Goal: Task Accomplishment & Management: Manage account settings

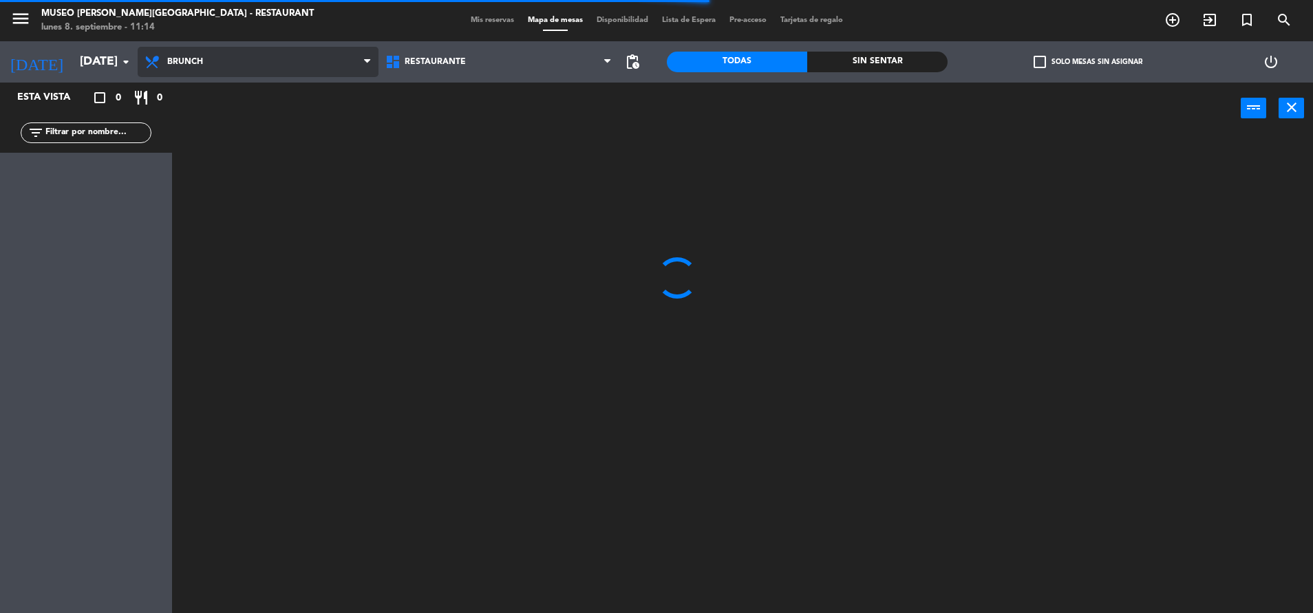
click at [327, 50] on span "Brunch" at bounding box center [258, 62] width 241 height 30
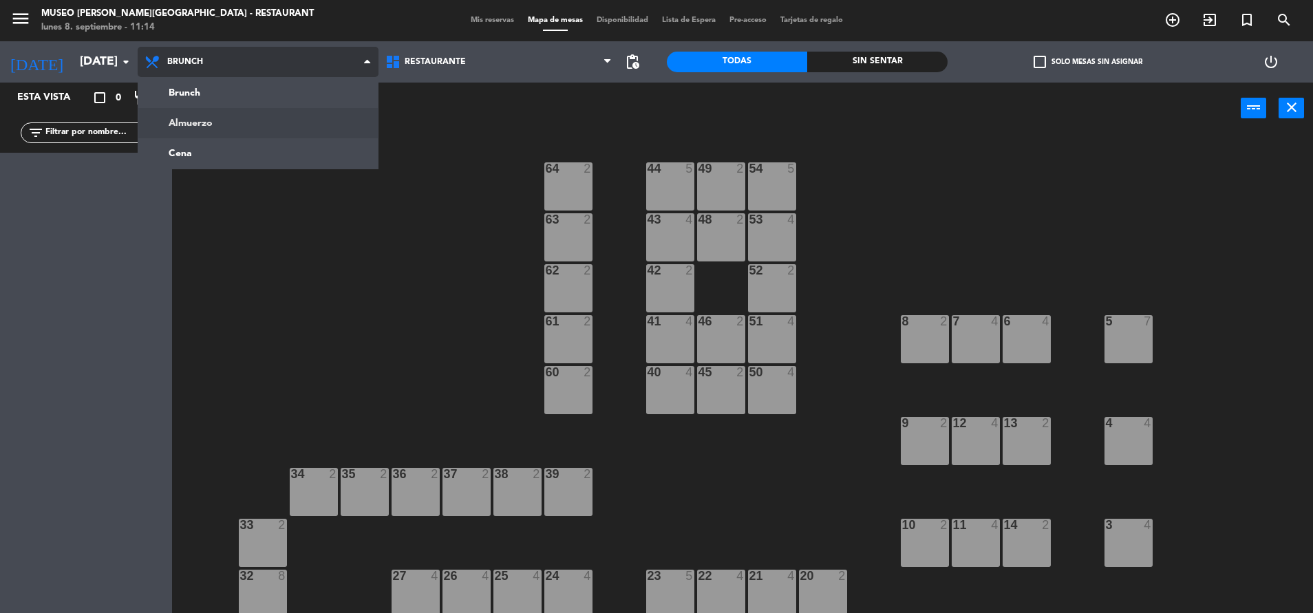
click at [306, 122] on ng-component "menu Museo Larco Café - Restaurant lunes 8. septiembre - 11:14 Mis reservas Map…" at bounding box center [656, 308] width 1313 height 617
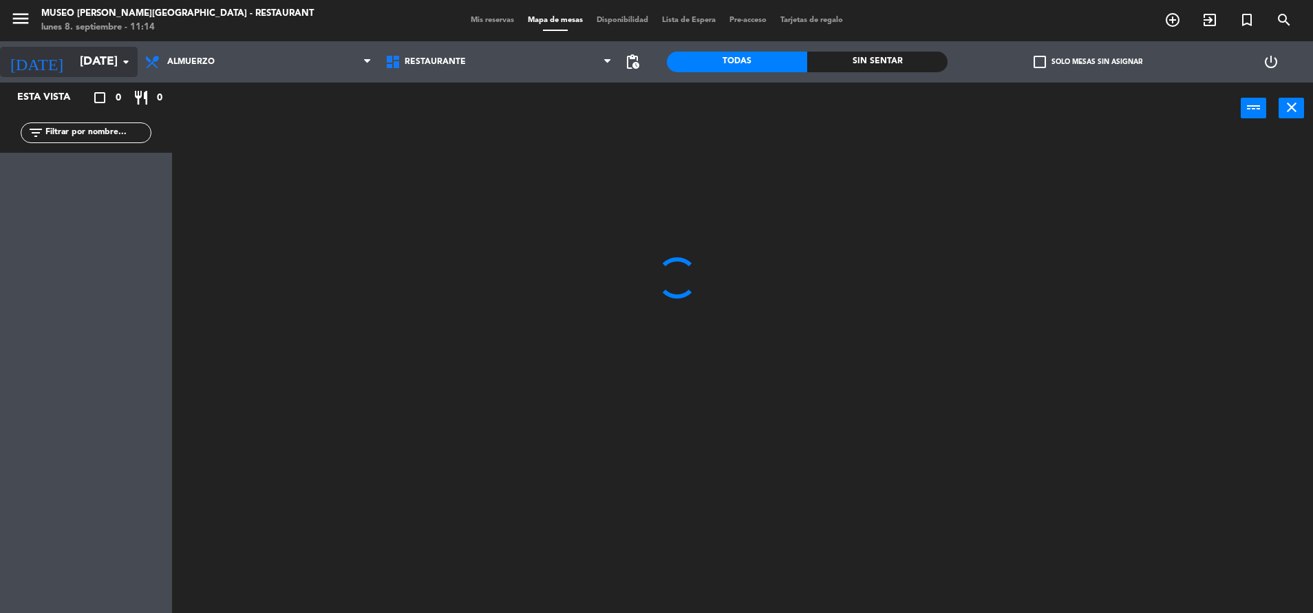
click at [113, 72] on input "dom. 7 sep." at bounding box center [153, 62] width 160 height 28
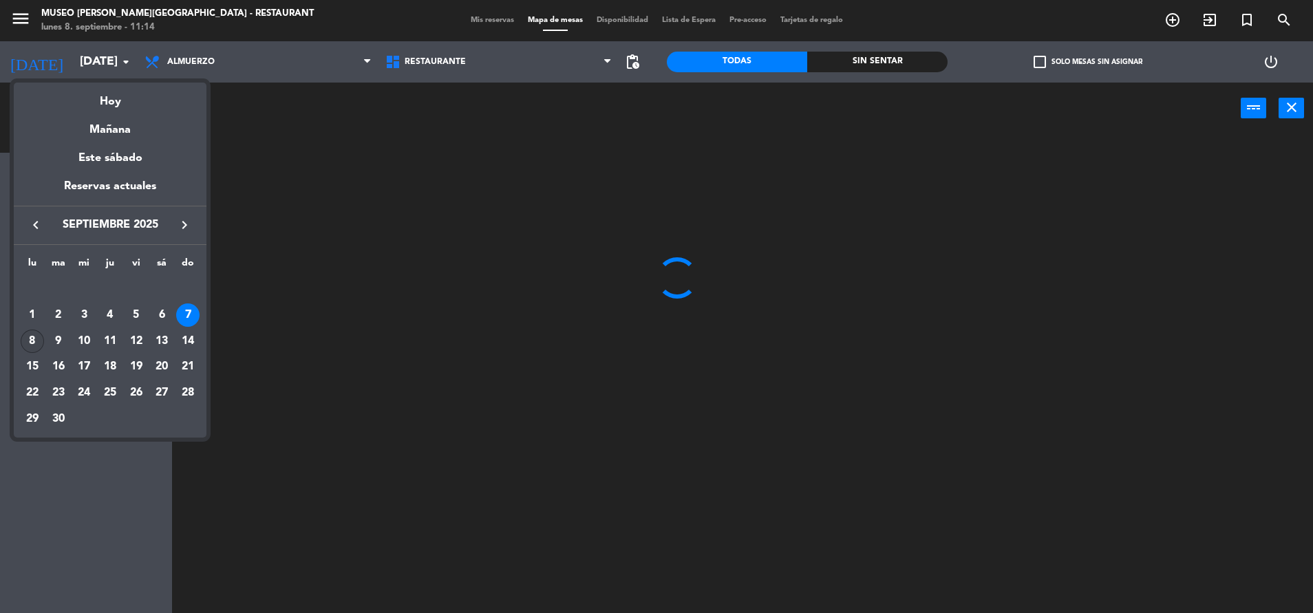
click at [32, 344] on div "8" at bounding box center [32, 341] width 23 height 23
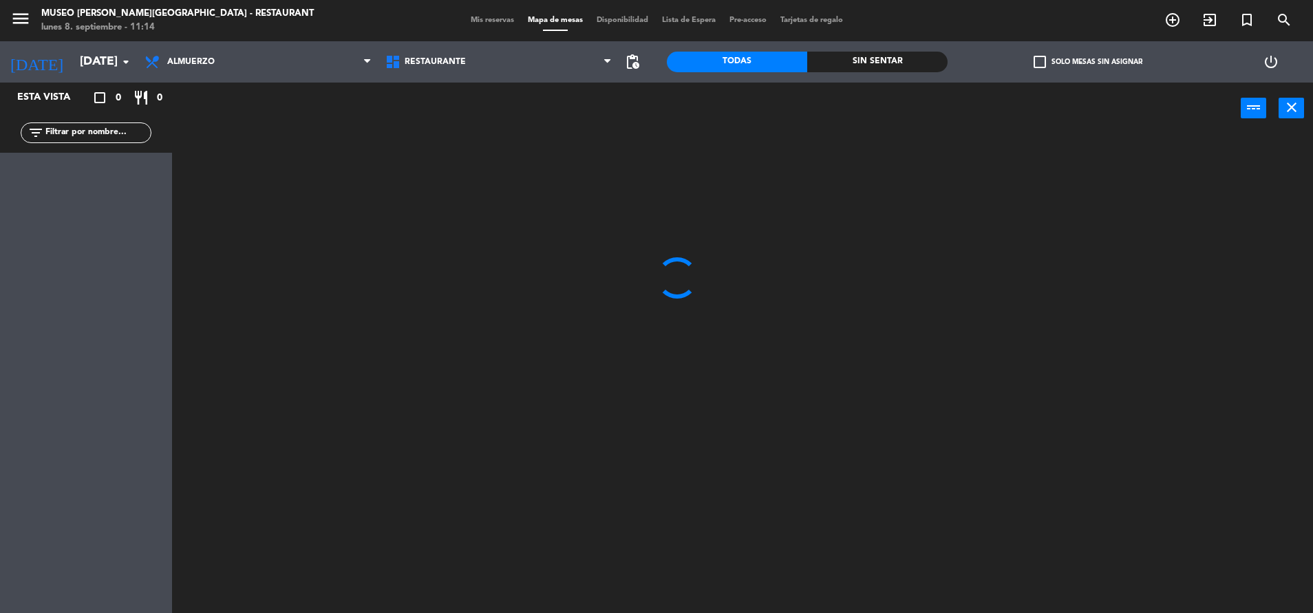
type input "lun. [DATE]"
click at [72, 126] on input "text" at bounding box center [97, 132] width 107 height 15
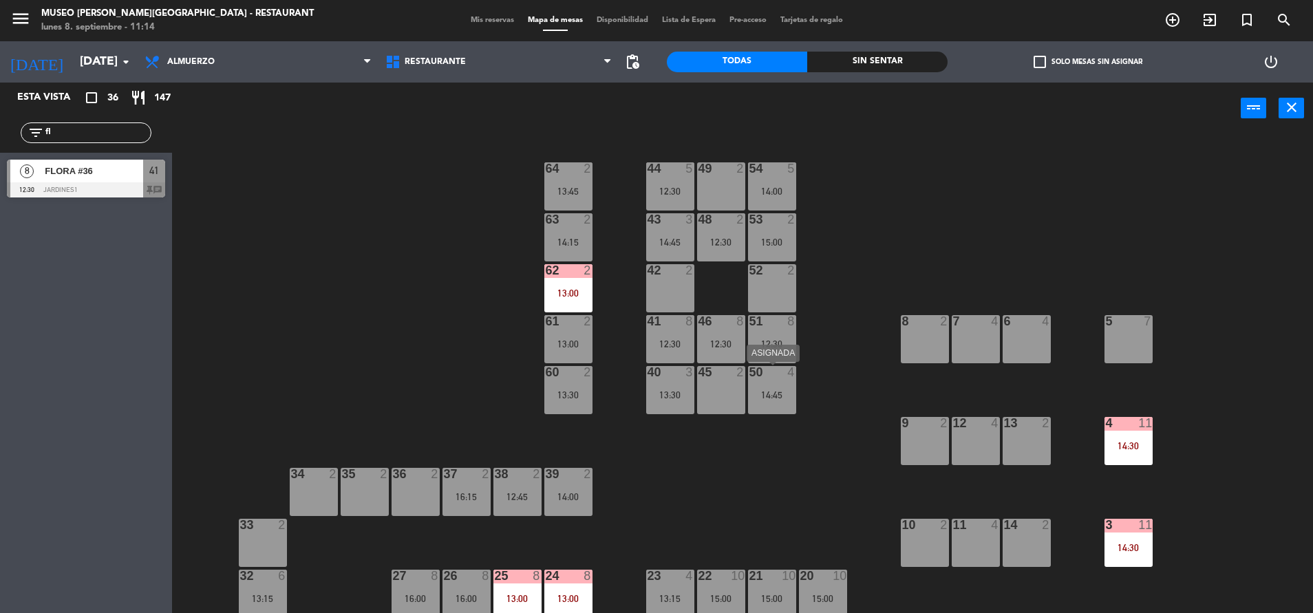
type input "fl"
click at [780, 410] on div "50 4 14:45" at bounding box center [772, 390] width 48 height 48
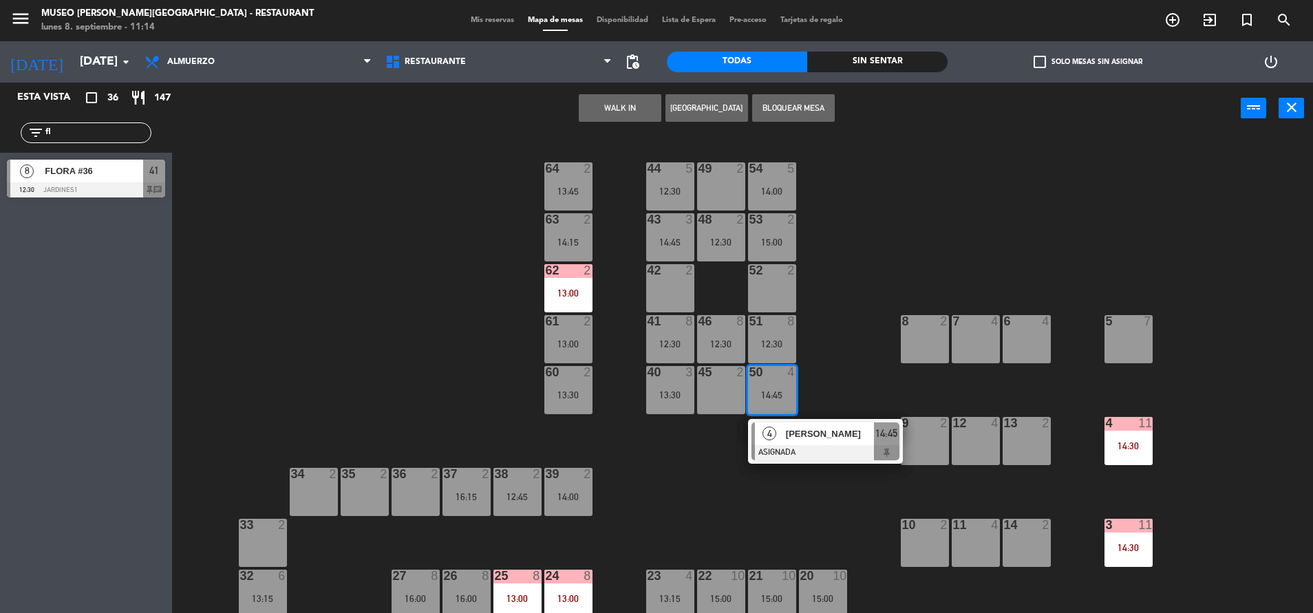
click at [802, 439] on div "4 Tania Quintal ASIGNADA 14:45" at bounding box center [825, 441] width 175 height 45
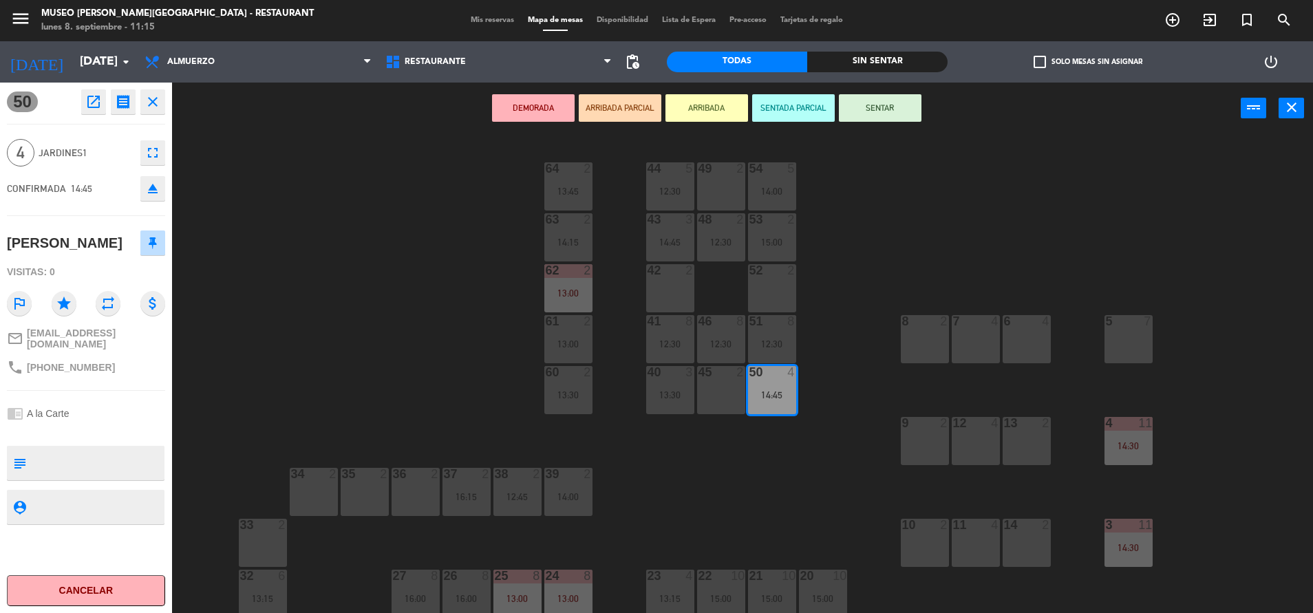
click at [846, 304] on div "44 5 12:30 49 2 54 5 14:00 64 2 13:45 48 2 12:30 53 2 15:00 63 2 14:15 43 3 14:…" at bounding box center [749, 377] width 1128 height 479
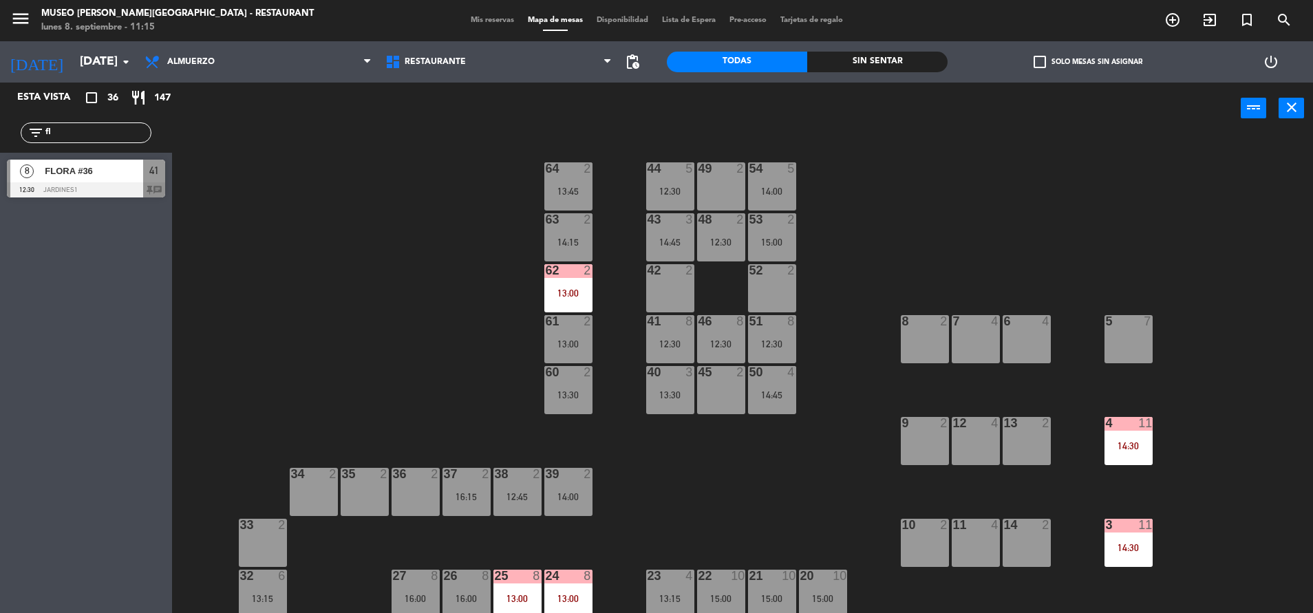
click at [789, 247] on div "15:00" at bounding box center [772, 242] width 48 height 10
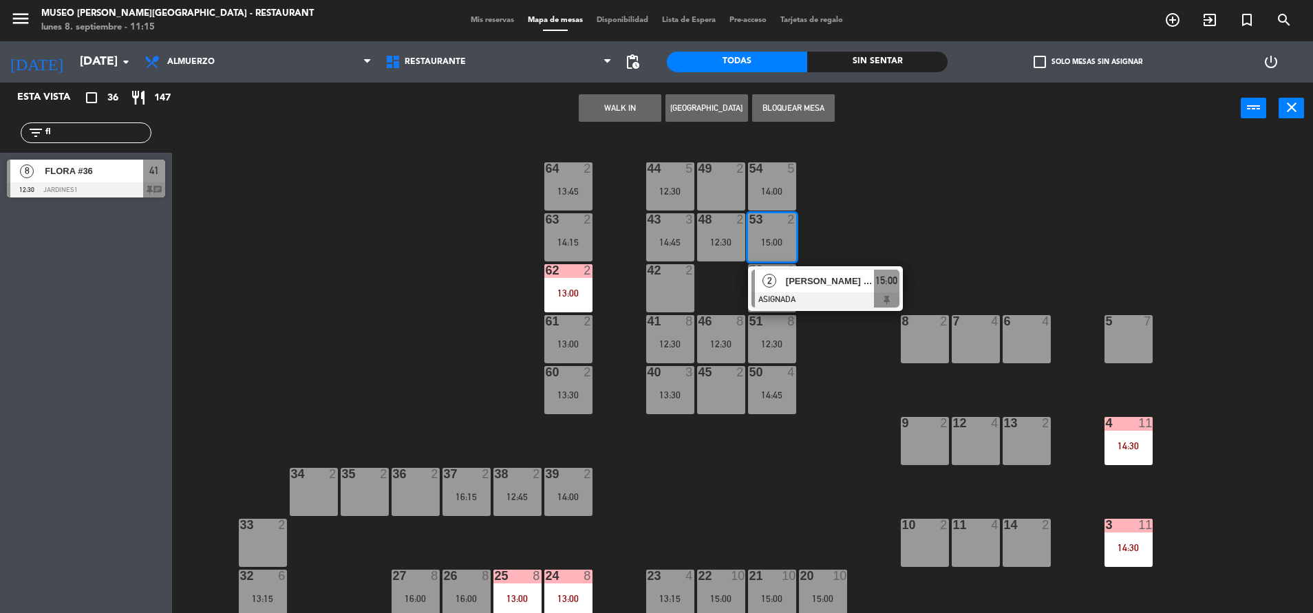
click at [803, 292] on div at bounding box center [825, 299] width 148 height 15
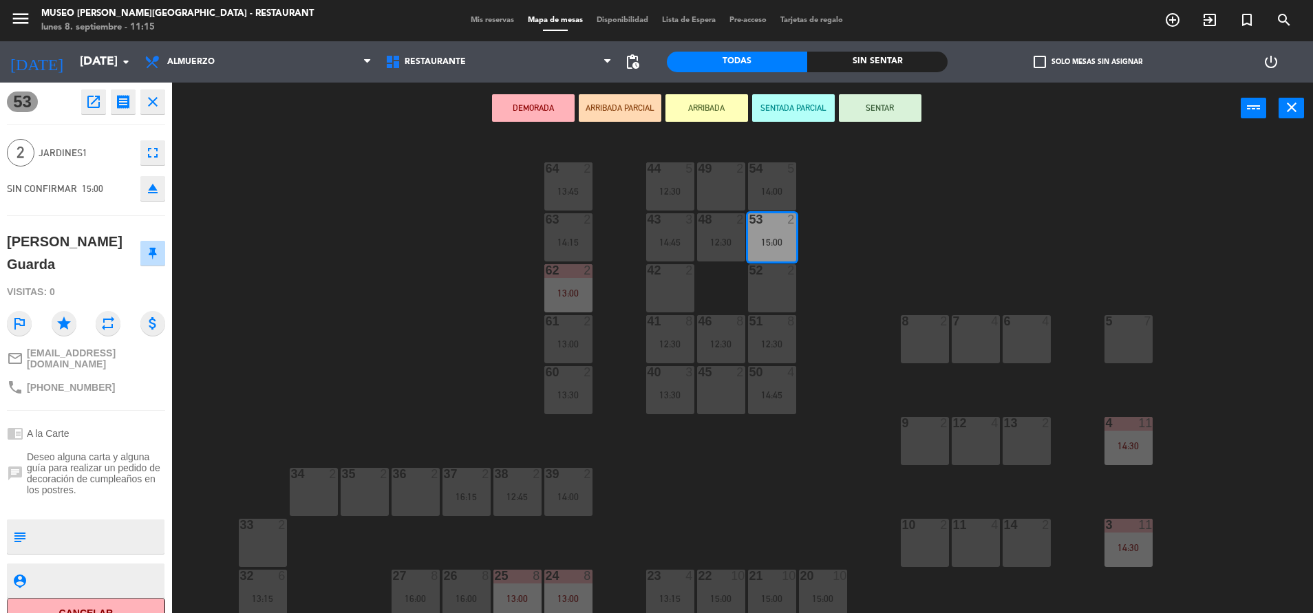
click at [403, 486] on div "36 2" at bounding box center [416, 492] width 48 height 48
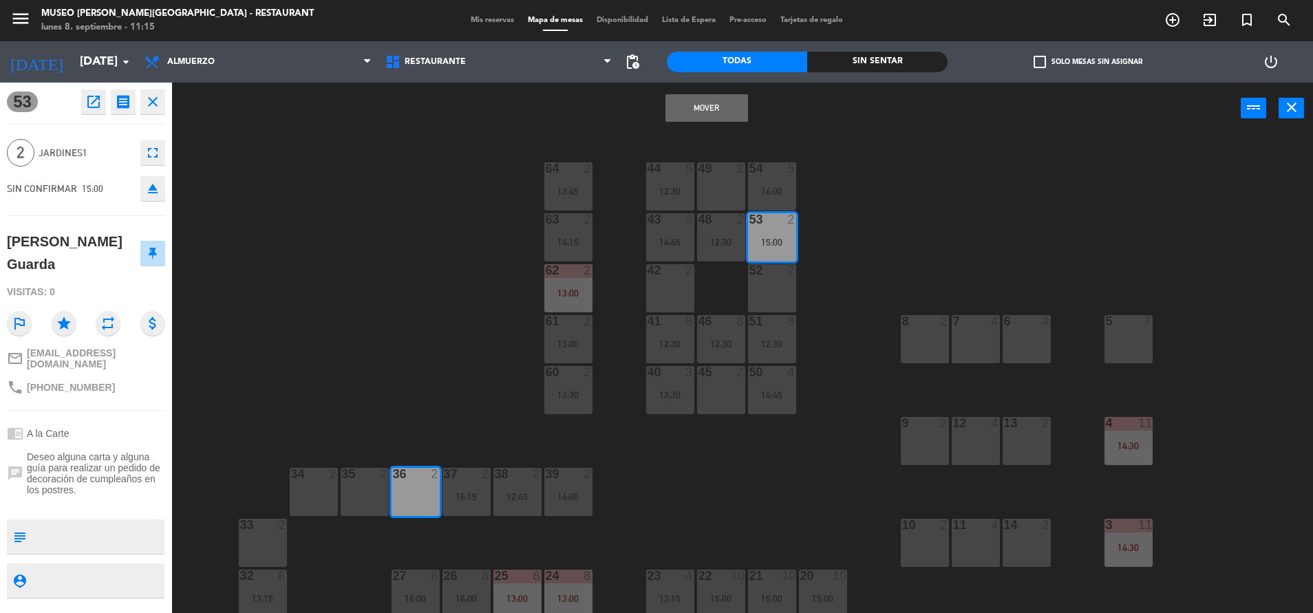
click at [703, 100] on button "Mover" at bounding box center [706, 108] width 83 height 28
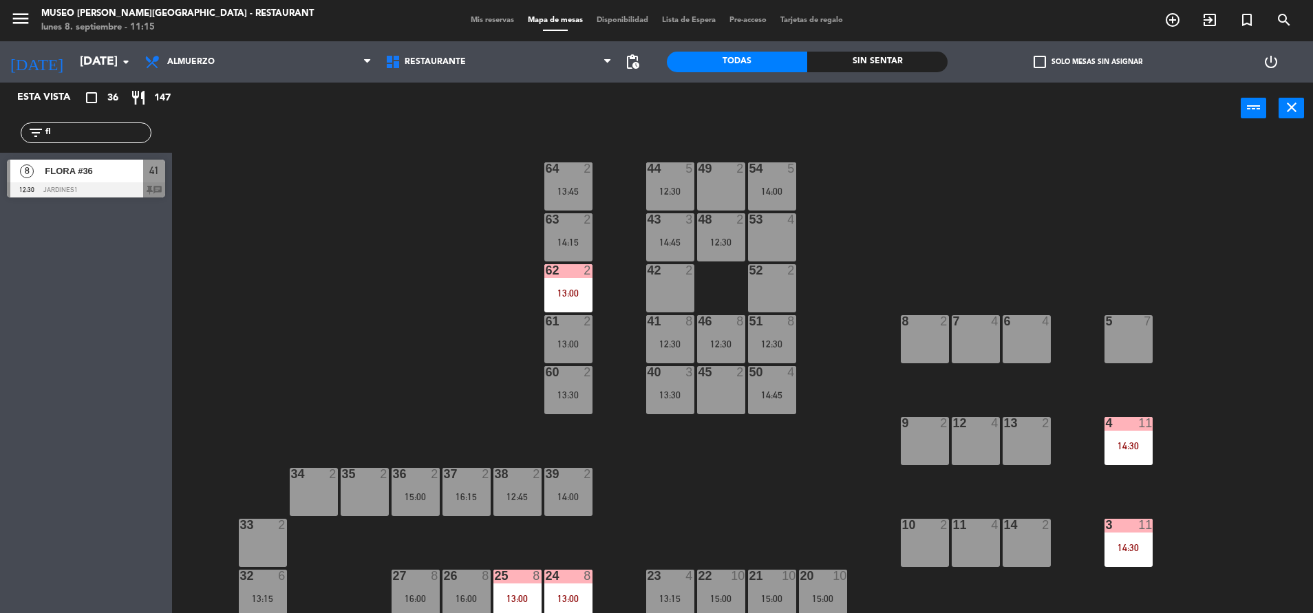
click at [769, 407] on div "50 4 14:45" at bounding box center [772, 390] width 48 height 48
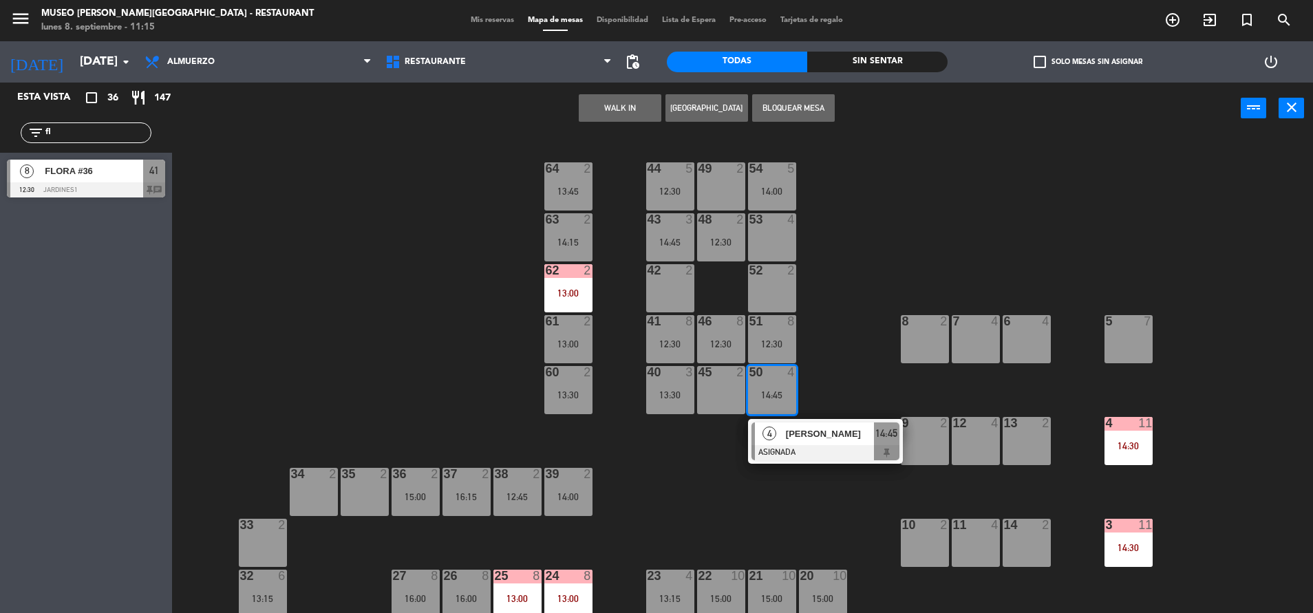
click at [802, 454] on div at bounding box center [825, 452] width 148 height 15
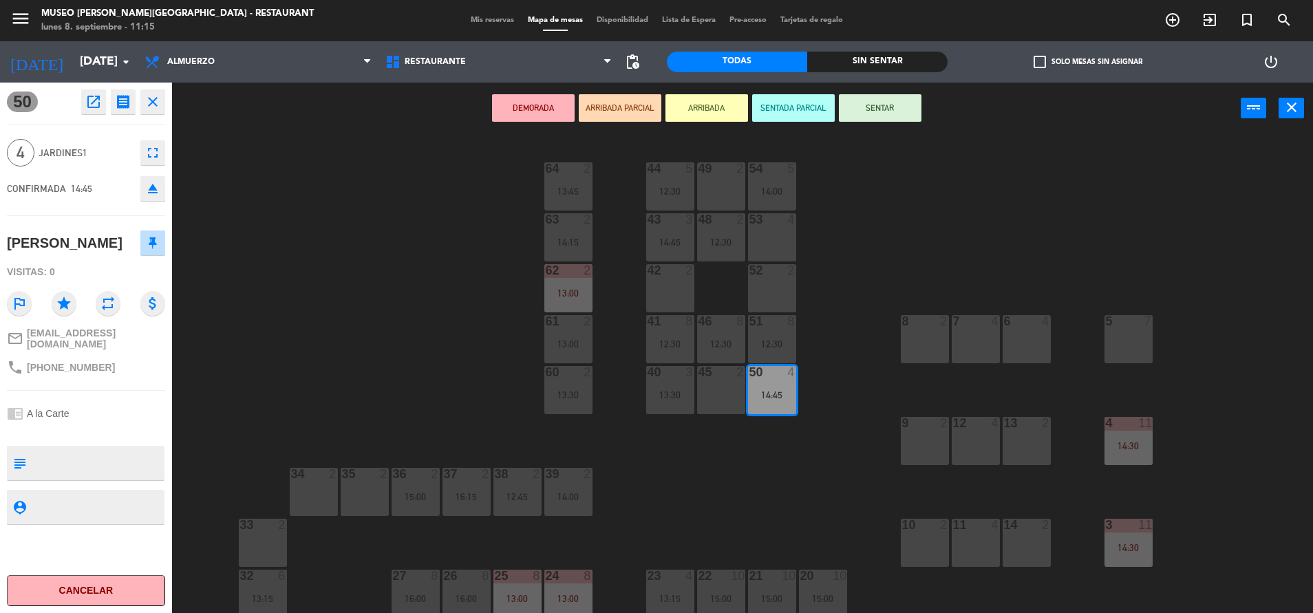
click at [769, 234] on div "53 4" at bounding box center [772, 237] width 48 height 48
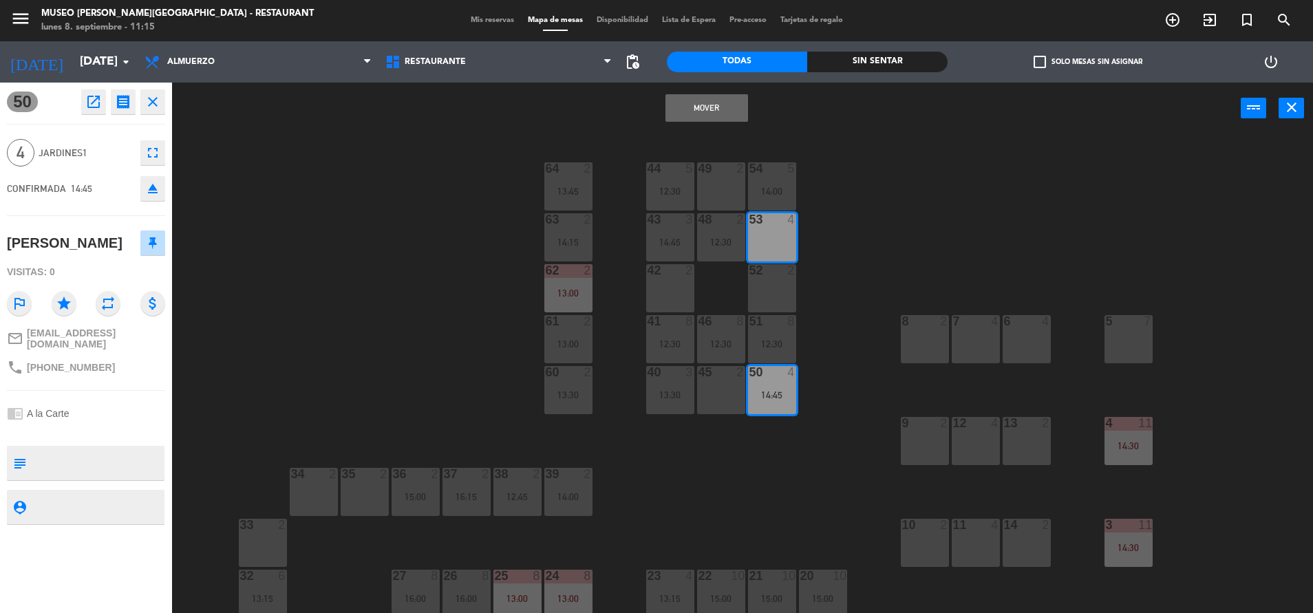
click at [702, 108] on button "Mover" at bounding box center [706, 108] width 83 height 28
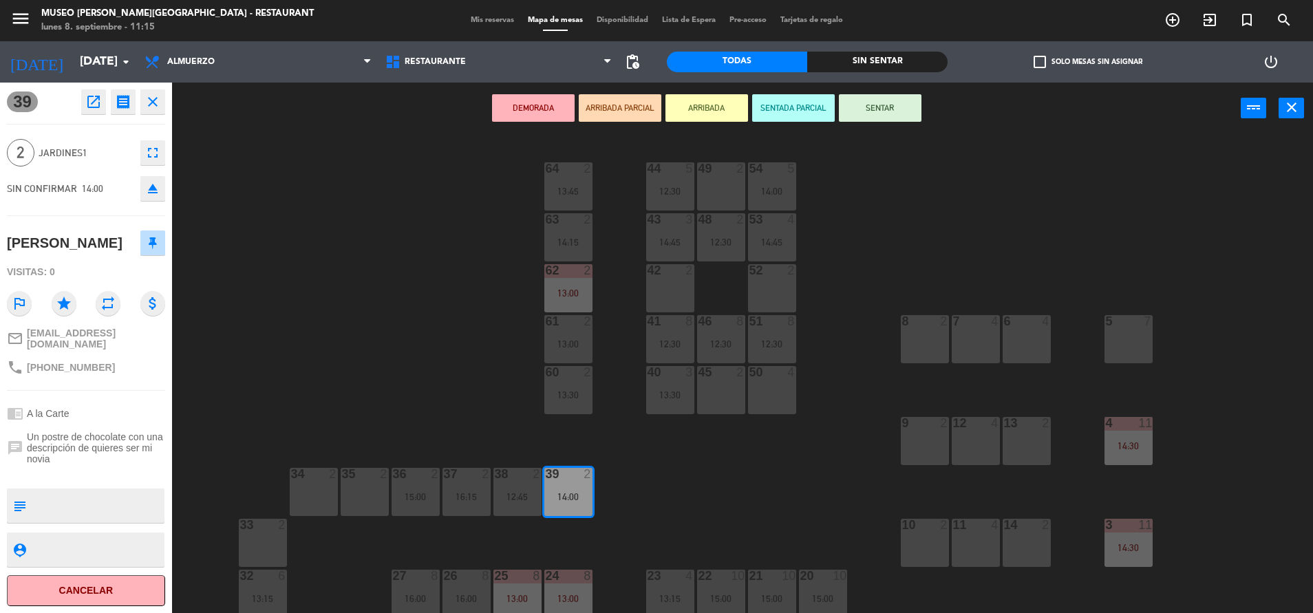
drag, startPoint x: 585, startPoint y: 484, endPoint x: 354, endPoint y: 495, distance: 231.4
click at [354, 495] on div "35 2" at bounding box center [365, 492] width 48 height 48
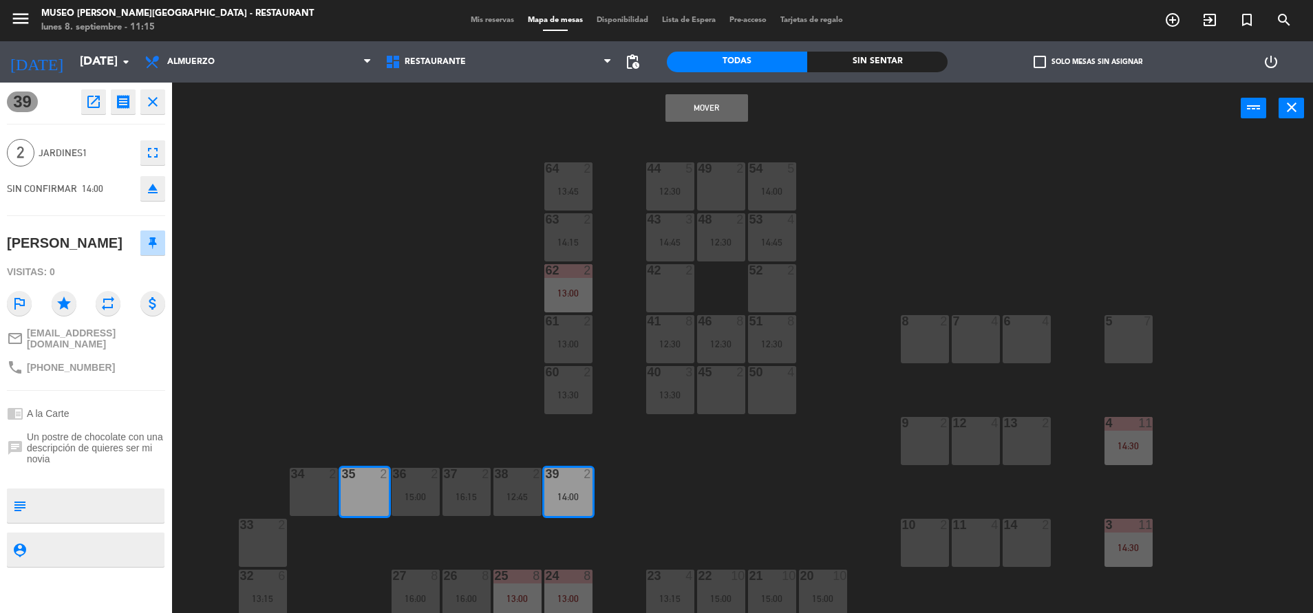
click at [679, 103] on button "Mover" at bounding box center [706, 108] width 83 height 28
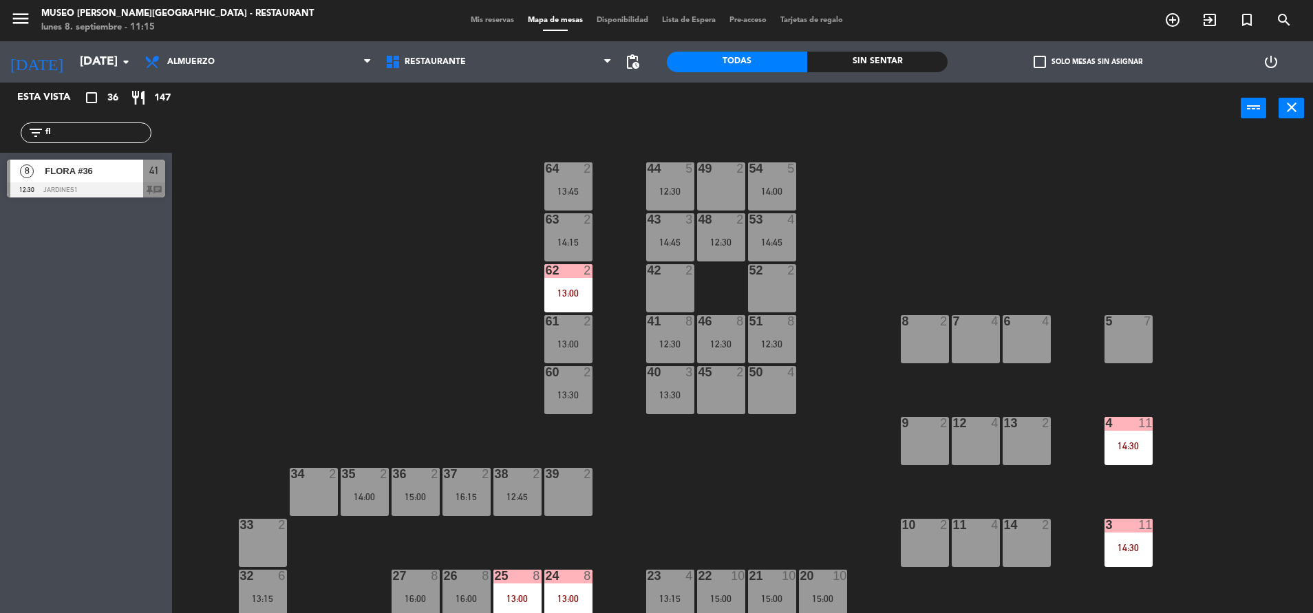
click at [88, 180] on div "FLORA #36" at bounding box center [93, 171] width 100 height 23
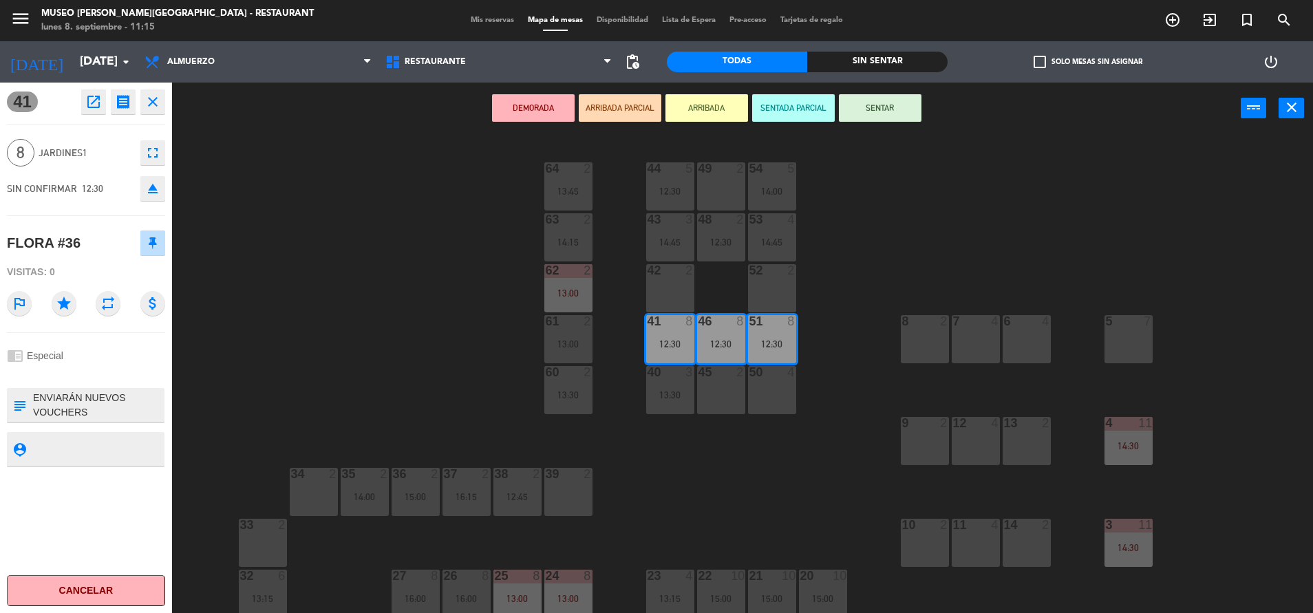
click at [738, 407] on div "45 2" at bounding box center [721, 390] width 48 height 48
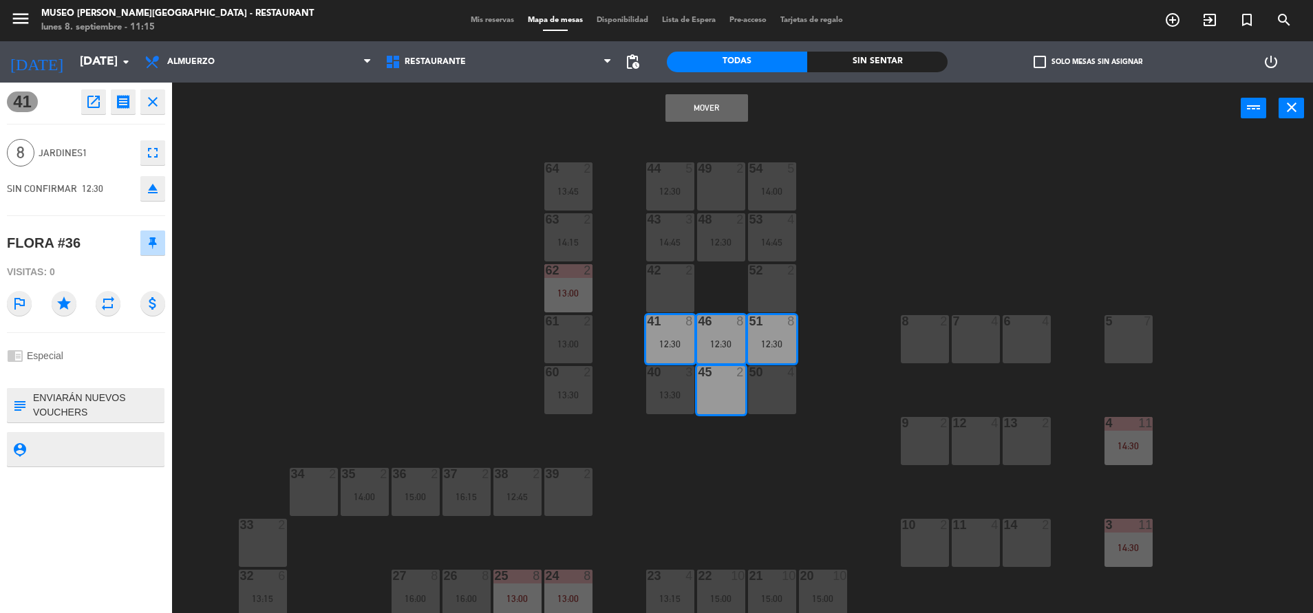
click at [781, 405] on div "50 4" at bounding box center [772, 390] width 48 height 48
click at [557, 498] on div "39 2" at bounding box center [568, 492] width 48 height 48
click at [164, 187] on button "eject" at bounding box center [152, 188] width 25 height 25
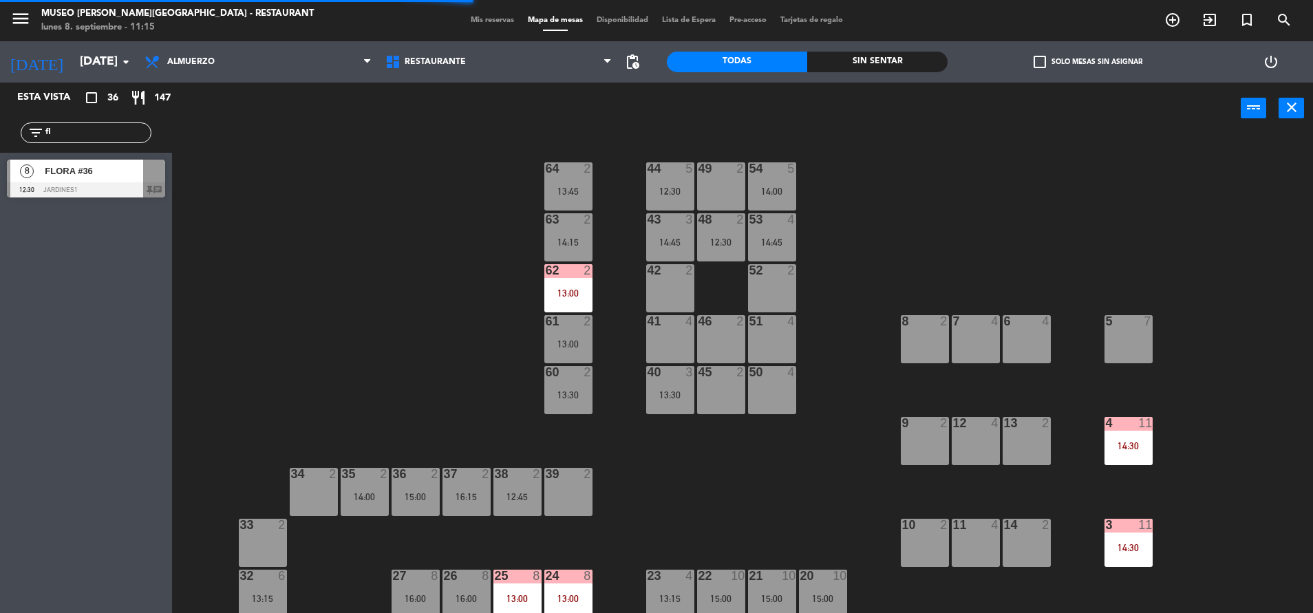
click at [124, 158] on div "8 FLORA #36 12:30 Jardines1 chat" at bounding box center [86, 179] width 172 height 52
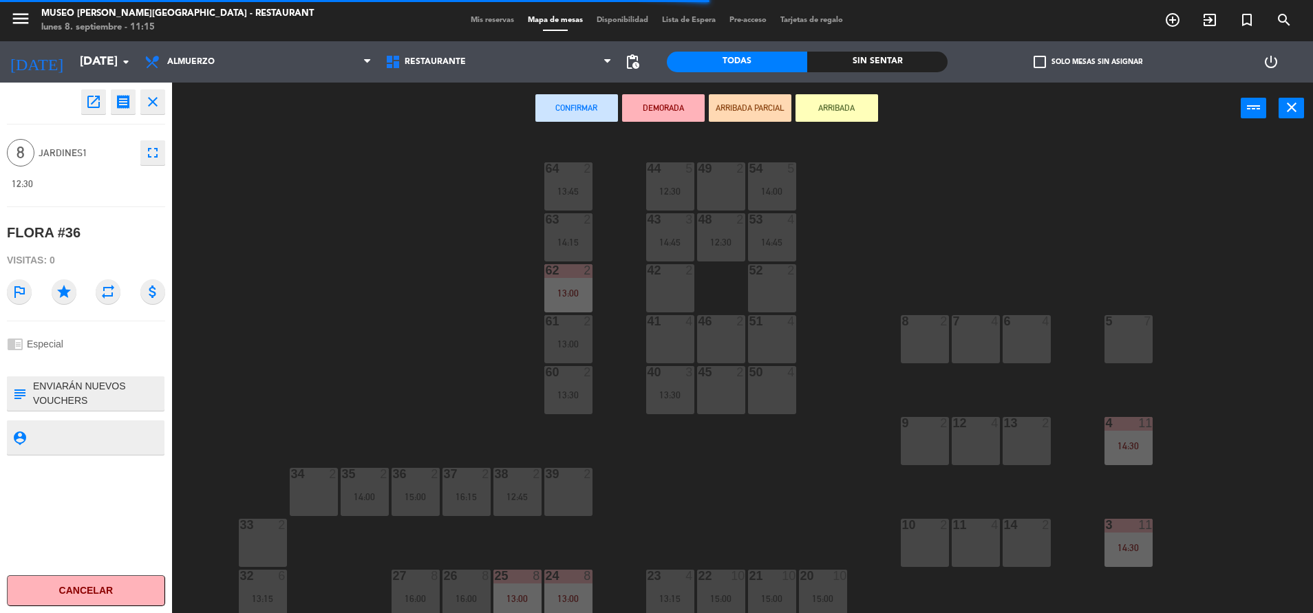
click at [585, 499] on div "39 2" at bounding box center [568, 492] width 48 height 48
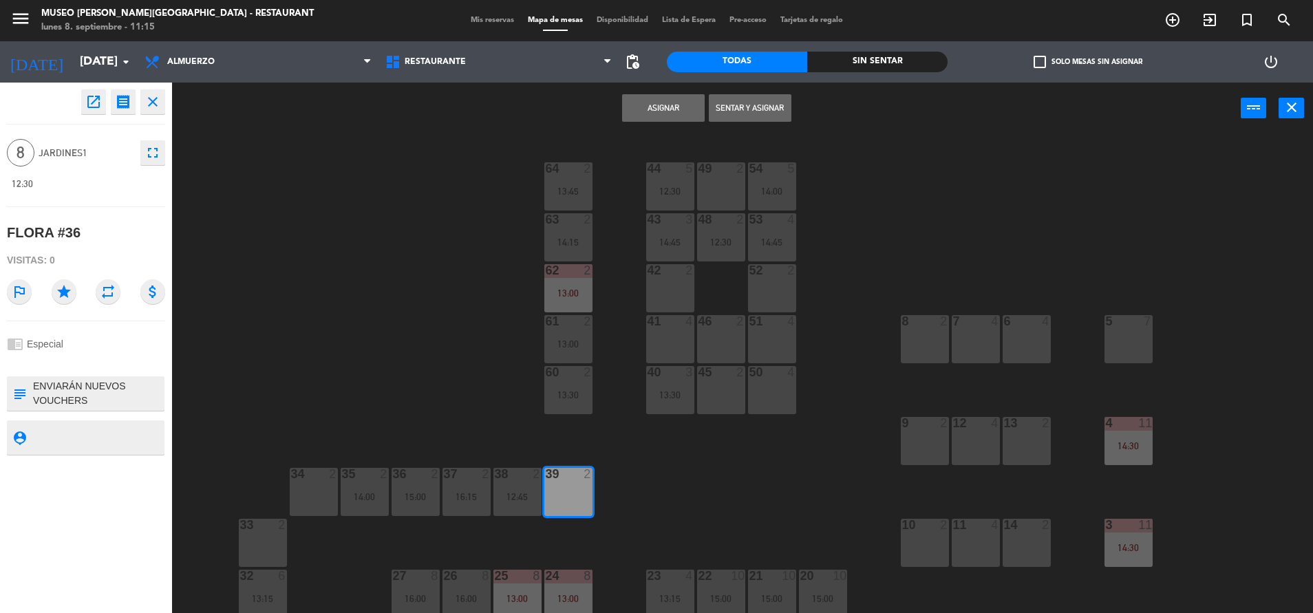
click at [716, 394] on div "45 2" at bounding box center [721, 390] width 48 height 48
click at [760, 405] on div "50 4" at bounding box center [772, 390] width 48 height 48
click at [683, 111] on button "Asignar" at bounding box center [663, 108] width 83 height 28
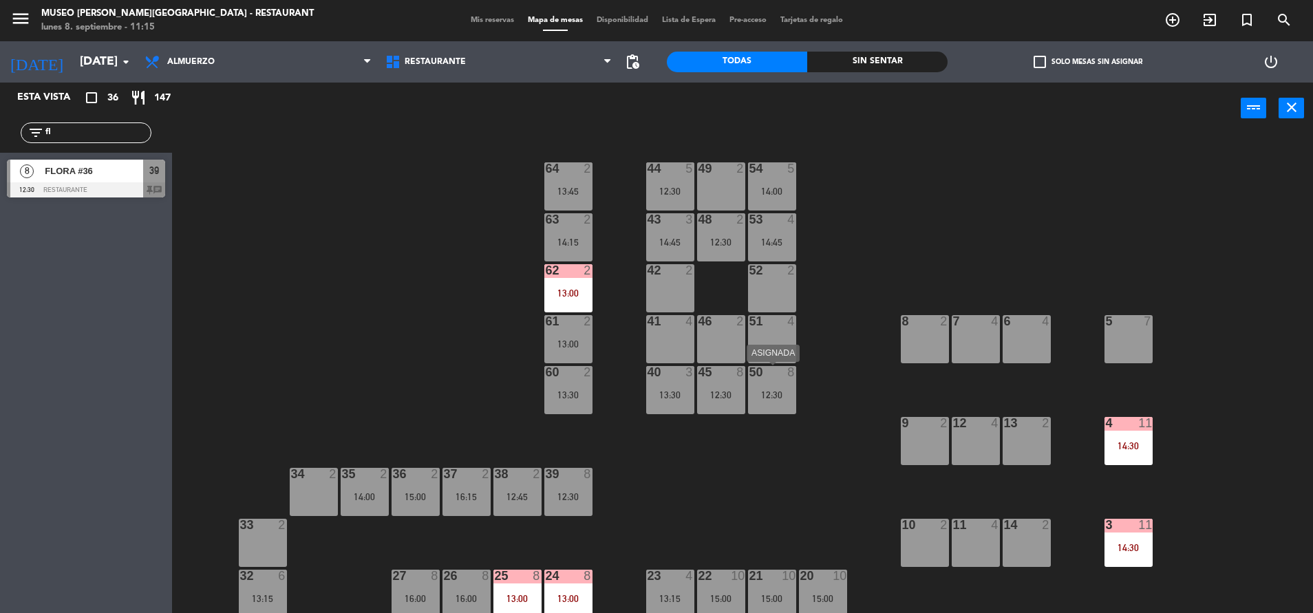
click at [776, 387] on div "50 8 12:30" at bounding box center [772, 390] width 48 height 48
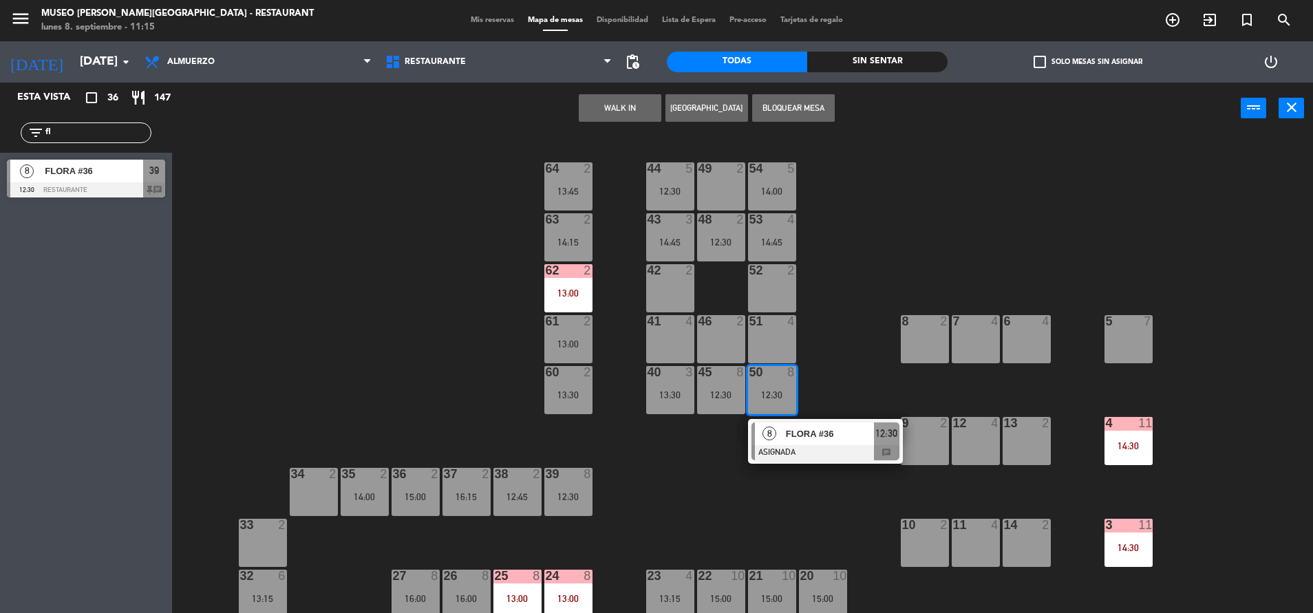
click at [801, 438] on span "FLORA #36" at bounding box center [830, 434] width 88 height 14
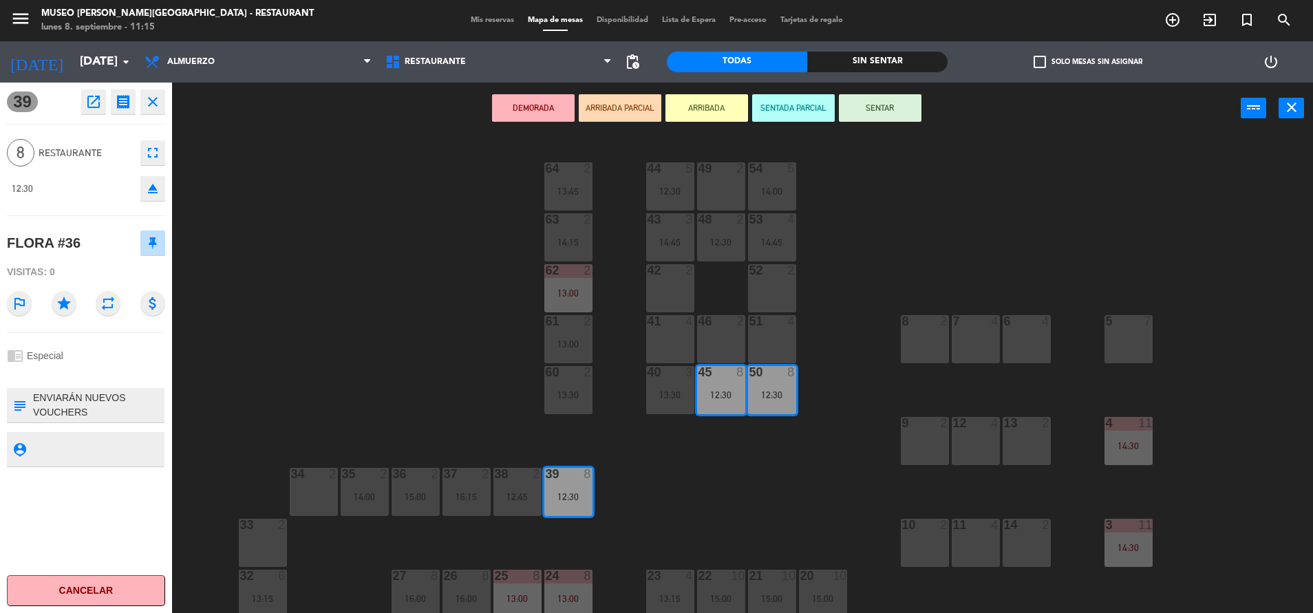
click at [550, 110] on button "DEMORADA" at bounding box center [533, 108] width 83 height 28
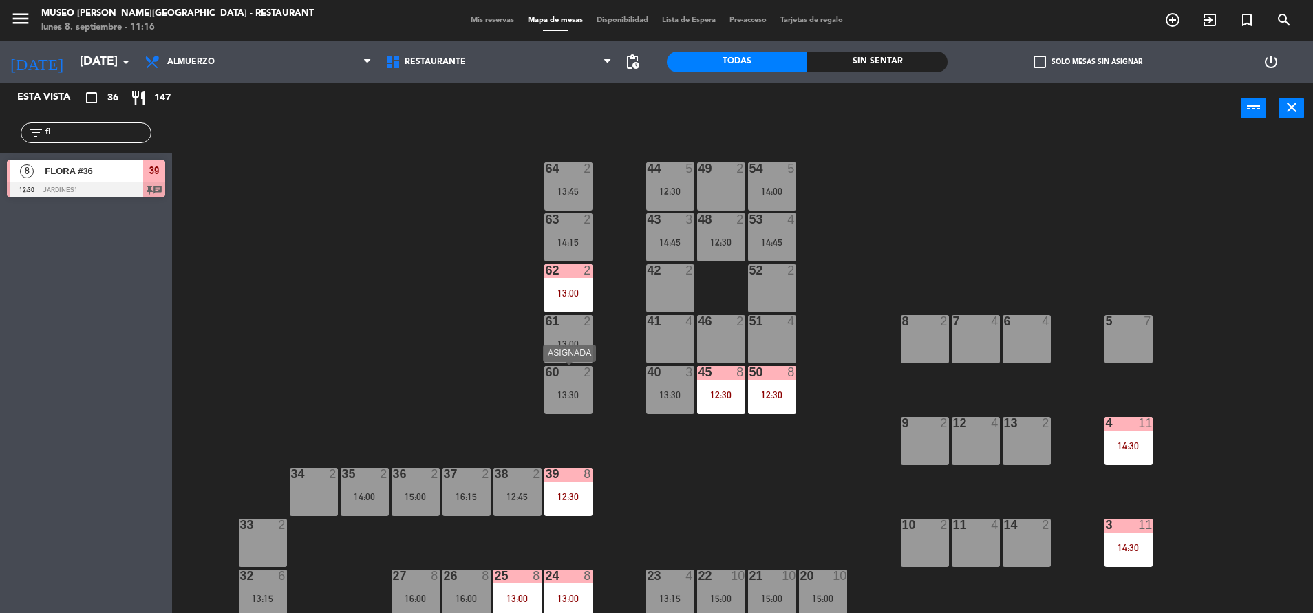
click at [563, 385] on div "60 2 13:30" at bounding box center [568, 390] width 48 height 48
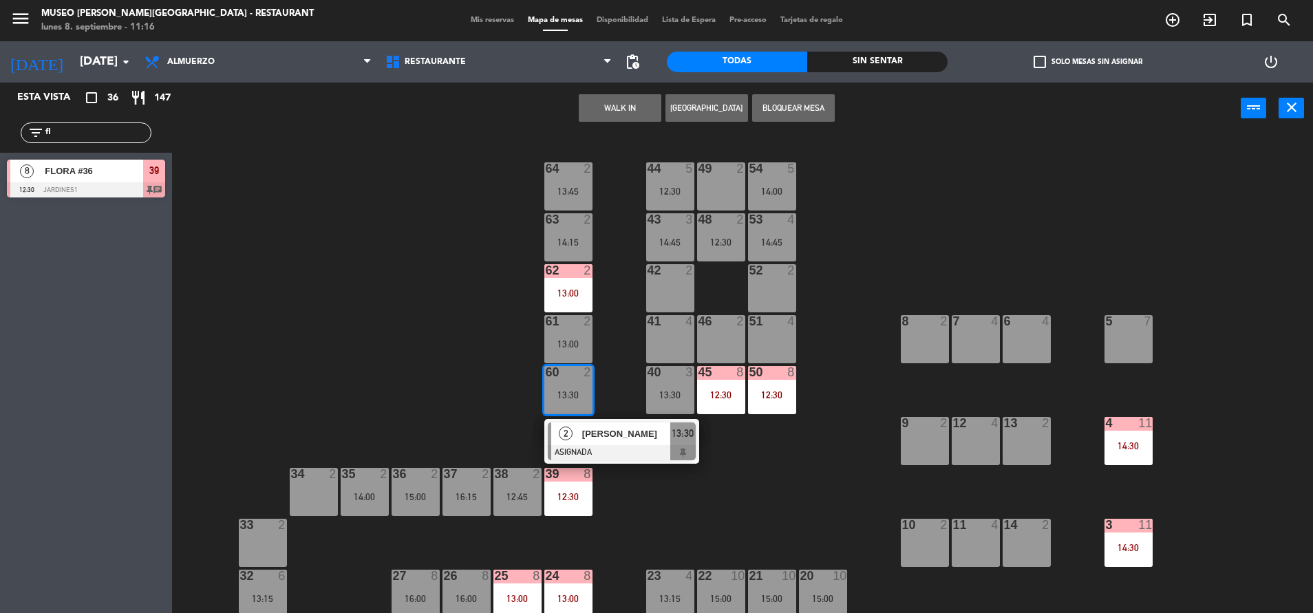
click at [615, 452] on div at bounding box center [622, 452] width 148 height 15
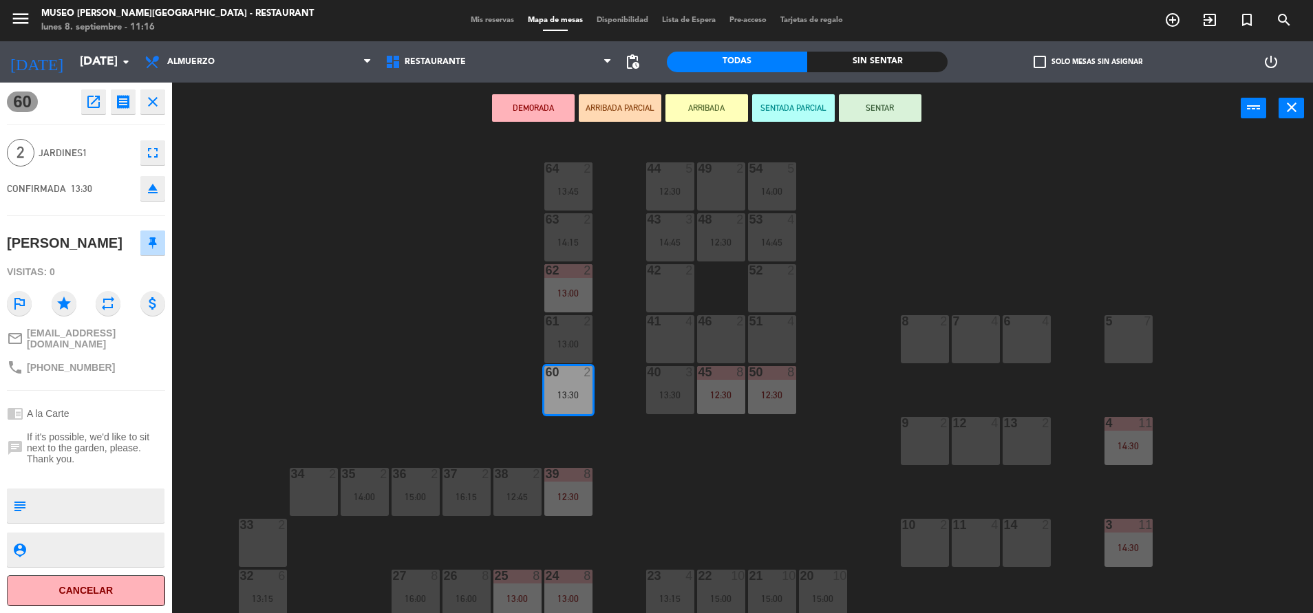
click at [317, 499] on div "34 2" at bounding box center [314, 492] width 48 height 48
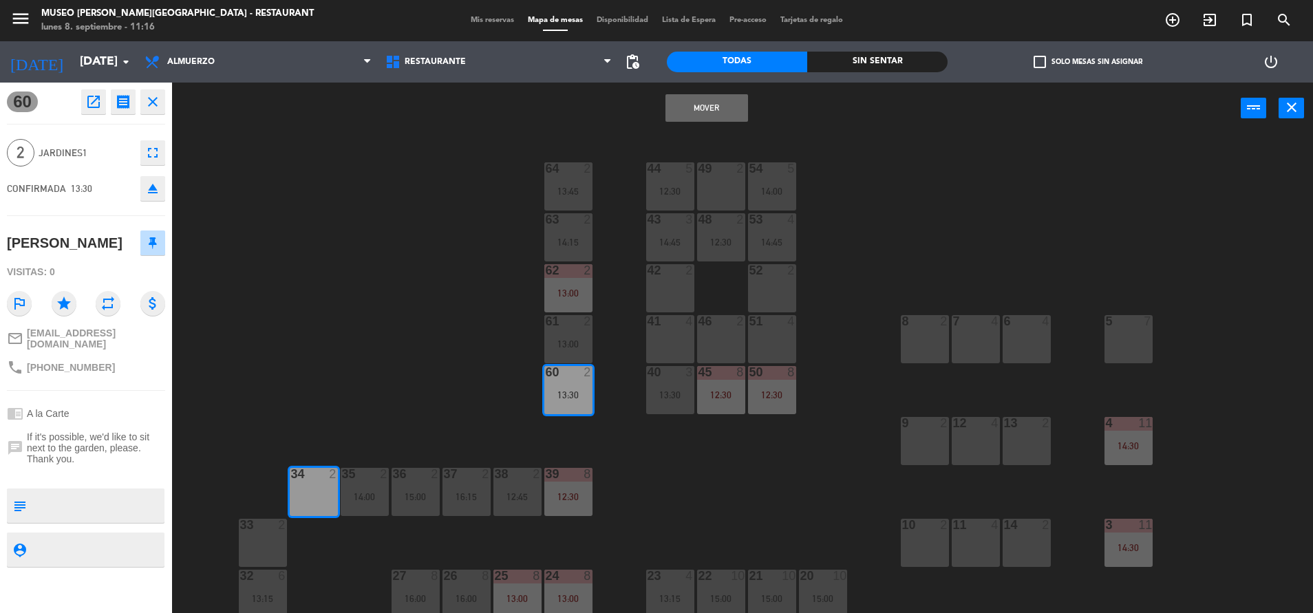
click at [717, 114] on button "Mover" at bounding box center [706, 108] width 83 height 28
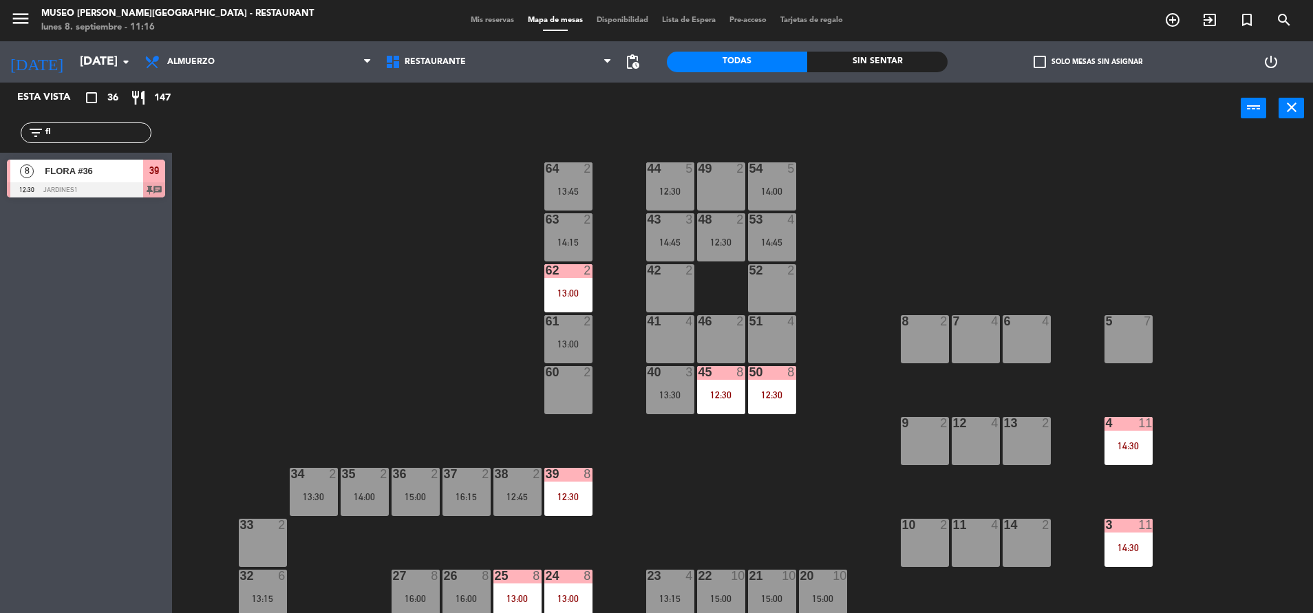
click at [741, 384] on div "45 8 12:30" at bounding box center [721, 390] width 48 height 48
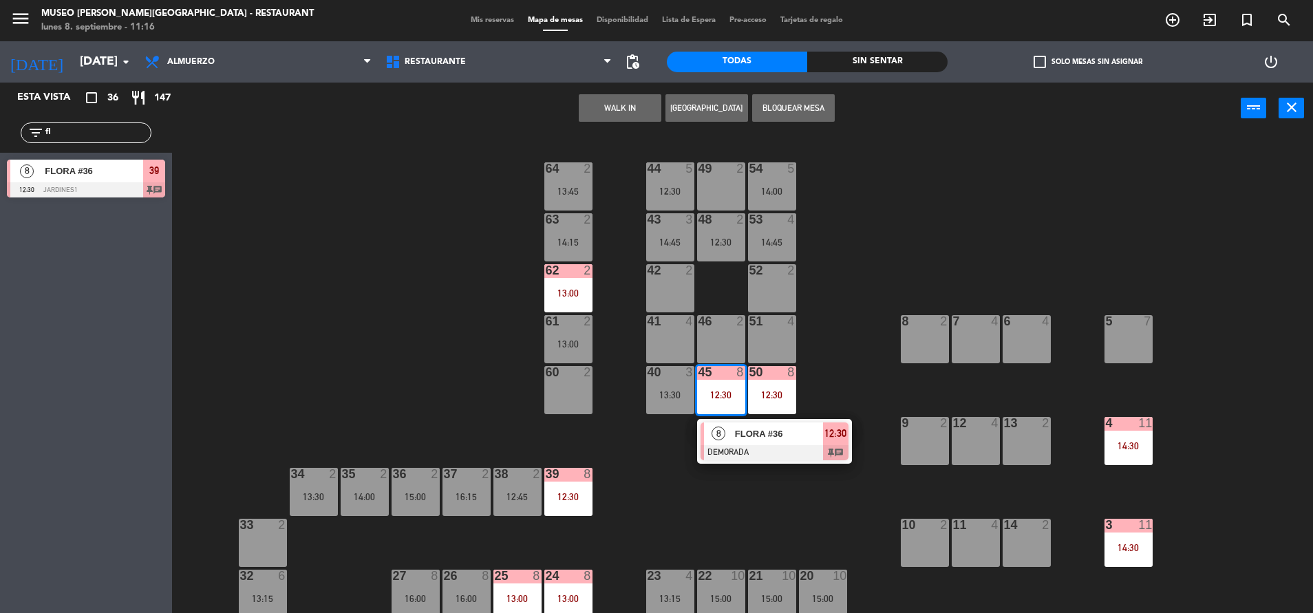
click at [760, 429] on span "FLORA #36" at bounding box center [779, 434] width 88 height 14
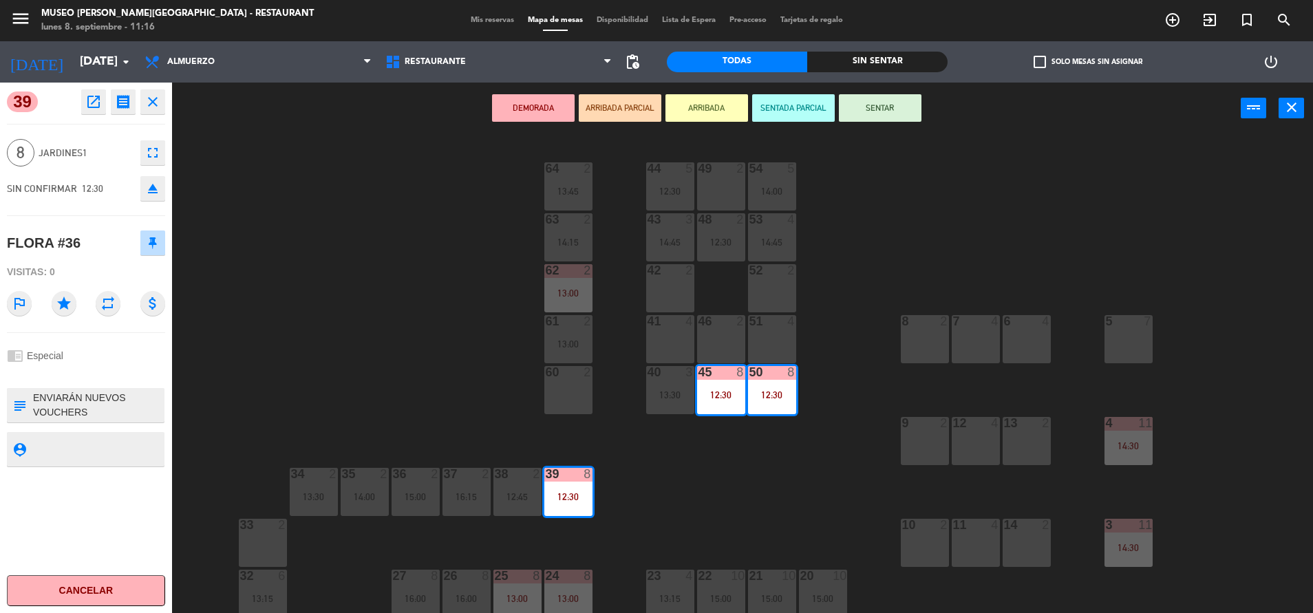
click at [158, 188] on icon "eject" at bounding box center [153, 188] width 17 height 17
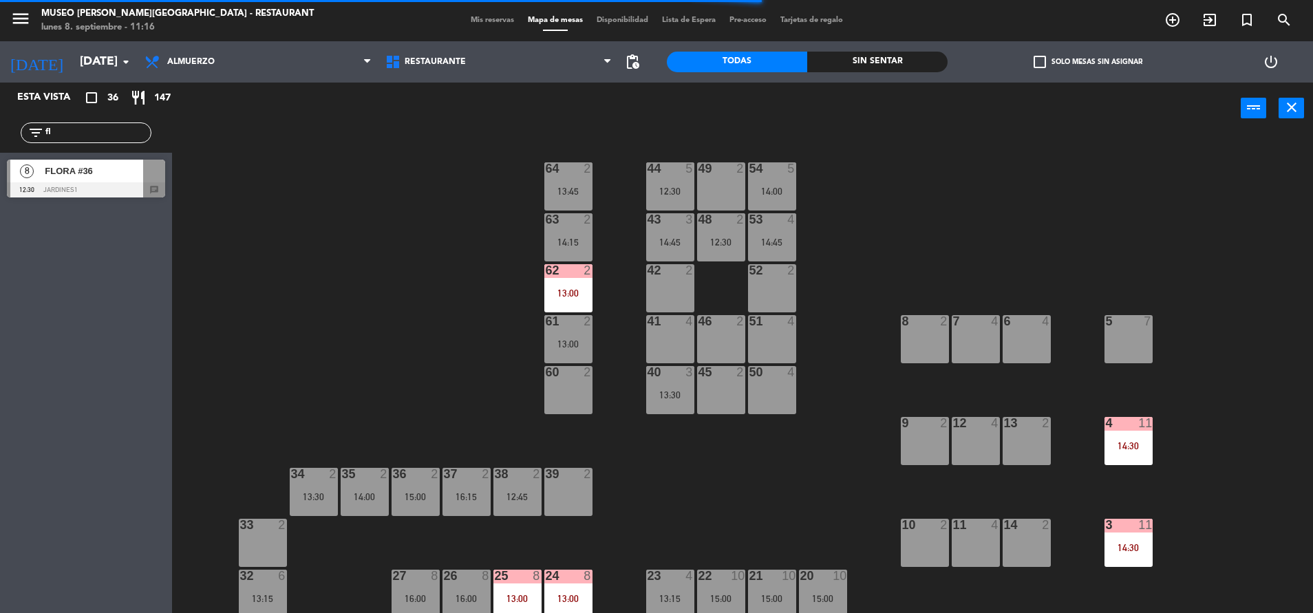
click at [109, 189] on div at bounding box center [86, 189] width 158 height 15
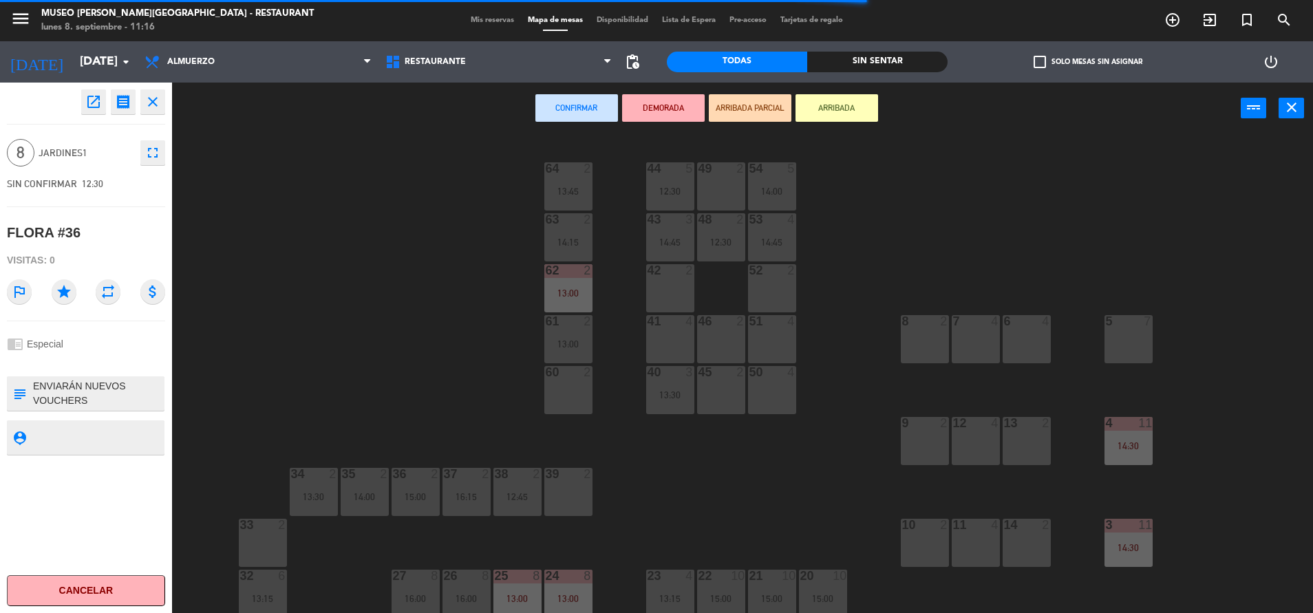
click at [729, 350] on div "46 2" at bounding box center [721, 339] width 48 height 48
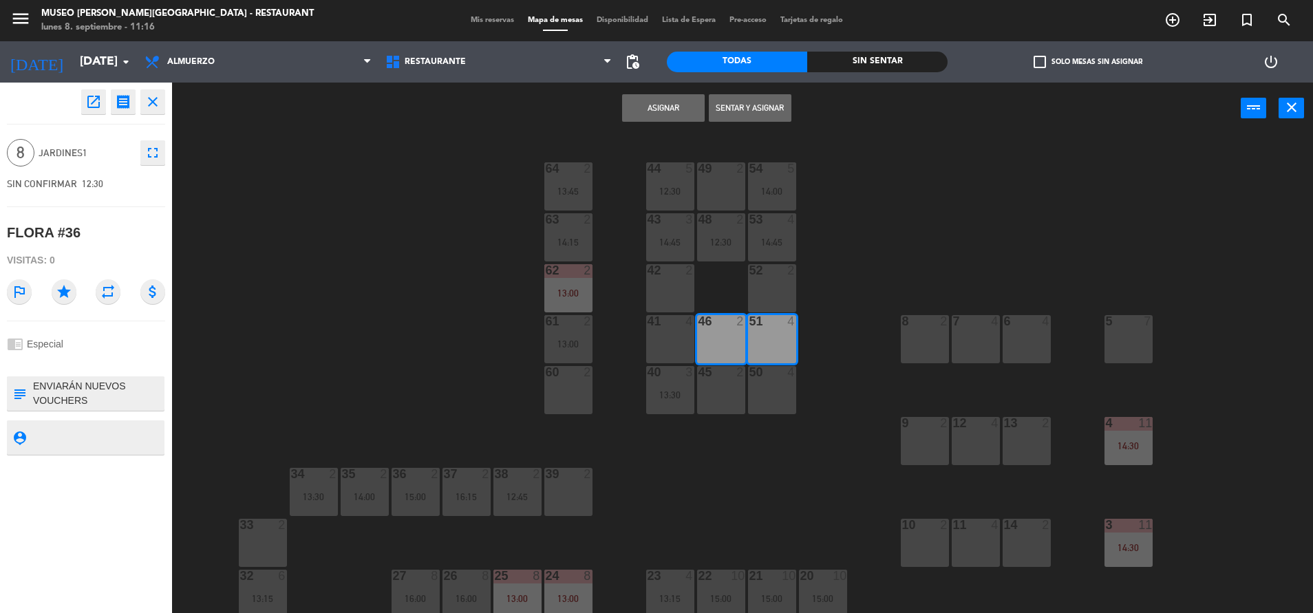
click at [555, 405] on div "60 2" at bounding box center [568, 390] width 48 height 48
click at [675, 107] on button "Asignar" at bounding box center [663, 108] width 83 height 28
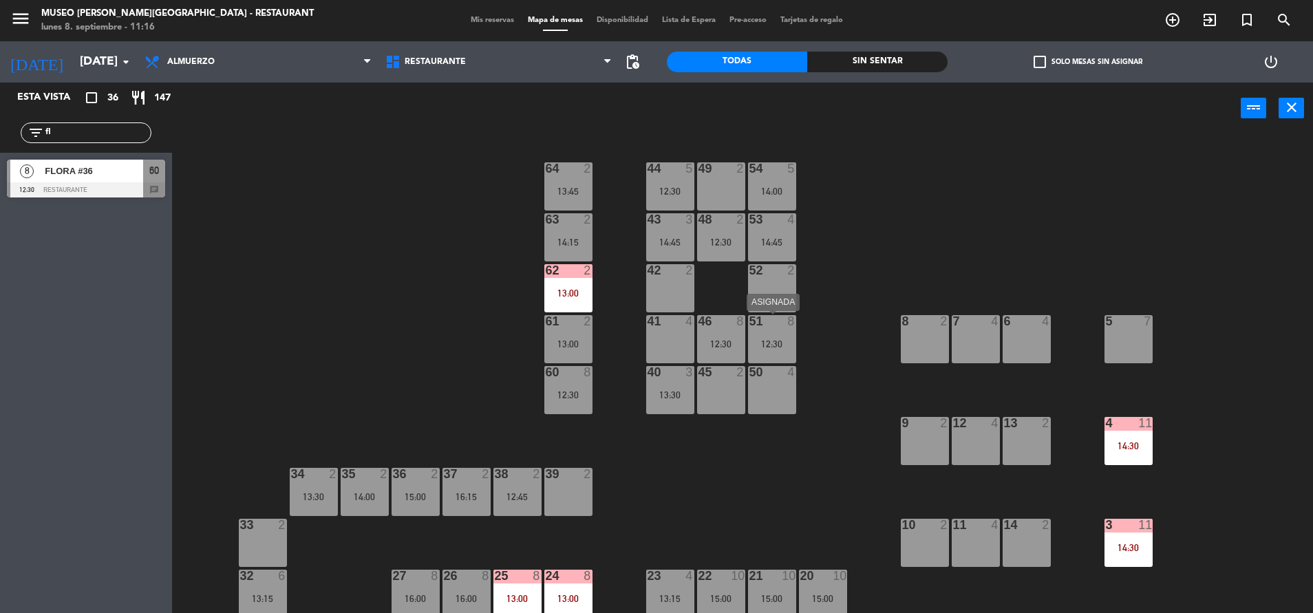
click at [769, 343] on div "12:30" at bounding box center [772, 344] width 48 height 10
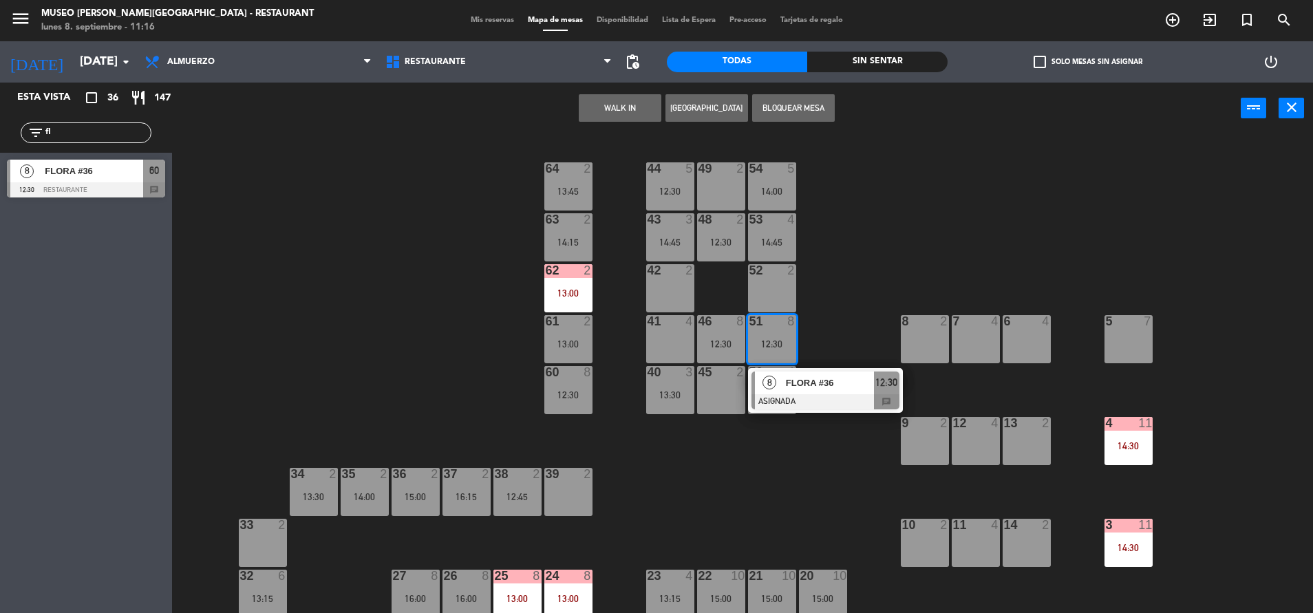
click at [783, 374] on div "8" at bounding box center [770, 383] width 30 height 23
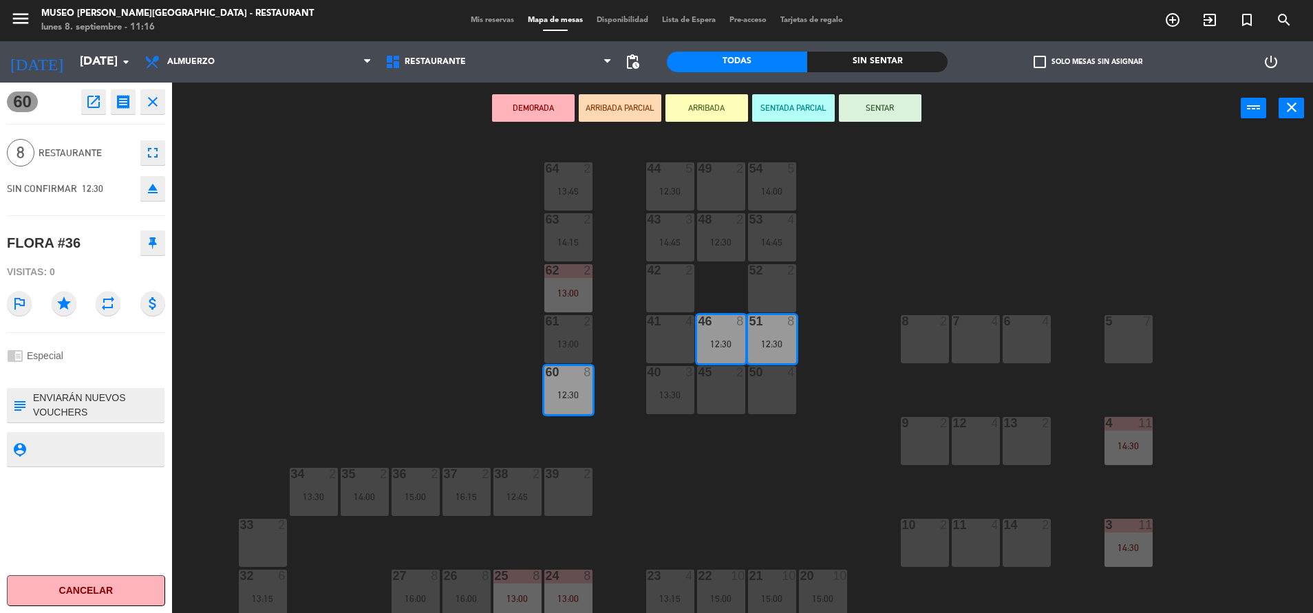
click at [525, 107] on button "DEMORADA" at bounding box center [533, 108] width 83 height 28
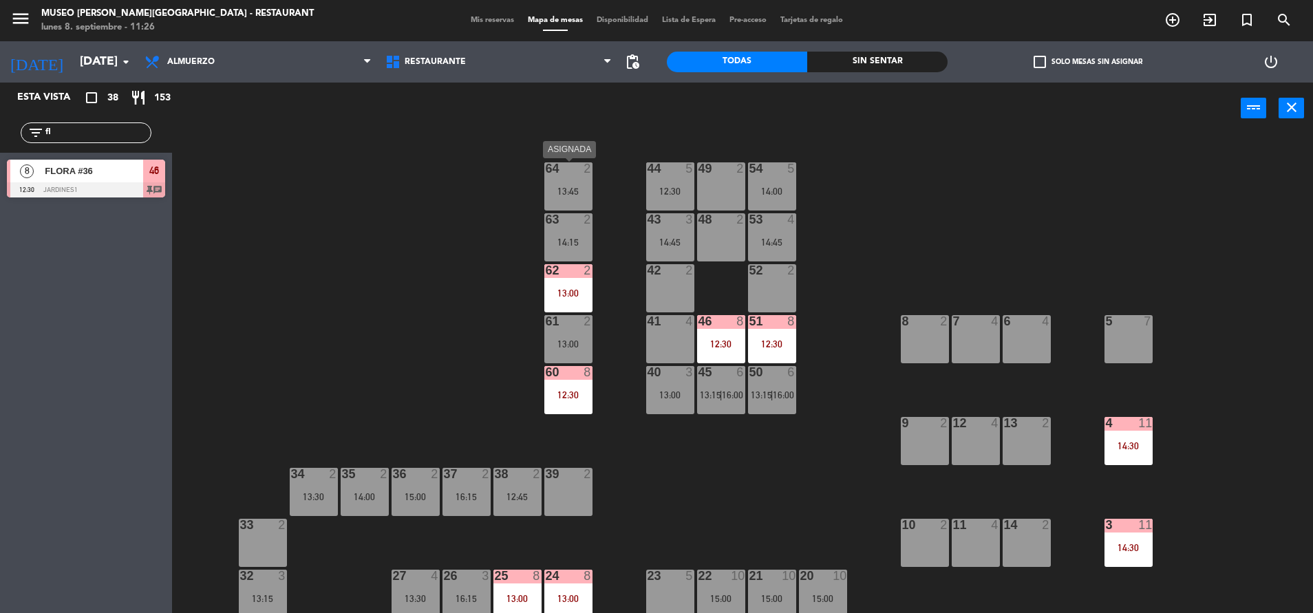
click at [583, 189] on div "13:45" at bounding box center [568, 191] width 48 height 10
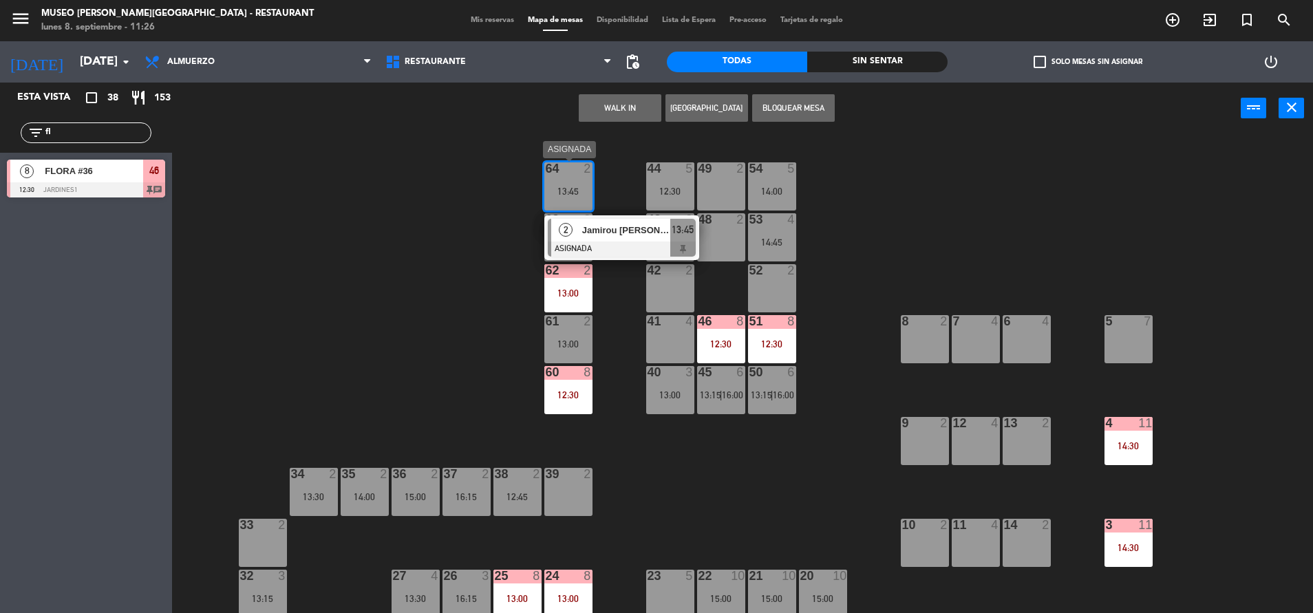
click at [610, 232] on span "Jamirou [PERSON_NAME]" at bounding box center [626, 230] width 88 height 14
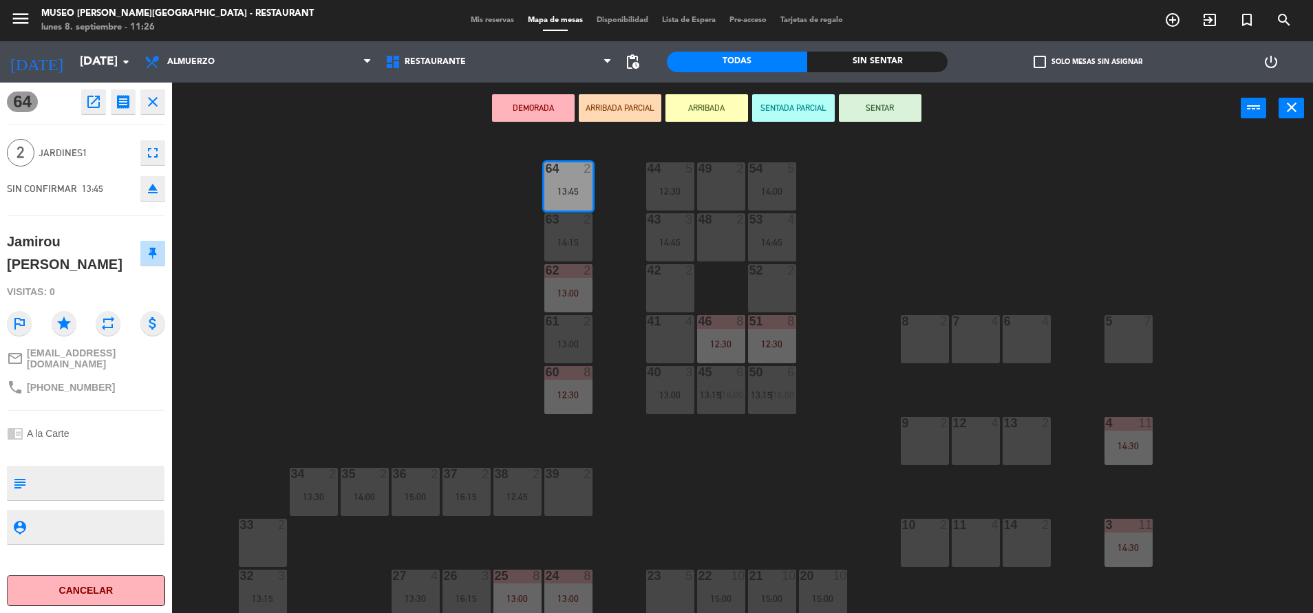
click at [573, 497] on div "39 2" at bounding box center [568, 492] width 48 height 48
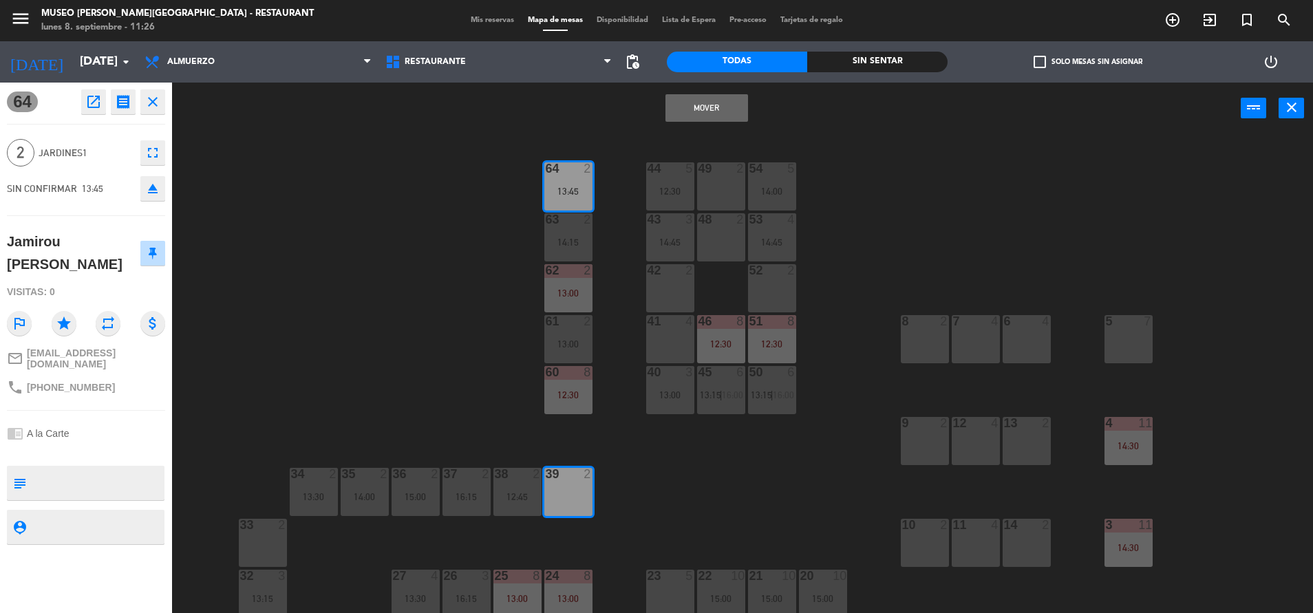
click at [709, 102] on button "Mover" at bounding box center [706, 108] width 83 height 28
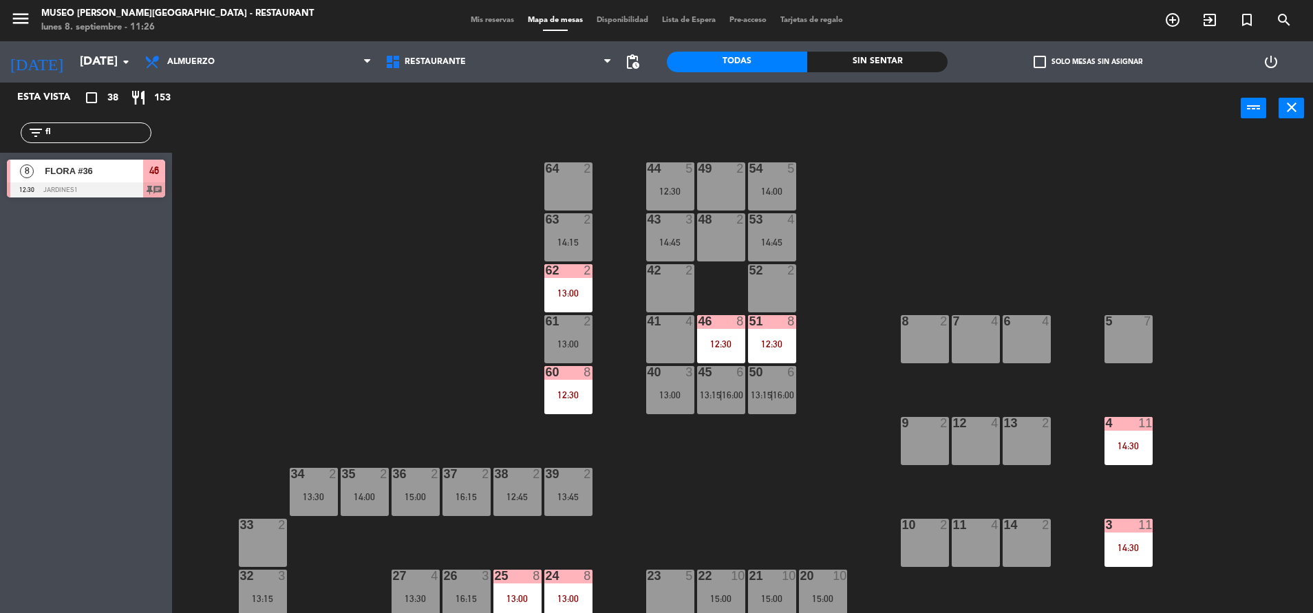
click at [564, 185] on div "64 2" at bounding box center [568, 186] width 48 height 48
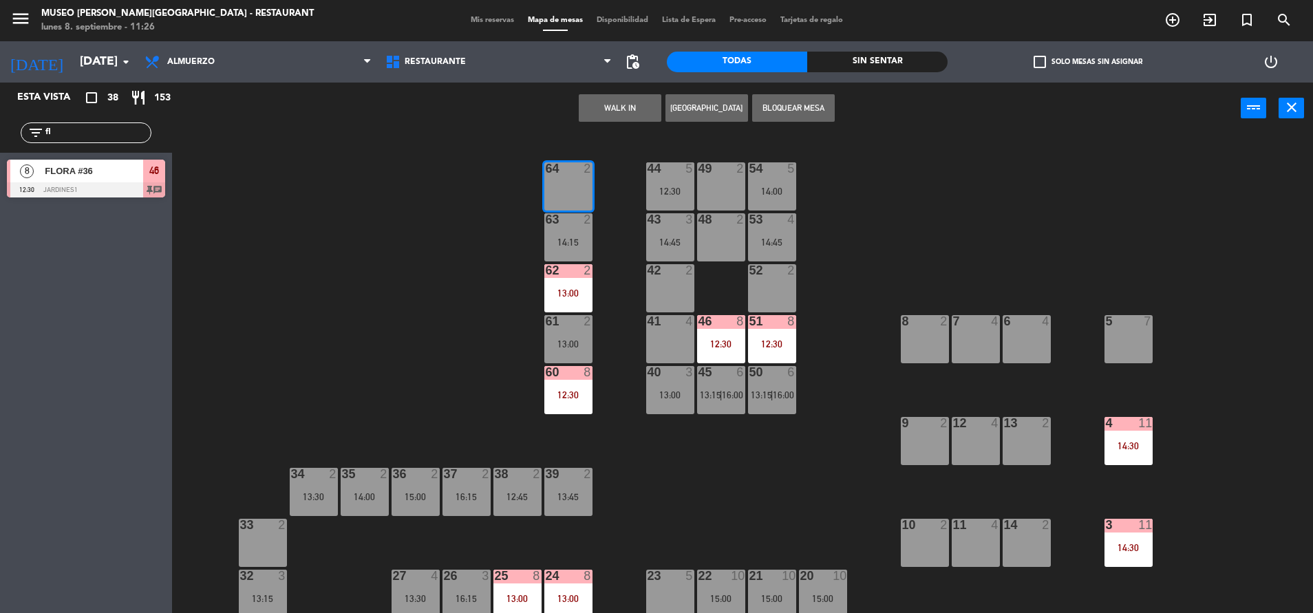
click at [645, 104] on button "WALK IN" at bounding box center [620, 108] width 83 height 28
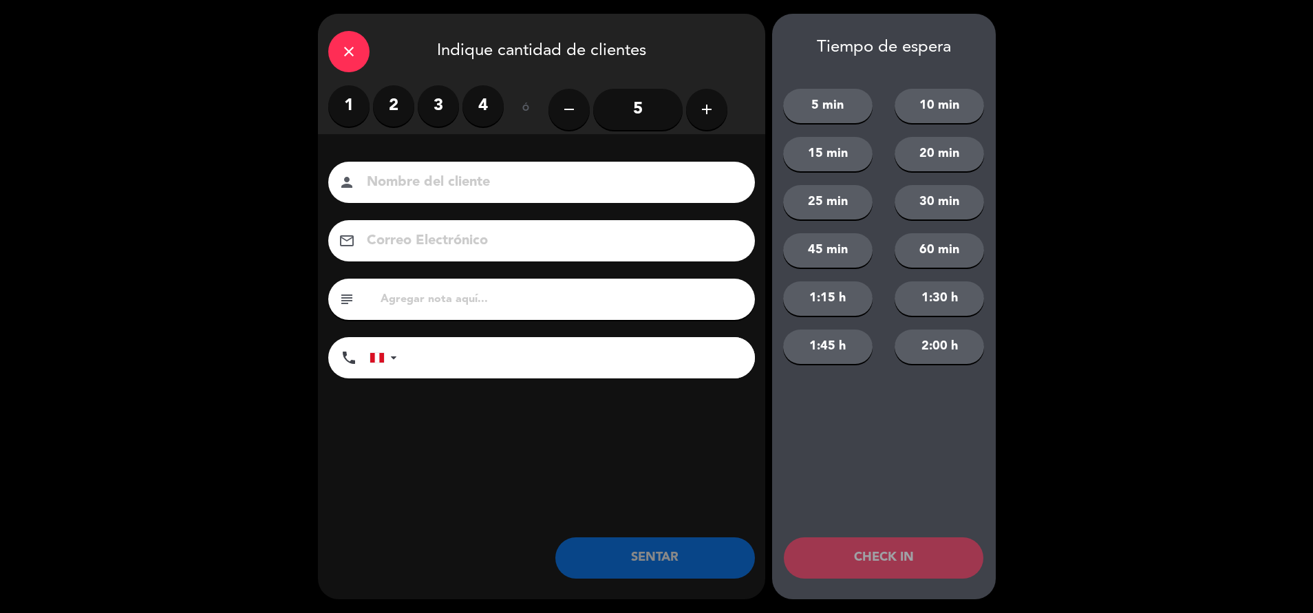
click at [345, 100] on label "1" at bounding box center [348, 105] width 41 height 41
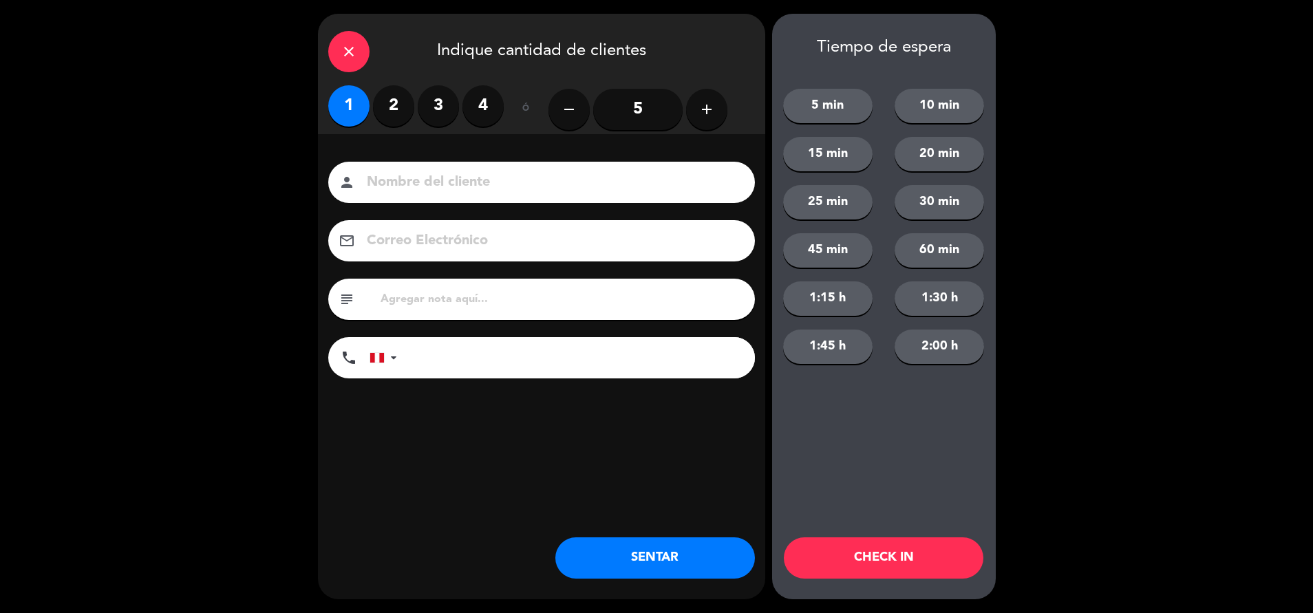
click at [448, 290] on input "text" at bounding box center [561, 299] width 365 height 19
type input "m64"
click at [578, 551] on button "SENTAR" at bounding box center [655, 557] width 200 height 41
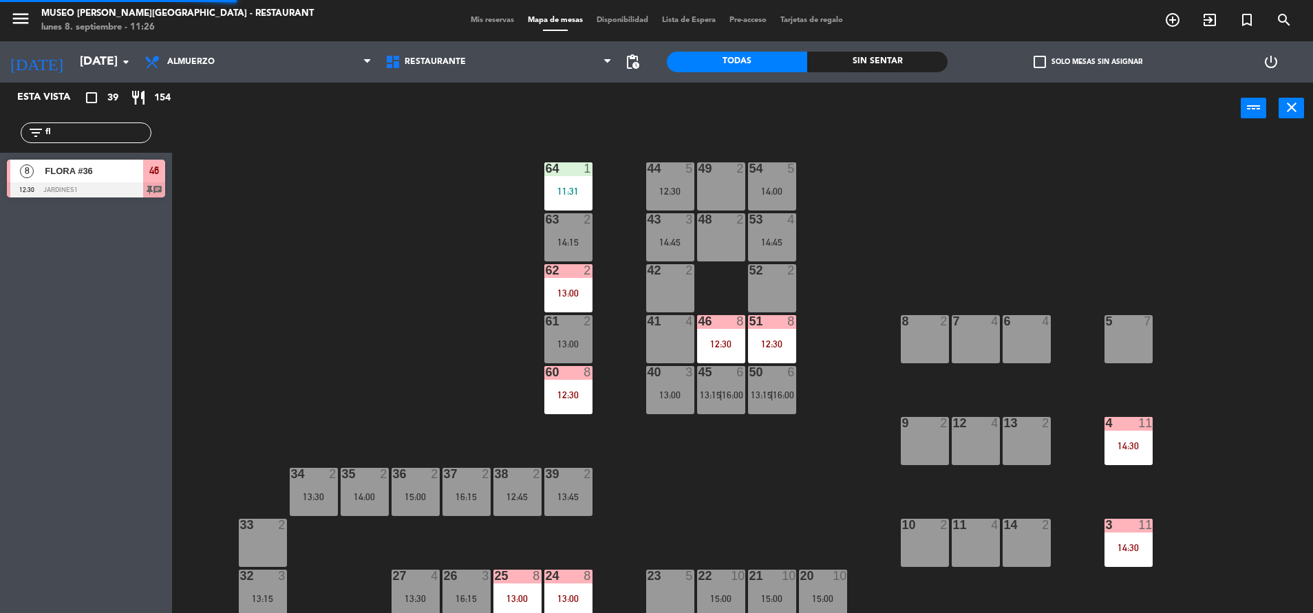
click at [557, 339] on div "13:00" at bounding box center [568, 344] width 48 height 10
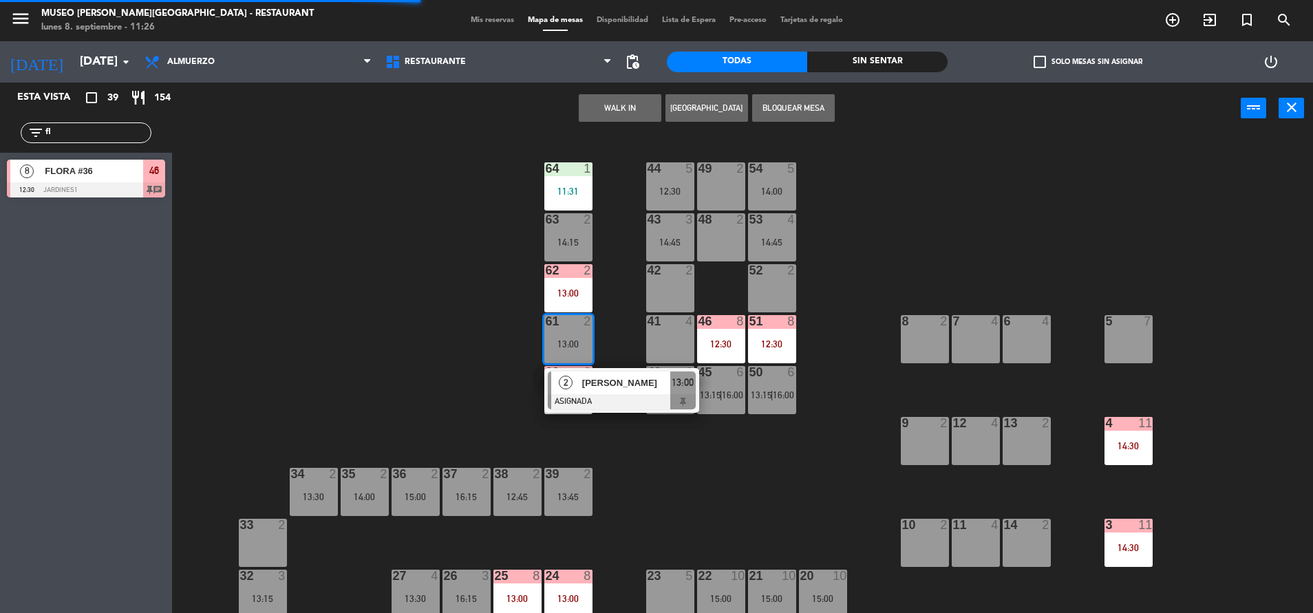
click at [610, 399] on div at bounding box center [622, 401] width 148 height 15
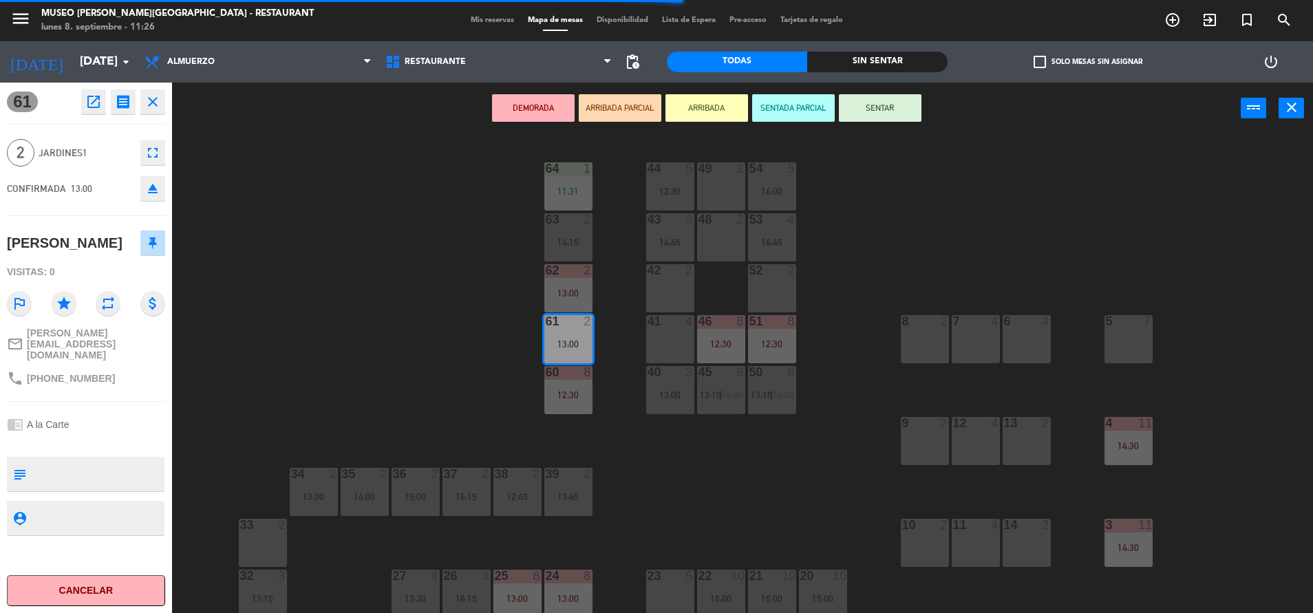
click at [666, 276] on div at bounding box center [670, 270] width 23 height 12
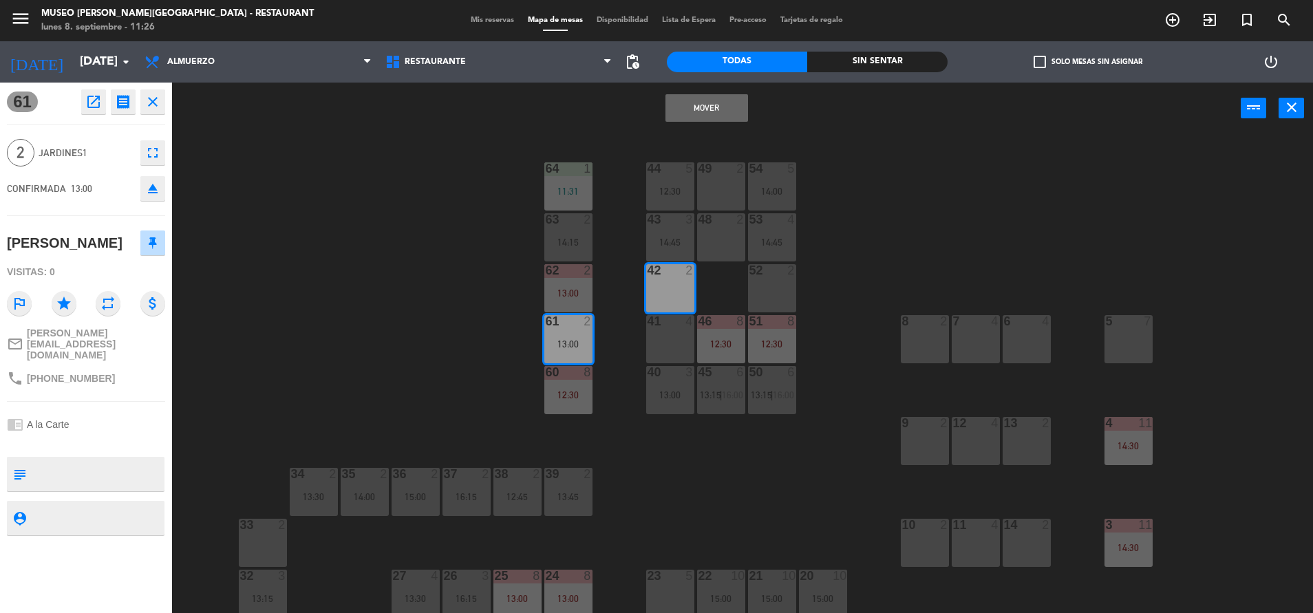
click at [491, 218] on div "44 5 12:30 49 2 54 5 14:00 64 1 11:31 48 2 53 4 14:45 63 2 14:15 43 3 14:45 62 …" at bounding box center [749, 377] width 1128 height 479
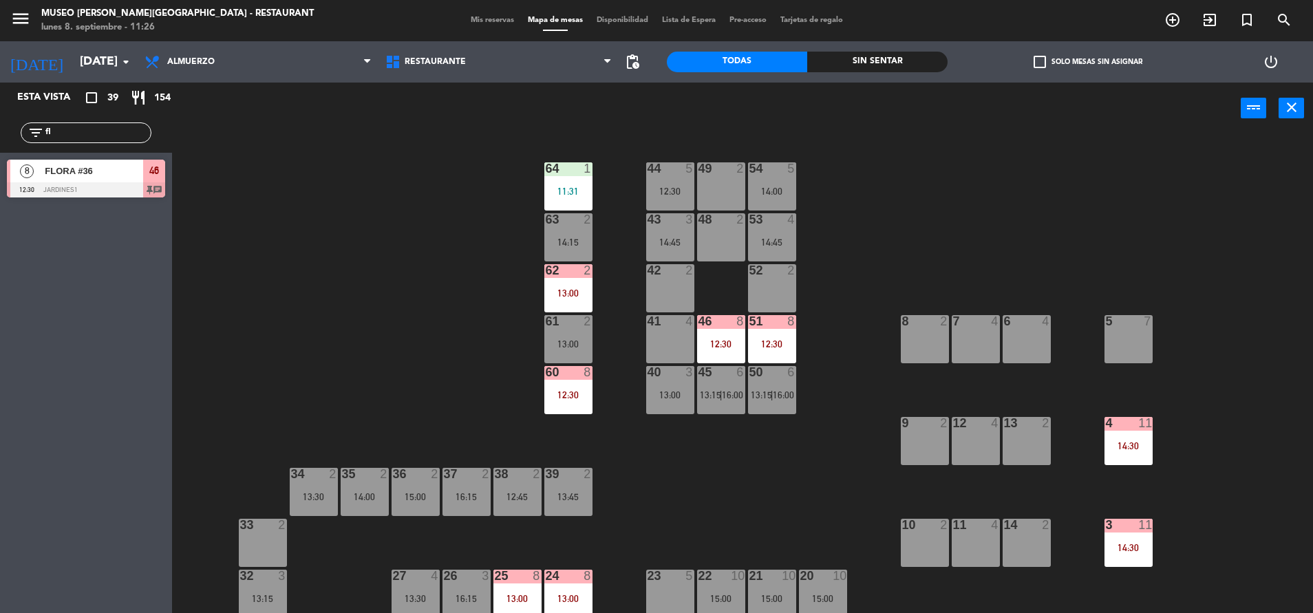
click at [558, 244] on div "14:15" at bounding box center [568, 242] width 48 height 10
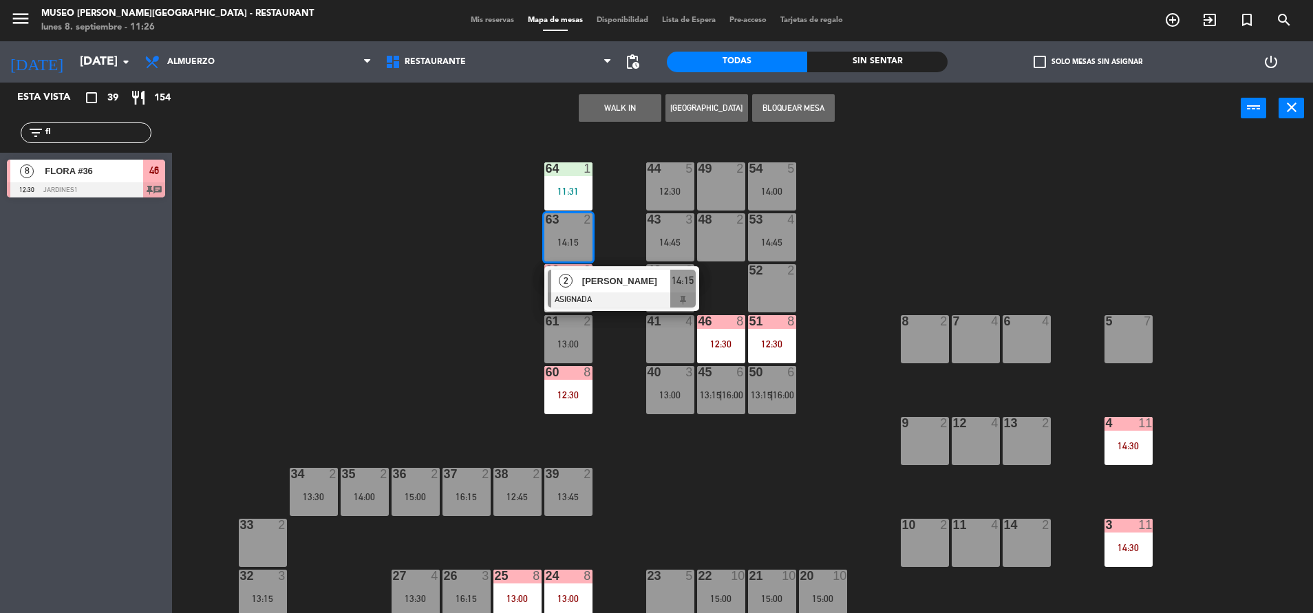
click at [608, 292] on div at bounding box center [622, 299] width 148 height 15
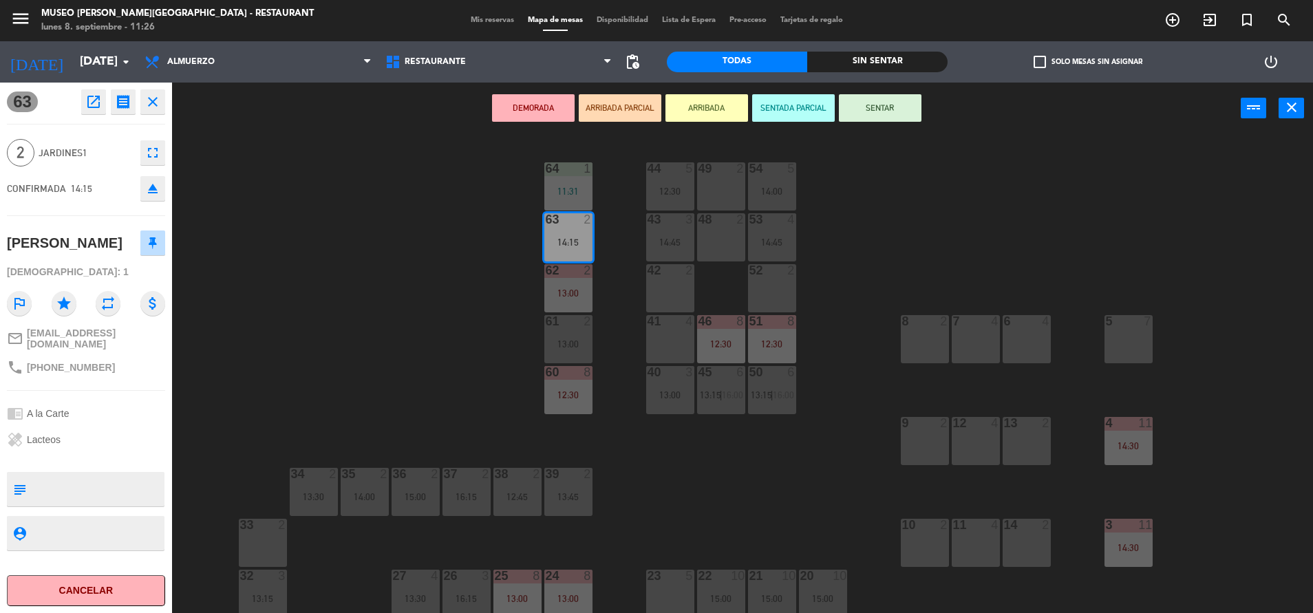
click at [652, 294] on div "42 2" at bounding box center [670, 288] width 48 height 48
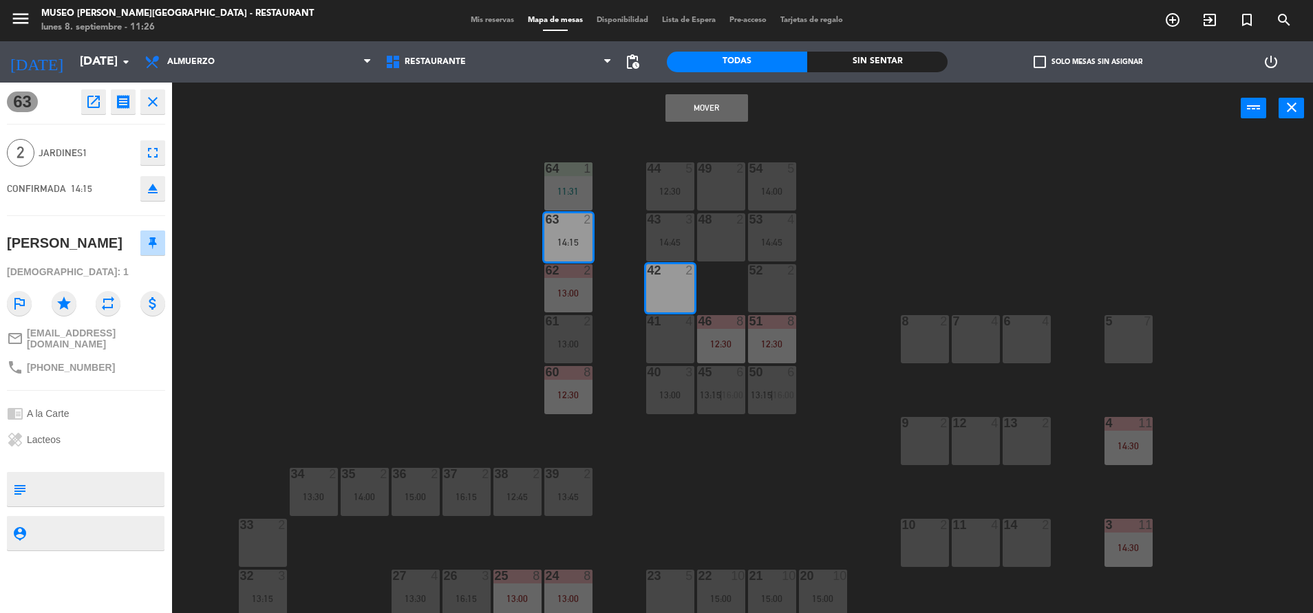
click at [679, 101] on button "Mover" at bounding box center [706, 108] width 83 height 28
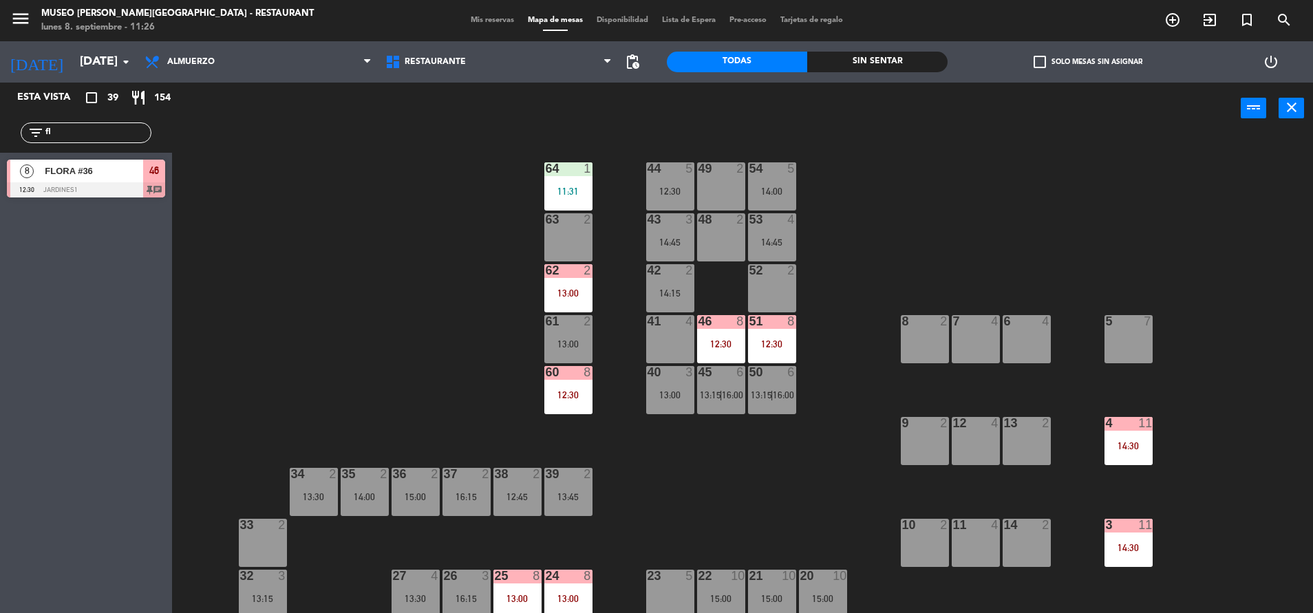
click at [584, 253] on div "63 2" at bounding box center [568, 237] width 48 height 48
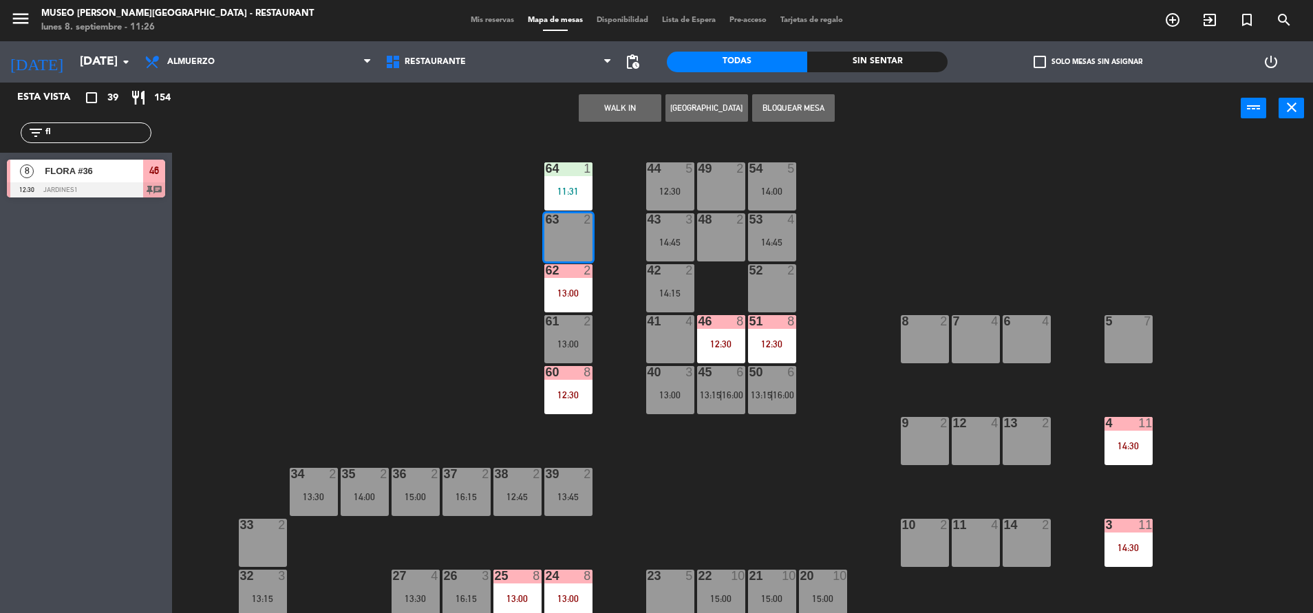
click at [616, 112] on button "WALK IN" at bounding box center [620, 108] width 83 height 28
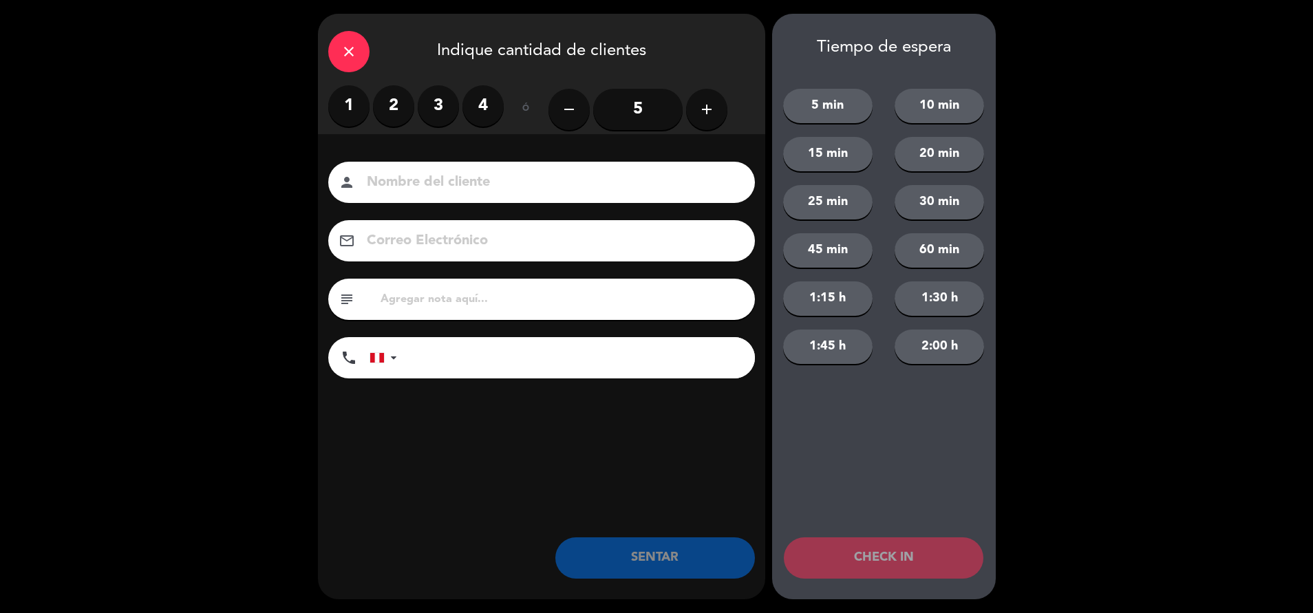
click at [393, 96] on label "2" at bounding box center [393, 105] width 41 height 41
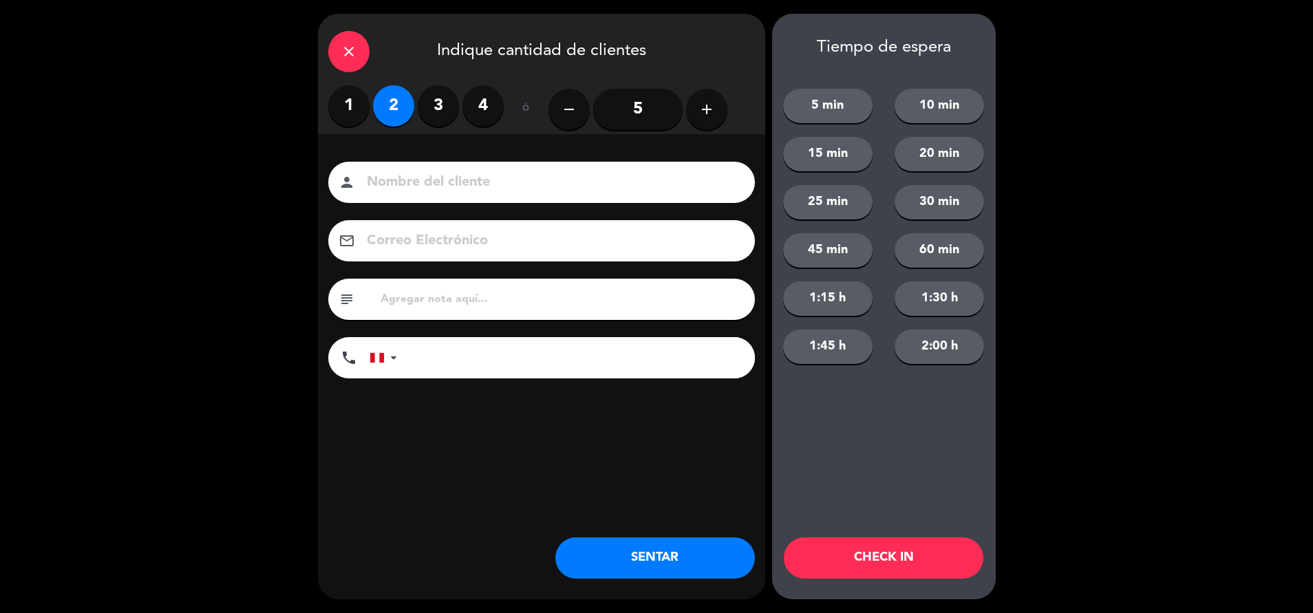
click at [464, 297] on input "text" at bounding box center [561, 299] width 365 height 19
type input "m63"
click at [621, 567] on button "SENTAR" at bounding box center [655, 557] width 200 height 41
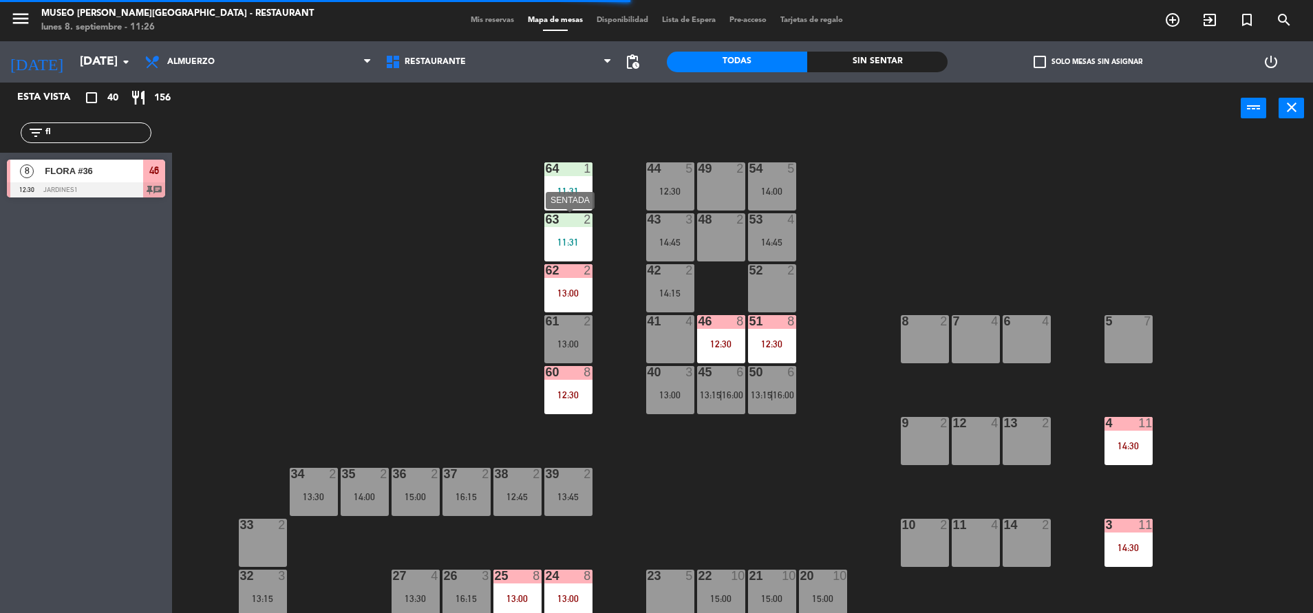
click at [561, 246] on div "11:31" at bounding box center [568, 242] width 48 height 10
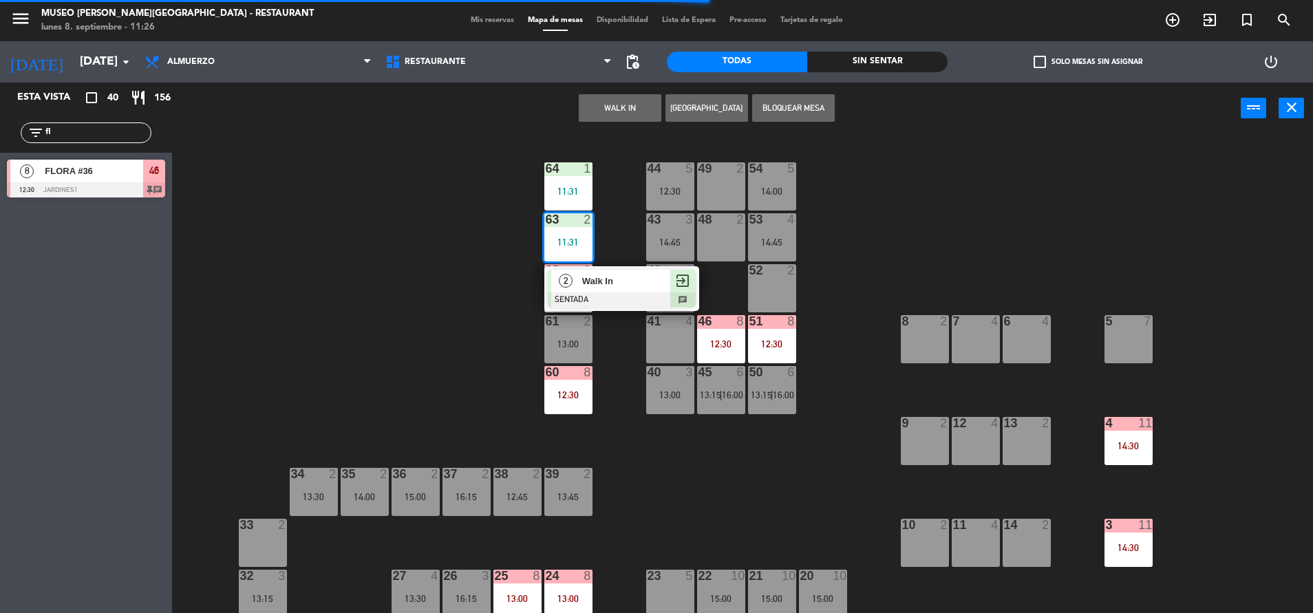
click at [619, 294] on div at bounding box center [622, 299] width 148 height 15
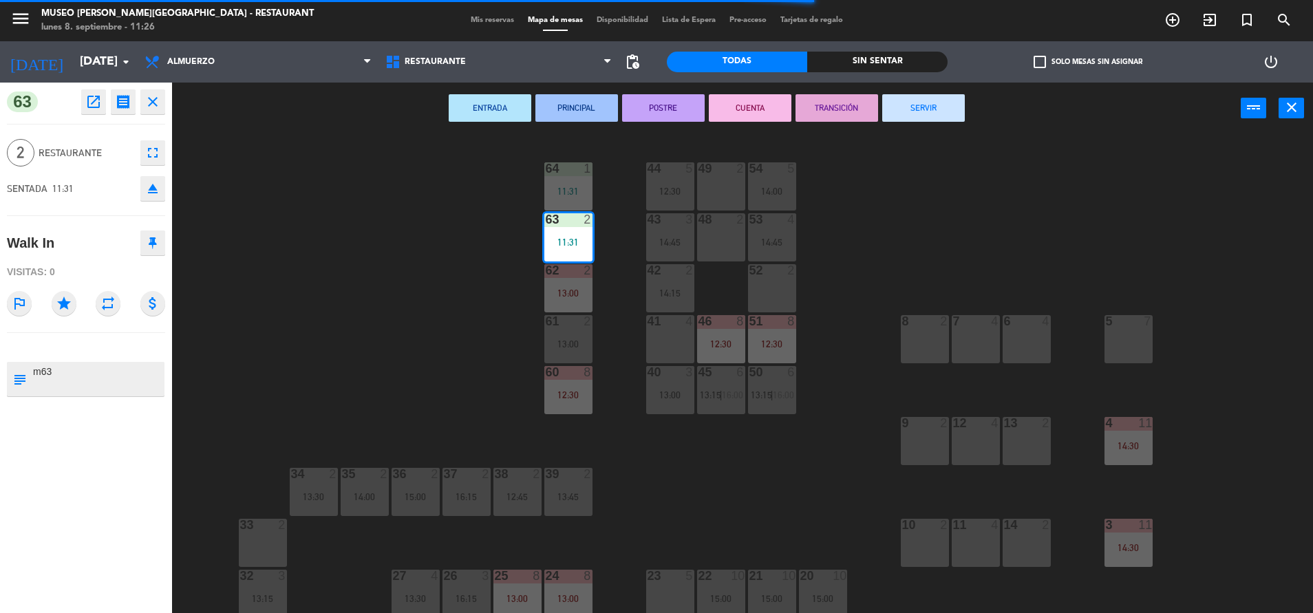
click at [917, 104] on button "SERVIR" at bounding box center [923, 108] width 83 height 28
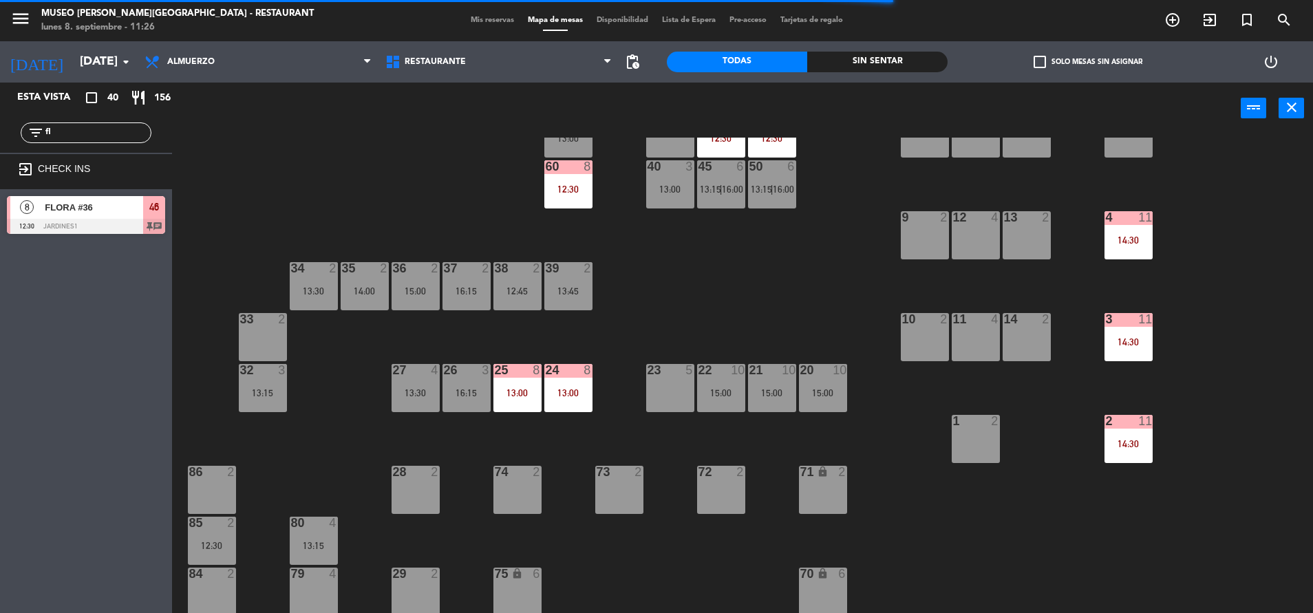
scroll to position [206, 0]
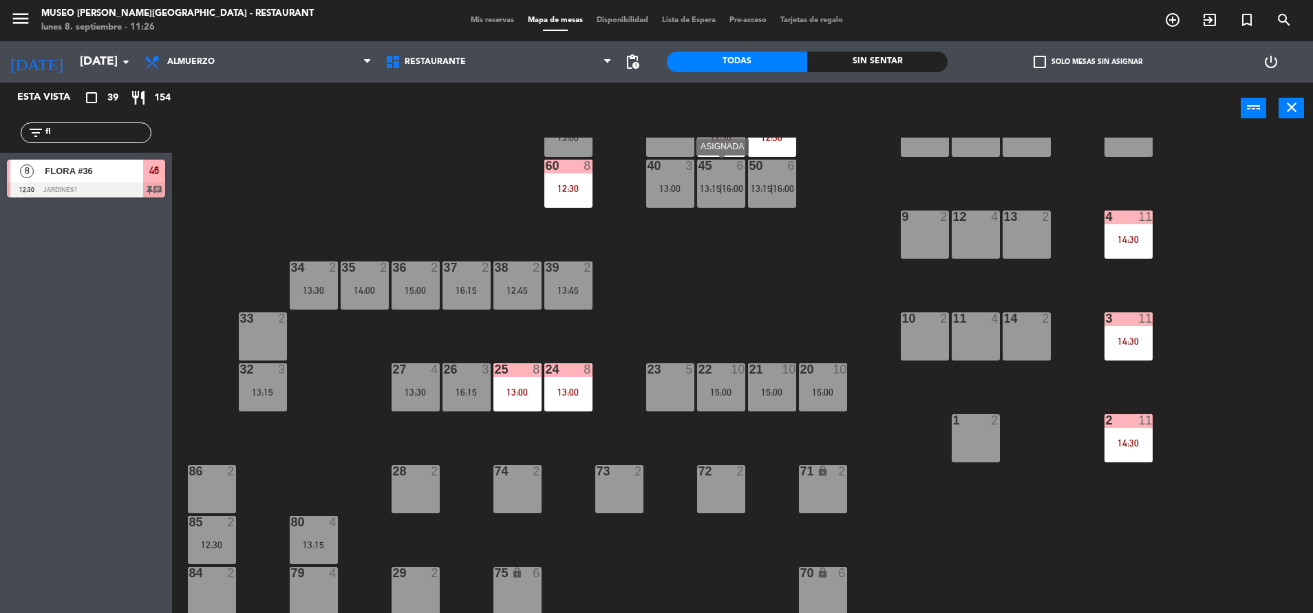
click at [726, 199] on div "45 6 13:15 | 16:00" at bounding box center [721, 184] width 48 height 48
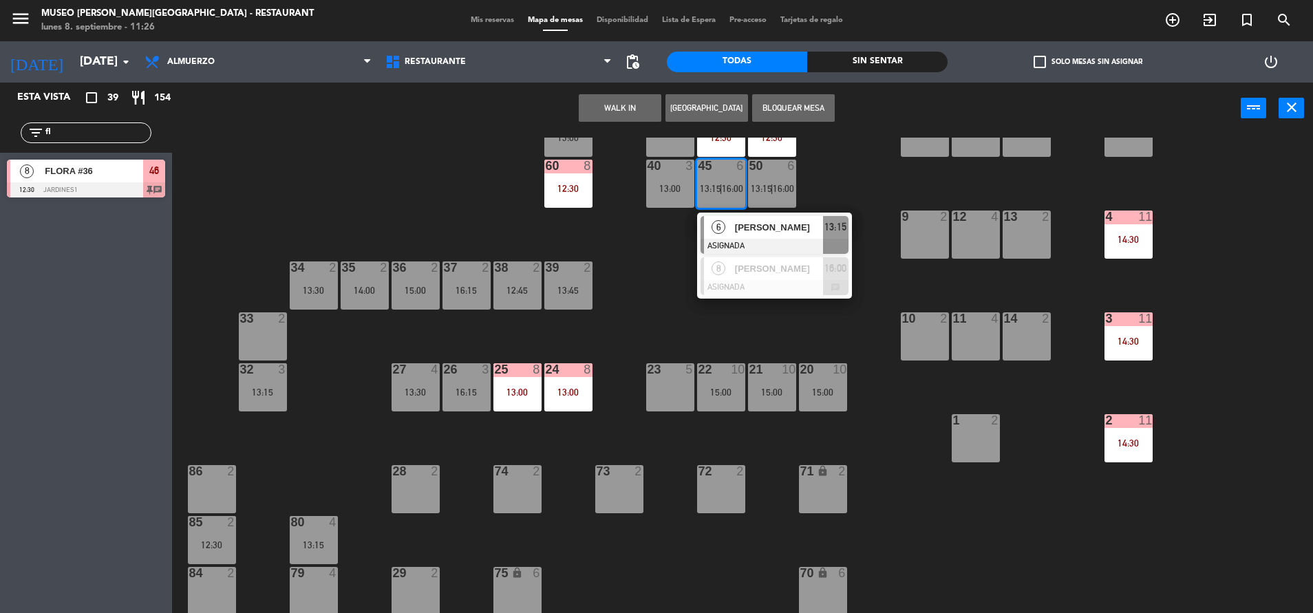
click at [768, 239] on div at bounding box center [775, 246] width 148 height 15
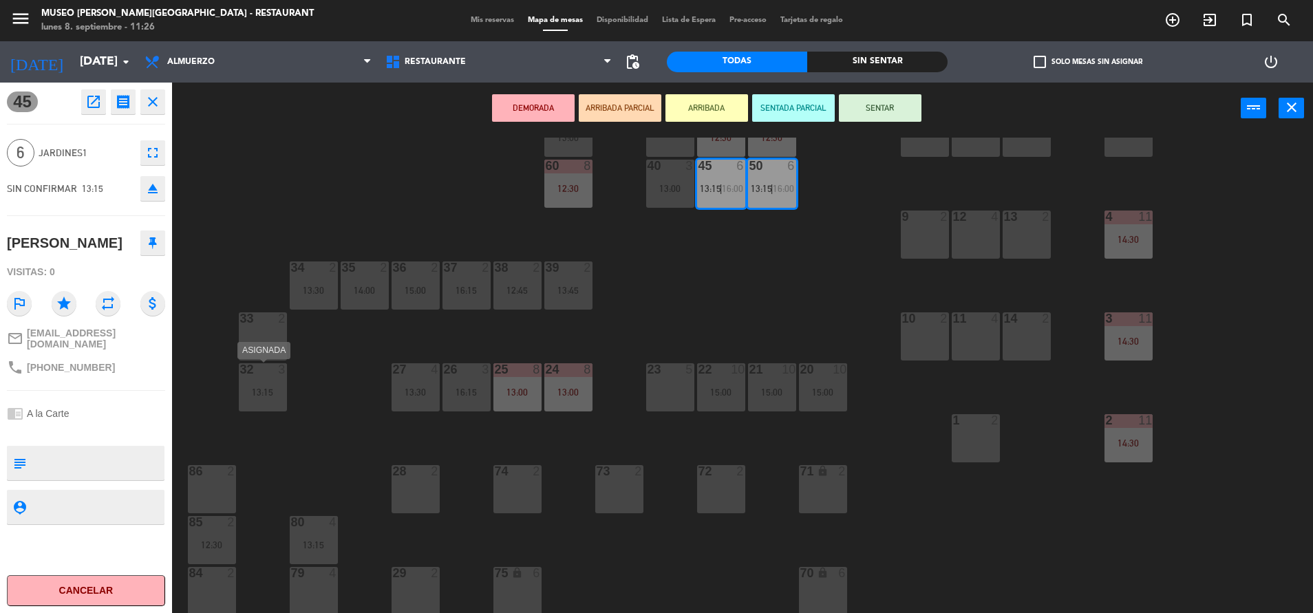
click at [277, 398] on div "32 3 13:15" at bounding box center [263, 387] width 48 height 48
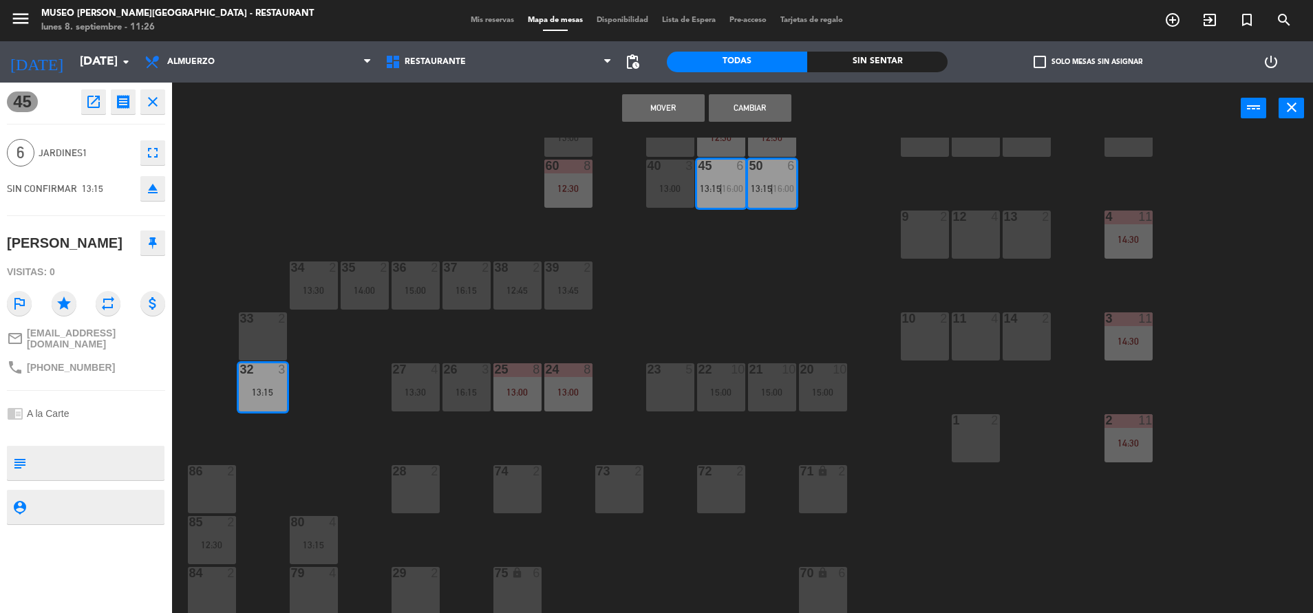
click at [743, 122] on div "Mover Cambiar power_input close" at bounding box center [706, 109] width 1069 height 52
click at [742, 118] on button "Cambiar" at bounding box center [750, 108] width 83 height 28
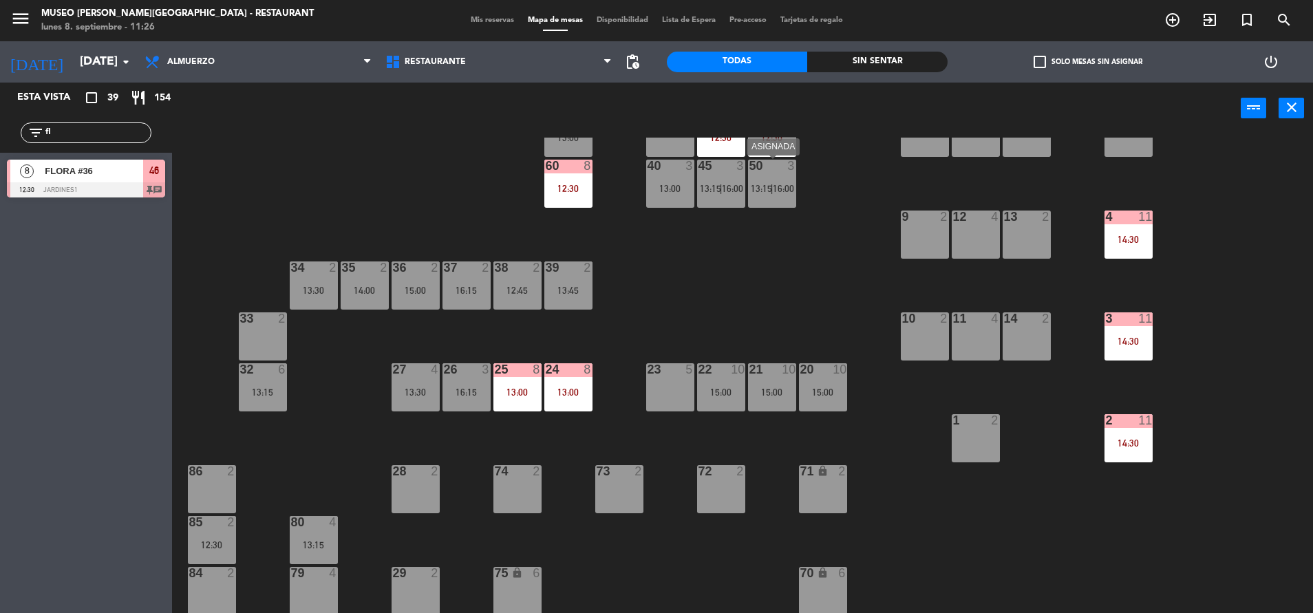
click at [789, 193] on span "16:00" at bounding box center [783, 188] width 21 height 11
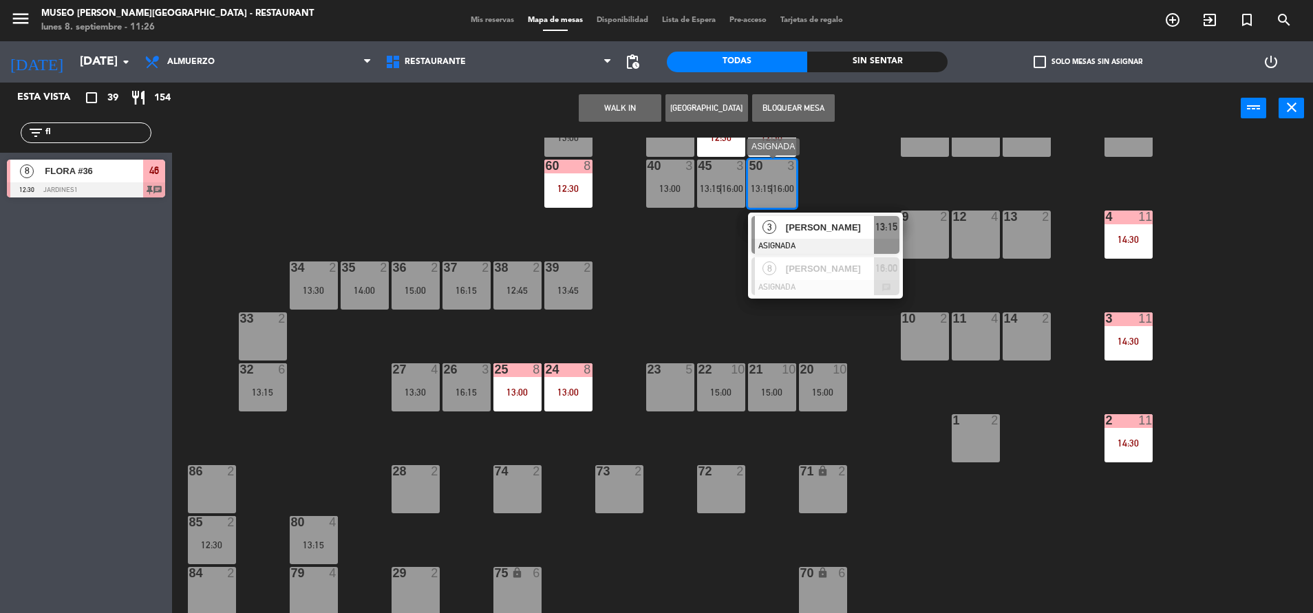
click at [805, 219] on div "[PERSON_NAME]" at bounding box center [828, 227] width 89 height 23
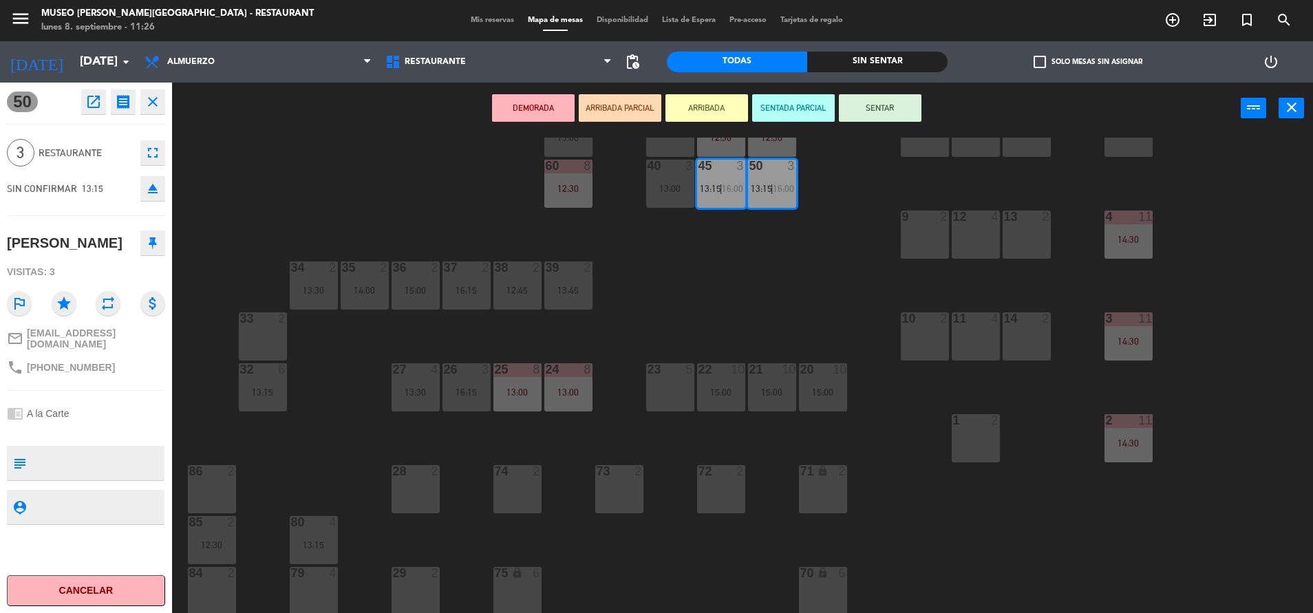
click at [663, 394] on div "23 5" at bounding box center [670, 387] width 48 height 48
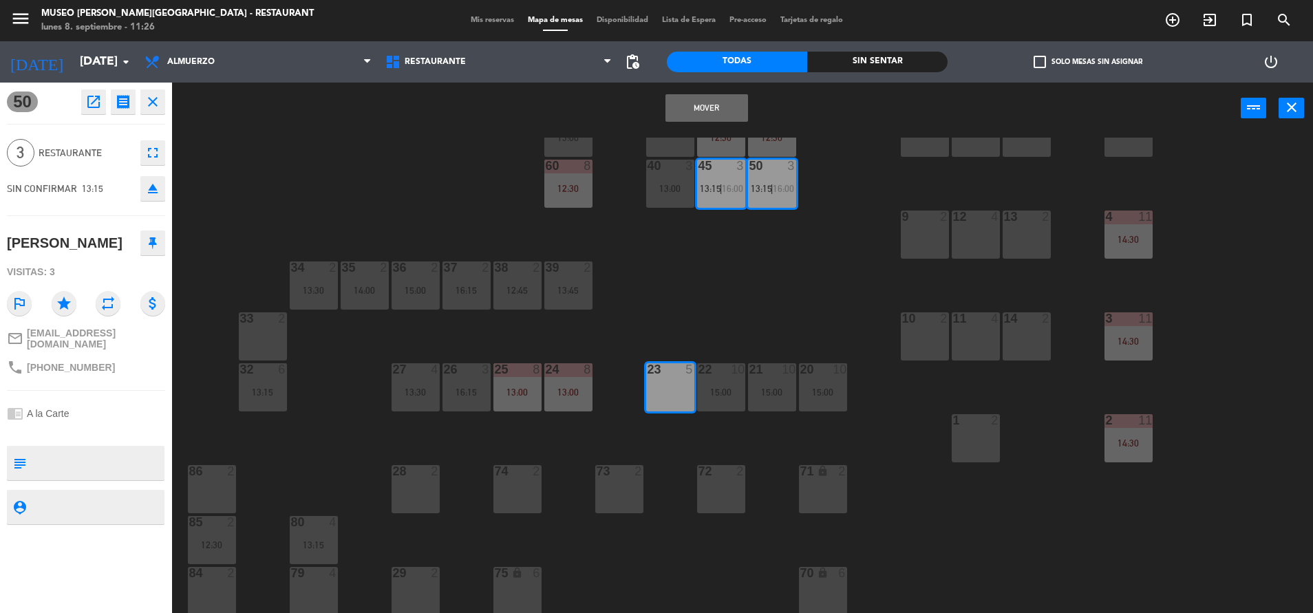
click at [701, 102] on button "Mover" at bounding box center [706, 108] width 83 height 28
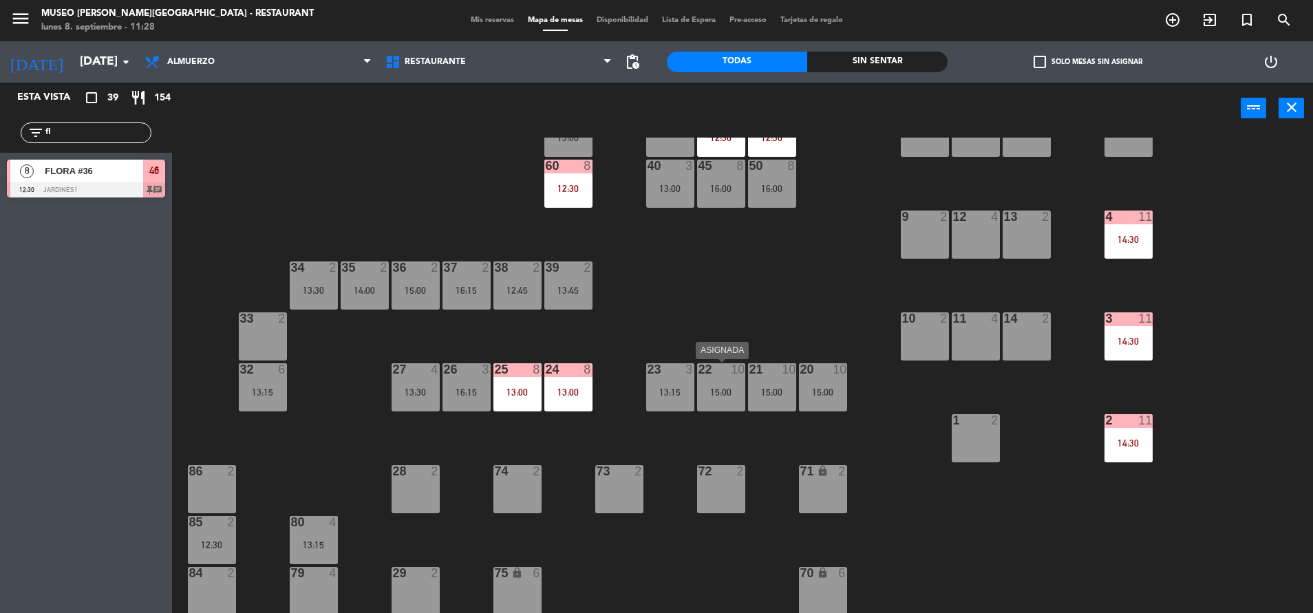
click at [745, 407] on div "22 10 15:00" at bounding box center [721, 387] width 48 height 48
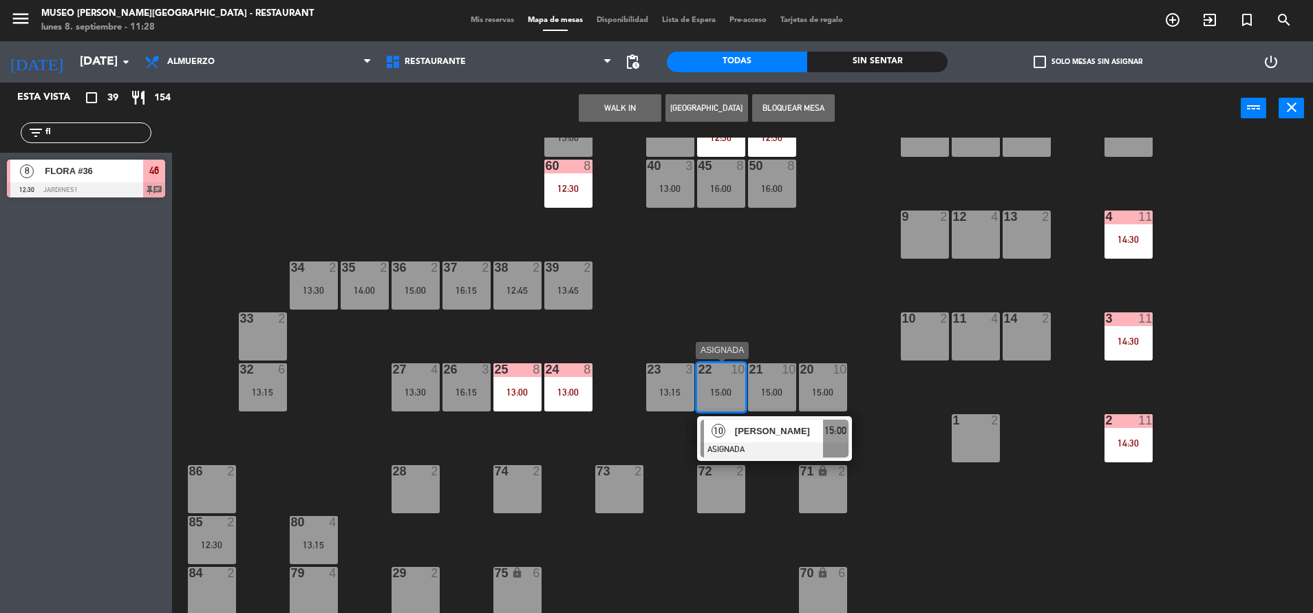
click at [811, 453] on div at bounding box center [775, 449] width 148 height 15
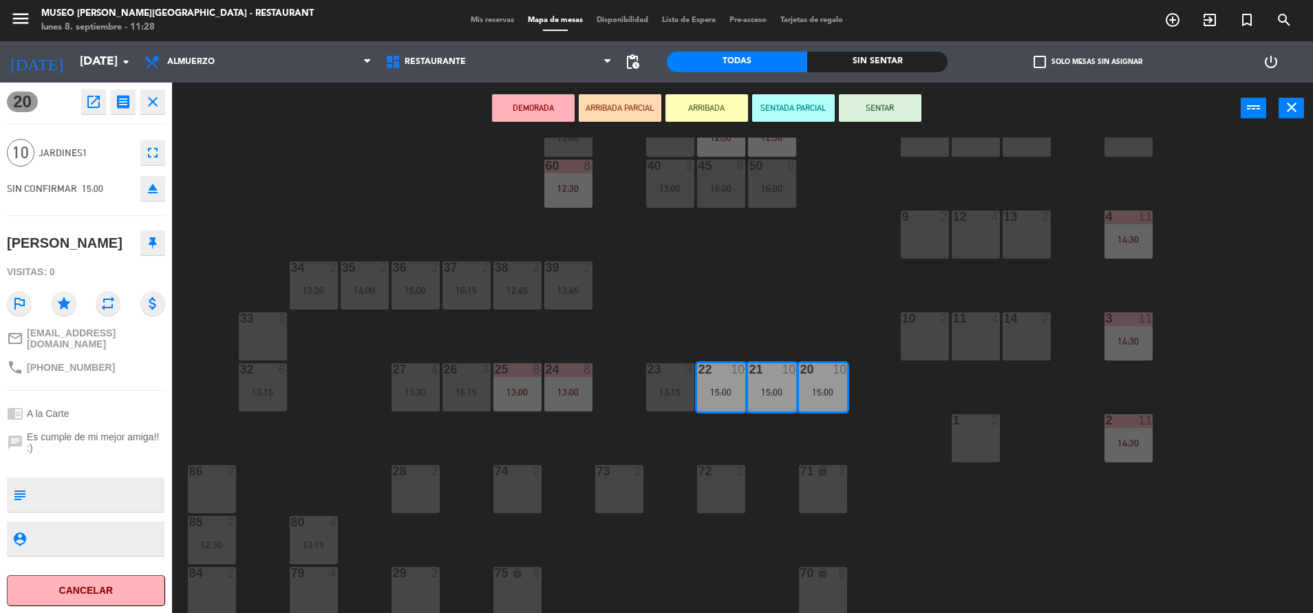
scroll to position [511, 0]
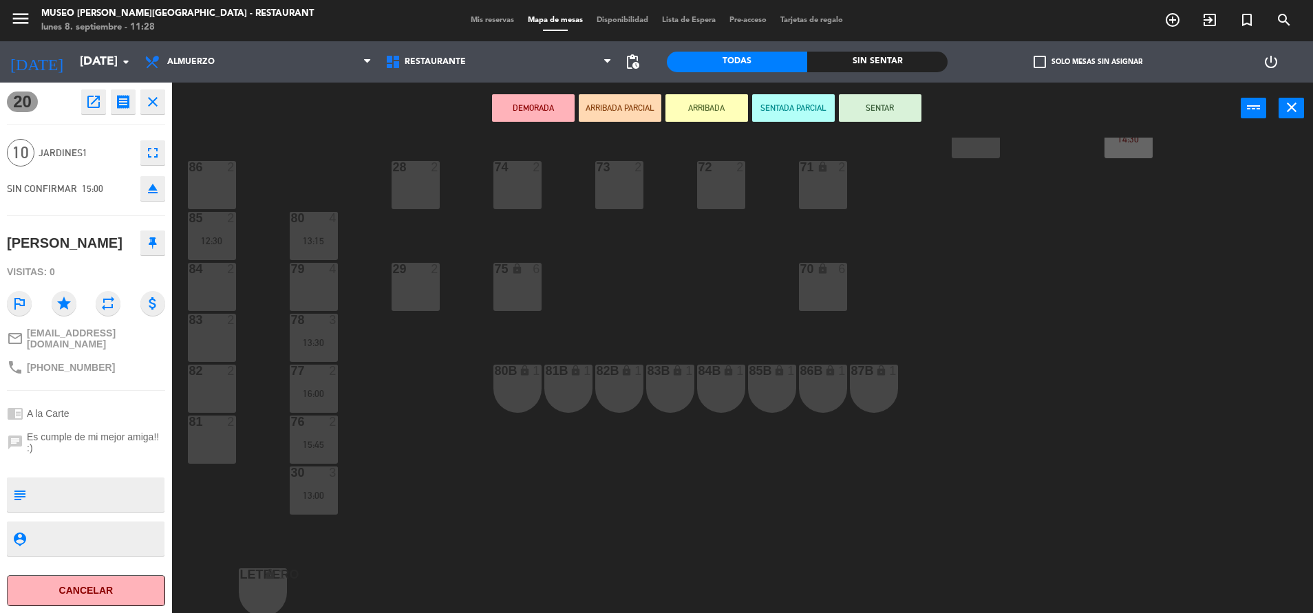
click at [737, 378] on div "84B lock 1" at bounding box center [721, 389] width 48 height 48
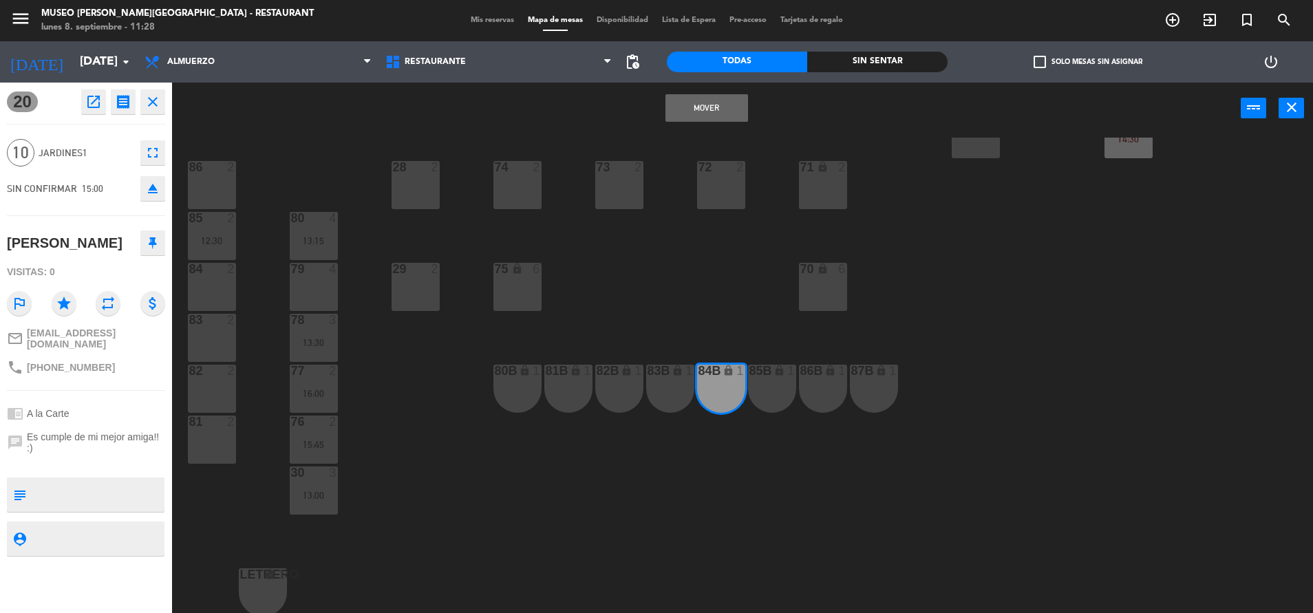
click at [726, 114] on button "Mover" at bounding box center [706, 108] width 83 height 28
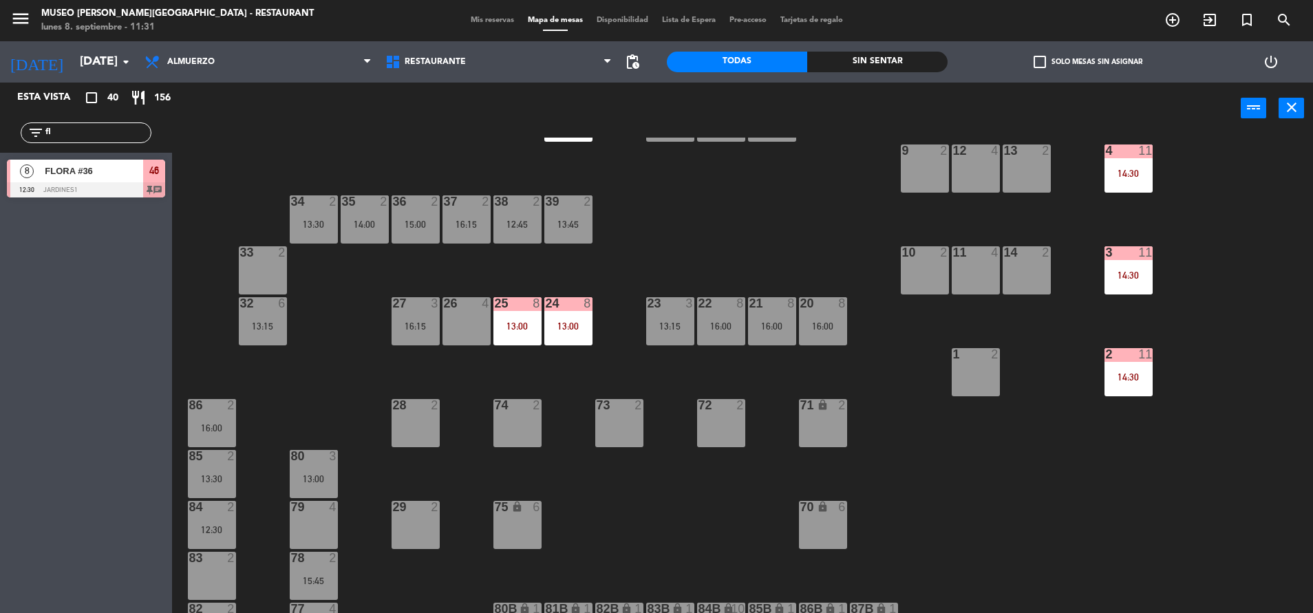
scroll to position [277, 0]
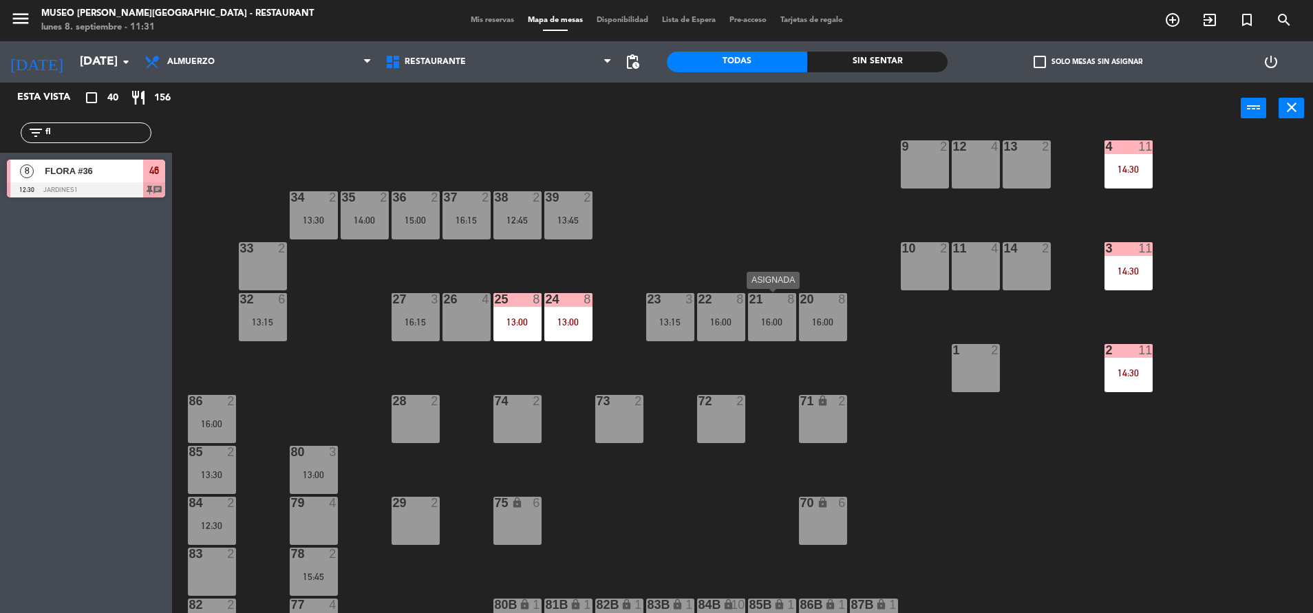
click at [769, 306] on div "21 8" at bounding box center [772, 300] width 48 height 14
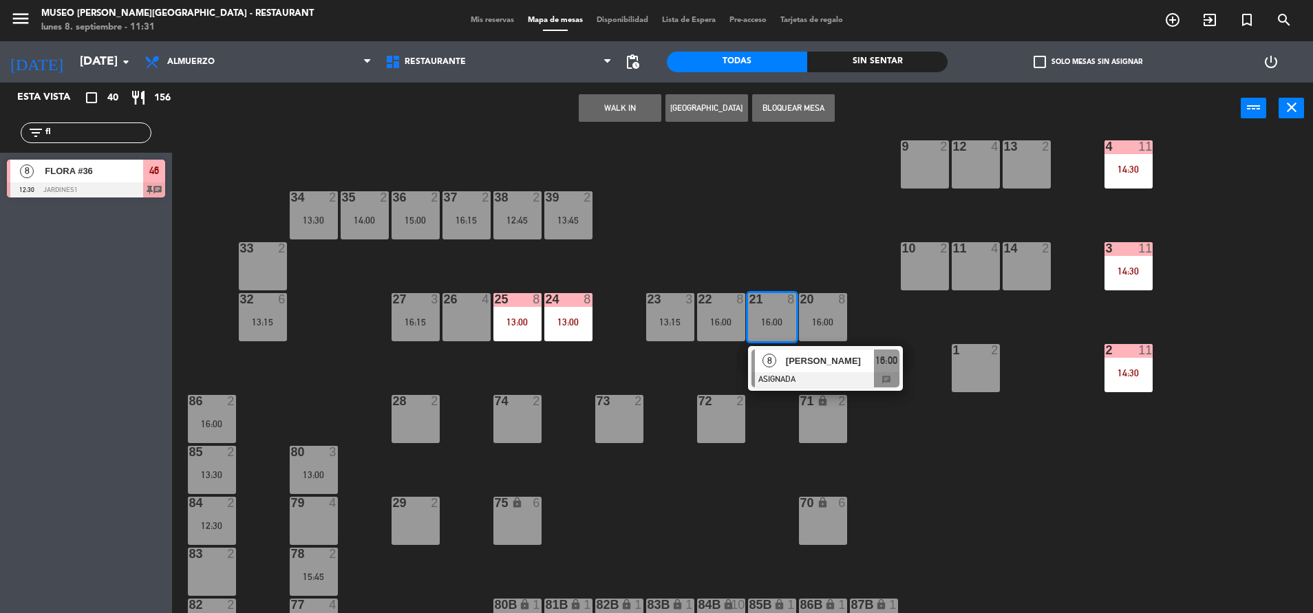
click at [791, 356] on span "[PERSON_NAME]" at bounding box center [830, 361] width 88 height 14
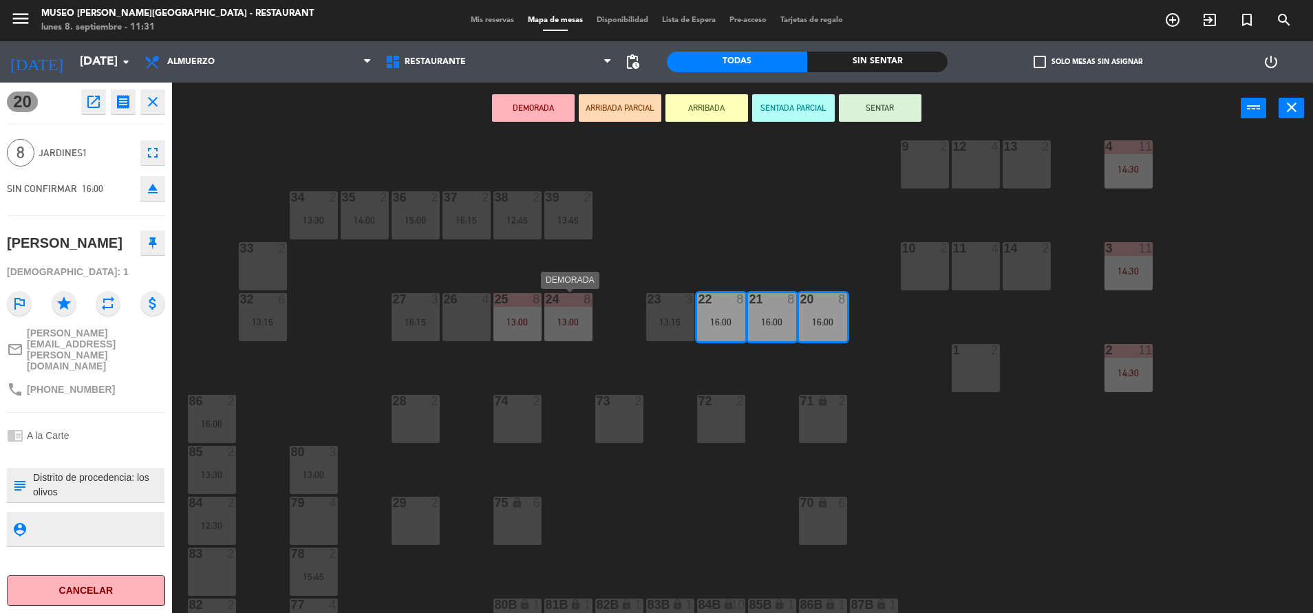
click at [565, 325] on div "13:00" at bounding box center [568, 322] width 48 height 10
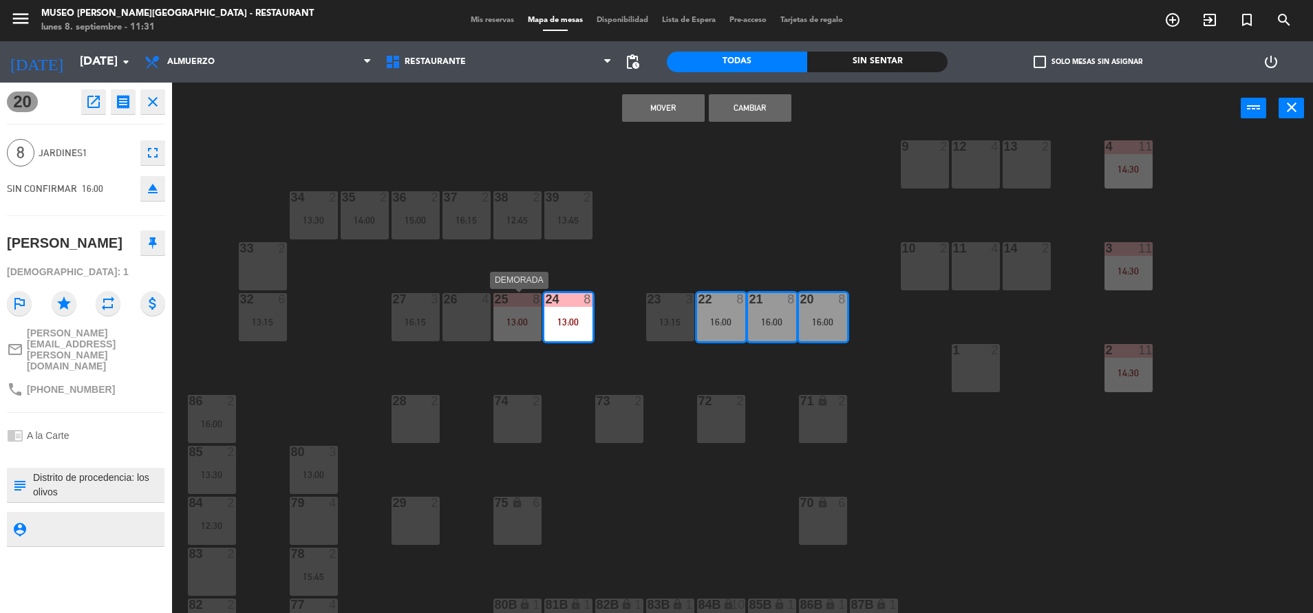
click at [524, 323] on div "13:00" at bounding box center [517, 322] width 48 height 10
click at [692, 104] on button "Mover y Unir" at bounding box center [663, 108] width 83 height 28
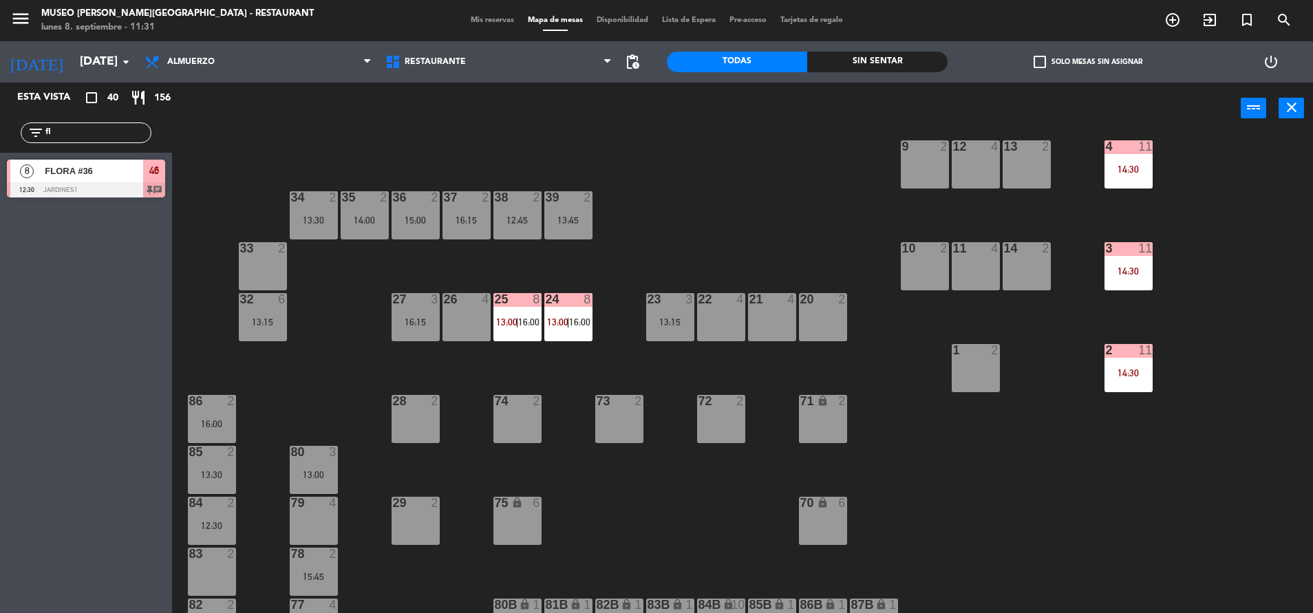
scroll to position [442, 0]
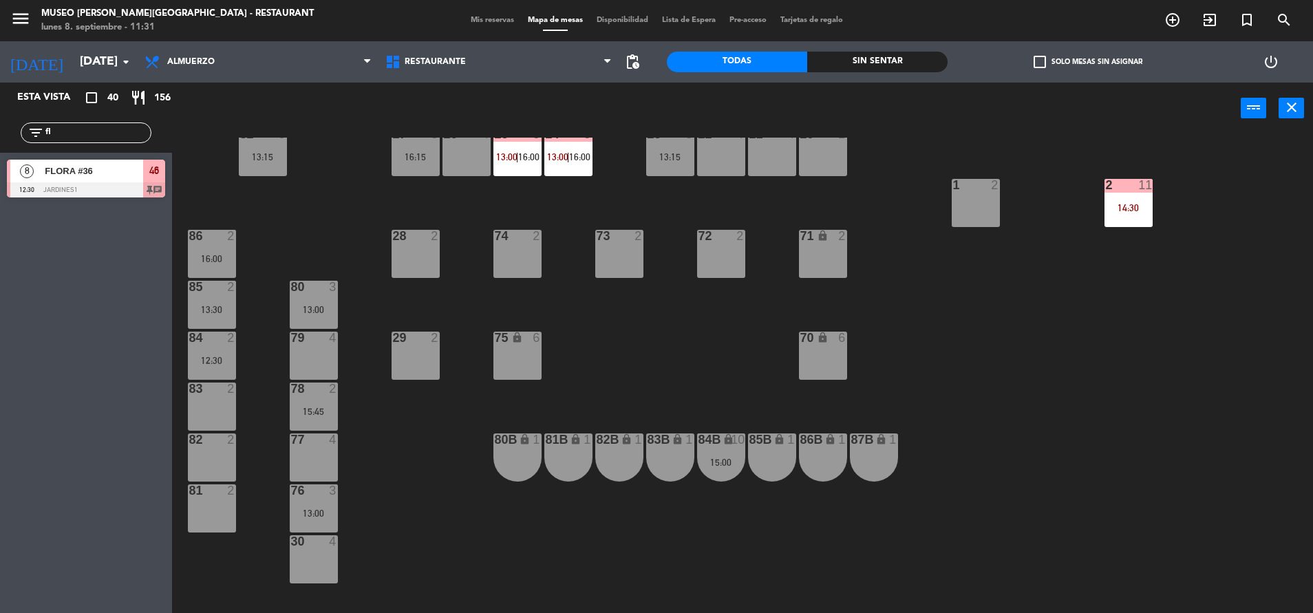
click at [712, 478] on div "84B lock 10 15:00" at bounding box center [721, 458] width 48 height 48
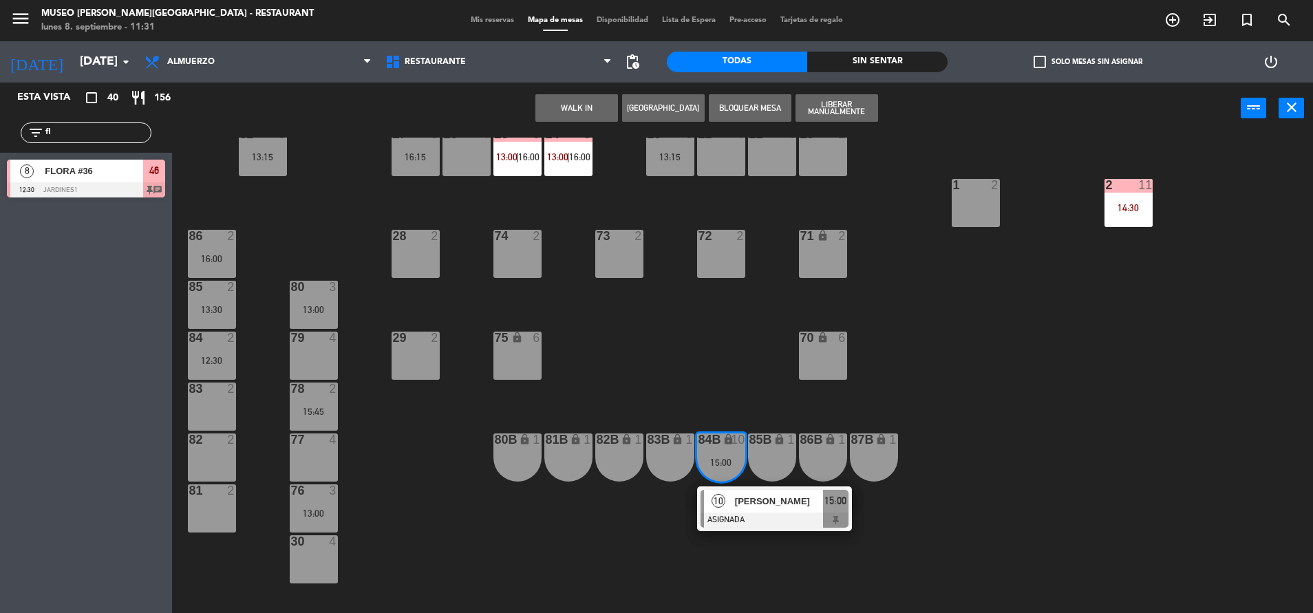
click at [727, 499] on div "10" at bounding box center [719, 501] width 30 height 23
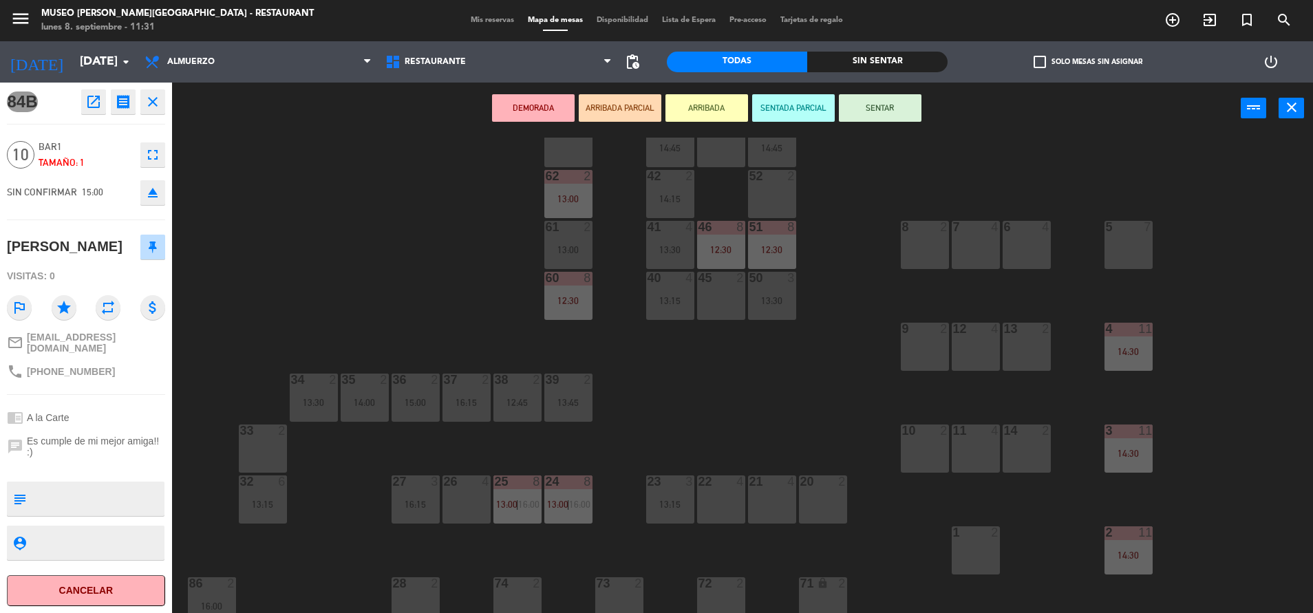
scroll to position [93, 0]
click at [818, 503] on div "20 2" at bounding box center [823, 501] width 48 height 48
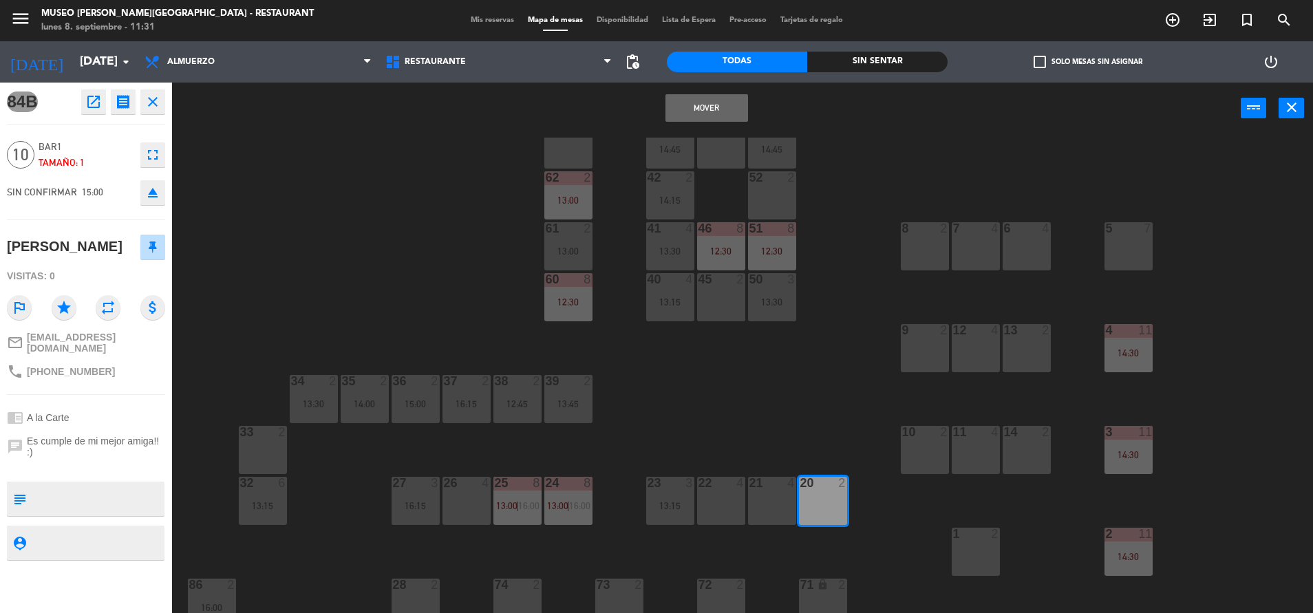
click at [786, 495] on div "21 4" at bounding box center [772, 501] width 48 height 48
click at [732, 491] on div "22 4" at bounding box center [721, 501] width 48 height 48
click at [682, 109] on button "Mover y Unir" at bounding box center [706, 108] width 83 height 28
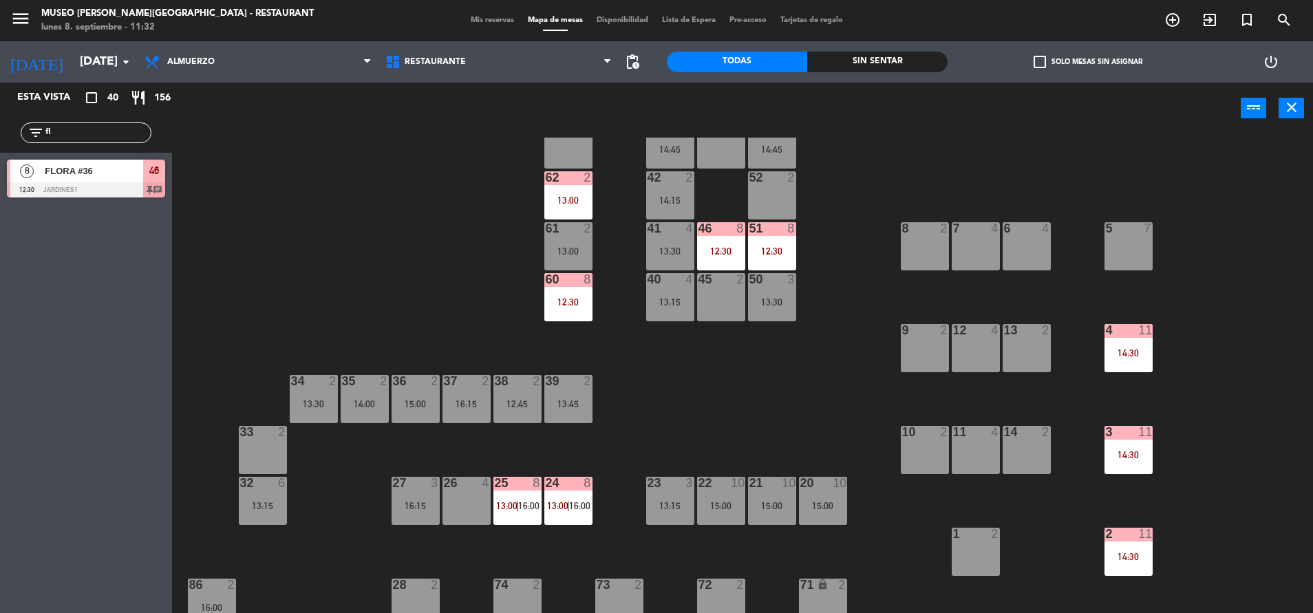
scroll to position [0, 0]
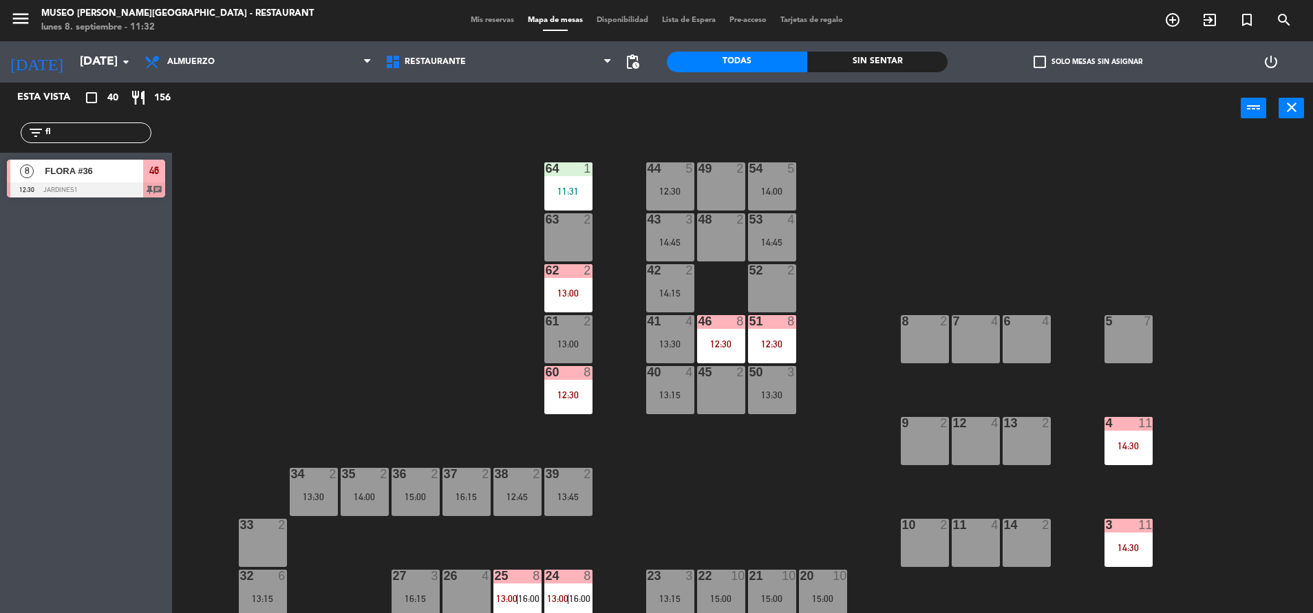
click at [134, 129] on input "fl" at bounding box center [97, 132] width 107 height 15
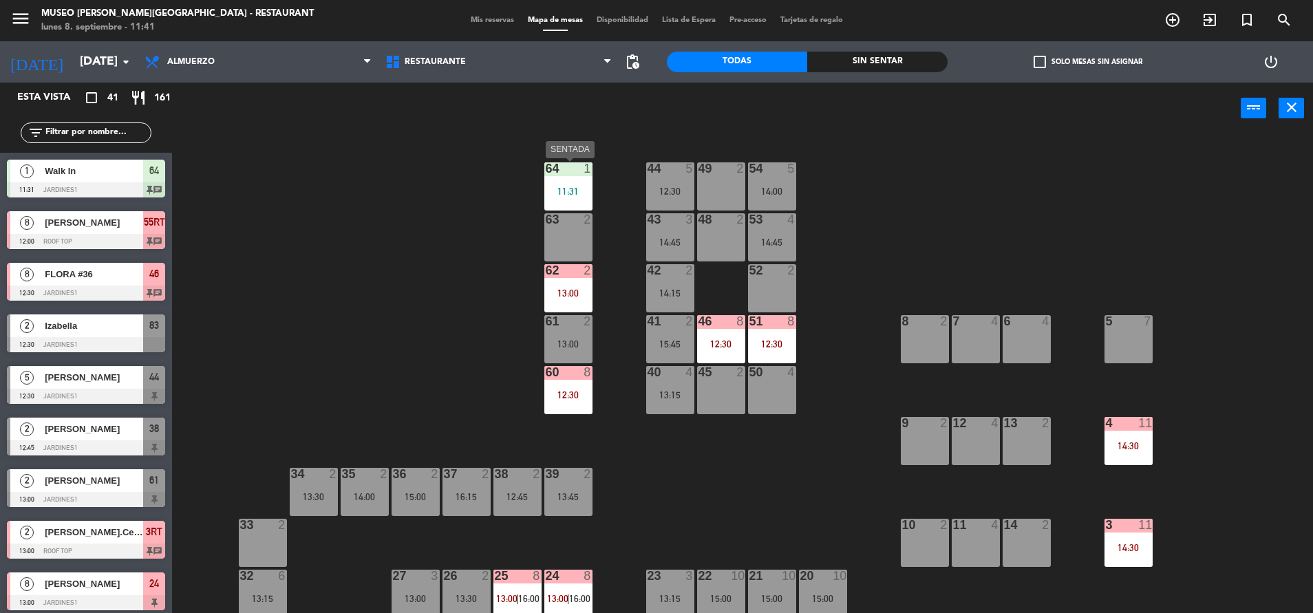
click at [573, 194] on div "11:31" at bounding box center [568, 191] width 48 height 10
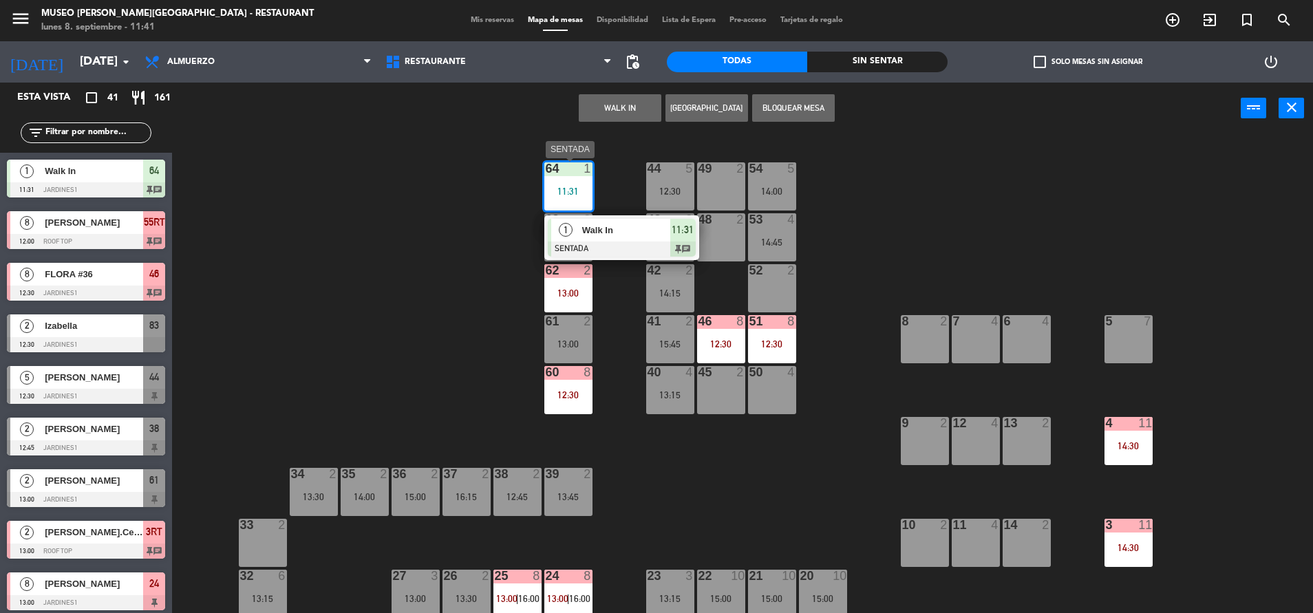
click at [613, 251] on div at bounding box center [622, 249] width 148 height 15
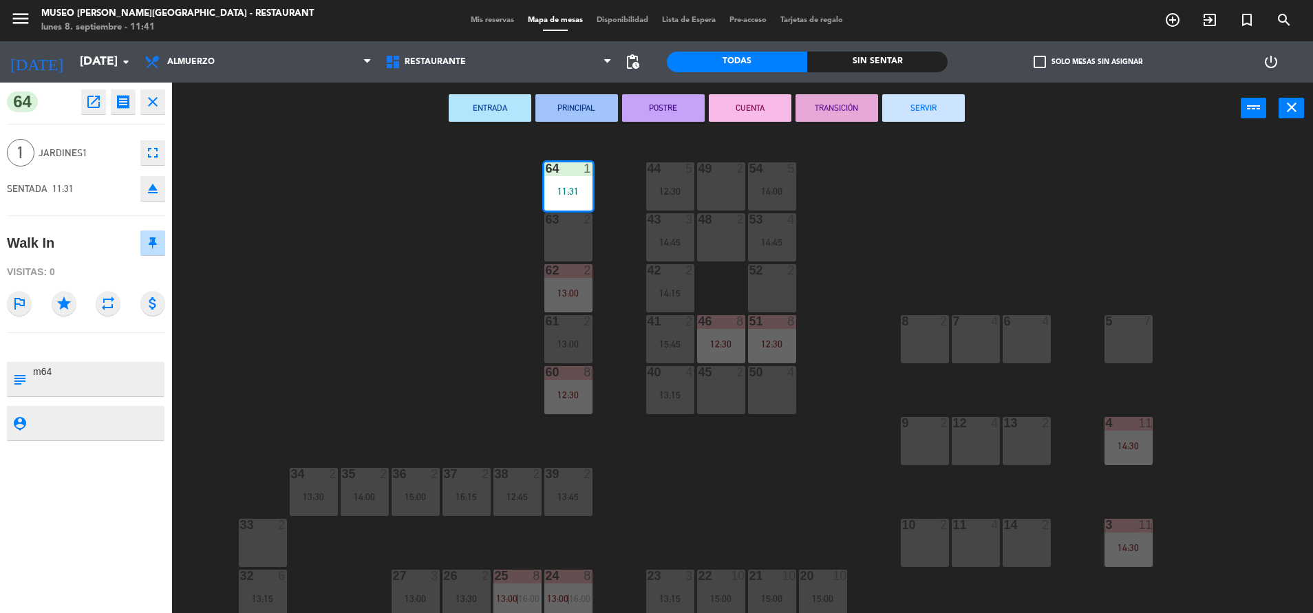
click at [904, 105] on button "SERVIR" at bounding box center [923, 108] width 83 height 28
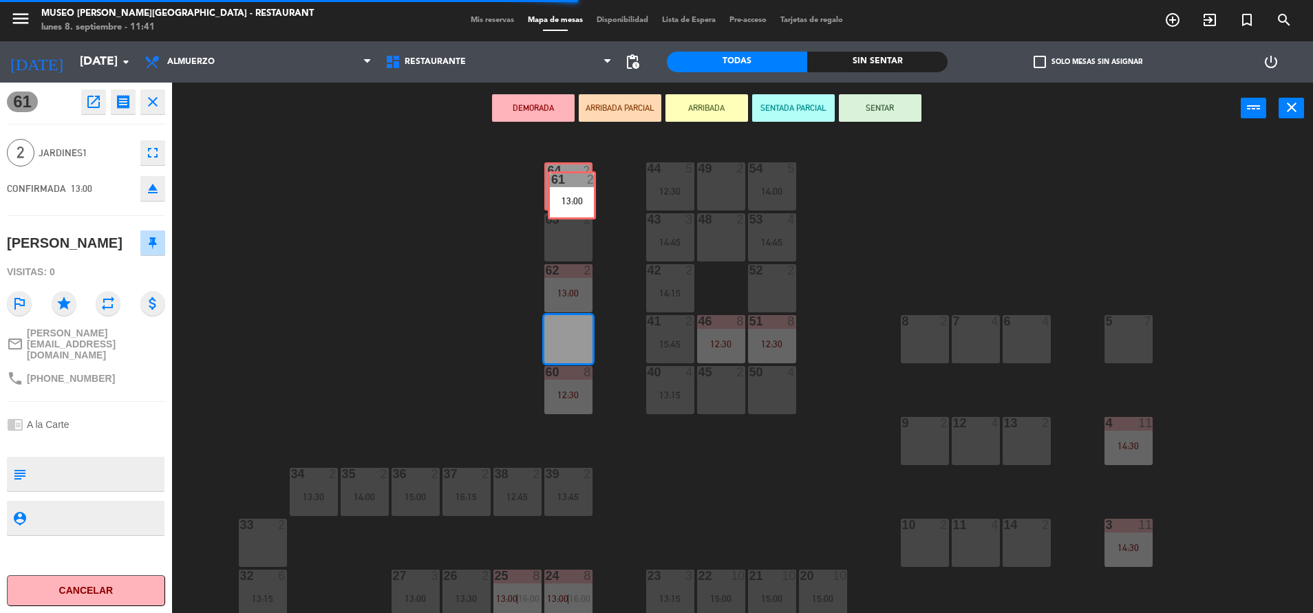
drag, startPoint x: 566, startPoint y: 340, endPoint x: 569, endPoint y: 196, distance: 143.9
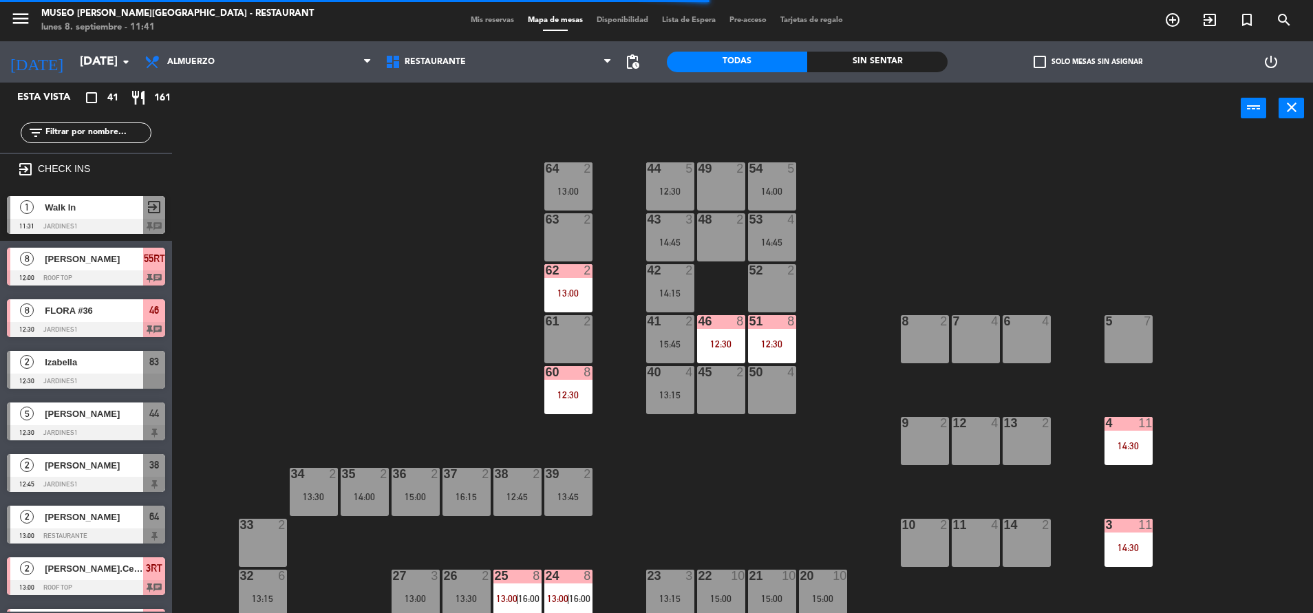
click at [588, 352] on div "61 2" at bounding box center [568, 339] width 48 height 48
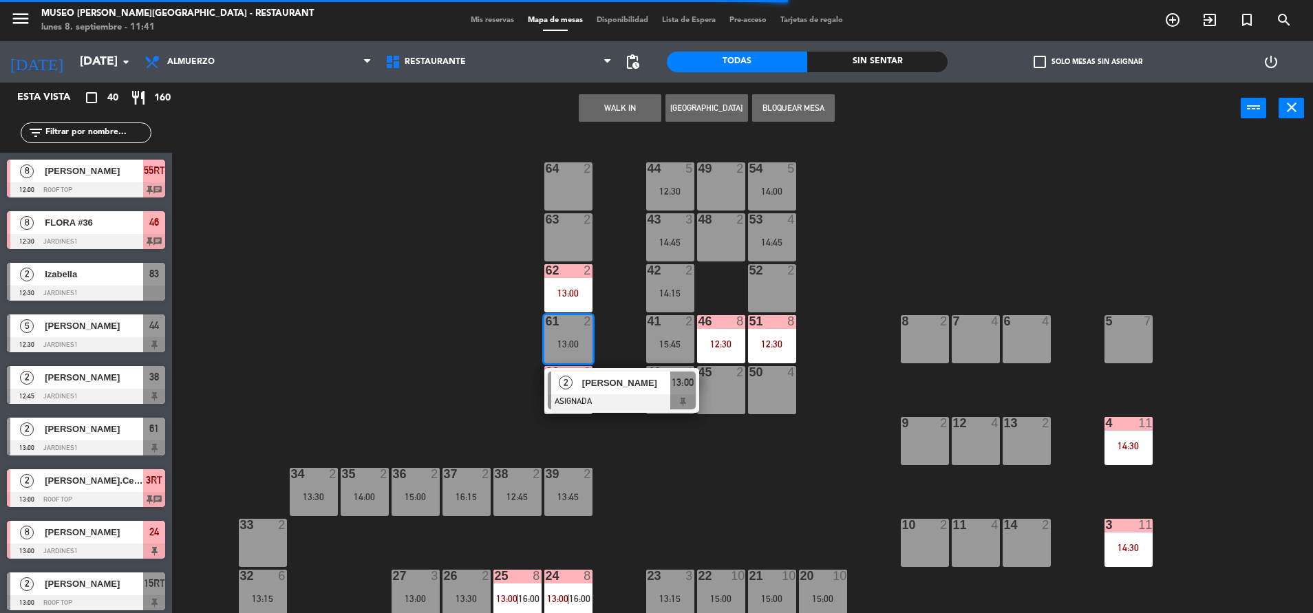
click at [626, 111] on button "WALK IN" at bounding box center [620, 108] width 83 height 28
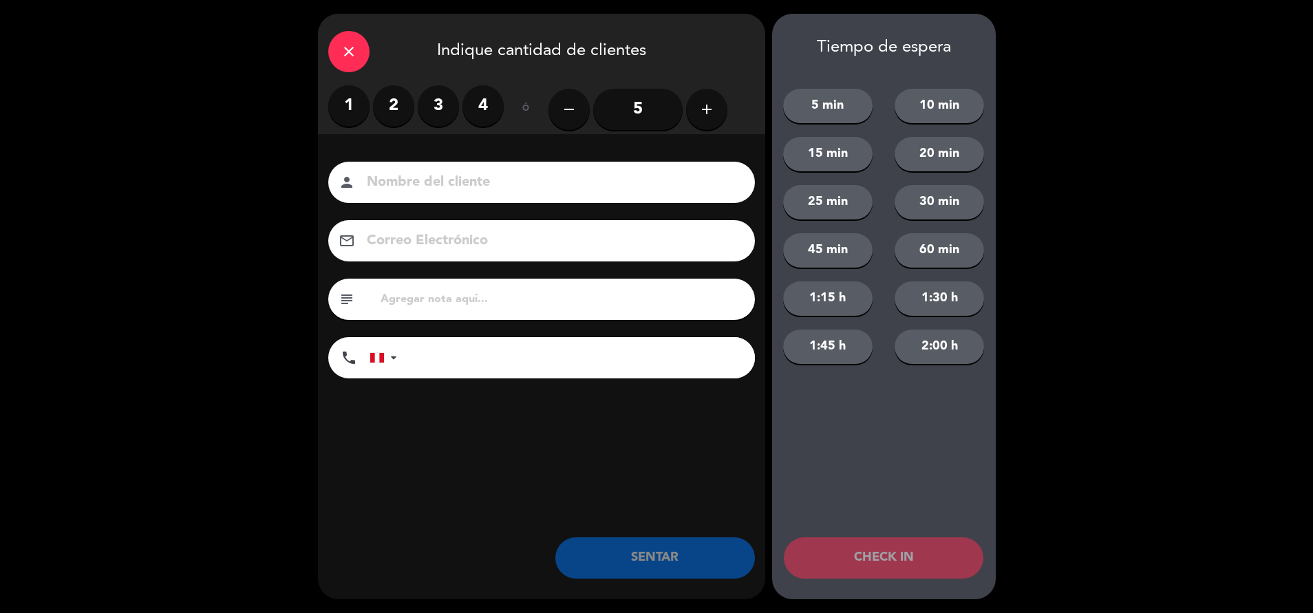
click at [354, 100] on label "1" at bounding box center [348, 105] width 41 height 41
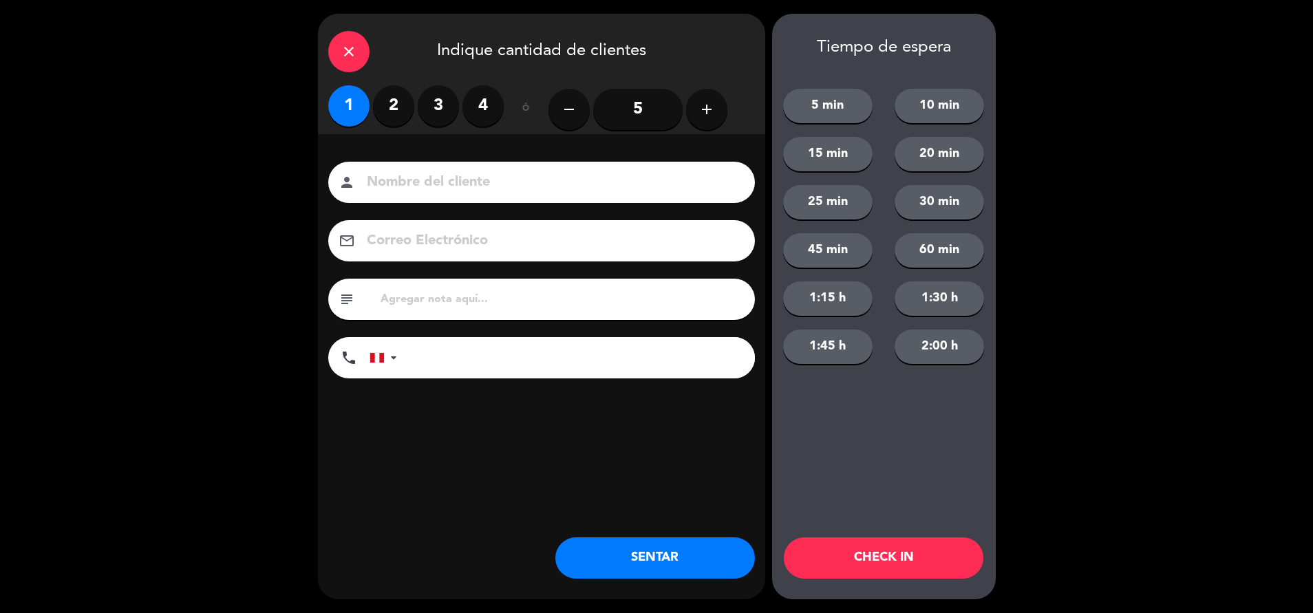
click at [453, 301] on input "text" at bounding box center [561, 299] width 365 height 19
type input "m61"
click at [618, 577] on button "SENTAR" at bounding box center [655, 557] width 200 height 41
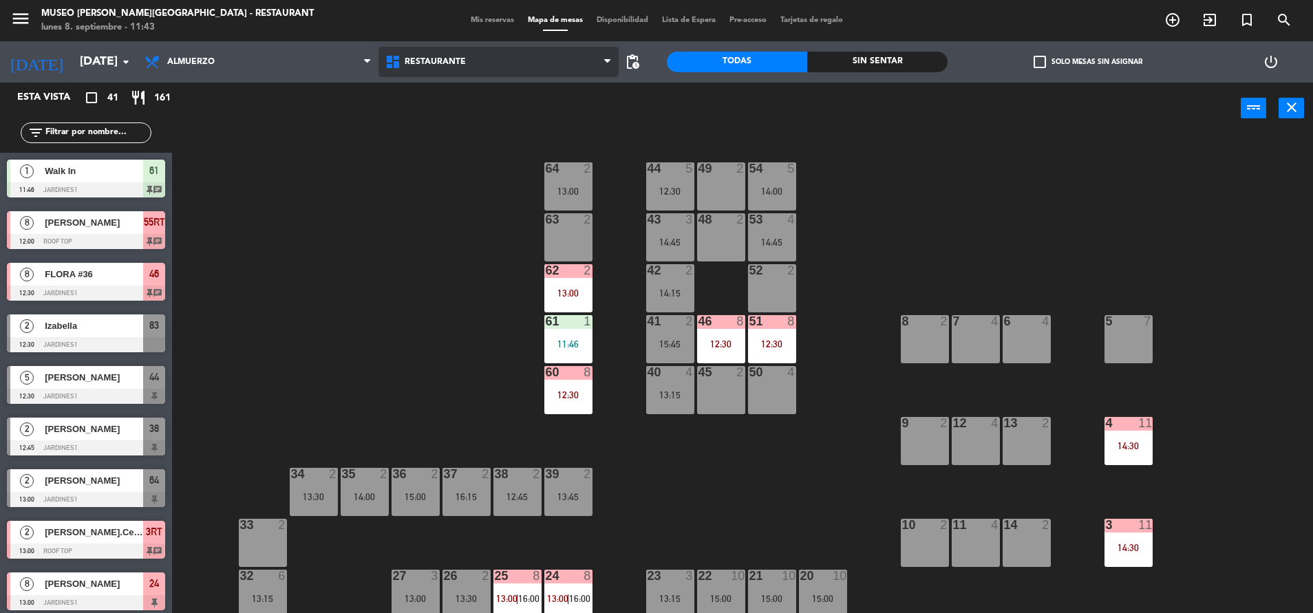
click at [474, 52] on span "Restaurante" at bounding box center [498, 62] width 241 height 30
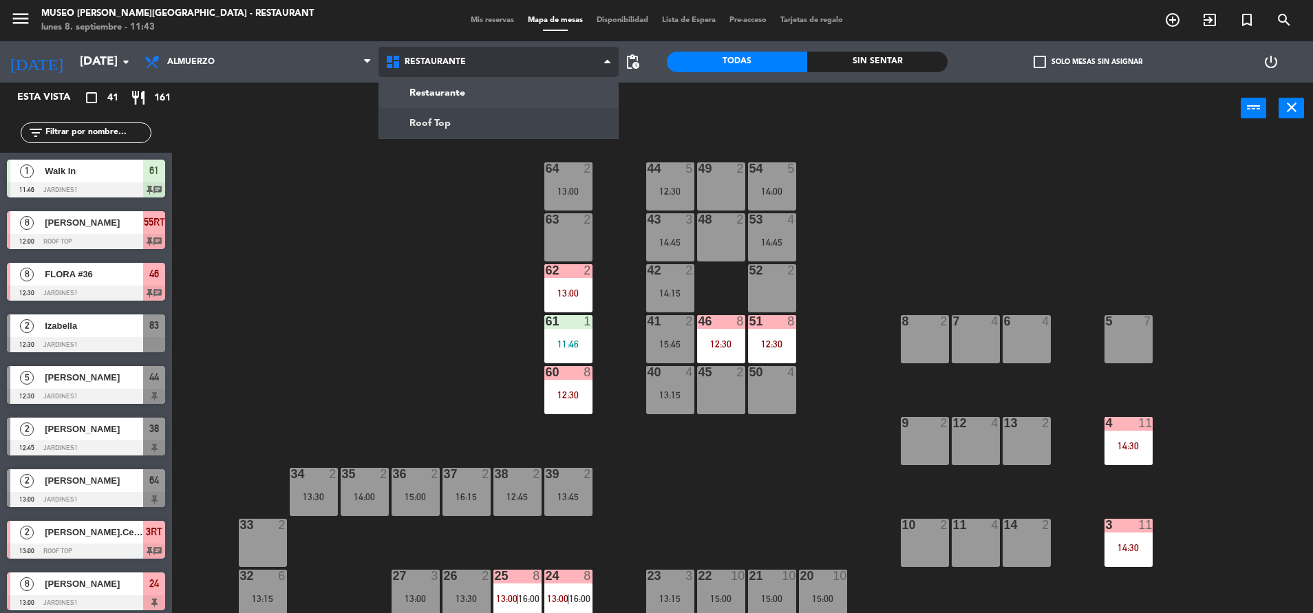
click at [510, 130] on ng-component "menu Museo Larco Café - Restaurant lunes 8. septiembre - 11:43 Mis reservas Map…" at bounding box center [656, 308] width 1313 height 617
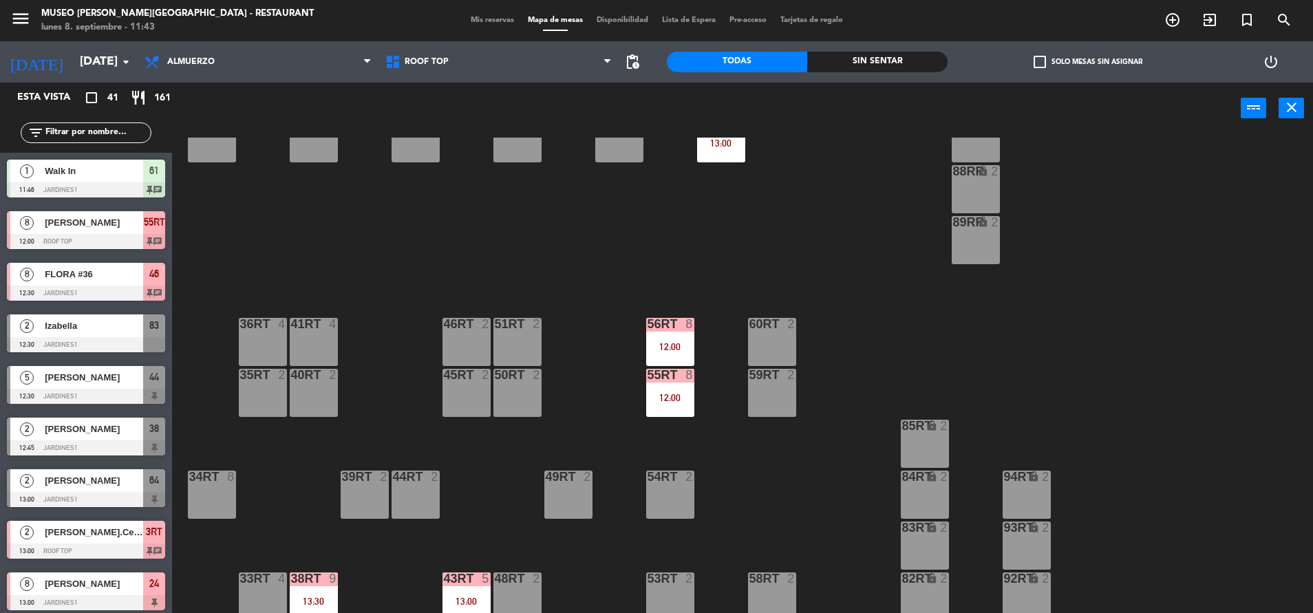
scroll to position [562, 0]
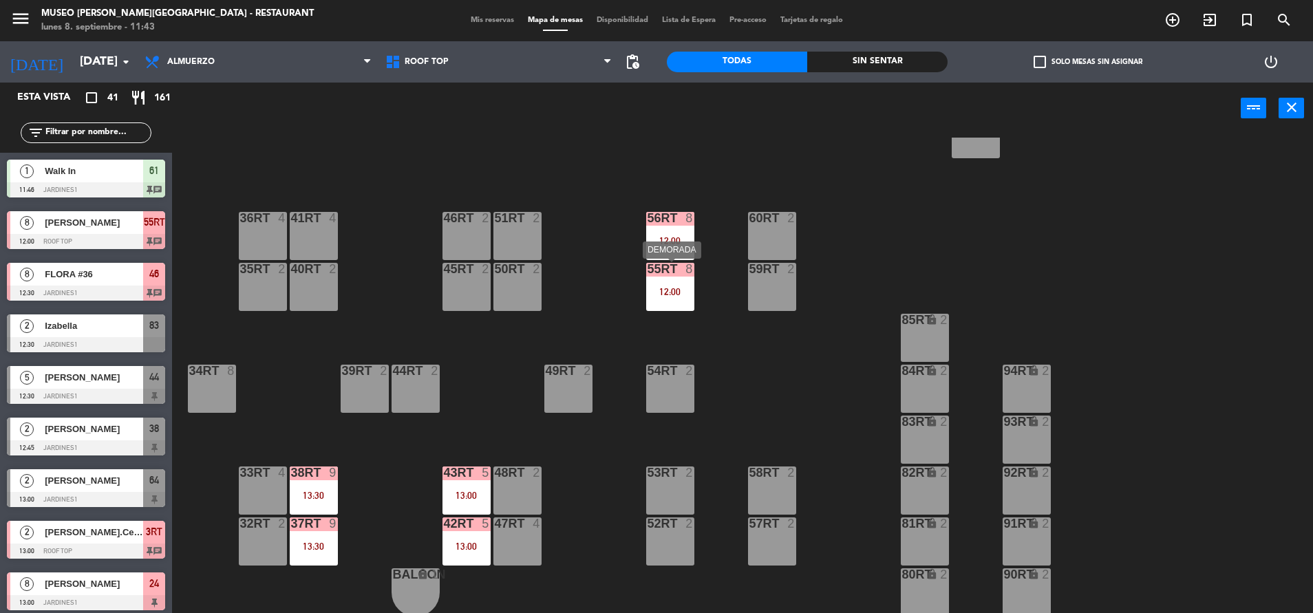
click at [676, 299] on div "55RT 8 12:00" at bounding box center [670, 287] width 48 height 48
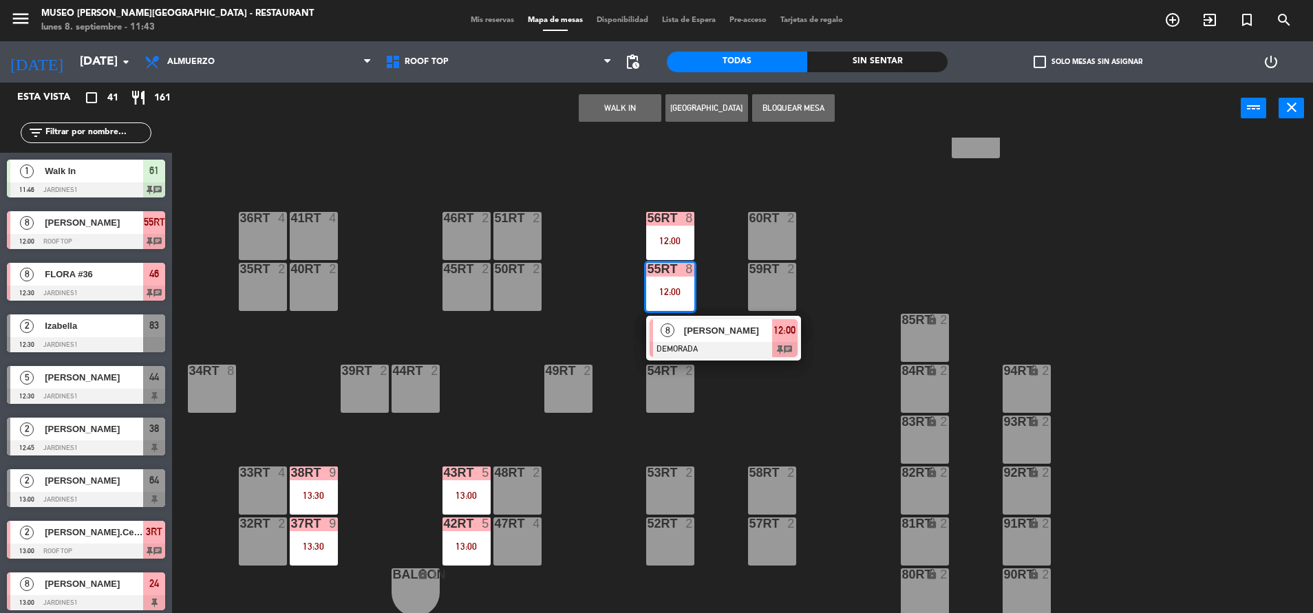
click at [712, 342] on div at bounding box center [724, 349] width 148 height 15
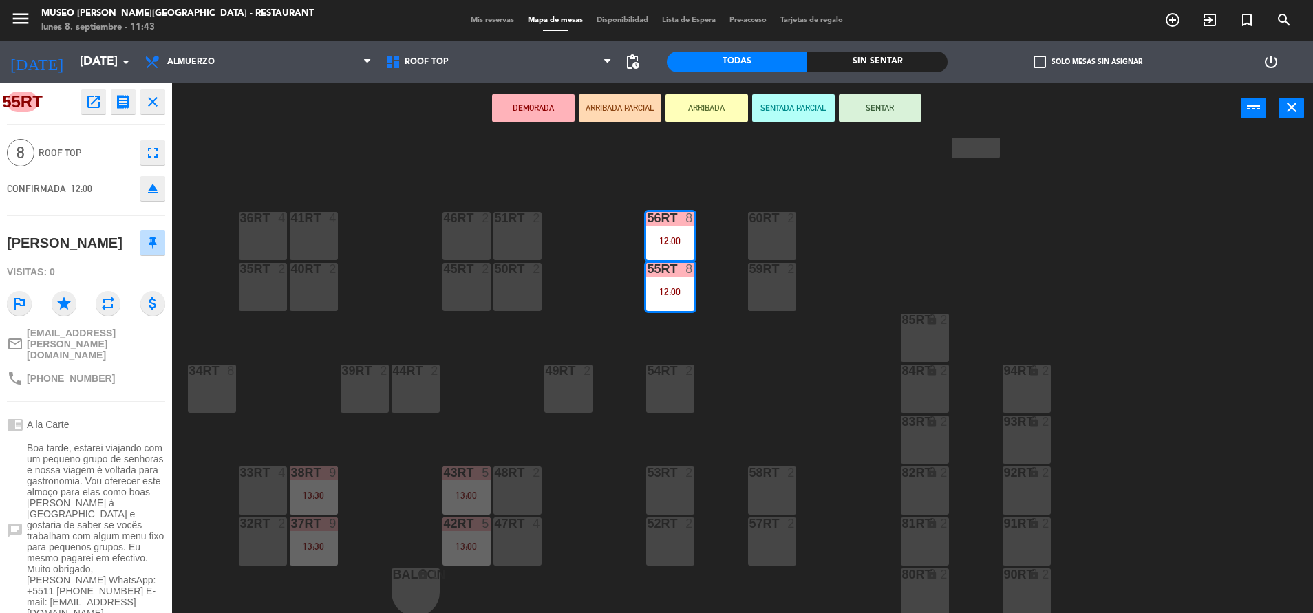
scroll to position [96, 0]
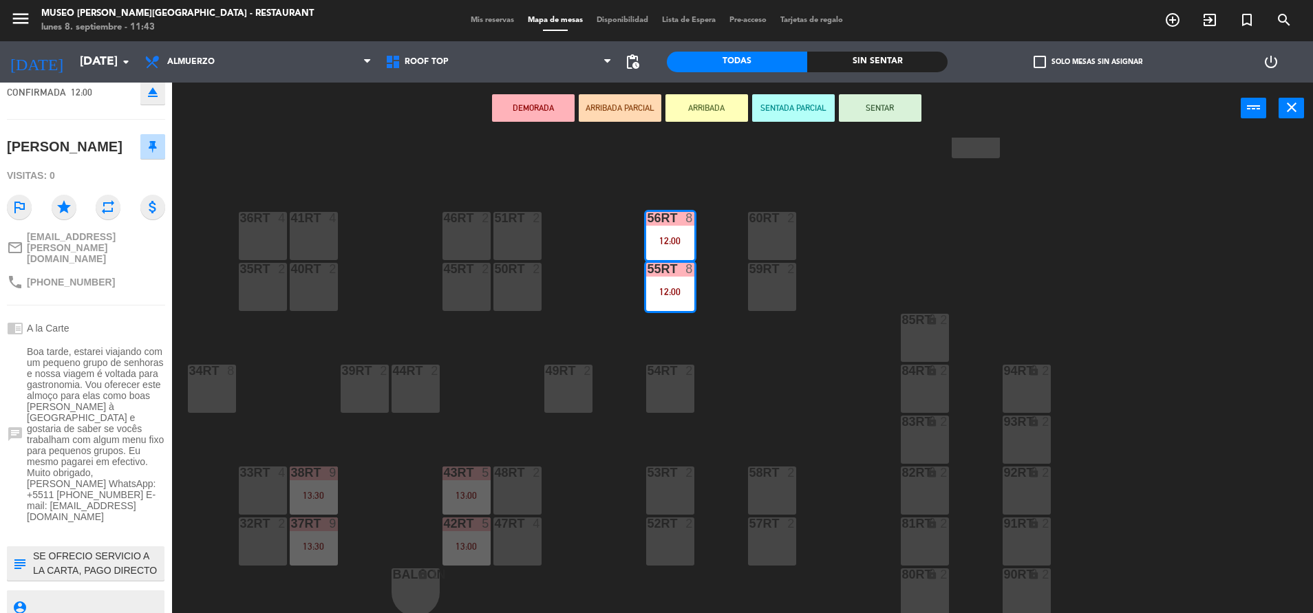
click at [612, 330] on div "18RT 4 16RT 4 28RT 2 80RR lock 2 27RT 5 7RT 6 14:15 S1RT lock 2 17RT 5 81RR loc…" at bounding box center [749, 377] width 1128 height 479
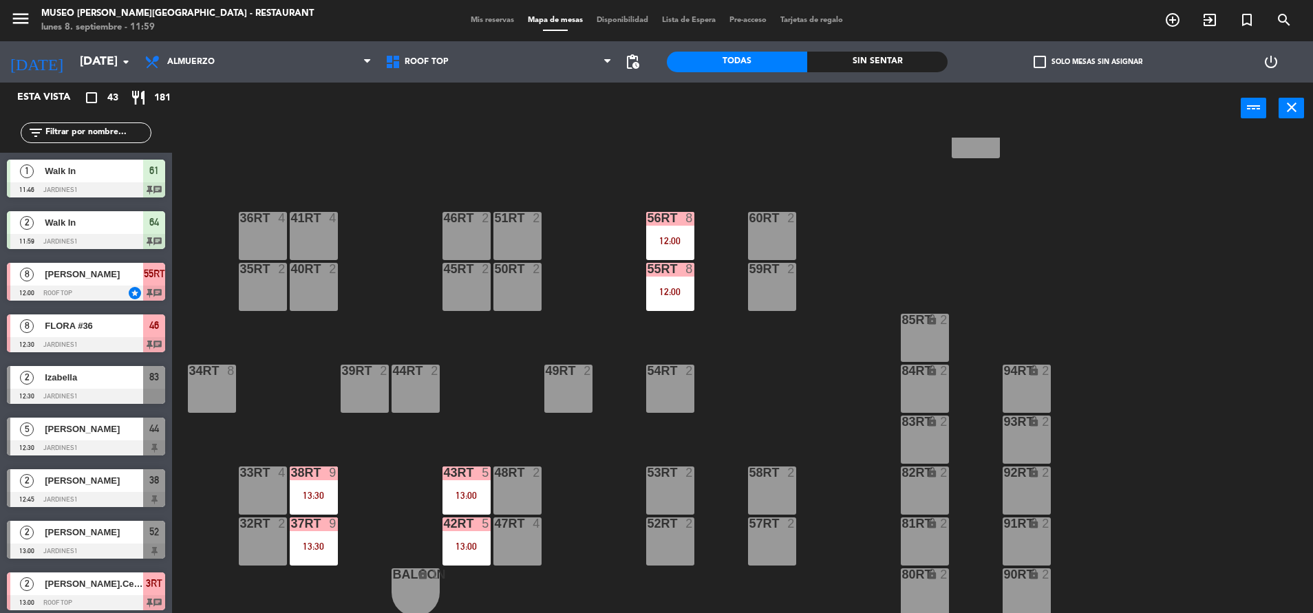
scroll to position [0, 0]
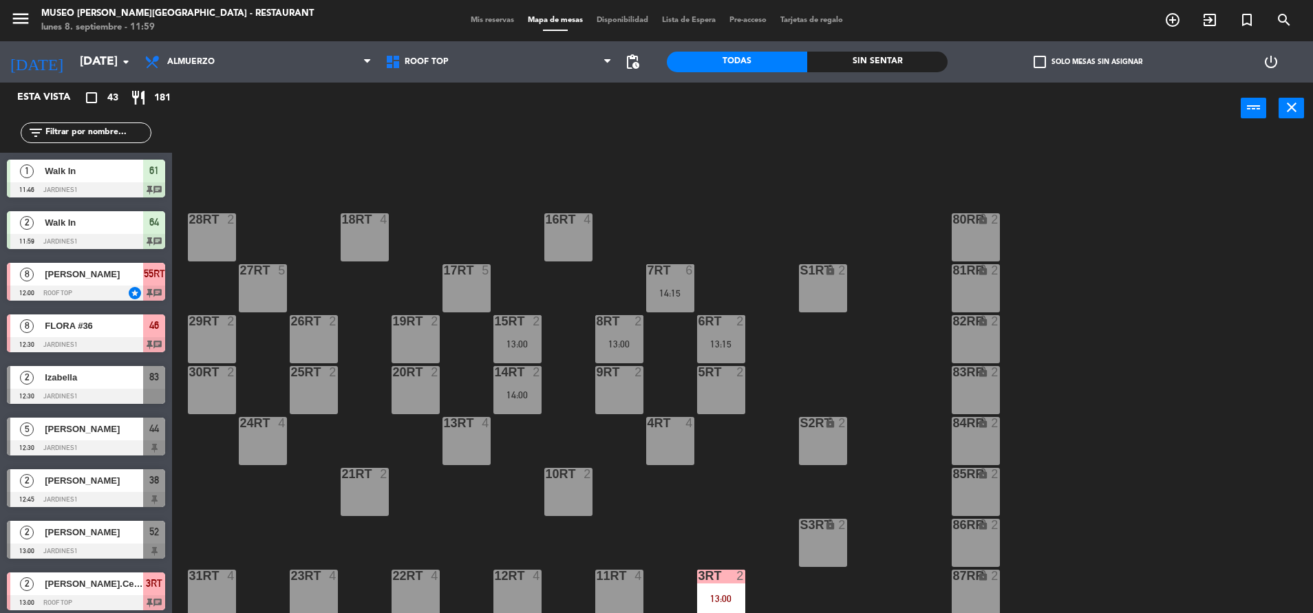
click at [74, 125] on input "text" at bounding box center [97, 132] width 107 height 15
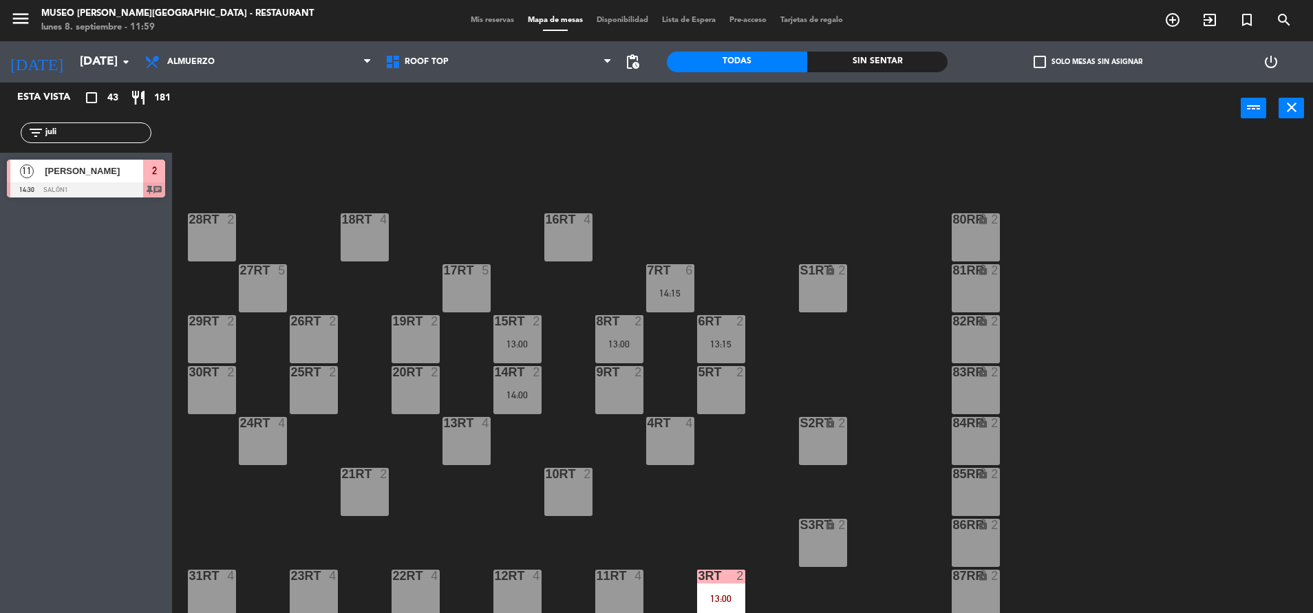
type input "juli"
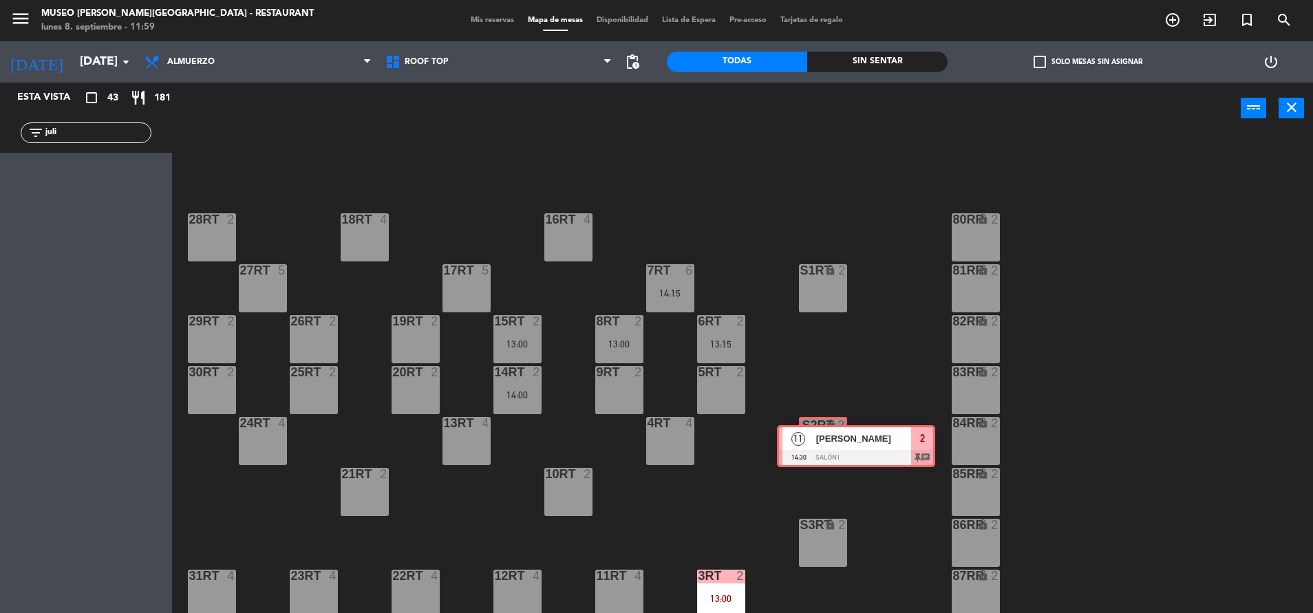
drag, startPoint x: 67, startPoint y: 175, endPoint x: 835, endPoint y: 436, distance: 811.1
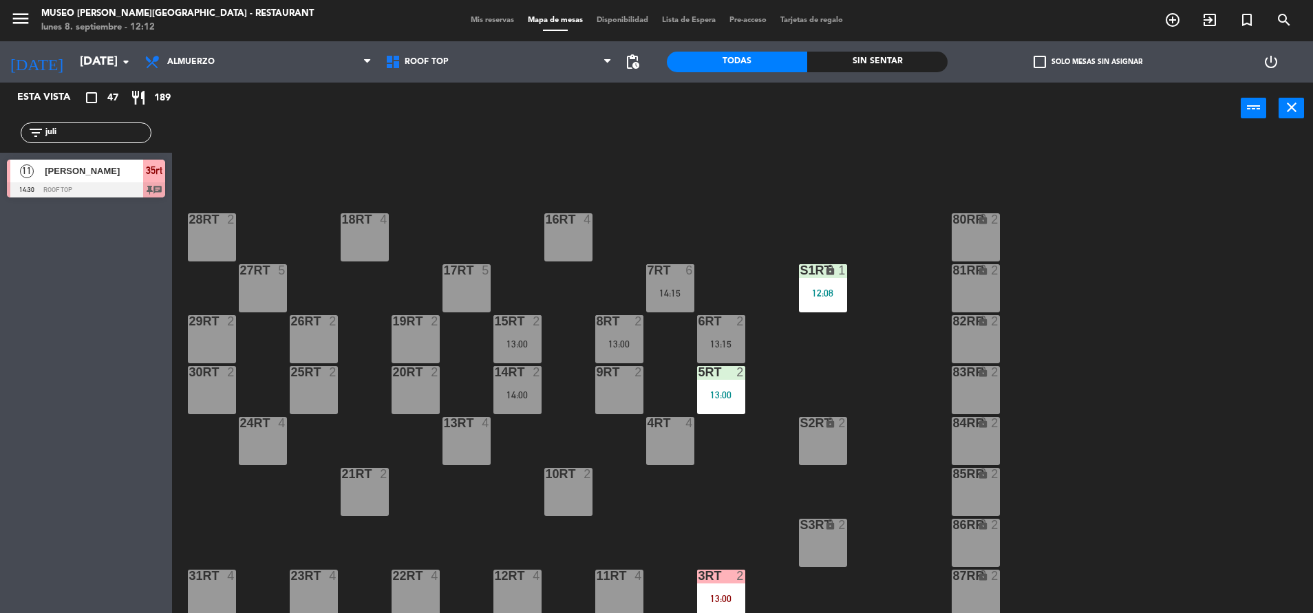
drag, startPoint x: 61, startPoint y: 138, endPoint x: 0, endPoint y: 126, distance: 62.5
click at [0, 126] on html "close × Museo Larco Café - Restaurant × chrome_reader_mode Listado de Reservas …" at bounding box center [656, 306] width 1313 height 613
type input "sull"
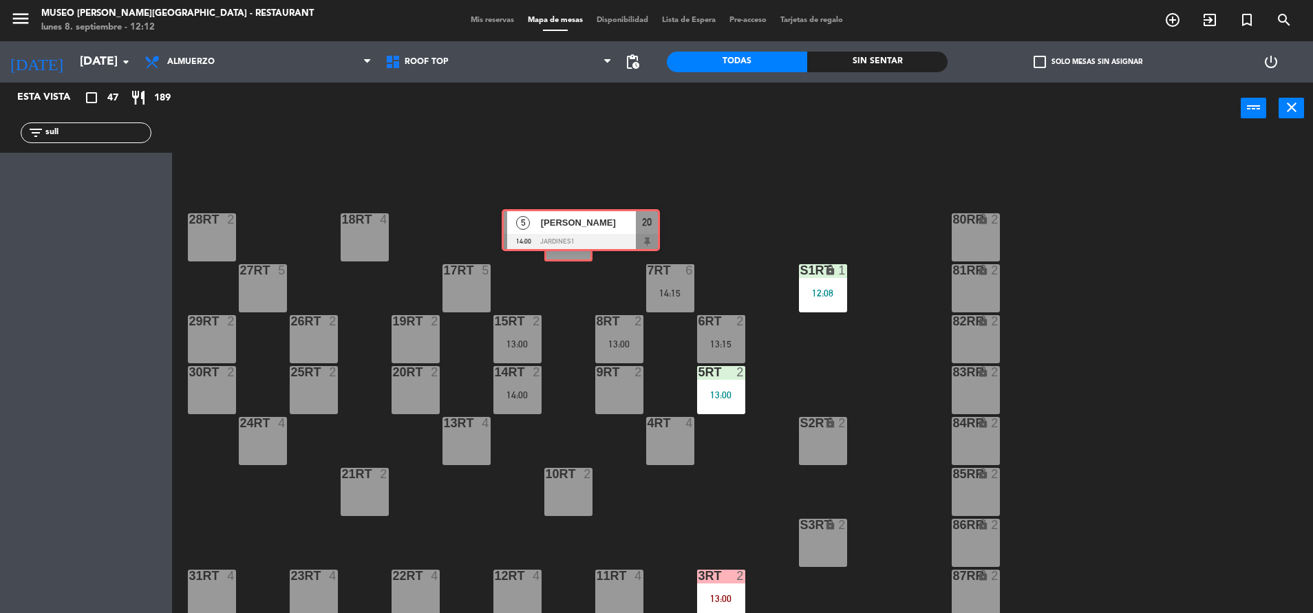
drag, startPoint x: 56, startPoint y: 176, endPoint x: 551, endPoint y: 226, distance: 497.3
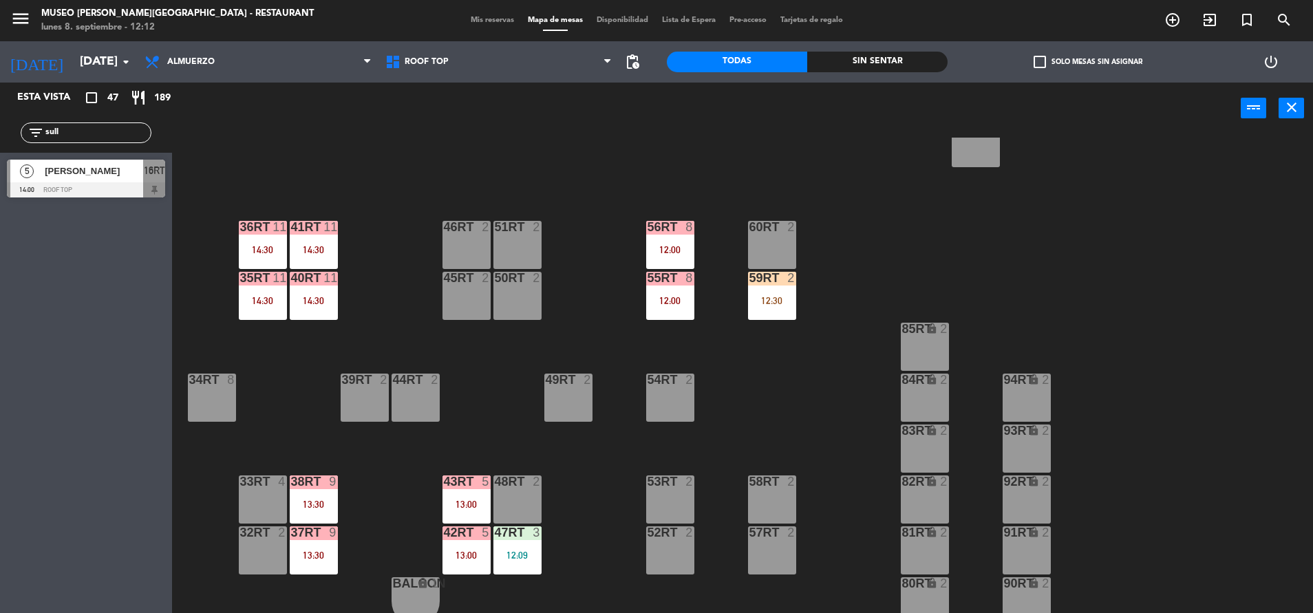
scroll to position [562, 0]
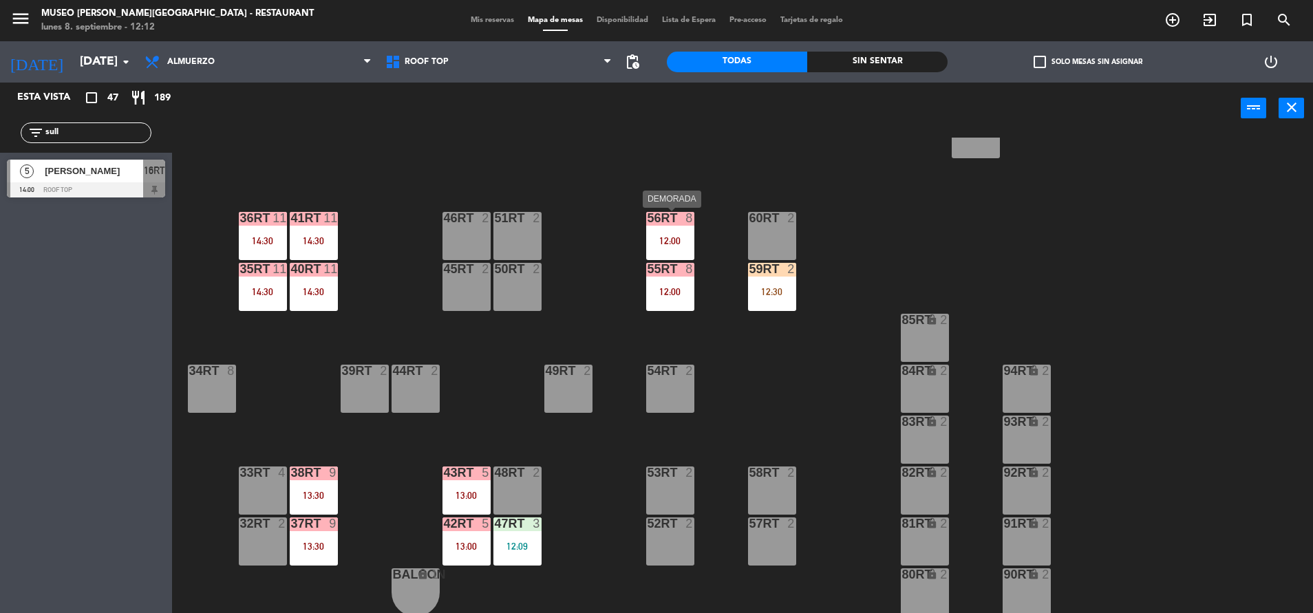
click at [663, 250] on div "56RT 8 12:00" at bounding box center [670, 236] width 48 height 48
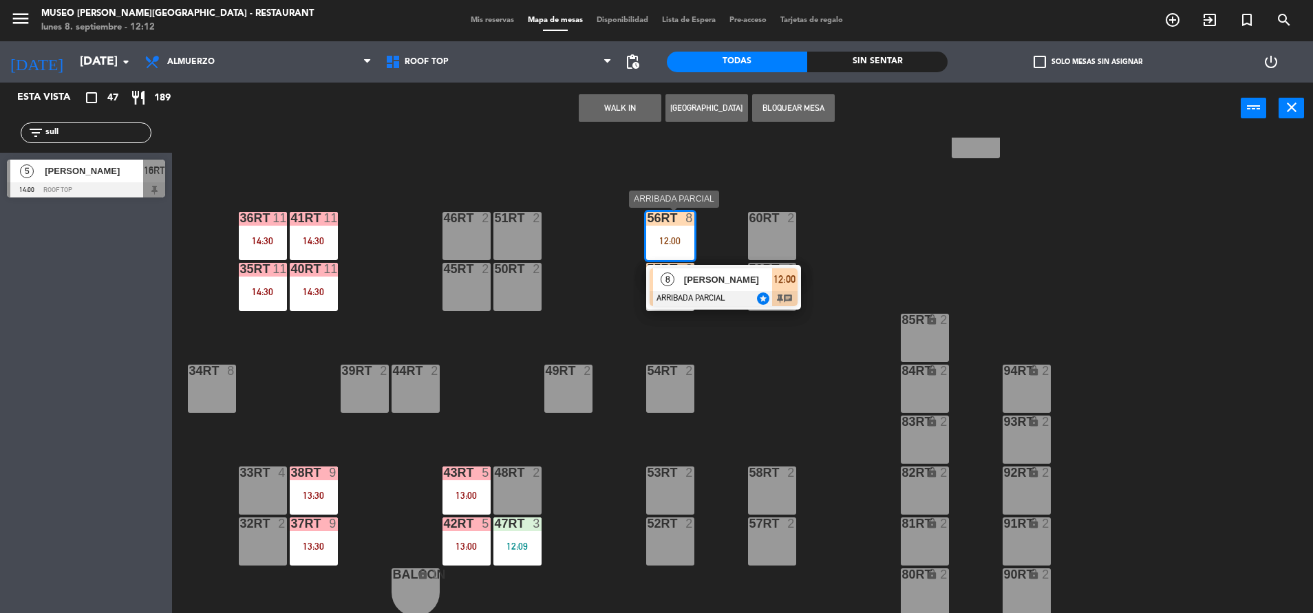
click at [698, 279] on span "[PERSON_NAME]" at bounding box center [728, 280] width 88 height 14
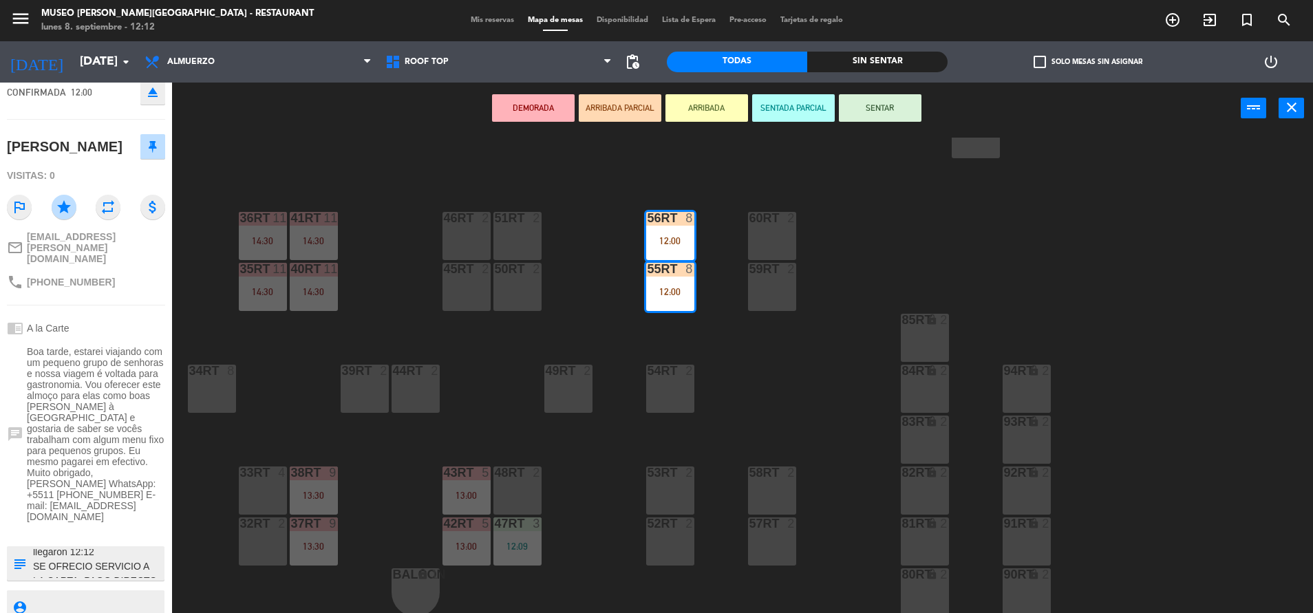
scroll to position [0, 0]
click at [566, 492] on div "18RT 4 16RT 5 14:00 28RT 2 80RR lock 2 27RT 5 7RT 6 14:15 S1RT lock 1 12:08 17R…" at bounding box center [749, 377] width 1128 height 479
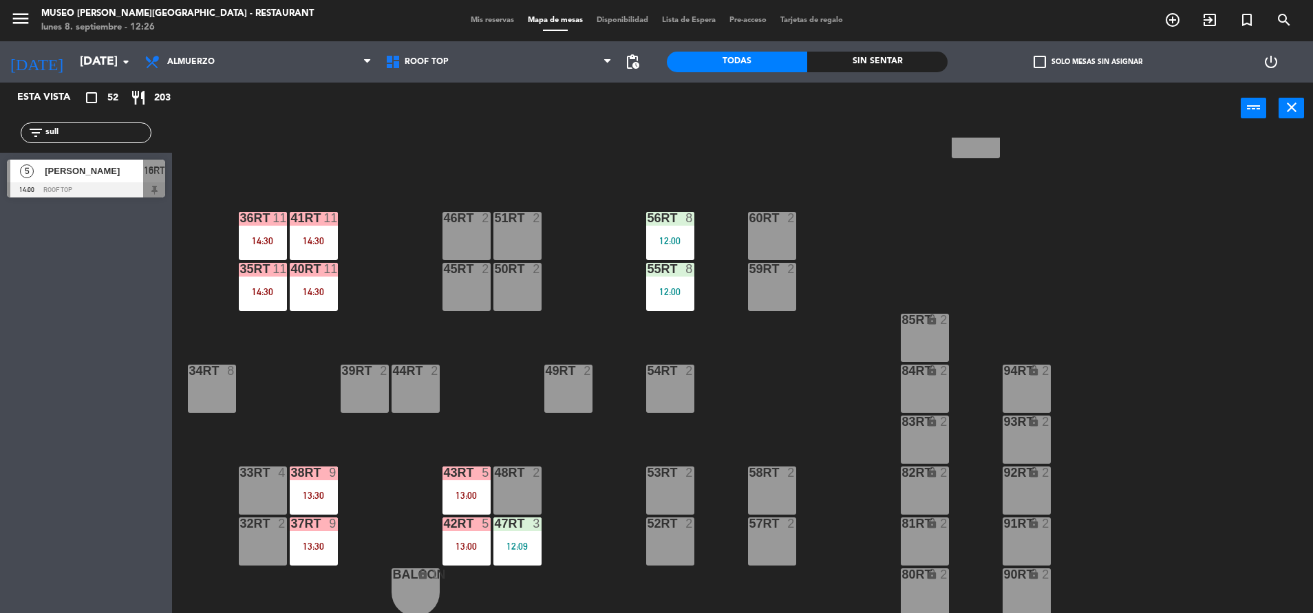
click at [462, 528] on div at bounding box center [466, 523] width 23 height 12
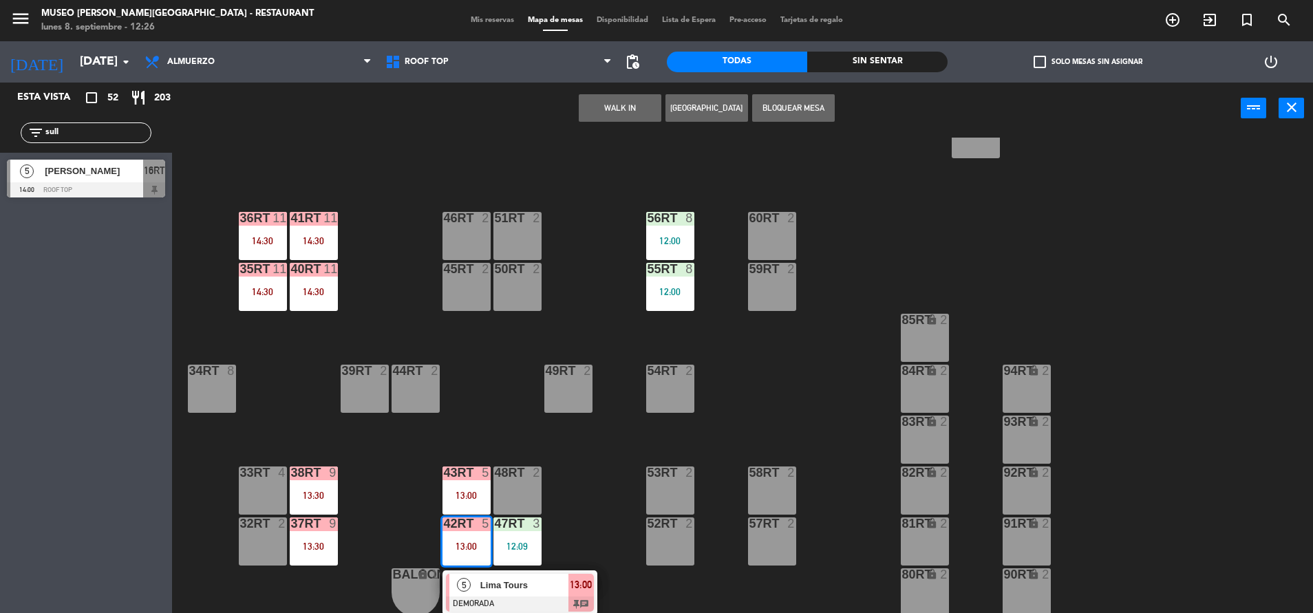
click at [493, 588] on span "Lima Tours" at bounding box center [524, 585] width 88 height 14
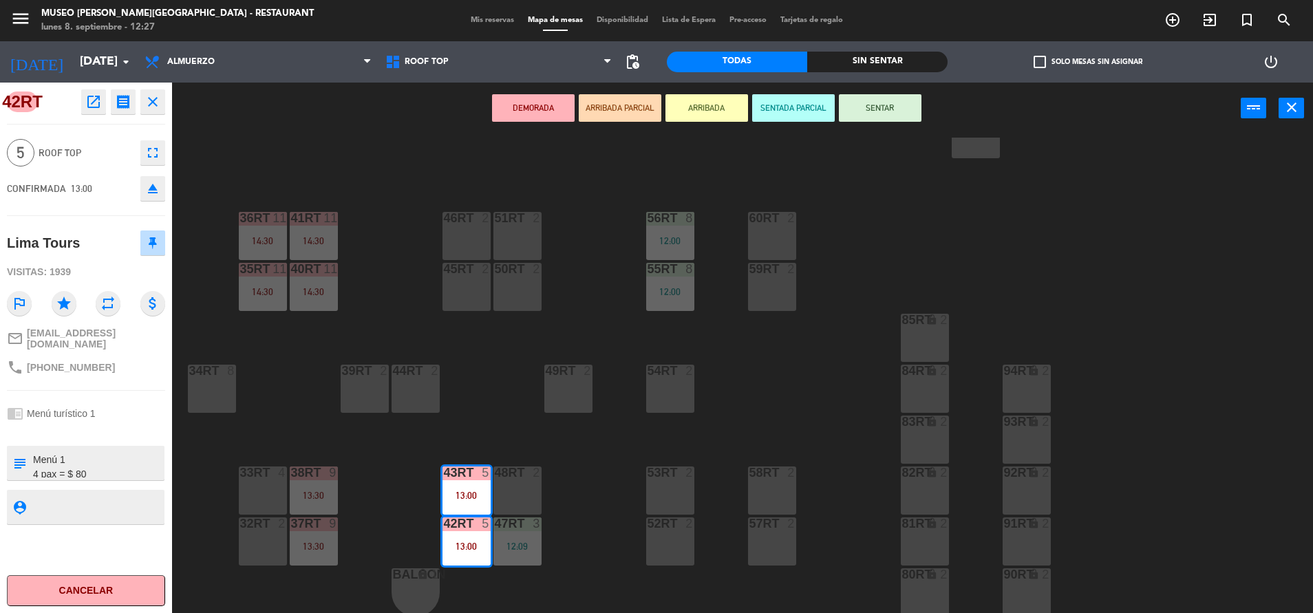
scroll to position [82, 0]
click at [104, 98] on button "open_in_new" at bounding box center [93, 101] width 25 height 25
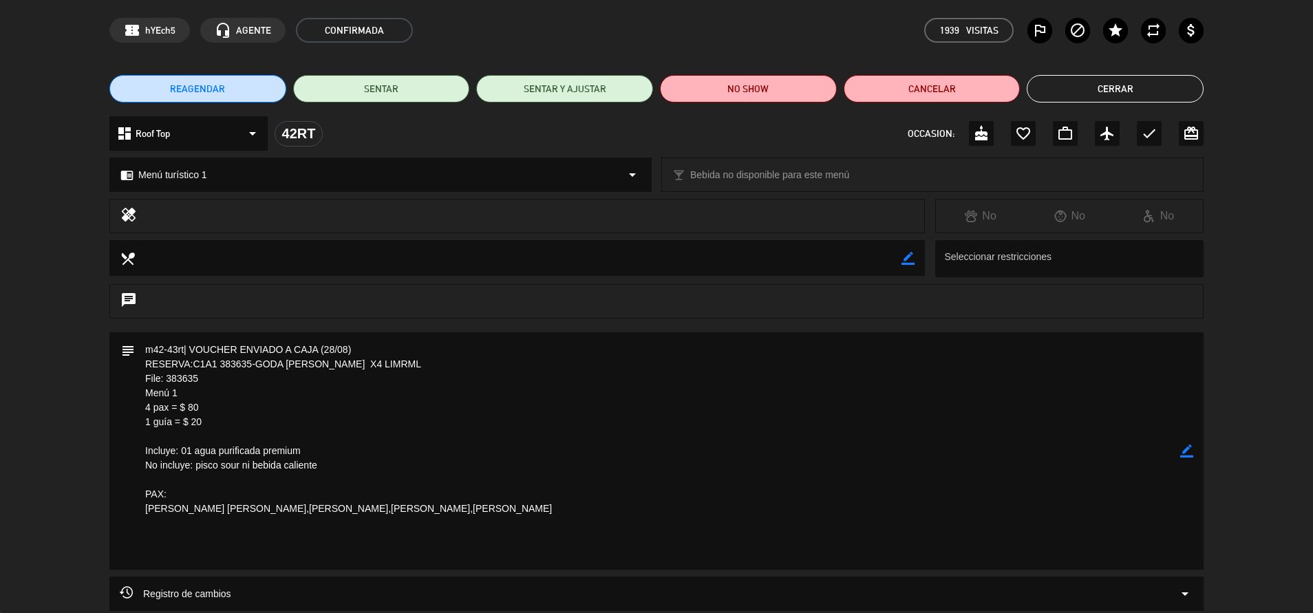
scroll to position [52, 0]
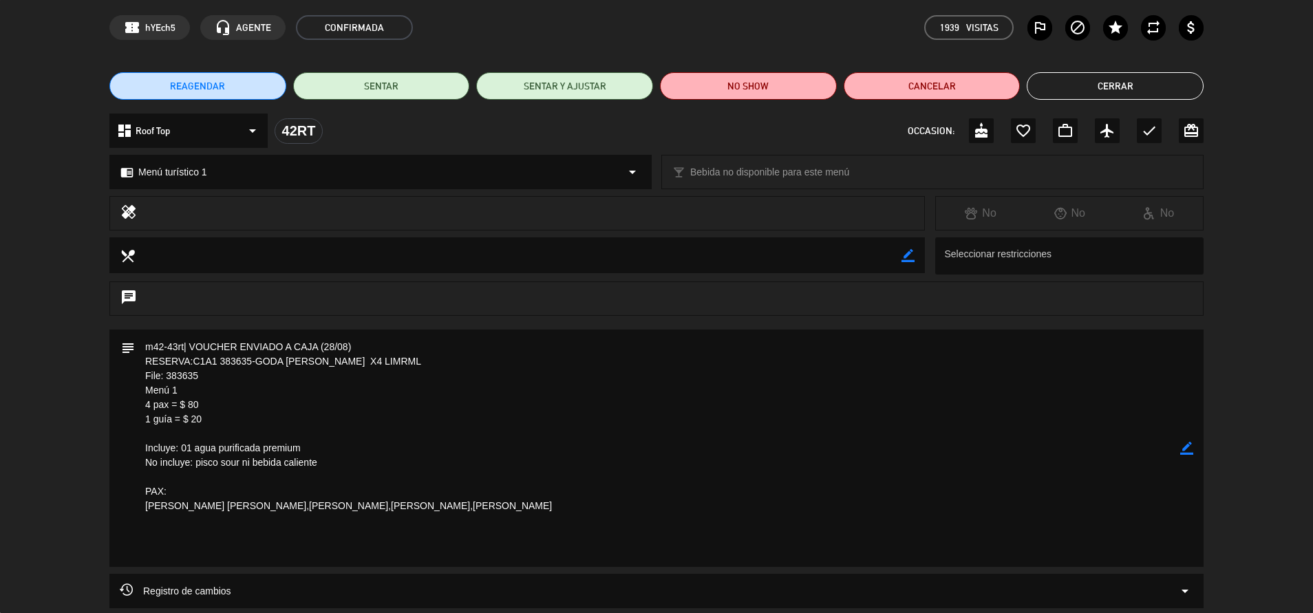
click at [1065, 98] on button "Cerrar" at bounding box center [1115, 86] width 177 height 28
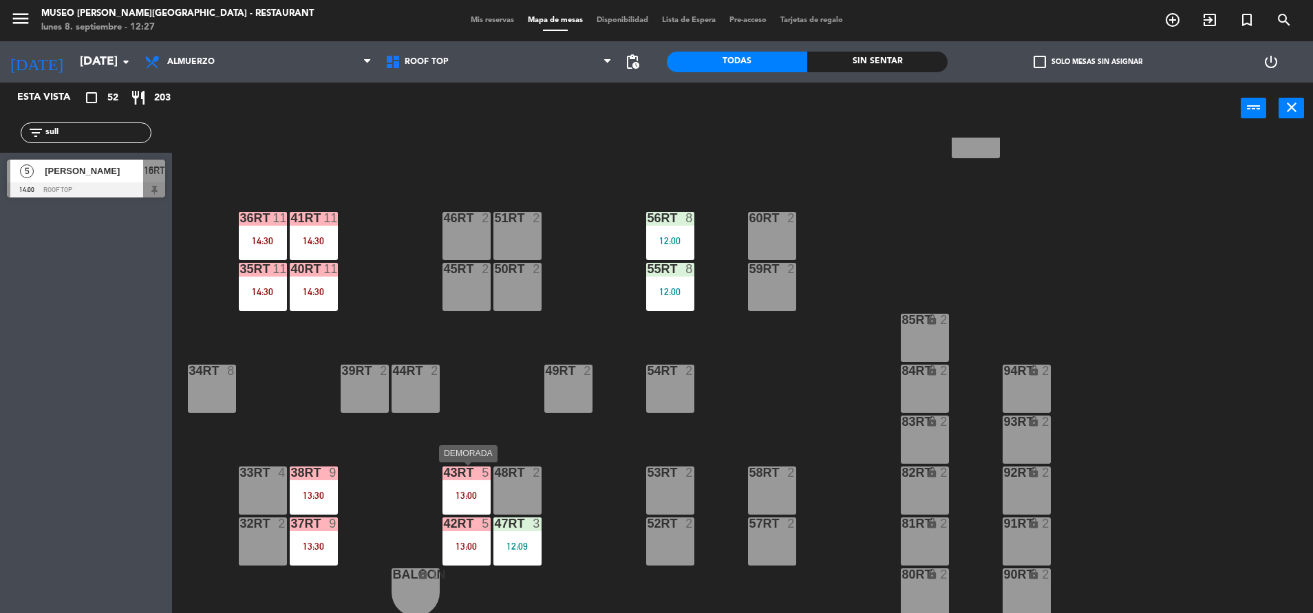
click at [474, 481] on div "43RT 5 13:00" at bounding box center [466, 491] width 48 height 48
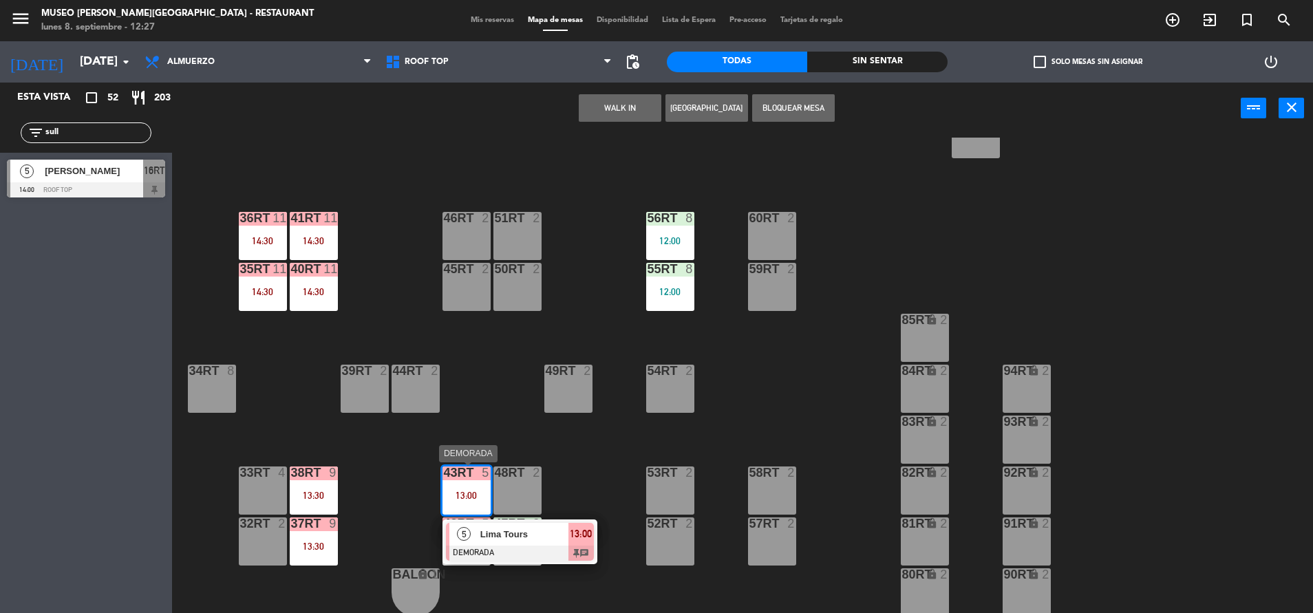
click at [506, 535] on span "Lima Tours" at bounding box center [524, 534] width 88 height 14
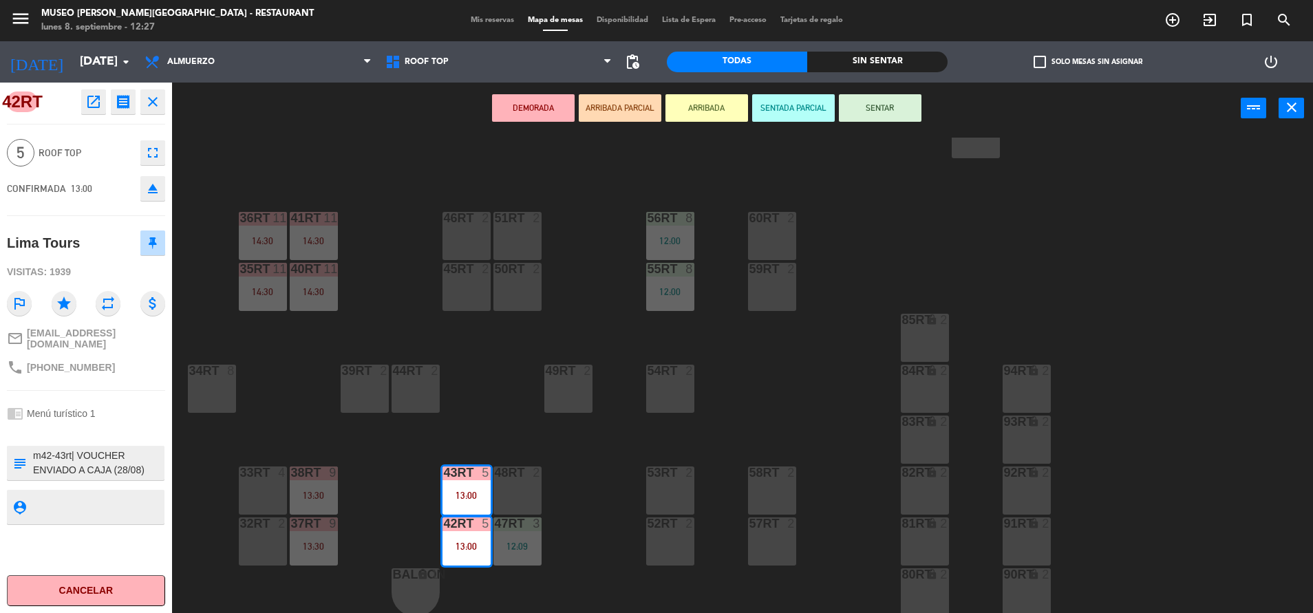
click at [616, 107] on button "ARRIBADA PARCIAL" at bounding box center [620, 108] width 83 height 28
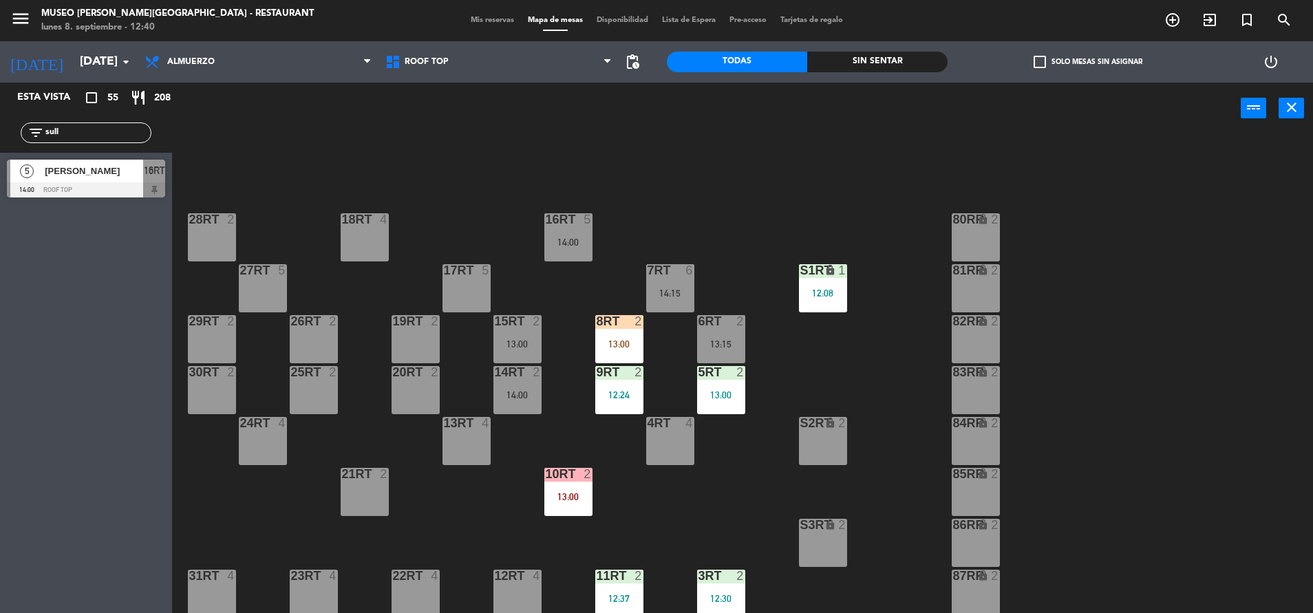
scroll to position [562, 0]
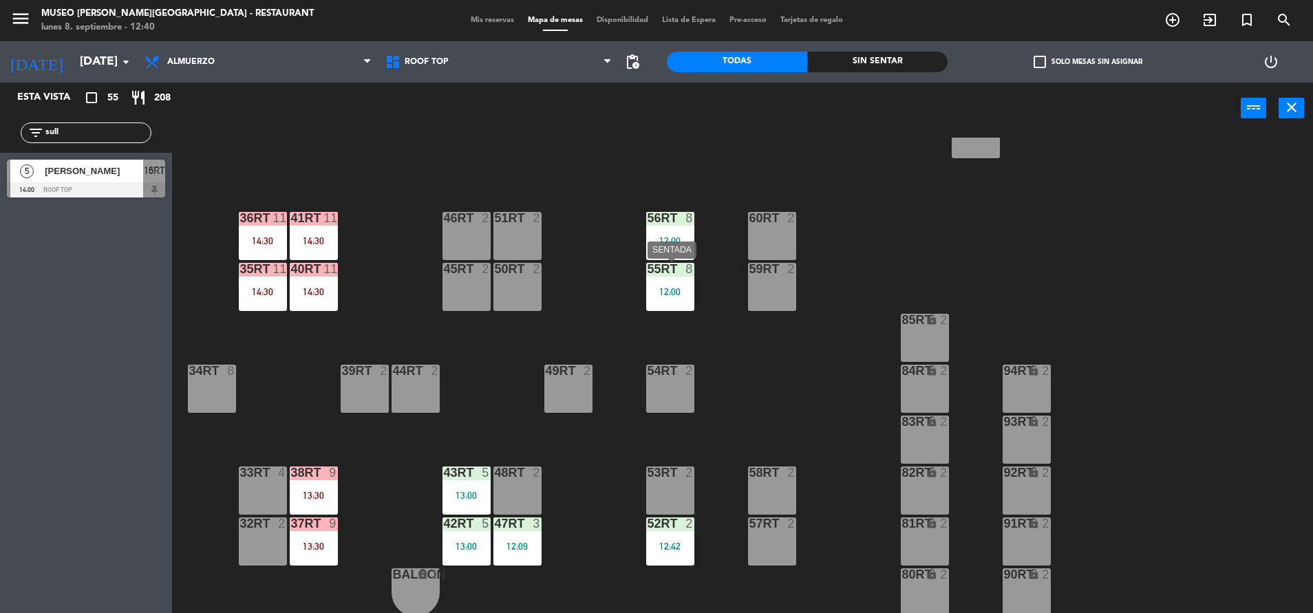
click at [675, 264] on div at bounding box center [670, 269] width 23 height 12
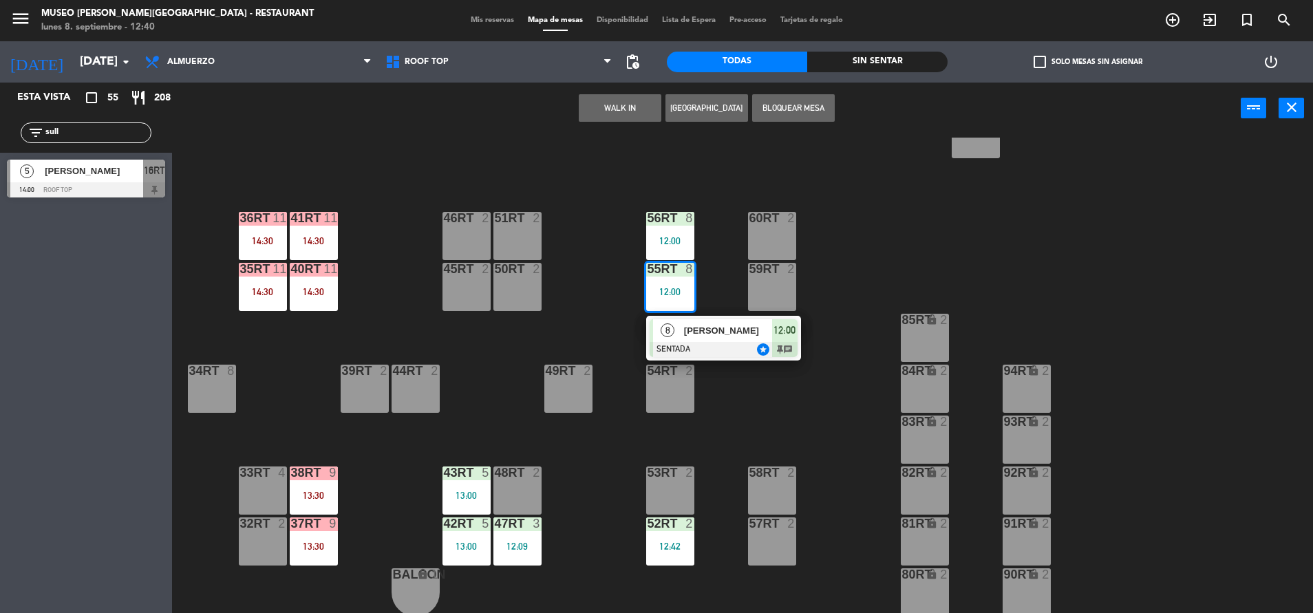
click at [715, 316] on div "8 Paulo Cesar SENTADA star 12:00 chat" at bounding box center [723, 338] width 155 height 45
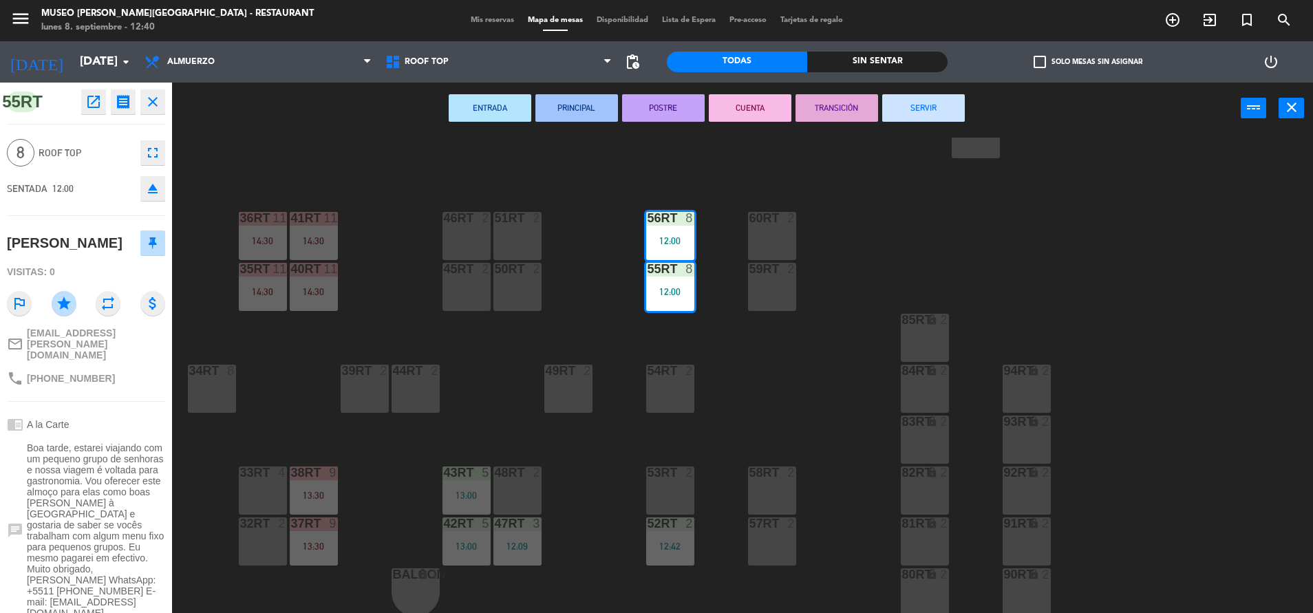
scroll to position [65, 0]
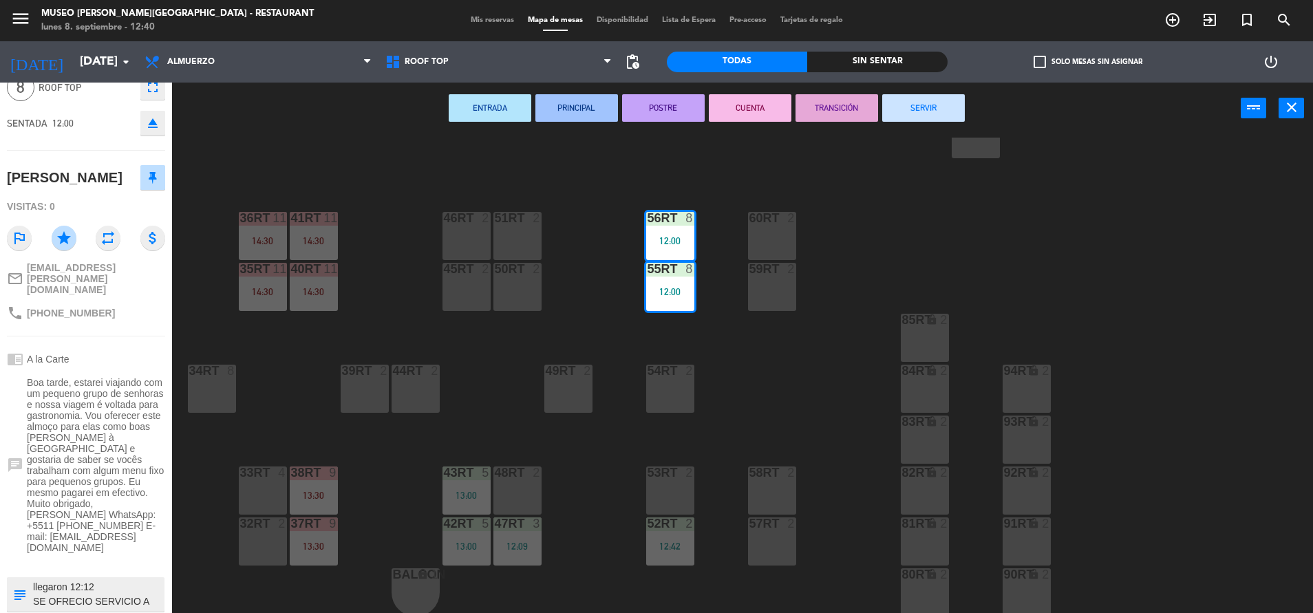
click at [571, 303] on div "18RT 4 16RT 5 14:00 28RT 2 80RR lock 2 27RT 5 7RT 6 14:15 S1RT lock 1 12:08 17R…" at bounding box center [749, 377] width 1128 height 479
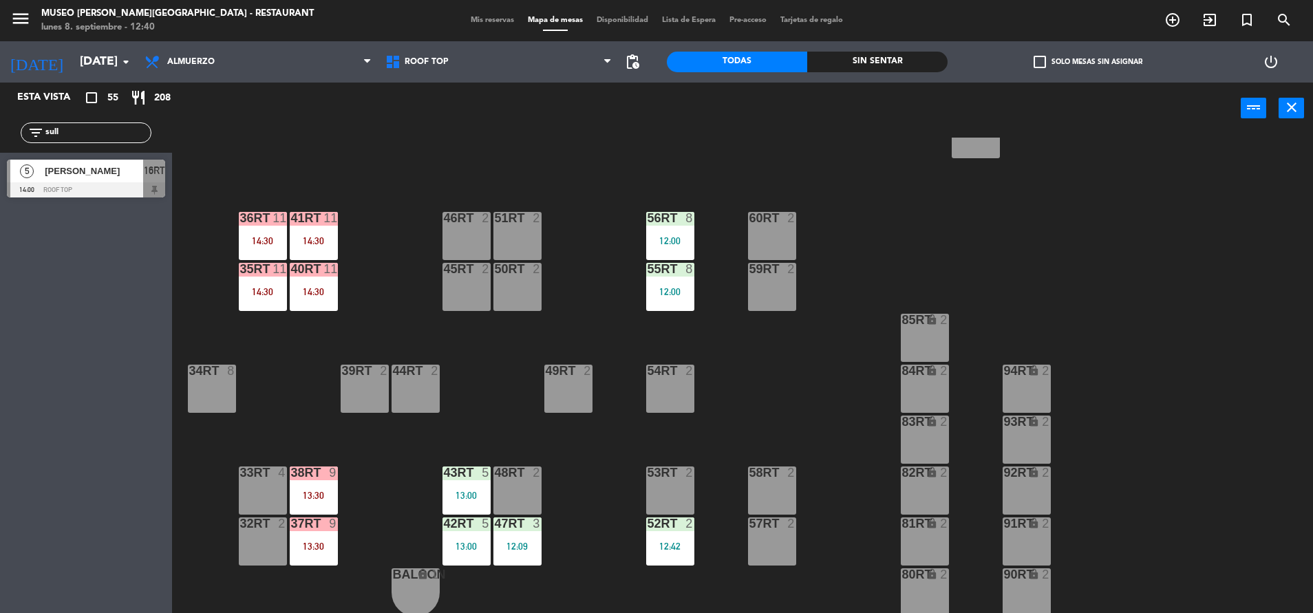
click at [673, 236] on div "12:00" at bounding box center [670, 241] width 48 height 10
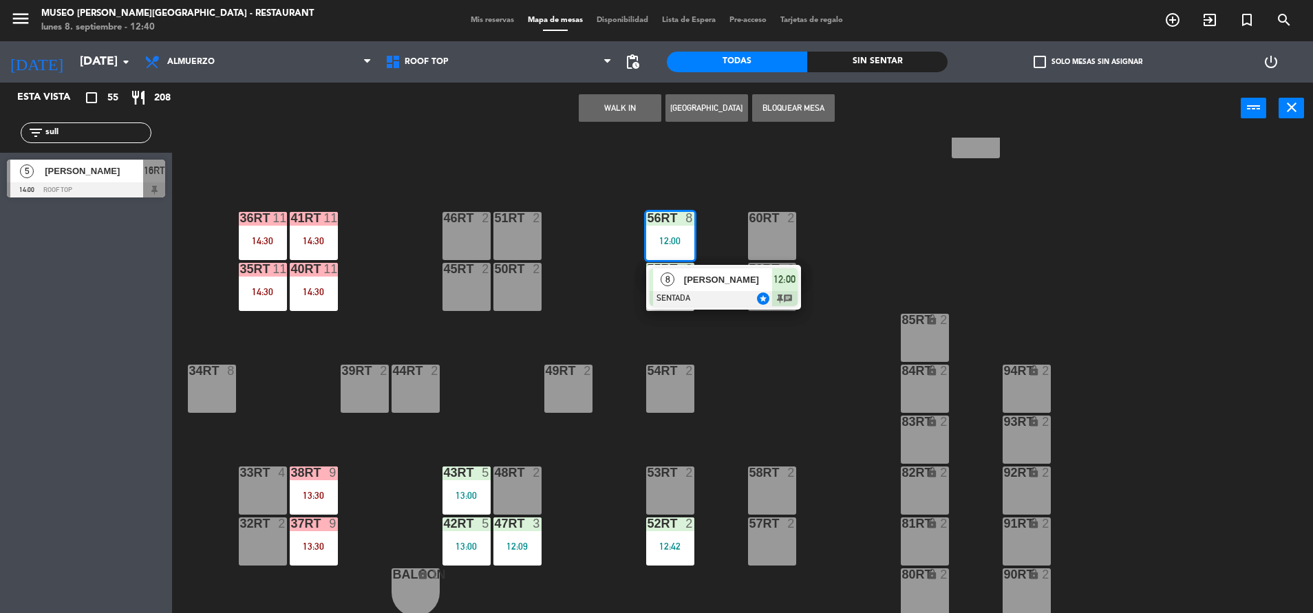
click at [723, 290] on div "[PERSON_NAME]" at bounding box center [727, 279] width 89 height 23
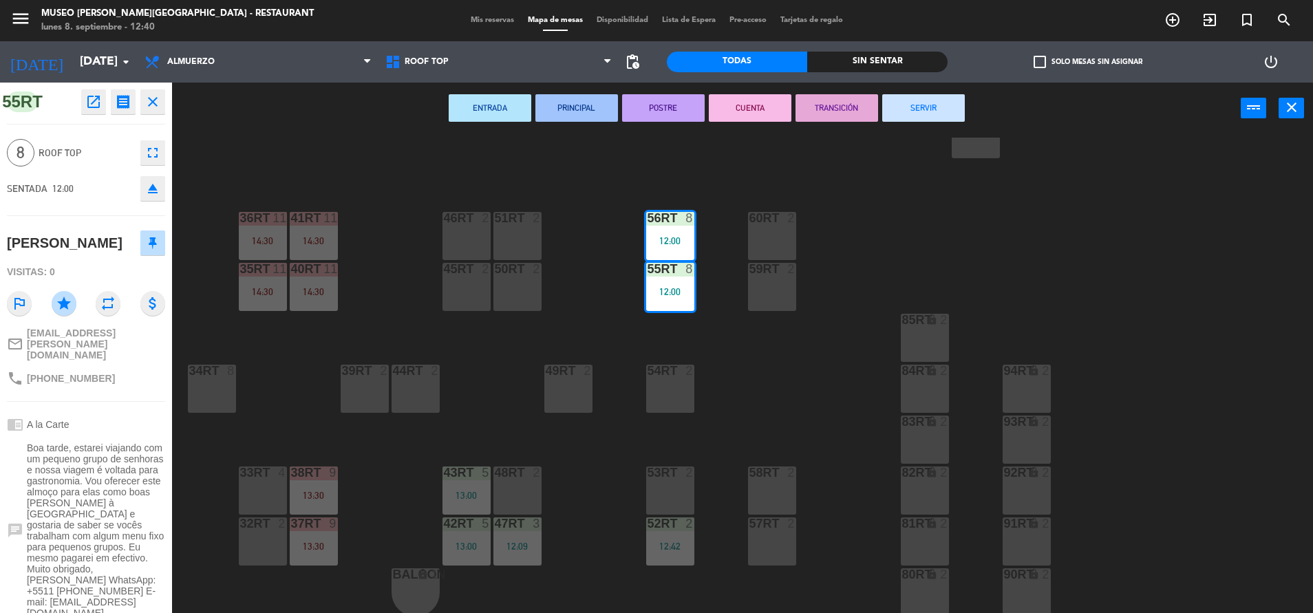
click at [575, 315] on div "18RT 4 16RT 5 14:00 28RT 2 80RR lock 2 27RT 5 7RT 6 14:15 S1RT lock 1 12:08 17R…" at bounding box center [749, 377] width 1128 height 479
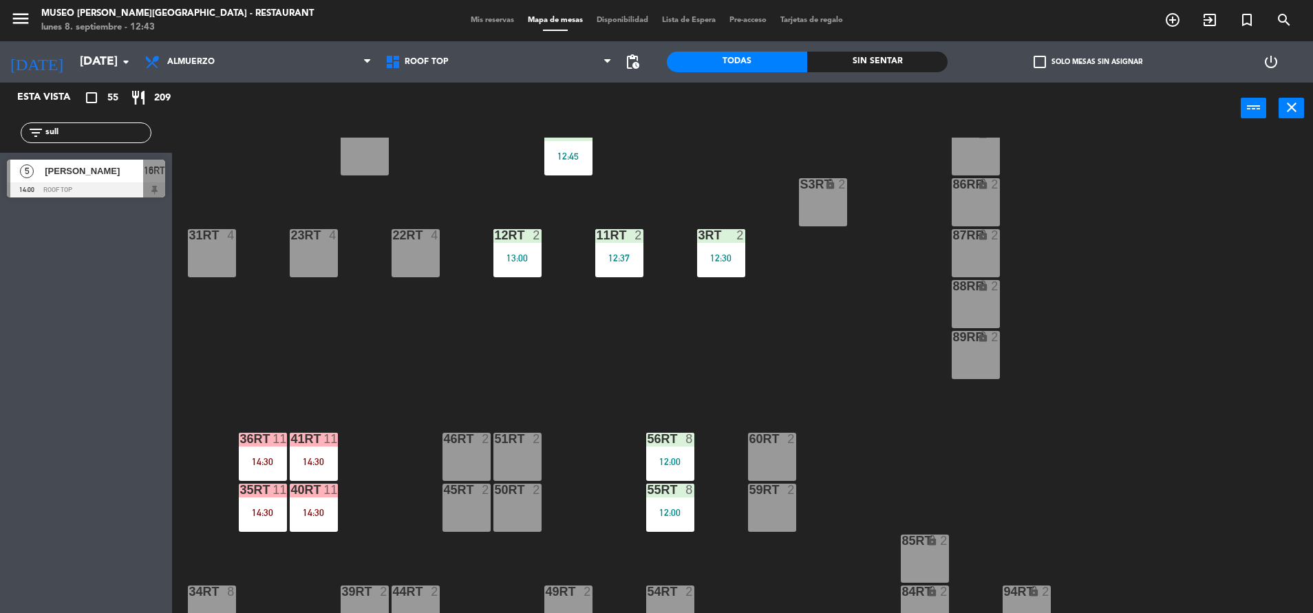
scroll to position [235, 0]
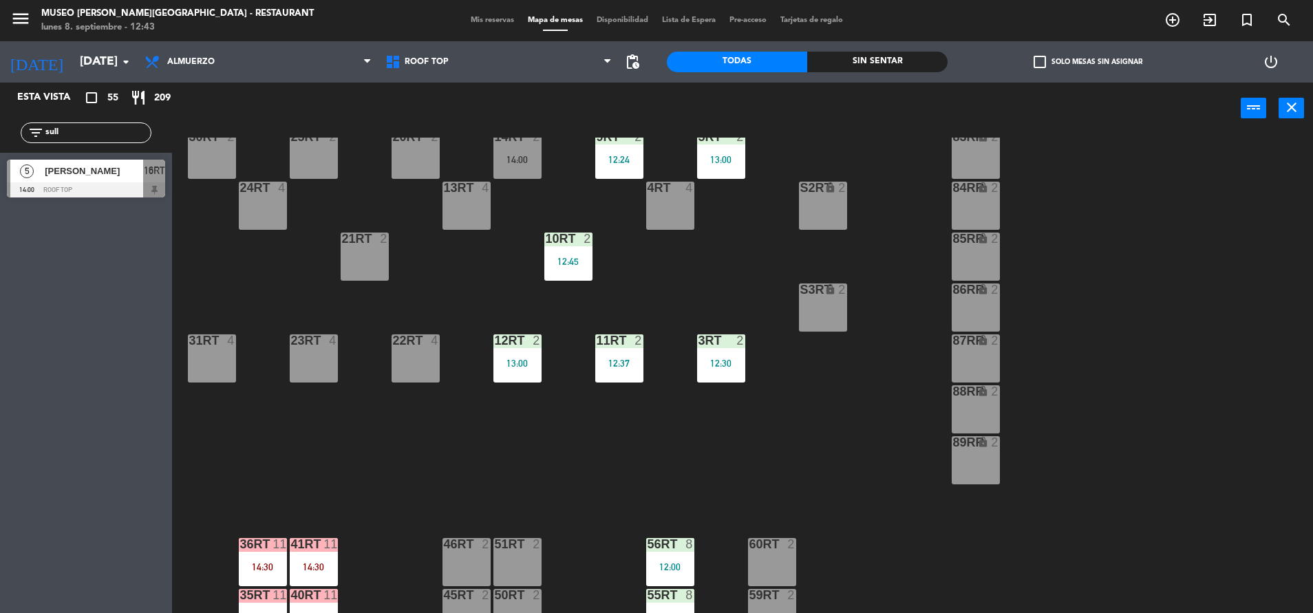
click at [205, 348] on div "31RT 4" at bounding box center [212, 358] width 48 height 48
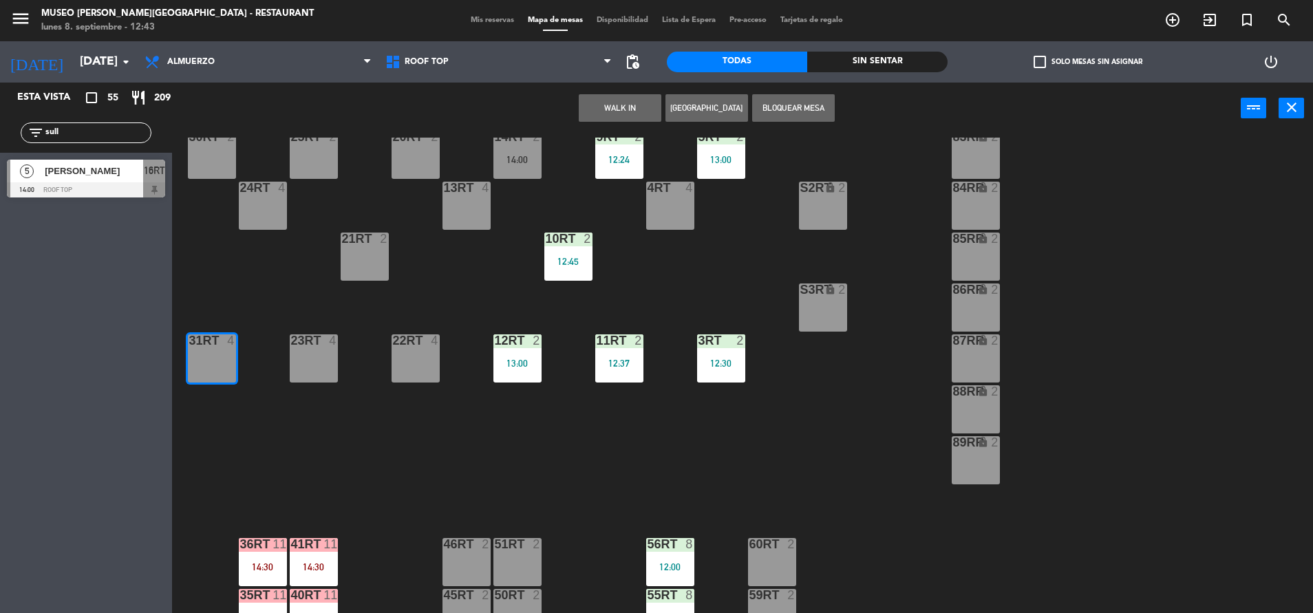
click at [301, 353] on div "23RT 4" at bounding box center [314, 358] width 48 height 48
click at [415, 281] on div "18RT 4 16RT 5 14:00 28RT 2 80RR lock 2 27RT 5 7RT 6 14:15 S1RT lock 2 17RT 5 81…" at bounding box center [749, 377] width 1128 height 479
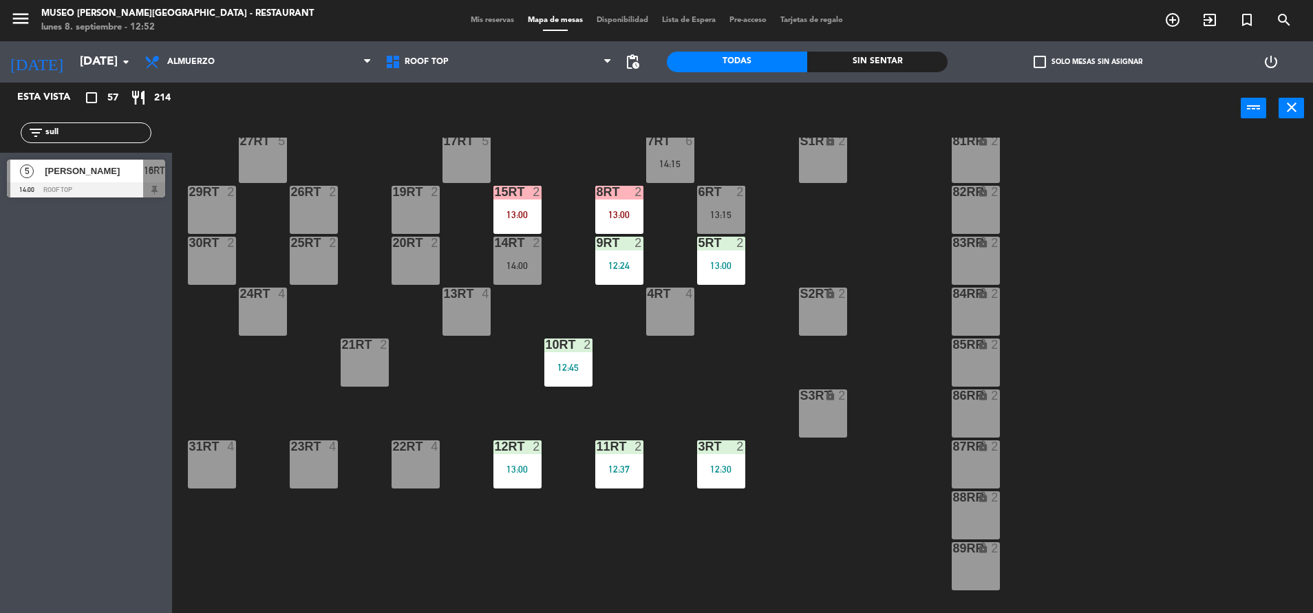
scroll to position [0, 0]
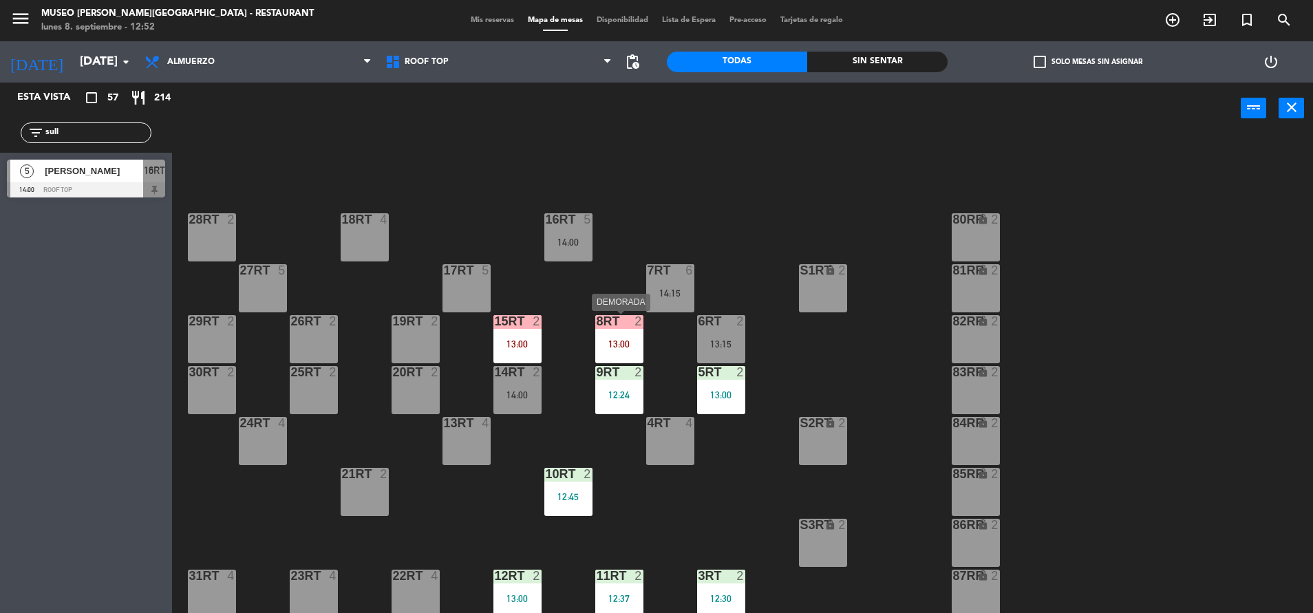
click at [621, 337] on div "8RT 2 13:00" at bounding box center [619, 339] width 48 height 48
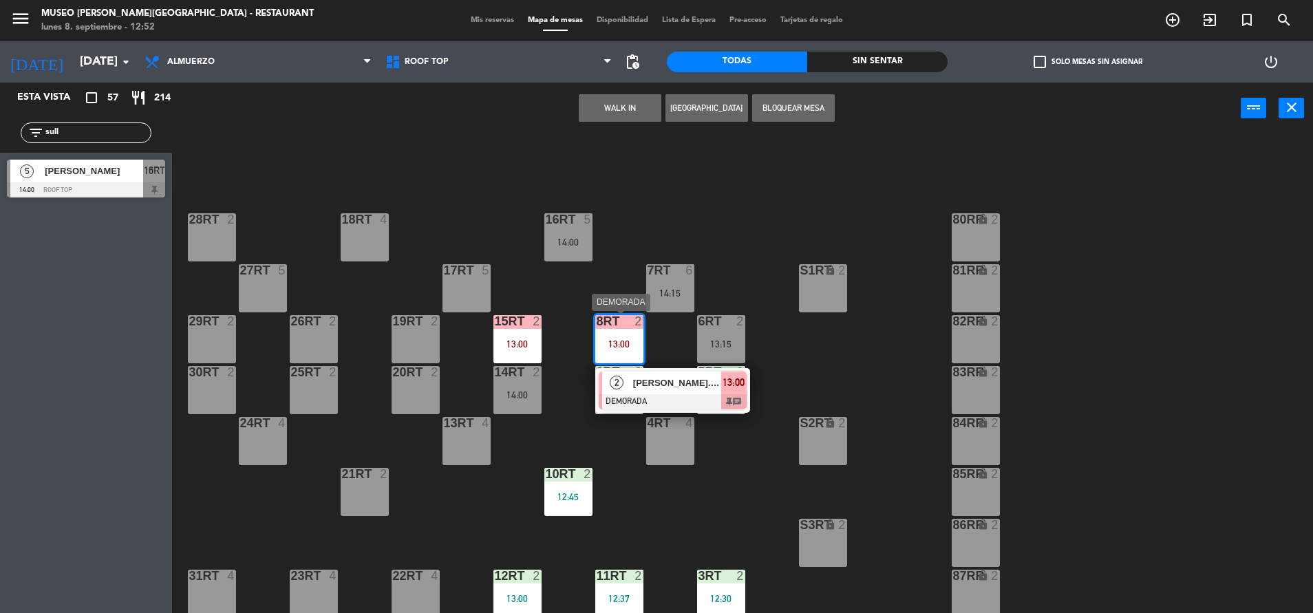
click at [665, 372] on div "[PERSON_NAME].[PERSON_NAME] x2" at bounding box center [676, 383] width 89 height 23
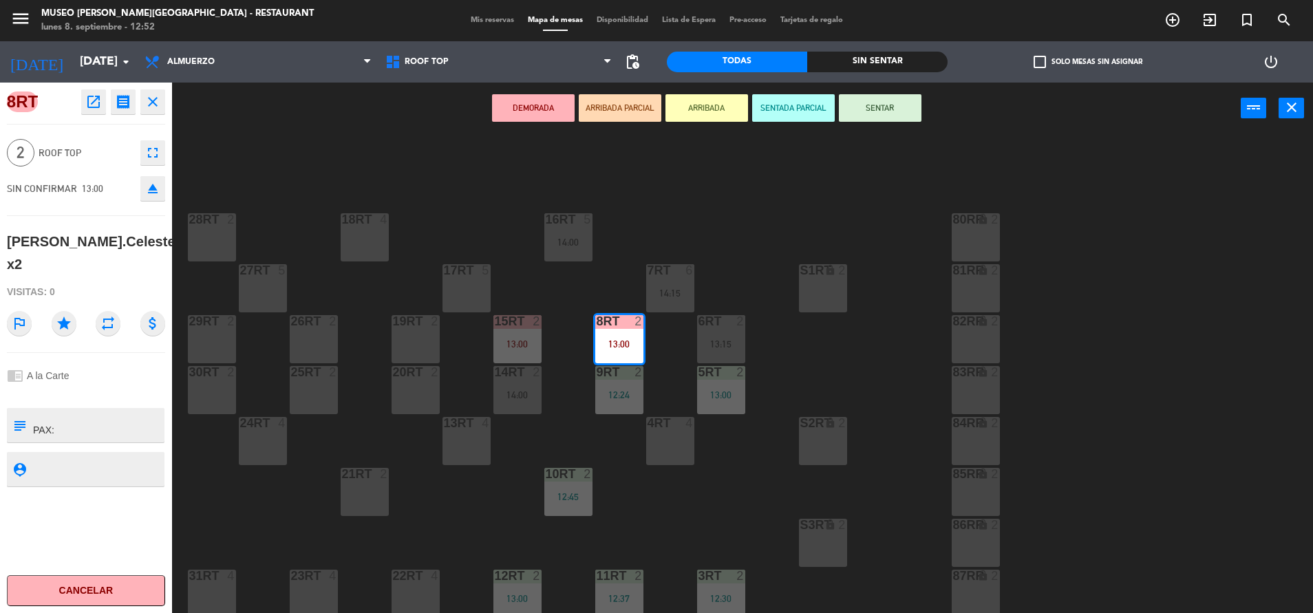
scroll to position [87, 0]
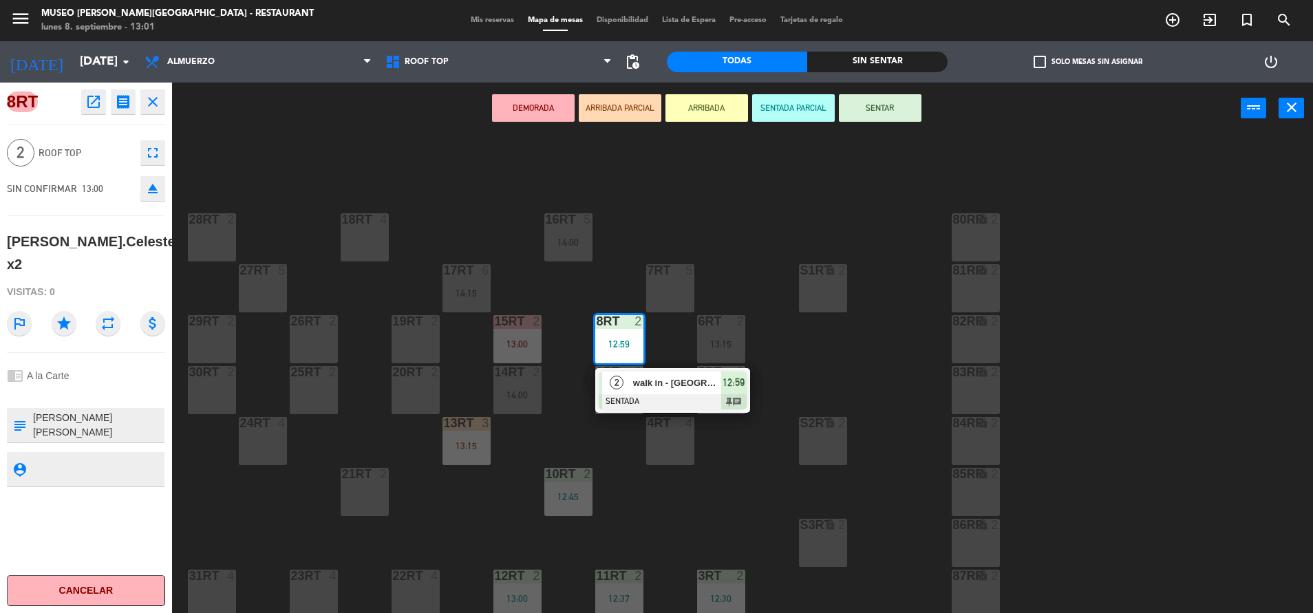
click at [568, 403] on div "18RT 4 16RT 5 14:00 28RT 2 80RR lock 2 27RT 5 7RT 5 S1RT lock 2 17RT 6 14:15 81…" at bounding box center [749, 377] width 1128 height 479
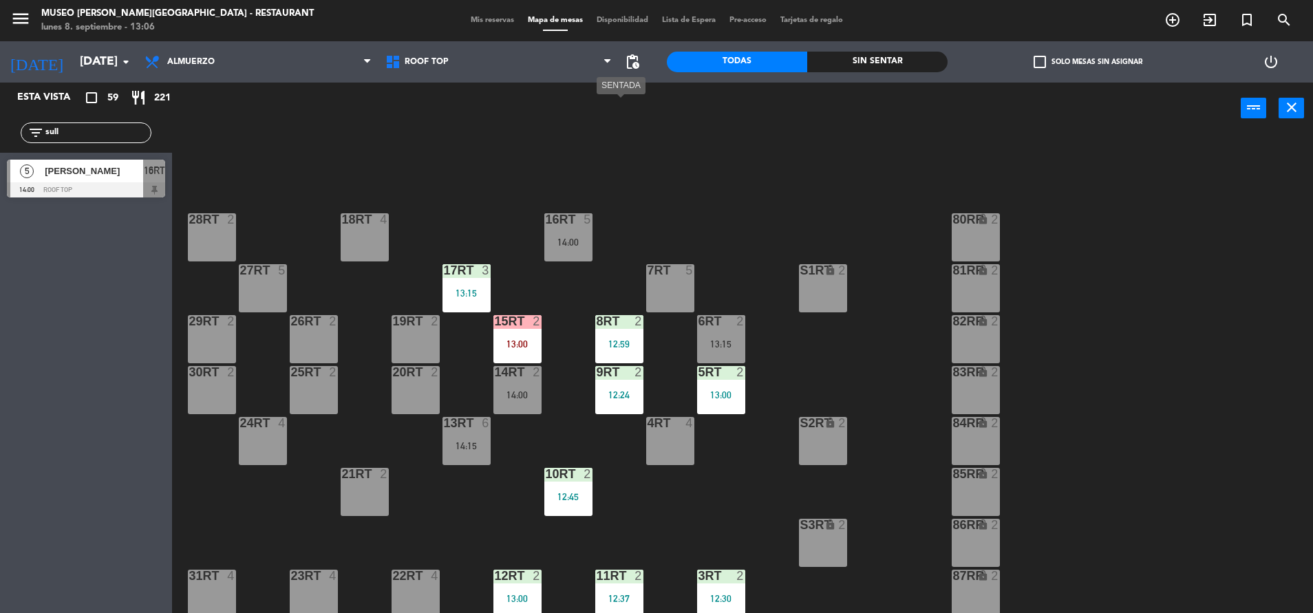
scroll to position [562, 0]
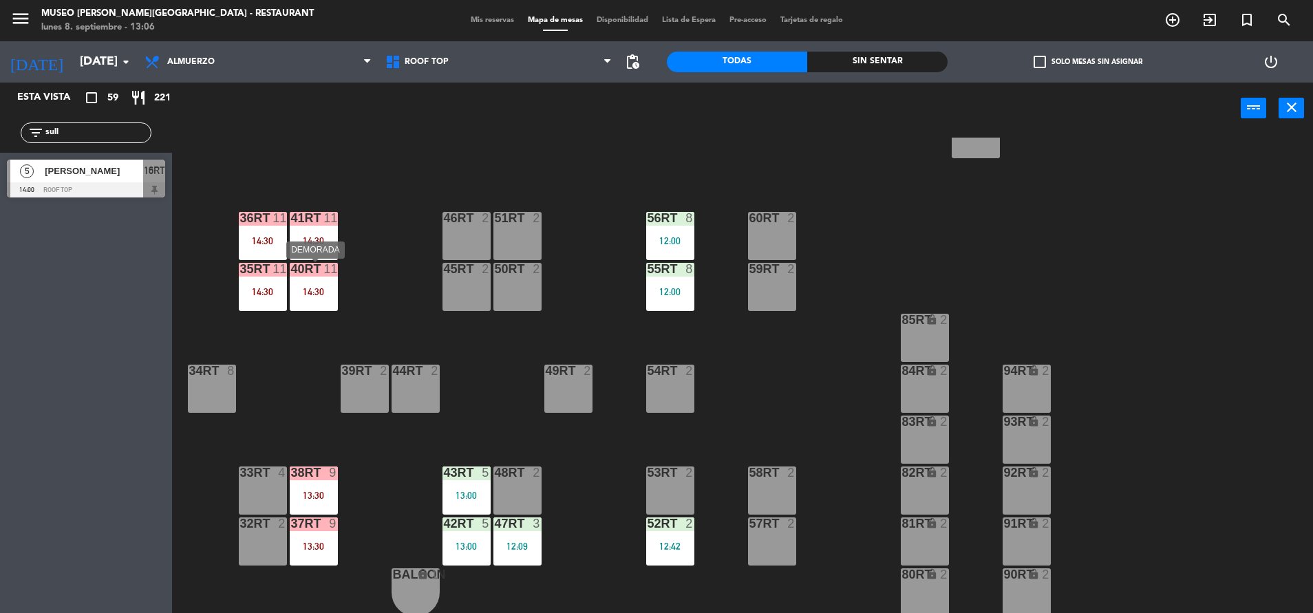
click at [310, 299] on div "40RT 11 14:30" at bounding box center [314, 287] width 48 height 48
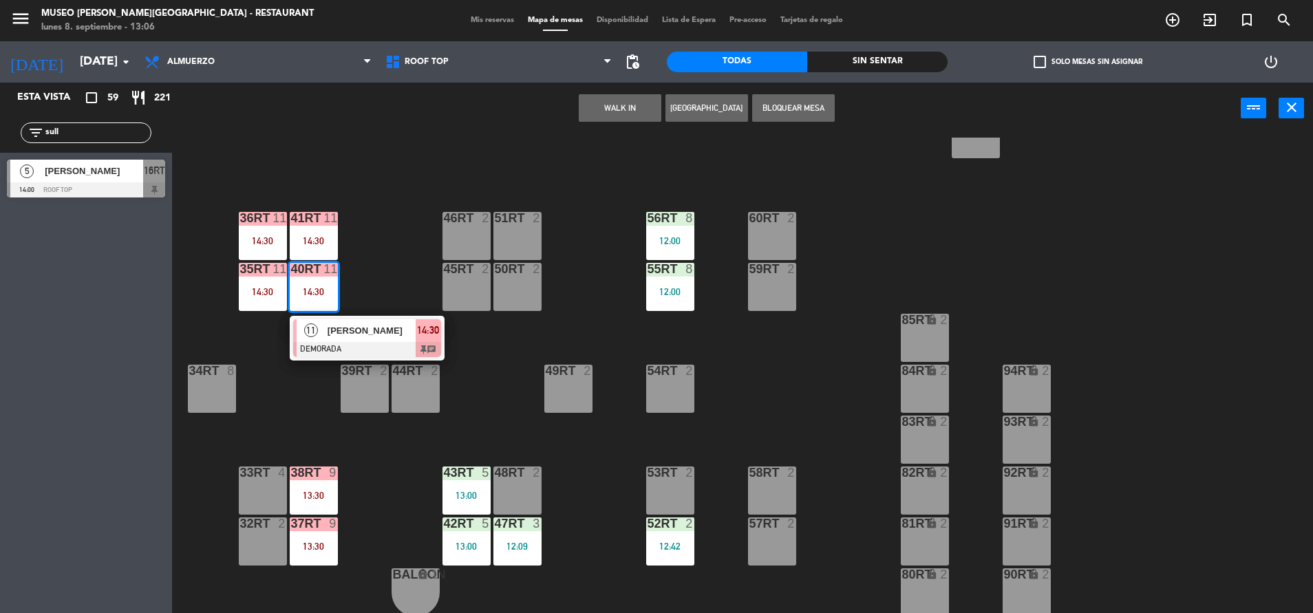
click at [371, 334] on span "[PERSON_NAME]" at bounding box center [372, 330] width 88 height 14
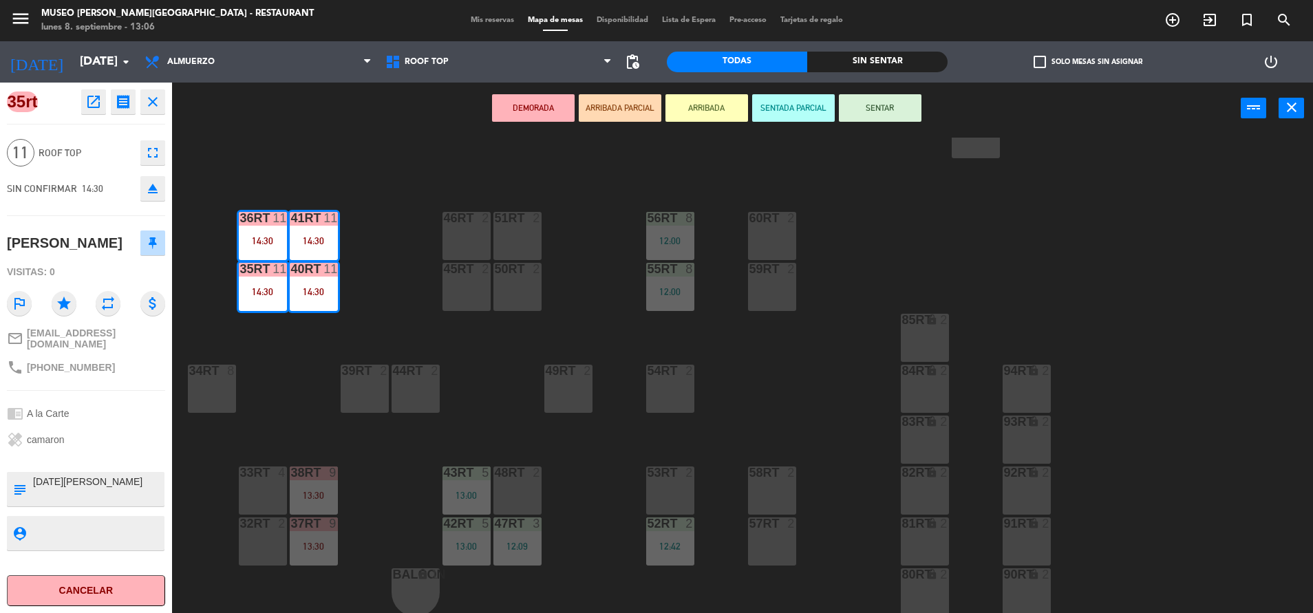
click at [414, 316] on div "18RT 4 16RT 5 14:00 28RT 2 80RR lock 2 27RT 5 7RT 5 S1RT lock 2 17RT 3 13:15 81…" at bounding box center [749, 377] width 1128 height 479
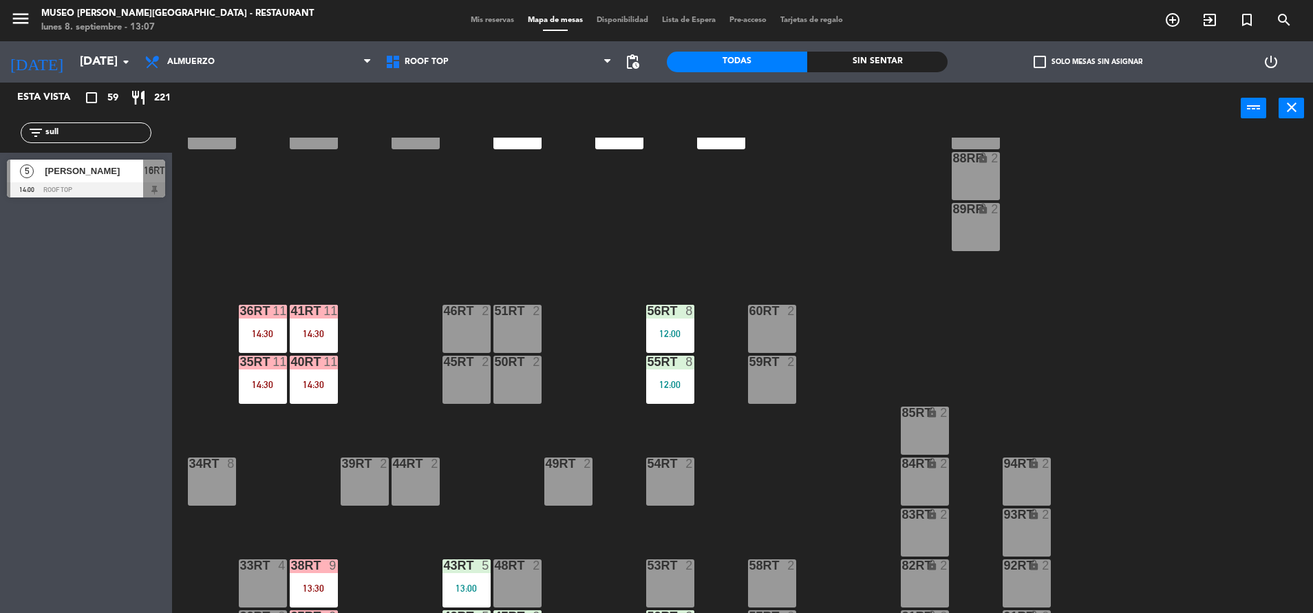
scroll to position [471, 0]
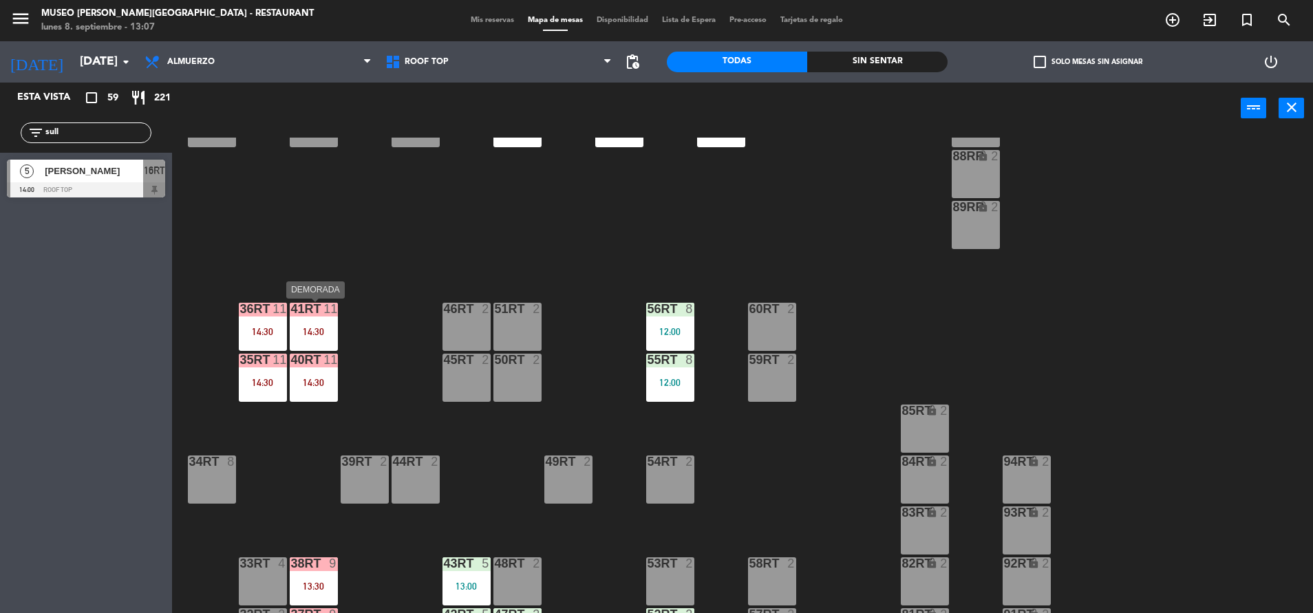
click at [320, 338] on div "41RT 11 14:30" at bounding box center [314, 327] width 48 height 48
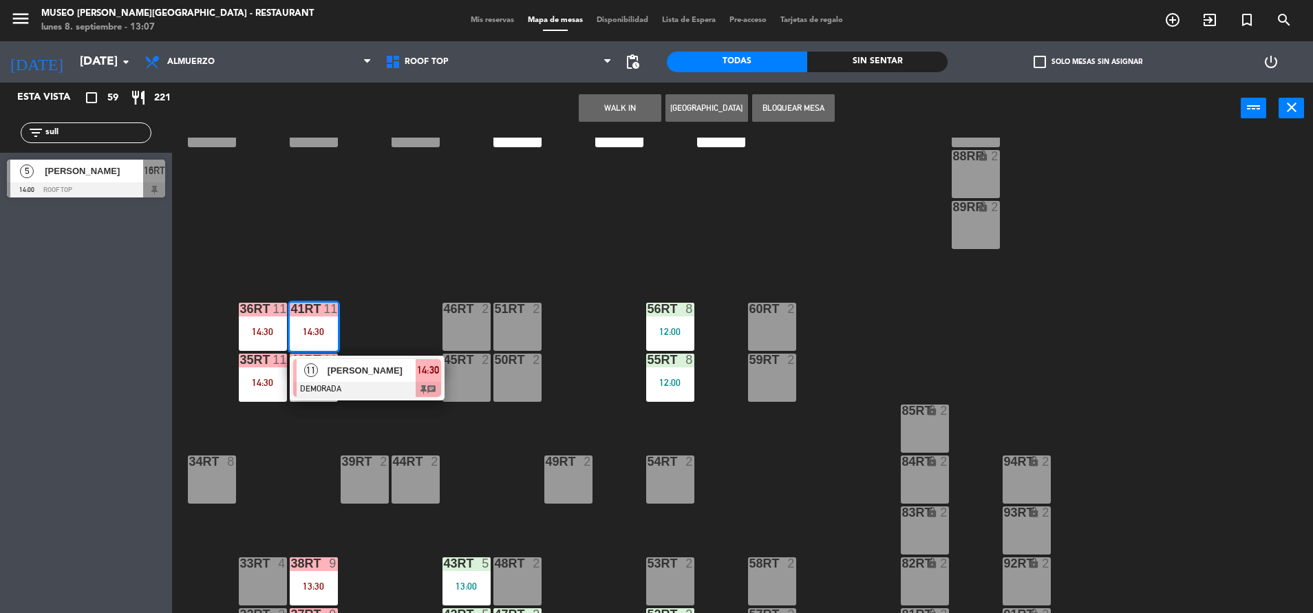
click at [371, 374] on span "[PERSON_NAME]" at bounding box center [372, 370] width 88 height 14
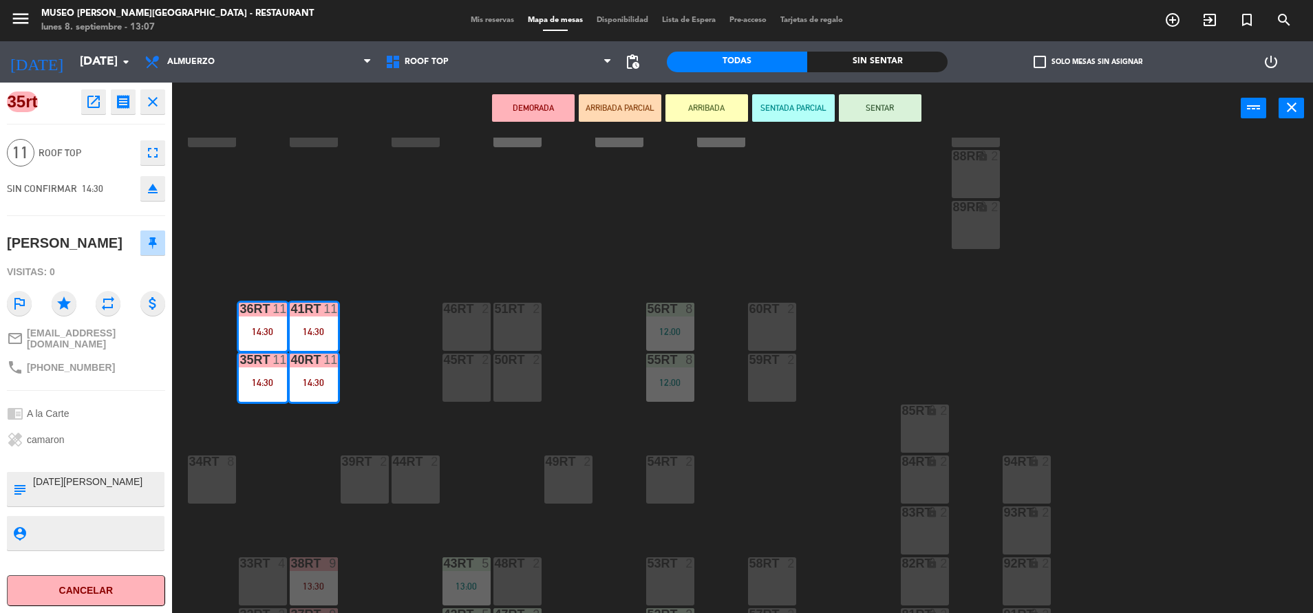
click at [381, 209] on div "18RT 4 16RT 5 14:00 28RT 2 80RR lock 2 27RT 5 7RT 5 S1RT lock 2 17RT 3 13:15 81…" at bounding box center [749, 377] width 1128 height 479
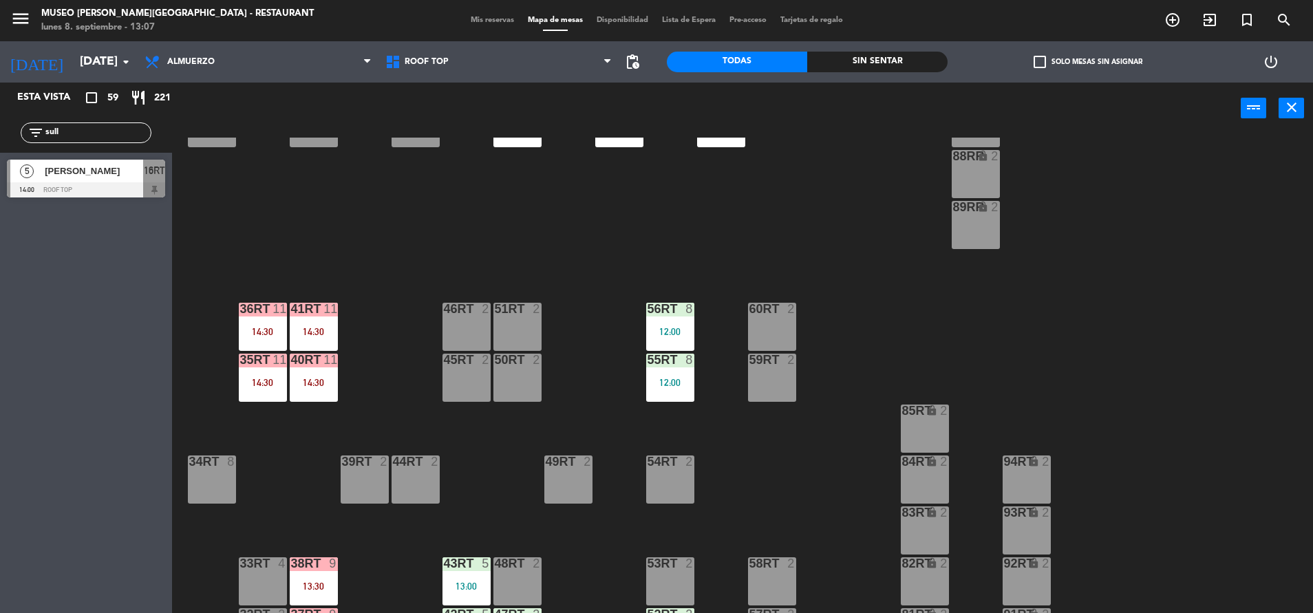
click at [303, 298] on div "18RT 4 16RT 5 14:00 28RT 2 80RR lock 2 27RT 5 7RT 5 S1RT lock 2 17RT 3 13:15 81…" at bounding box center [749, 377] width 1128 height 479
click at [319, 327] on div "14:30" at bounding box center [314, 332] width 48 height 10
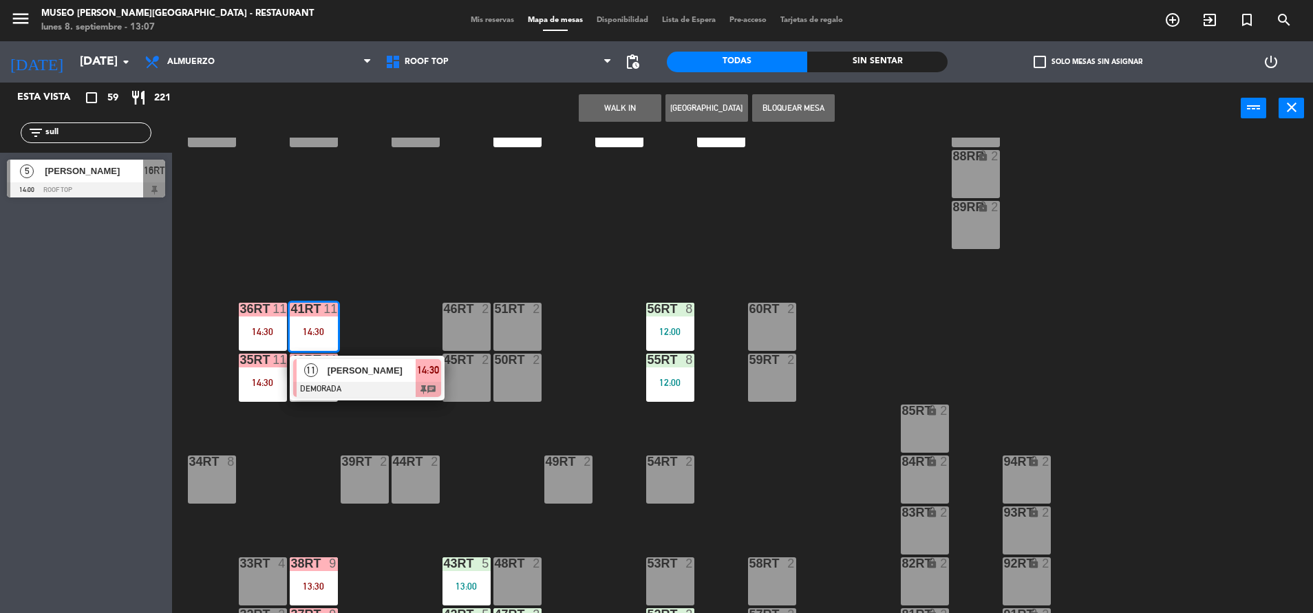
click at [362, 381] on div "[PERSON_NAME]" at bounding box center [370, 370] width 89 height 23
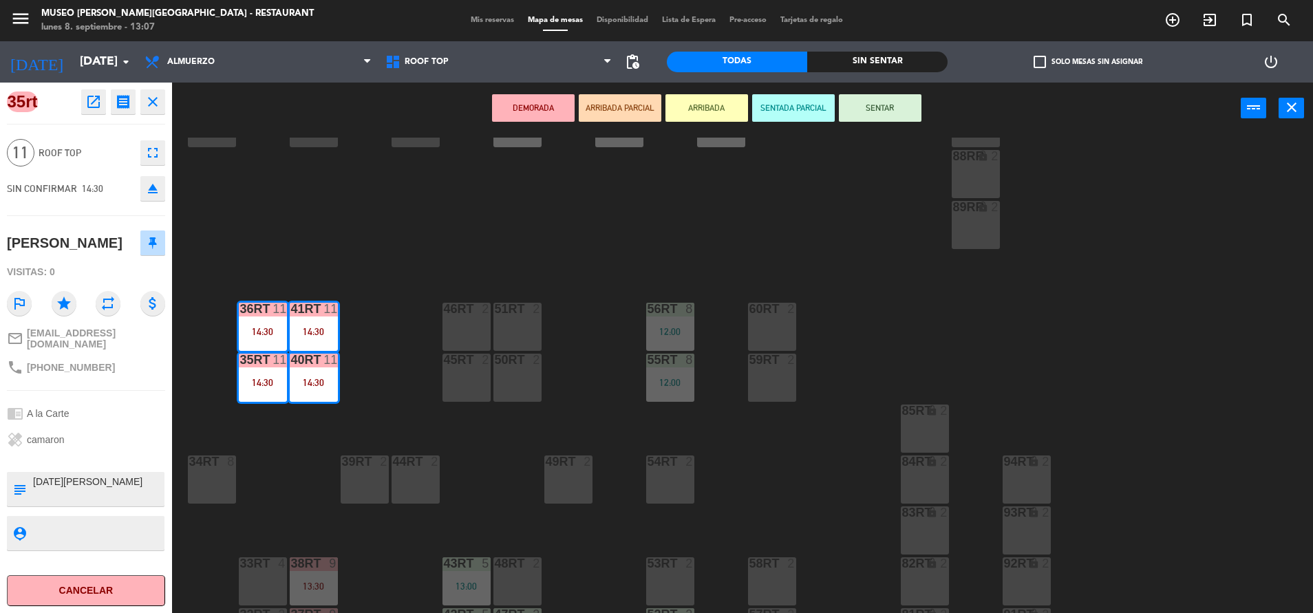
click at [99, 103] on icon "open_in_new" at bounding box center [93, 102] width 17 height 17
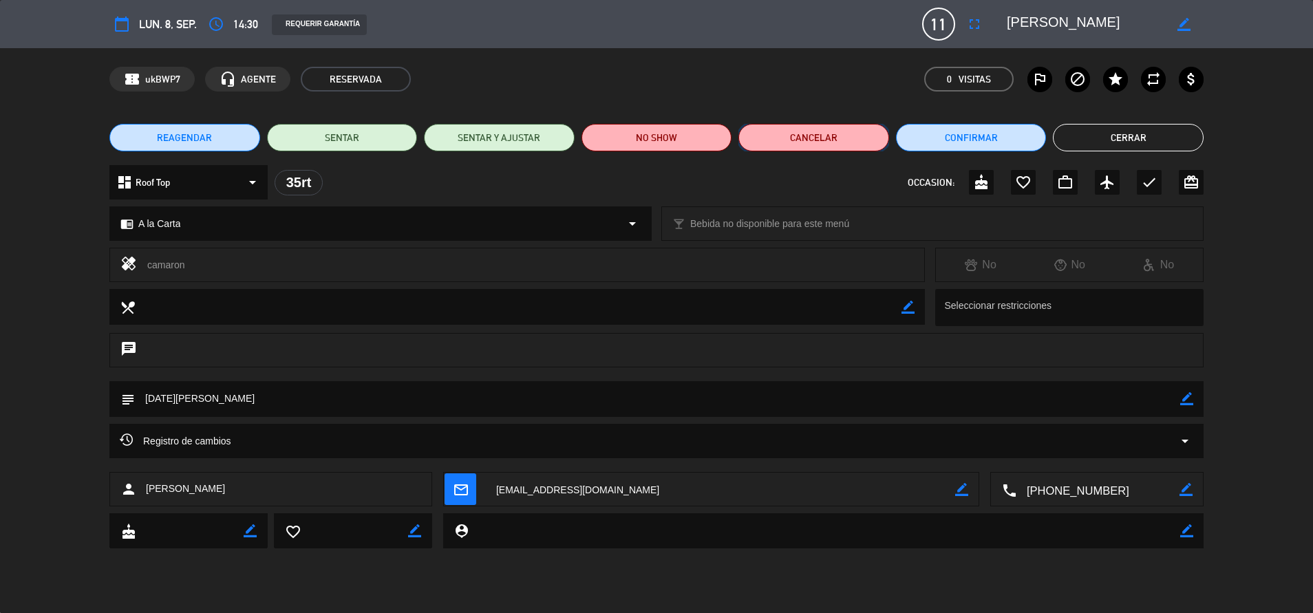
click at [798, 139] on button "Cancelar" at bounding box center [813, 138] width 151 height 28
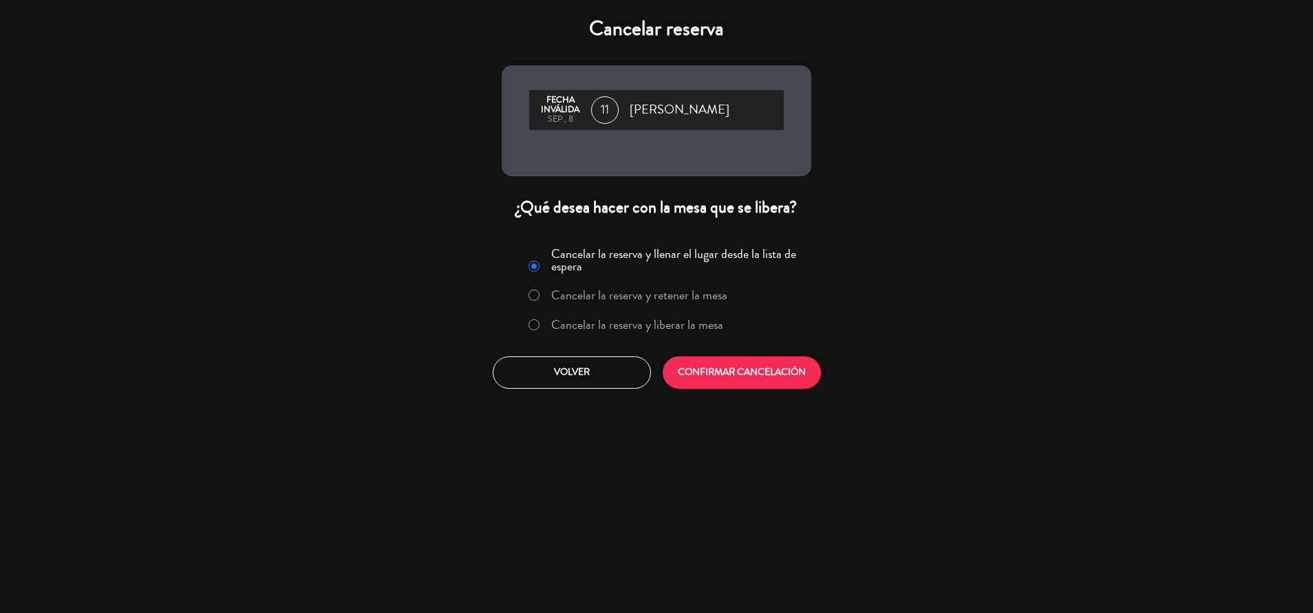
click at [526, 328] on label "Cancelar la reserva y liberar la mesa" at bounding box center [625, 325] width 209 height 25
click at [751, 375] on button "CONFIRMAR CANCELACIÓN" at bounding box center [742, 372] width 158 height 32
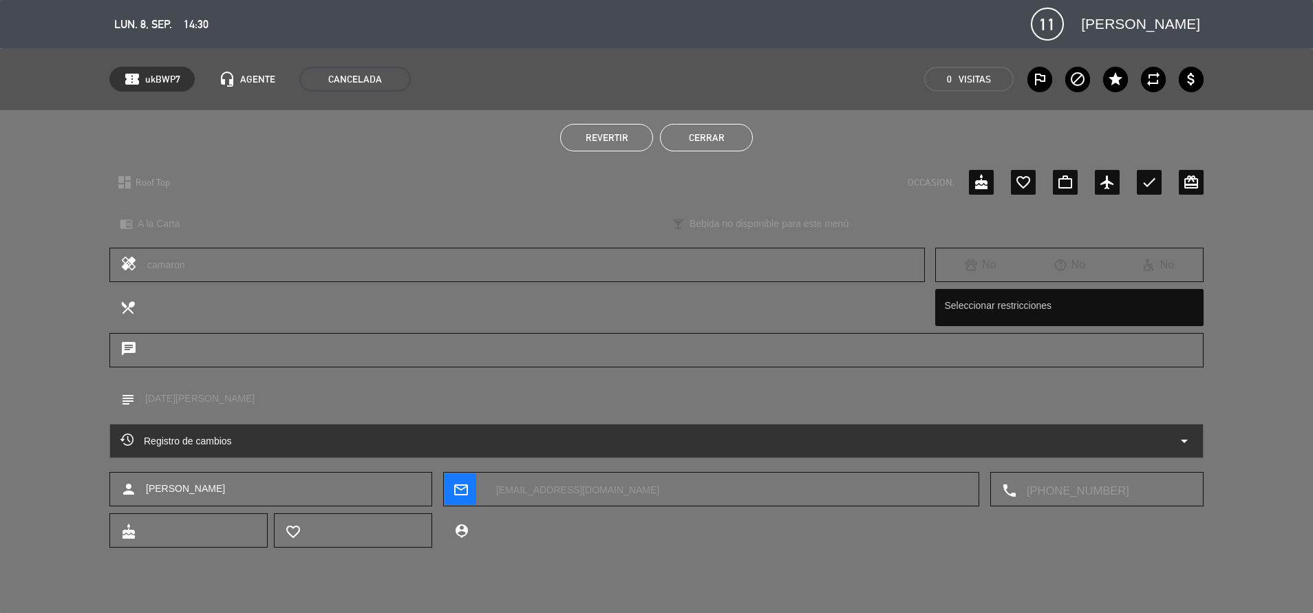
click at [708, 134] on button "Cerrar" at bounding box center [706, 138] width 93 height 28
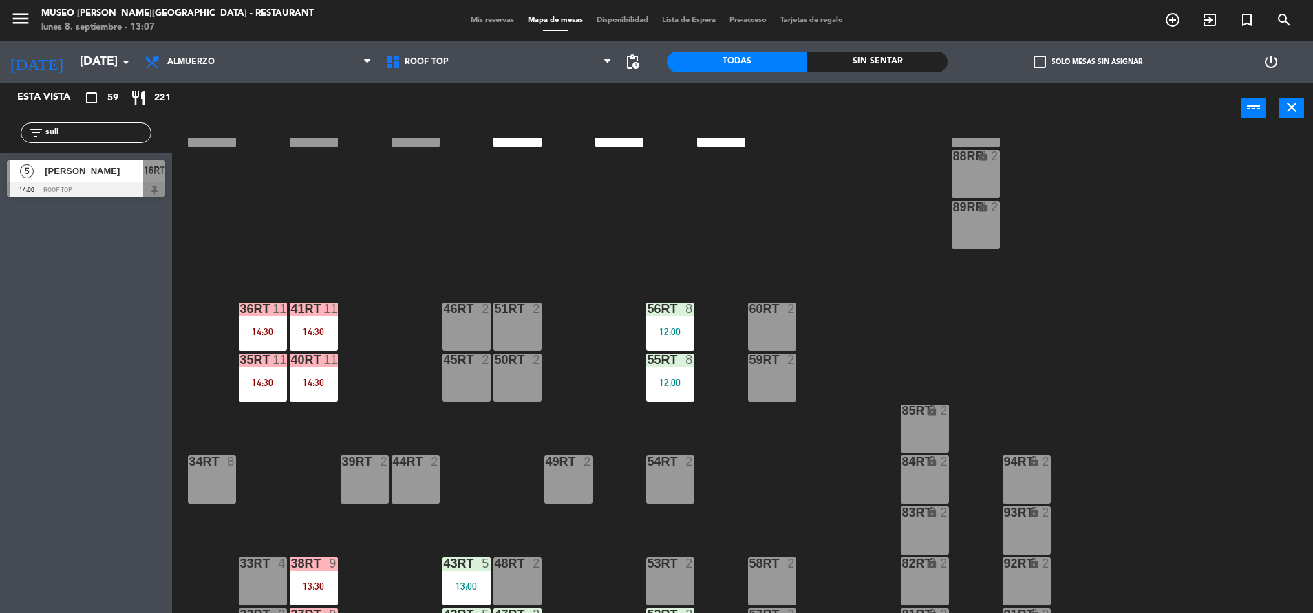
scroll to position [562, 0]
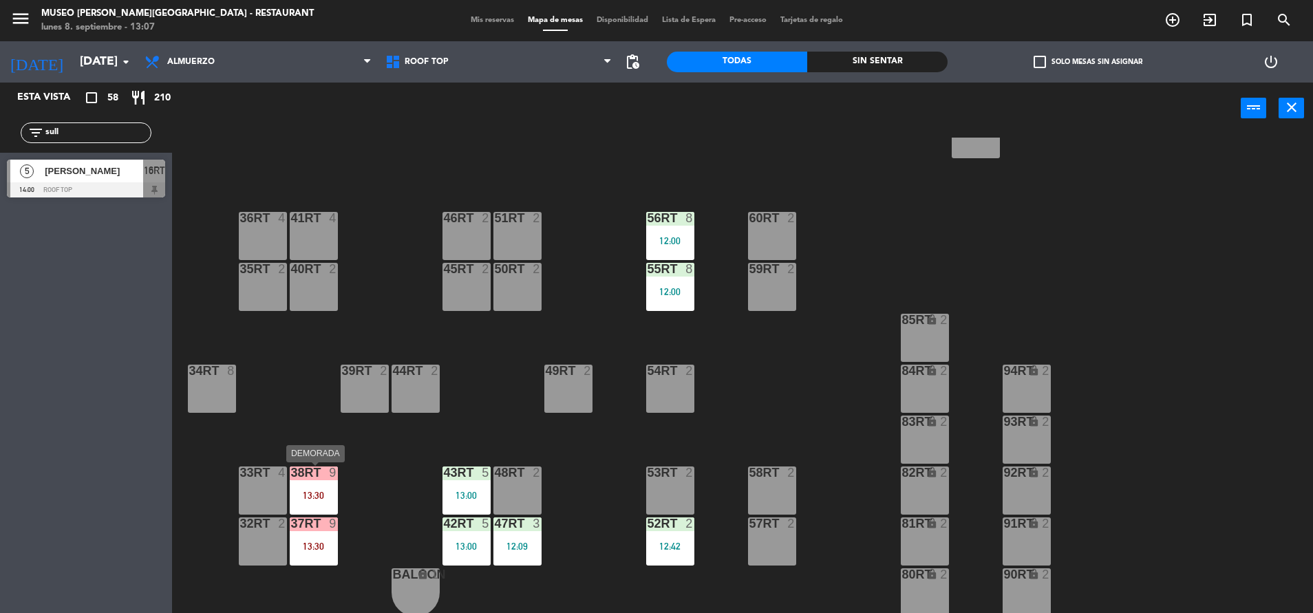
click at [314, 498] on div "13:30" at bounding box center [314, 496] width 48 height 10
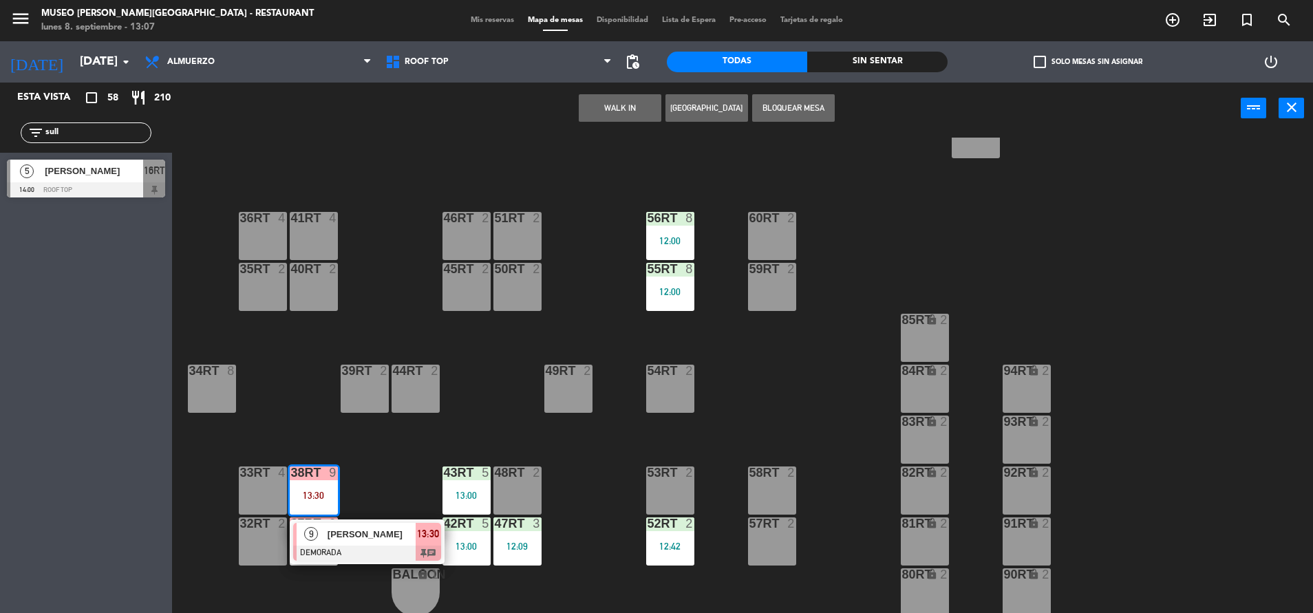
click at [374, 542] on div "[PERSON_NAME]" at bounding box center [370, 534] width 89 height 23
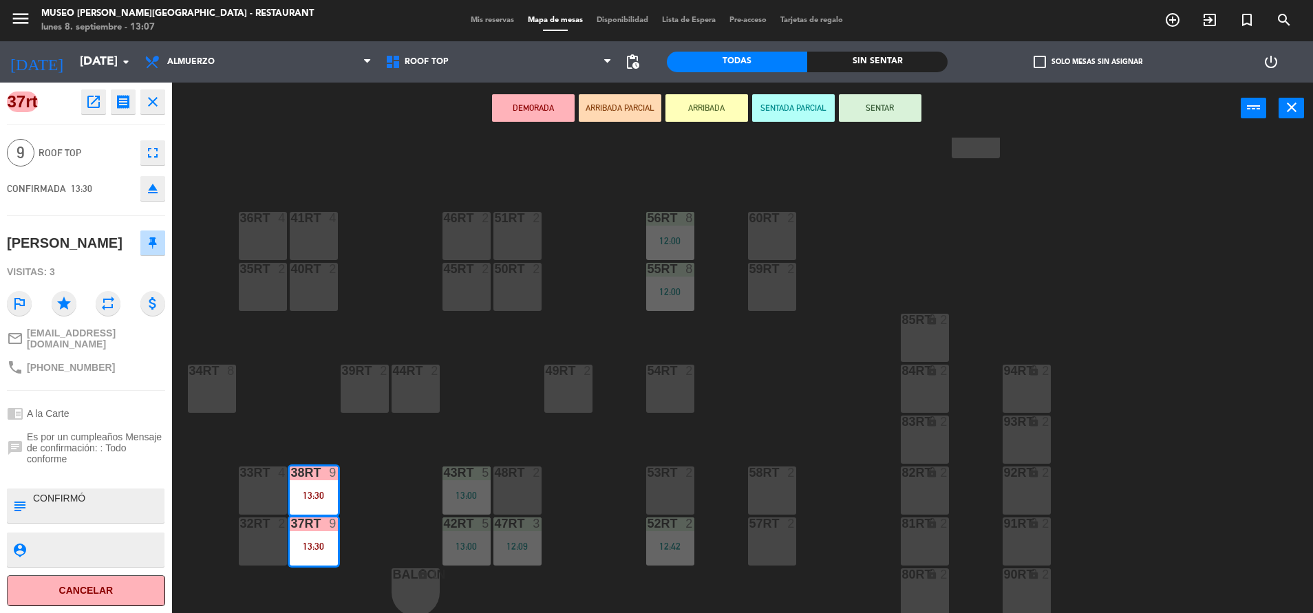
click at [389, 319] on div "18RT 4 16RT 5 14:00 28RT 2 80RR lock 2 27RT 5 7RT 5 S1RT lock 2 17RT 3 13:15 81…" at bounding box center [749, 377] width 1128 height 479
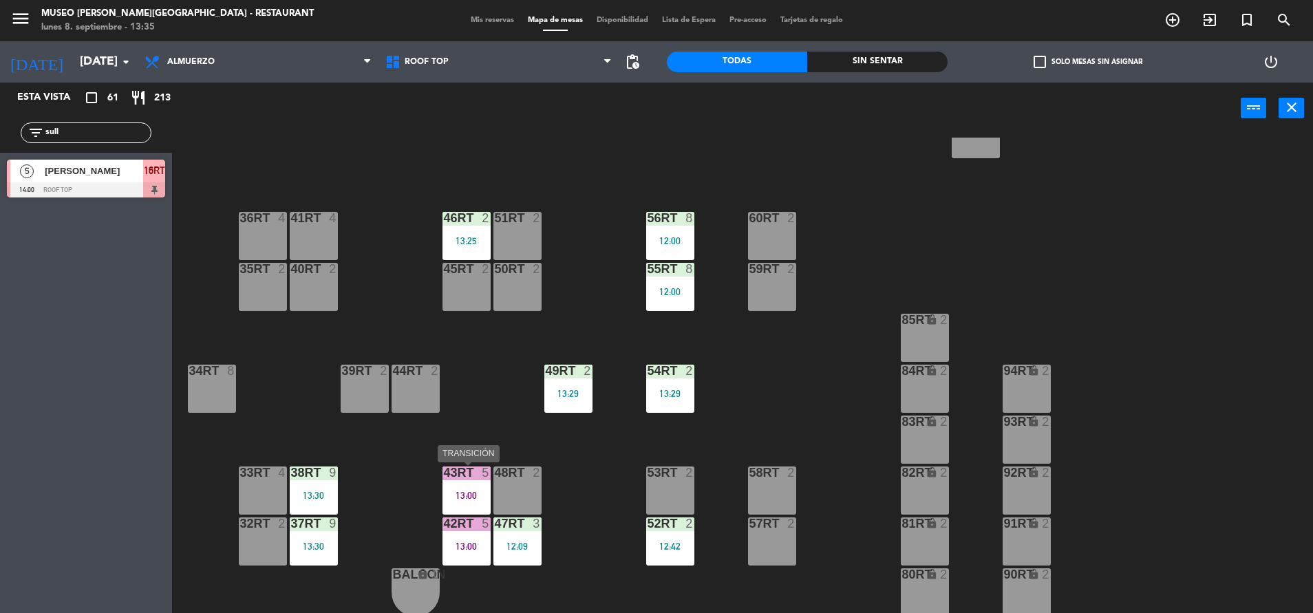
click at [453, 499] on div "13:00" at bounding box center [466, 496] width 48 height 10
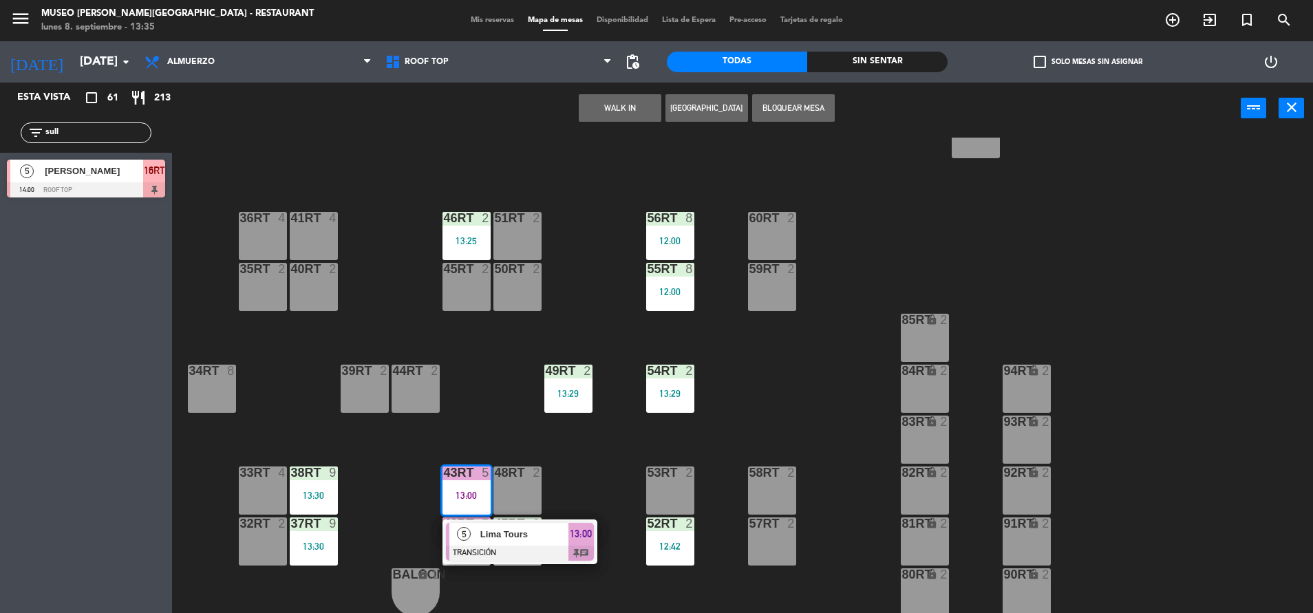
click at [487, 548] on div at bounding box center [520, 553] width 148 height 15
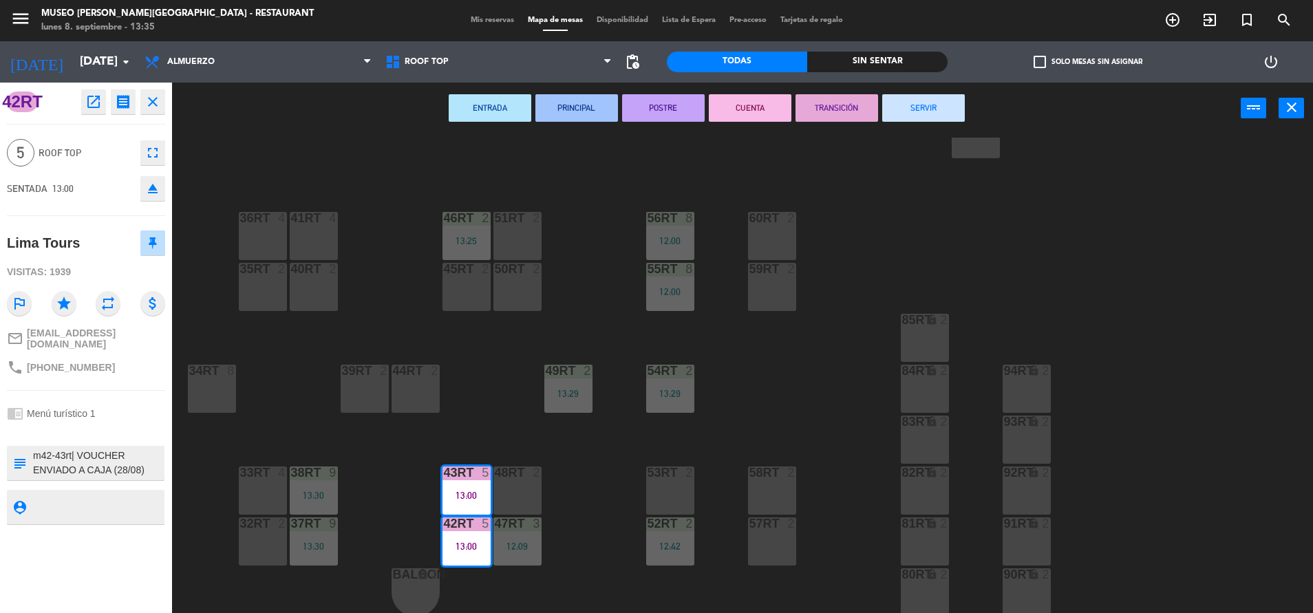
click at [482, 414] on div "18RT 4 16RT 5 14:00 28RT 2 80RR lock 2 27RT 6 14:15 7RT 5 S1RT lock 2 17RT 3 13…" at bounding box center [749, 377] width 1128 height 479
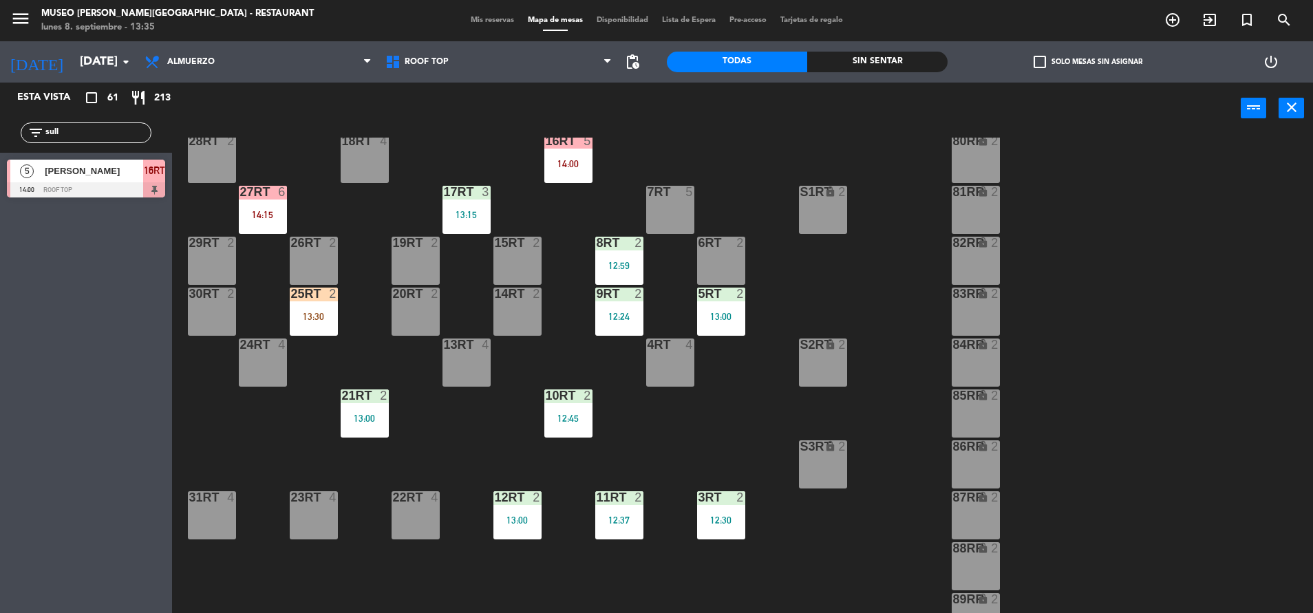
scroll to position [0, 0]
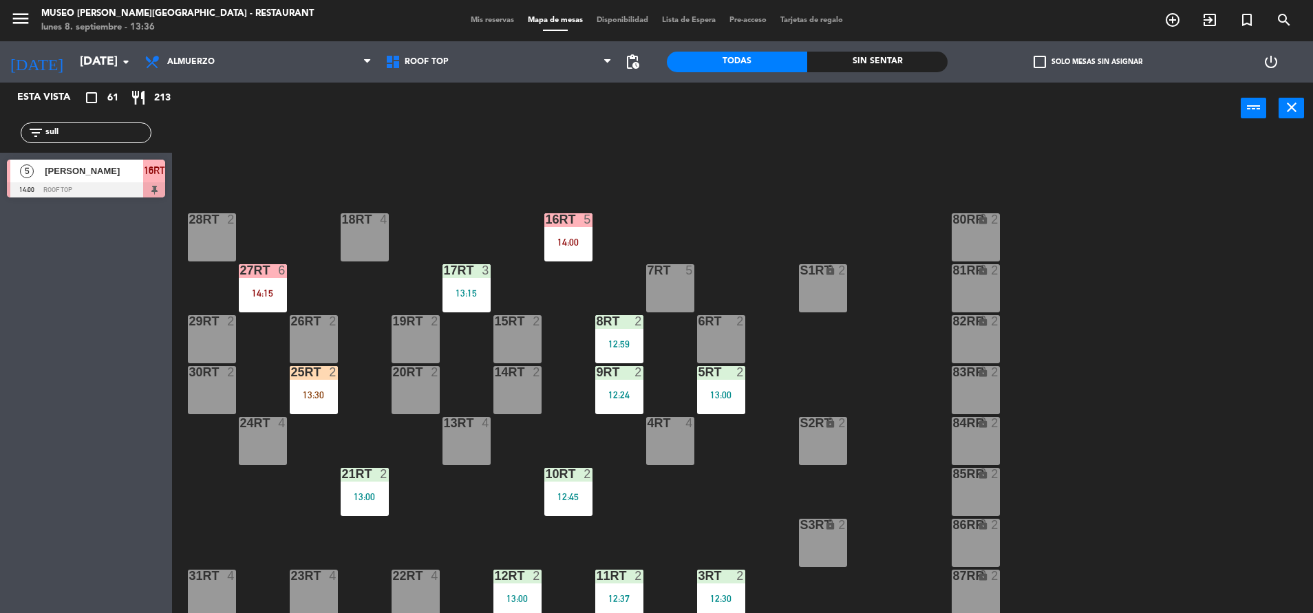
click at [275, 277] on div "27RT 6" at bounding box center [263, 271] width 48 height 14
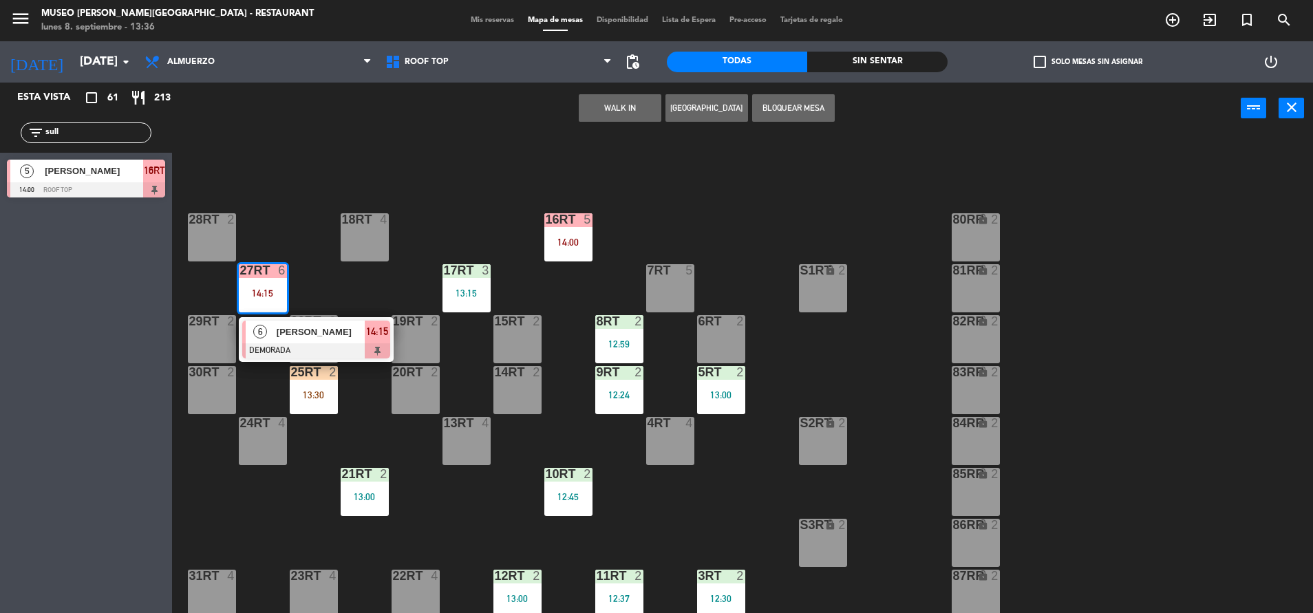
click at [389, 429] on div "18RT 4 16RT 5 14:00 28RT 2 80RR lock 2 27RT 6 14:15 6 Ana Cristina Valdivia Fal…" at bounding box center [749, 377] width 1128 height 479
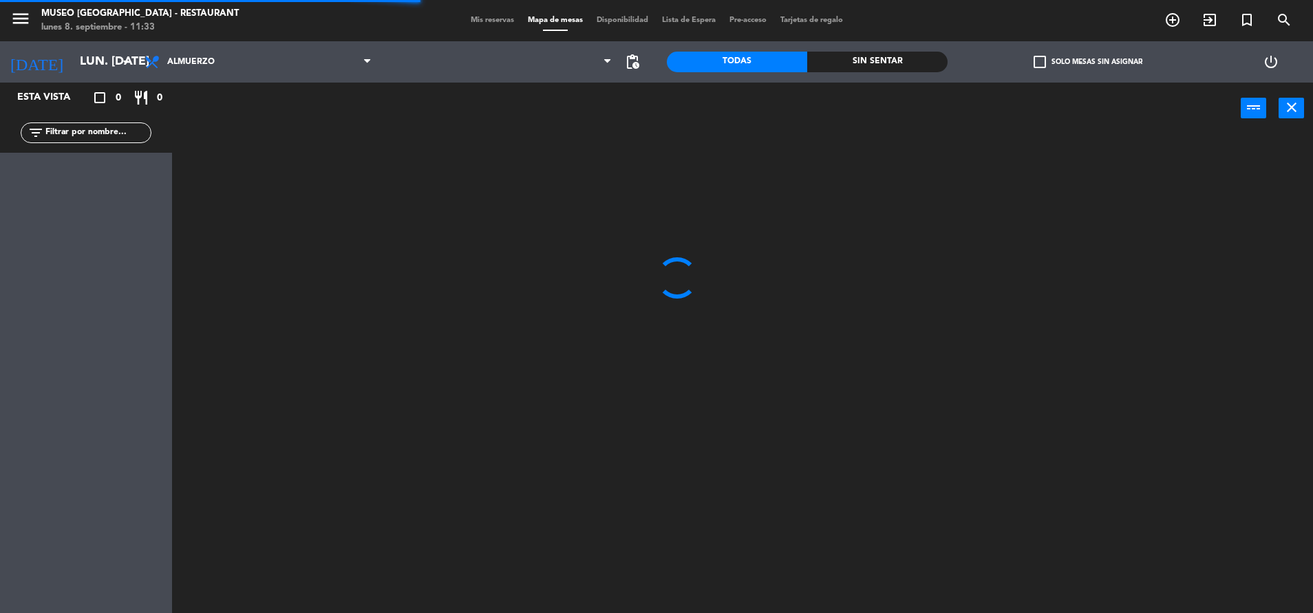
click at [495, 21] on span "Mis reservas" at bounding box center [492, 21] width 57 height 8
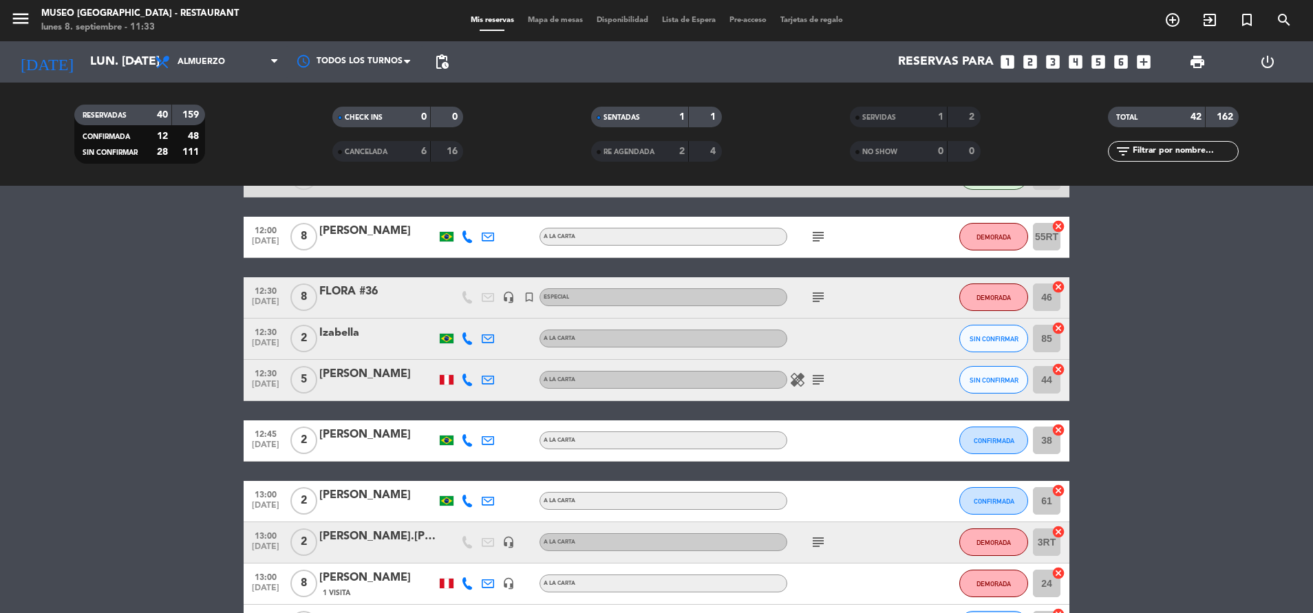
scroll to position [150, 0]
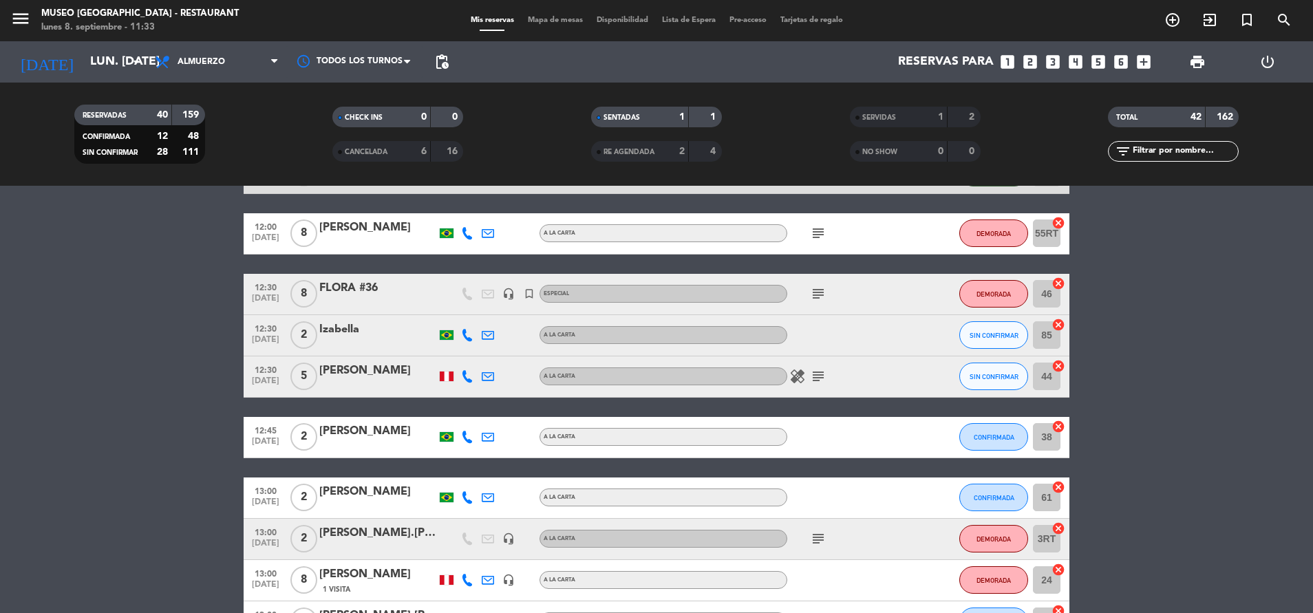
click at [821, 235] on icon "subject" at bounding box center [818, 233] width 17 height 17
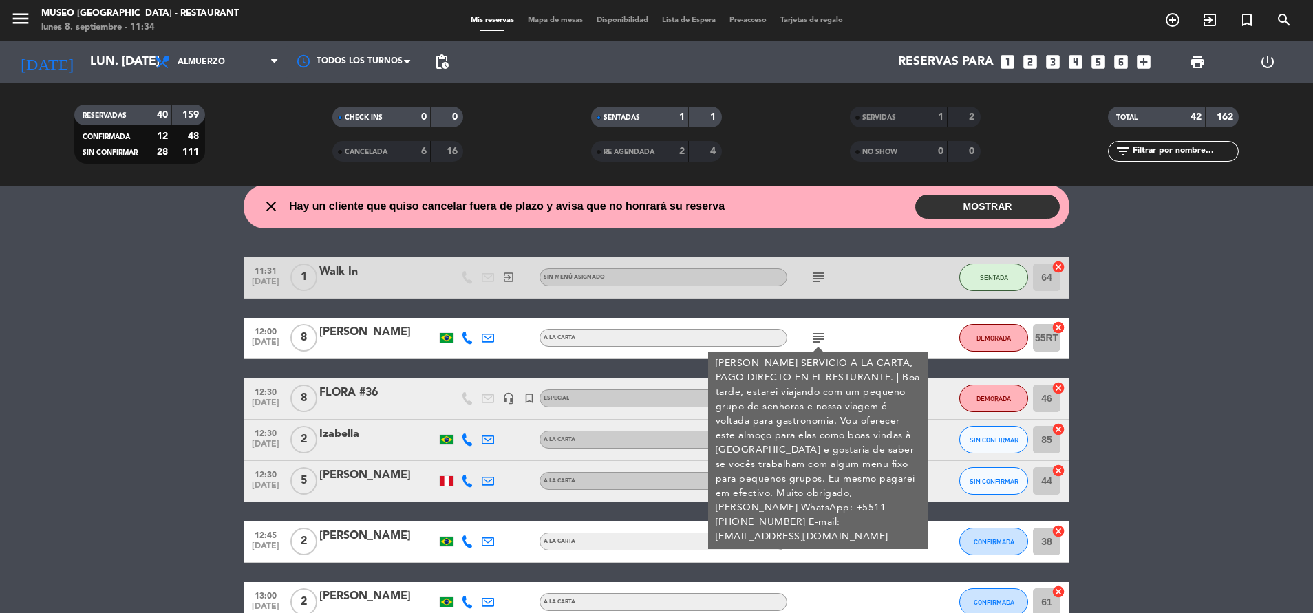
scroll to position [0, 0]
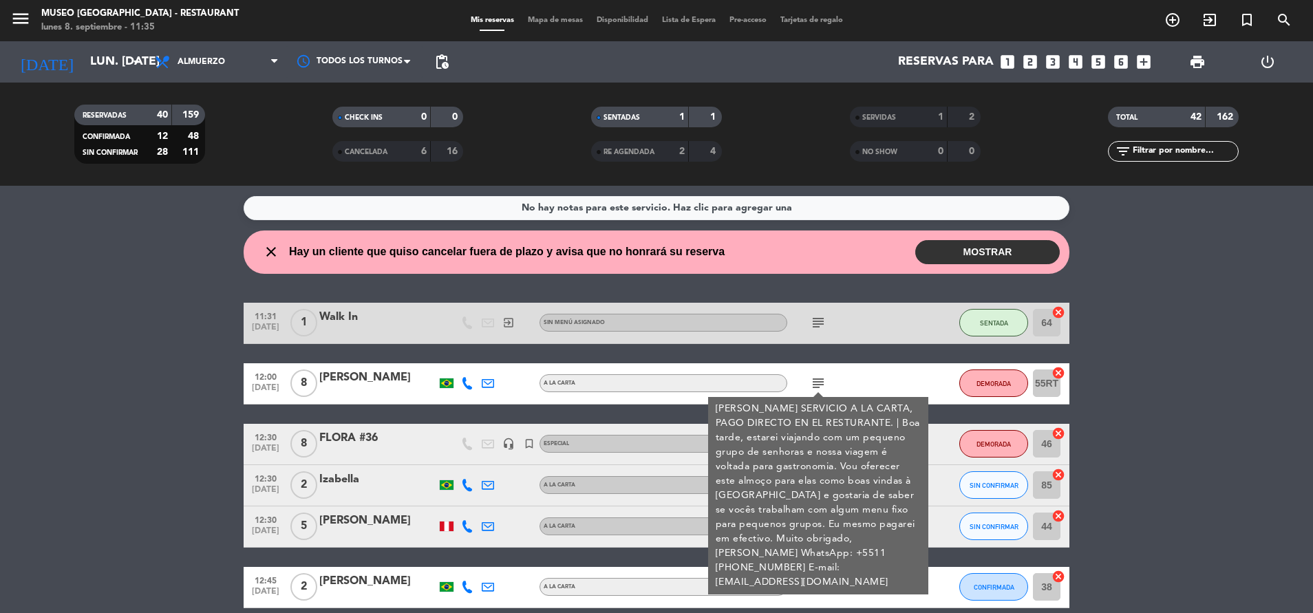
click at [388, 385] on div "[PERSON_NAME]" at bounding box center [377, 378] width 117 height 18
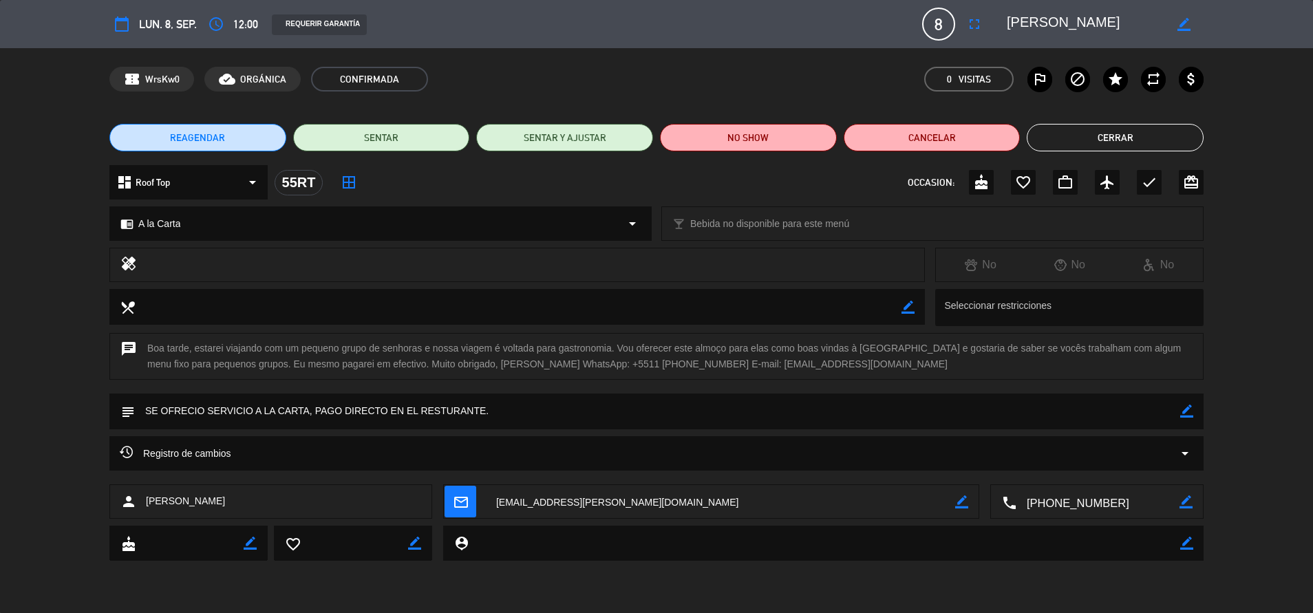
drag, startPoint x: 1139, startPoint y: 506, endPoint x: 1025, endPoint y: 504, distance: 114.3
click at [1025, 504] on textarea at bounding box center [1097, 502] width 163 height 34
click at [1109, 145] on button "Cerrar" at bounding box center [1115, 138] width 177 height 28
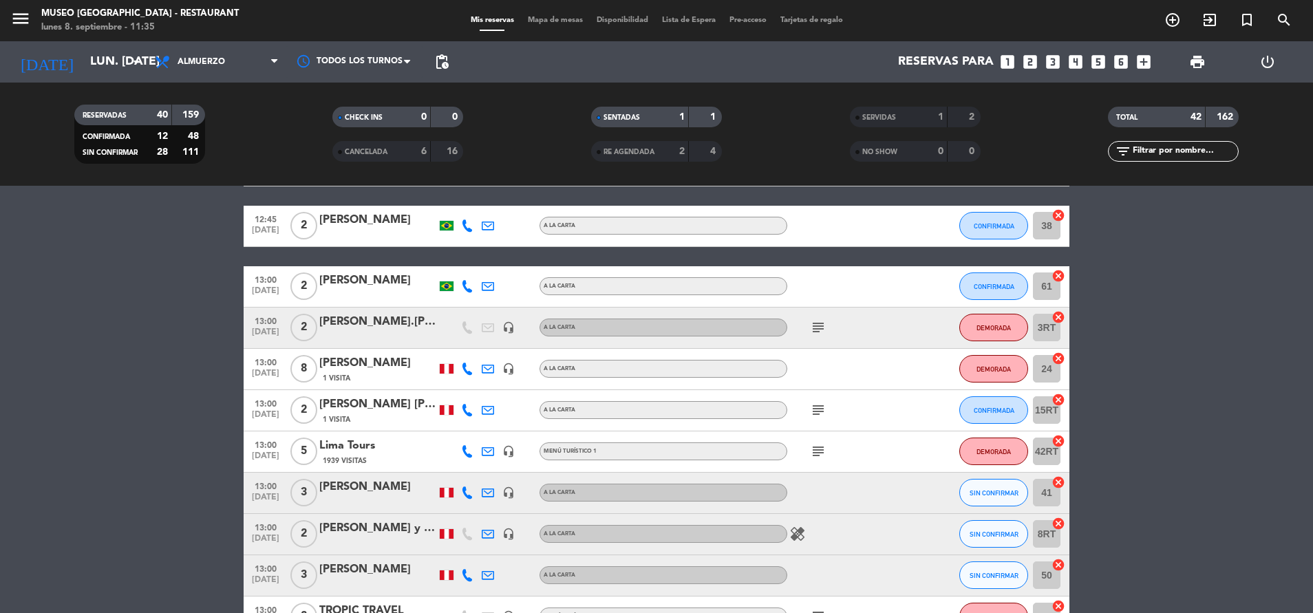
scroll to position [365, 0]
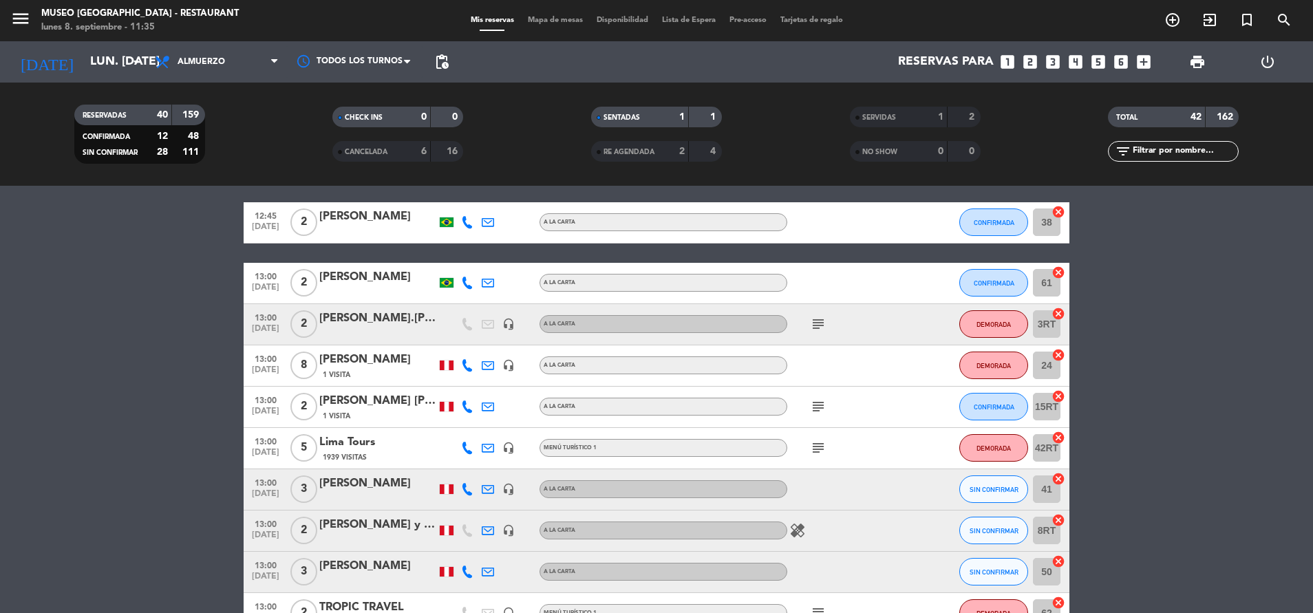
click at [364, 373] on div "1 Visita" at bounding box center [377, 375] width 117 height 12
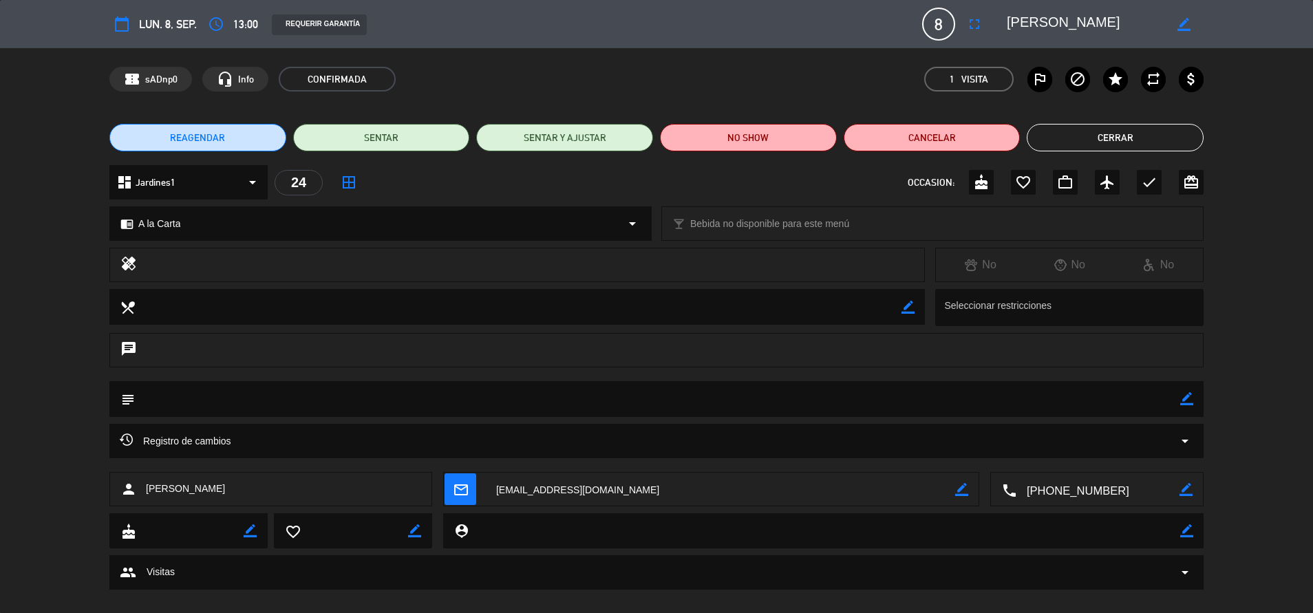
drag, startPoint x: 1113, startPoint y: 494, endPoint x: 1027, endPoint y: 500, distance: 85.6
click at [1027, 500] on textarea at bounding box center [1097, 490] width 163 height 34
click at [843, 513] on textarea at bounding box center [825, 530] width 712 height 35
drag, startPoint x: 1102, startPoint y: 493, endPoint x: 1027, endPoint y: 495, distance: 75.7
click at [1027, 495] on textarea at bounding box center [1097, 490] width 163 height 34
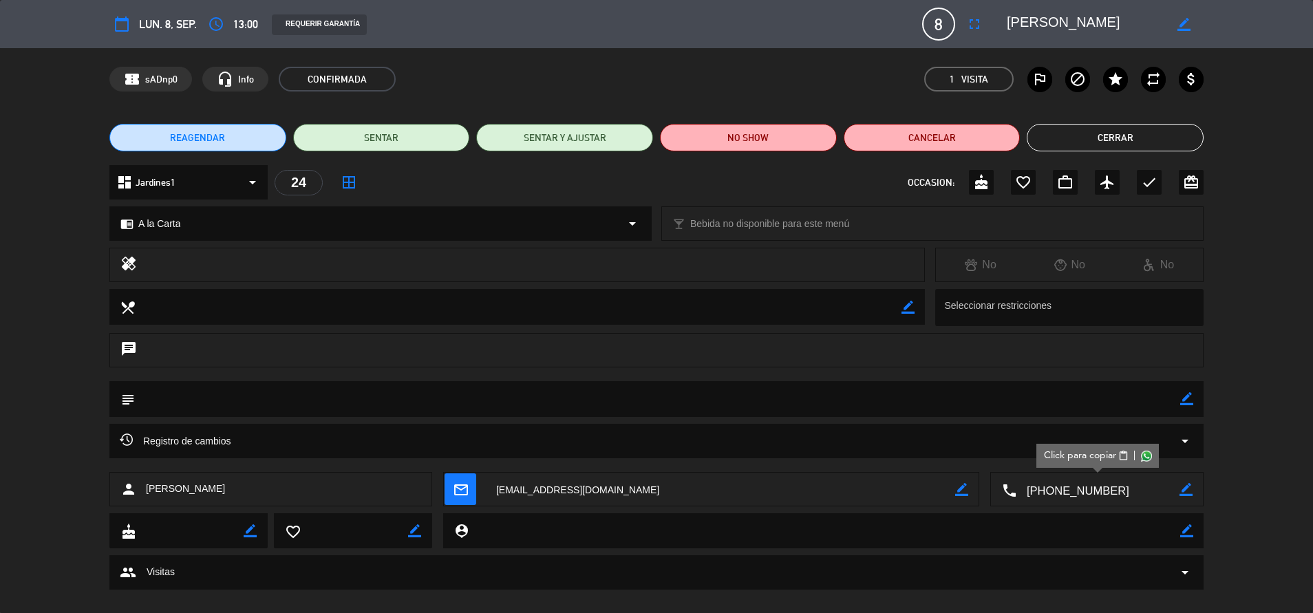
click at [1081, 455] on span "Click para copiar" at bounding box center [1080, 456] width 72 height 14
click at [1062, 137] on button "Cerrar" at bounding box center [1115, 138] width 177 height 28
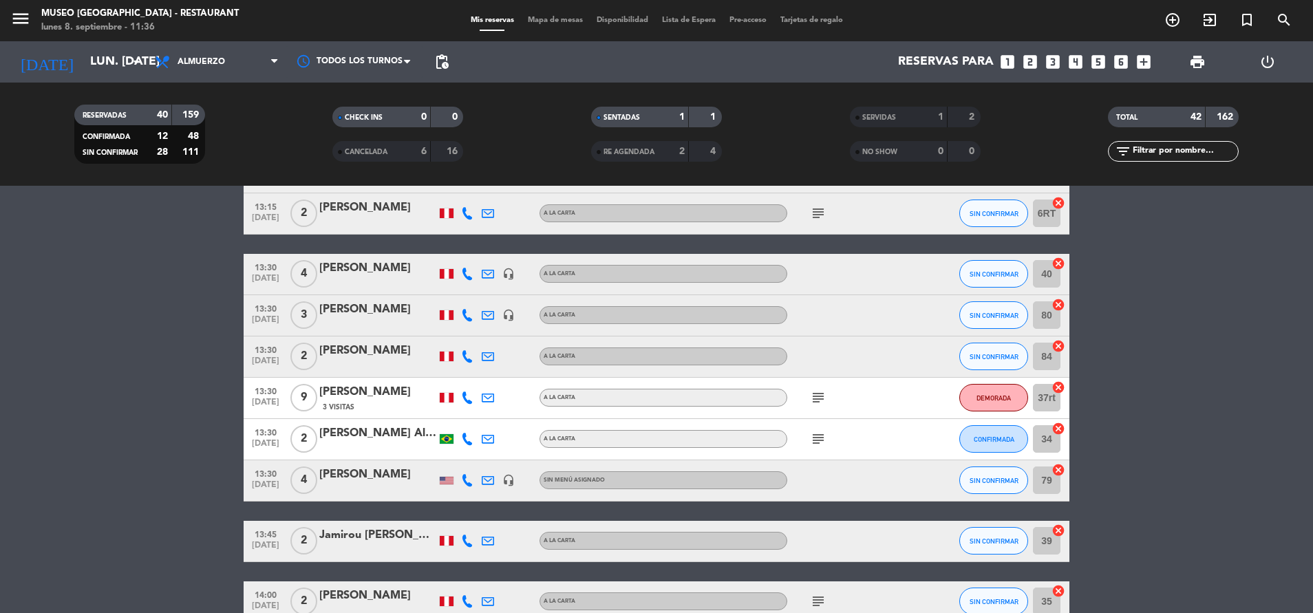
scroll to position [970, 0]
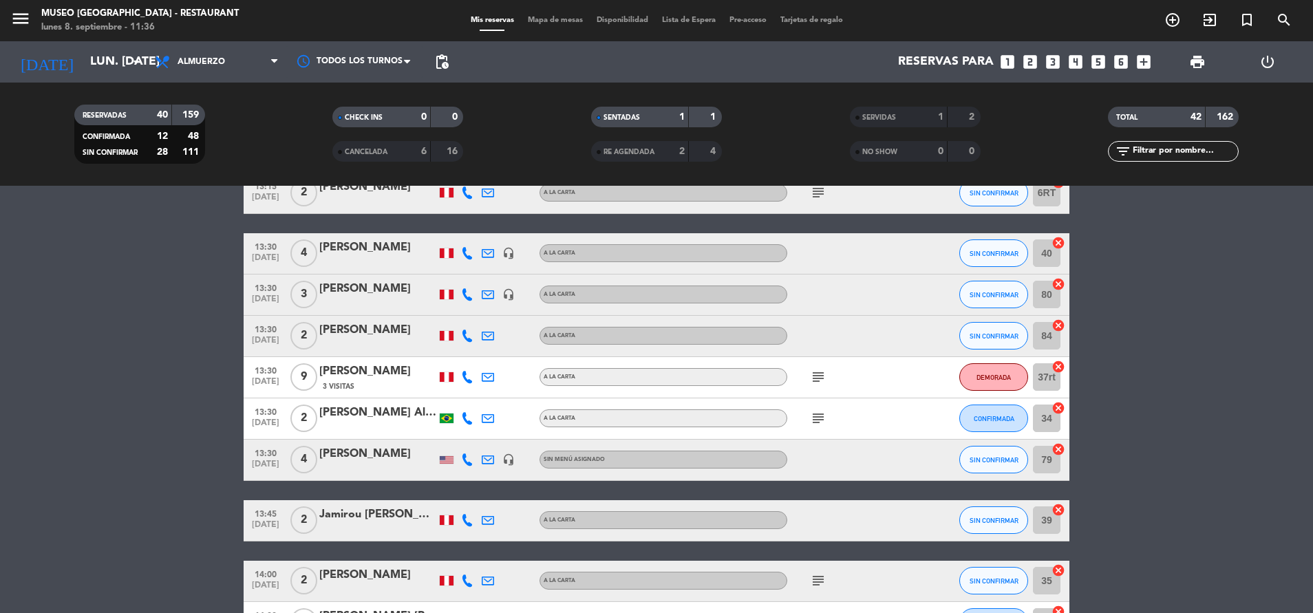
click at [376, 372] on div "[PERSON_NAME]" at bounding box center [377, 372] width 117 height 18
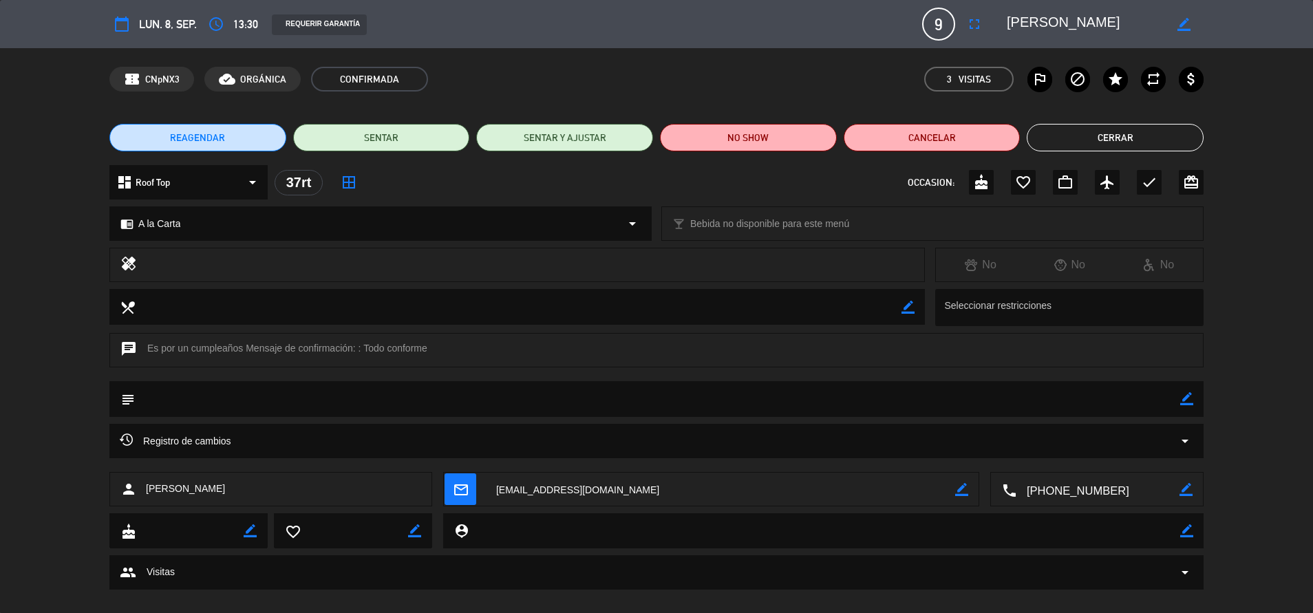
click at [722, 102] on div "confirmation_number CNpNX3 cloud_done ORGÁNICA CONFIRMADA 3 Visitas outlined_fl…" at bounding box center [656, 79] width 1313 height 62
drag, startPoint x: 1029, startPoint y: 491, endPoint x: 1117, endPoint y: 491, distance: 87.4
click at [1117, 491] on textarea at bounding box center [1097, 490] width 163 height 34
click at [1180, 395] on icon "border_color" at bounding box center [1186, 398] width 13 height 13
click at [993, 406] on textarea at bounding box center [657, 398] width 1045 height 35
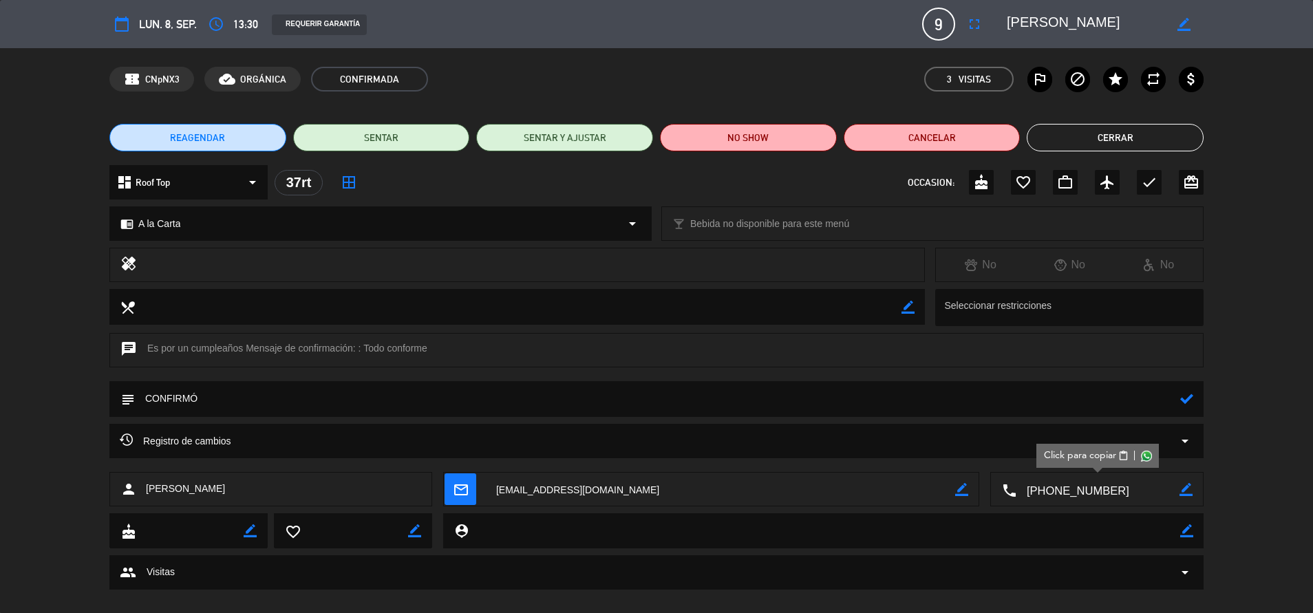
type textarea "CONFIRMÓ"
click at [1182, 398] on icon at bounding box center [1186, 398] width 13 height 13
click at [1107, 136] on button "Cerrar" at bounding box center [1115, 138] width 177 height 28
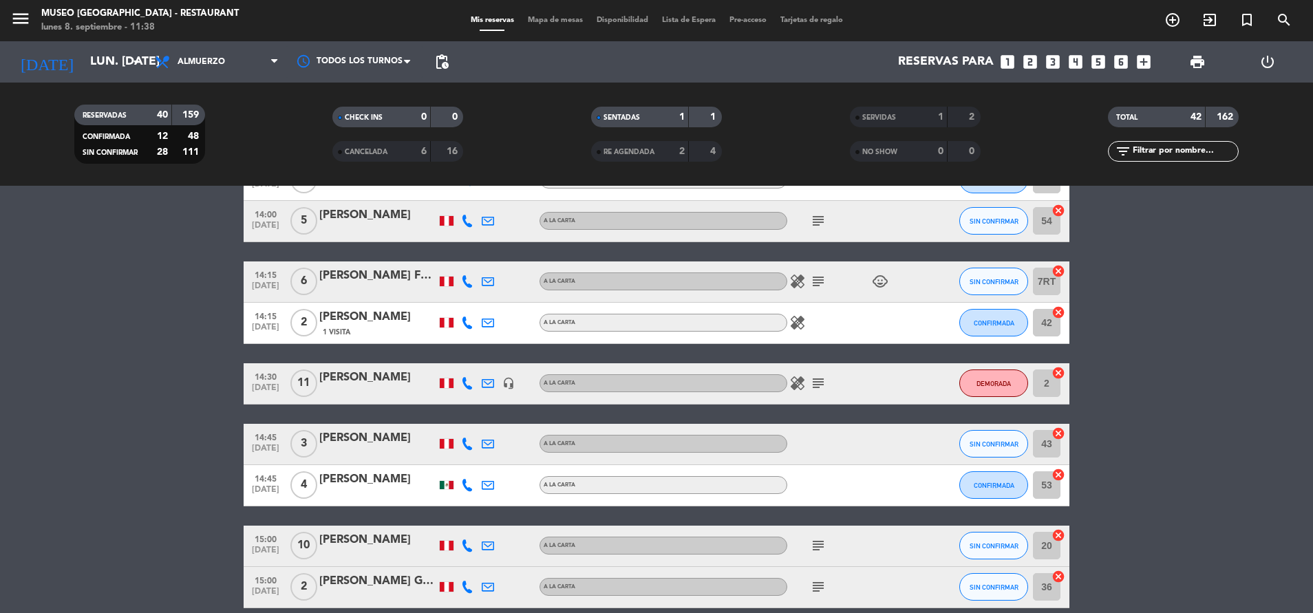
scroll to position [1413, 0]
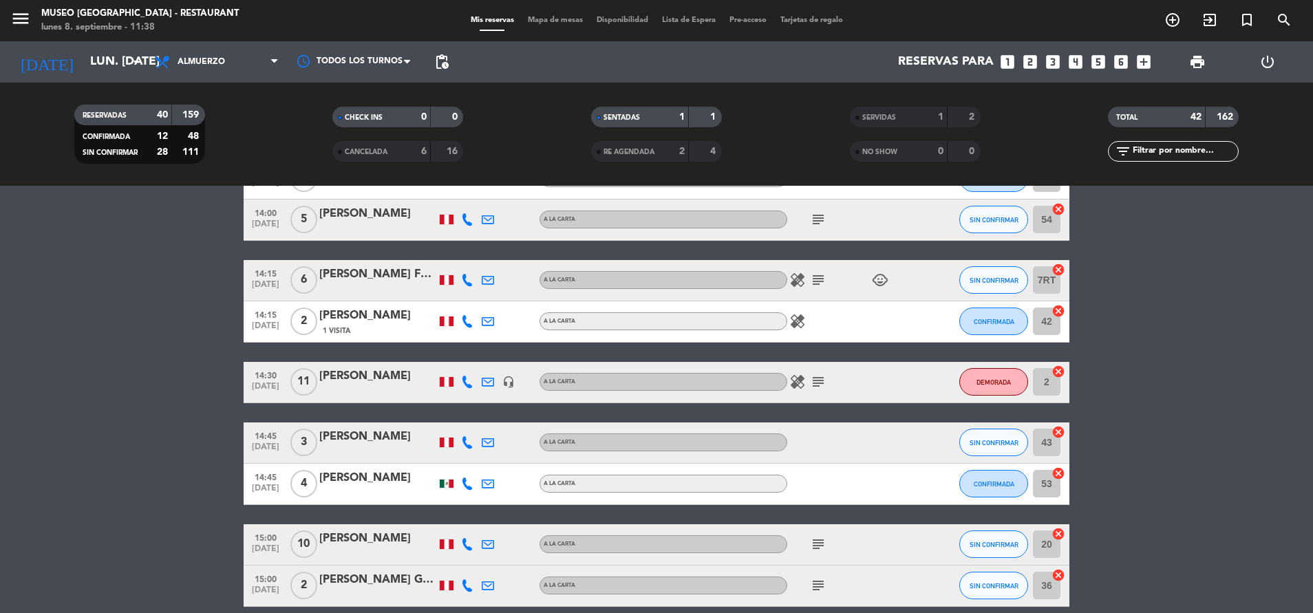
click at [401, 381] on div "[PERSON_NAME]" at bounding box center [377, 376] width 117 height 18
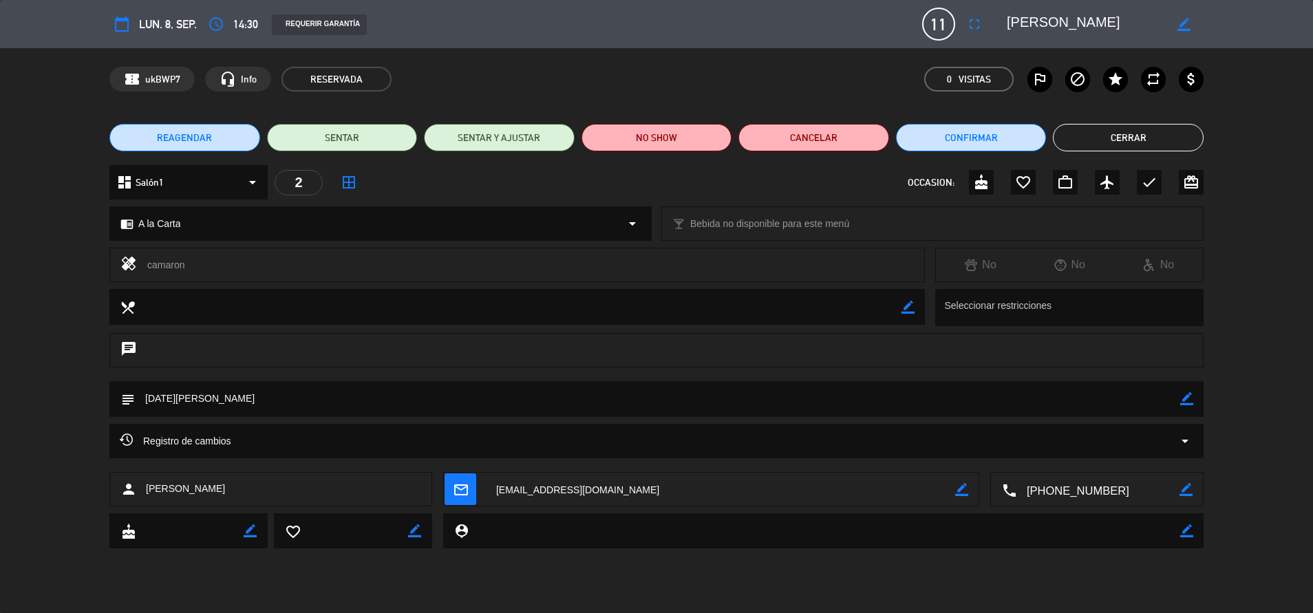
click at [1070, 489] on textarea at bounding box center [1097, 490] width 163 height 34
click at [1149, 123] on div "REAGENDAR SENTAR SENTAR Y AJUSTAR NO SHOW Cancelar Confirmar Cerrar" at bounding box center [656, 137] width 1313 height 55
click at [1149, 128] on button "Cerrar" at bounding box center [1128, 138] width 151 height 28
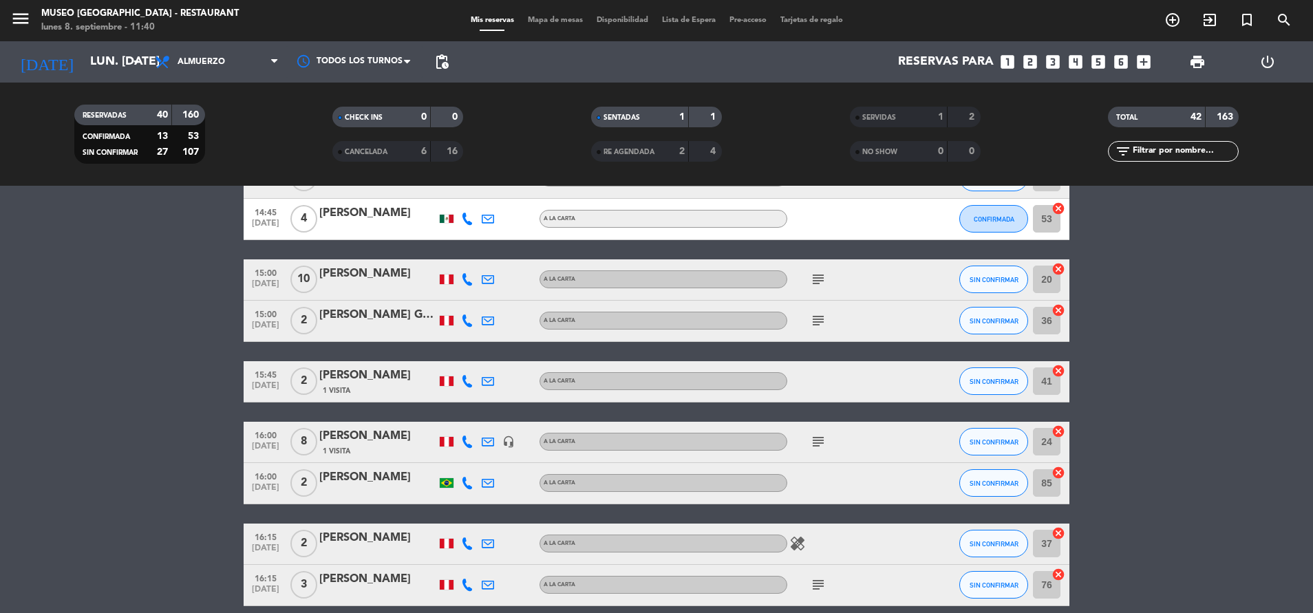
scroll to position [1672, 0]
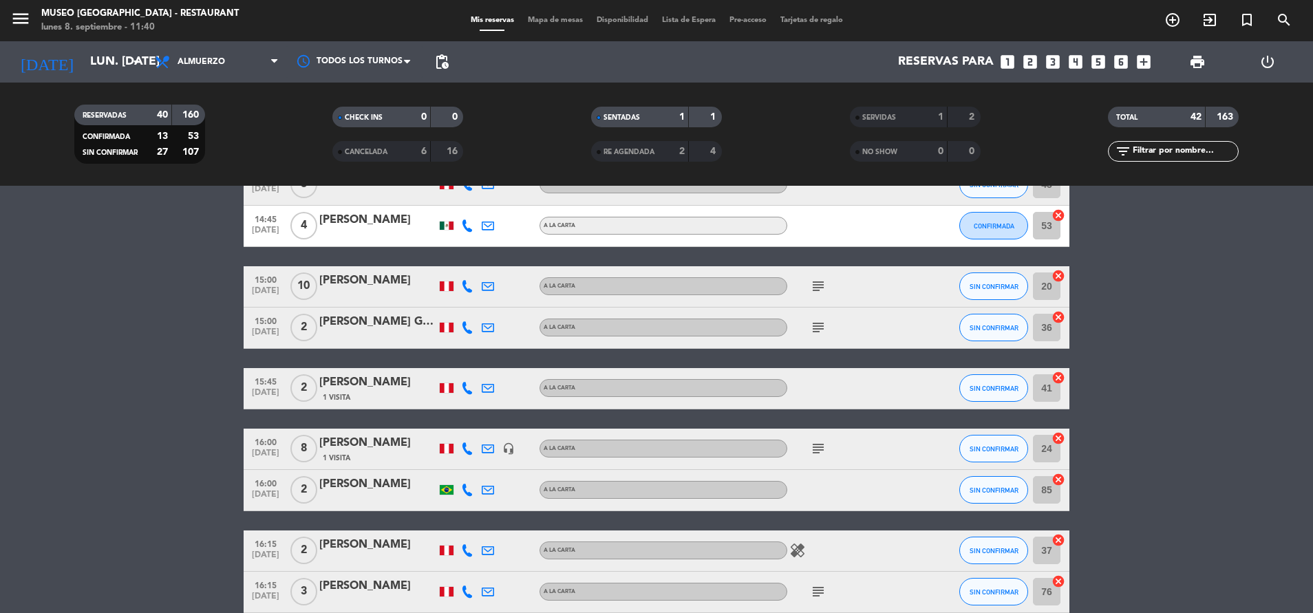
click at [396, 290] on div at bounding box center [377, 295] width 117 height 11
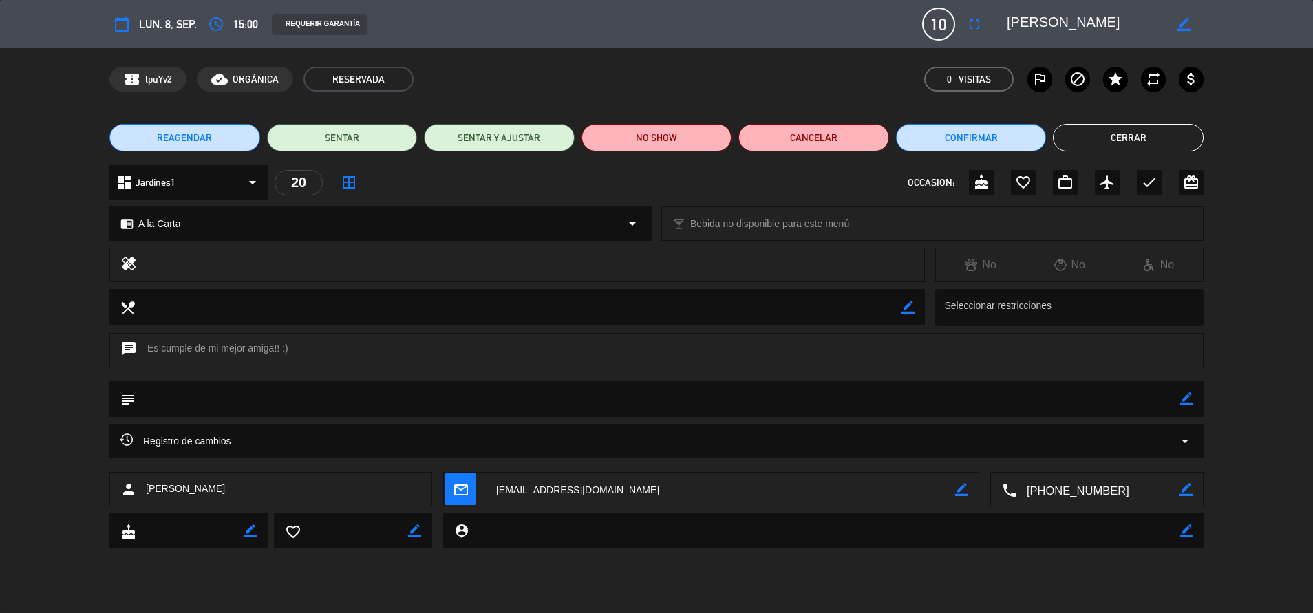
click at [1076, 26] on textarea at bounding box center [1086, 24] width 158 height 25
click at [833, 325] on div "local_dining border_color" at bounding box center [516, 307] width 815 height 37
drag, startPoint x: 1120, startPoint y: 492, endPoint x: 1021, endPoint y: 493, distance: 99.1
click at [1021, 493] on textarea at bounding box center [1097, 490] width 163 height 34
click at [1095, 138] on button "Cerrar" at bounding box center [1128, 138] width 151 height 28
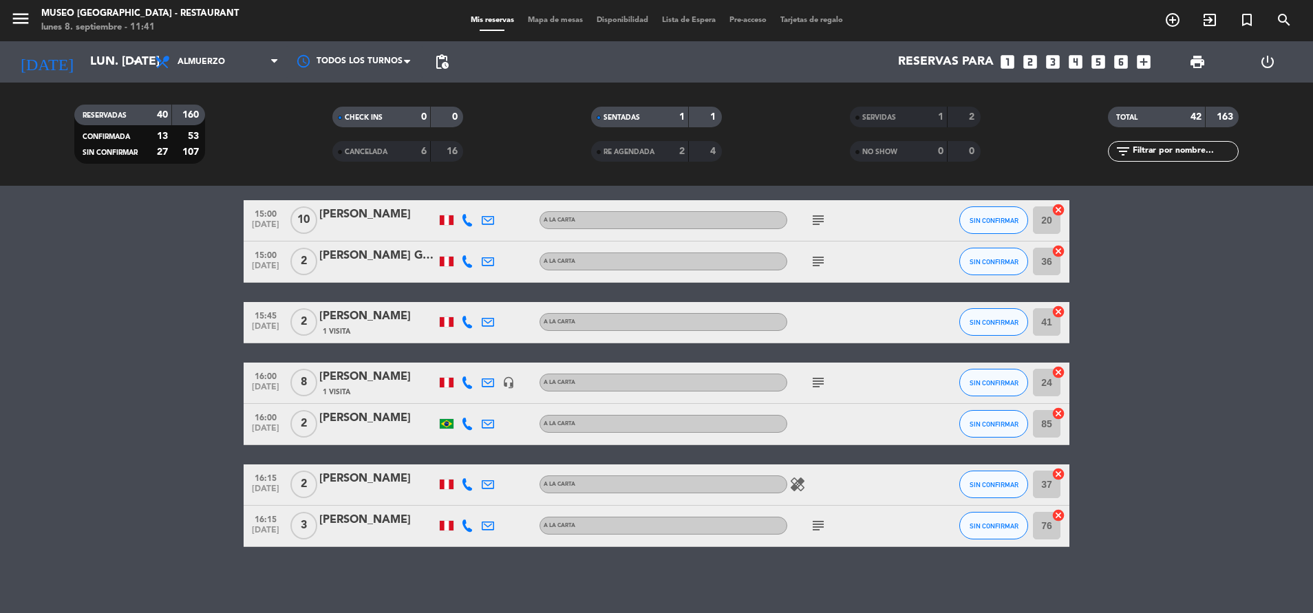
scroll to position [1740, 0]
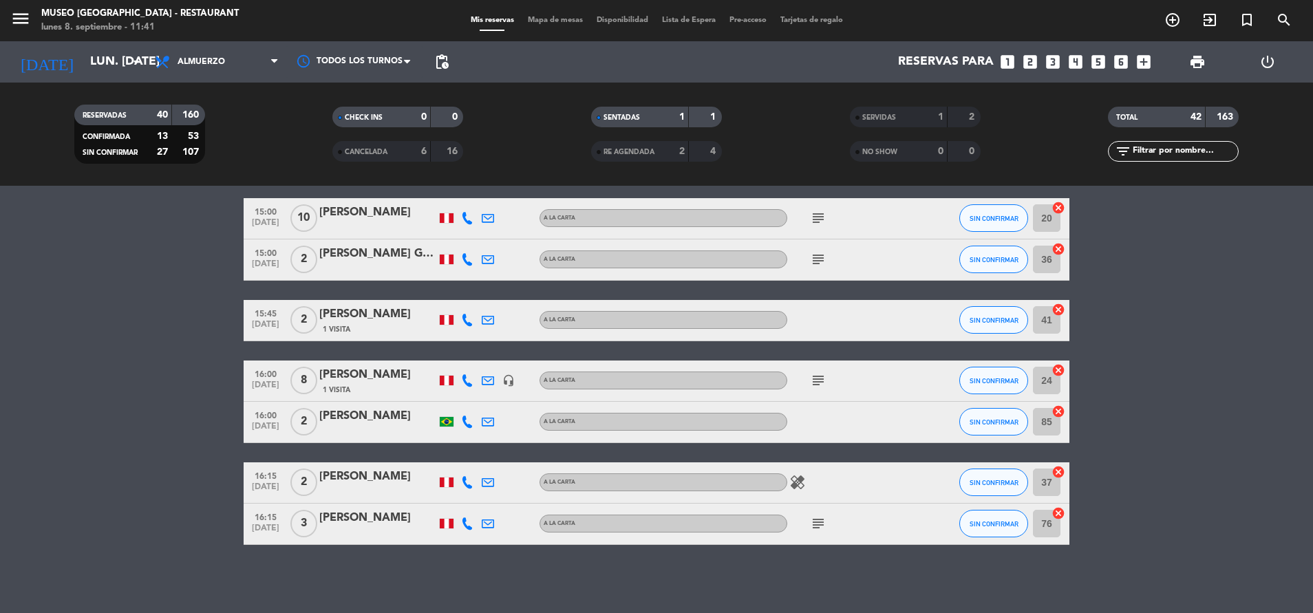
click at [325, 387] on span "1 Visita" at bounding box center [337, 390] width 28 height 11
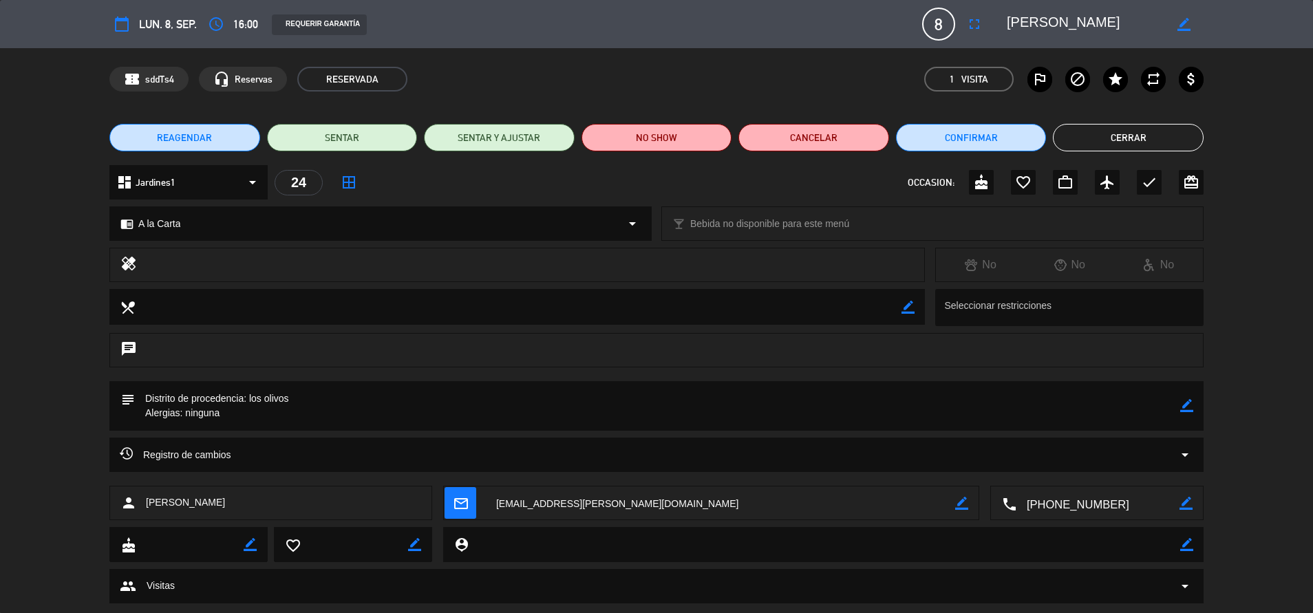
drag, startPoint x: 1122, startPoint y: 515, endPoint x: 1023, endPoint y: 512, distance: 99.1
click at [1023, 512] on textarea at bounding box center [1097, 504] width 163 height 34
click at [1158, 136] on button "Cerrar" at bounding box center [1128, 138] width 151 height 28
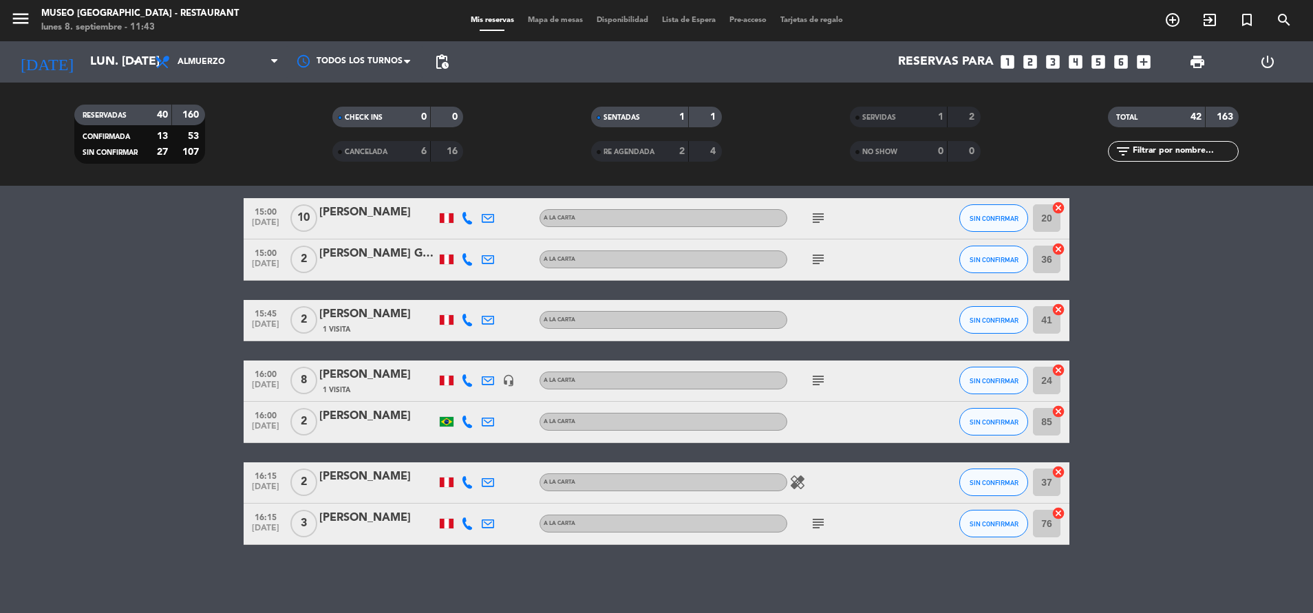
click at [551, 10] on div "menu Museo Larco Café - Restaurant lunes 8. septiembre - 11:43 Mis reservas Map…" at bounding box center [656, 20] width 1313 height 41
click at [553, 14] on div "Mis reservas Mapa de mesas Disponibilidad Lista de Espera Pre-acceso Tarjetas d…" at bounding box center [657, 20] width 386 height 12
click at [556, 21] on span "Mapa de mesas" at bounding box center [555, 21] width 69 height 8
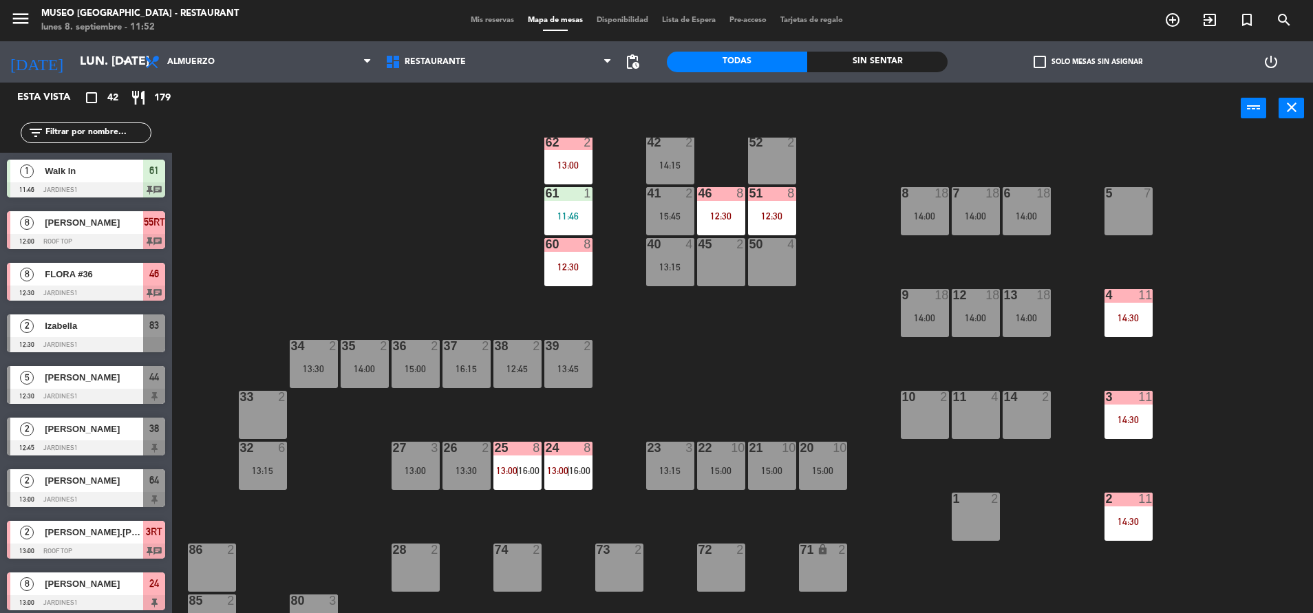
scroll to position [132, 0]
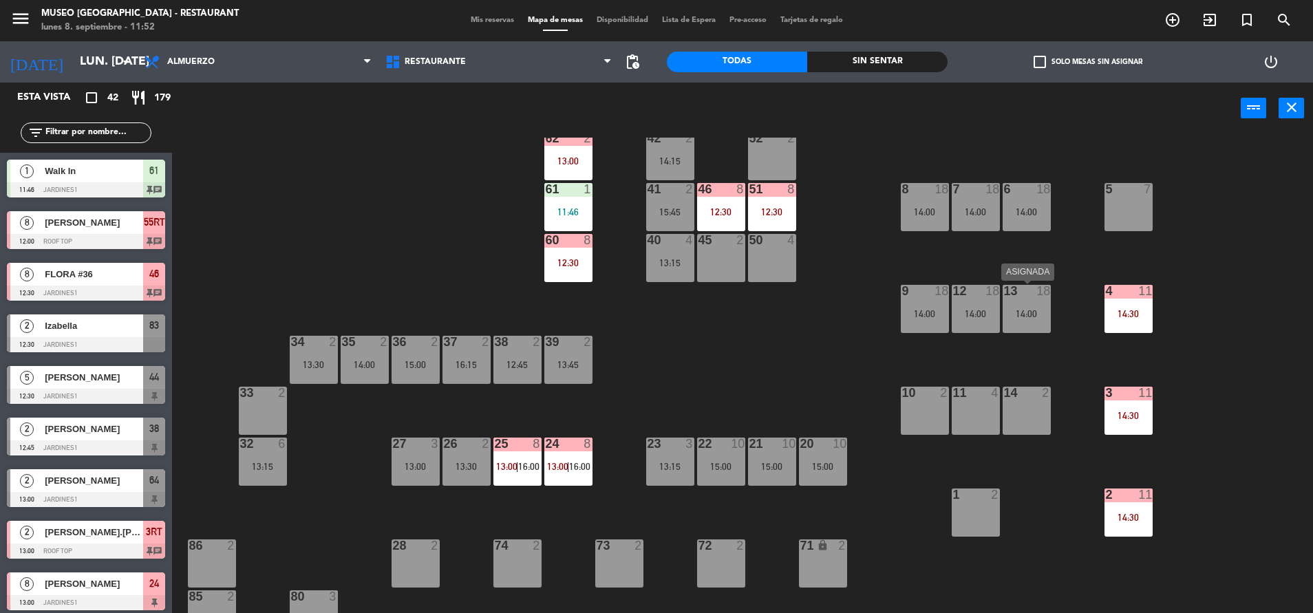
click at [1031, 304] on div "13 18 14:00" at bounding box center [1027, 309] width 48 height 48
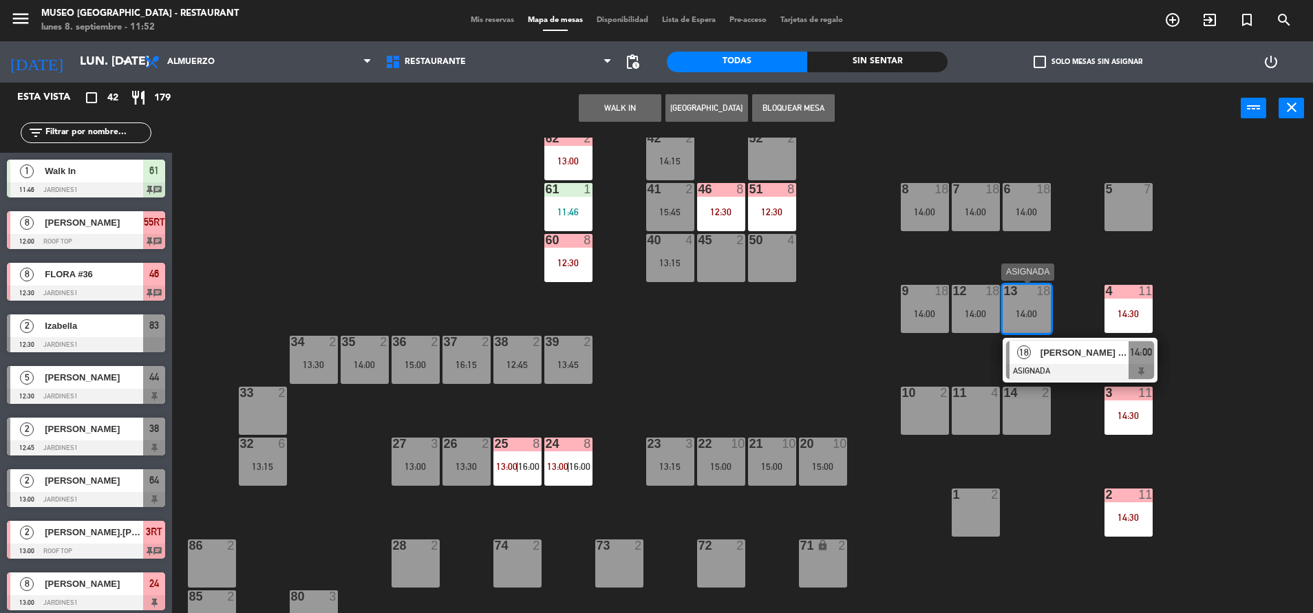
click at [1067, 359] on span "[PERSON_NAME] (Andean)" at bounding box center [1084, 352] width 88 height 14
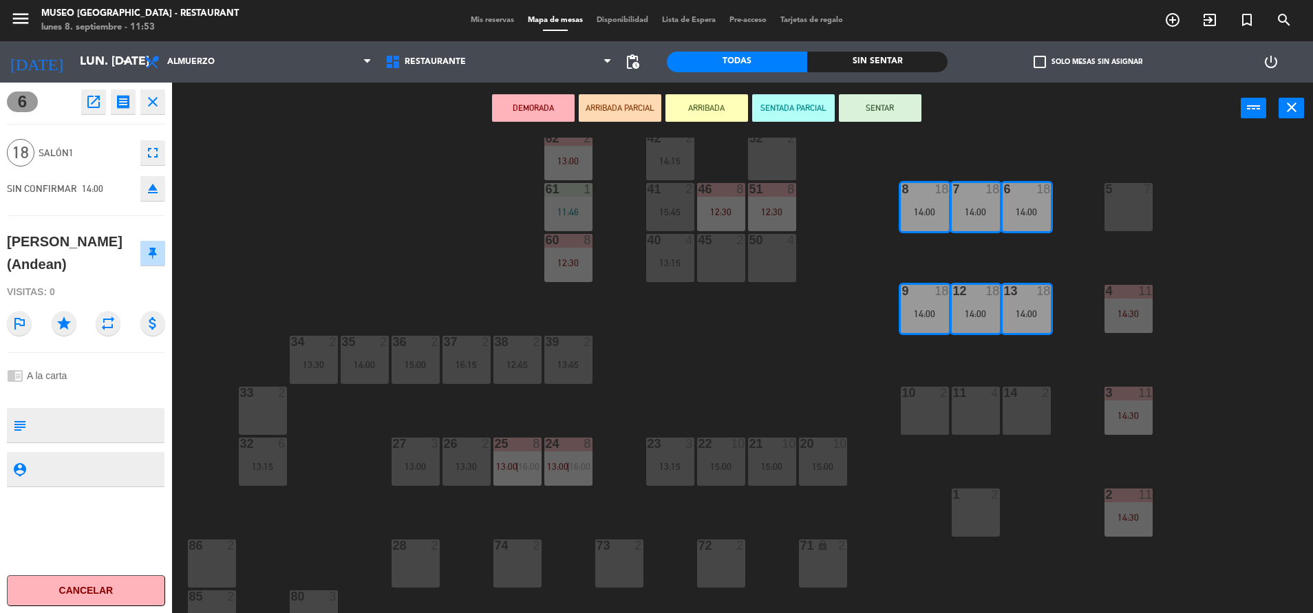
click at [830, 334] on div "44 5 12:30 49 2 54 5 14:00 64 2 13:00 48 2 53 4 14:45 63 2 43 3 14:45 62 2 13:0…" at bounding box center [749, 377] width 1128 height 479
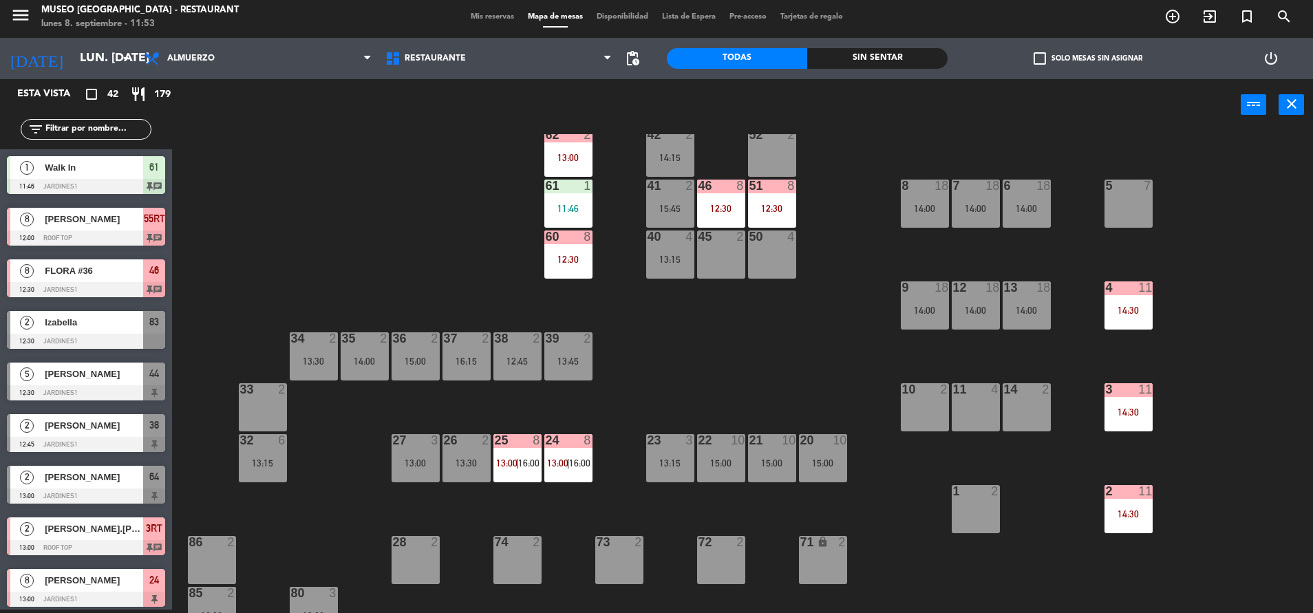
scroll to position [42, 0]
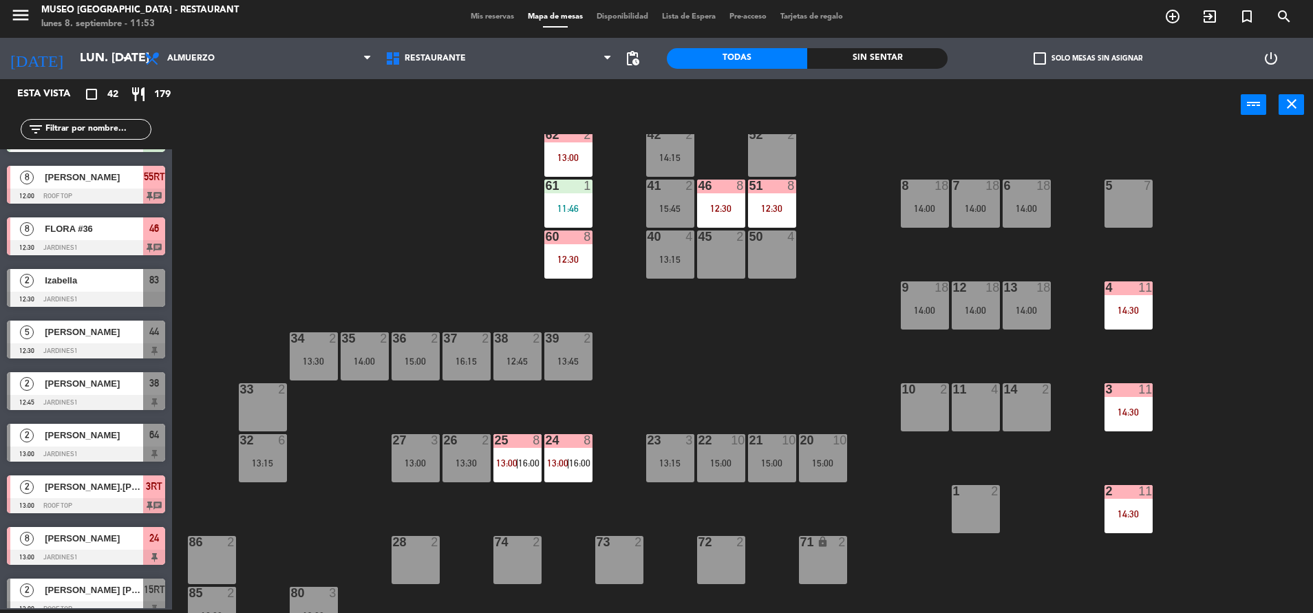
click at [1122, 308] on div "14:30" at bounding box center [1128, 311] width 48 height 10
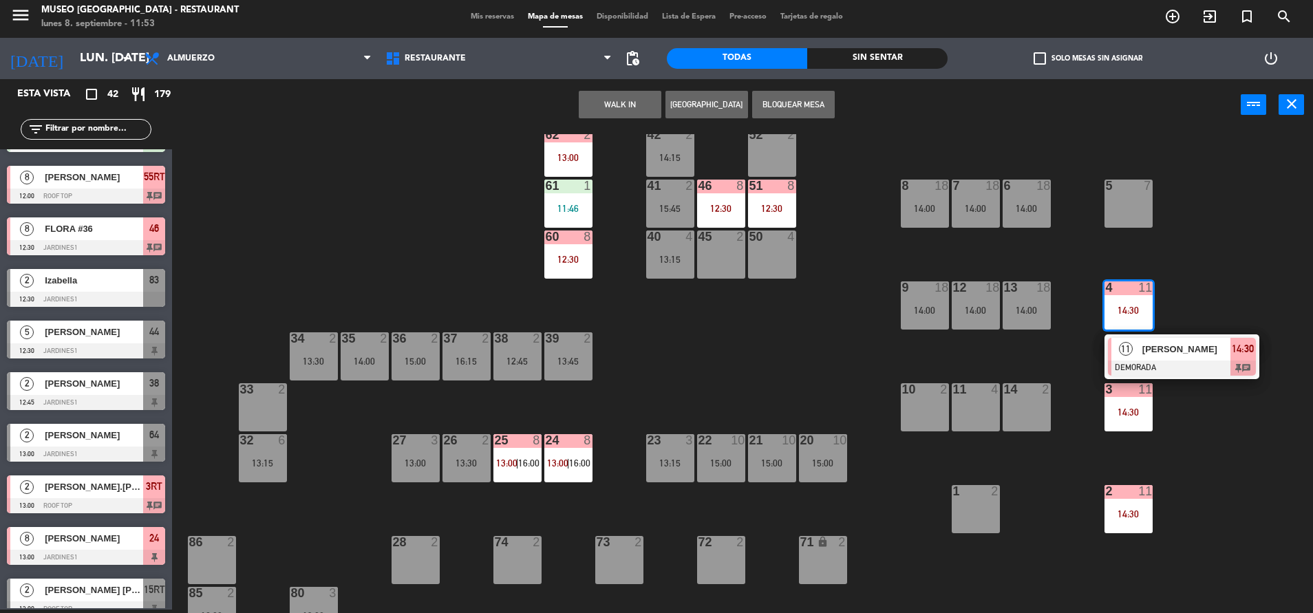
click at [1153, 362] on div at bounding box center [1182, 368] width 148 height 15
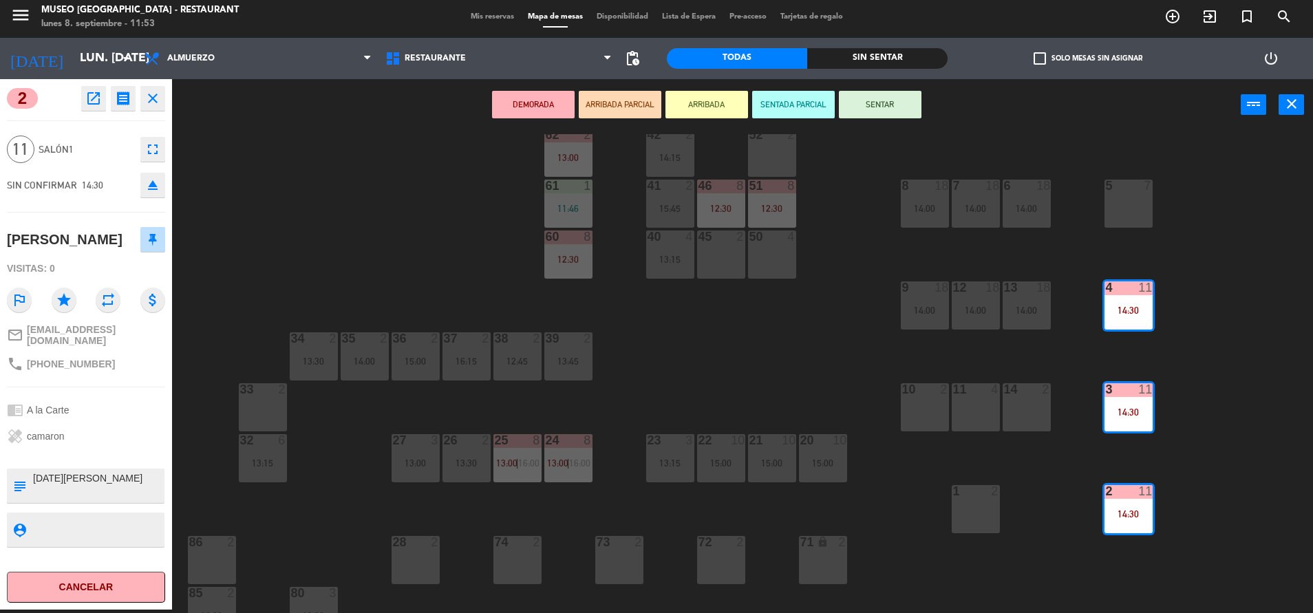
click at [795, 354] on div "44 5 12:30 49 2 54 5 14:00 64 2 13:00 48 2 53 4 14:45 63 2 43 3 14:45 62 2 13:0…" at bounding box center [749, 373] width 1128 height 479
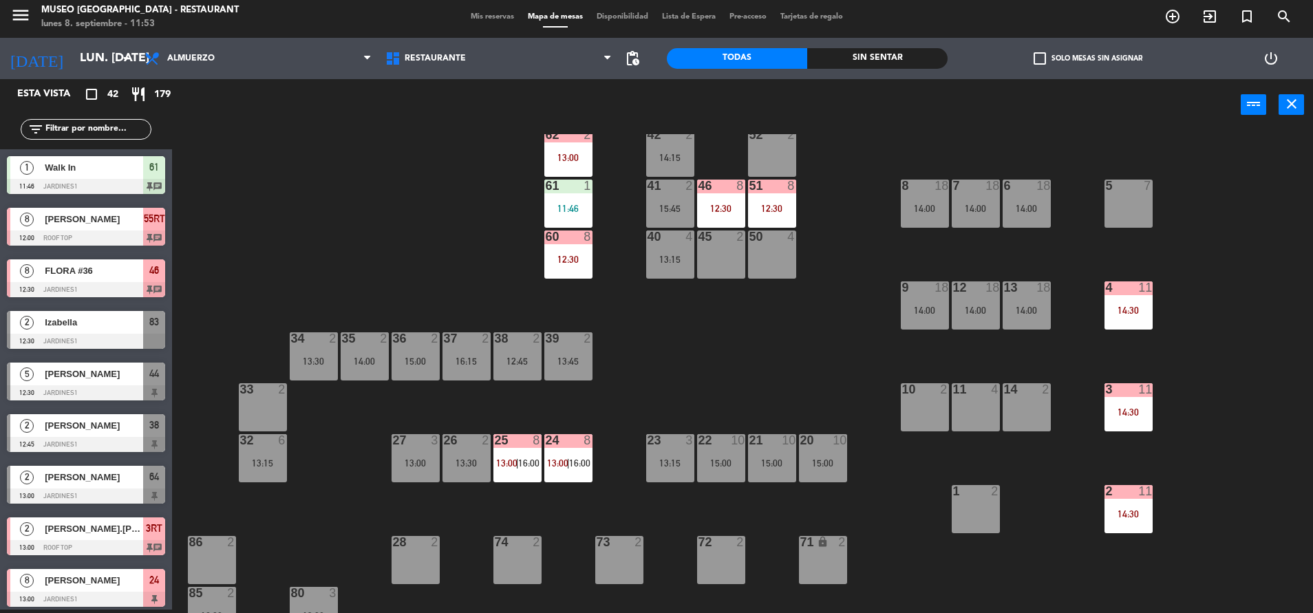
scroll to position [248, 0]
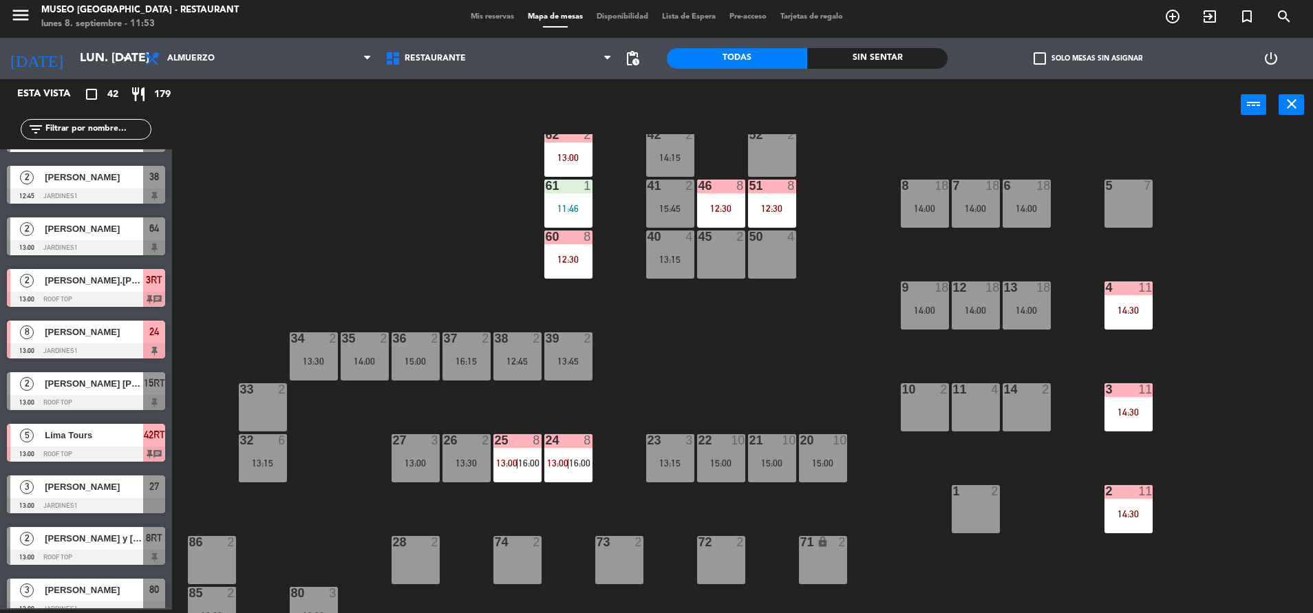
click at [842, 464] on div "15:00" at bounding box center [823, 463] width 48 height 10
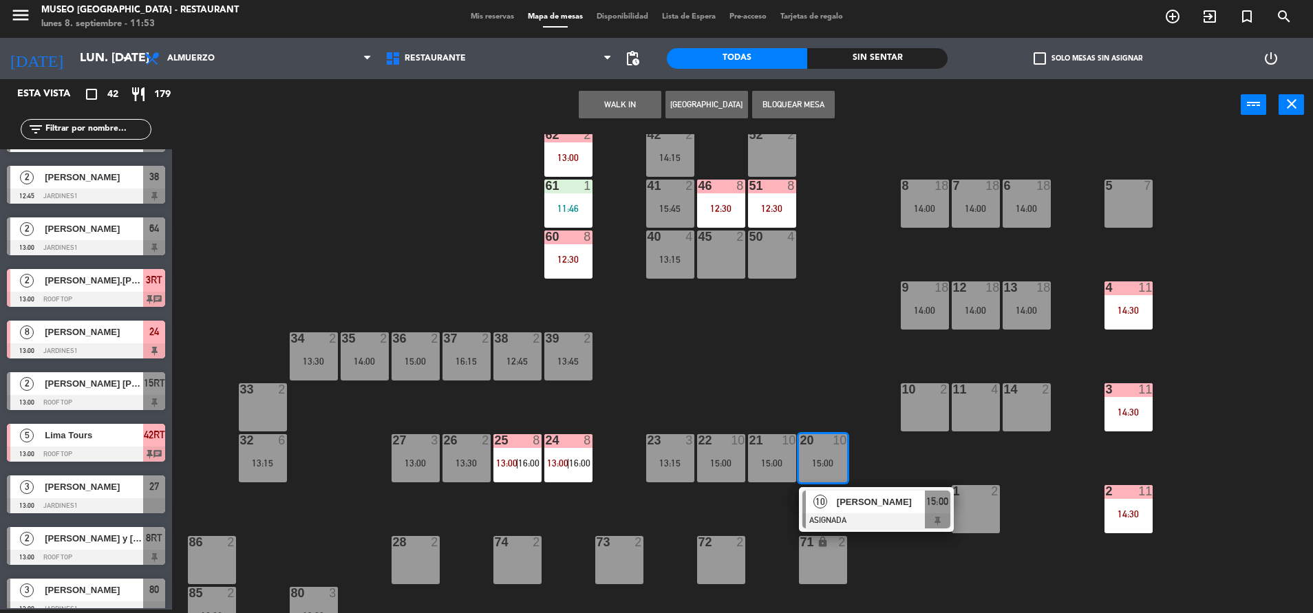
click at [812, 352] on div "44 5 12:30 49 2 54 5 14:00 64 2 13:00 48 2 53 4 14:45 63 2 43 3 14:45 62 2 13:0…" at bounding box center [749, 373] width 1128 height 479
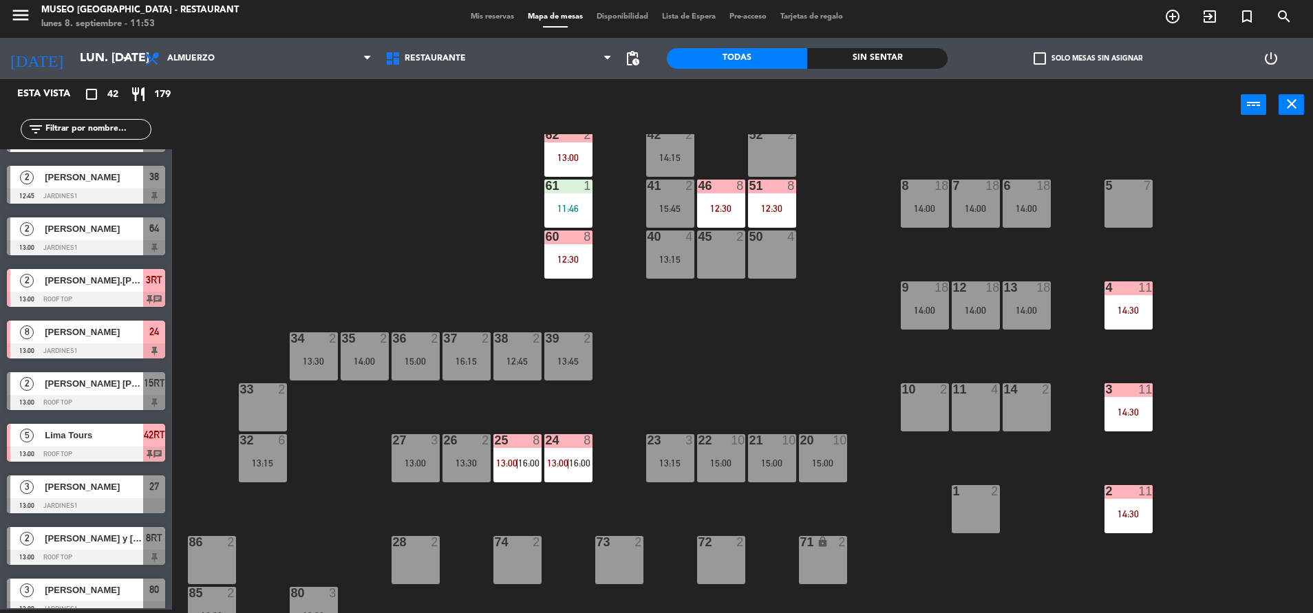
scroll to position [0, 0]
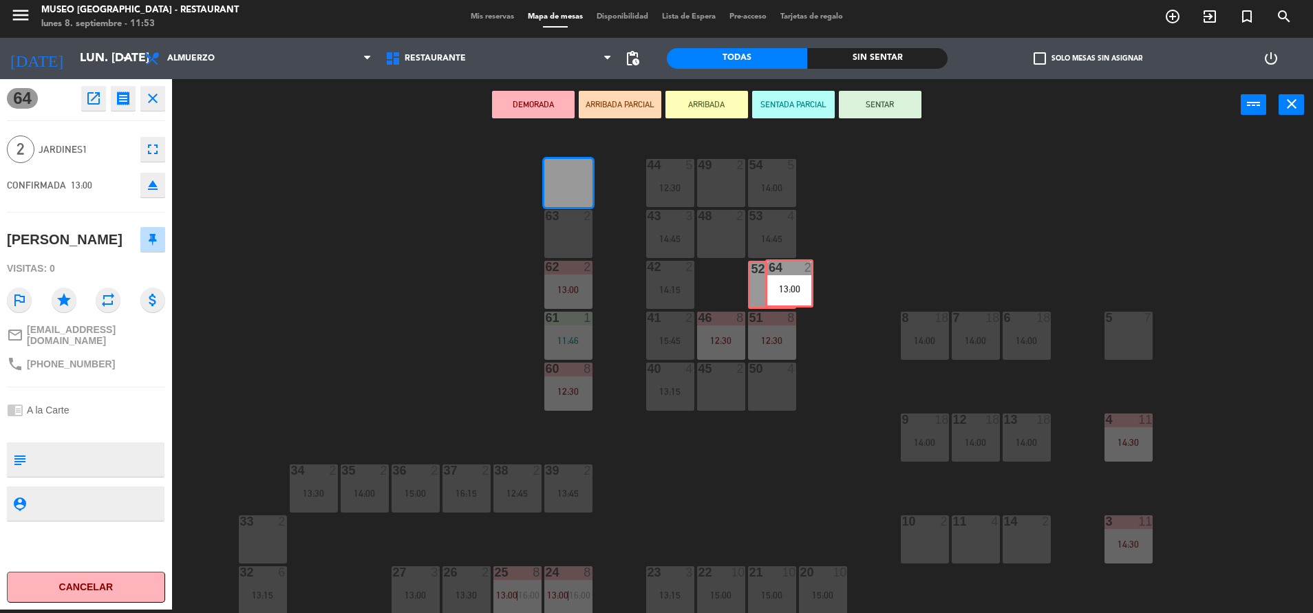
drag, startPoint x: 570, startPoint y: 191, endPoint x: 791, endPoint y: 292, distance: 242.7
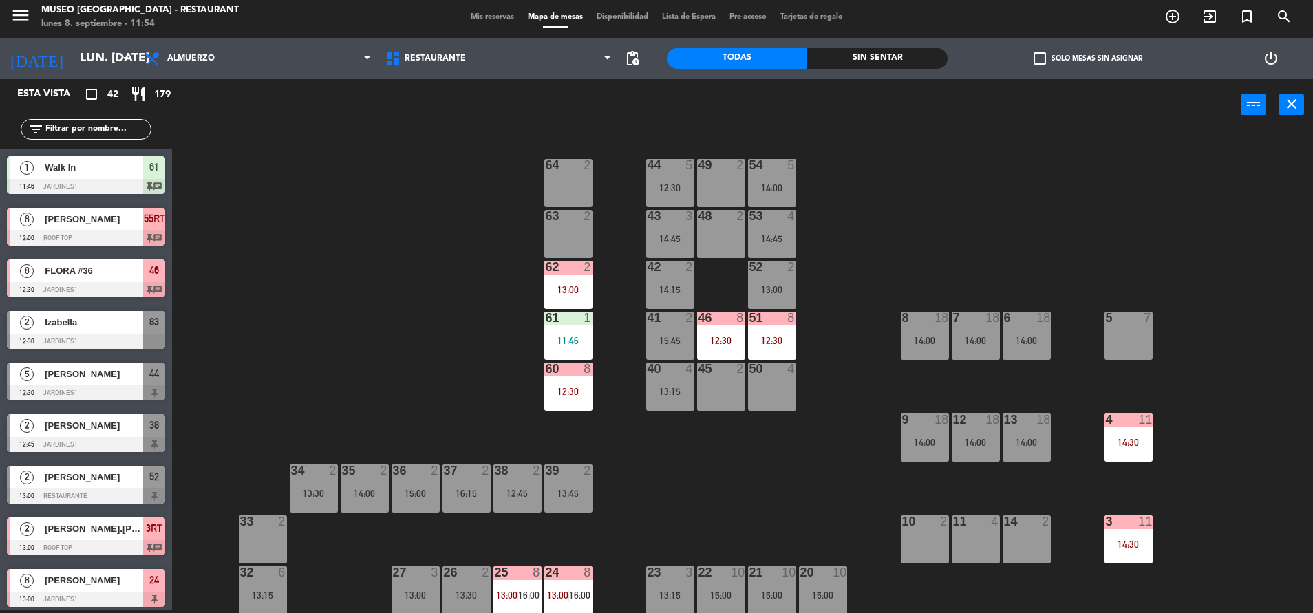
click at [575, 178] on div "64 2" at bounding box center [568, 183] width 48 height 48
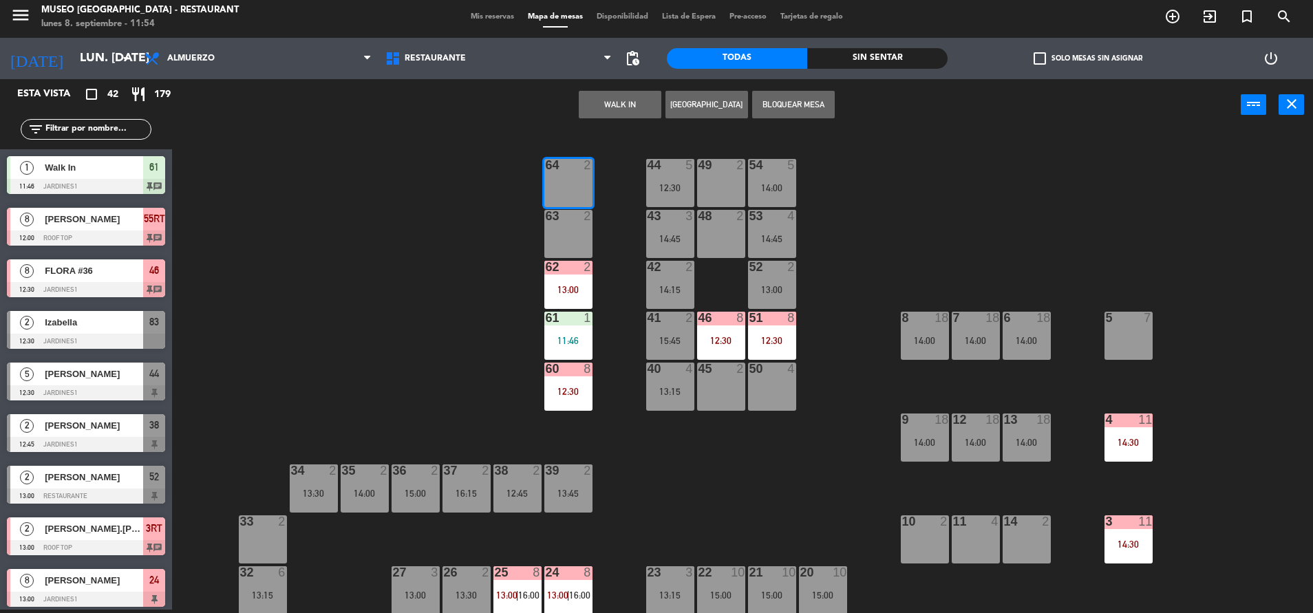
click at [630, 105] on button "WALK IN" at bounding box center [620, 105] width 83 height 28
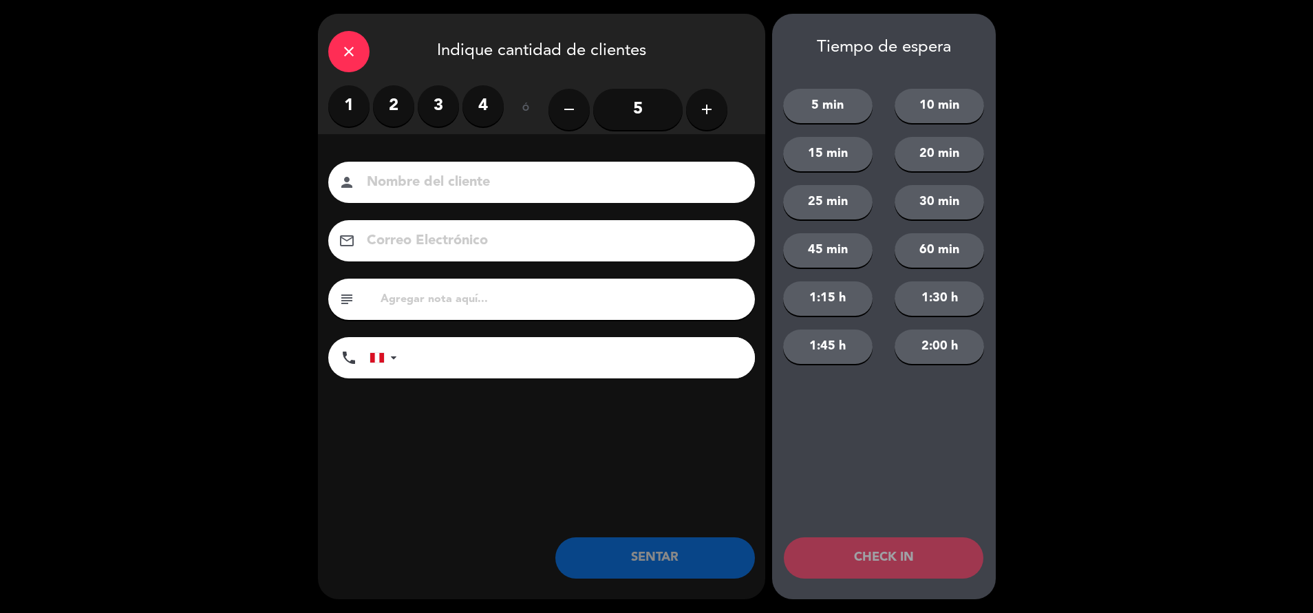
click at [395, 98] on label "2" at bounding box center [393, 105] width 41 height 41
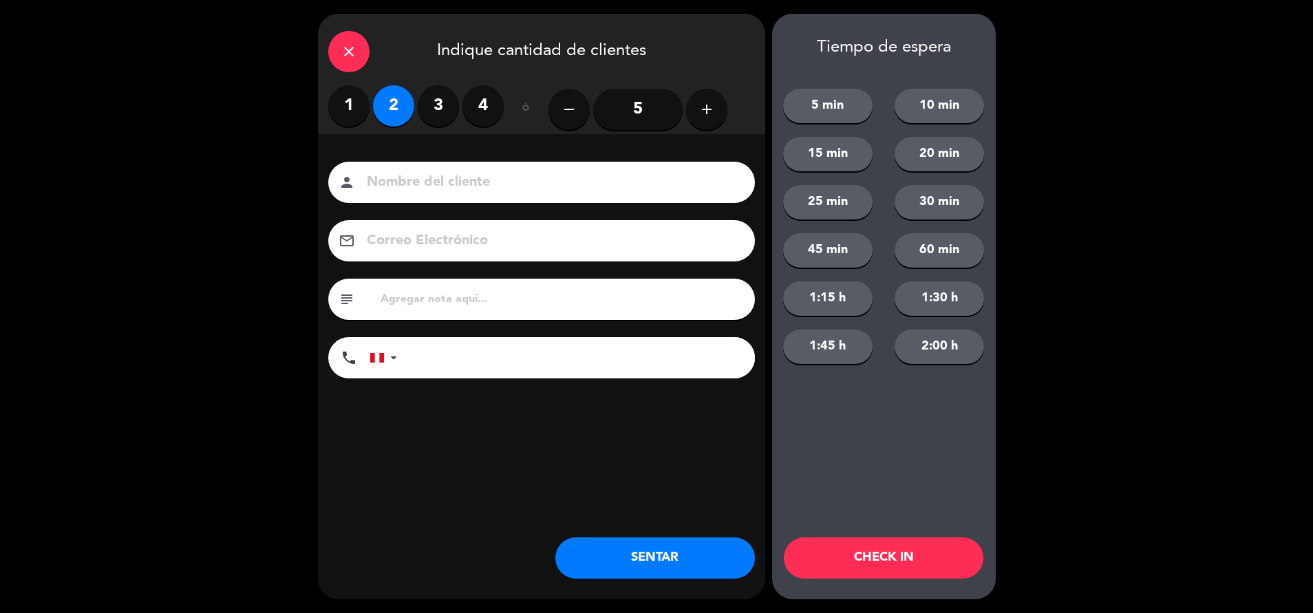
click at [442, 173] on input at bounding box center [551, 183] width 372 height 24
click at [509, 312] on div "subject" at bounding box center [541, 299] width 427 height 41
click at [502, 304] on input "text" at bounding box center [561, 299] width 365 height 19
type input "m64"
click at [602, 544] on button "SENTAR" at bounding box center [655, 557] width 200 height 41
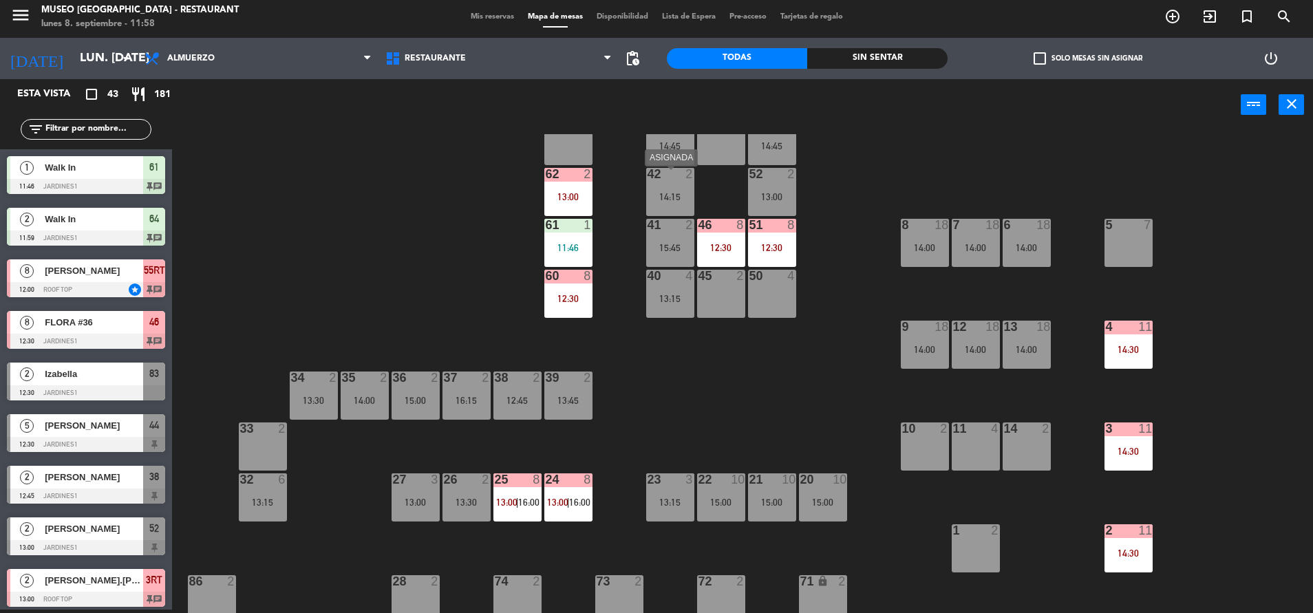
scroll to position [94, 0]
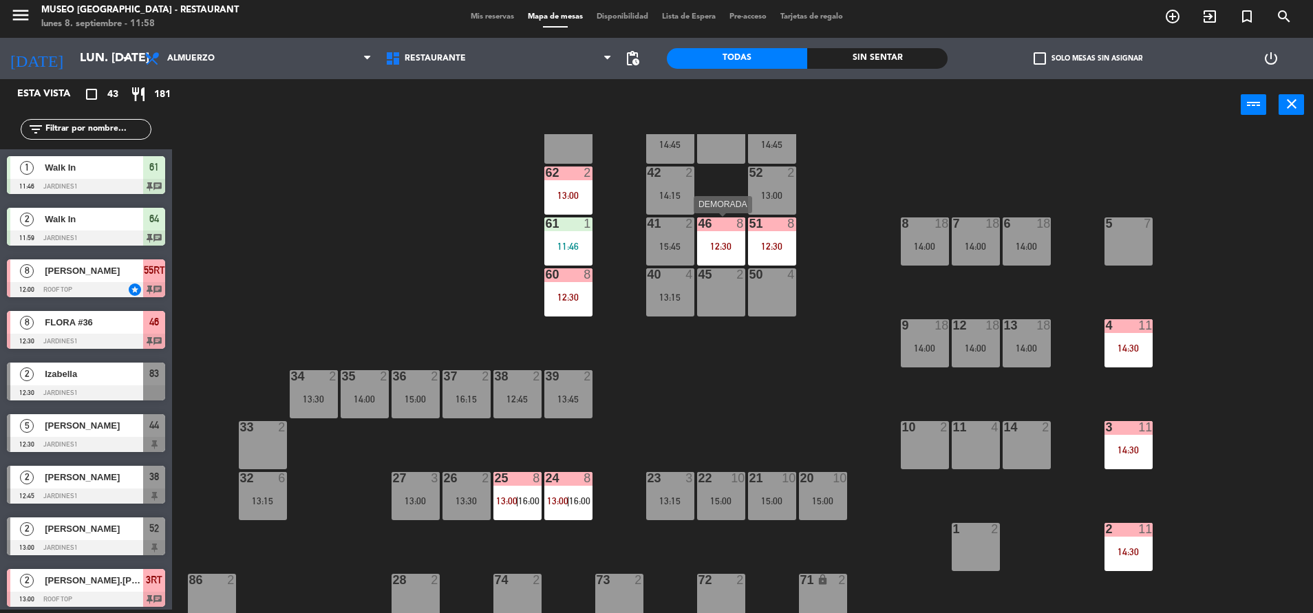
click at [719, 260] on div "46 8 12:30" at bounding box center [721, 241] width 48 height 48
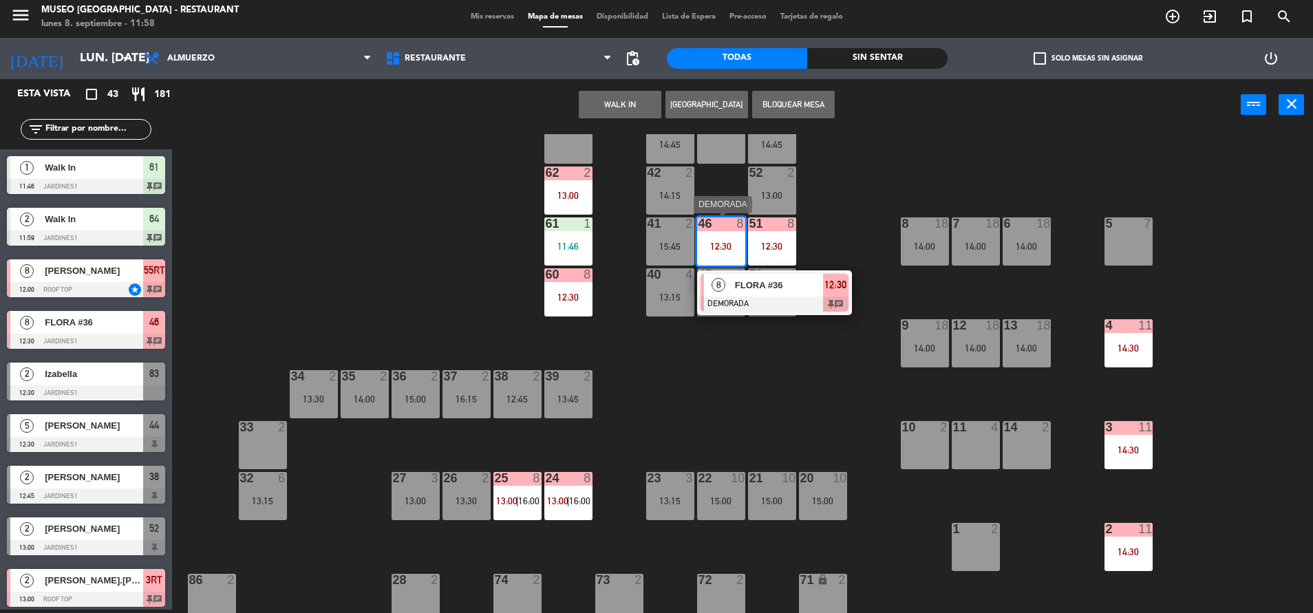
click at [800, 295] on div "FLORA #36" at bounding box center [778, 285] width 89 height 23
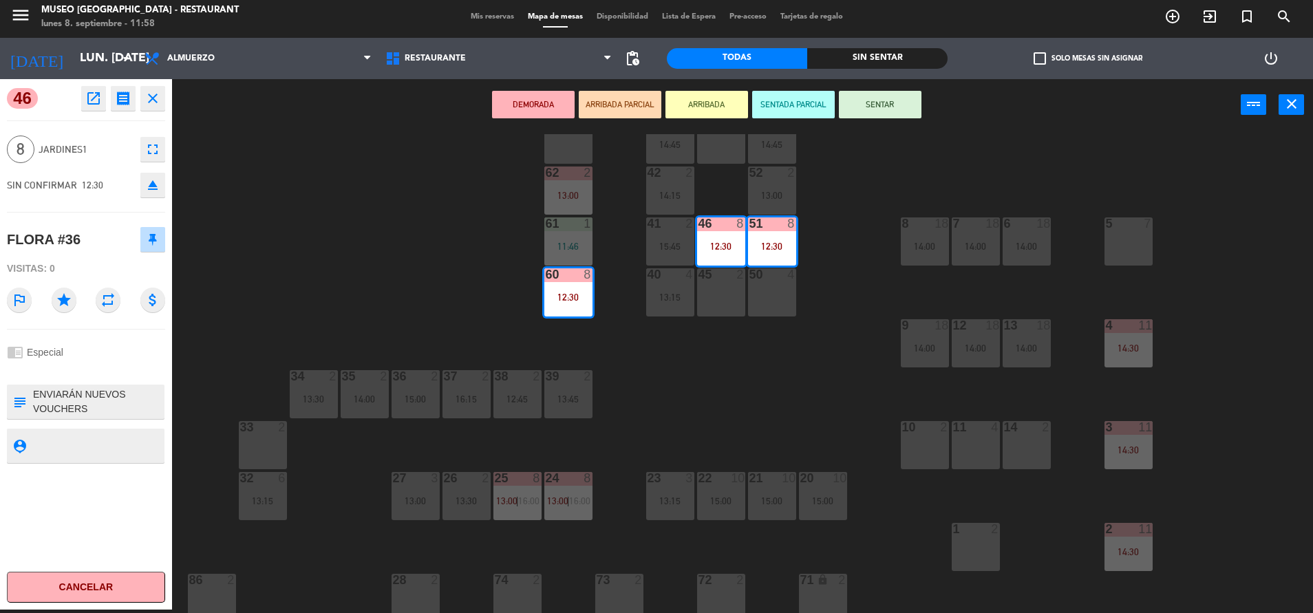
click at [680, 387] on div "44 5 12:30 49 2 54 5 14:00 64 2 11:59 48 2 53 4 14:45 63 2 43 3 14:45 62 2 13:0…" at bounding box center [749, 373] width 1128 height 479
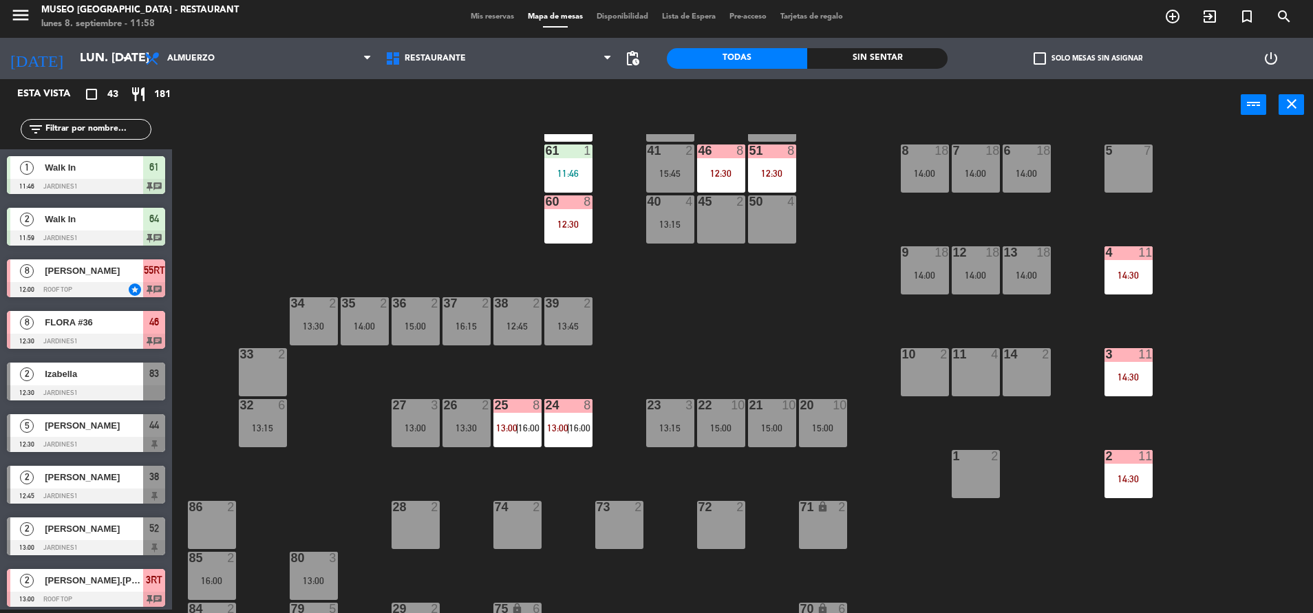
scroll to position [180, 0]
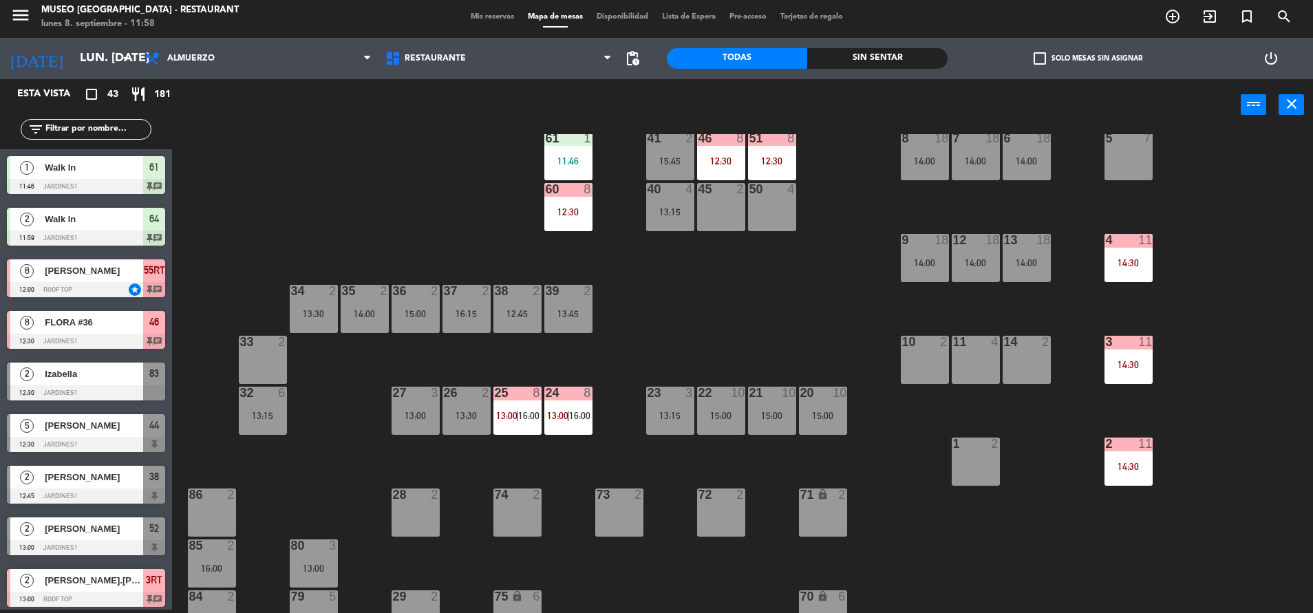
click at [567, 398] on div at bounding box center [568, 393] width 23 height 12
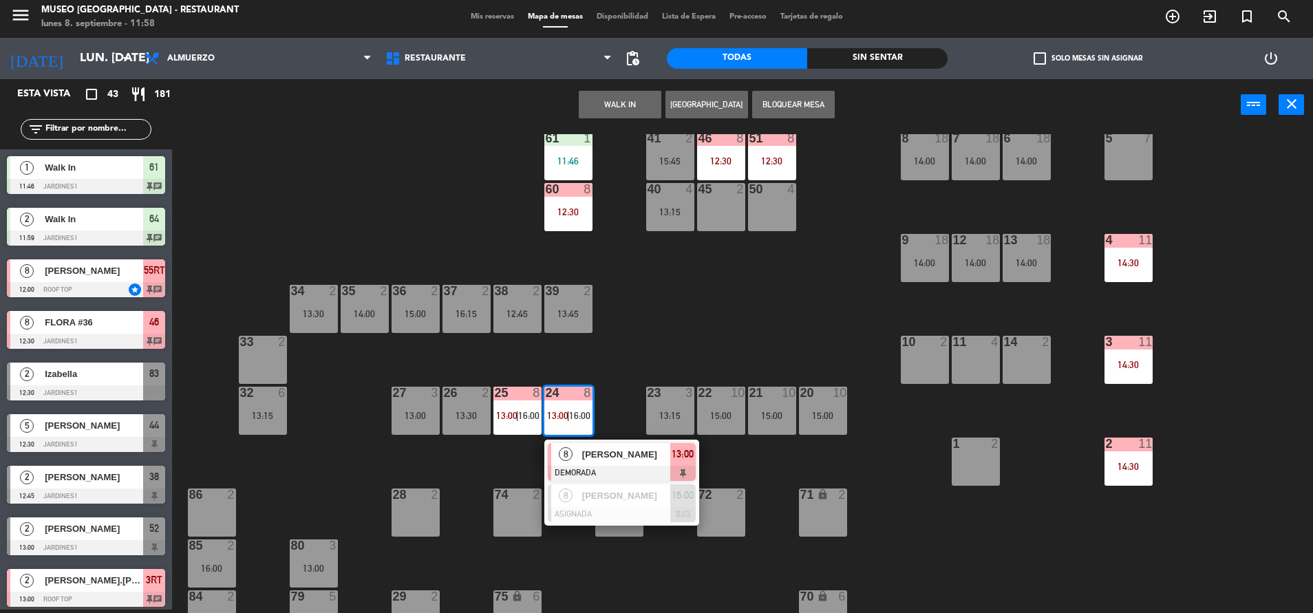
click at [619, 462] on div "[PERSON_NAME]" at bounding box center [625, 454] width 89 height 23
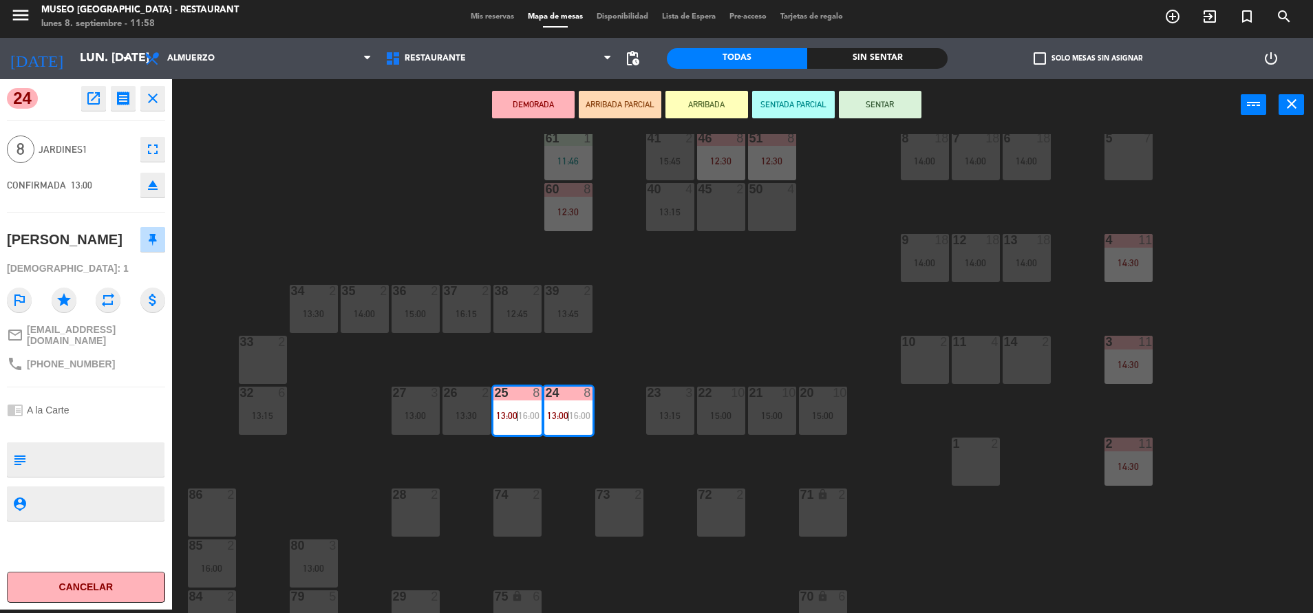
click at [705, 370] on div "44 5 12:30 49 2 54 5 14:00 64 2 11:59 48 2 53 4 14:45 63 2 43 3 14:45 62 2 13:0…" at bounding box center [749, 373] width 1128 height 479
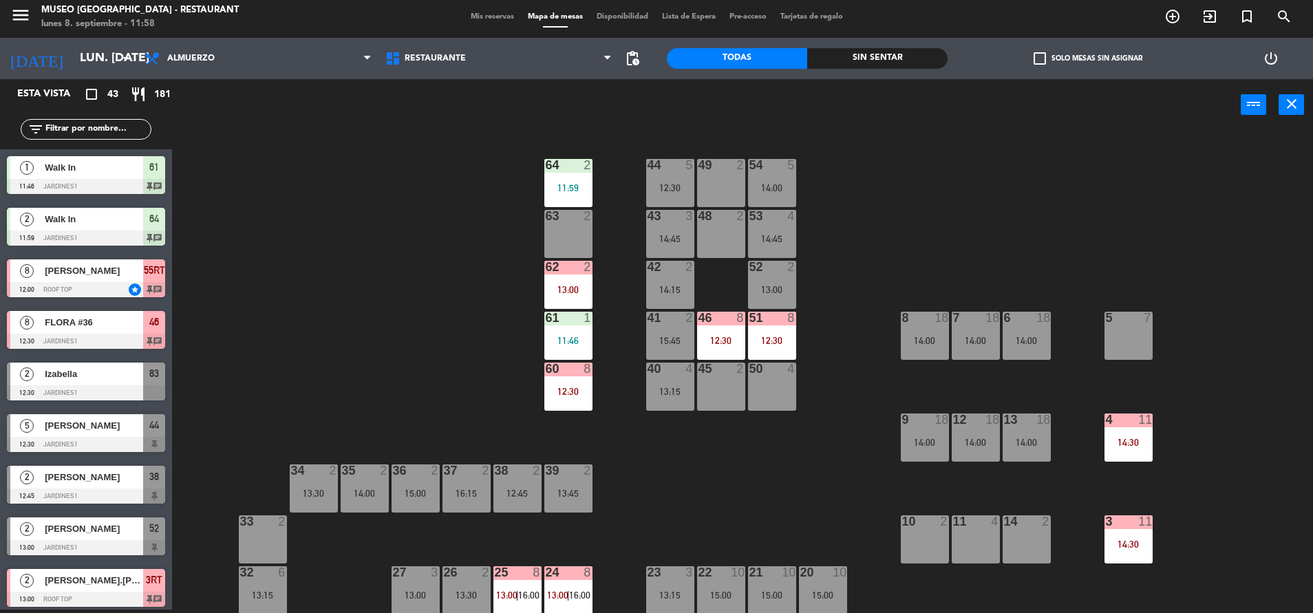
scroll to position [92, 0]
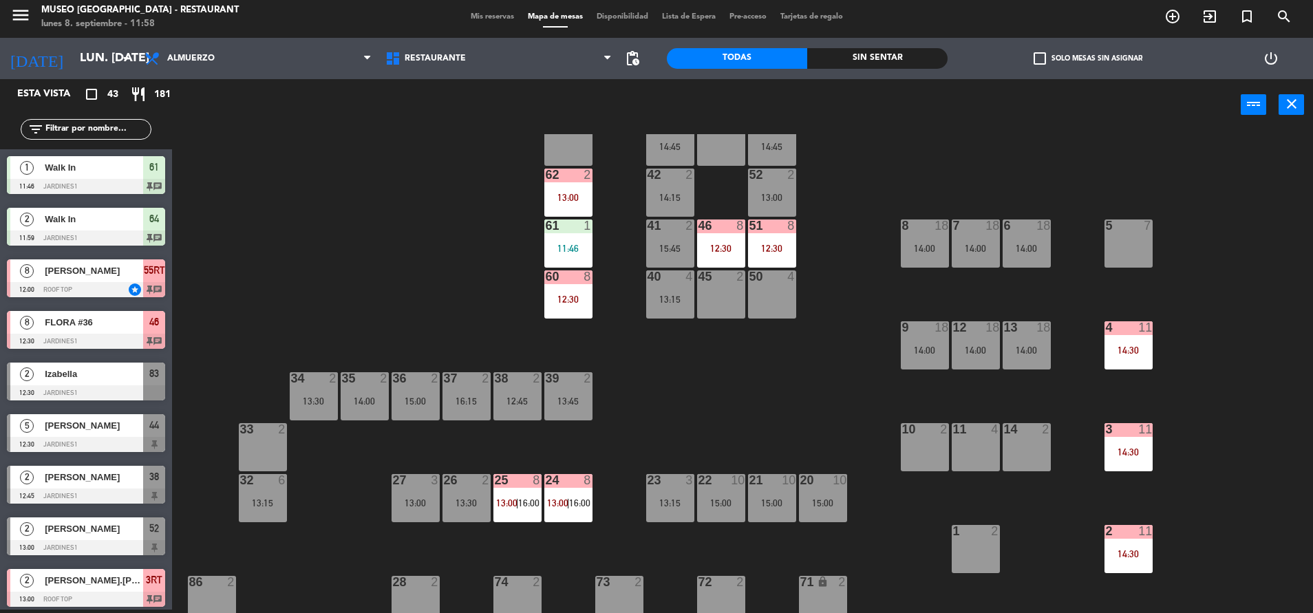
click at [551, 504] on span "13:00" at bounding box center [557, 503] width 21 height 11
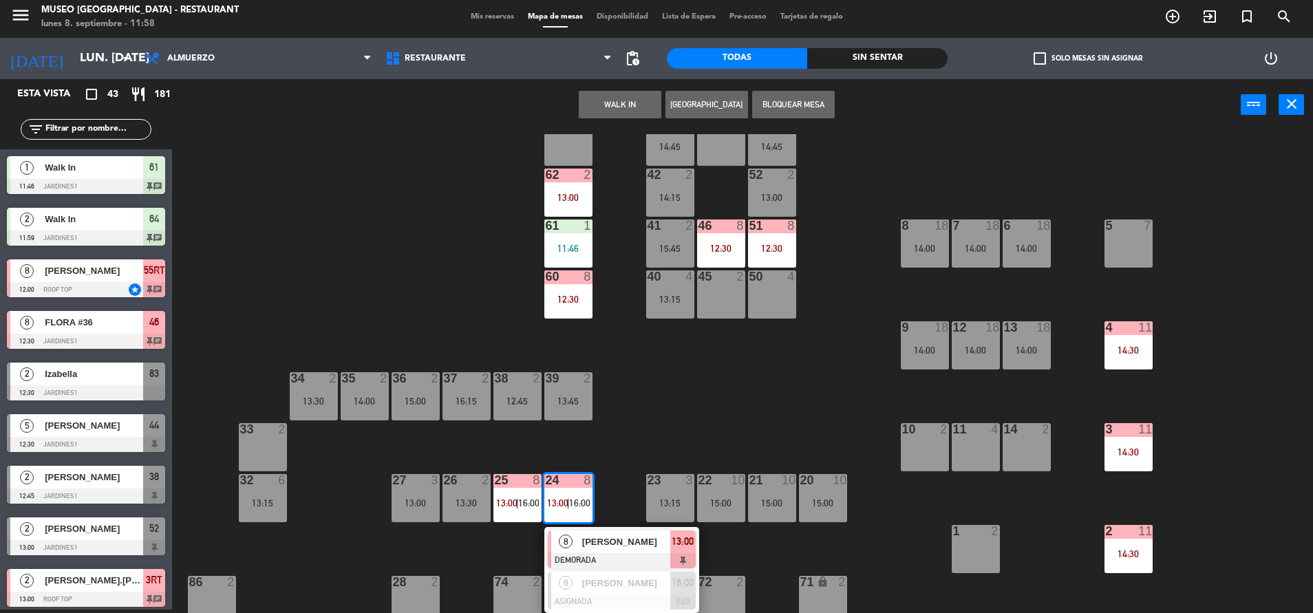
click at [600, 540] on span "[PERSON_NAME]" at bounding box center [626, 542] width 88 height 14
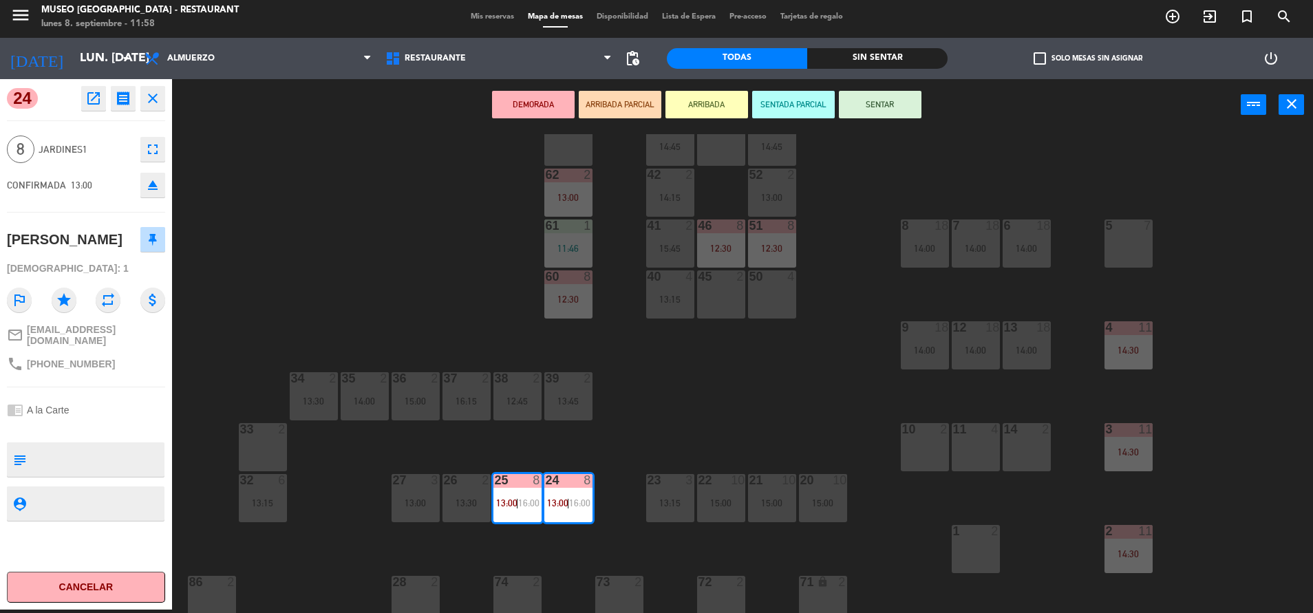
click at [796, 343] on div "44 5 12:30 49 2 54 5 14:00 64 2 11:59 48 2 53 4 14:45 63 2 43 3 14:45 62 2 13:0…" at bounding box center [749, 373] width 1128 height 479
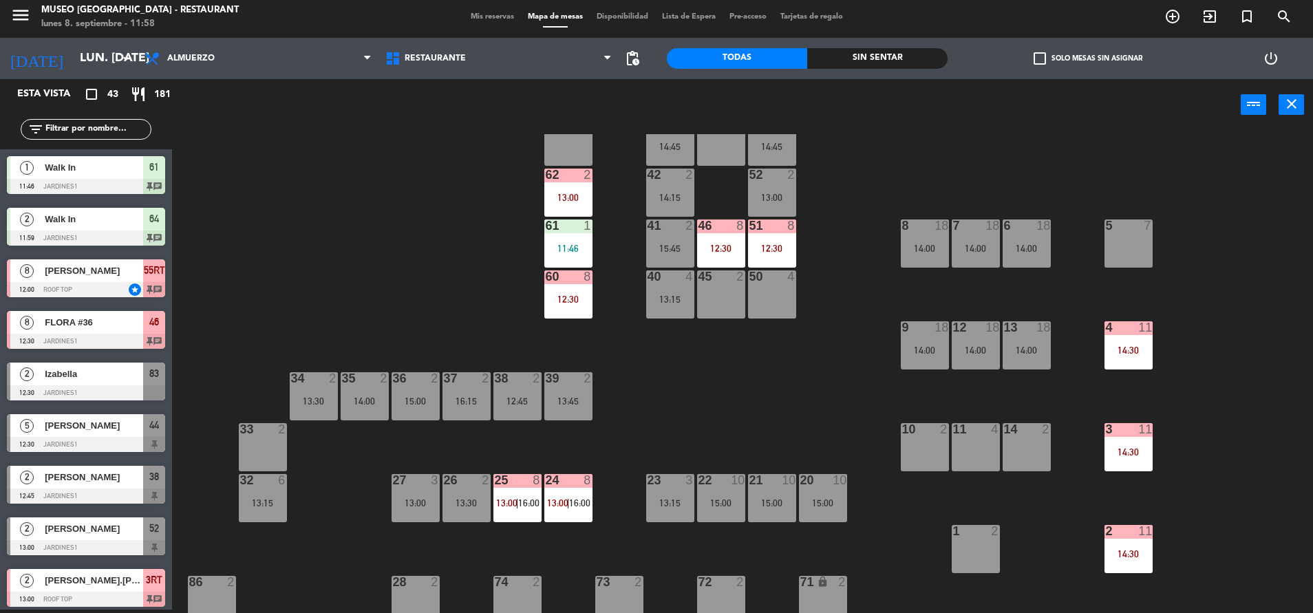
scroll to position [3, 0]
click at [1025, 343] on div "13 18 14:00" at bounding box center [1027, 345] width 48 height 48
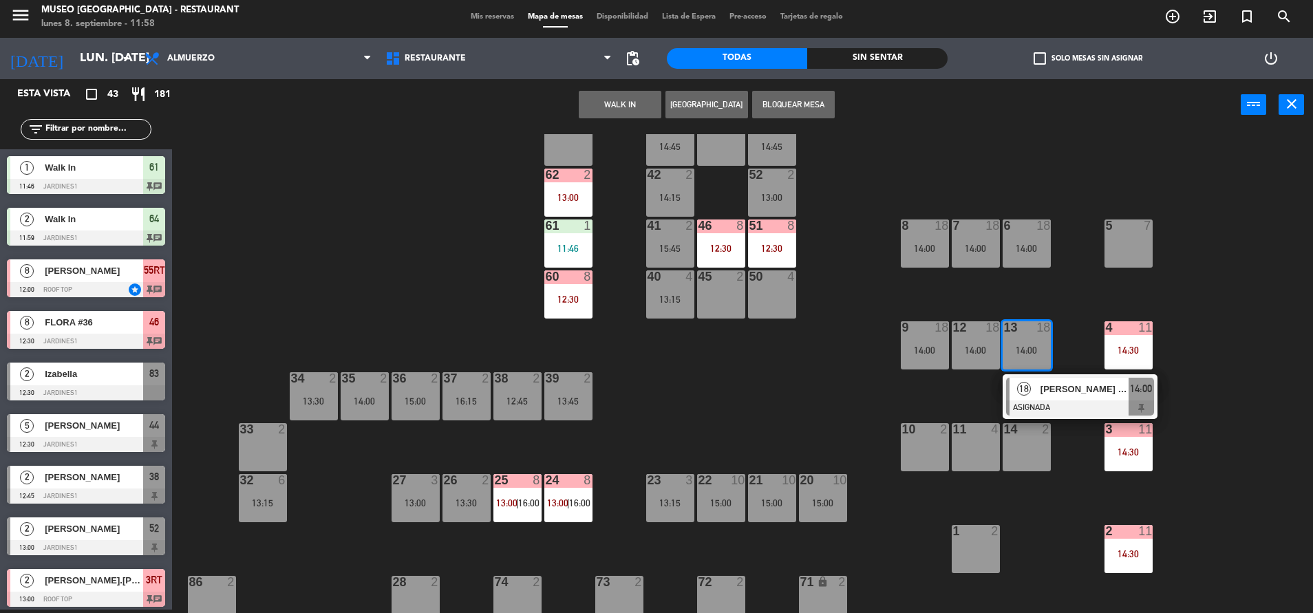
click at [1069, 391] on span "[PERSON_NAME] (Andean)" at bounding box center [1084, 389] width 88 height 14
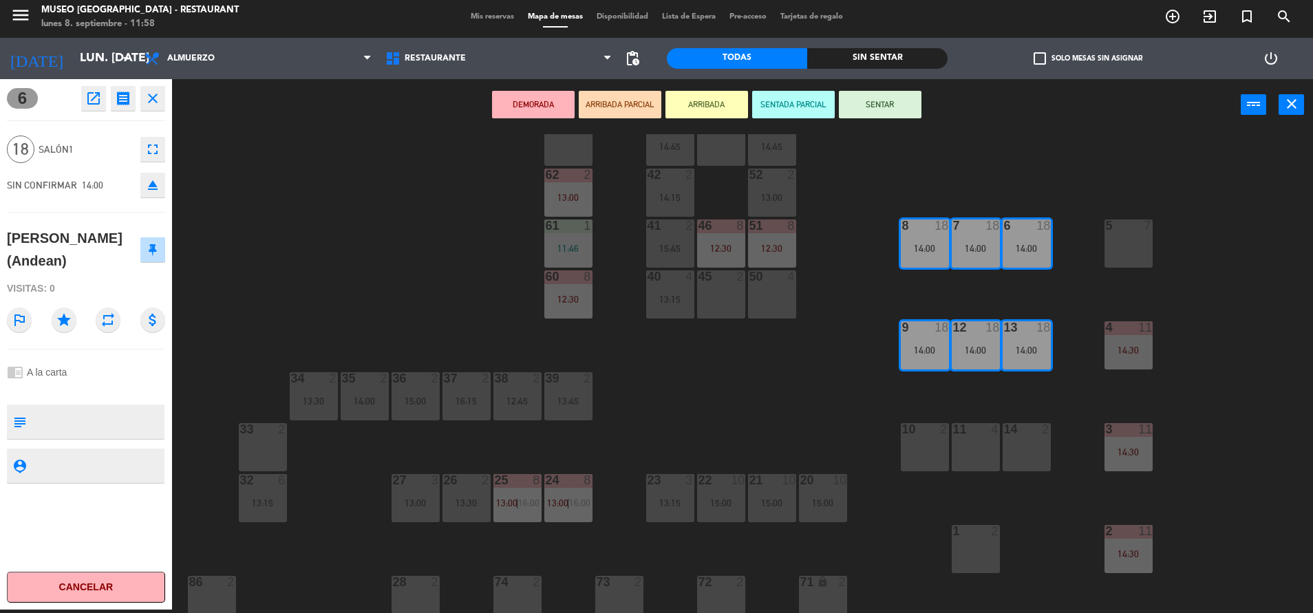
click at [766, 427] on div "44 5 12:30 49 2 54 5 14:00 64 2 11:59 48 2 53 4 14:45 63 2 43 3 14:45 62 2 13:0…" at bounding box center [749, 373] width 1128 height 479
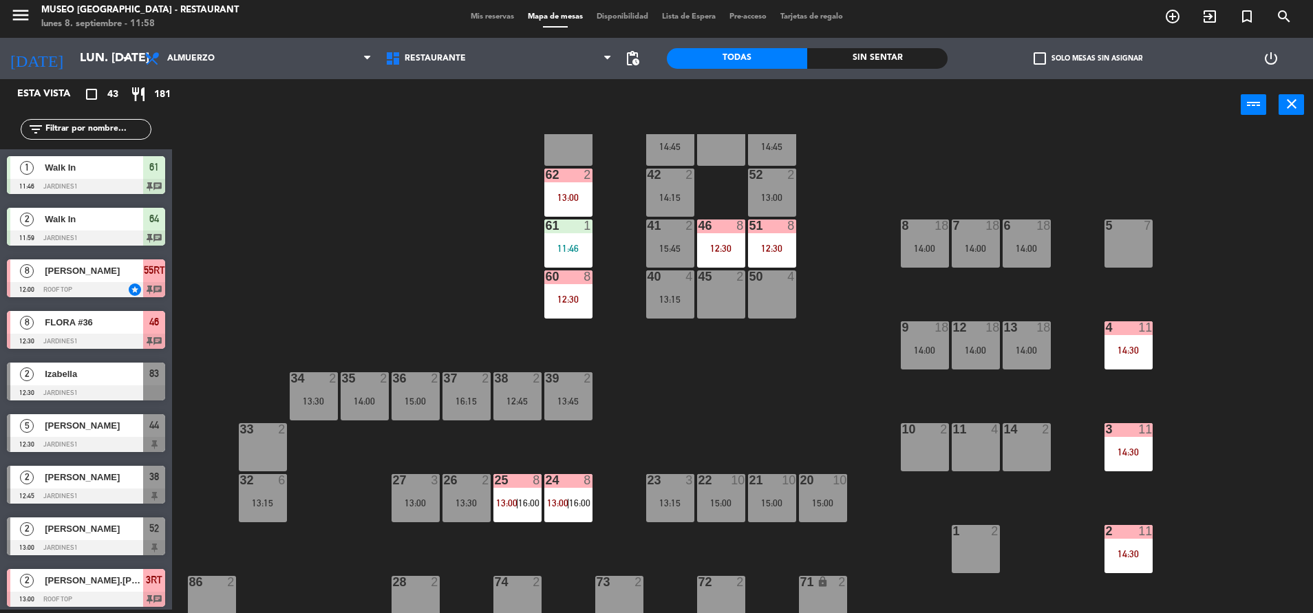
scroll to position [60, 0]
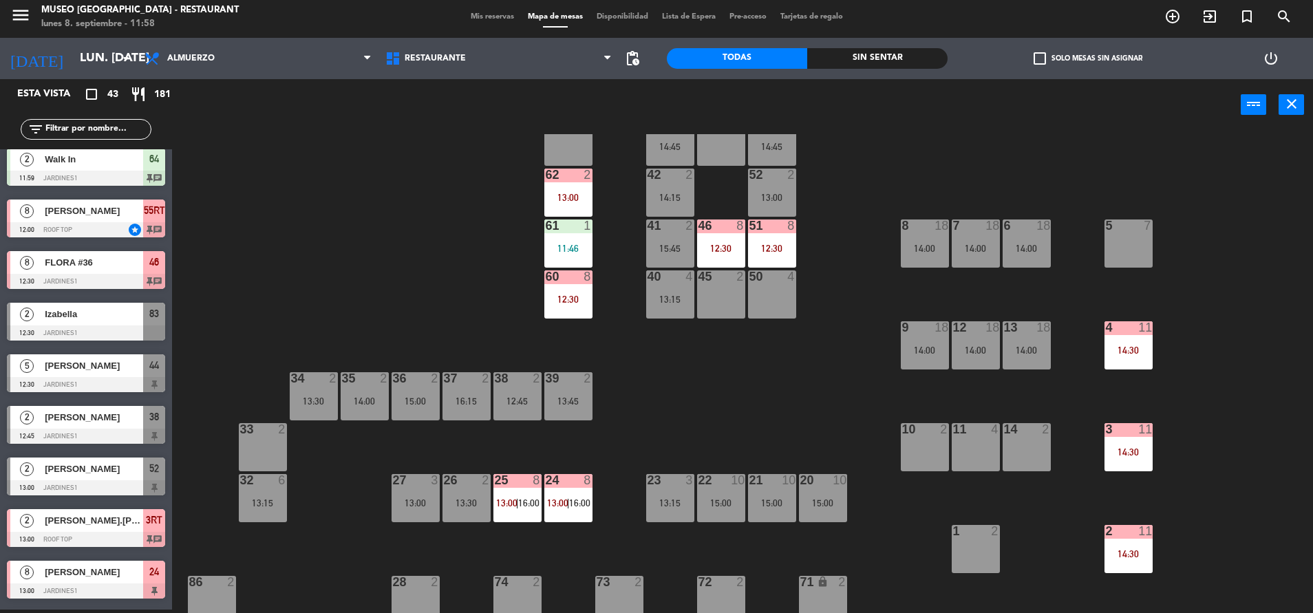
click at [1100, 361] on div "44 5 12:30 49 2 54 5 14:00 64 2 11:59 48 2 53 4 14:45 63 2 43 3 14:45 62 2 13:0…" at bounding box center [749, 373] width 1128 height 479
click at [738, 444] on div "44 5 12:30 49 2 54 5 14:00 64 2 11:59 48 2 53 4 14:45 63 2 43 3 14:45 62 2 13:0…" at bounding box center [749, 373] width 1128 height 479
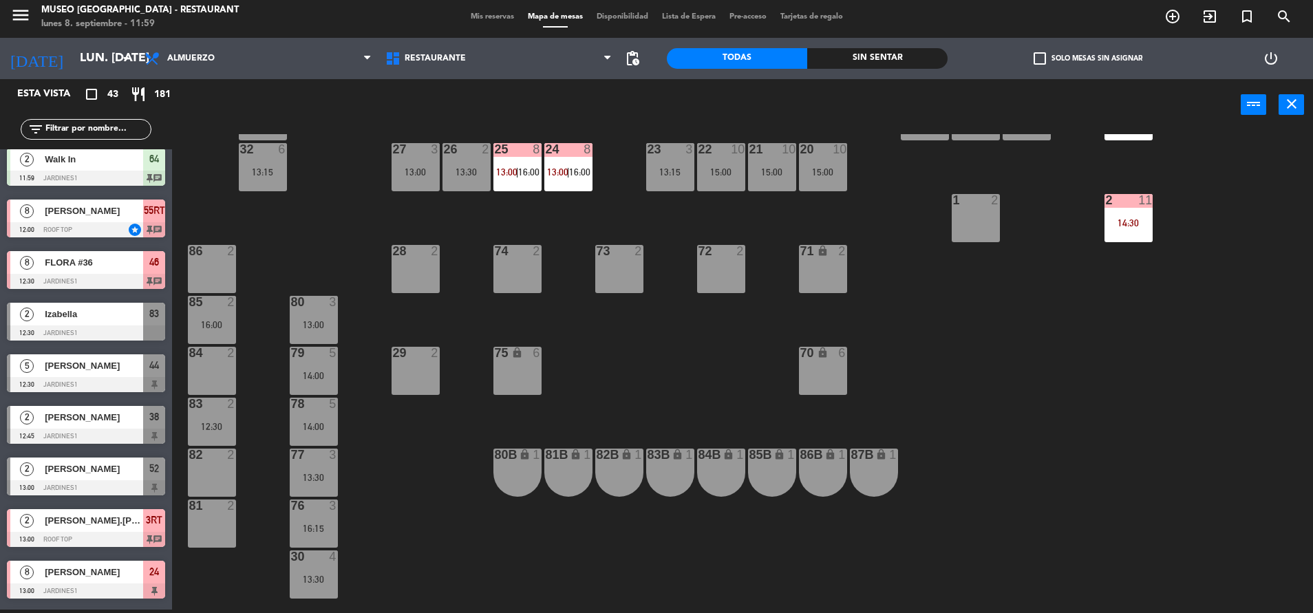
scroll to position [0, 0]
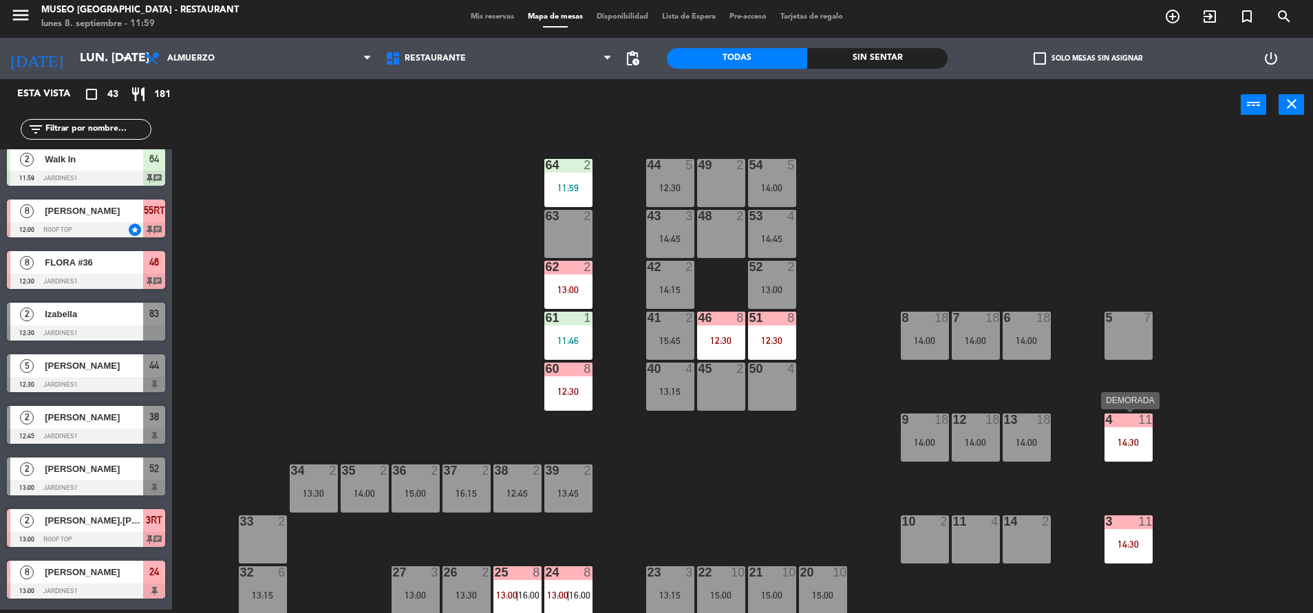
click at [1129, 436] on div "4 11 14:30" at bounding box center [1128, 438] width 48 height 48
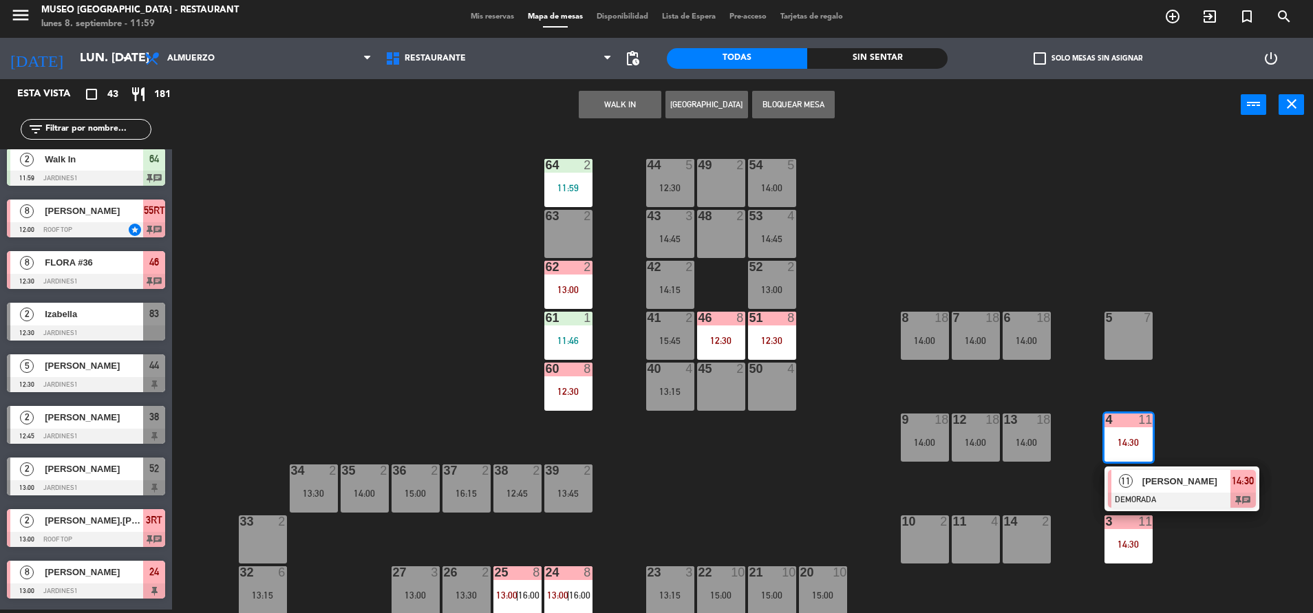
click at [1177, 482] on span "[PERSON_NAME]" at bounding box center [1186, 481] width 88 height 14
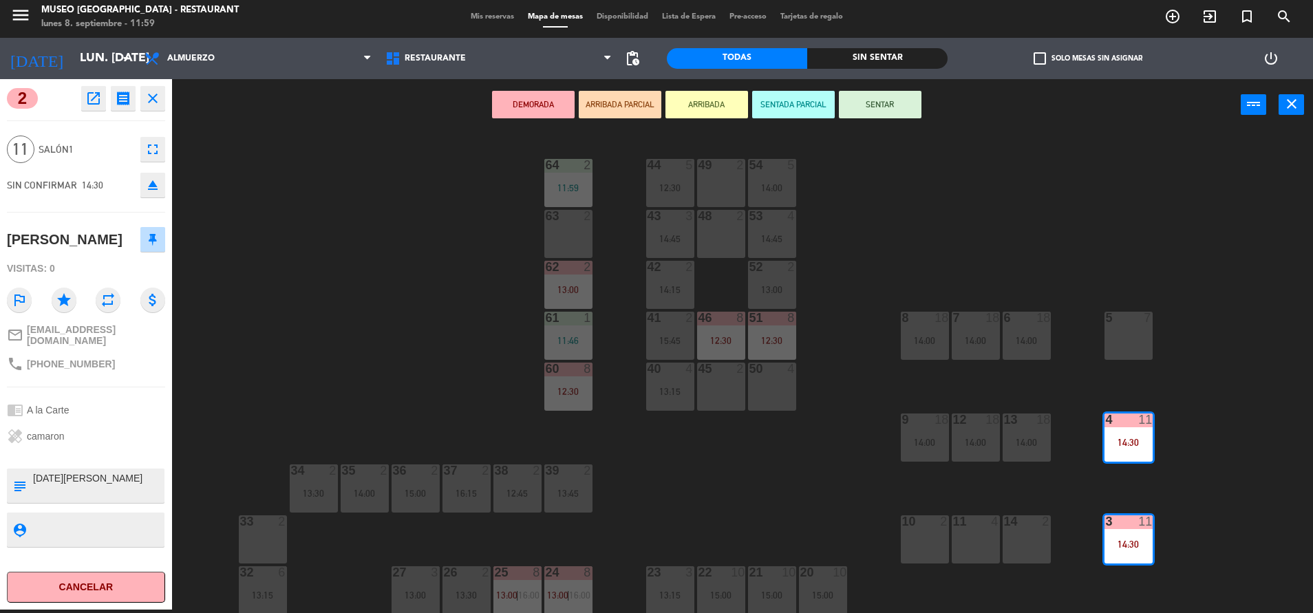
click at [334, 337] on div "44 5 12:30 49 2 54 5 14:00 64 2 11:59 48 2 53 4 14:45 63 2 43 3 14:45 62 2 13:0…" at bounding box center [749, 373] width 1128 height 479
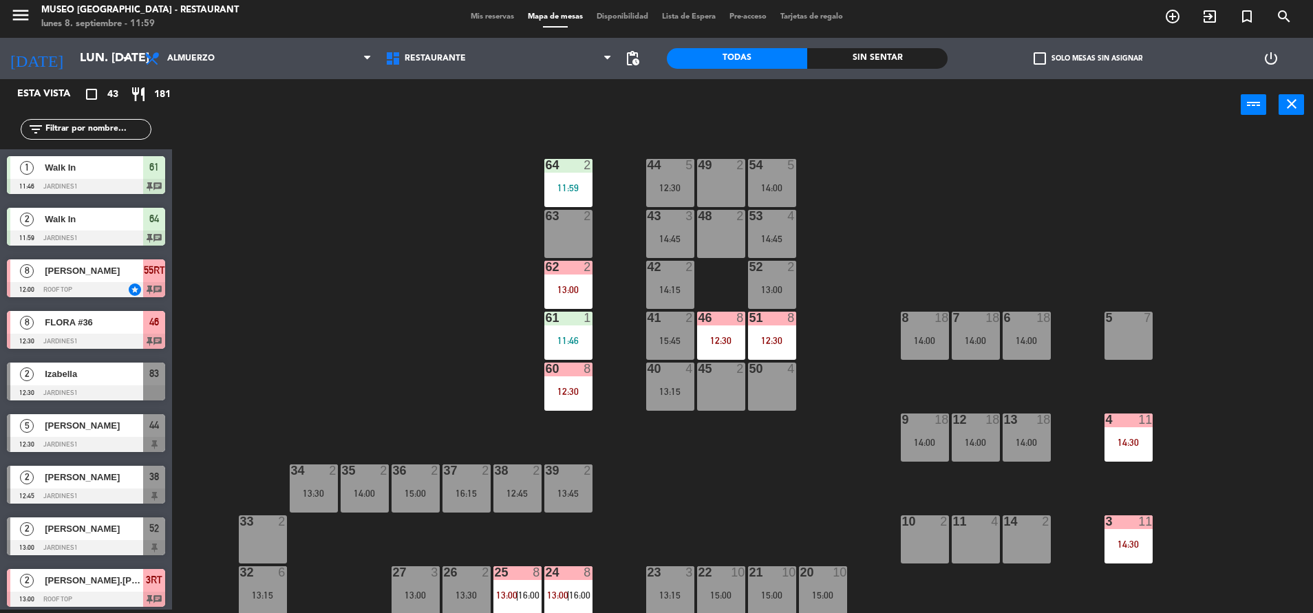
scroll to position [266, 0]
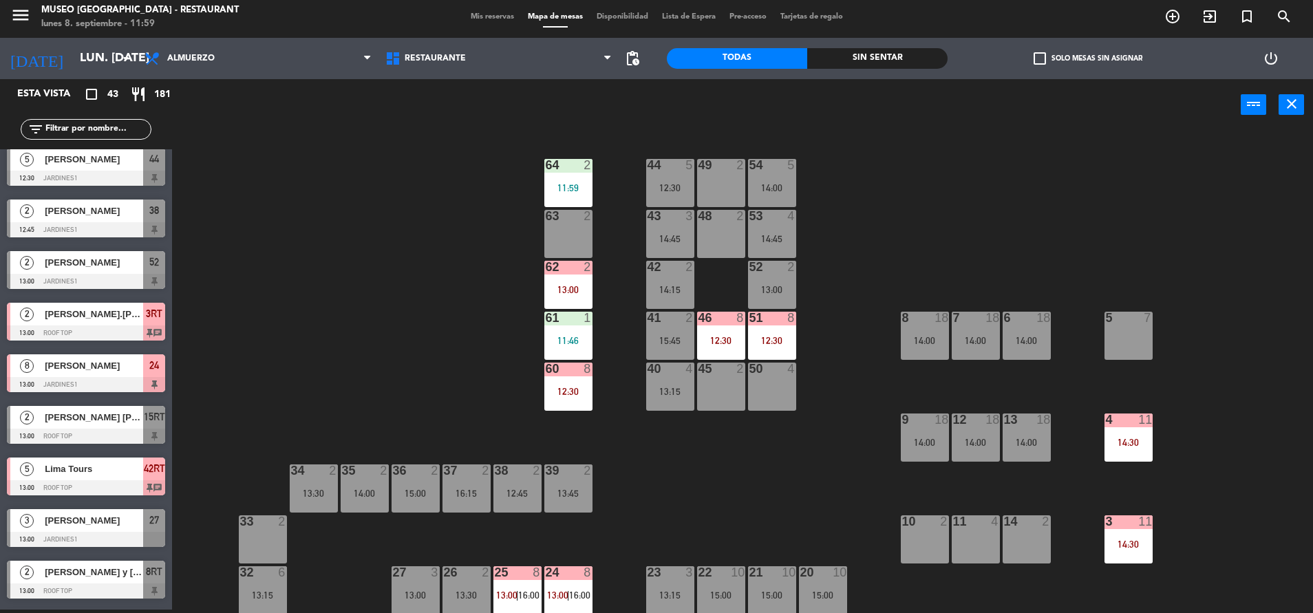
click at [1156, 418] on div "11" at bounding box center [1151, 420] width 23 height 12
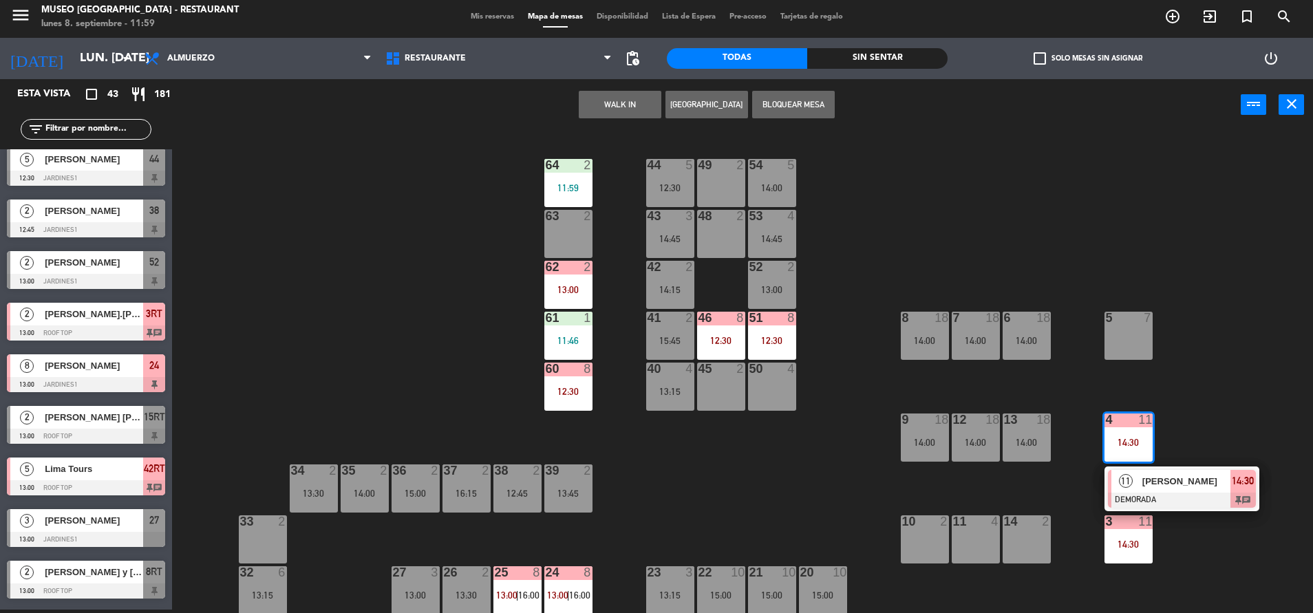
click at [1166, 480] on span "[PERSON_NAME]" at bounding box center [1186, 481] width 88 height 14
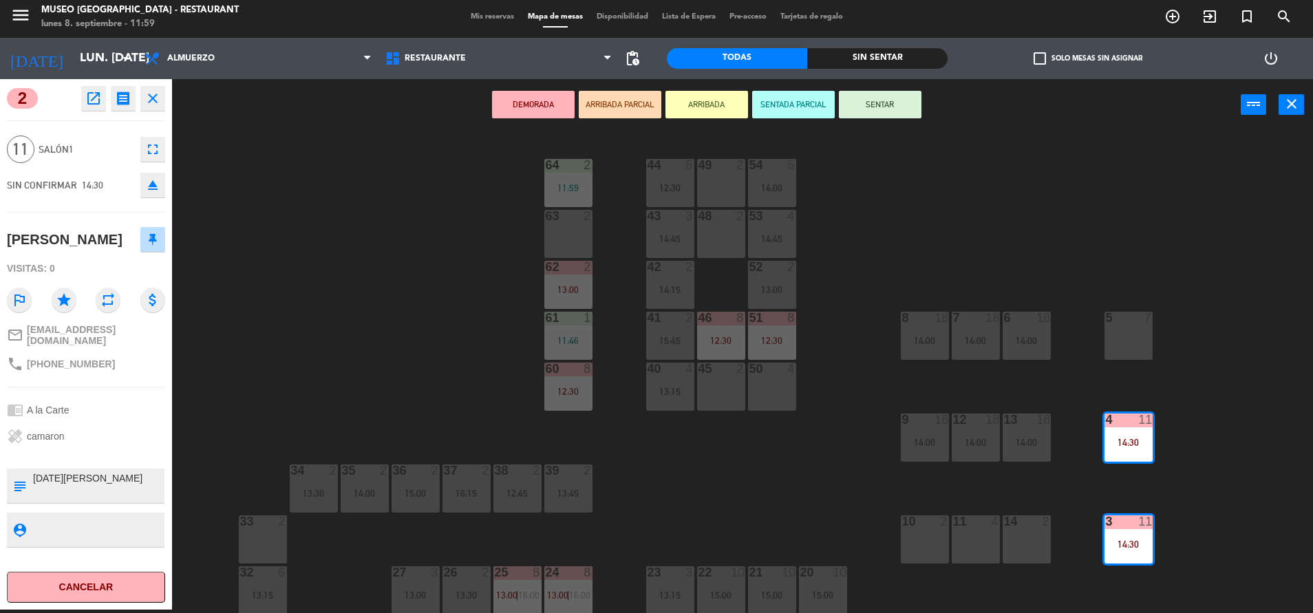
click at [151, 186] on icon "eject" at bounding box center [153, 185] width 17 height 17
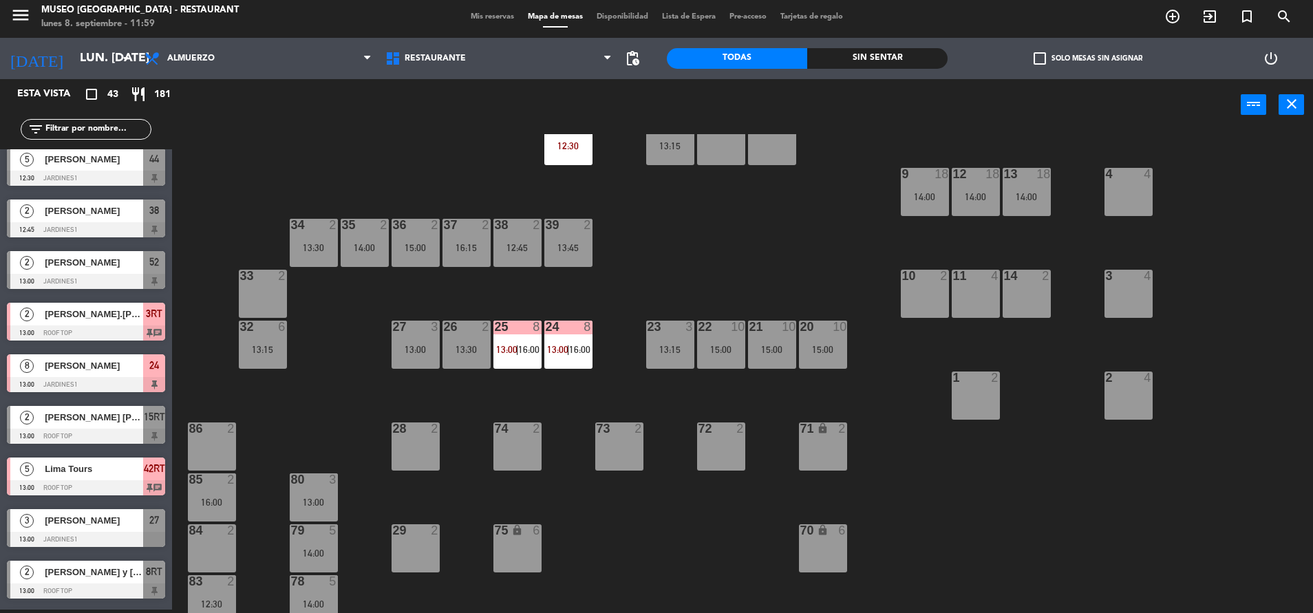
scroll to position [0, 0]
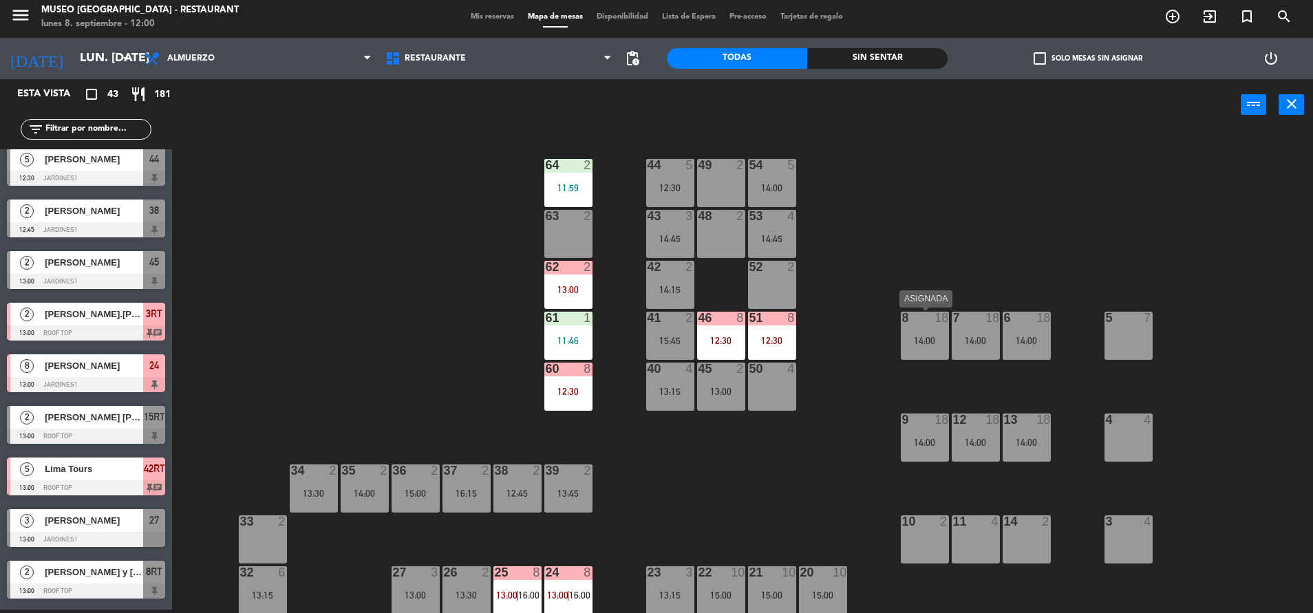
click at [927, 323] on div at bounding box center [924, 318] width 23 height 12
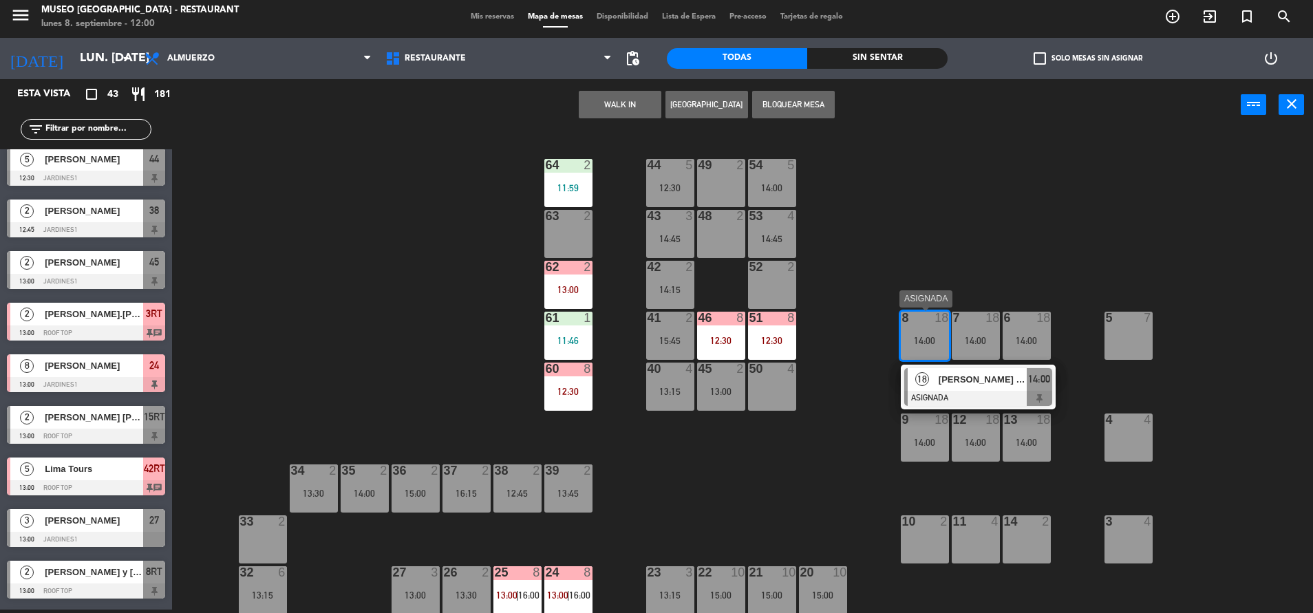
click at [980, 375] on span "[PERSON_NAME] (Andean)" at bounding box center [983, 379] width 88 height 14
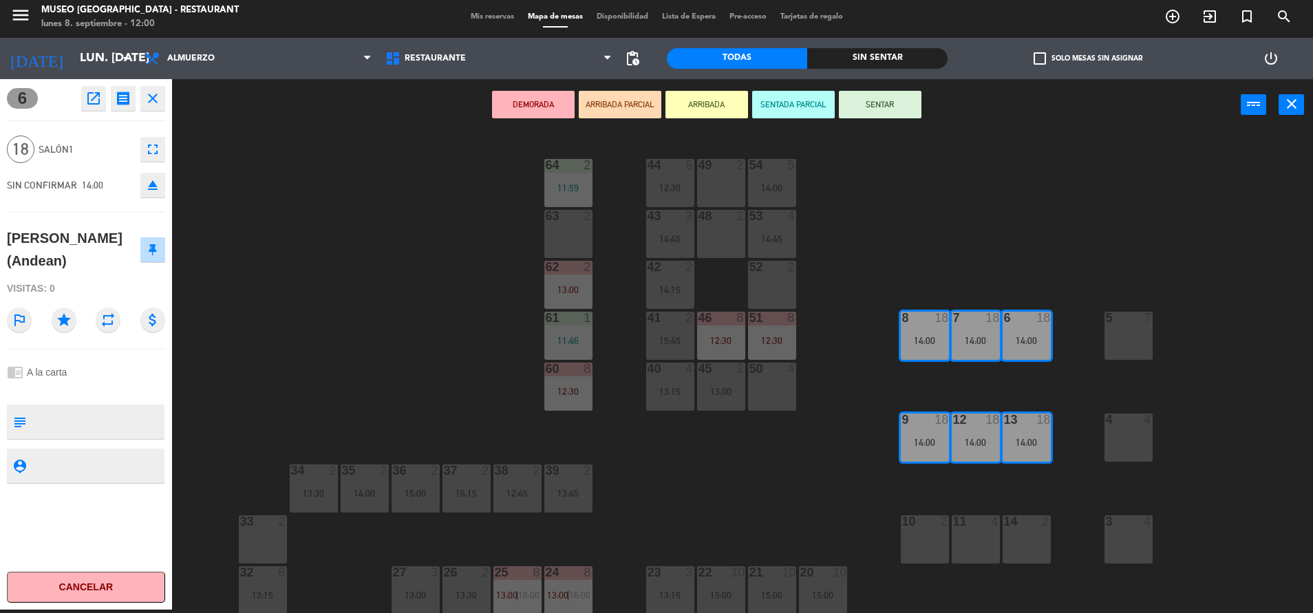
click at [791, 462] on div "44 5 12:30 49 2 54 5 14:00 64 2 11:59 48 2 53 4 14:45 63 2 43 3 14:45 62 2 13:0…" at bounding box center [749, 373] width 1128 height 479
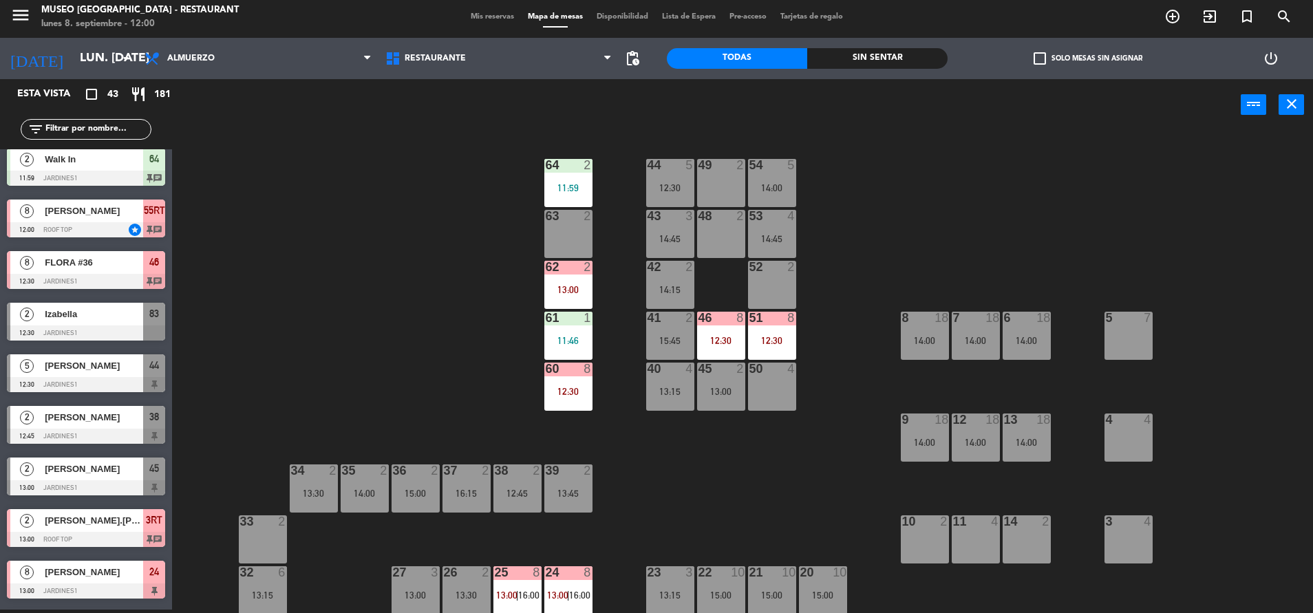
click at [566, 254] on div "63 2" at bounding box center [568, 234] width 48 height 48
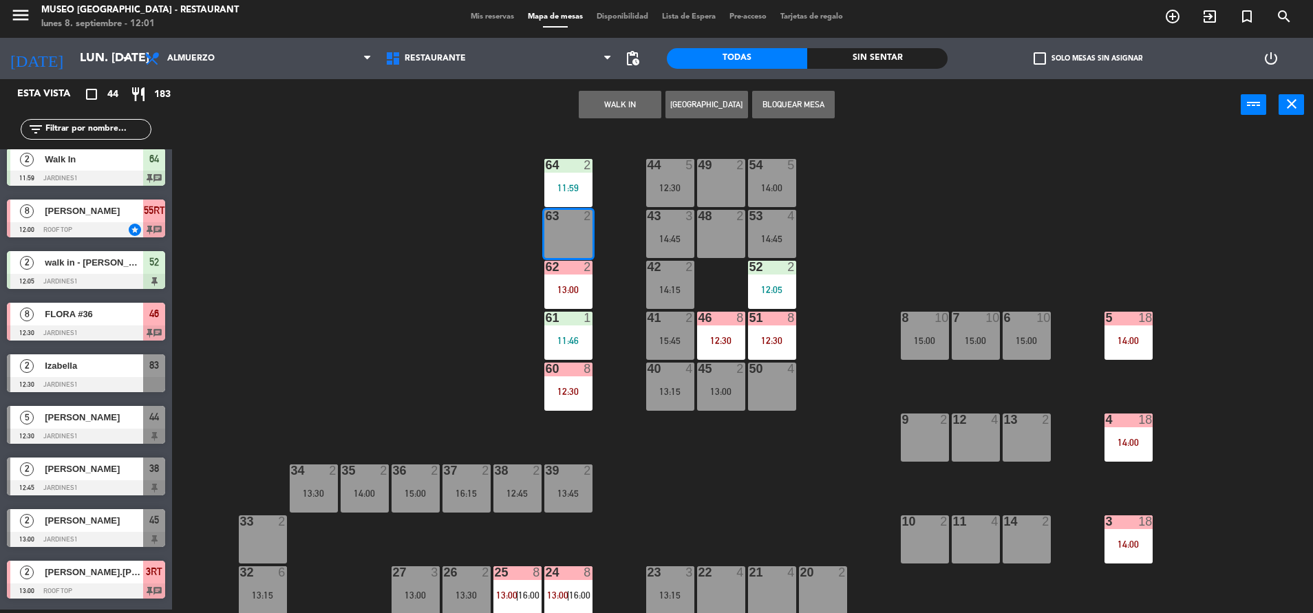
click at [630, 95] on button "WALK IN" at bounding box center [620, 105] width 83 height 28
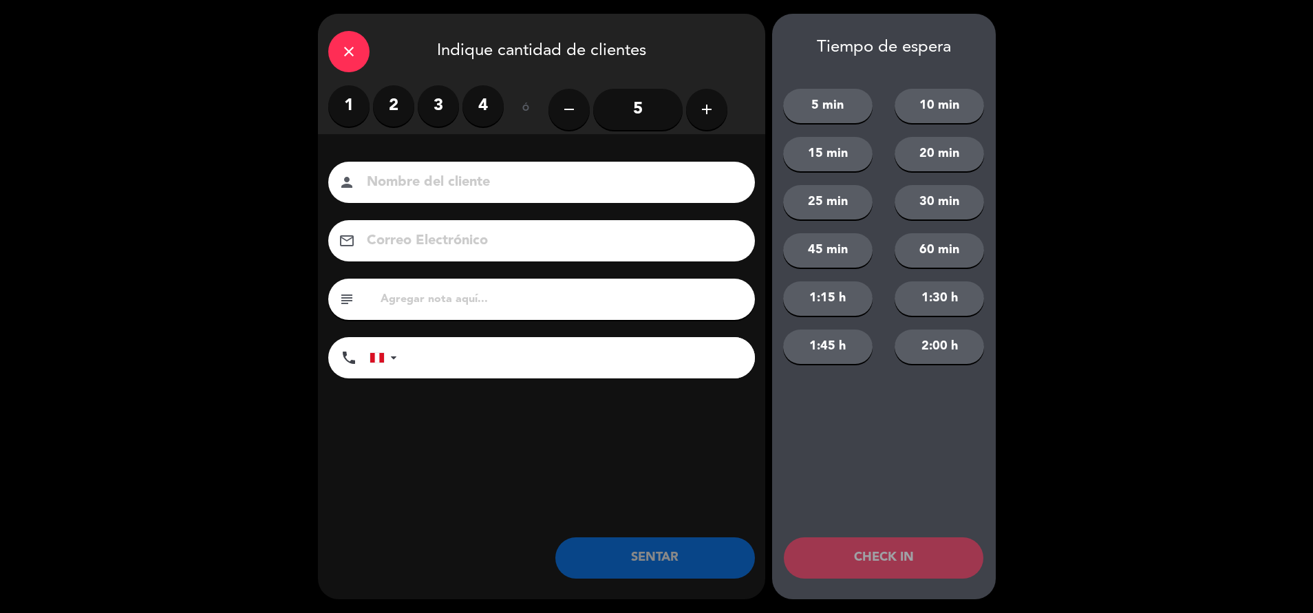
click at [379, 124] on div "1 2 3 4" at bounding box center [415, 105] width 175 height 41
click at [383, 114] on label "2" at bounding box center [393, 105] width 41 height 41
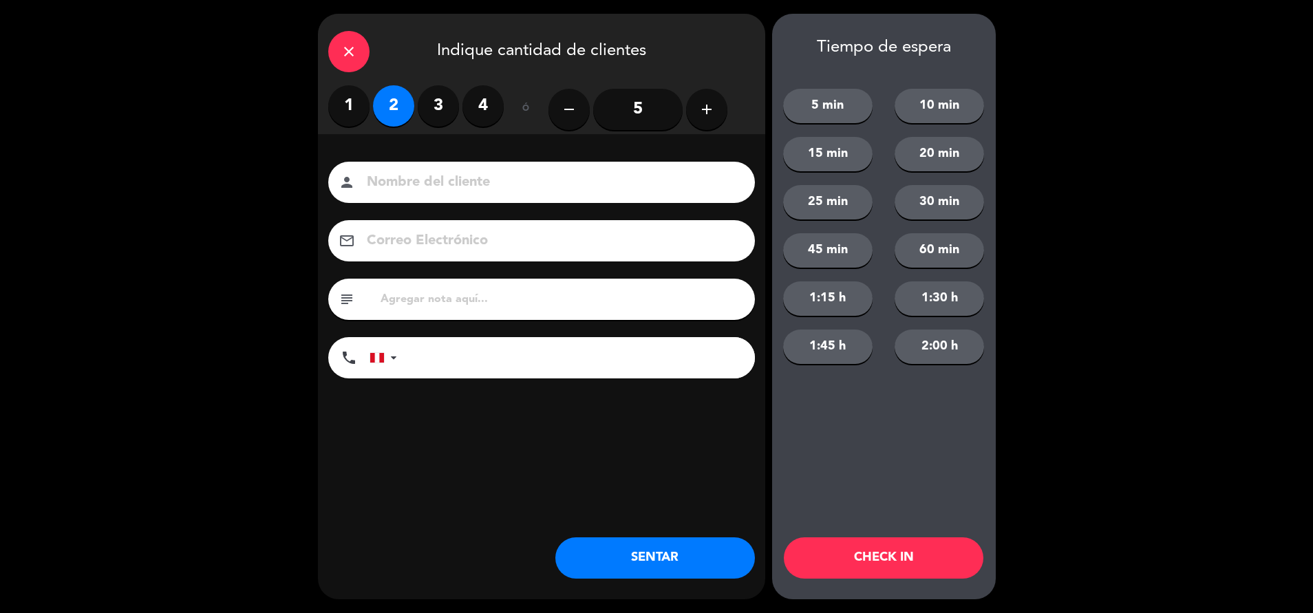
click at [526, 304] on input "text" at bounding box center [561, 299] width 365 height 19
type input "m63"
click at [657, 540] on button "SENTAR" at bounding box center [655, 557] width 200 height 41
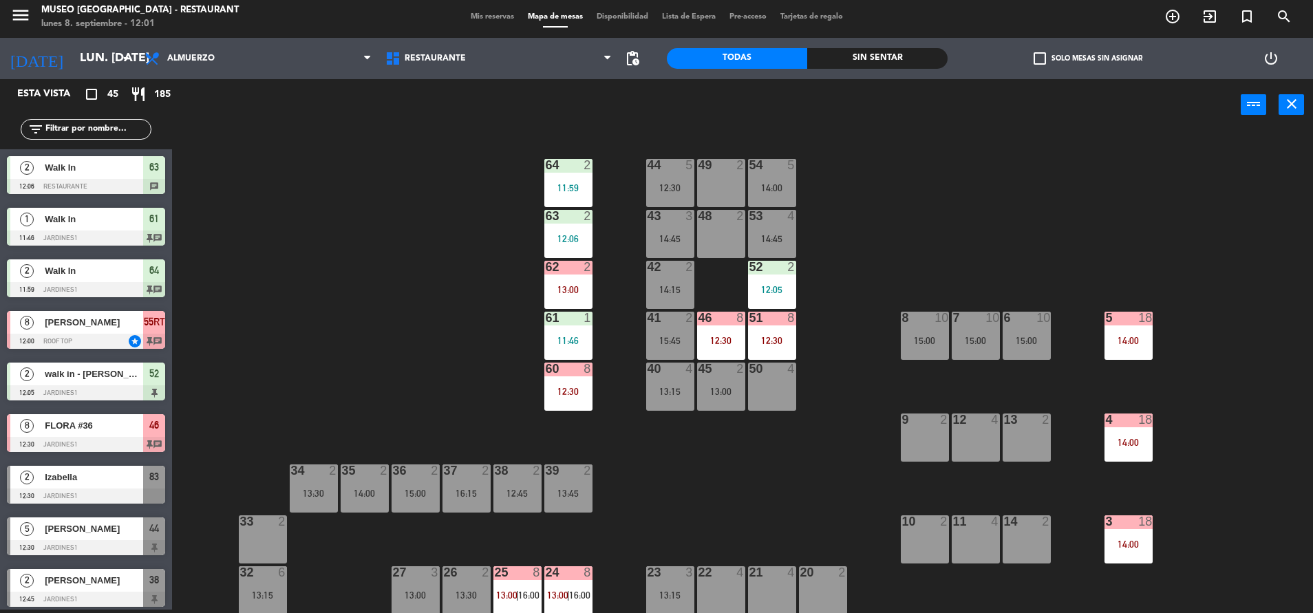
click at [769, 272] on div at bounding box center [771, 267] width 23 height 12
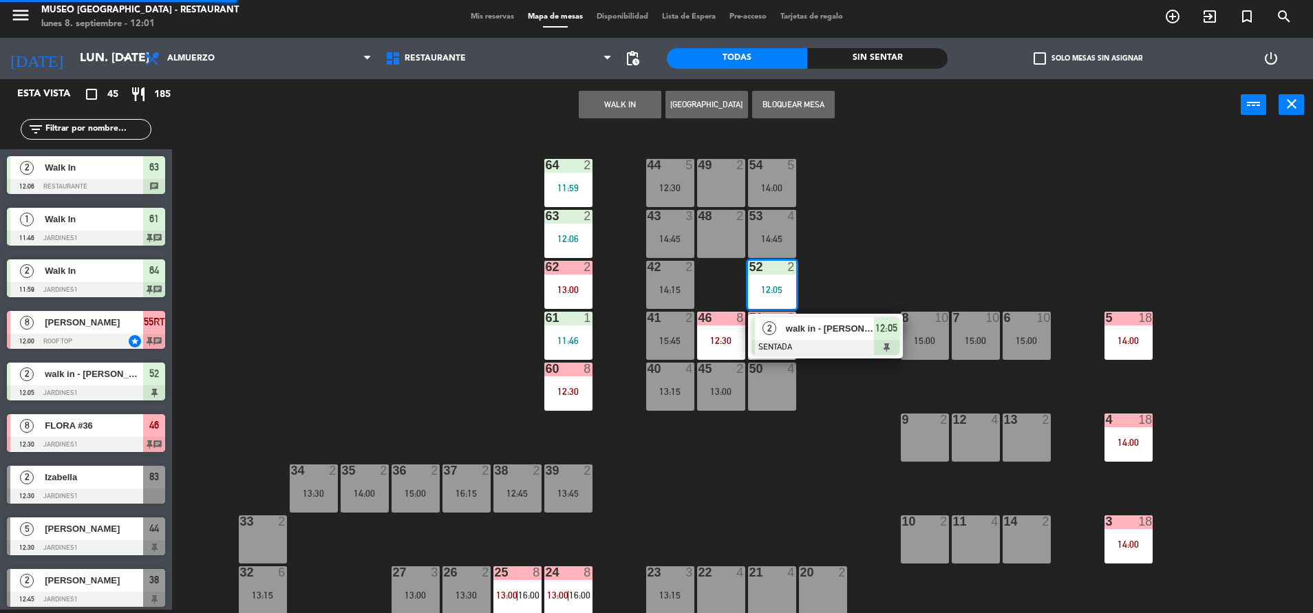
click at [830, 325] on span "walk in - [PERSON_NAME]" at bounding box center [830, 328] width 88 height 14
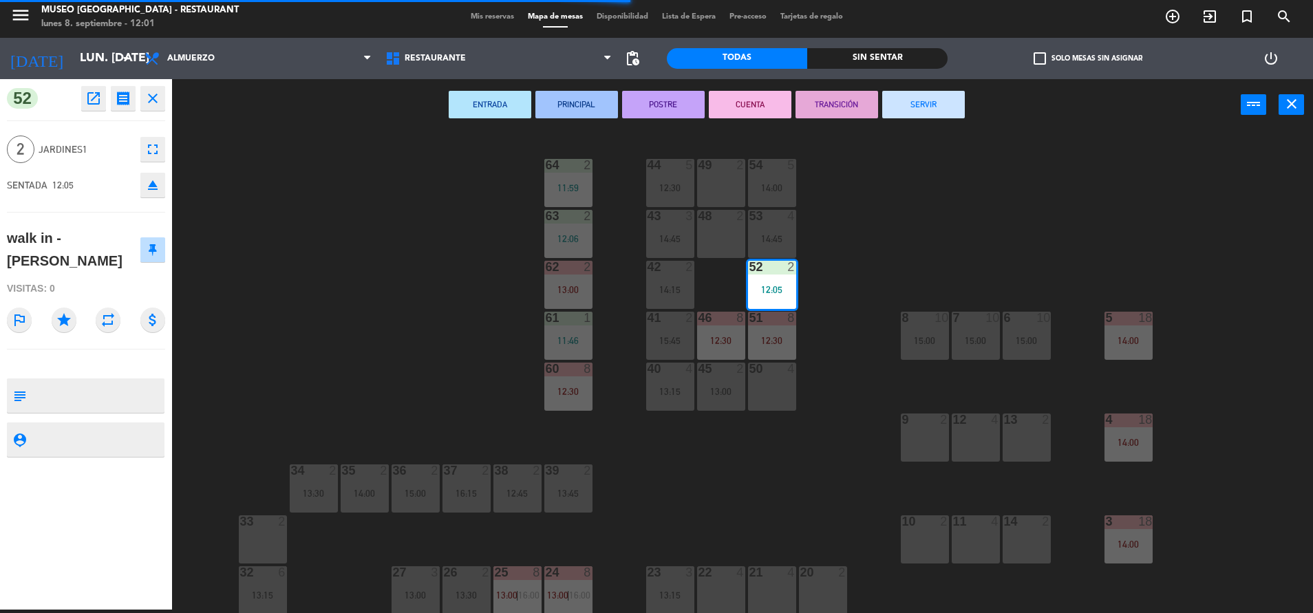
click at [685, 178] on div "44 5 12:30" at bounding box center [670, 183] width 48 height 48
click at [730, 184] on div "49 2" at bounding box center [721, 183] width 48 height 48
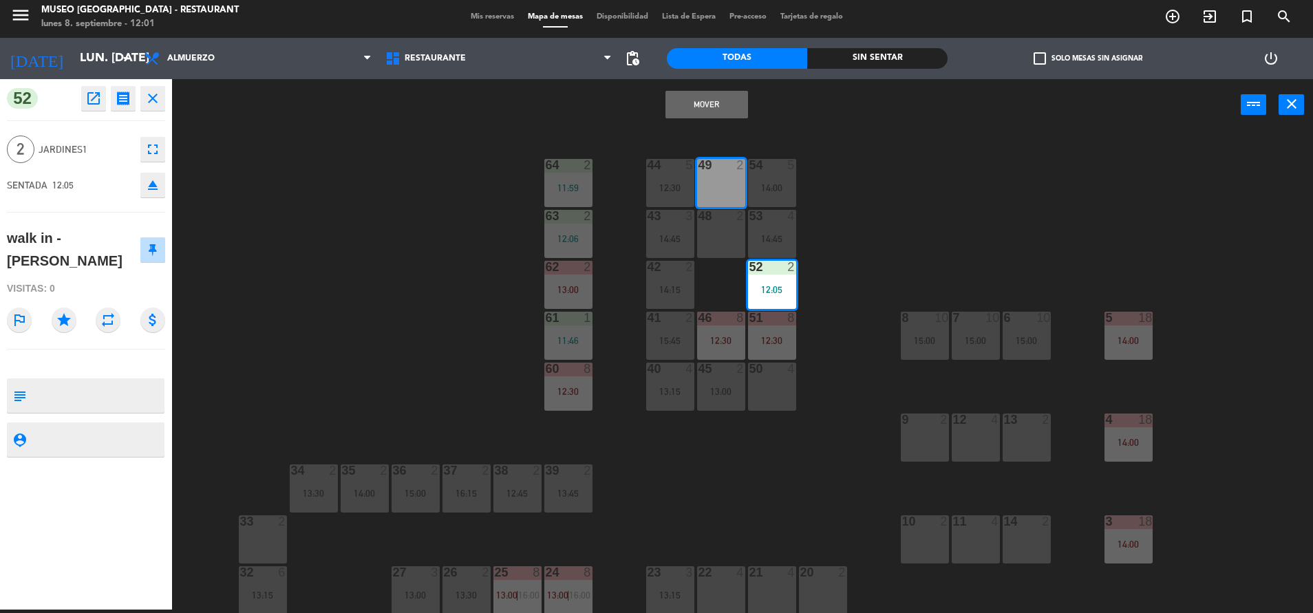
click at [697, 98] on button "Mover" at bounding box center [706, 105] width 83 height 28
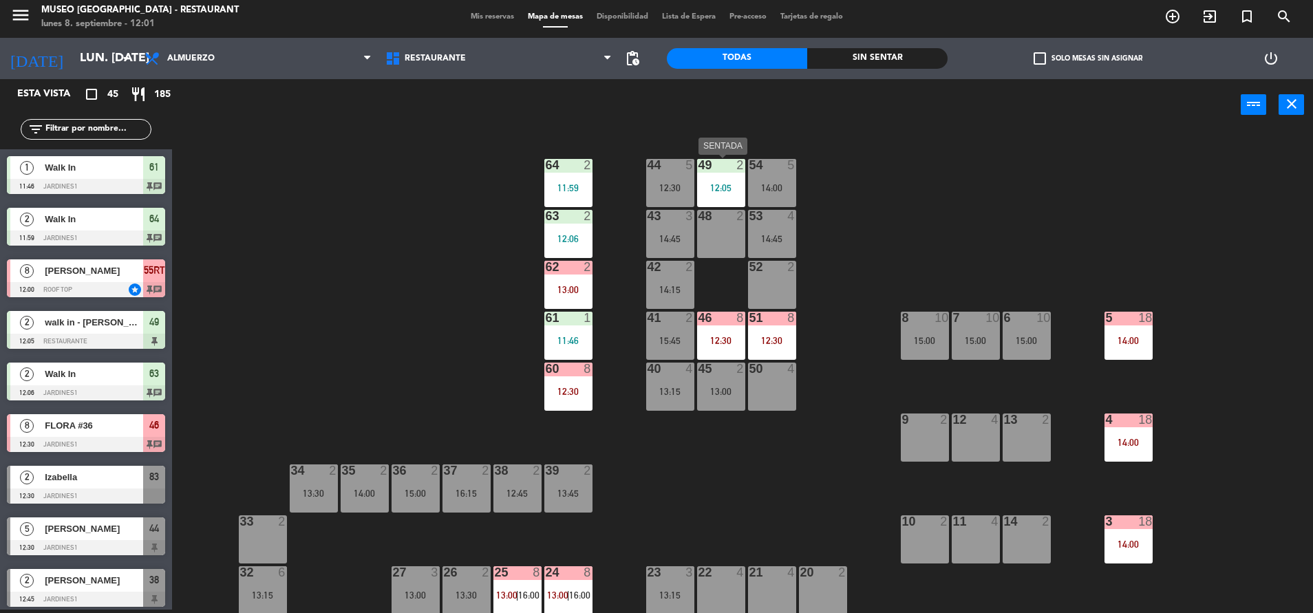
click at [737, 196] on div "49 2 12:05" at bounding box center [721, 183] width 48 height 48
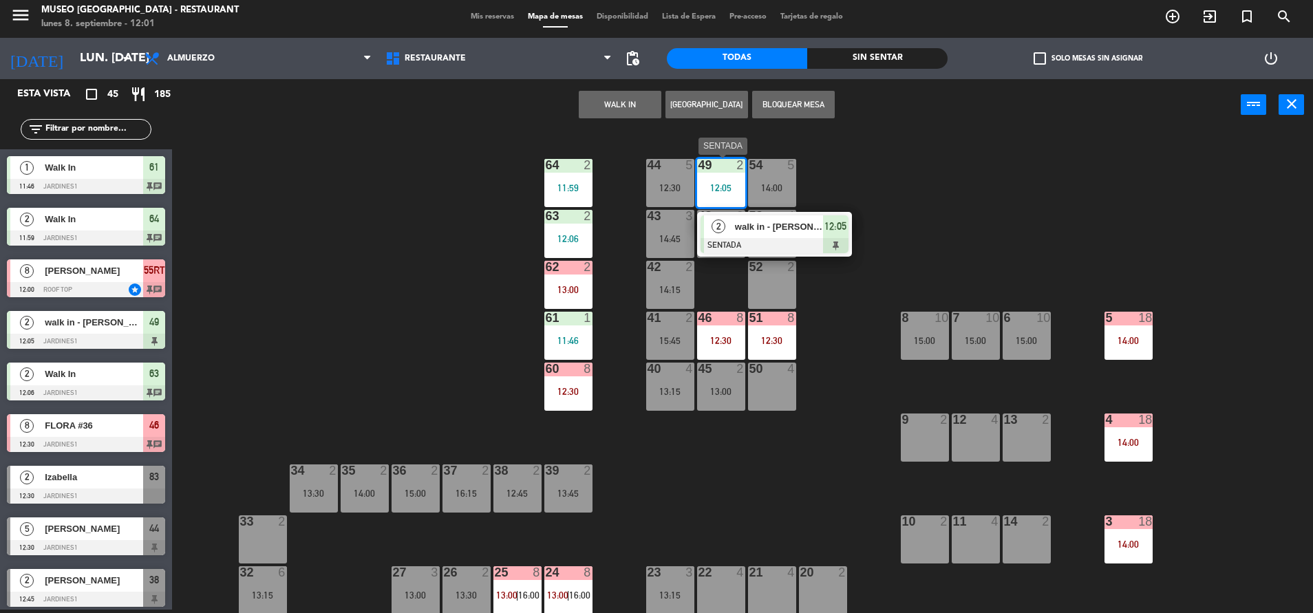
click at [791, 240] on div at bounding box center [775, 245] width 148 height 15
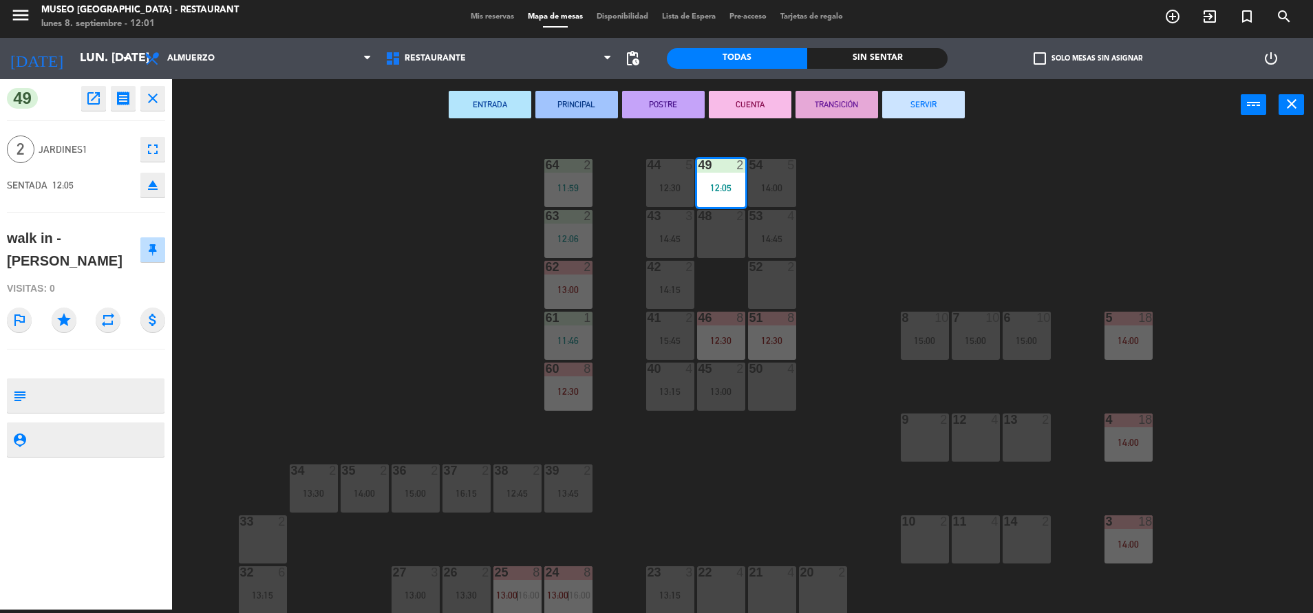
click at [78, 381] on textarea at bounding box center [97, 395] width 131 height 29
type textarea "m49"
click at [110, 244] on div "walk in - [PERSON_NAME]" at bounding box center [74, 249] width 134 height 45
click at [455, 302] on div "44 5 12:30 49 2 12:05 54 5 14:00 64 2 11:59 48 2 53 4 14:45 63 2 12:06 43 3 14:…" at bounding box center [749, 373] width 1128 height 479
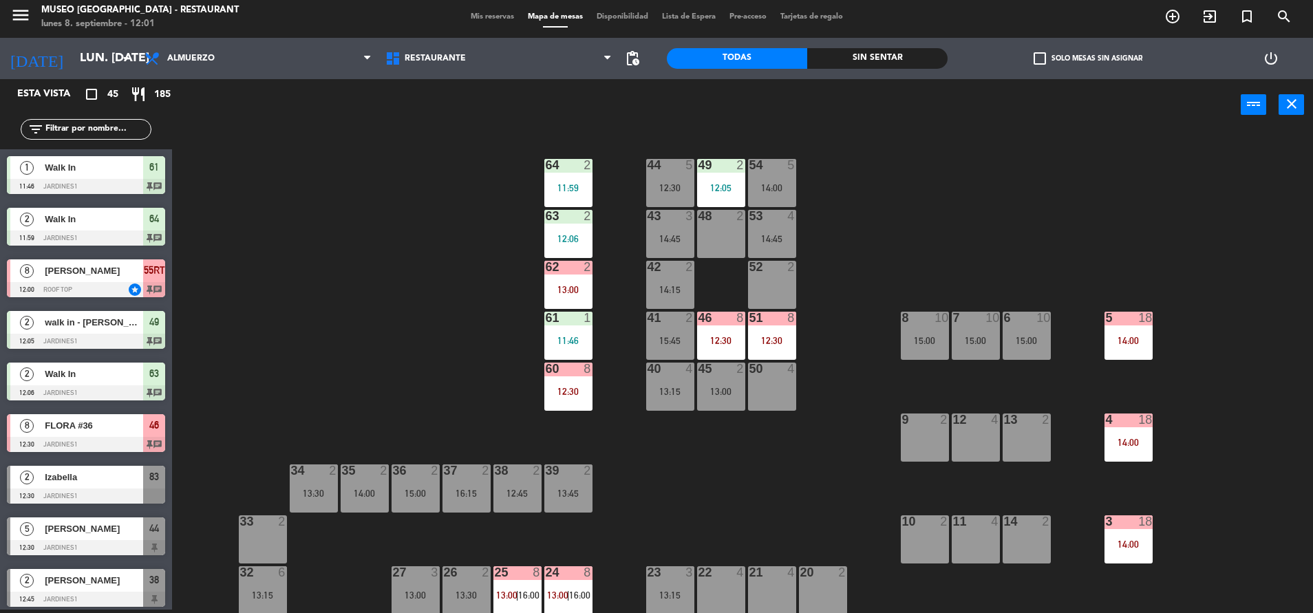
click at [1126, 351] on div "5 18 14:00" at bounding box center [1128, 336] width 48 height 48
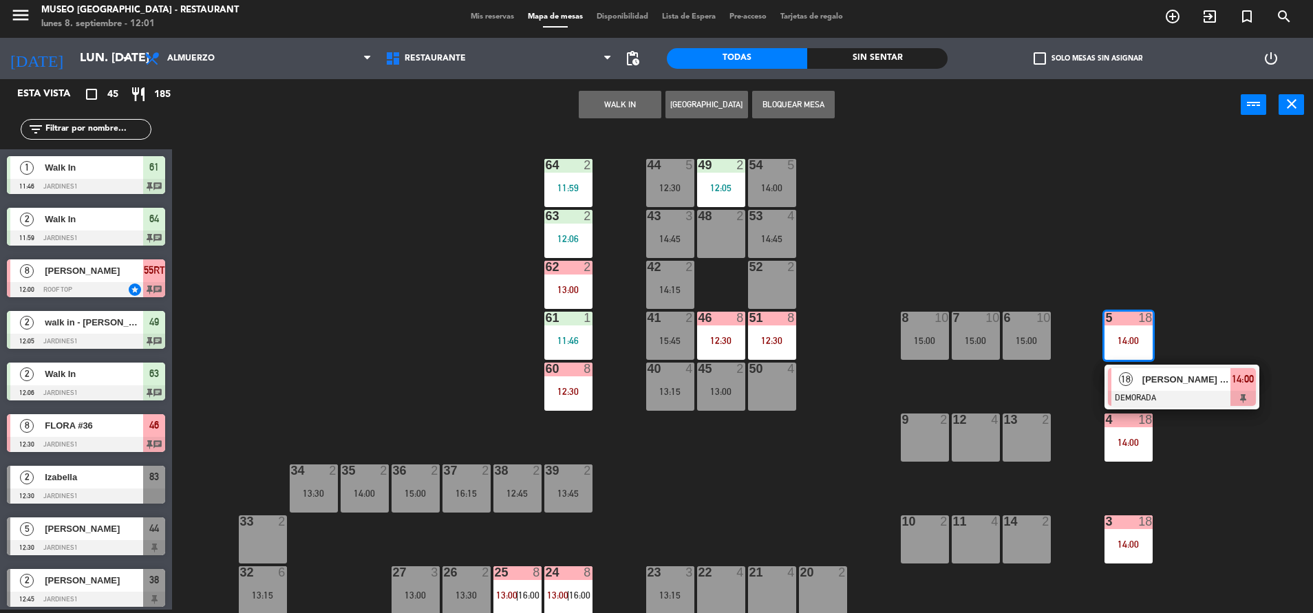
click at [1190, 397] on div at bounding box center [1182, 398] width 148 height 15
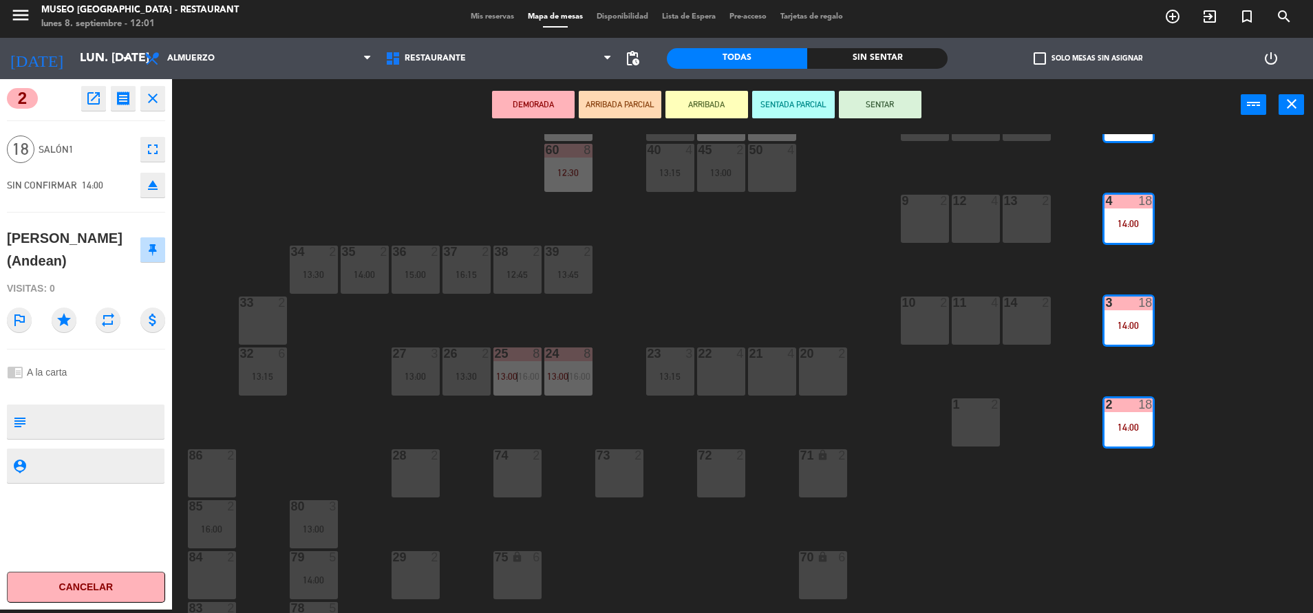
scroll to position [229, 0]
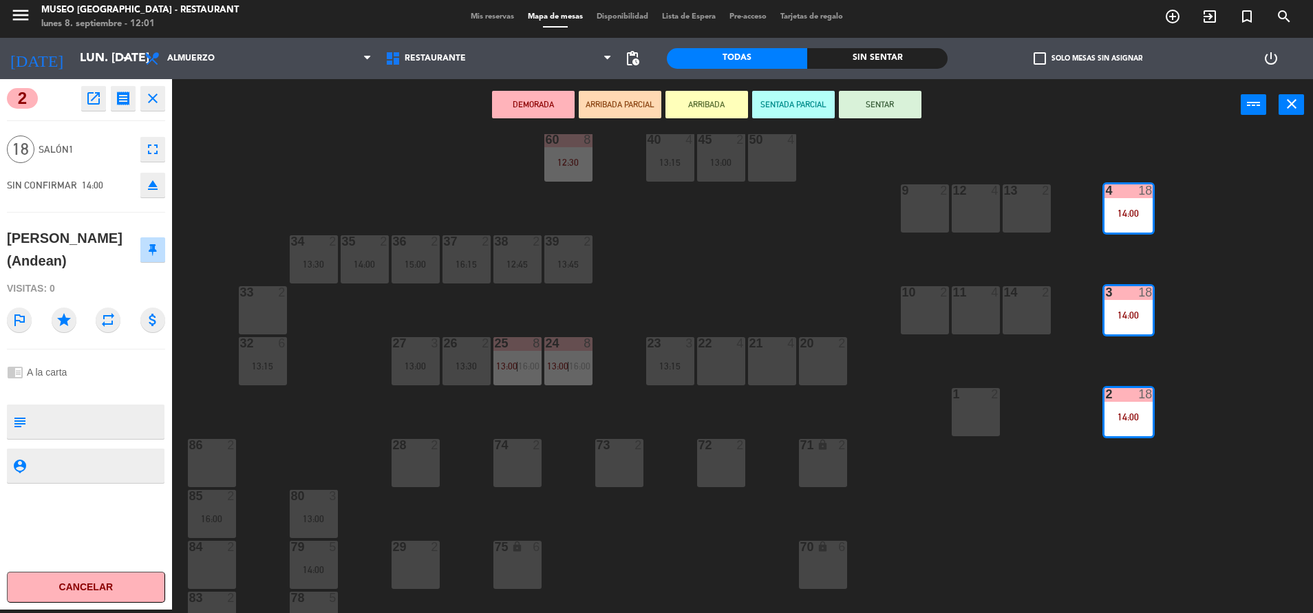
click at [839, 489] on div "44 5 12:30 49 2 12:05 54 5 14:00 64 2 11:59 48 2 53 4 14:45 63 2 12:06 43 3 14:…" at bounding box center [749, 373] width 1128 height 479
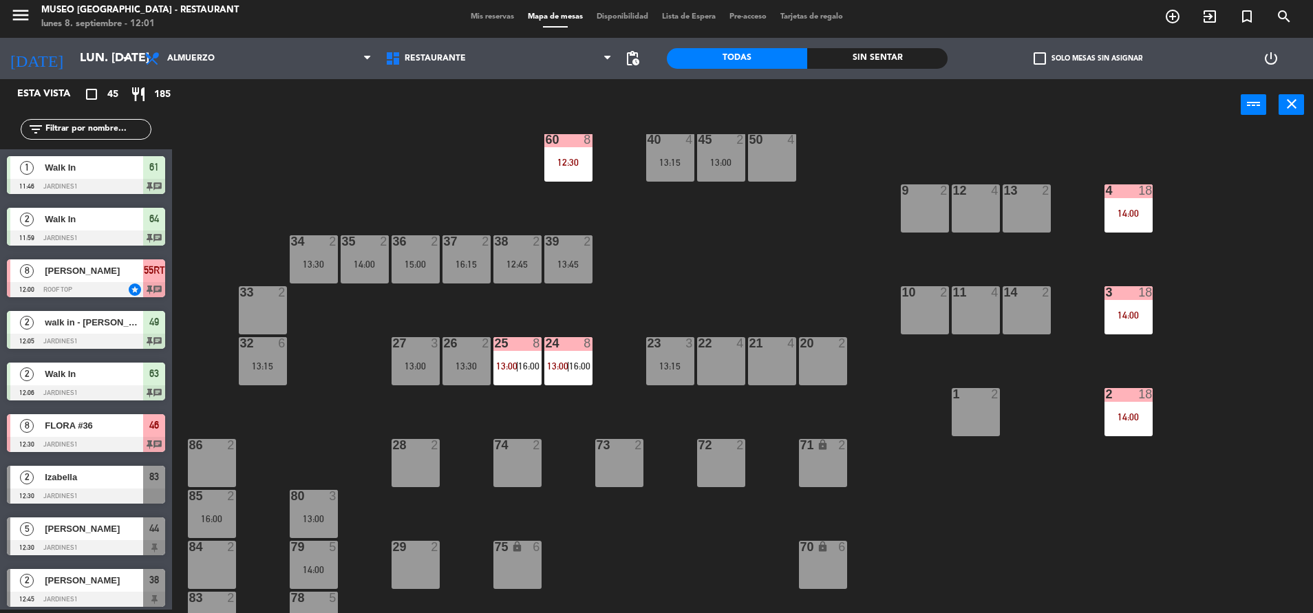
scroll to position [96, 0]
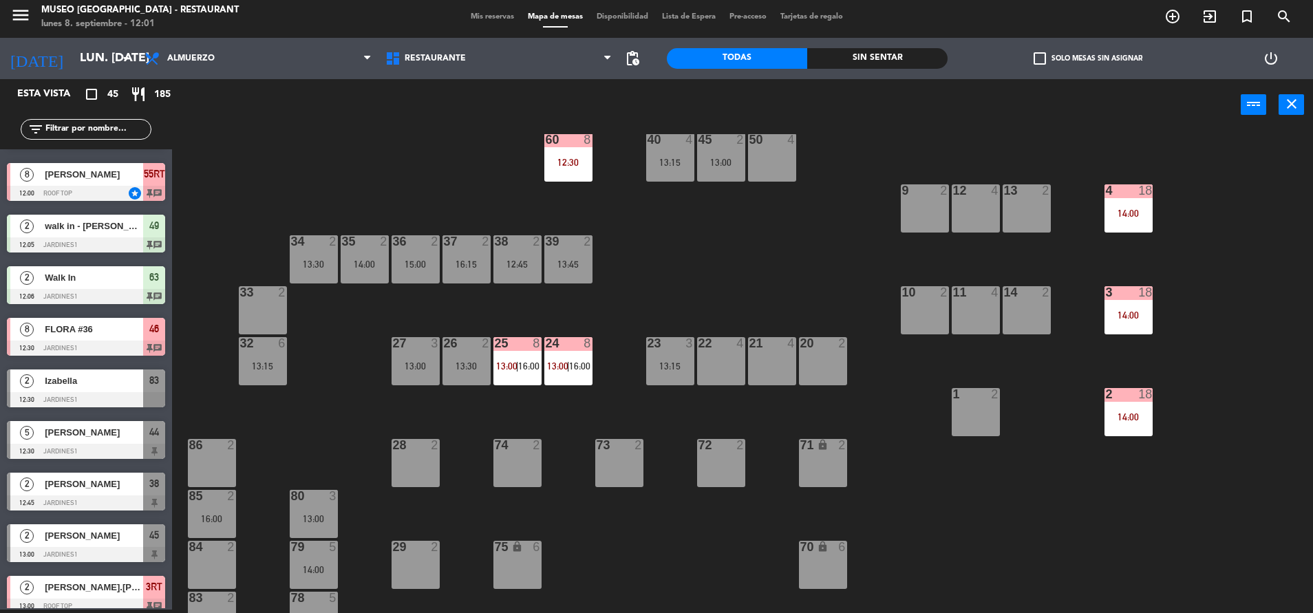
click at [995, 511] on div "44 5 12:30 49 2 12:05 54 5 14:00 64 2 11:59 48 2 53 4 14:45 63 2 12:06 43 3 14:…" at bounding box center [749, 373] width 1128 height 479
click at [1104, 436] on div "44 5 12:30 49 2 12:05 54 5 14:00 64 2 11:59 48 2 53 4 14:45 63 2 12:06 43 3 14:…" at bounding box center [749, 373] width 1128 height 479
click at [1107, 423] on div "2 18 14:00" at bounding box center [1128, 412] width 48 height 48
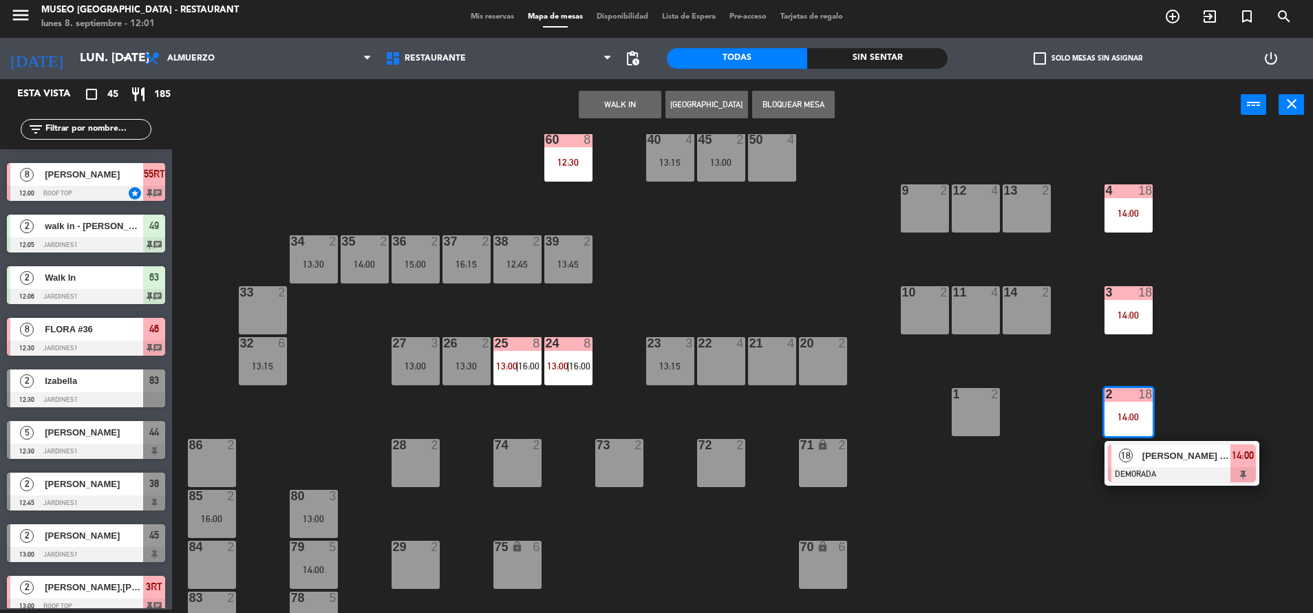
click at [1179, 463] on div "[PERSON_NAME] (Andean)" at bounding box center [1185, 456] width 89 height 23
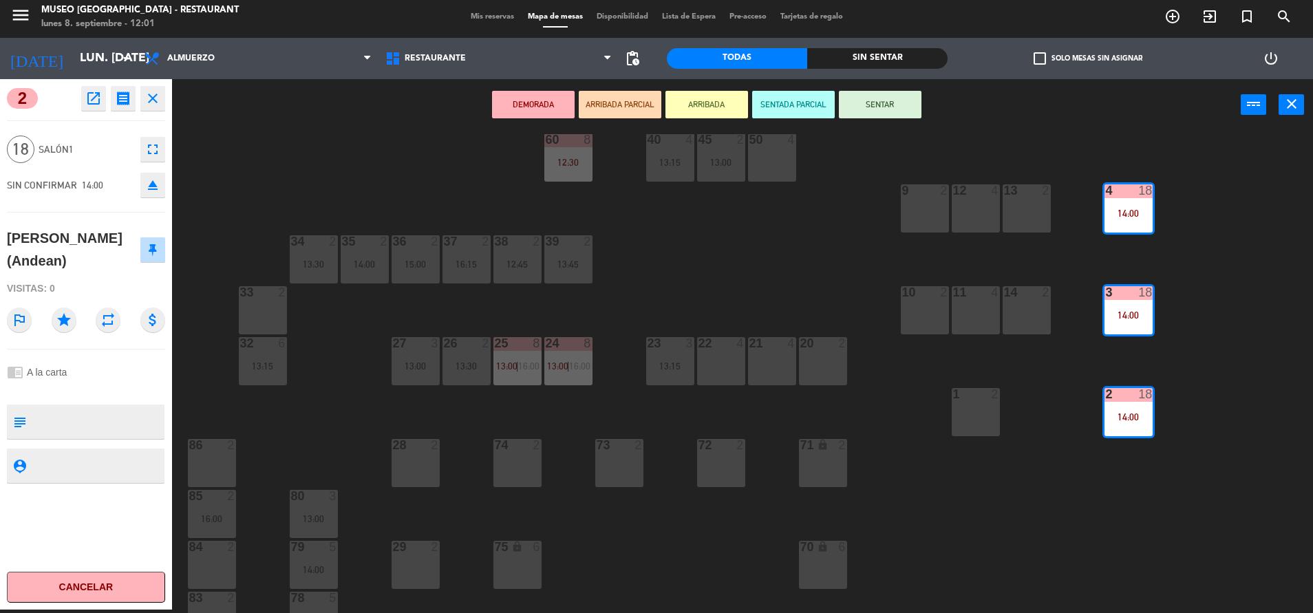
click at [74, 407] on textarea at bounding box center [97, 421] width 131 height 29
click at [1001, 377] on div "44 5 12:30 49 2 12:05 54 5 14:00 64 2 11:59 48 2 53 4 14:45 63 2 12:06 43 3 14:…" at bounding box center [749, 373] width 1128 height 479
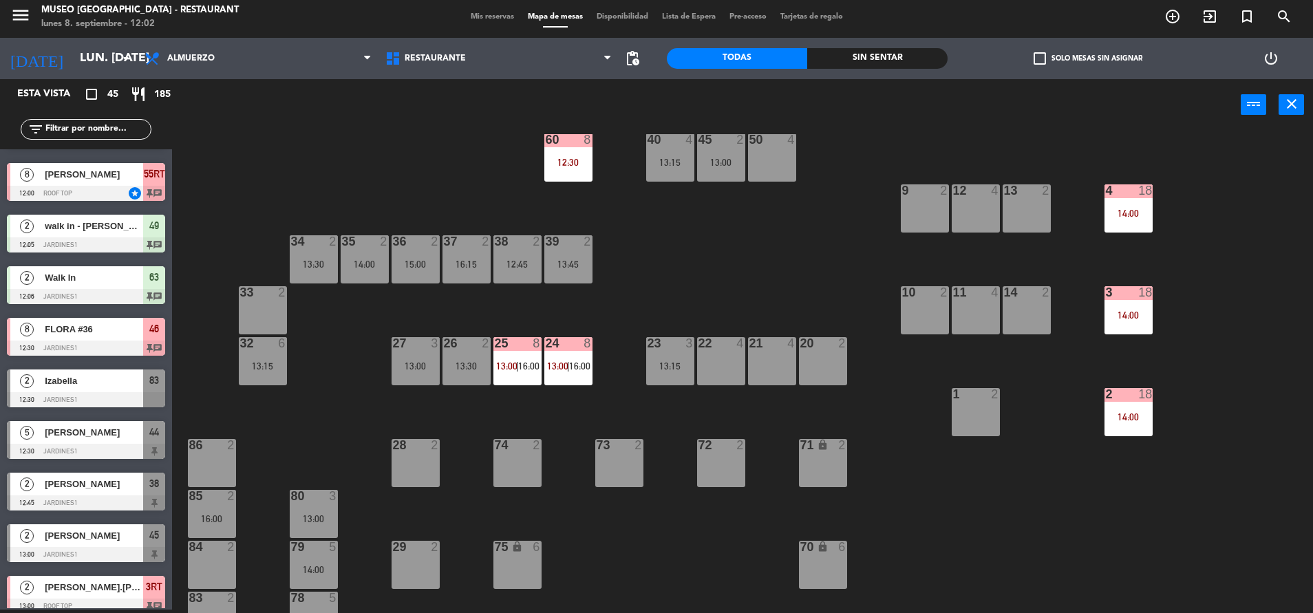
scroll to position [0, 0]
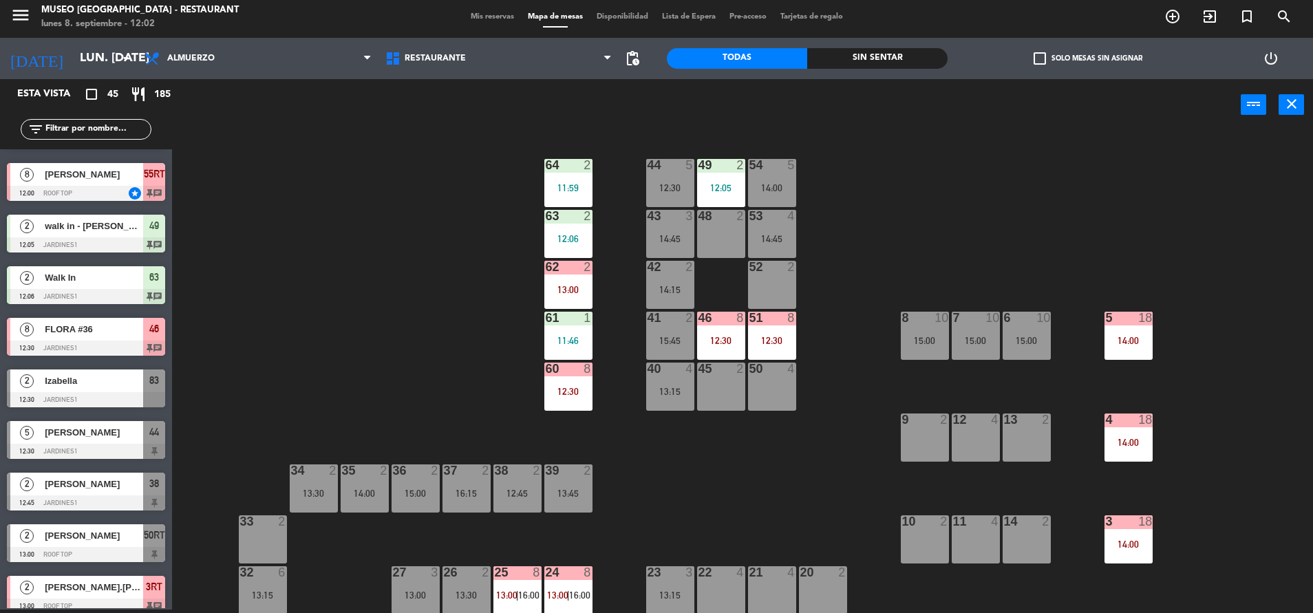
click at [659, 154] on div "44 5 12:30 49 2 12:05 54 5 14:00 64 2 11:59 48 2 53 4 14:45 63 2 12:06 43 3 14:…" at bounding box center [749, 373] width 1128 height 479
click at [666, 179] on div "44 5 12:30" at bounding box center [670, 183] width 48 height 48
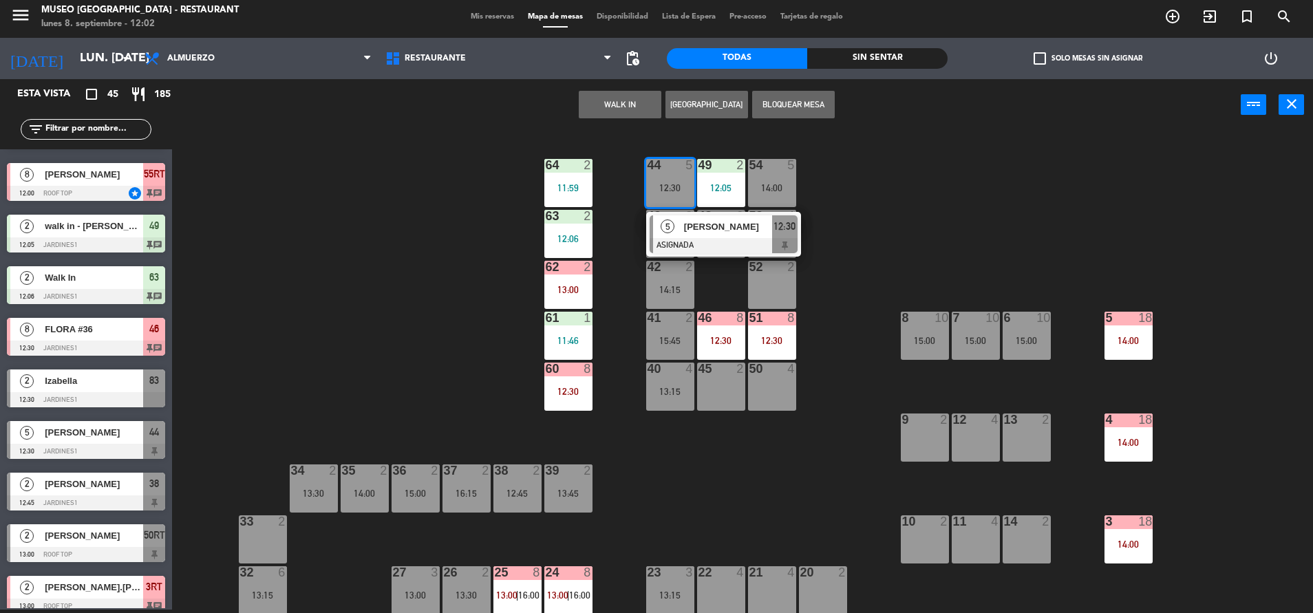
click at [725, 241] on div at bounding box center [724, 245] width 148 height 15
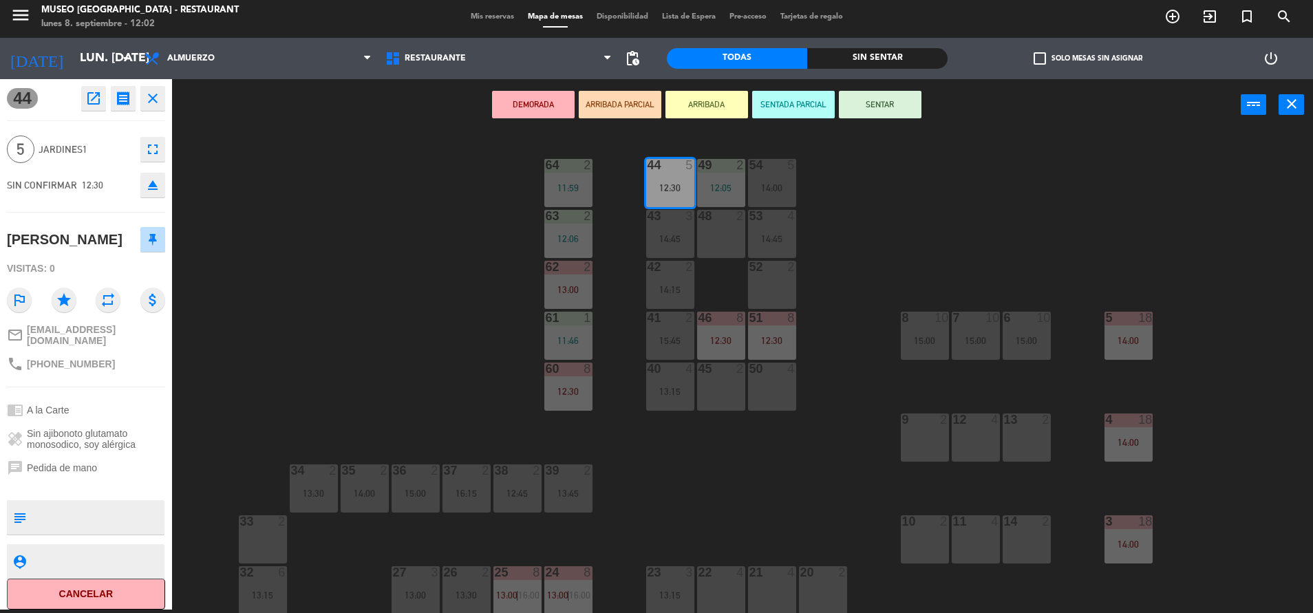
click at [528, 103] on button "DEMORADA" at bounding box center [533, 105] width 83 height 28
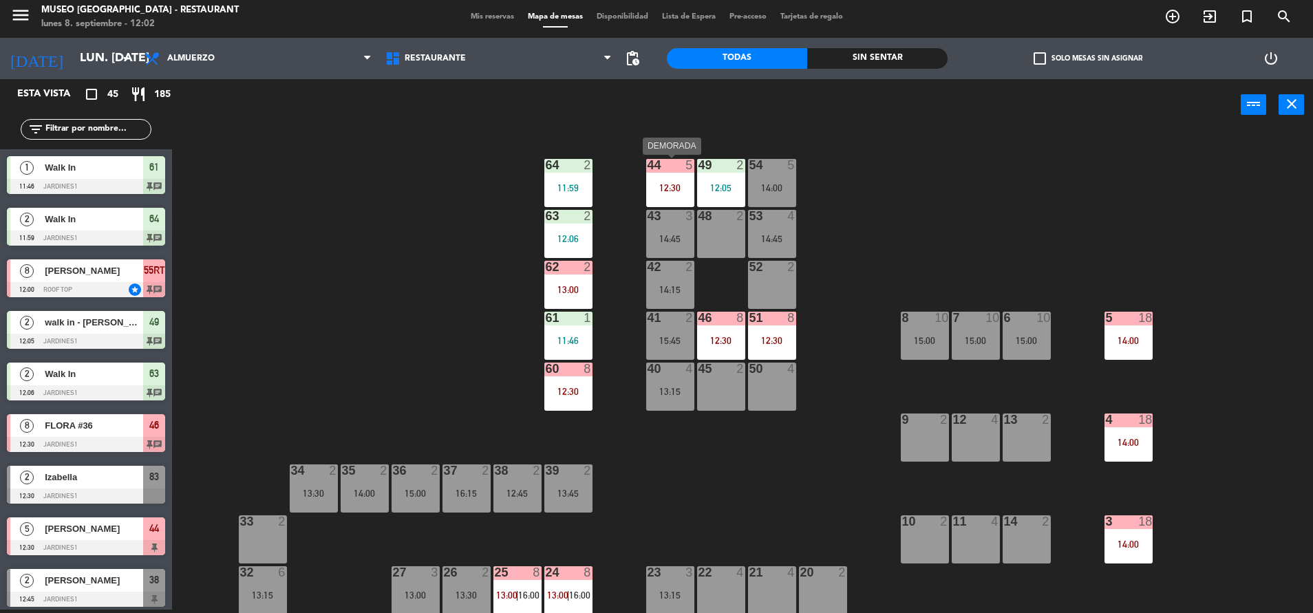
click at [660, 169] on div at bounding box center [670, 165] width 23 height 12
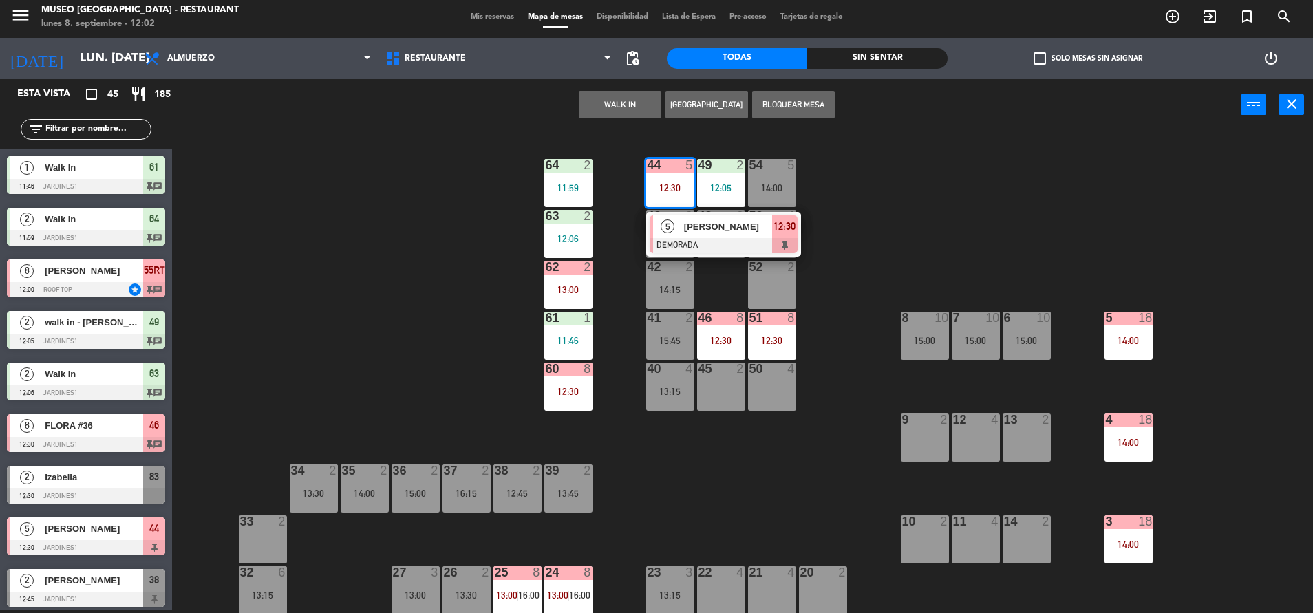
click at [703, 228] on span "[PERSON_NAME]" at bounding box center [728, 227] width 88 height 14
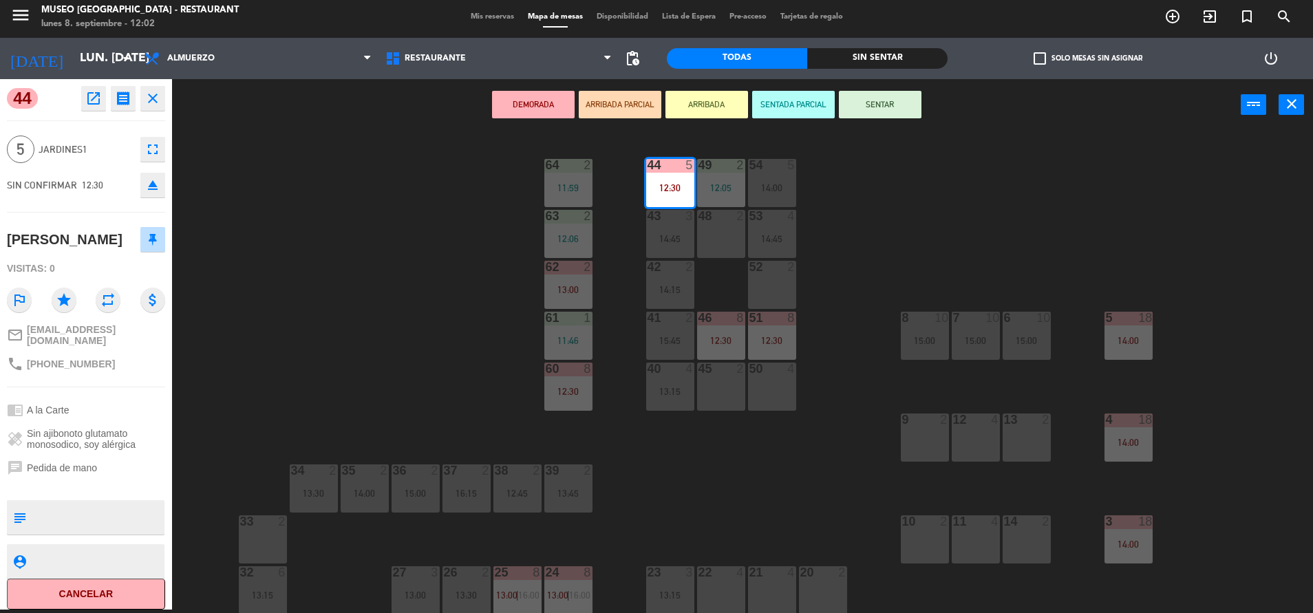
click at [88, 504] on textarea at bounding box center [97, 517] width 131 height 29
click at [105, 243] on div "[PERSON_NAME]" at bounding box center [86, 239] width 158 height 34
click at [96, 267] on div "Visitas: 0" at bounding box center [86, 269] width 158 height 24
click at [310, 269] on div "44 5 12:30 49 2 12:05 54 5 14:00 64 2 11:59 48 2 53 4 14:45 63 2 12:06 43 3 14:…" at bounding box center [749, 373] width 1128 height 479
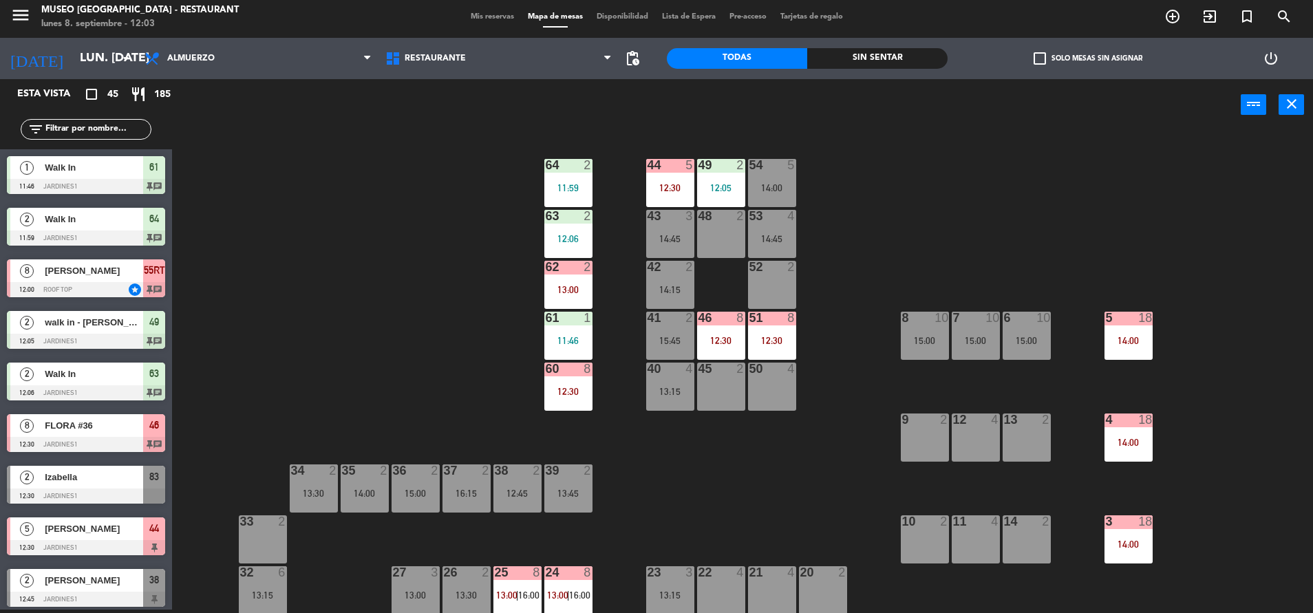
click at [665, 176] on div "44 5 12:30" at bounding box center [670, 183] width 48 height 48
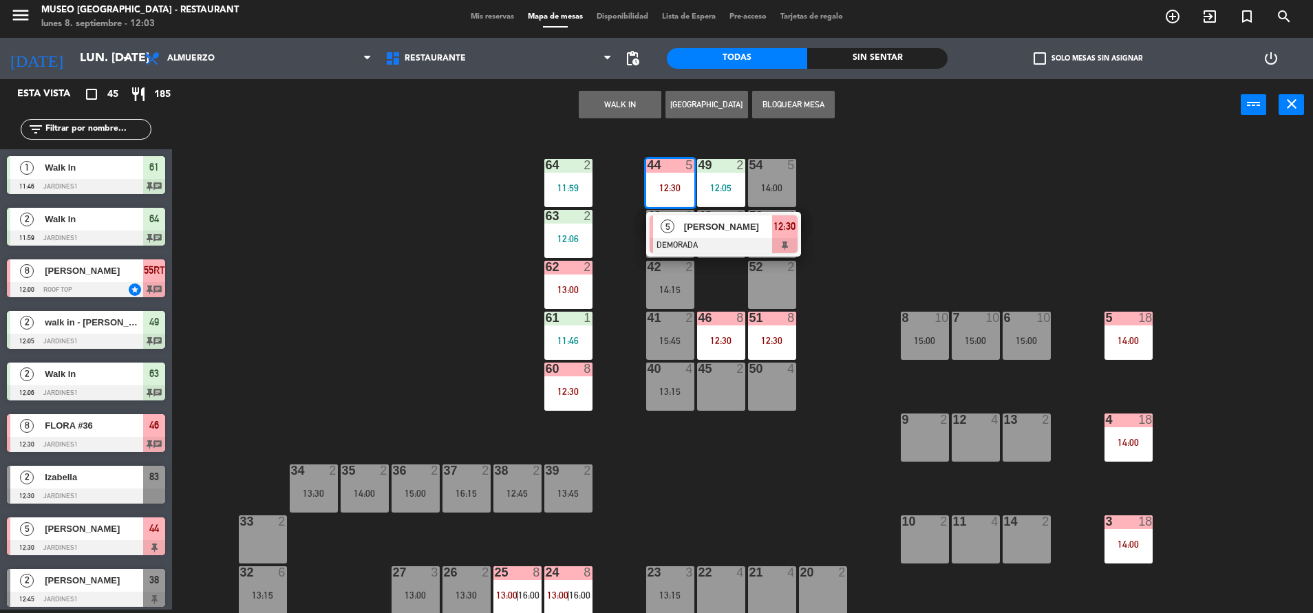
click at [738, 236] on div "[PERSON_NAME]" at bounding box center [727, 226] width 89 height 23
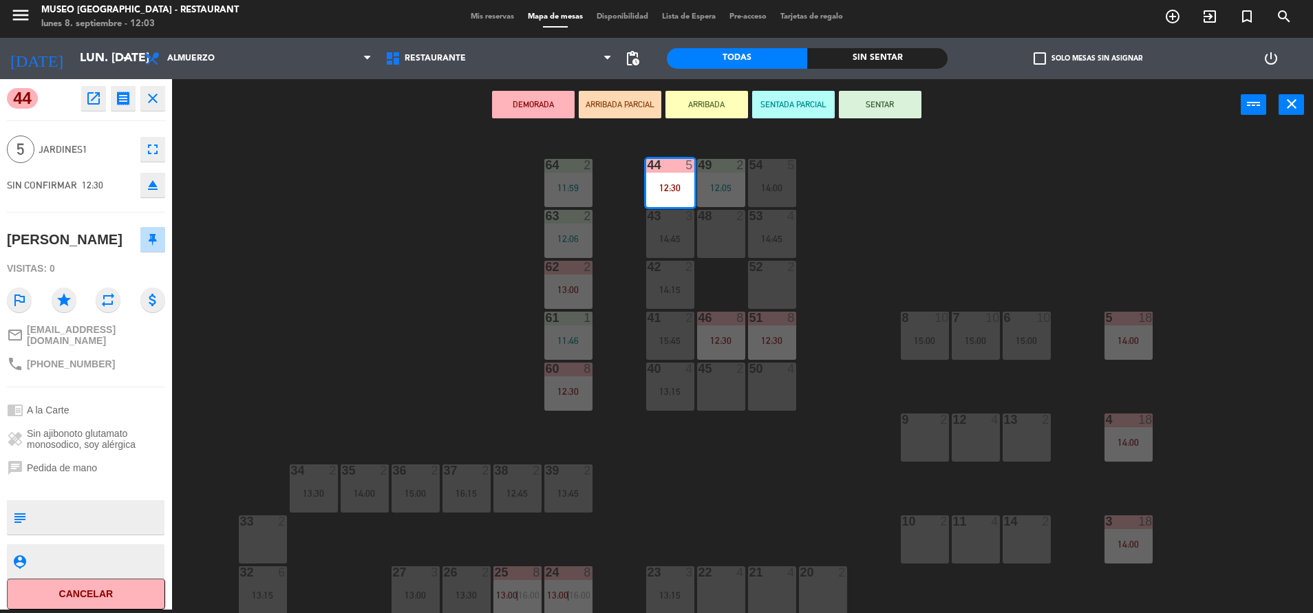
click at [374, 342] on div "44 5 12:30 49 2 12:05 54 5 14:00 64 2 11:59 48 2 53 4 14:45 63 2 12:06 43 3 14:…" at bounding box center [749, 373] width 1128 height 479
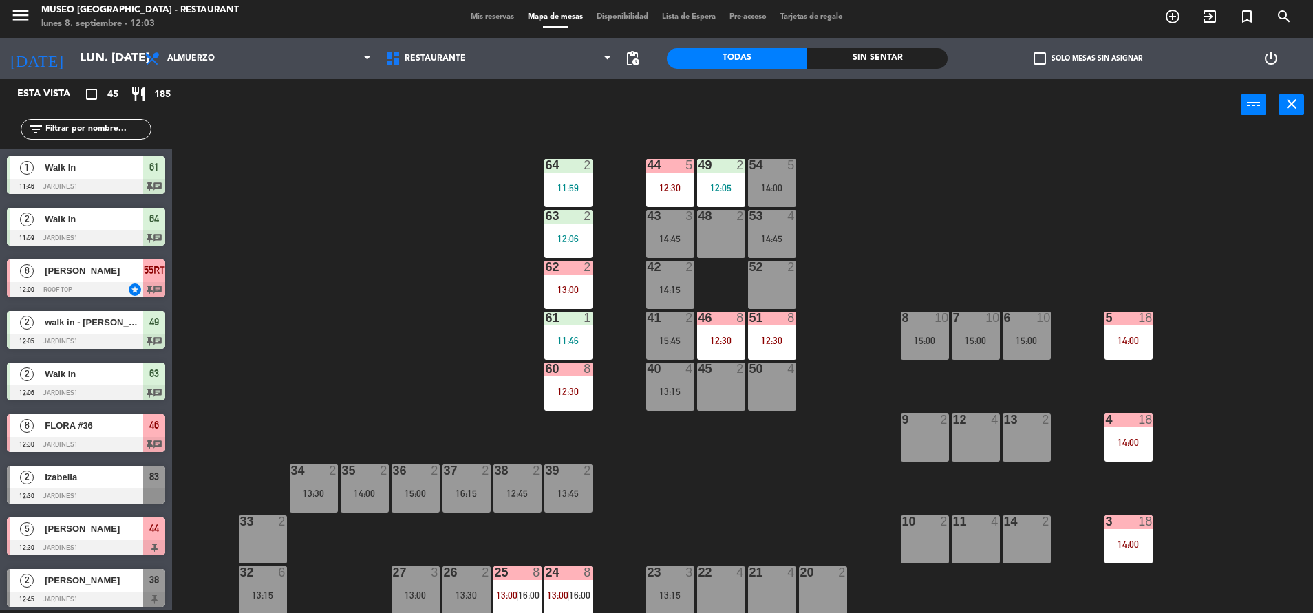
click at [662, 177] on div "44 5 12:30" at bounding box center [670, 183] width 48 height 48
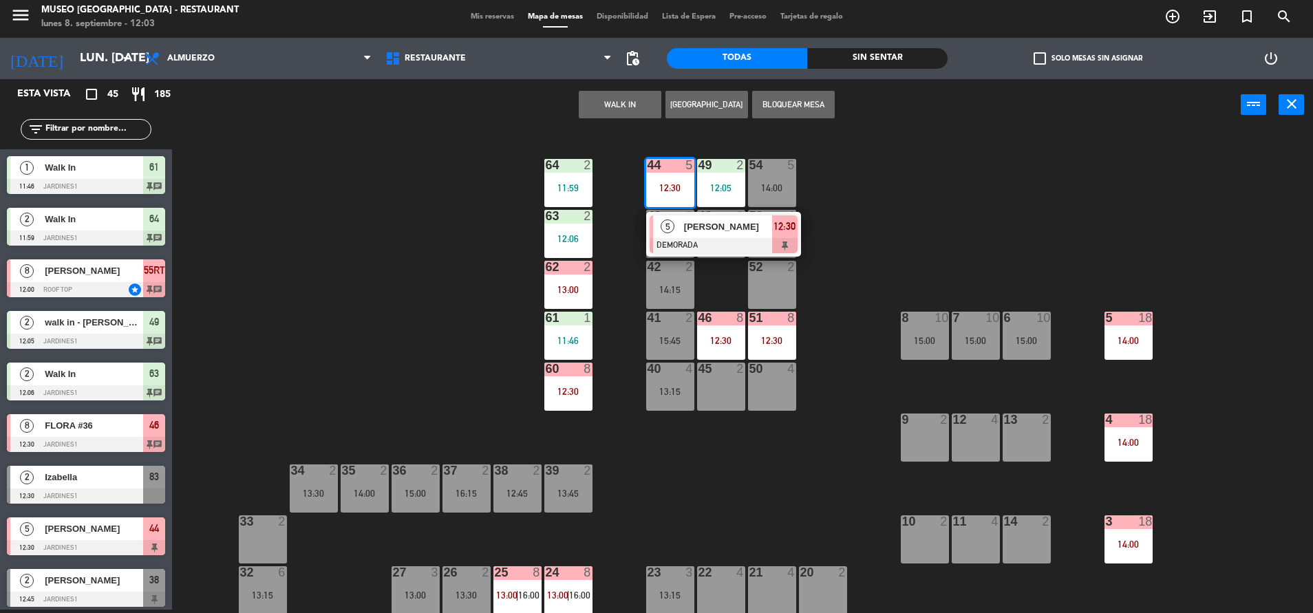
click at [752, 240] on div at bounding box center [724, 245] width 148 height 15
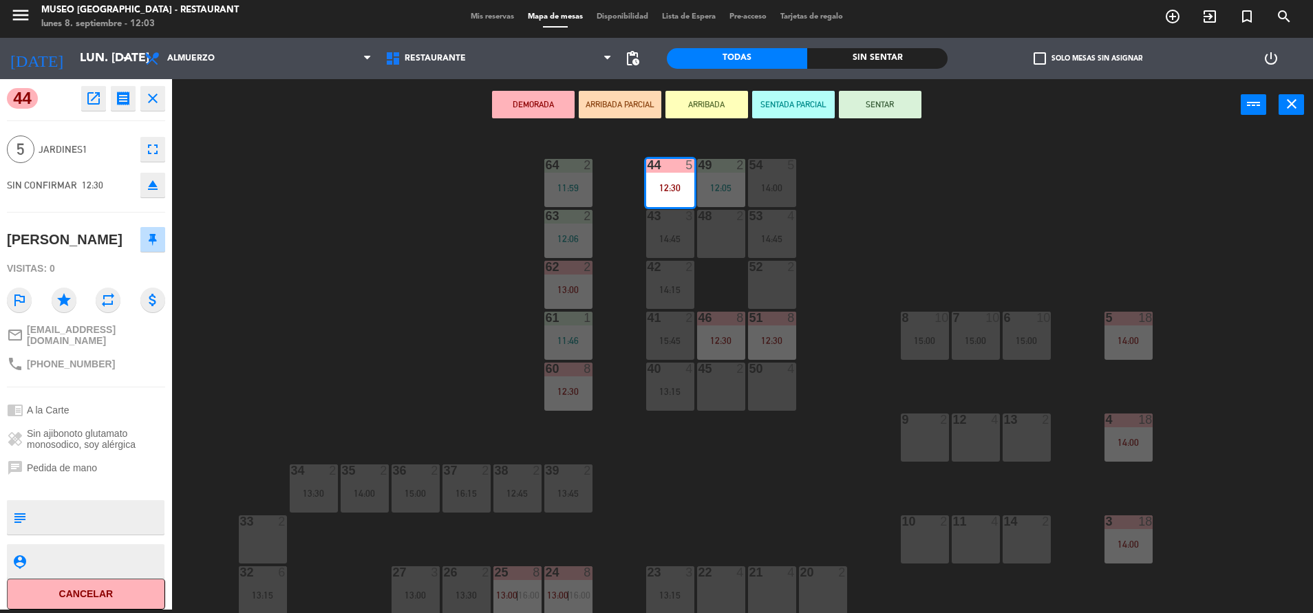
click at [449, 303] on div "44 5 12:30 49 2 12:05 54 5 14:00 64 2 11:59 48 2 53 4 14:45 63 2 12:06 43 3 14:…" at bounding box center [749, 373] width 1128 height 479
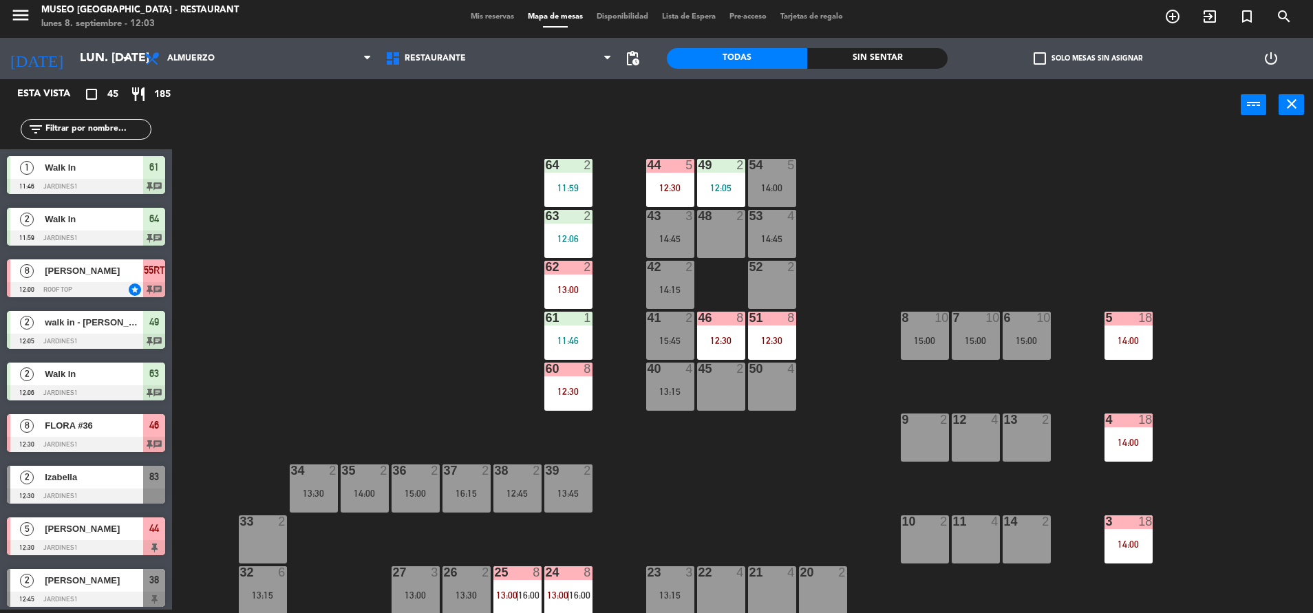
click at [676, 186] on div "12:30" at bounding box center [670, 188] width 48 height 10
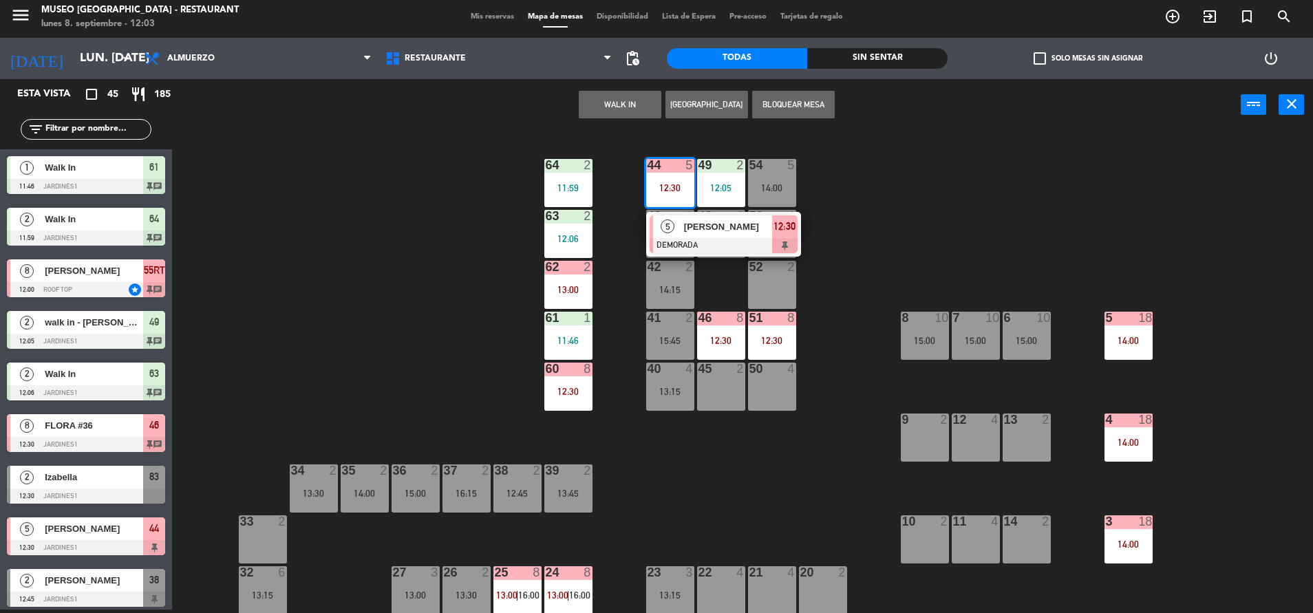
click at [725, 229] on span "[PERSON_NAME]" at bounding box center [728, 227] width 88 height 14
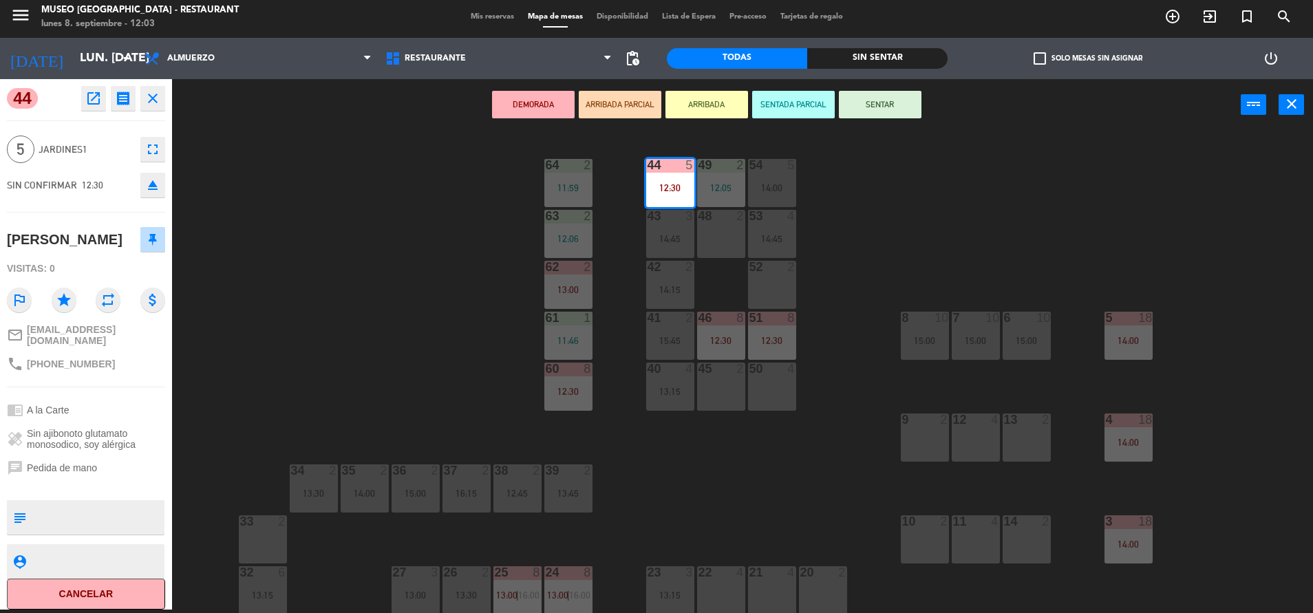
click at [413, 317] on div "44 5 12:30 49 2 12:05 54 5 14:00 64 2 11:59 48 2 53 4 14:45 63 2 12:06 43 3 14:…" at bounding box center [749, 373] width 1128 height 479
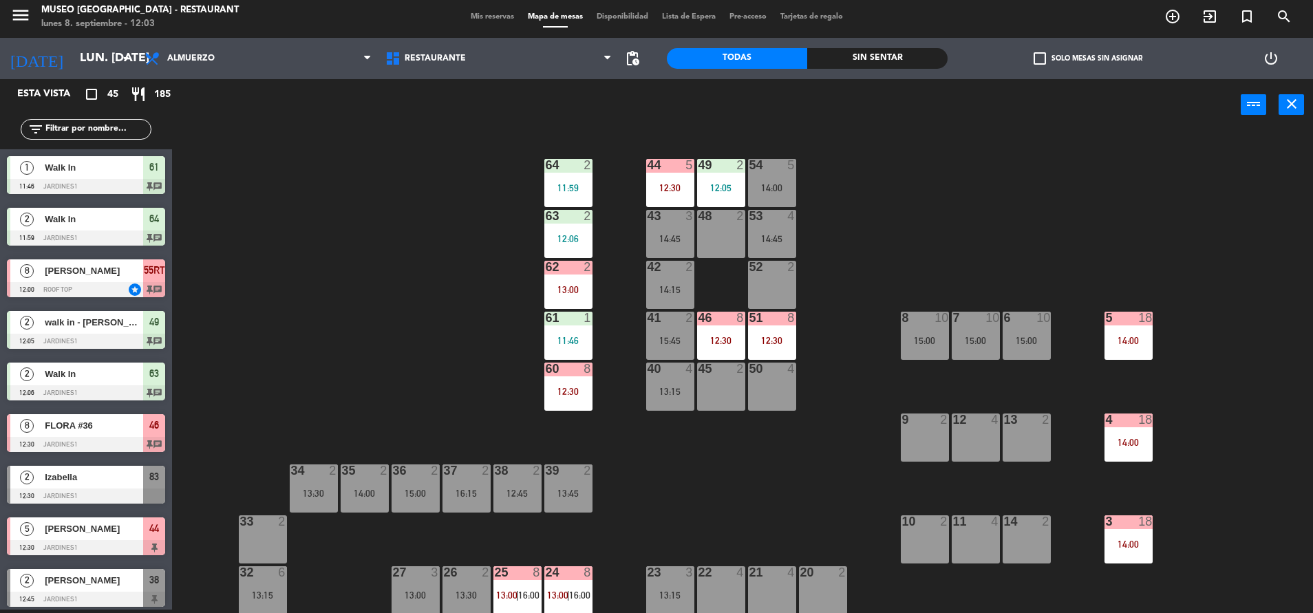
click at [656, 178] on div "44 5 12:30" at bounding box center [670, 183] width 48 height 48
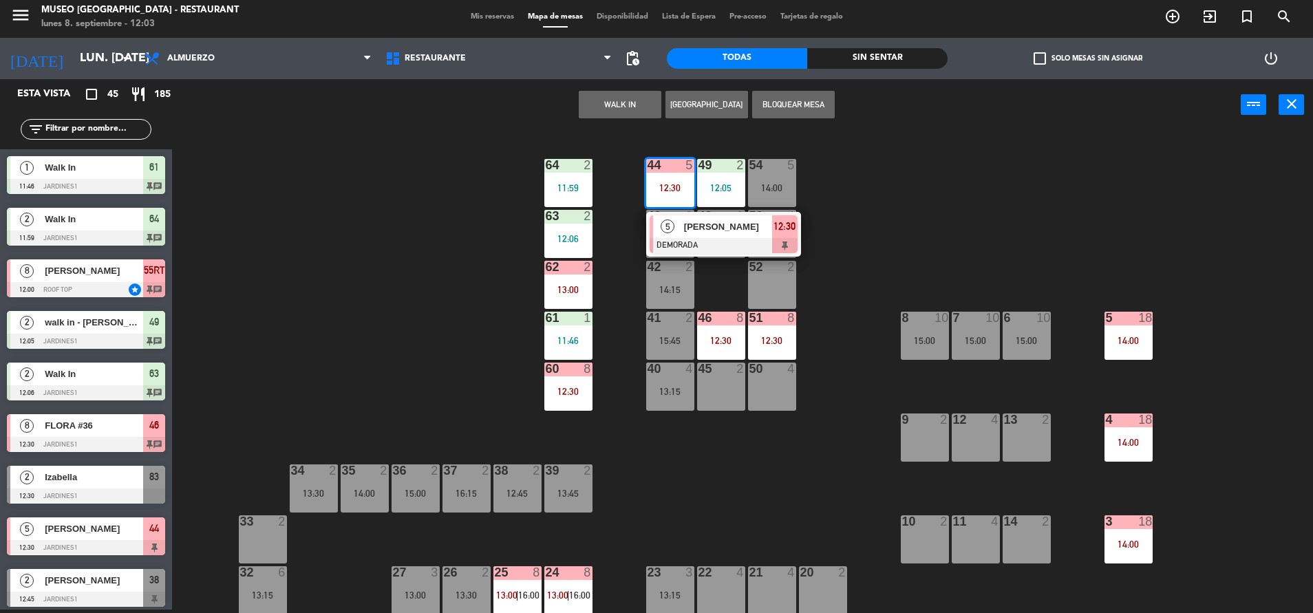
click at [760, 239] on div at bounding box center [724, 245] width 148 height 15
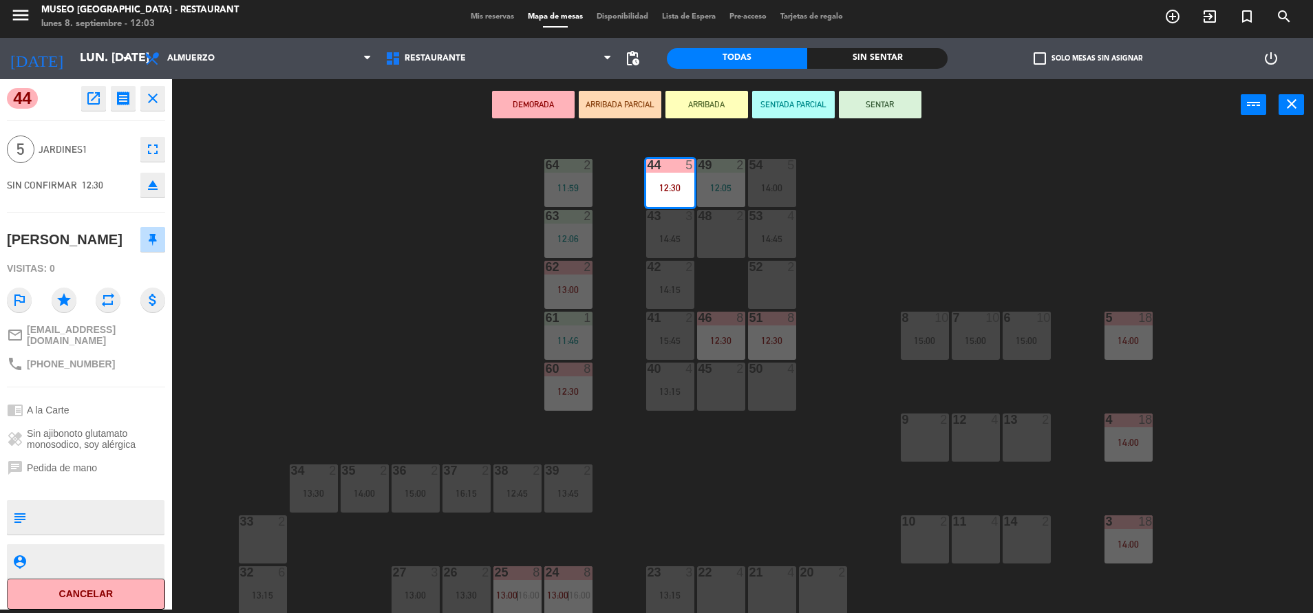
scroll to position [1, 0]
click at [394, 359] on div "44 5 12:30 49 2 12:05 54 5 14:00 64 2 11:59 48 2 53 4 14:45 63 2 12:06 43 3 14:…" at bounding box center [749, 373] width 1128 height 479
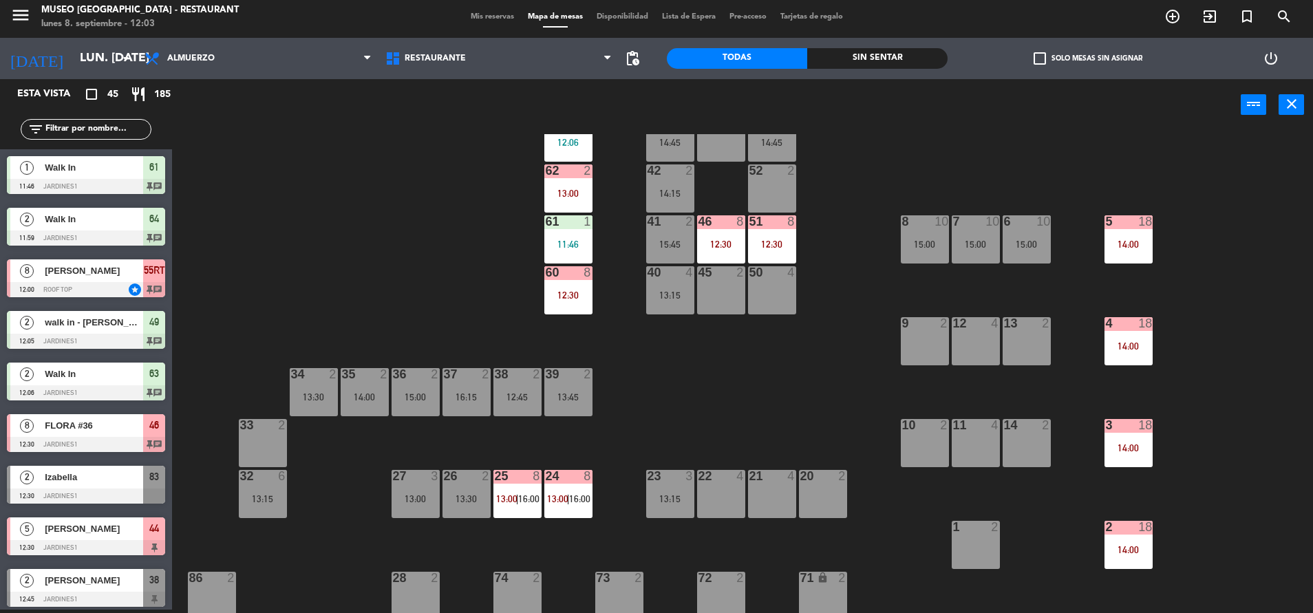
scroll to position [97, 0]
click at [558, 493] on span "13:00" at bounding box center [557, 498] width 21 height 11
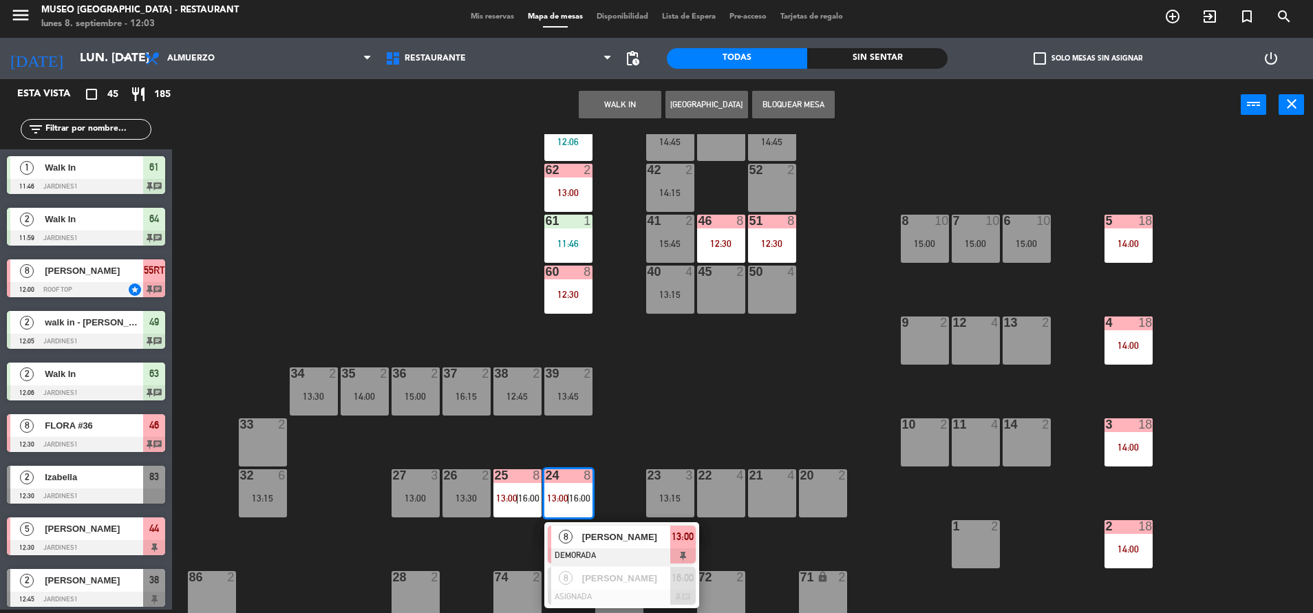
click at [607, 539] on span "[PERSON_NAME]" at bounding box center [626, 537] width 88 height 14
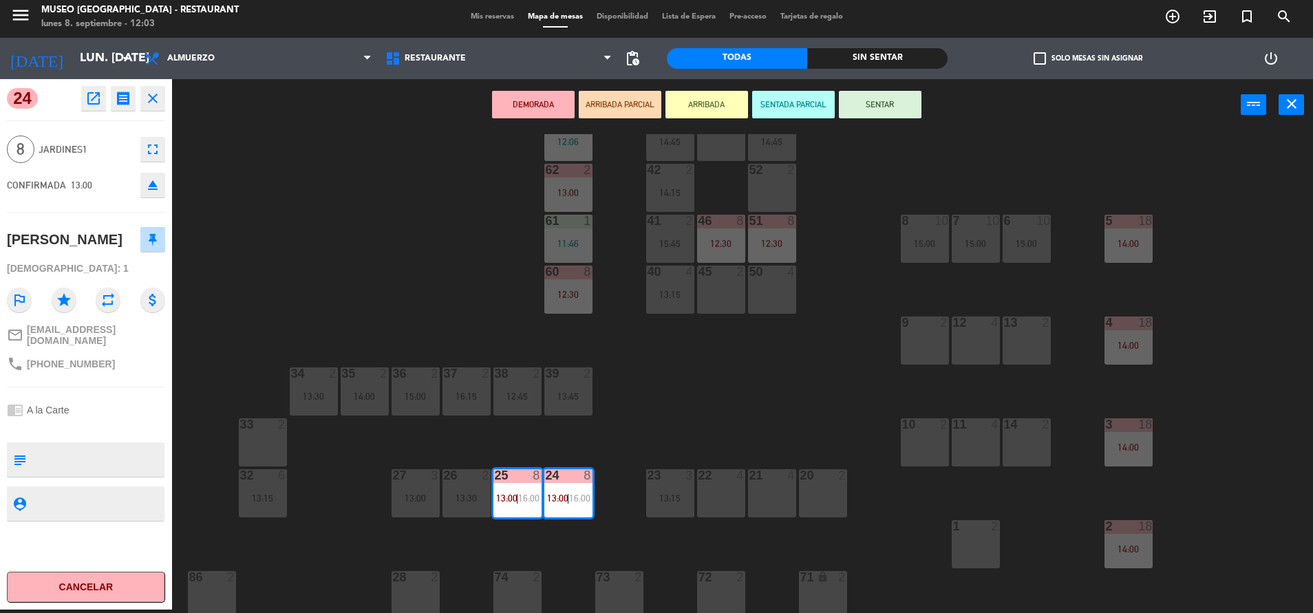
click at [666, 397] on div "44 5 12:30 49 2 12:05 54 5 14:00 64 2 11:59 48 2 53 4 14:45 63 2 12:06 43 3 14:…" at bounding box center [749, 373] width 1128 height 479
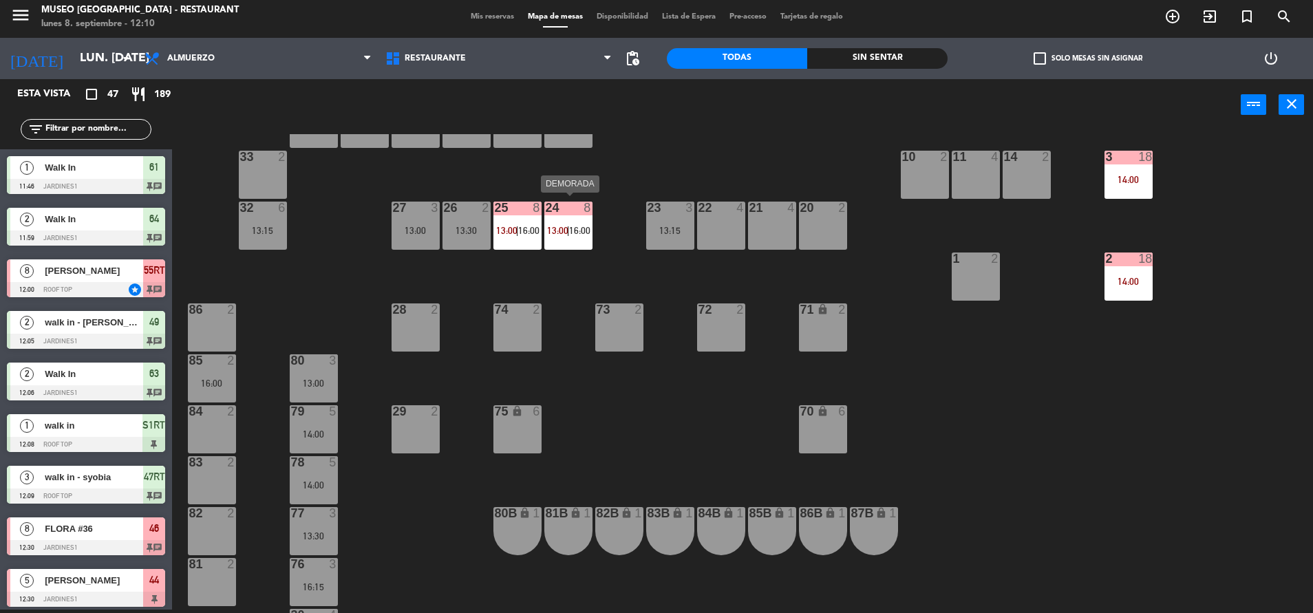
scroll to position [373, 0]
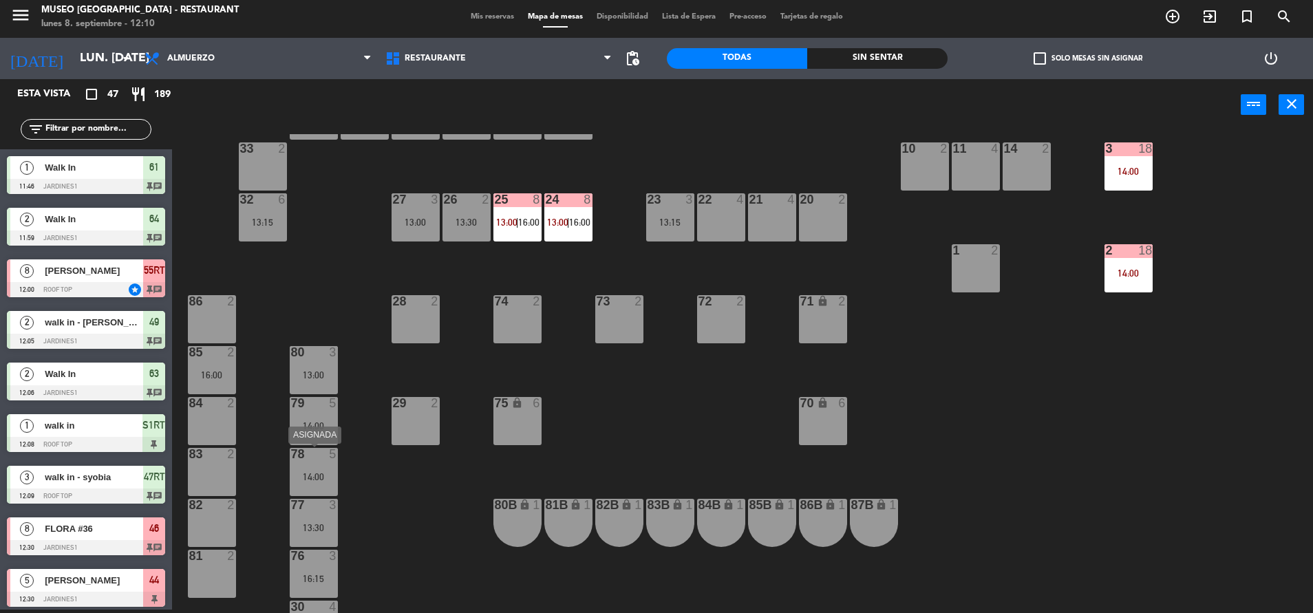
click at [323, 485] on div "78 5 14:00" at bounding box center [314, 472] width 48 height 48
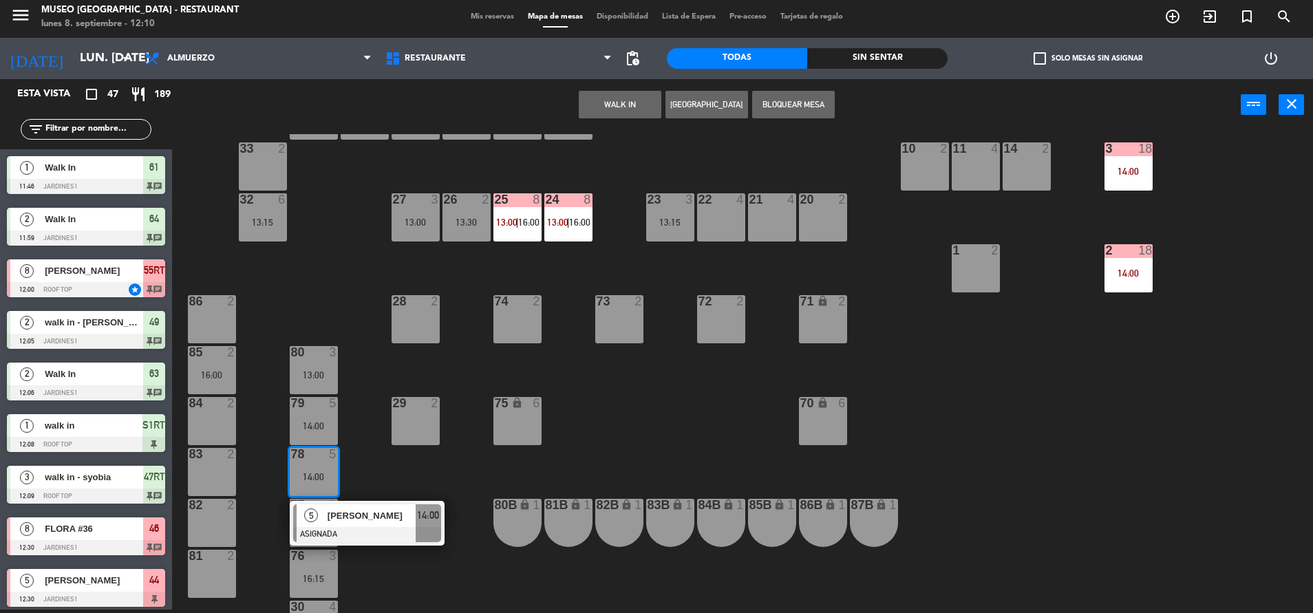
click at [365, 509] on span "[PERSON_NAME]" at bounding box center [372, 516] width 88 height 14
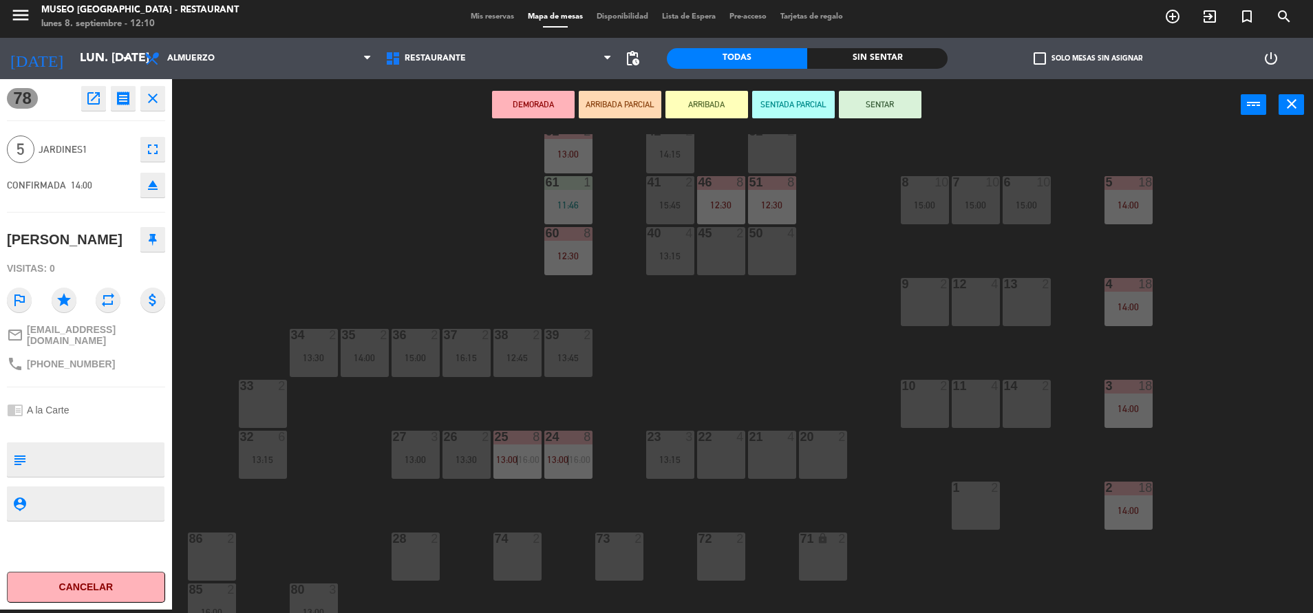
scroll to position [136, 0]
click at [825, 449] on div "20 2" at bounding box center [823, 454] width 48 height 48
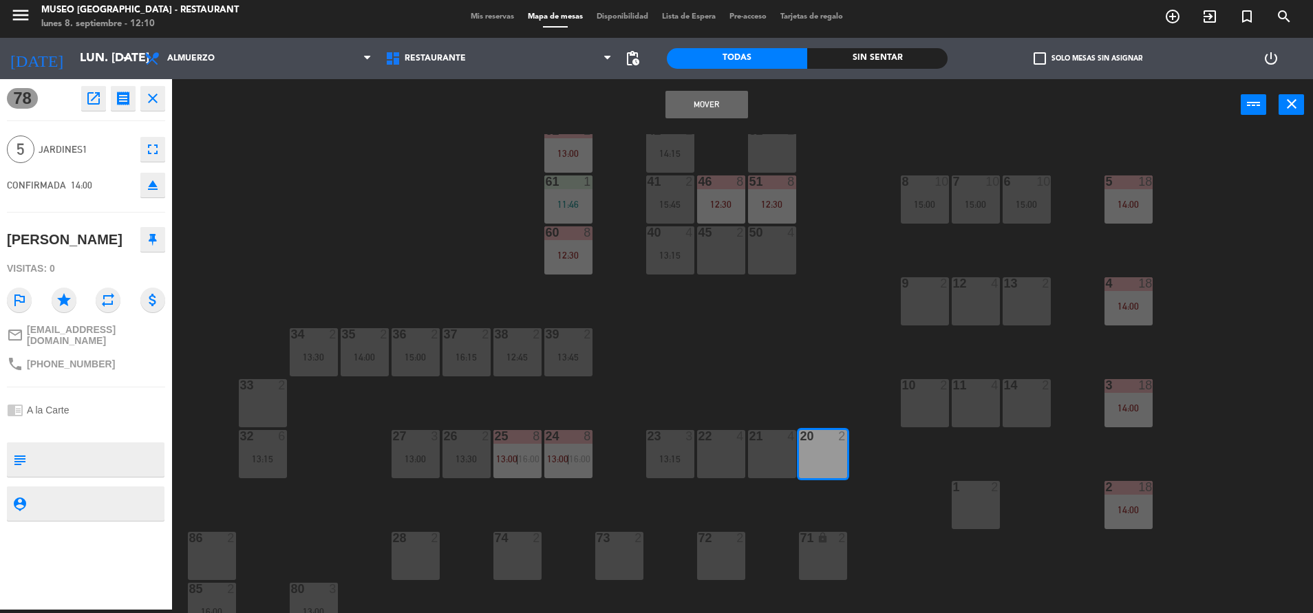
click at [770, 438] on div at bounding box center [771, 436] width 23 height 12
click at [709, 109] on button "Mover y Unir" at bounding box center [706, 105] width 83 height 28
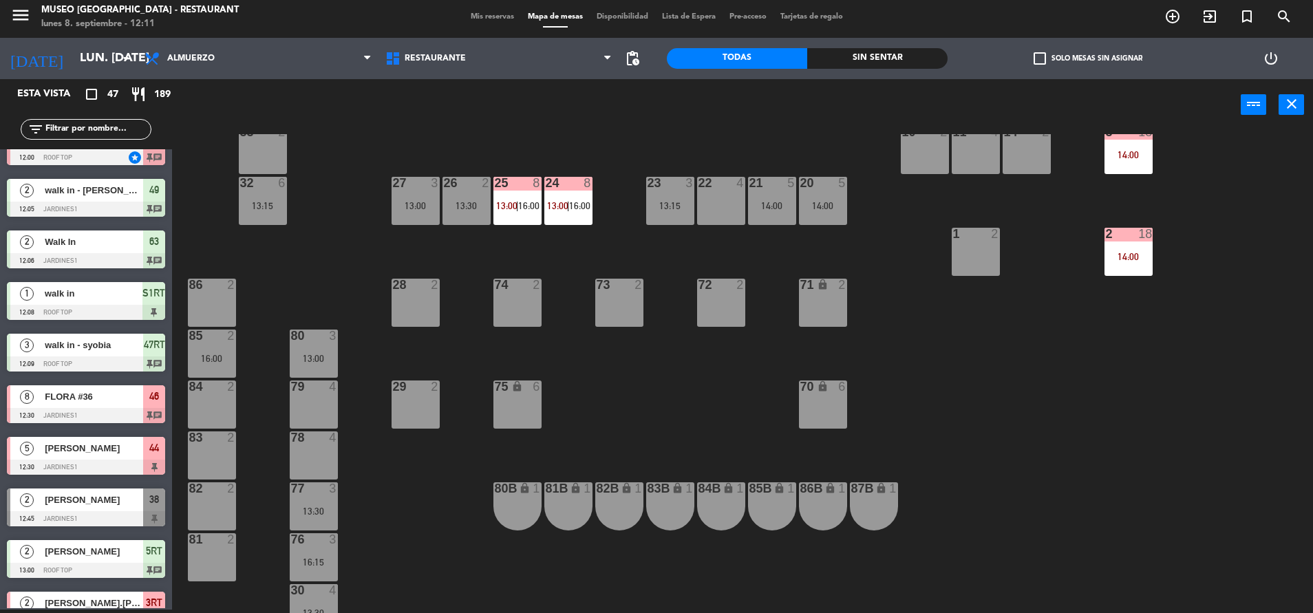
scroll to position [390, 0]
click at [310, 507] on div "13:30" at bounding box center [314, 511] width 48 height 10
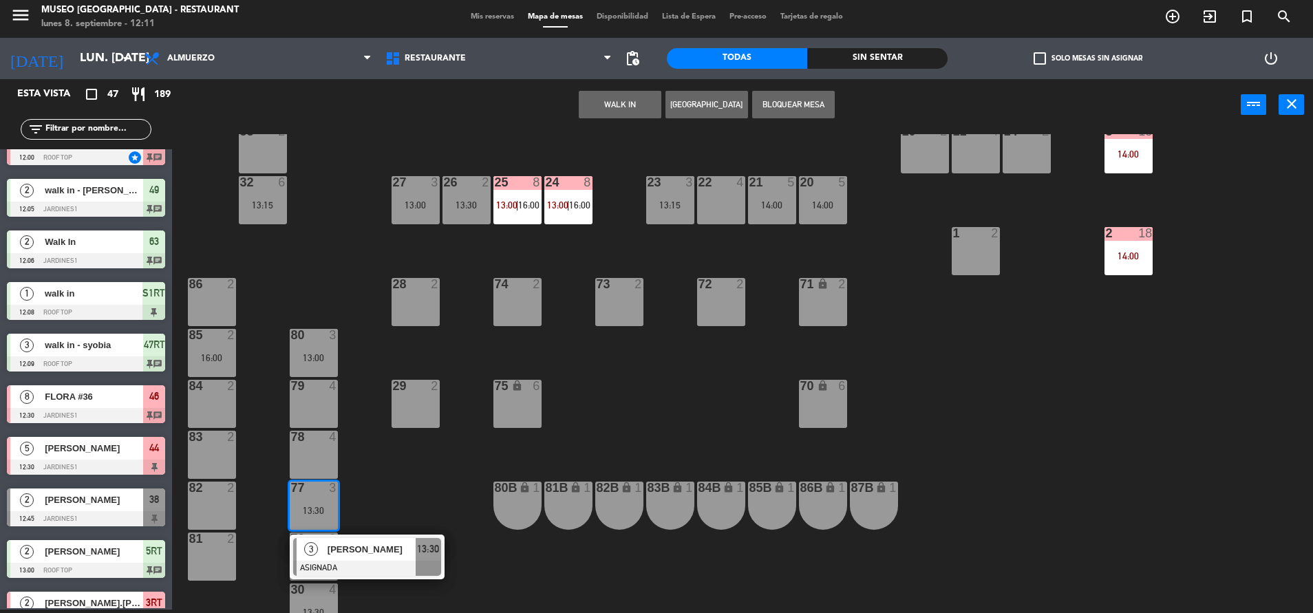
click at [310, 407] on div "79 4" at bounding box center [314, 404] width 48 height 48
click at [568, 109] on button "Mover" at bounding box center [576, 105] width 83 height 28
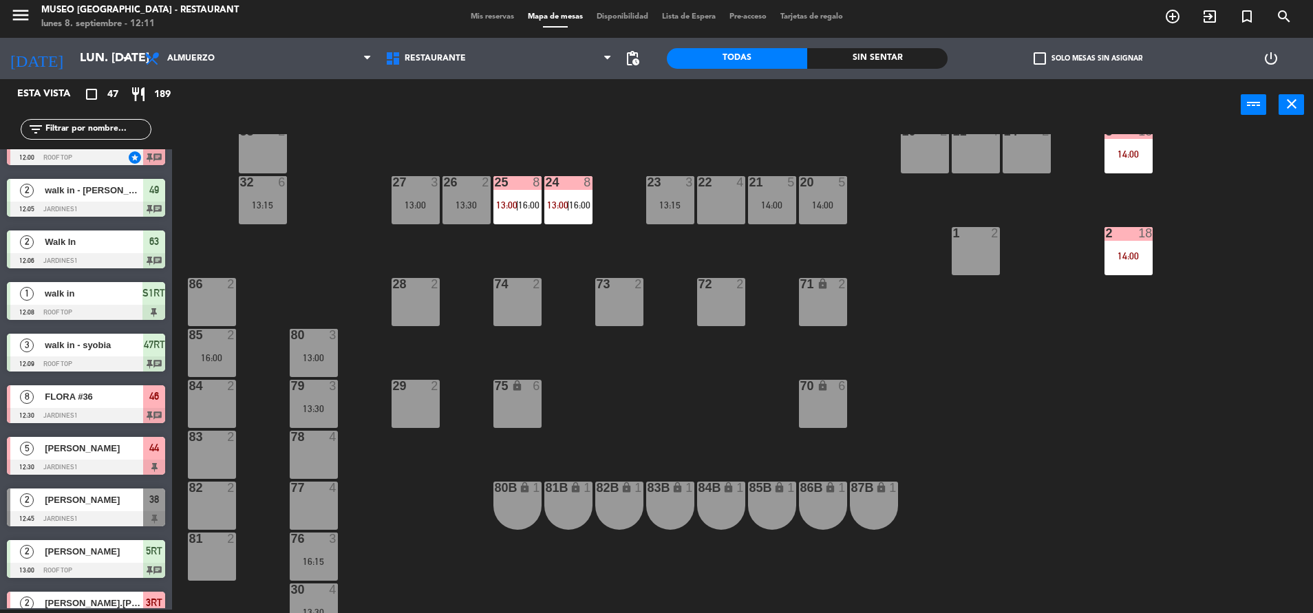
scroll to position [511, 0]
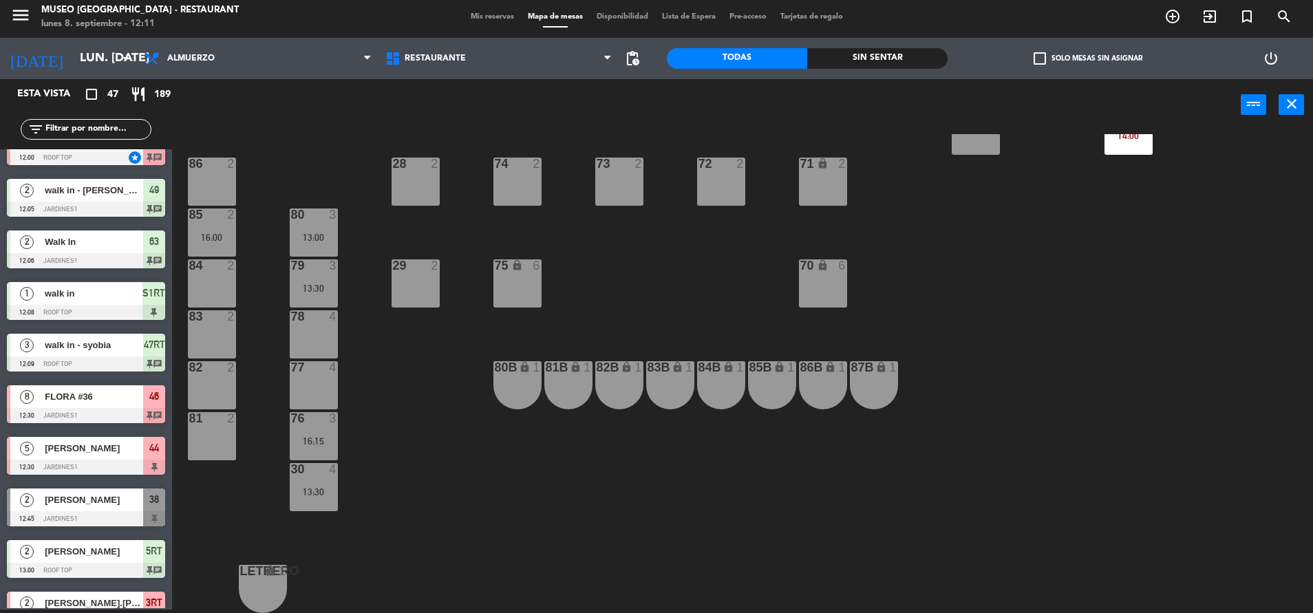
click at [317, 441] on div "16:15" at bounding box center [314, 441] width 48 height 10
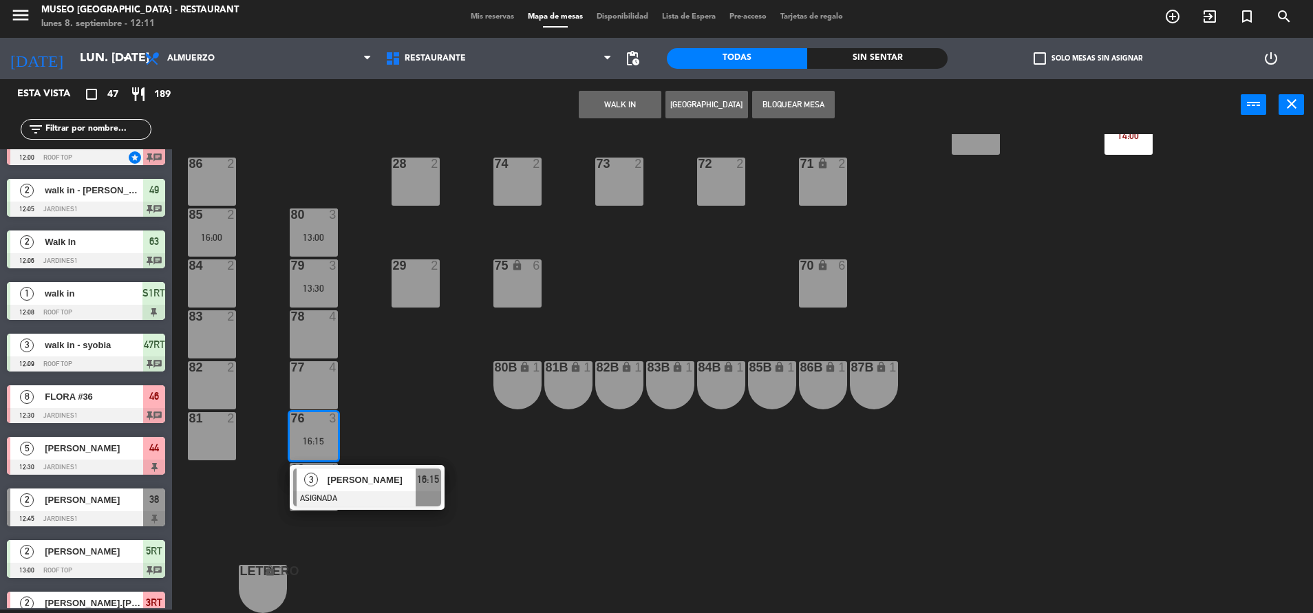
click at [313, 337] on div "78 4" at bounding box center [314, 334] width 48 height 48
click at [578, 105] on button "Mover" at bounding box center [576, 105] width 83 height 28
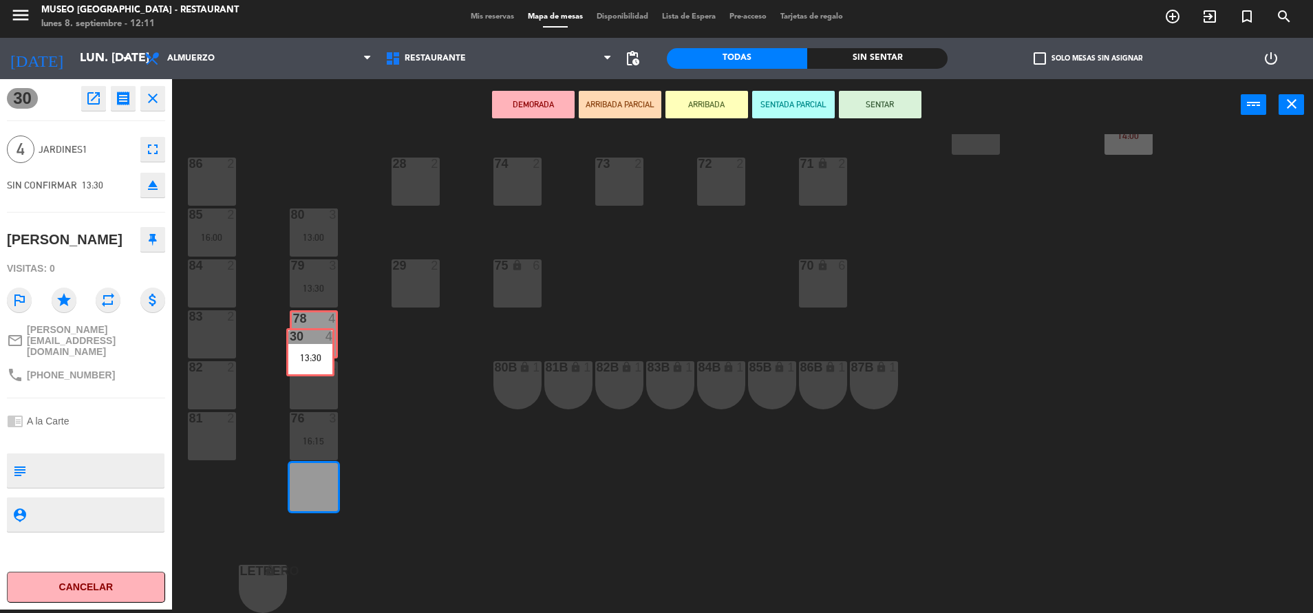
drag, startPoint x: 317, startPoint y: 472, endPoint x: 314, endPoint y: 337, distance: 134.9
click at [314, 337] on div "44 5 12:30 49 2 12:05 54 5 14:00 64 2 11:59 48 2 53 4 14:45 63 2 12:06 43 3 14:…" at bounding box center [749, 373] width 1128 height 479
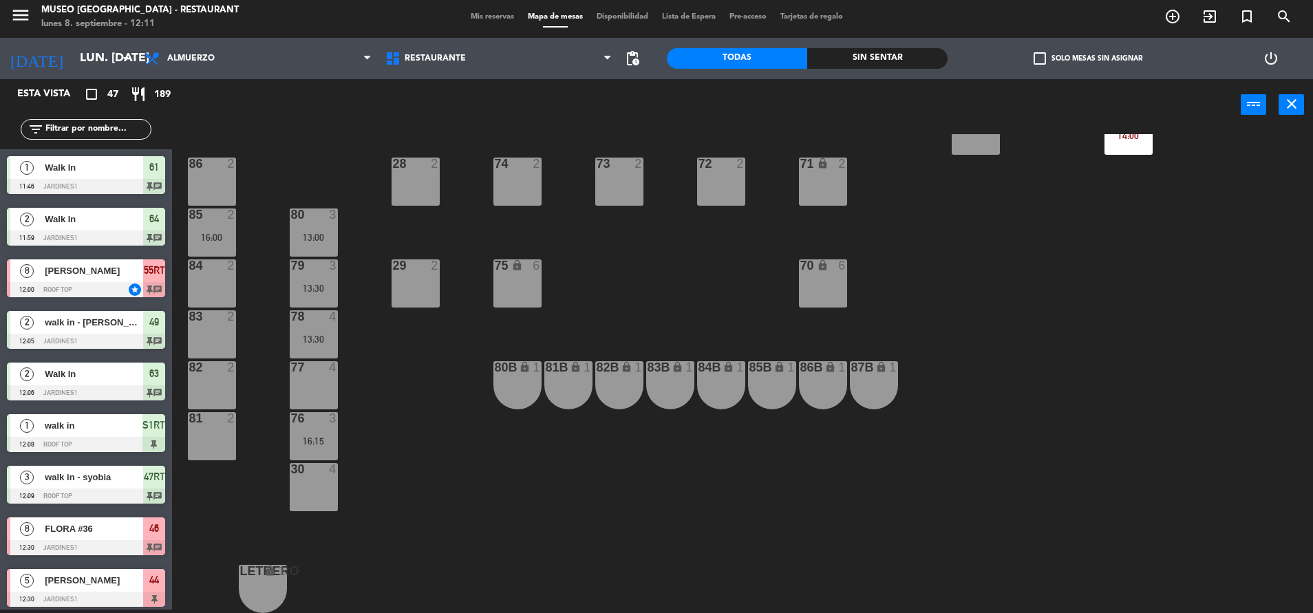
scroll to position [3, 0]
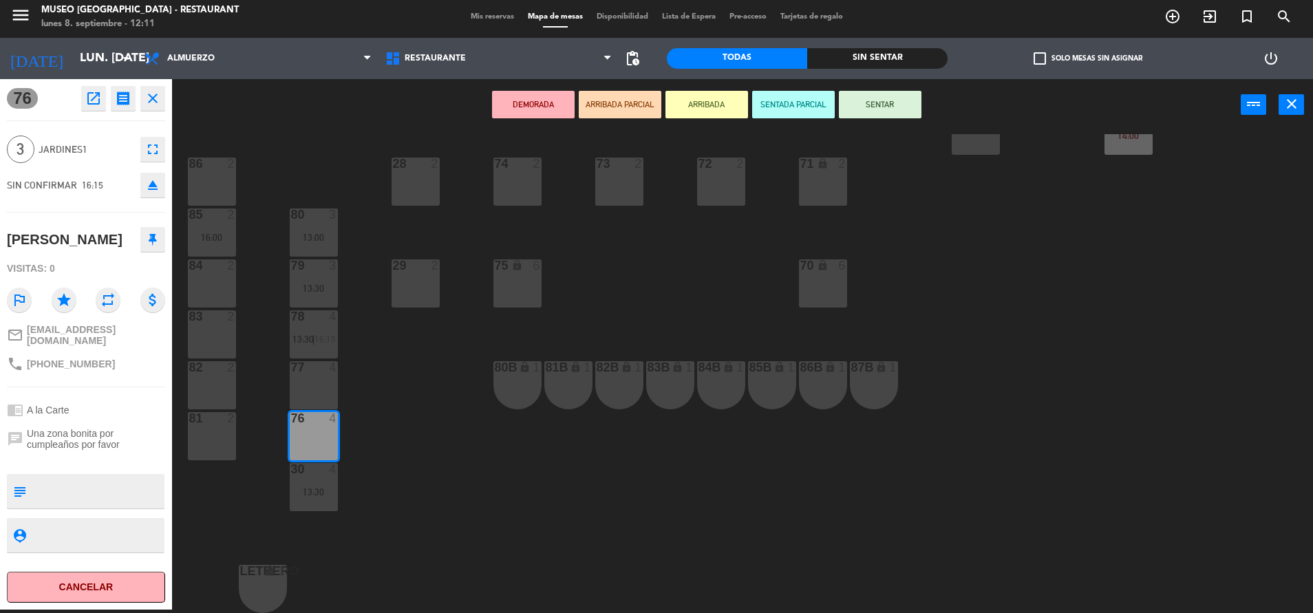
drag, startPoint x: 319, startPoint y: 427, endPoint x: 318, endPoint y: 389, distance: 37.9
click at [363, 385] on div "44 5 12:30 49 2 12:05 54 5 14:00 64 2 11:59 48 2 53 4 14:45 63 2 12:06 43 3 14:…" at bounding box center [749, 373] width 1128 height 479
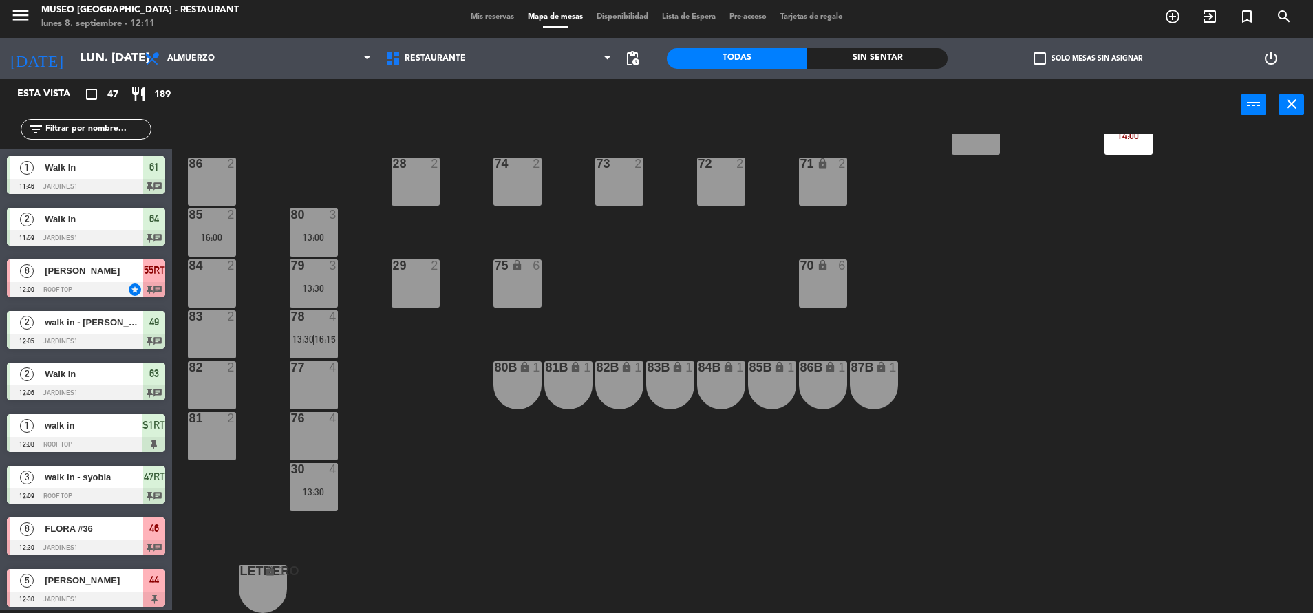
scroll to position [751, 0]
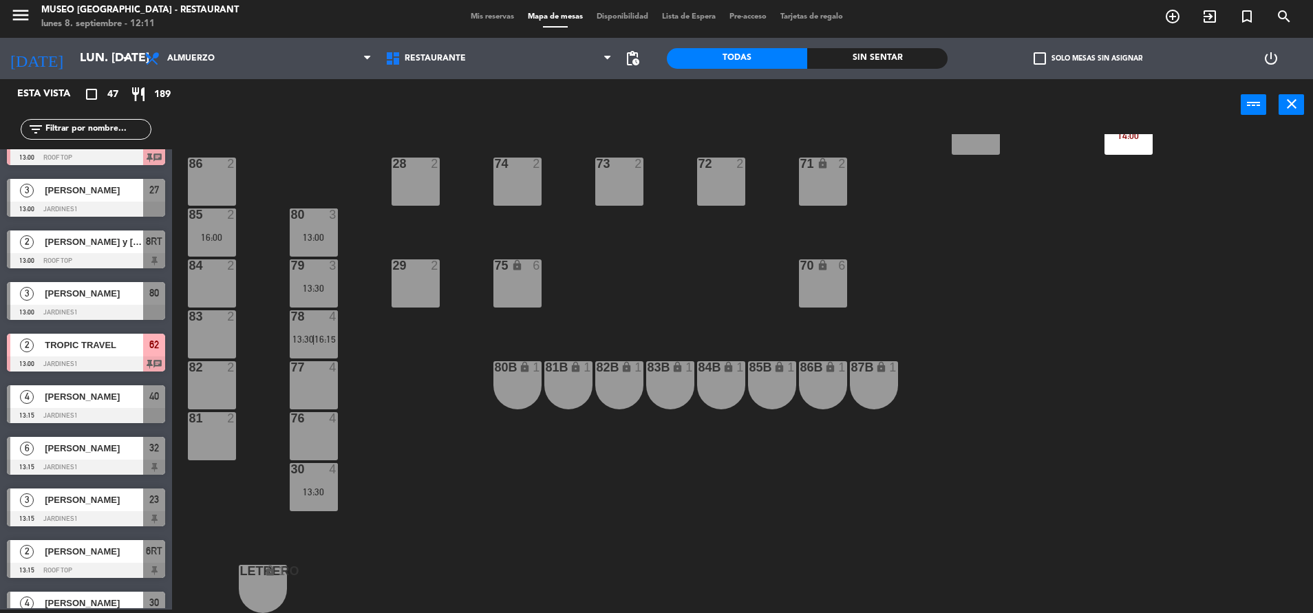
click at [321, 484] on div "30 4 13:30" at bounding box center [314, 487] width 48 height 48
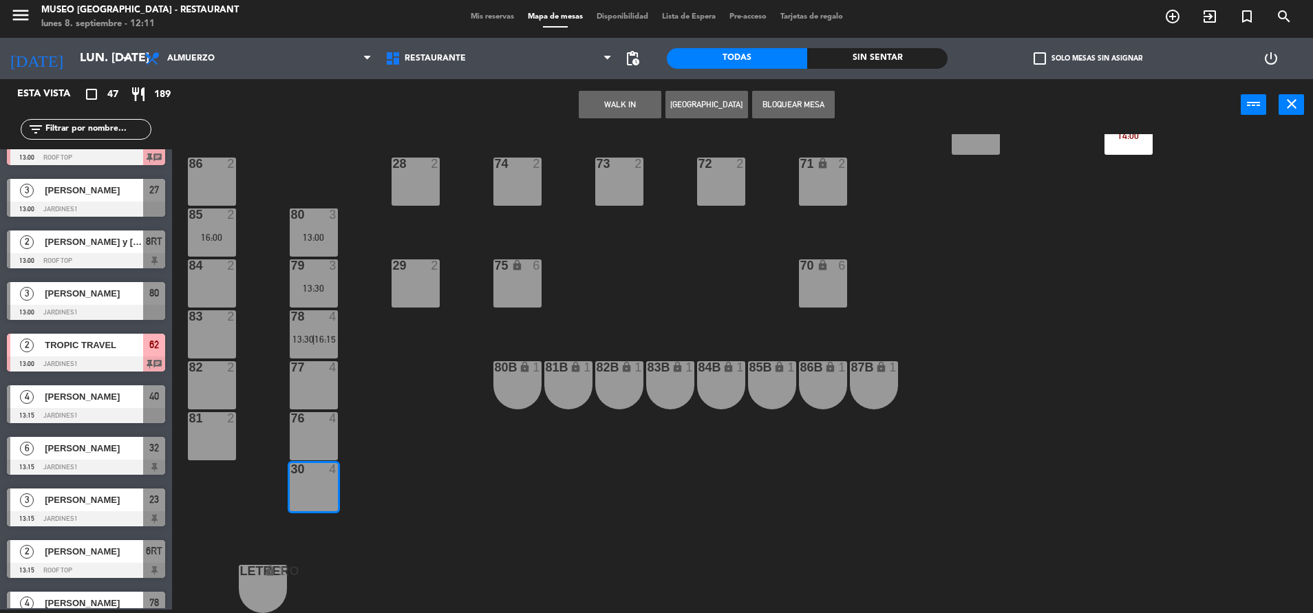
click at [314, 386] on div "77 4" at bounding box center [314, 385] width 48 height 48
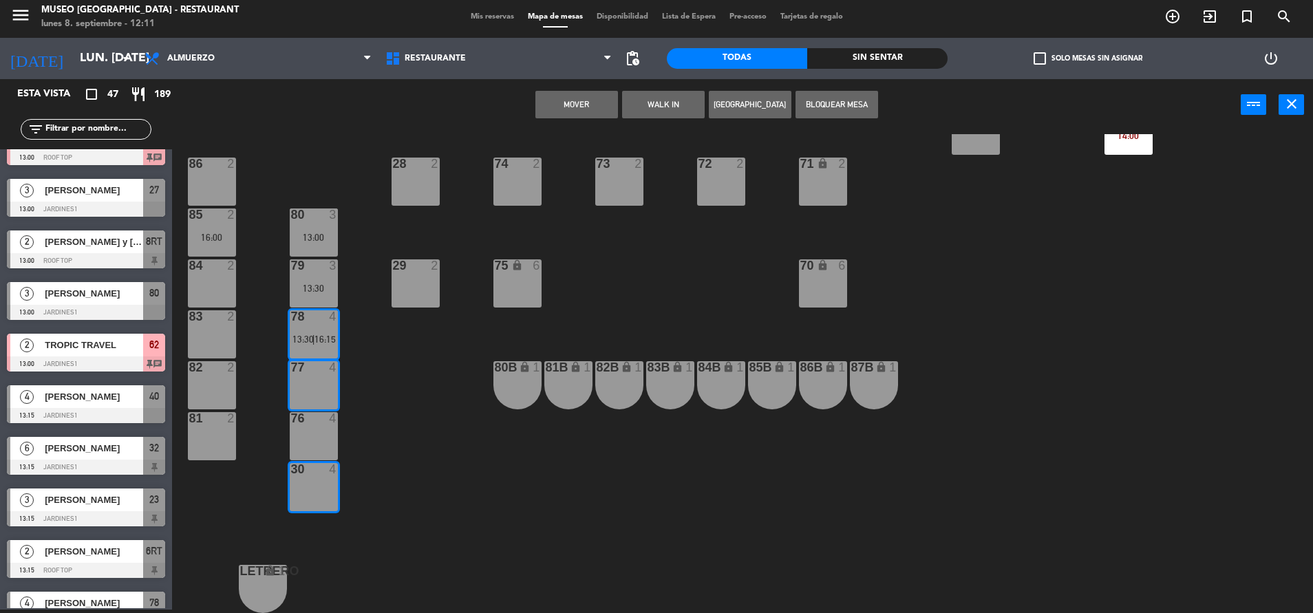
click at [449, 401] on div "44 5 12:30 49 2 12:05 54 5 14:00 64 2 11:59 48 2 53 4 14:45 63 2 12:06 43 3 14:…" at bounding box center [749, 373] width 1128 height 479
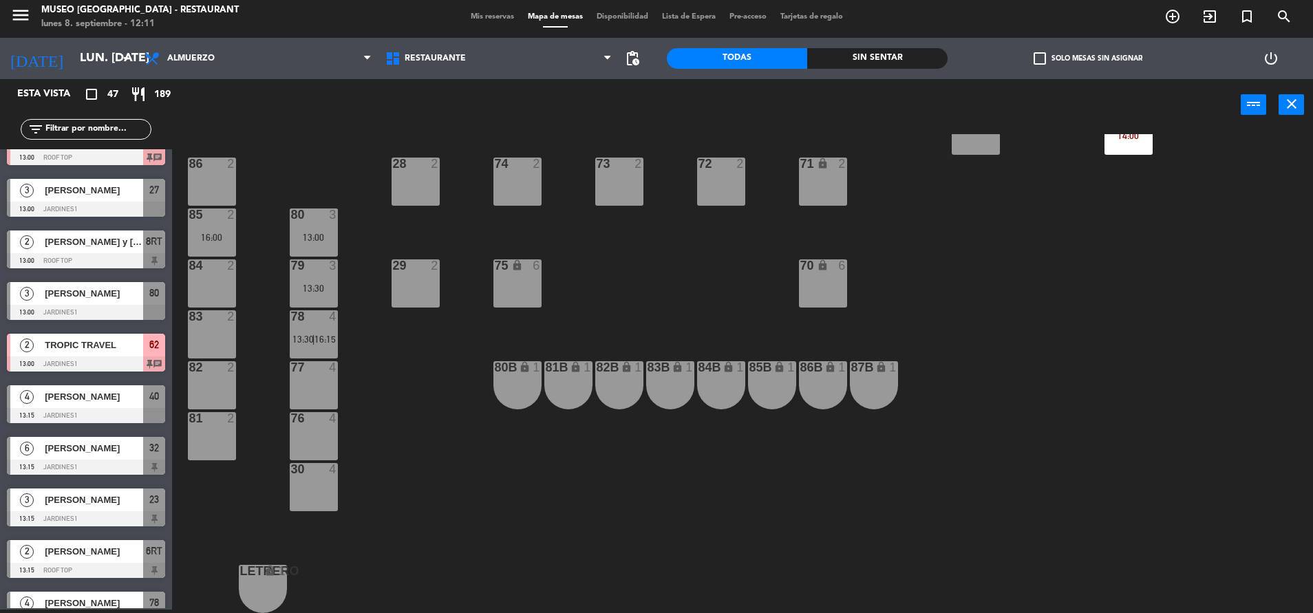
click at [313, 335] on span "|" at bounding box center [313, 339] width 3 height 11
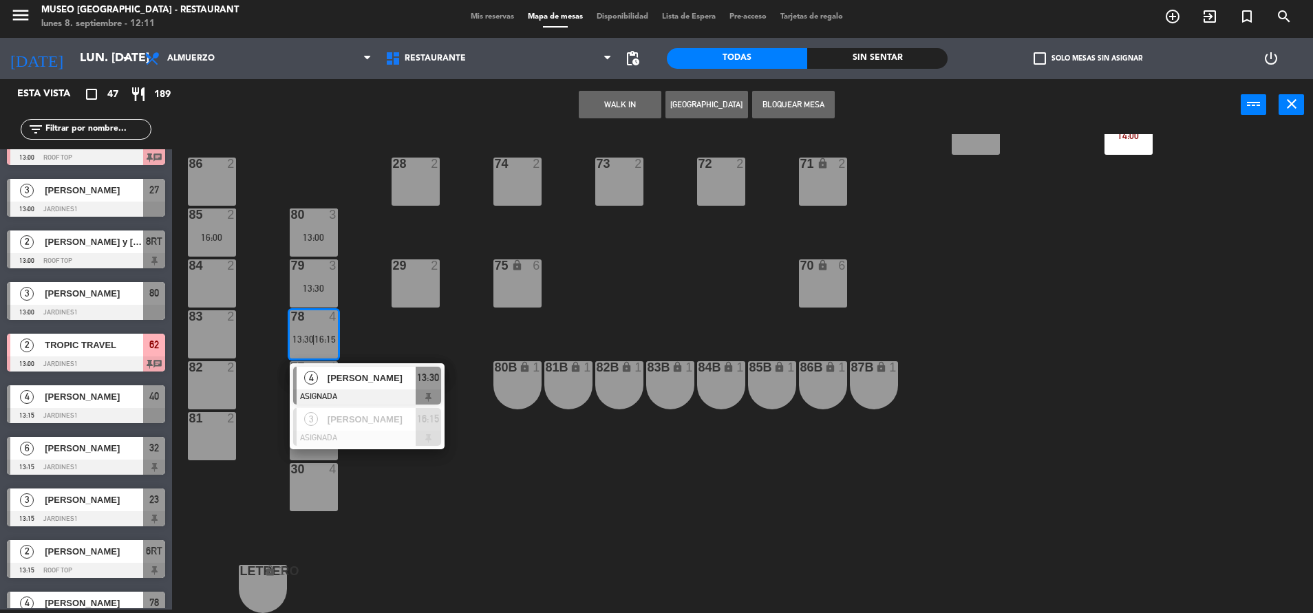
click at [357, 382] on span "[PERSON_NAME]" at bounding box center [372, 378] width 88 height 14
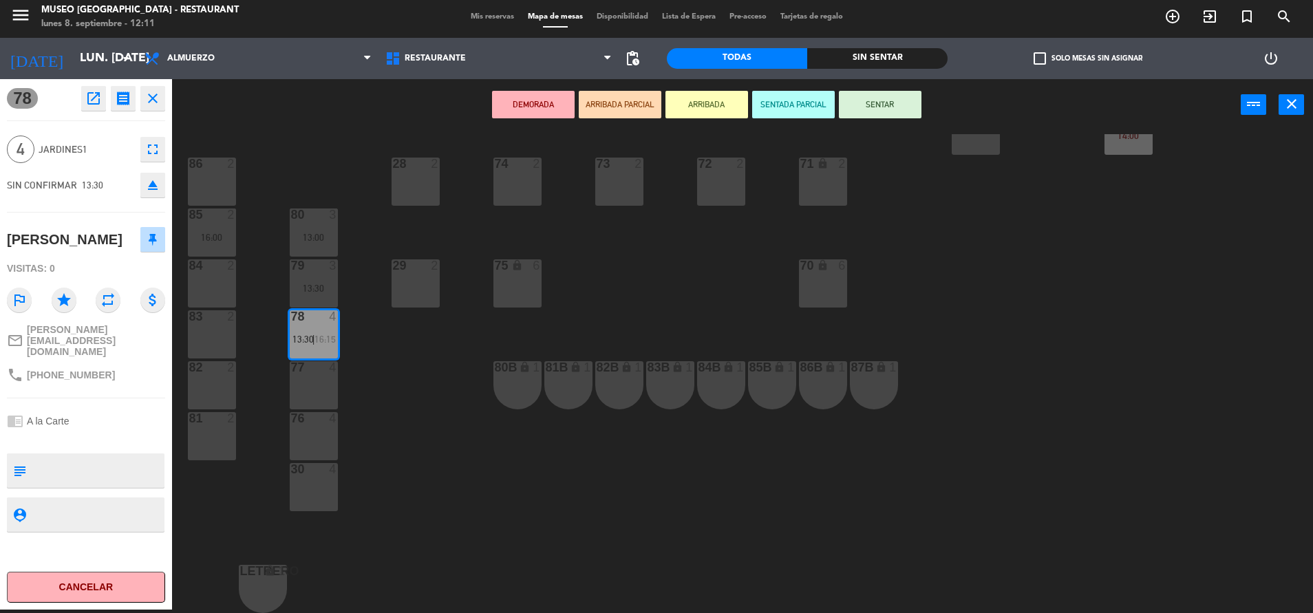
scroll to position [0, 0]
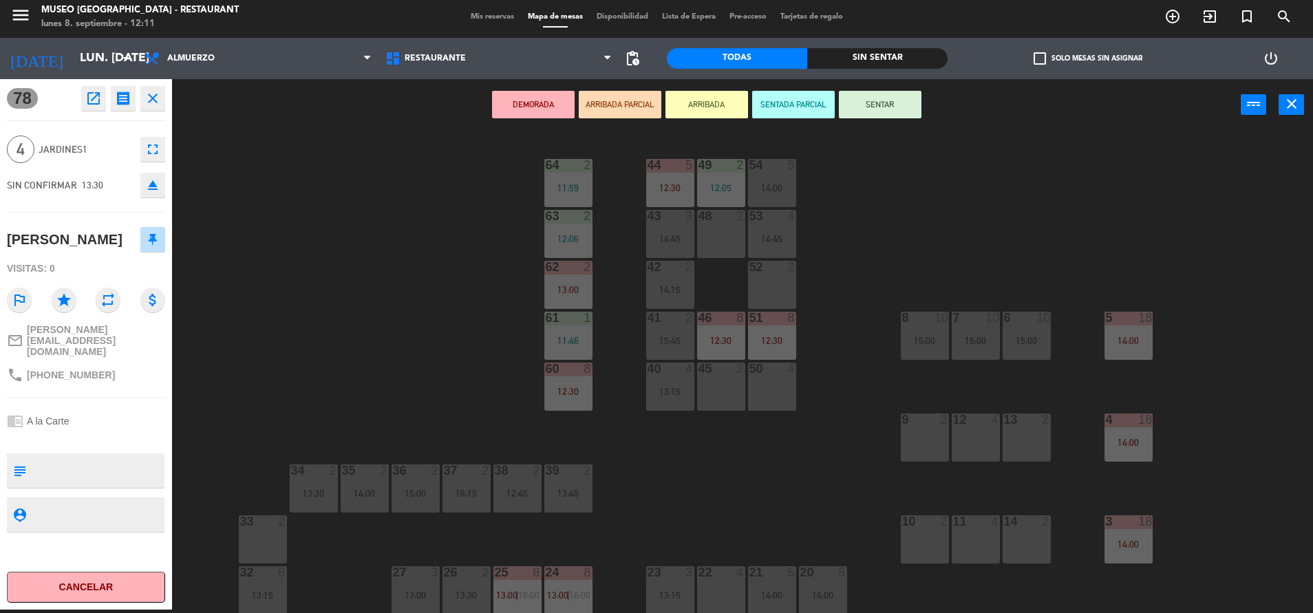
click at [766, 374] on div at bounding box center [771, 369] width 23 height 12
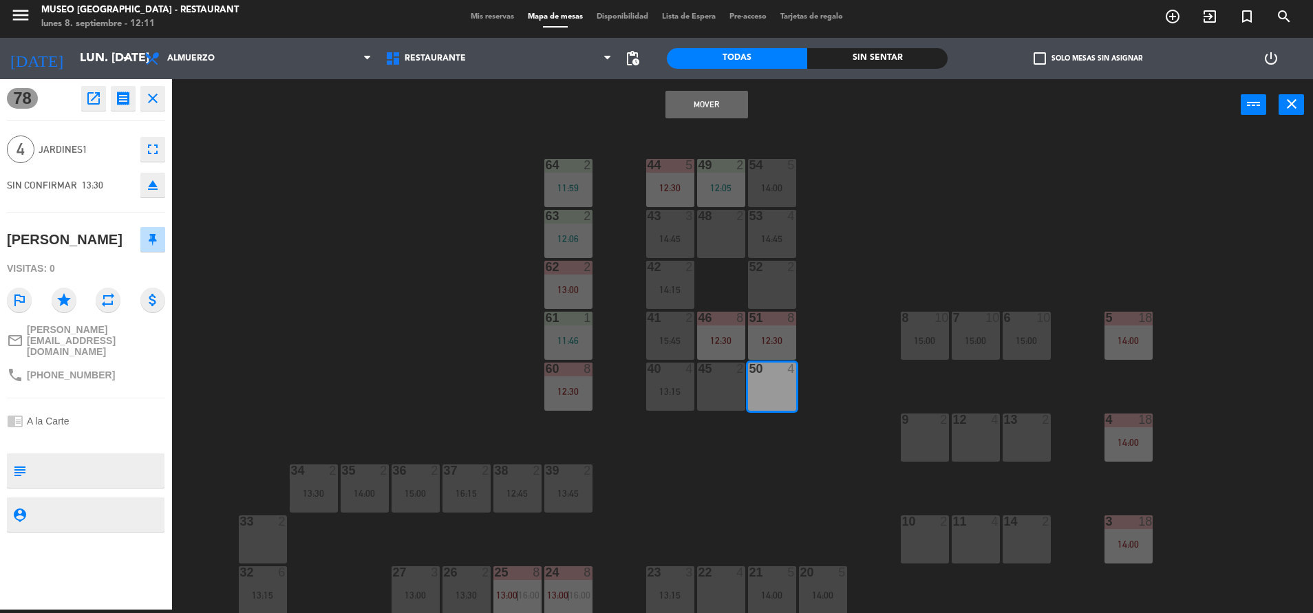
click at [689, 97] on button "Mover" at bounding box center [706, 105] width 83 height 28
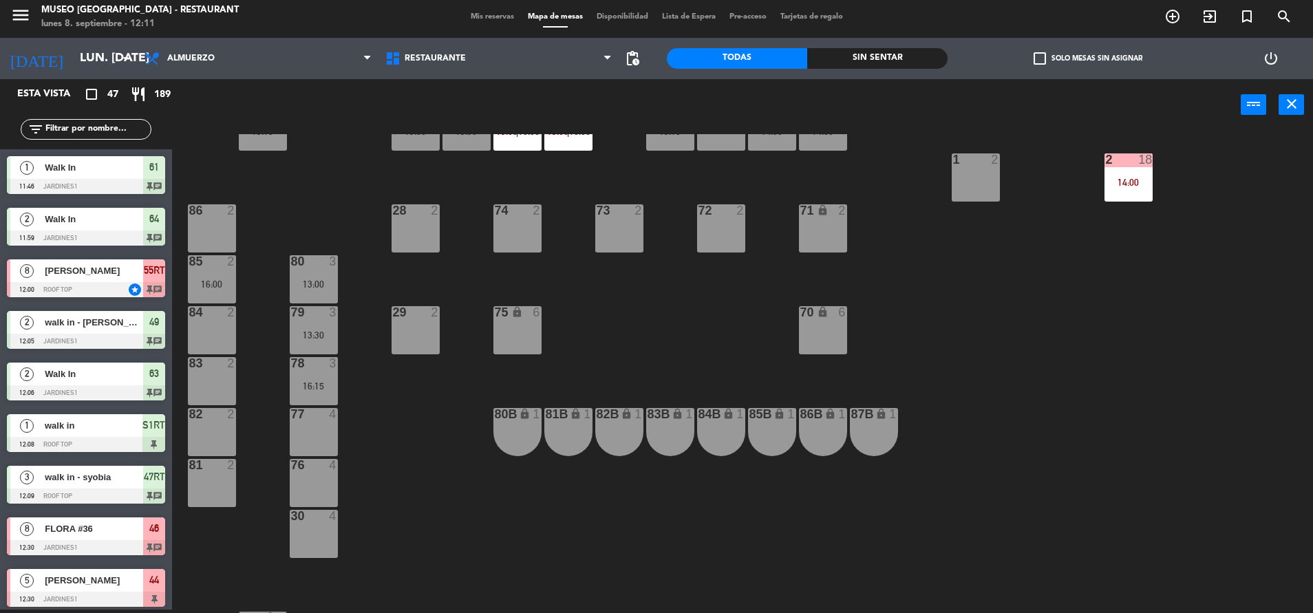
scroll to position [473, 0]
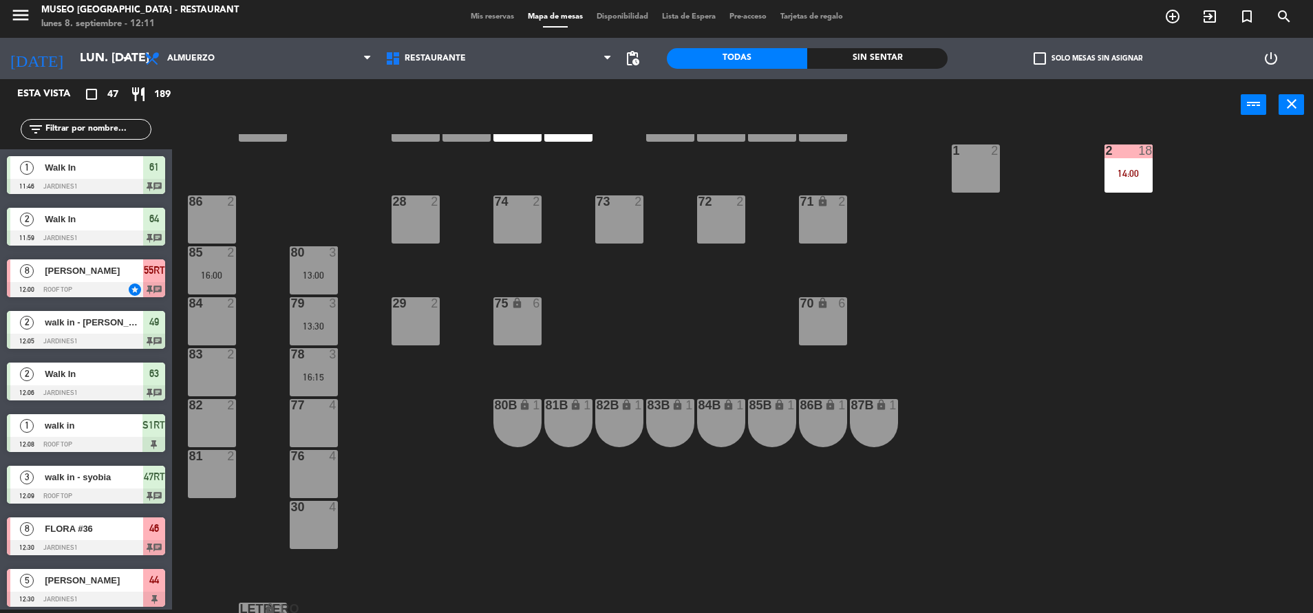
click at [318, 371] on div "78 3 16:15" at bounding box center [314, 372] width 48 height 48
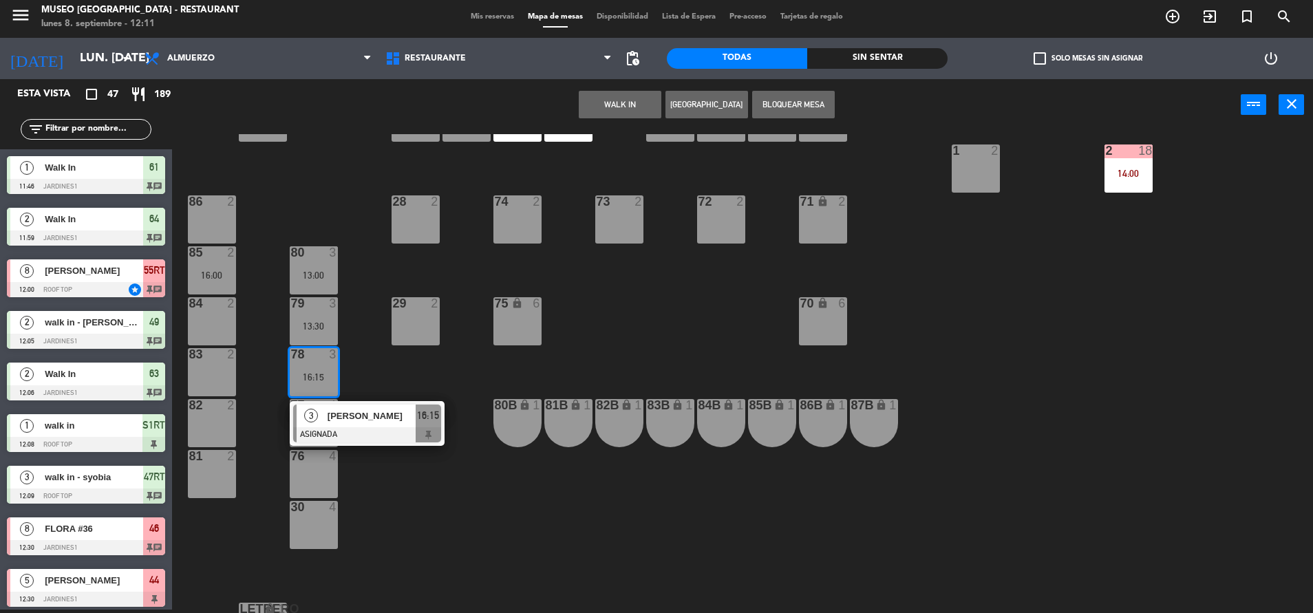
scroll to position [279, 0]
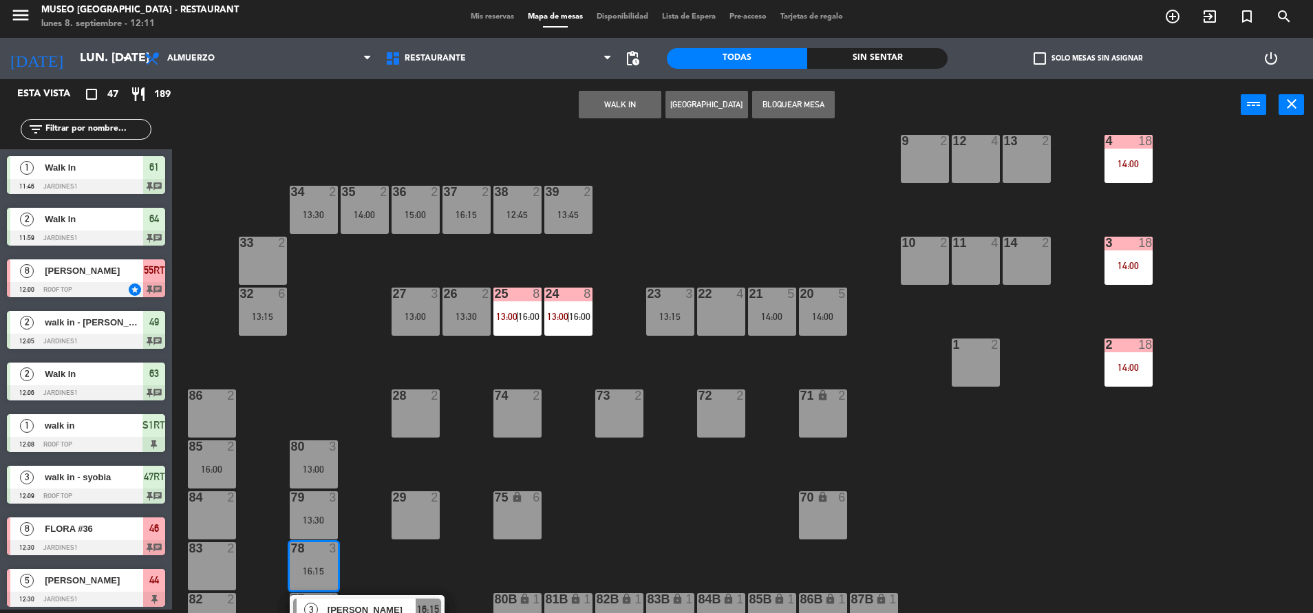
click at [715, 319] on div "22 4" at bounding box center [721, 312] width 48 height 48
click at [584, 103] on button "Mover" at bounding box center [576, 105] width 83 height 28
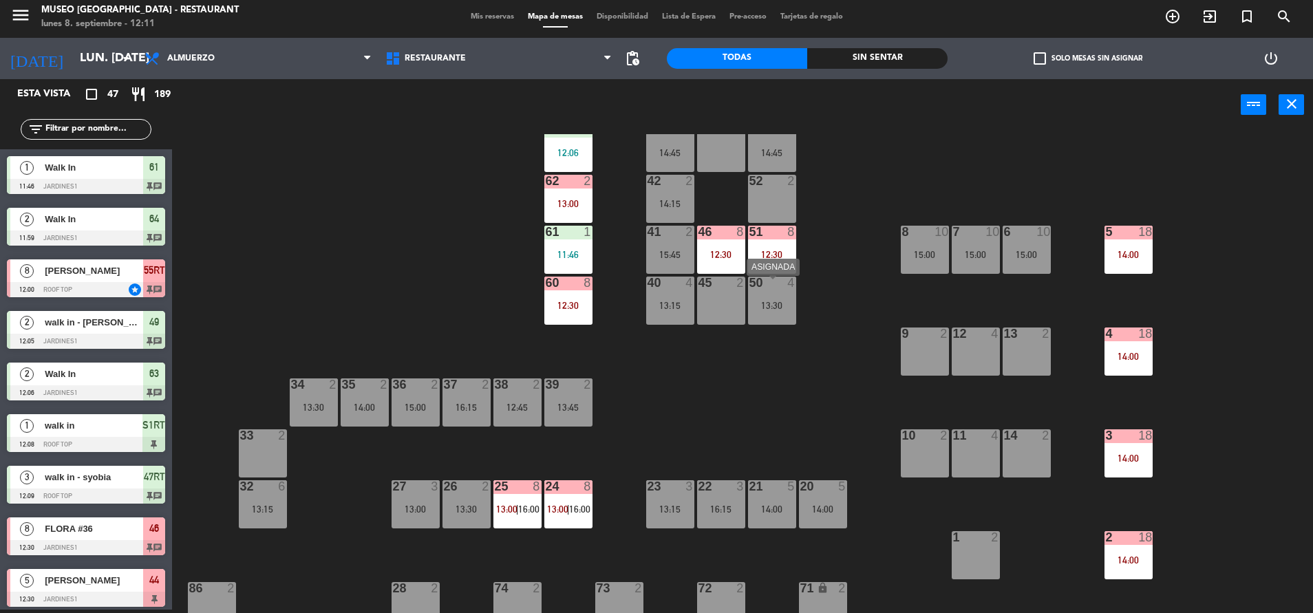
scroll to position [87, 0]
click at [915, 266] on div "8 10 15:00" at bounding box center [925, 249] width 48 height 48
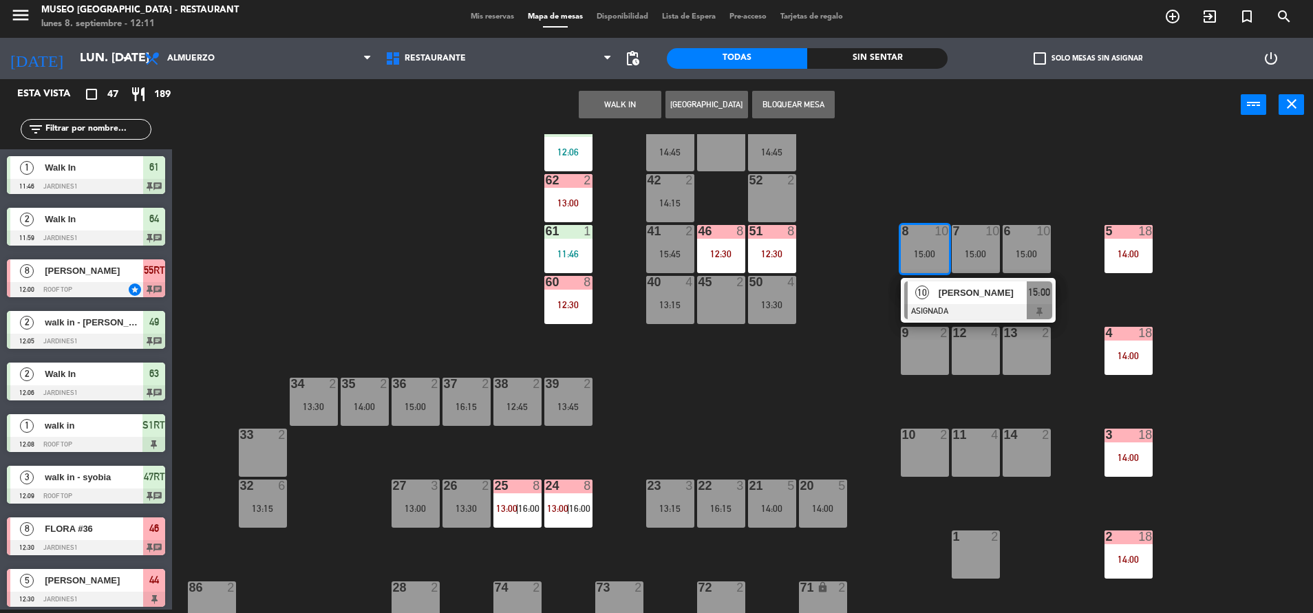
click at [960, 295] on span "[PERSON_NAME]" at bounding box center [983, 293] width 88 height 14
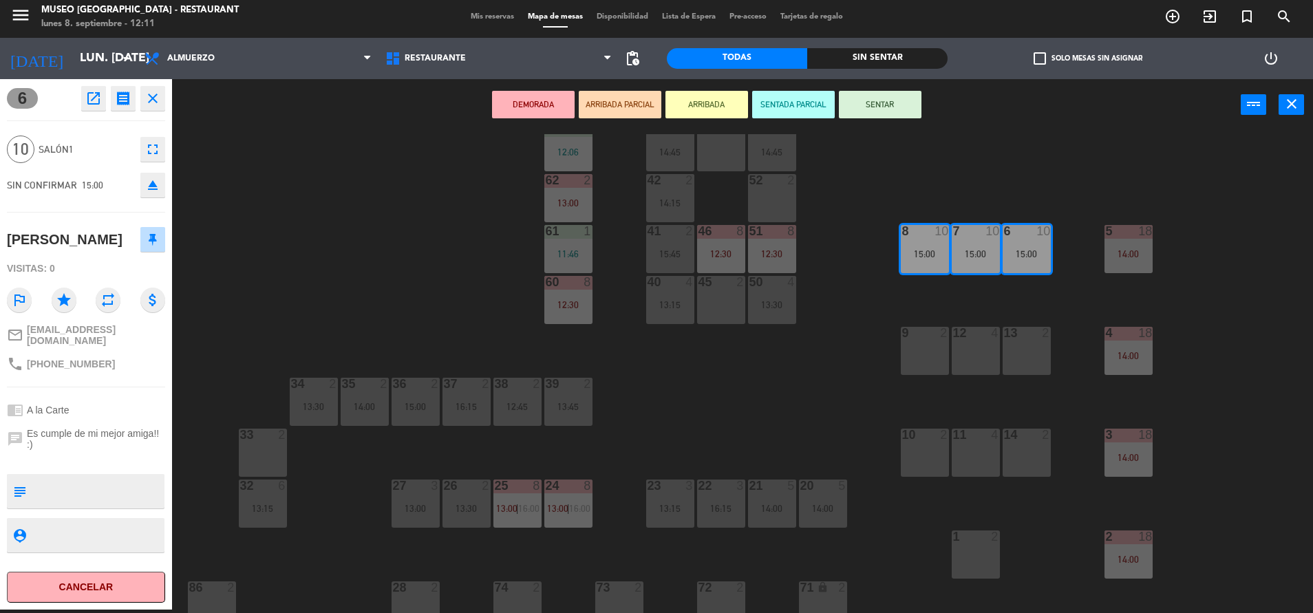
click at [783, 456] on div "44 5 12:30 49 2 12:05 54 5 14:00 64 2 11:59 48 2 53 4 14:45 63 2 12:06 43 3 14:…" at bounding box center [749, 373] width 1128 height 479
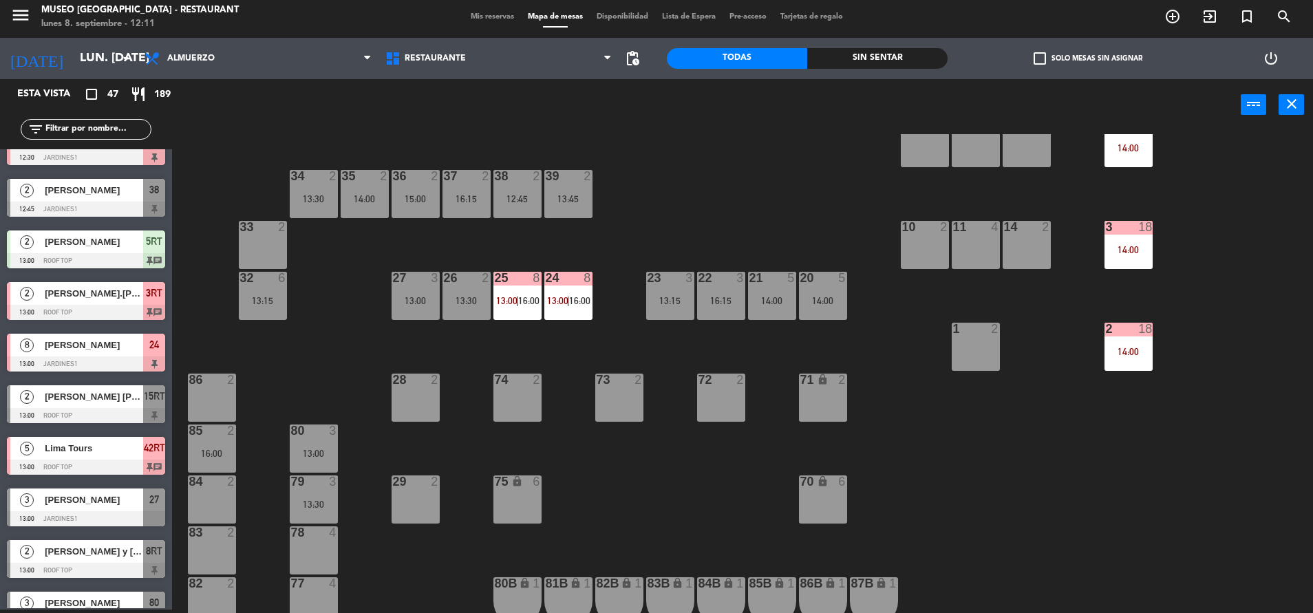
scroll to position [295, 0]
click at [452, 292] on div "26 2 13:30" at bounding box center [466, 295] width 48 height 48
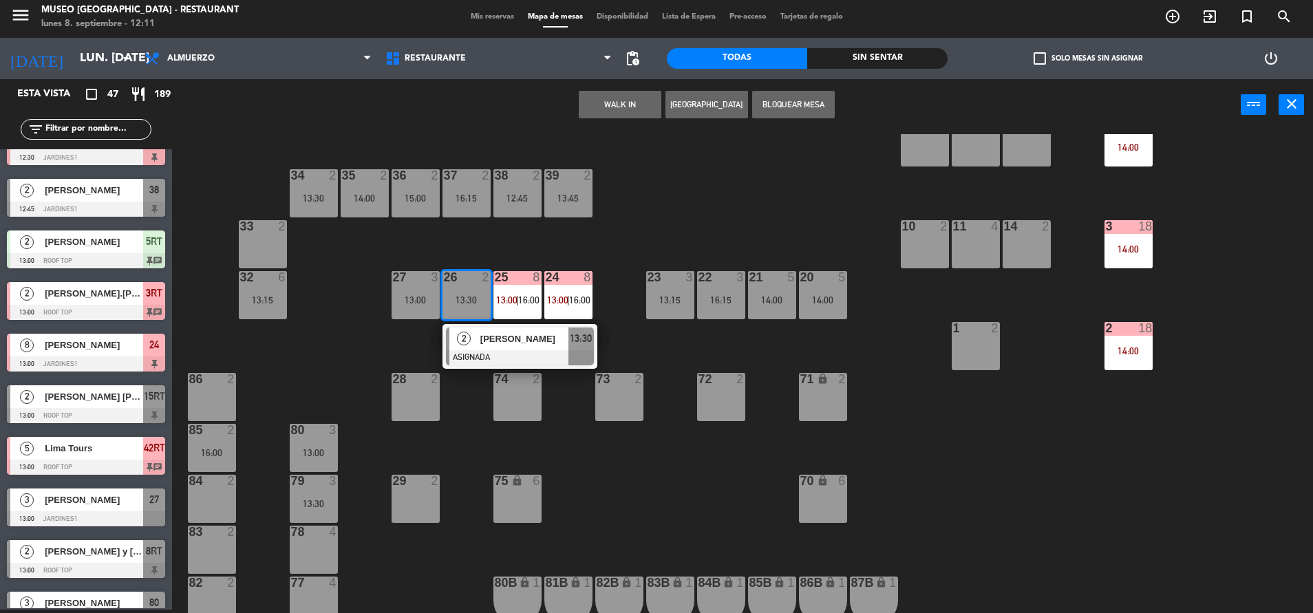
click at [281, 242] on div "33 2" at bounding box center [263, 244] width 48 height 48
click at [573, 100] on button "Mover" at bounding box center [576, 105] width 83 height 28
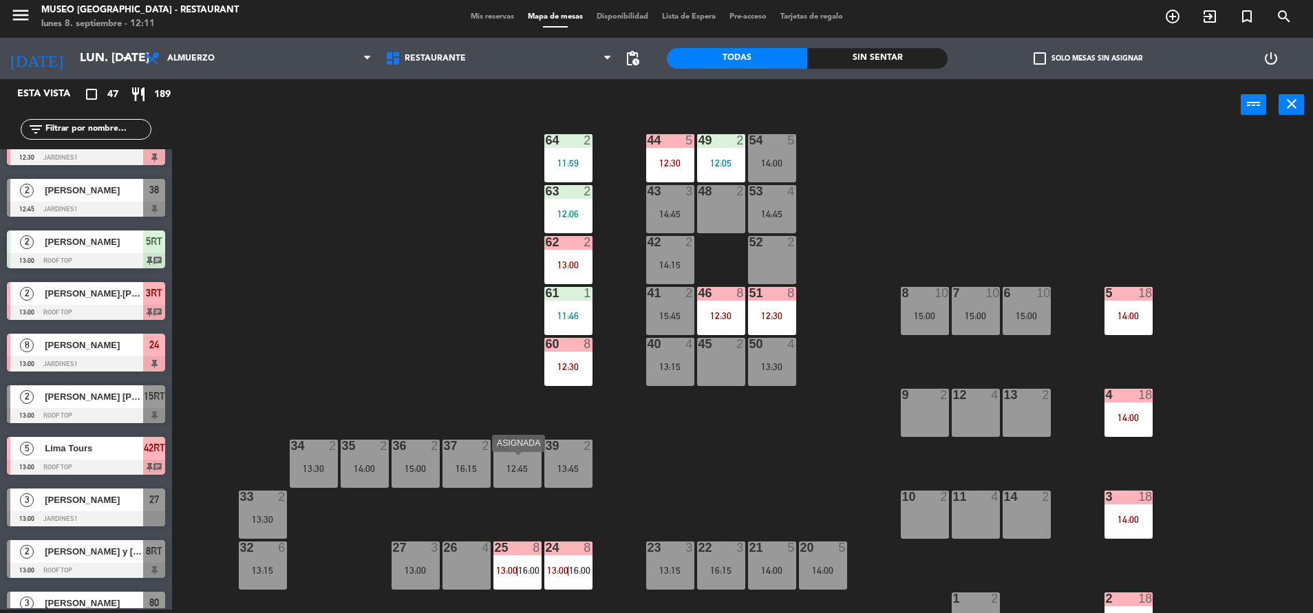
scroll to position [0, 0]
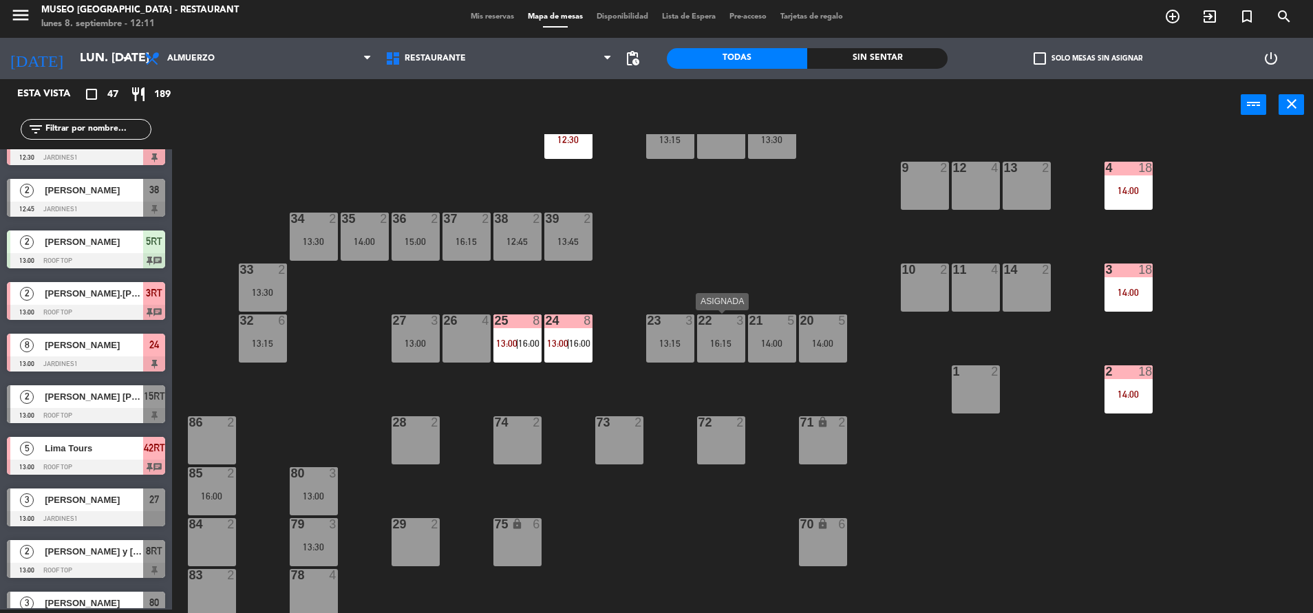
click at [720, 326] on div at bounding box center [720, 320] width 23 height 12
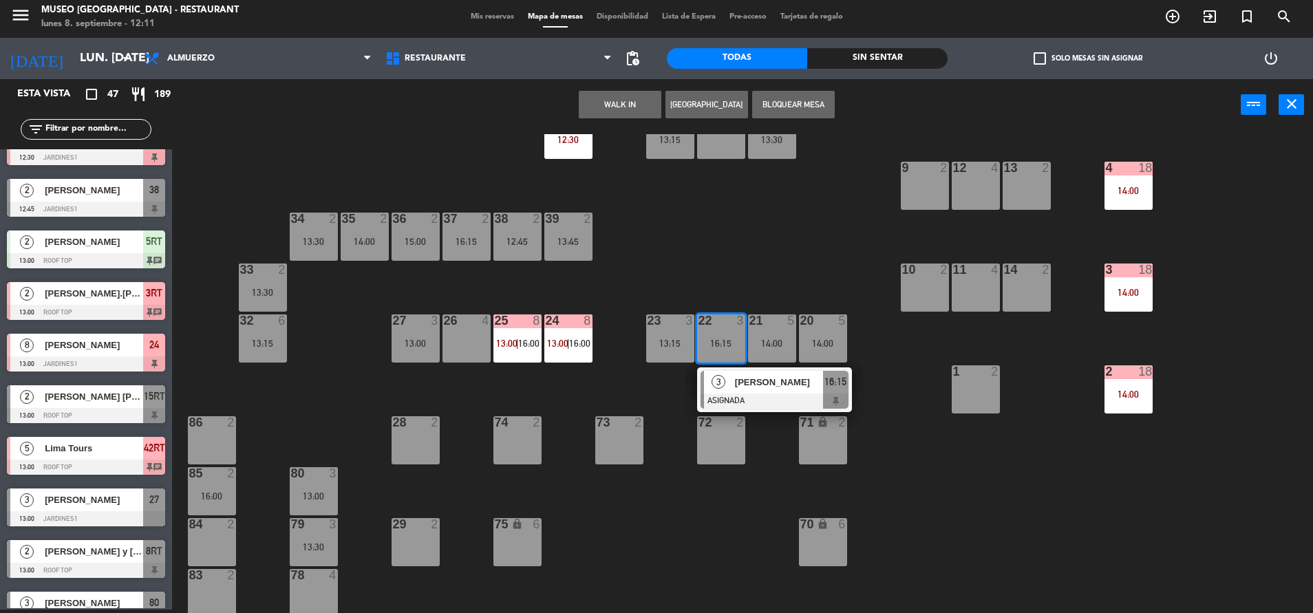
click at [471, 330] on div "26 4" at bounding box center [466, 338] width 48 height 48
click at [593, 87] on div "Mover WALK IN Crear Reserva Bloquear Mesa power_input close" at bounding box center [706, 105] width 1069 height 52
click at [586, 94] on button "Mover" at bounding box center [576, 105] width 83 height 28
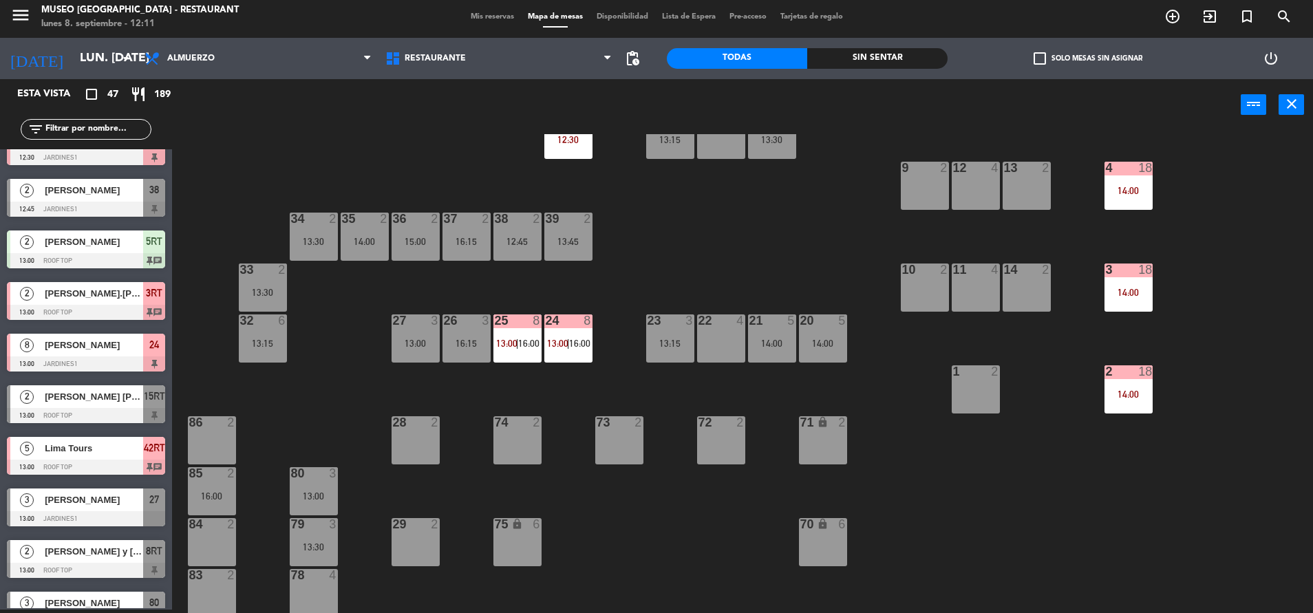
click at [661, 343] on div "13:15" at bounding box center [670, 344] width 48 height 10
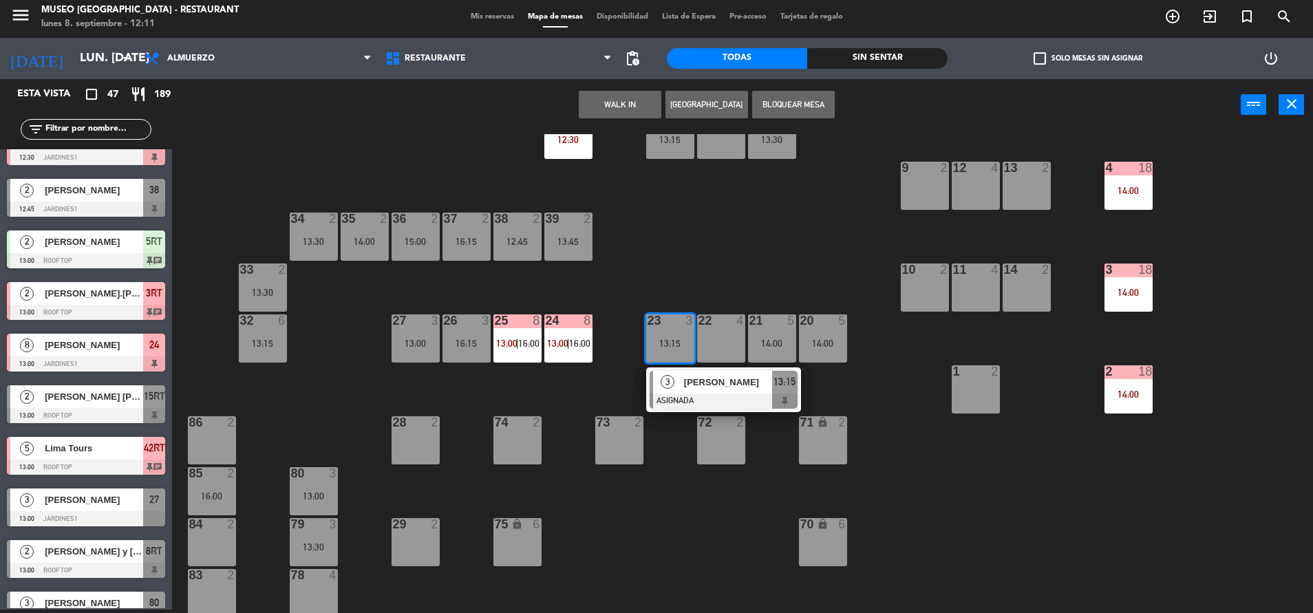
click at [710, 340] on div "22 4" at bounding box center [721, 338] width 48 height 48
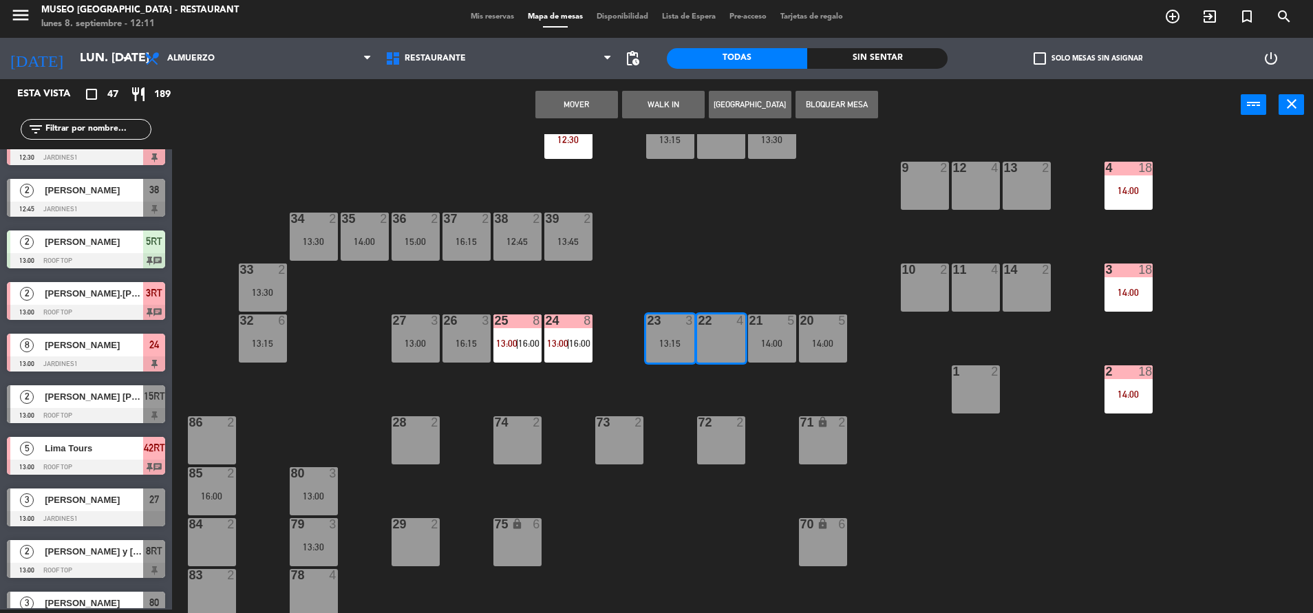
click at [567, 101] on button "Mover" at bounding box center [576, 105] width 83 height 28
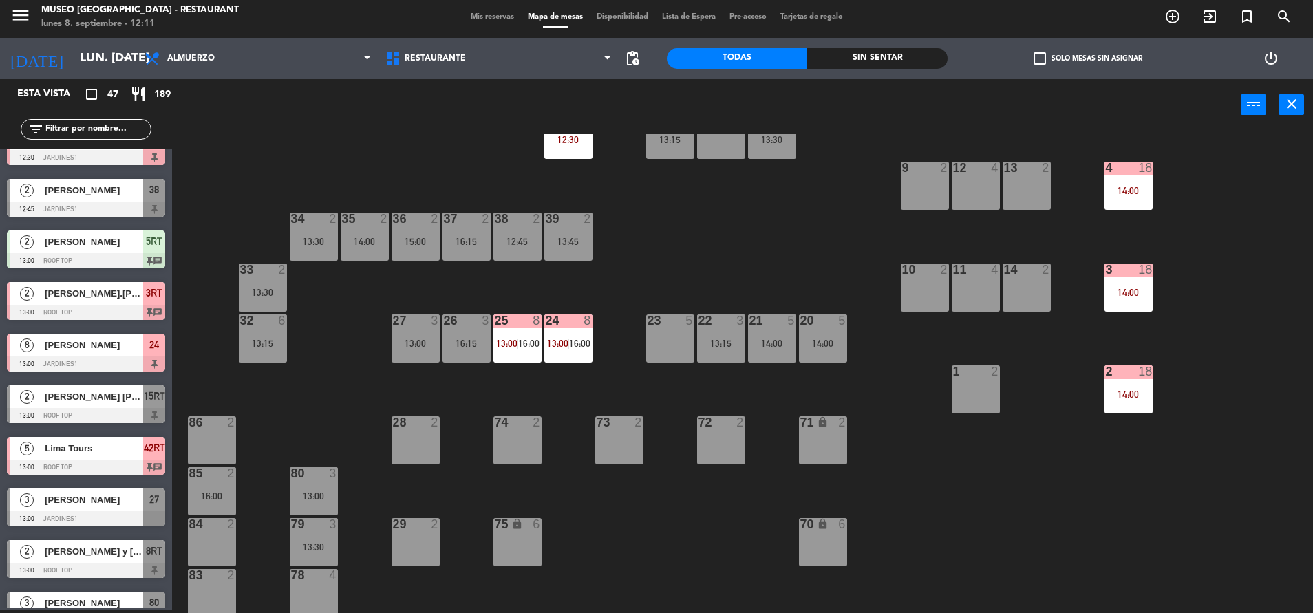
click at [768, 353] on div "21 5 14:00" at bounding box center [772, 338] width 48 height 48
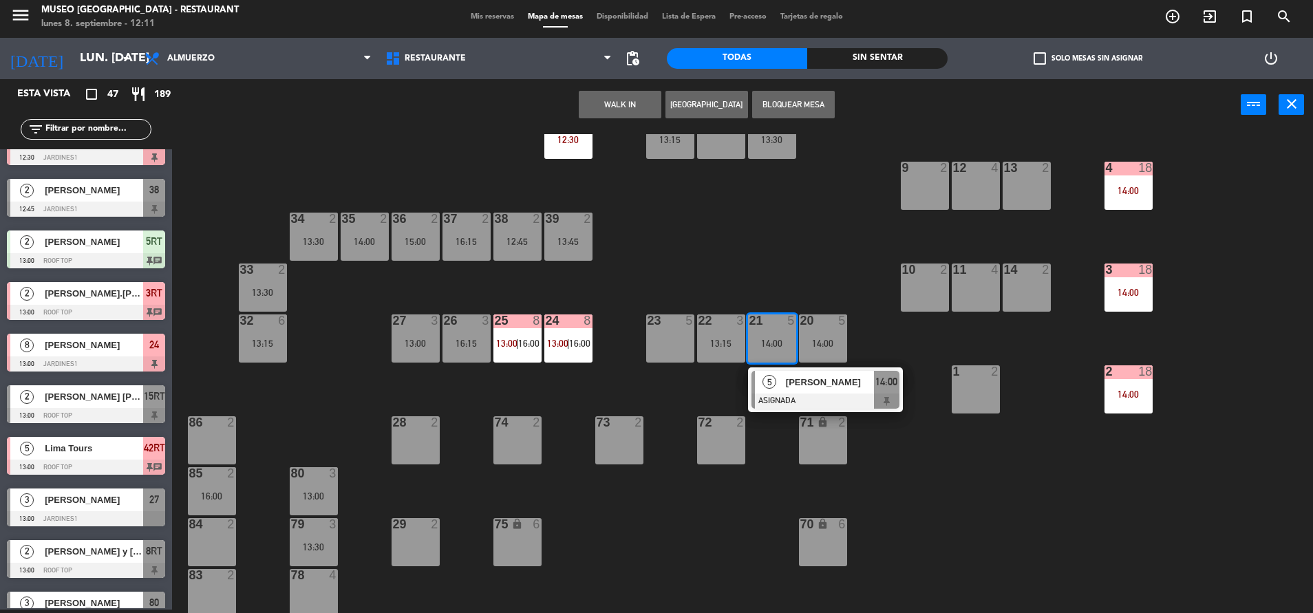
click at [799, 376] on span "[PERSON_NAME]" at bounding box center [830, 382] width 88 height 14
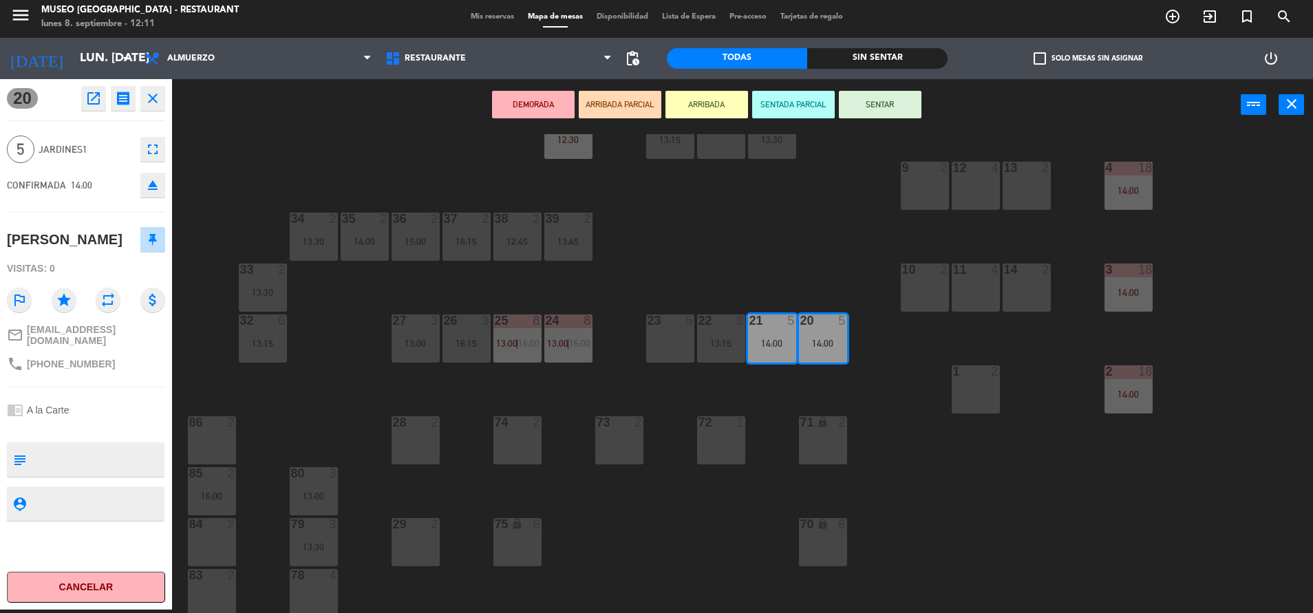
click at [654, 336] on div "23 5" at bounding box center [670, 338] width 48 height 48
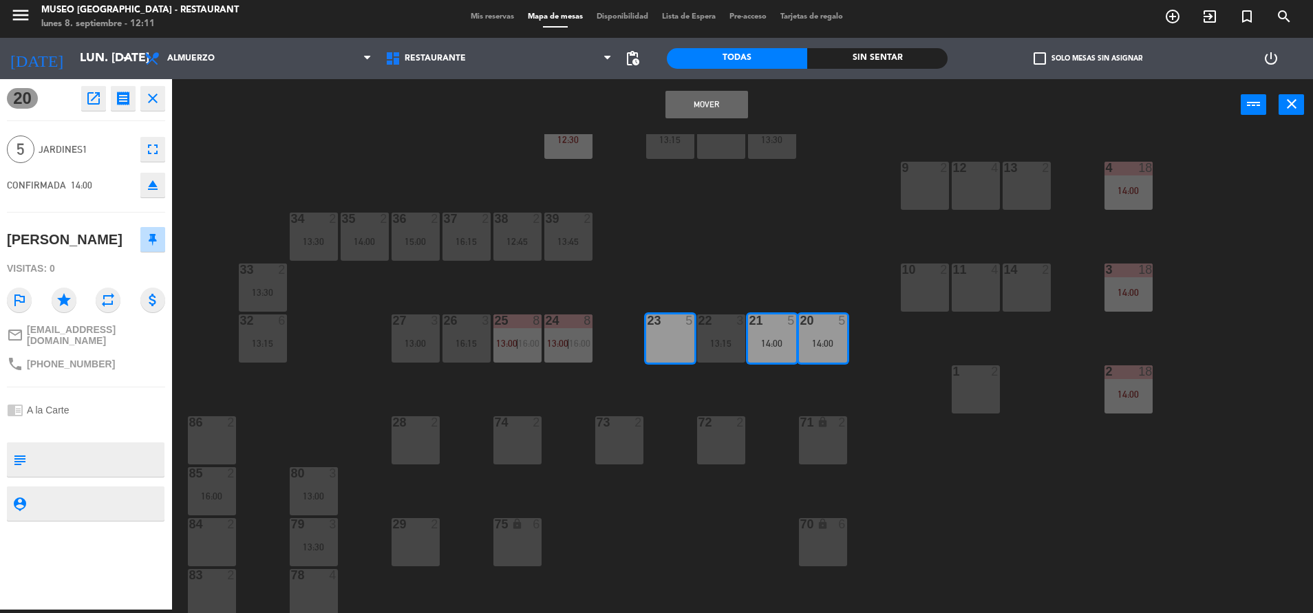
click at [703, 97] on button "Mover" at bounding box center [706, 105] width 83 height 28
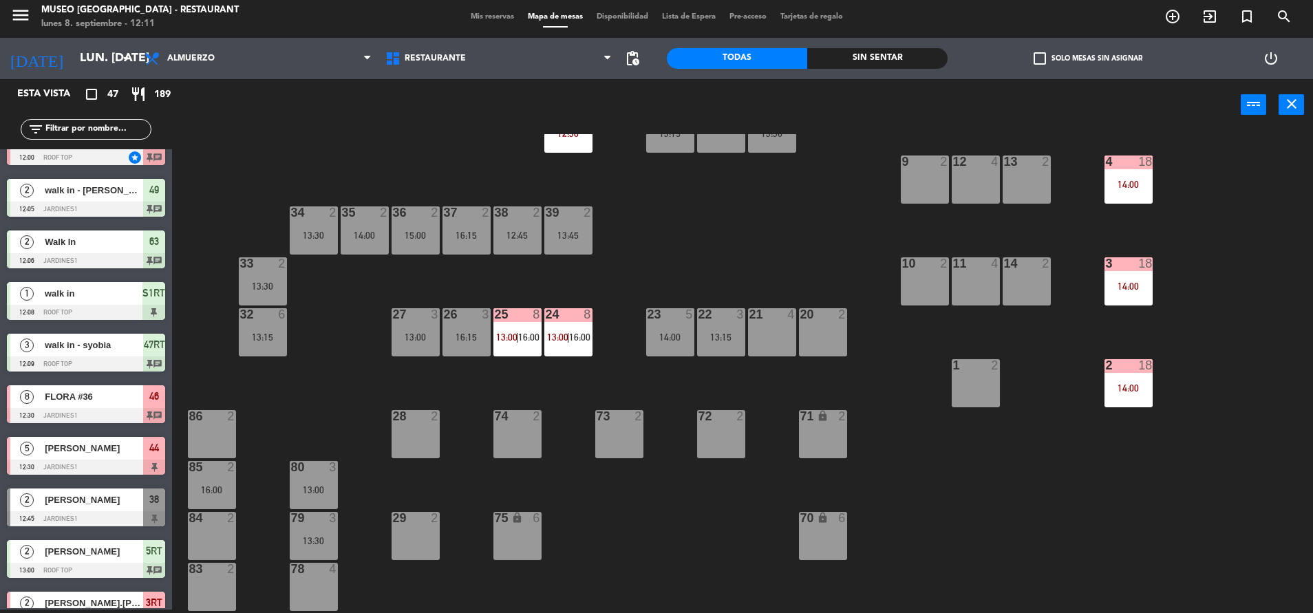
scroll to position [259, 0]
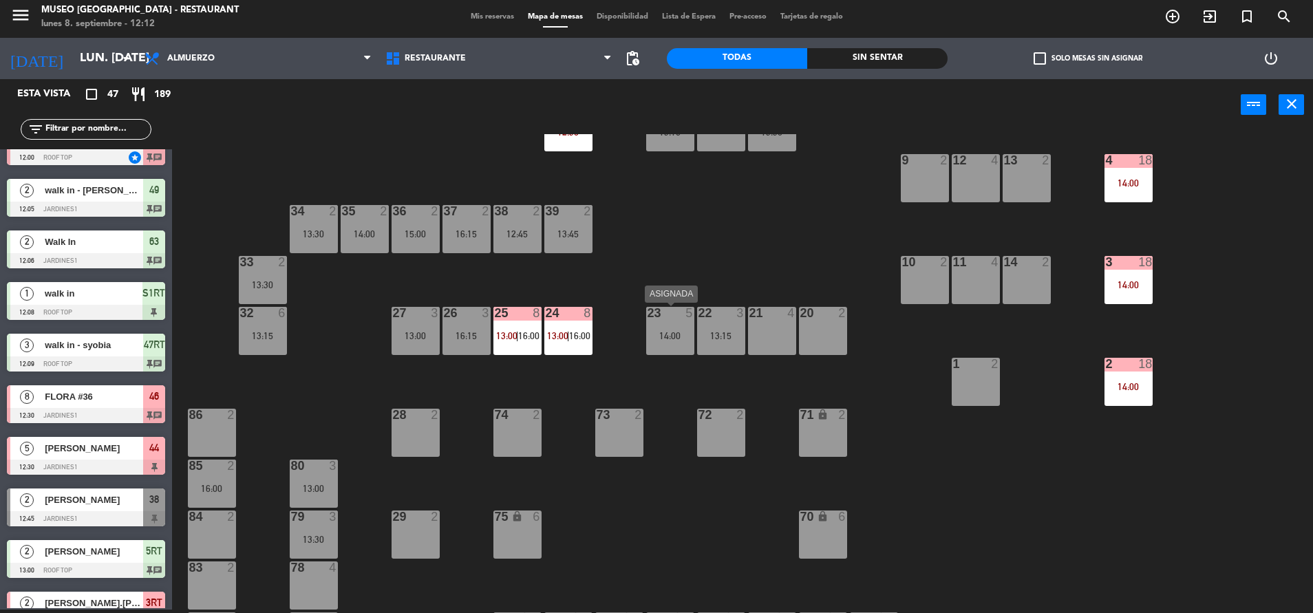
click at [661, 334] on div "14:00" at bounding box center [670, 336] width 48 height 10
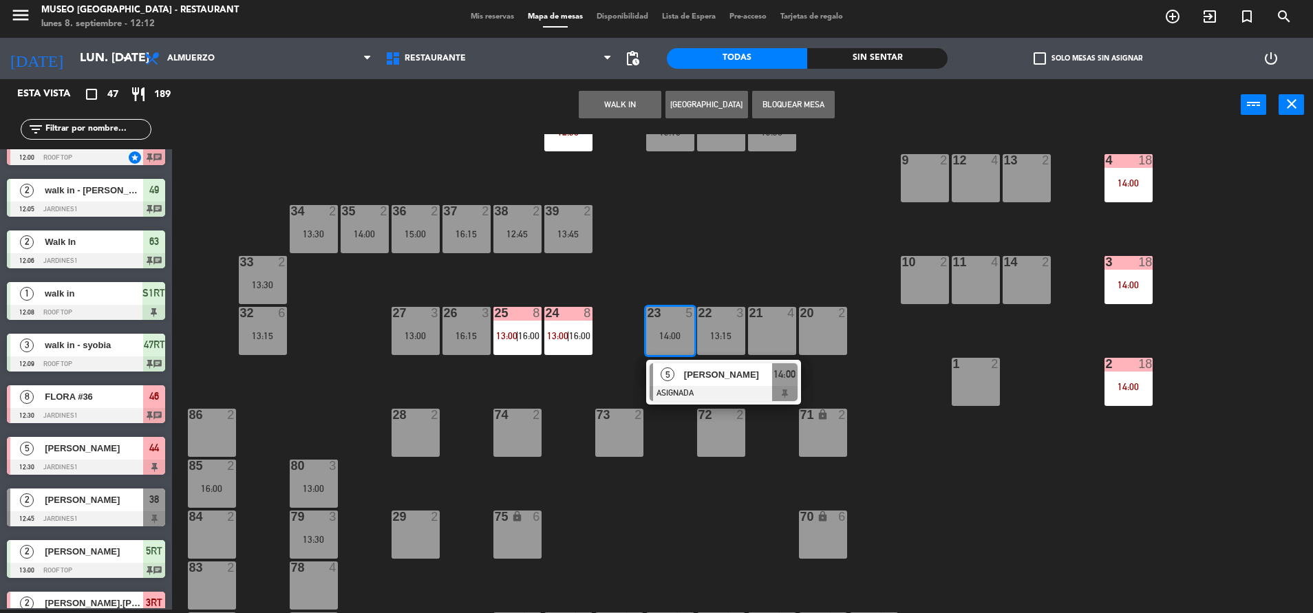
click at [694, 374] on span "[PERSON_NAME]" at bounding box center [728, 374] width 88 height 14
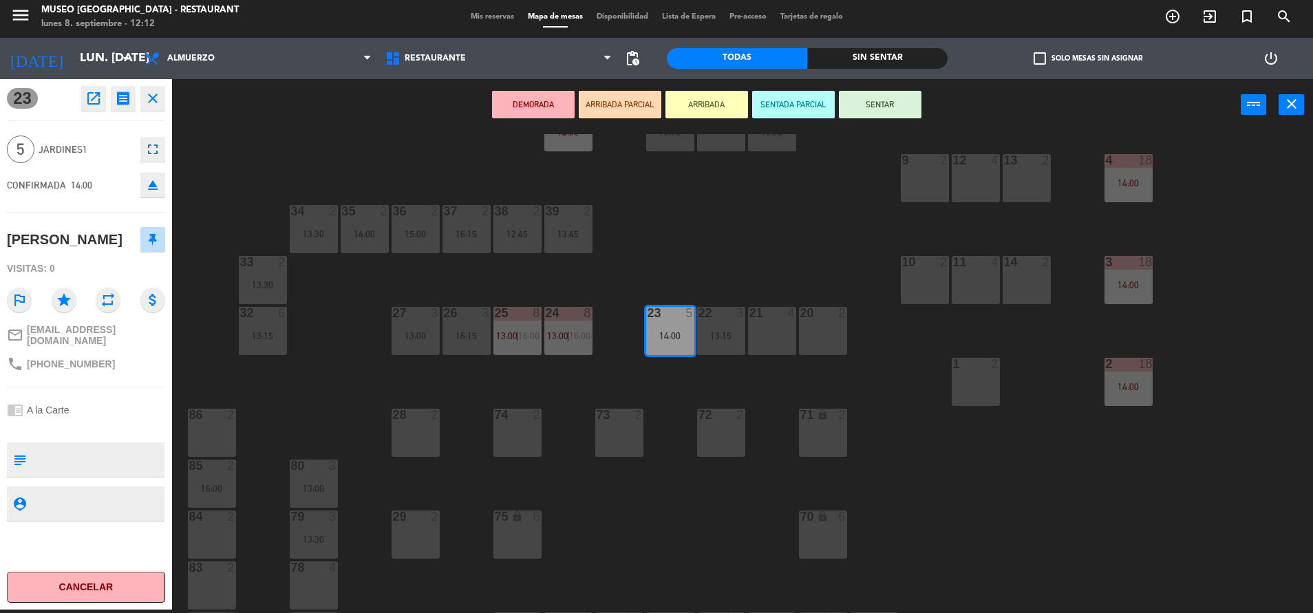
click at [713, 227] on div "44 5 12:30 49 2 12:05 54 5 14:00 64 2 11:59 48 2 53 4 14:45 63 2 12:06 43 3 14:…" at bounding box center [749, 373] width 1128 height 479
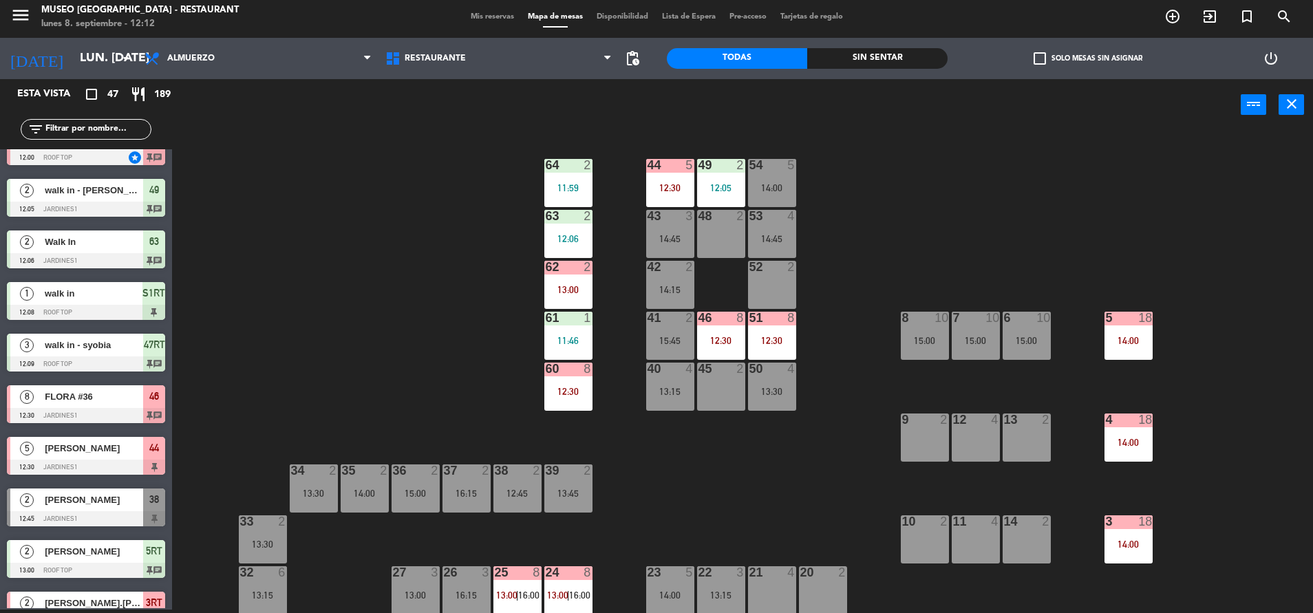
scroll to position [142, 0]
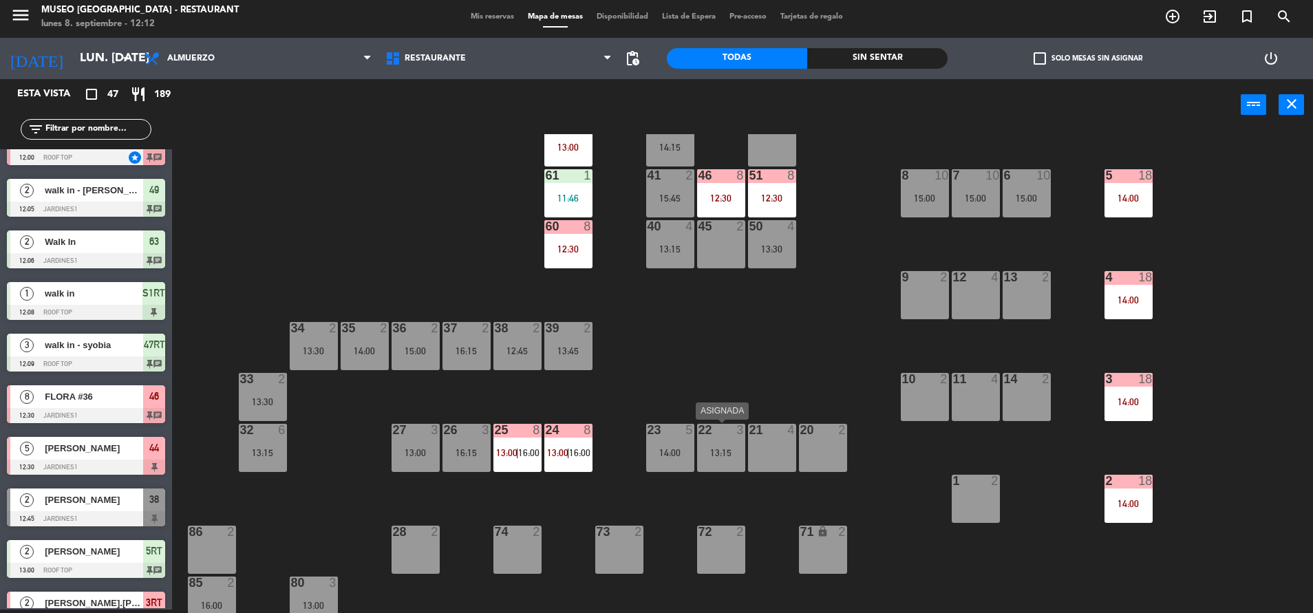
click at [722, 452] on div "13:15" at bounding box center [721, 453] width 48 height 10
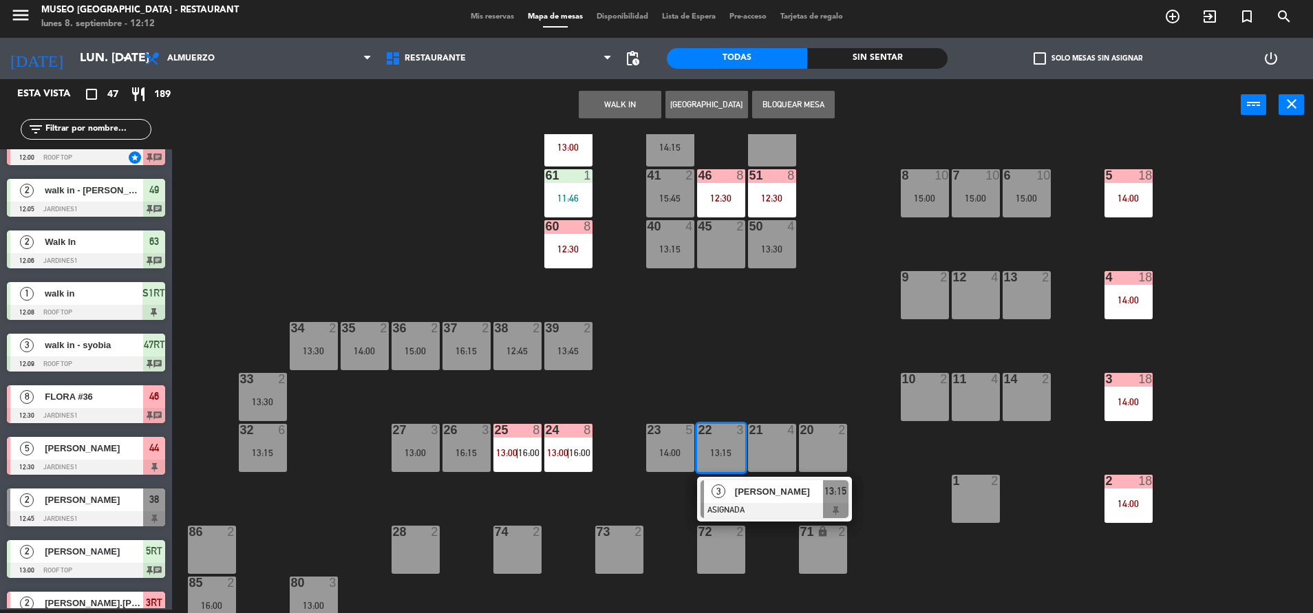
click at [727, 414] on div "44 5 12:30 49 2 12:05 54 5 14:00 64 2 11:59 48 2 53 4 14:45 63 2 12:06 43 3 14:…" at bounding box center [749, 373] width 1128 height 479
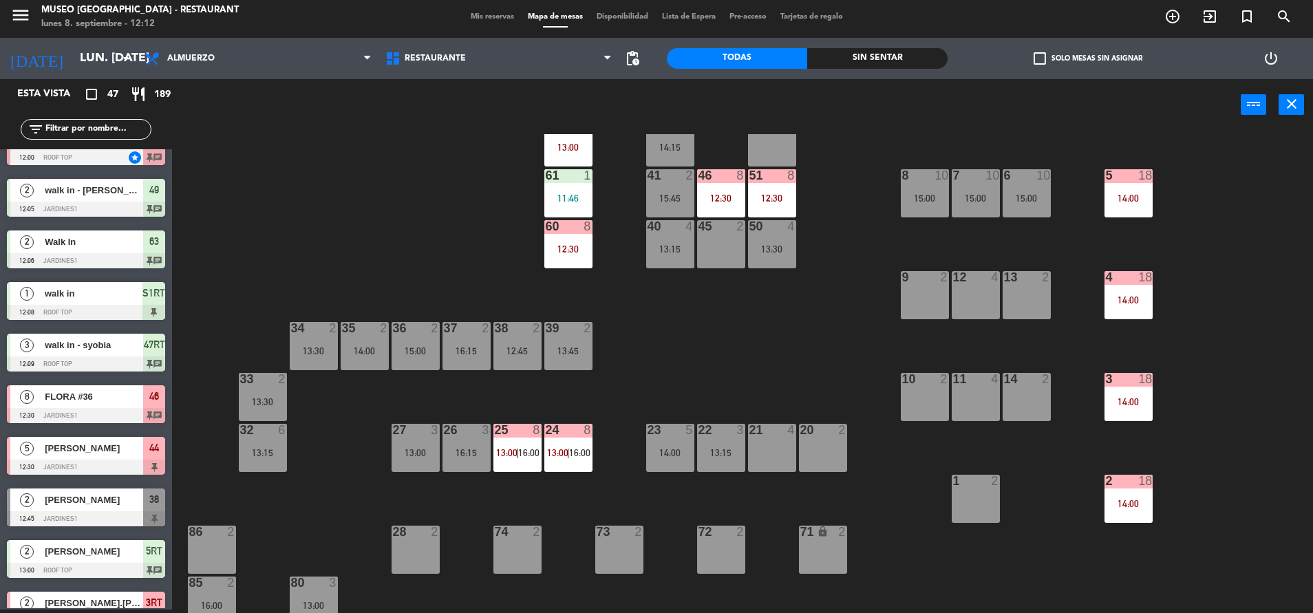
click at [727, 438] on div "22 3 13:15" at bounding box center [721, 448] width 48 height 48
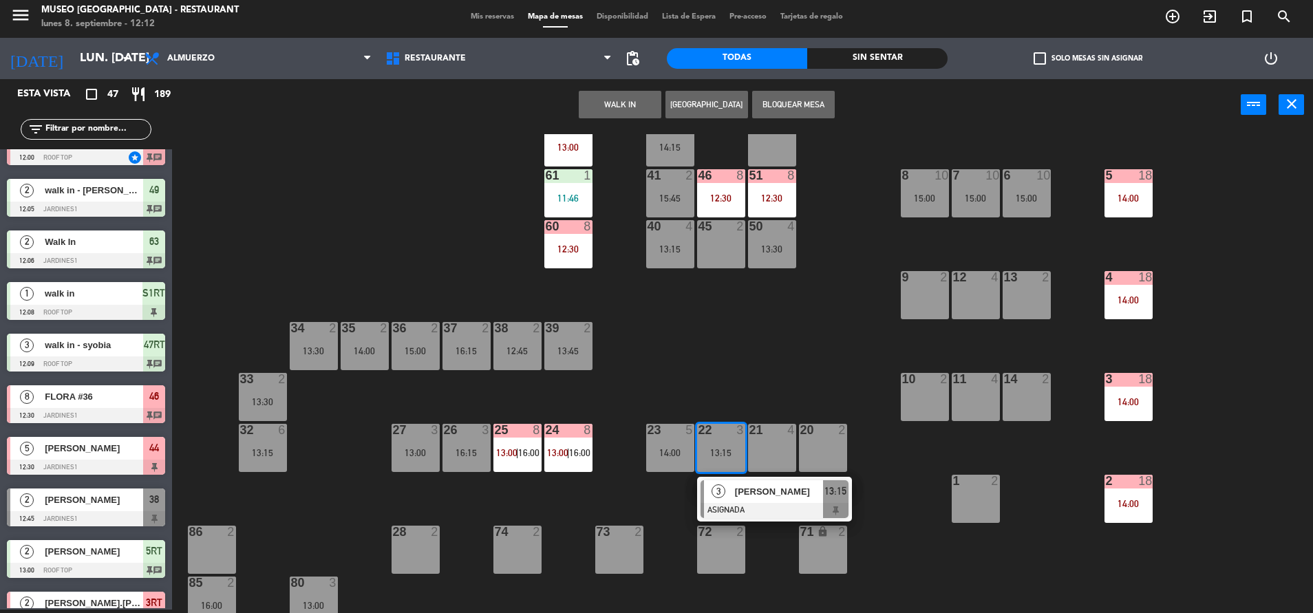
click at [757, 490] on span "[PERSON_NAME]" at bounding box center [779, 491] width 88 height 14
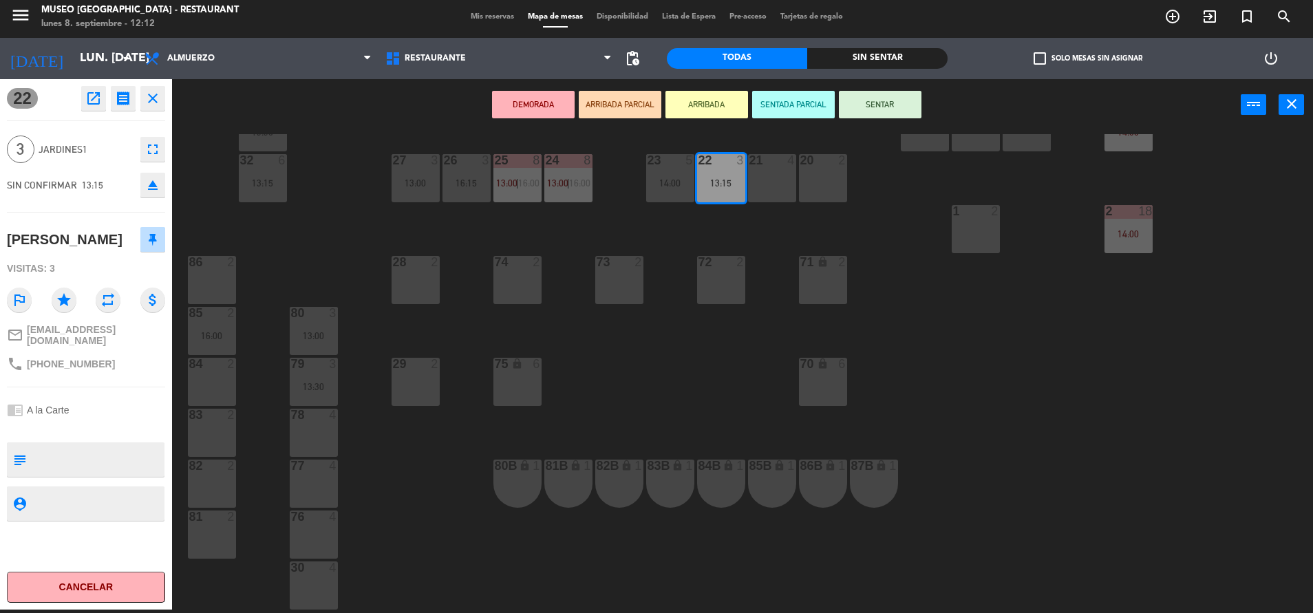
scroll to position [413, 0]
click at [305, 427] on div "78 4" at bounding box center [314, 432] width 48 height 48
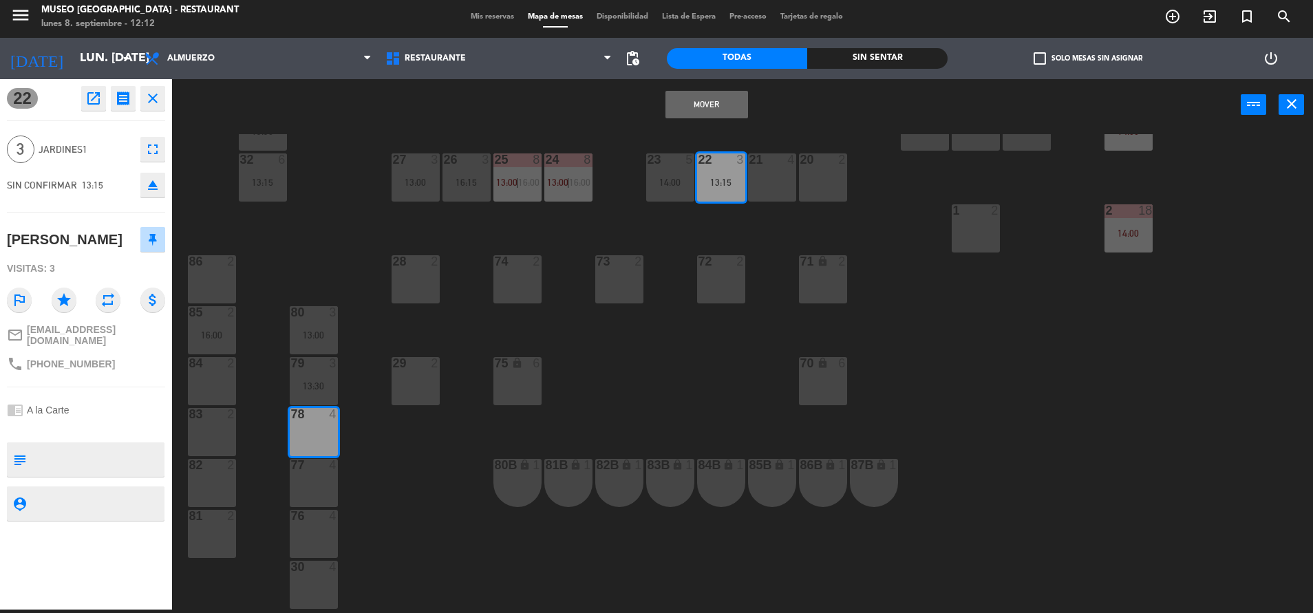
click at [714, 102] on button "Mover" at bounding box center [706, 105] width 83 height 28
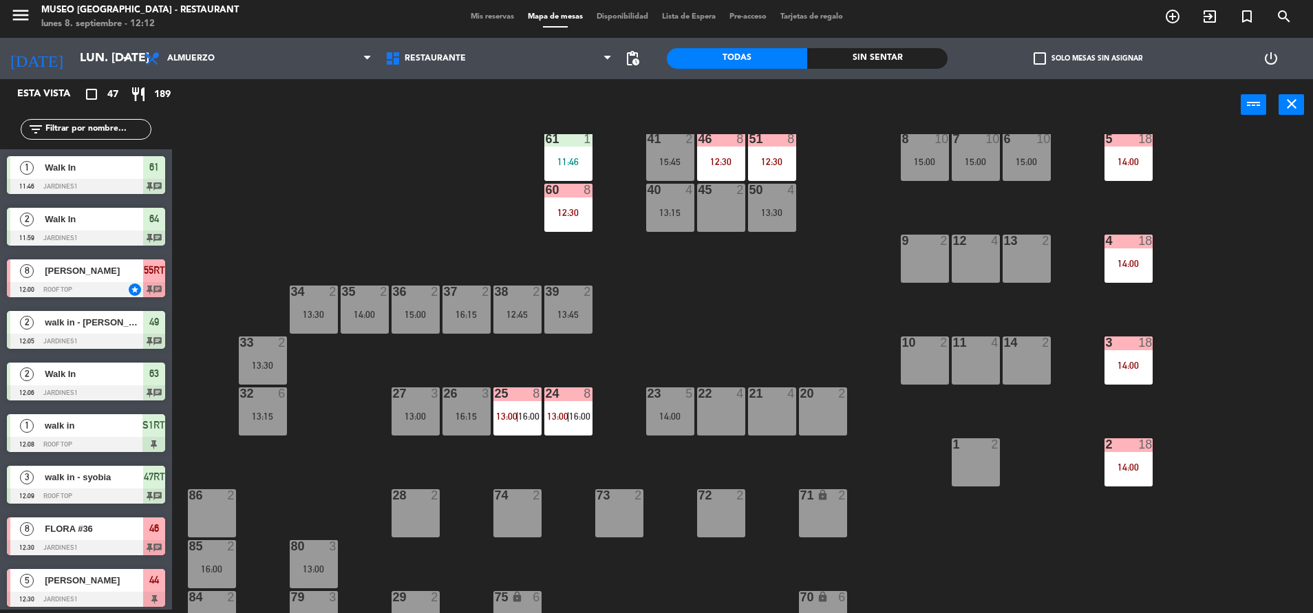
scroll to position [149, 0]
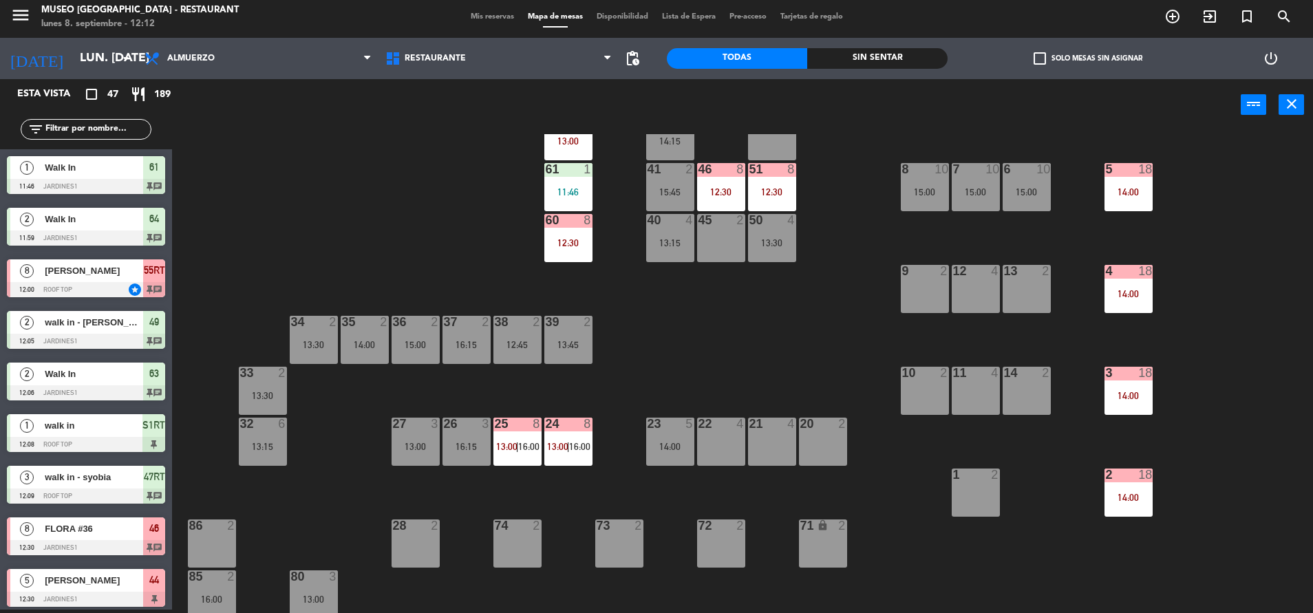
click at [1013, 206] on div "6 10 15:00" at bounding box center [1027, 187] width 48 height 48
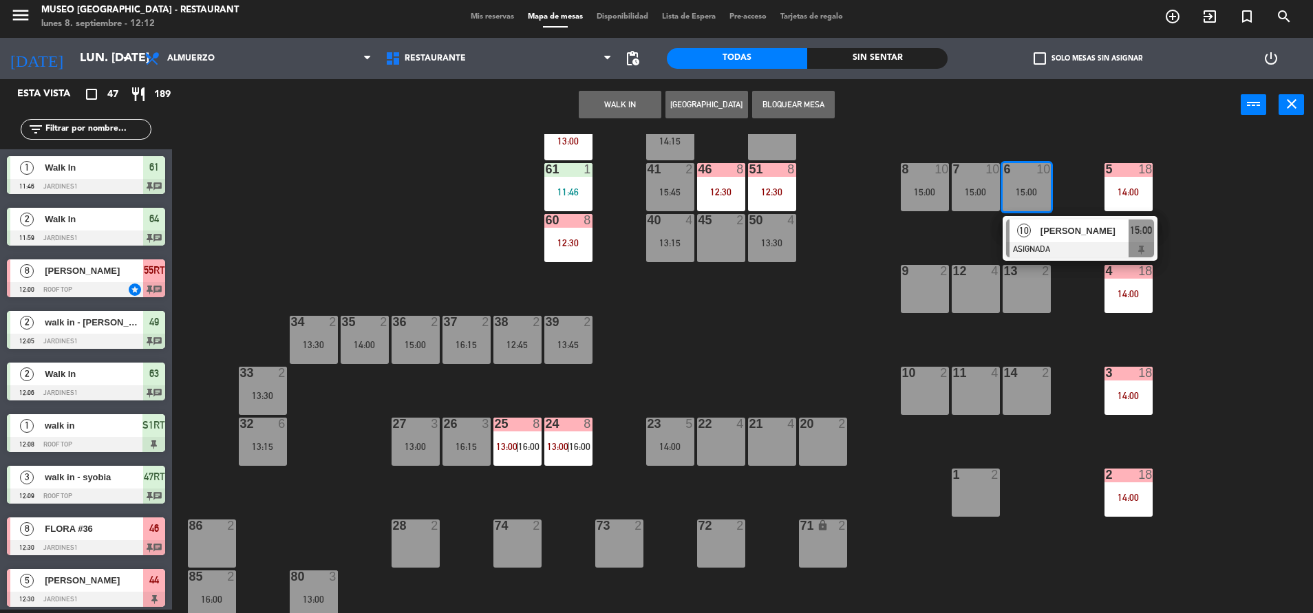
click at [1060, 235] on span "[PERSON_NAME]" at bounding box center [1084, 231] width 88 height 14
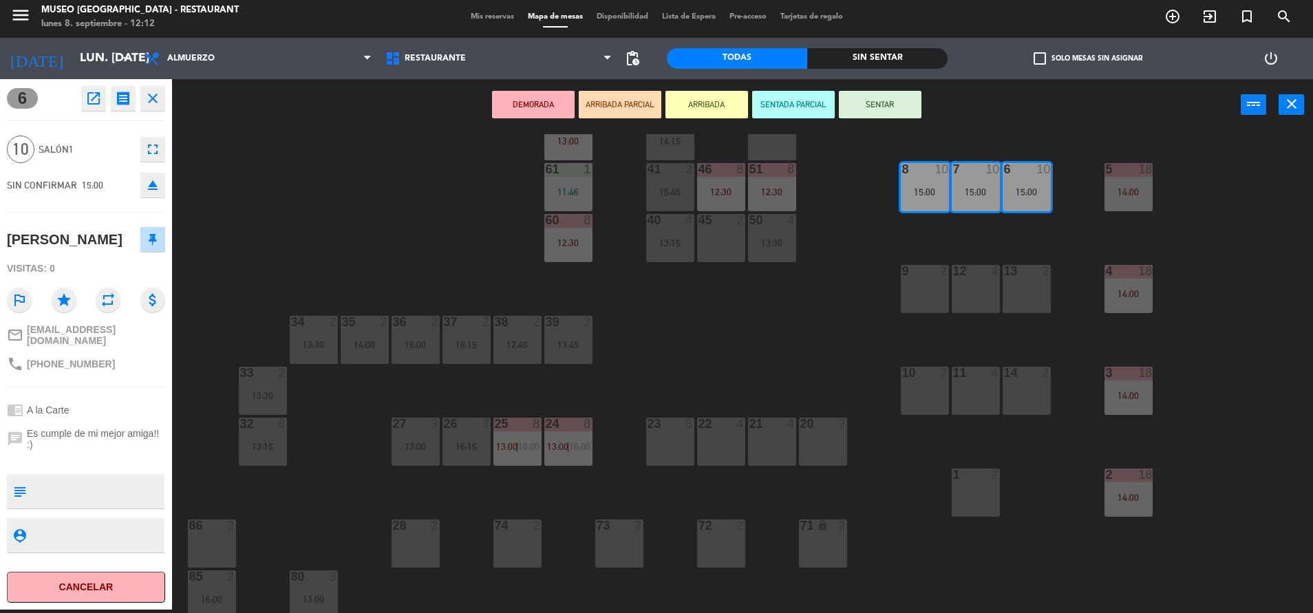
click at [822, 444] on div "20 2" at bounding box center [823, 442] width 48 height 48
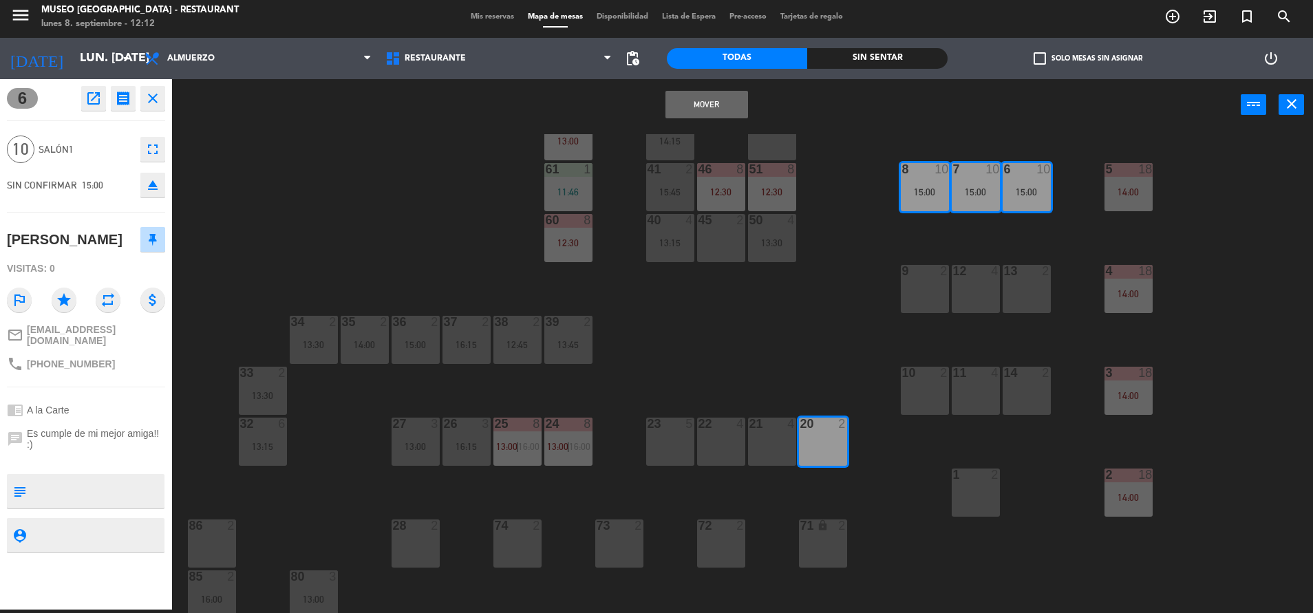
click at [760, 454] on div "21 4" at bounding box center [772, 442] width 48 height 48
click at [723, 439] on div "22 4" at bounding box center [721, 442] width 48 height 48
click at [688, 96] on button "Mover y Unir" at bounding box center [706, 105] width 83 height 28
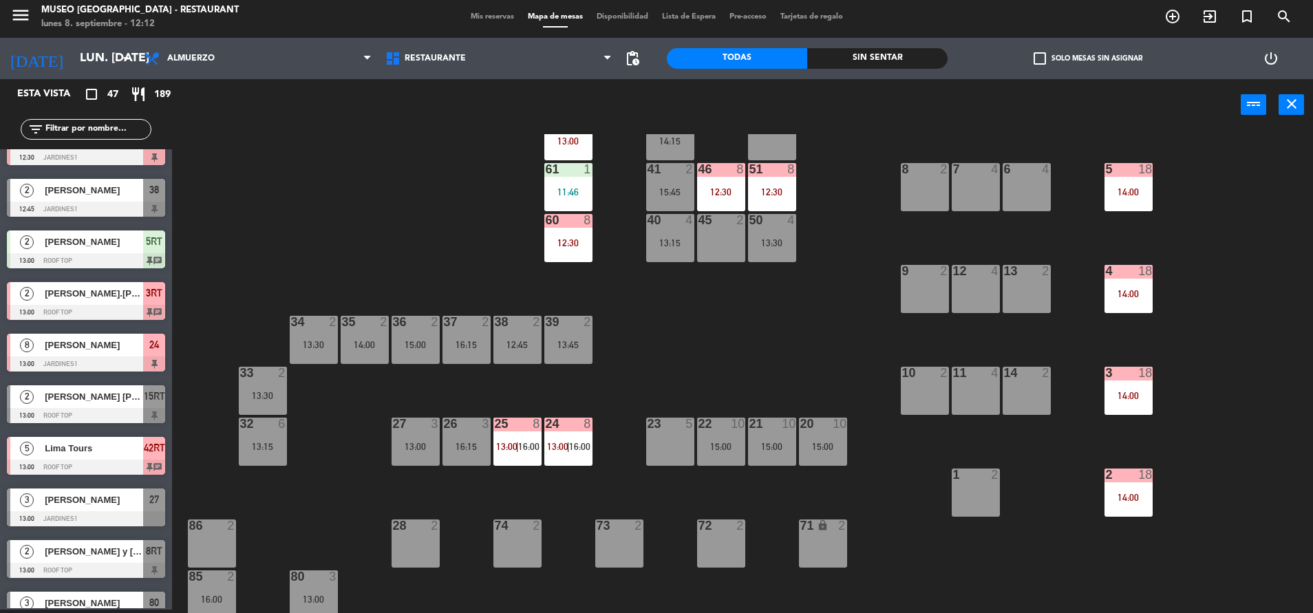
scroll to position [0, 0]
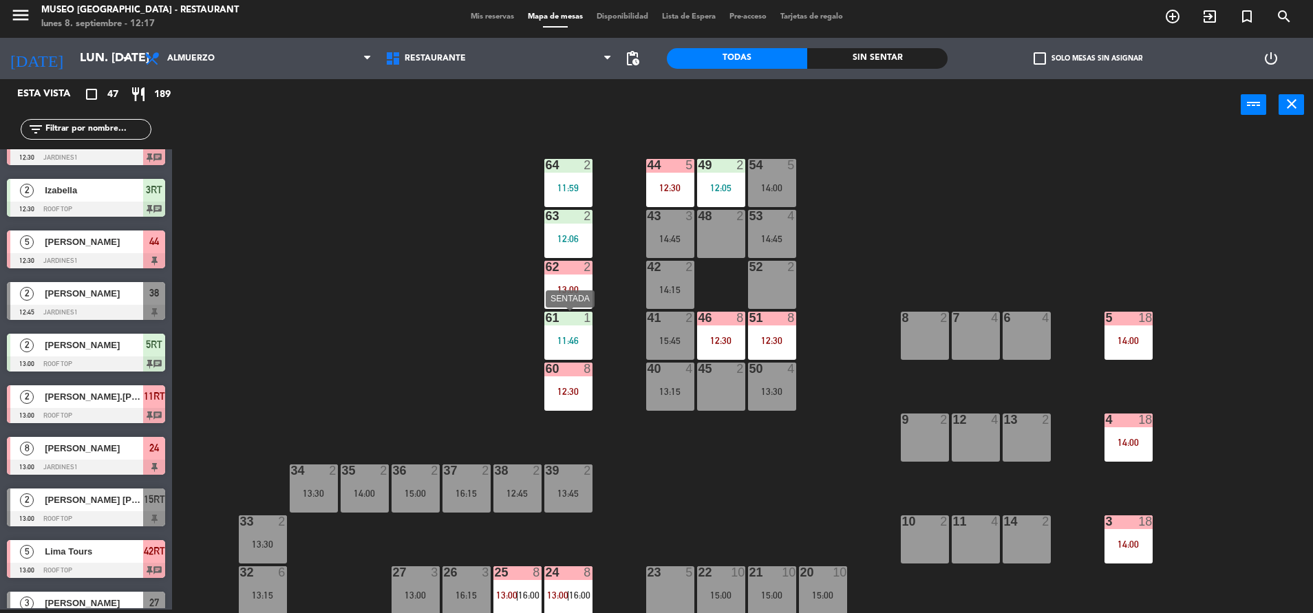
click at [559, 336] on div "11:46" at bounding box center [568, 341] width 48 height 10
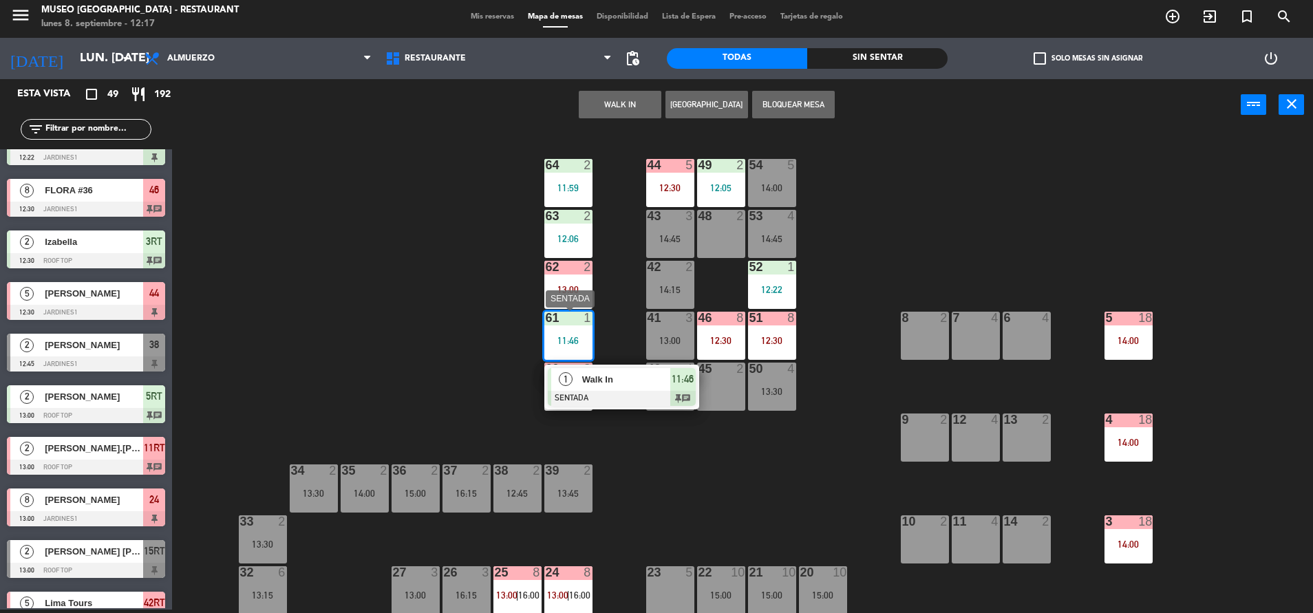
click at [619, 391] on div at bounding box center [622, 398] width 148 height 15
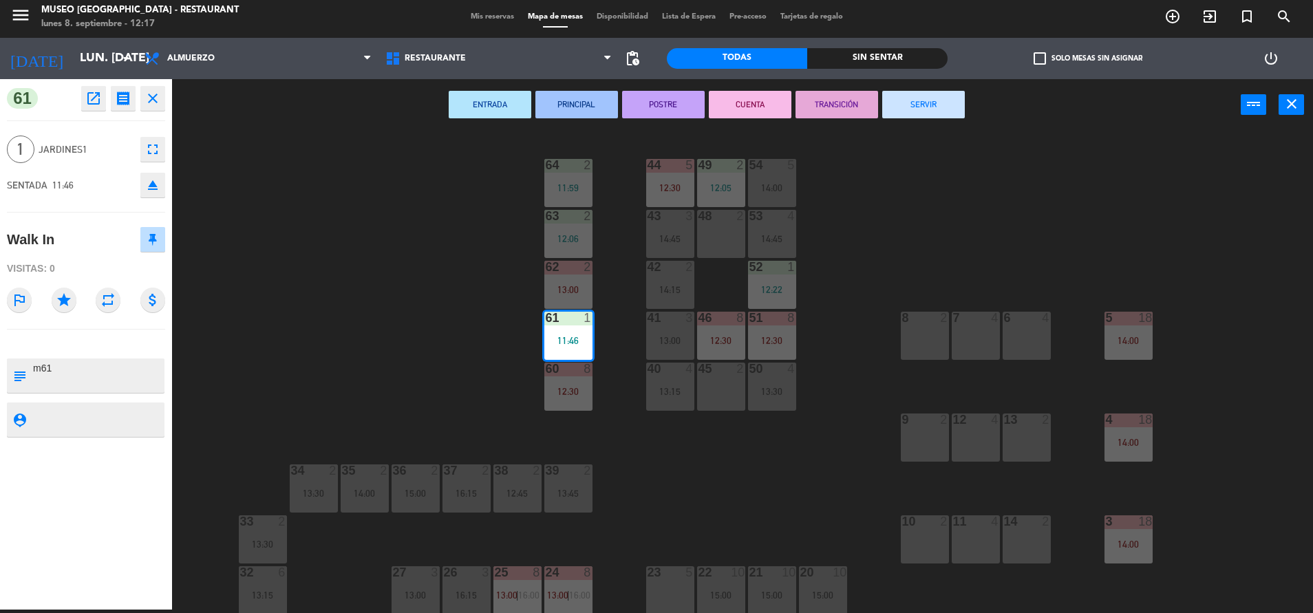
click at [849, 420] on div "44 5 12:30 49 2 12:05 54 5 14:00 64 2 11:59 48 2 53 4 14:45 63 2 12:06 43 3 14:…" at bounding box center [749, 373] width 1128 height 479
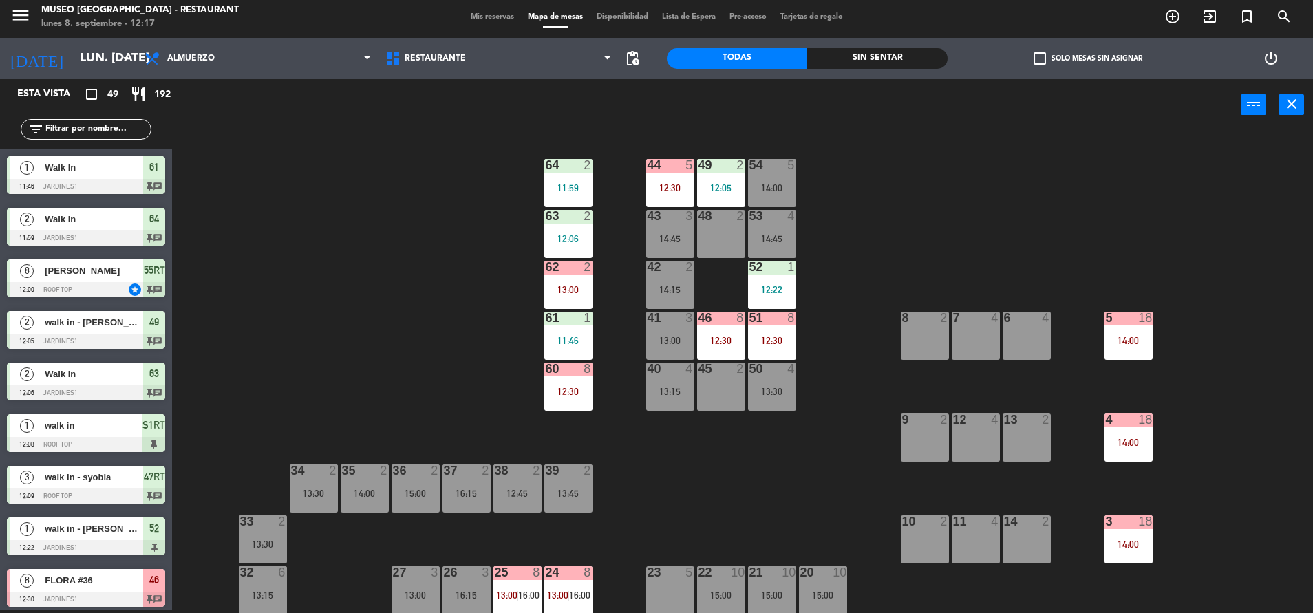
click at [778, 289] on div "12:22" at bounding box center [772, 290] width 48 height 10
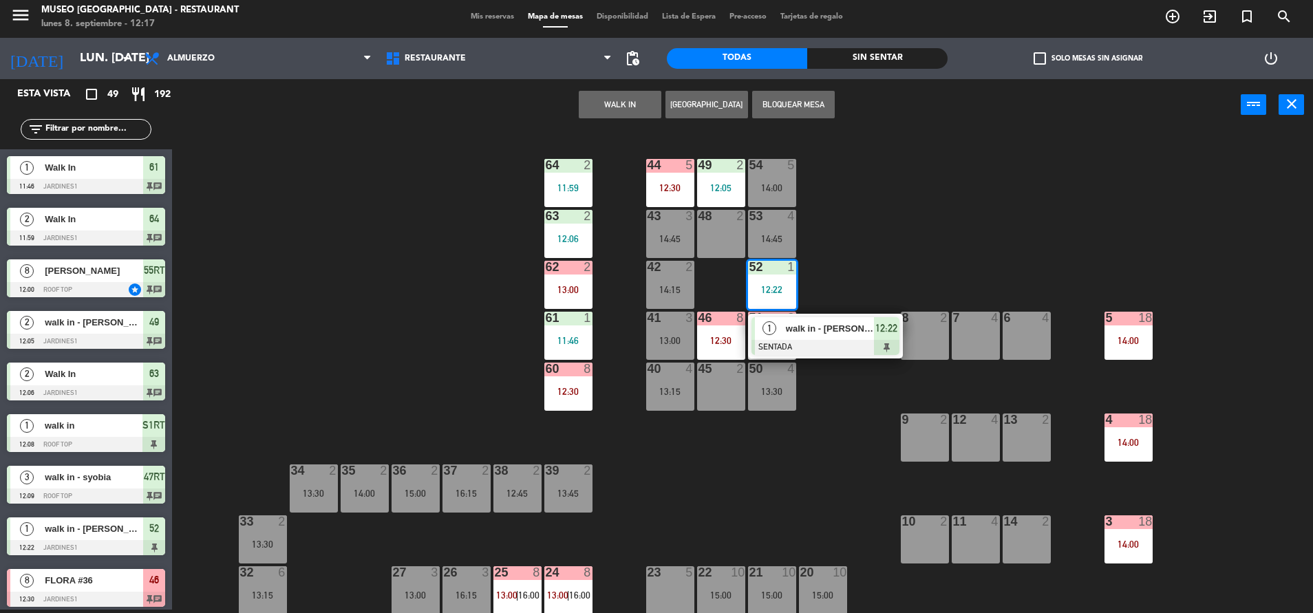
click at [824, 328] on span "walk in - [PERSON_NAME]" at bounding box center [830, 328] width 88 height 14
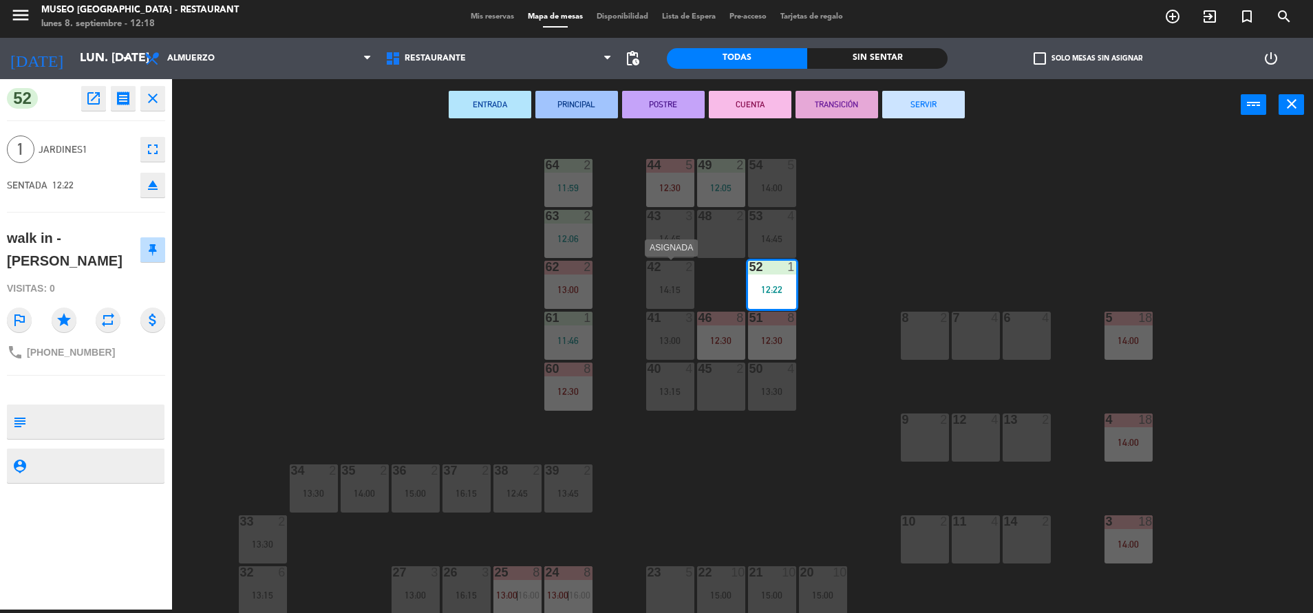
click at [662, 274] on div "42 2" at bounding box center [670, 268] width 48 height 14
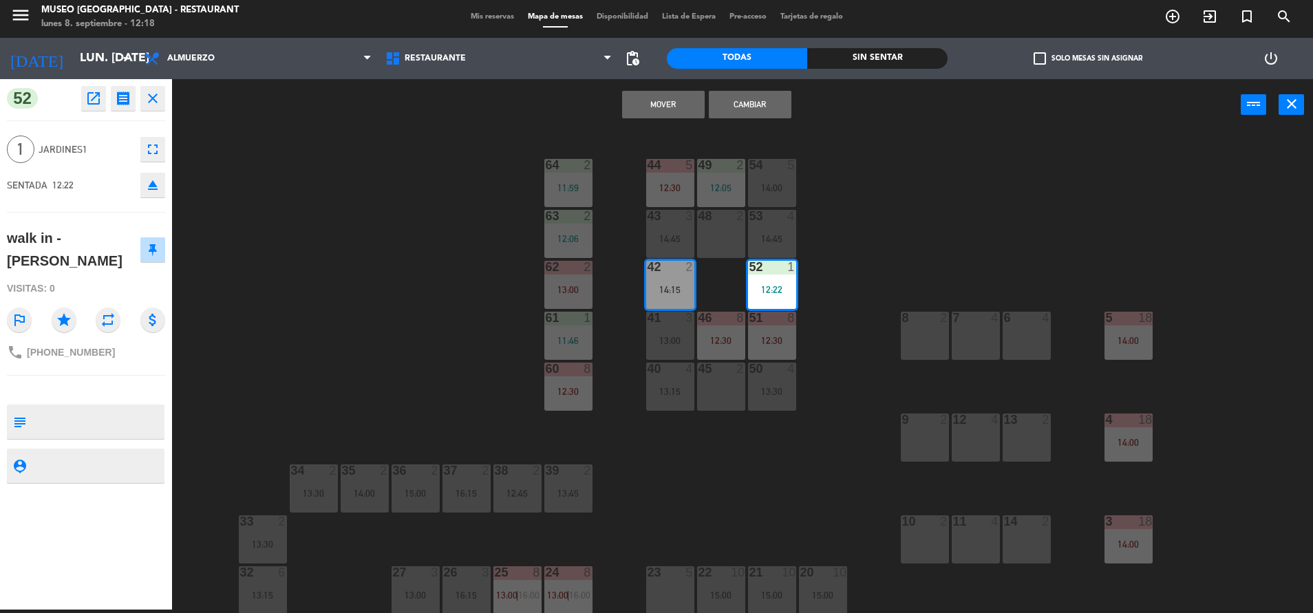
click at [761, 108] on button "Cambiar" at bounding box center [750, 105] width 83 height 28
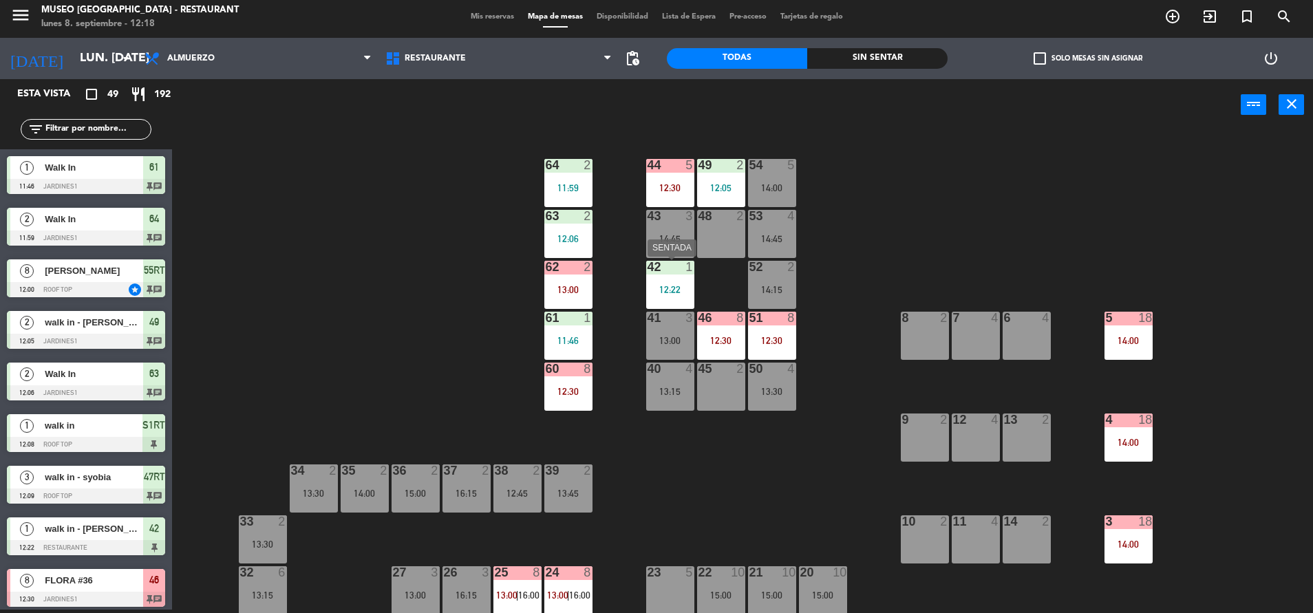
click at [676, 269] on div at bounding box center [670, 267] width 23 height 12
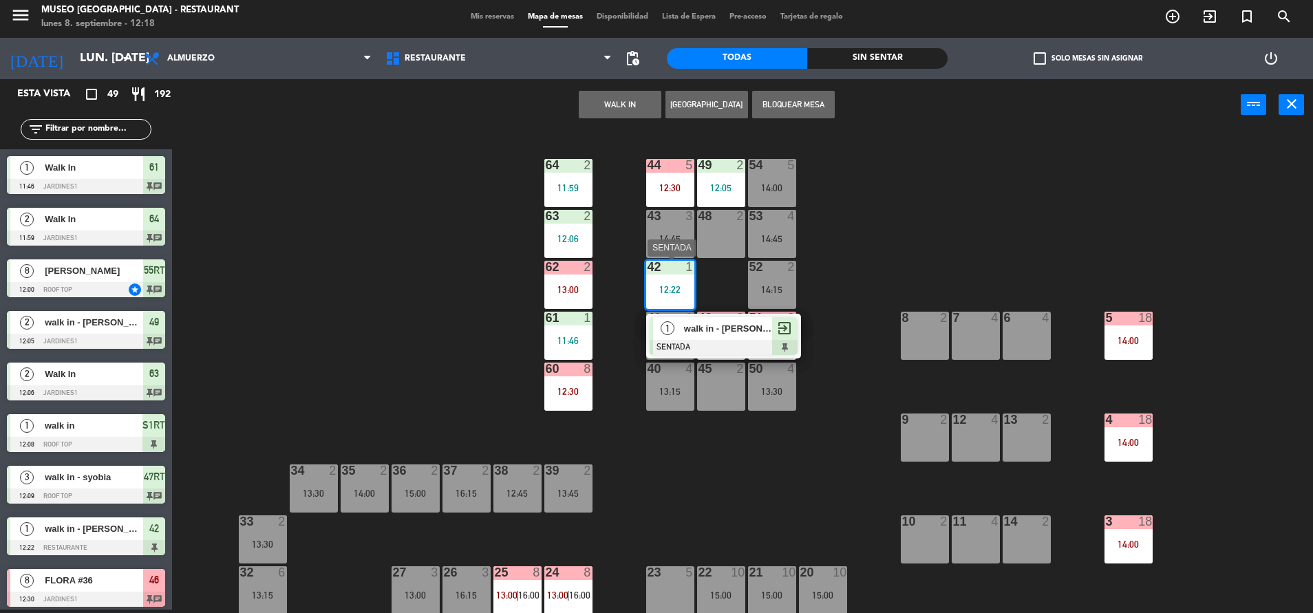
click at [708, 325] on span "walk in - [PERSON_NAME]" at bounding box center [728, 328] width 88 height 14
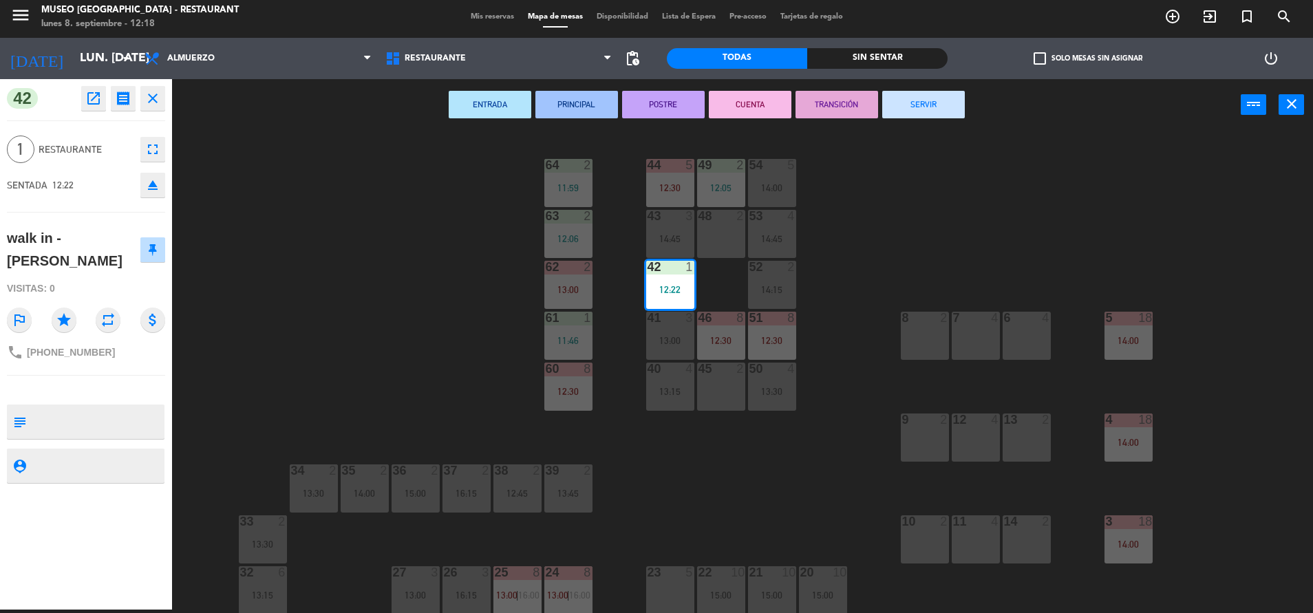
click at [45, 407] on textarea at bounding box center [97, 421] width 131 height 29
type textarea "m42"
click at [101, 277] on div "Visitas: 0" at bounding box center [86, 289] width 158 height 24
click at [908, 220] on div "44 5 12:30 49 2 12:05 54 5 14:00 64 2 11:59 48 2 53 4 14:45 63 2 12:06 43 3 14:…" at bounding box center [749, 373] width 1128 height 479
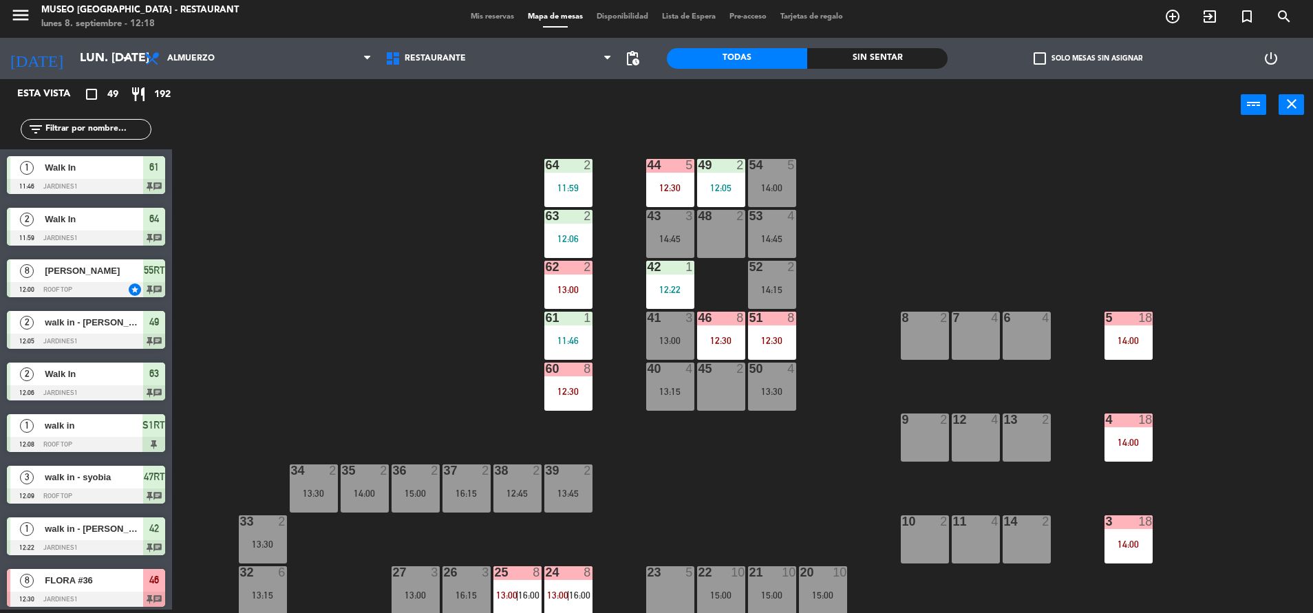
click at [767, 288] on div "14:15" at bounding box center [772, 290] width 48 height 10
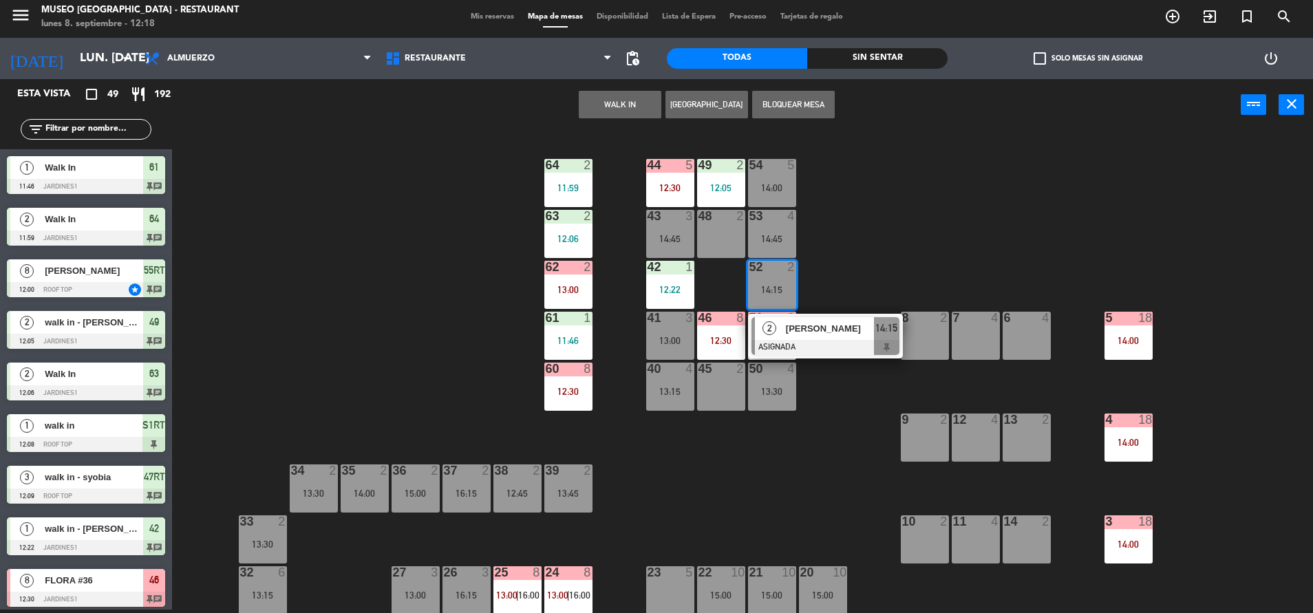
click at [707, 385] on div "45 2" at bounding box center [721, 387] width 48 height 48
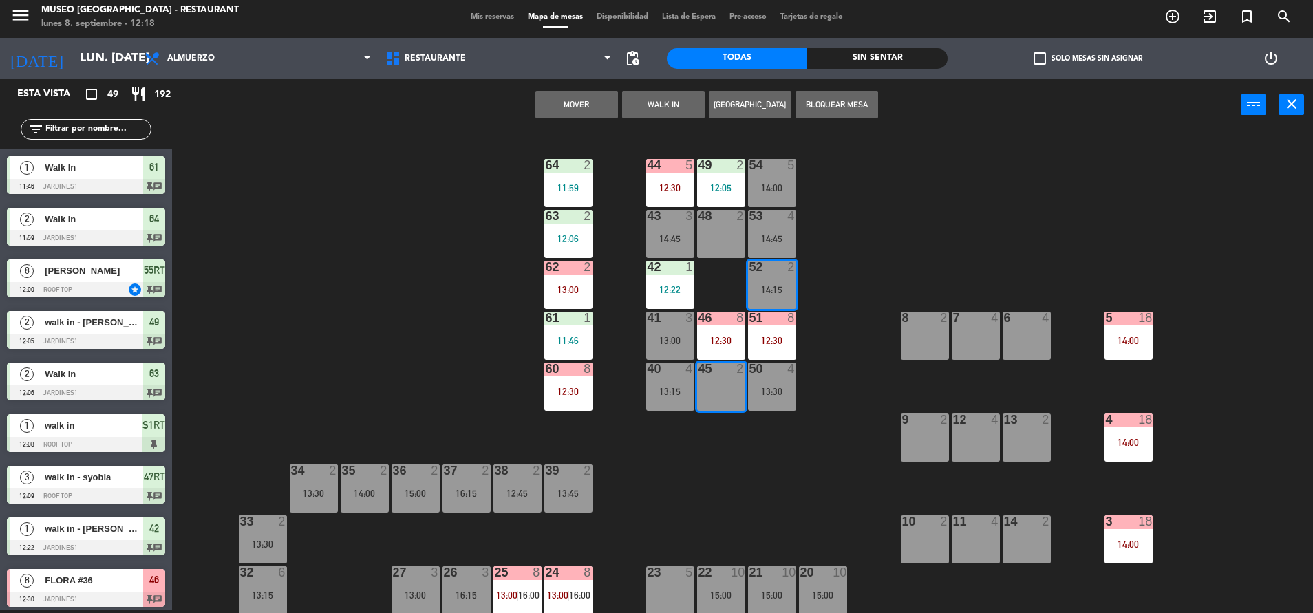
click at [599, 110] on button "Mover" at bounding box center [576, 105] width 83 height 28
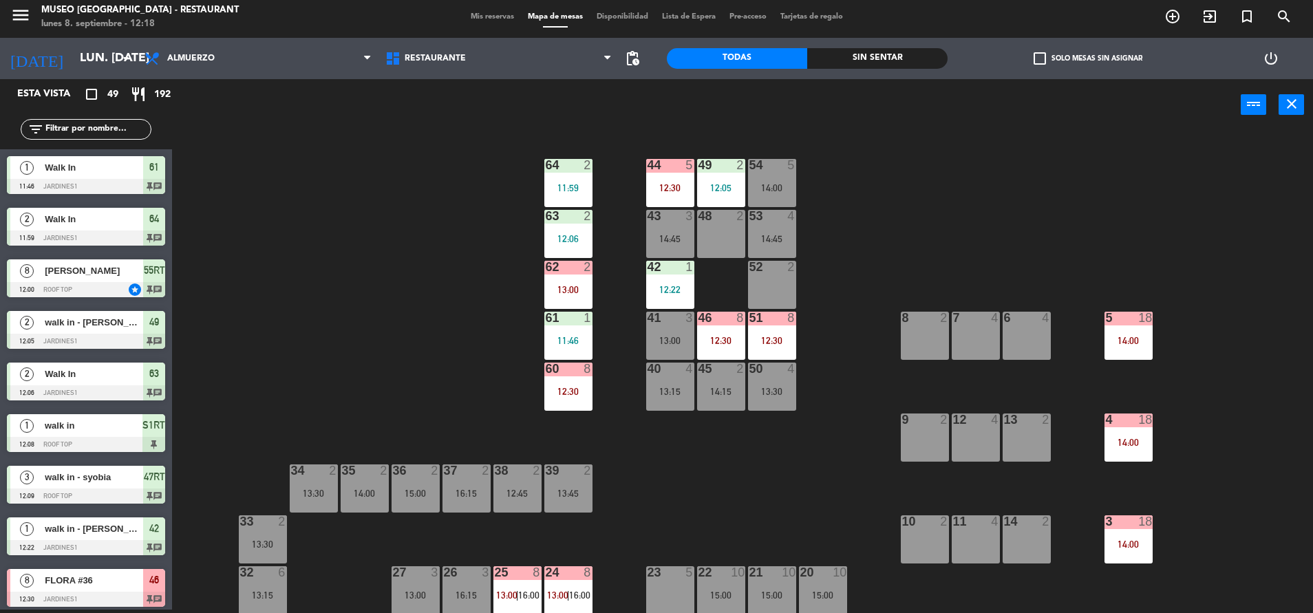
click at [774, 264] on div at bounding box center [771, 267] width 23 height 12
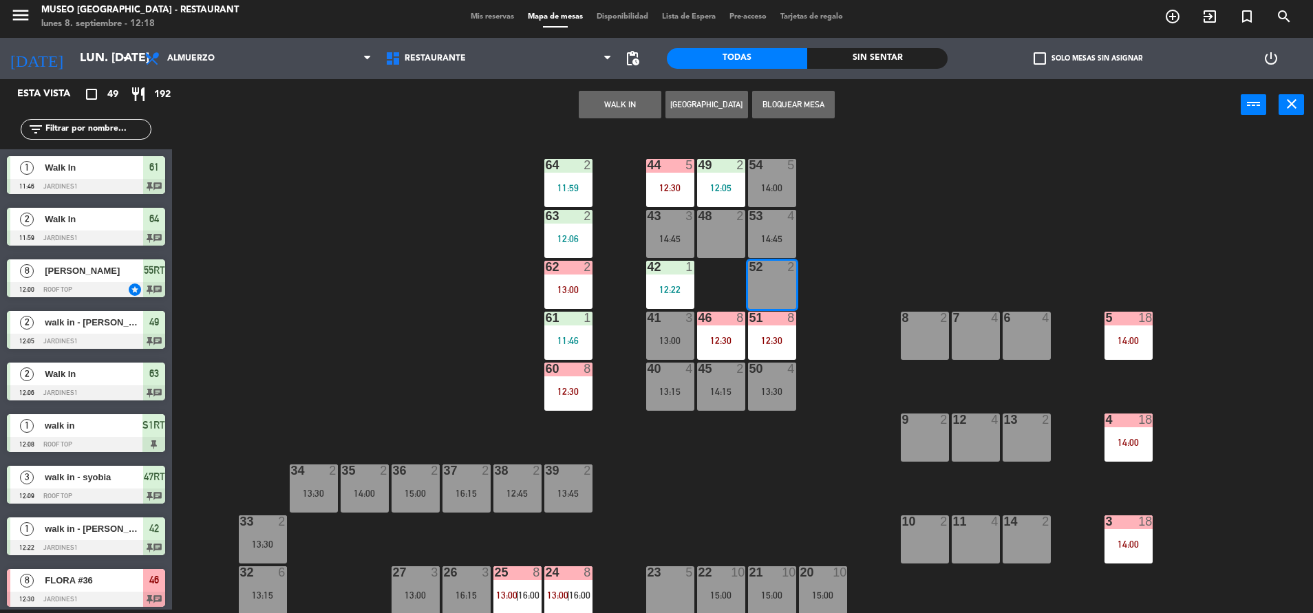
click at [622, 111] on button "WALK IN" at bounding box center [620, 105] width 83 height 28
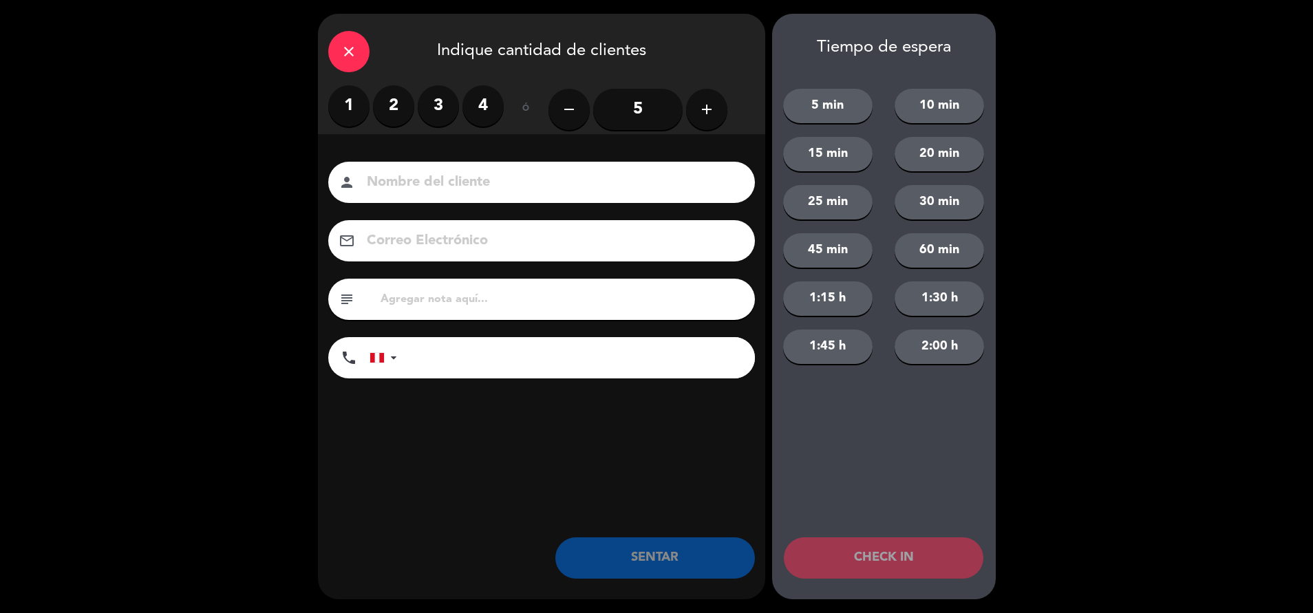
click at [398, 101] on label "2" at bounding box center [393, 105] width 41 height 41
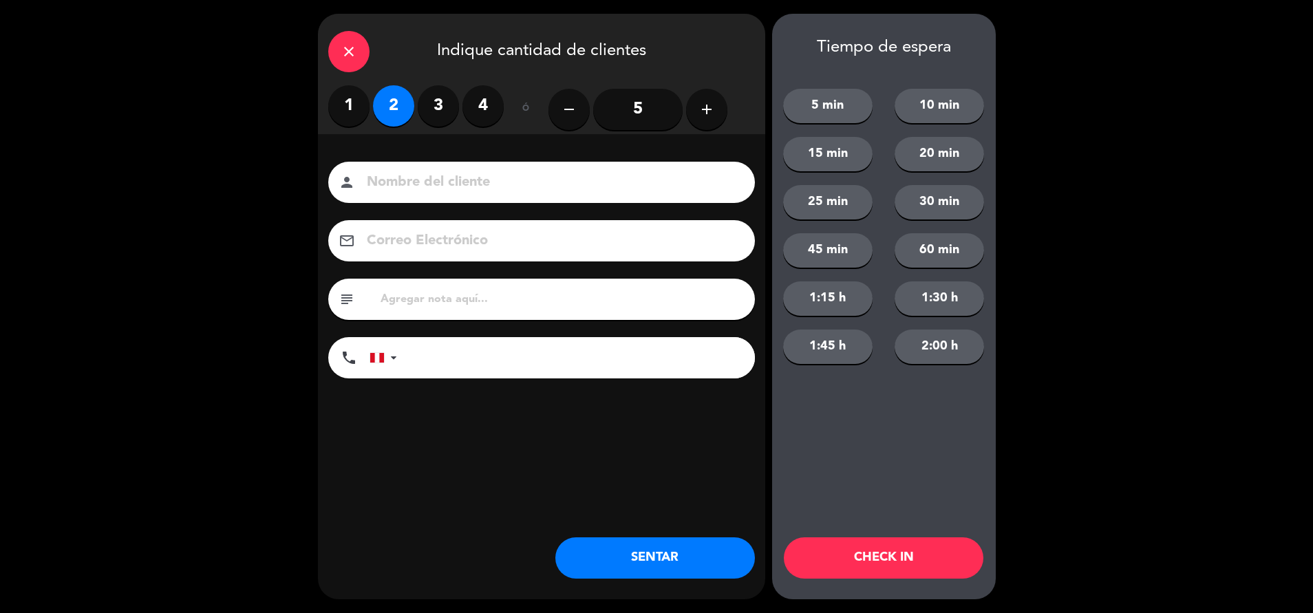
click at [468, 186] on input at bounding box center [551, 183] width 372 height 24
type input "walk in"
click at [517, 295] on input "text" at bounding box center [561, 299] width 365 height 19
type input "m52"
click at [666, 544] on button "SENTAR" at bounding box center [655, 557] width 200 height 41
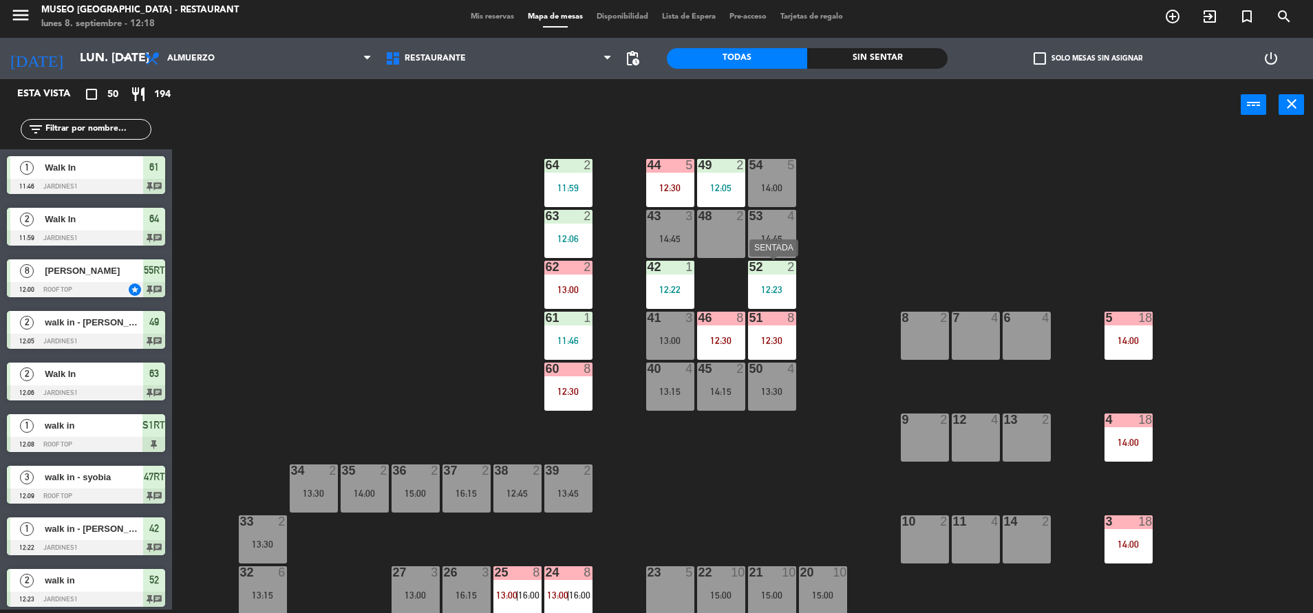
click at [772, 291] on div "12:23" at bounding box center [772, 290] width 48 height 10
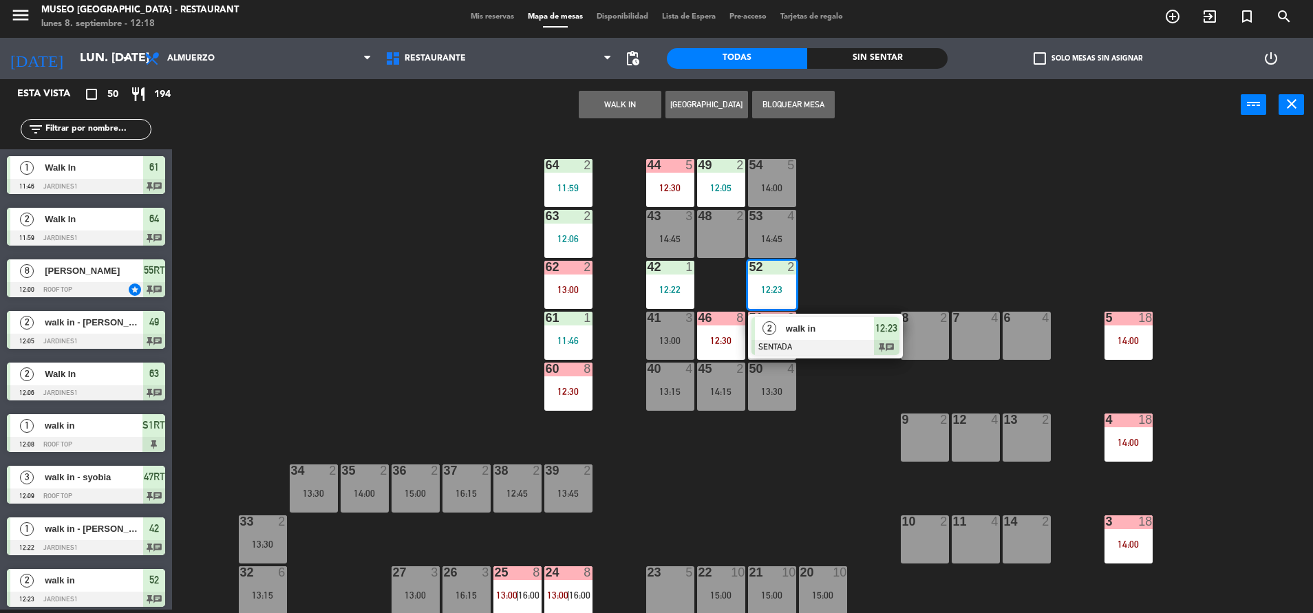
click at [865, 349] on div at bounding box center [825, 347] width 148 height 15
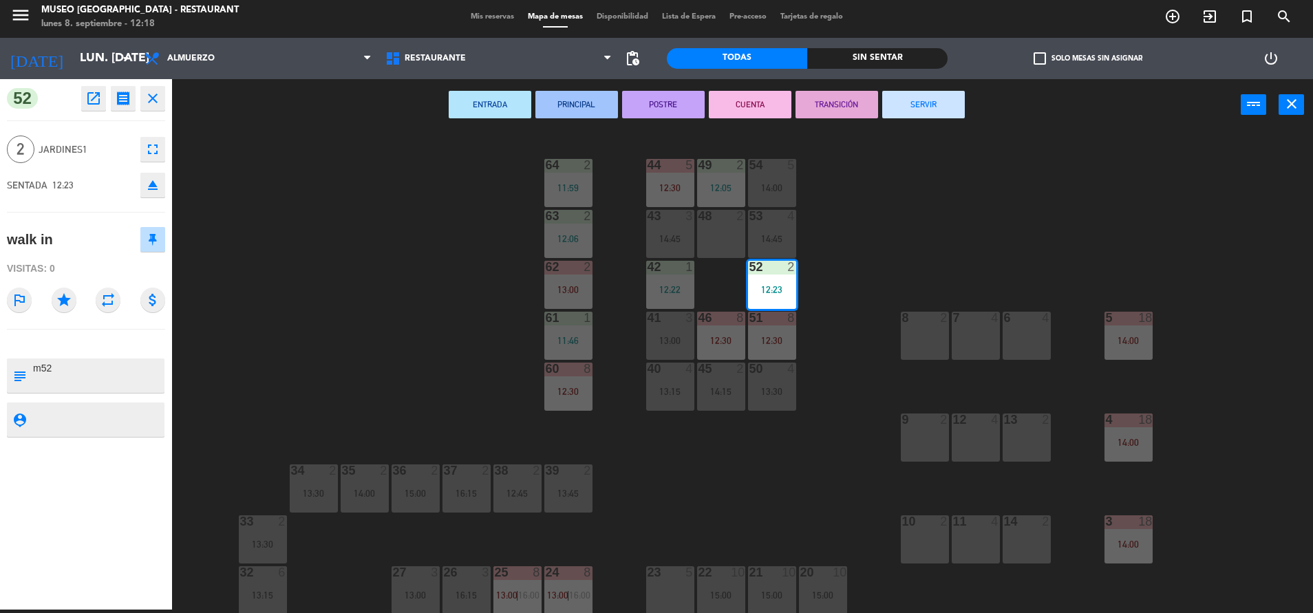
click at [730, 480] on div "44 5 12:30 49 2 12:05 54 5 14:00 64 2 11:59 48 2 53 4 14:45 63 2 12:06 43 3 14:…" at bounding box center [749, 373] width 1128 height 479
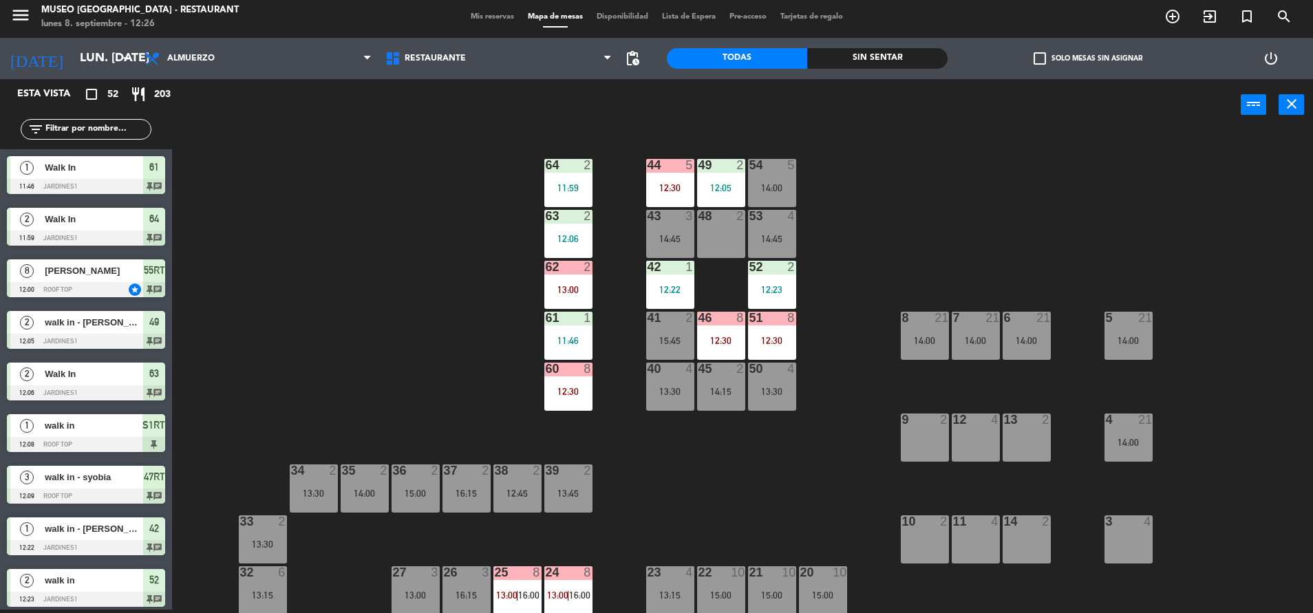
click at [123, 127] on input "text" at bounding box center [97, 129] width 107 height 15
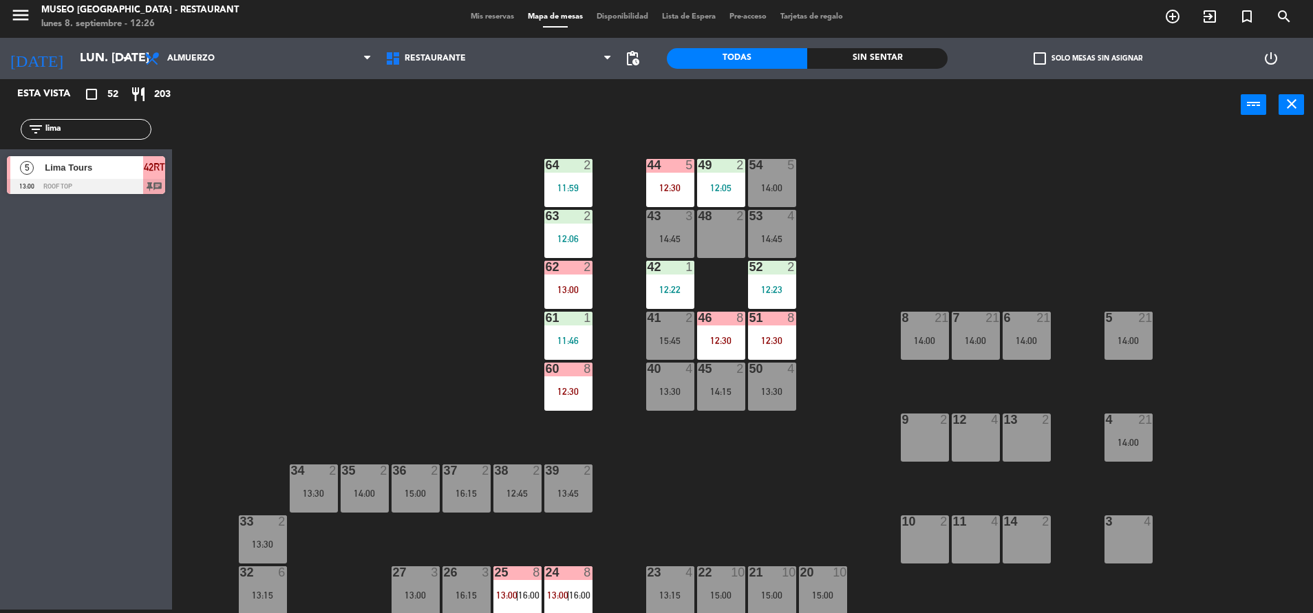
type input "lima"
click at [526, 489] on div "12:45" at bounding box center [517, 494] width 48 height 10
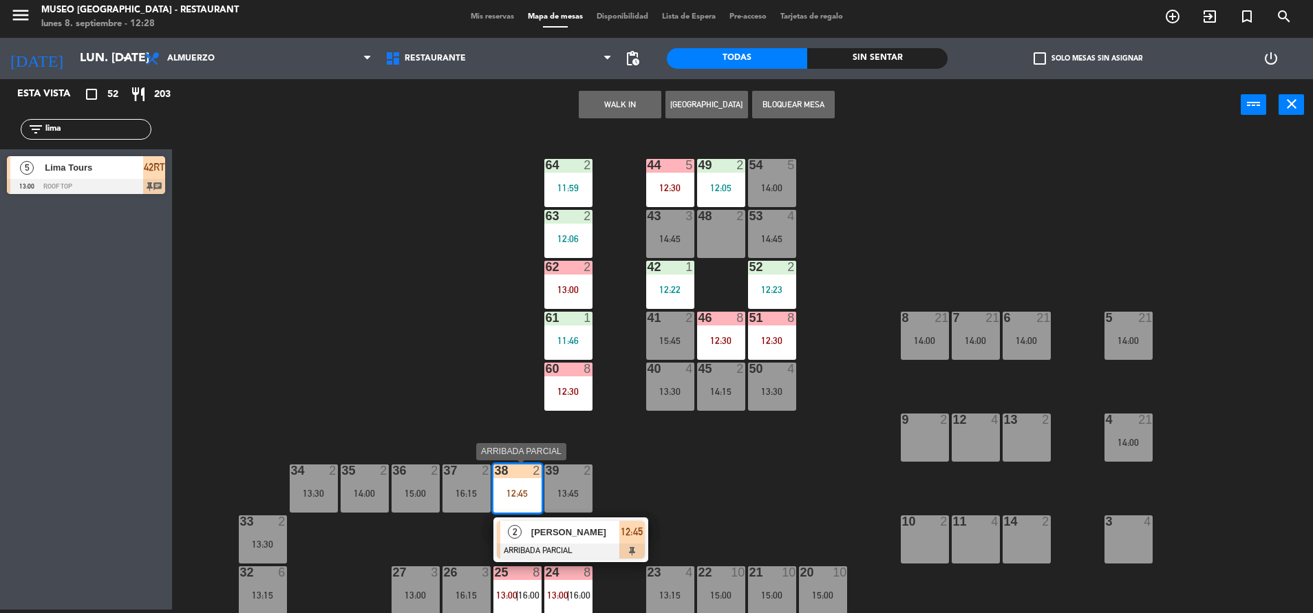
click at [597, 545] on div at bounding box center [571, 551] width 148 height 15
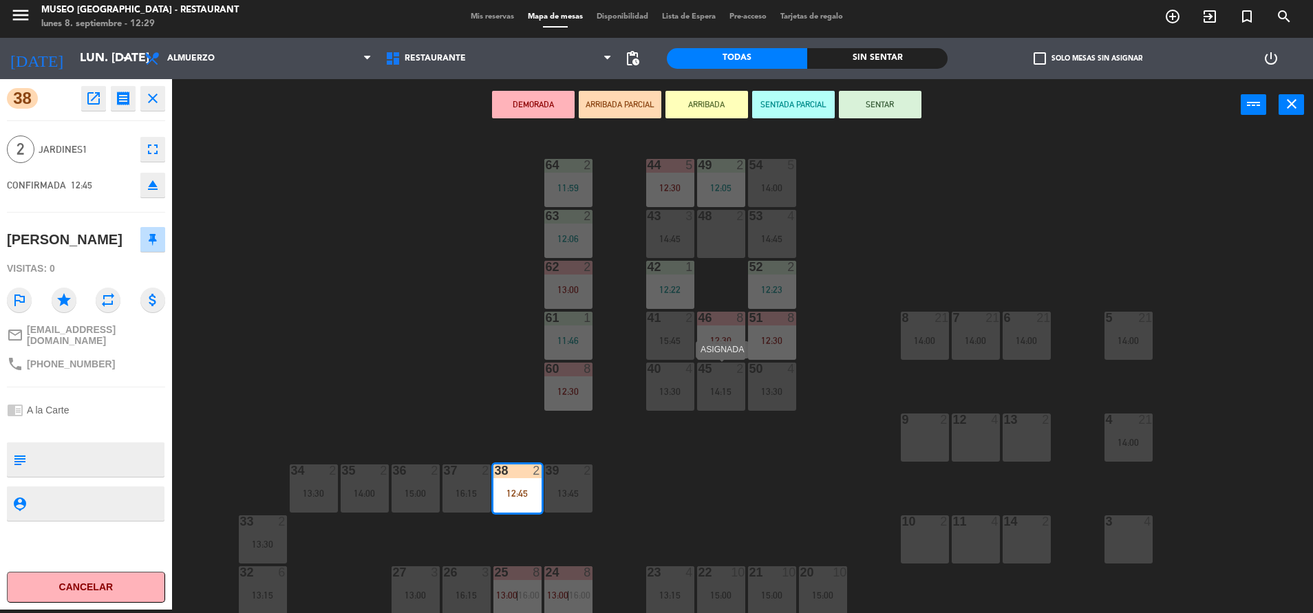
click at [703, 389] on div "14:15" at bounding box center [721, 392] width 48 height 10
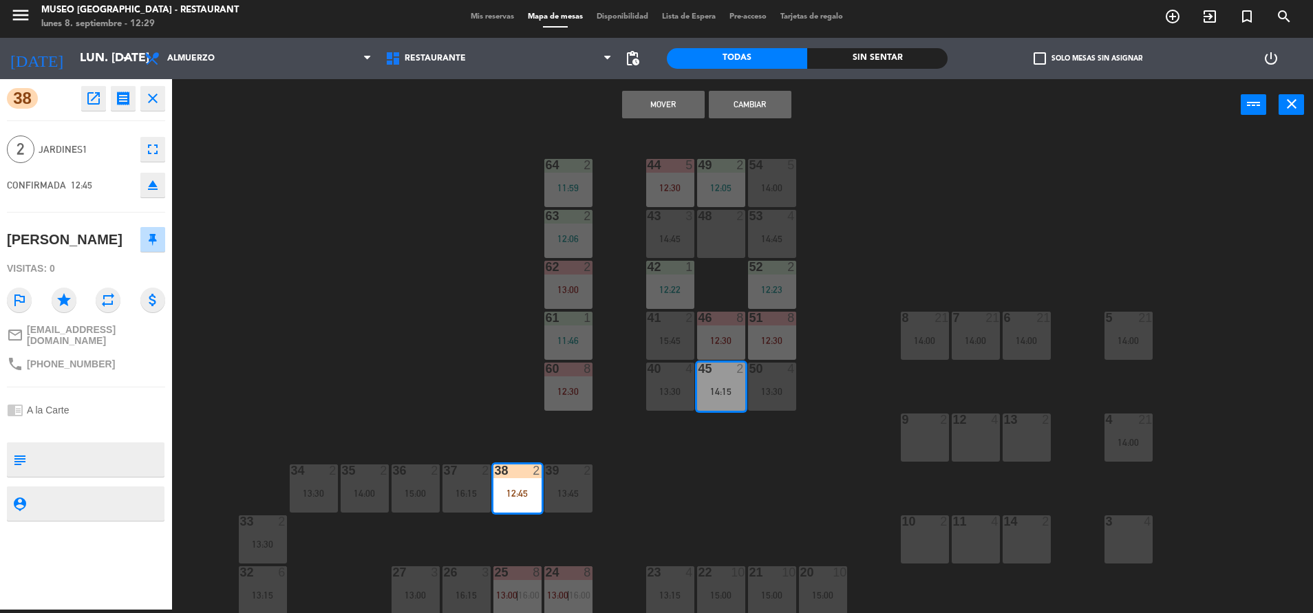
click at [749, 114] on button "Cambiar" at bounding box center [750, 105] width 83 height 28
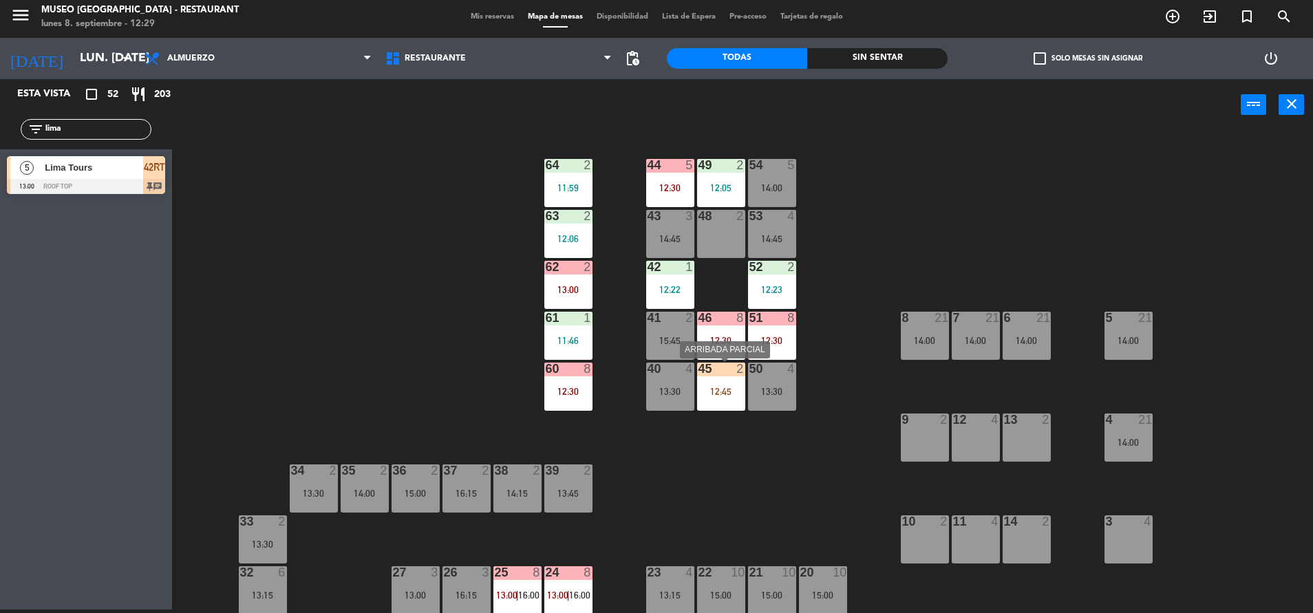
click at [718, 395] on div "12:45" at bounding box center [721, 392] width 48 height 10
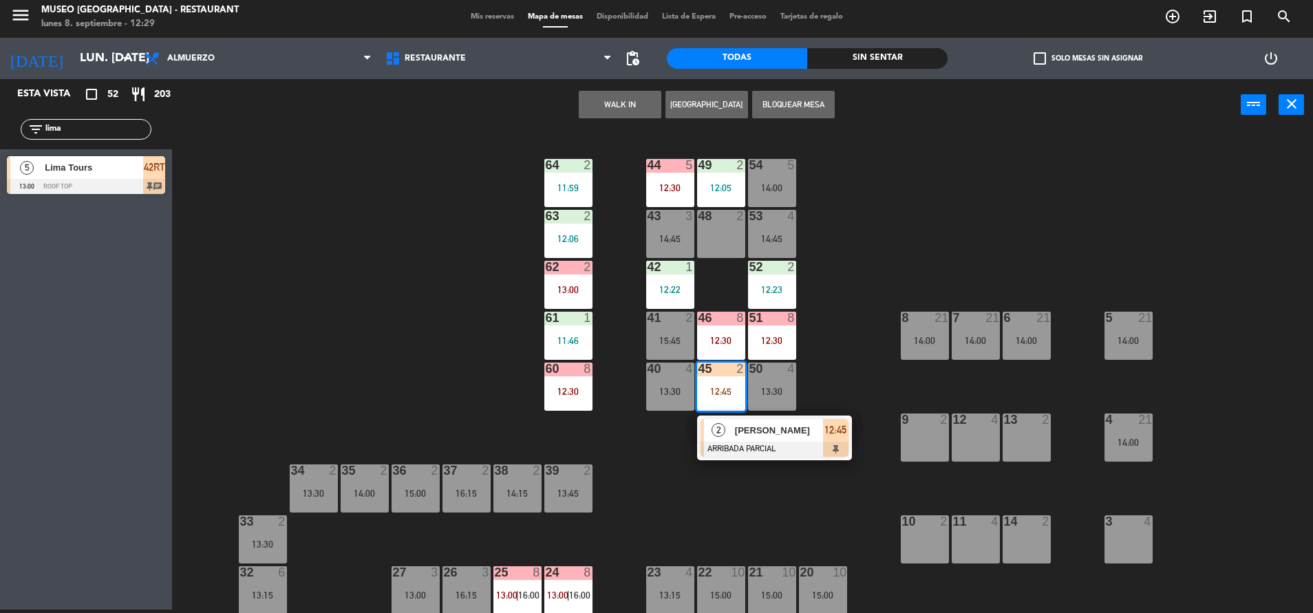
click at [752, 436] on span "[PERSON_NAME]" at bounding box center [779, 430] width 88 height 14
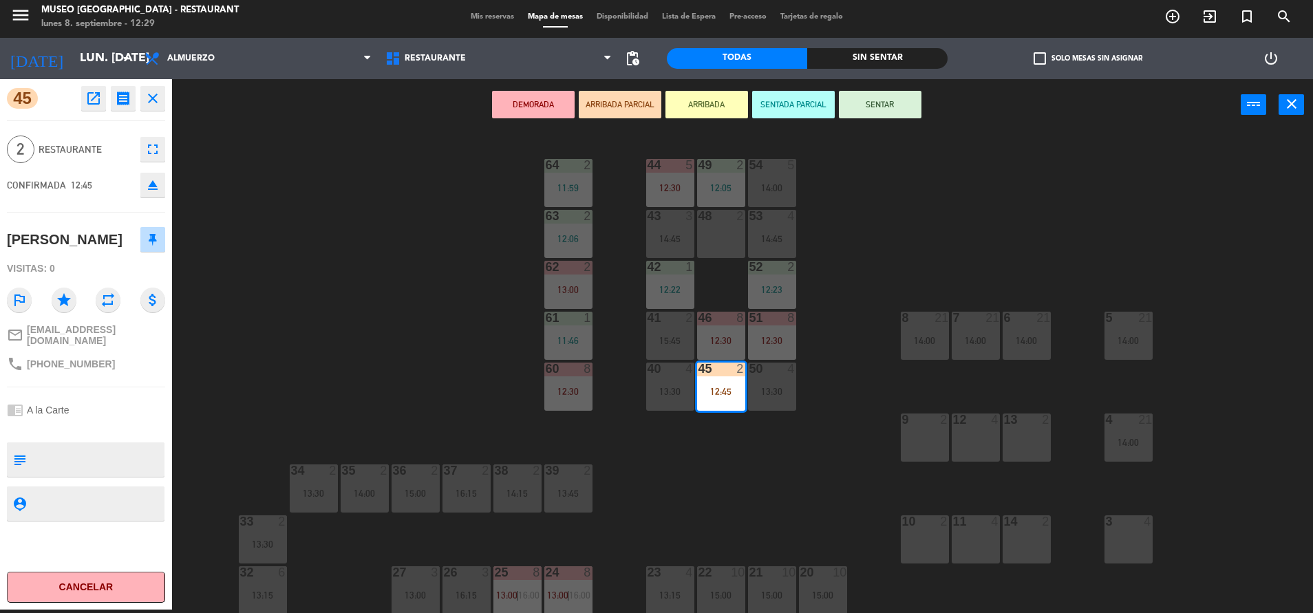
click at [60, 458] on textarea at bounding box center [97, 459] width 131 height 29
type textarea "m45"
click at [111, 243] on div "[PERSON_NAME]" at bounding box center [86, 239] width 158 height 34
click at [904, 100] on button "SENTAR" at bounding box center [880, 105] width 83 height 28
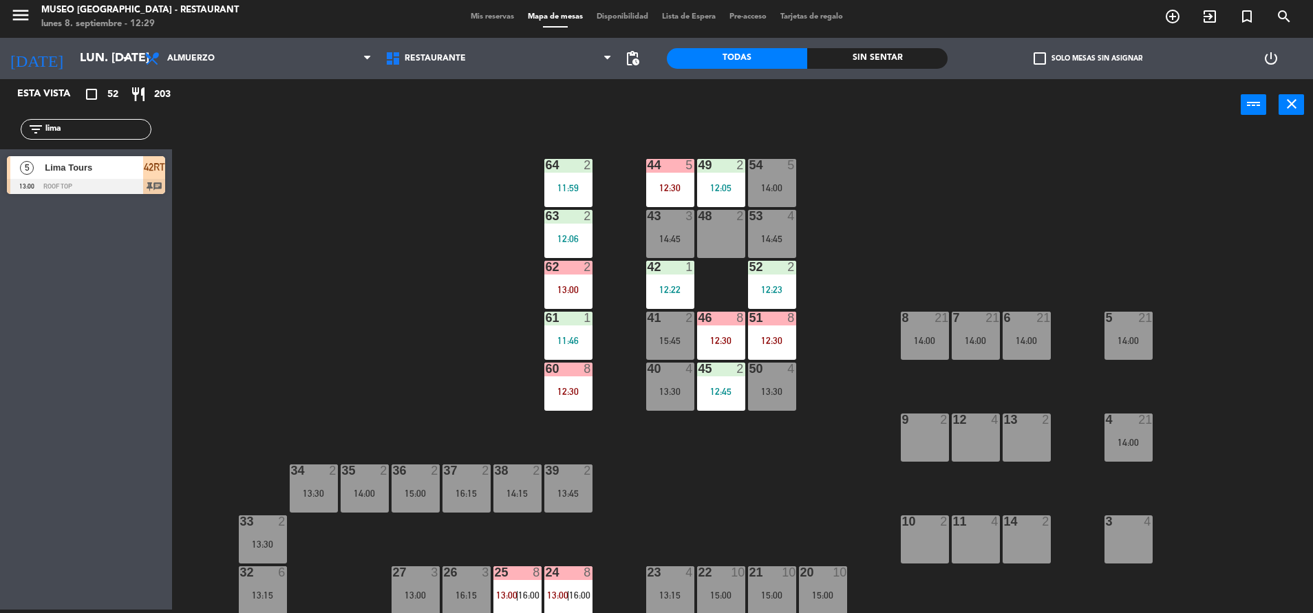
click at [699, 222] on div "48" at bounding box center [698, 216] width 1 height 12
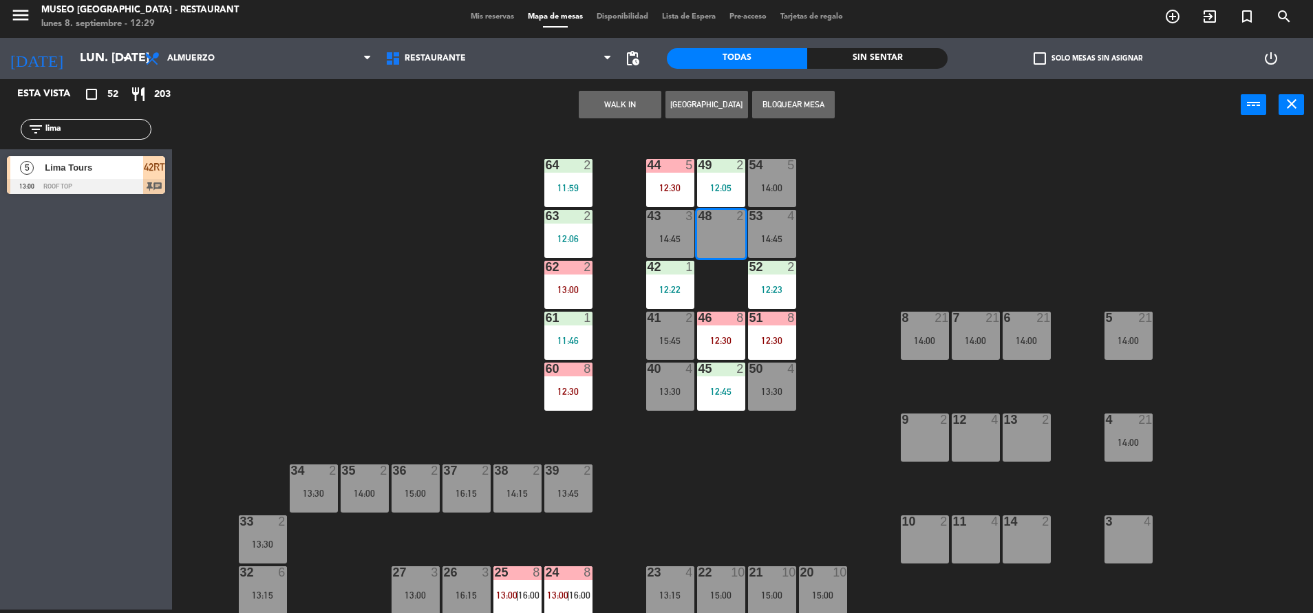
click at [620, 103] on button "WALK IN" at bounding box center [620, 105] width 83 height 28
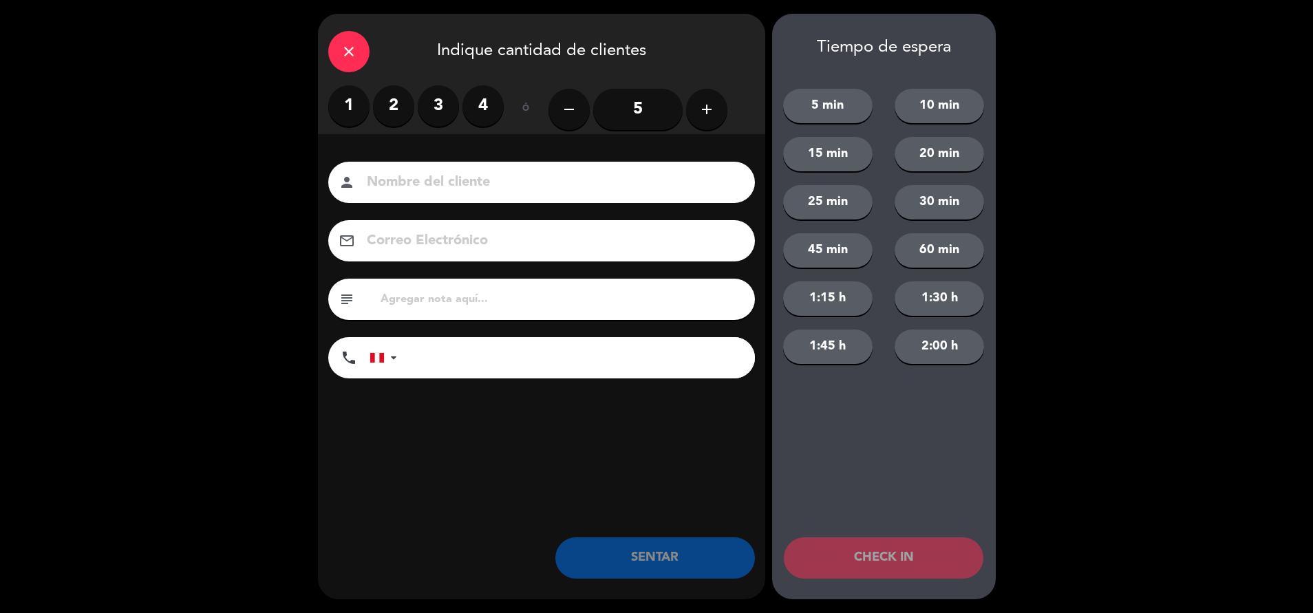
click at [341, 109] on label "1" at bounding box center [348, 105] width 41 height 41
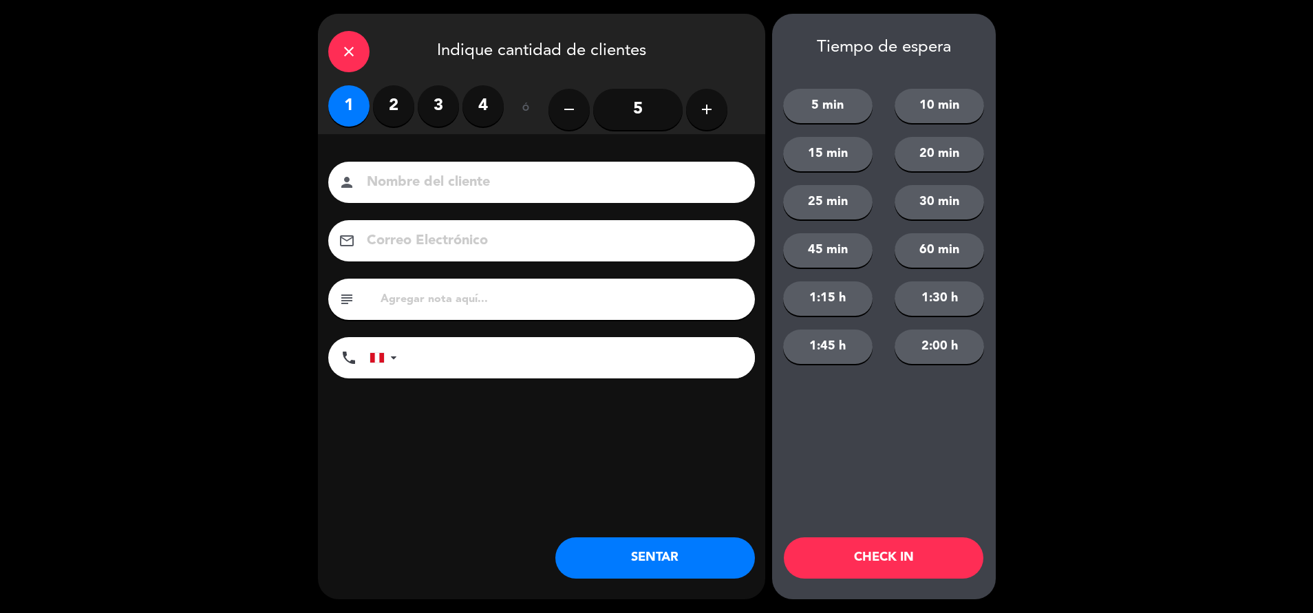
click at [492, 299] on input "text" at bounding box center [561, 299] width 365 height 19
type input "m48"
click at [596, 552] on button "SENTAR" at bounding box center [655, 557] width 200 height 41
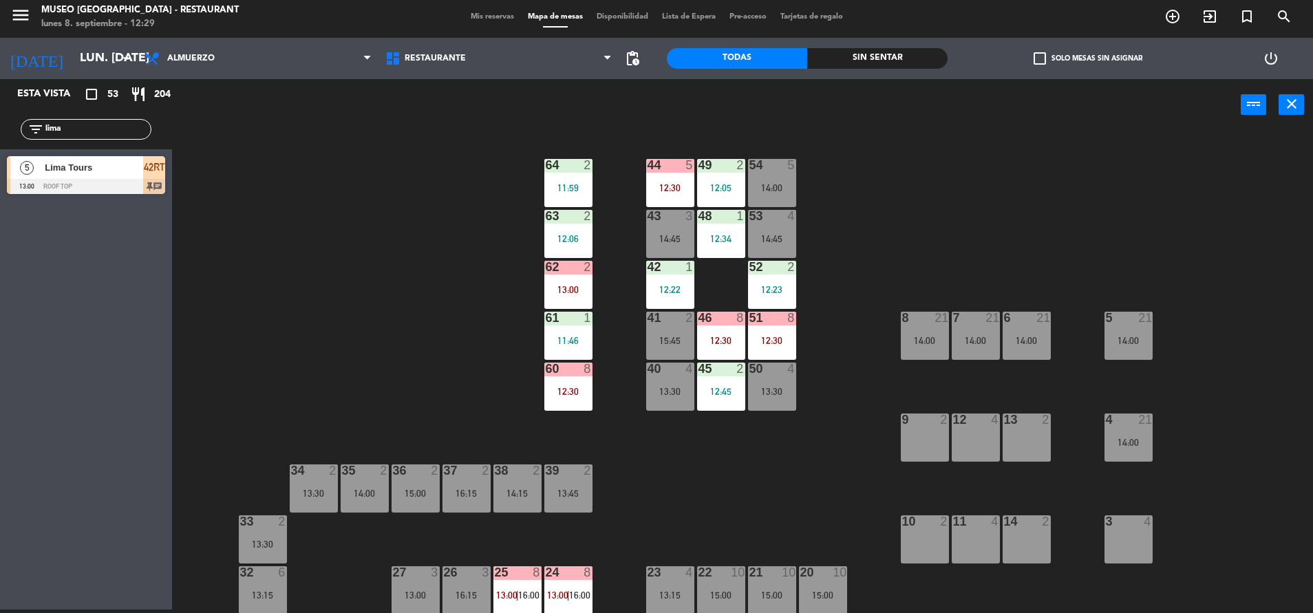
click at [449, 383] on div "44 5 12:30 49 2 12:05 54 5 14:00 64 2 11:59 48 1 12:34 53 4 14:45 63 2 12:06 43…" at bounding box center [749, 373] width 1128 height 479
drag, startPoint x: 85, startPoint y: 127, endPoint x: 0, endPoint y: 124, distance: 85.4
click at [0, 124] on html "close × Museo Larco Café - Restaurant × chrome_reader_mode Listado de Reservas …" at bounding box center [656, 306] width 1313 height 613
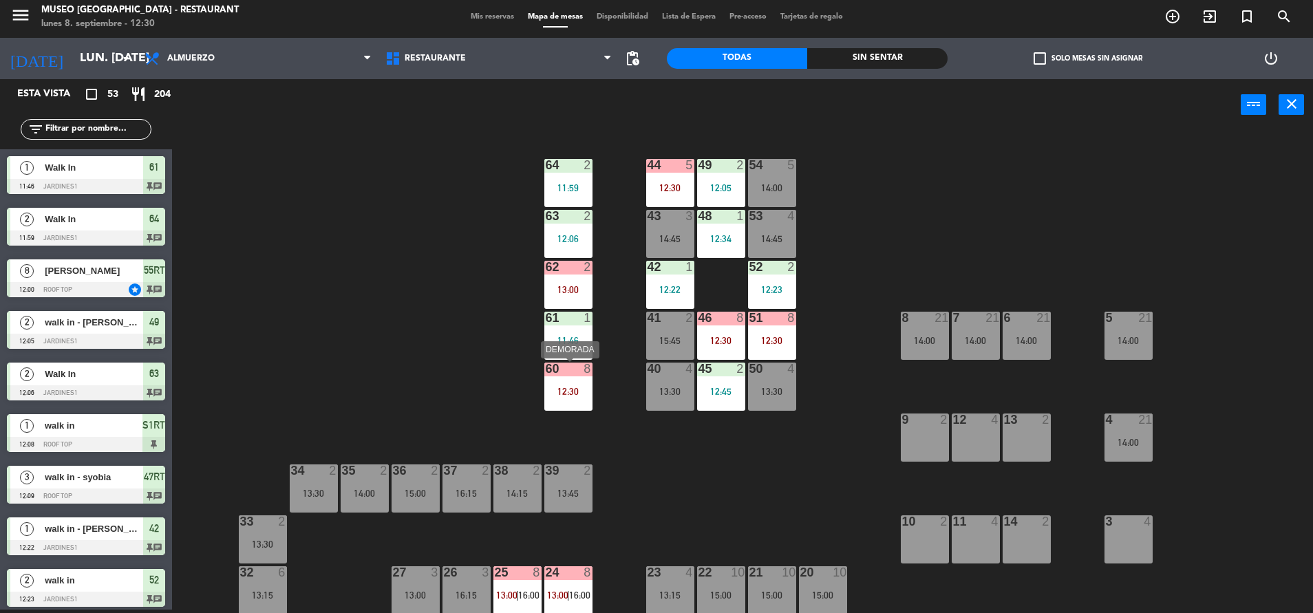
click at [585, 395] on div "12:30" at bounding box center [568, 392] width 48 height 10
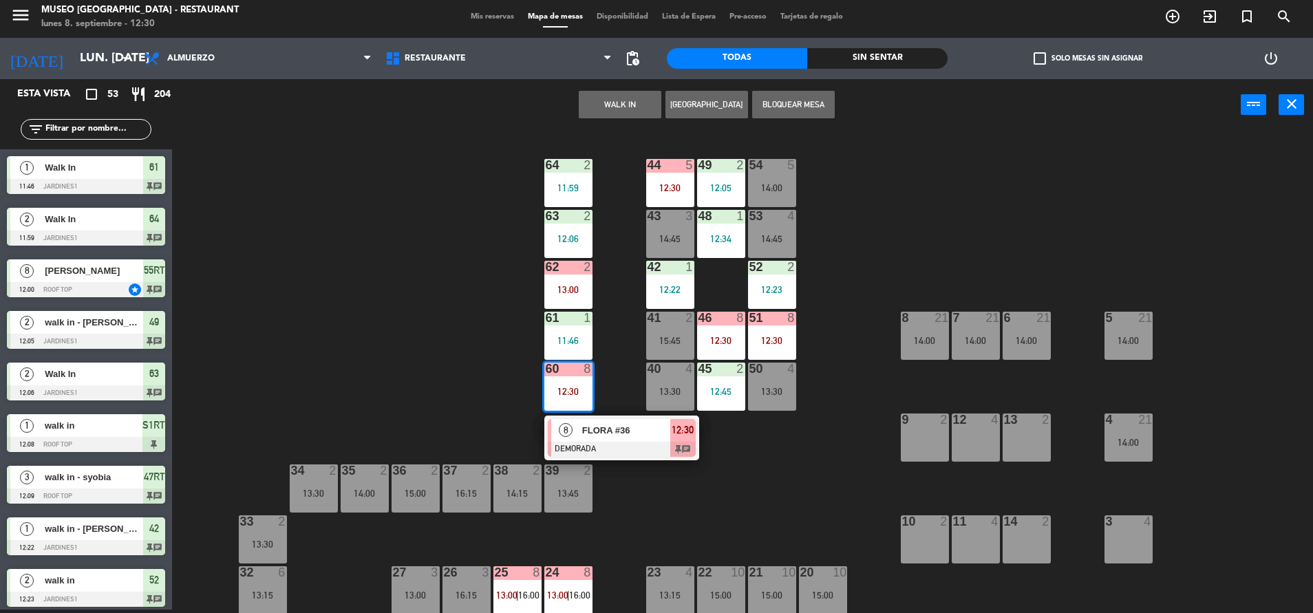
click at [612, 317] on div "44 5 12:30 49 2 12:05 54 5 14:00 64 2 11:59 48 1 12:34 53 4 14:45 63 2 12:06 43…" at bounding box center [749, 373] width 1128 height 479
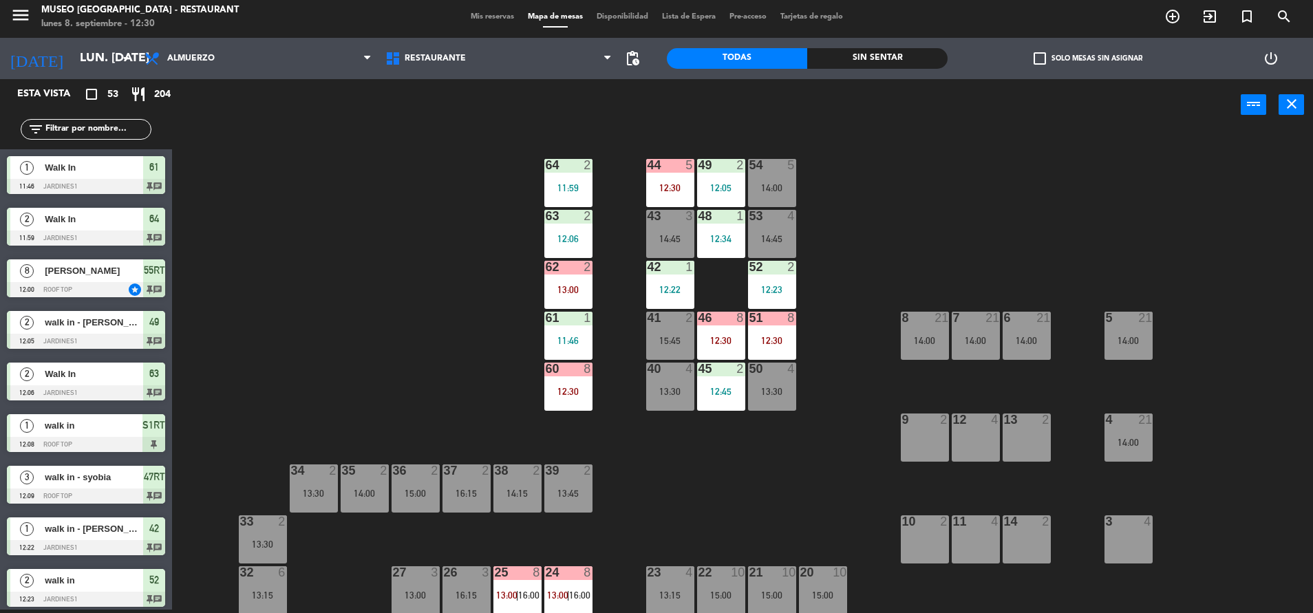
click at [579, 394] on div "12:30" at bounding box center [568, 392] width 48 height 10
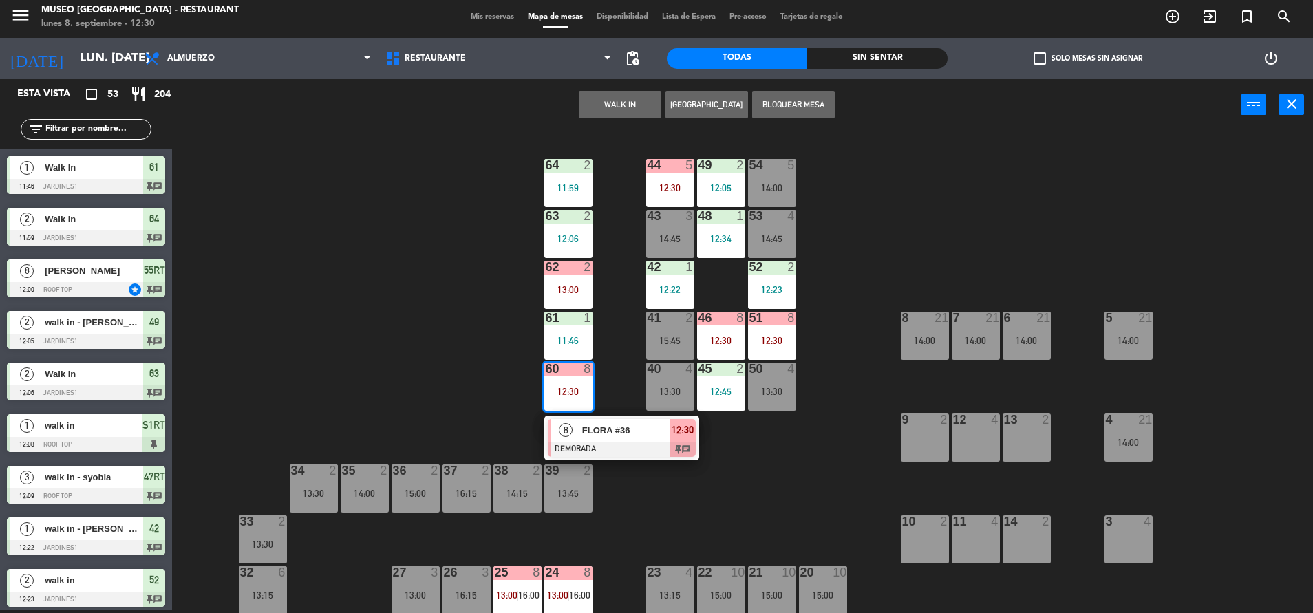
click at [605, 426] on span "FLORA #36" at bounding box center [626, 430] width 88 height 14
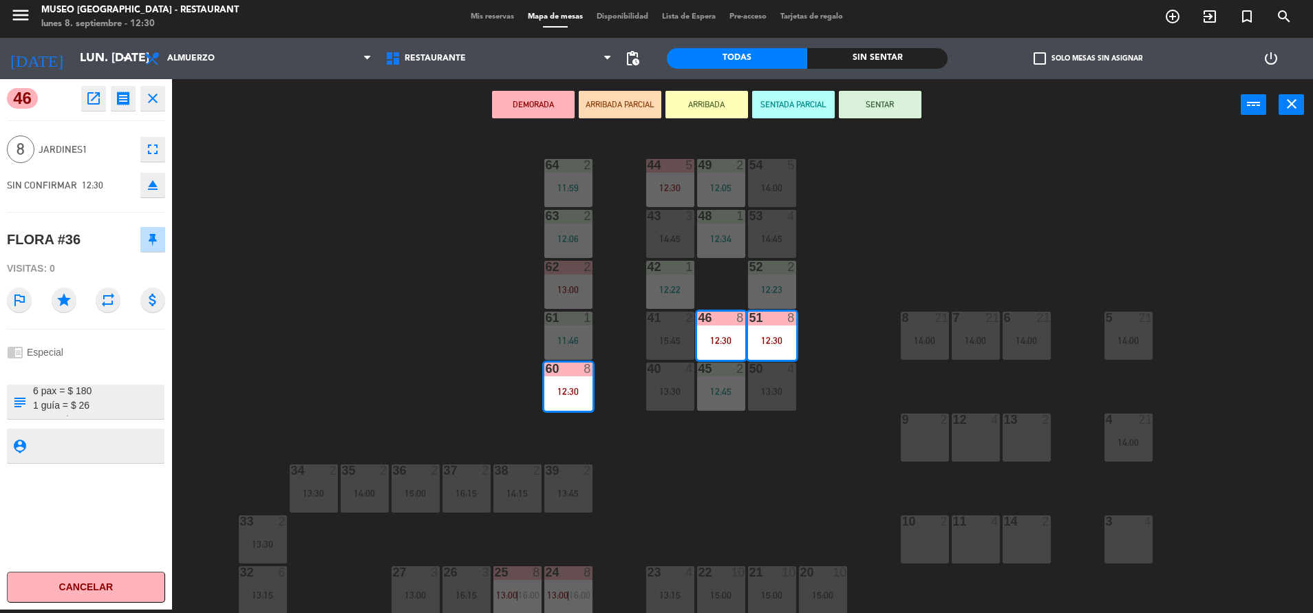
scroll to position [91, 0]
click at [399, 373] on div "44 5 12:30 49 2 12:05 54 5 14:00 64 2 11:59 48 1 12:34 53 4 14:45 63 2 12:06 43…" at bounding box center [749, 373] width 1128 height 479
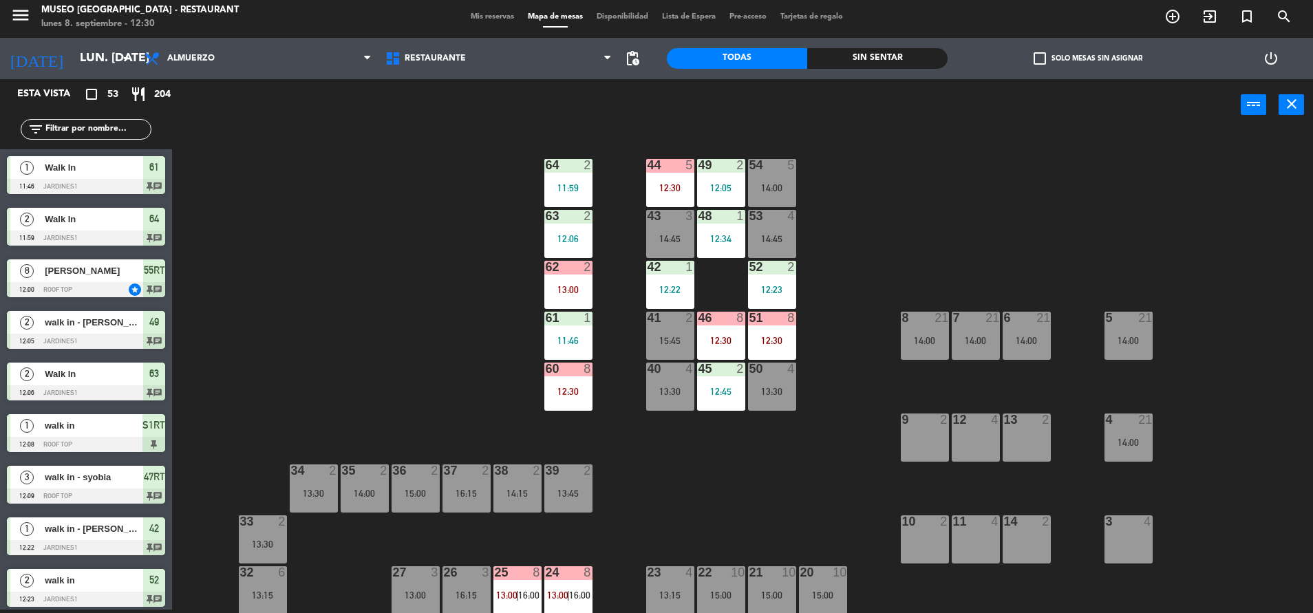
scroll to position [3, 0]
click at [570, 395] on div "12:30" at bounding box center [568, 392] width 48 height 10
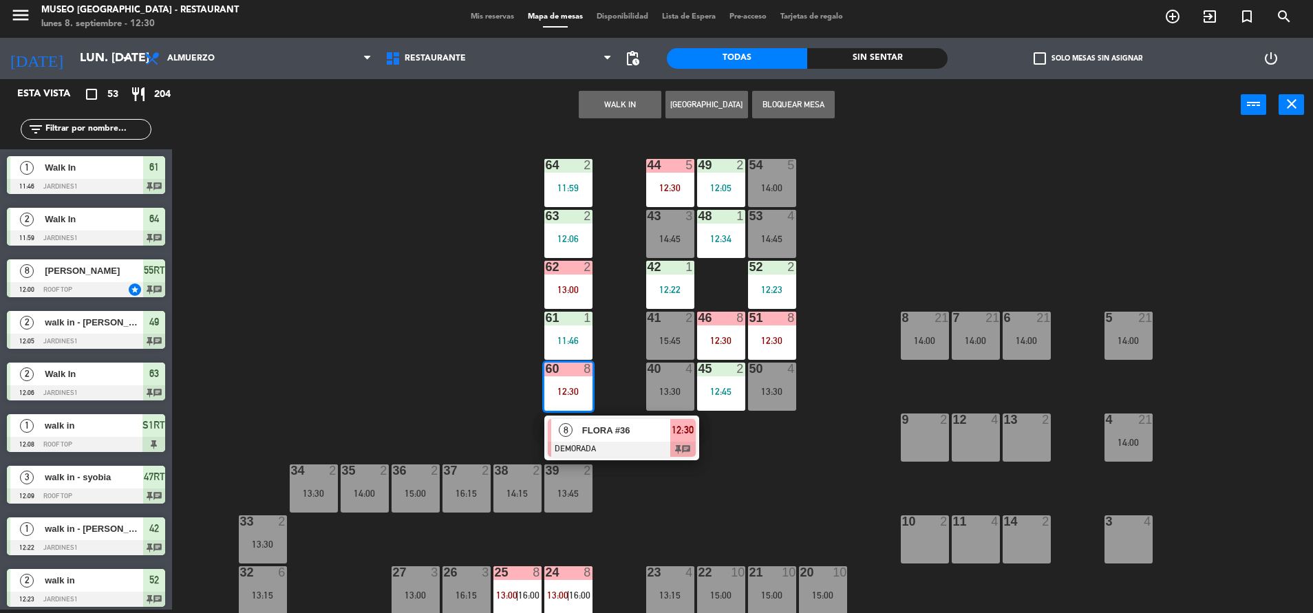
click at [621, 434] on span "FLORA #36" at bounding box center [626, 430] width 88 height 14
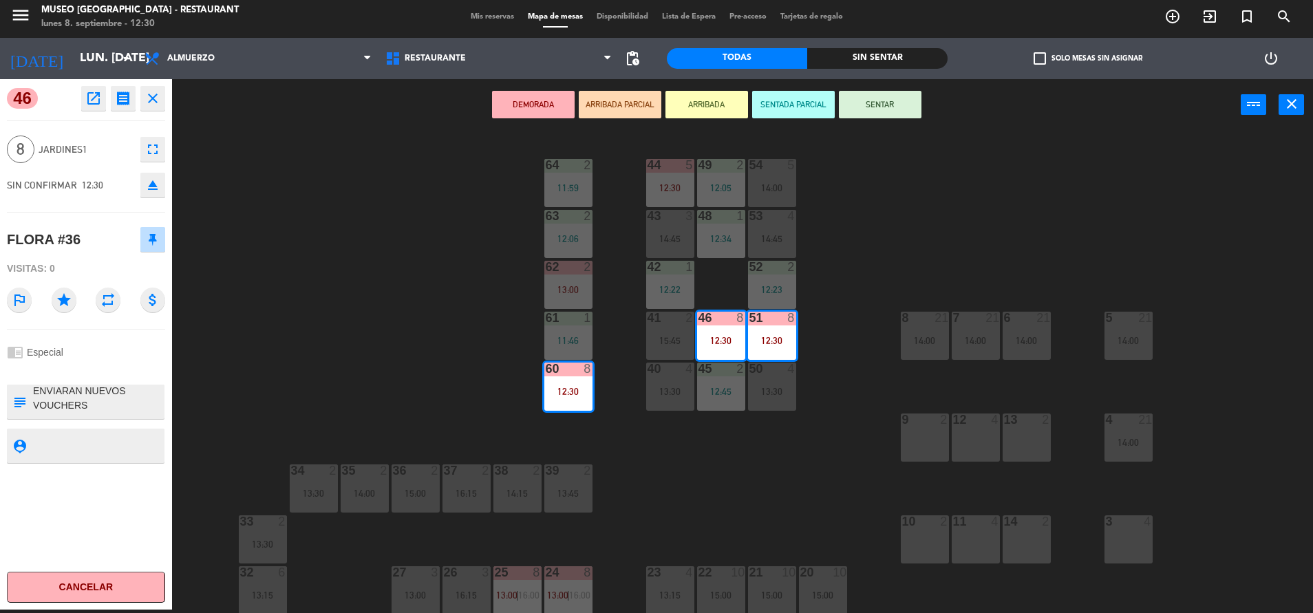
scroll to position [0, 0]
click at [113, 239] on div "FLORA #36" at bounding box center [86, 239] width 158 height 34
click at [613, 103] on button "ARRIBADA PARCIAL" at bounding box center [620, 105] width 83 height 28
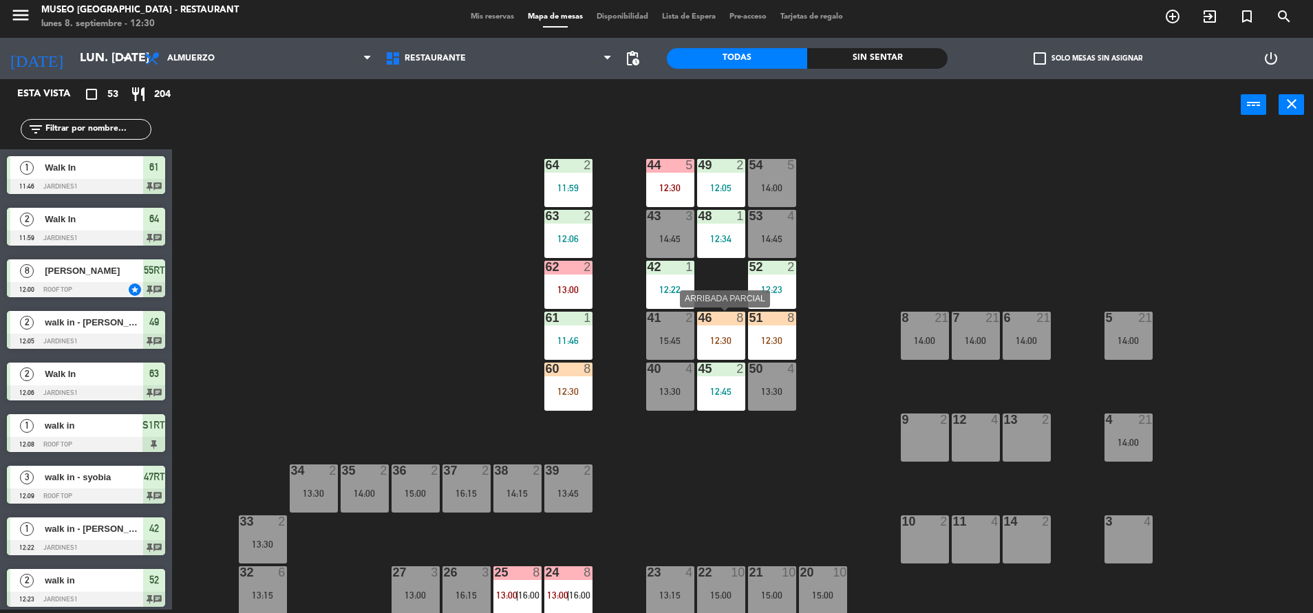
click at [734, 335] on div "12:30" at bounding box center [721, 340] width 48 height 10
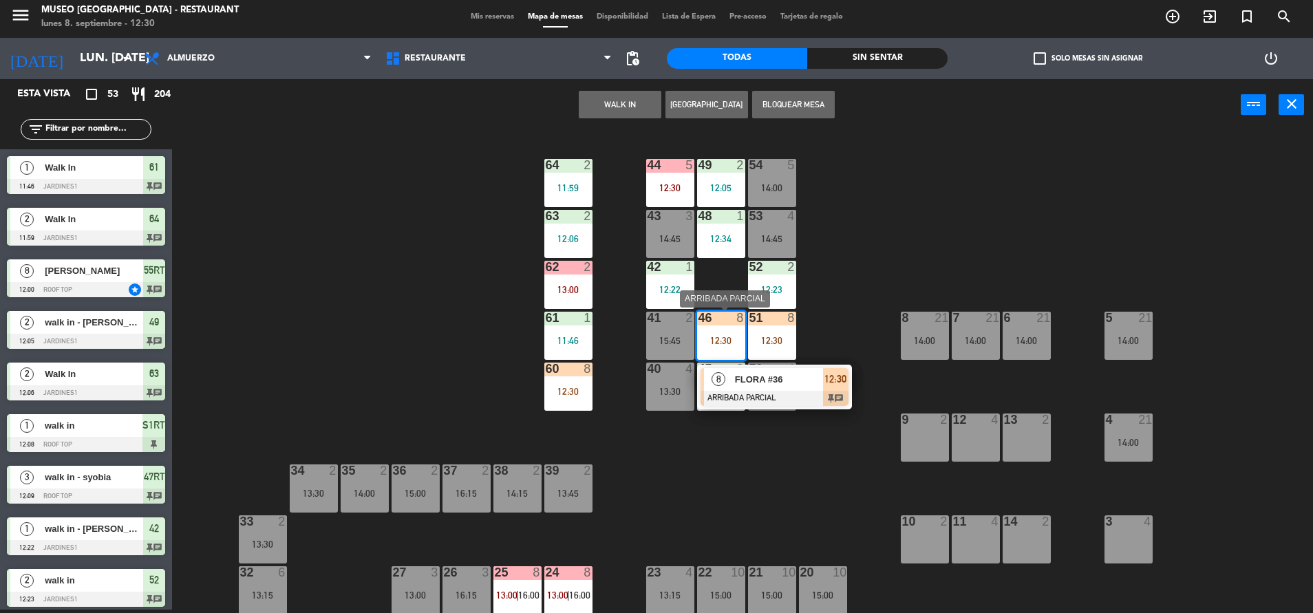
click at [810, 399] on div at bounding box center [775, 398] width 148 height 15
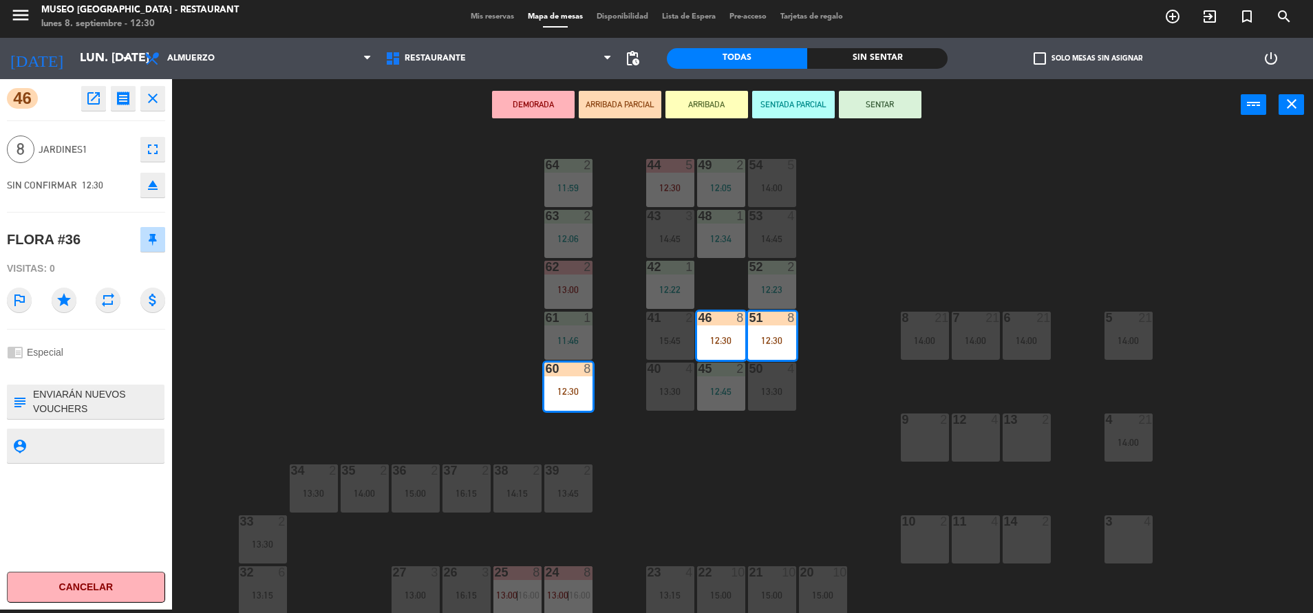
click at [92, 94] on icon "open_in_new" at bounding box center [93, 98] width 17 height 17
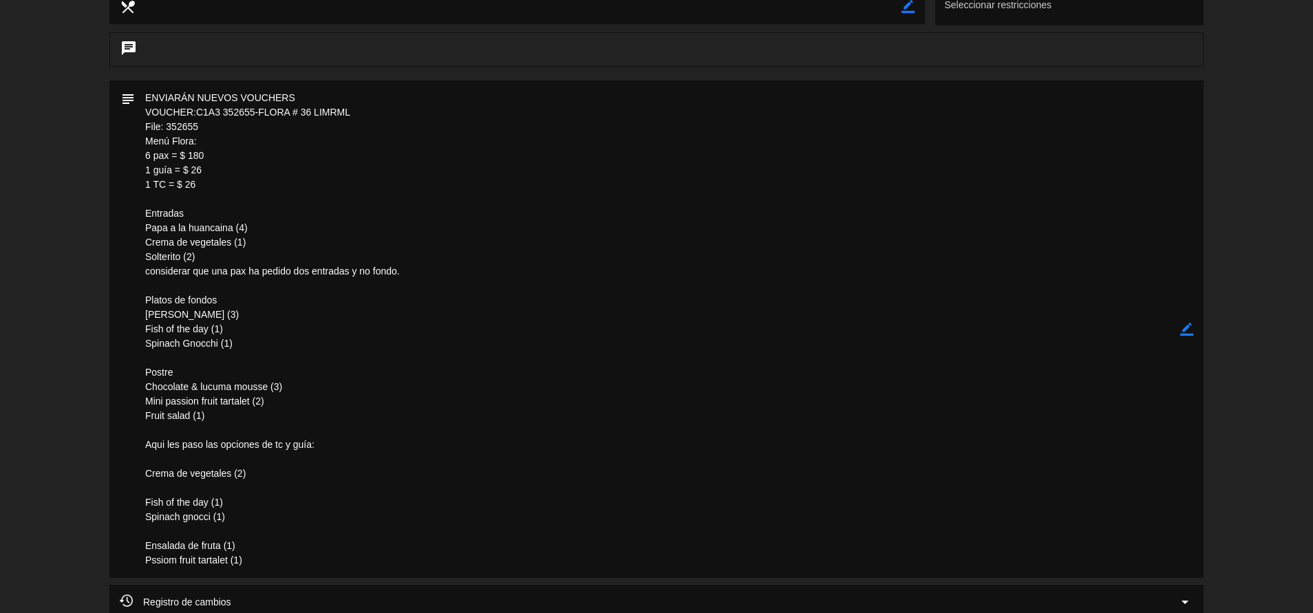
scroll to position [0, 0]
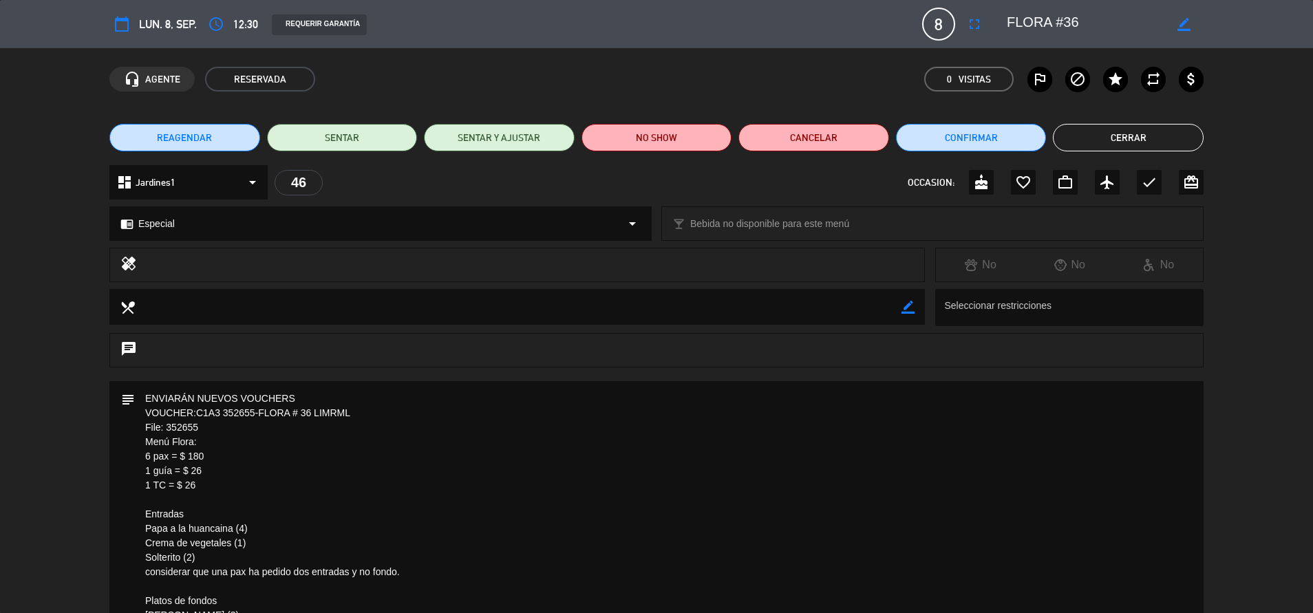
click at [1136, 131] on button "Cerrar" at bounding box center [1128, 138] width 151 height 28
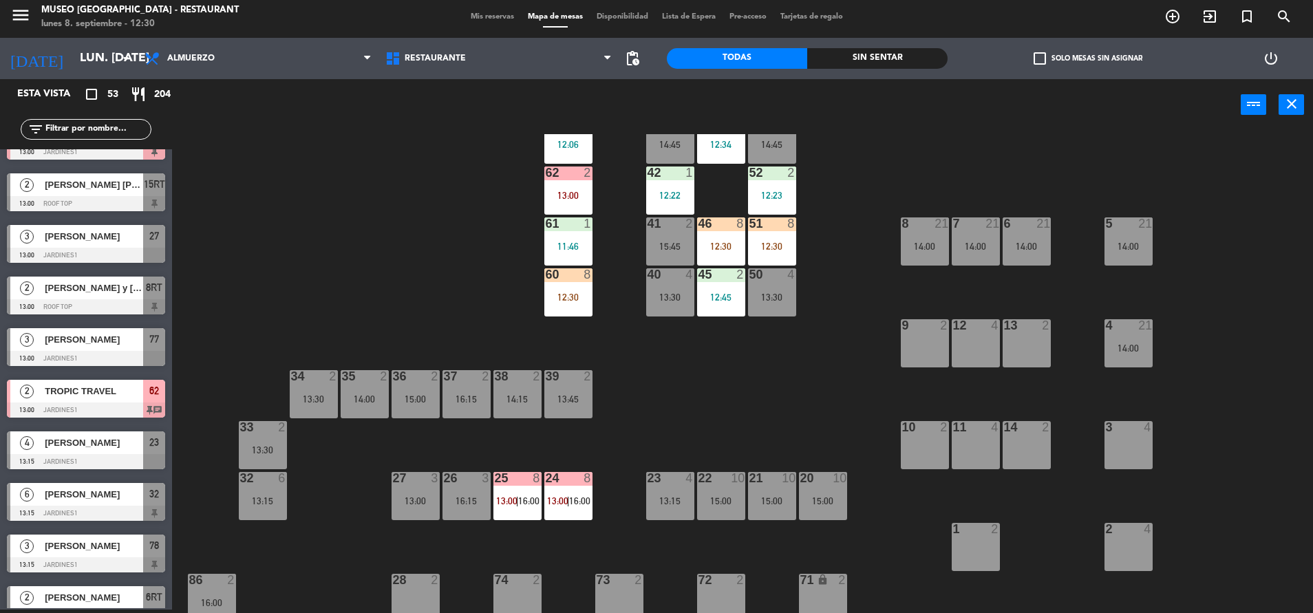
scroll to position [97, 0]
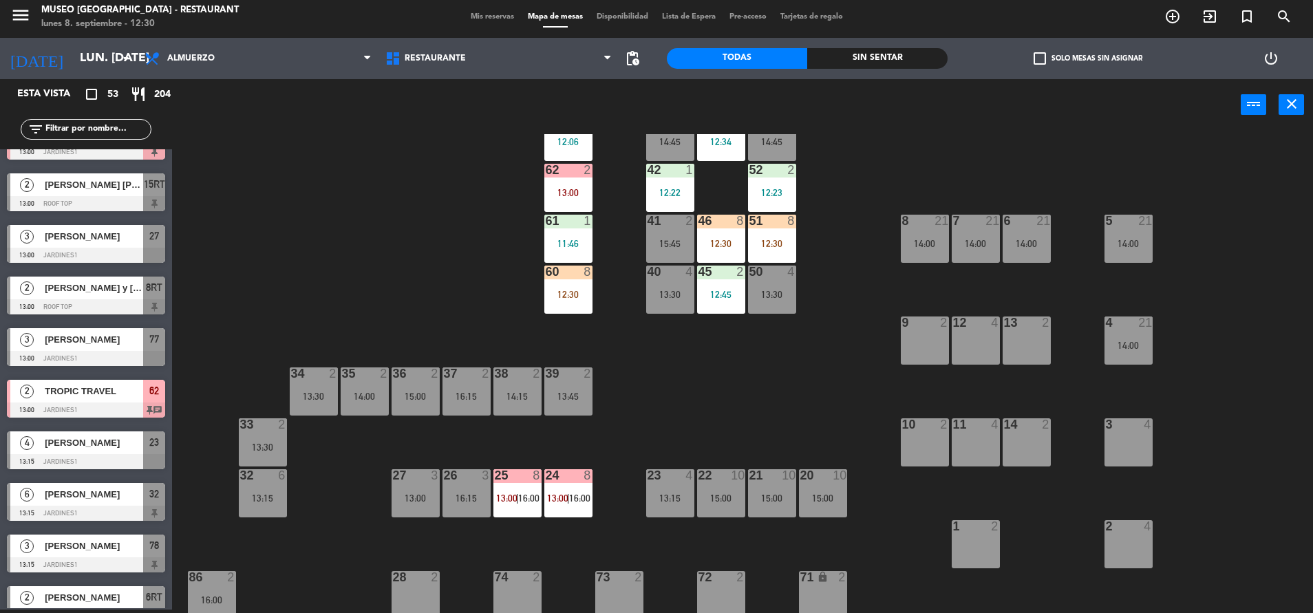
click at [556, 301] on div "60 8 12:30" at bounding box center [568, 290] width 48 height 48
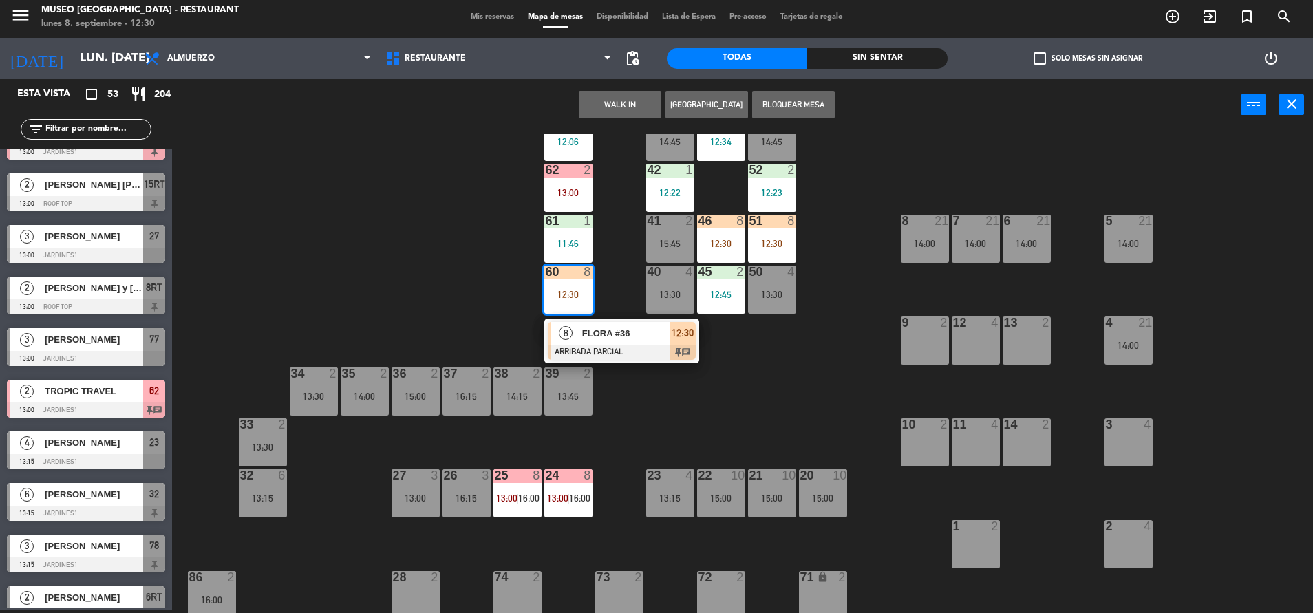
click at [650, 375] on div "44 5 12:30 49 2 12:05 54 5 14:00 64 2 11:59 48 1 12:34 53 4 14:45 63 2 12:06 43…" at bounding box center [749, 373] width 1128 height 479
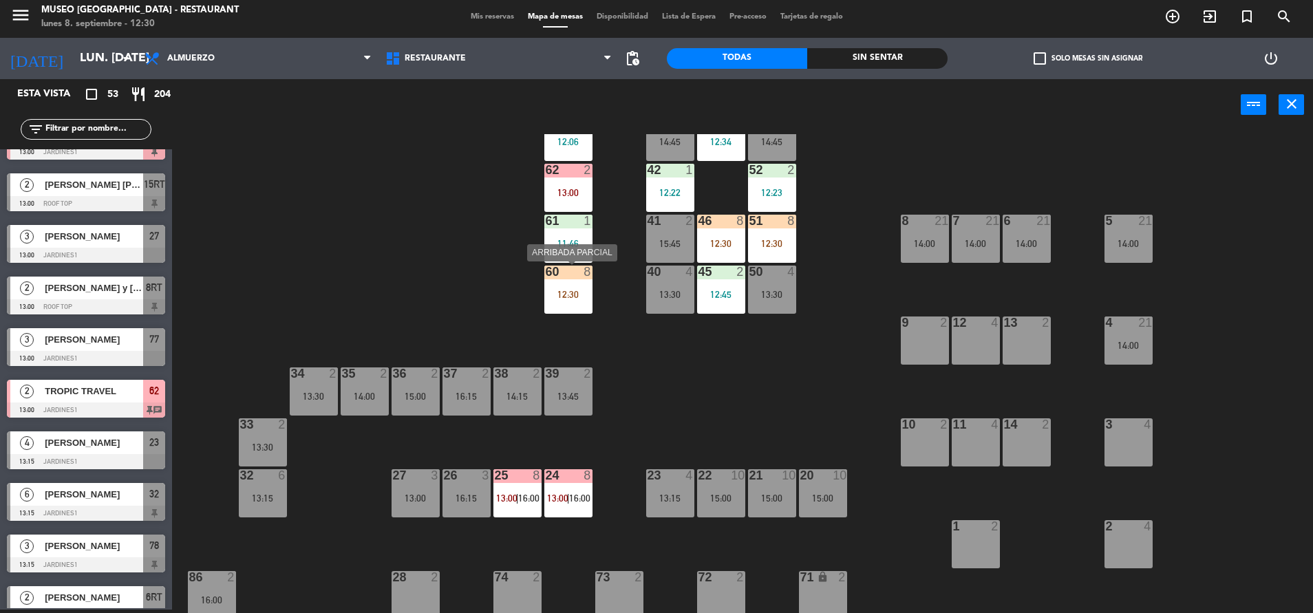
click at [577, 302] on div "60 8 12:30" at bounding box center [568, 290] width 48 height 48
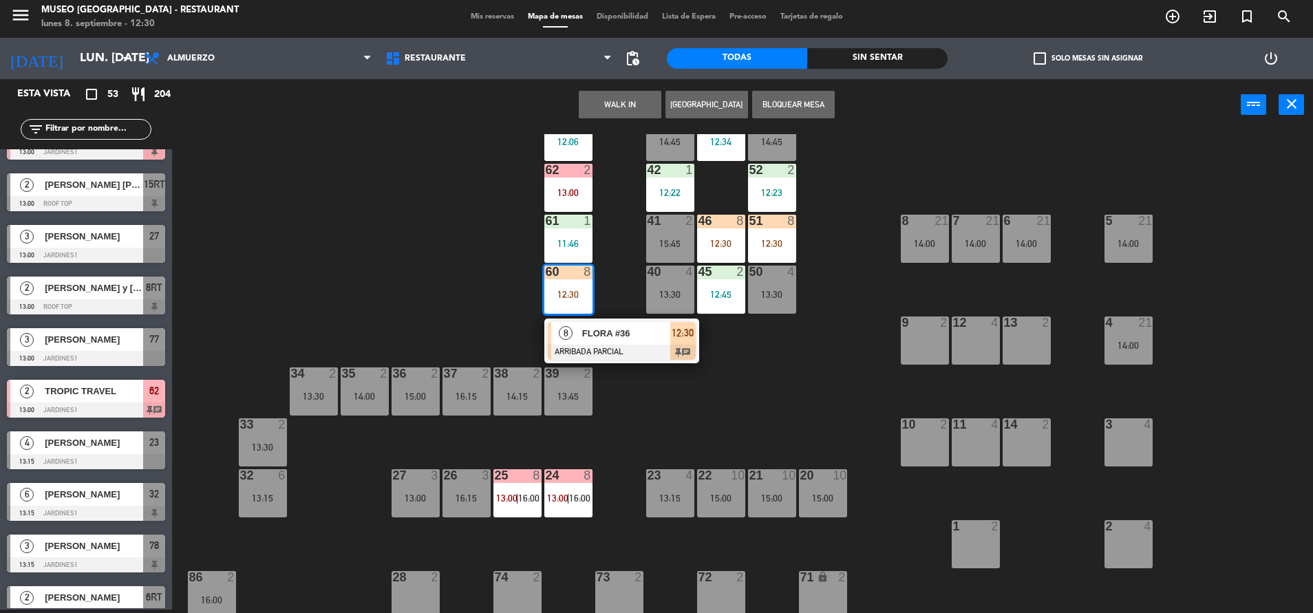
click at [626, 335] on span "FLORA #36" at bounding box center [626, 333] width 88 height 14
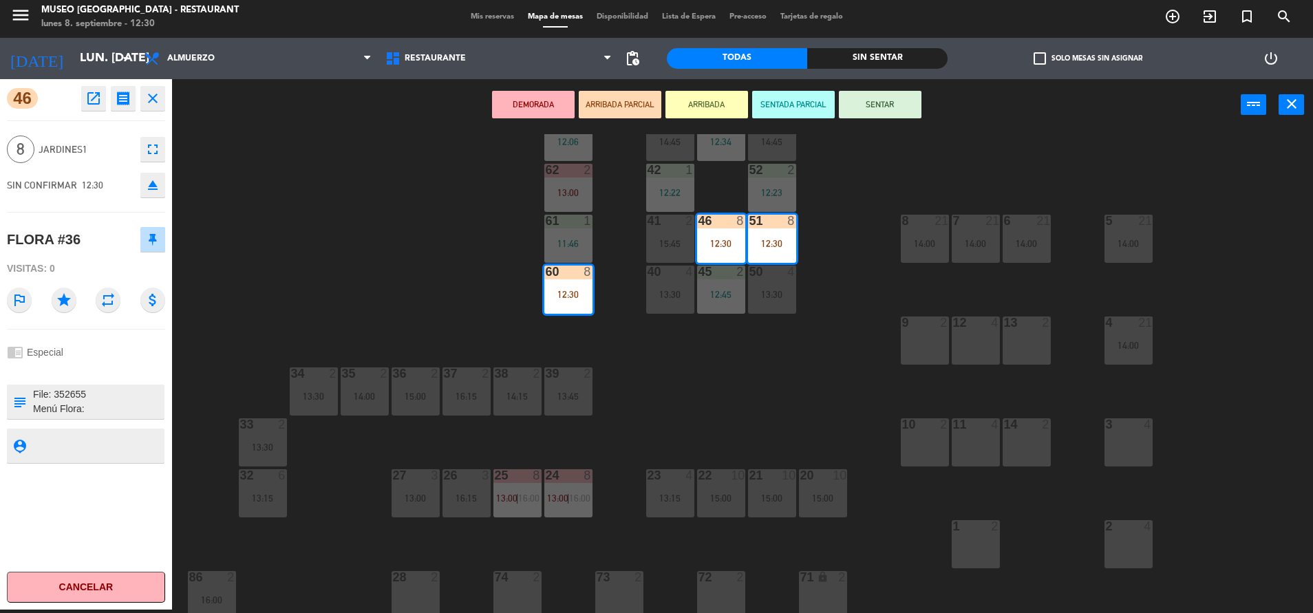
scroll to position [0, 0]
click at [343, 301] on div "44 5 12:30 49 2 12:05 54 5 14:00 64 2 11:59 48 1 12:34 53 4 14:45 63 2 12:06 43…" at bounding box center [749, 373] width 1128 height 479
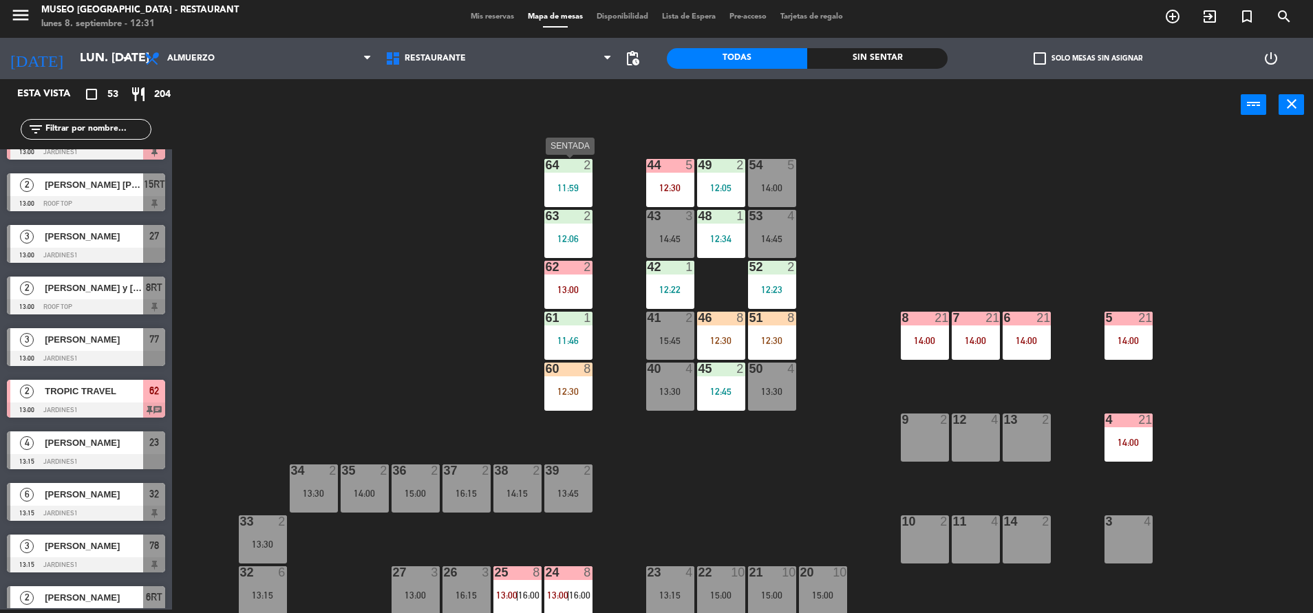
click at [579, 174] on div "64 2 11:59" at bounding box center [568, 183] width 48 height 48
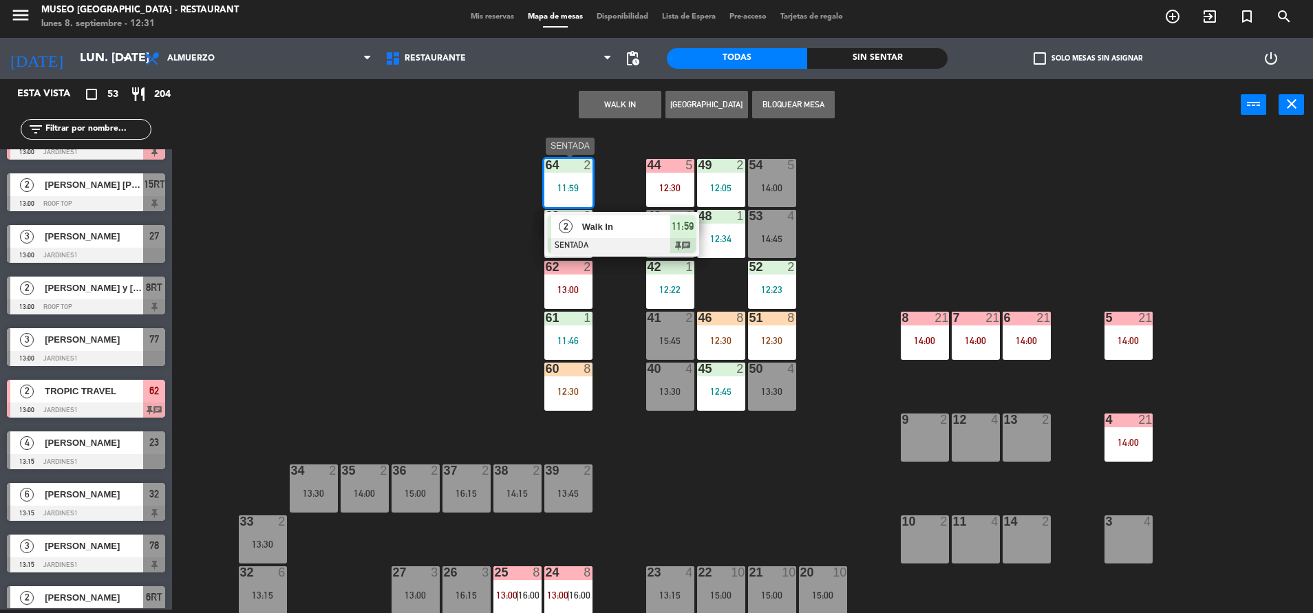
click at [632, 231] on span "Walk In" at bounding box center [626, 227] width 88 height 14
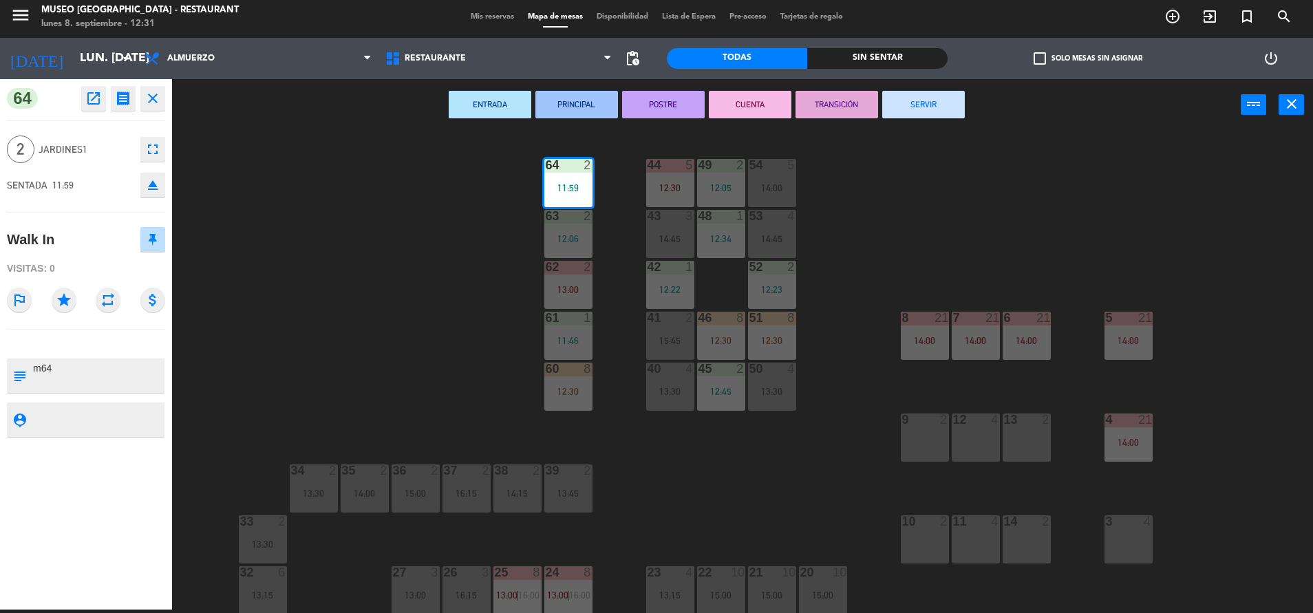
click at [838, 101] on button "TRANSICIÓN" at bounding box center [836, 105] width 83 height 28
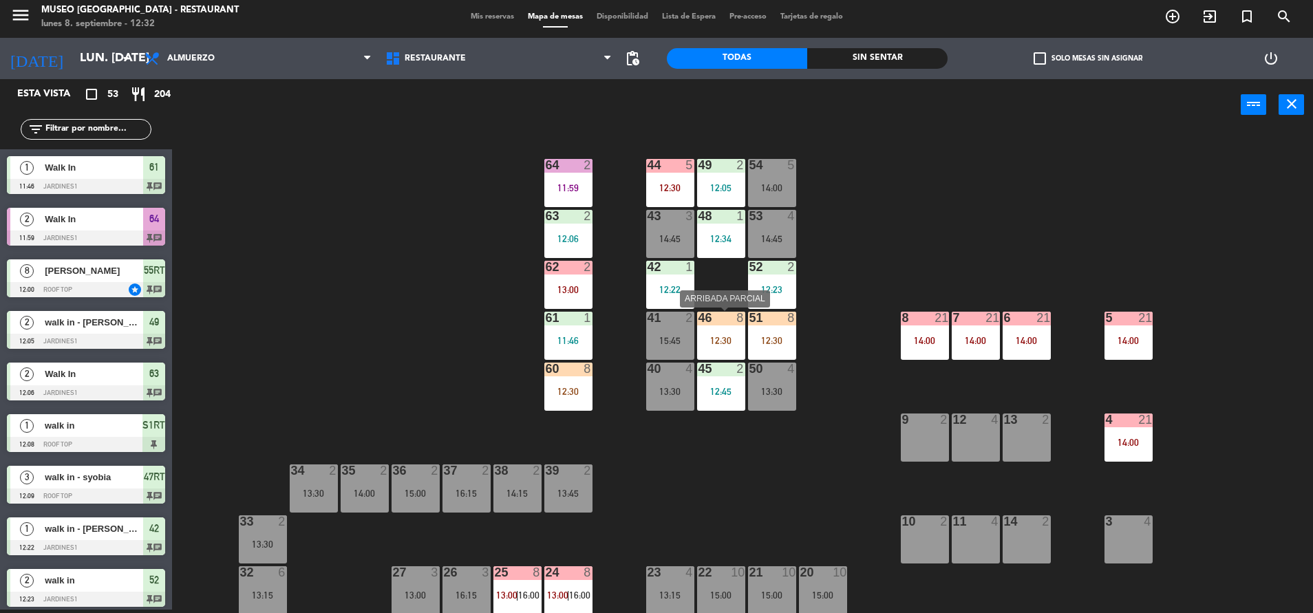
click at [726, 317] on div at bounding box center [720, 318] width 23 height 12
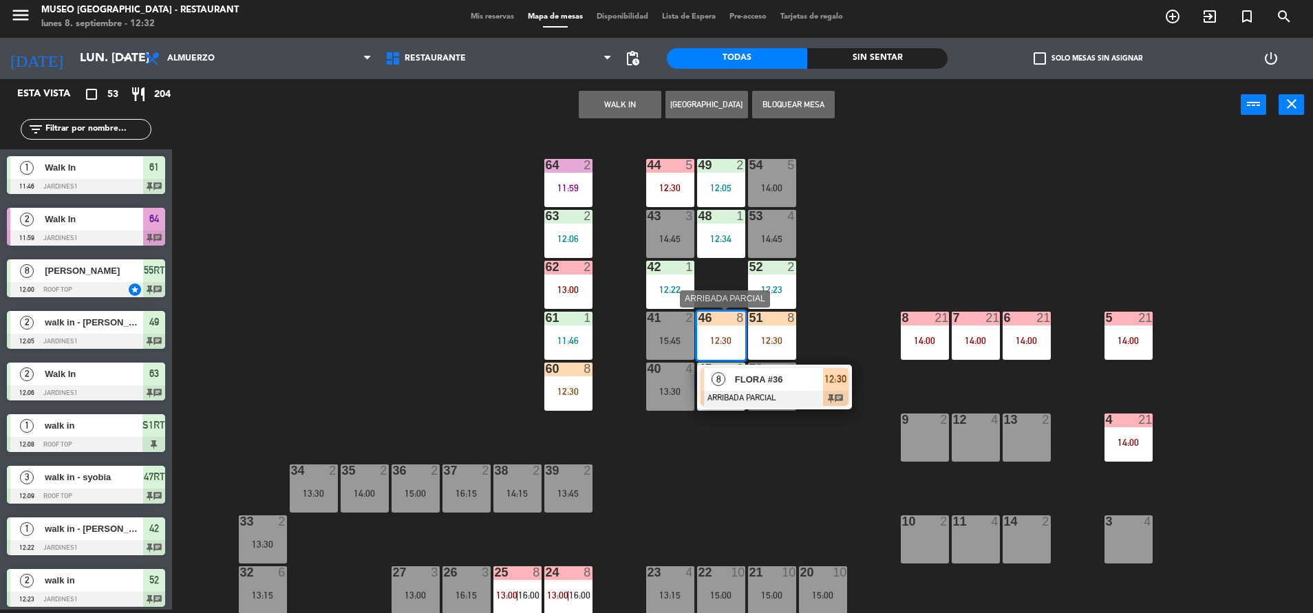
click at [778, 368] on div "FLORA #36" at bounding box center [778, 379] width 89 height 23
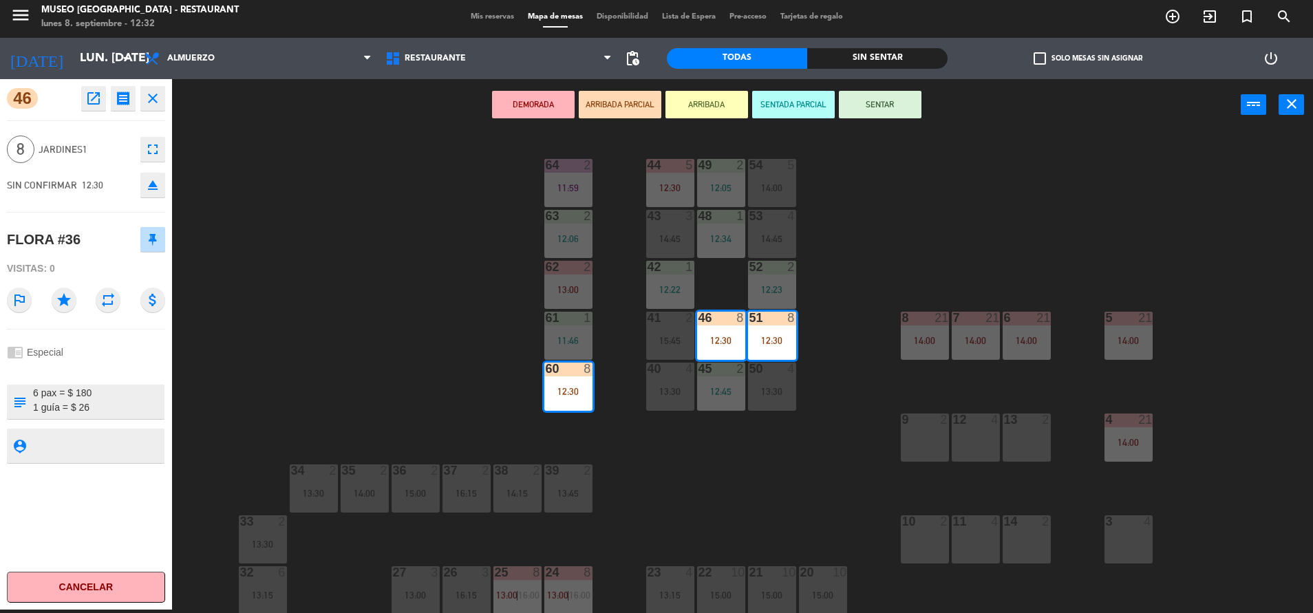
scroll to position [89, 0]
click at [91, 105] on icon "open_in_new" at bounding box center [93, 98] width 17 height 17
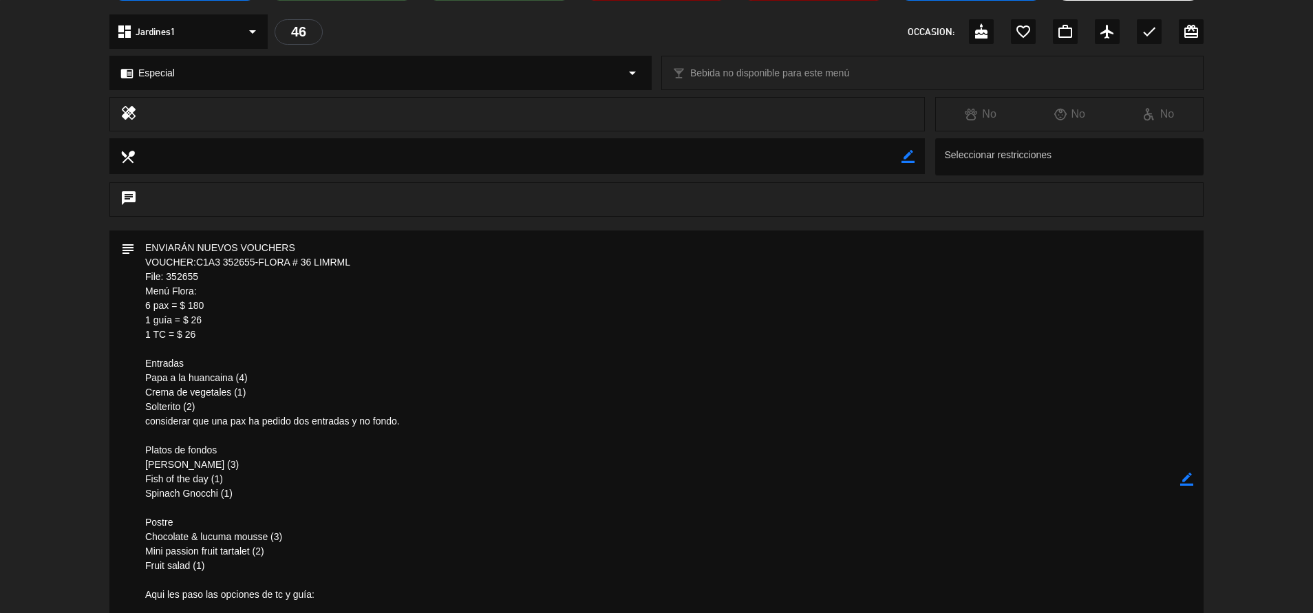
scroll to position [0, 0]
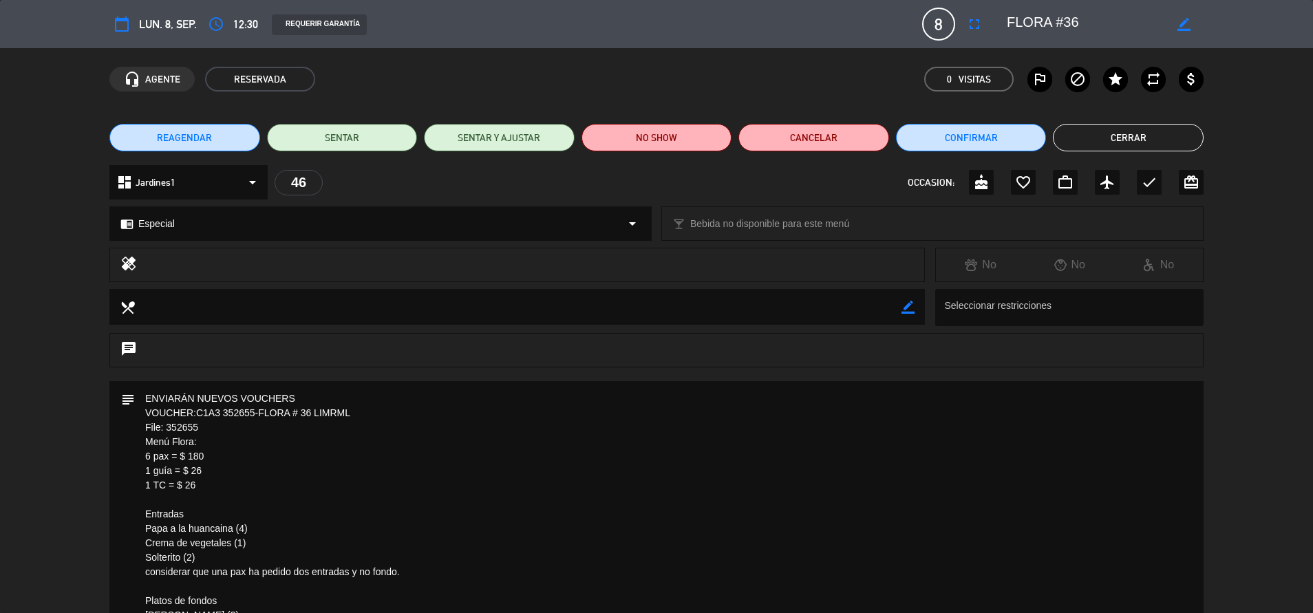
click at [1157, 135] on button "Cerrar" at bounding box center [1128, 138] width 151 height 28
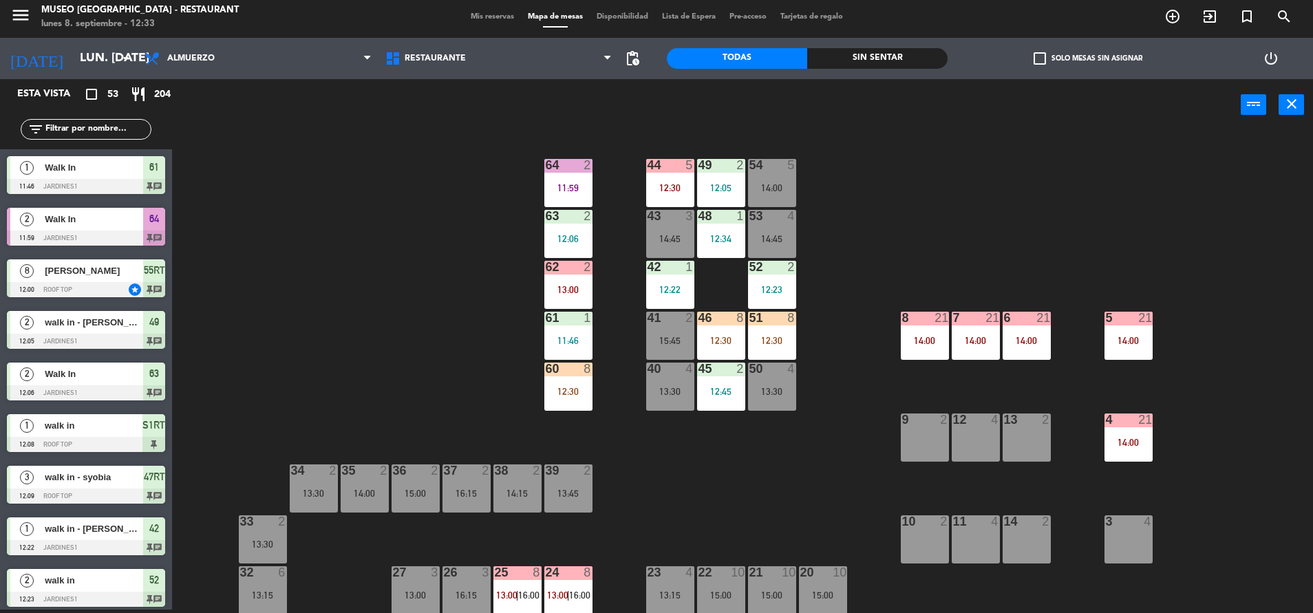
scroll to position [860, 0]
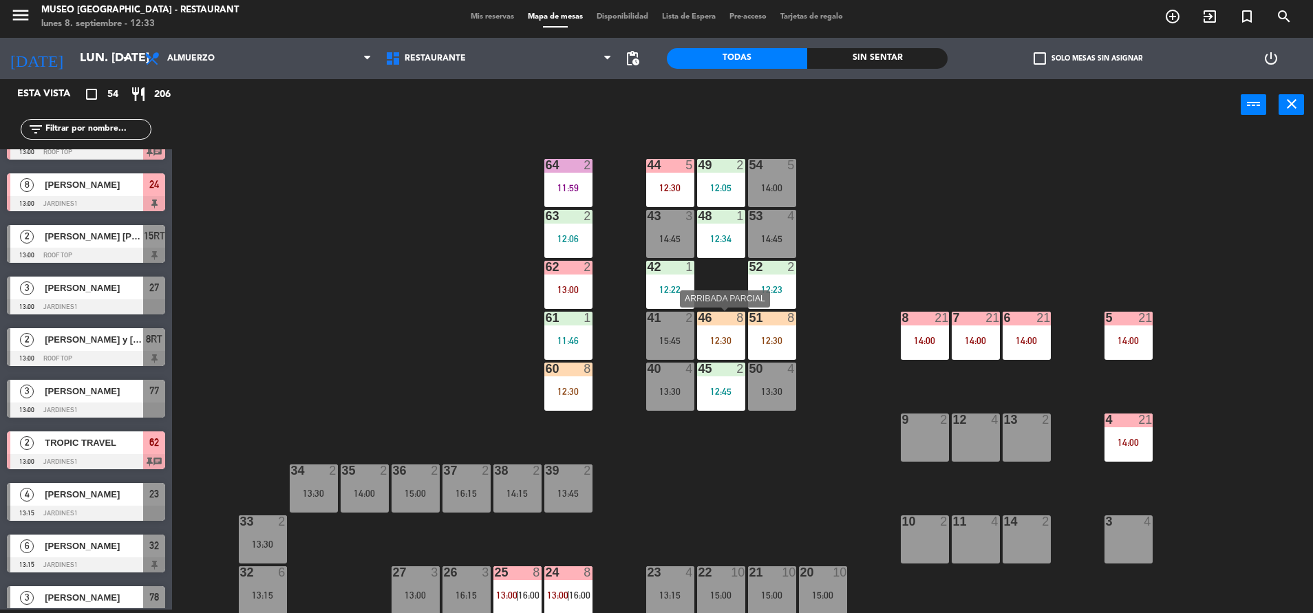
click at [733, 335] on div "12:30" at bounding box center [721, 340] width 48 height 10
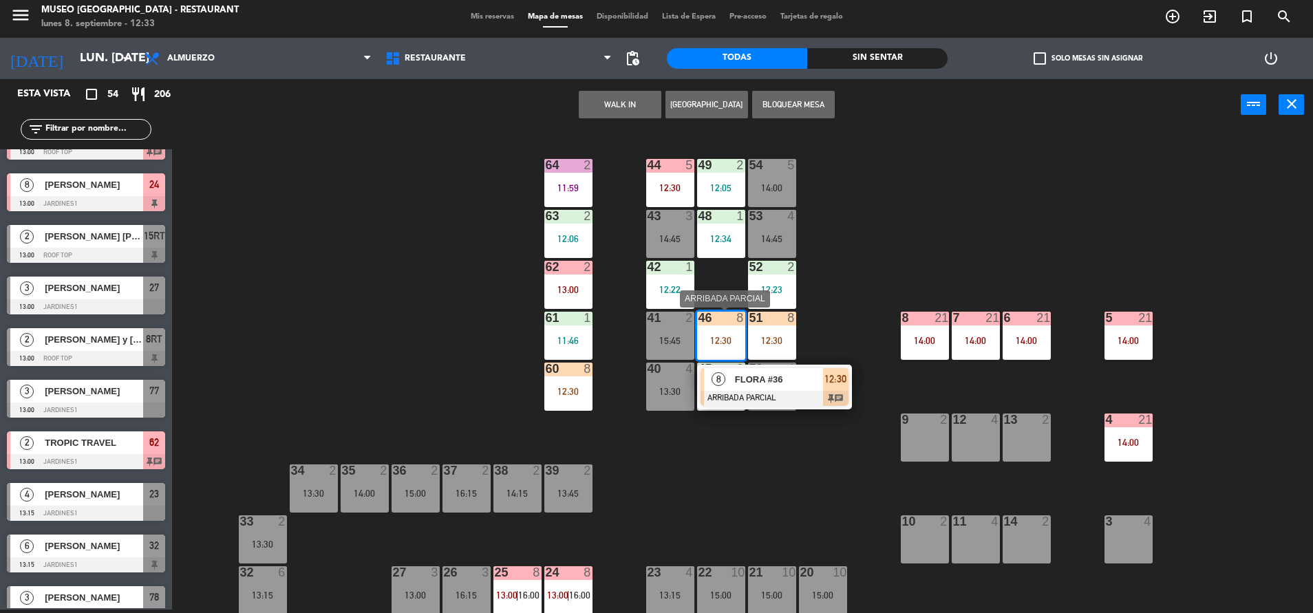
click at [778, 383] on span "FLORA #36" at bounding box center [779, 379] width 88 height 14
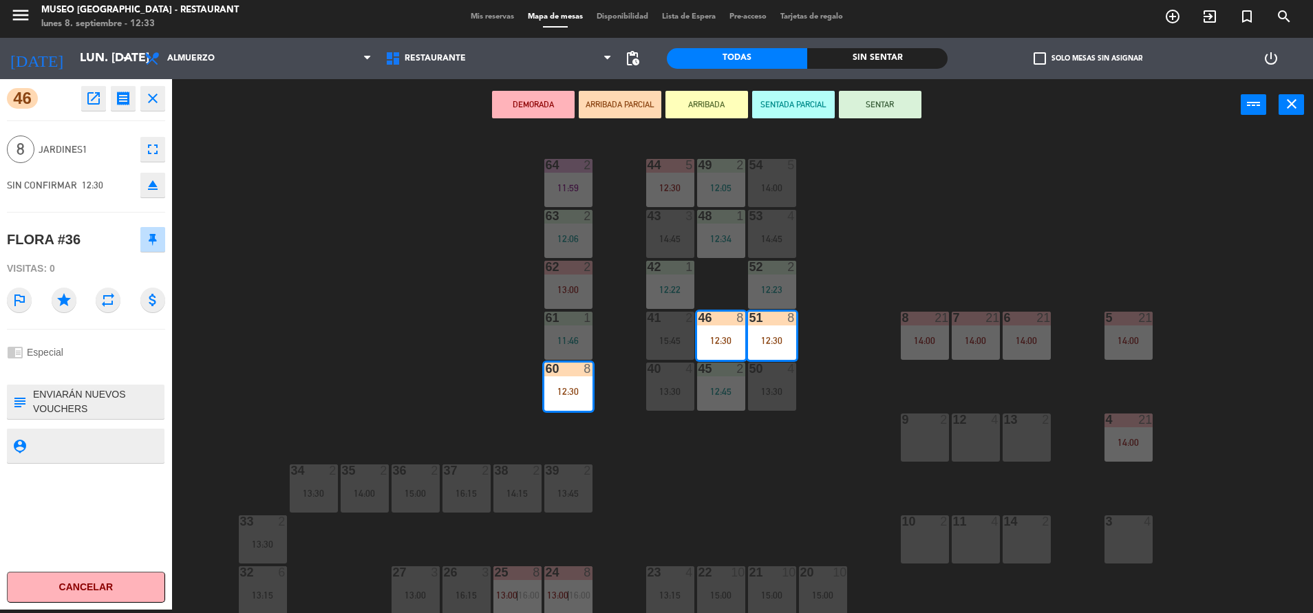
click at [396, 254] on div "44 5 12:30 49 2 12:05 54 5 14:00 64 2 11:59 48 1 12:34 53 4 14:45 63 2 12:06 43…" at bounding box center [749, 373] width 1128 height 479
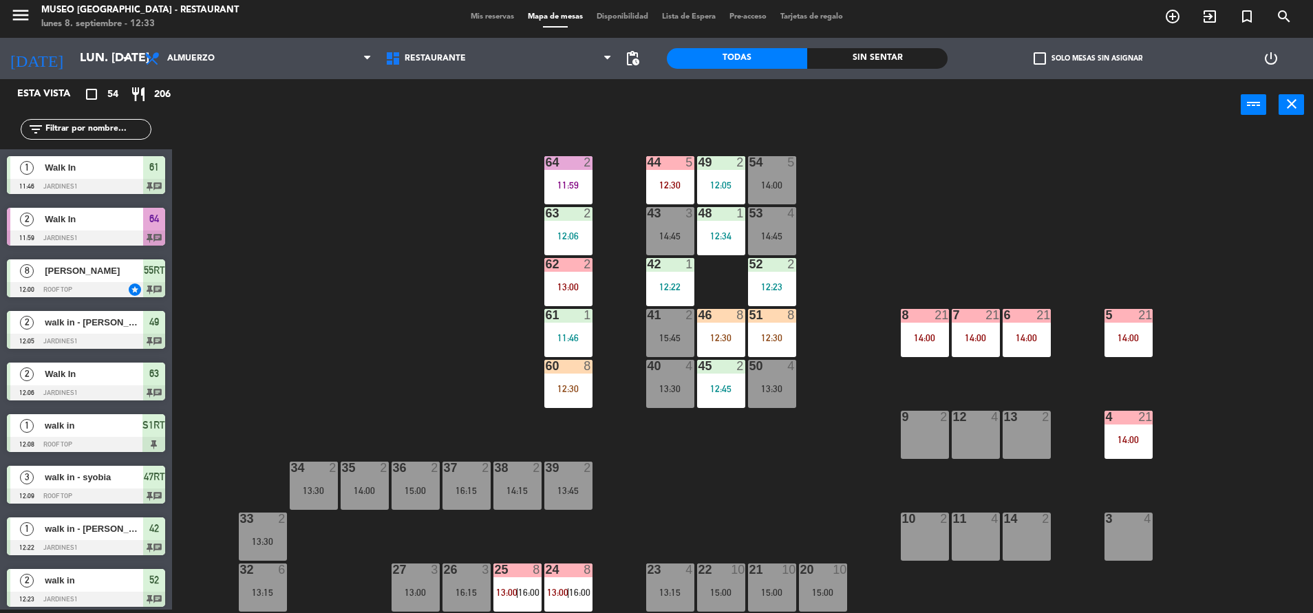
scroll to position [878, 0]
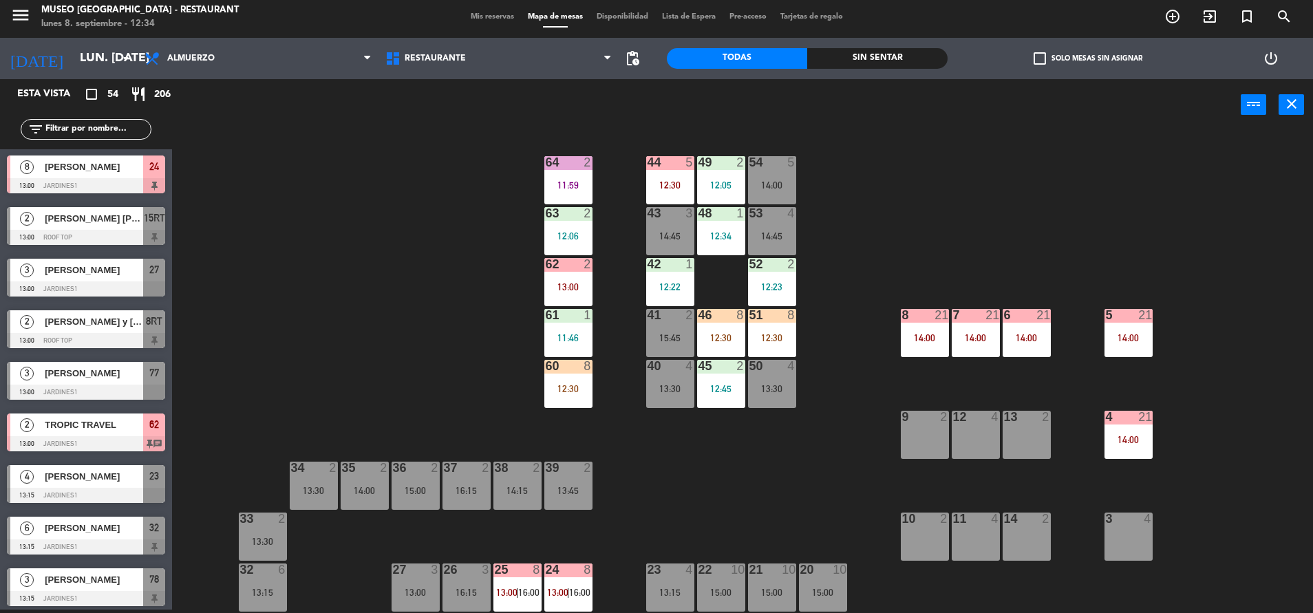
click at [576, 384] on div "12:30" at bounding box center [568, 389] width 48 height 10
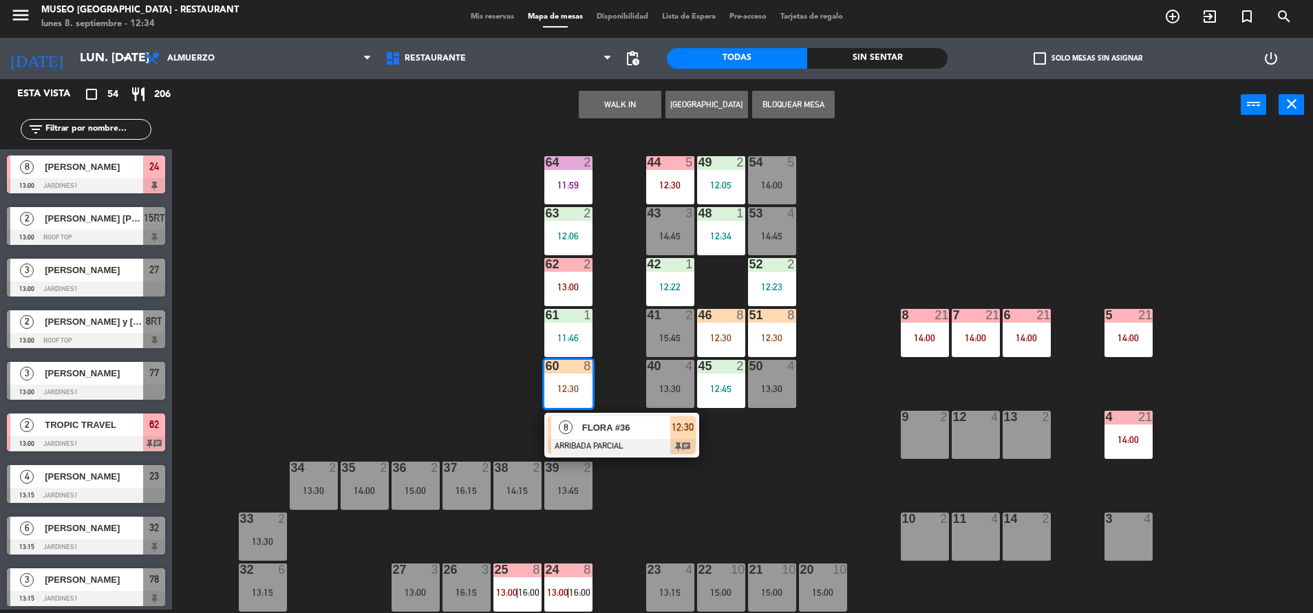
click at [624, 429] on span "FLORA #36" at bounding box center [626, 427] width 88 height 14
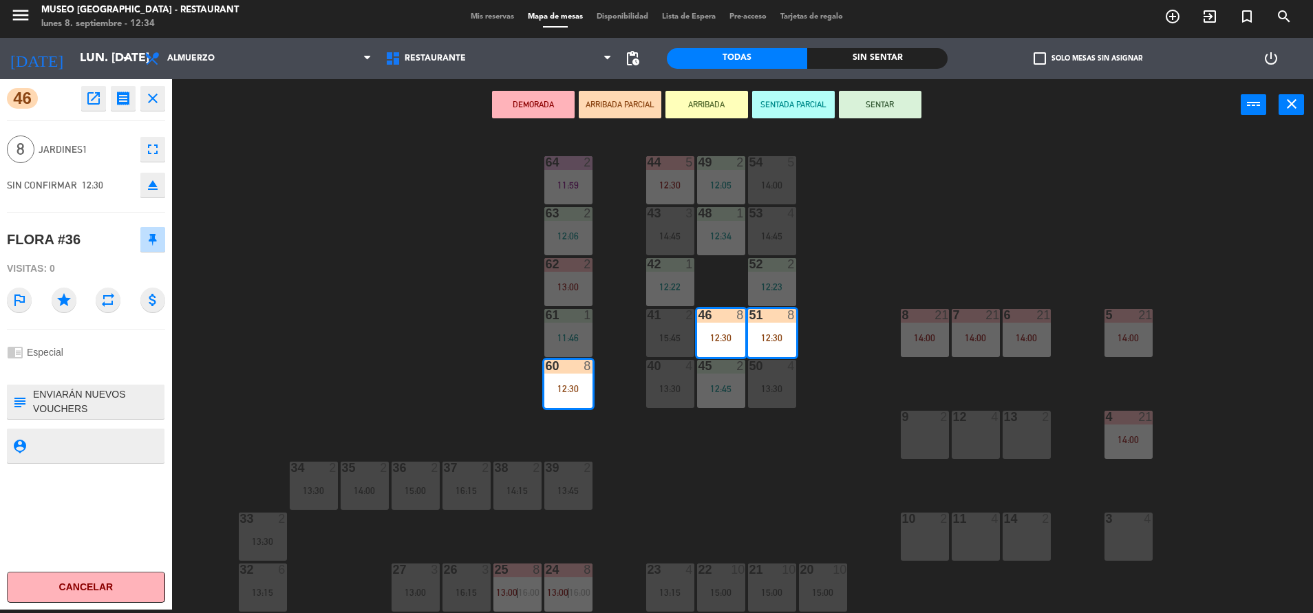
click at [29, 400] on div "subject" at bounding box center [19, 402] width 25 height 34
click at [31, 397] on div "subject" at bounding box center [19, 402] width 25 height 34
click at [35, 396] on textarea at bounding box center [97, 401] width 131 height 29
click at [100, 248] on div "FLORA #36" at bounding box center [86, 239] width 158 height 34
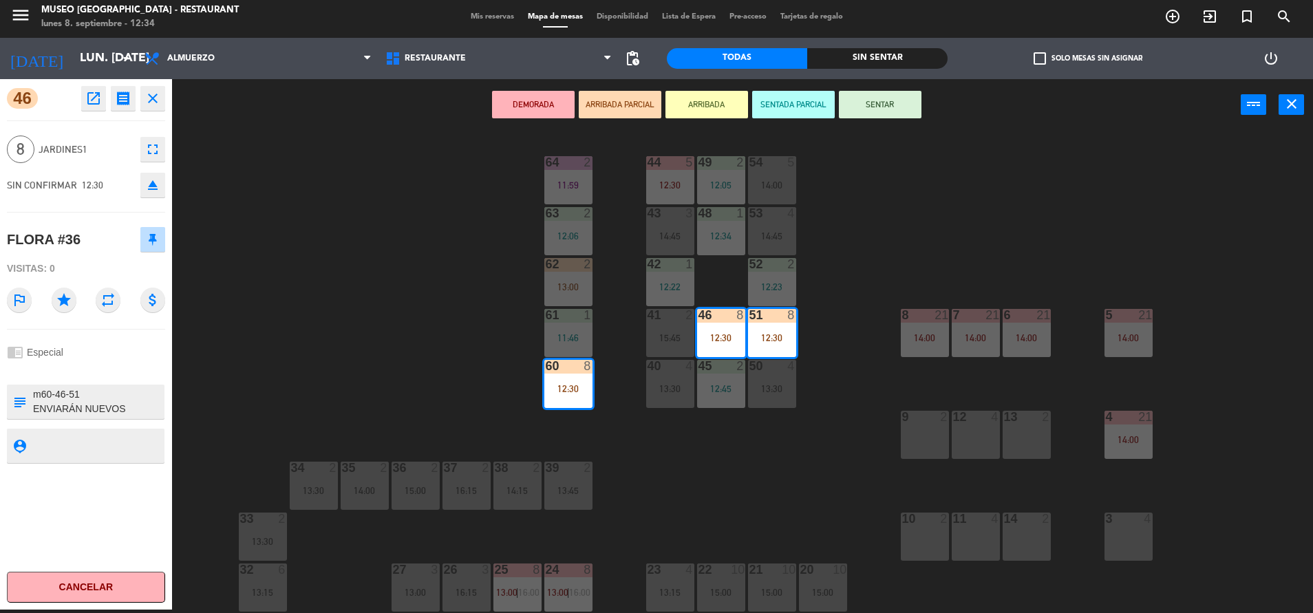
click at [139, 383] on div "46 open_in_new receipt 12:30 PM lun., 8 sep. 8 personas FLORA #36 Mesa 46+51+60…" at bounding box center [86, 344] width 172 height 531
click at [125, 391] on textarea at bounding box center [97, 401] width 131 height 29
type textarea "m60-46-51 llegó 12:34pm ENVIARÁN NUEVOS VOUCHERS VOUCHER:C1A3 352655-FLORA # 36…"
click at [119, 235] on div "FLORA #36" at bounding box center [86, 239] width 158 height 34
click at [879, 107] on button "SENTAR" at bounding box center [880, 105] width 83 height 28
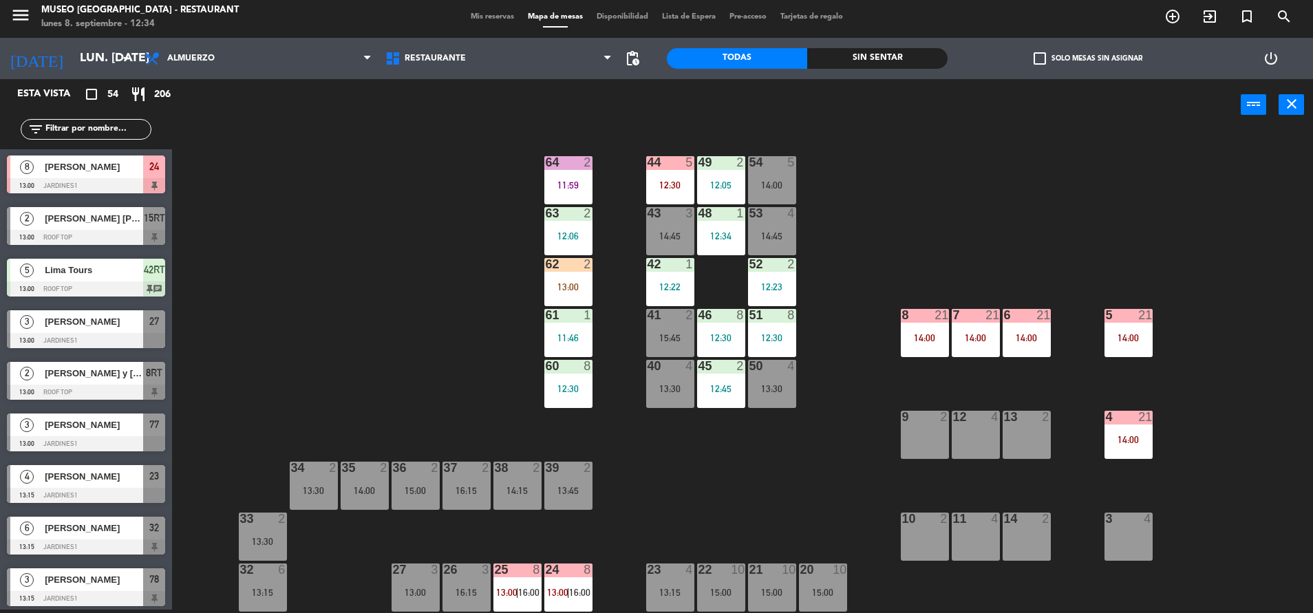
click at [562, 275] on div "62 2 13:00" at bounding box center [568, 282] width 48 height 48
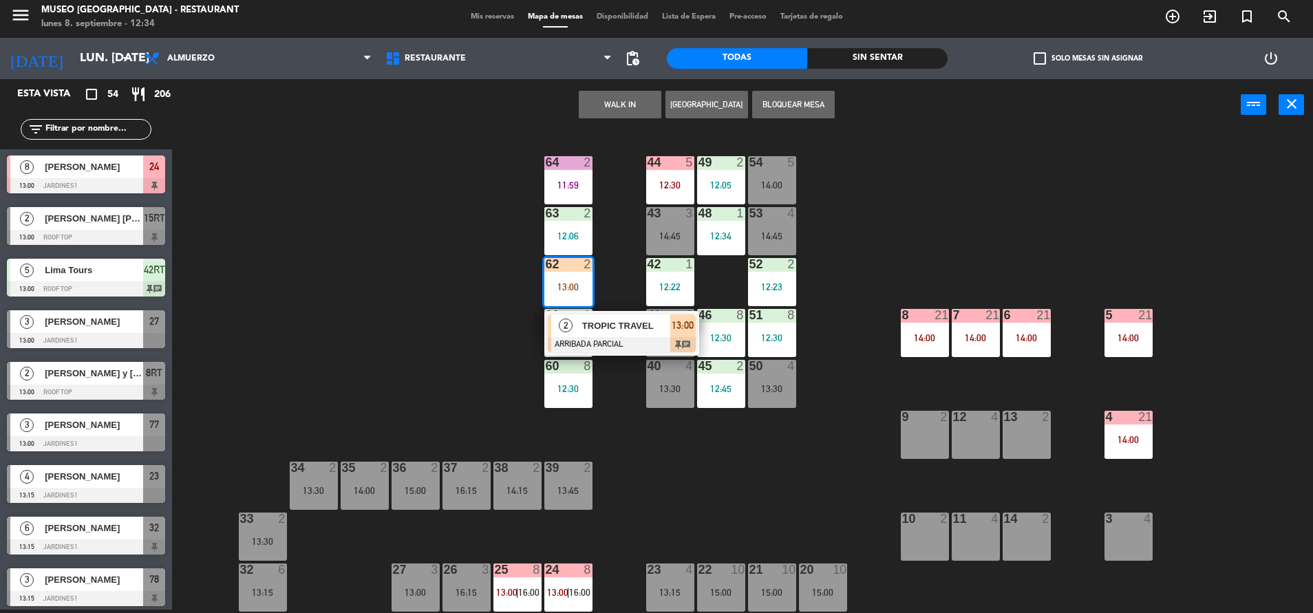
click at [610, 306] on div "44 5 12:30 49 2 12:05 54 5 14:00 64 2 11:59 48 1 12:34 53 4 14:45 63 2 12:06 43…" at bounding box center [749, 373] width 1128 height 479
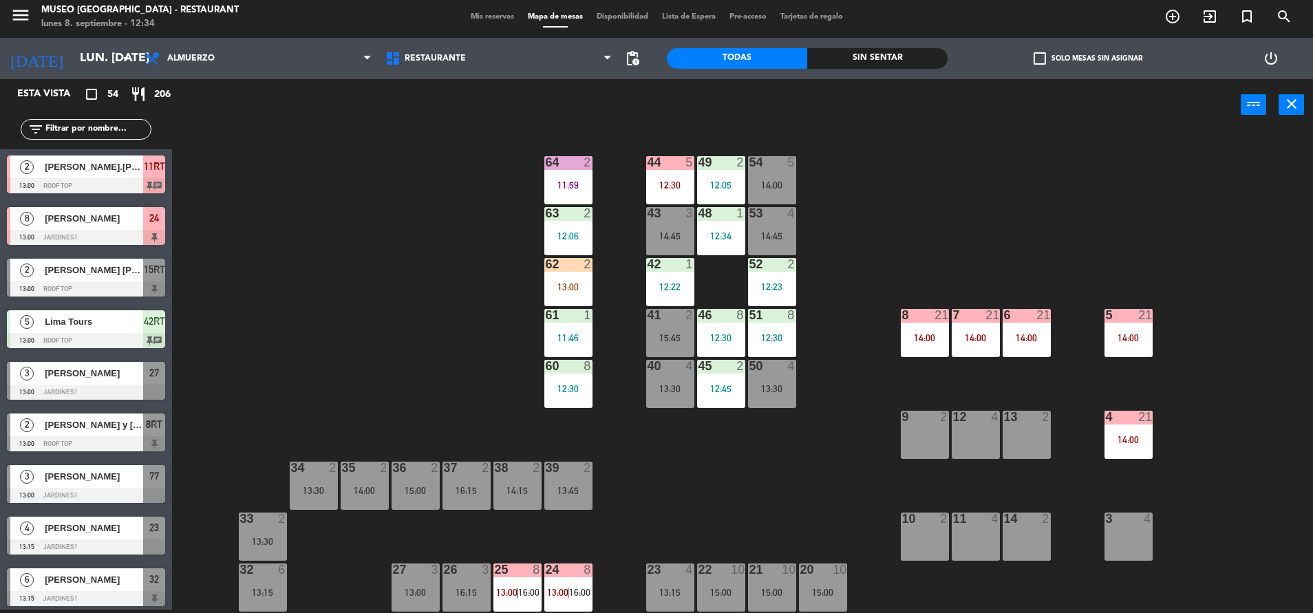
click at [561, 120] on div "power_input close" at bounding box center [706, 105] width 1069 height 52
click at [463, 189] on div "44 5 12:30 49 2 12:05 54 5 14:00 64 2 11:59 48 1 12:34 53 4 14:45 63 2 12:06 43…" at bounding box center [749, 373] width 1128 height 479
click at [566, 282] on div "13:00" at bounding box center [568, 287] width 48 height 10
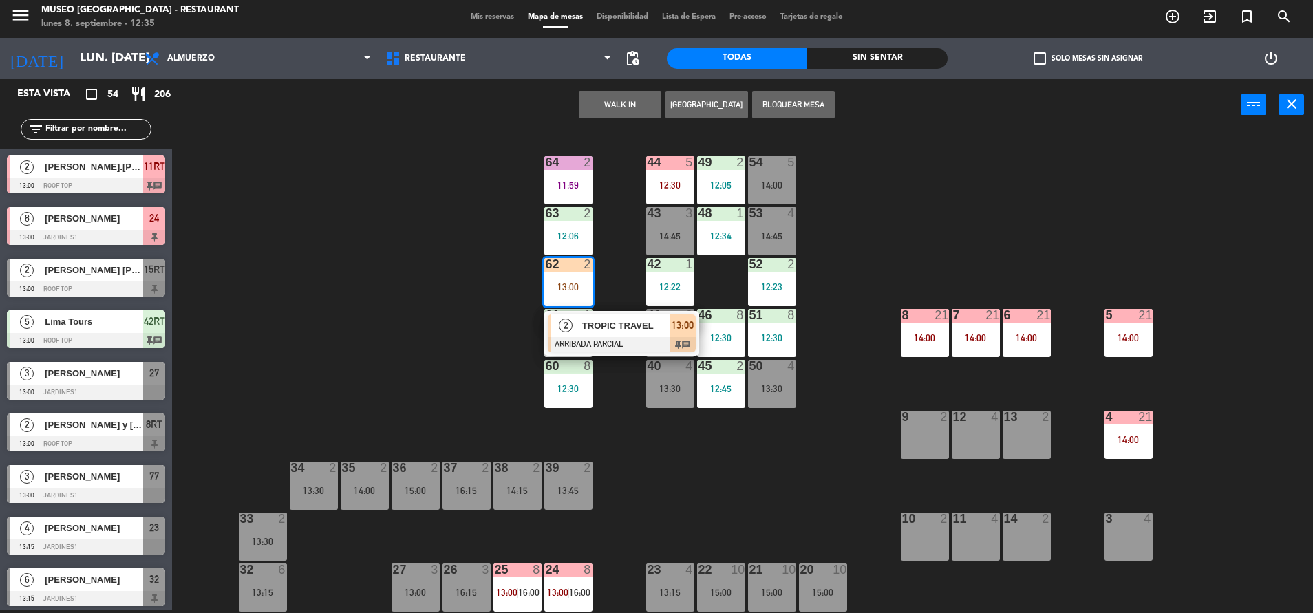
click at [450, 315] on div "44 5 12:30 49 2 12:05 54 5 14:00 64 2 11:59 48 1 12:34 53 4 14:45 63 2 12:06 43…" at bounding box center [749, 373] width 1128 height 479
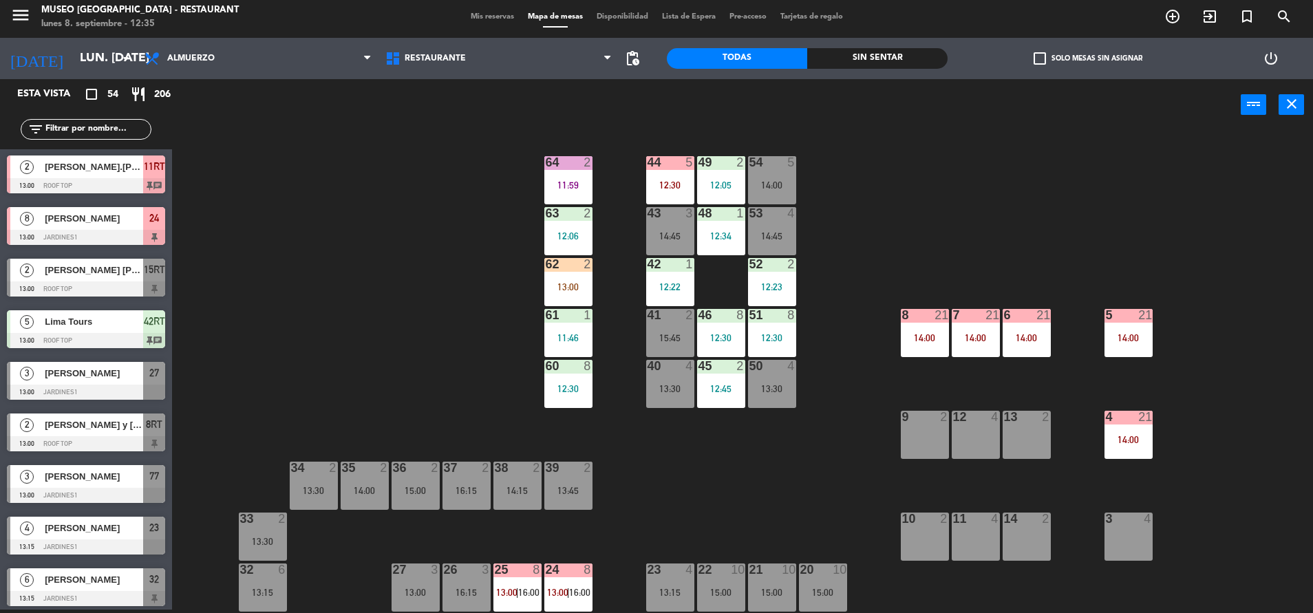
click at [546, 184] on div "11:59" at bounding box center [568, 185] width 48 height 10
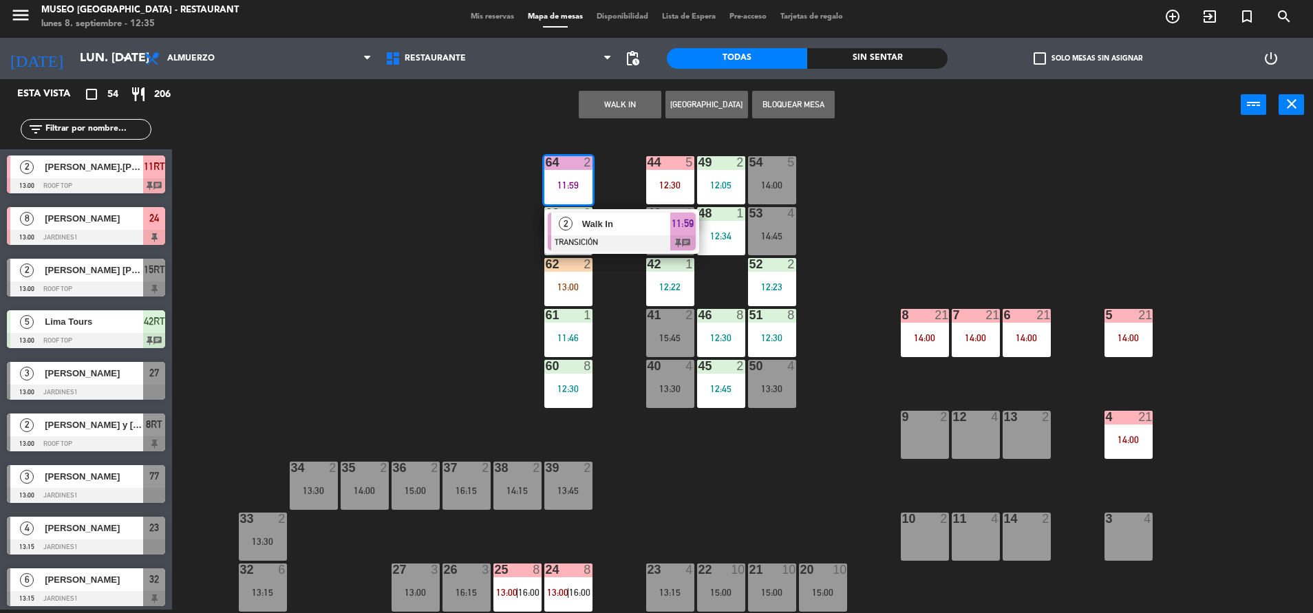
click at [402, 324] on div "44 5 12:30 49 2 12:05 54 5 14:00 64 2 11:59 2 Walk In TRANSICIÓN 11:59 chat 48 …" at bounding box center [749, 373] width 1128 height 479
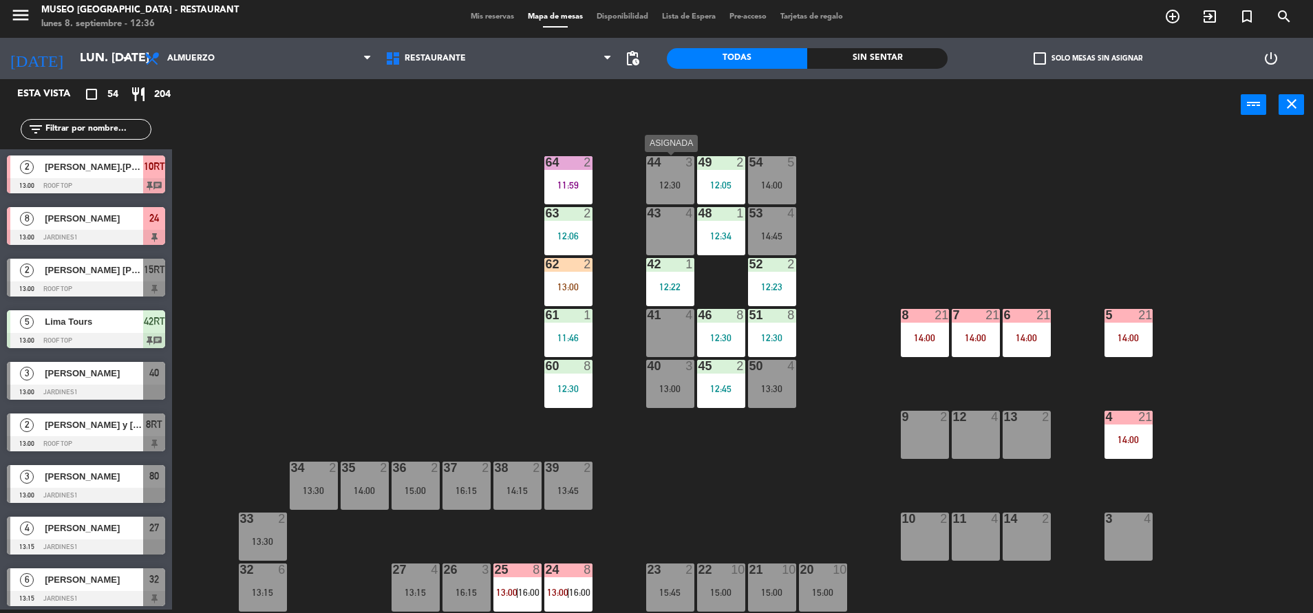
click at [692, 173] on div "44 3 12:30" at bounding box center [670, 180] width 48 height 48
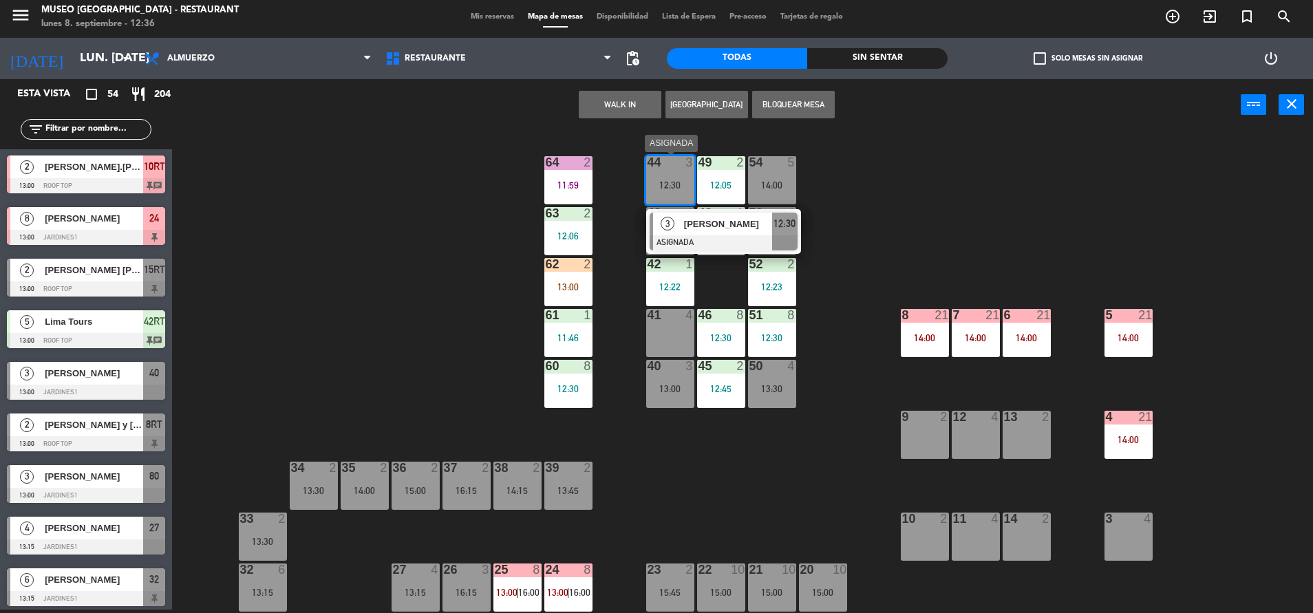
click at [732, 218] on span "[PERSON_NAME]" at bounding box center [728, 224] width 88 height 14
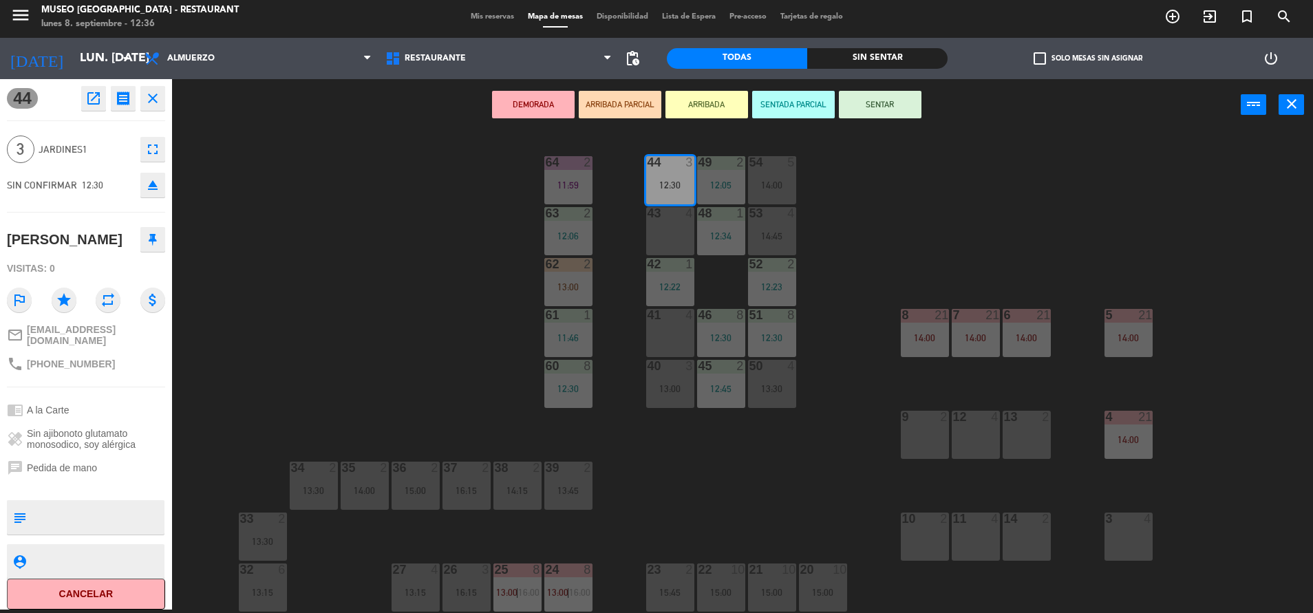
click at [650, 242] on div "43 4" at bounding box center [670, 231] width 48 height 48
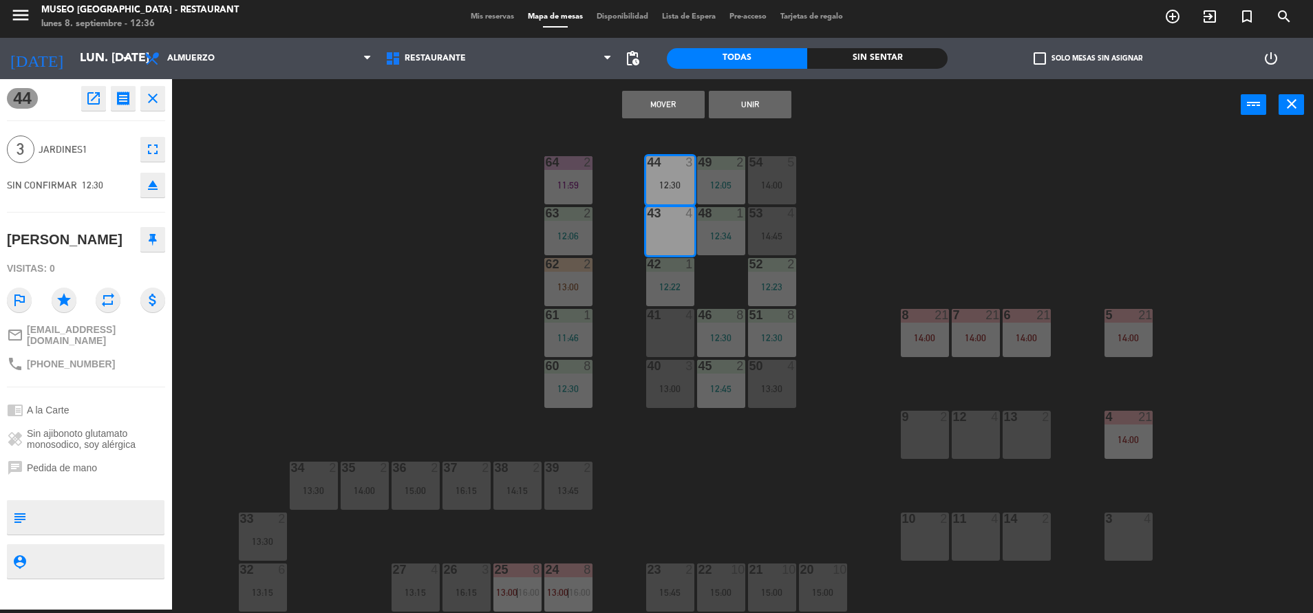
click at [645, 109] on button "Mover" at bounding box center [663, 105] width 83 height 28
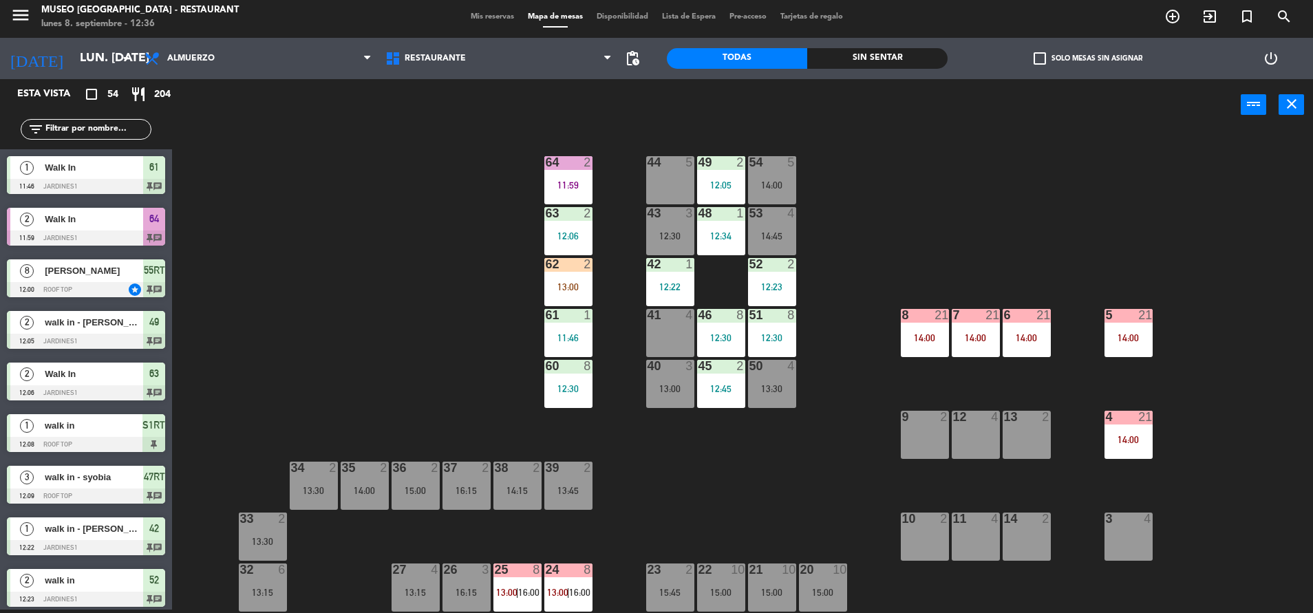
click at [656, 231] on div "12:30" at bounding box center [670, 236] width 48 height 10
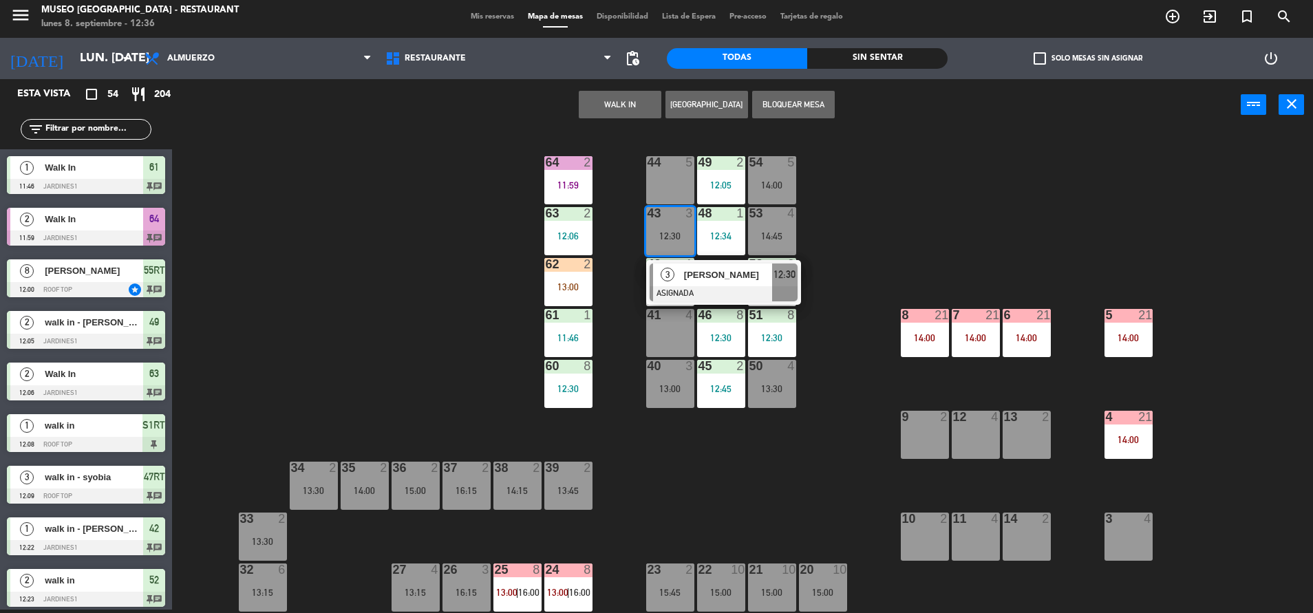
click at [704, 275] on span "[PERSON_NAME]" at bounding box center [728, 275] width 88 height 14
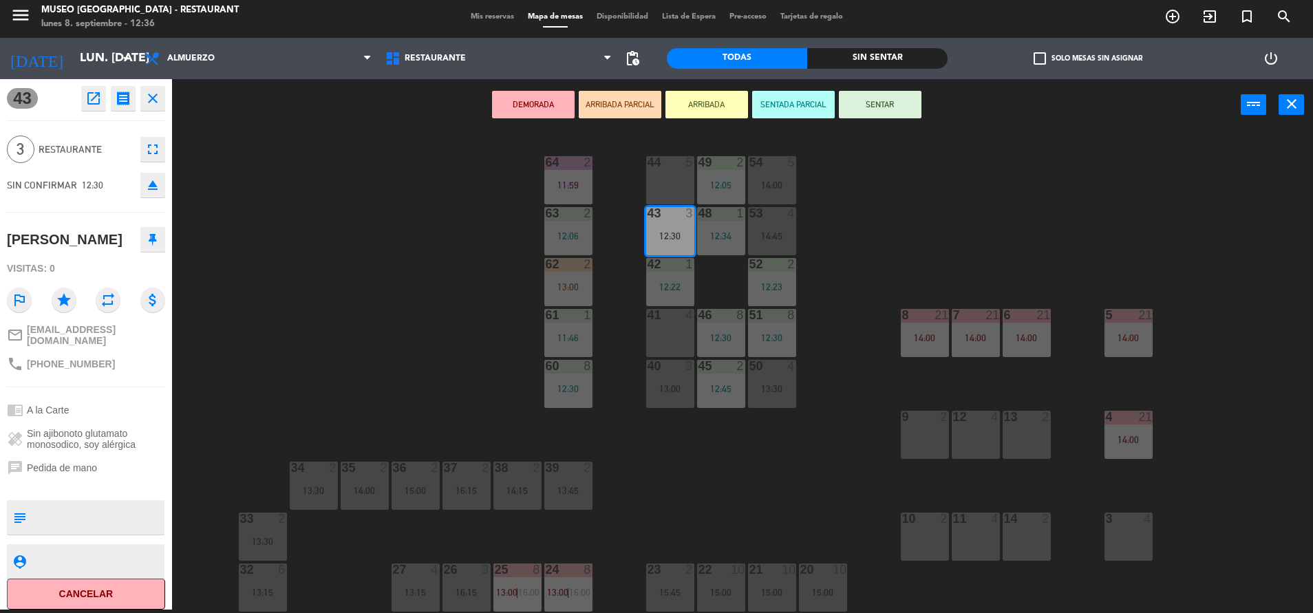
click at [613, 106] on button "ARRIBADA PARCIAL" at bounding box center [620, 105] width 83 height 28
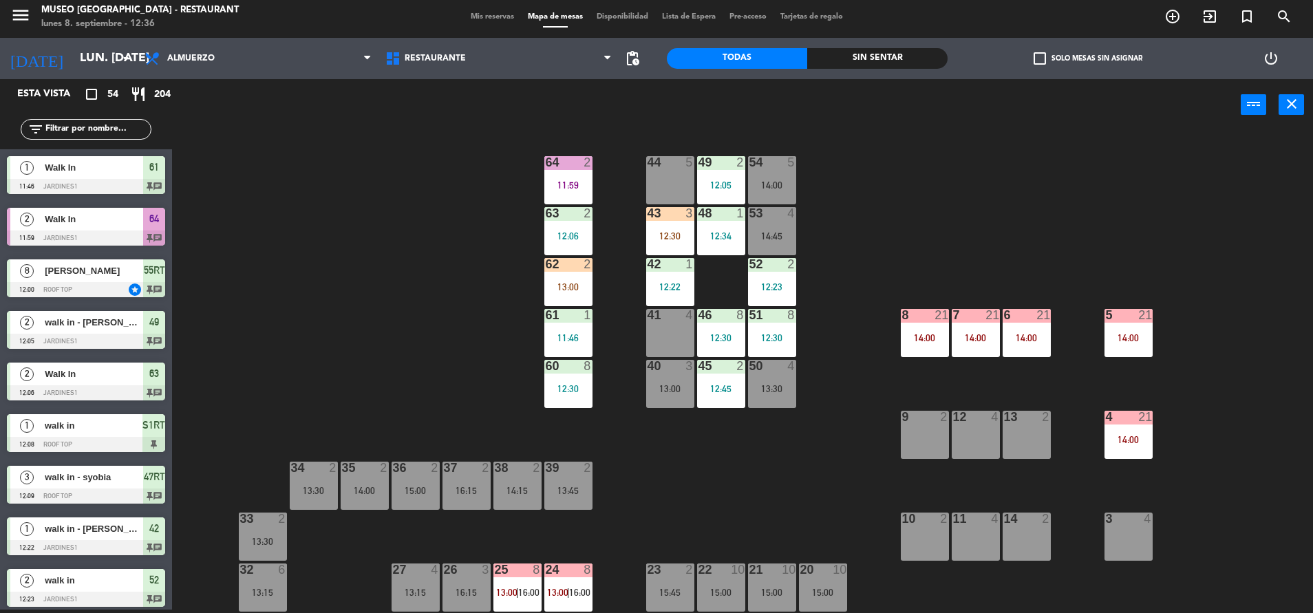
click at [680, 235] on div "12:30" at bounding box center [670, 236] width 48 height 10
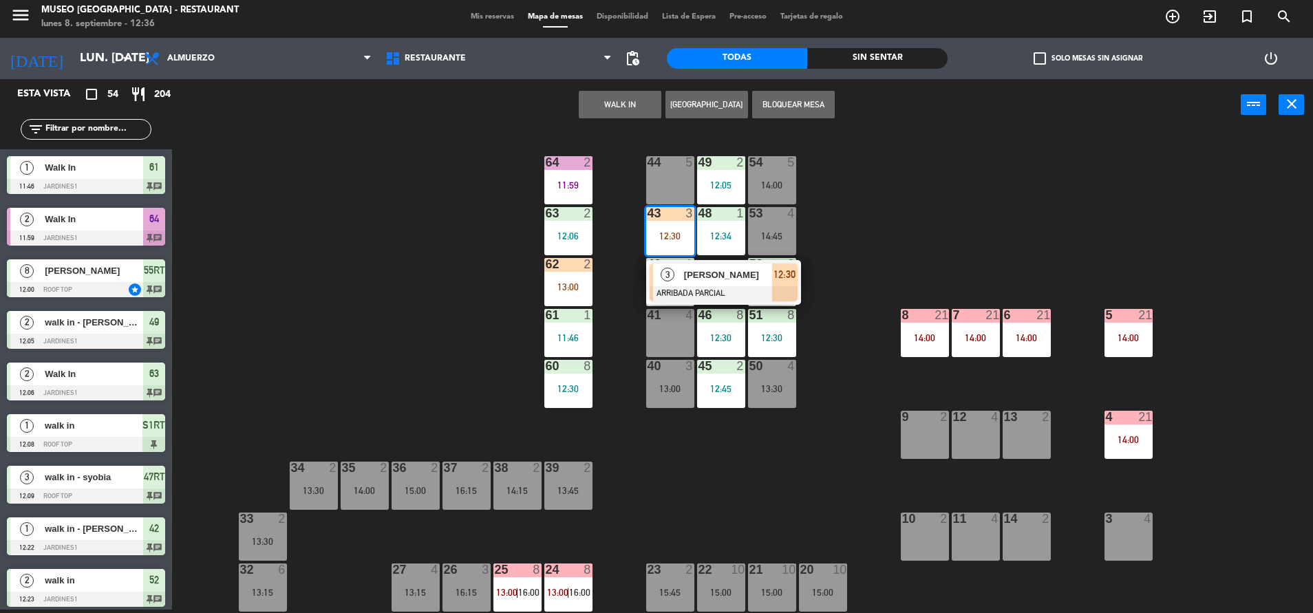
click at [718, 277] on span "[PERSON_NAME]" at bounding box center [728, 275] width 88 height 14
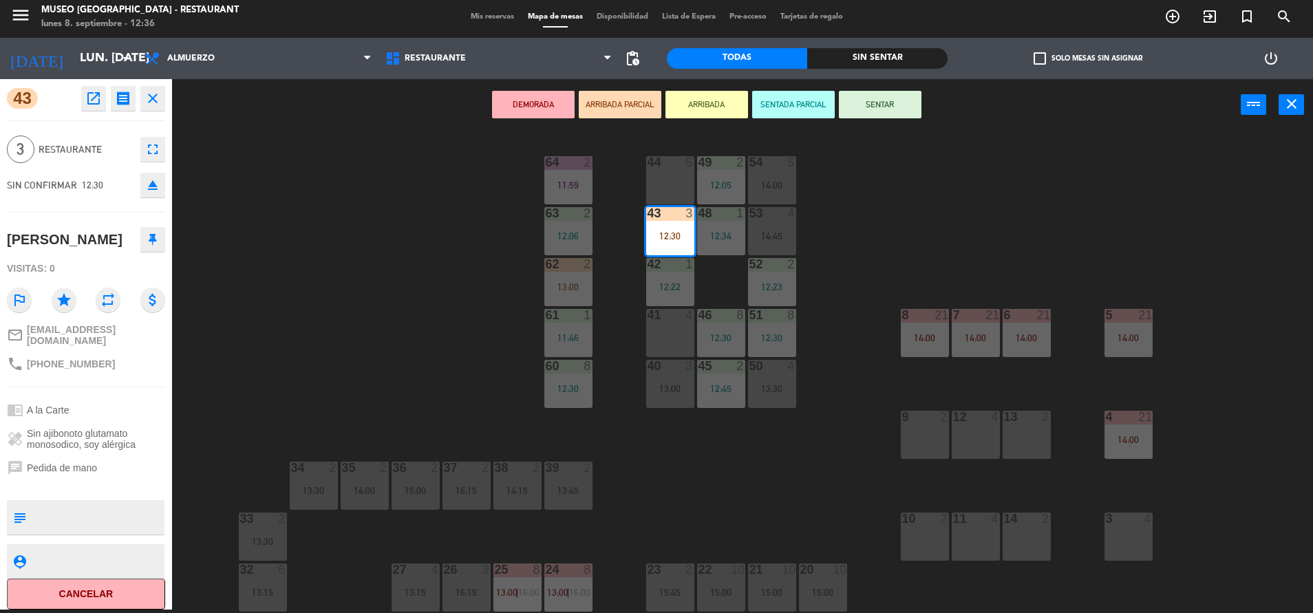
click at [58, 493] on div "43 open_in_new receipt 12:30 PM lun., 8 sep. 3 personas Jennifer carret Mesa 43…" at bounding box center [86, 344] width 172 height 531
click at [42, 504] on textarea at bounding box center [97, 517] width 131 height 29
click at [428, 395] on div "44 5 49 2 12:05 54 5 14:00 64 2 11:59 48 1 12:34 53 4 14:45 63 2 12:06 43 3 12:…" at bounding box center [749, 373] width 1128 height 479
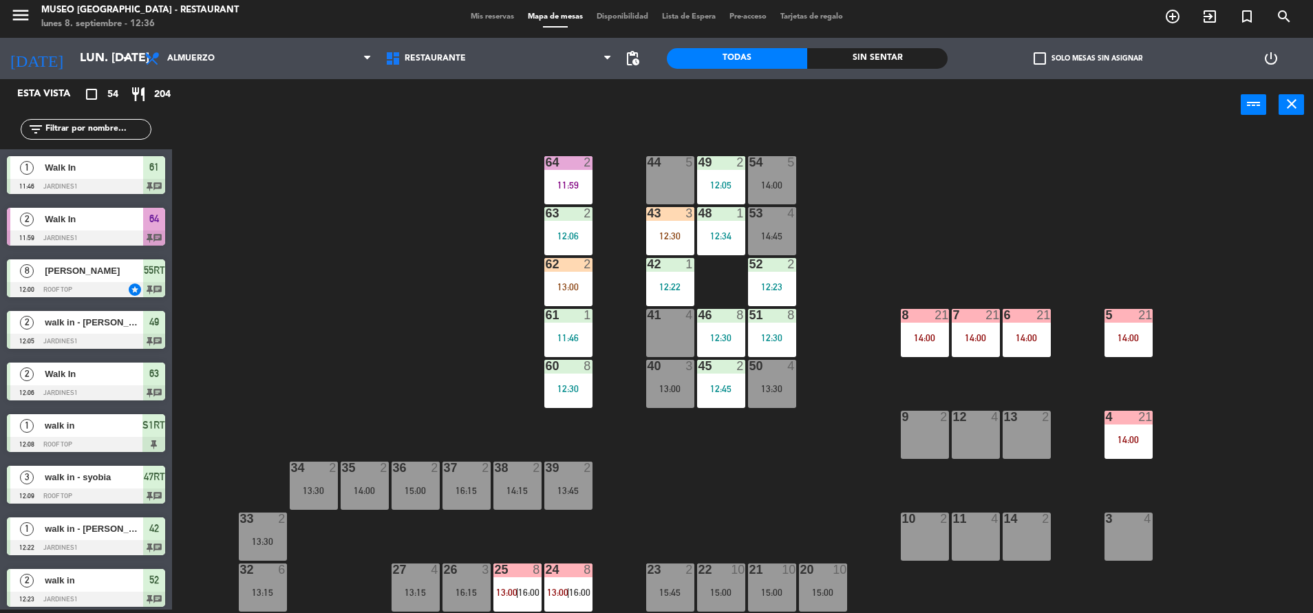
scroll to position [878, 0]
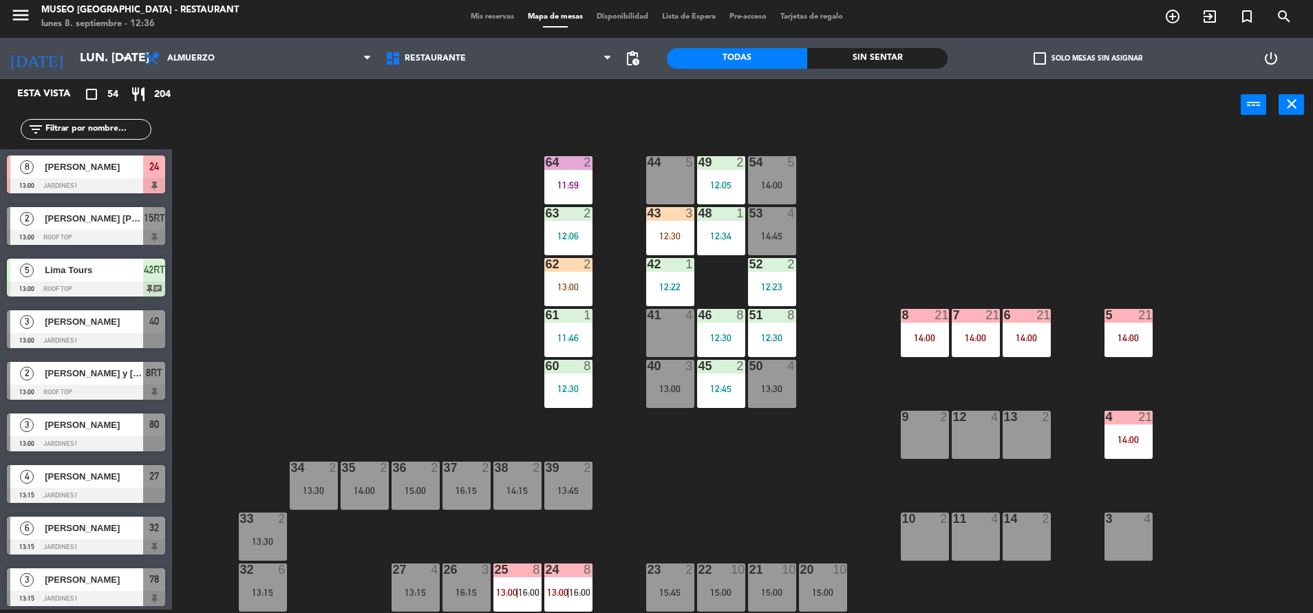
click at [549, 177] on div "64 2 11:59" at bounding box center [568, 180] width 48 height 48
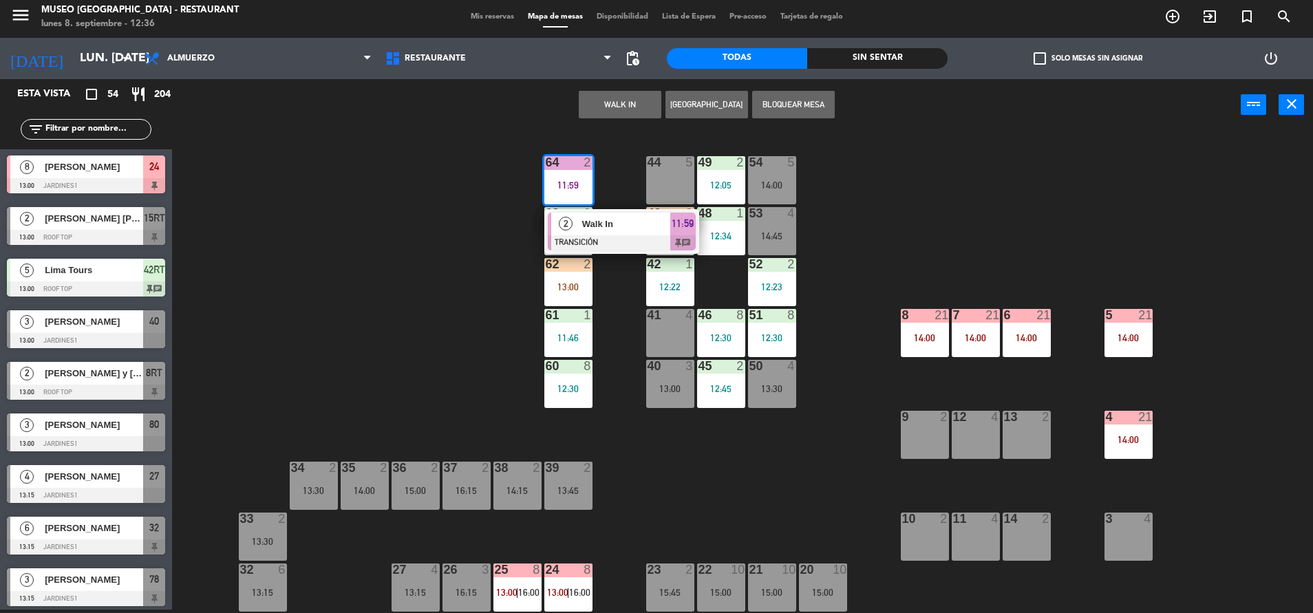
click at [621, 231] on span "Walk In" at bounding box center [626, 224] width 88 height 14
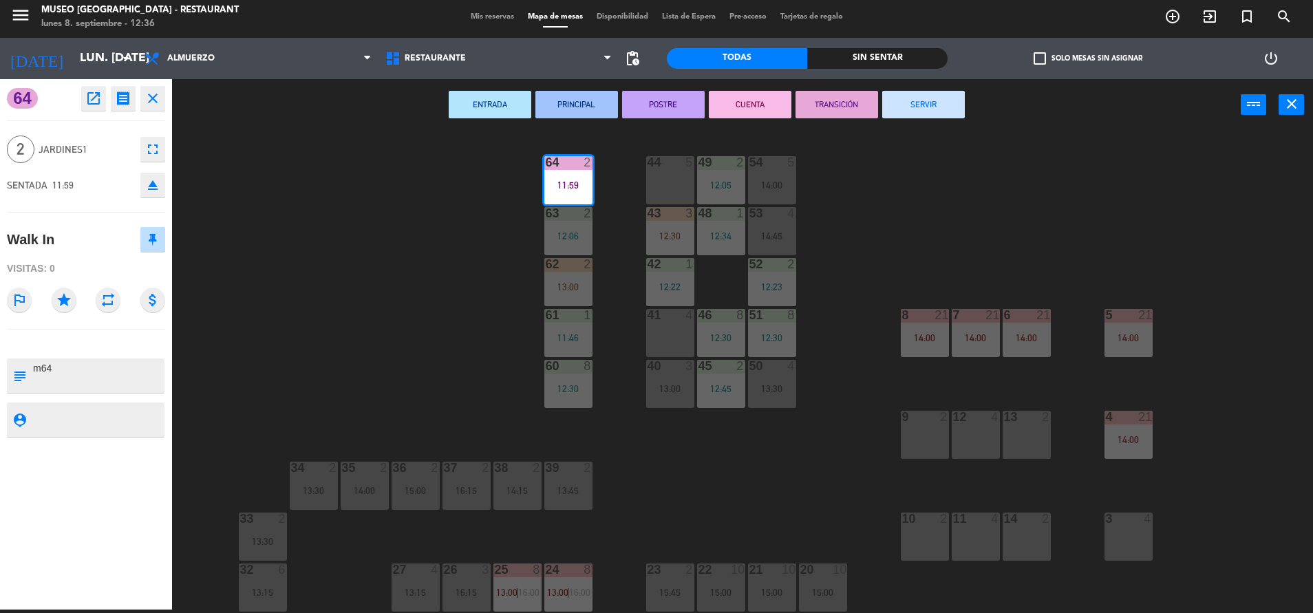
click at [355, 344] on div "44 5 49 2 12:05 54 5 14:00 64 2 11:59 48 1 12:34 53 4 14:45 63 2 12:06 43 3 12:…" at bounding box center [749, 373] width 1128 height 479
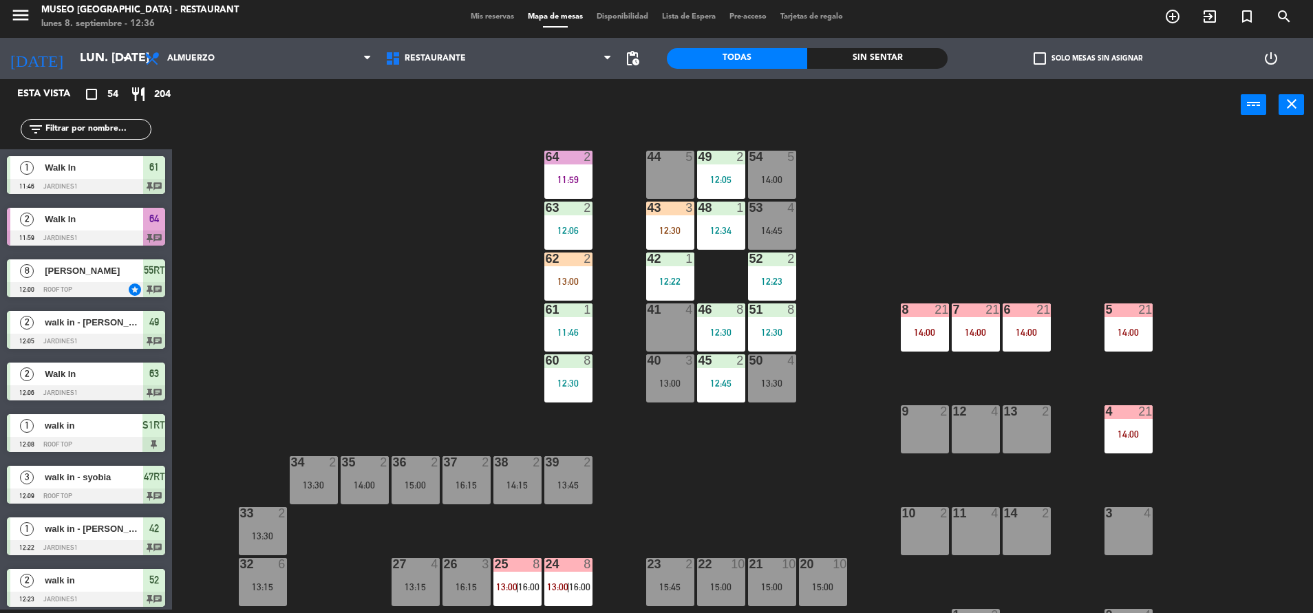
click at [573, 179] on div "11:59" at bounding box center [568, 180] width 48 height 10
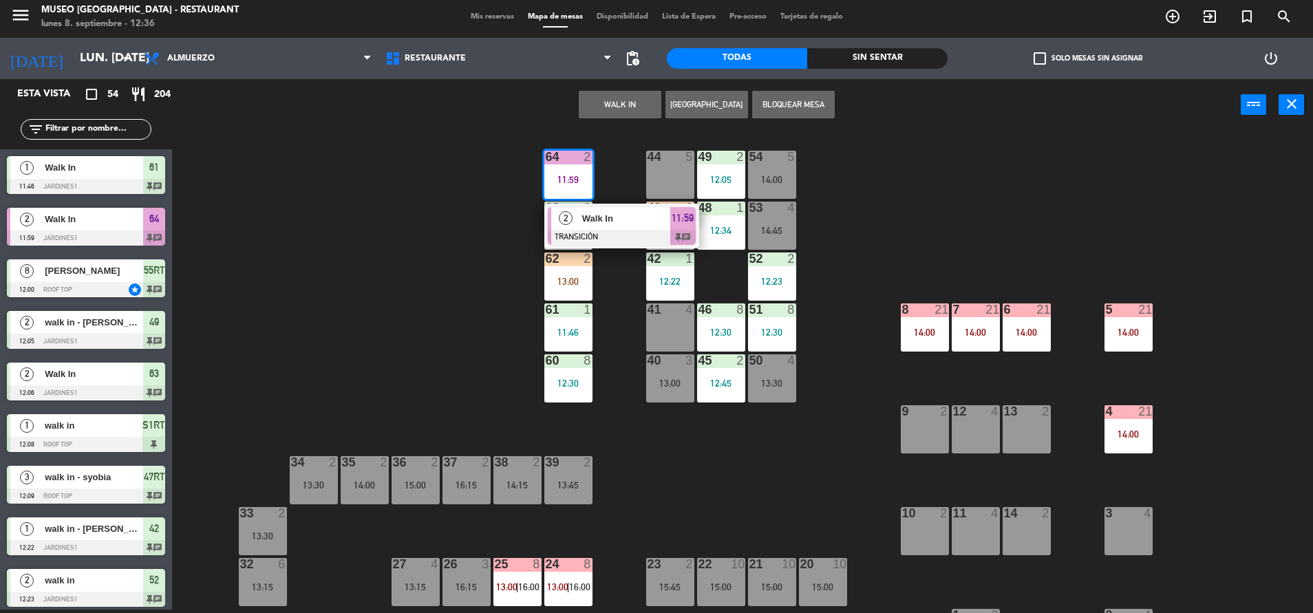
click at [445, 255] on div "44 5 49 2 12:05 54 5 14:00 64 2 11:59 2 Walk In TRANSICIÓN 11:59 chat 48 1 12:3…" at bounding box center [749, 373] width 1128 height 479
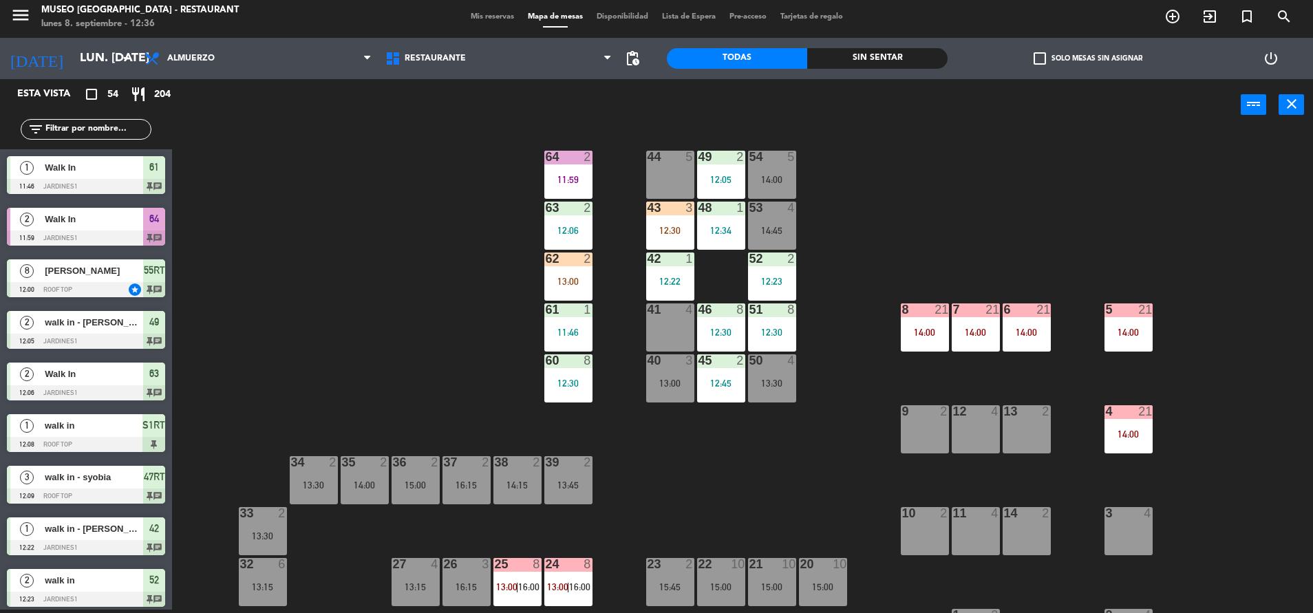
click at [665, 224] on div "43 3 12:30" at bounding box center [670, 226] width 48 height 48
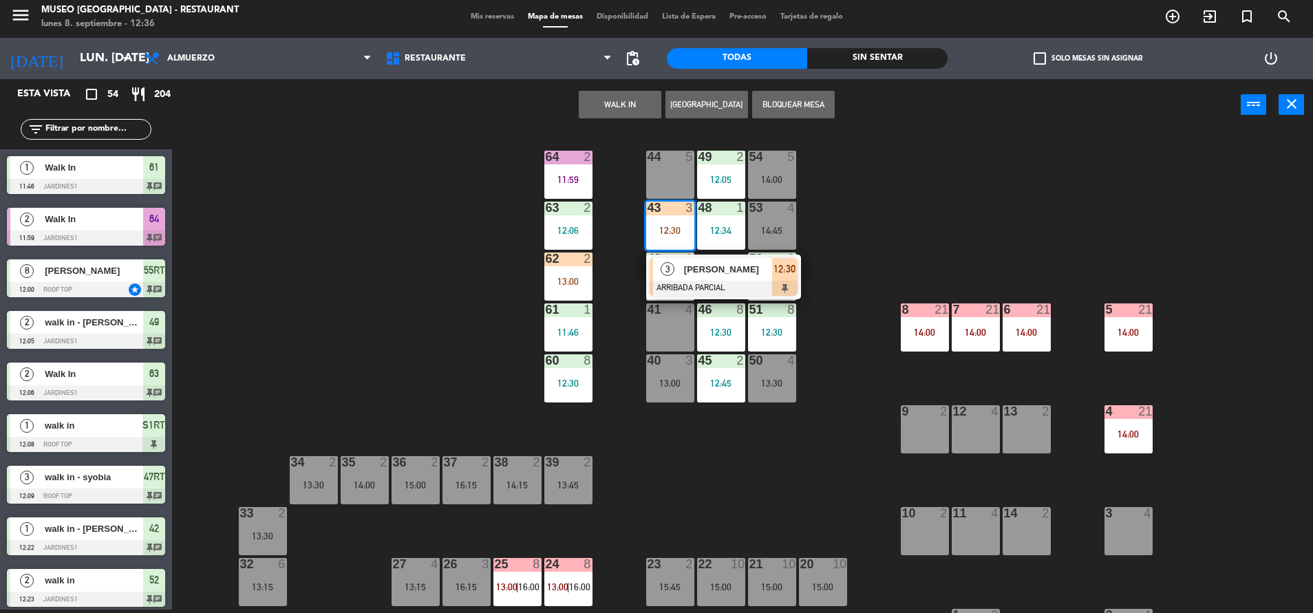
click at [727, 274] on span "[PERSON_NAME]" at bounding box center [728, 269] width 88 height 14
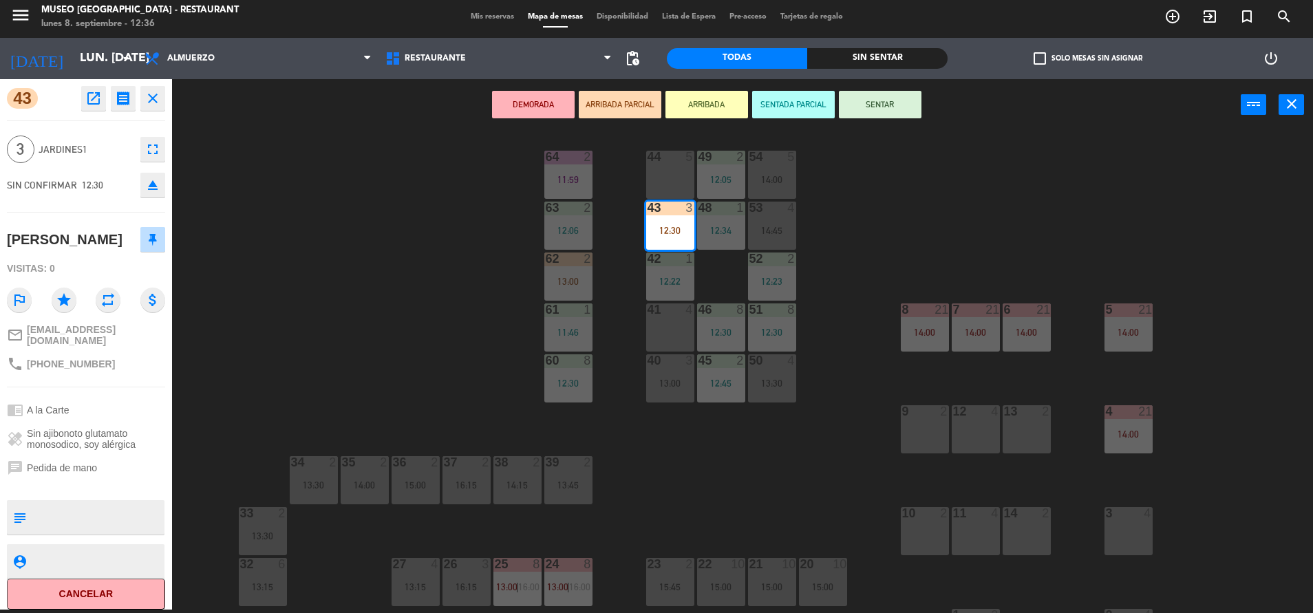
click at [358, 311] on div "44 5 49 2 12:05 54 5 14:00 64 2 11:59 48 1 12:34 53 4 14:45 63 2 12:06 43 3 12:…" at bounding box center [749, 373] width 1128 height 479
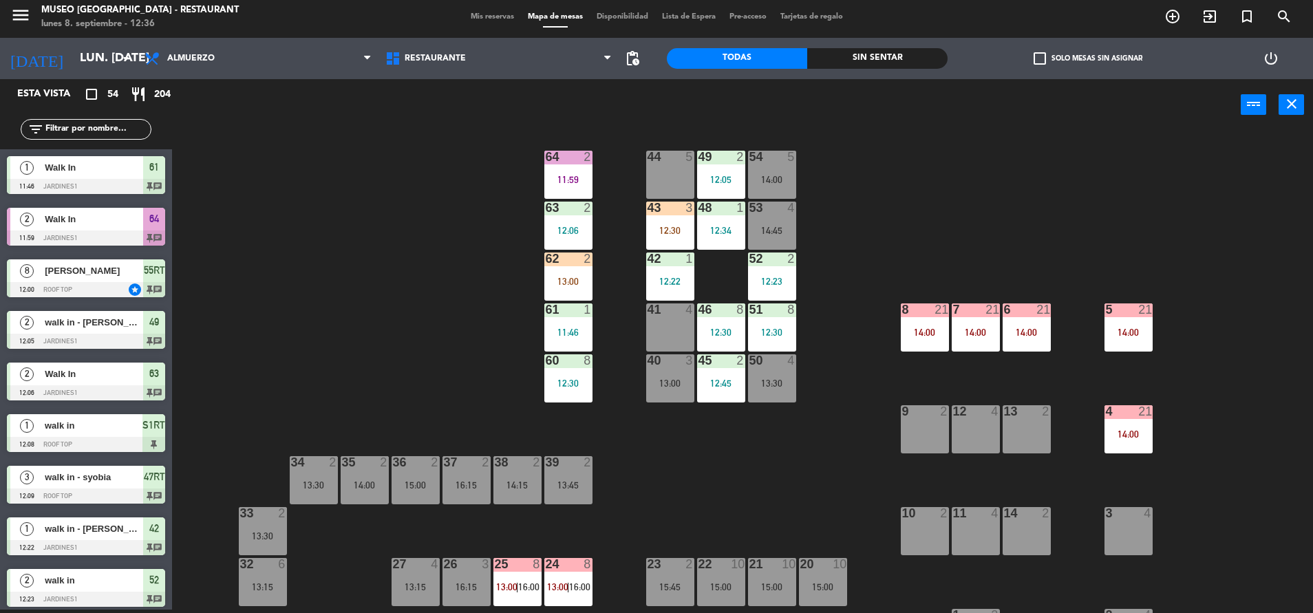
scroll to position [878, 0]
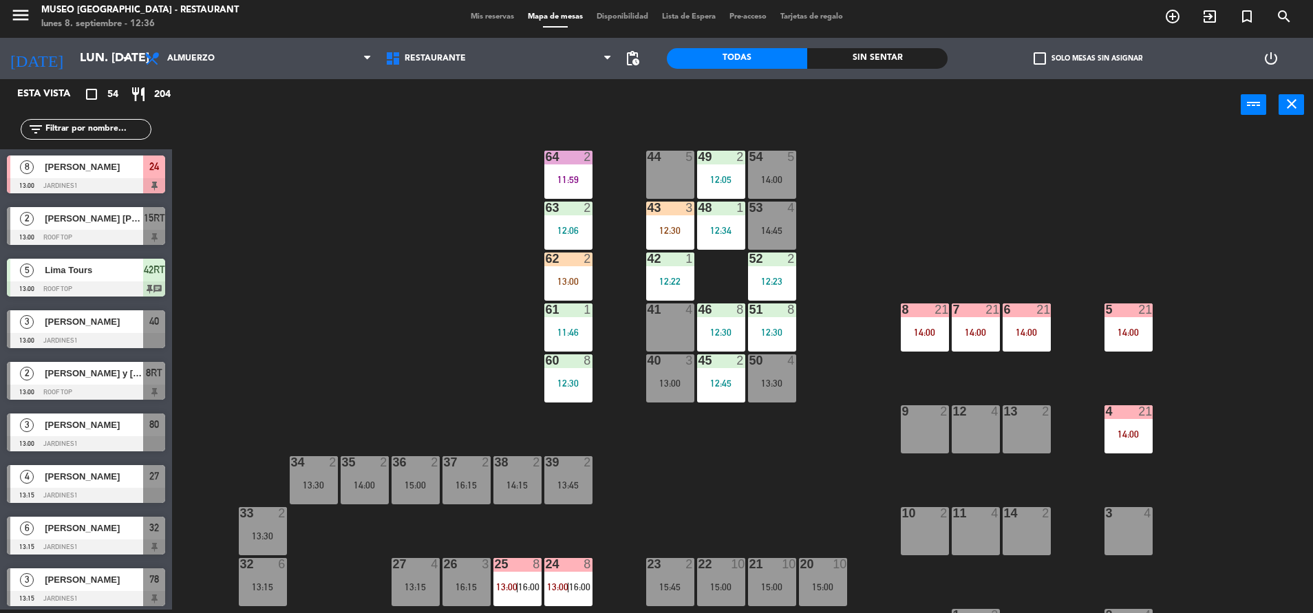
click at [548, 175] on div "11:59" at bounding box center [568, 180] width 48 height 10
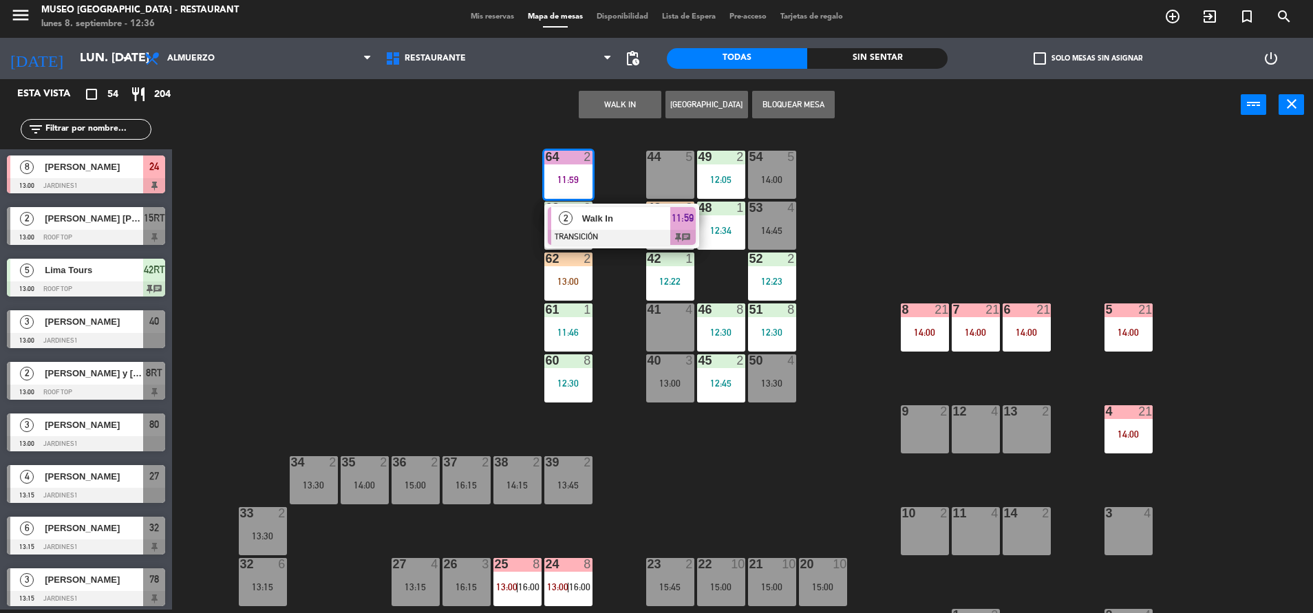
click at [626, 214] on span "Walk In" at bounding box center [626, 218] width 88 height 14
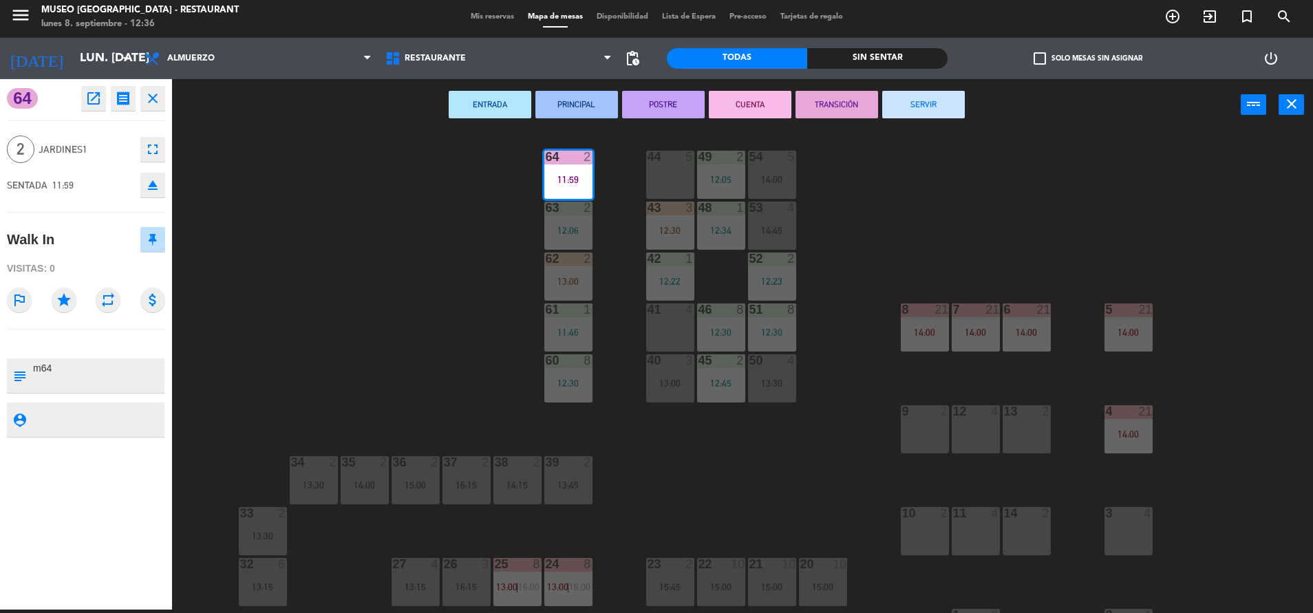
click at [517, 235] on div "44 5 49 2 12:05 54 5 14:00 64 2 11:59 48 1 12:34 53 4 14:45 63 2 12:06 43 3 12:…" at bounding box center [749, 373] width 1128 height 479
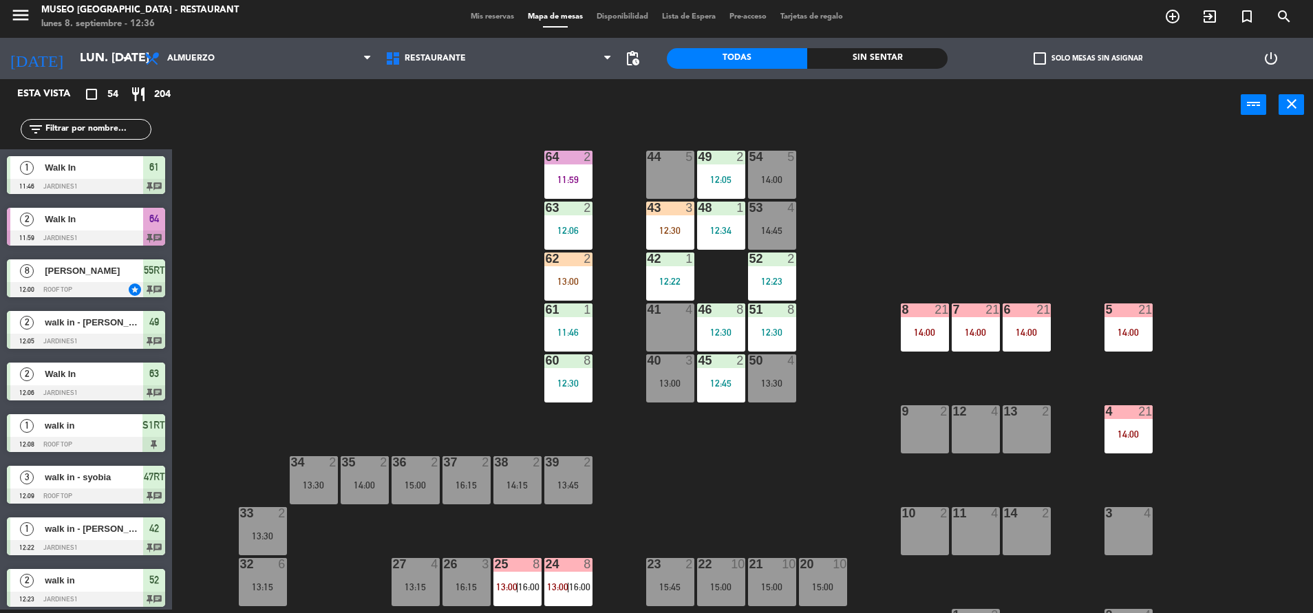
scroll to position [11, 0]
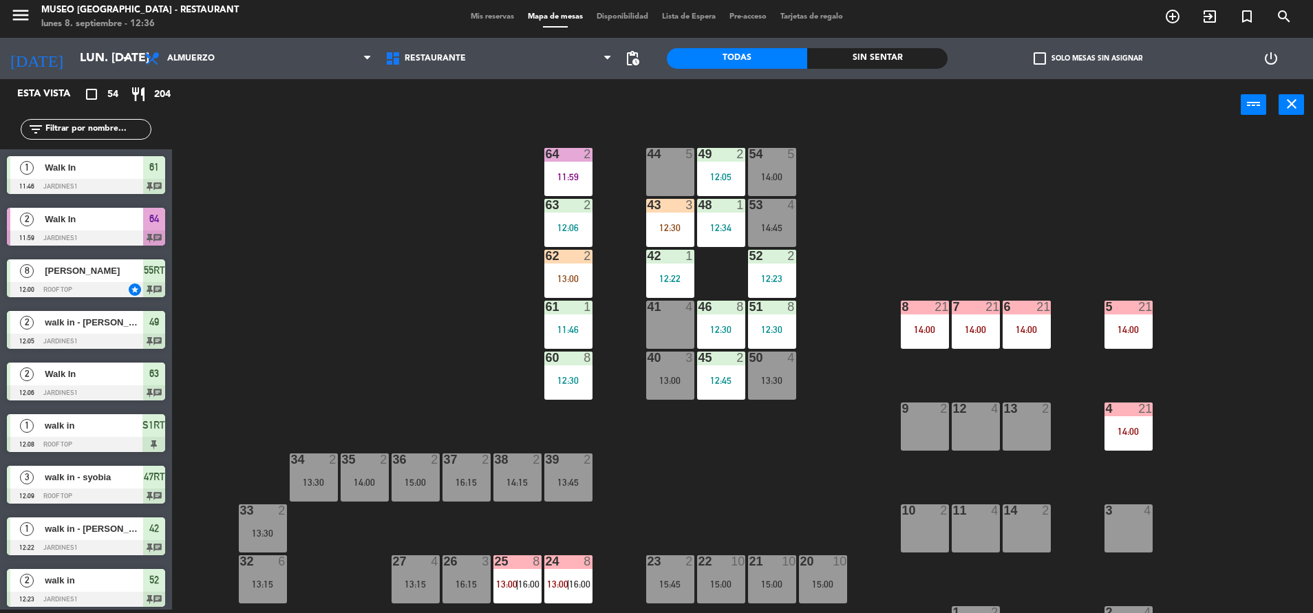
click at [659, 221] on div "43 3 12:30" at bounding box center [670, 223] width 48 height 48
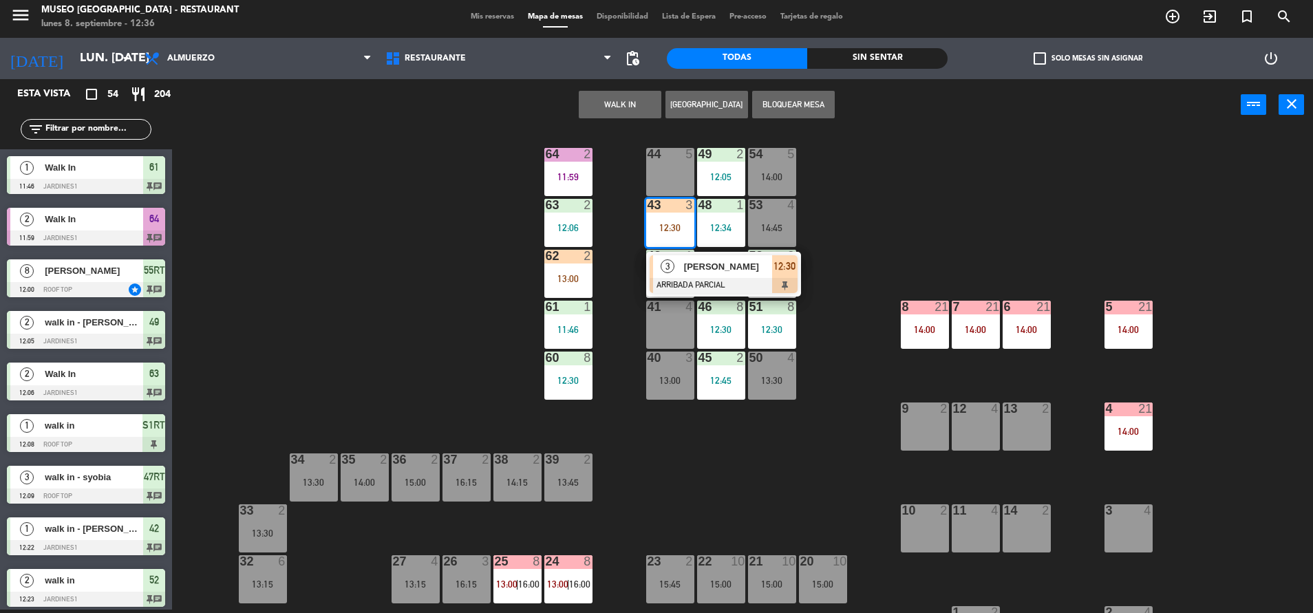
click at [725, 278] on div at bounding box center [724, 285] width 148 height 15
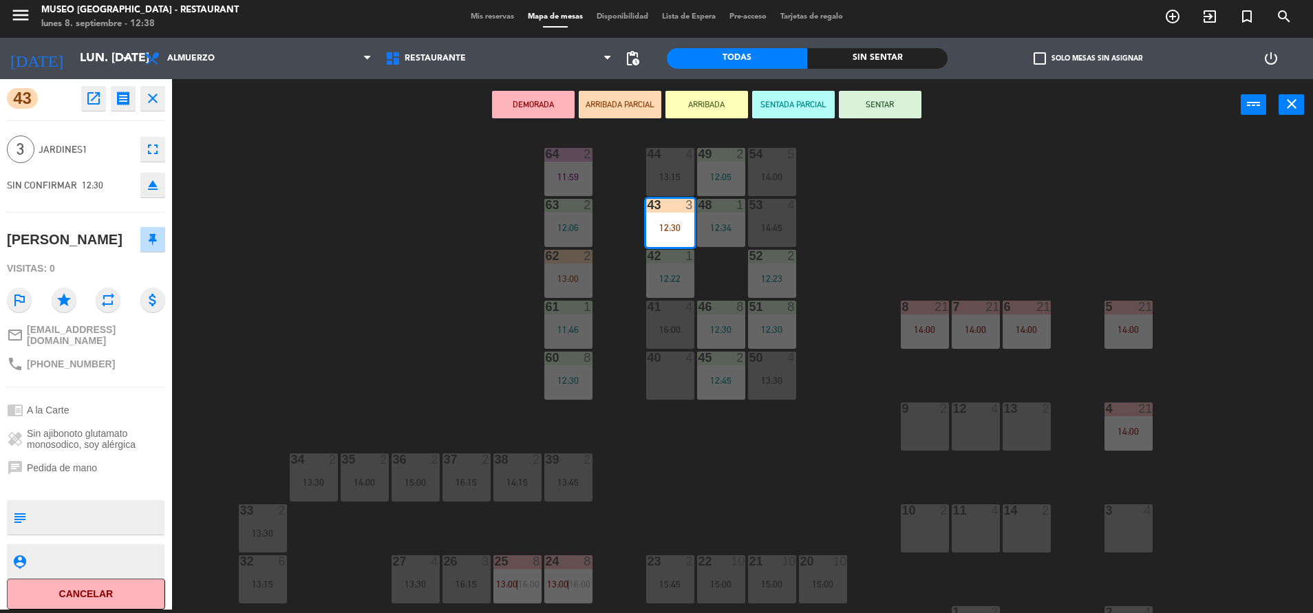
click at [71, 521] on textarea at bounding box center [97, 517] width 131 height 29
type textarea "m43 se le dio la info a dianita"
click at [91, 266] on div "Visitas: 0" at bounding box center [86, 269] width 158 height 24
click at [896, 101] on button "SENTAR" at bounding box center [880, 105] width 83 height 28
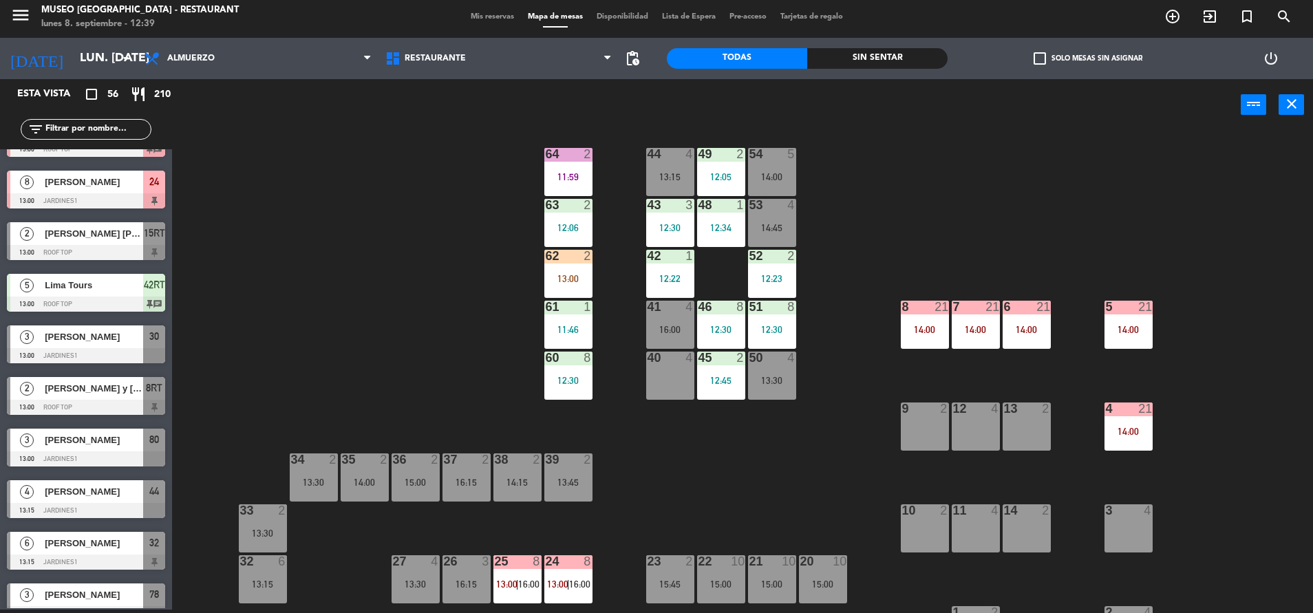
scroll to position [0, 0]
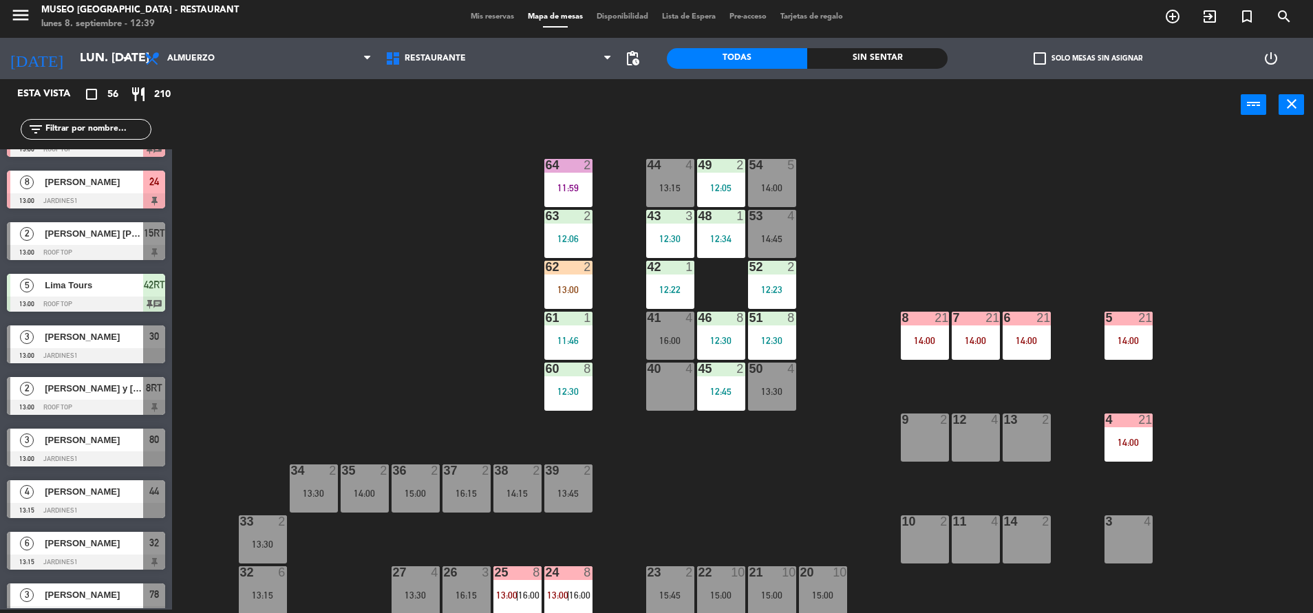
click at [580, 178] on div "64 2 11:59" at bounding box center [568, 183] width 48 height 48
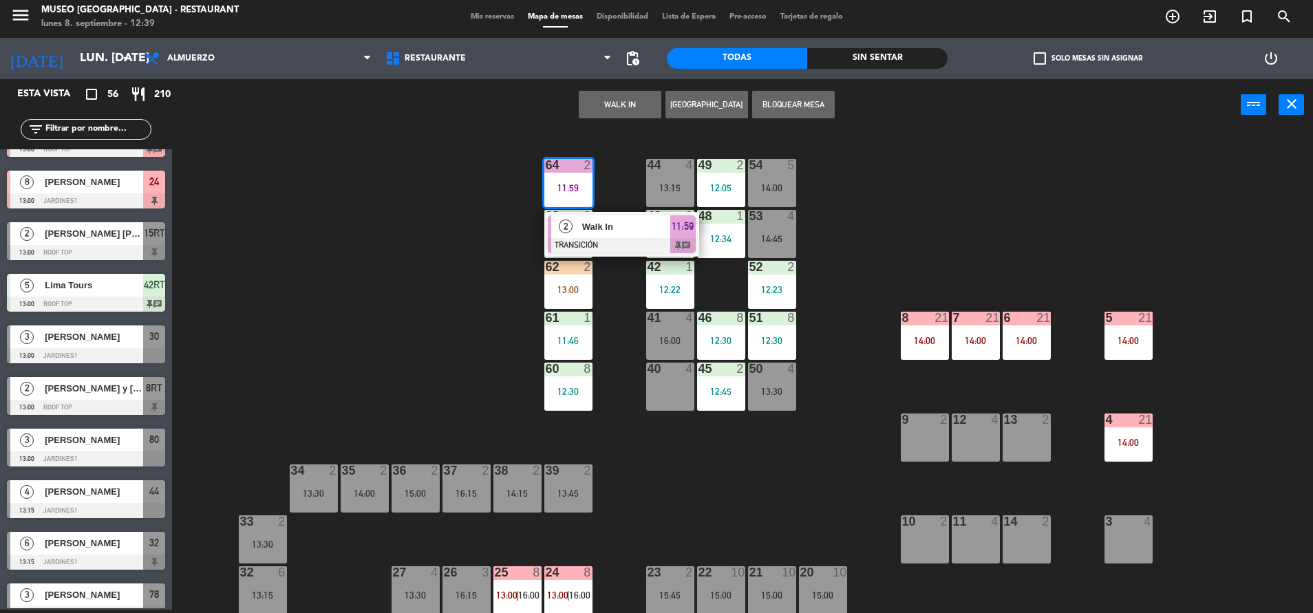
click at [623, 216] on div "Walk In" at bounding box center [625, 226] width 89 height 23
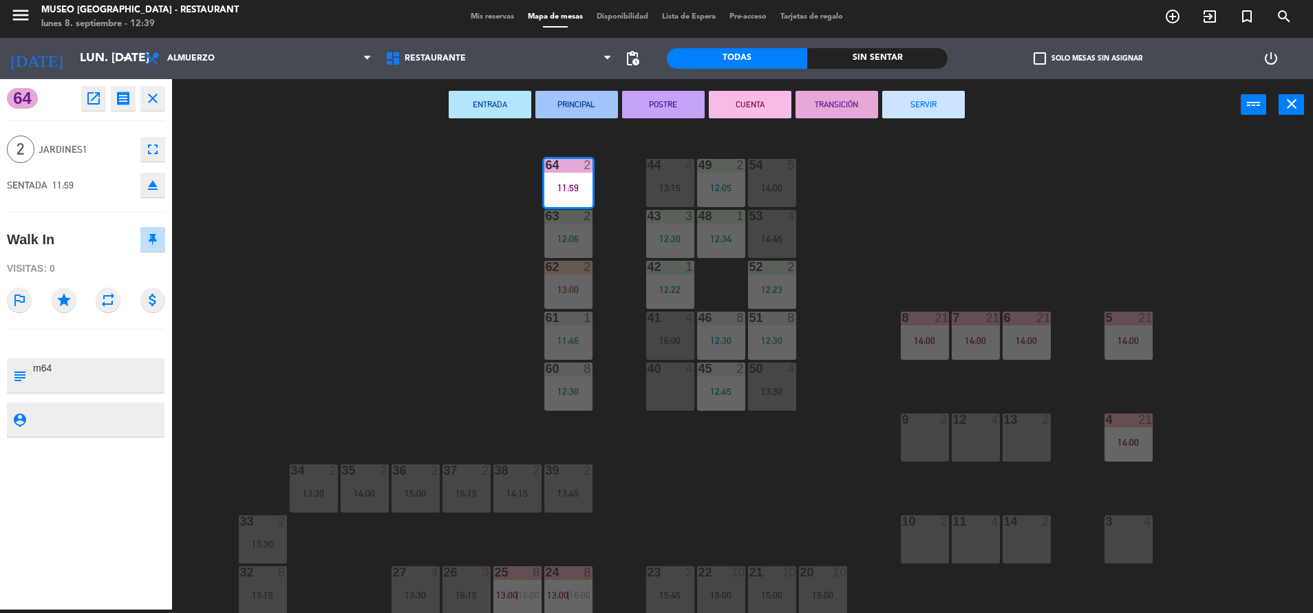
click at [936, 108] on button "SERVIR" at bounding box center [923, 105] width 83 height 28
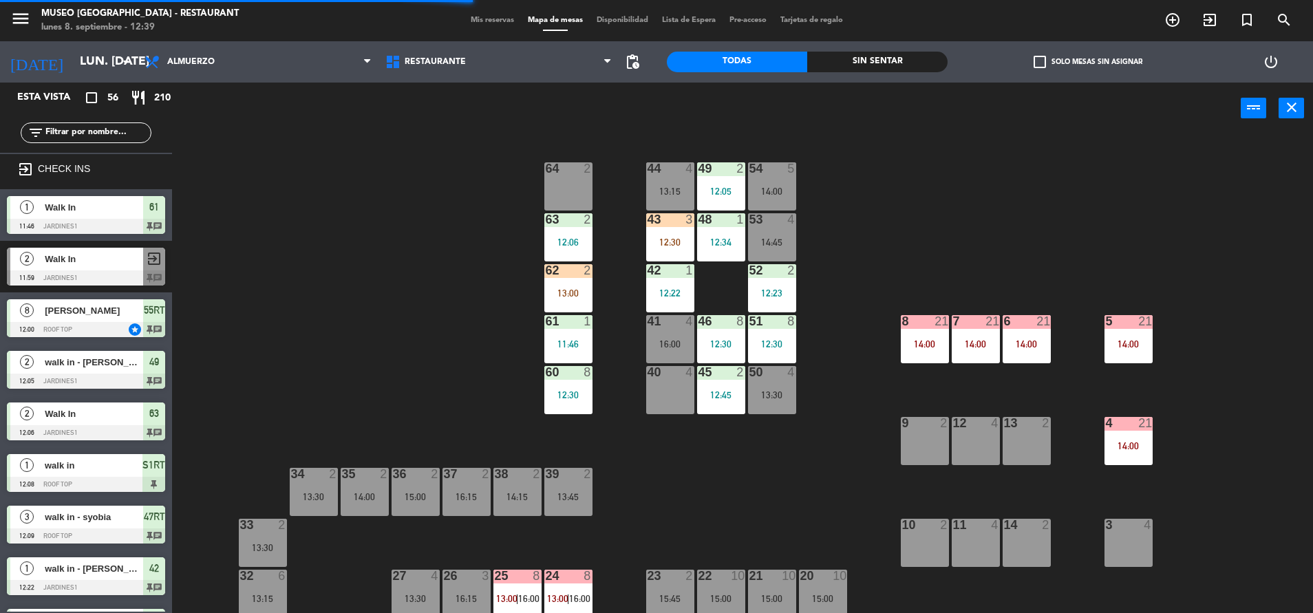
scroll to position [3, 0]
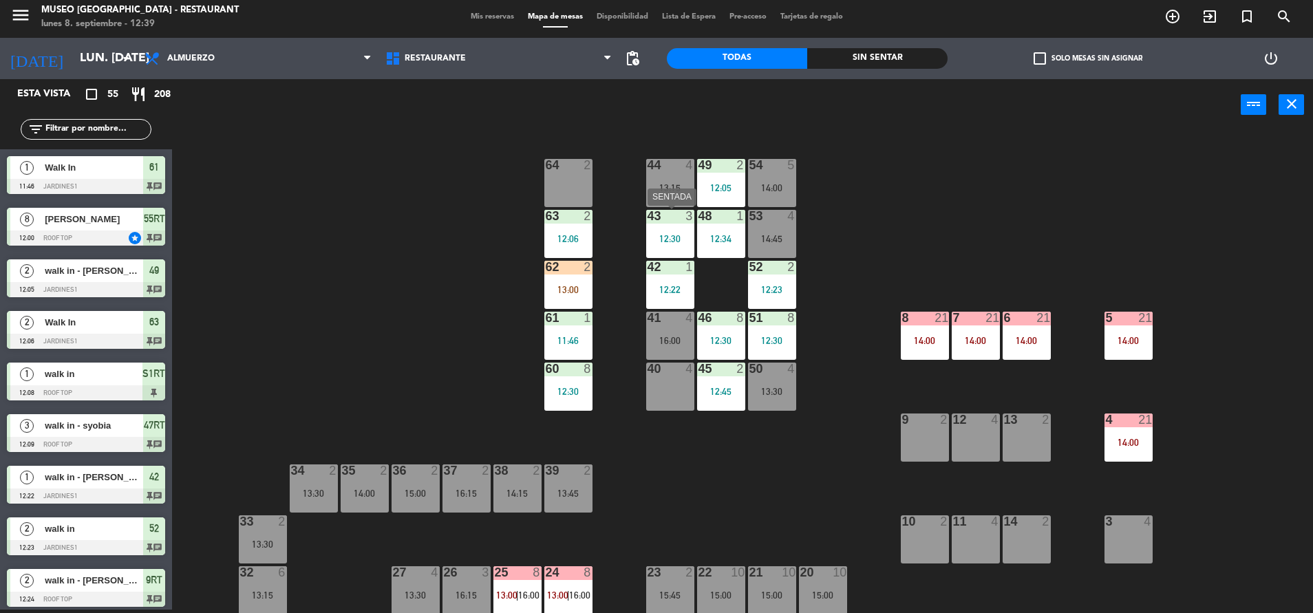
click at [664, 226] on div "43 3 12:30" at bounding box center [670, 234] width 48 height 48
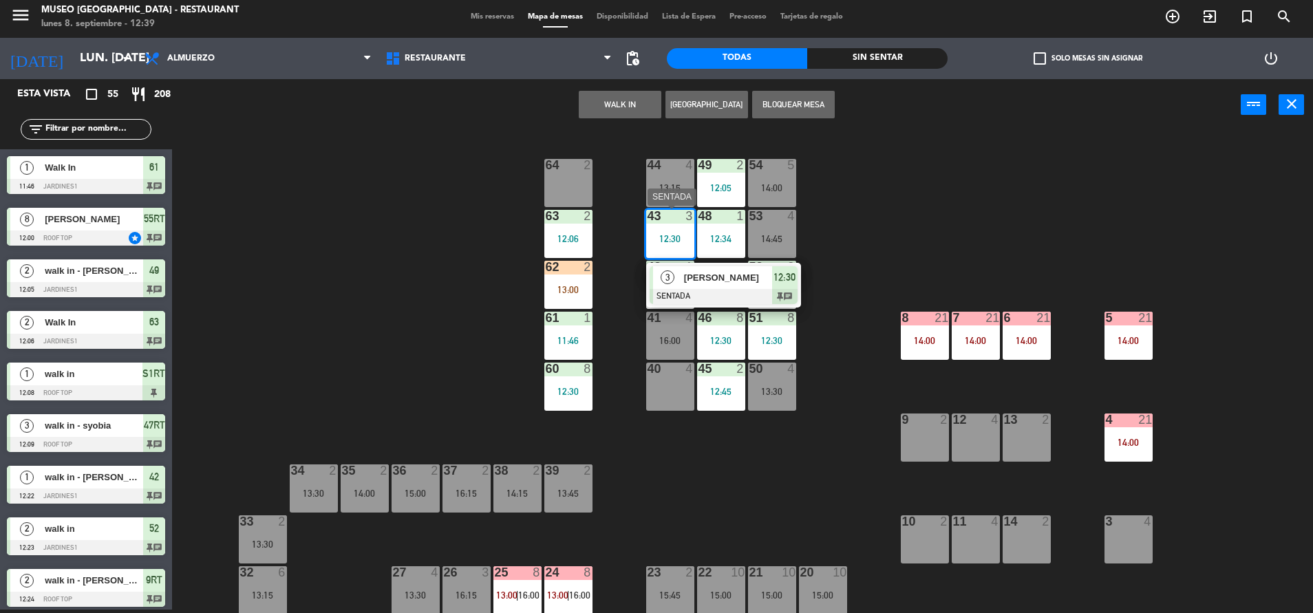
click at [727, 292] on div at bounding box center [724, 296] width 148 height 15
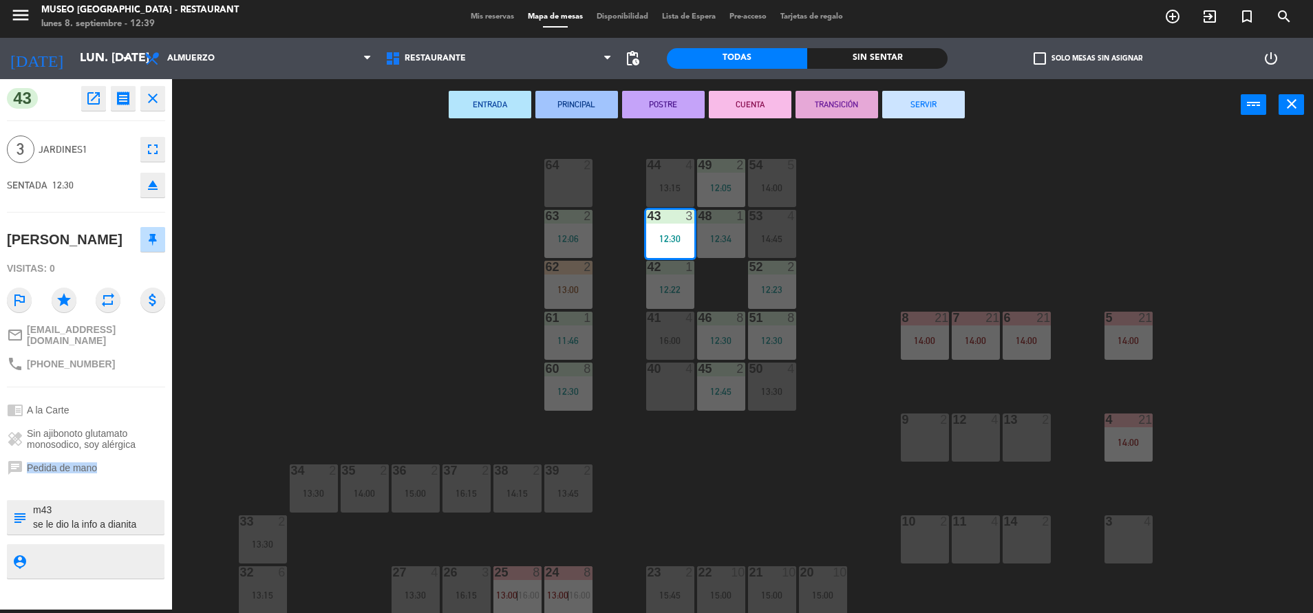
drag, startPoint x: 26, startPoint y: 464, endPoint x: 109, endPoint y: 461, distance: 83.3
click at [109, 461] on div "chat Pedida de mano" at bounding box center [86, 468] width 158 height 26
drag, startPoint x: 109, startPoint y: 461, endPoint x: 123, endPoint y: 514, distance: 54.7
click at [123, 514] on textarea at bounding box center [97, 517] width 131 height 29
click at [353, 355] on div "44 4 13:15 49 2 12:05 54 5 14:00 64 2 48 1 12:34 53 4 14:45 63 2 12:06 43 3 12:…" at bounding box center [749, 373] width 1128 height 479
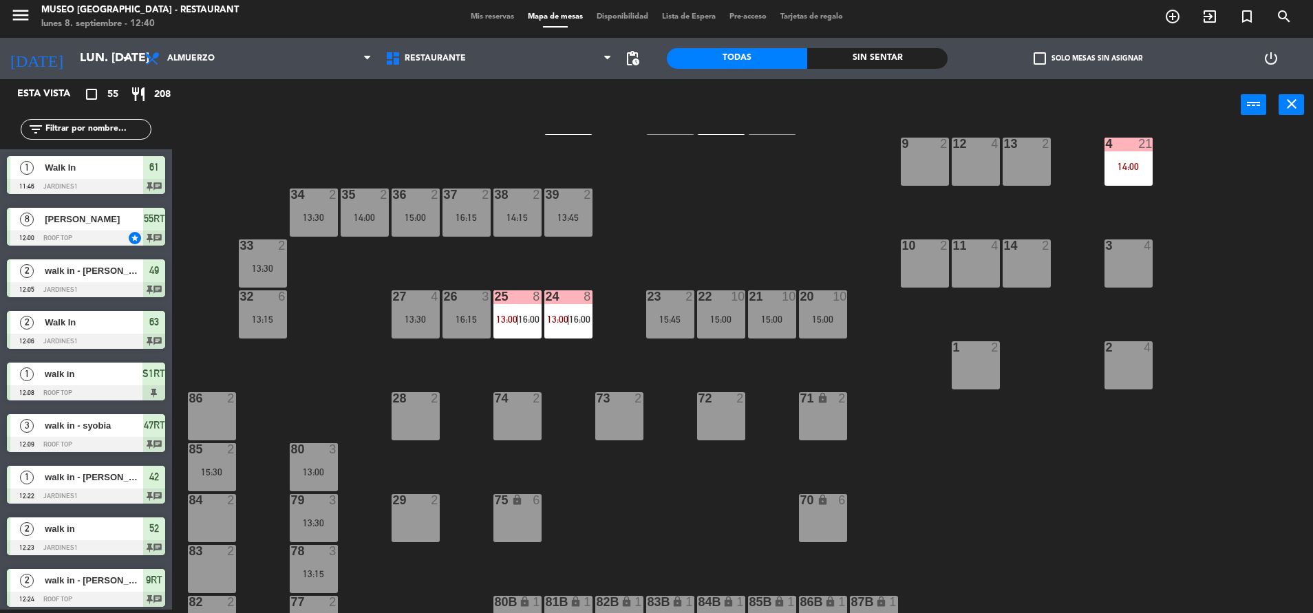
scroll to position [0, 0]
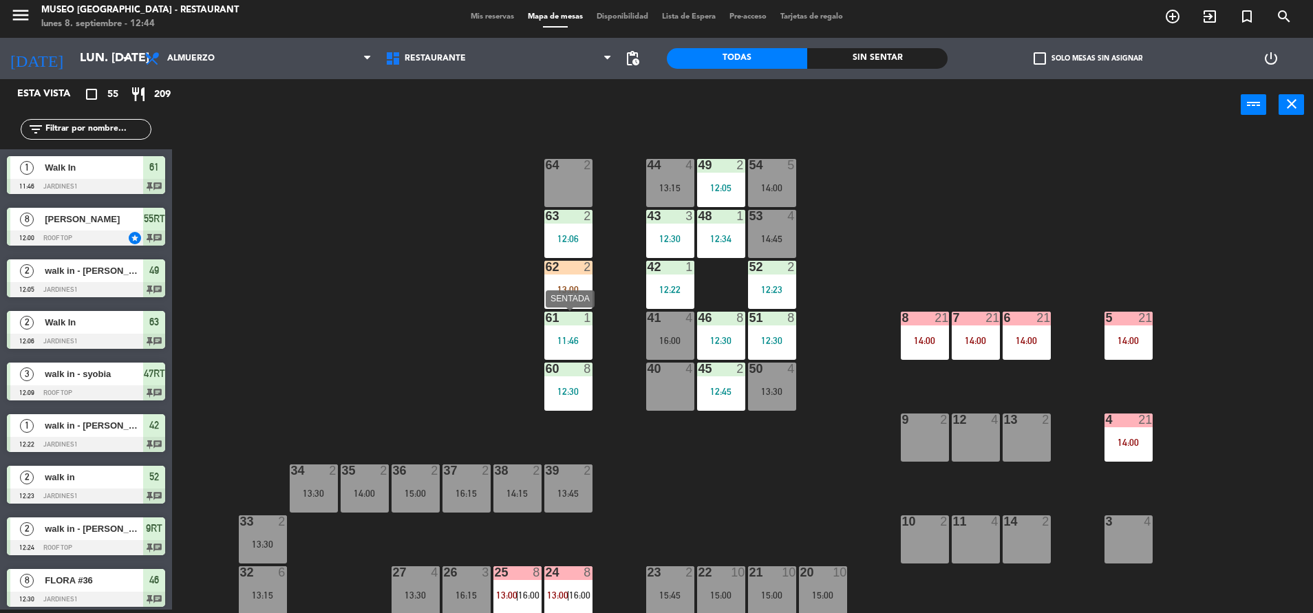
click at [572, 330] on div "61 1 11:46" at bounding box center [568, 336] width 48 height 48
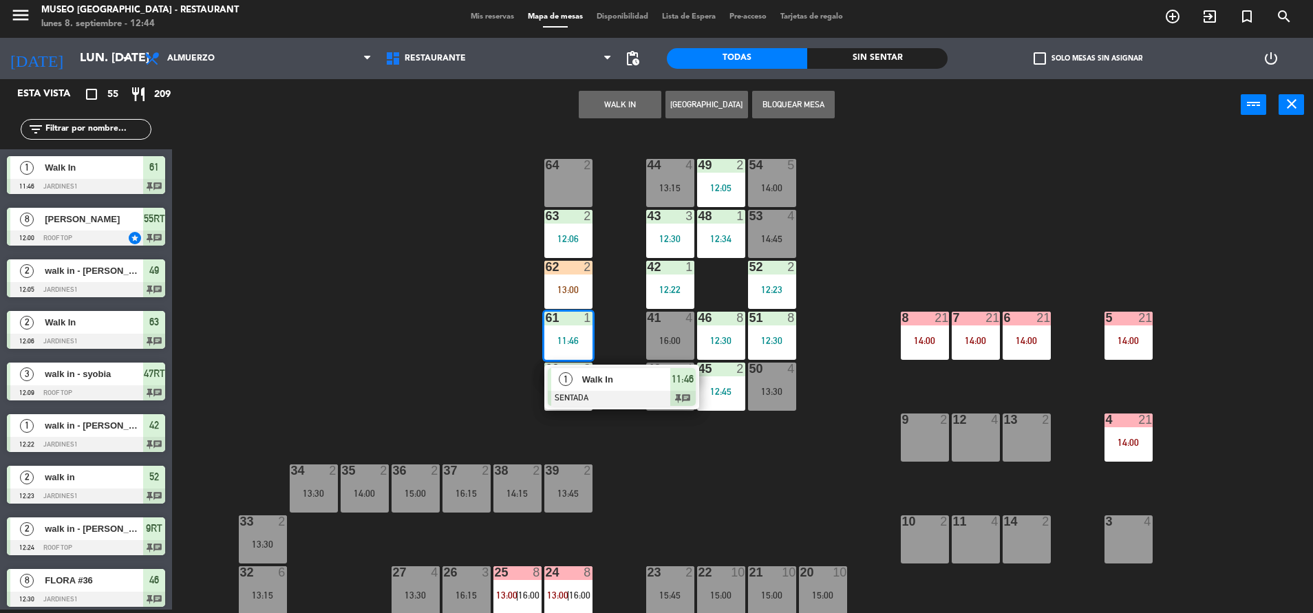
click at [642, 377] on span "Walk In" at bounding box center [626, 379] width 88 height 14
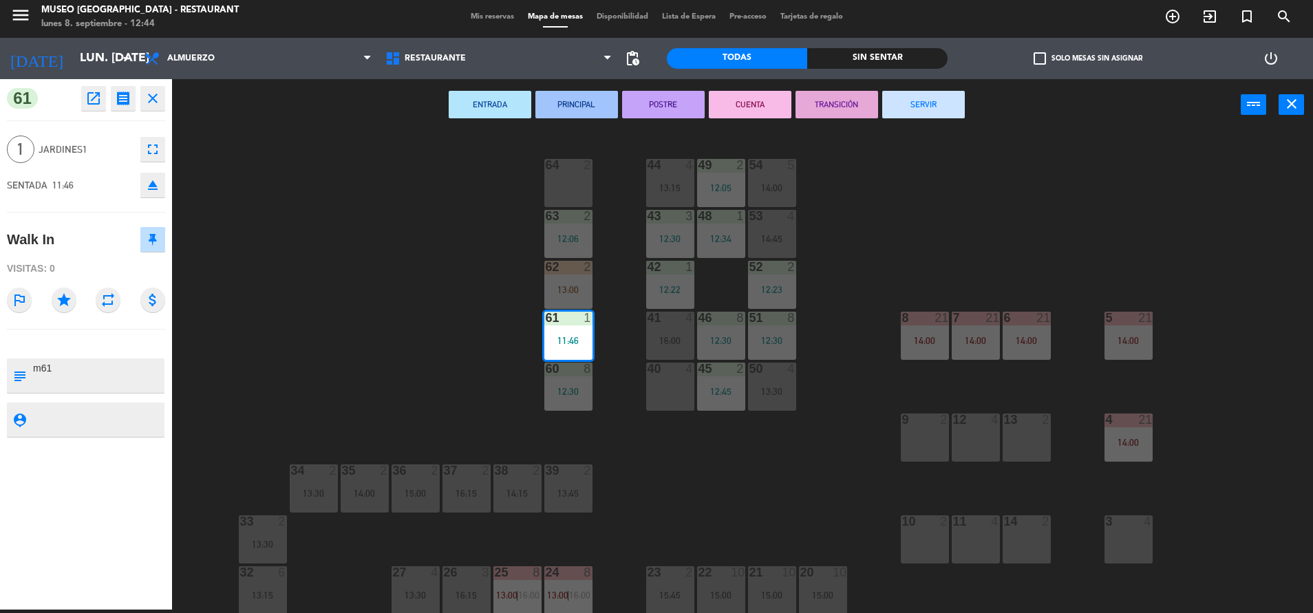
click at [945, 100] on button "SERVIR" at bounding box center [923, 105] width 83 height 28
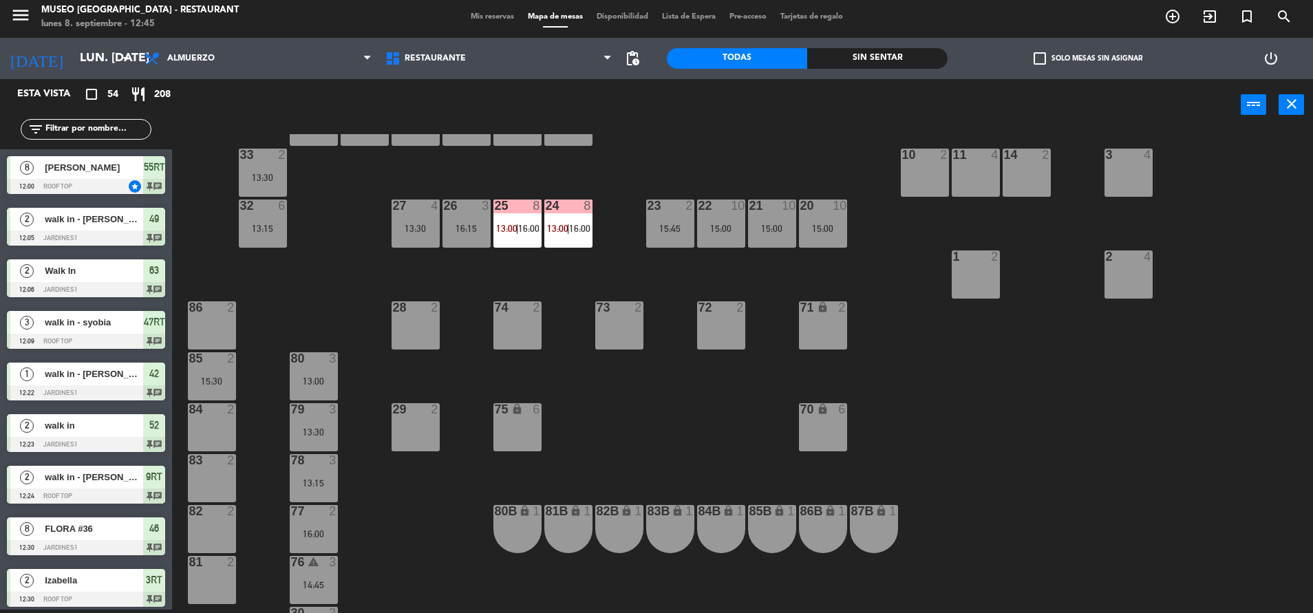
scroll to position [394, 0]
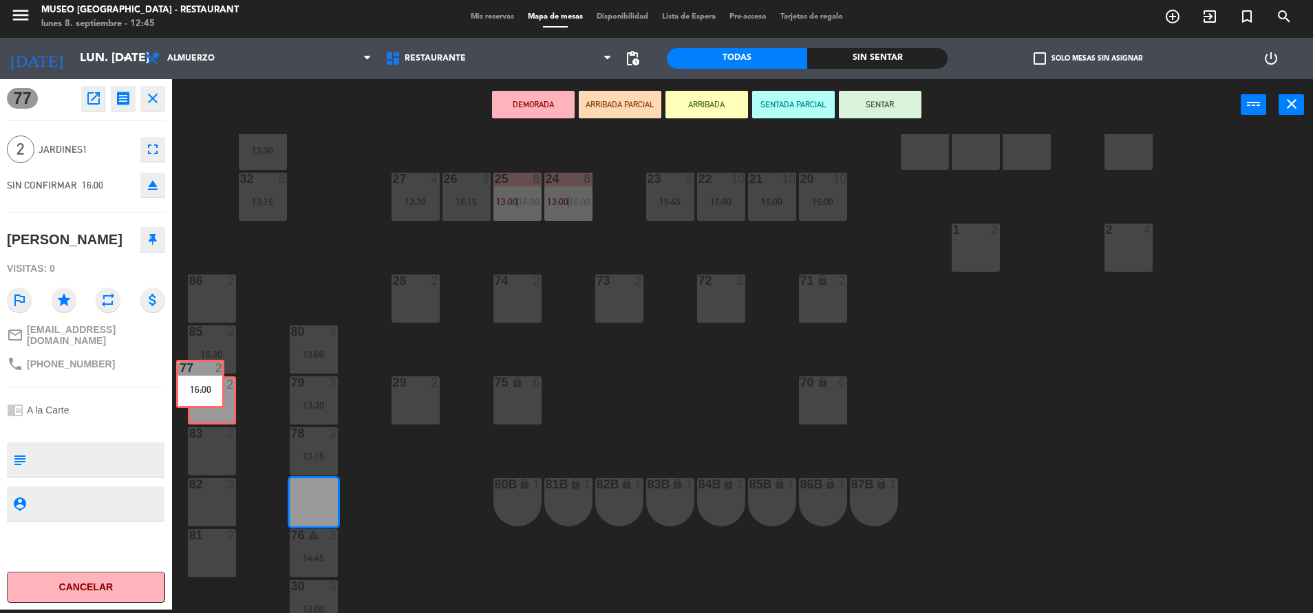
drag, startPoint x: 319, startPoint y: 507, endPoint x: 204, endPoint y: 393, distance: 162.0
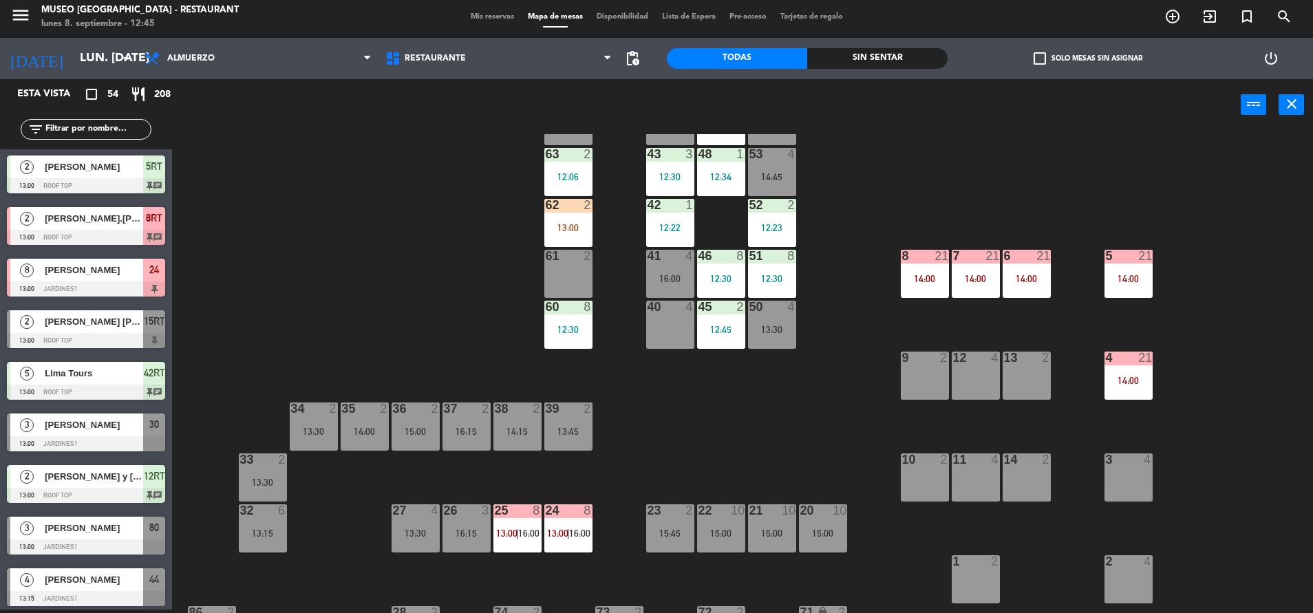
scroll to position [0, 0]
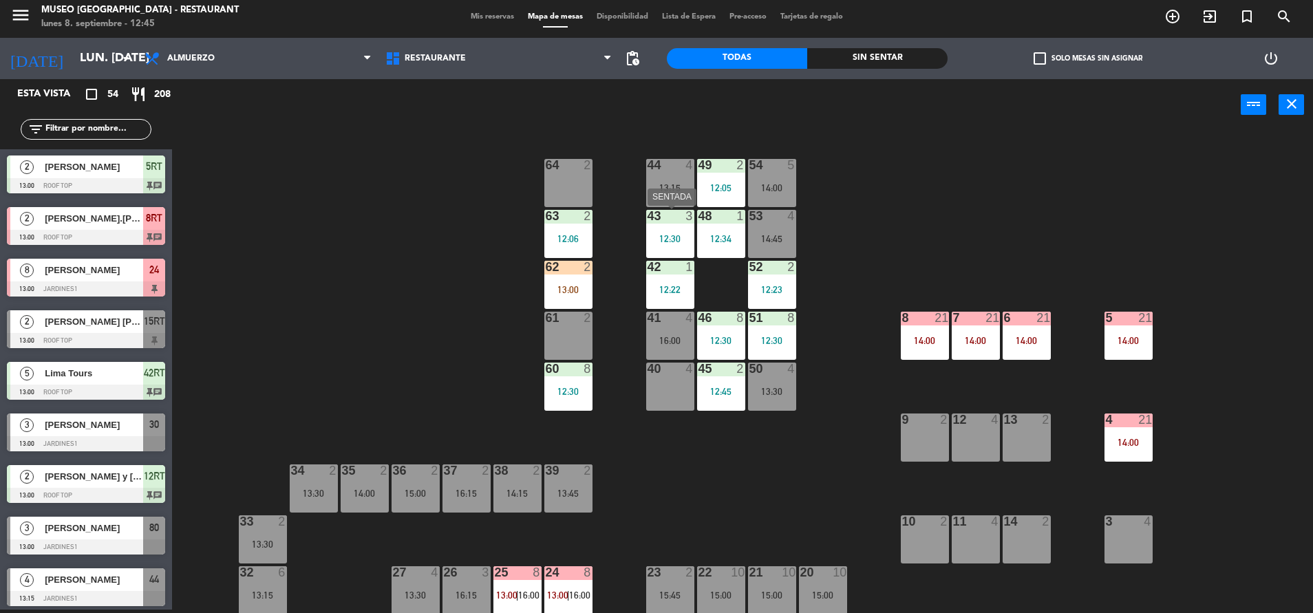
click at [659, 229] on div "43 3 12:30" at bounding box center [670, 234] width 48 height 48
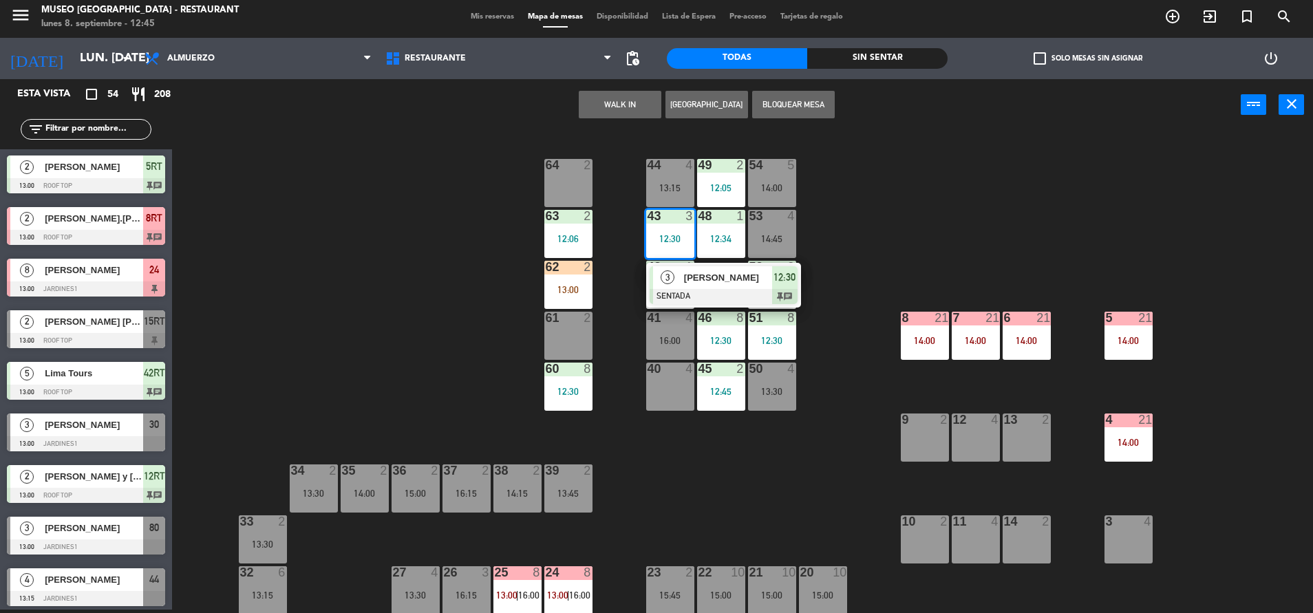
click at [844, 219] on div "44 4 13:15 49 2 12:05 54 5 14:00 64 2 48 1 12:34 53 4 14:45 63 2 12:06 43 3 12:…" at bounding box center [749, 373] width 1128 height 479
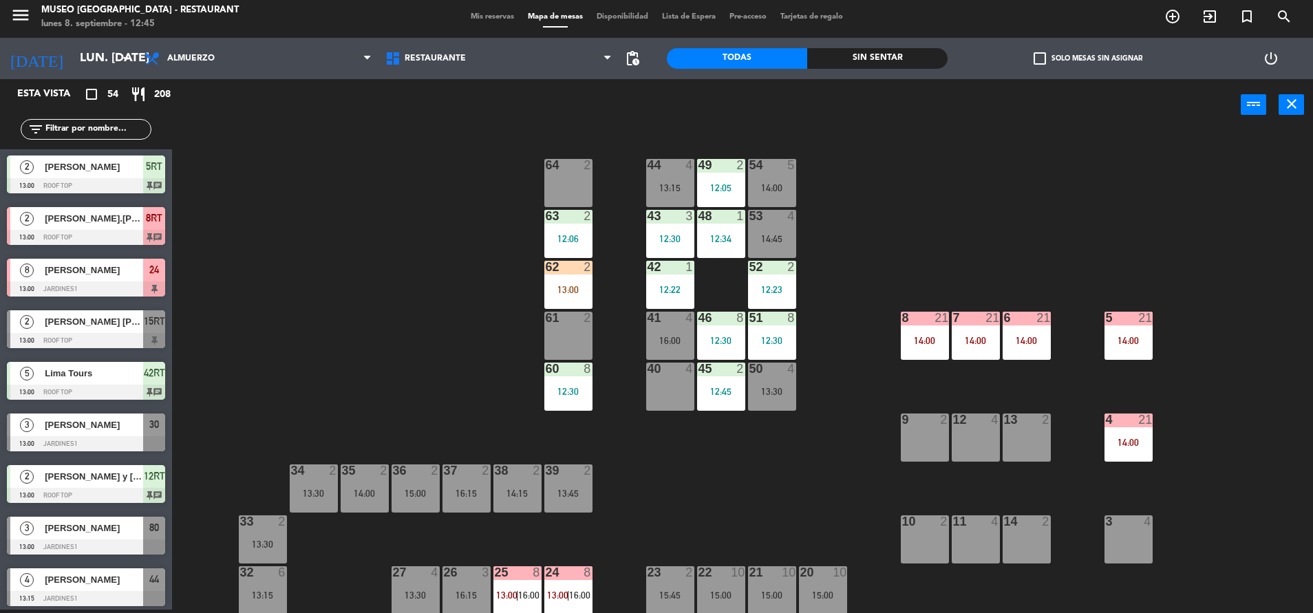
click at [587, 273] on div "2" at bounding box center [588, 267] width 8 height 12
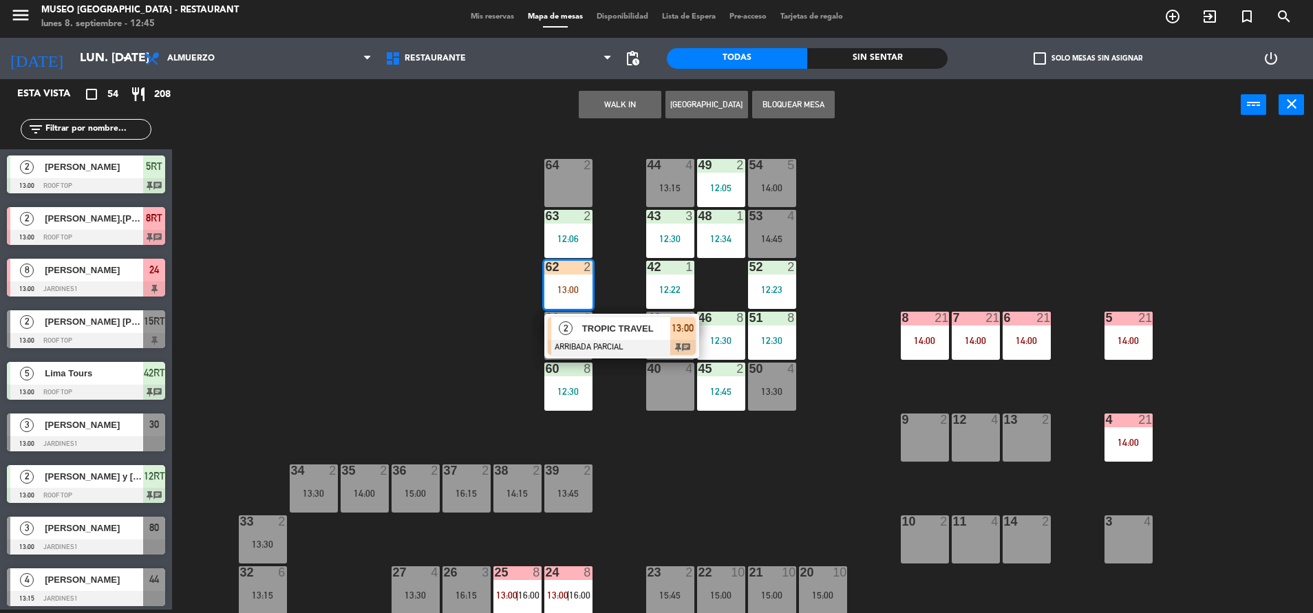
click at [640, 357] on div "2 TROPIC TRAVEL ARRIBADA PARCIAL 13:00 chat" at bounding box center [621, 336] width 155 height 45
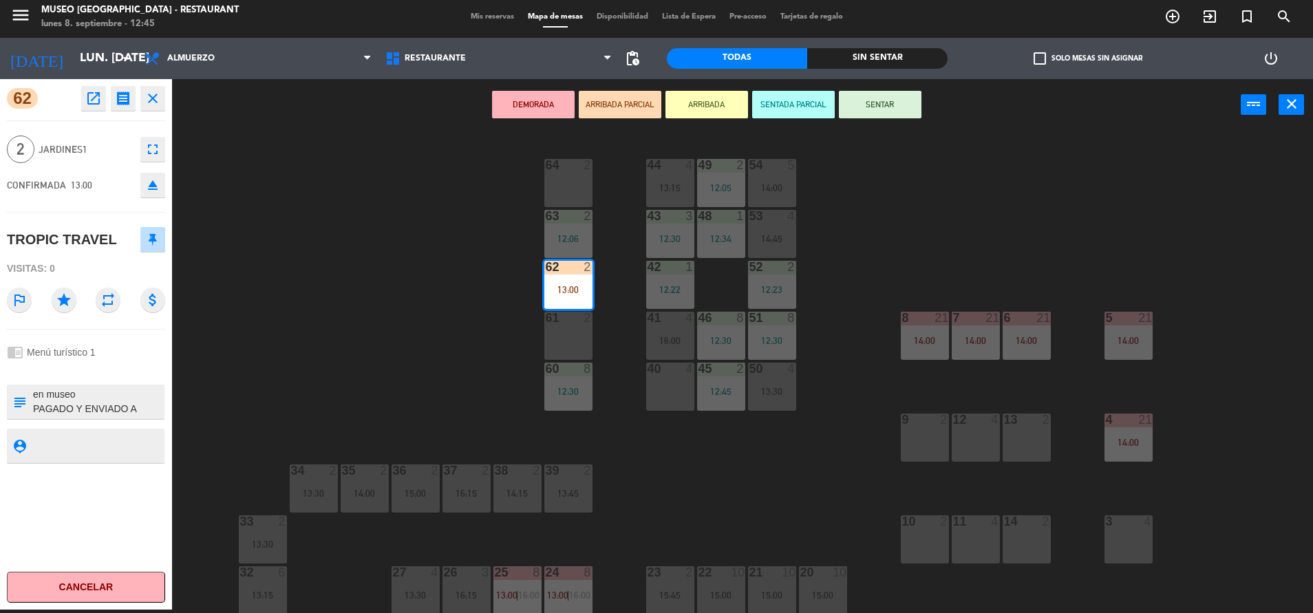
click at [293, 413] on div "44 4 13:15 49 2 12:05 54 5 14:00 64 2 48 1 12:34 53 4 14:45 63 2 12:06 43 3 12:…" at bounding box center [749, 373] width 1128 height 479
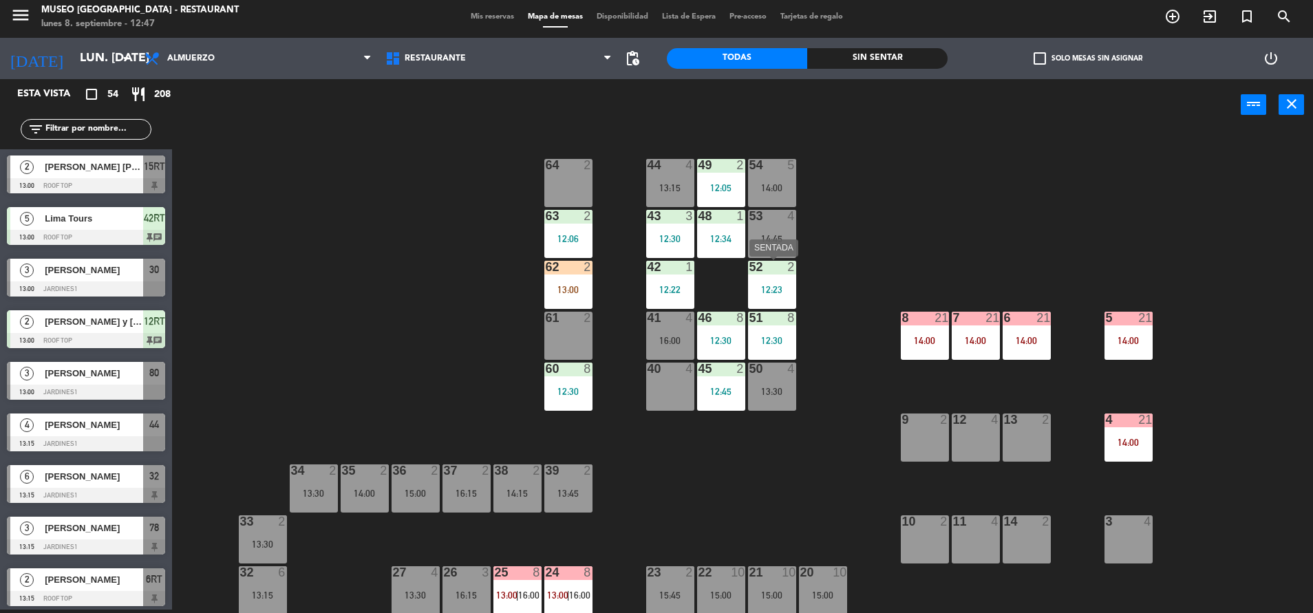
click at [778, 298] on div "52 2 12:23" at bounding box center [772, 285] width 48 height 48
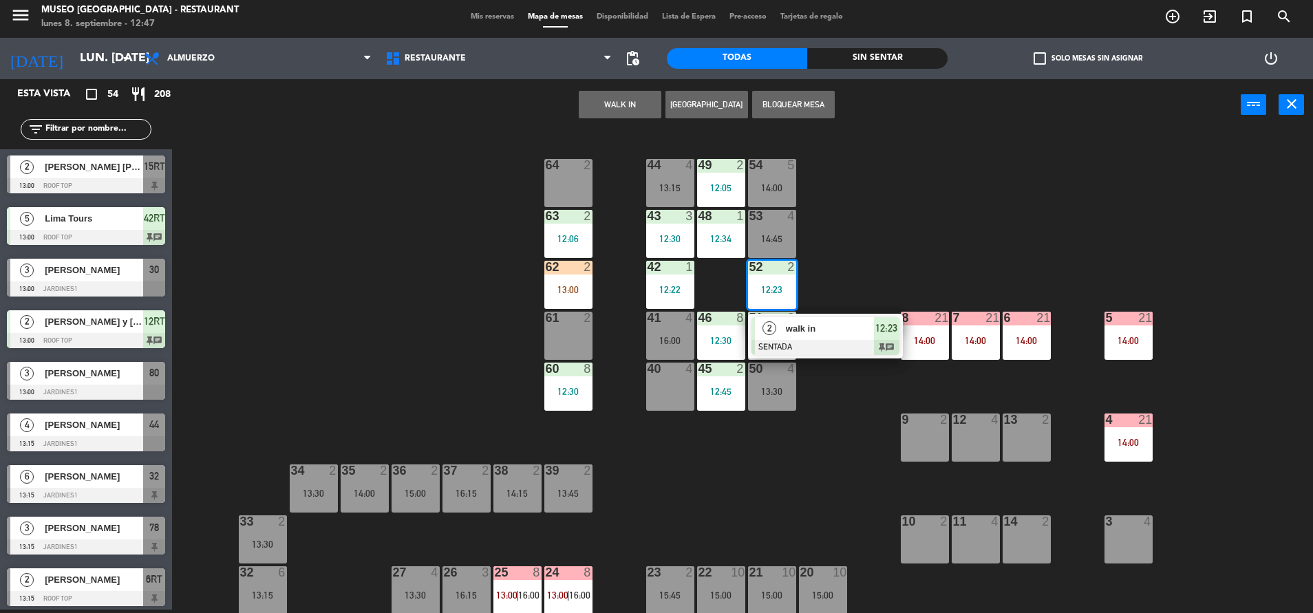
click at [871, 284] on div "44 4 13:15 49 2 12:05 54 5 14:00 64 2 48 1 12:34 53 4 14:45 63 2 12:06 43 3 12:…" at bounding box center [749, 373] width 1128 height 479
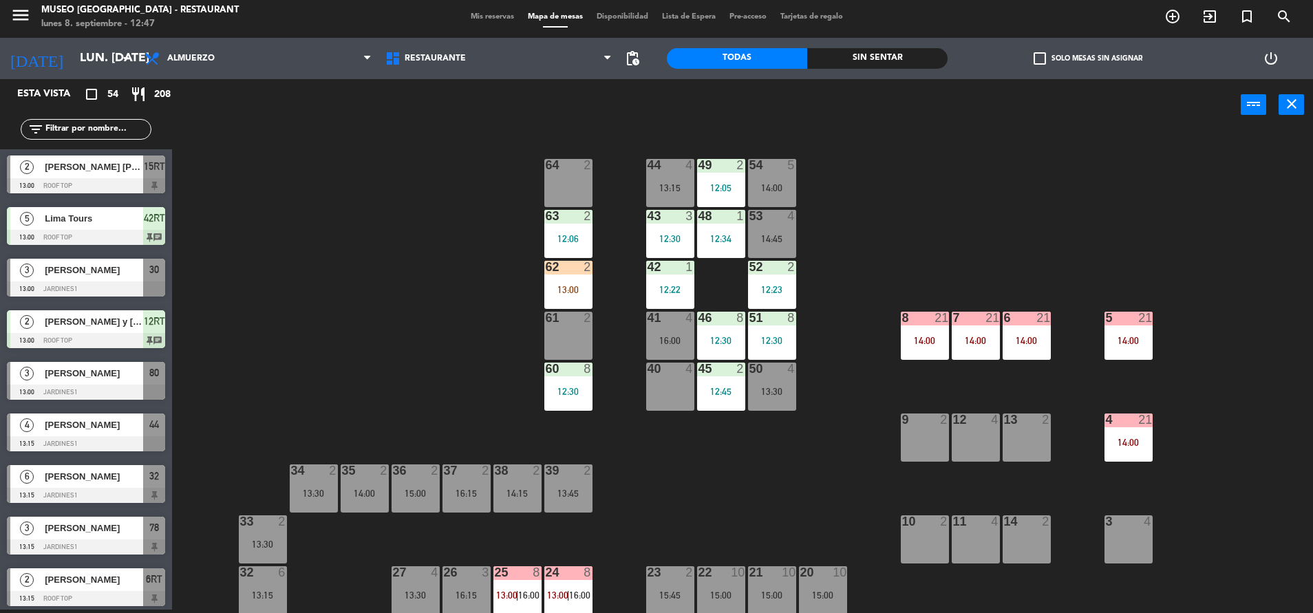
click at [781, 281] on div "52 2 12:23" at bounding box center [772, 285] width 48 height 48
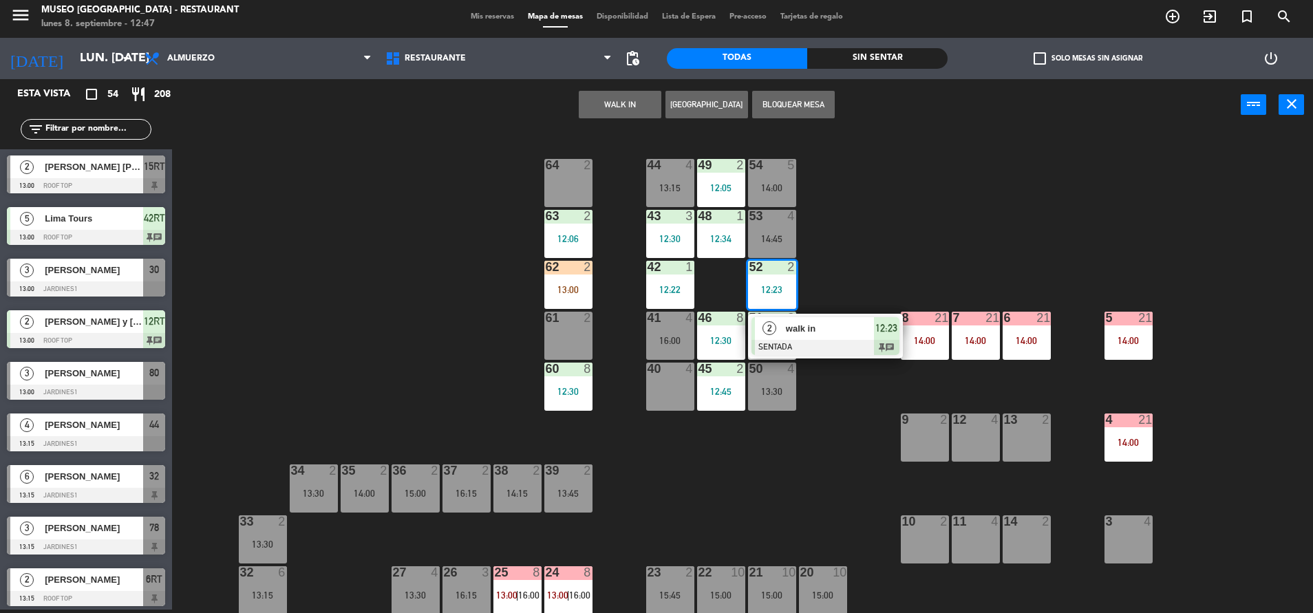
click at [872, 272] on div "44 4 13:15 49 2 12:05 54 5 14:00 64 2 48 1 12:34 53 4 14:45 63 2 12:06 43 3 12:…" at bounding box center [749, 373] width 1128 height 479
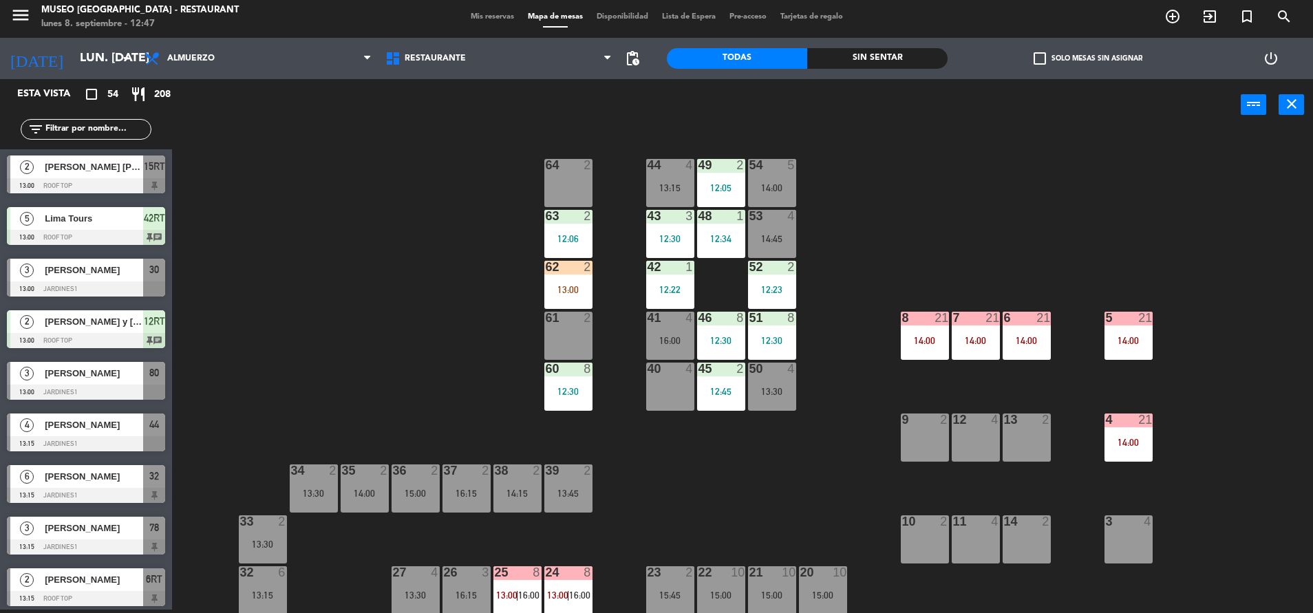
click at [772, 281] on div "52 2 12:23" at bounding box center [772, 285] width 48 height 48
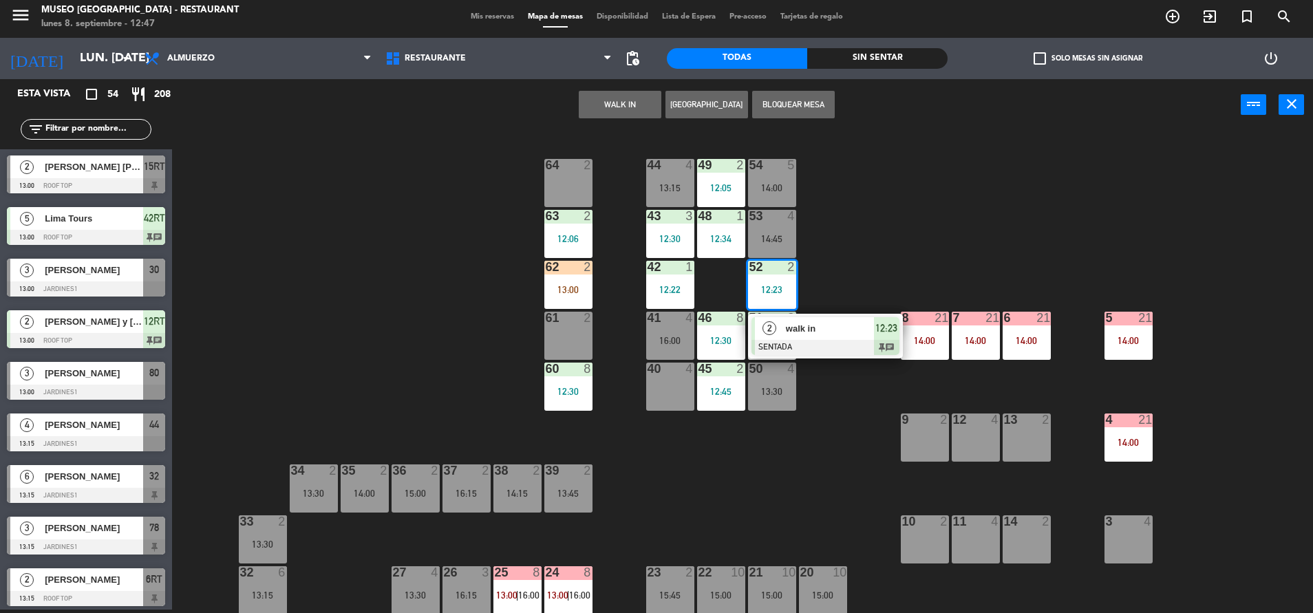
click at [829, 339] on div "walk in" at bounding box center [828, 328] width 89 height 23
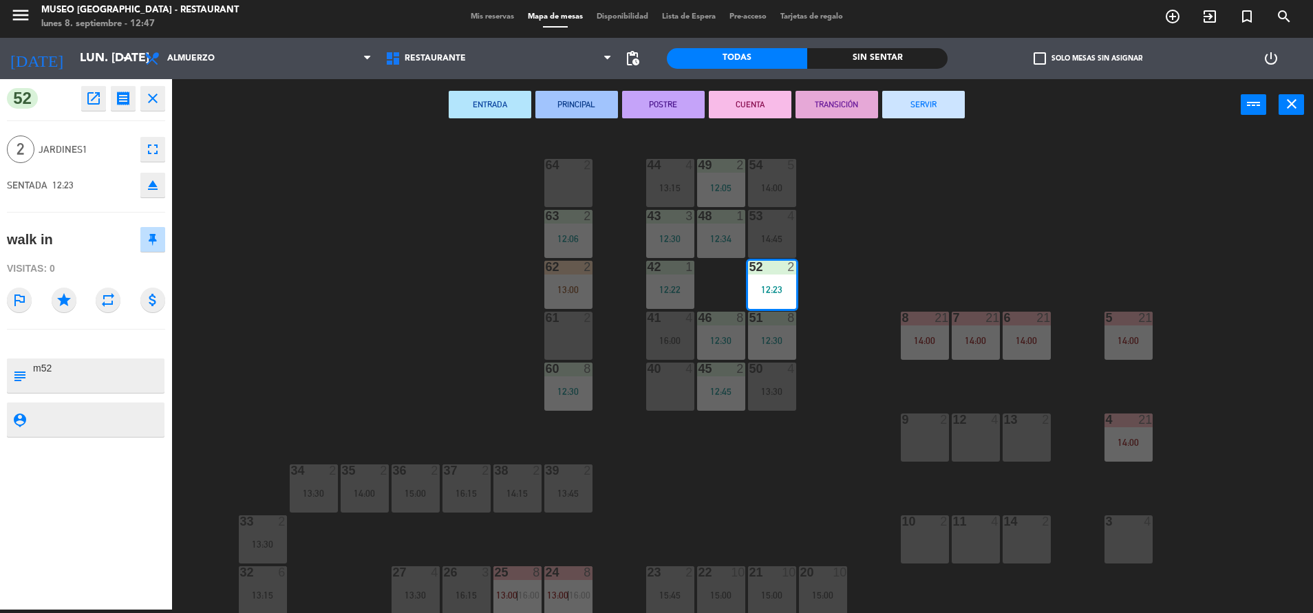
click at [873, 215] on div "44 4 13:15 49 2 12:05 54 5 14:00 64 2 48 1 12:34 53 4 14:45 63 2 12:06 43 3 12:…" at bounding box center [749, 373] width 1128 height 479
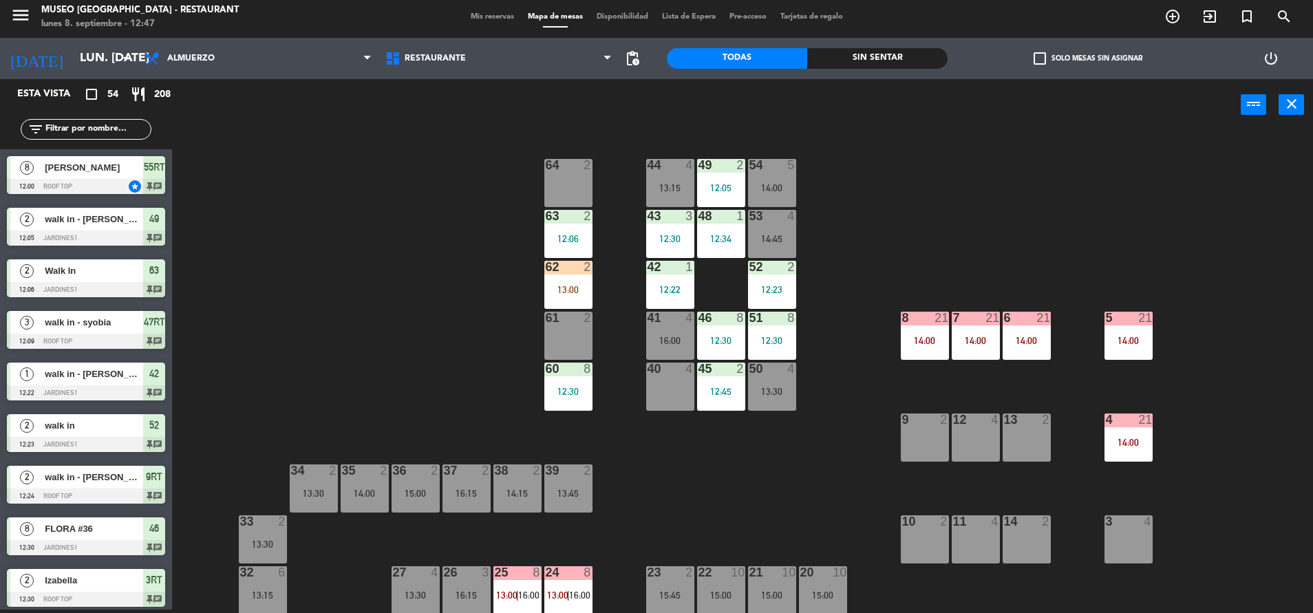
click at [81, 127] on input "text" at bounding box center [97, 129] width 107 height 15
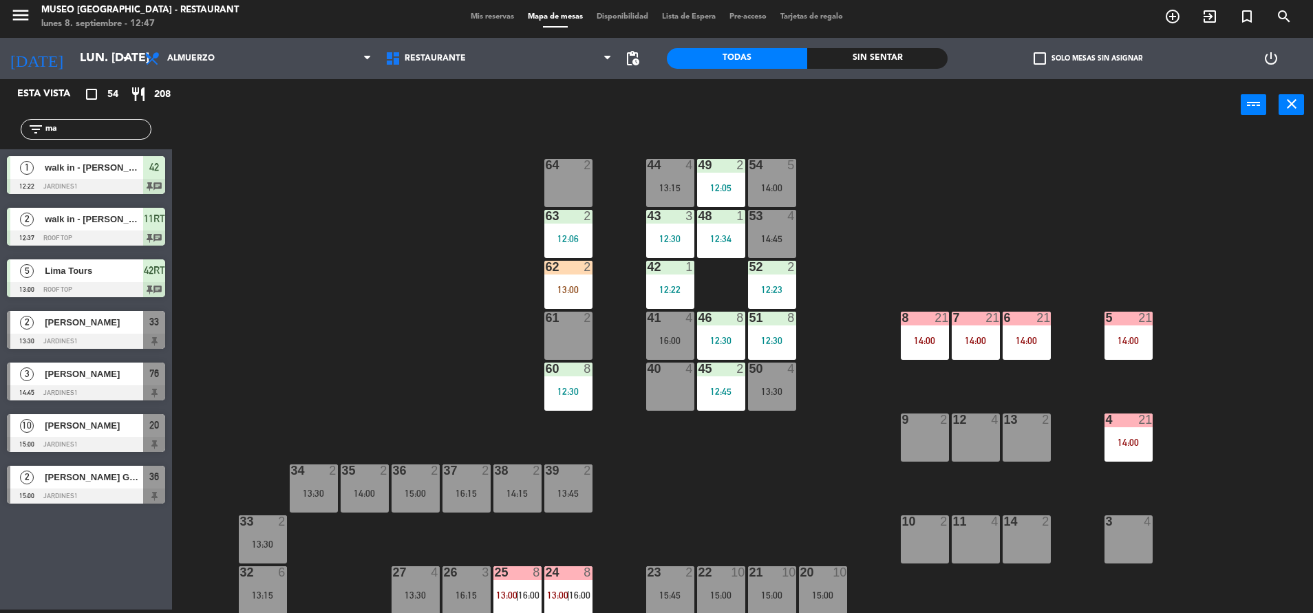
type input "m"
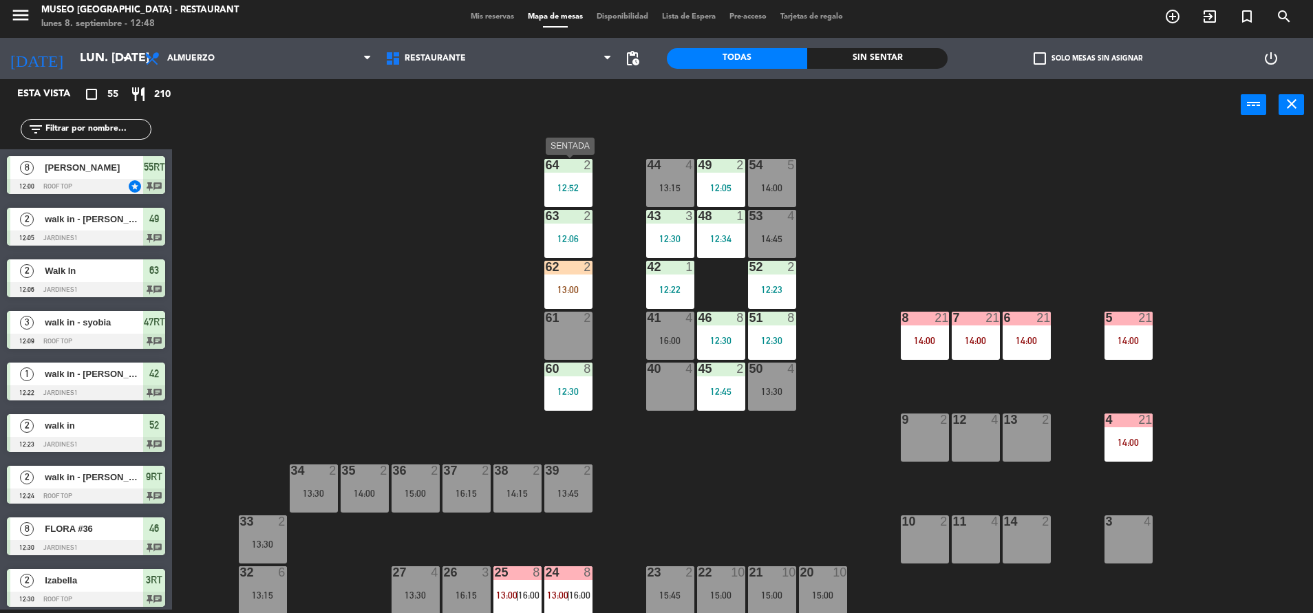
click at [557, 199] on div "64 2 12:52" at bounding box center [568, 183] width 48 height 48
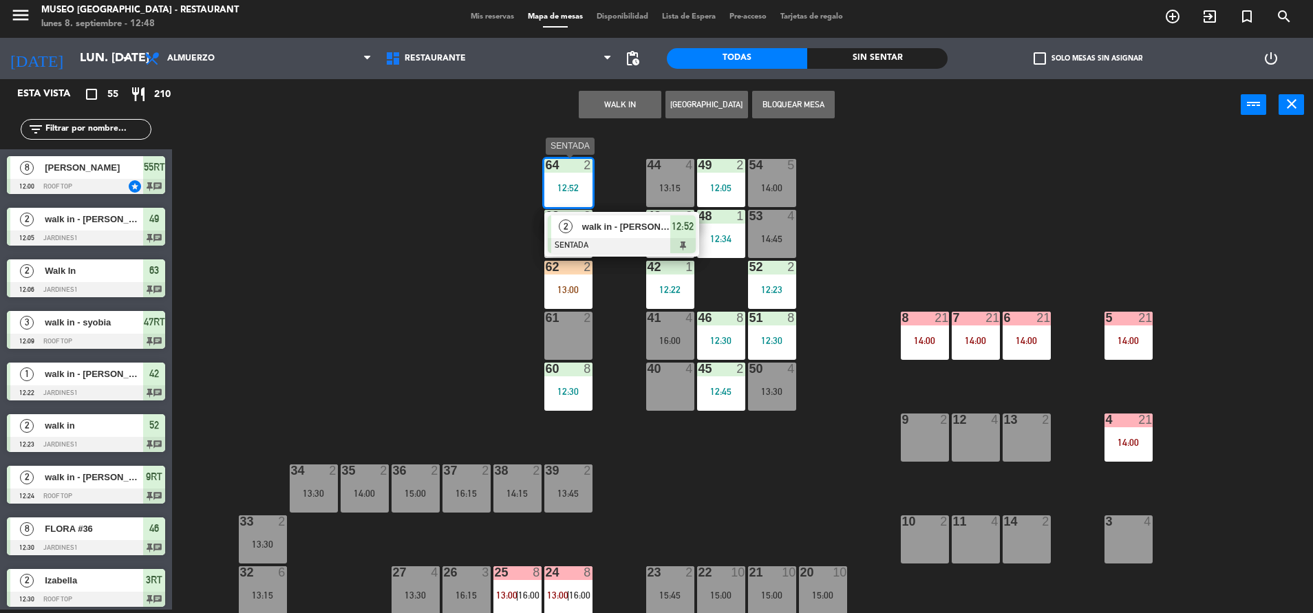
click at [625, 231] on span "walk in - [PERSON_NAME] [PERSON_NAME]" at bounding box center [626, 227] width 88 height 14
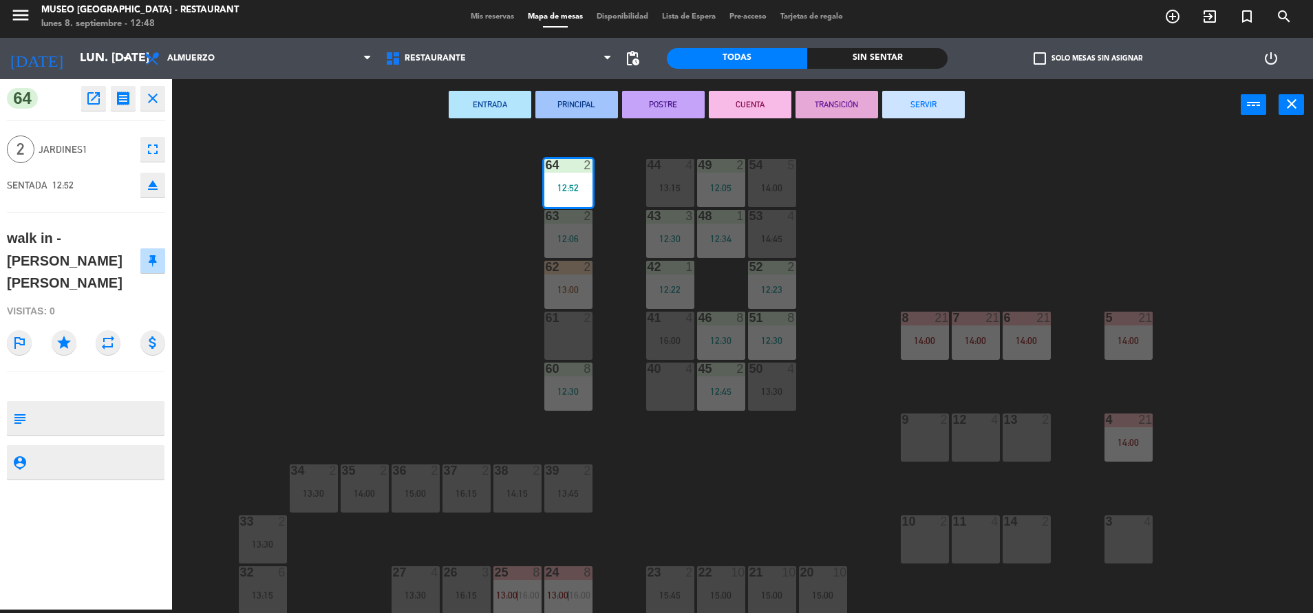
click at [48, 404] on textarea at bounding box center [97, 418] width 131 height 29
type textarea "m64"
click at [117, 299] on div "Visitas: 0" at bounding box center [86, 311] width 158 height 24
click at [926, 162] on div "44 4 13:15 49 2 12:05 54 5 14:00 64 2 12:52 48 1 12:34 53 4 14:45 63 2 12:06 43…" at bounding box center [749, 373] width 1128 height 479
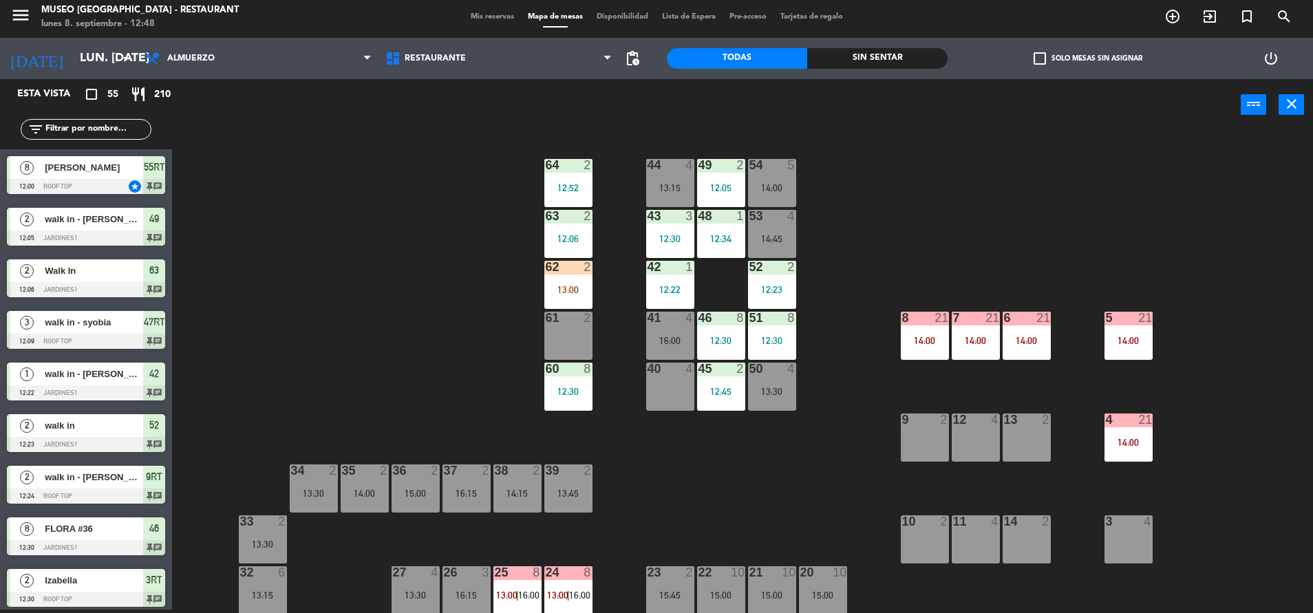
scroll to position [3, 0]
click at [559, 513] on div "44 4 13:15 49 2 12:05 54 5 14:00 64 2 12:52 48 1 12:34 53 4 14:45 63 2 12:06 43…" at bounding box center [749, 373] width 1128 height 479
click at [559, 504] on div "39 2 12:53" at bounding box center [568, 488] width 48 height 48
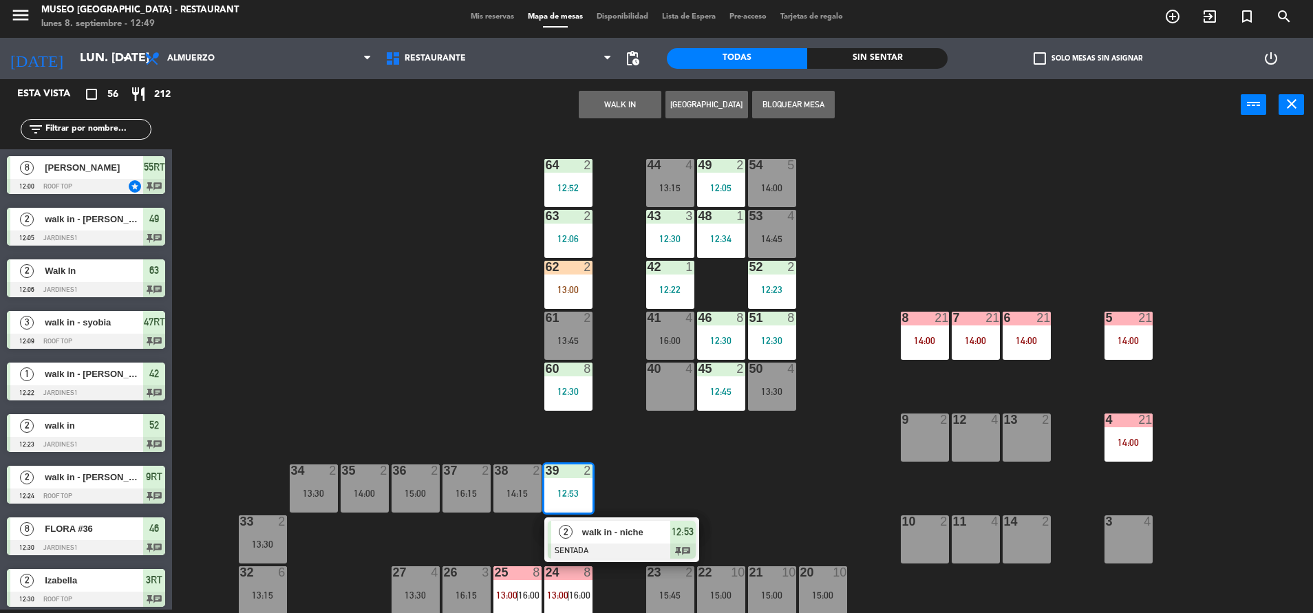
click at [634, 541] on div "walk in - niche" at bounding box center [625, 532] width 89 height 23
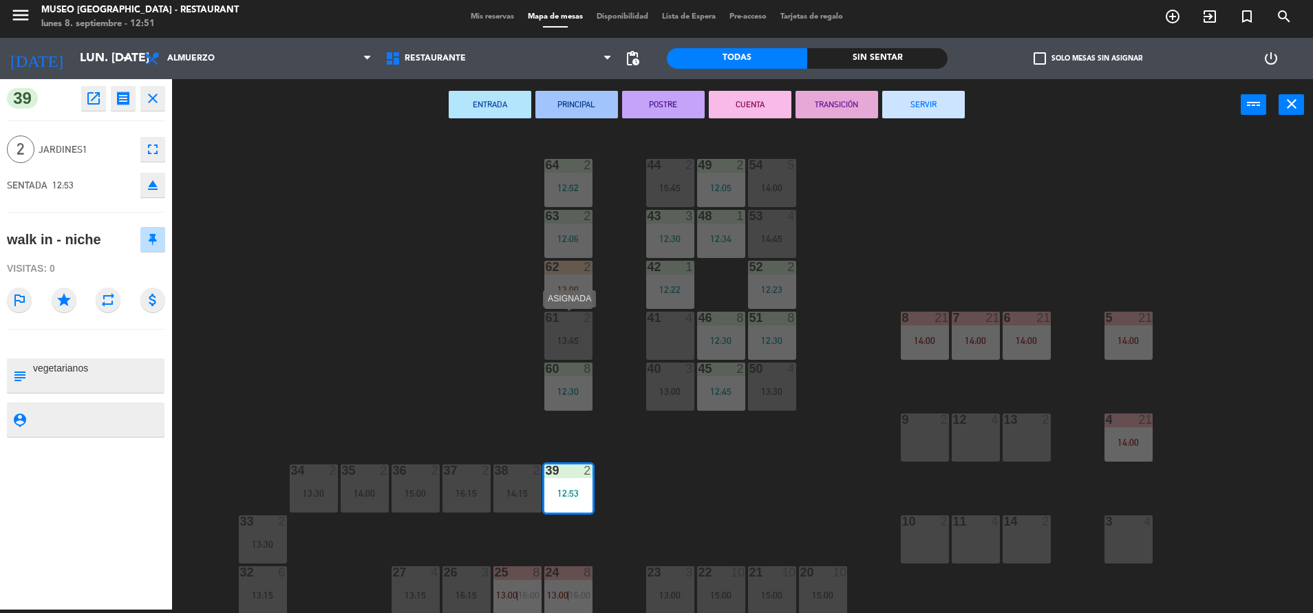
click at [562, 334] on div "61 2 13:45" at bounding box center [568, 336] width 48 height 48
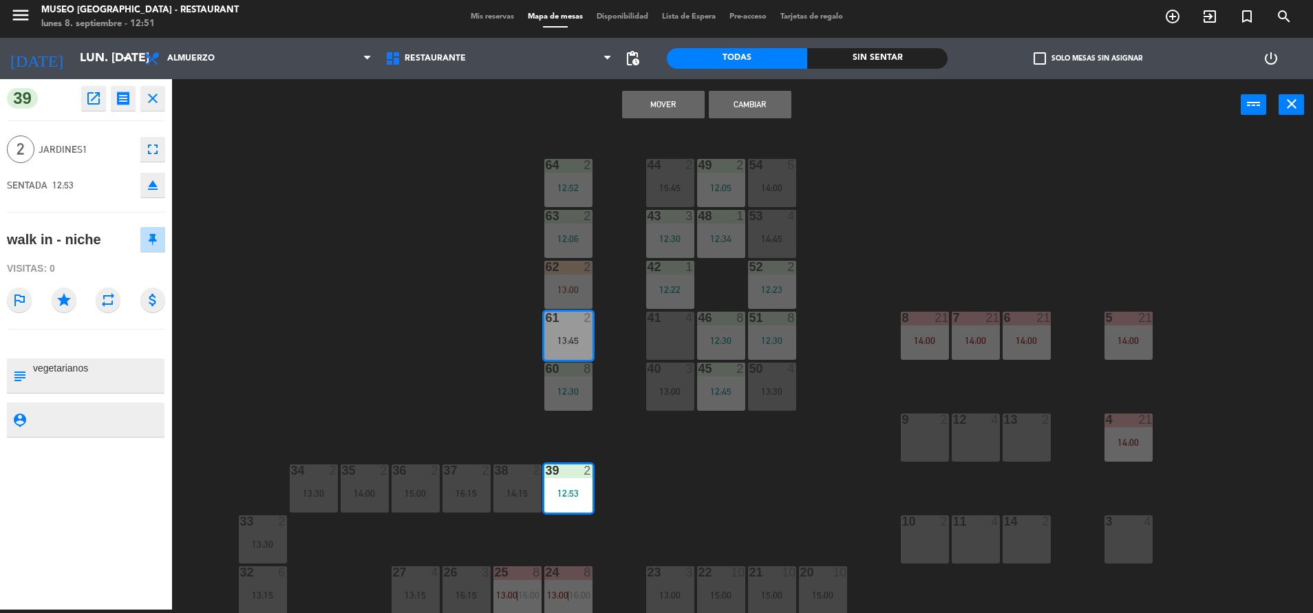
click at [760, 109] on button "Cambiar" at bounding box center [750, 105] width 83 height 28
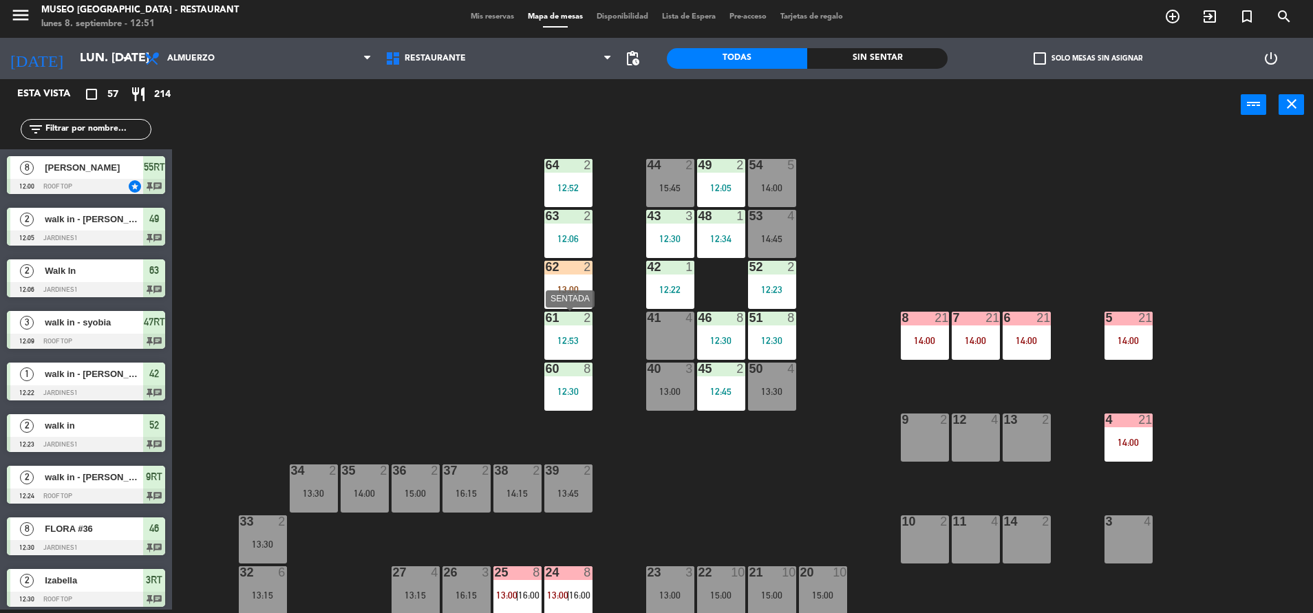
click at [557, 334] on div "61 2 12:53" at bounding box center [568, 336] width 48 height 48
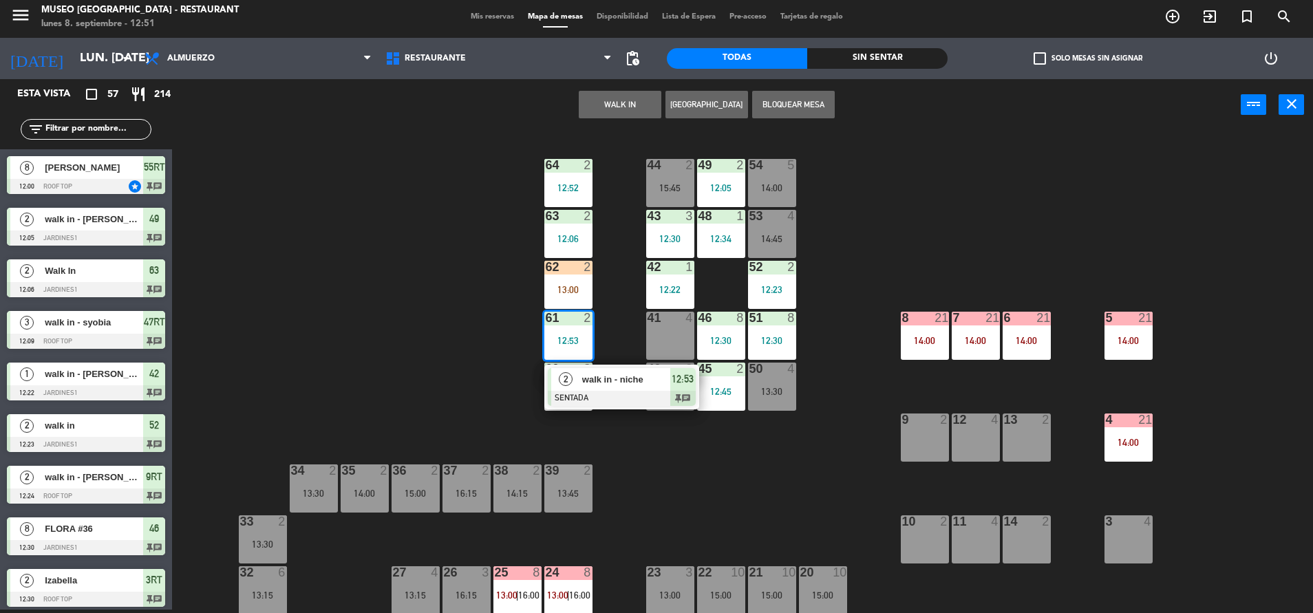
click at [610, 376] on span "walk in - niche" at bounding box center [626, 379] width 88 height 14
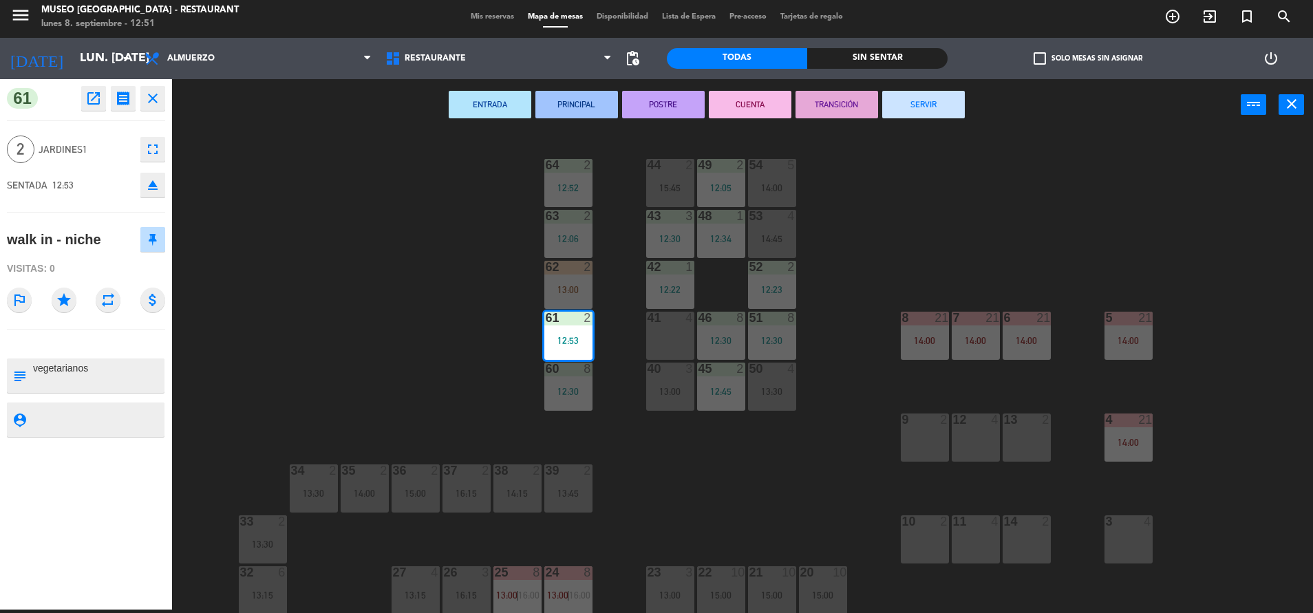
click at [94, 370] on textarea at bounding box center [97, 375] width 131 height 29
click at [32, 370] on textarea at bounding box center [97, 375] width 131 height 29
type textarea "m61 vegetarianos"
click at [111, 259] on div "Visitas: 0" at bounding box center [86, 269] width 158 height 24
click at [932, 203] on div "44 2 15:45 49 2 12:05 54 5 14:00 64 2 12:52 48 1 12:34 53 4 14:45 63 2 12:06 43…" at bounding box center [749, 373] width 1128 height 479
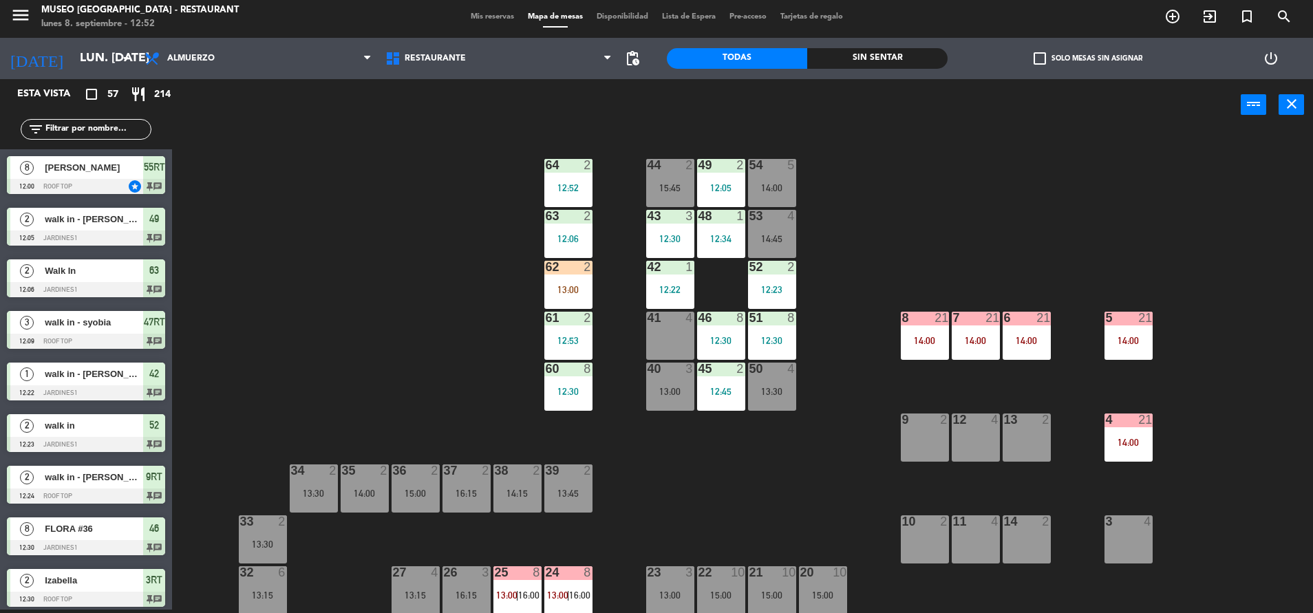
click at [118, 129] on input "text" at bounding box center [97, 129] width 107 height 15
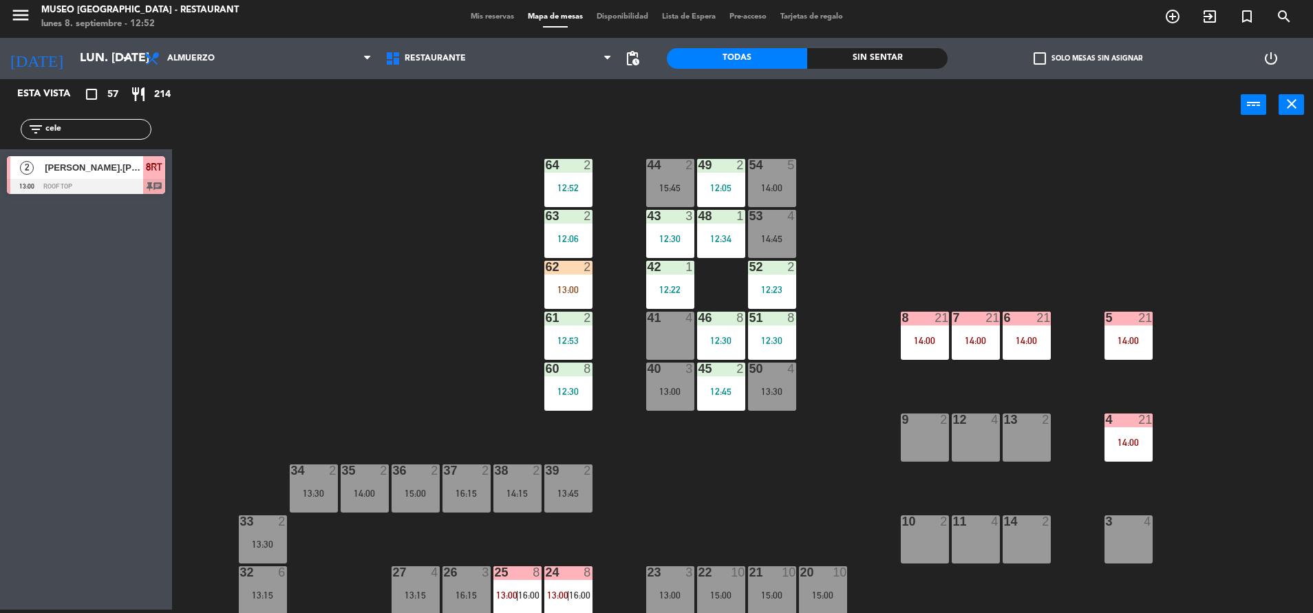
type input "cele"
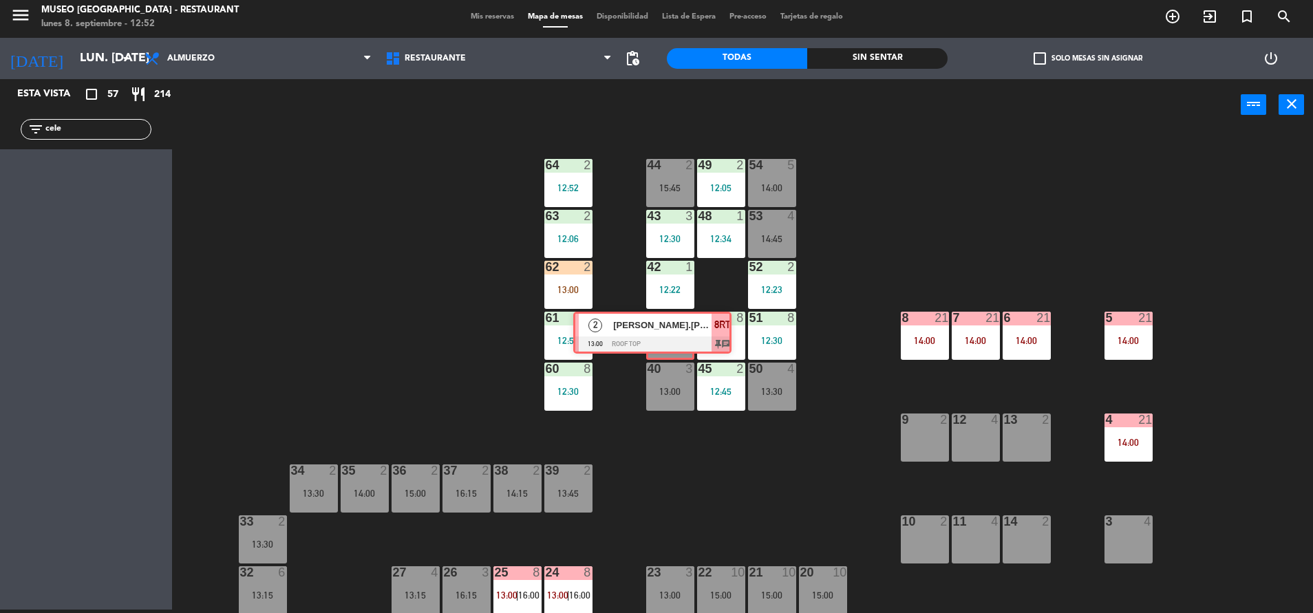
drag, startPoint x: 103, startPoint y: 177, endPoint x: 667, endPoint y: 333, distance: 585.5
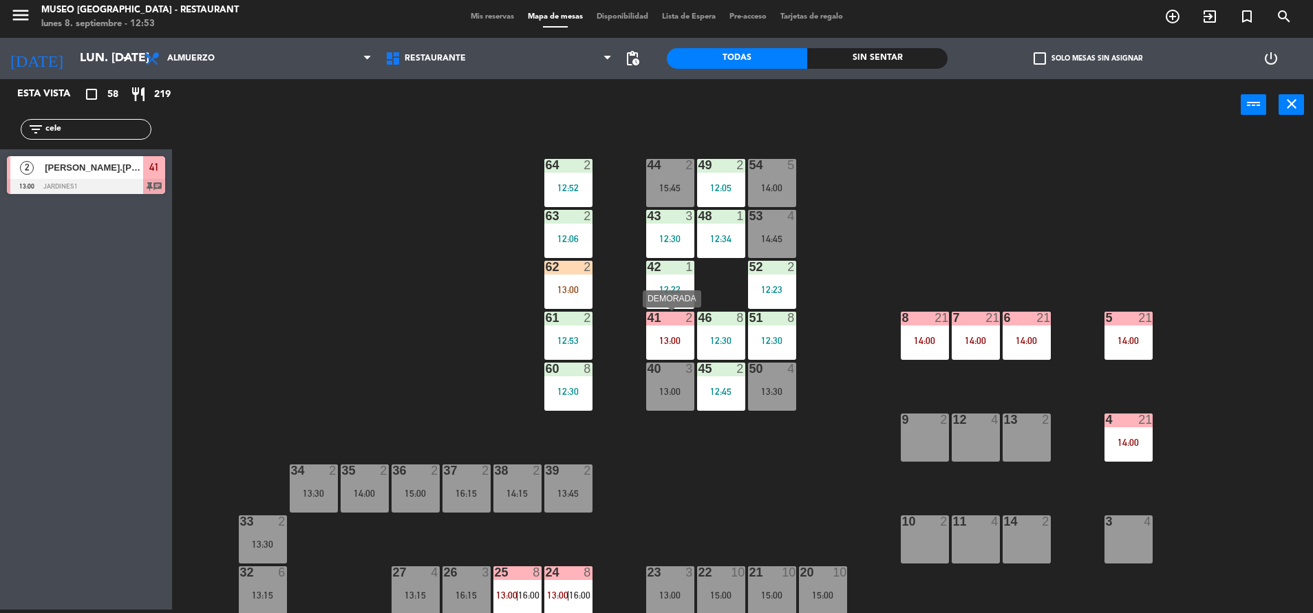
click at [667, 333] on div "41 2 13:00" at bounding box center [670, 336] width 48 height 48
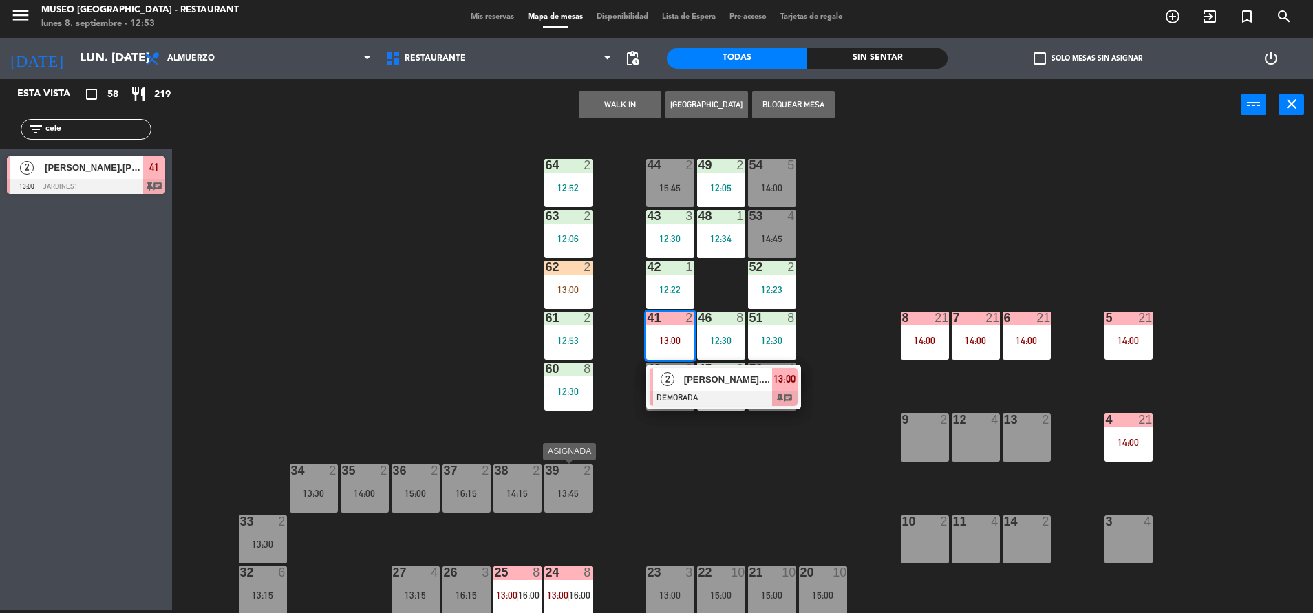
click at [559, 493] on div "13:45" at bounding box center [568, 494] width 48 height 10
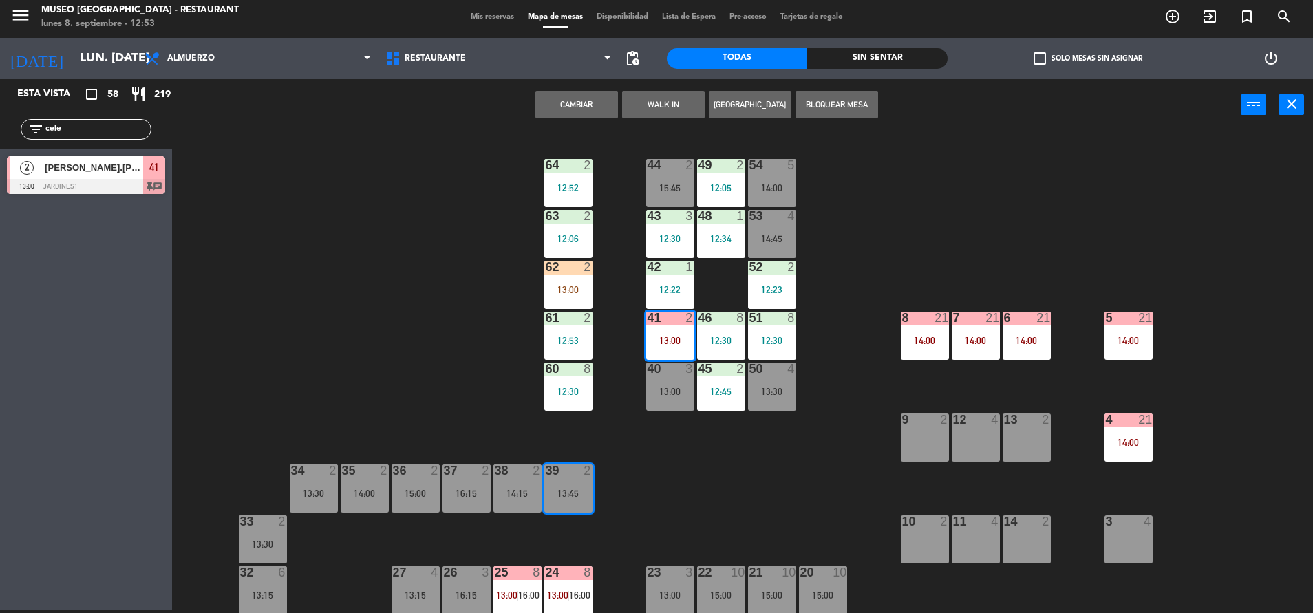
click at [586, 100] on button "Cambiar" at bounding box center [576, 105] width 83 height 28
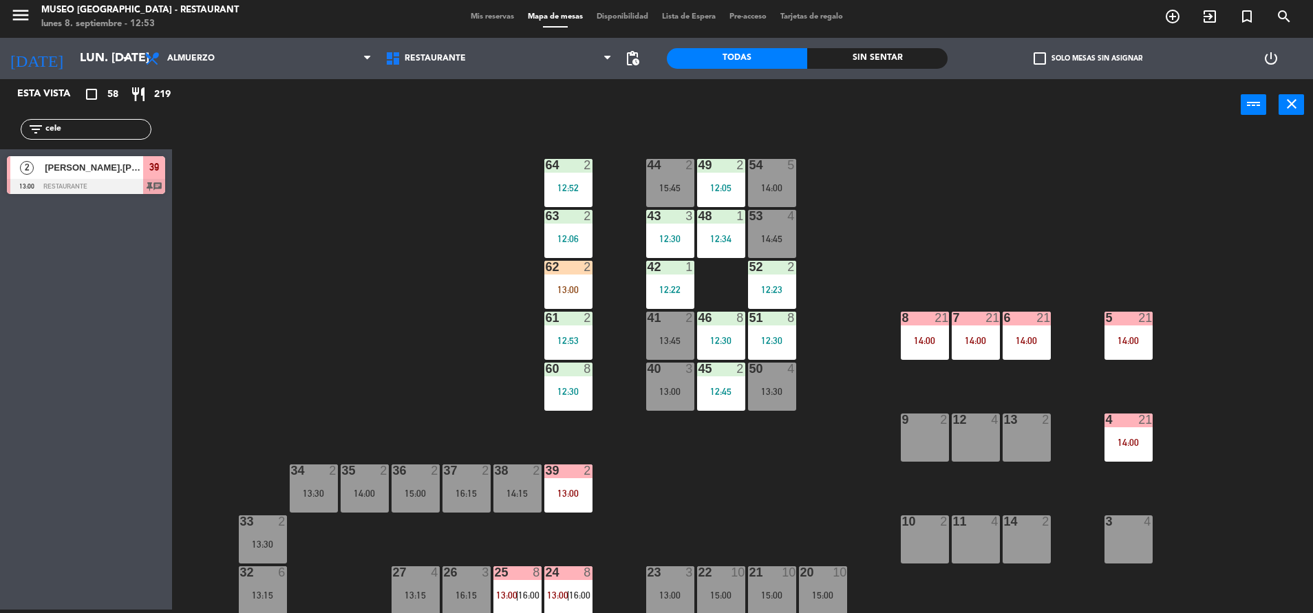
click at [575, 491] on div "13:00" at bounding box center [568, 494] width 48 height 10
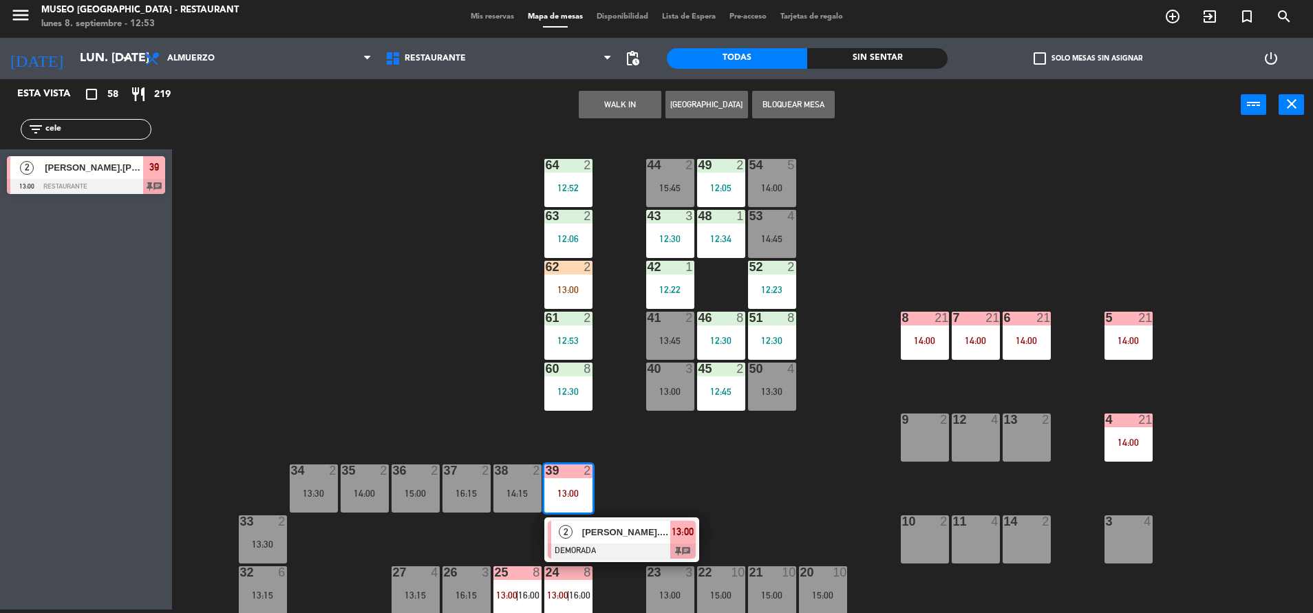
click at [649, 540] on div "[PERSON_NAME].[PERSON_NAME] x2" at bounding box center [625, 532] width 89 height 23
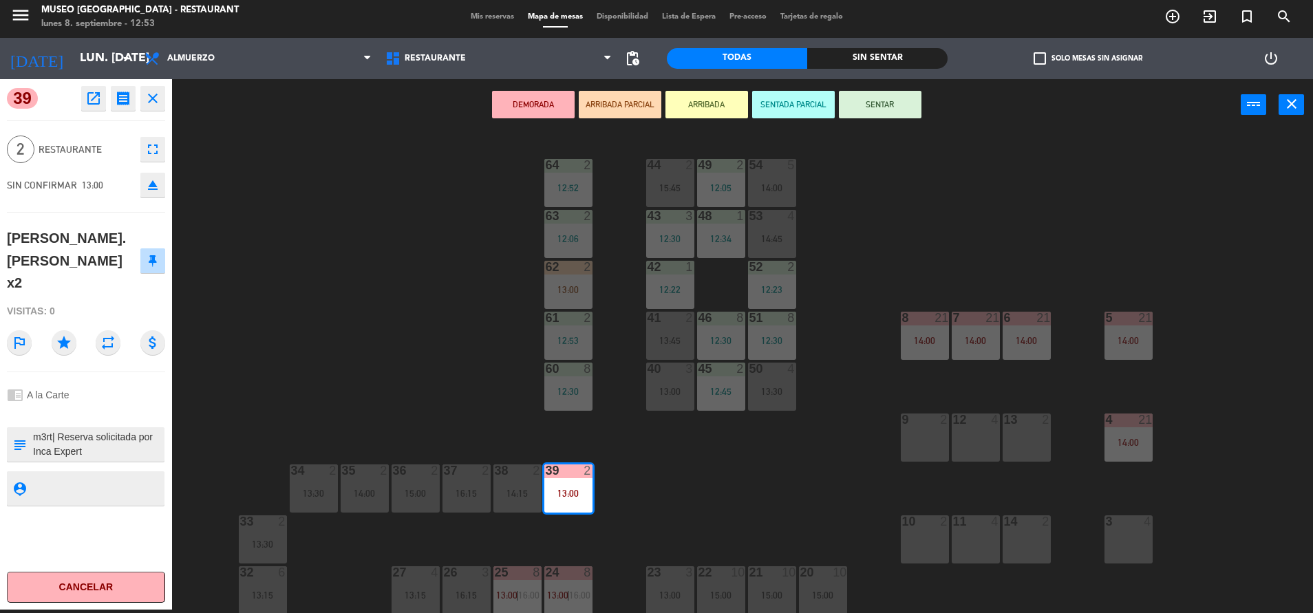
click at [47, 430] on textarea at bounding box center [97, 444] width 131 height 29
click at [52, 430] on textarea at bounding box center [97, 444] width 131 height 29
type textarea "m39| Reserva solicitada por Inca Expert A la carta, [DEMOGRAPHIC_DATA] pax 2 pa…"
click at [97, 299] on div "Visitas: 0" at bounding box center [86, 311] width 158 height 24
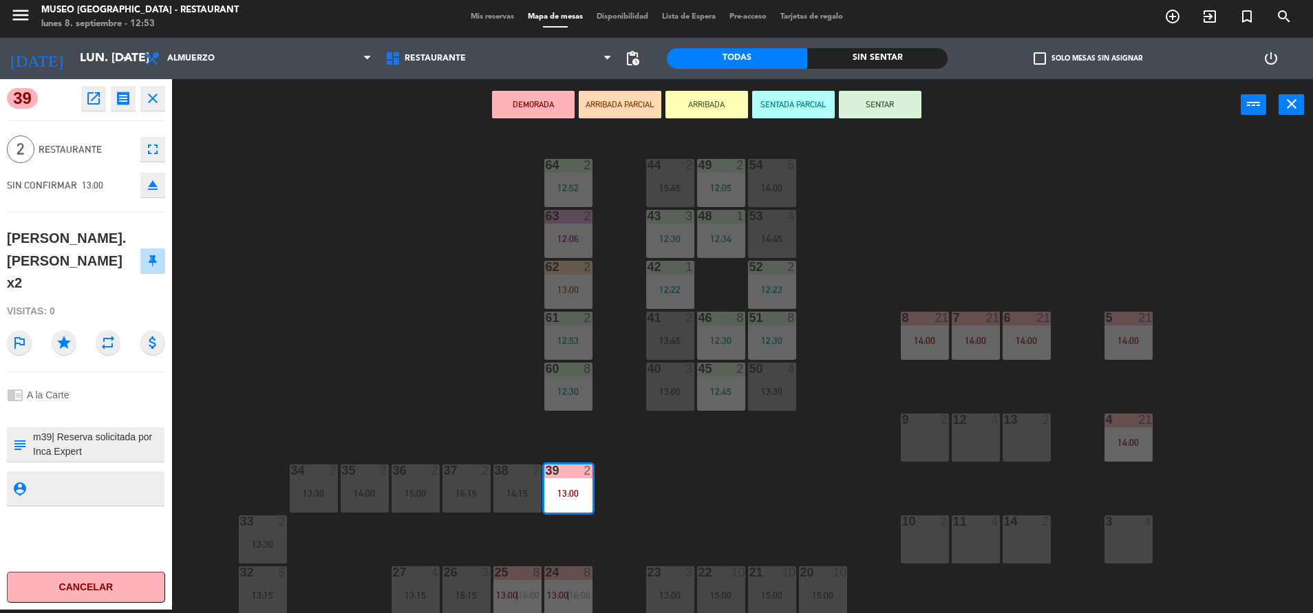
click at [626, 92] on button "ARRIBADA PARCIAL" at bounding box center [620, 105] width 83 height 28
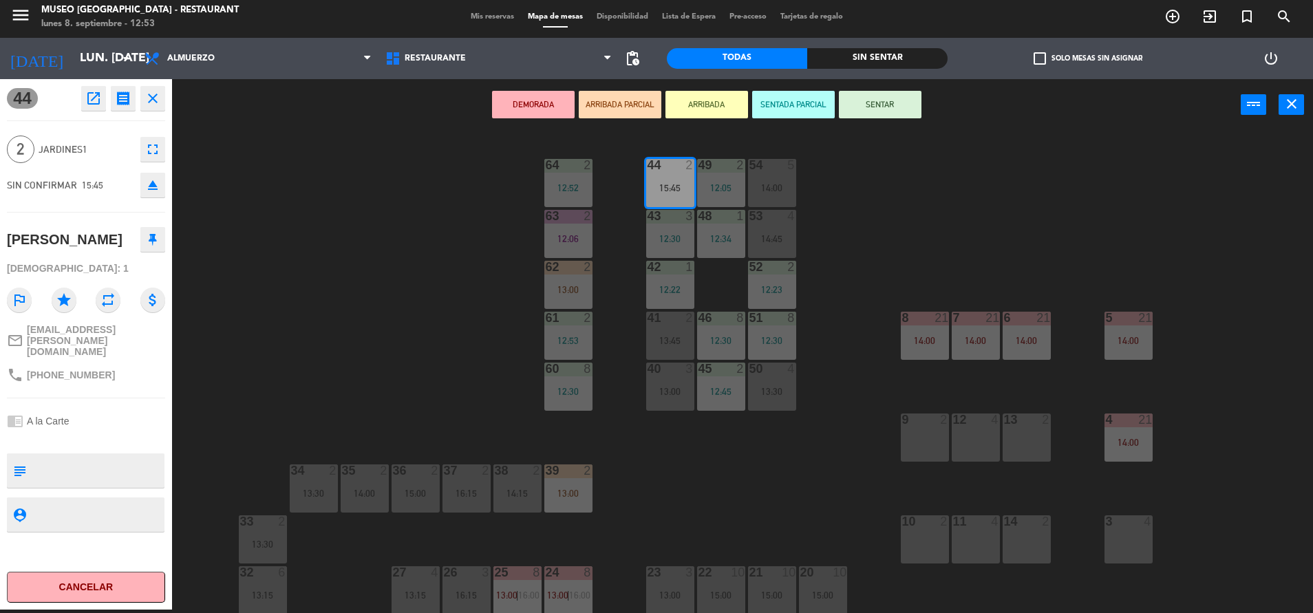
drag, startPoint x: 673, startPoint y: 182, endPoint x: 892, endPoint y: 431, distance: 331.1
click at [909, 431] on div "9 2" at bounding box center [925, 438] width 48 height 48
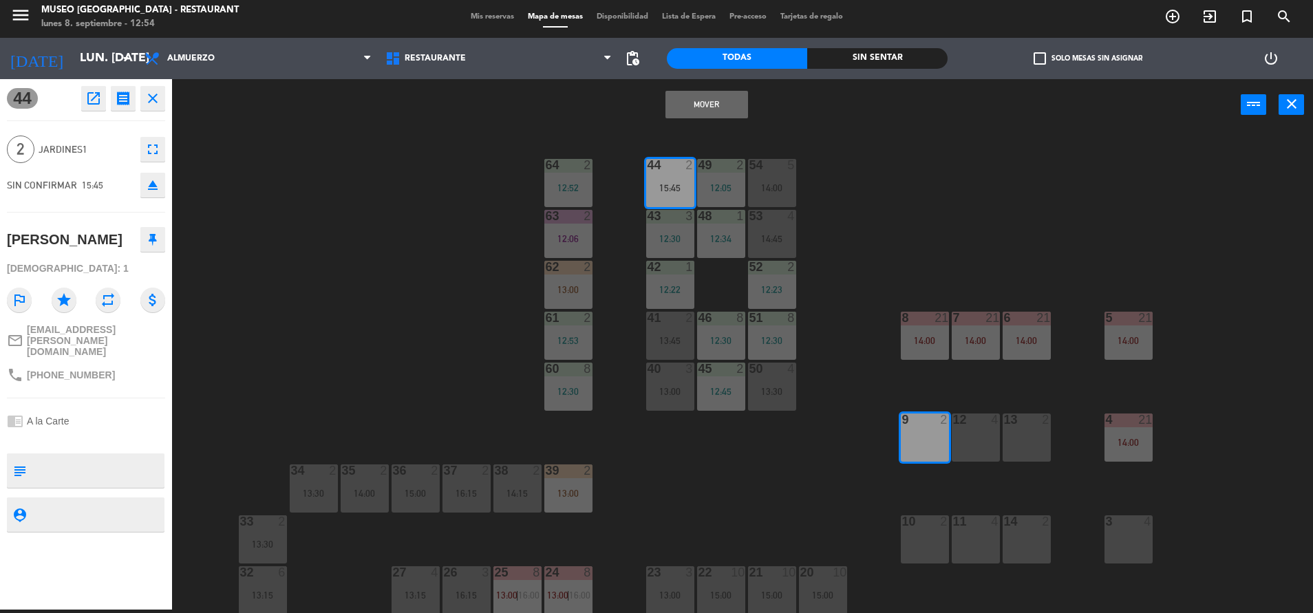
click at [701, 109] on button "Mover" at bounding box center [706, 105] width 83 height 28
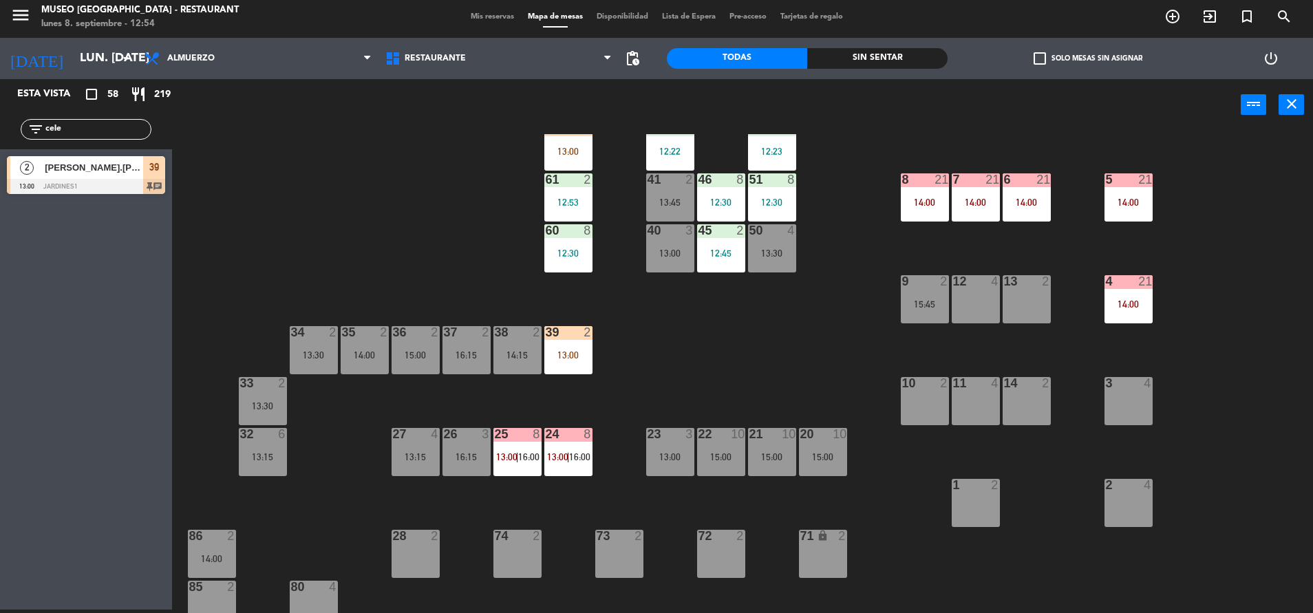
scroll to position [140, 0]
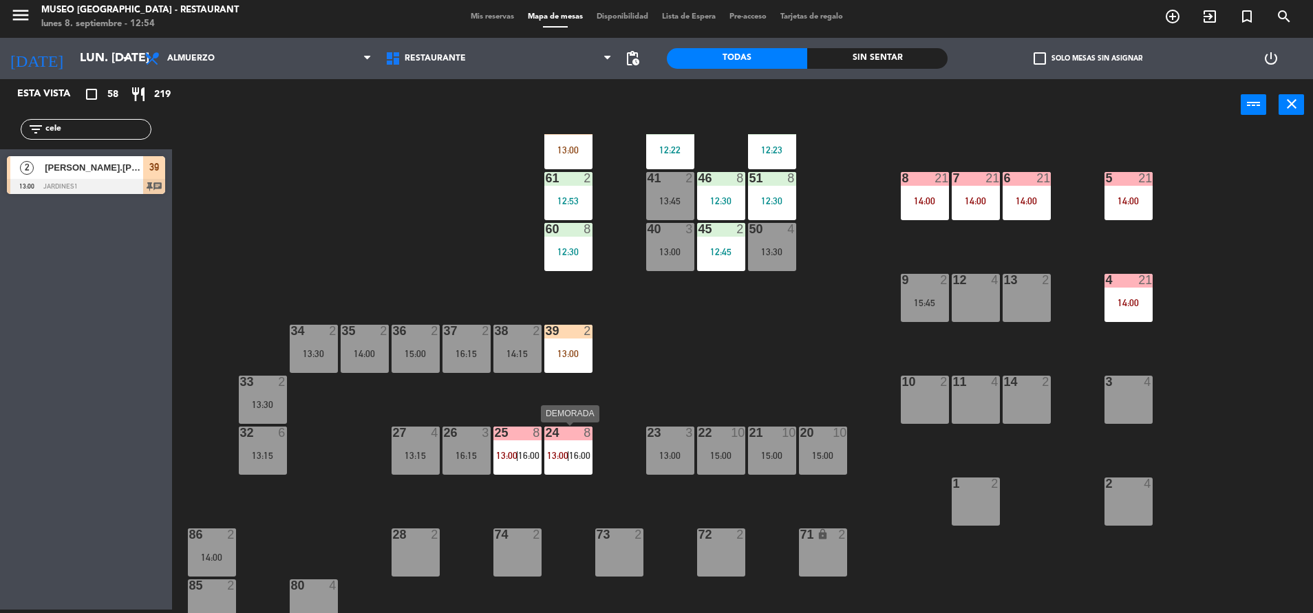
click at [582, 448] on div "24 8 13:00 | 16:00" at bounding box center [568, 451] width 48 height 48
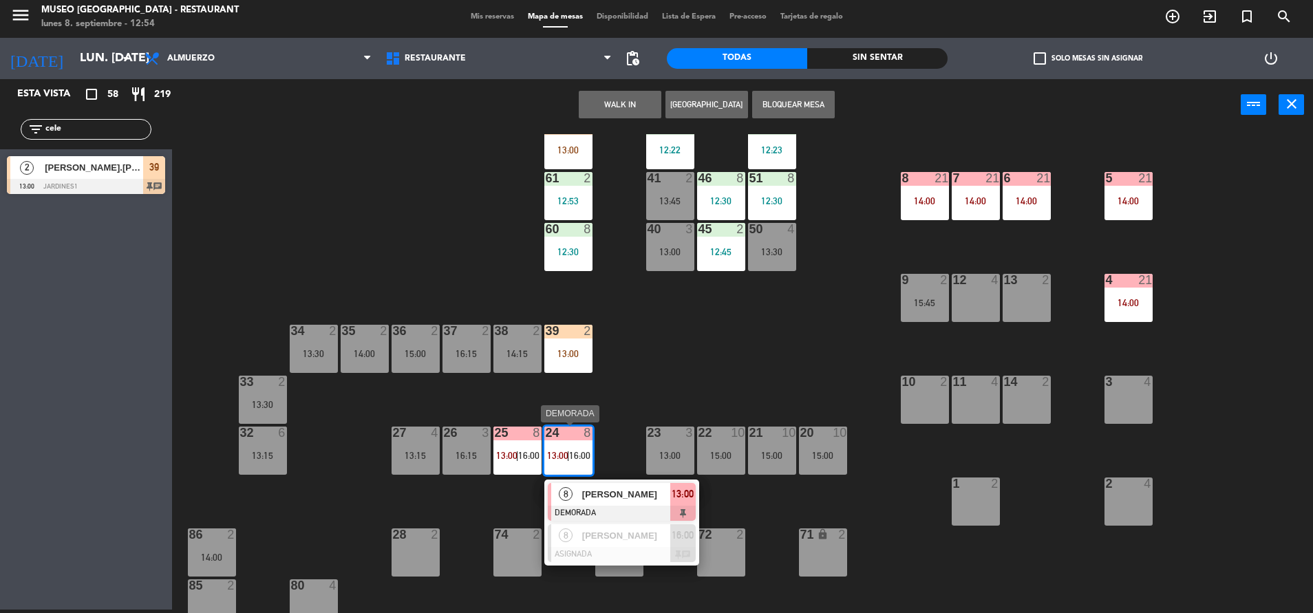
click at [615, 489] on span "[PERSON_NAME]" at bounding box center [626, 494] width 88 height 14
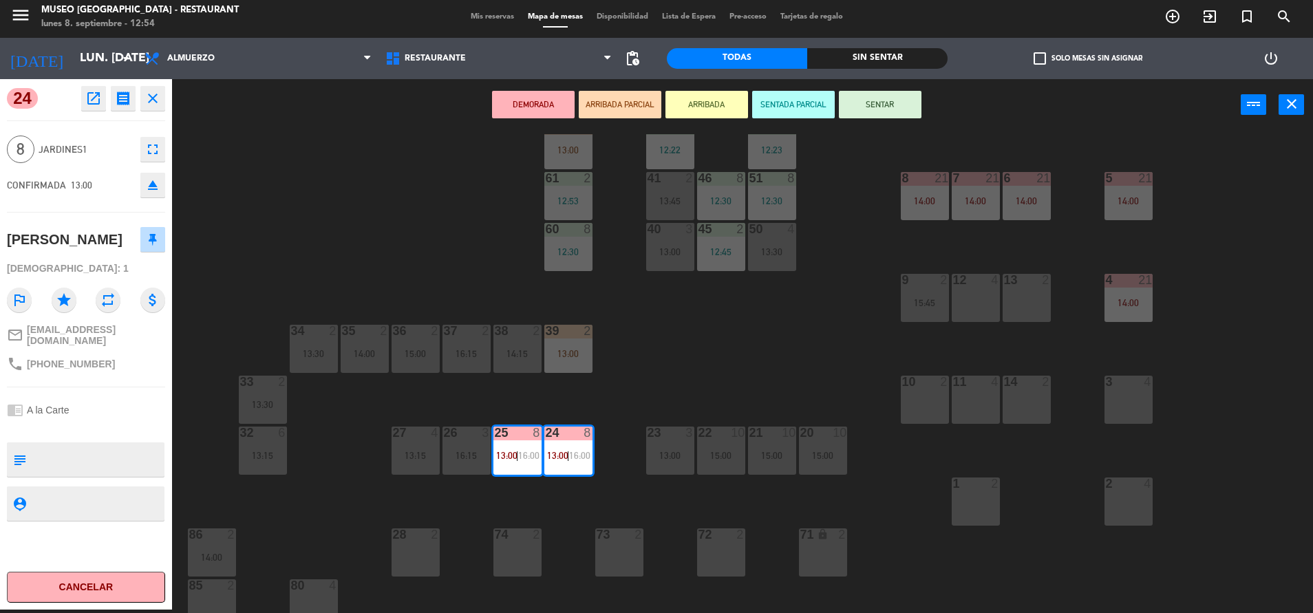
click at [96, 450] on textarea at bounding box center [97, 459] width 131 height 29
type textarea "m24-25"
click at [111, 263] on div "[DEMOGRAPHIC_DATA]: 1" at bounding box center [86, 269] width 158 height 24
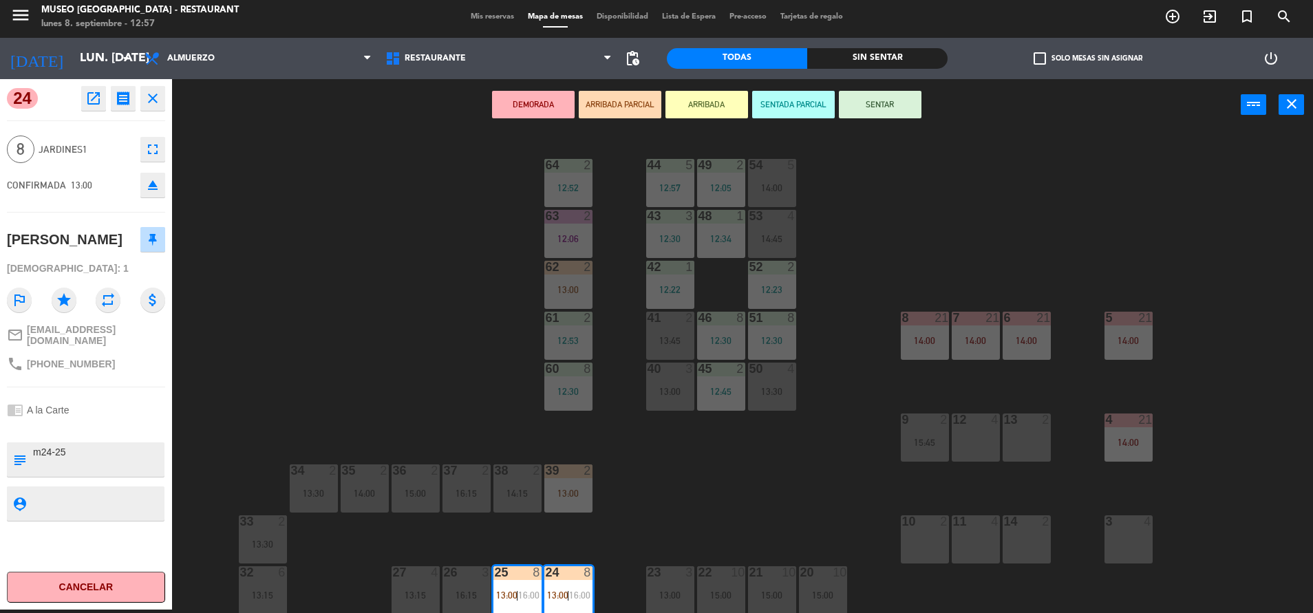
click at [867, 246] on div "44 5 12:57 49 2 12:05 54 5 14:00 64 2 12:52 48 1 12:34 53 4 14:45 63 2 12:06 43…" at bounding box center [749, 373] width 1128 height 479
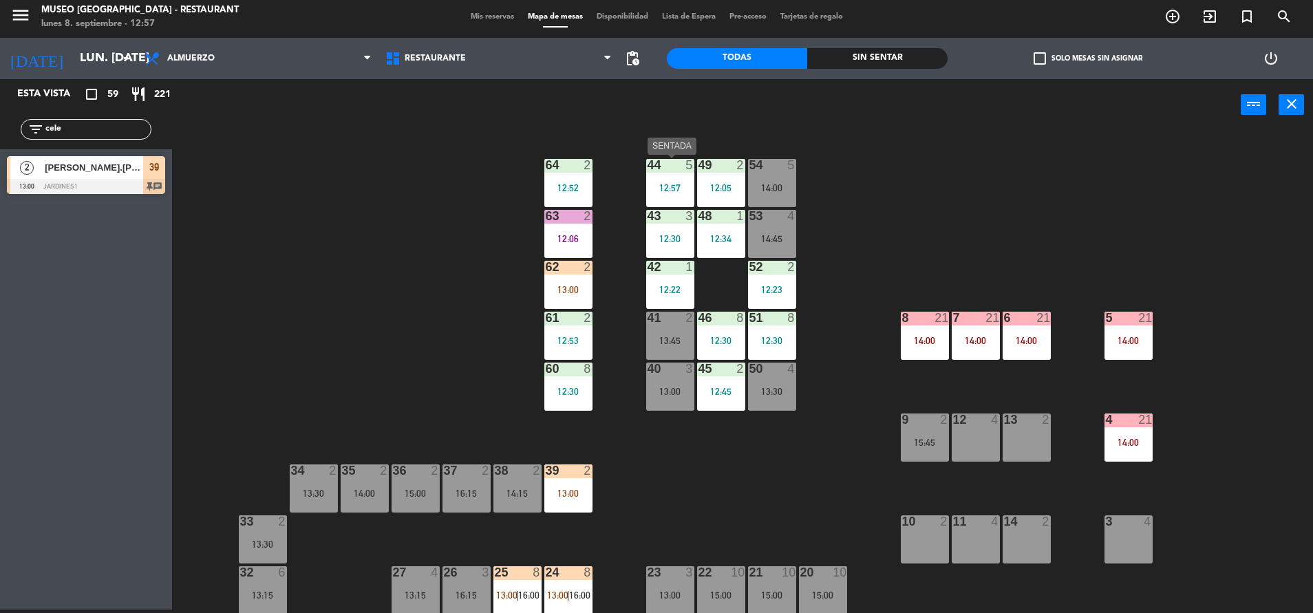
click at [673, 182] on div "44 5 12:57" at bounding box center [670, 183] width 48 height 48
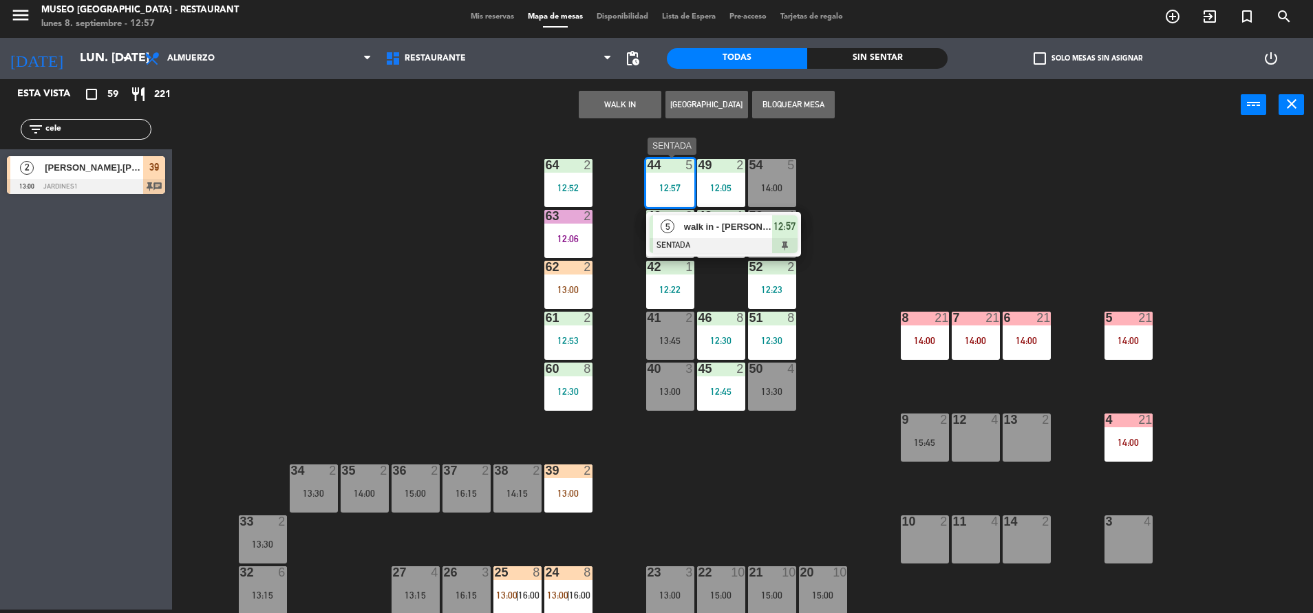
click at [730, 233] on span "walk in - [PERSON_NAME]" at bounding box center [728, 227] width 88 height 14
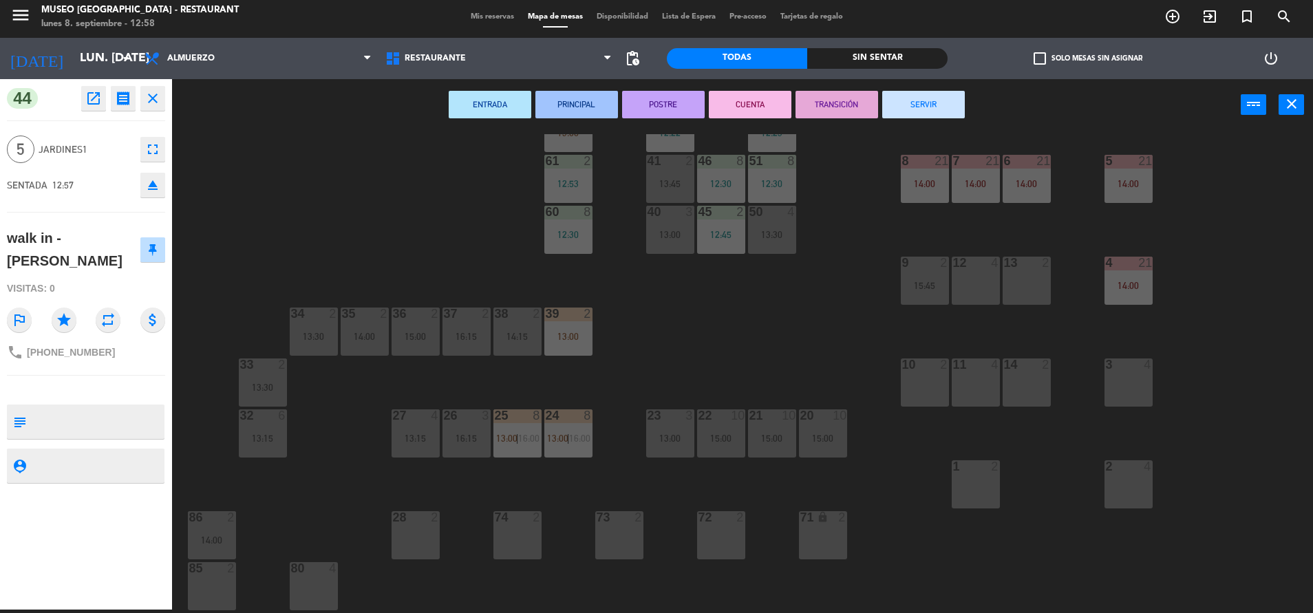
scroll to position [158, 0]
click at [838, 440] on div "15:00" at bounding box center [823, 437] width 48 height 10
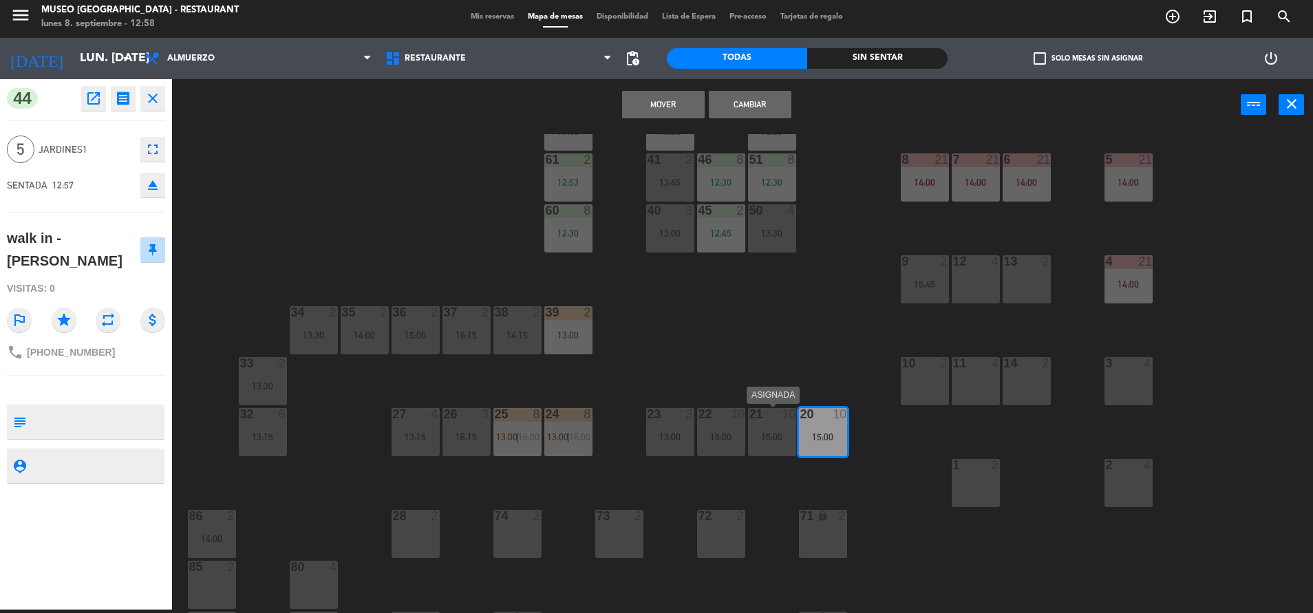
click at [774, 440] on div "15:00" at bounding box center [772, 437] width 48 height 10
click at [666, 104] on button "Mover y Unir" at bounding box center [663, 105] width 83 height 28
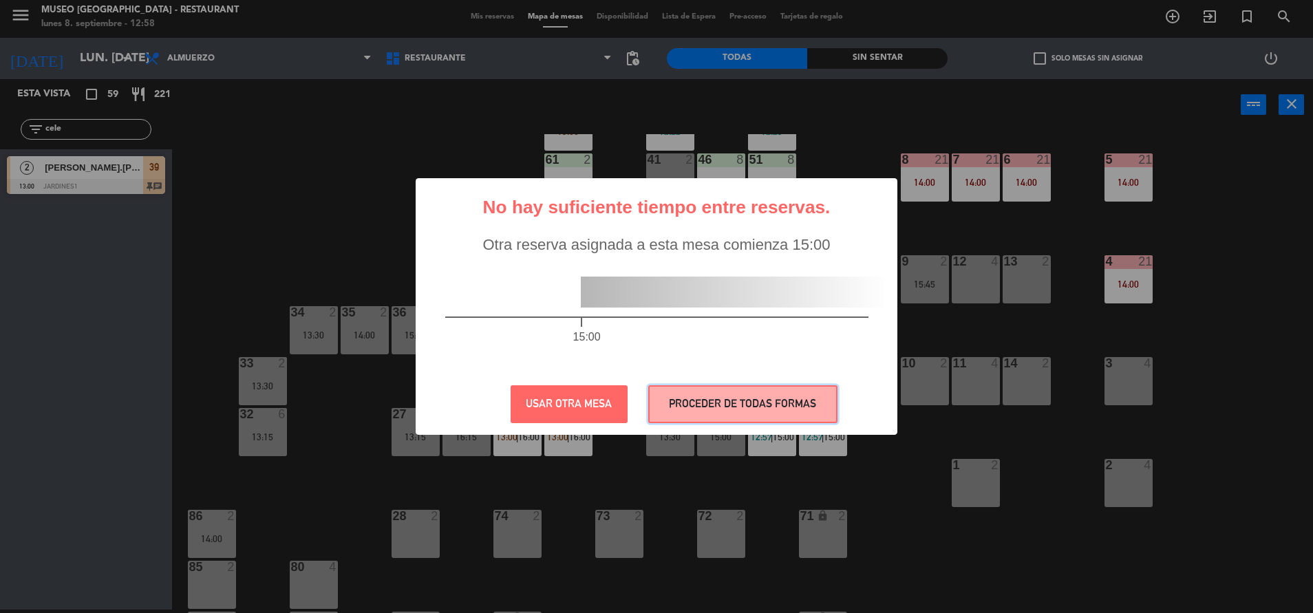
click at [775, 409] on button "PROCEDER DE TODAS FORMAS" at bounding box center [742, 404] width 189 height 38
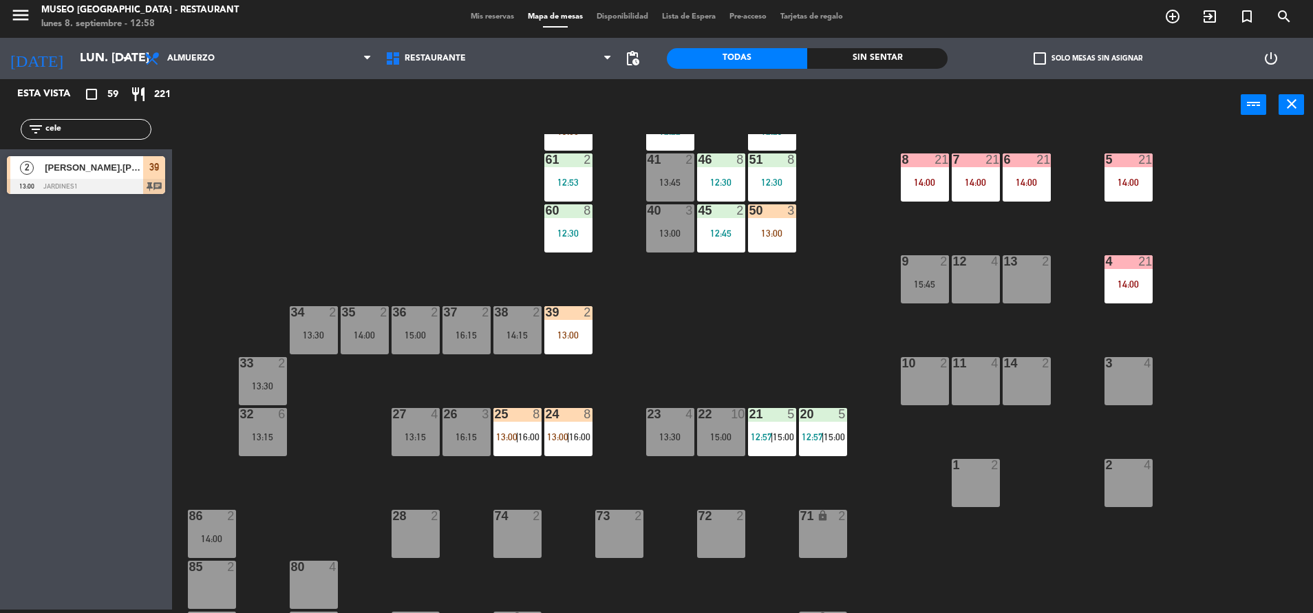
click at [571, 332] on div "13:00" at bounding box center [568, 335] width 48 height 10
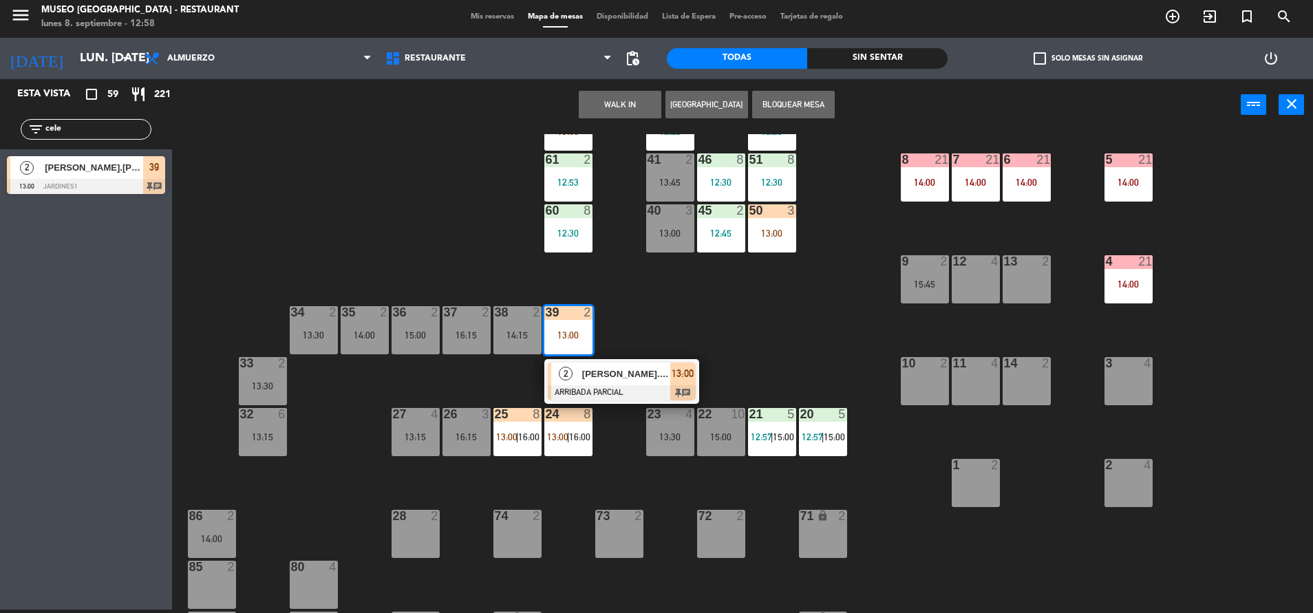
click at [629, 360] on div "2 [PERSON_NAME].[PERSON_NAME] x2 ARRIBADA PARCIAL 13:00 chat" at bounding box center [621, 381] width 155 height 45
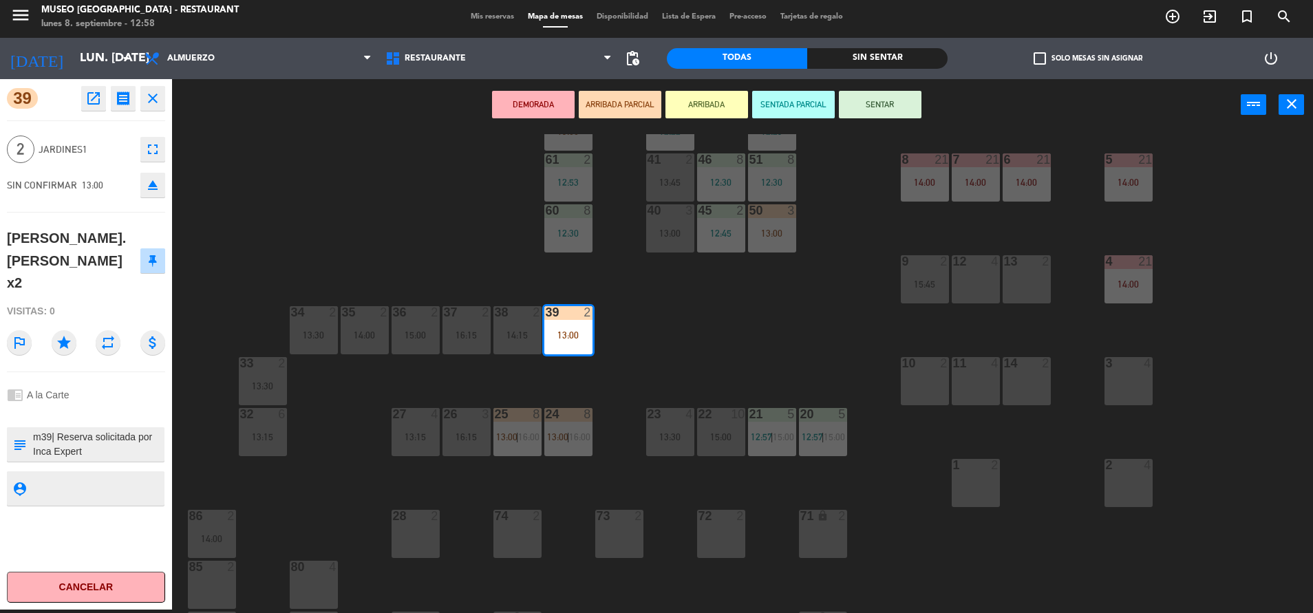
click at [627, 367] on div "44 5 49 2 12:05 54 5 14:00 64 2 12:52 48 1 12:34 53 4 14:45 63 2 12:06 43 3 12:…" at bounding box center [749, 373] width 1128 height 479
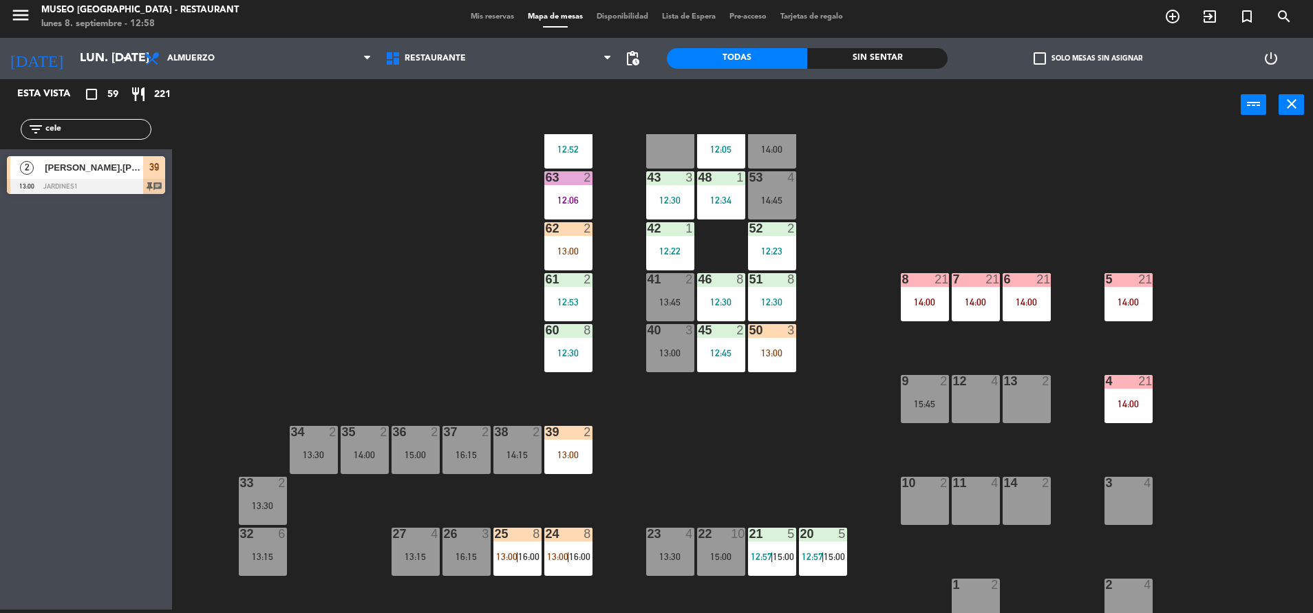
scroll to position [36, 0]
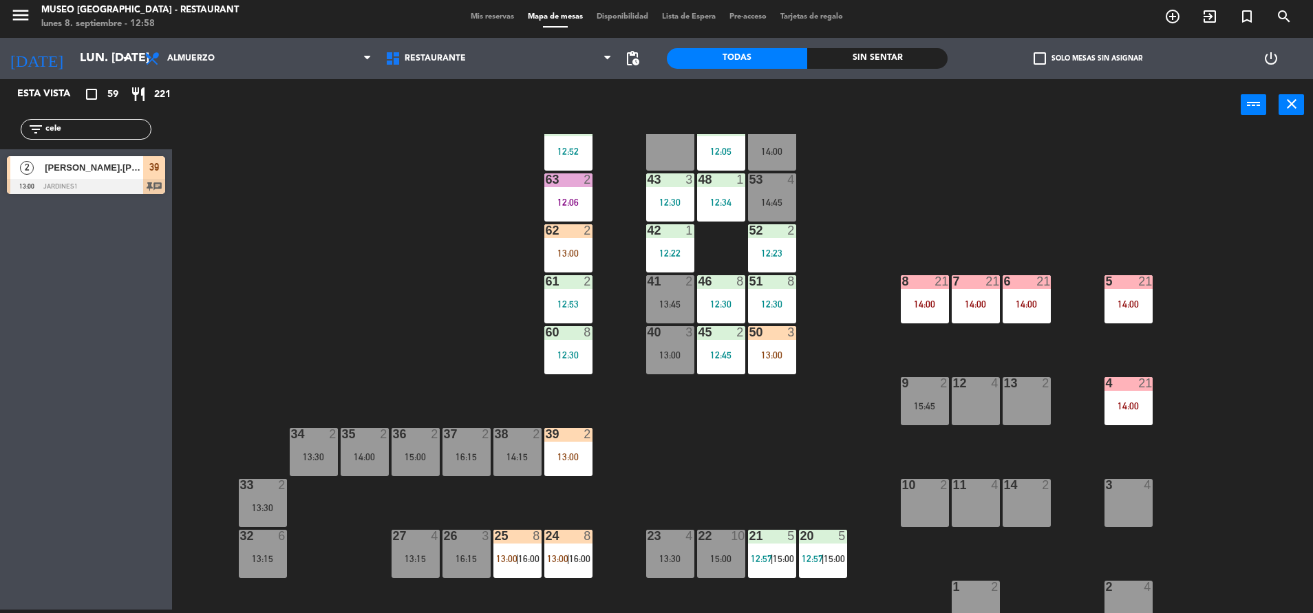
click at [791, 352] on div "13:00" at bounding box center [772, 355] width 48 height 10
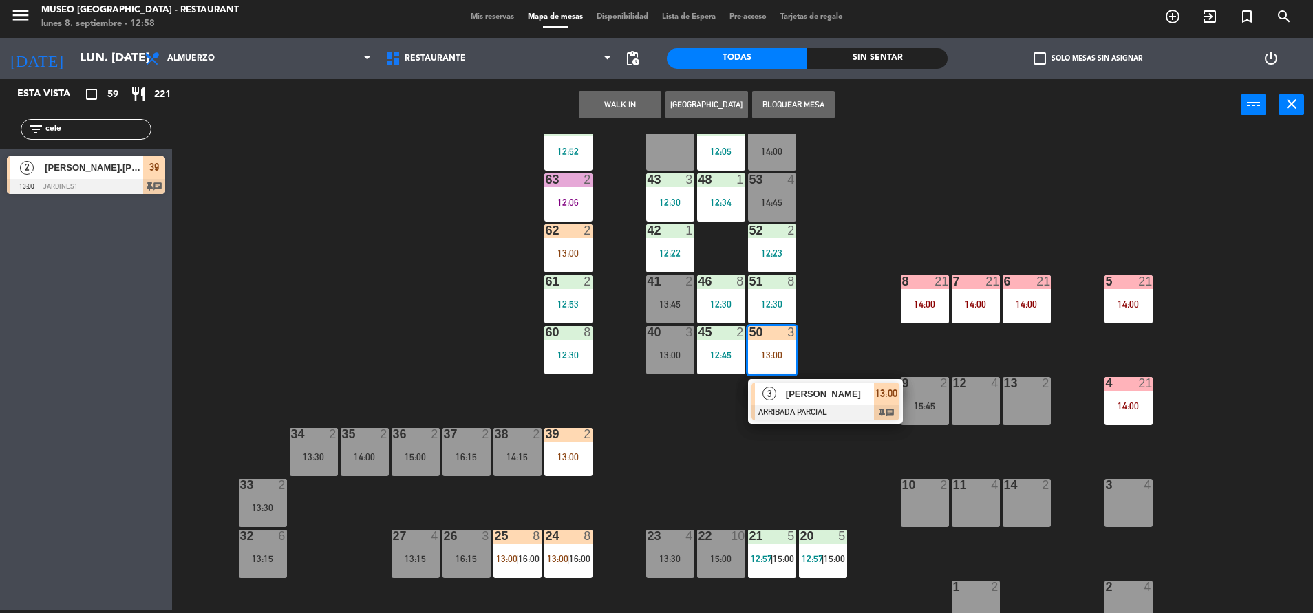
click at [832, 393] on span "[PERSON_NAME]" at bounding box center [830, 394] width 88 height 14
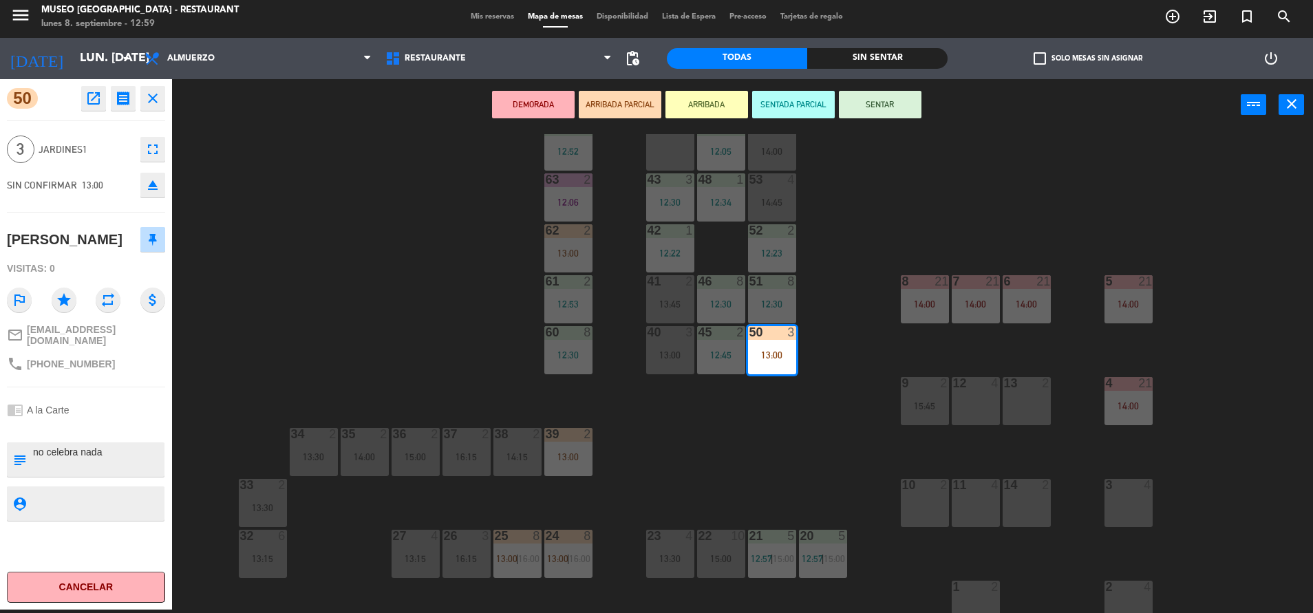
click at [831, 462] on div "44 5 49 2 12:05 54 5 14:00 64 2 12:52 48 1 12:34 53 4 14:45 63 2 12:06 43 3 12:…" at bounding box center [749, 373] width 1128 height 479
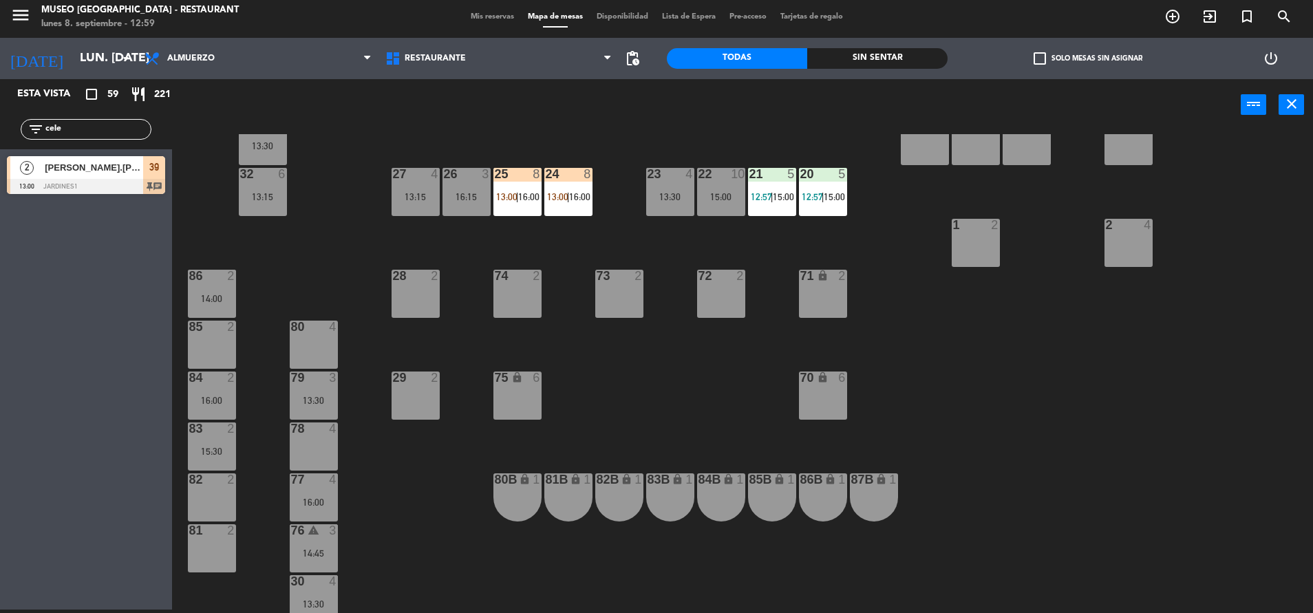
scroll to position [0, 0]
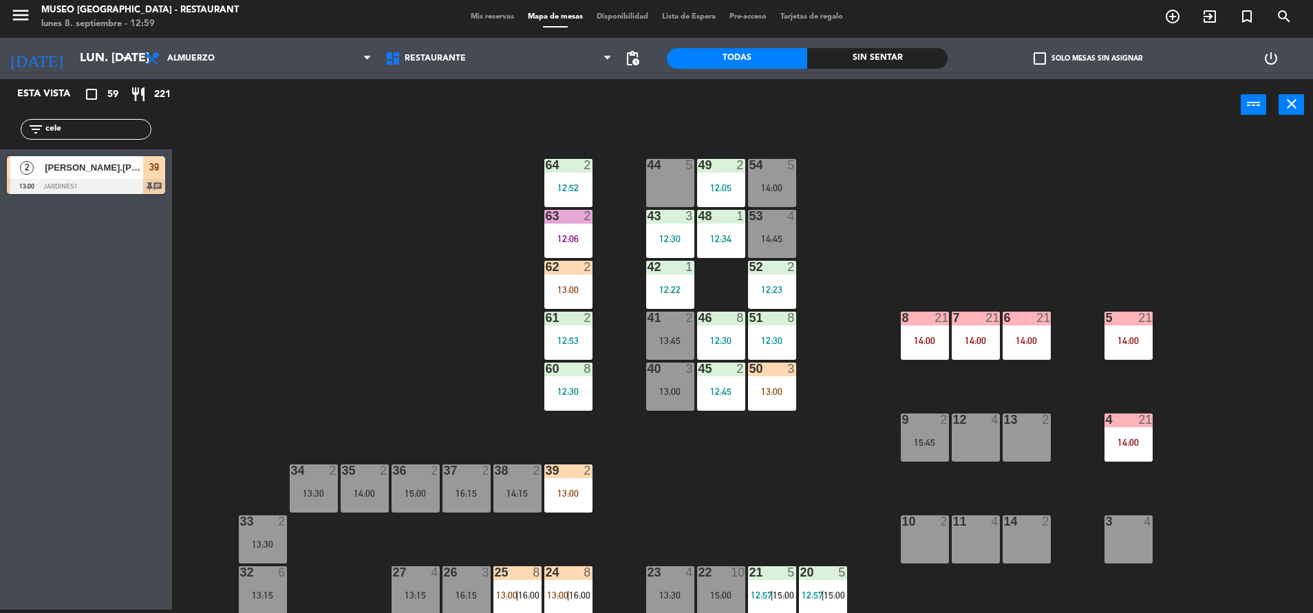
click at [595, 480] on div "44 5 49 2 12:05 54 5 14:00 64 2 12:52 48 1 12:34 53 4 14:45 63 2 12:06 43 3 12:…" at bounding box center [749, 373] width 1128 height 479
click at [561, 479] on div "39 2 13:00" at bounding box center [568, 488] width 48 height 48
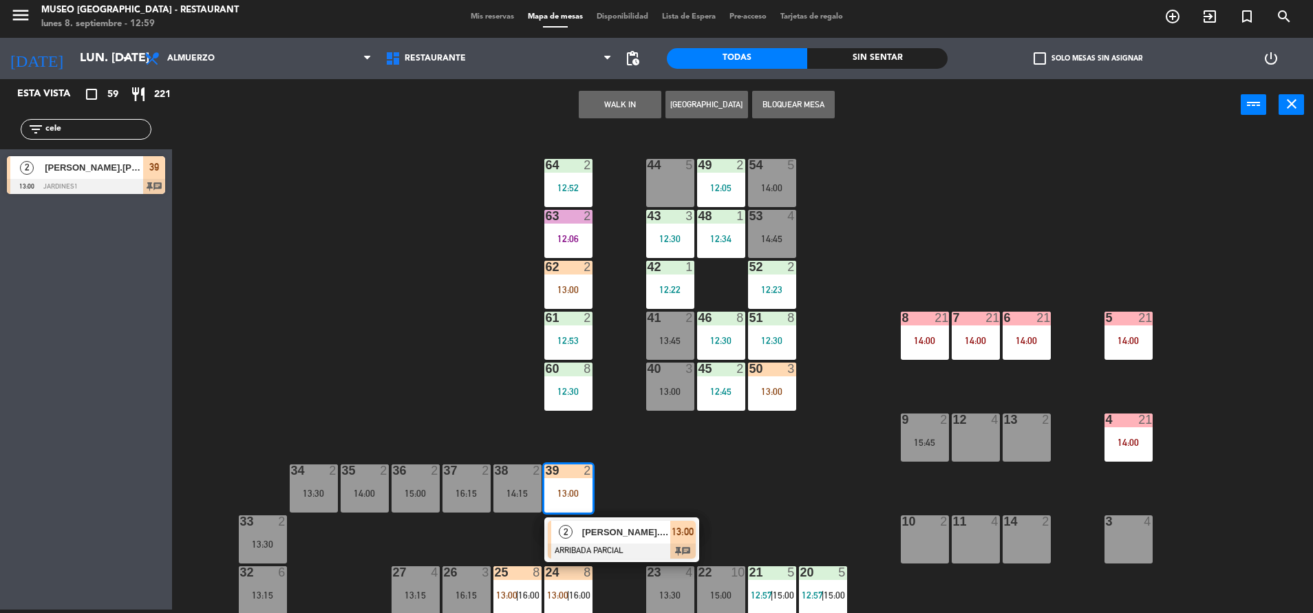
click at [665, 531] on span "[PERSON_NAME].[PERSON_NAME] x2" at bounding box center [626, 532] width 88 height 14
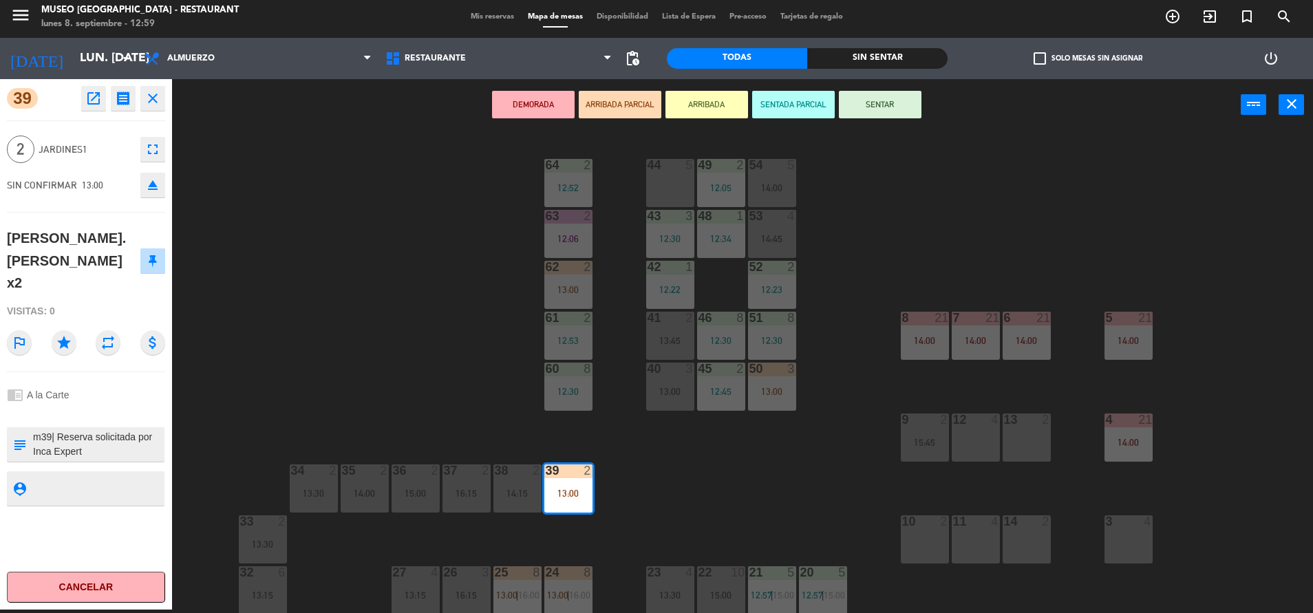
click at [459, 381] on div "44 5 49 2 12:05 54 5 14:00 64 2 12:52 48 1 12:34 53 4 14:45 63 2 12:06 43 3 12:…" at bounding box center [749, 373] width 1128 height 479
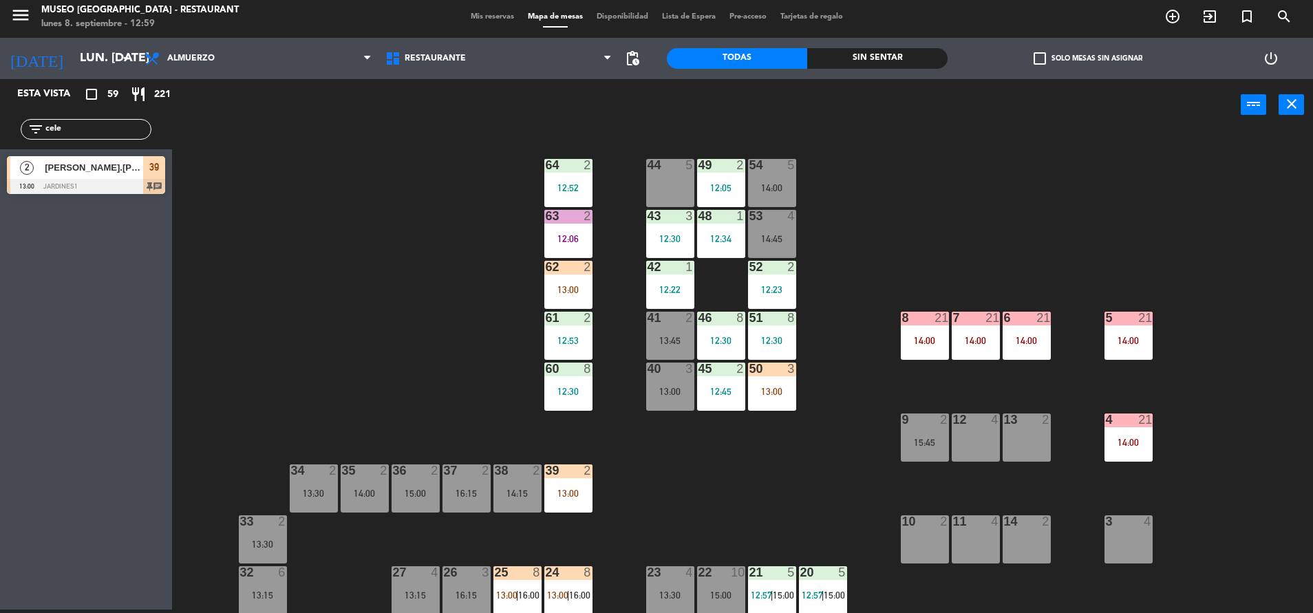
click at [573, 499] on div "39 2 13:00" at bounding box center [568, 488] width 48 height 48
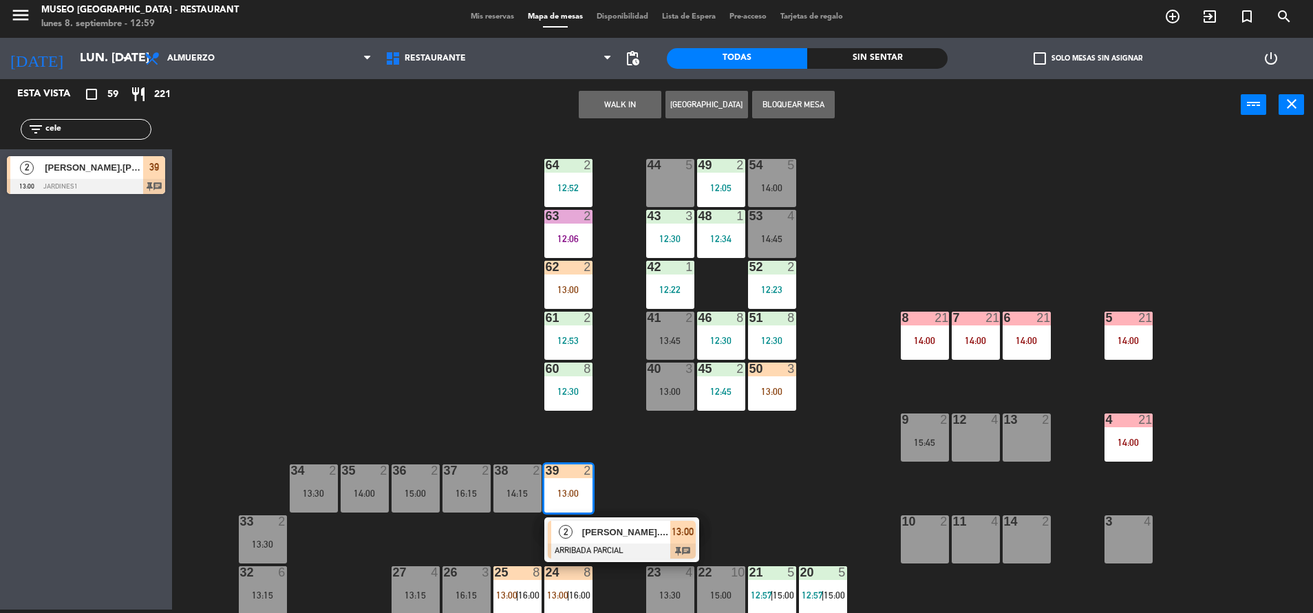
click at [621, 536] on span "[PERSON_NAME].[PERSON_NAME] x2" at bounding box center [626, 532] width 88 height 14
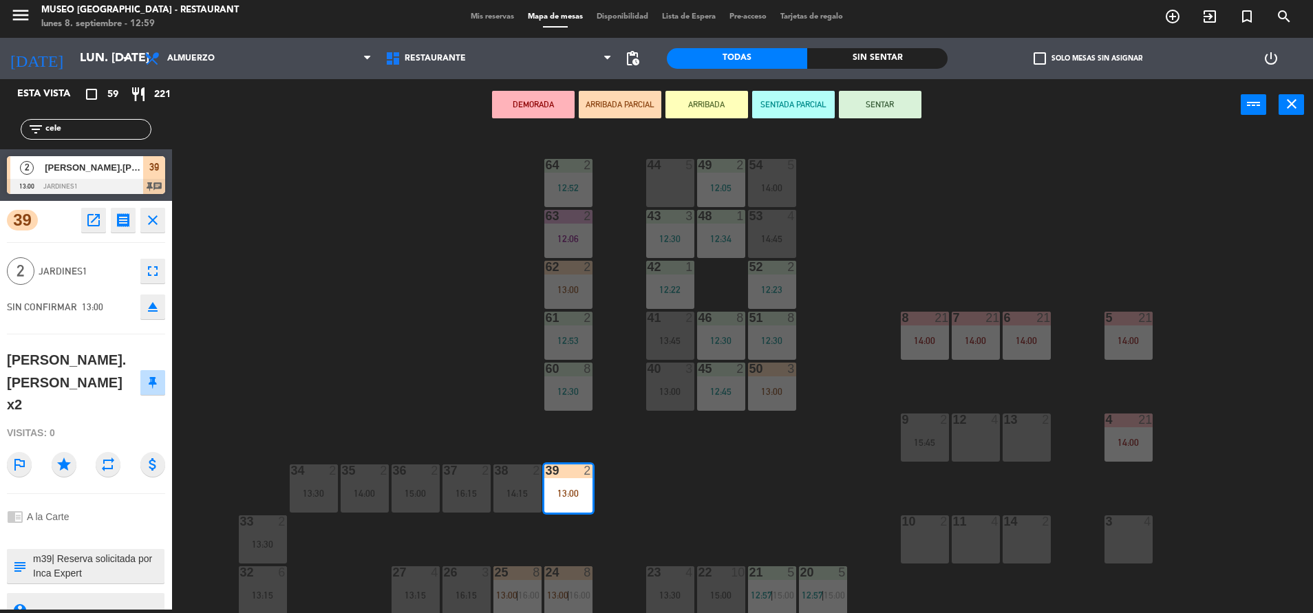
click at [720, 500] on div "44 5 49 2 12:05 54 5 14:00 64 2 12:52 48 1 12:34 53 4 14:45 63 2 12:06 43 3 12:…" at bounding box center [749, 373] width 1128 height 479
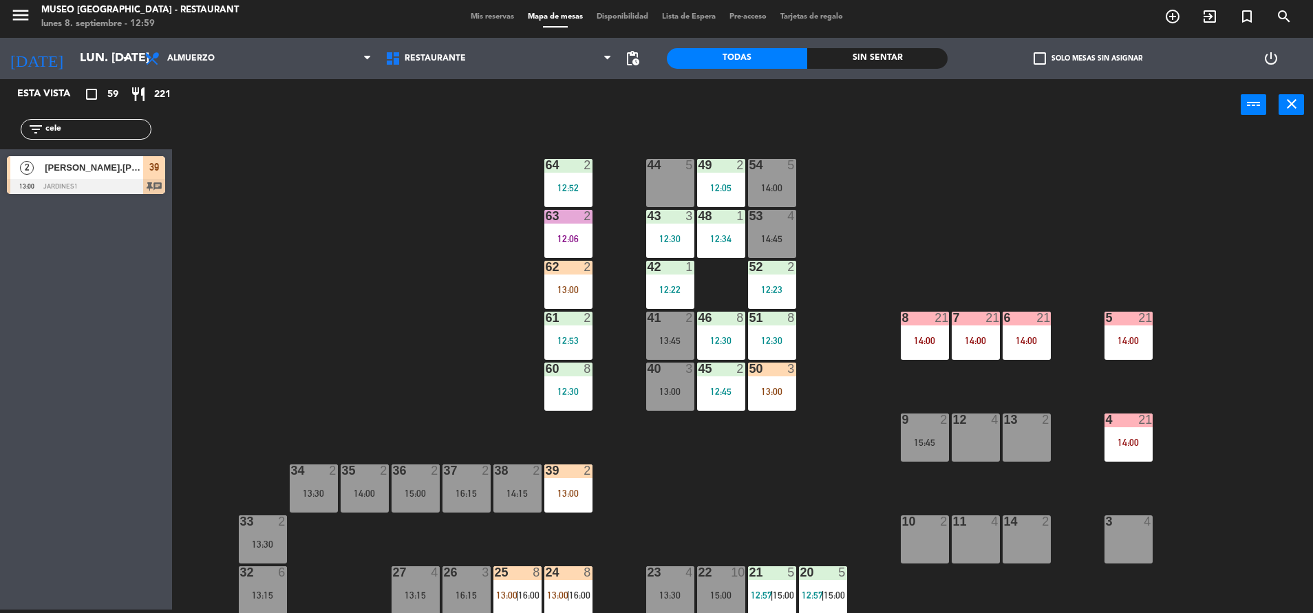
scroll to position [149, 0]
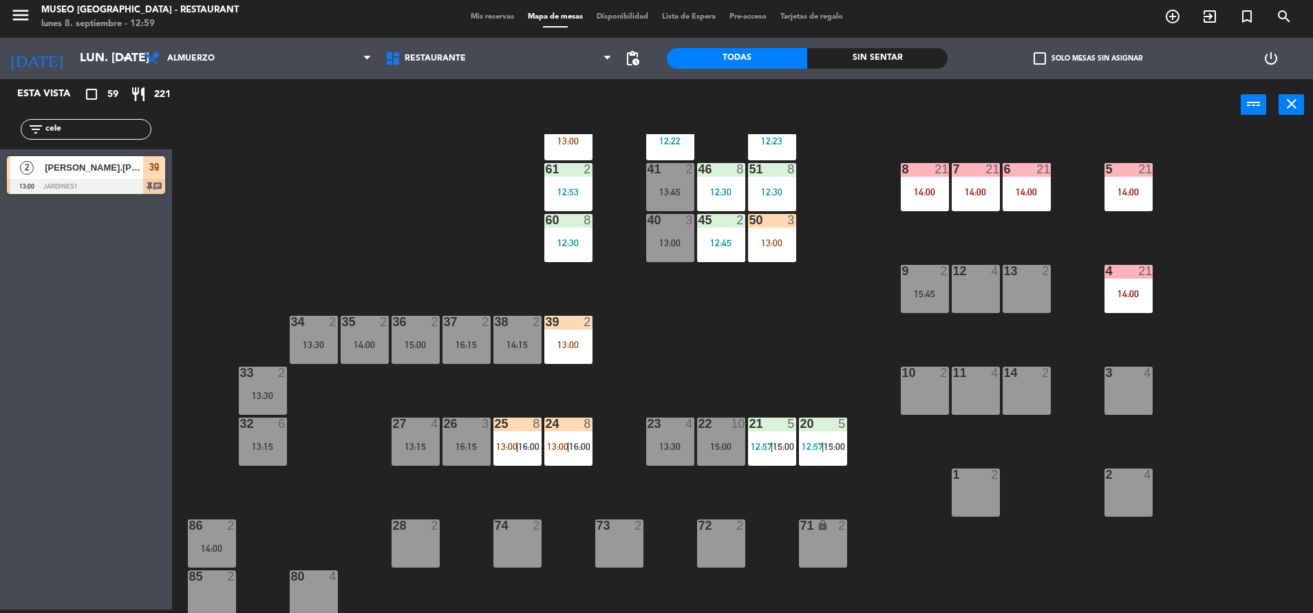
click at [564, 447] on span "13:00" at bounding box center [557, 446] width 21 height 11
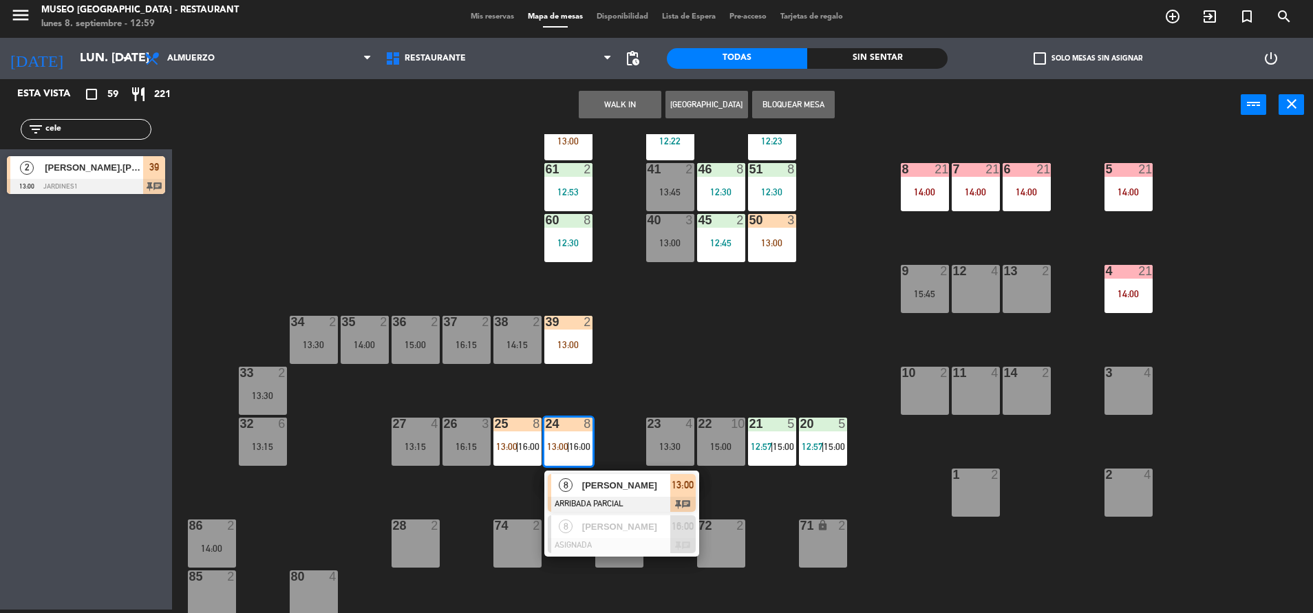
click at [613, 491] on span "[PERSON_NAME]" at bounding box center [626, 485] width 88 height 14
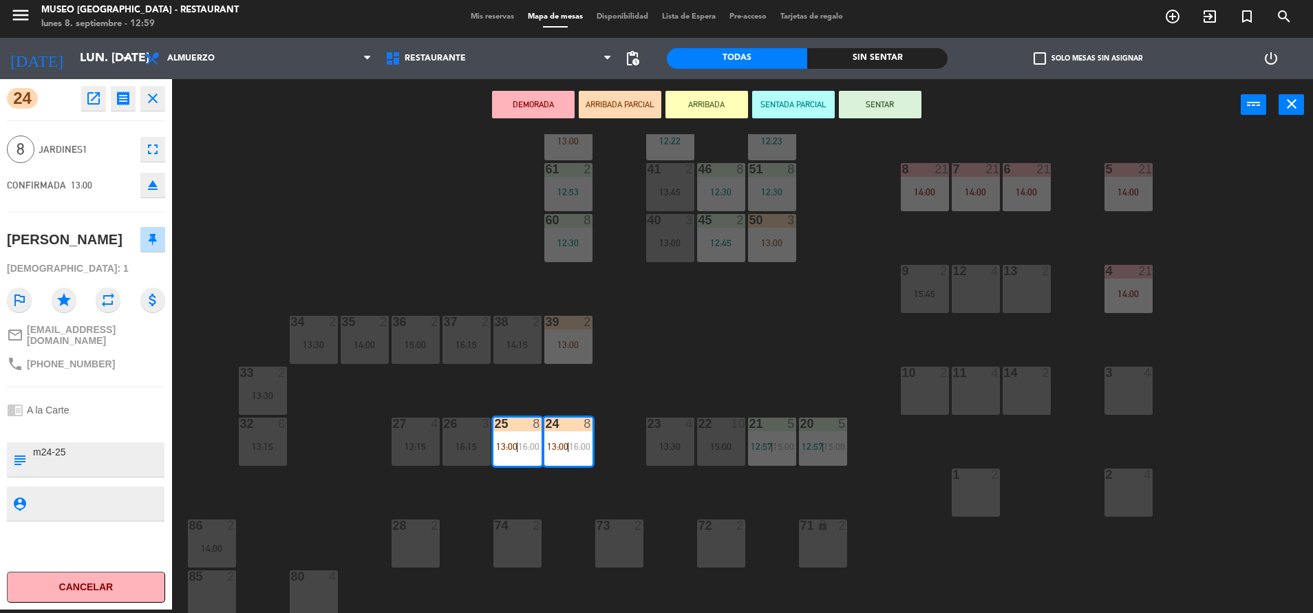
click at [915, 92] on button "SENTAR" at bounding box center [880, 105] width 83 height 28
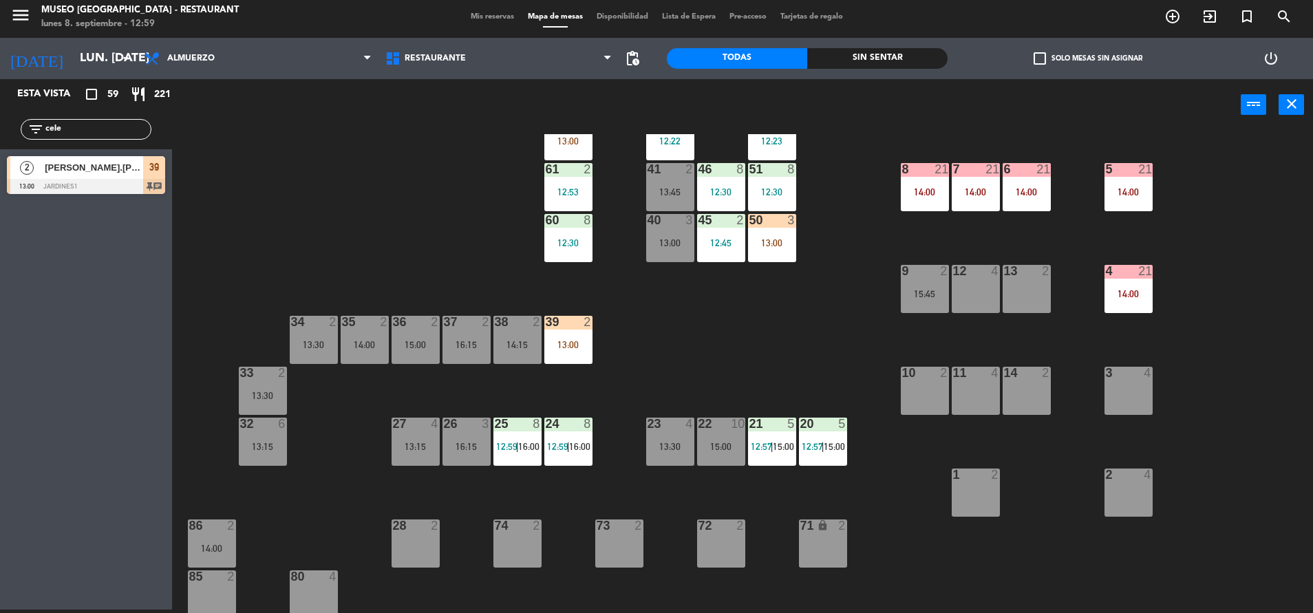
click at [560, 343] on div "13:00" at bounding box center [568, 345] width 48 height 10
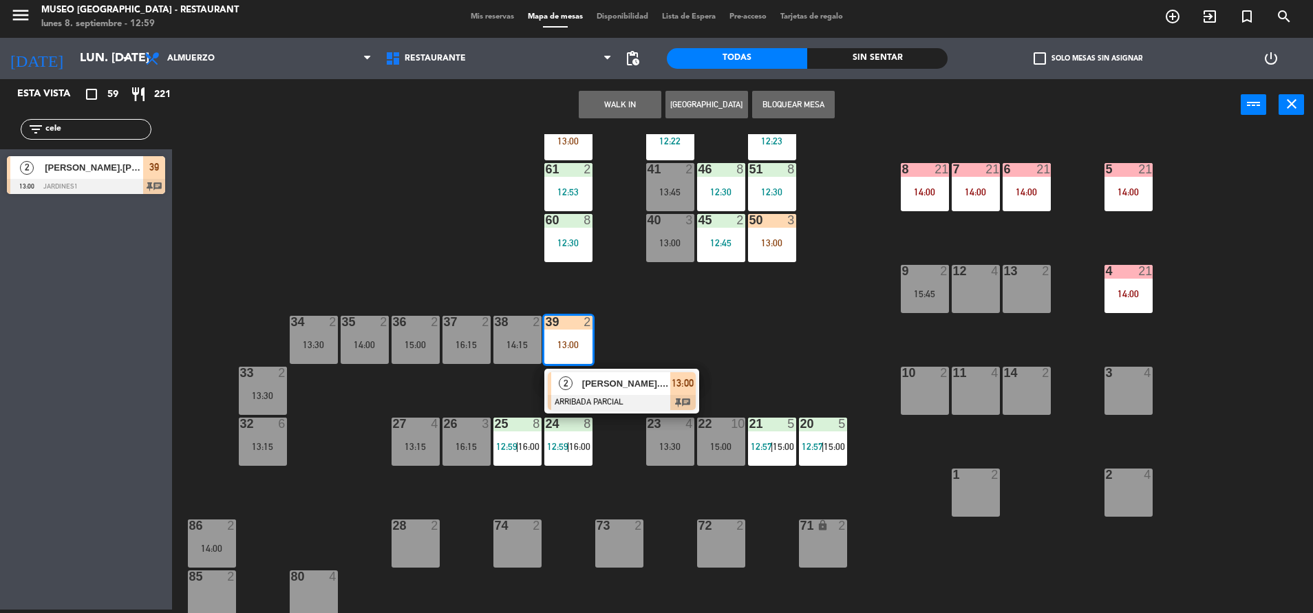
click at [614, 374] on div "[PERSON_NAME].[PERSON_NAME] x2" at bounding box center [625, 383] width 89 height 23
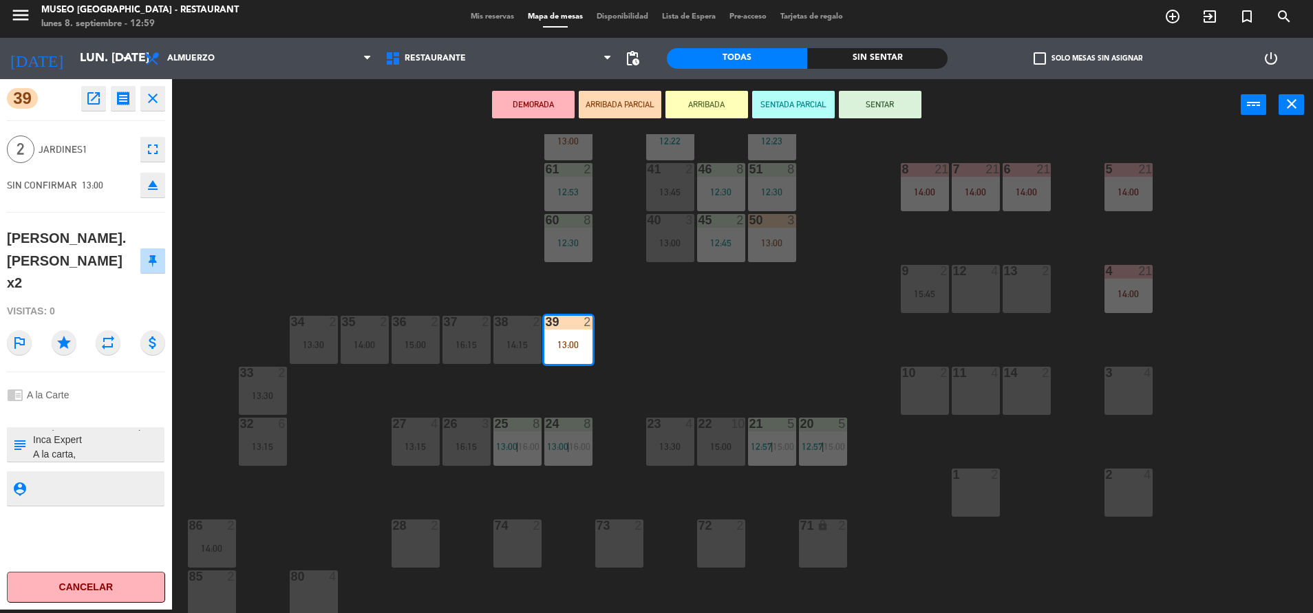
scroll to position [0, 0]
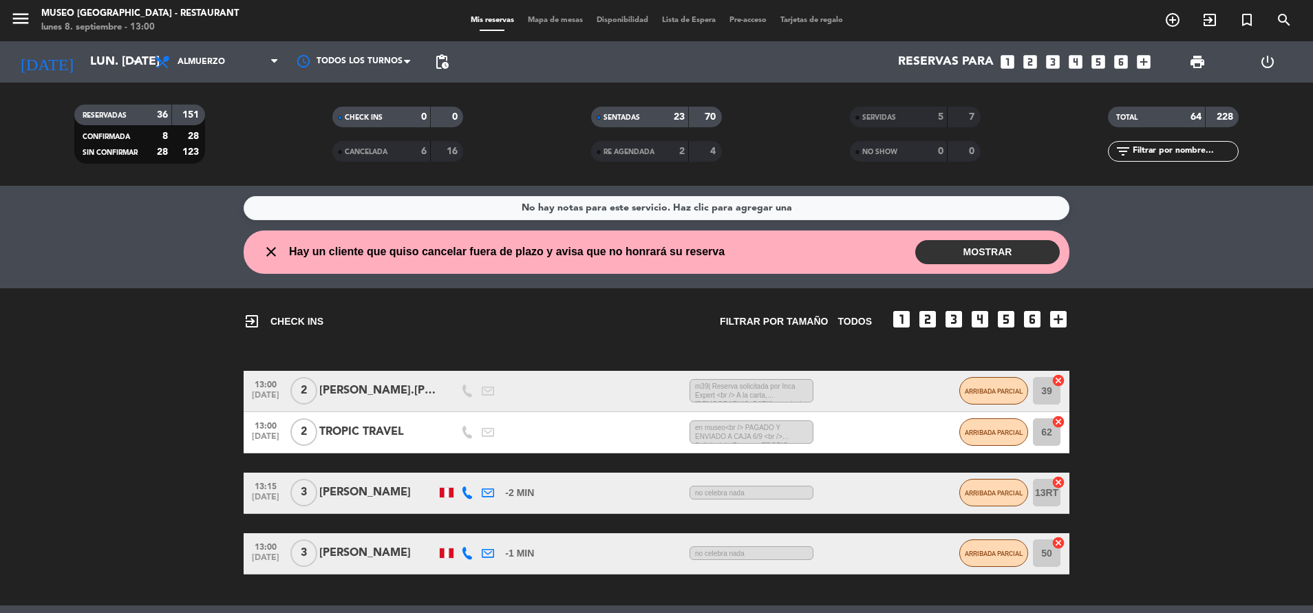
click at [547, 23] on span "Mapa de mesas" at bounding box center [555, 21] width 69 height 8
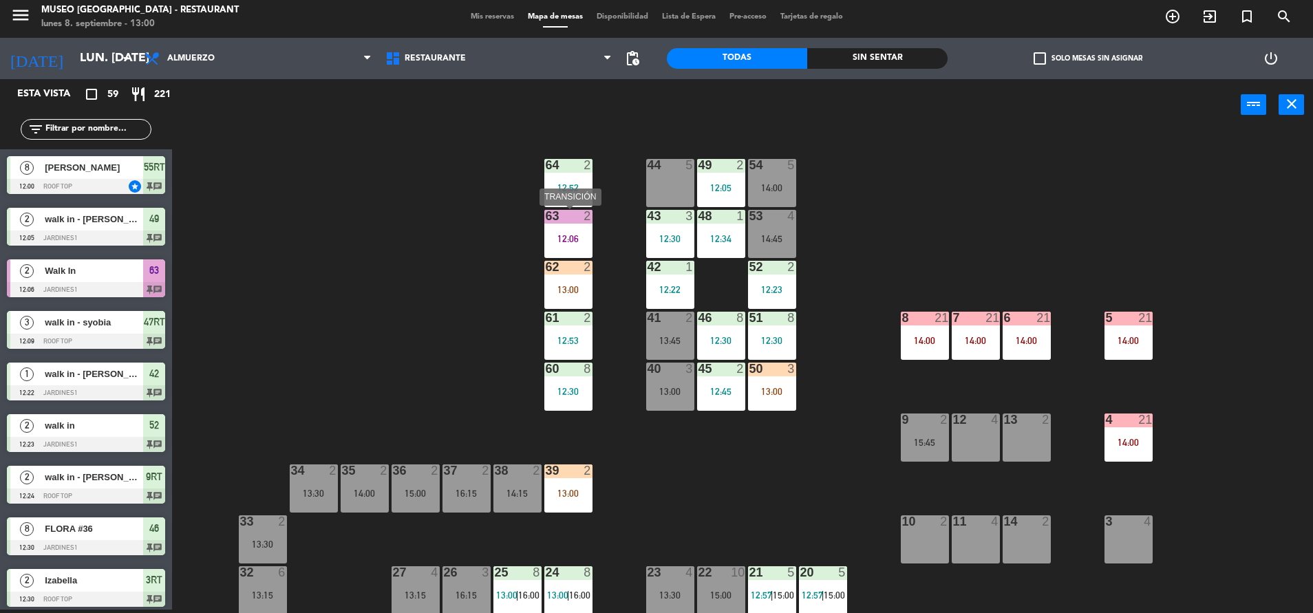
click at [584, 226] on div "63 2 12:06" at bounding box center [568, 234] width 48 height 48
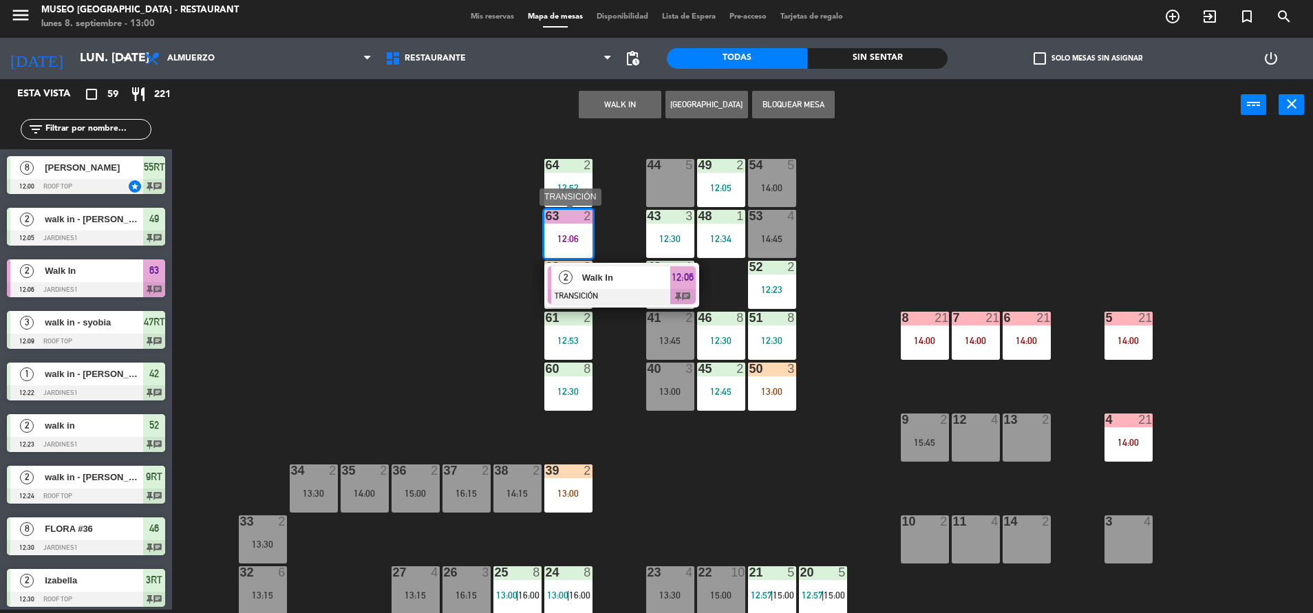
click at [644, 268] on div "Walk In" at bounding box center [625, 277] width 89 height 23
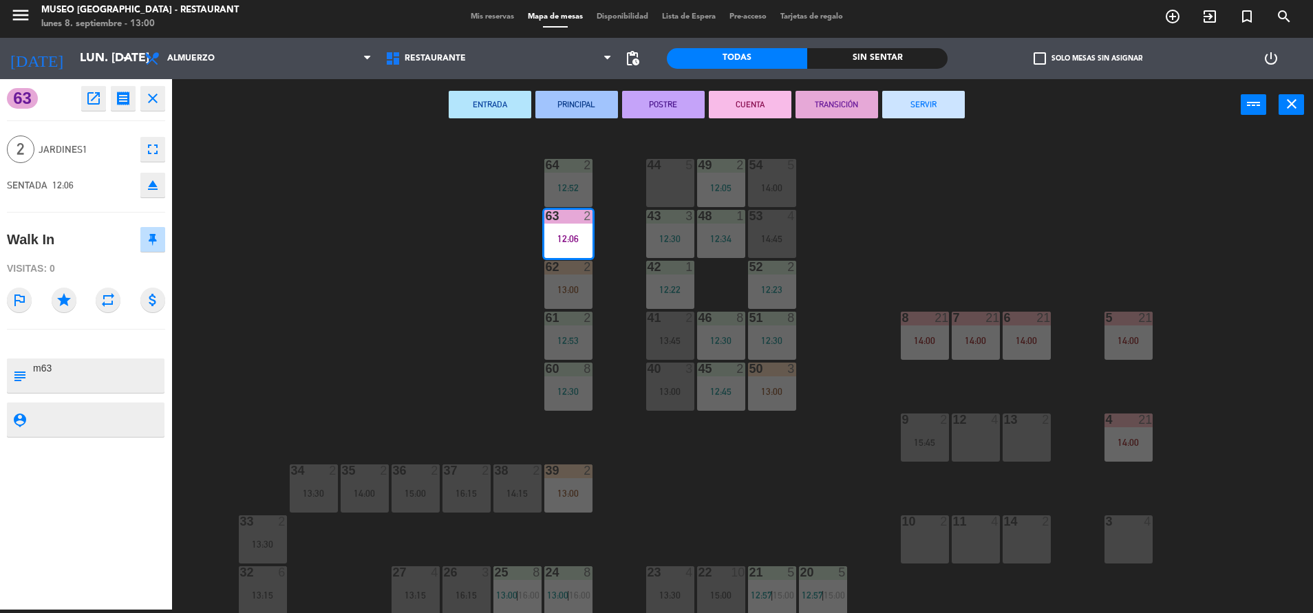
click at [912, 105] on button "SERVIR" at bounding box center [923, 105] width 83 height 28
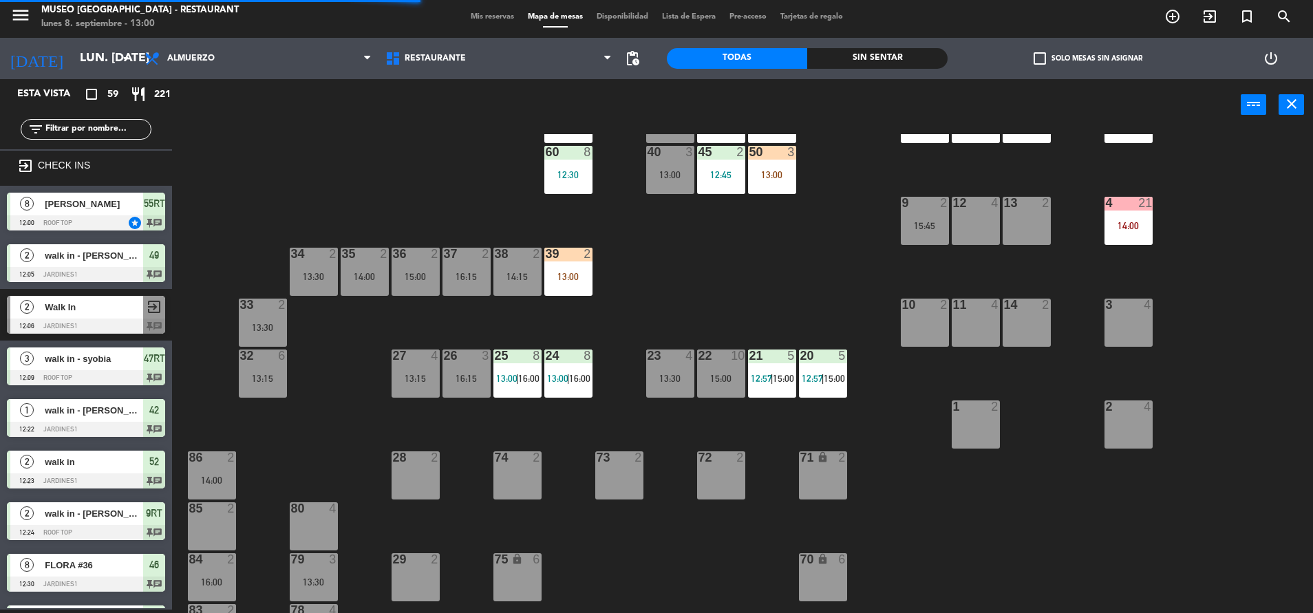
scroll to position [229, 0]
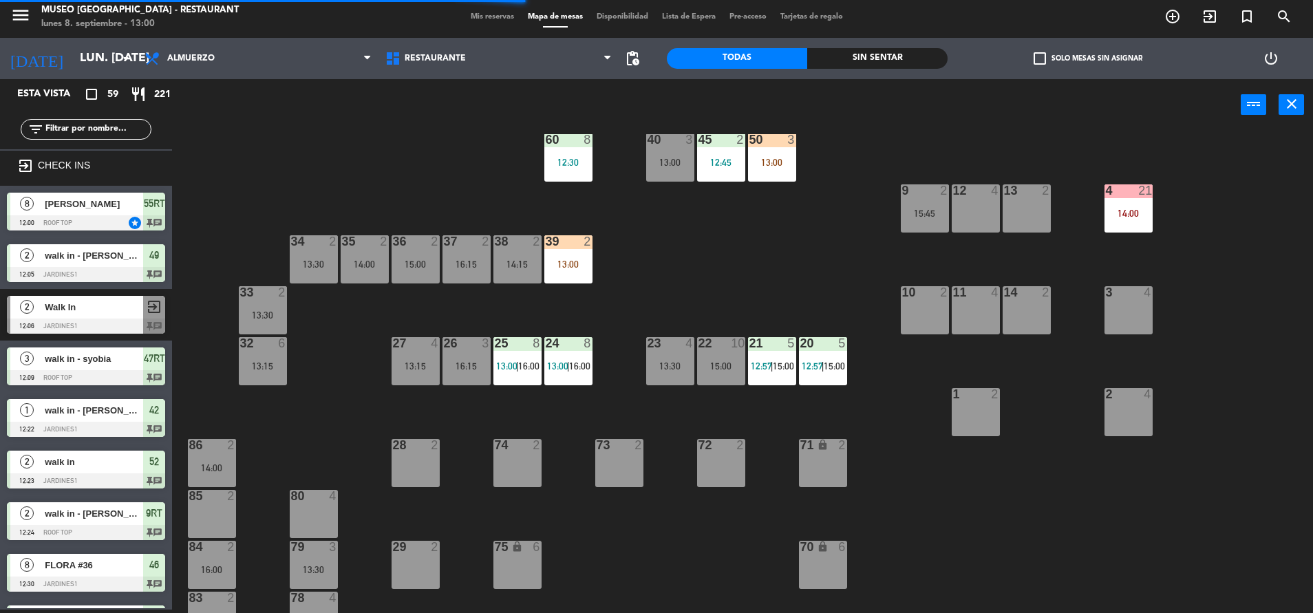
click at [835, 341] on div "5" at bounding box center [845, 343] width 23 height 12
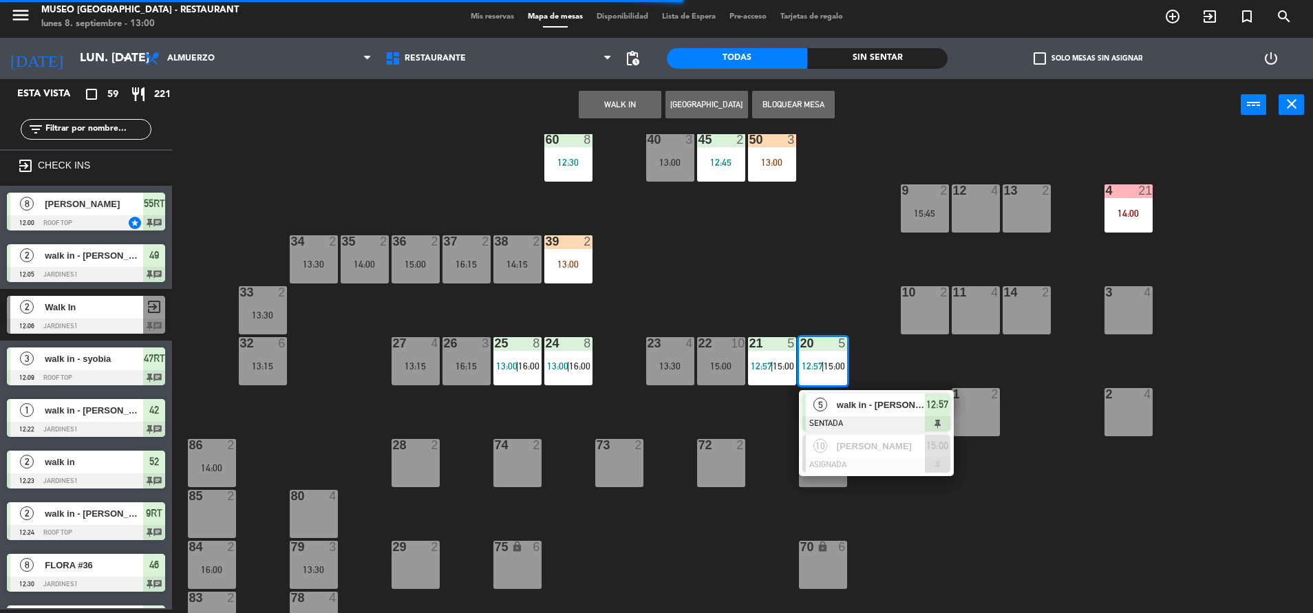
click at [895, 405] on span "walk in - [PERSON_NAME]" at bounding box center [881, 405] width 88 height 14
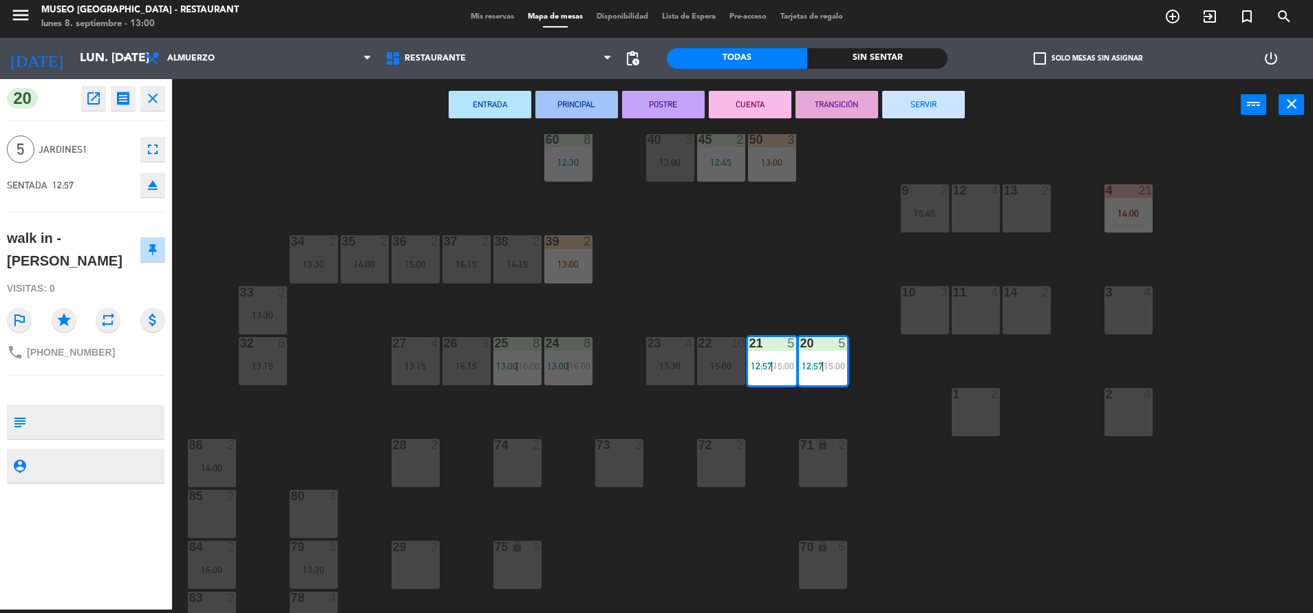
click at [90, 407] on textarea at bounding box center [97, 421] width 131 height 29
type textarea "m20-21"
click at [120, 277] on div "Visitas: 0" at bounding box center [86, 289] width 158 height 24
click at [812, 253] on div "44 5 49 2 12:05 54 5 14:00 64 2 12:52 48 1 12:34 53 4 14:45 63 2 43 3 12:30 62 …" at bounding box center [749, 373] width 1128 height 479
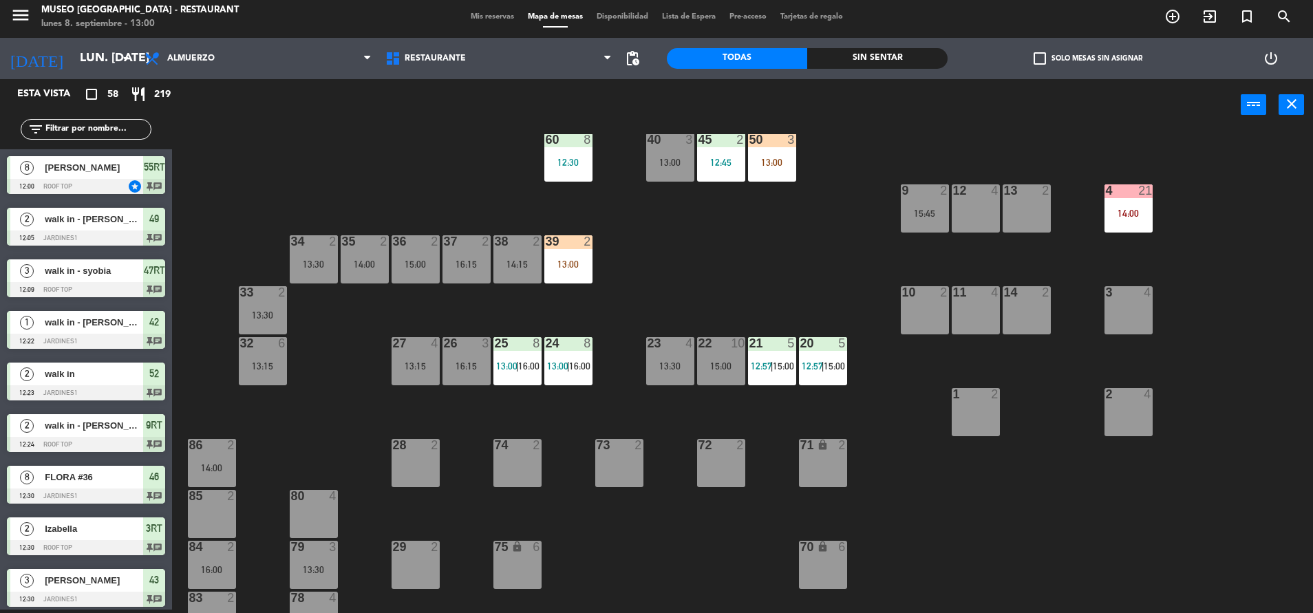
scroll to position [0, 0]
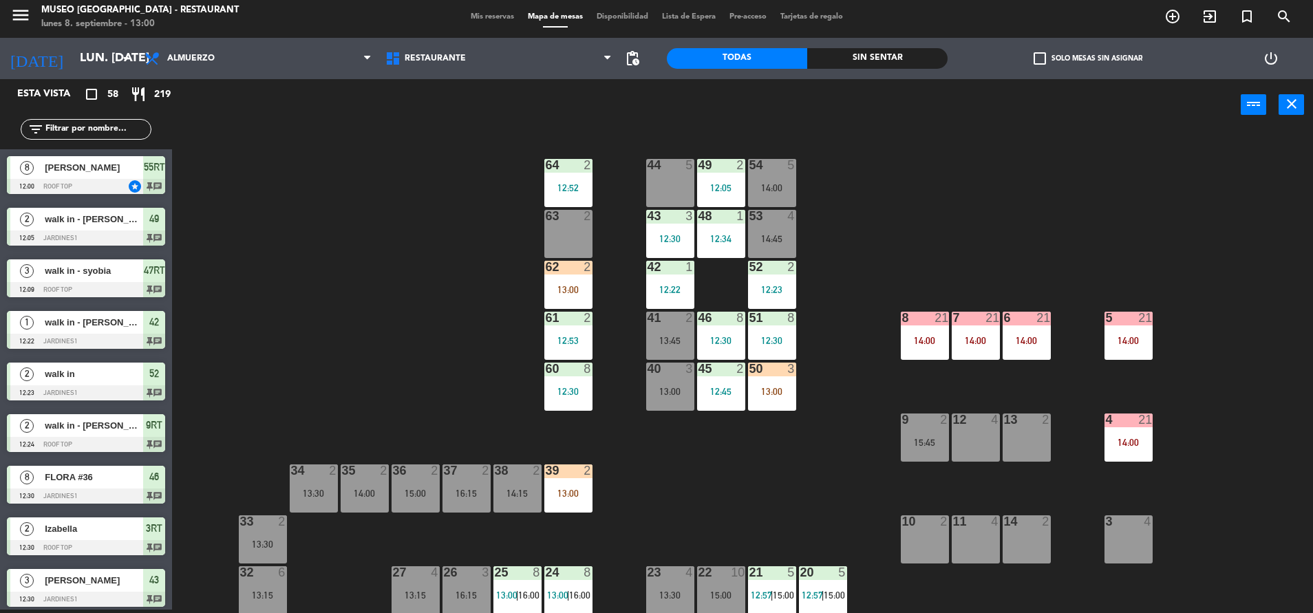
click at [769, 387] on div "13:00" at bounding box center [772, 392] width 48 height 10
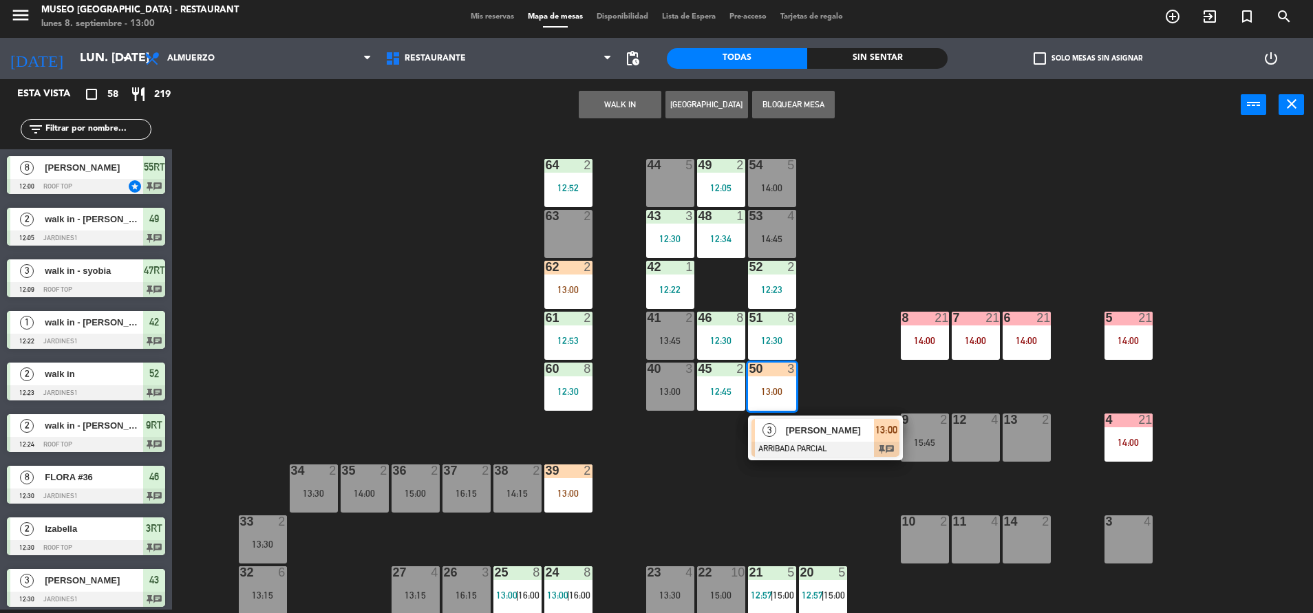
click at [850, 439] on div "[PERSON_NAME]" at bounding box center [828, 430] width 89 height 23
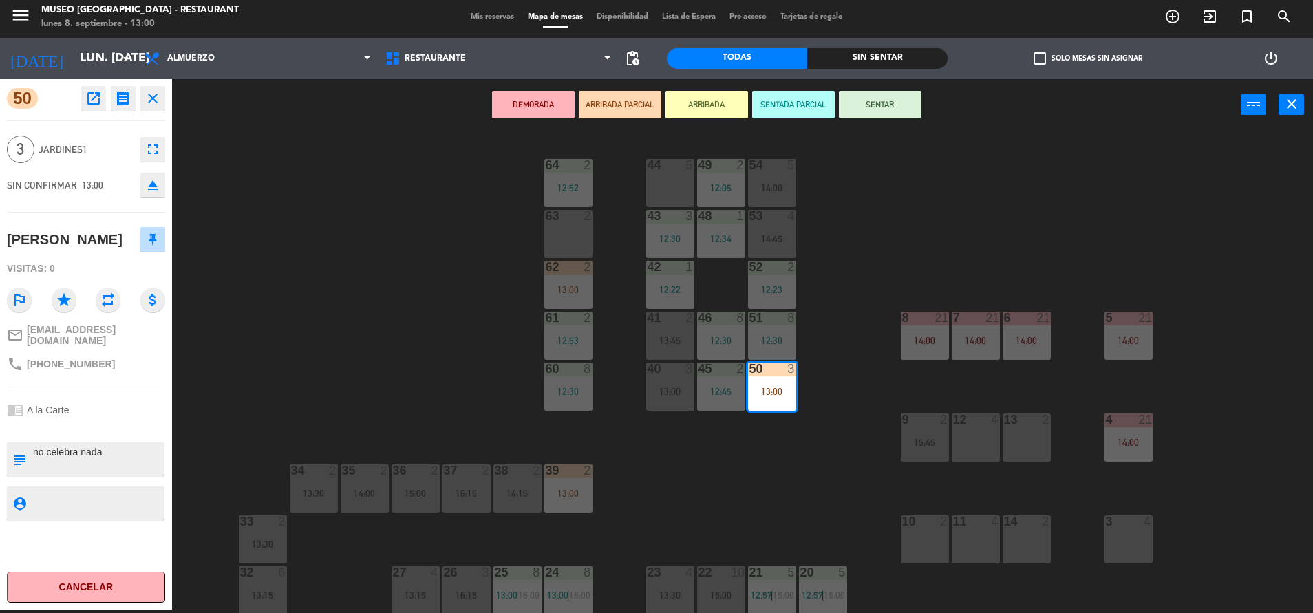
click at [30, 468] on div "subject" at bounding box center [19, 459] width 25 height 34
click at [32, 468] on textarea at bounding box center [97, 459] width 131 height 29
type textarea "m50 no celebra nada"
click at [99, 281] on div "Visitas: 0" at bounding box center [86, 269] width 158 height 24
click at [902, 105] on button "SENTAR" at bounding box center [880, 105] width 83 height 28
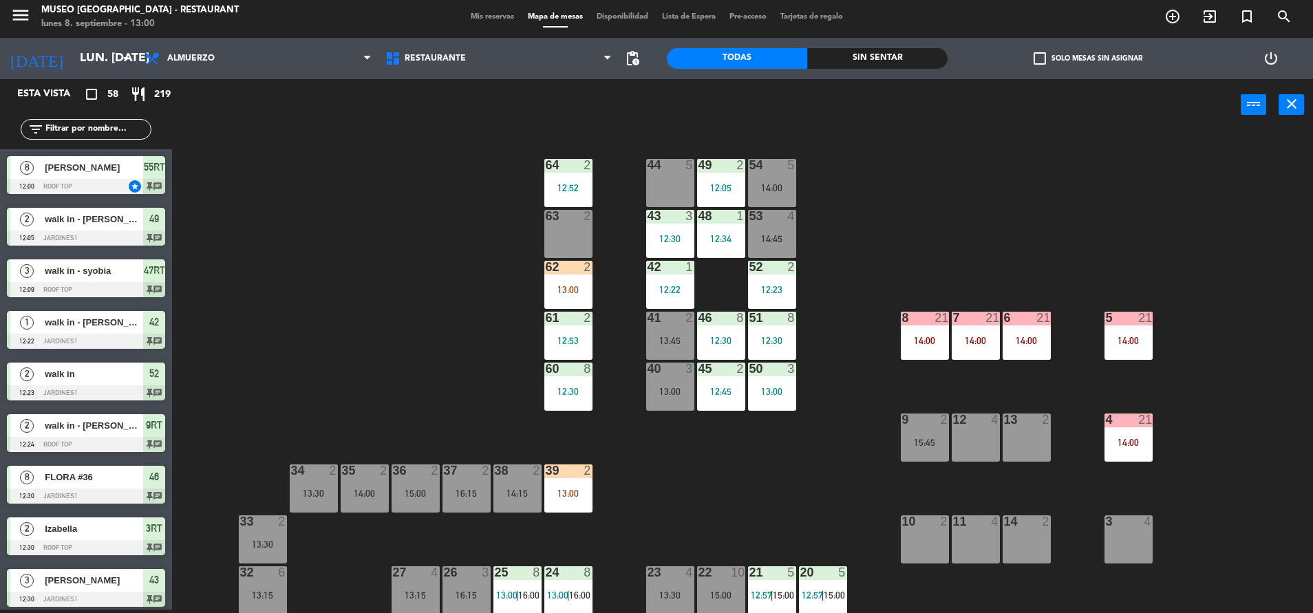
scroll to position [899, 0]
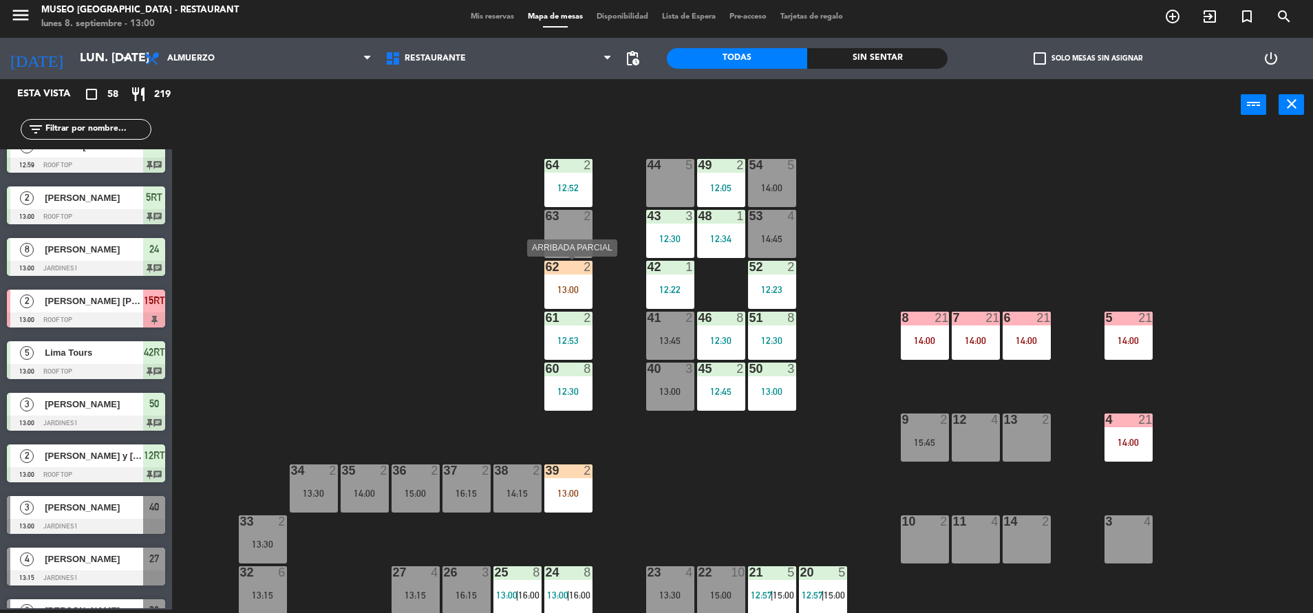
click at [579, 272] on div "2" at bounding box center [590, 267] width 23 height 12
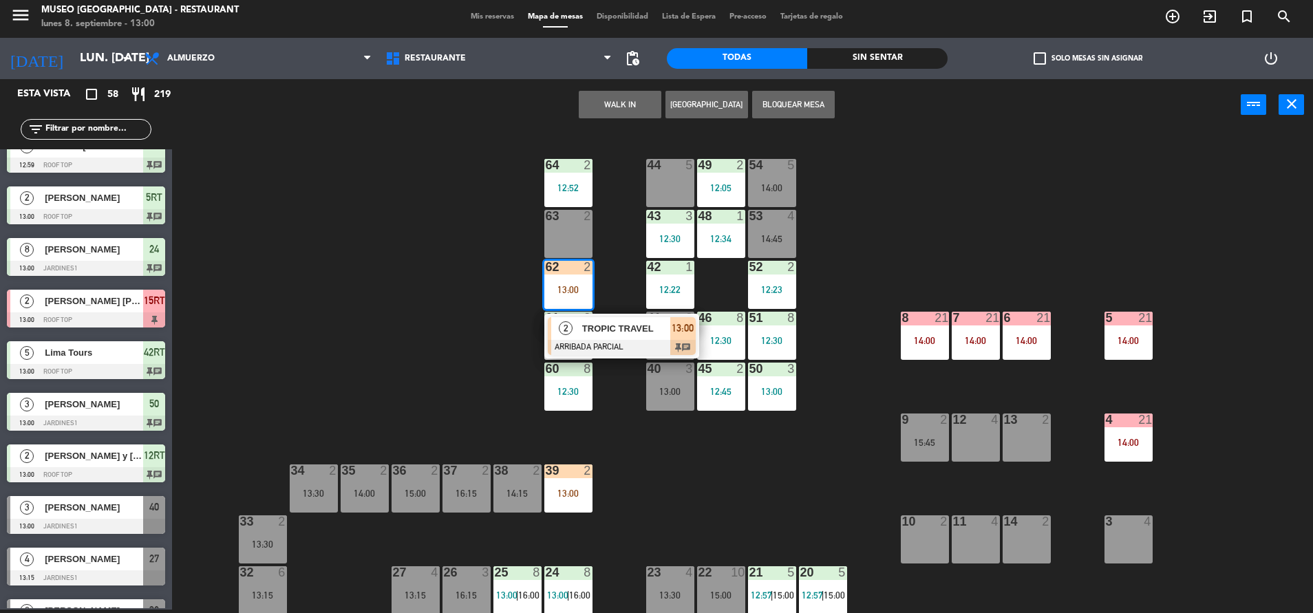
click at [685, 474] on div "44 5 49 2 12:05 54 5 14:00 64 2 12:52 48 1 12:34 53 4 14:45 63 2 43 3 12:30 62 …" at bounding box center [749, 373] width 1128 height 479
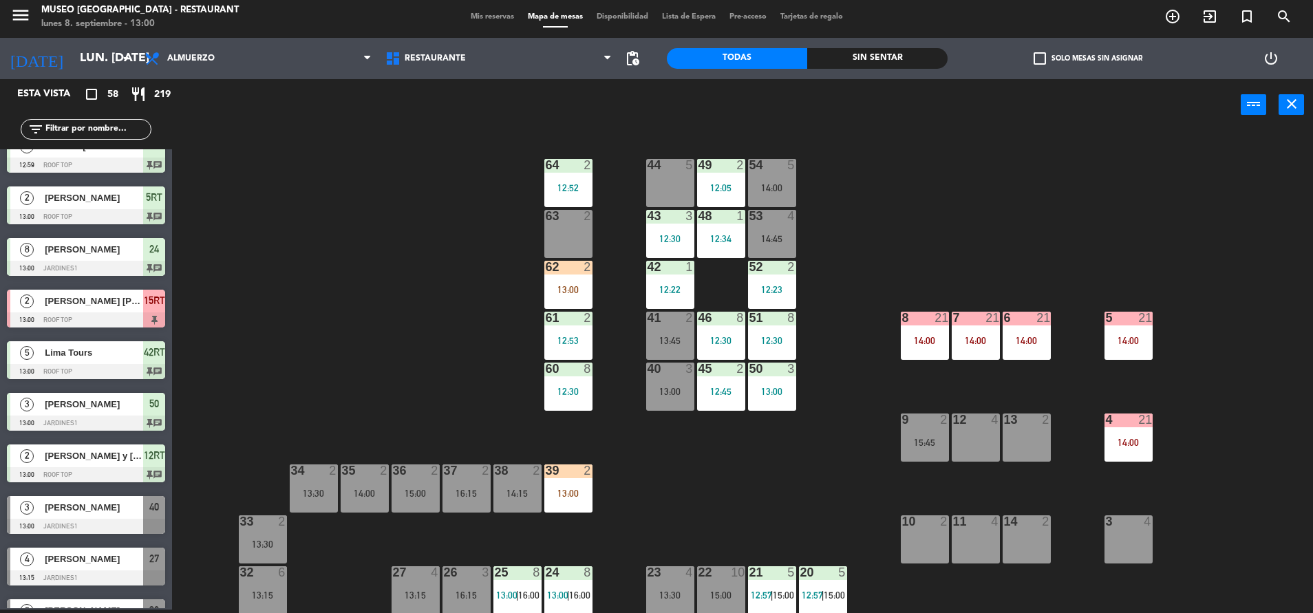
click at [590, 487] on div "39 2 13:00" at bounding box center [568, 488] width 48 height 48
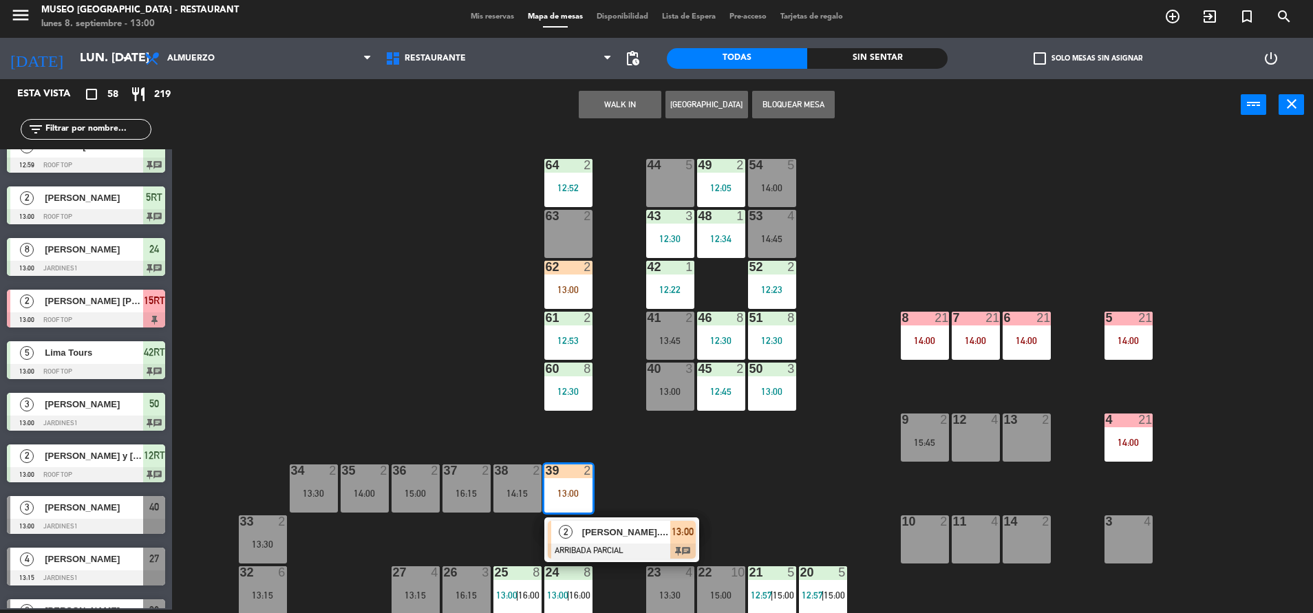
click at [716, 526] on div "44 5 49 2 12:05 54 5 14:00 64 2 12:52 48 1 12:34 53 4 14:45 63 2 43 3 12:30 62 …" at bounding box center [749, 373] width 1128 height 479
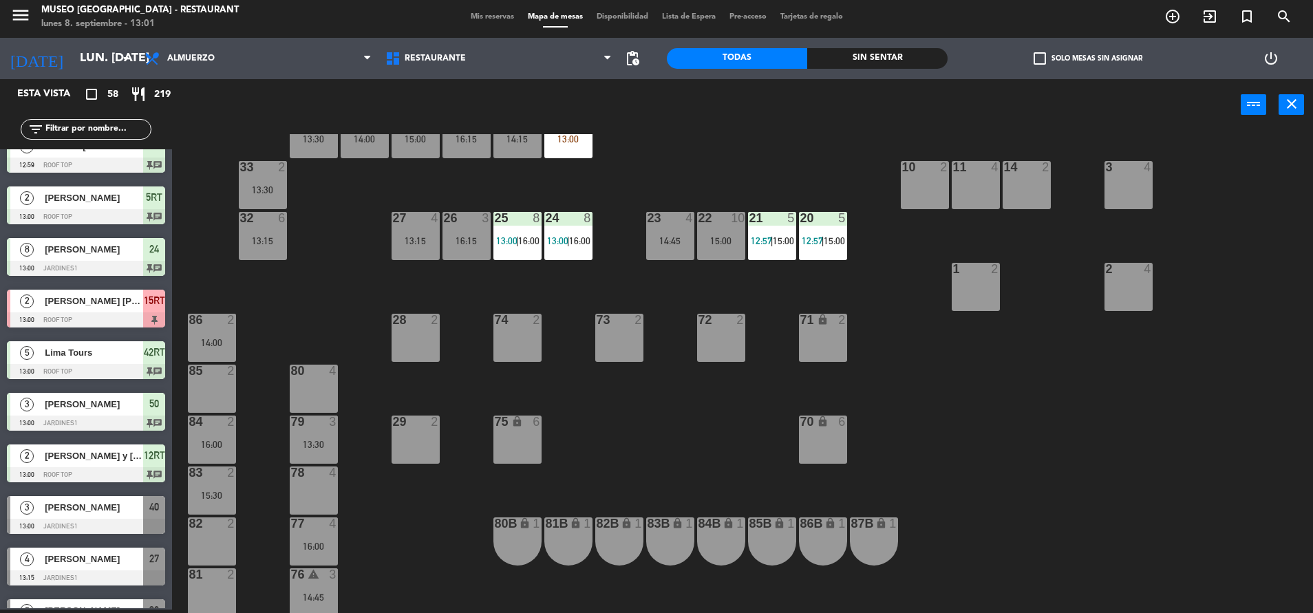
scroll to position [0, 0]
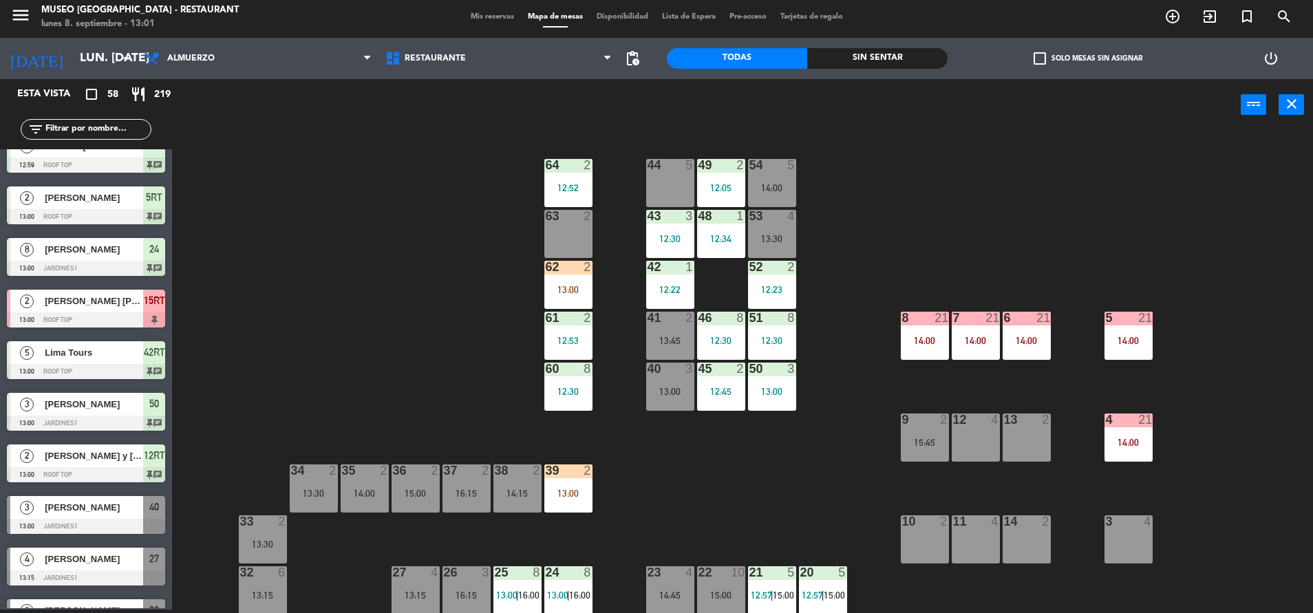
click at [562, 257] on div "63 2" at bounding box center [568, 234] width 48 height 48
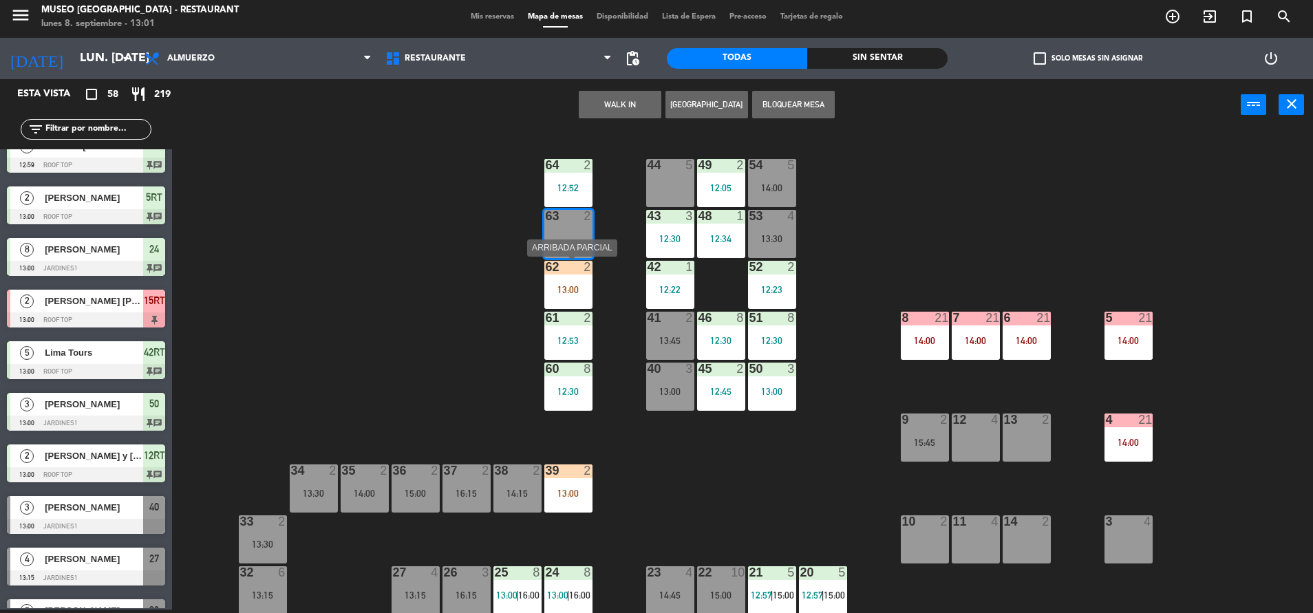
click at [562, 268] on div at bounding box center [568, 267] width 23 height 12
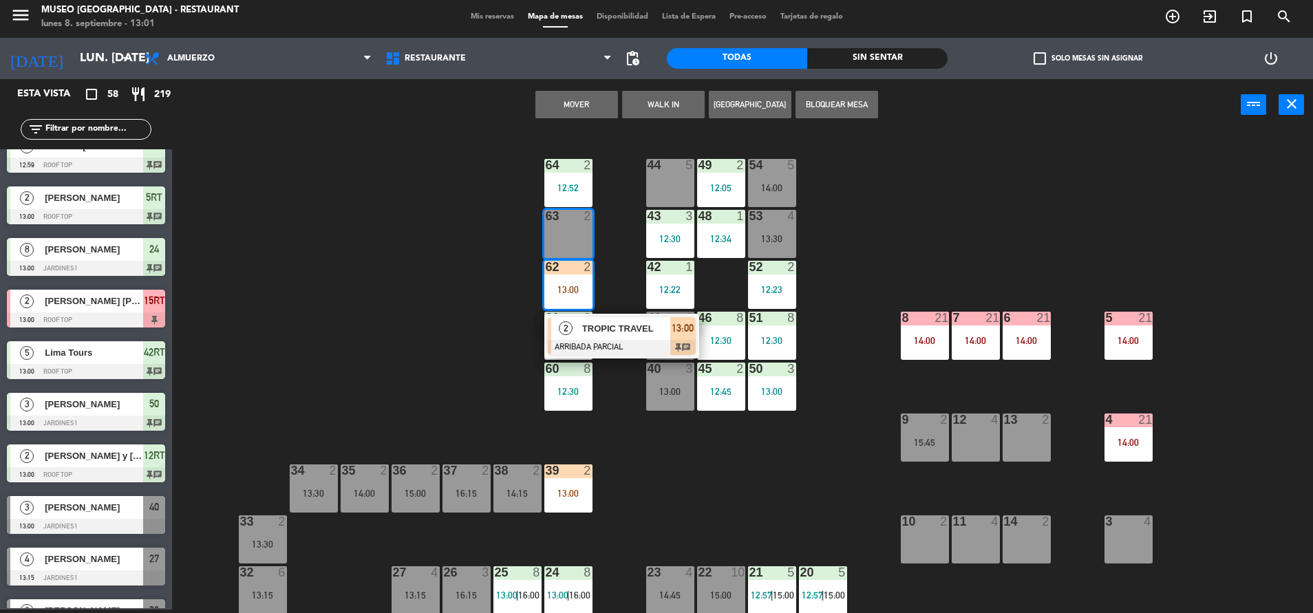
click at [509, 264] on div "44 5 49 2 12:05 54 5 14:00 64 2 12:52 48 1 12:34 53 4 13:30 63 2 43 3 12:30 62 …" at bounding box center [749, 373] width 1128 height 479
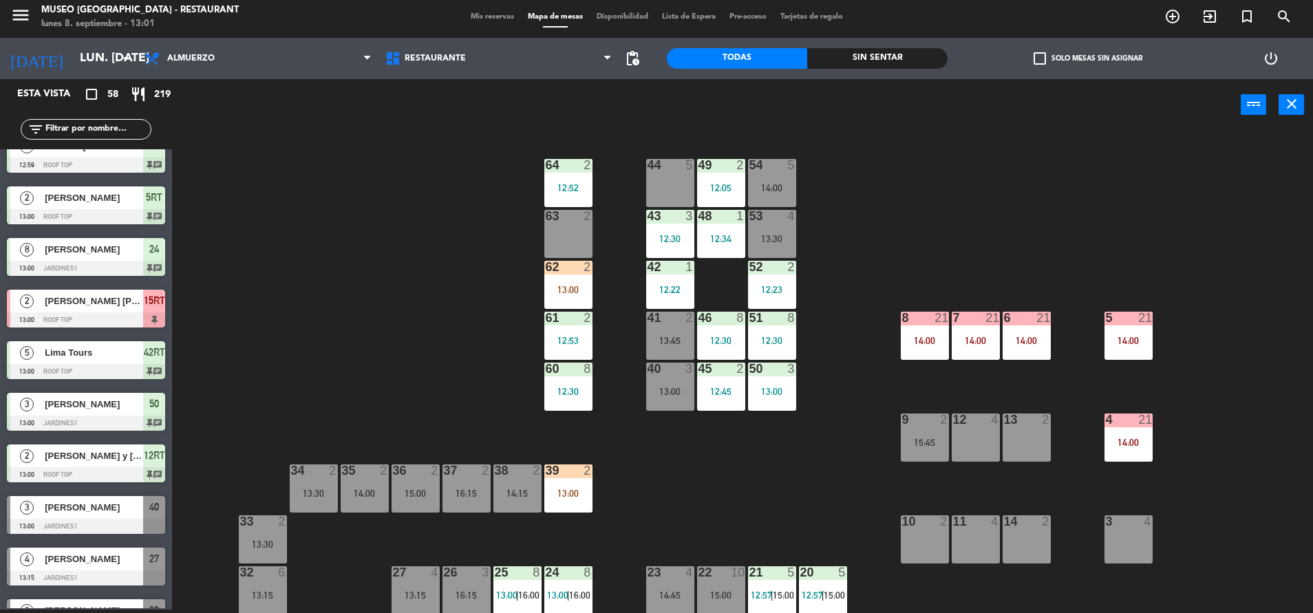
click at [551, 277] on div "62 2 13:00" at bounding box center [568, 285] width 48 height 48
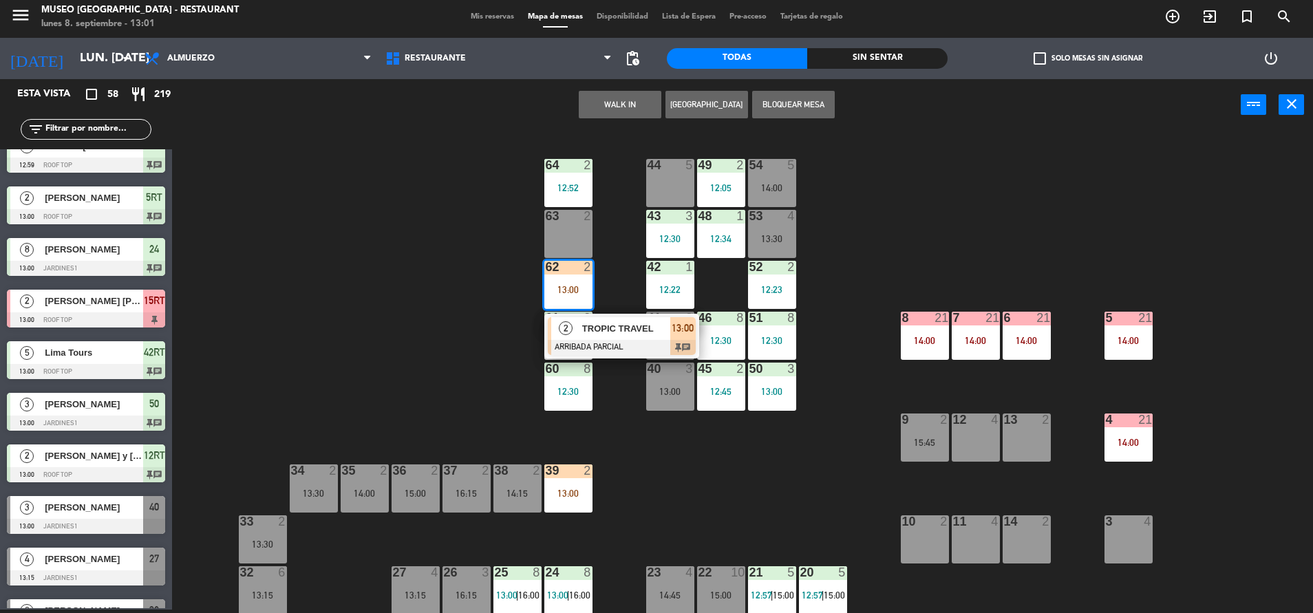
click at [618, 321] on span "TROPIC TRAVEL" at bounding box center [626, 328] width 88 height 14
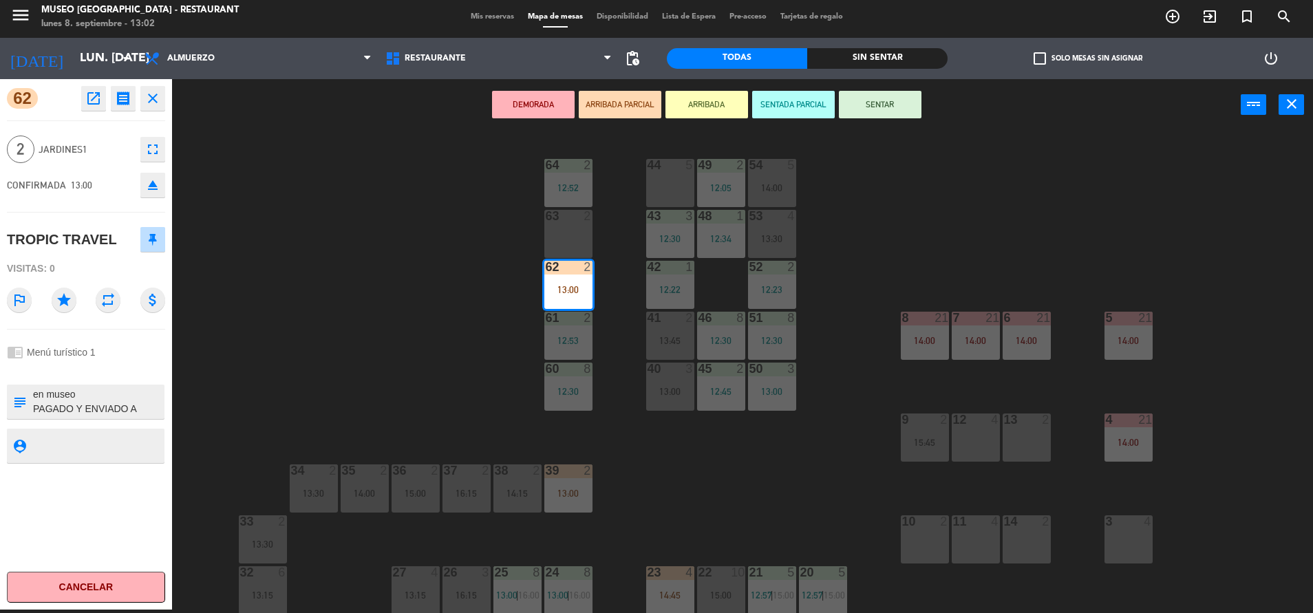
click at [405, 387] on div "44 5 49 2 12:05 54 5 14:00 64 2 12:52 48 1 12:34 53 4 13:30 63 2 43 3 12:30 62 …" at bounding box center [749, 373] width 1128 height 479
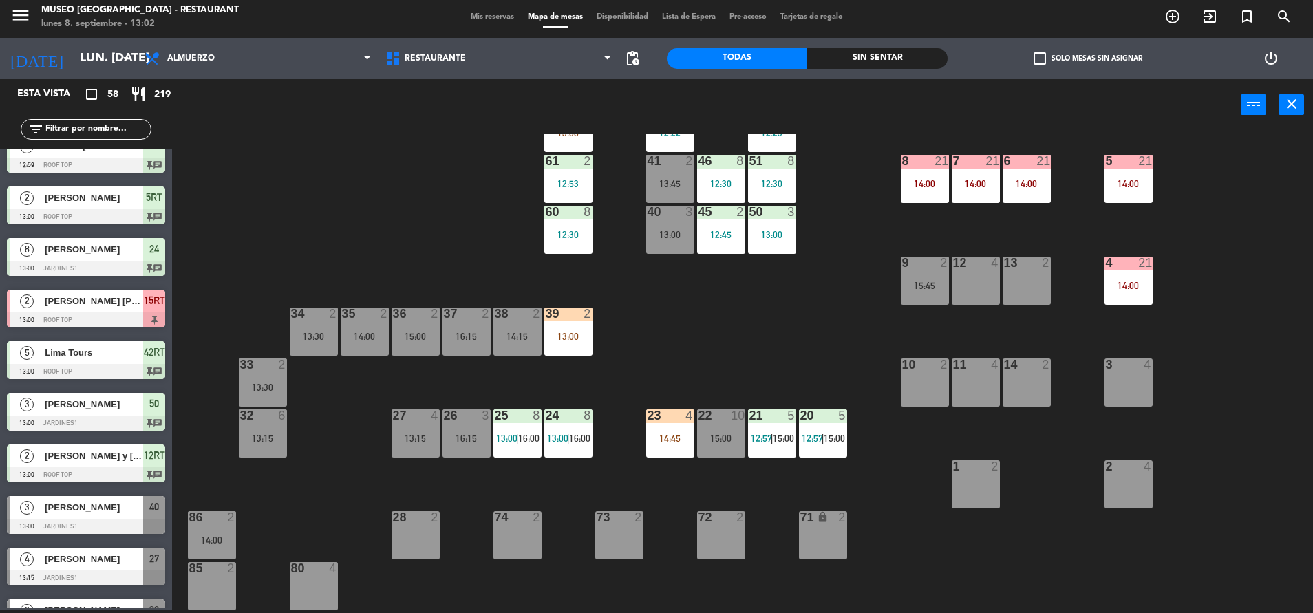
scroll to position [159, 0]
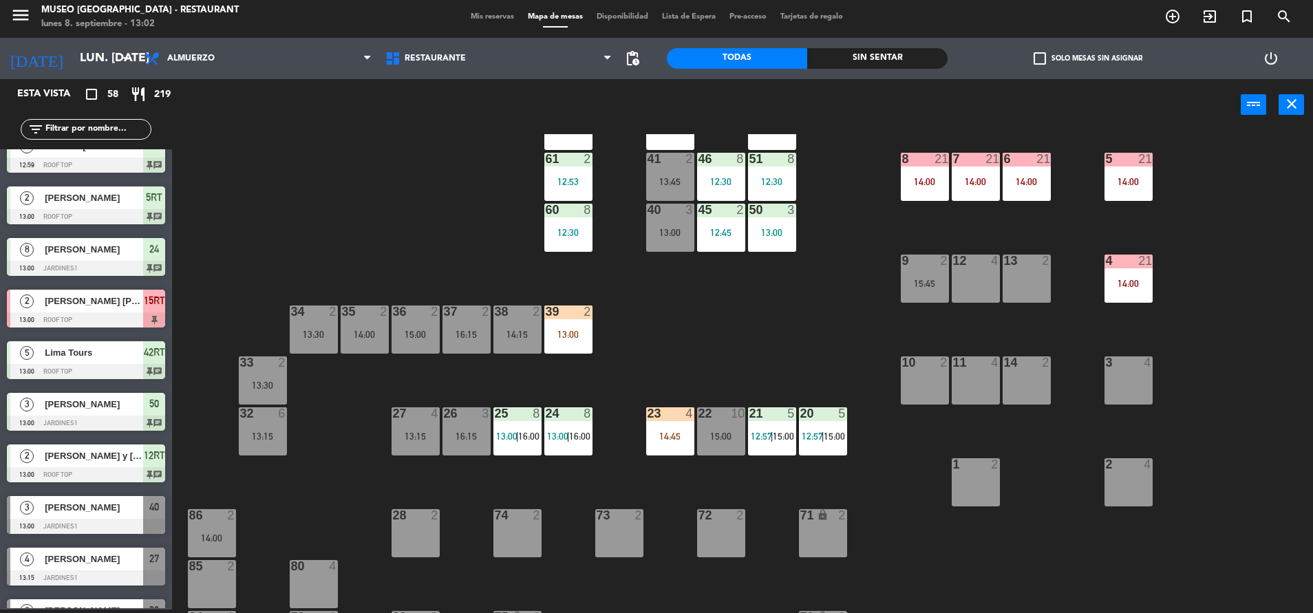
click at [663, 434] on div "14:45" at bounding box center [670, 436] width 48 height 10
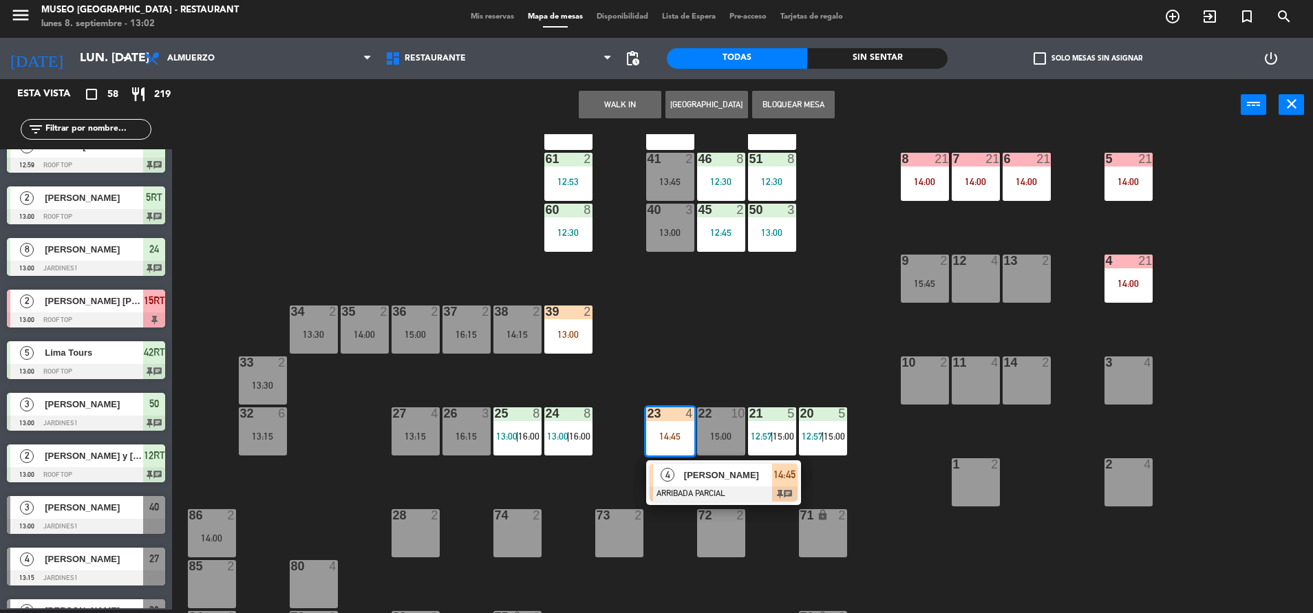
click at [730, 487] on div at bounding box center [724, 494] width 148 height 15
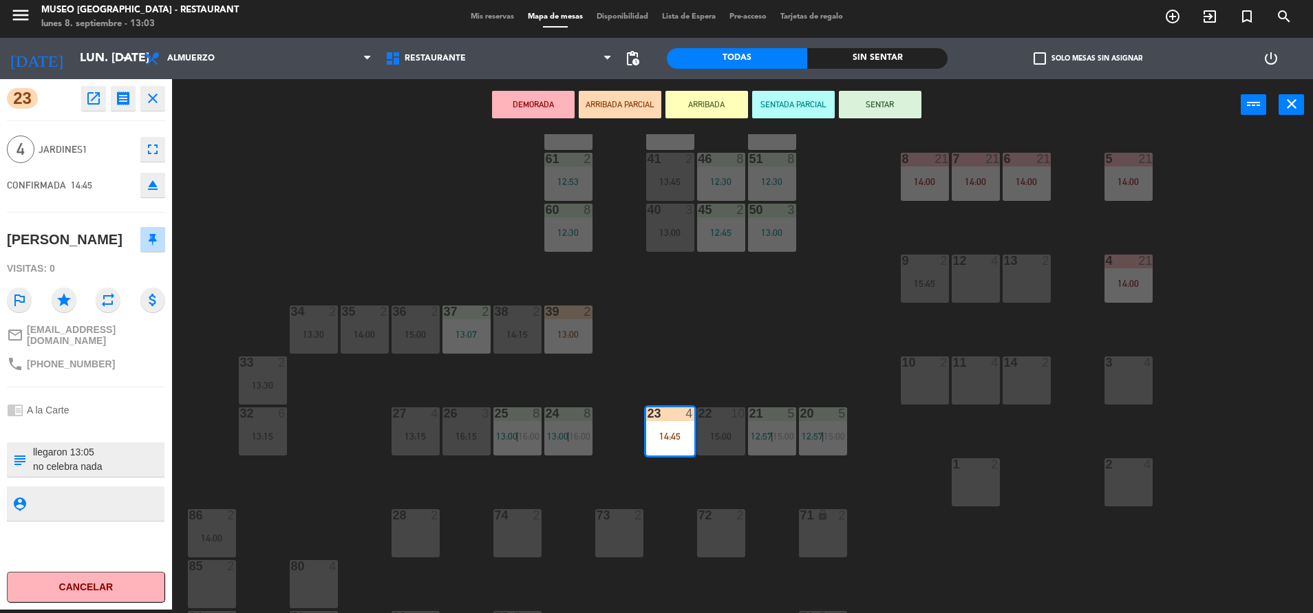
click at [692, 330] on div "44 5 49 2 12:05 54 5 14:00 64 2 12:52 48 1 12:34 53 4 13:30 63 2 16:15 43 3 12:…" at bounding box center [749, 373] width 1128 height 479
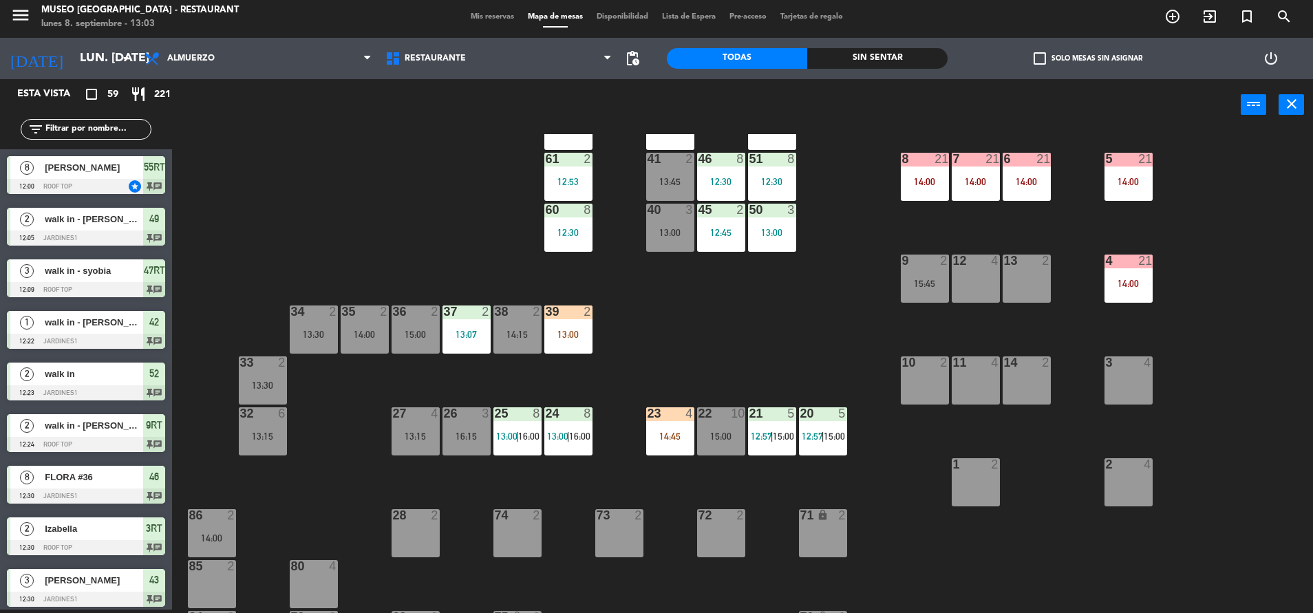
scroll to position [1020, 0]
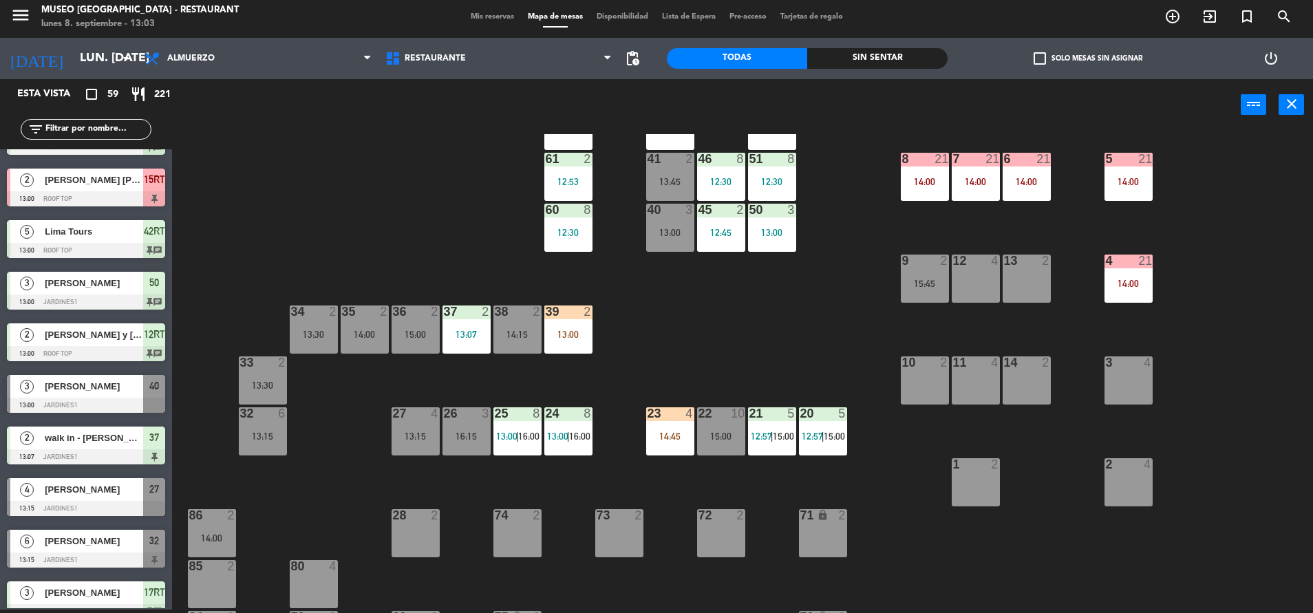
click at [453, 334] on div "13:07" at bounding box center [466, 335] width 48 height 10
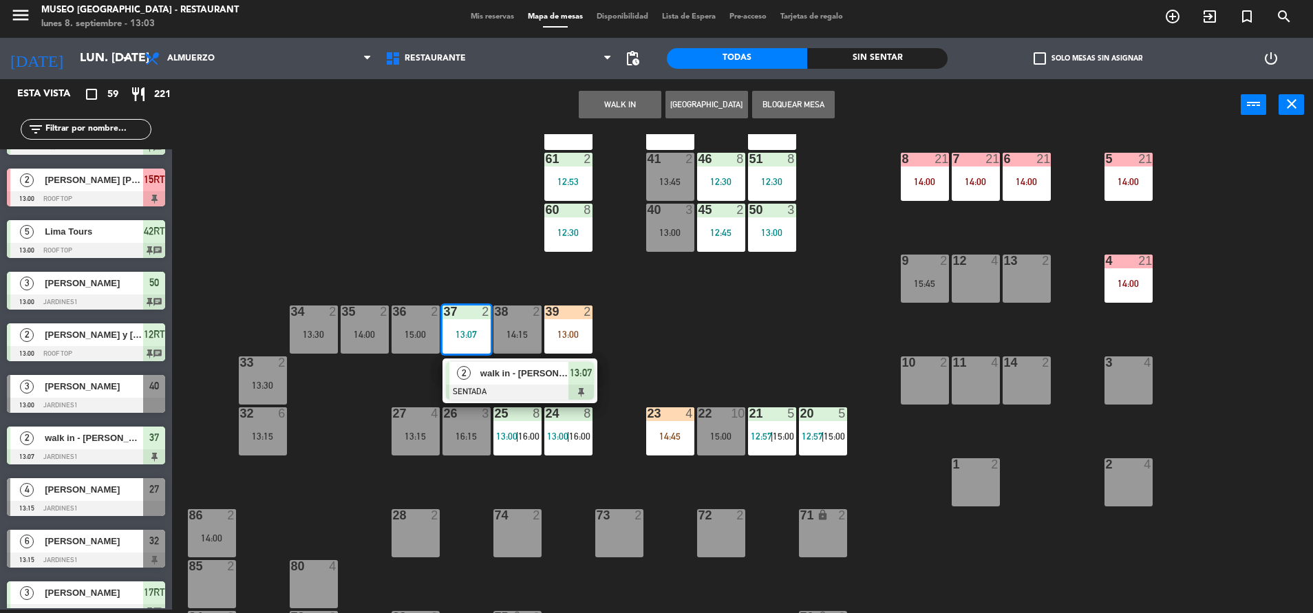
click at [508, 377] on span "walk in - [PERSON_NAME]" at bounding box center [524, 373] width 88 height 14
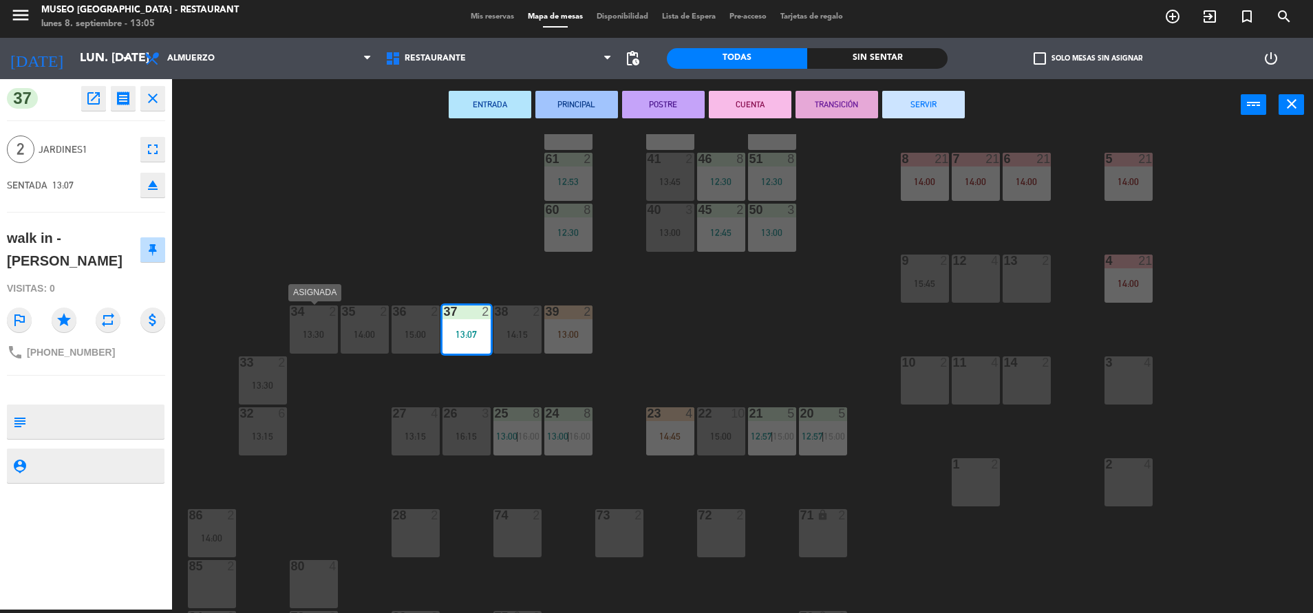
click at [314, 323] on div "34 2 13:30" at bounding box center [314, 330] width 48 height 48
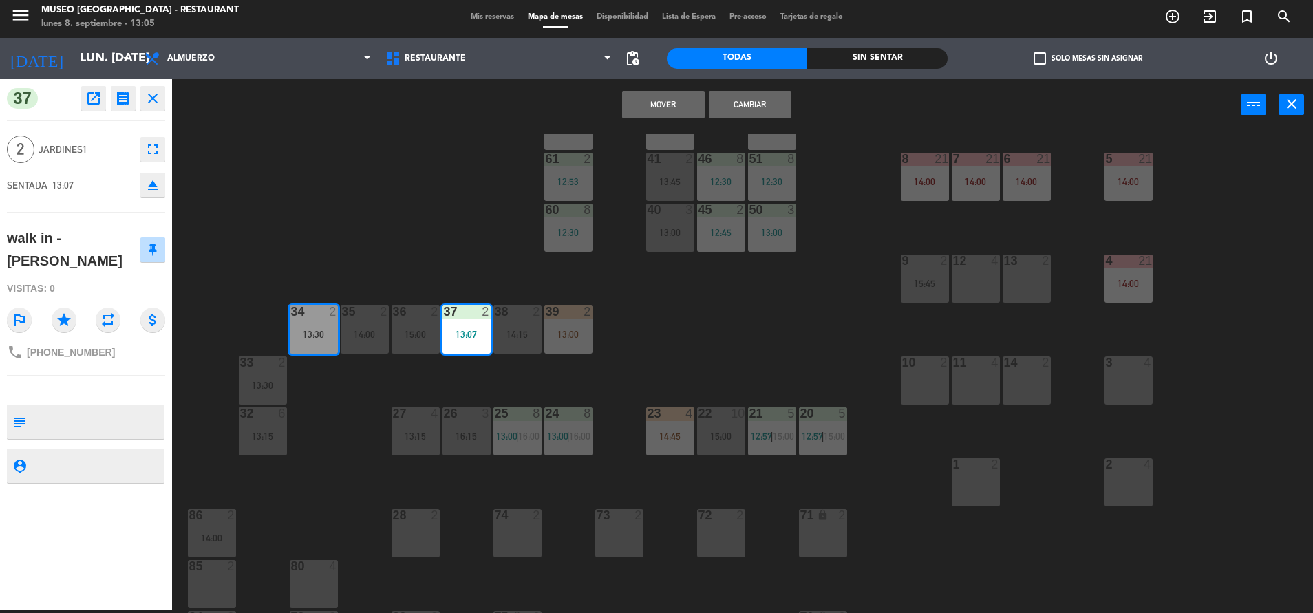
click at [755, 102] on button "Cambiar" at bounding box center [750, 105] width 83 height 28
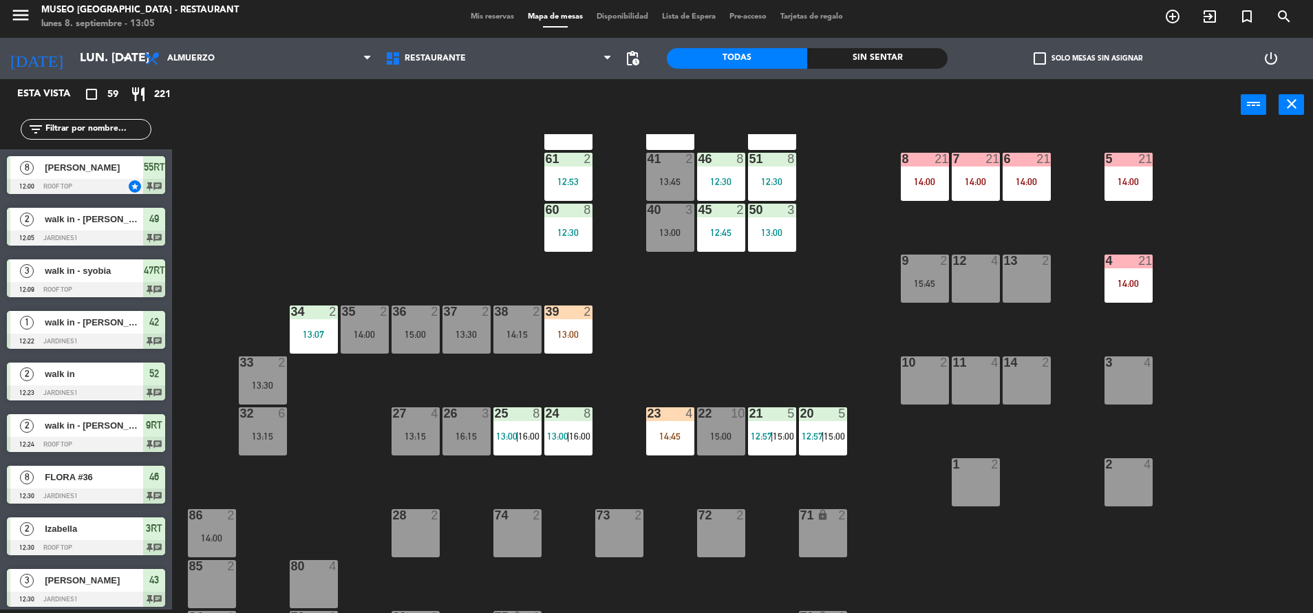
scroll to position [3, 0]
click at [314, 339] on div "13:07" at bounding box center [314, 335] width 48 height 10
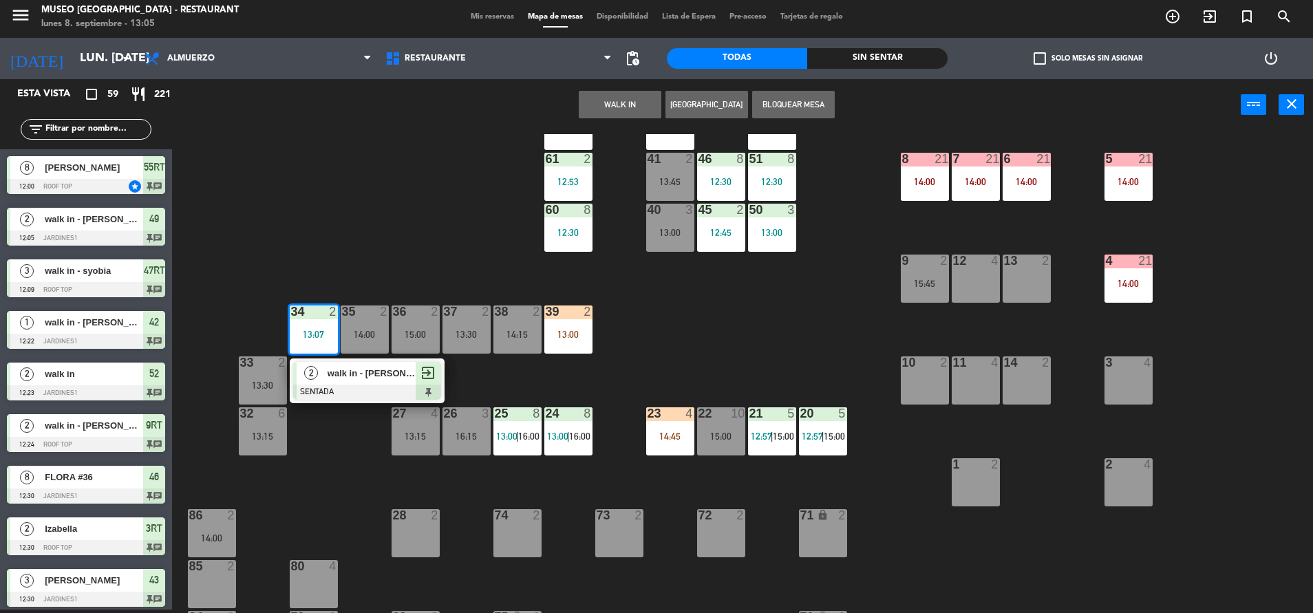
click at [370, 389] on div at bounding box center [367, 392] width 148 height 15
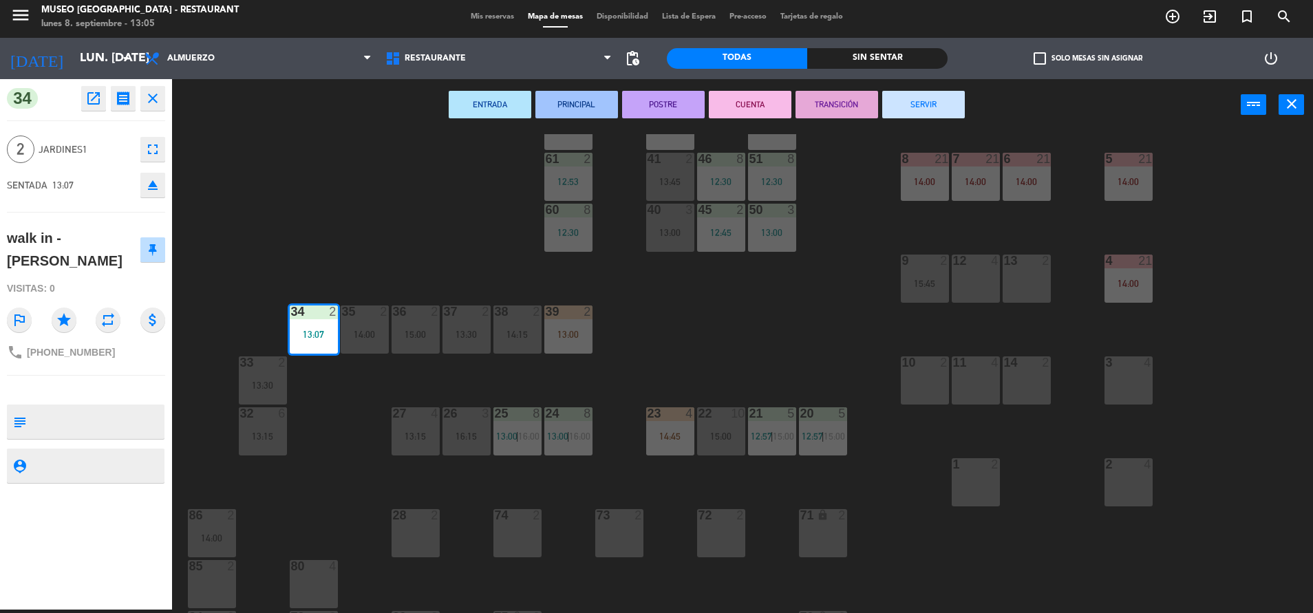
click at [67, 407] on textarea at bounding box center [97, 421] width 131 height 29
type textarea "m34"
click at [77, 277] on div "Visitas: 0" at bounding box center [86, 289] width 158 height 24
click at [785, 299] on div "44 5 49 2 12:05 54 5 14:00 64 2 12:52 48 1 12:34 53 4 13:30 63 2 16:15 43 3 12:…" at bounding box center [749, 373] width 1128 height 479
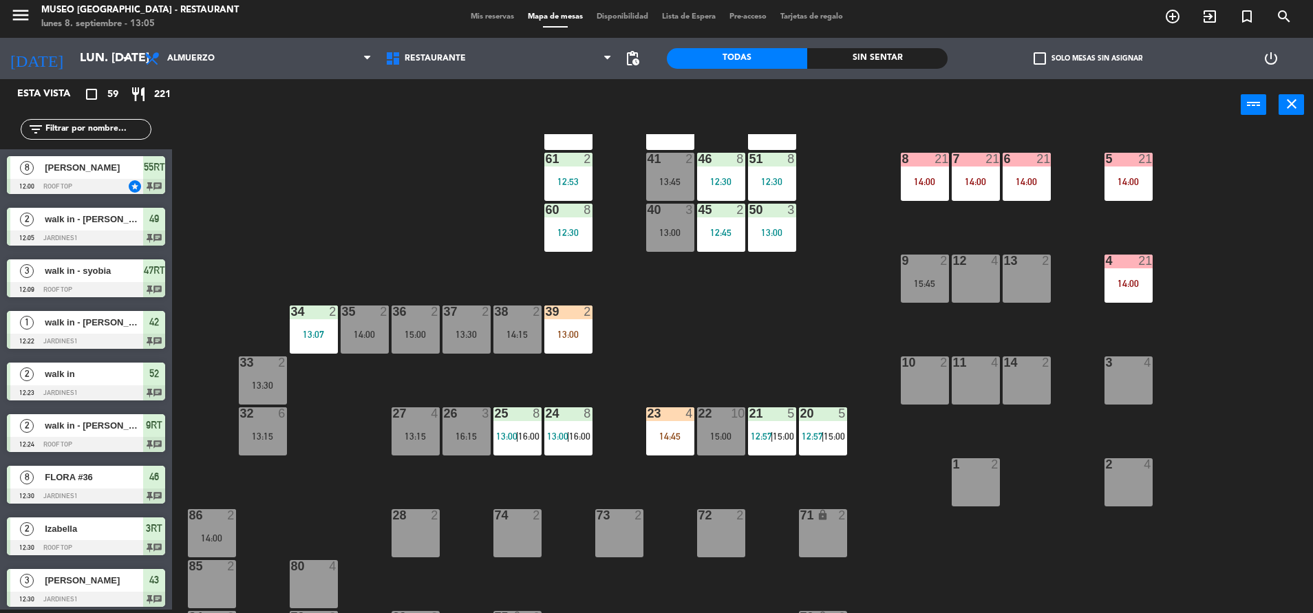
click at [681, 428] on div "23 4 14:45" at bounding box center [670, 431] width 48 height 48
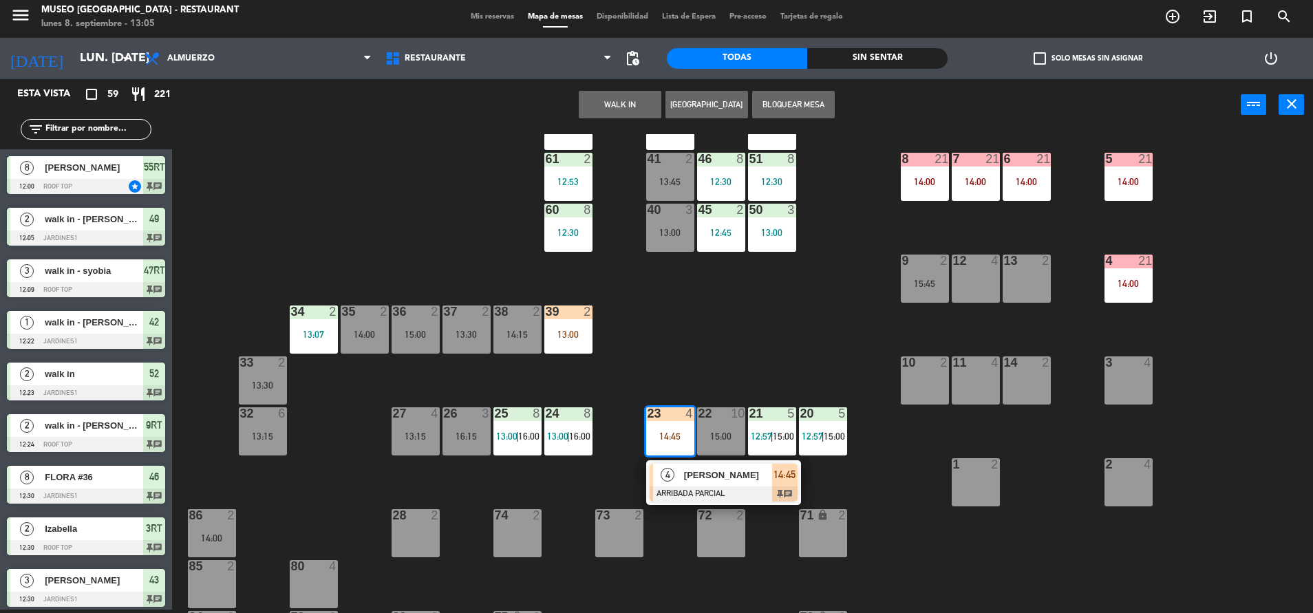
click at [722, 487] on div at bounding box center [724, 494] width 148 height 15
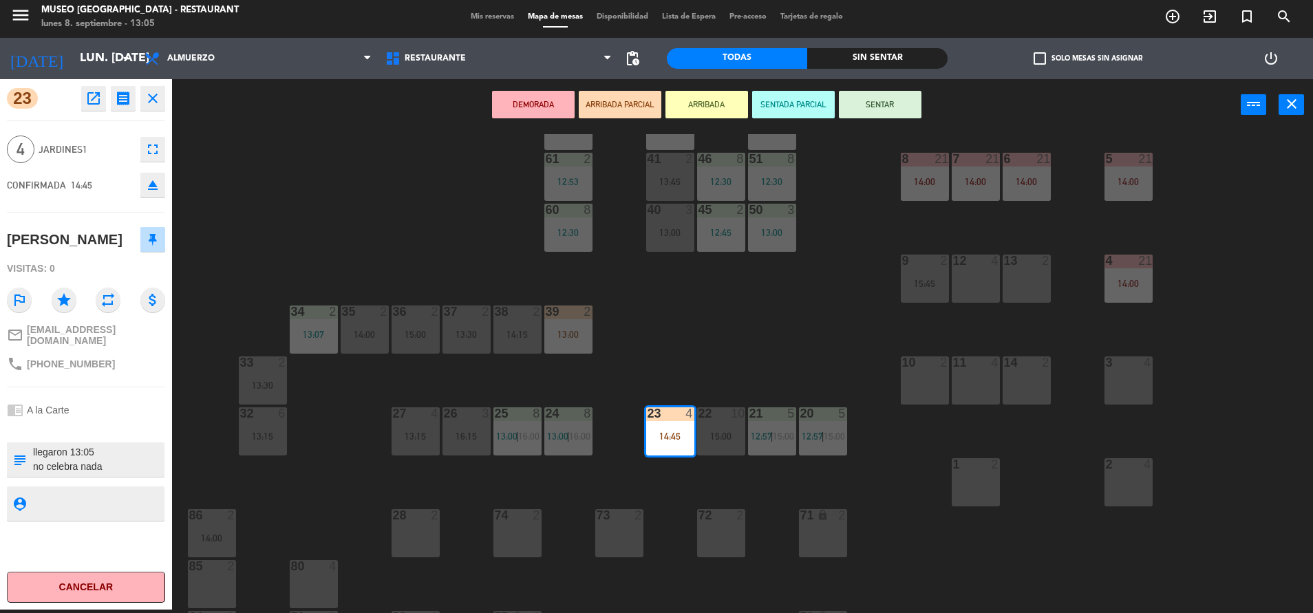
click at [32, 449] on textarea at bounding box center [97, 459] width 131 height 29
type textarea "m23 llegaron 13:05 no celebra nada"
click at [105, 257] on div "Visitas: 0" at bounding box center [86, 269] width 158 height 24
click at [879, 111] on button "SENTAR" at bounding box center [880, 105] width 83 height 28
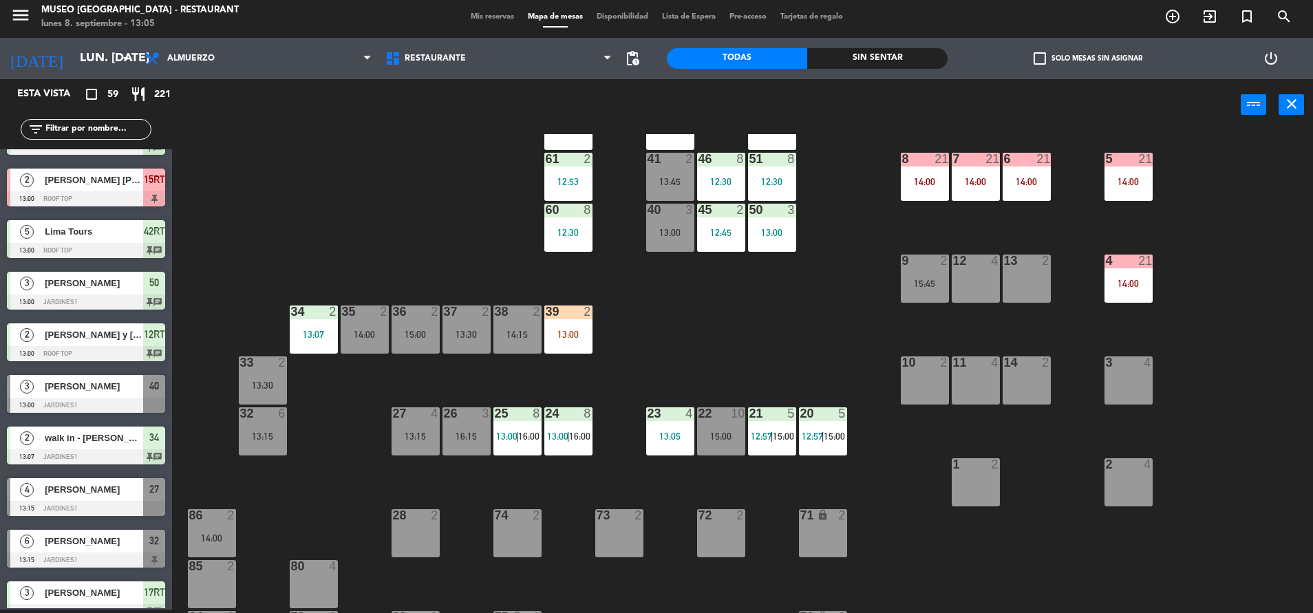
scroll to position [0, 0]
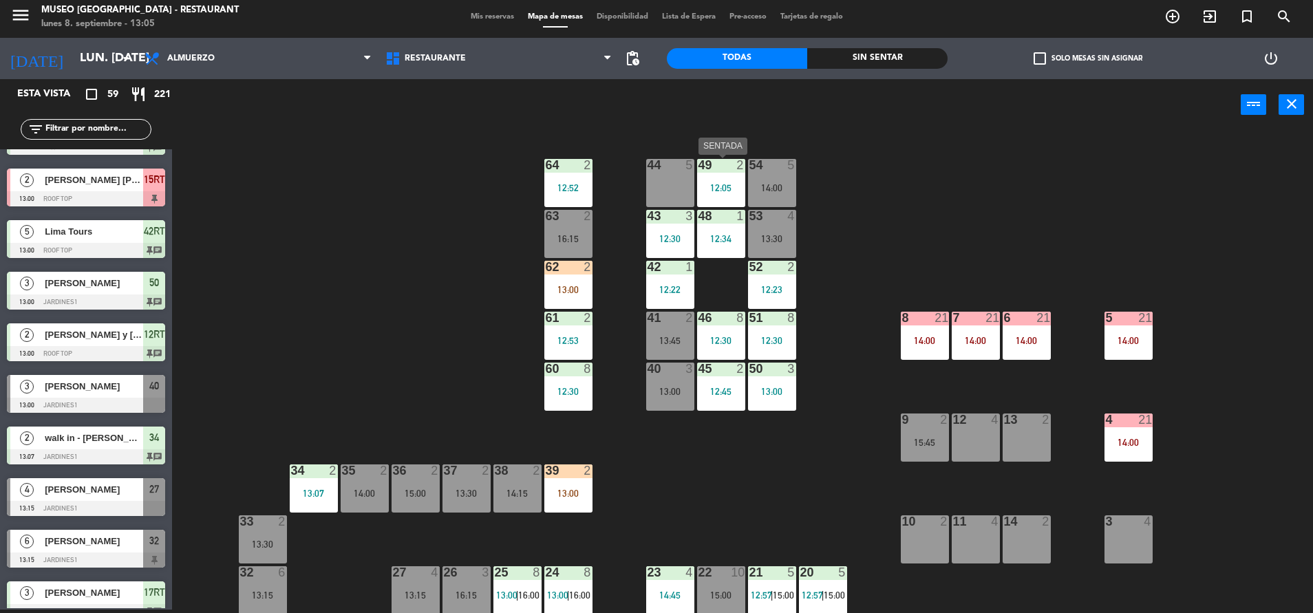
click at [715, 176] on div "49 2 12:05" at bounding box center [721, 183] width 48 height 48
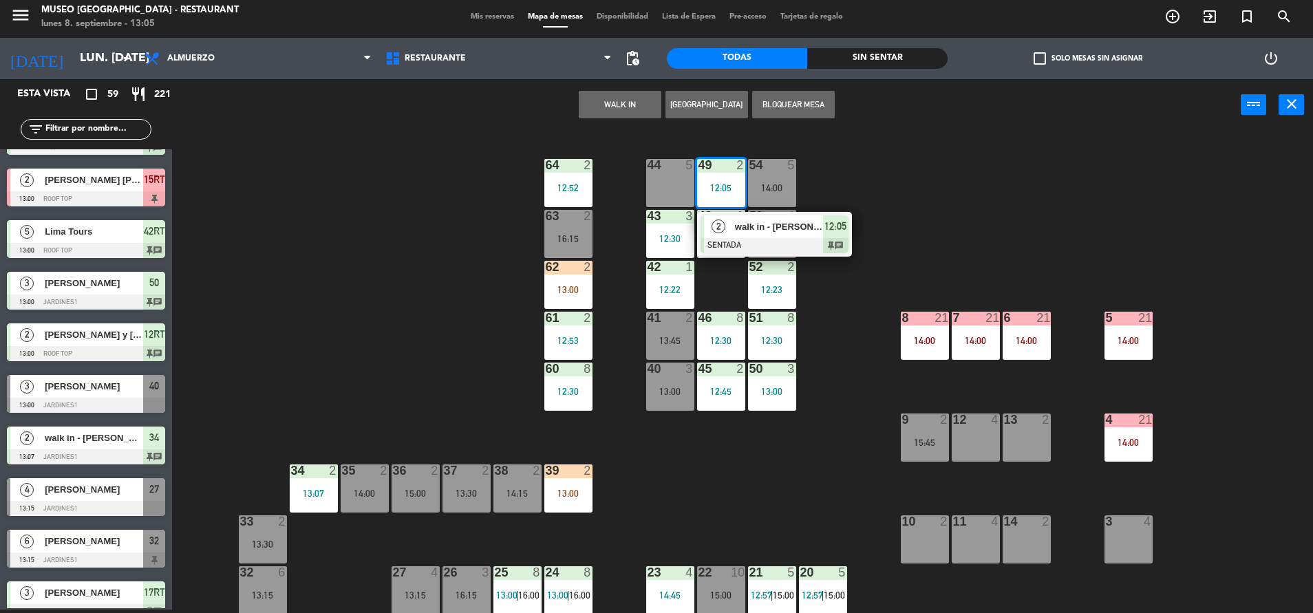
click at [767, 241] on div at bounding box center [775, 245] width 148 height 15
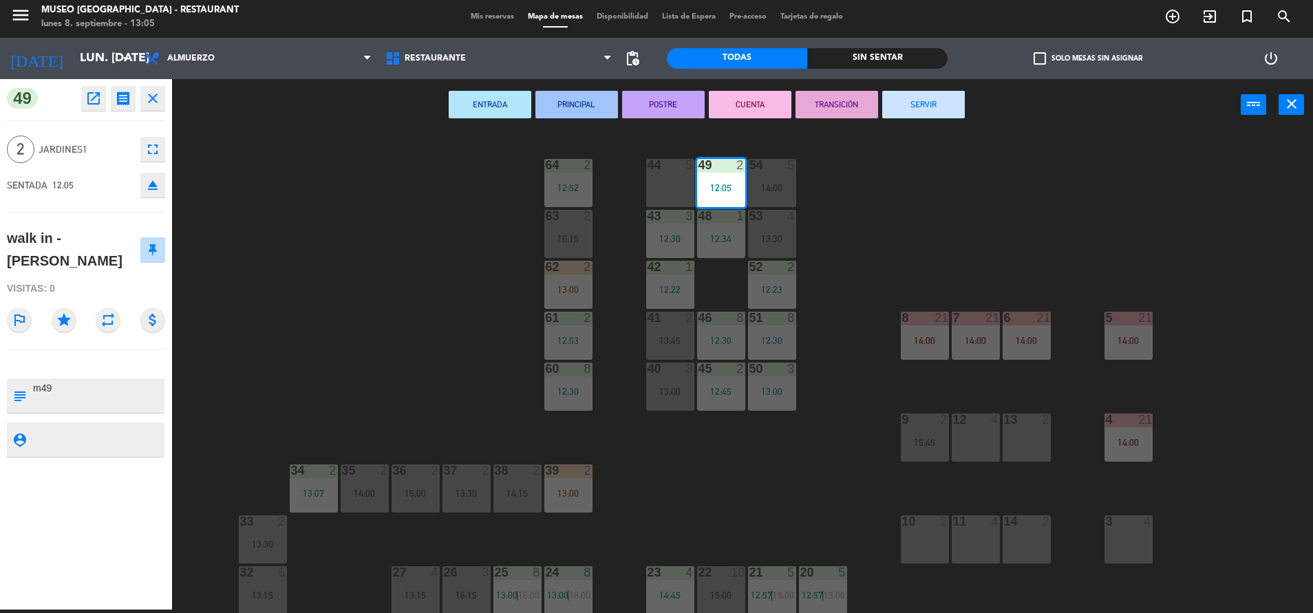
click at [768, 111] on button "CUENTA" at bounding box center [750, 105] width 83 height 28
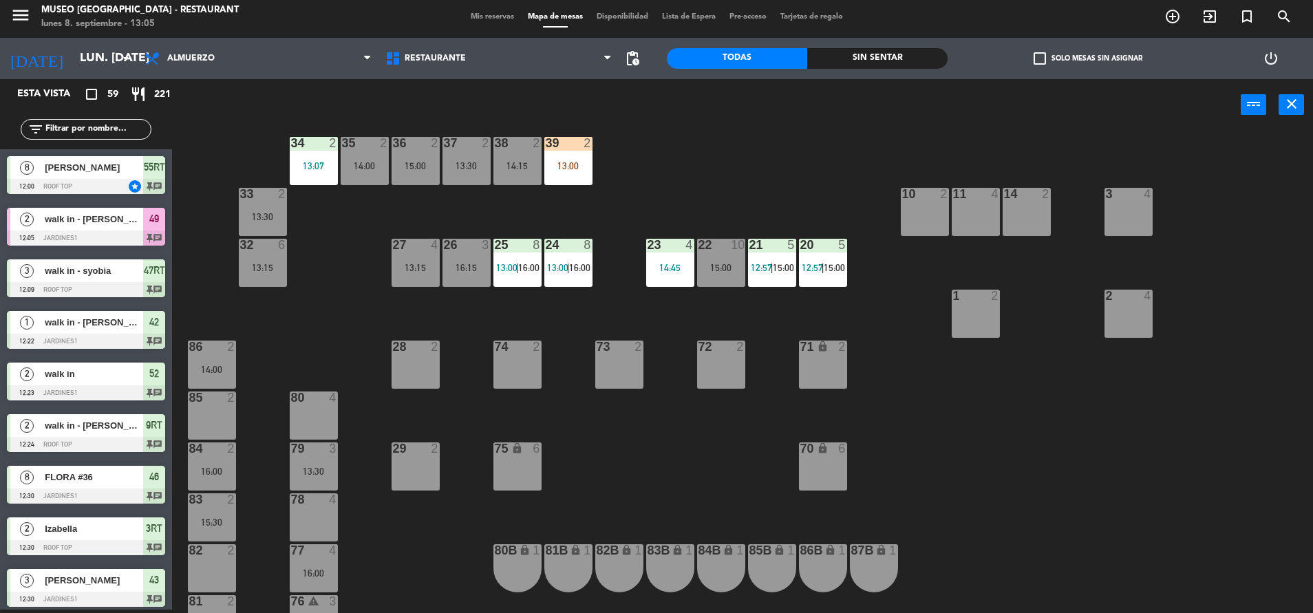
scroll to position [328, 0]
click at [566, 164] on div "13:00" at bounding box center [568, 165] width 48 height 10
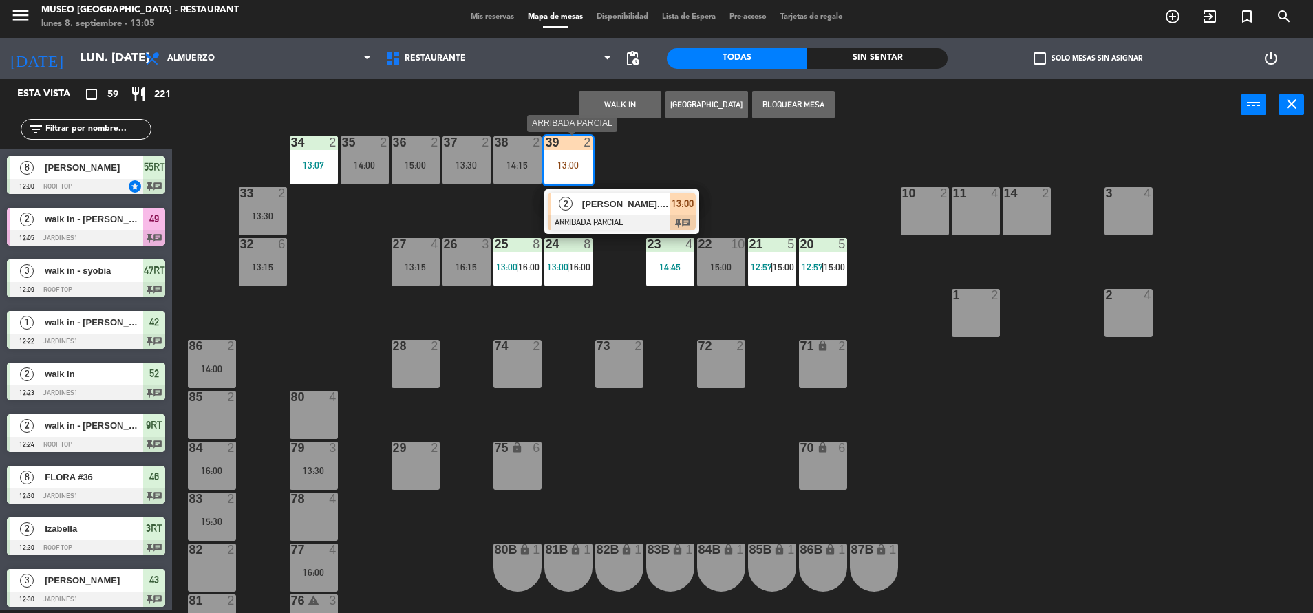
click at [637, 197] on span "[PERSON_NAME].[PERSON_NAME] x2" at bounding box center [626, 204] width 88 height 14
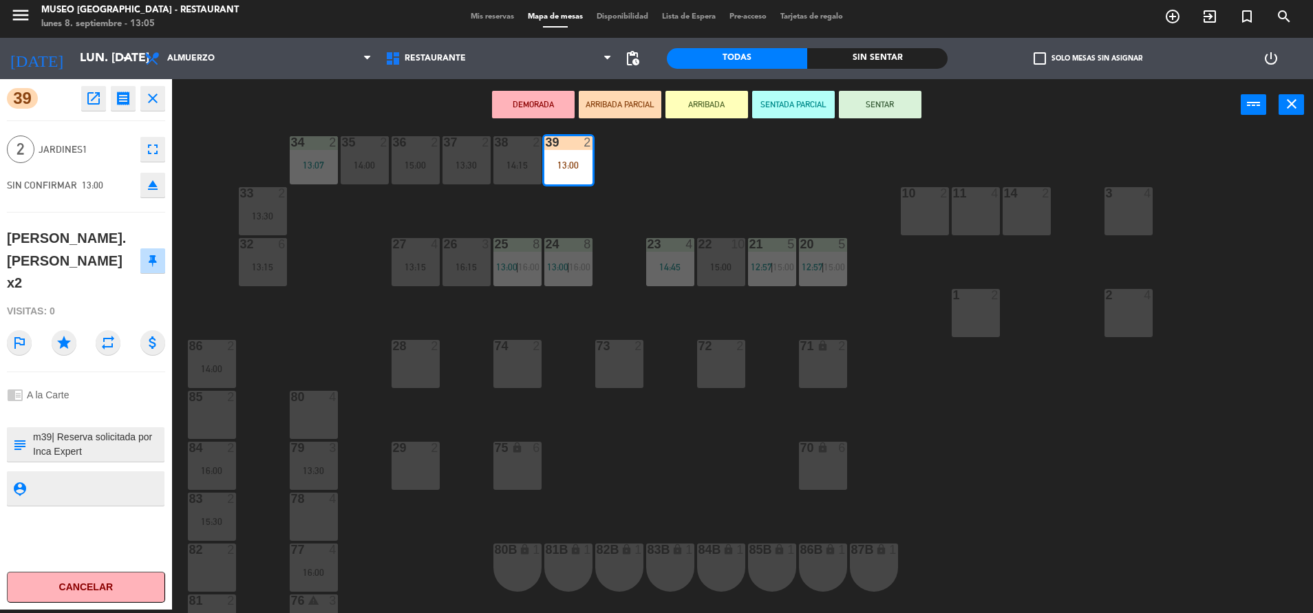
click at [866, 120] on div "DEMORADA ARRIBADA PARCIAL ARRIBADA SENTADA PARCIAL SENTAR power_input close" at bounding box center [706, 105] width 1069 height 52
click at [864, 116] on button "SENTAR" at bounding box center [880, 105] width 83 height 28
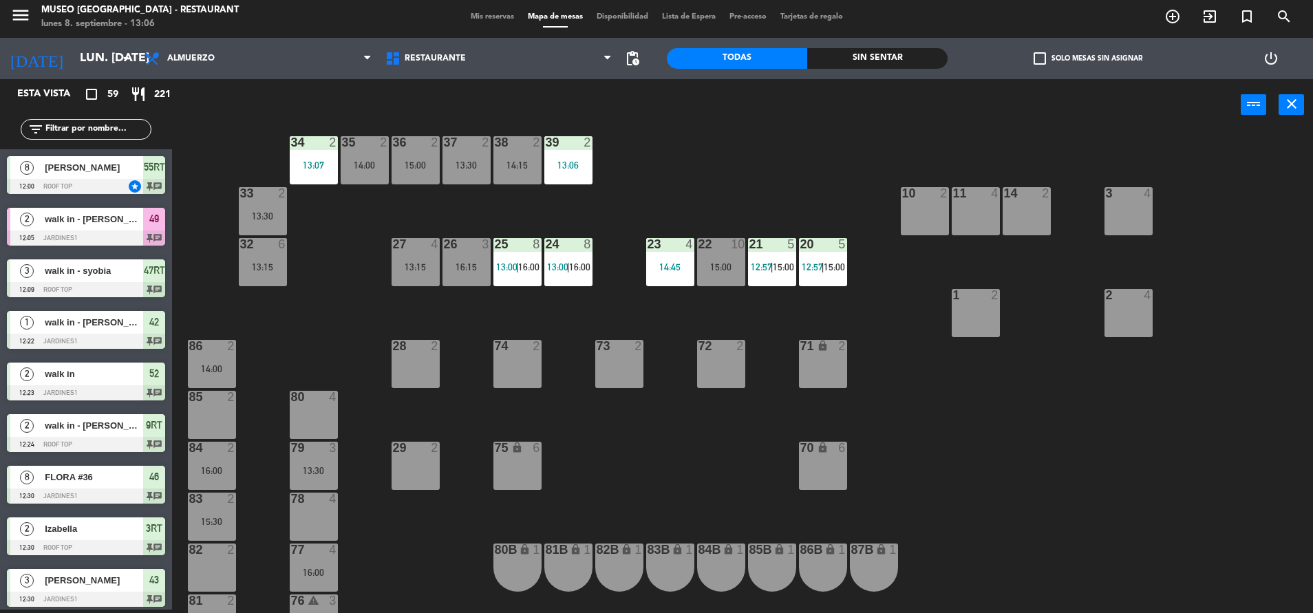
scroll to position [968, 0]
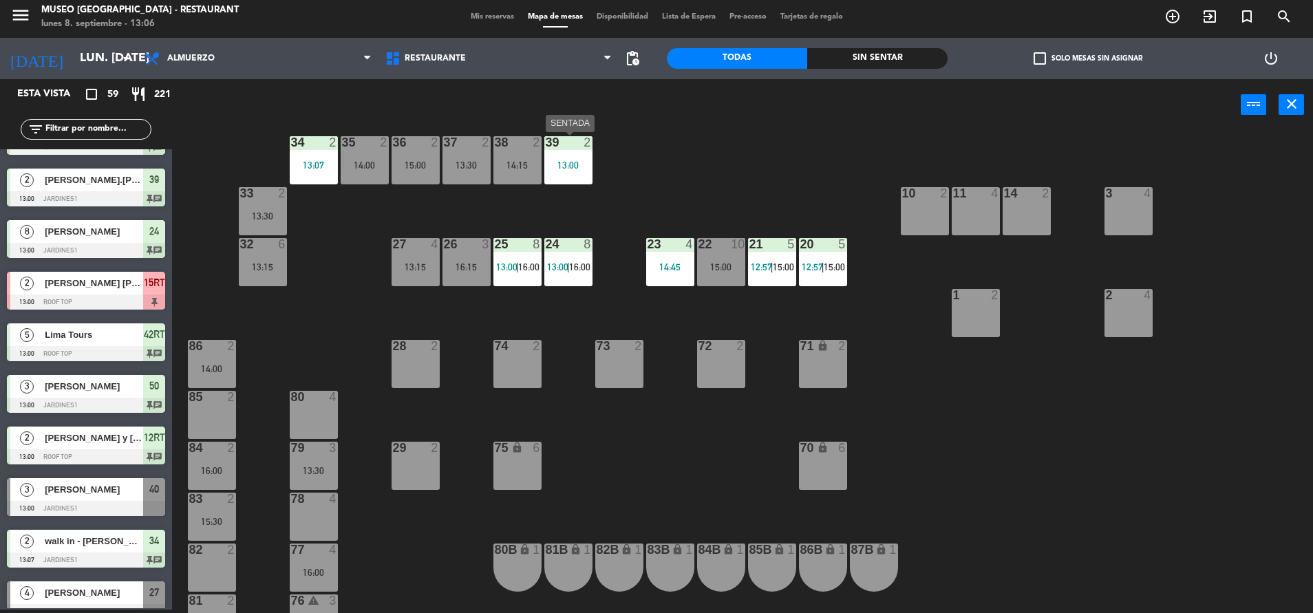
click at [574, 171] on div "39 2 13:00" at bounding box center [568, 160] width 48 height 48
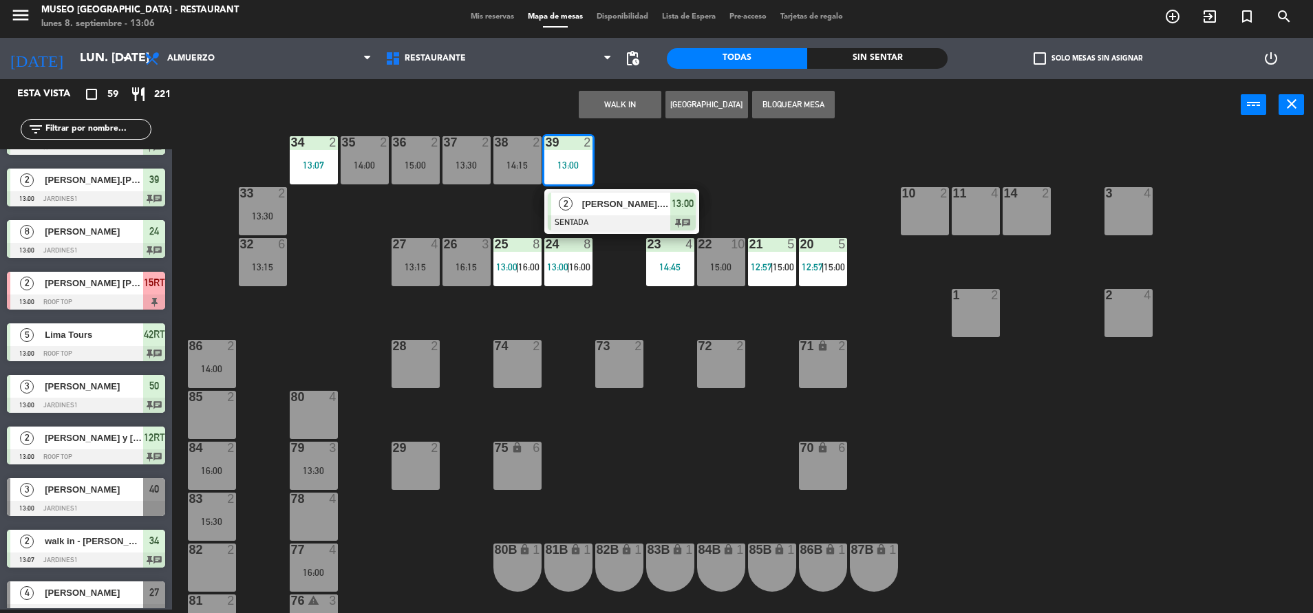
click at [628, 214] on div "[PERSON_NAME].[PERSON_NAME] x2" at bounding box center [625, 204] width 89 height 23
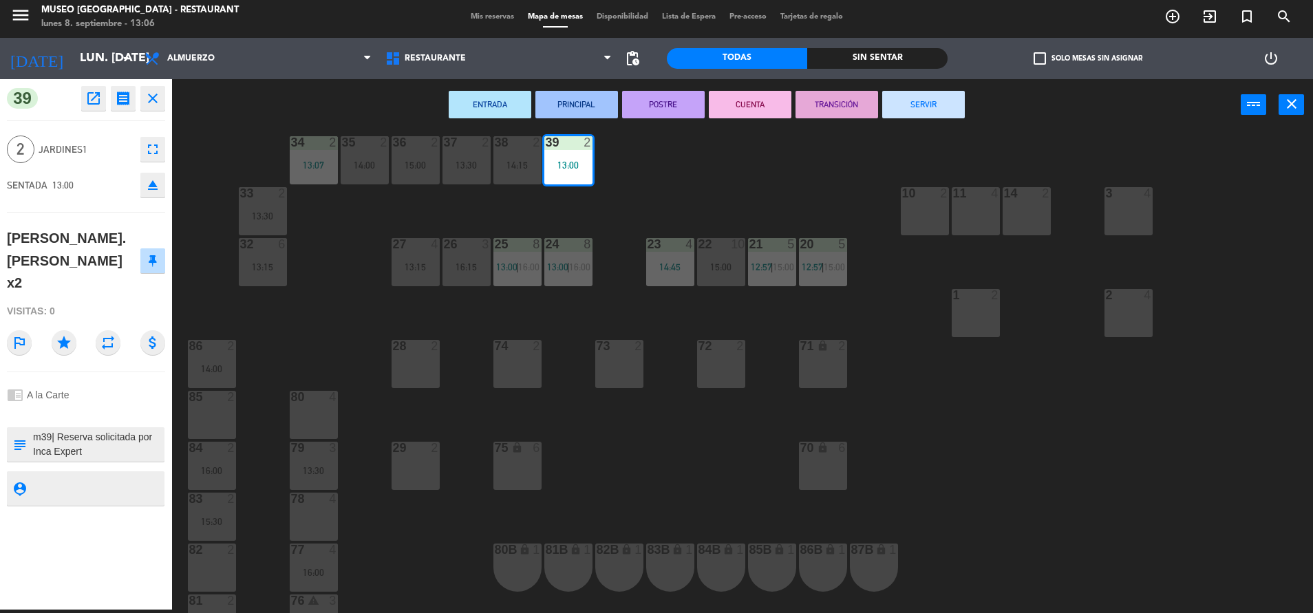
click at [724, 108] on button "CUENTA" at bounding box center [750, 105] width 83 height 28
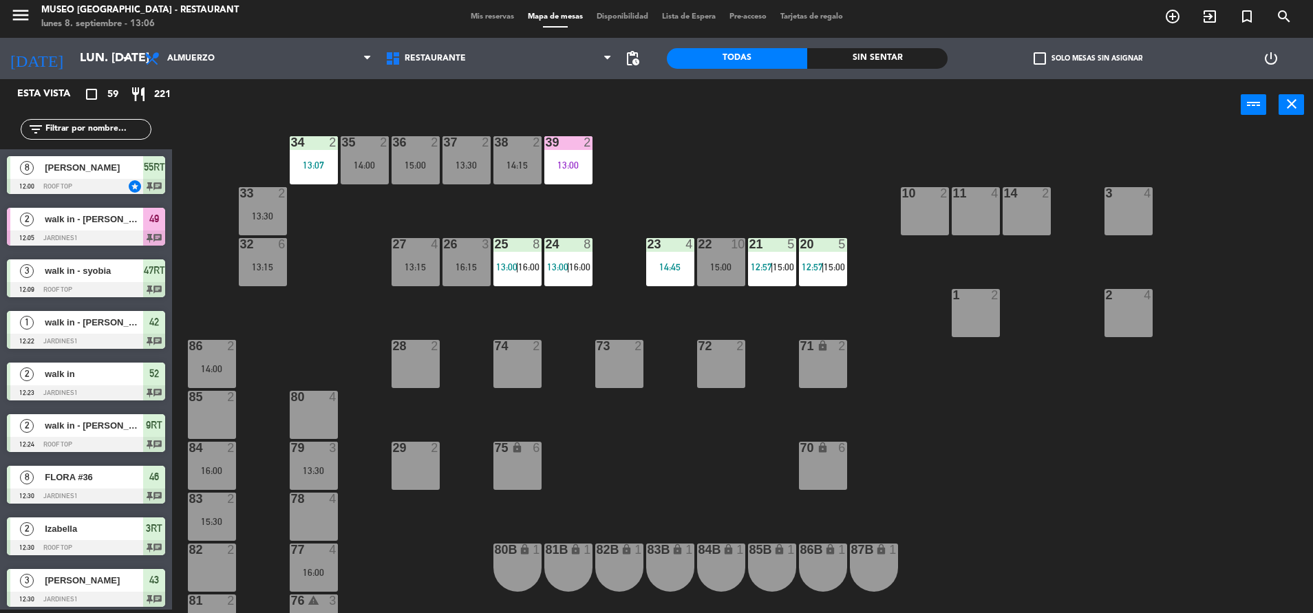
scroll to position [3, 0]
click at [584, 168] on div "13:00" at bounding box center [568, 165] width 48 height 10
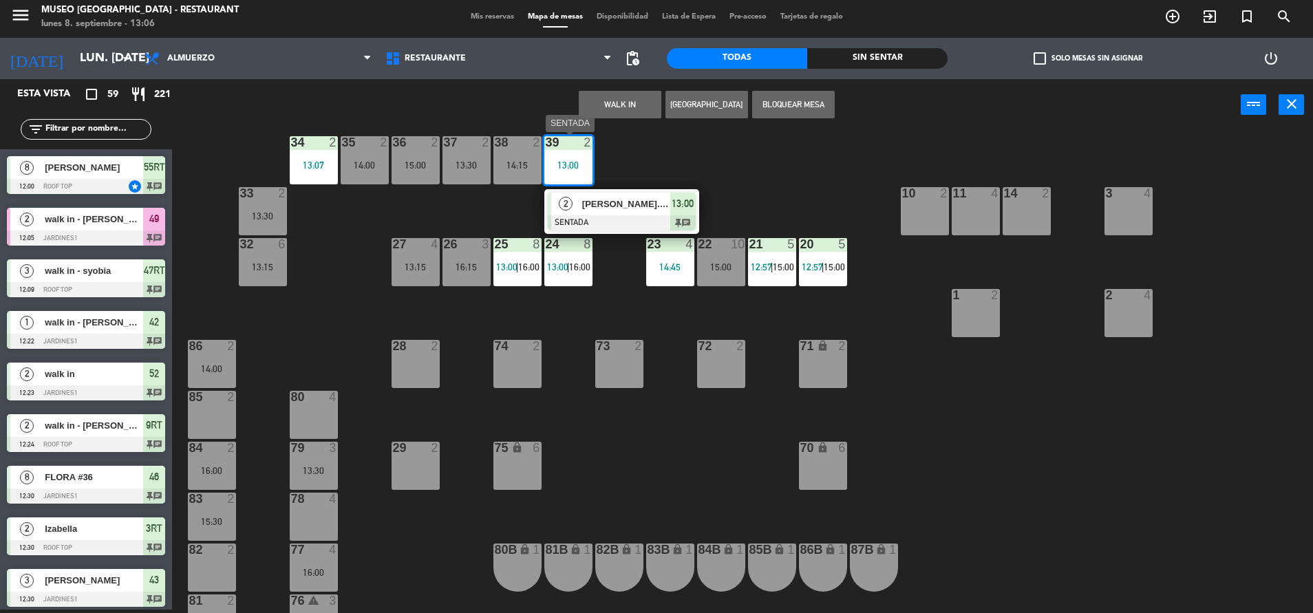
click at [619, 216] on div at bounding box center [622, 222] width 148 height 15
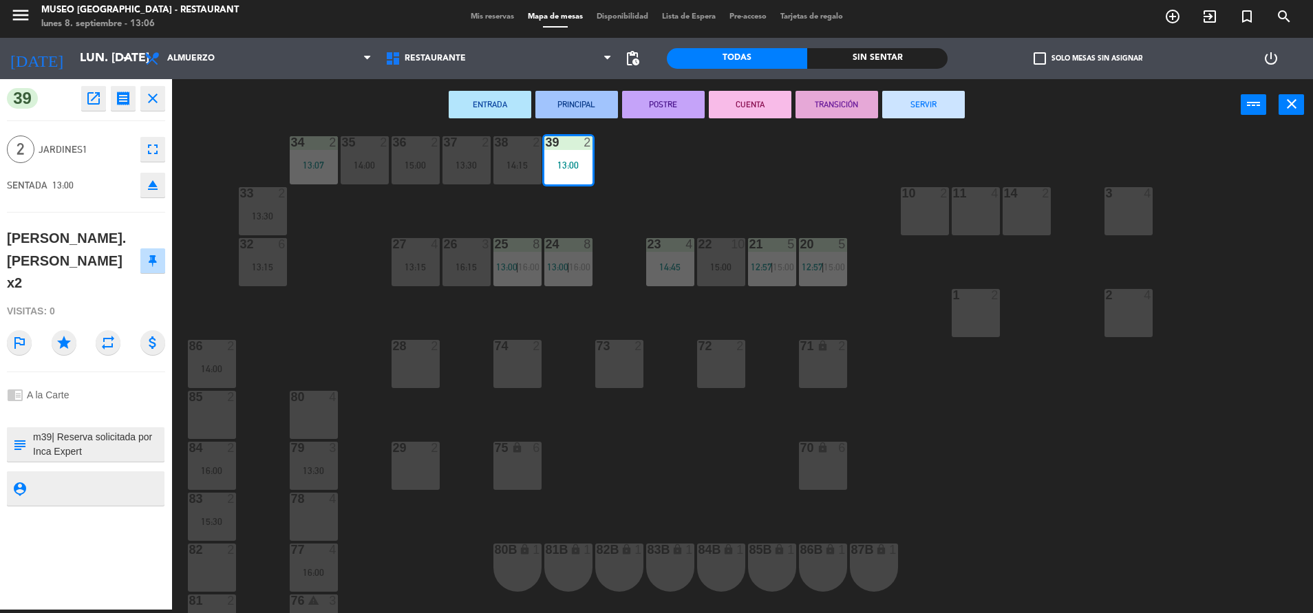
click at [505, 103] on button "ENTRADA" at bounding box center [490, 105] width 83 height 28
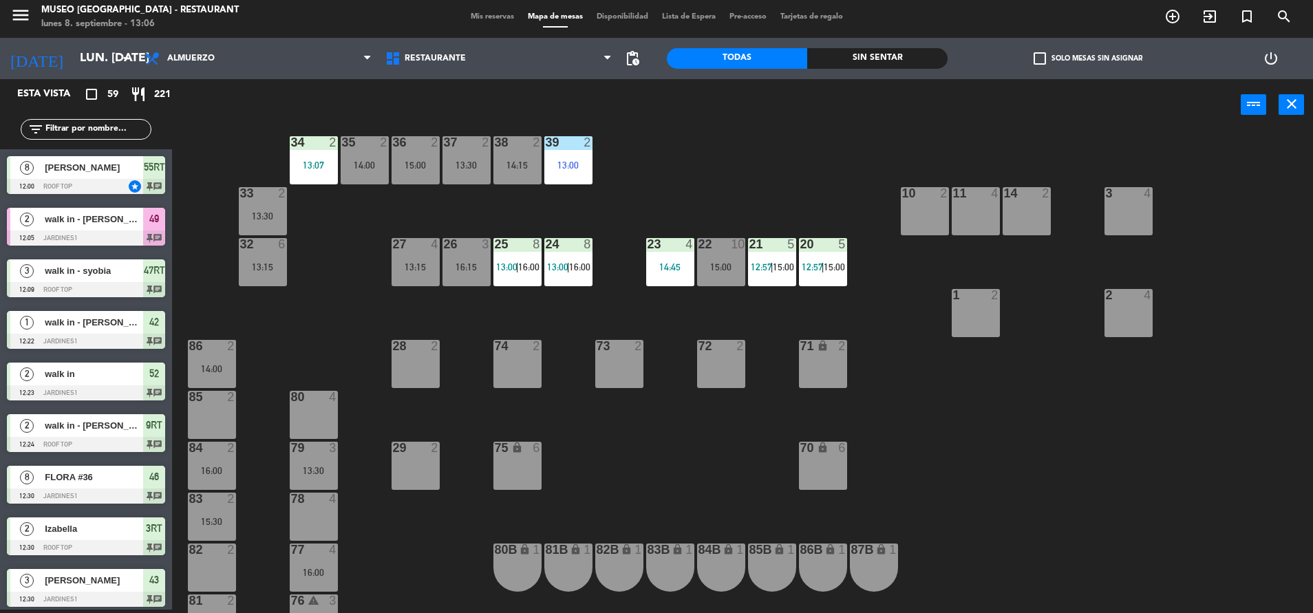
scroll to position [0, 0]
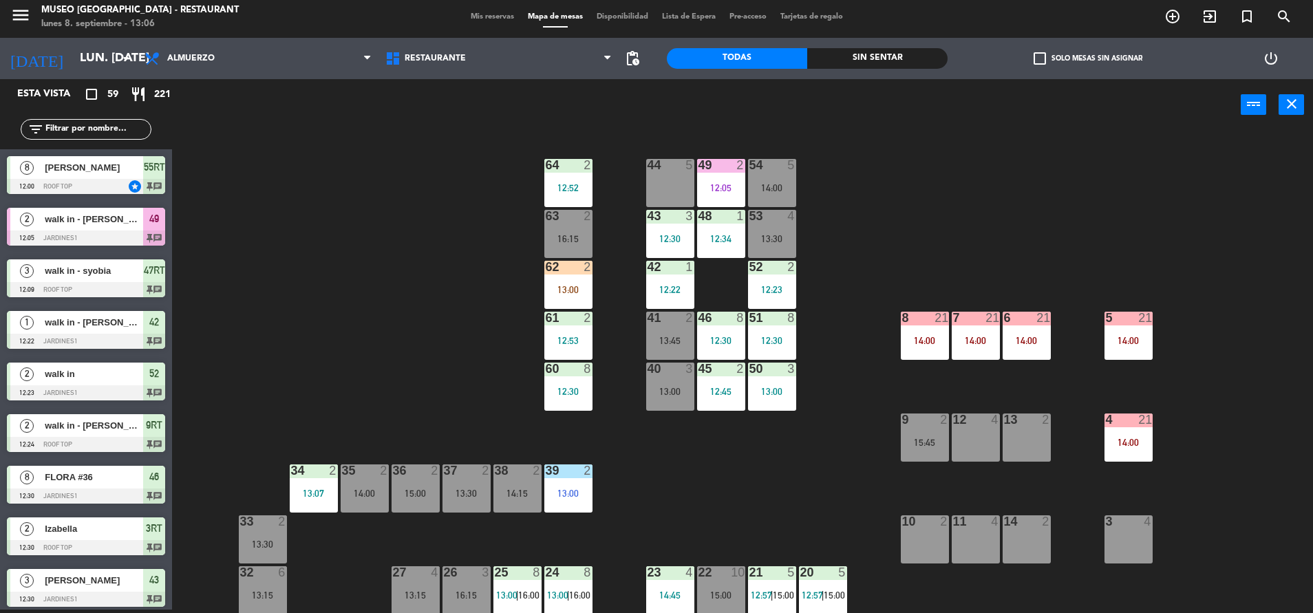
click at [972, 356] on div "7 21 14:00" at bounding box center [976, 336] width 48 height 48
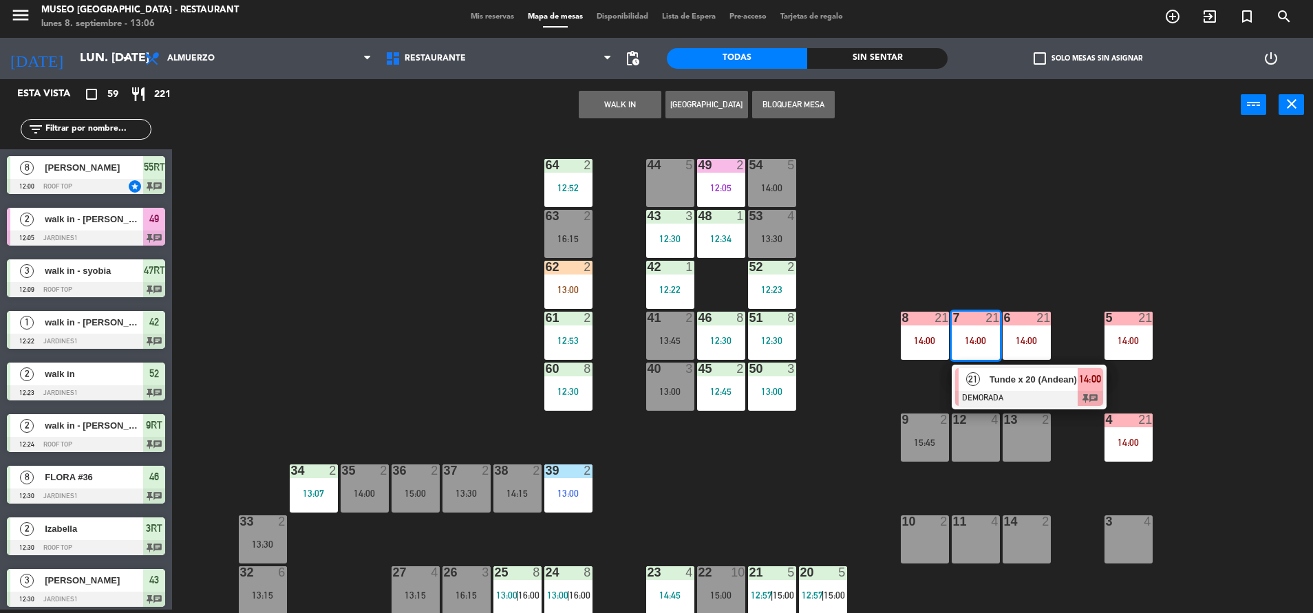
click at [1025, 409] on div "44 5 49 2 12:05 54 5 14:00 64 2 12:52 48 1 12:34 53 4 13:30 63 2 16:15 43 3 12:…" at bounding box center [749, 373] width 1128 height 479
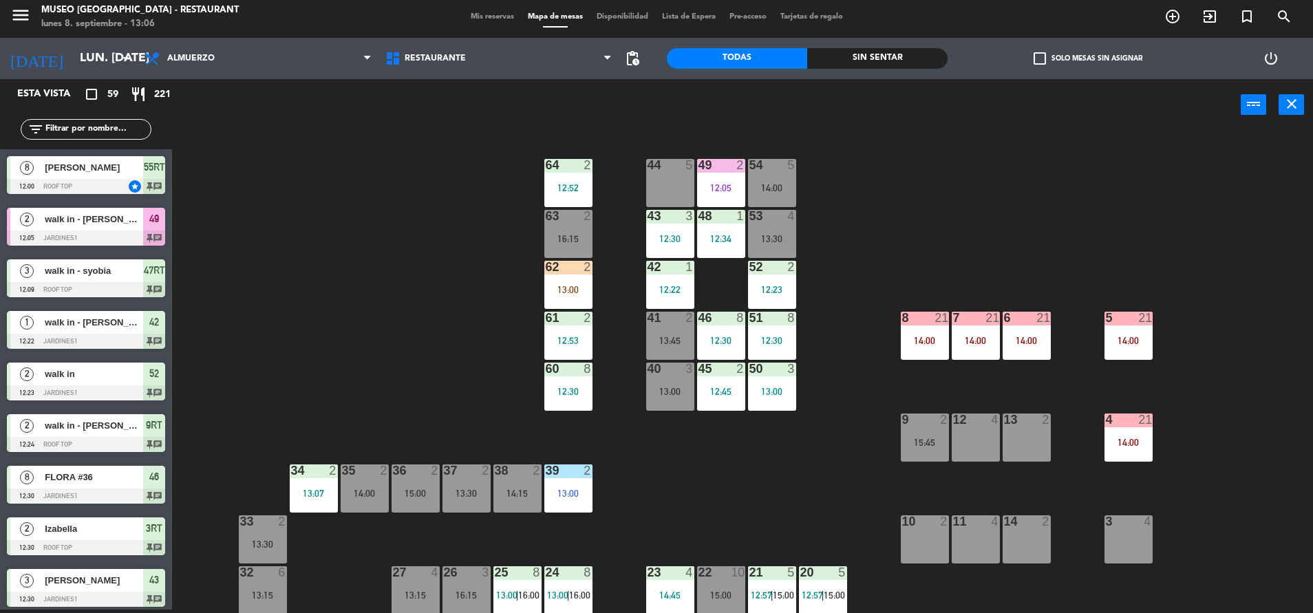
click at [979, 338] on div "14:00" at bounding box center [976, 341] width 48 height 10
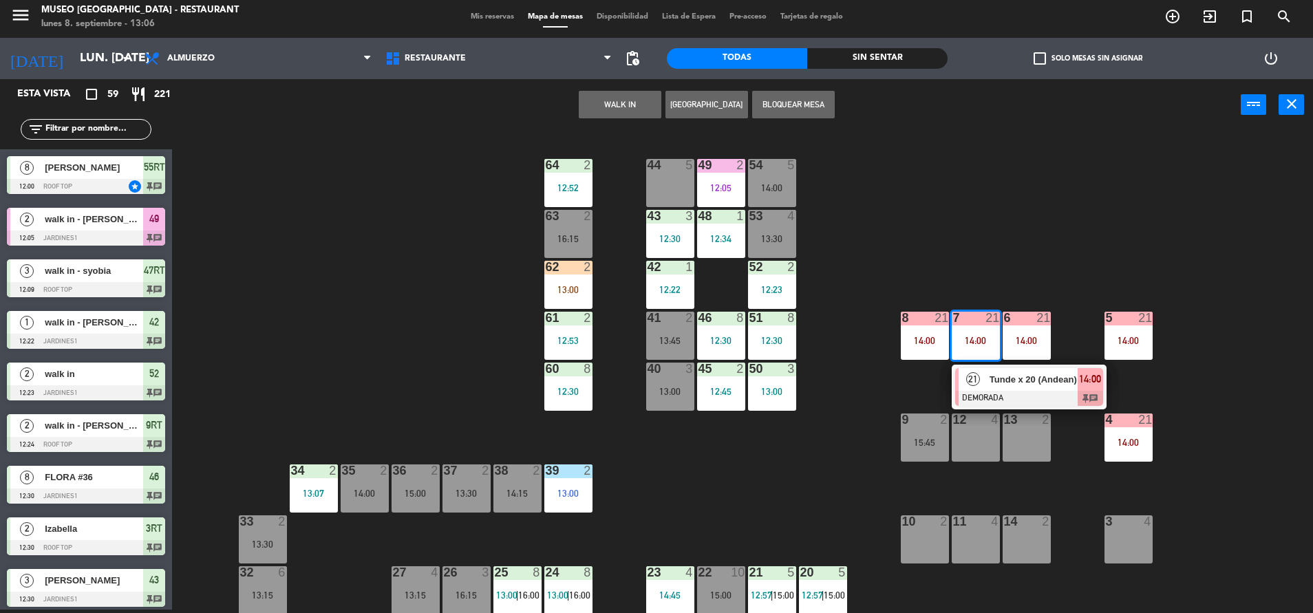
click at [1025, 389] on div "Tunde x 20 (Andean)" at bounding box center [1032, 379] width 89 height 23
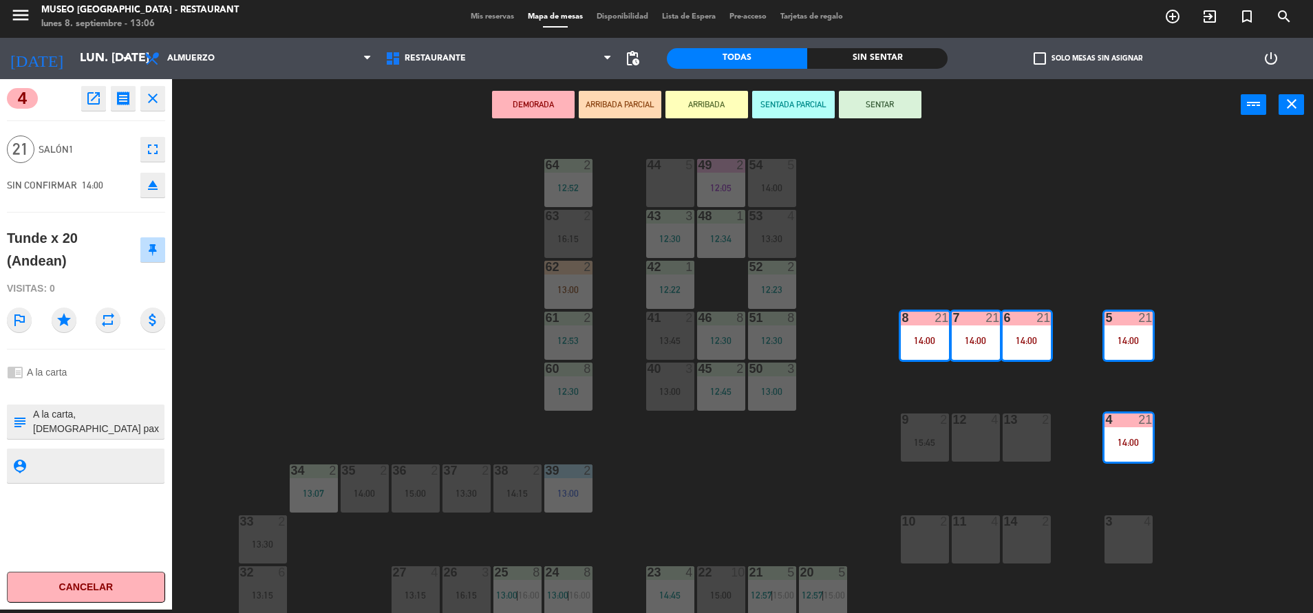
click at [997, 222] on div "44 5 49 2 12:05 54 5 14:00 64 2 12:52 48 1 12:34 53 4 13:30 63 2 16:15 43 3 12:…" at bounding box center [749, 373] width 1128 height 479
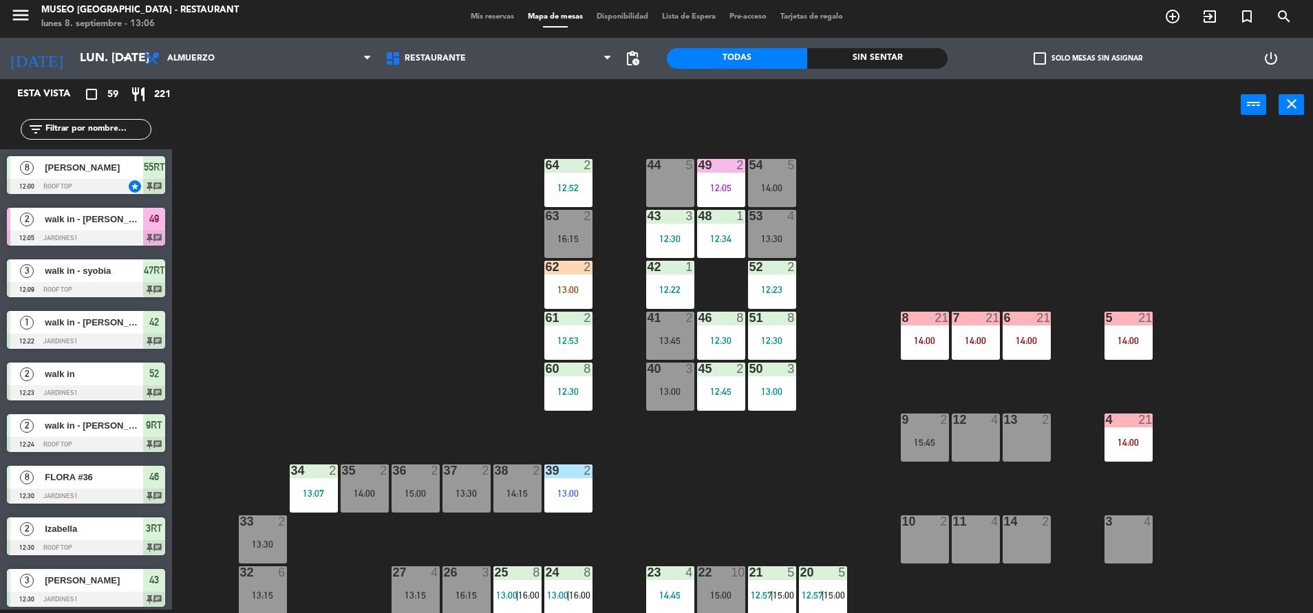
scroll to position [246, 0]
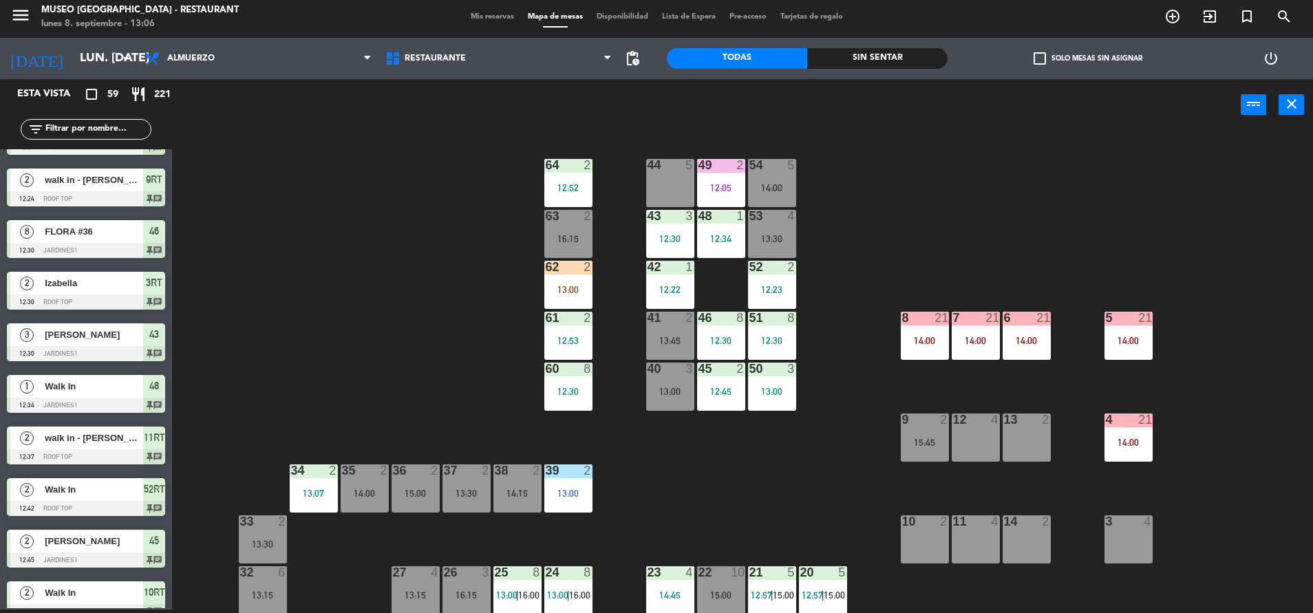
click at [1005, 321] on div "6" at bounding box center [1004, 318] width 1 height 12
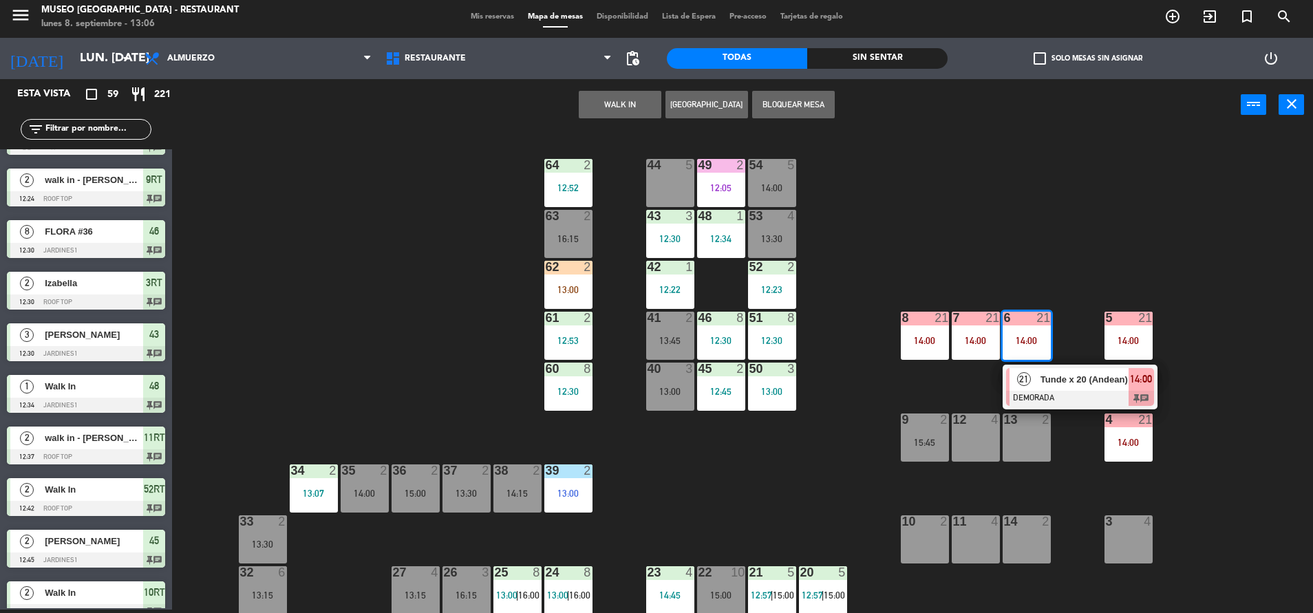
click at [1071, 381] on span "Tunde x 20 (Andean)" at bounding box center [1084, 379] width 88 height 14
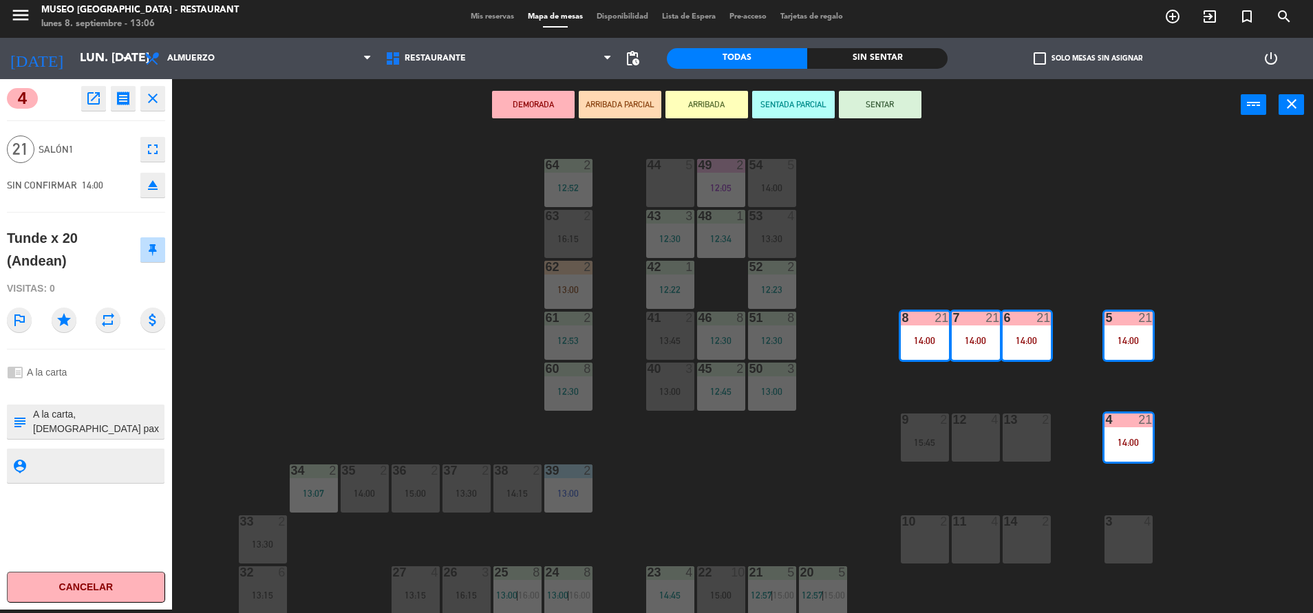
scroll to position [43, 0]
click at [534, 312] on div "61" at bounding box center [545, 318] width 23 height 12
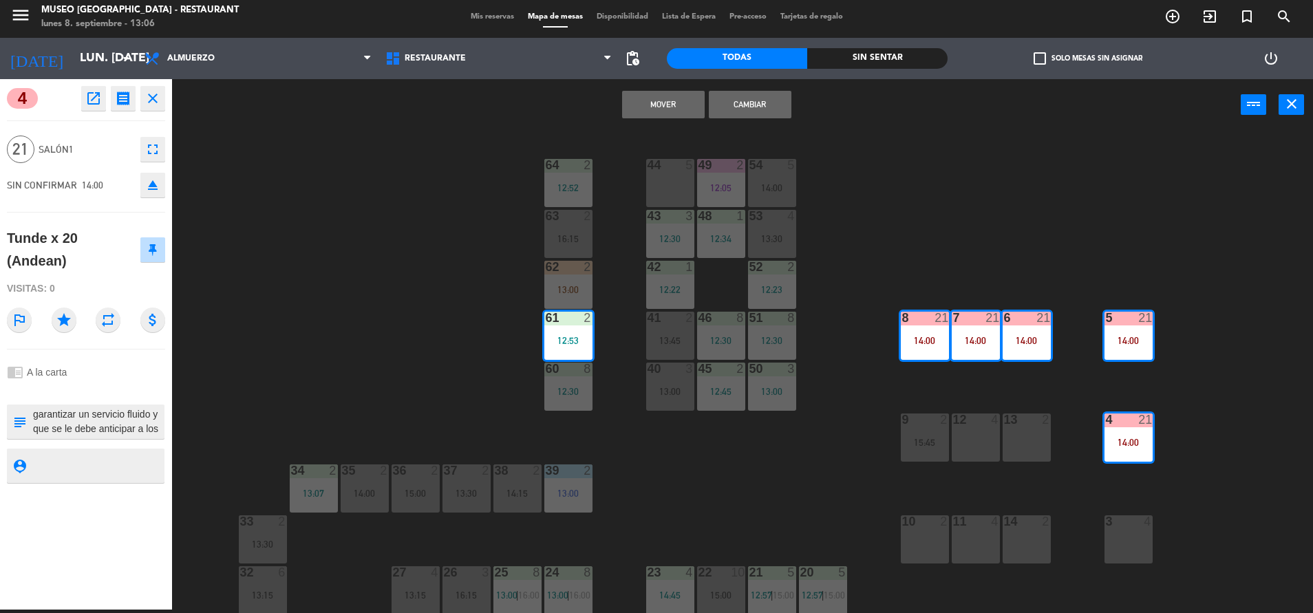
click at [906, 275] on div "44 5 49 2 12:05 54 5 14:00 64 2 12:52 48 1 12:34 53 4 13:30 63 2 16:15 43 3 12:…" at bounding box center [749, 373] width 1128 height 479
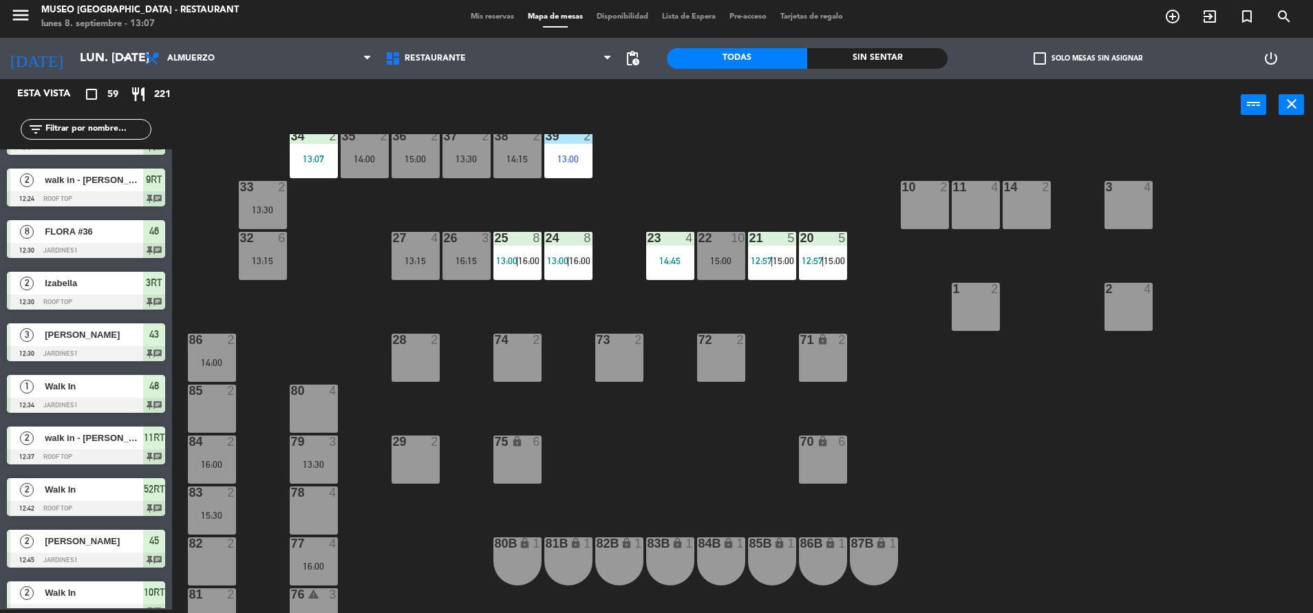
scroll to position [336, 0]
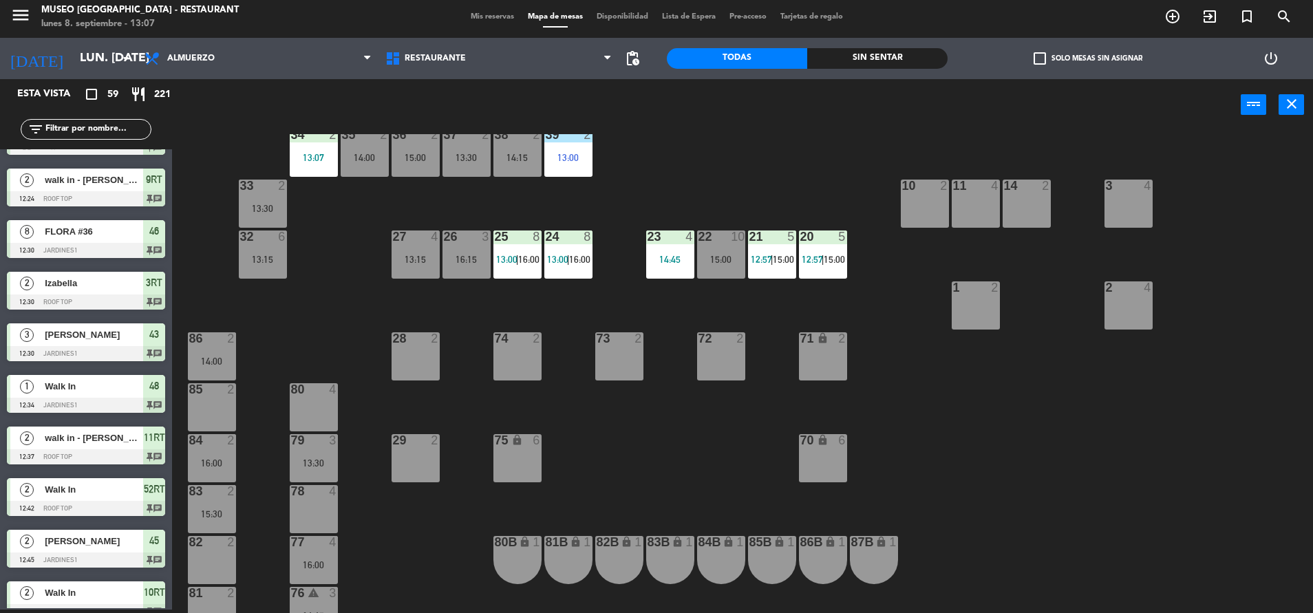
click at [570, 239] on div at bounding box center [568, 237] width 23 height 12
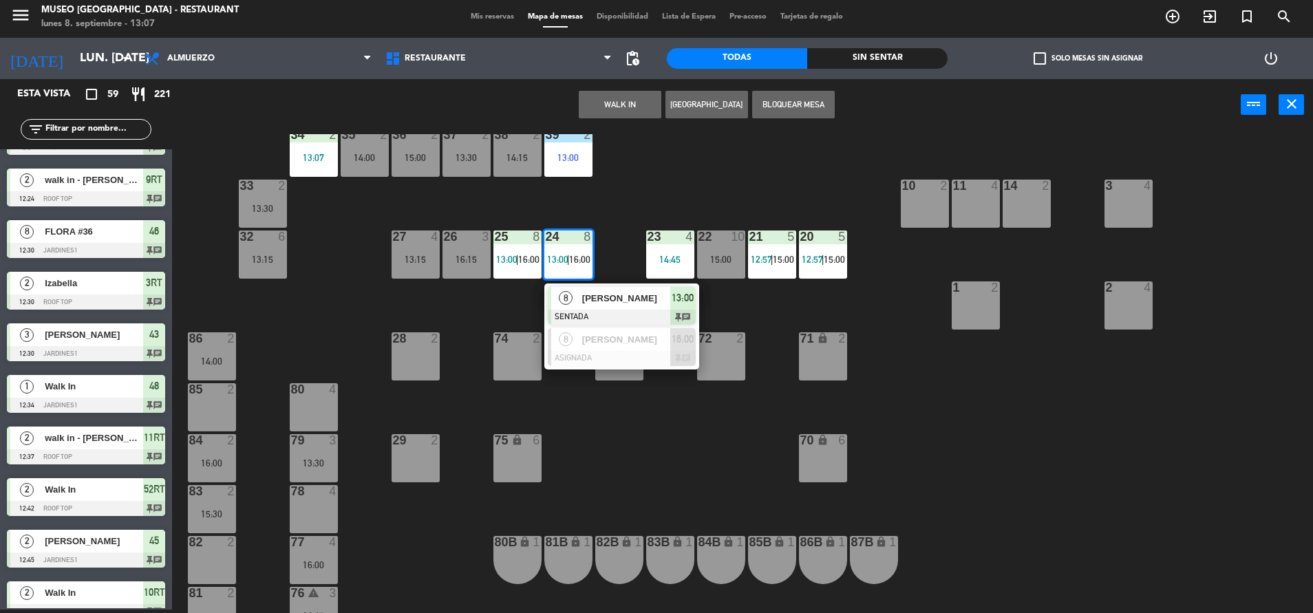
click at [793, 175] on div "44 5 49 2 12:05 54 5 14:00 64 2 12:52 48 1 12:34 53 4 13:30 63 2 16:15 43 3 12:…" at bounding box center [749, 373] width 1128 height 479
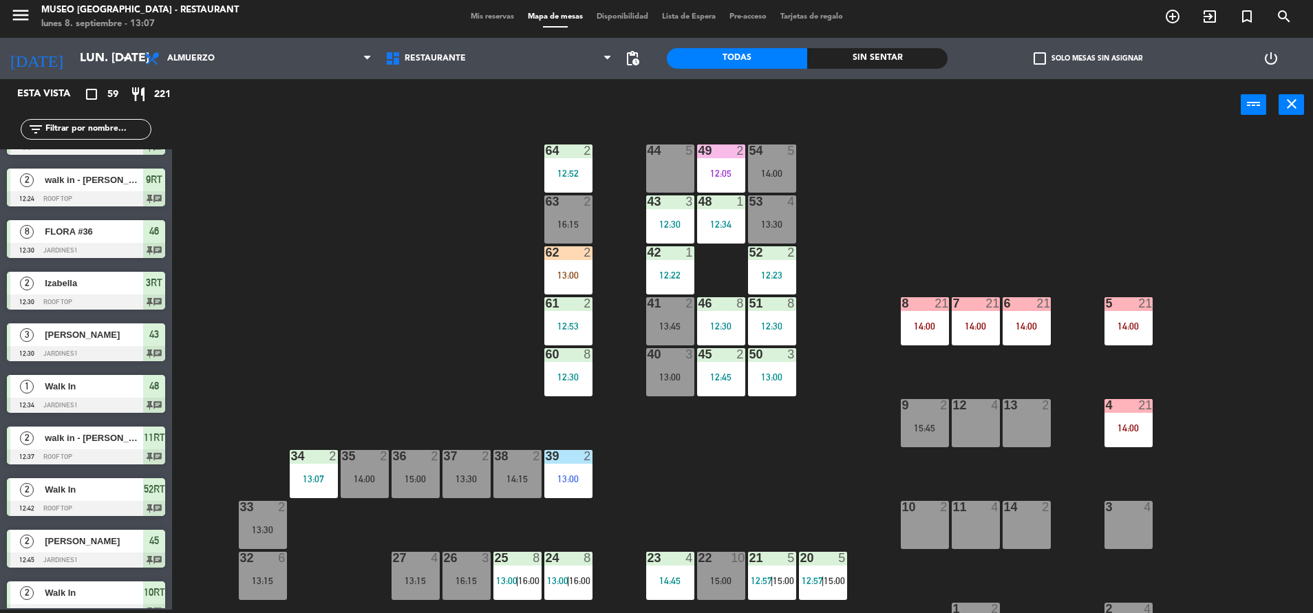
scroll to position [0, 0]
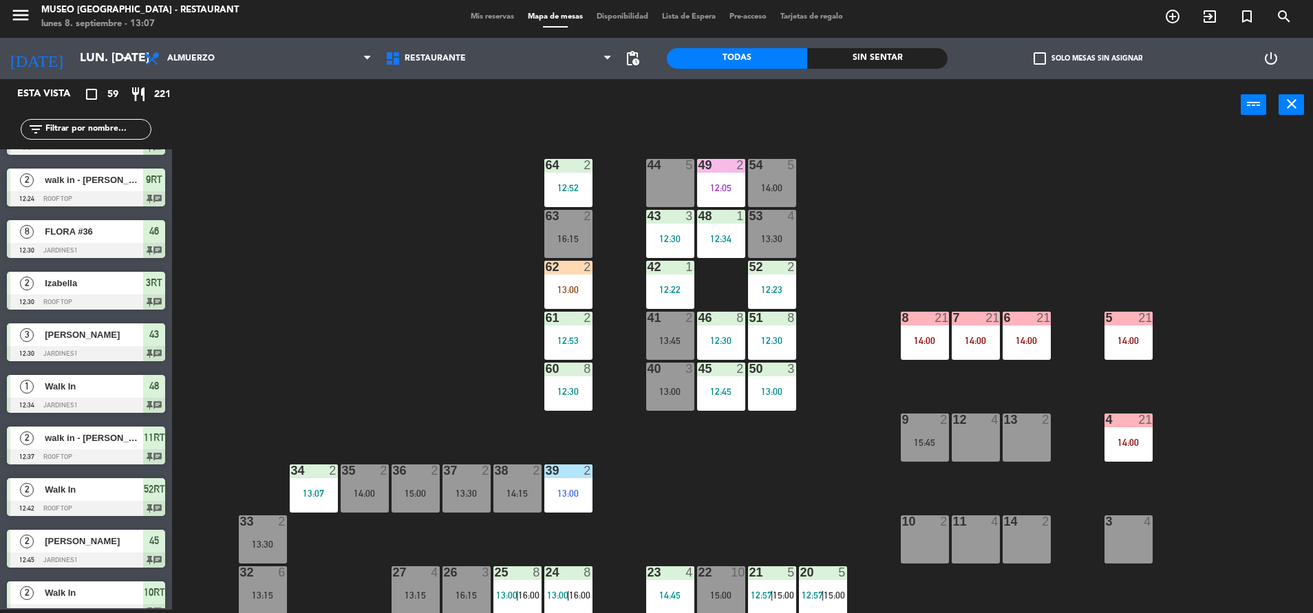
click at [922, 333] on div "8 21 14:00" at bounding box center [925, 336] width 48 height 48
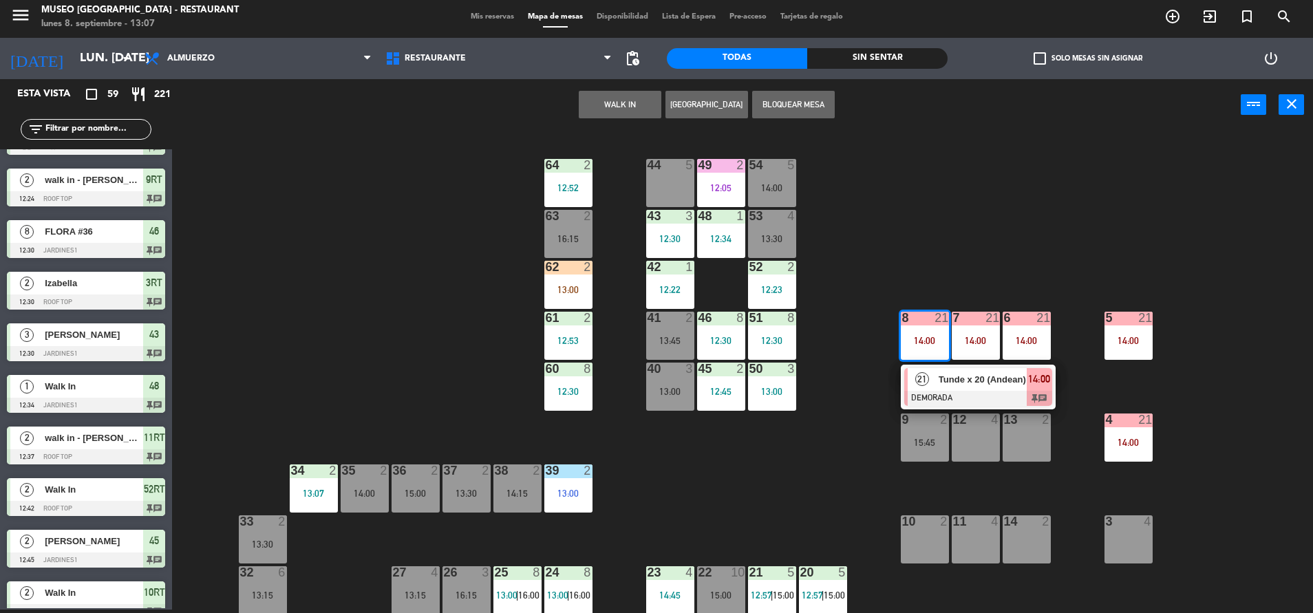
click at [979, 387] on div "Tunde x 20 (Andean)" at bounding box center [981, 379] width 89 height 23
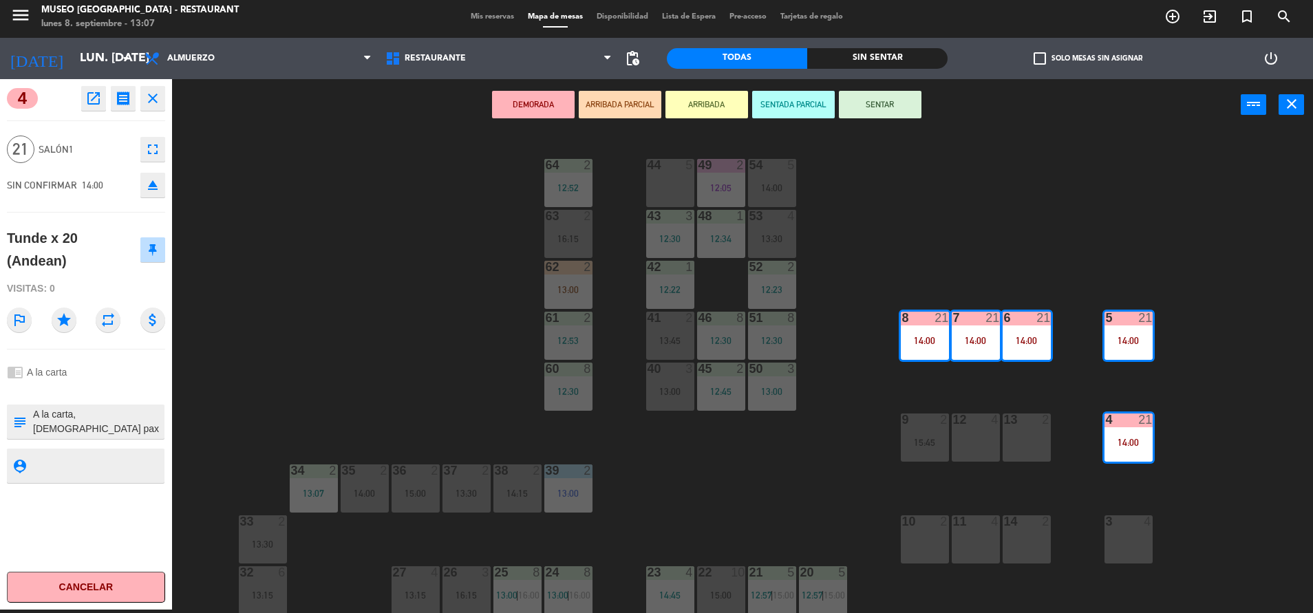
click at [840, 427] on div "44 5 49 2 12:05 54 5 14:00 64 2 12:52 48 1 12:34 53 4 13:30 63 2 16:15 43 3 12:…" at bounding box center [749, 373] width 1128 height 479
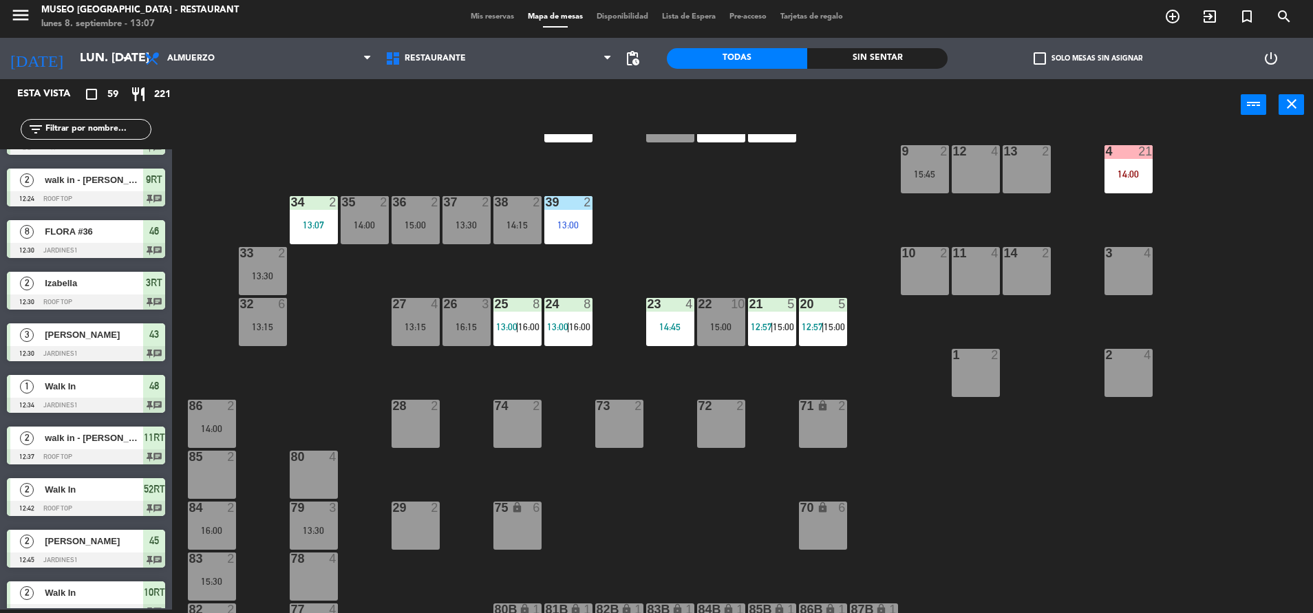
scroll to position [157, 0]
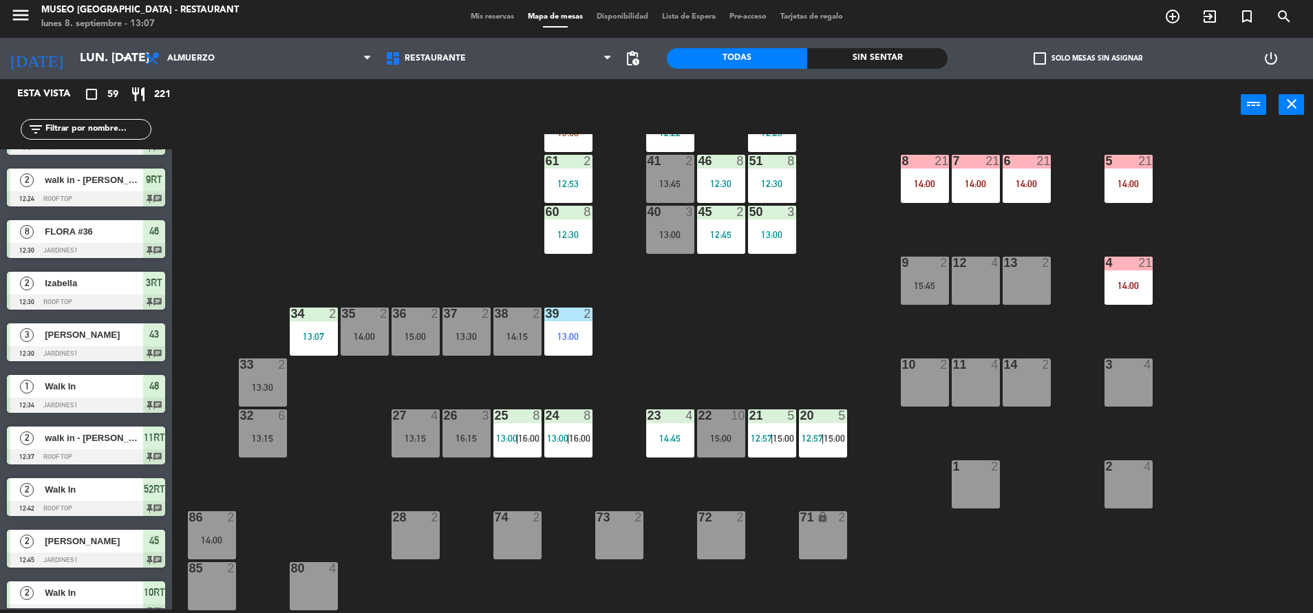
click at [987, 186] on div "14:00" at bounding box center [976, 184] width 48 height 10
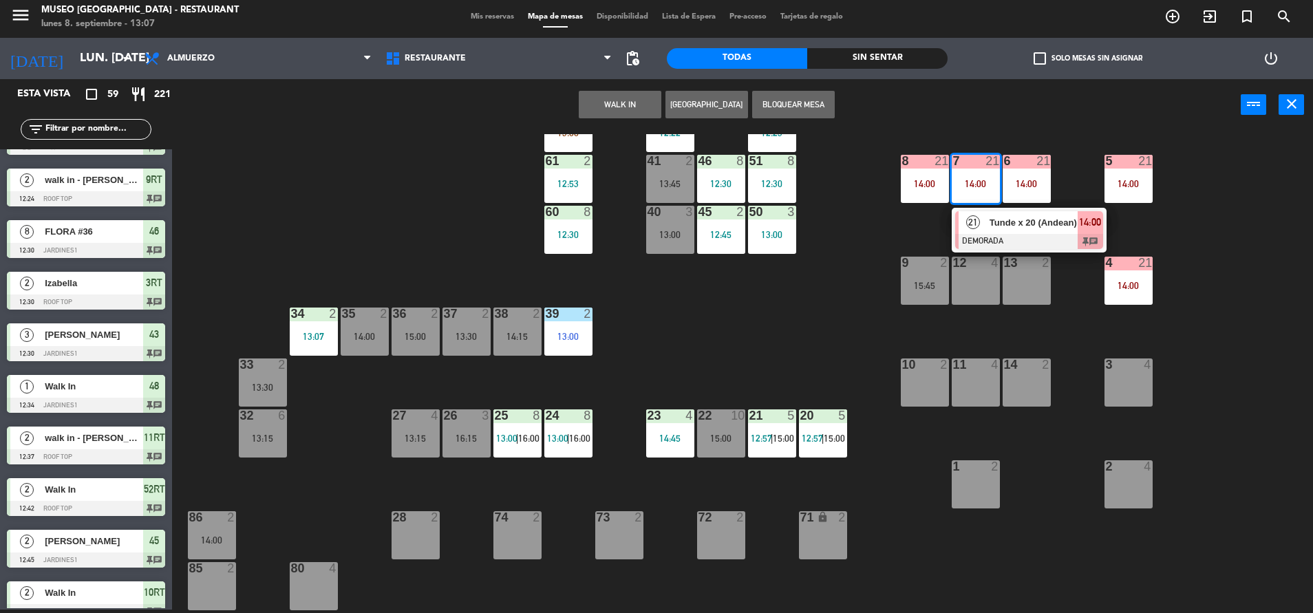
click at [1004, 206] on div "44 5 49 2 12:05 54 5 14:00 64 2 12:52 48 1 12:34 53 4 13:30 63 2 16:15 43 3 12:…" at bounding box center [749, 373] width 1128 height 479
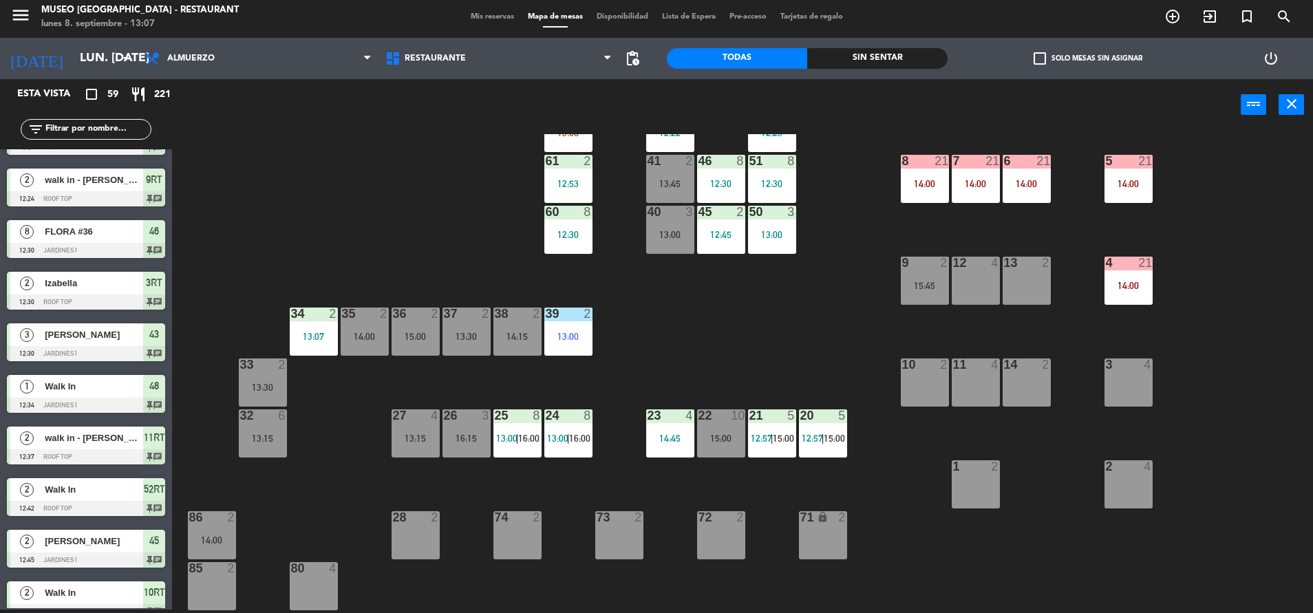
click at [983, 192] on div "7 21 14:00" at bounding box center [976, 179] width 48 height 48
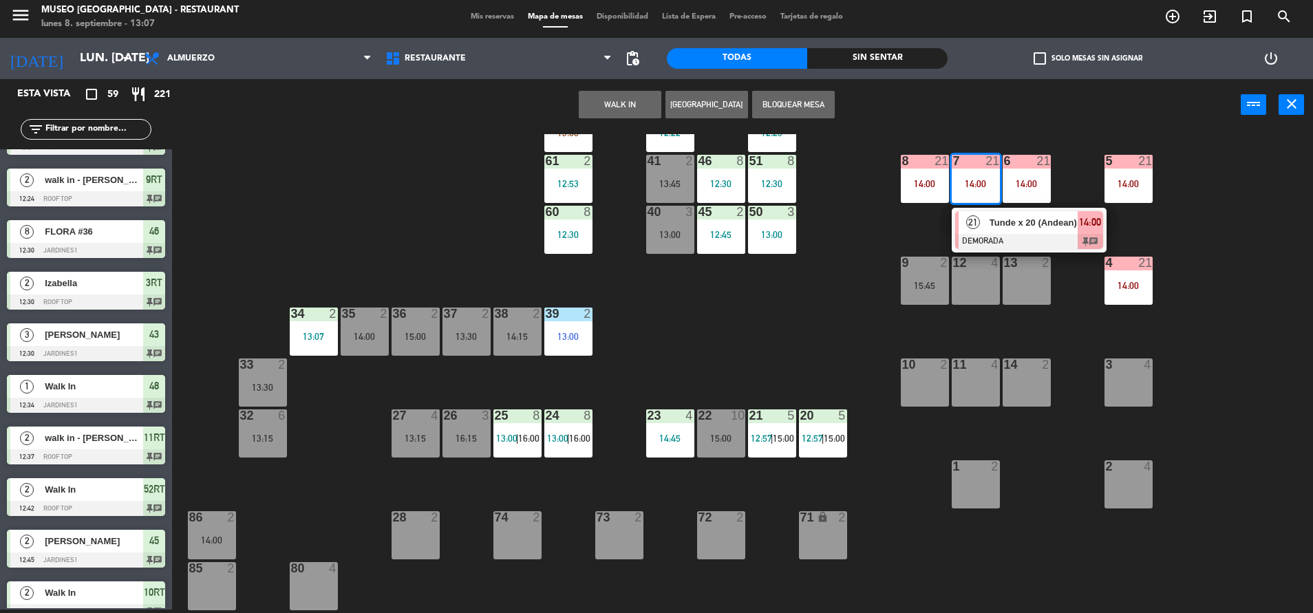
click at [1012, 229] on span "Tunde x 20 (Andean)" at bounding box center [1034, 222] width 88 height 14
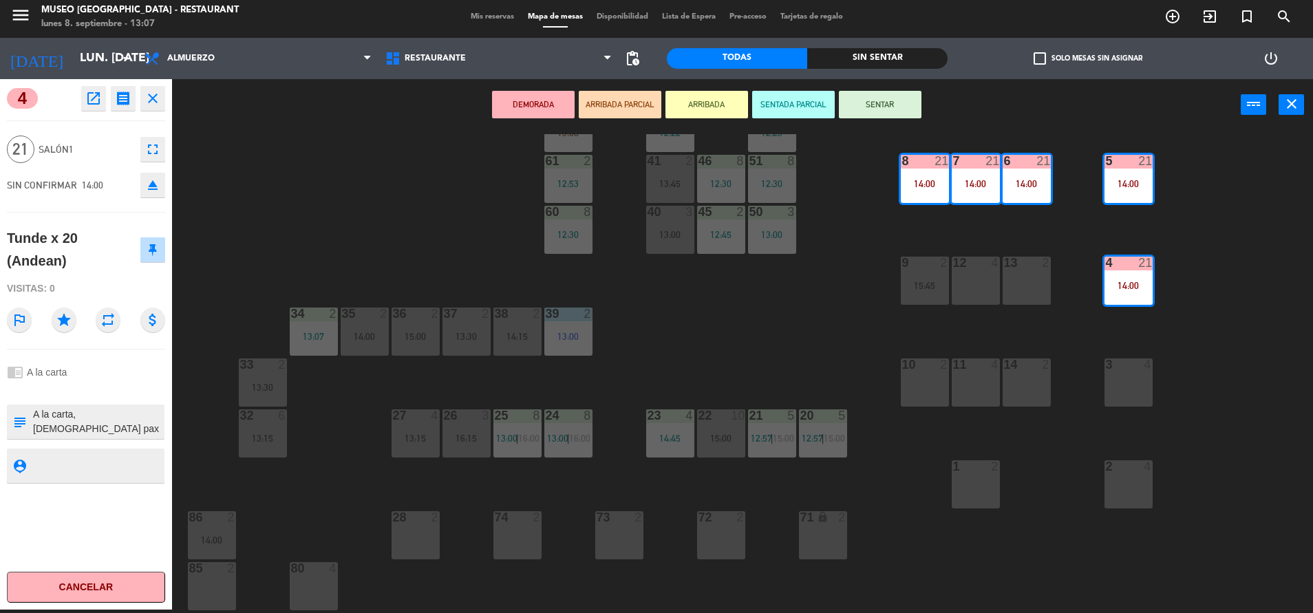
click at [842, 319] on div "44 5 49 2 12:05 54 5 14:00 64 2 12:52 48 1 12:34 53 4 13:30 63 2 16:15 43 3 12:…" at bounding box center [749, 373] width 1128 height 479
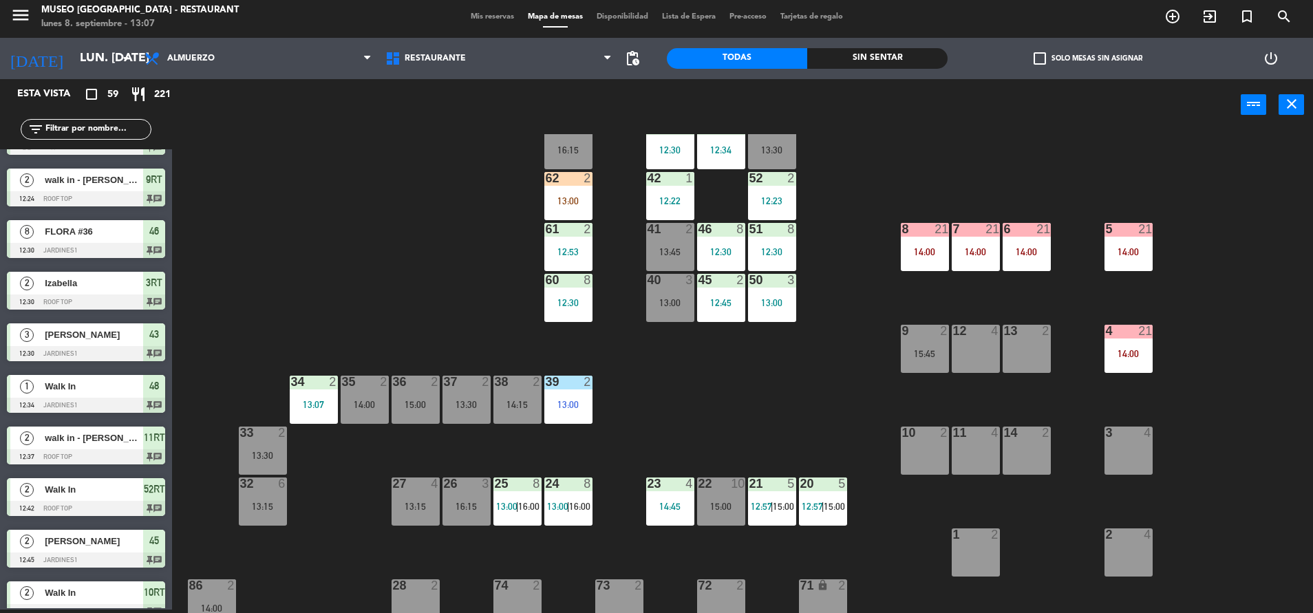
scroll to position [78, 0]
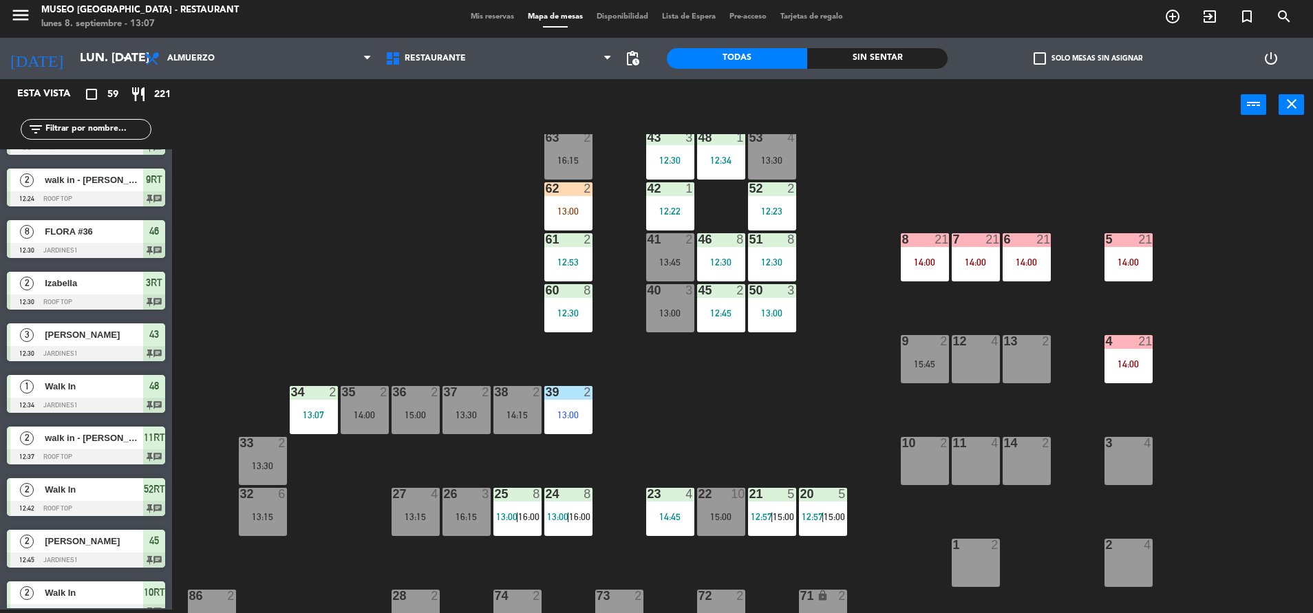
click at [970, 261] on div "14:00" at bounding box center [976, 262] width 48 height 10
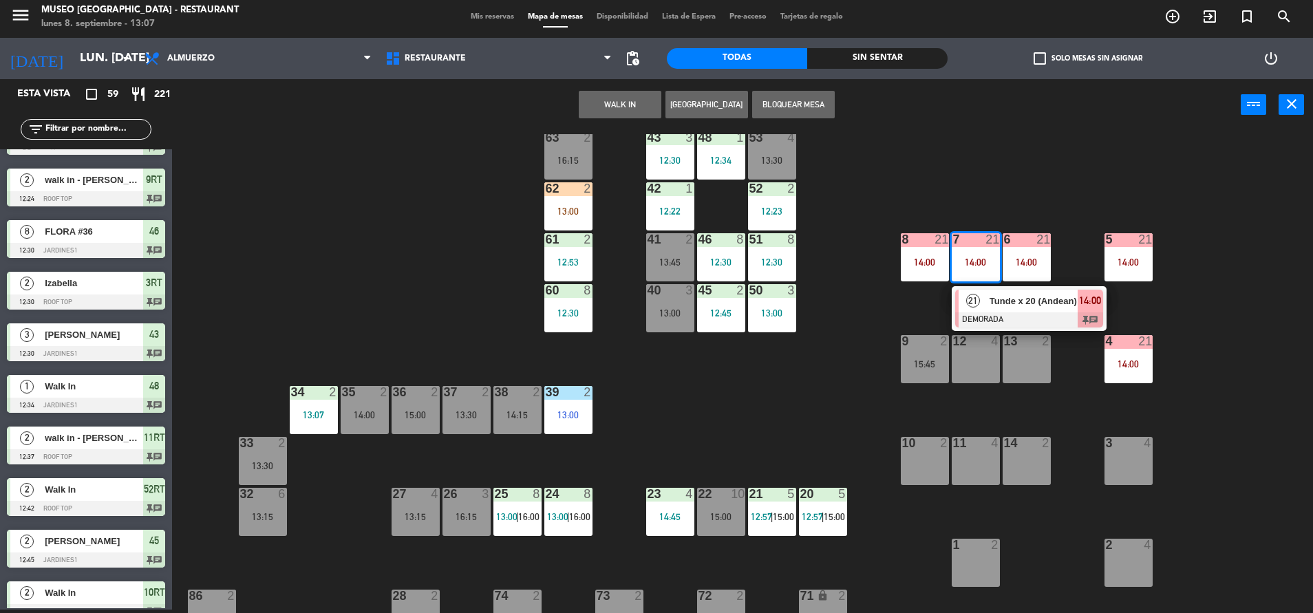
click at [1027, 301] on span "Tunde x 20 (Andean)" at bounding box center [1034, 301] width 88 height 14
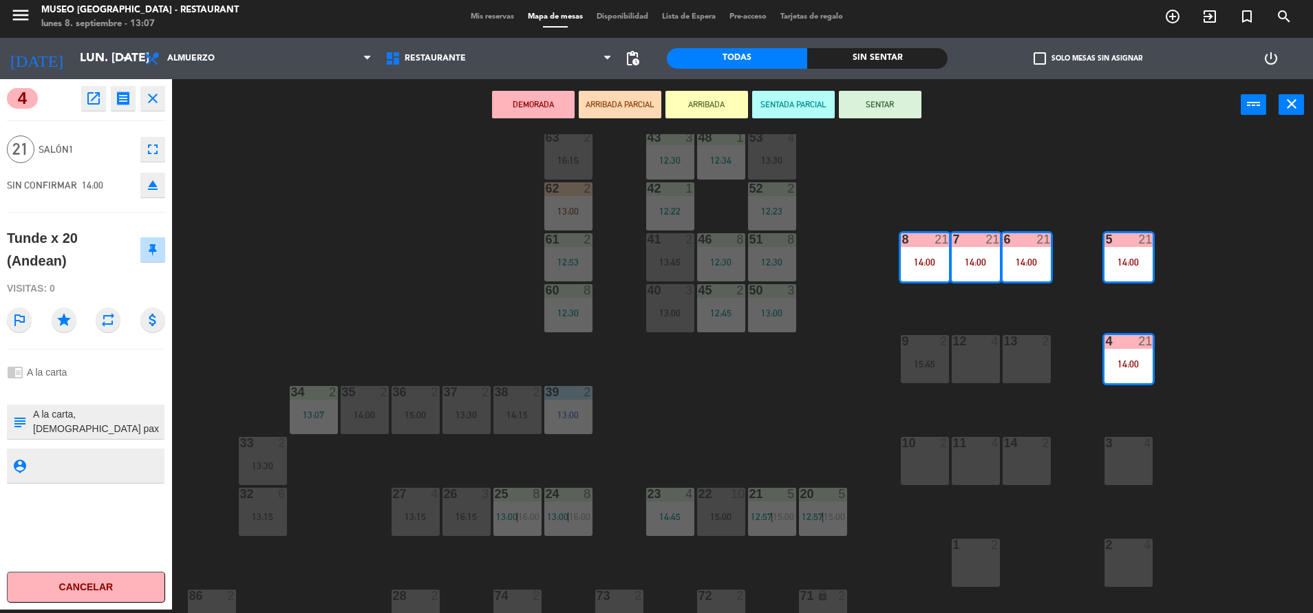
click at [422, 311] on div "44 5 49 2 12:05 54 5 14:00 64 2 12:52 48 1 12:34 53 4 13:30 63 2 16:15 43 3 12:…" at bounding box center [749, 373] width 1128 height 479
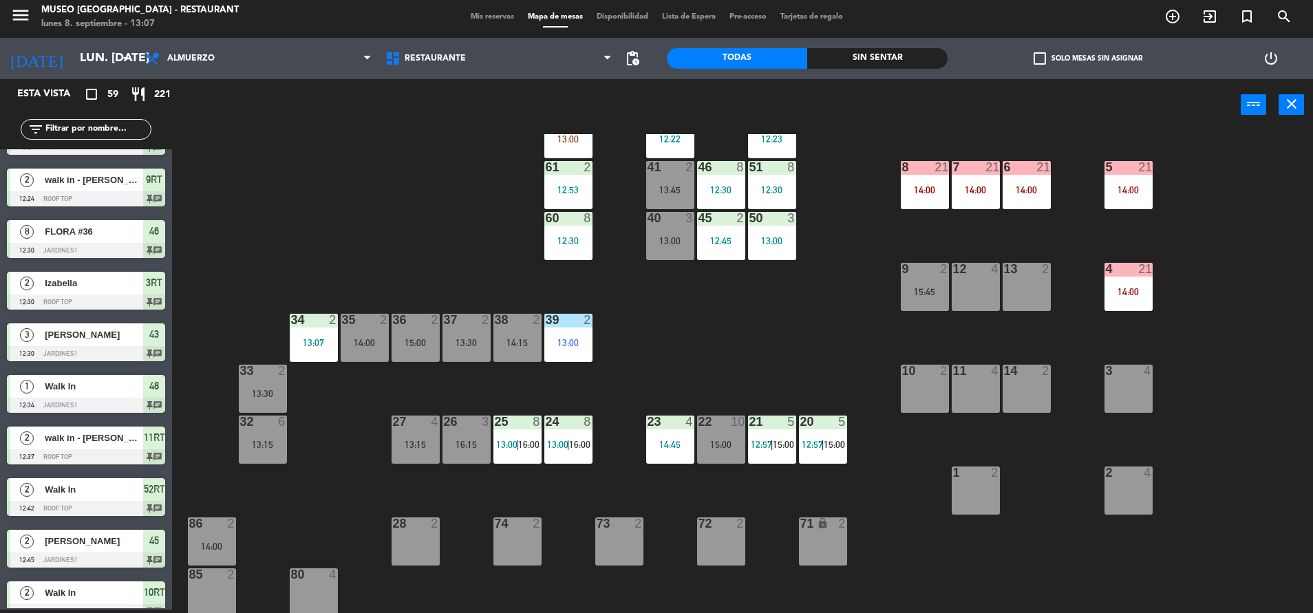
scroll to position [152, 0]
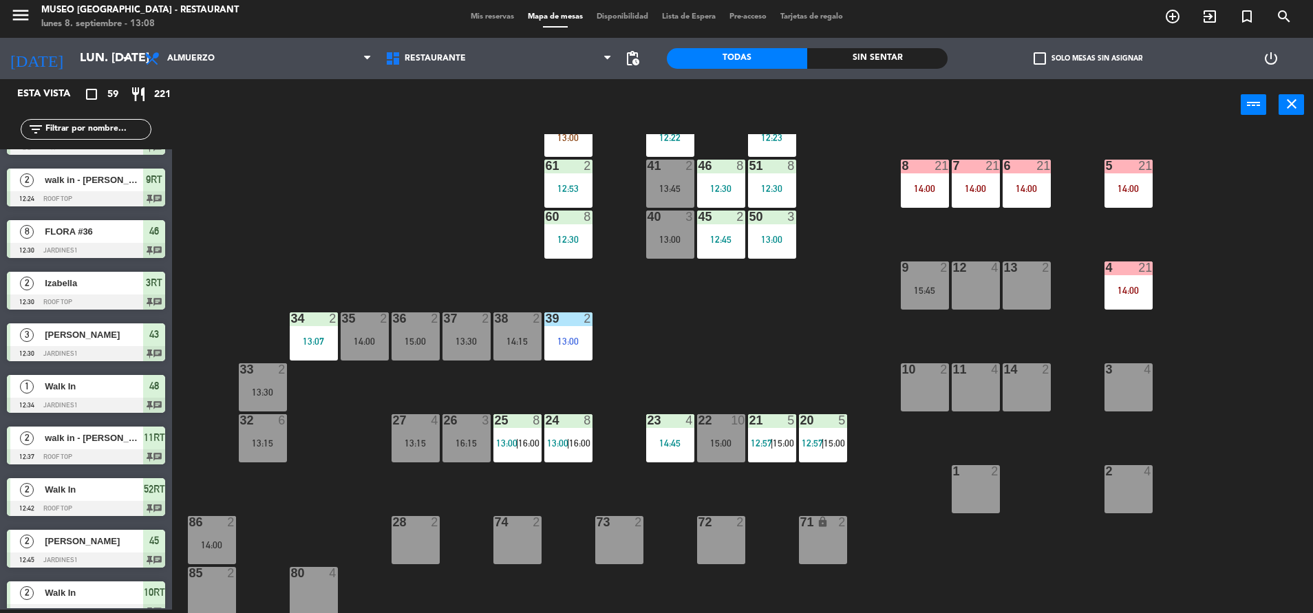
click at [557, 439] on span "13:00" at bounding box center [557, 443] width 21 height 11
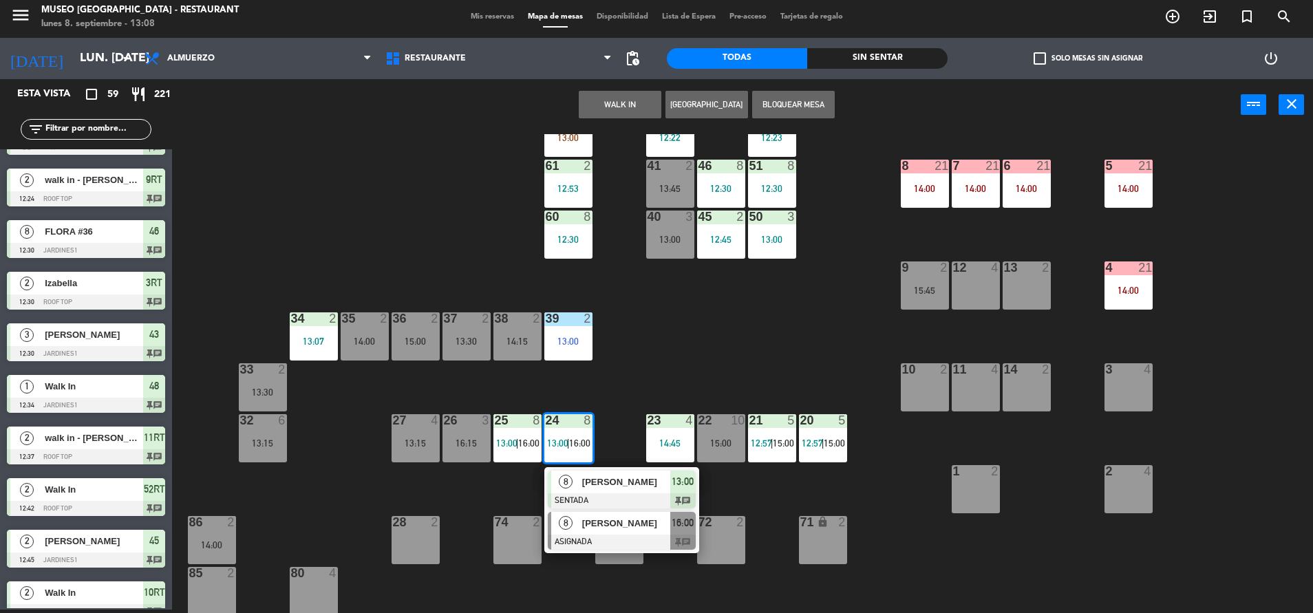
click at [595, 528] on span "[PERSON_NAME]" at bounding box center [626, 523] width 88 height 14
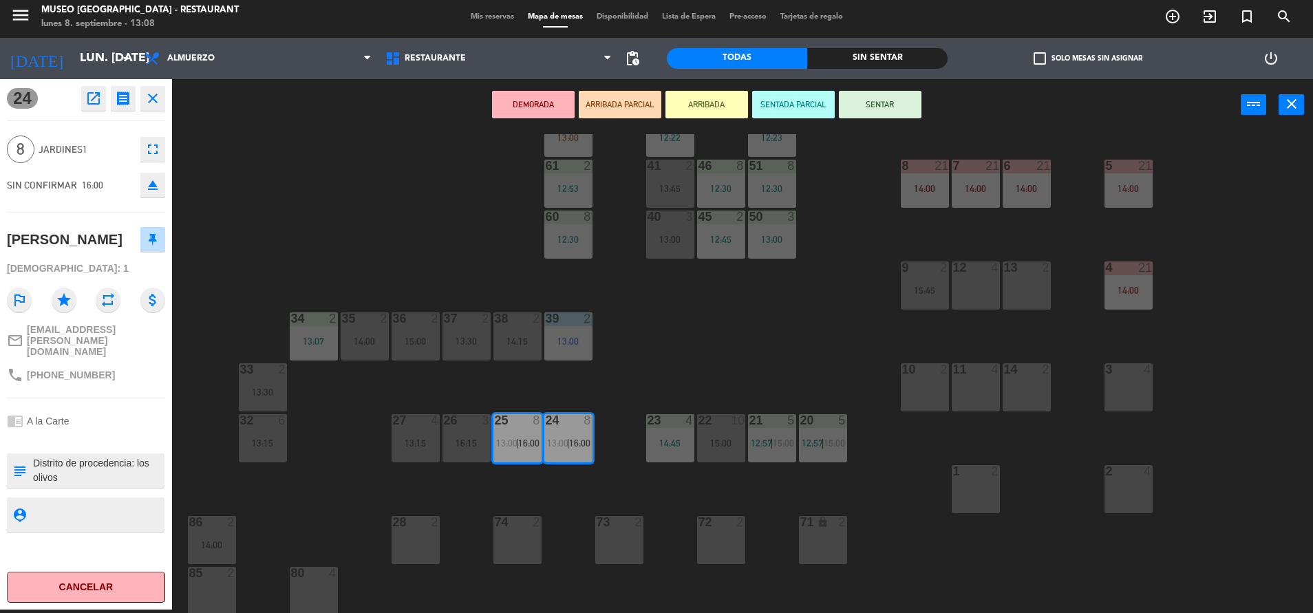
click at [553, 104] on button "DEMORADA" at bounding box center [533, 105] width 83 height 28
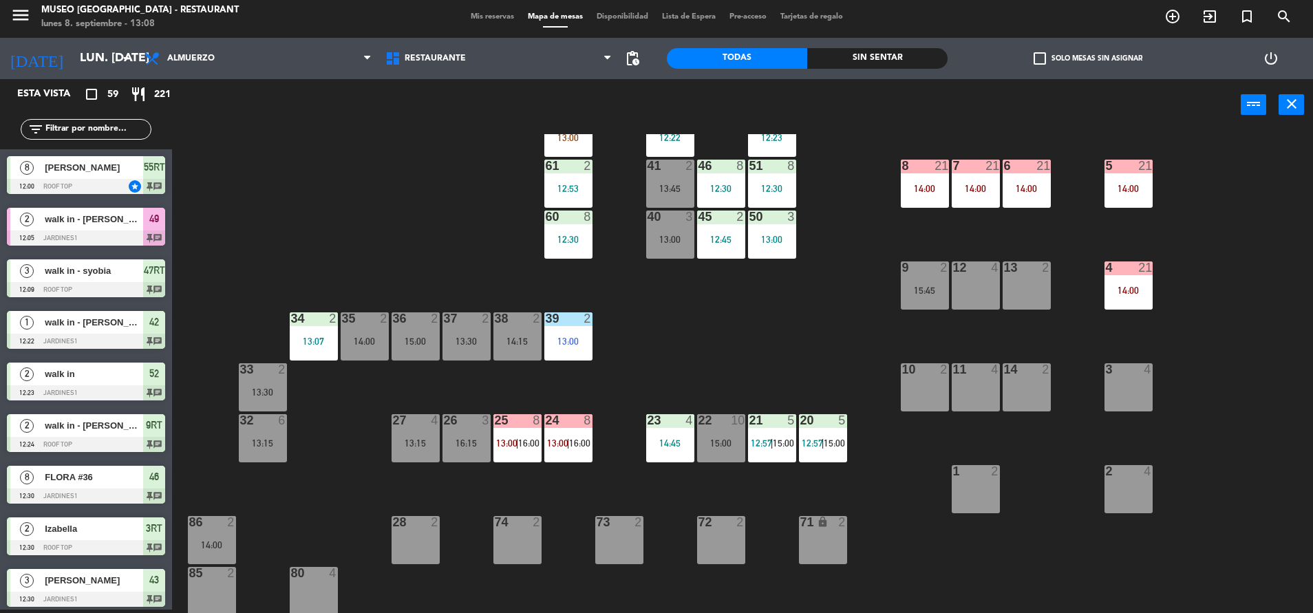
scroll to position [813, 0]
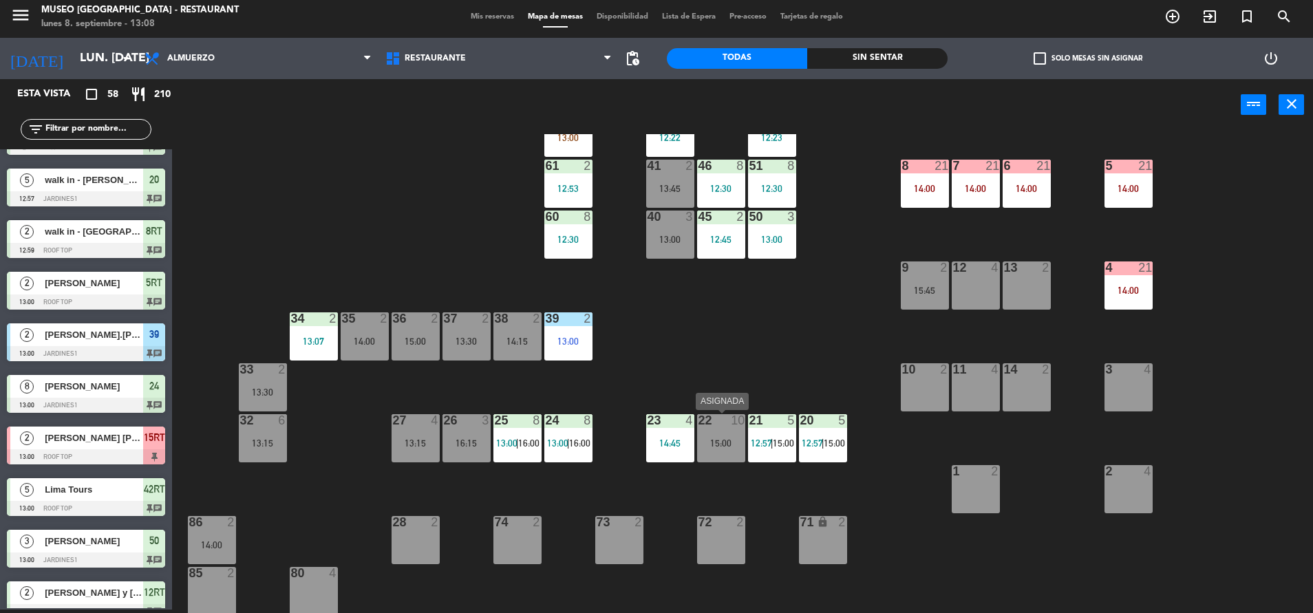
click at [731, 444] on div "15:00" at bounding box center [721, 443] width 48 height 10
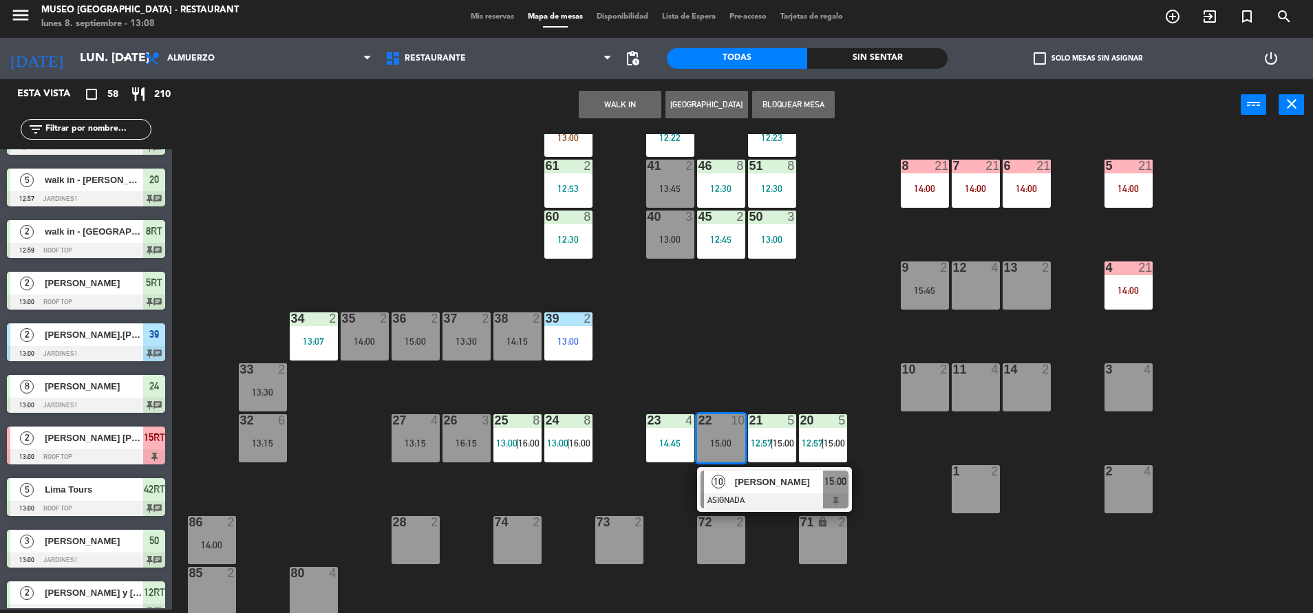
click at [758, 482] on span "[PERSON_NAME]" at bounding box center [779, 482] width 88 height 14
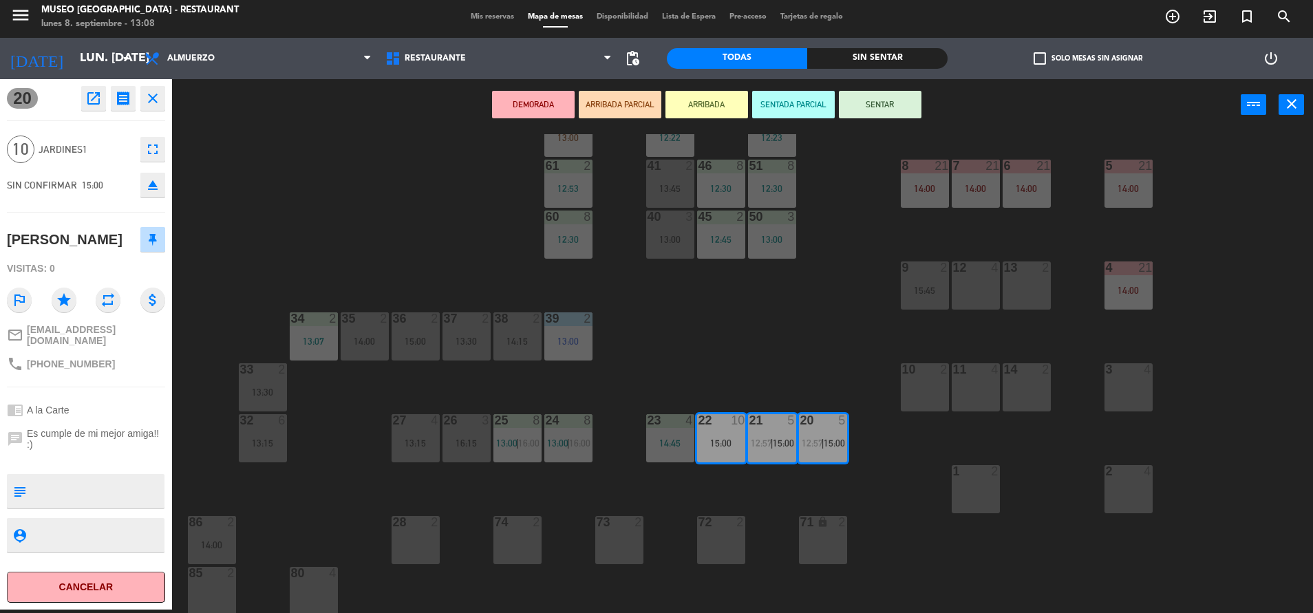
click at [762, 340] on div "44 5 49 2 12:05 54 5 14:00 64 2 12:52 48 1 12:34 53 4 13:30 63 2 16:15 43 3 12:…" at bounding box center [749, 373] width 1128 height 479
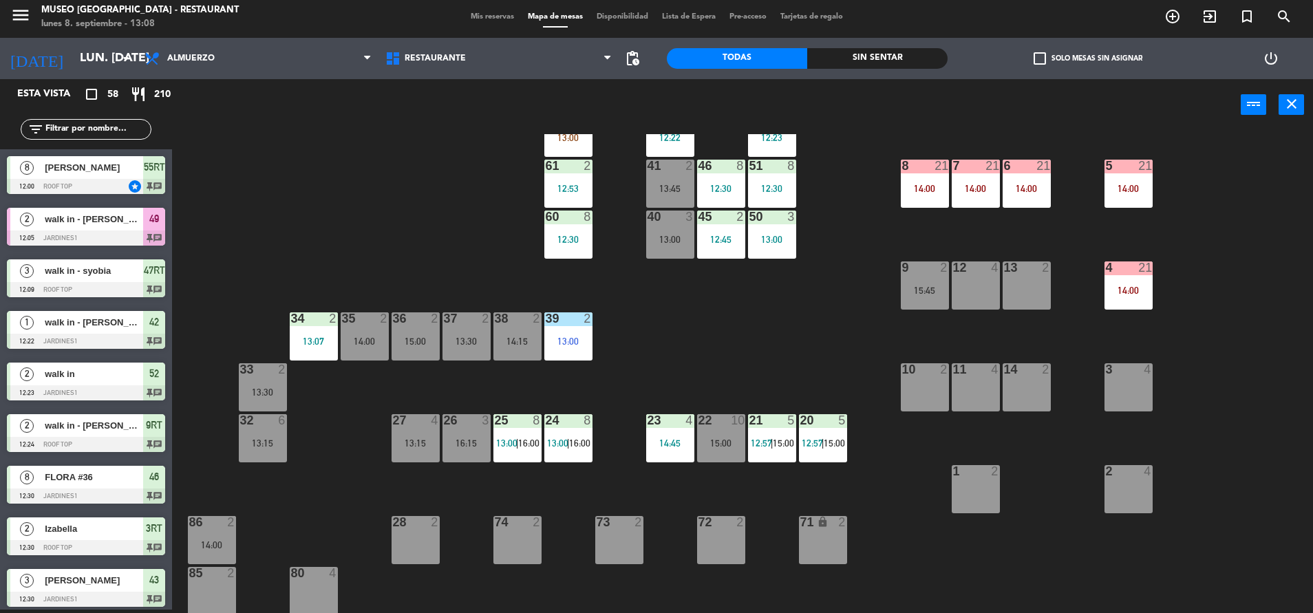
scroll to position [537, 0]
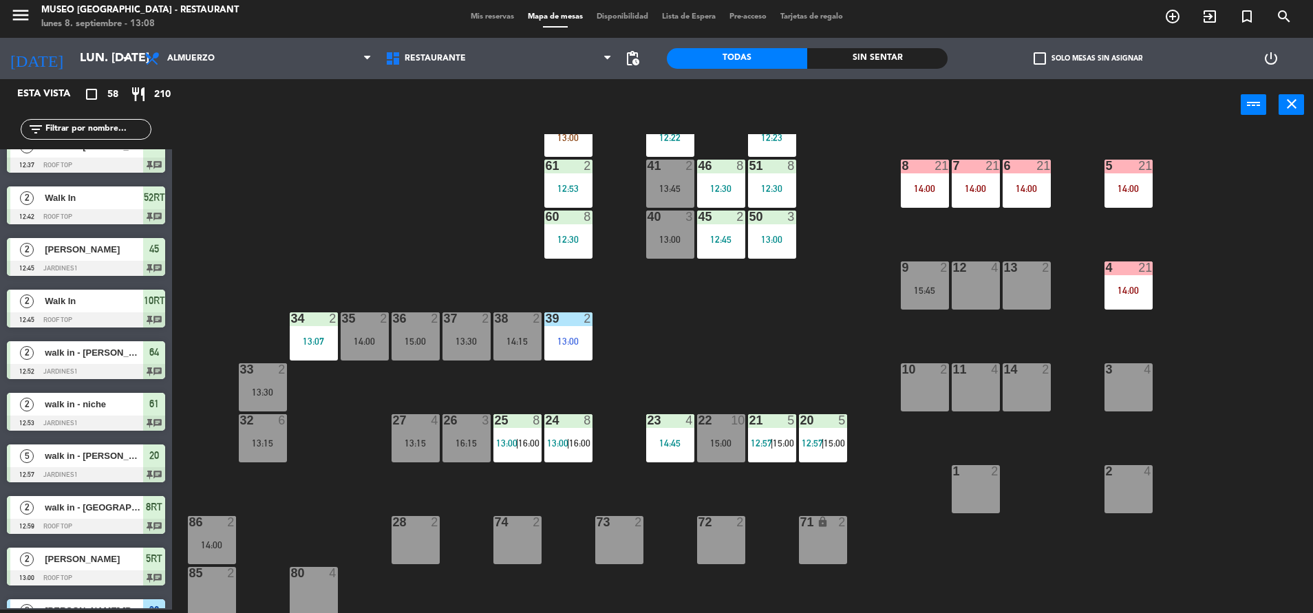
click at [729, 479] on div "44 5 49 2 12:05 54 5 14:00 64 2 12:52 48 1 12:34 53 4 13:30 63 2 16:15 43 3 12:…" at bounding box center [749, 373] width 1128 height 479
click at [722, 448] on div "15:00" at bounding box center [721, 443] width 48 height 10
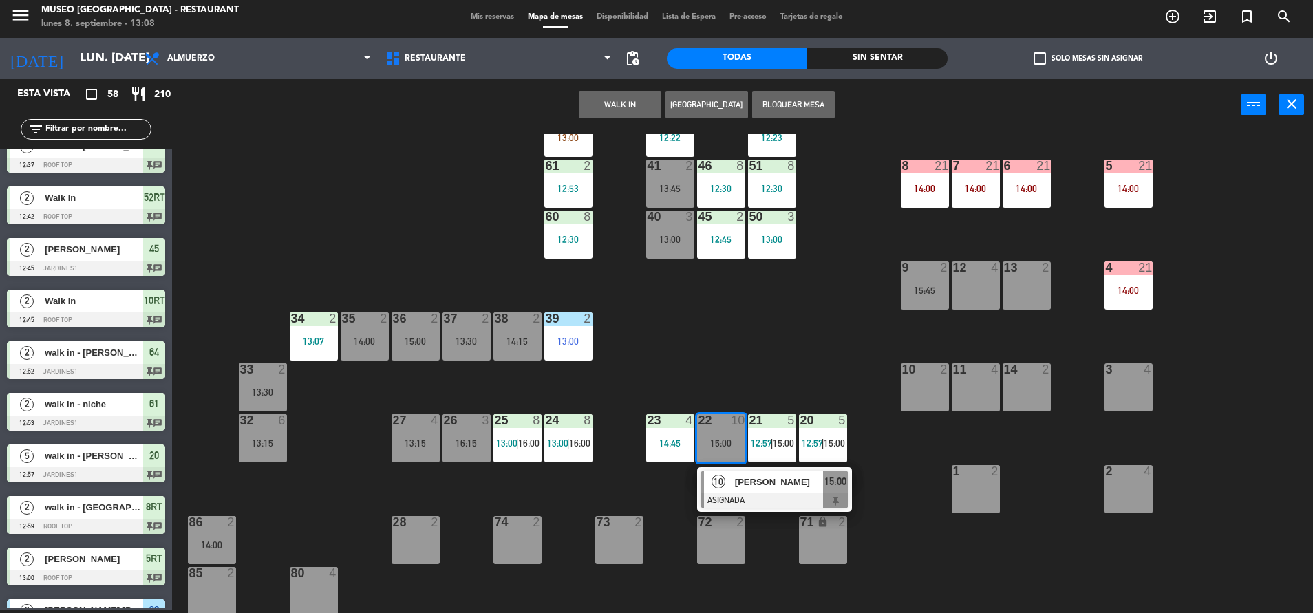
click at [753, 495] on div at bounding box center [775, 500] width 148 height 15
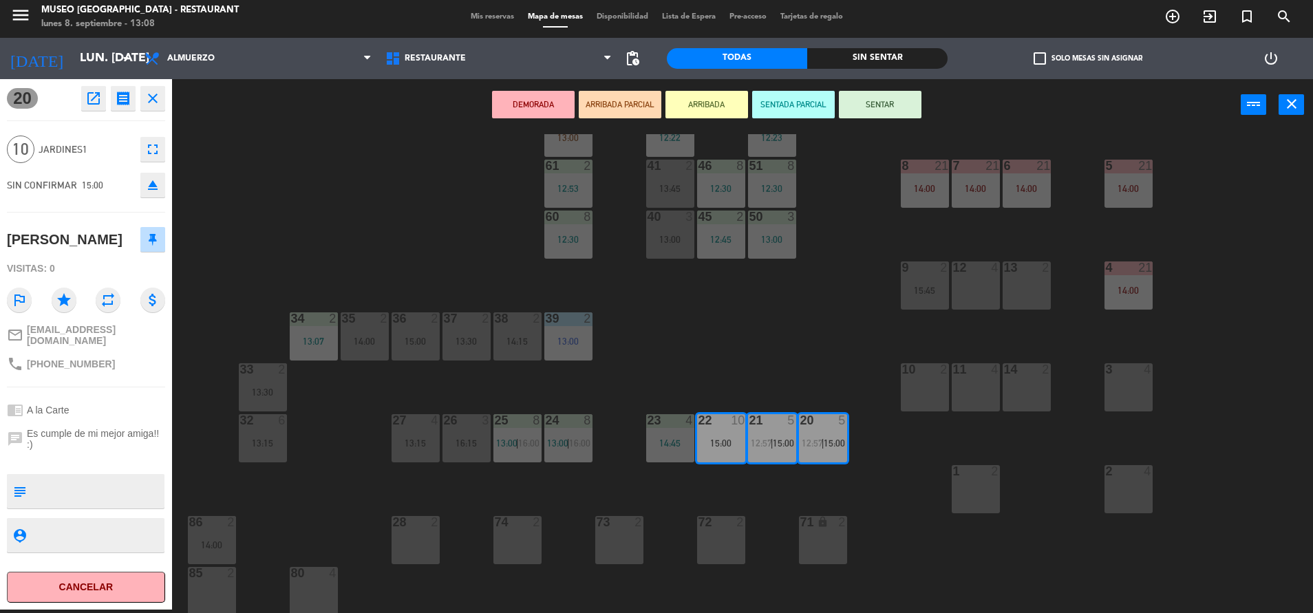
click at [404, 233] on div "44 5 49 2 12:05 54 5 14:00 64 2 12:52 48 1 12:34 53 4 13:30 63 2 16:15 43 3 12:…" at bounding box center [749, 373] width 1128 height 479
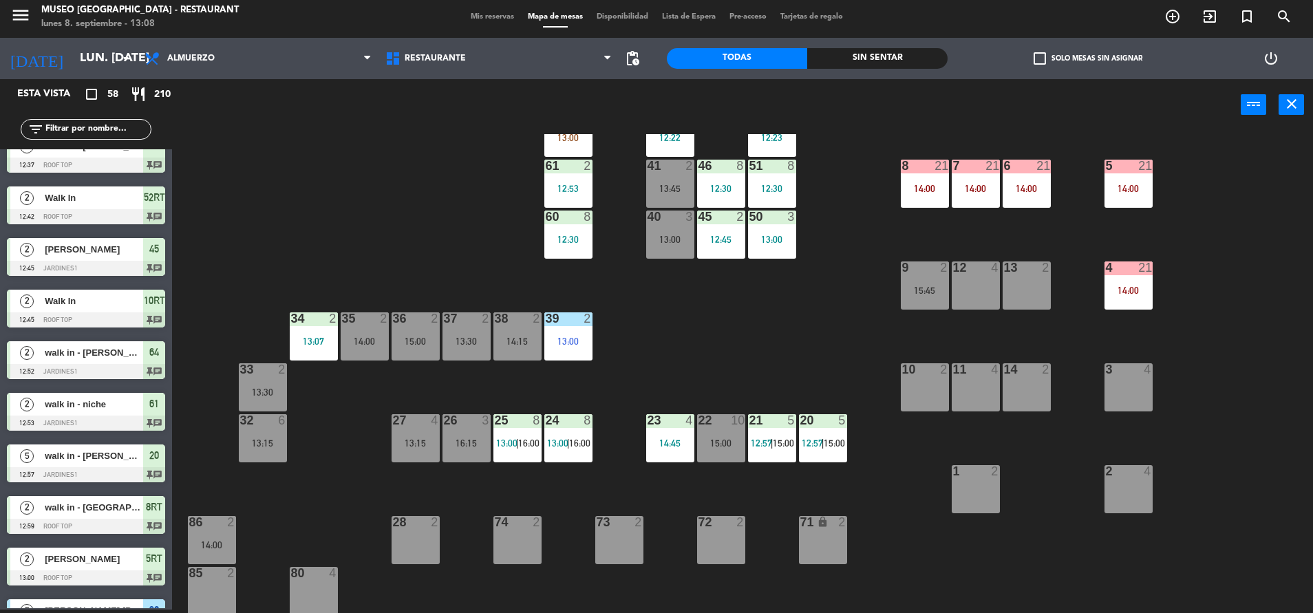
click at [714, 420] on div at bounding box center [720, 420] width 23 height 12
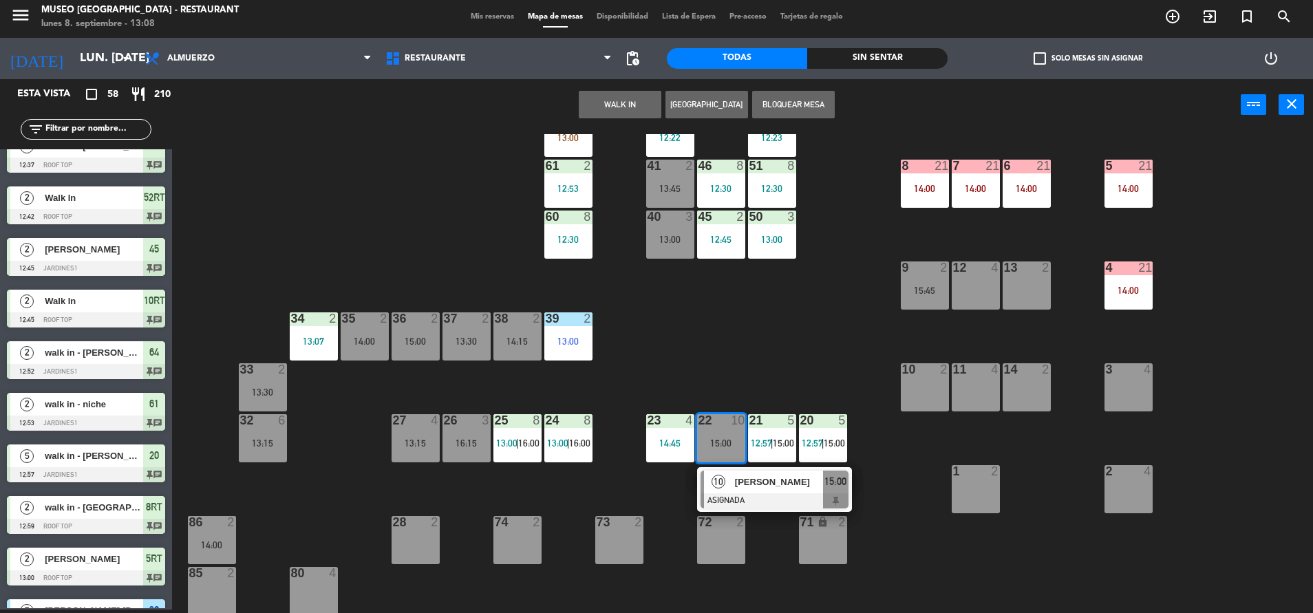
click at [762, 481] on span "[PERSON_NAME]" at bounding box center [779, 482] width 88 height 14
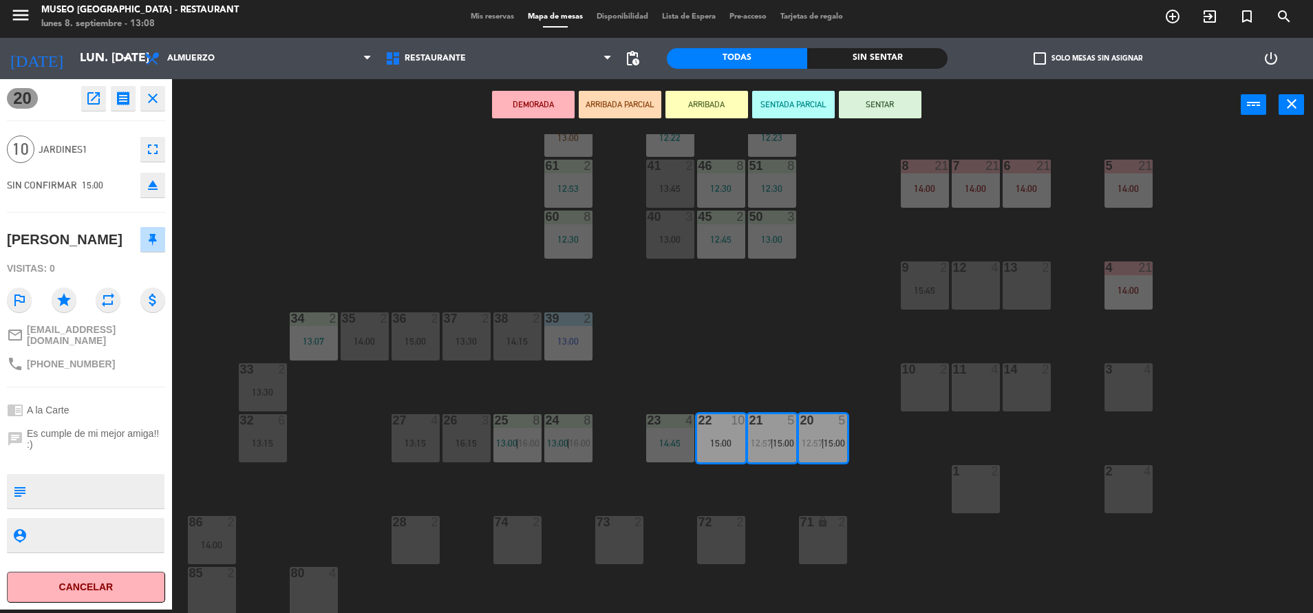
click at [694, 374] on div "44 5 49 2 12:05 54 5 14:00 64 2 12:52 48 1 12:34 53 4 13:30 63 2 16:15 43 3 12:…" at bounding box center [749, 373] width 1128 height 479
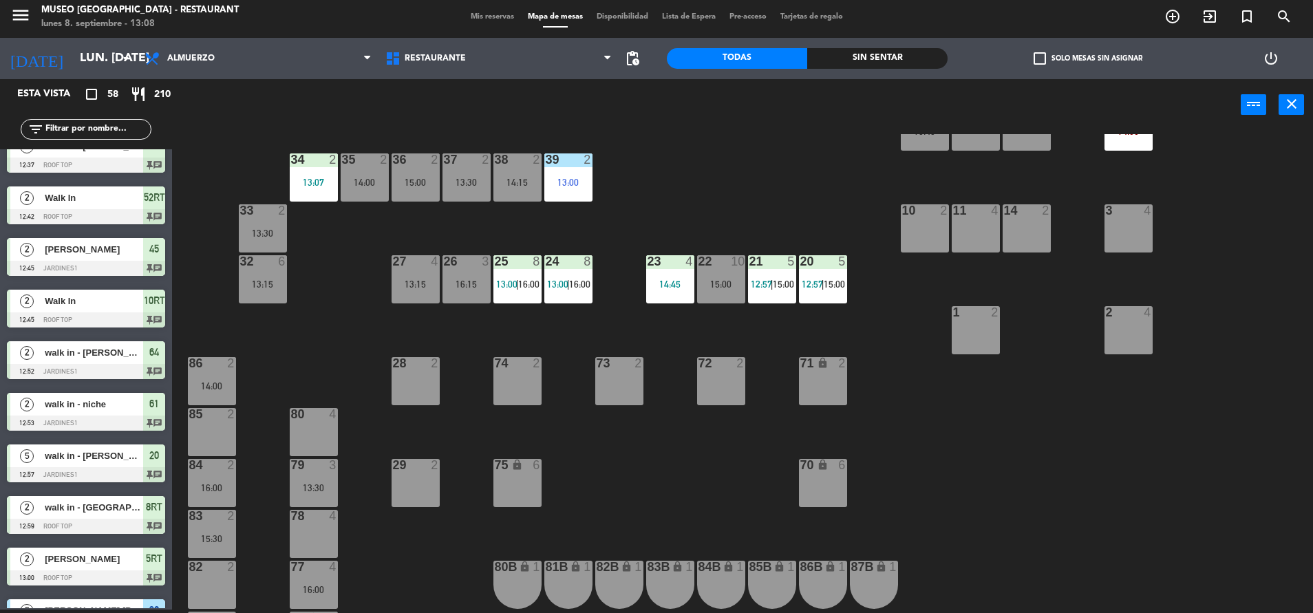
scroll to position [320, 0]
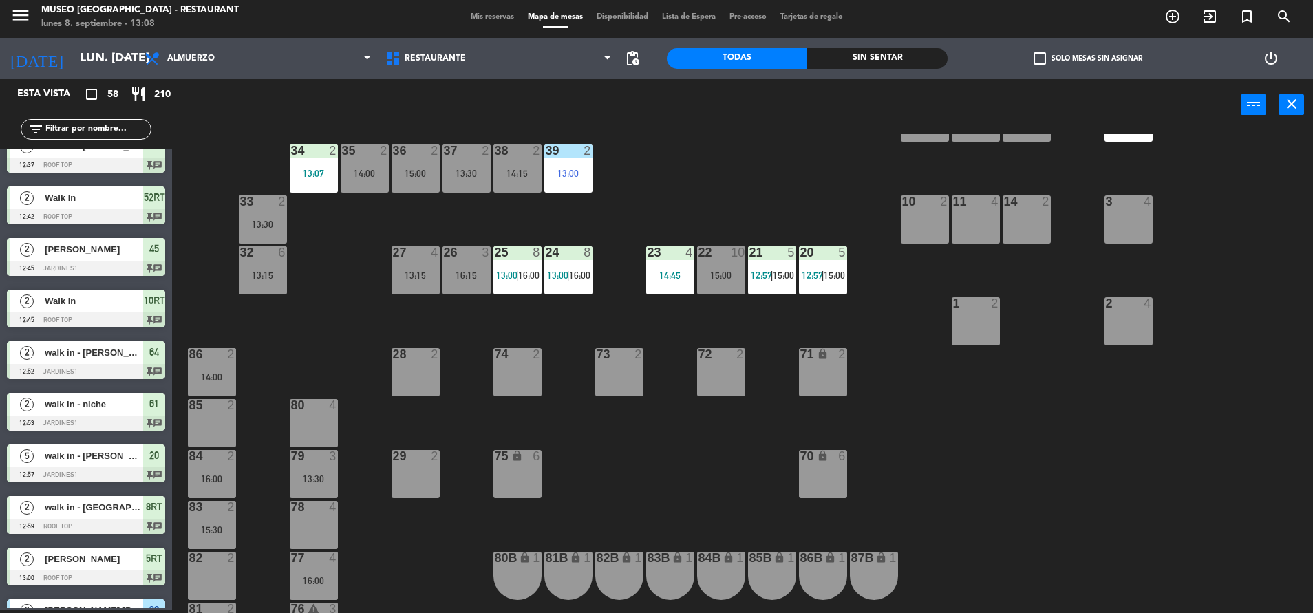
click at [723, 279] on div "15:00" at bounding box center [721, 275] width 48 height 10
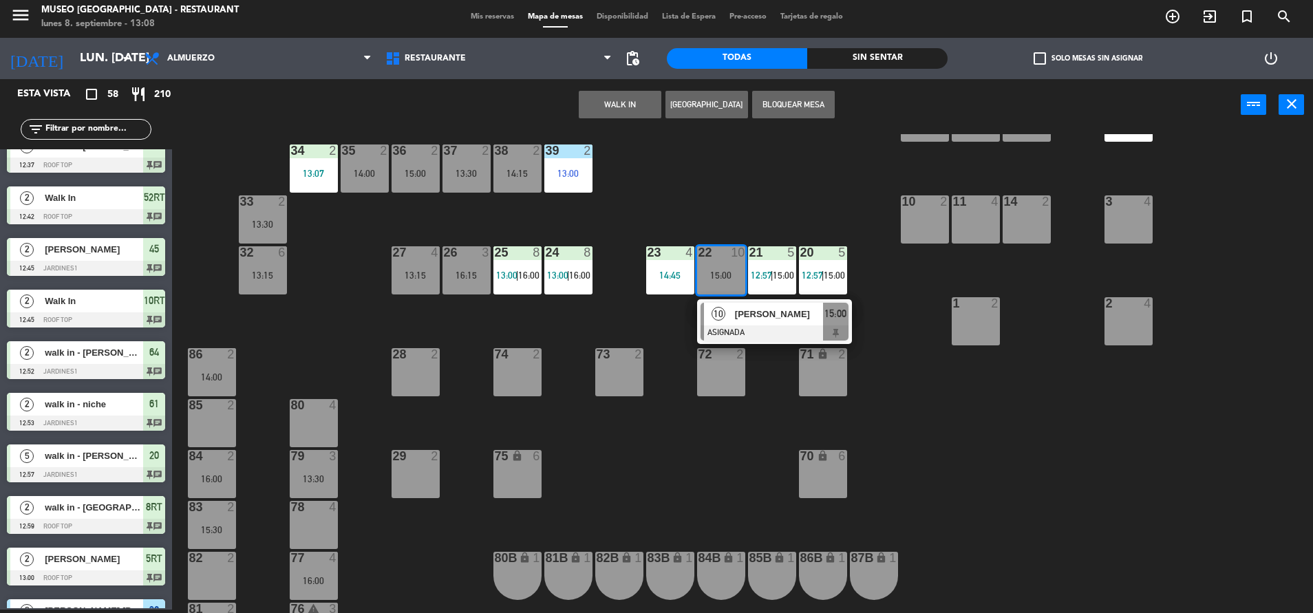
click at [742, 300] on div "10 [PERSON_NAME] ASIGNADA 15:00" at bounding box center [774, 321] width 155 height 45
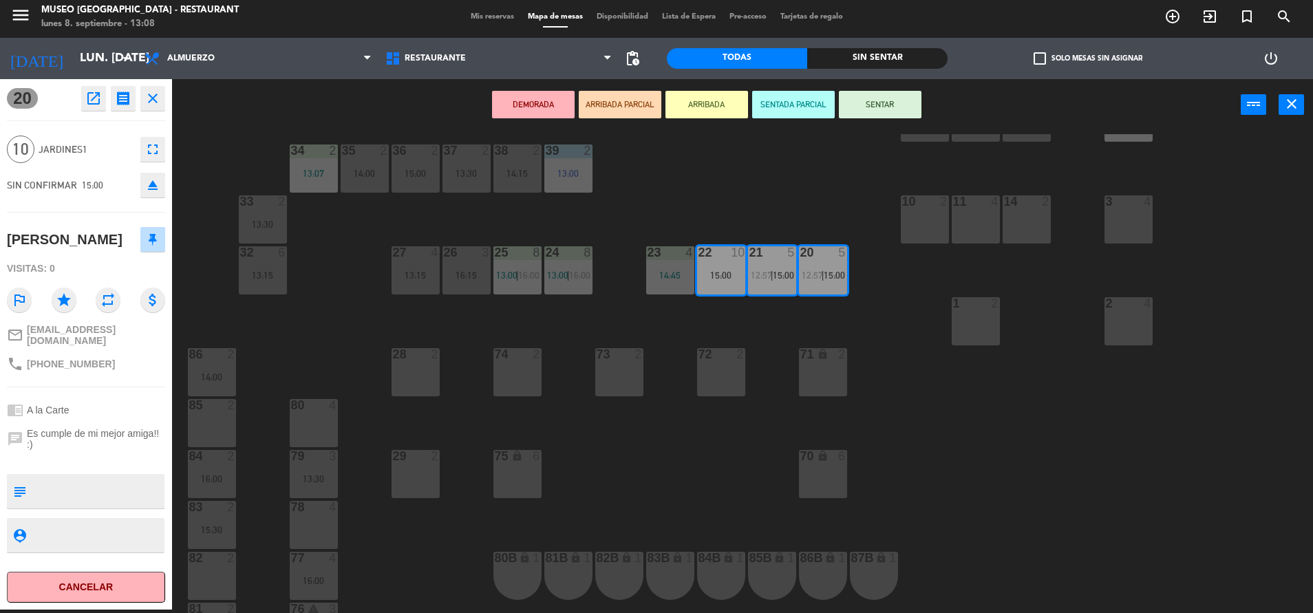
click at [643, 433] on div "44 5 49 2 12:05 54 5 14:00 64 2 12:52 48 1 12:34 53 4 13:30 63 2 16:15 43 3 12:…" at bounding box center [749, 373] width 1128 height 479
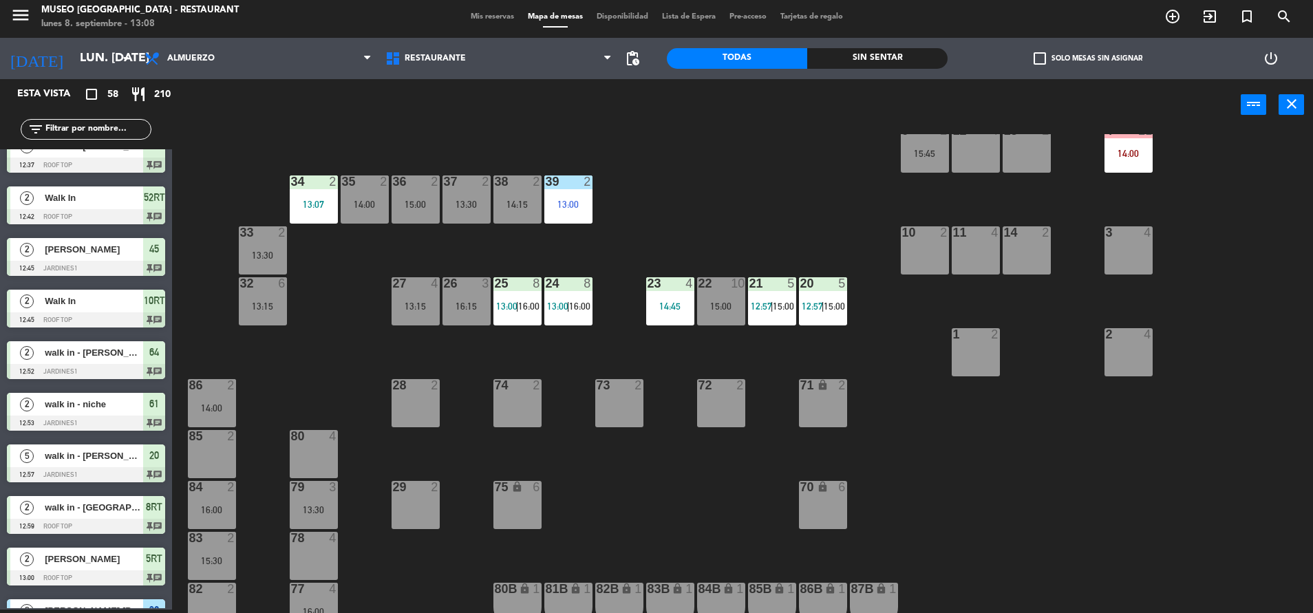
scroll to position [292, 0]
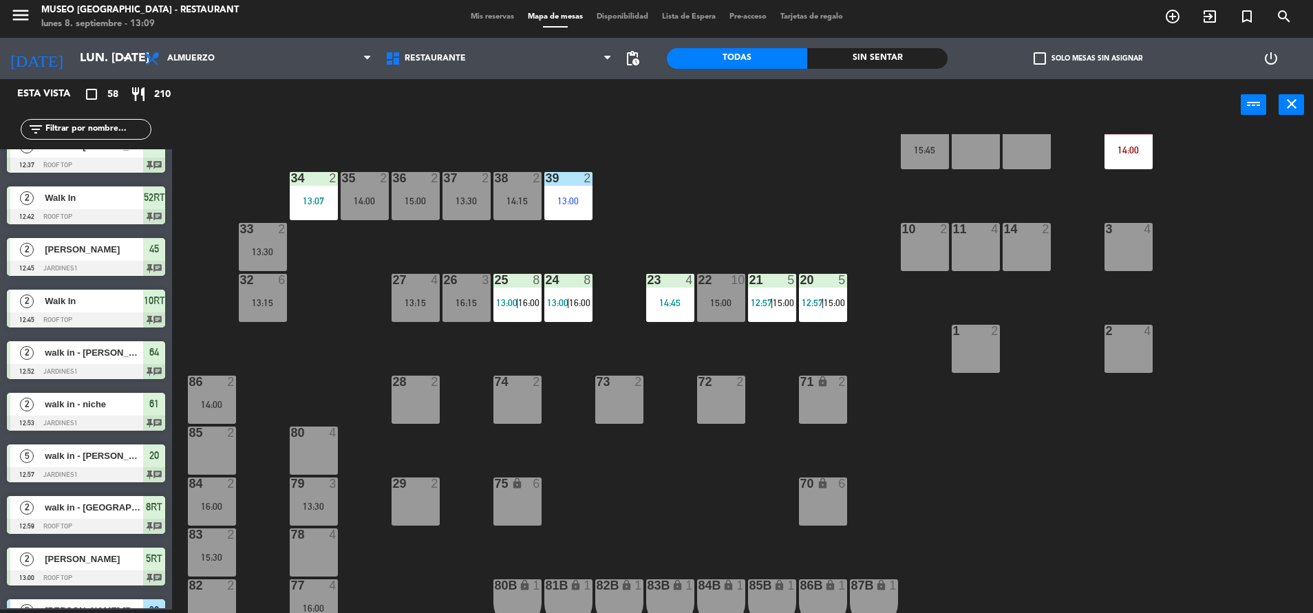
click at [264, 288] on div "32 6 13:15" at bounding box center [263, 298] width 48 height 48
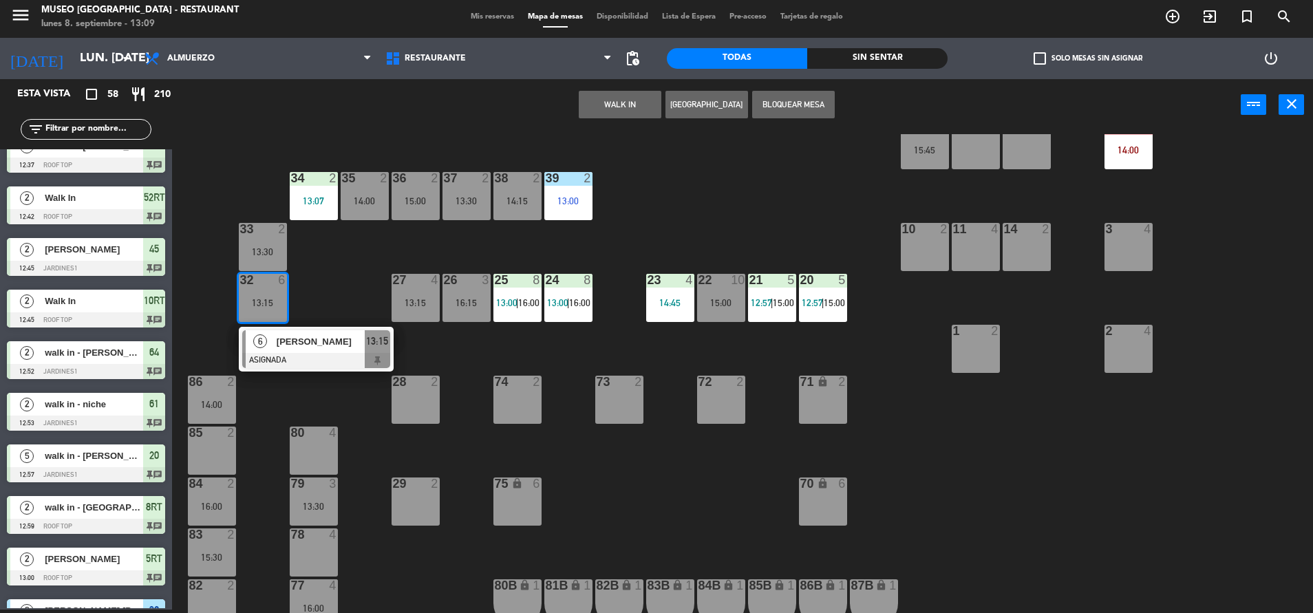
click at [308, 321] on div "44 5 49 2 12:05 54 5 14:00 64 2 12:52 48 1 12:34 53 4 13:30 63 2 16:15 43 3 12:…" at bounding box center [749, 373] width 1128 height 479
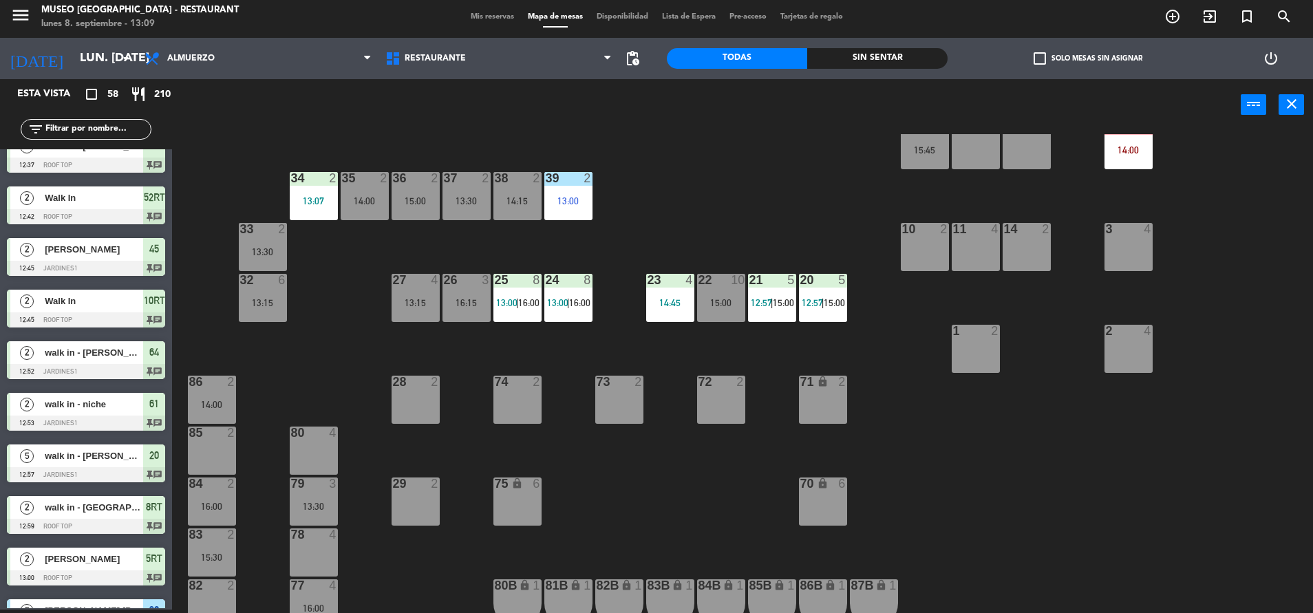
click at [241, 285] on div "32" at bounding box center [240, 280] width 1 height 12
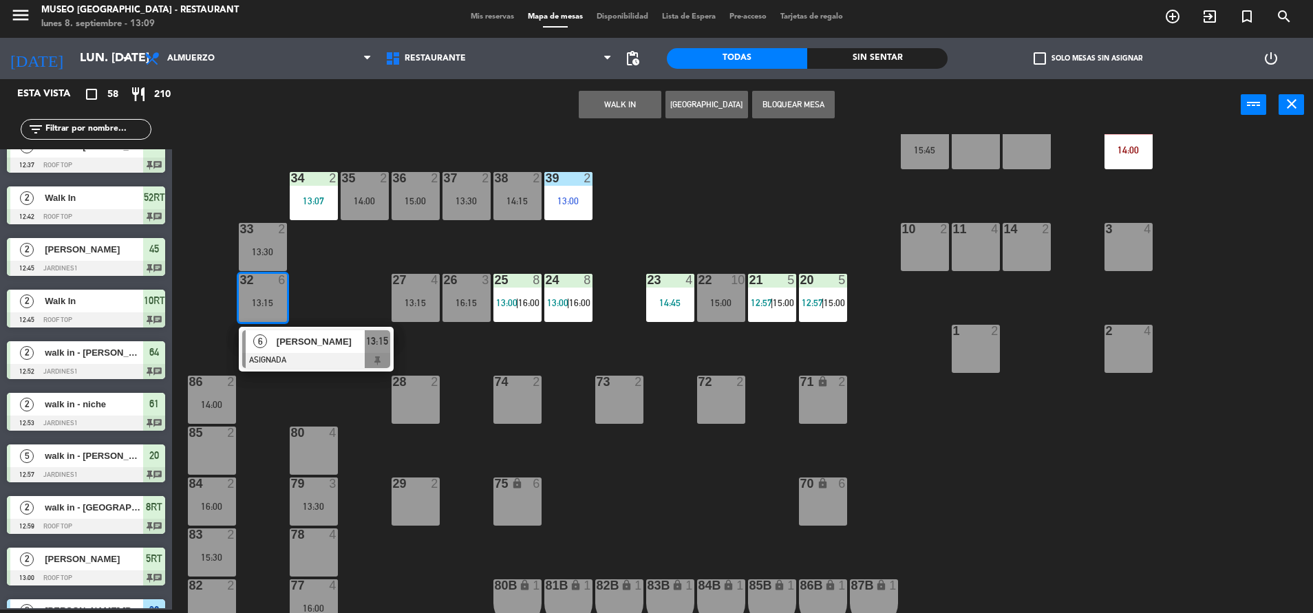
click at [348, 344] on span "[PERSON_NAME]" at bounding box center [321, 341] width 88 height 14
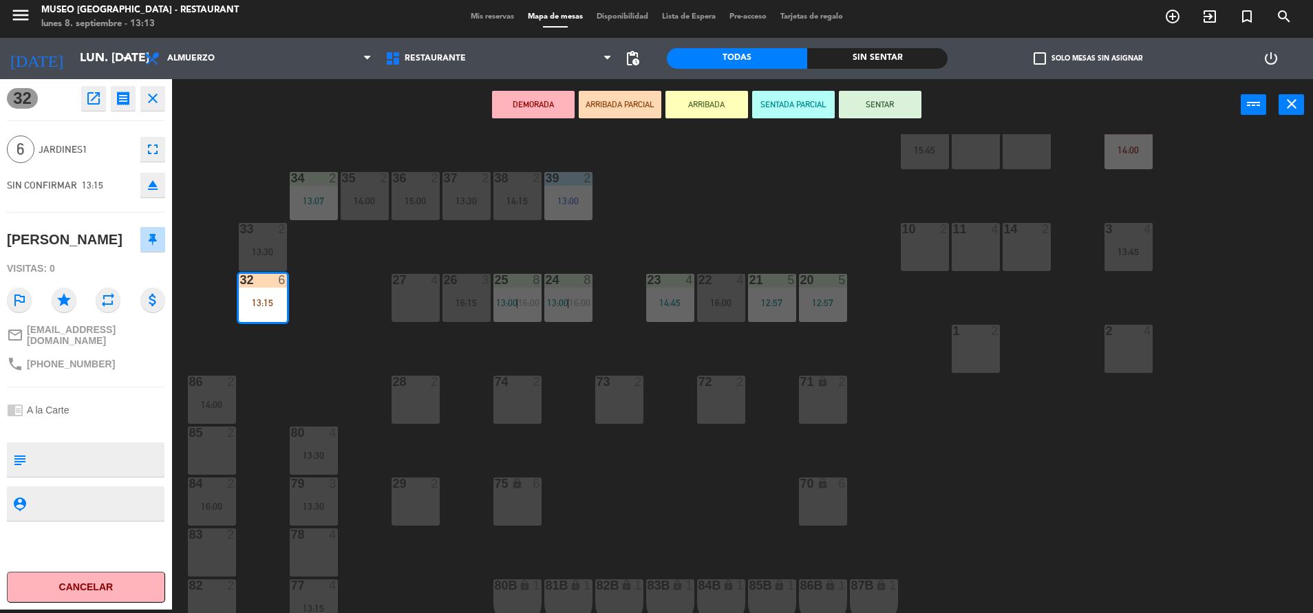
click at [128, 449] on textarea at bounding box center [97, 459] width 131 height 29
type textarea "m32 cumpleaños"
click at [111, 270] on div "Visitas: 0" at bounding box center [86, 269] width 158 height 24
click at [870, 111] on button "SENTAR" at bounding box center [880, 105] width 83 height 28
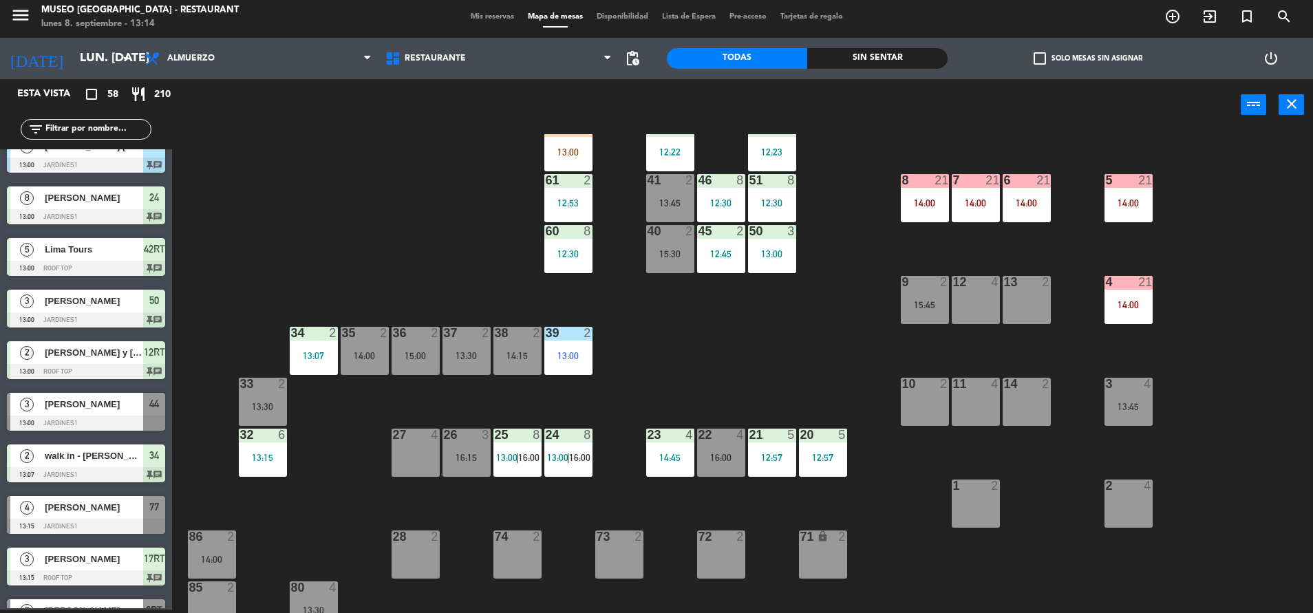
scroll to position [0, 0]
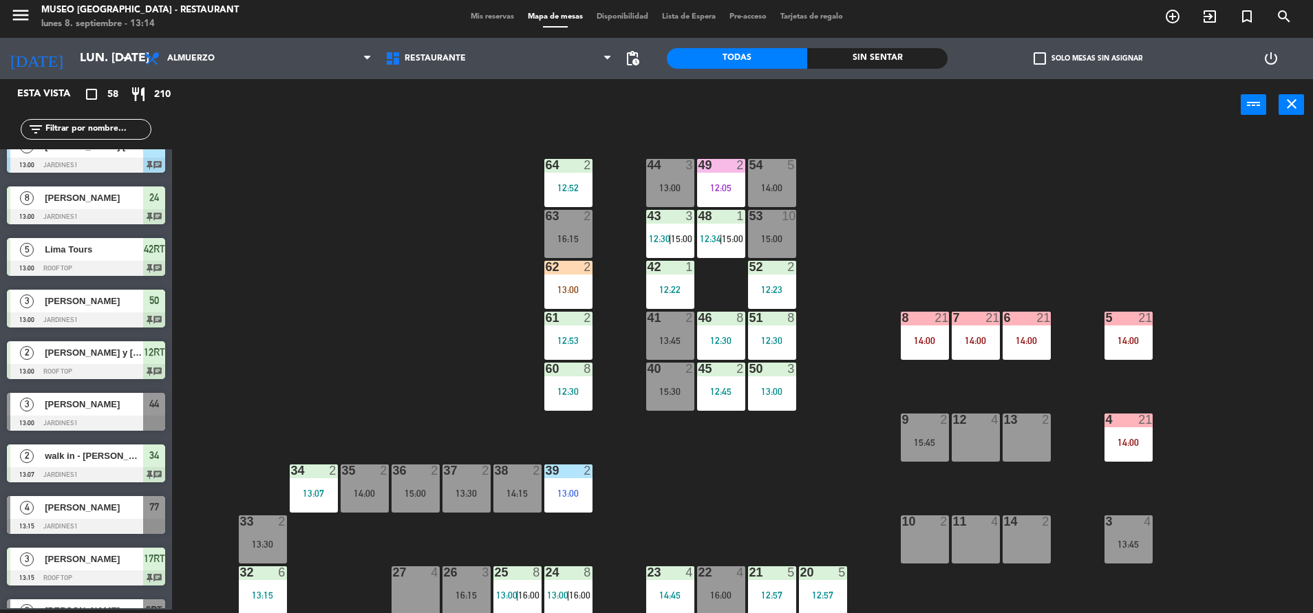
click at [710, 180] on div "49 2 12:05" at bounding box center [721, 183] width 48 height 48
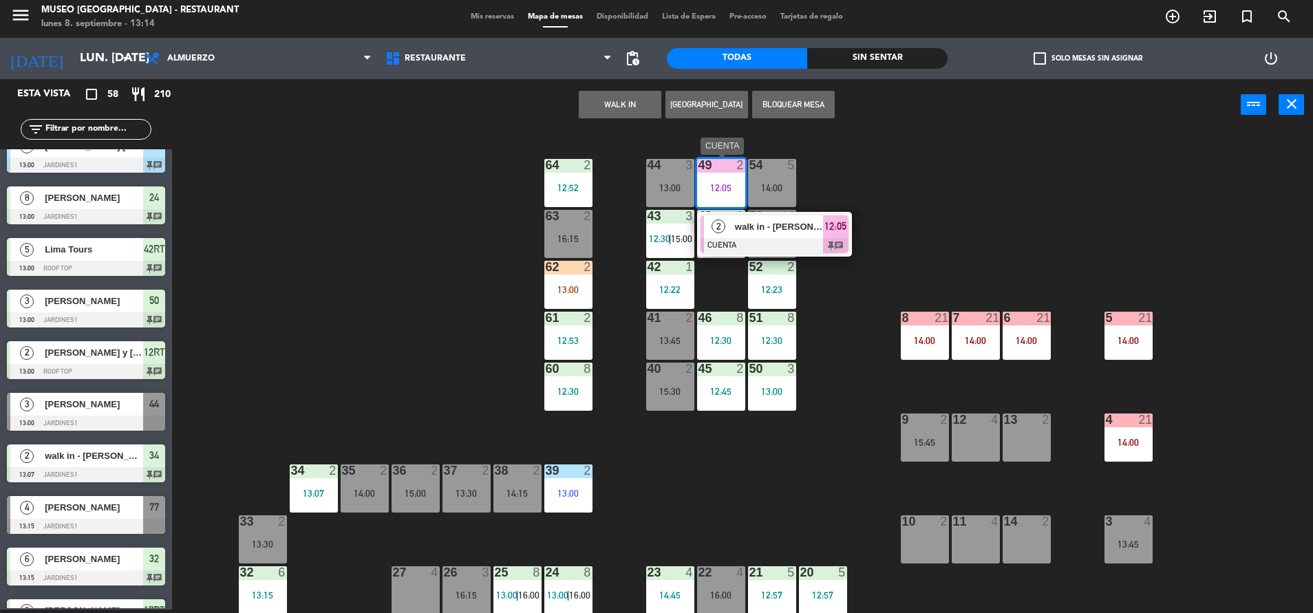
click at [758, 235] on div "walk in - [PERSON_NAME]" at bounding box center [778, 226] width 89 height 23
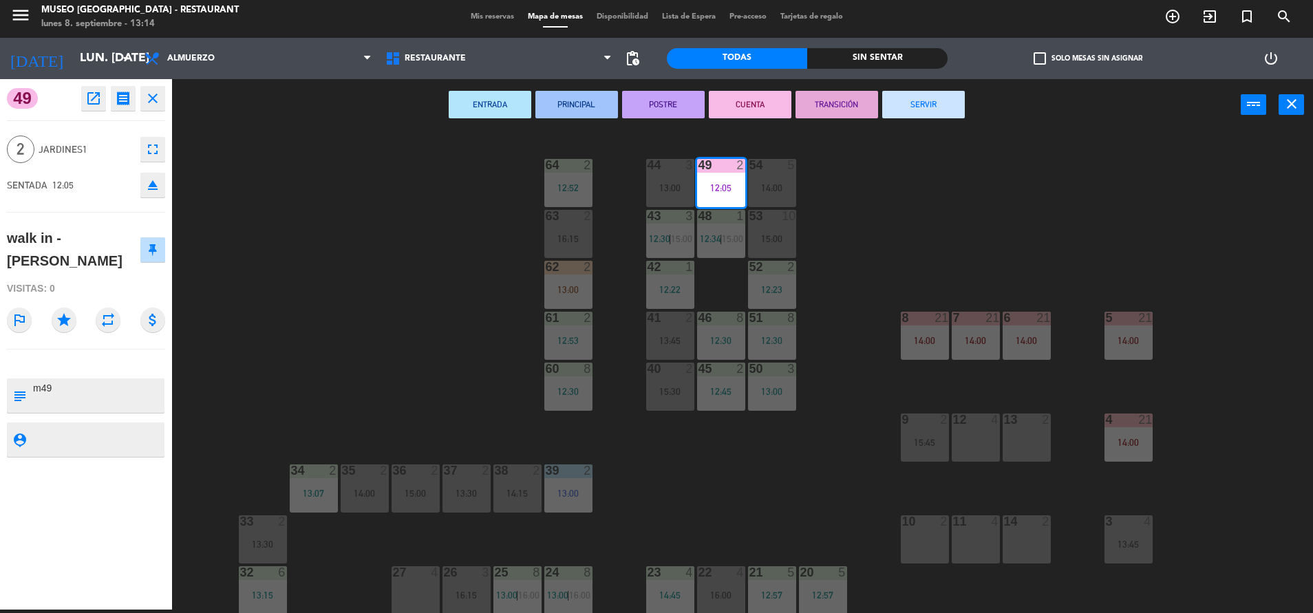
click at [838, 106] on button "TRANSICIÓN" at bounding box center [836, 105] width 83 height 28
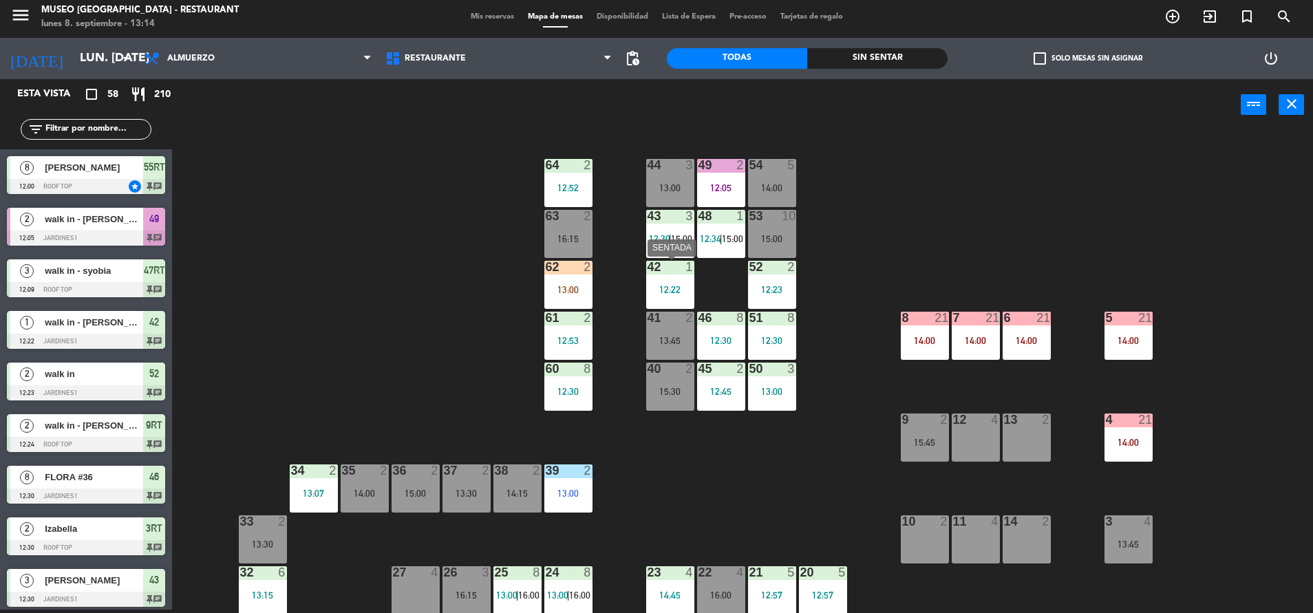
click at [671, 272] on div at bounding box center [670, 267] width 23 height 12
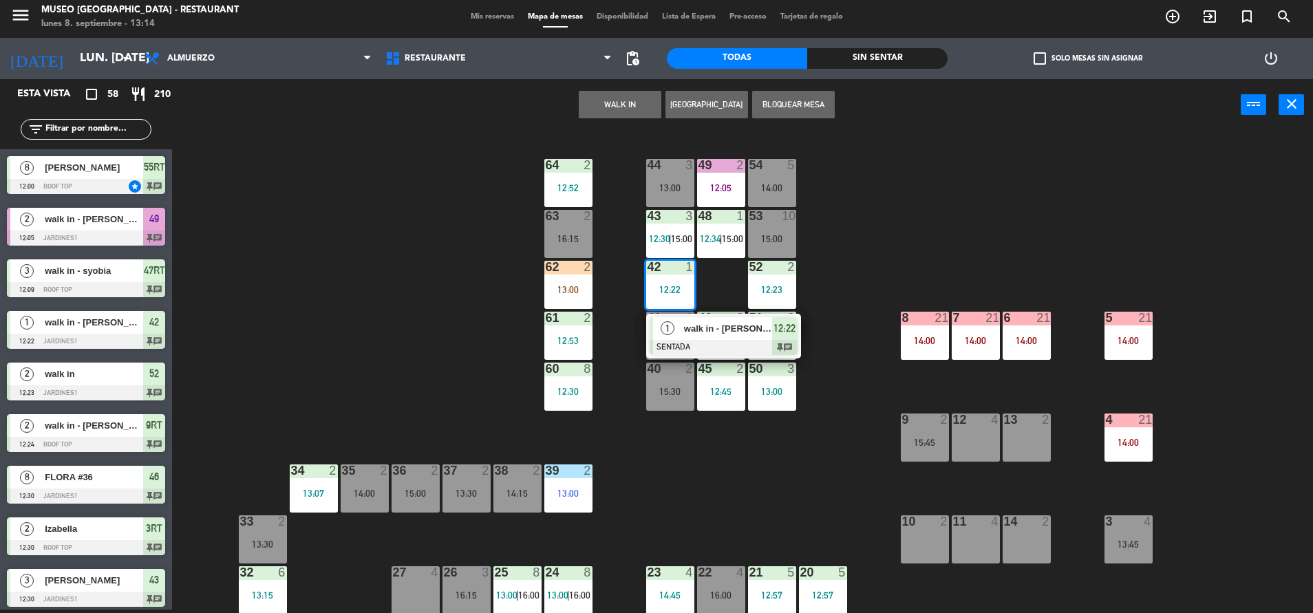
click at [712, 309] on div "44 3 13:00 49 2 12:05 54 5 14:00 64 2 12:52 48 1 12:34 | 15:00 53 10 15:00 63 2…" at bounding box center [749, 373] width 1128 height 479
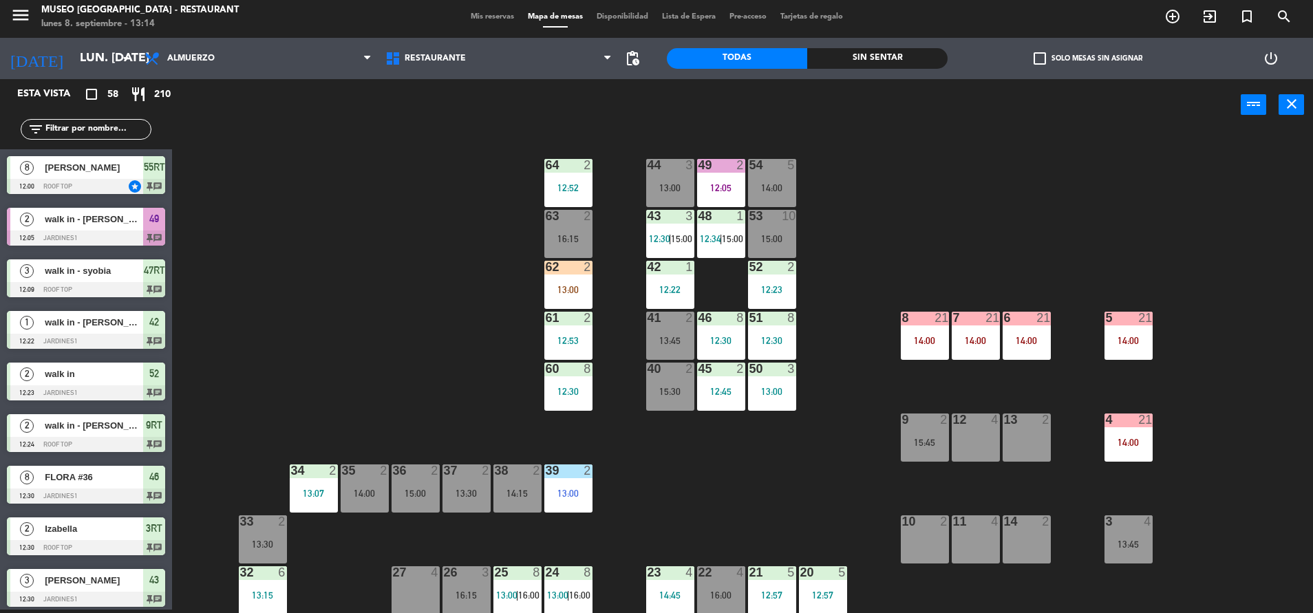
click at [654, 281] on div "42 1 12:22" at bounding box center [670, 285] width 48 height 48
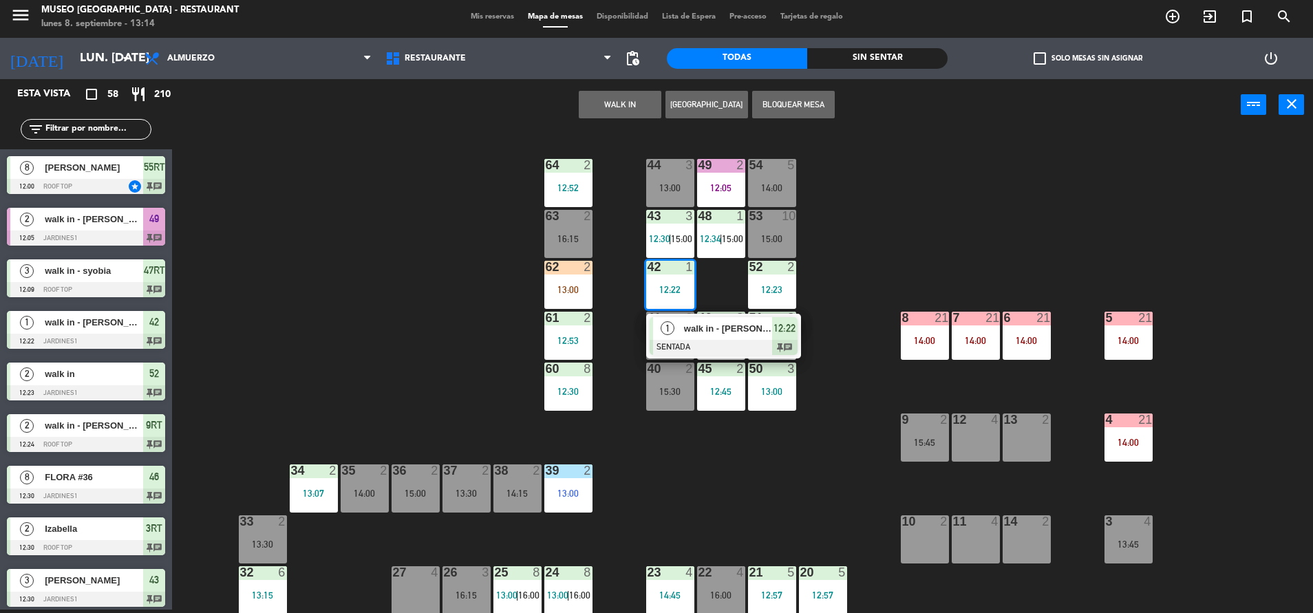
click at [734, 346] on div at bounding box center [724, 347] width 148 height 15
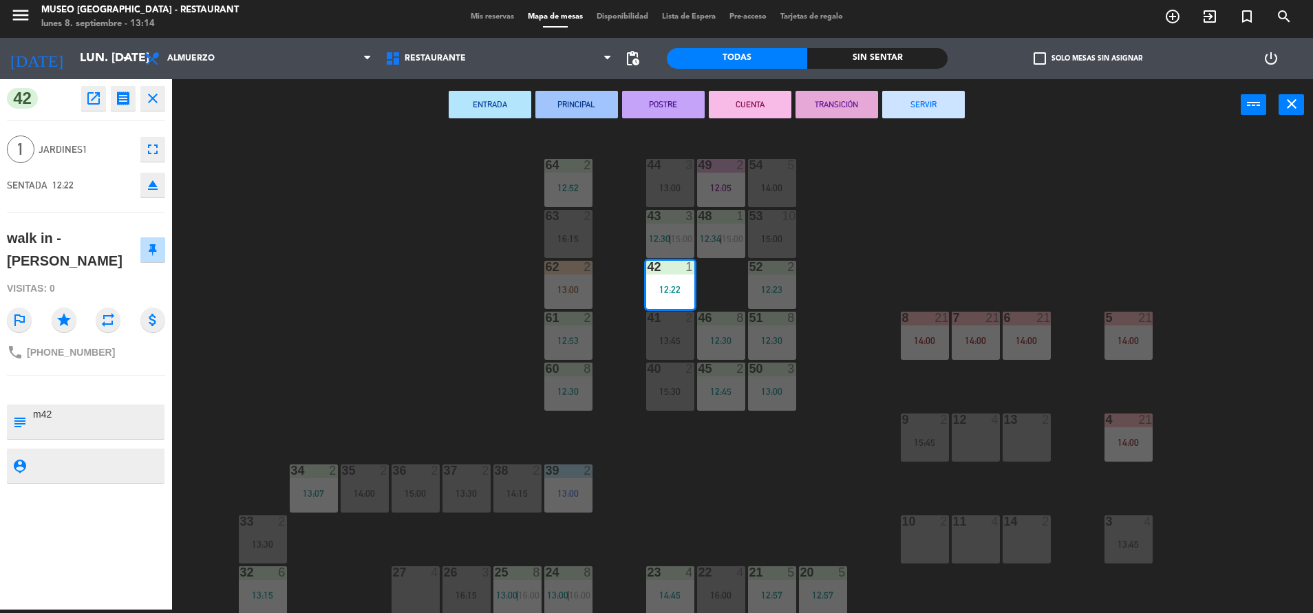
click at [827, 113] on button "TRANSICIÓN" at bounding box center [836, 105] width 83 height 28
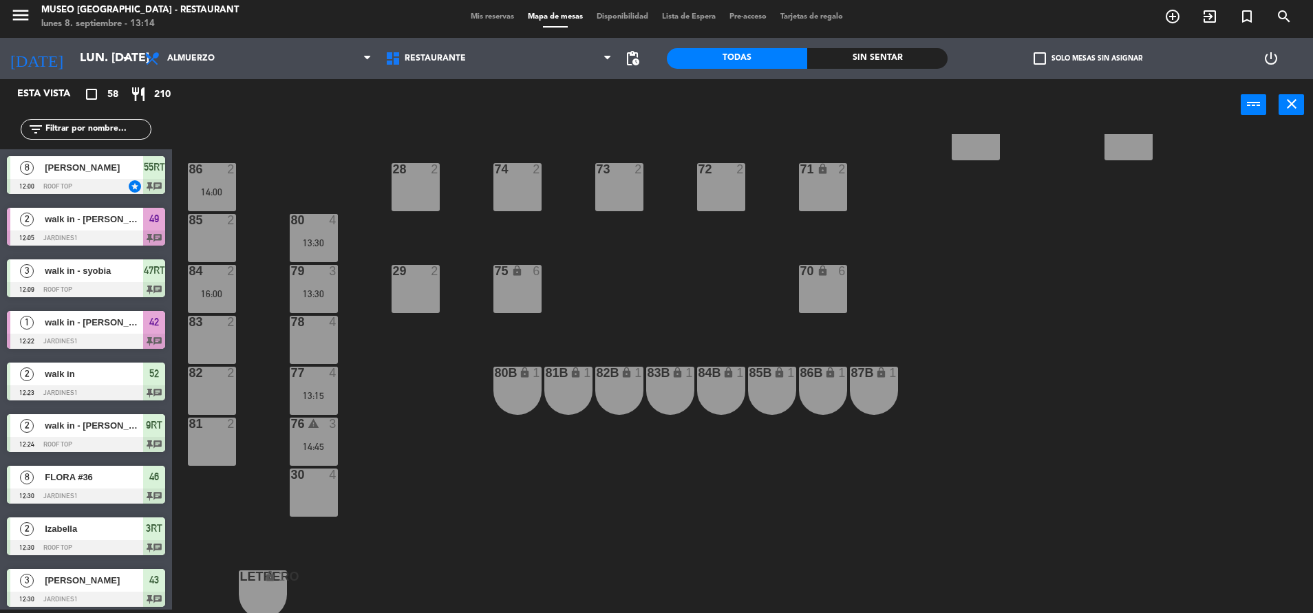
scroll to position [511, 0]
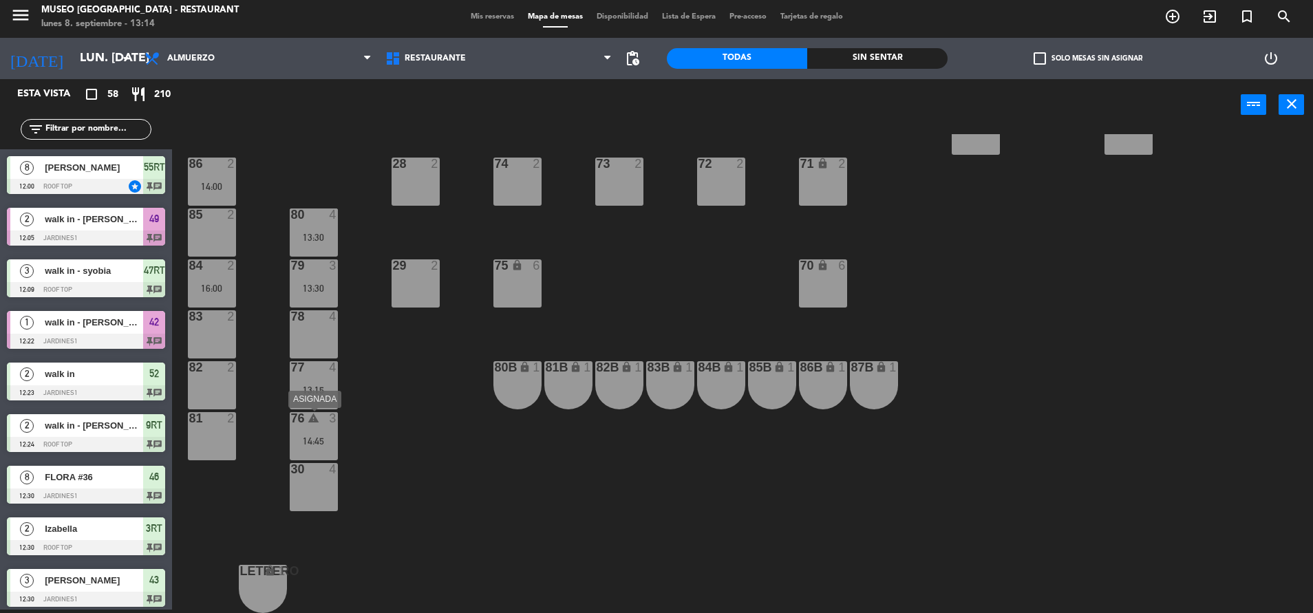
click at [330, 443] on div "14:45" at bounding box center [314, 441] width 48 height 10
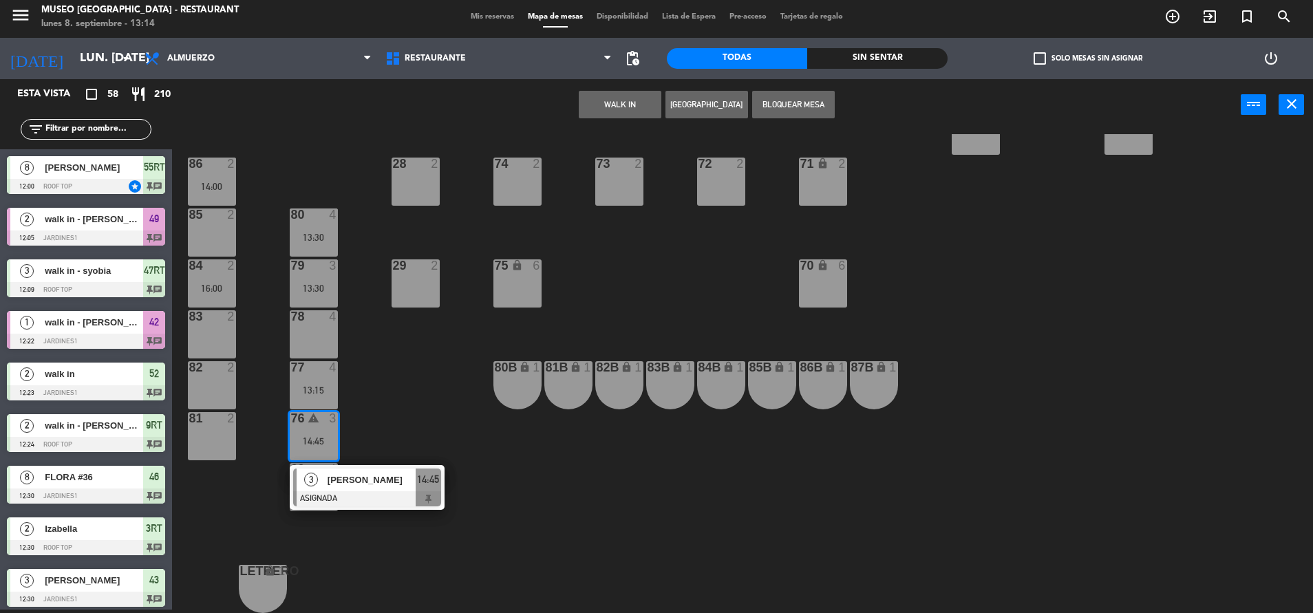
scroll to position [0, 0]
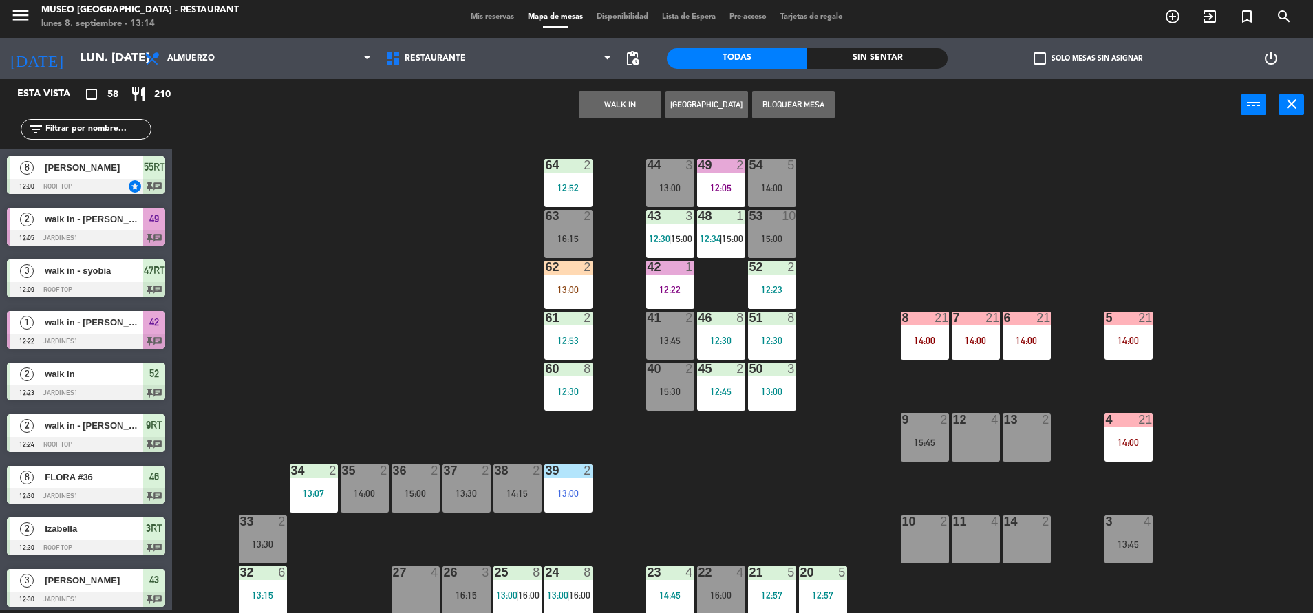
click at [968, 444] on div "12 4" at bounding box center [976, 438] width 48 height 48
click at [656, 108] on button "Mover" at bounding box center [663, 105] width 83 height 28
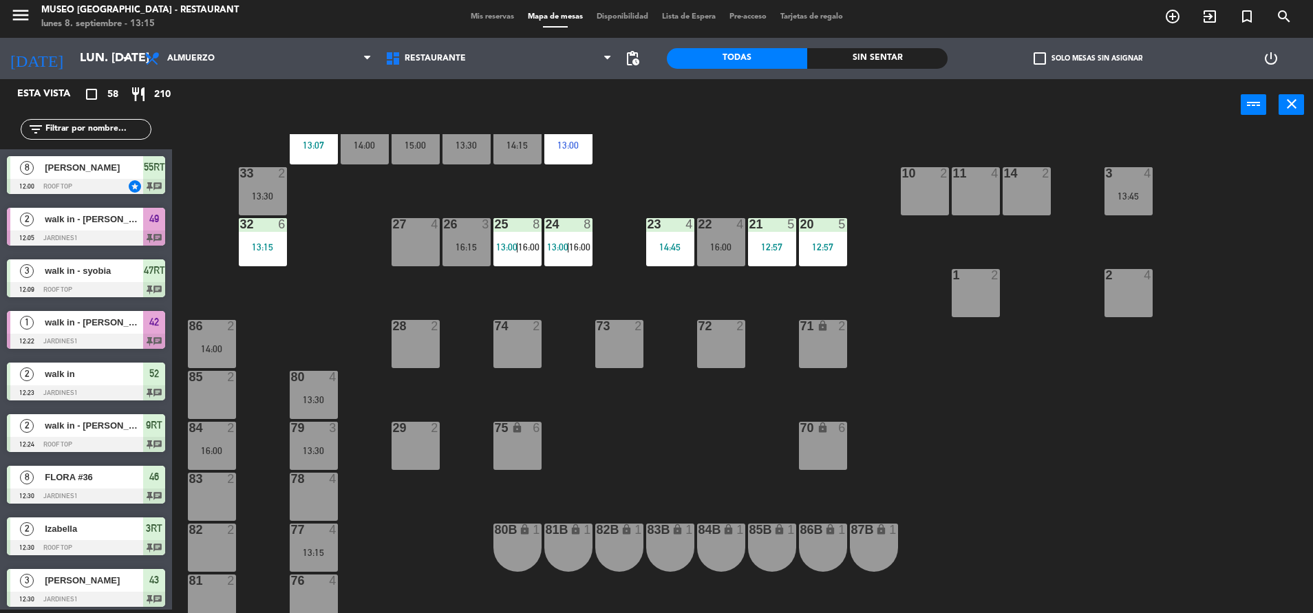
scroll to position [350, 0]
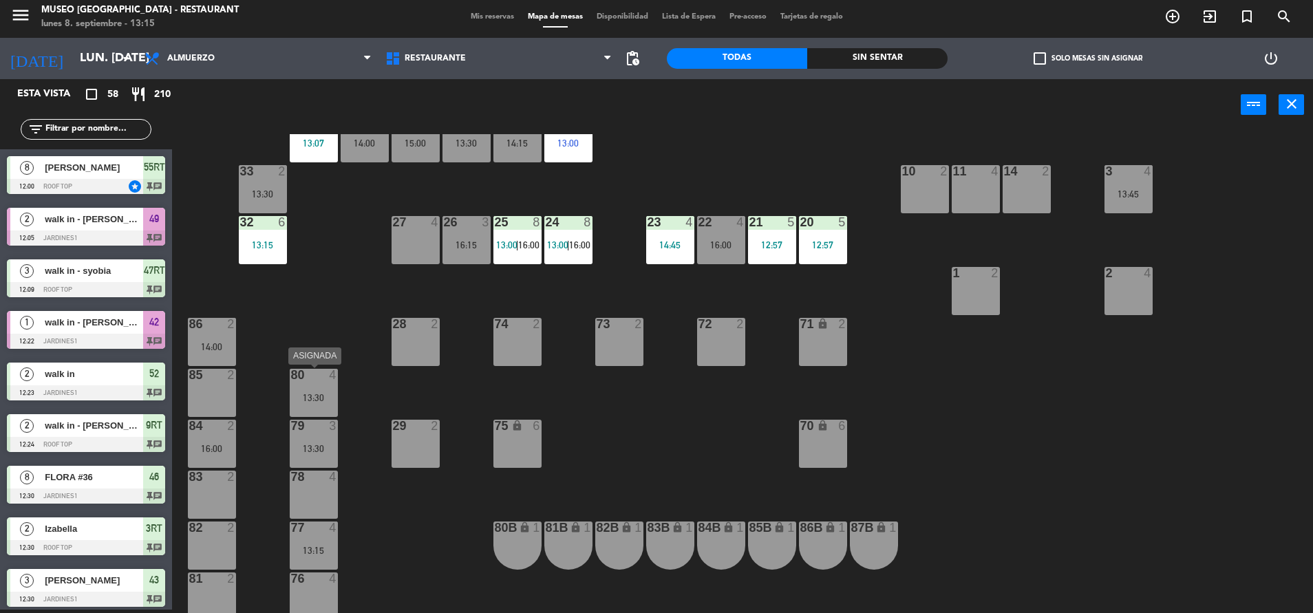
click at [310, 398] on div "13:30" at bounding box center [314, 398] width 48 height 10
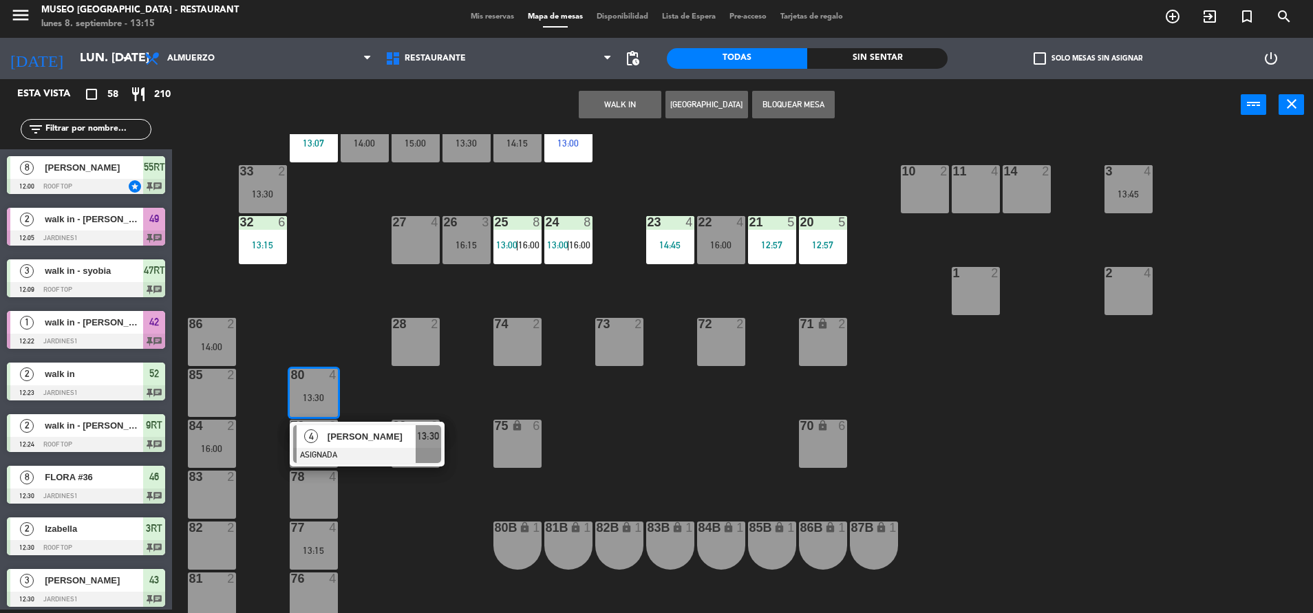
click at [406, 255] on div "27 4" at bounding box center [416, 240] width 48 height 48
click at [569, 102] on button "Mover" at bounding box center [576, 105] width 83 height 28
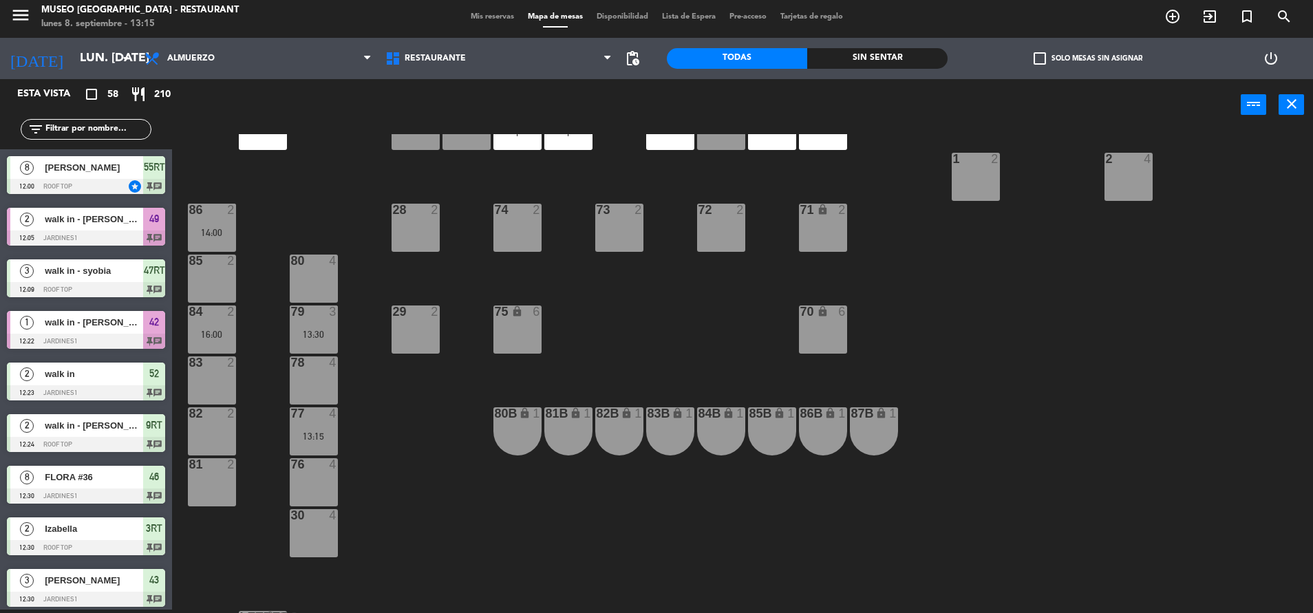
scroll to position [466, 0]
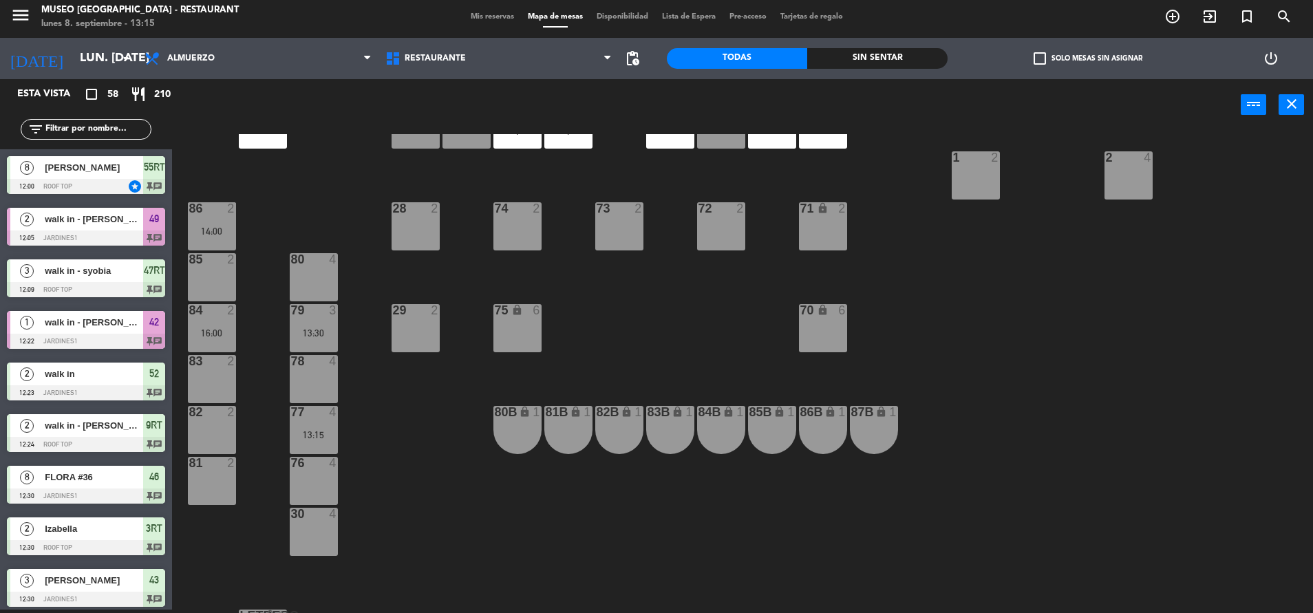
click at [312, 328] on div "13:30" at bounding box center [314, 333] width 48 height 10
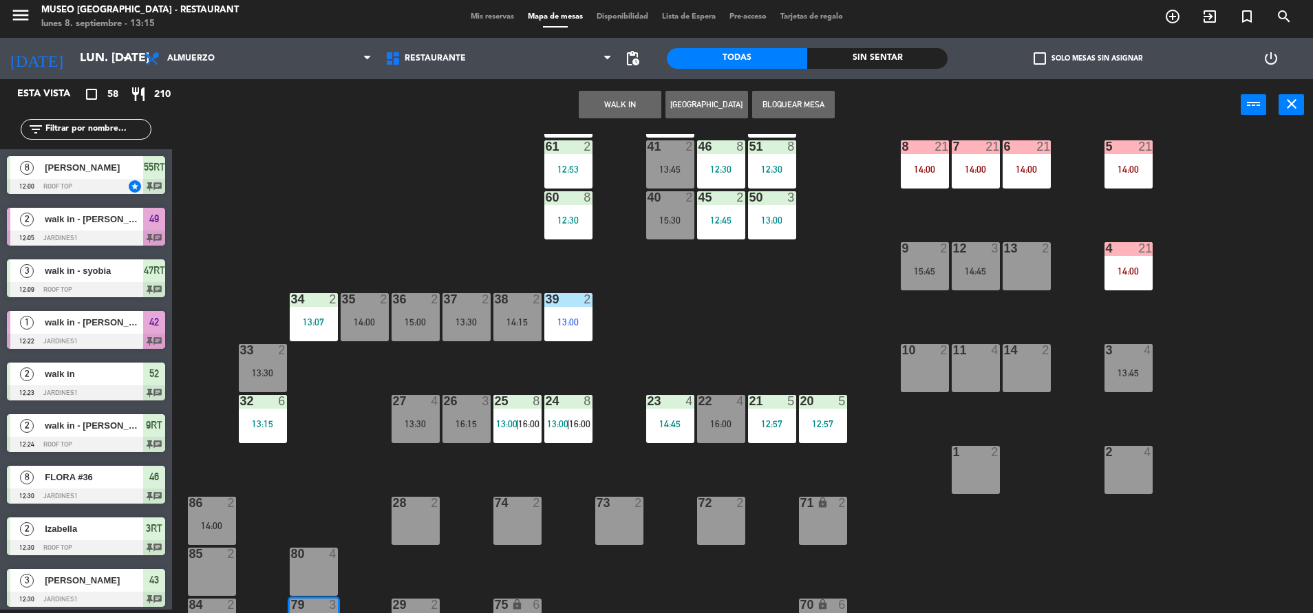
scroll to position [160, 0]
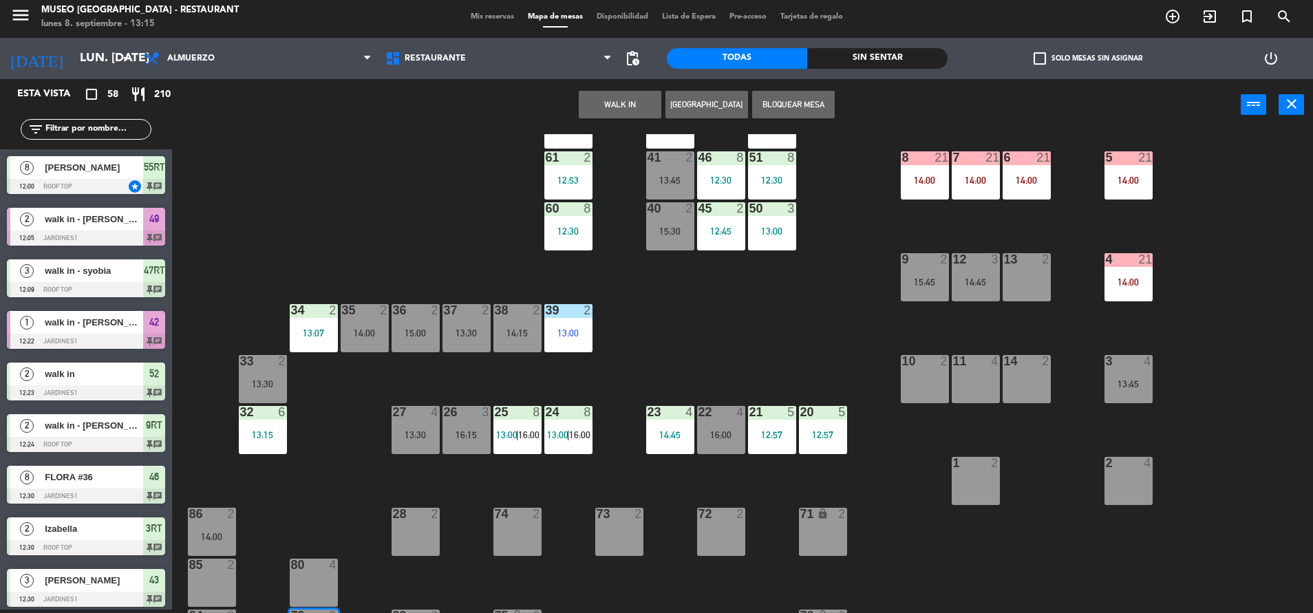
click at [983, 373] on div "11 4" at bounding box center [976, 379] width 48 height 48
click at [672, 102] on button "Mover" at bounding box center [663, 105] width 83 height 28
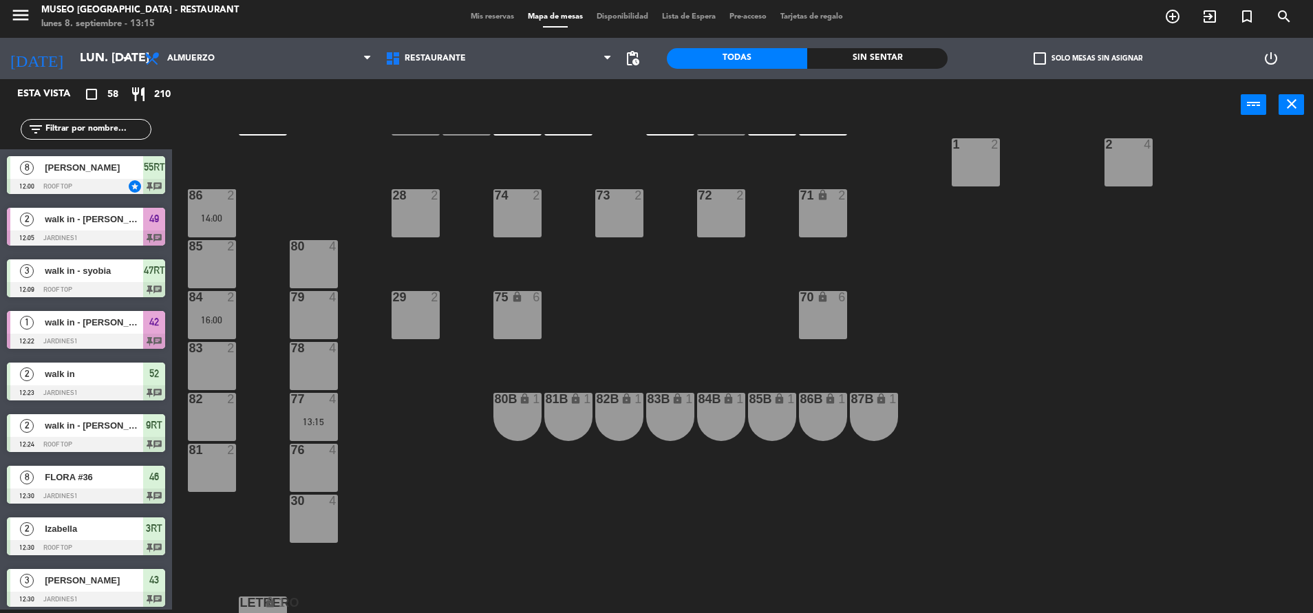
scroll to position [497, 0]
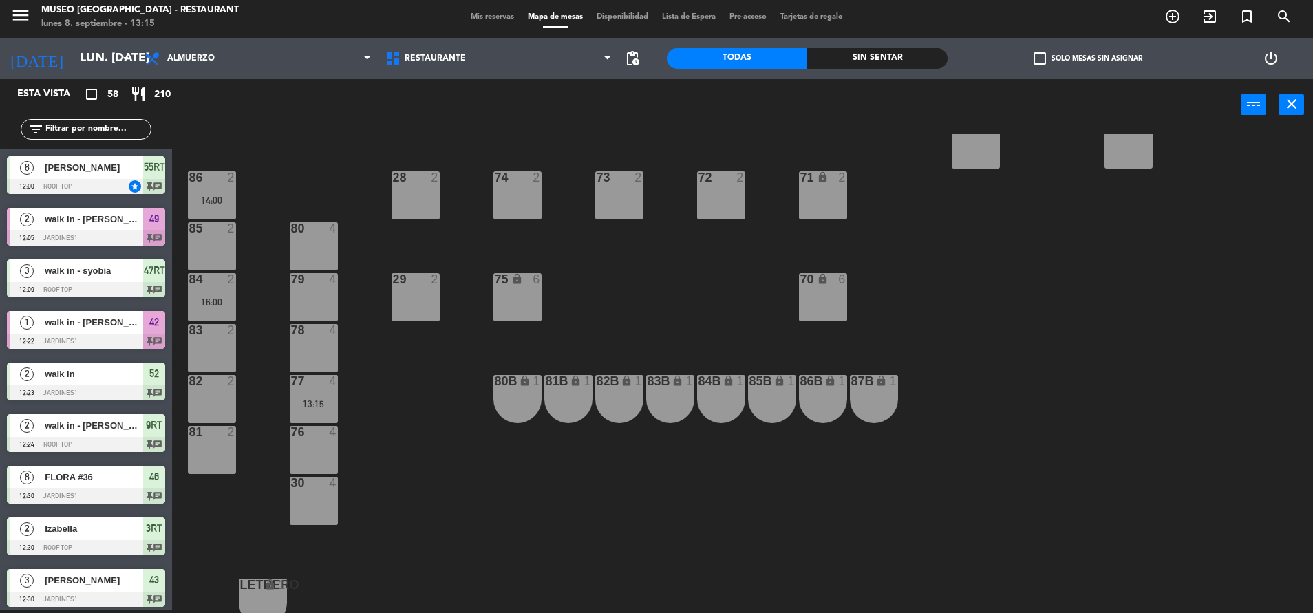
click at [312, 401] on div "13:15" at bounding box center [314, 404] width 48 height 10
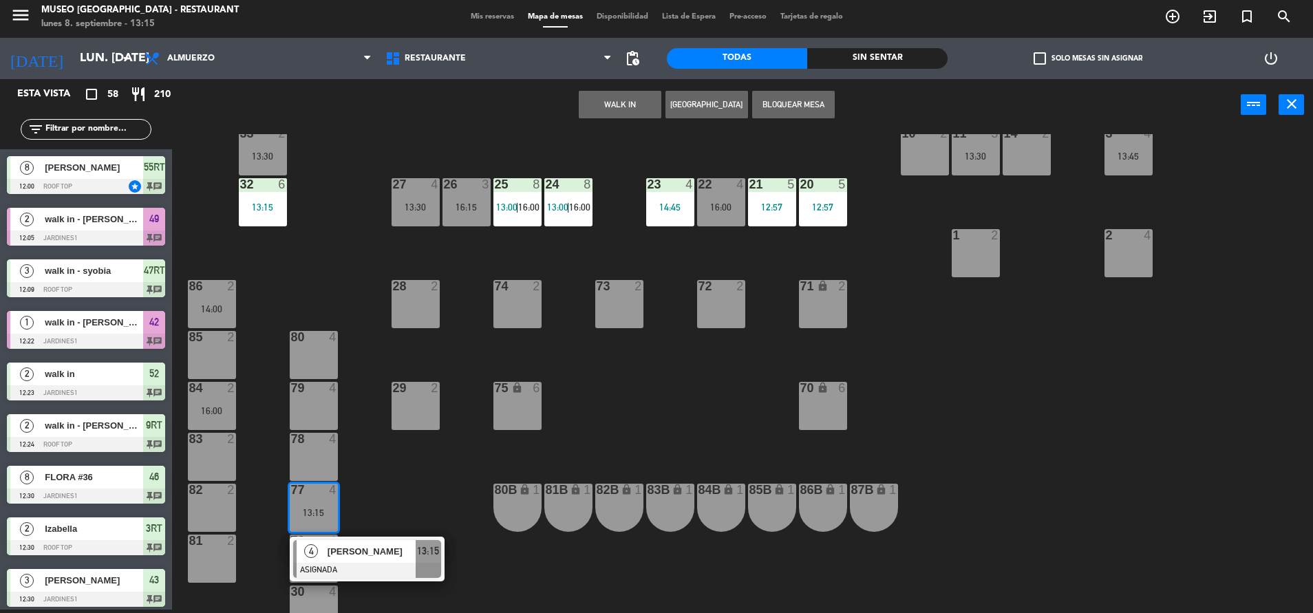
scroll to position [387, 0]
click at [1129, 248] on div "2 4" at bounding box center [1128, 254] width 48 height 48
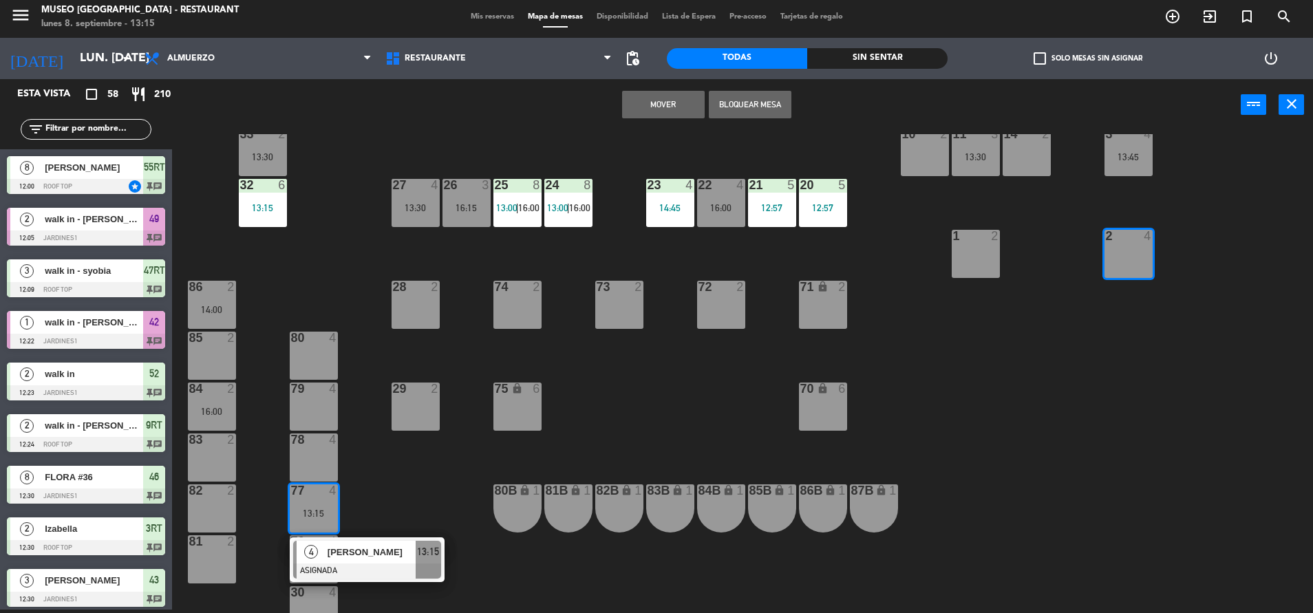
click at [685, 105] on button "Mover" at bounding box center [663, 105] width 83 height 28
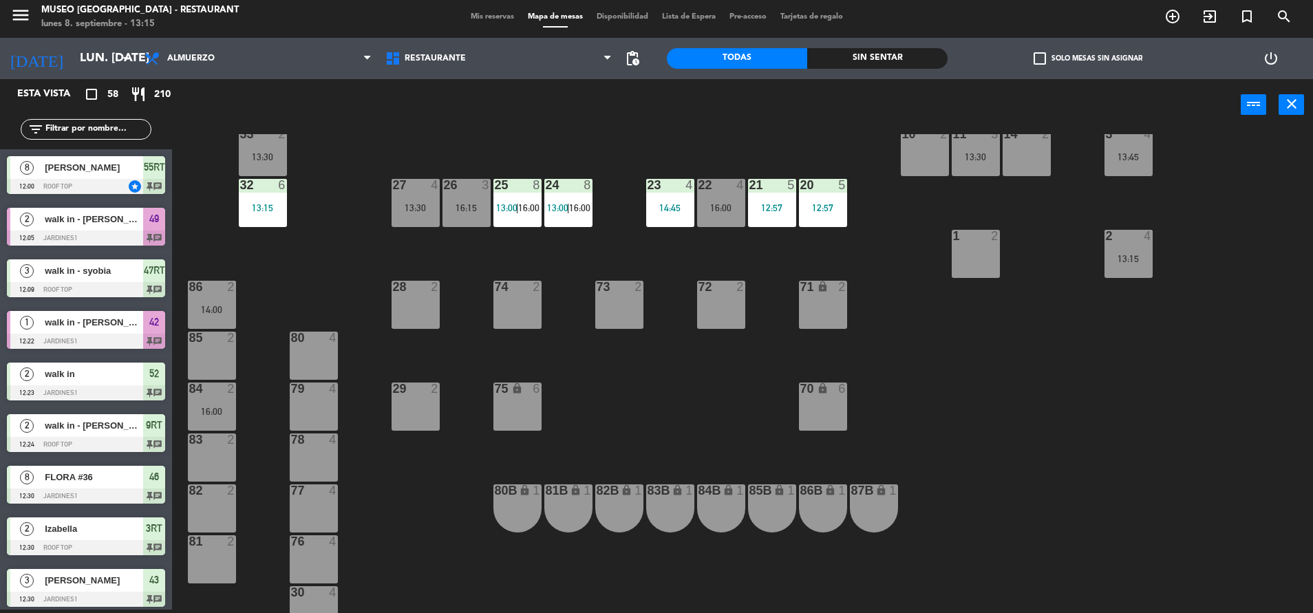
click at [226, 409] on div "16:00" at bounding box center [212, 412] width 48 height 10
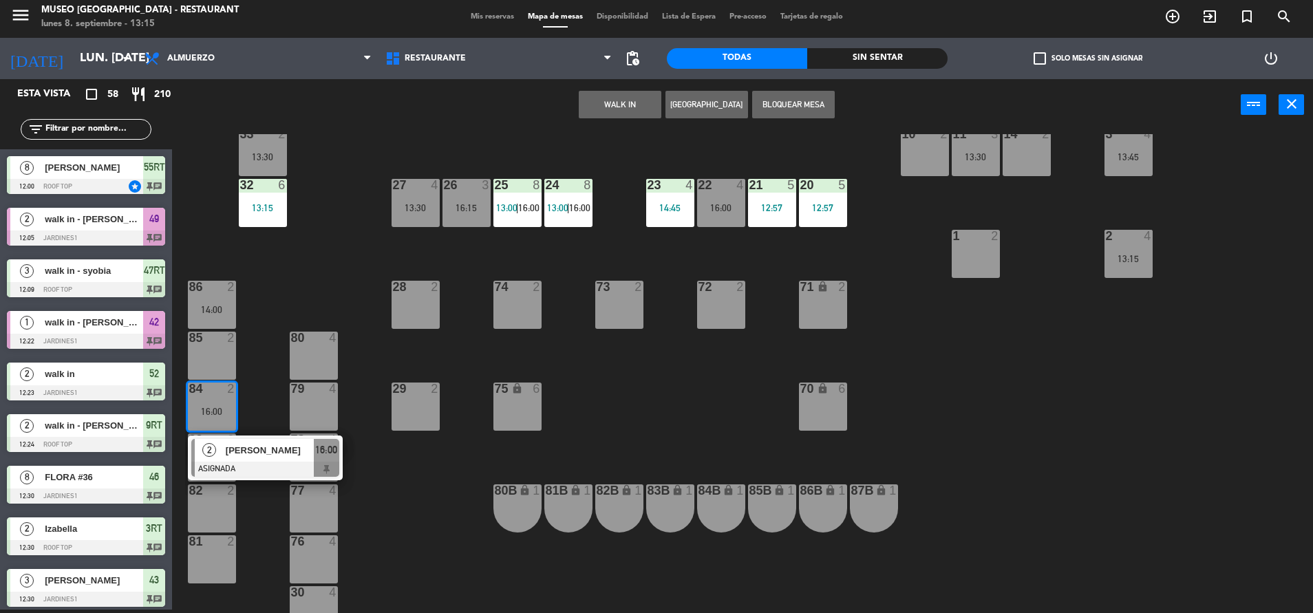
click at [423, 320] on div "28 2" at bounding box center [416, 305] width 48 height 48
click at [581, 103] on button "Mover" at bounding box center [576, 105] width 83 height 28
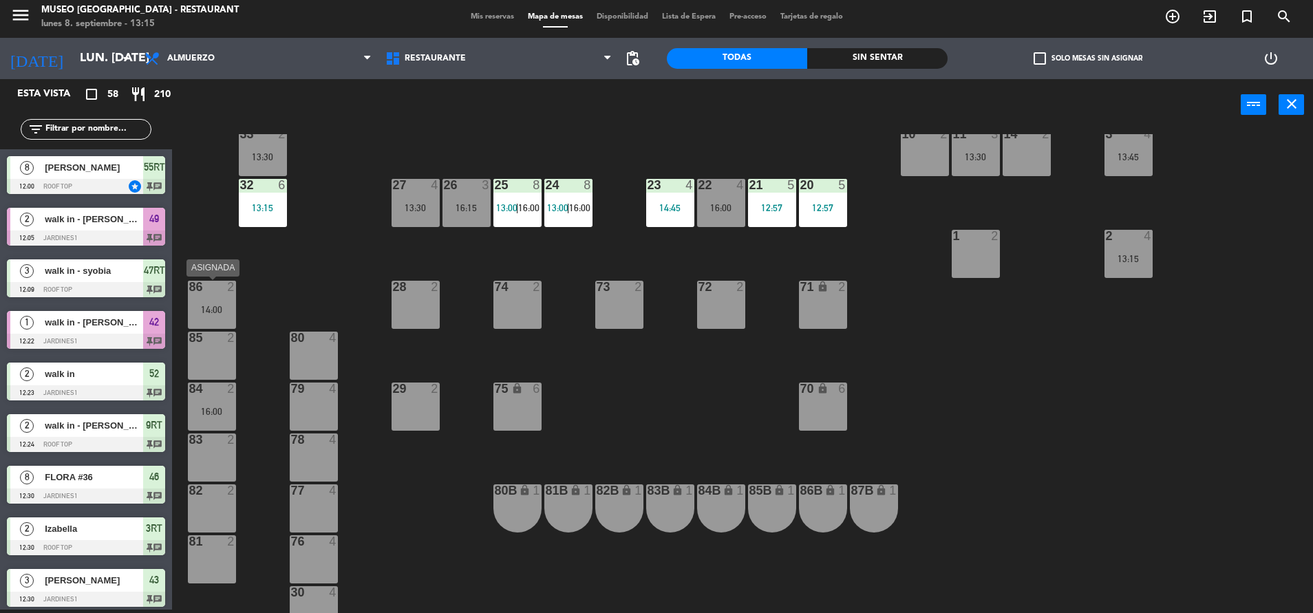
click at [209, 312] on div "14:00" at bounding box center [212, 310] width 48 height 10
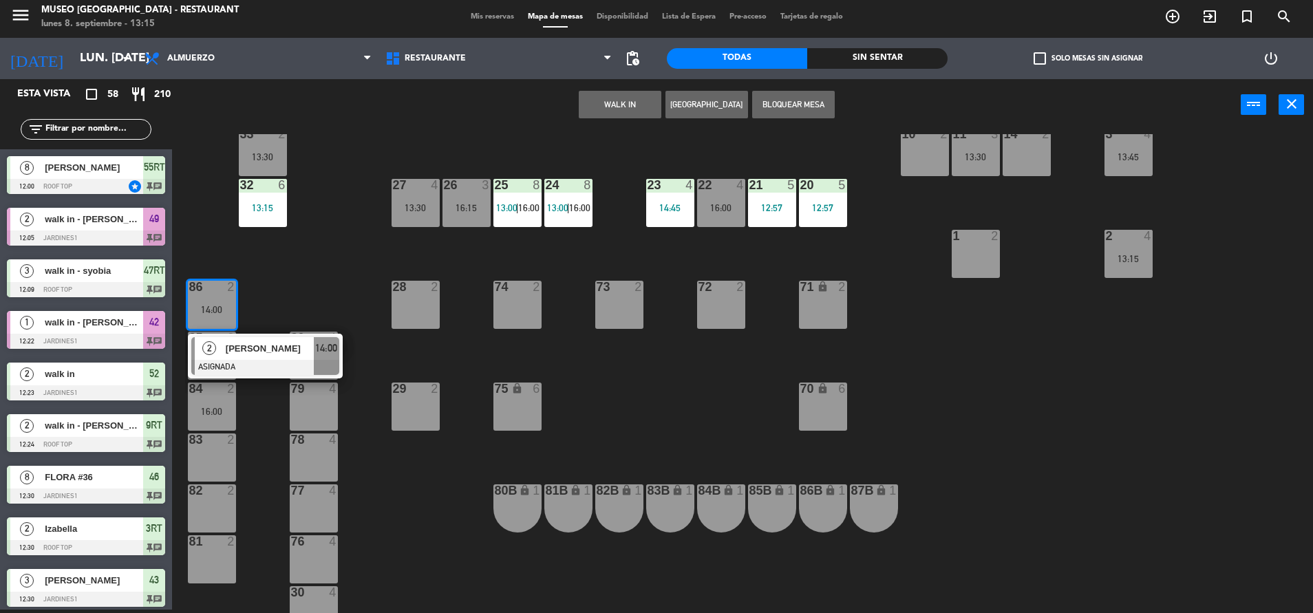
click at [425, 423] on div "29 2" at bounding box center [416, 407] width 48 height 48
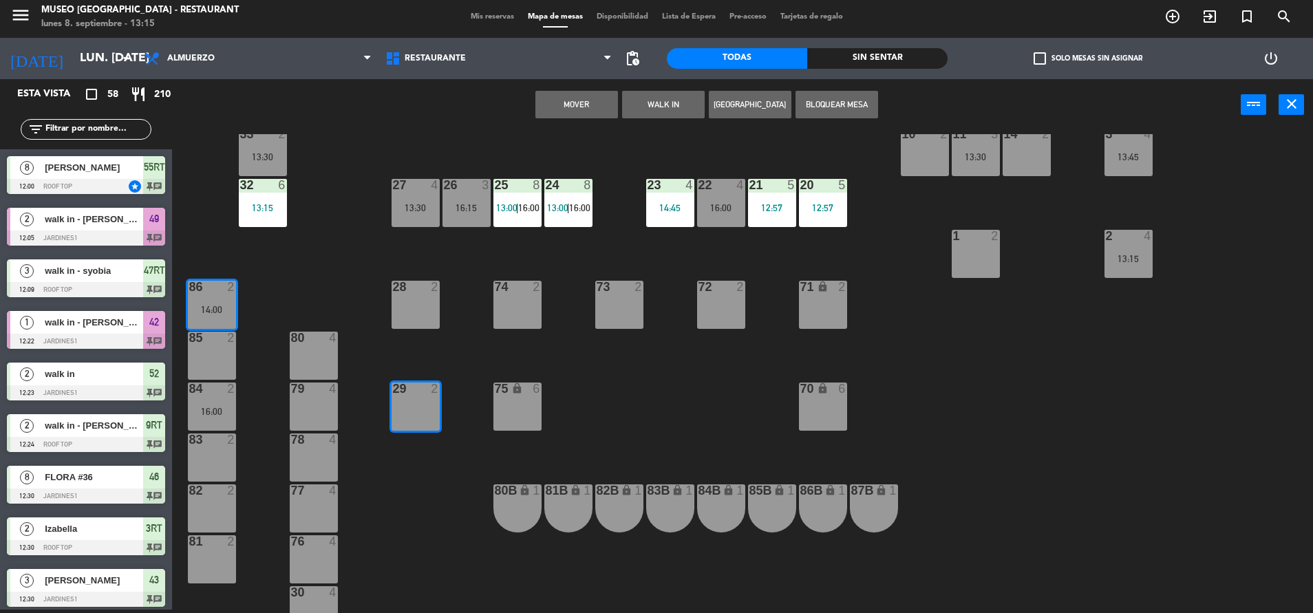
click at [615, 93] on button "Mover" at bounding box center [576, 105] width 83 height 28
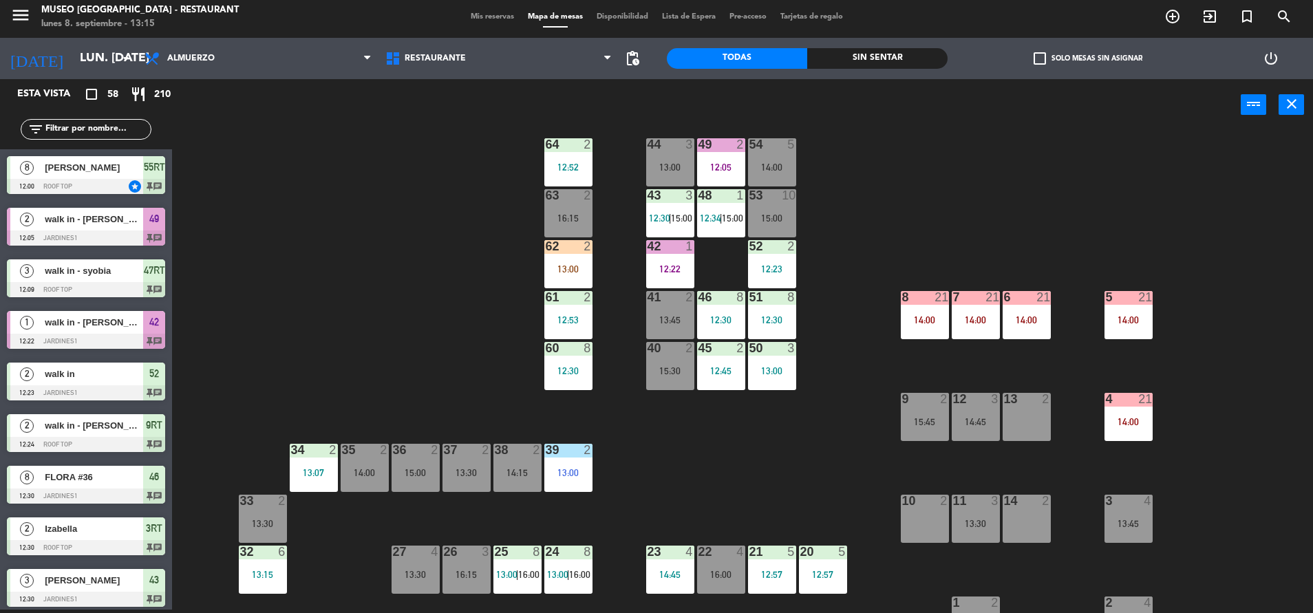
scroll to position [19, 0]
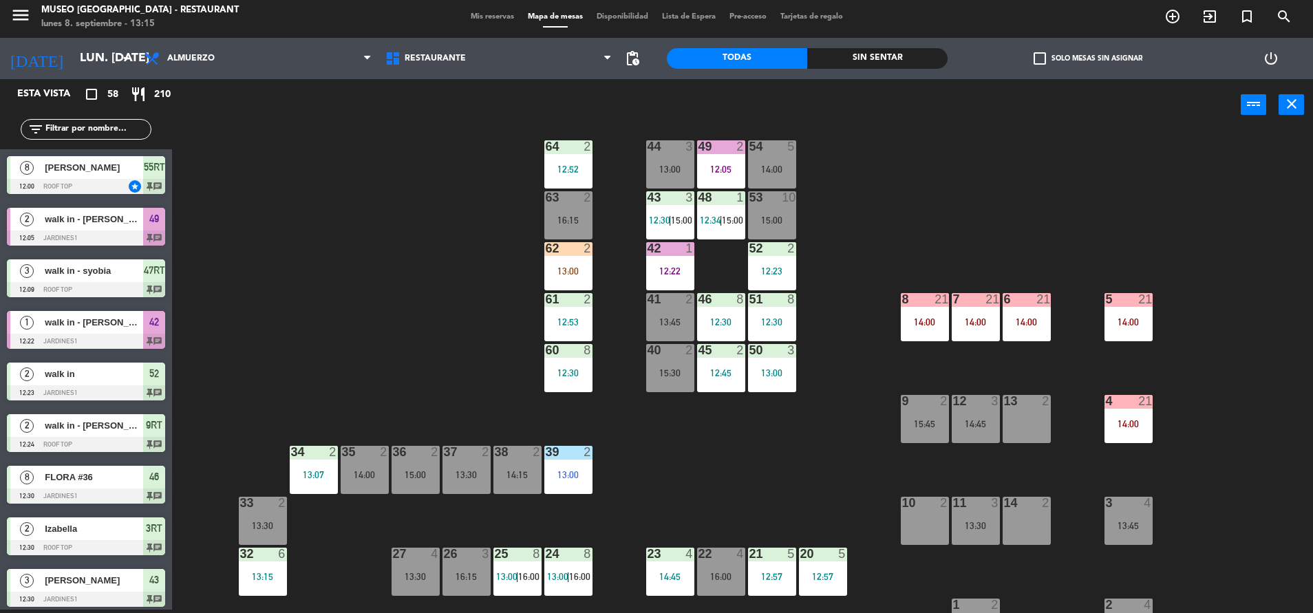
click at [712, 137] on div "44 3 13:00 49 2 12:05 54 5 14:00 64 2 12:52 48 1 12:34 | 15:00 53 10 15:00 63 2…" at bounding box center [749, 373] width 1128 height 479
click at [716, 158] on div "49 2 12:05" at bounding box center [721, 164] width 48 height 48
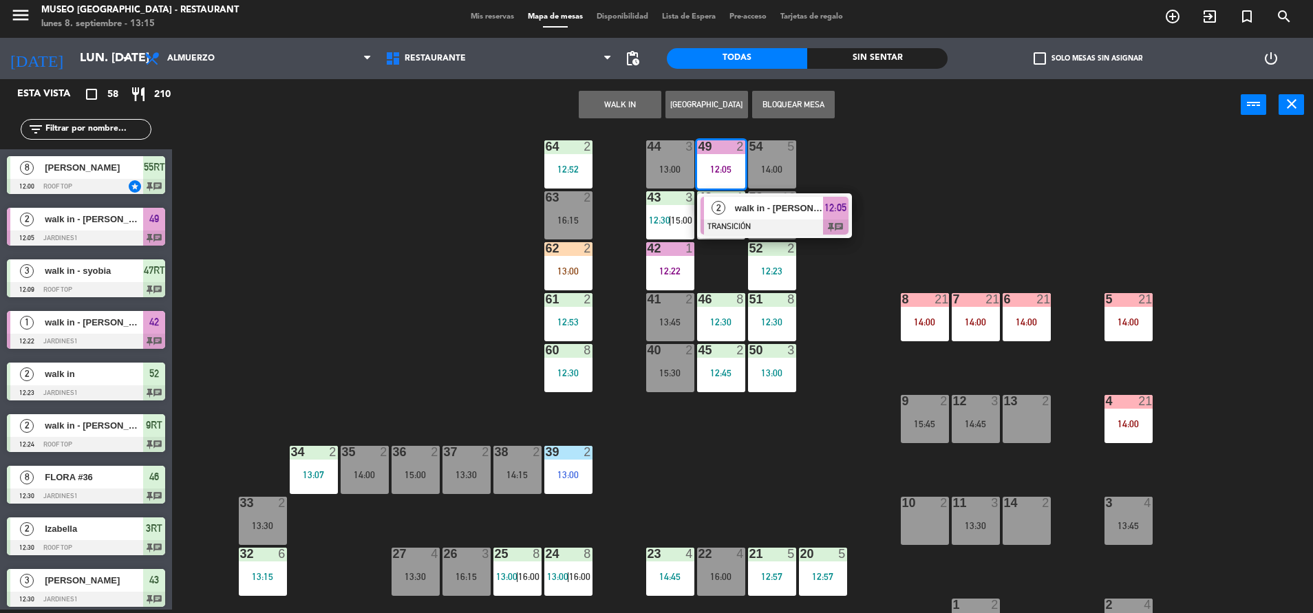
click at [735, 213] on span "walk in - [PERSON_NAME]" at bounding box center [779, 208] width 88 height 14
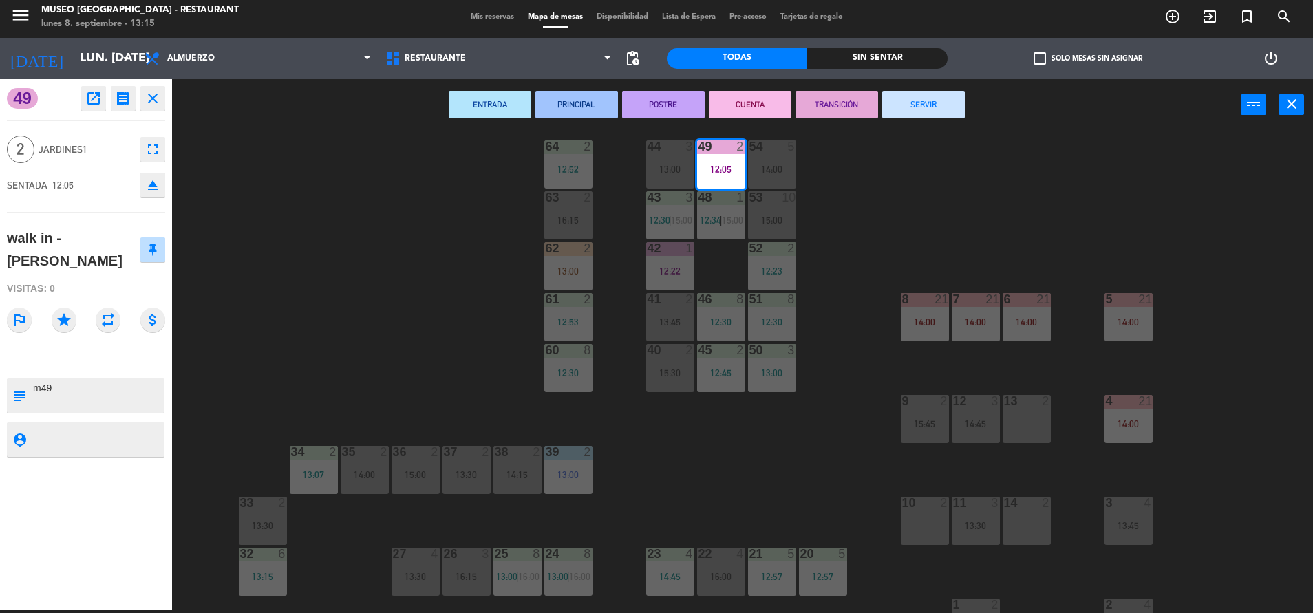
click at [909, 105] on button "SERVIR" at bounding box center [923, 105] width 83 height 28
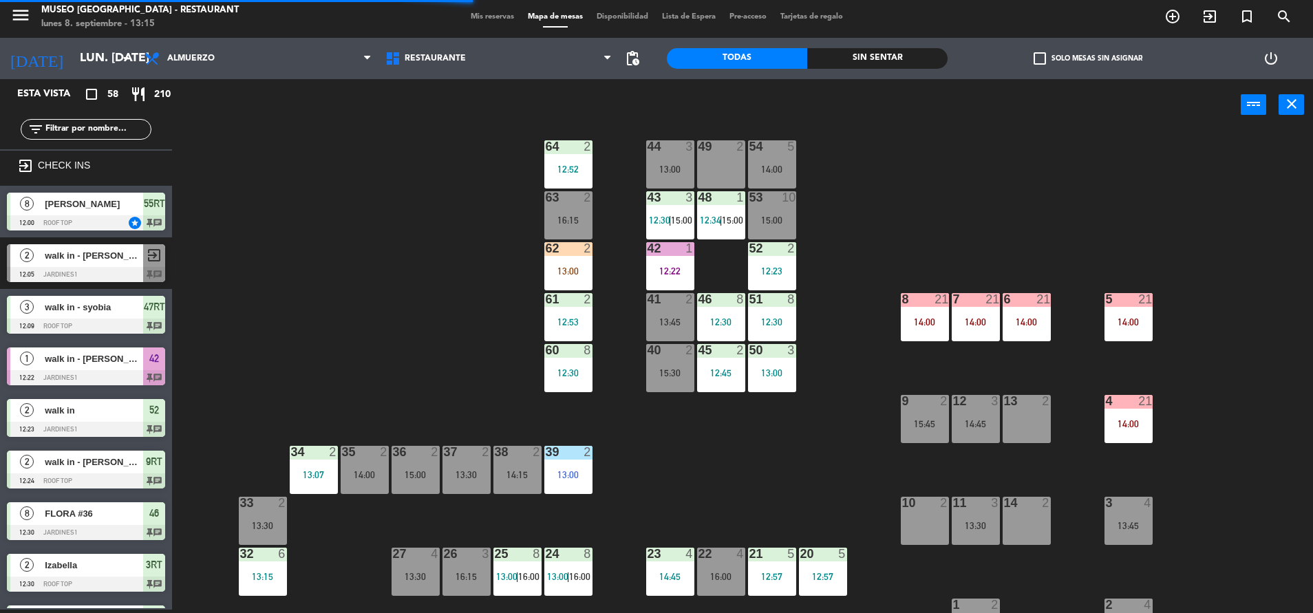
click at [764, 211] on div "53 10 15:00" at bounding box center [772, 215] width 48 height 48
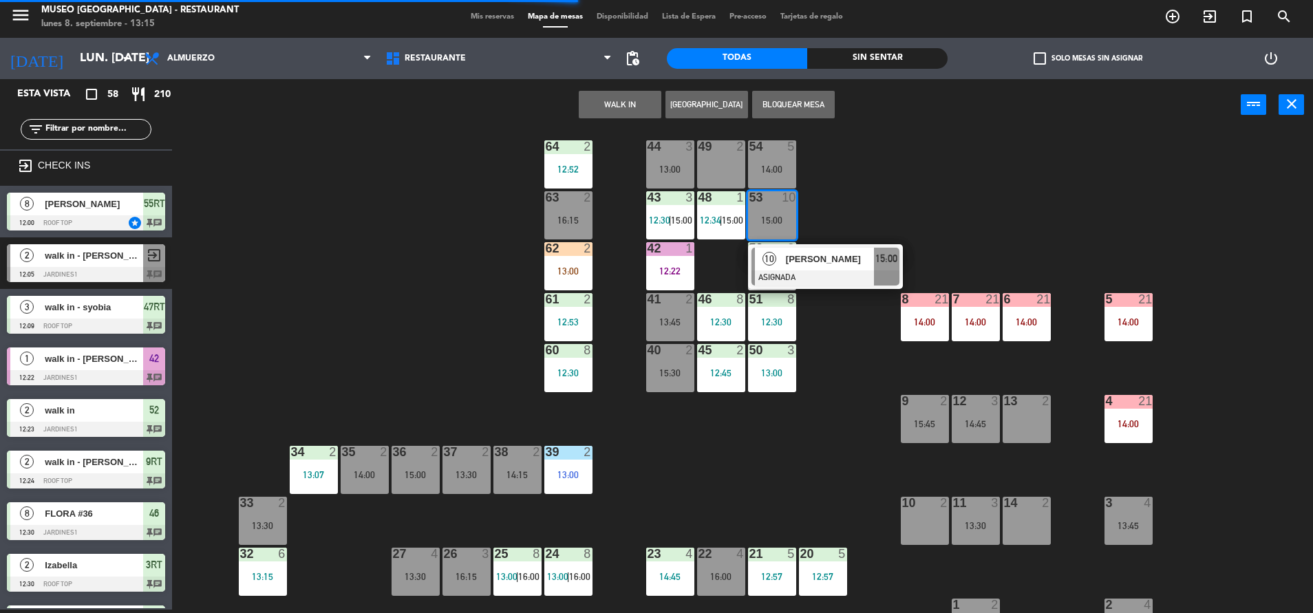
click at [859, 299] on div "44 3 13:00 49 2 54 5 14:00 64 2 12:52 48 1 12:34 | 15:00 53 10 15:00 10 [PERSON…" at bounding box center [749, 373] width 1128 height 479
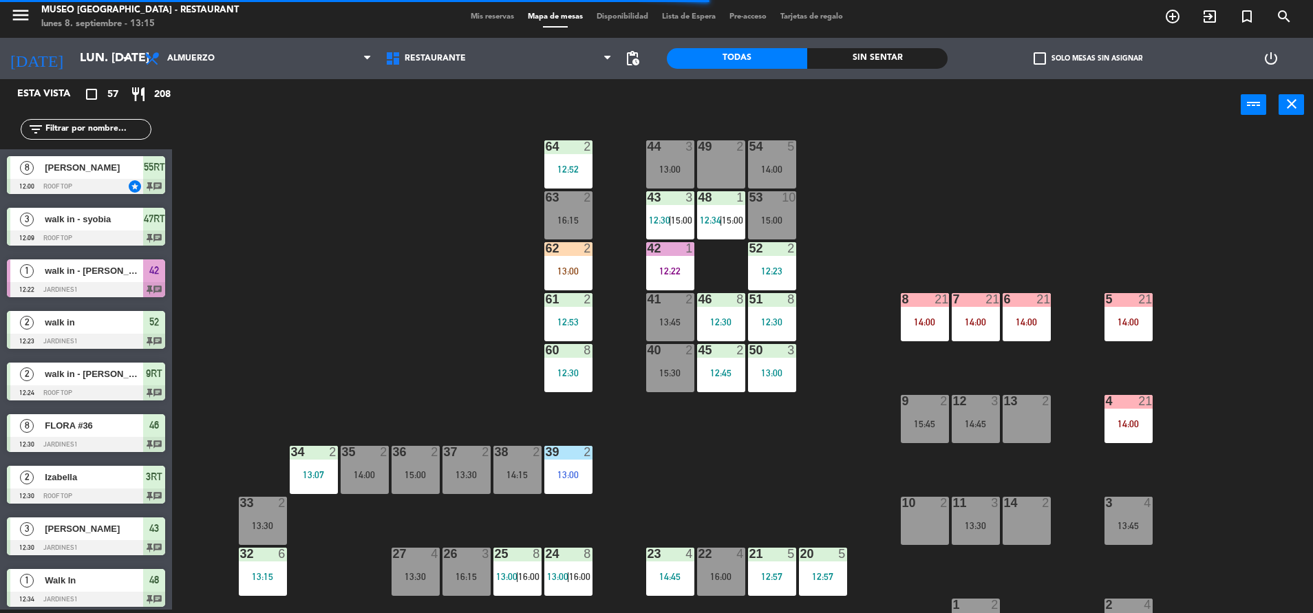
click at [788, 206] on div "53 10 15:00" at bounding box center [772, 215] width 48 height 48
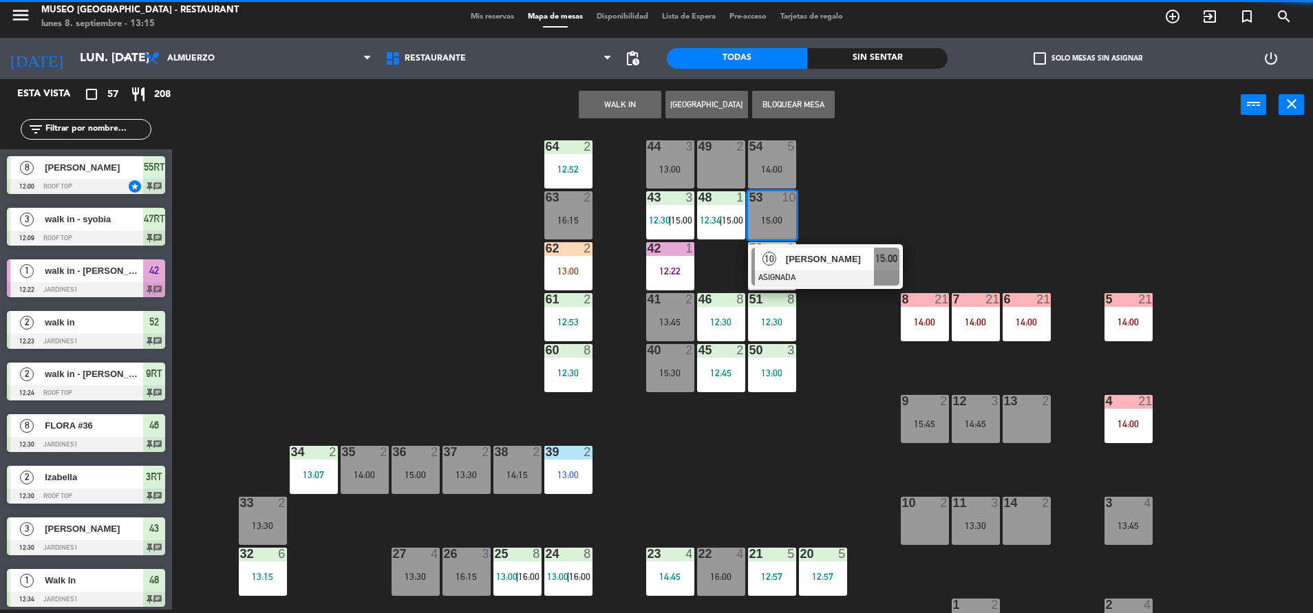
click at [833, 264] on span "[PERSON_NAME]" at bounding box center [830, 259] width 88 height 14
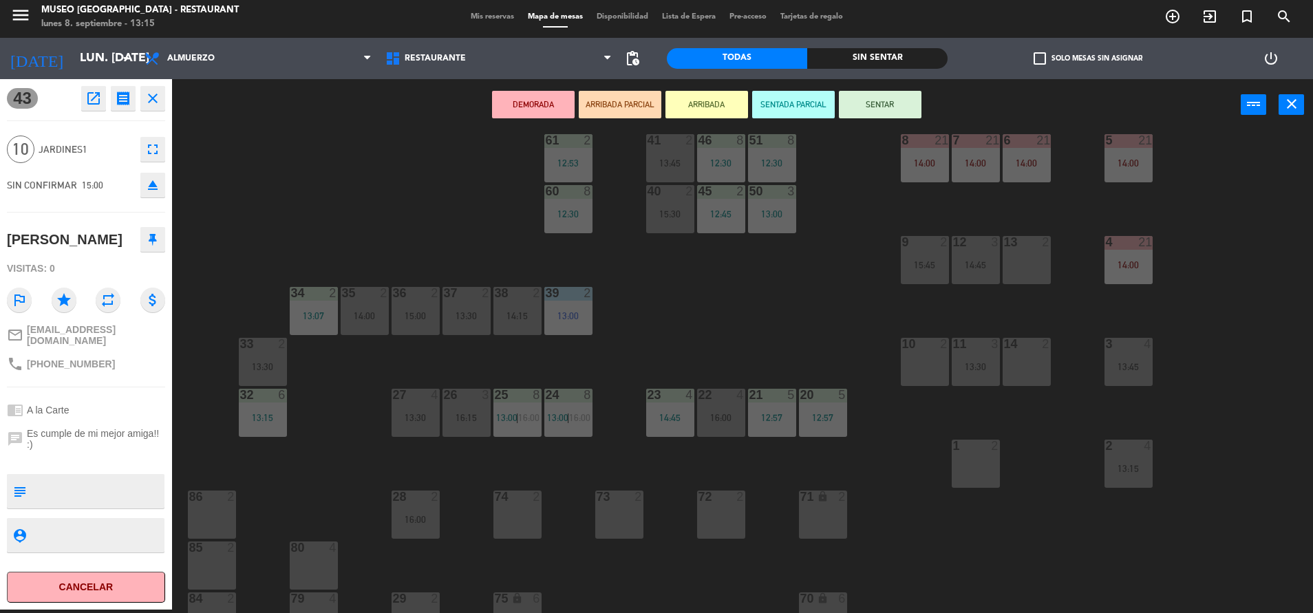
scroll to position [165, 0]
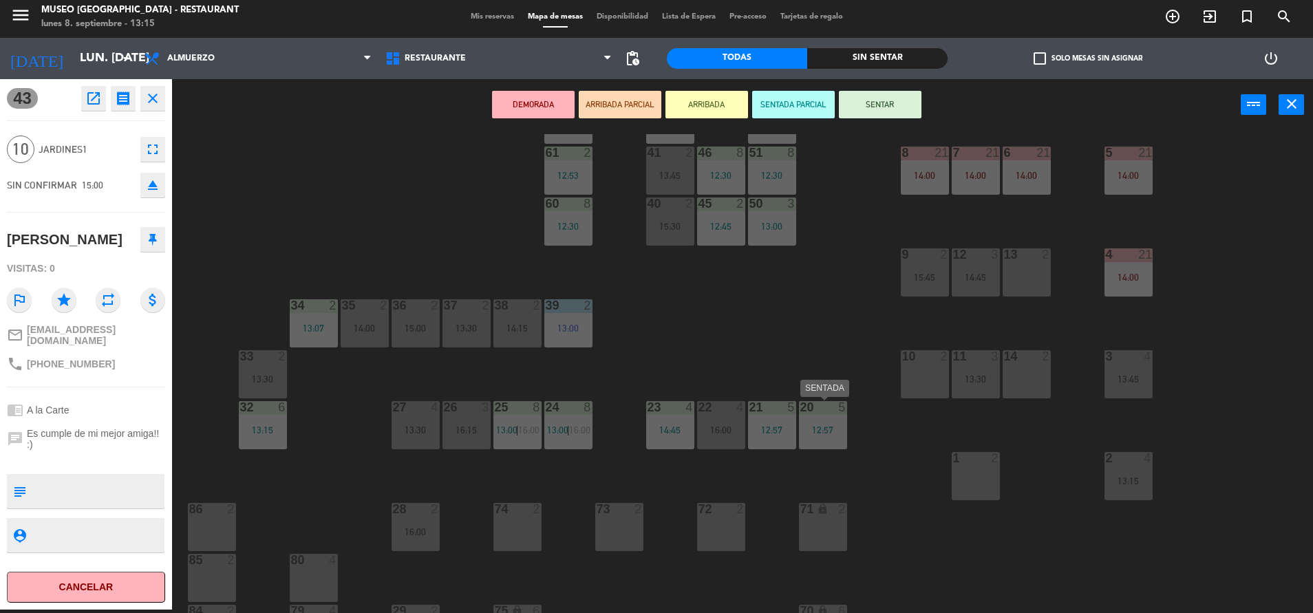
click at [823, 429] on div "12:57" at bounding box center [823, 430] width 48 height 10
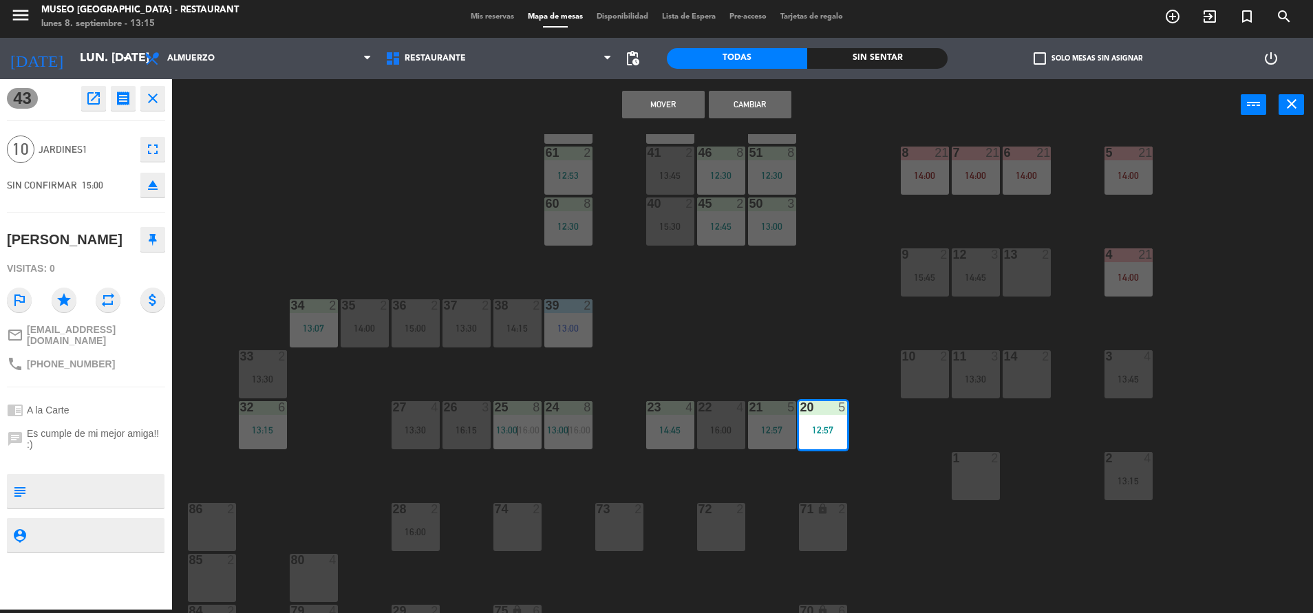
click at [774, 493] on div "44 3 13:00 49 2 54 5 14:00 64 2 12:52 48 1 12:34 | 15:00 53 10 15:00 63 2 16:15…" at bounding box center [749, 373] width 1128 height 479
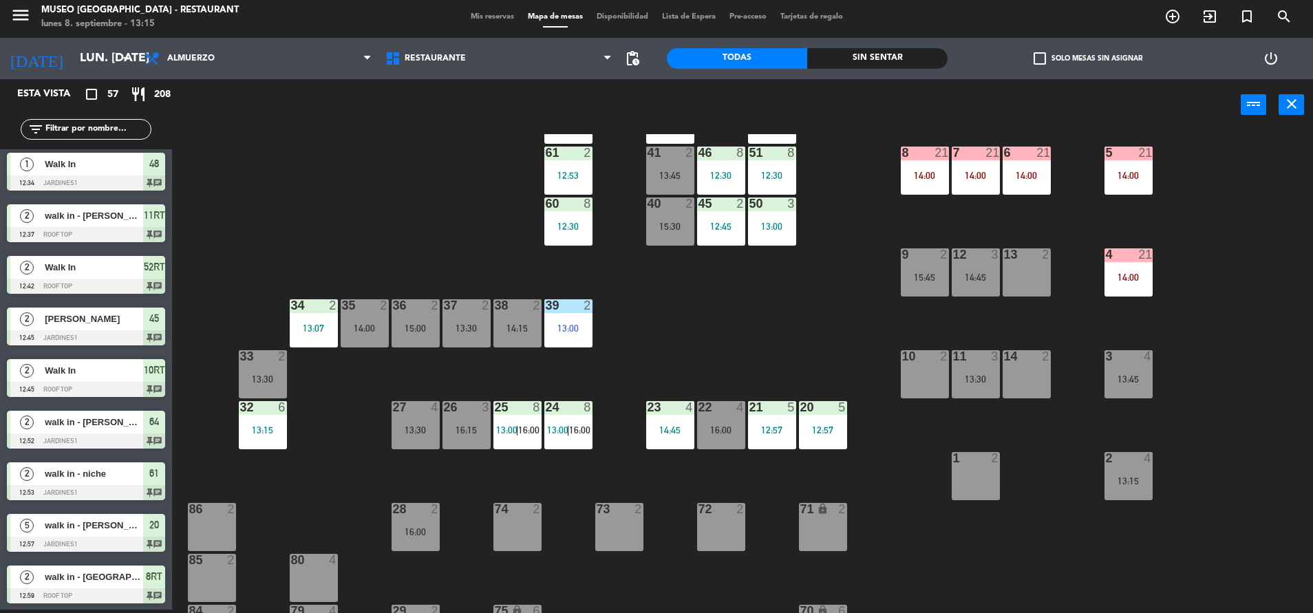
scroll to position [0, 0]
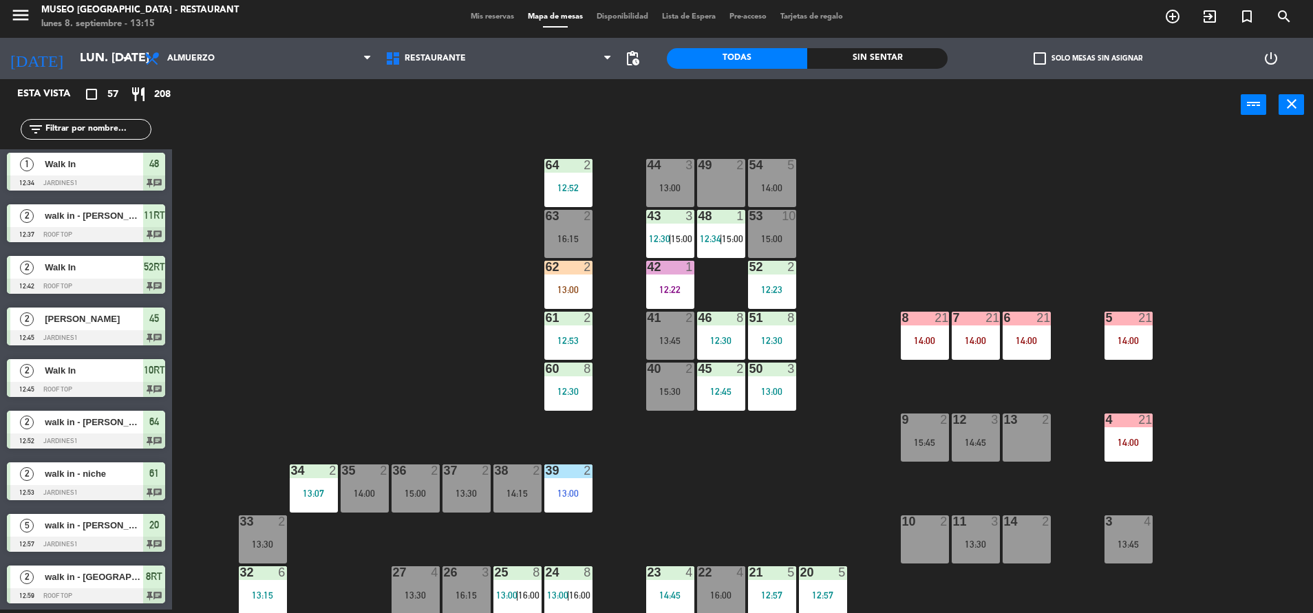
click at [90, 129] on input "text" at bounding box center [97, 129] width 107 height 15
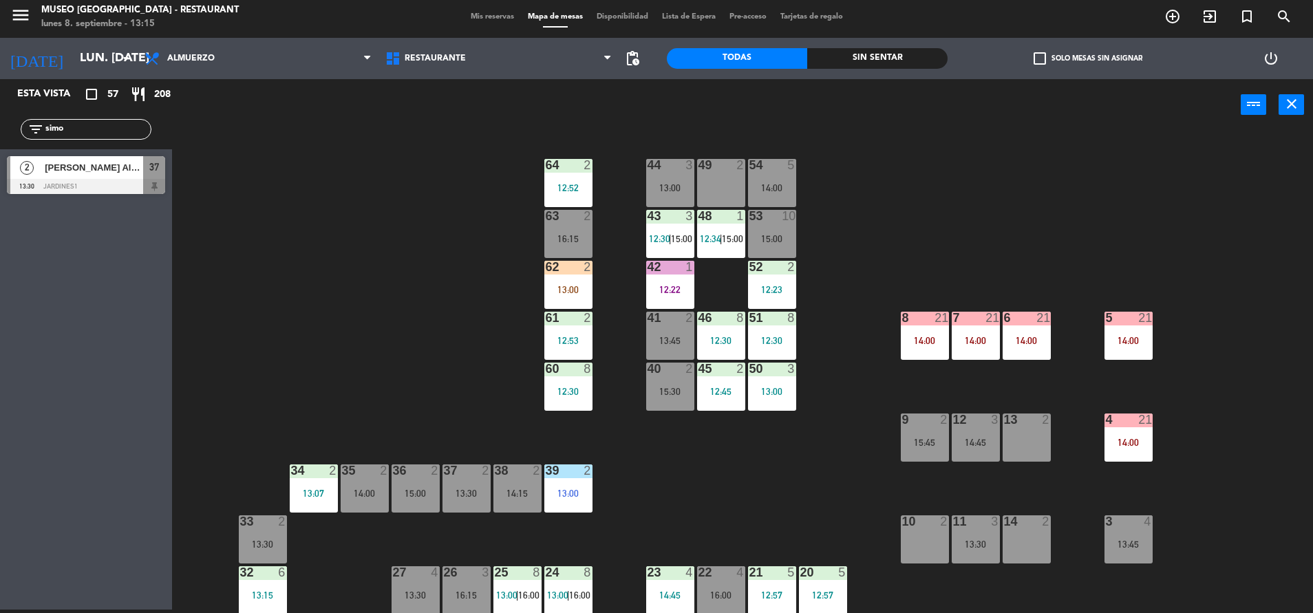
type input "simo"
click at [127, 167] on span "[PERSON_NAME] Albuquerque [PERSON_NAME]" at bounding box center [94, 167] width 98 height 14
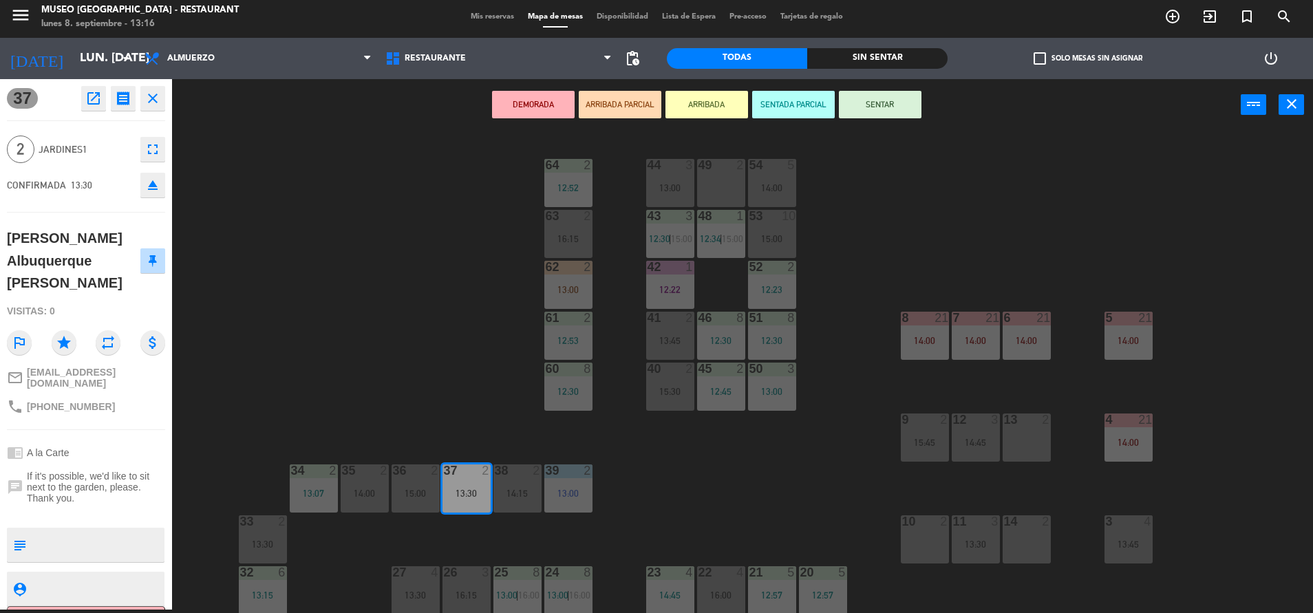
click at [102, 531] on textarea at bounding box center [97, 545] width 131 height 29
type textarea "m37"
click at [147, 299] on div "Visitas: 0" at bounding box center [86, 311] width 158 height 24
click at [898, 113] on button "SENTAR" at bounding box center [880, 105] width 83 height 28
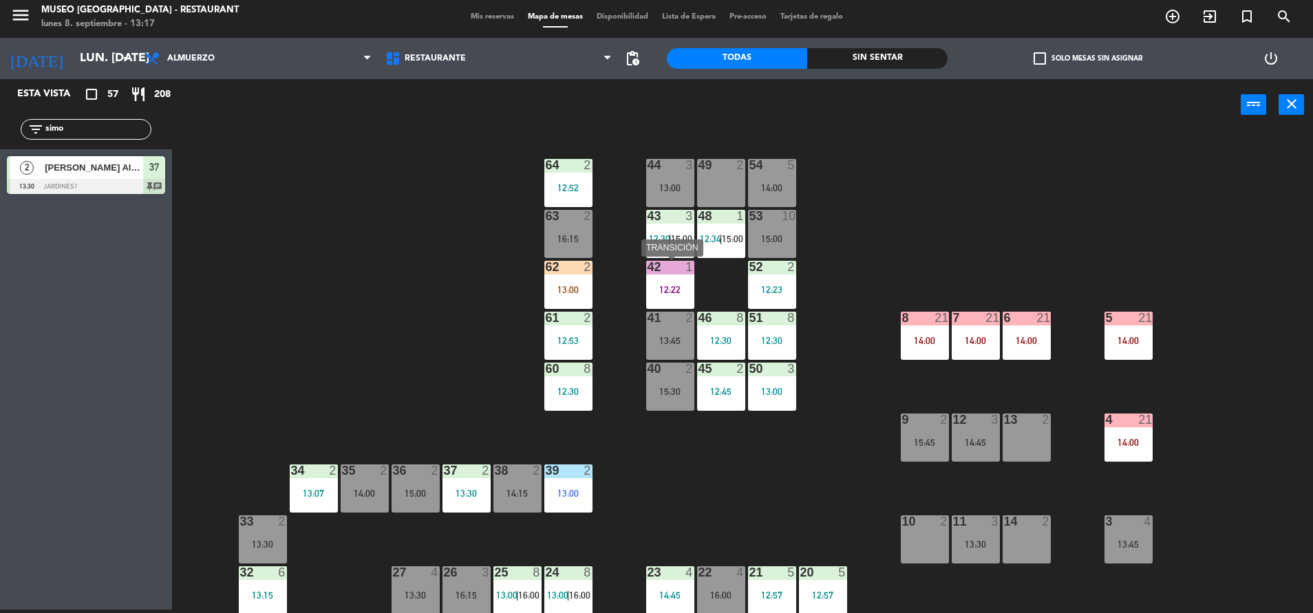
click at [659, 274] on div "42 1" at bounding box center [670, 268] width 48 height 14
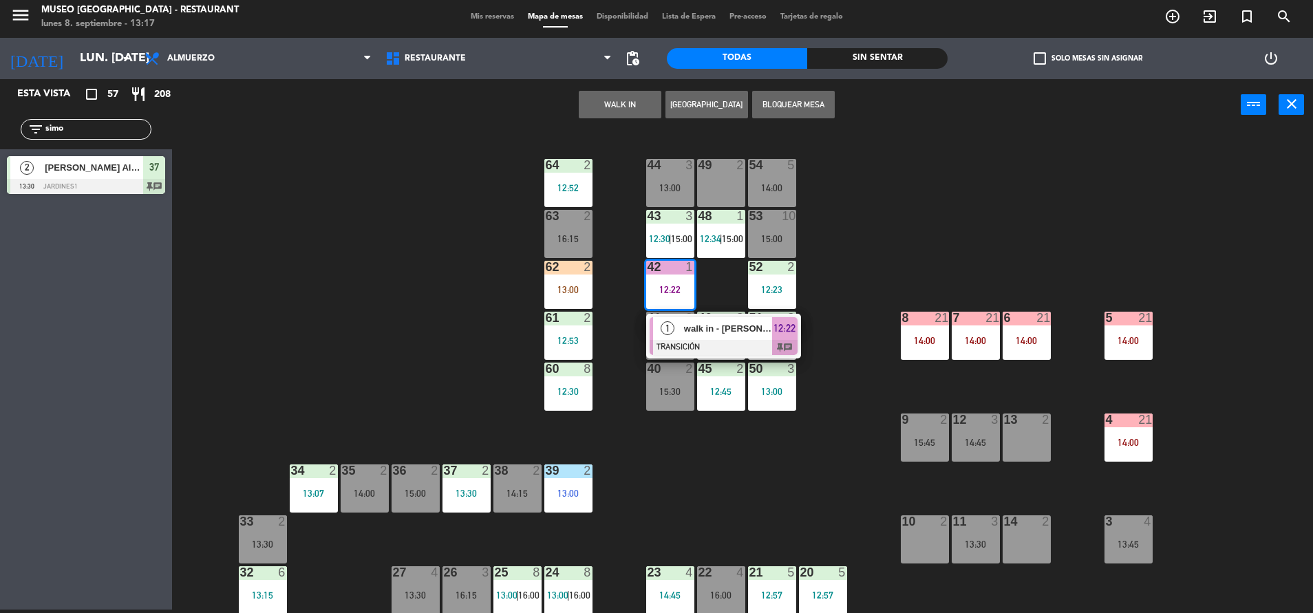
click at [479, 282] on div "44 3 13:00 49 2 54 5 14:00 64 2 12:52 48 1 12:34 | 15:00 53 10 15:00 63 2 16:15…" at bounding box center [749, 373] width 1128 height 479
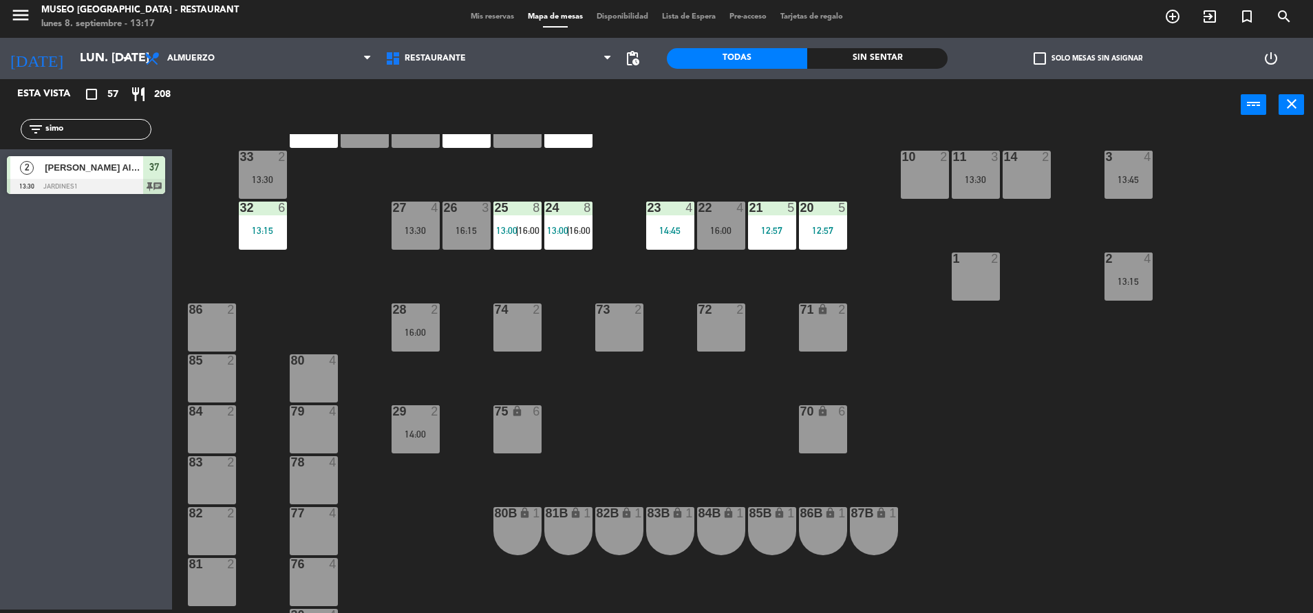
scroll to position [363, 0]
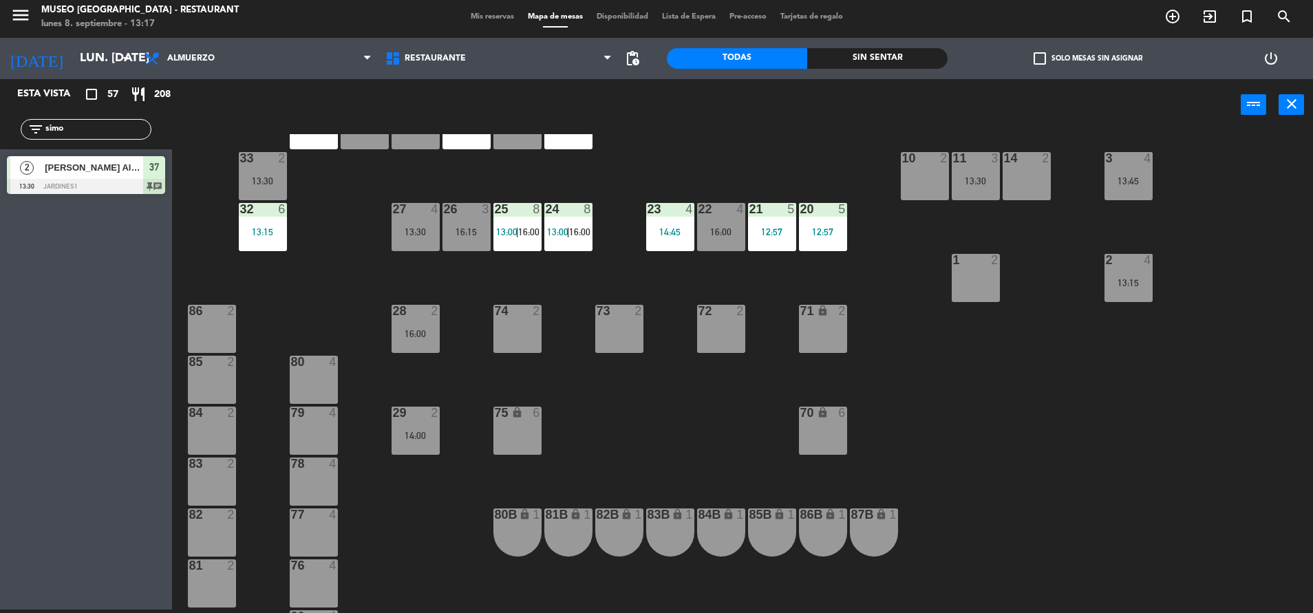
click at [428, 434] on div "14:00" at bounding box center [416, 436] width 48 height 10
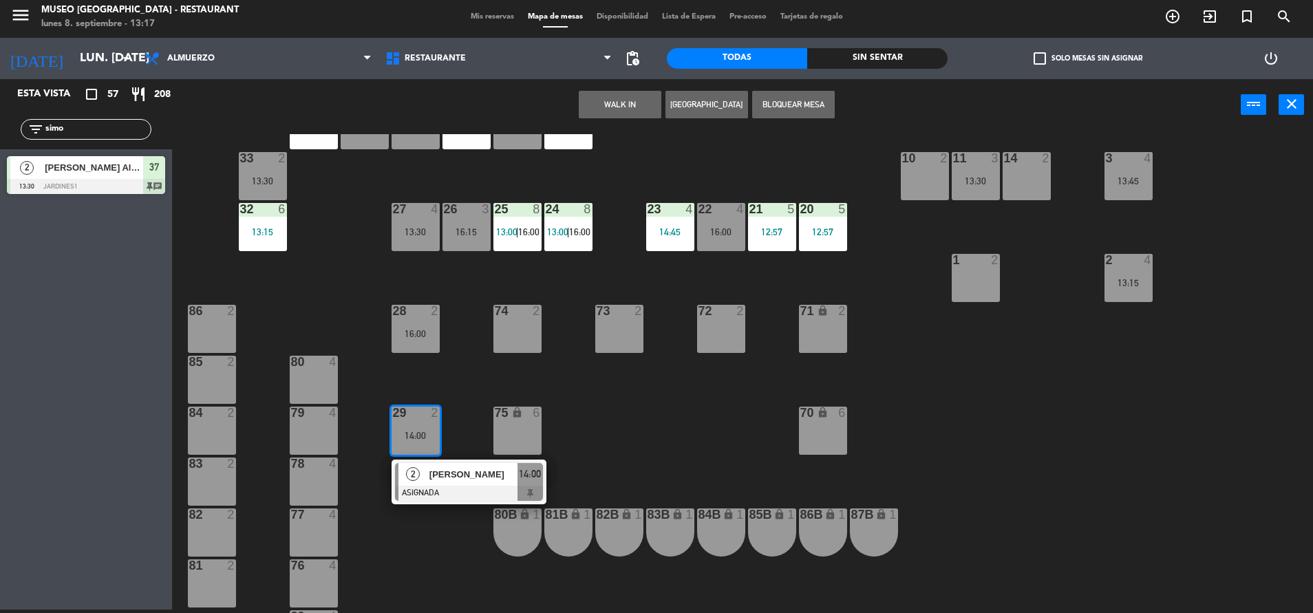
click at [451, 464] on div "[PERSON_NAME]" at bounding box center [472, 474] width 89 height 23
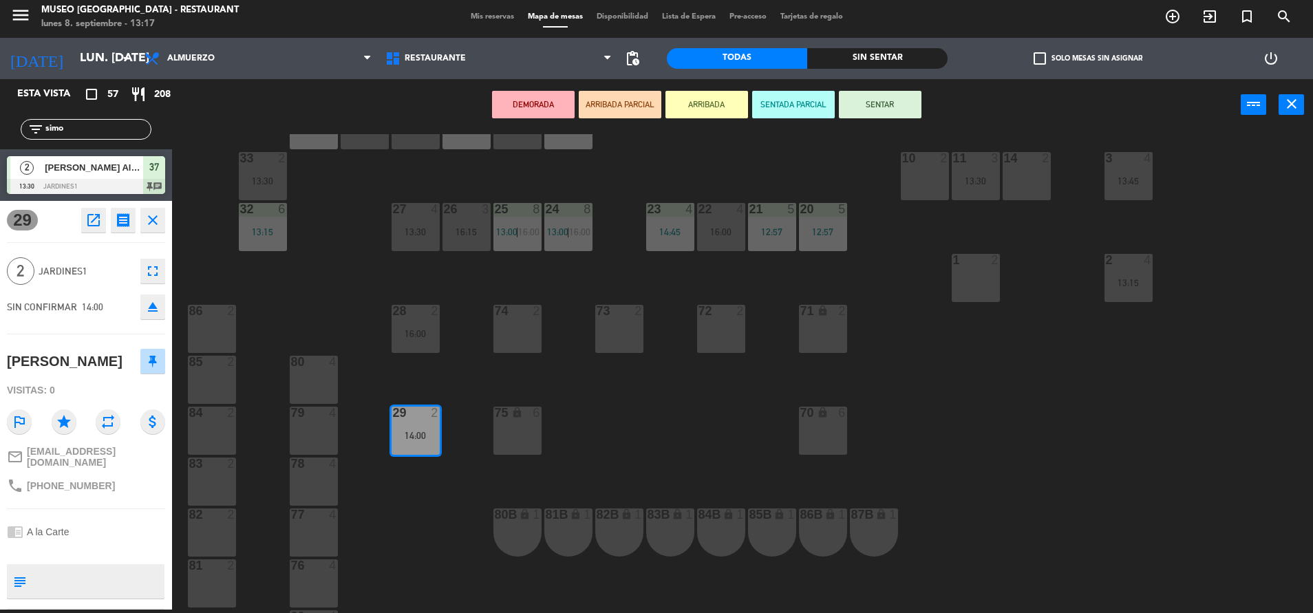
scroll to position [0, 0]
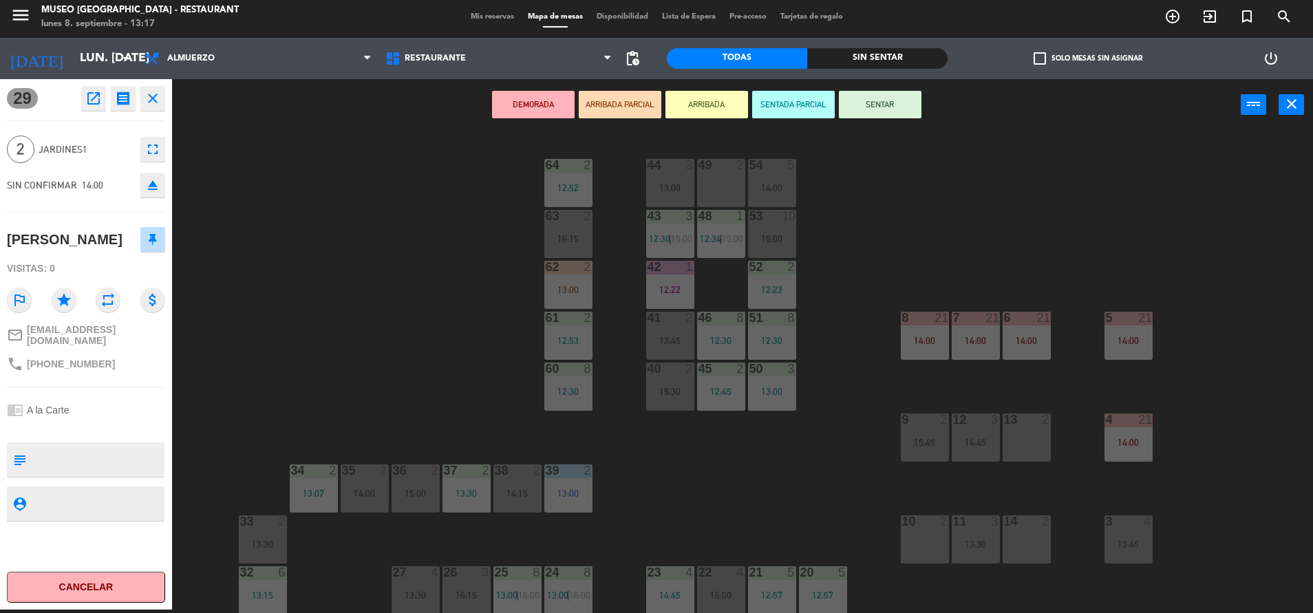
click at [581, 231] on div "63 2 16:15" at bounding box center [568, 234] width 48 height 48
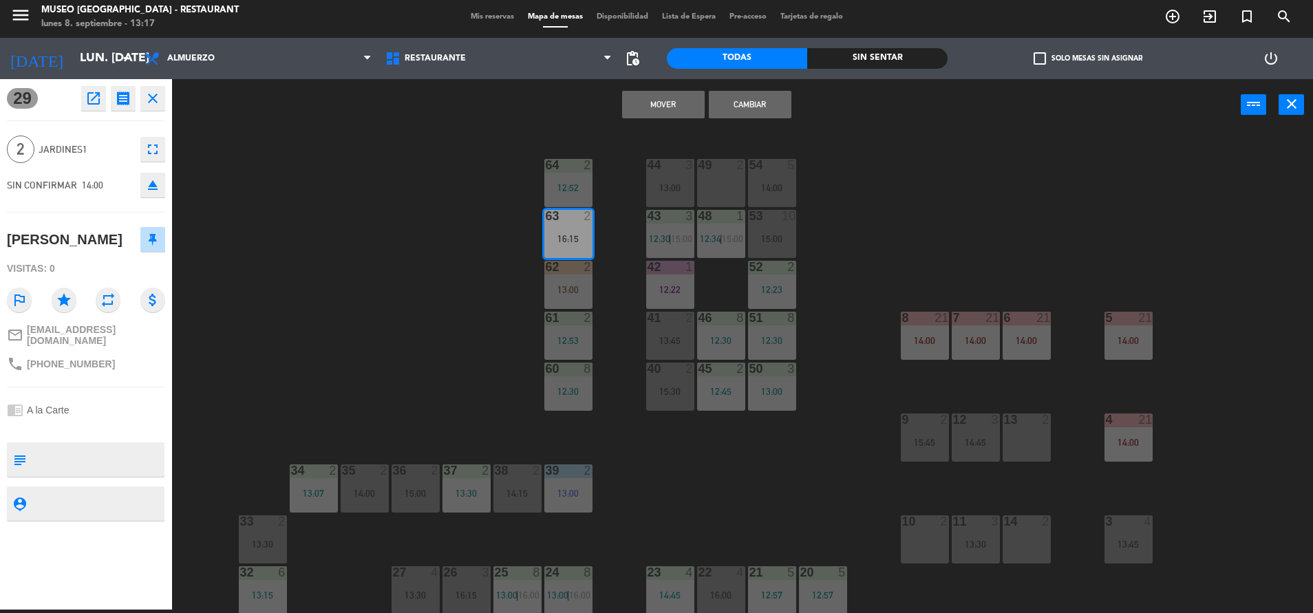
click at [654, 107] on button "Mover" at bounding box center [663, 105] width 83 height 28
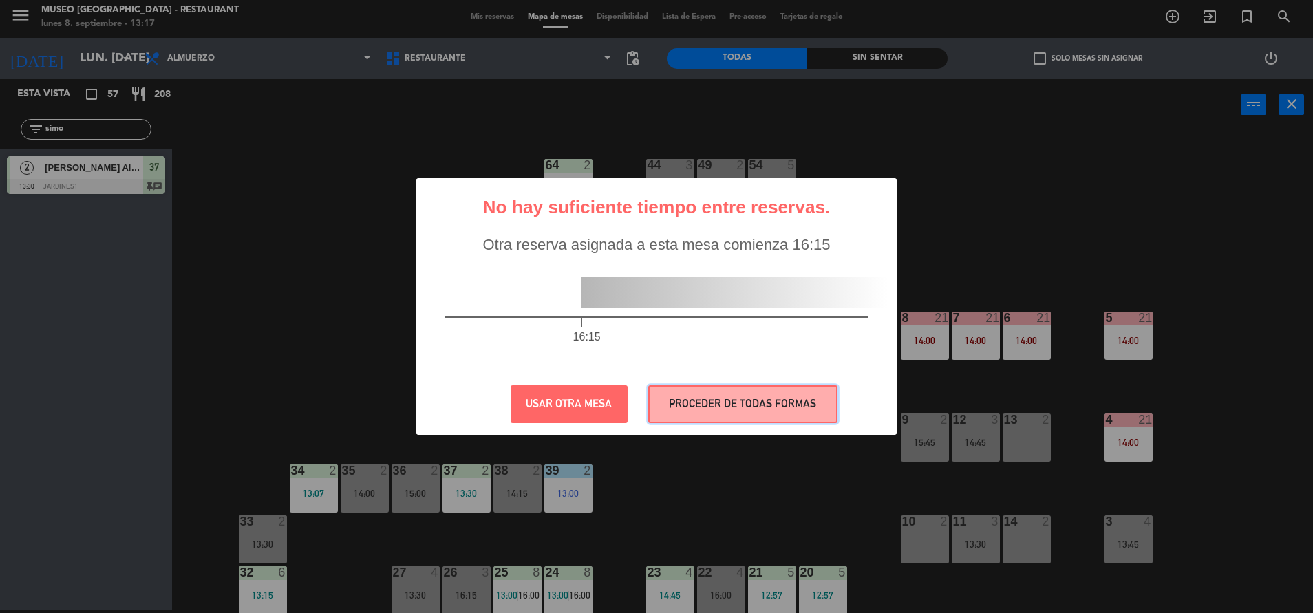
click at [714, 403] on button "PROCEDER DE TODAS FORMAS" at bounding box center [742, 404] width 189 height 38
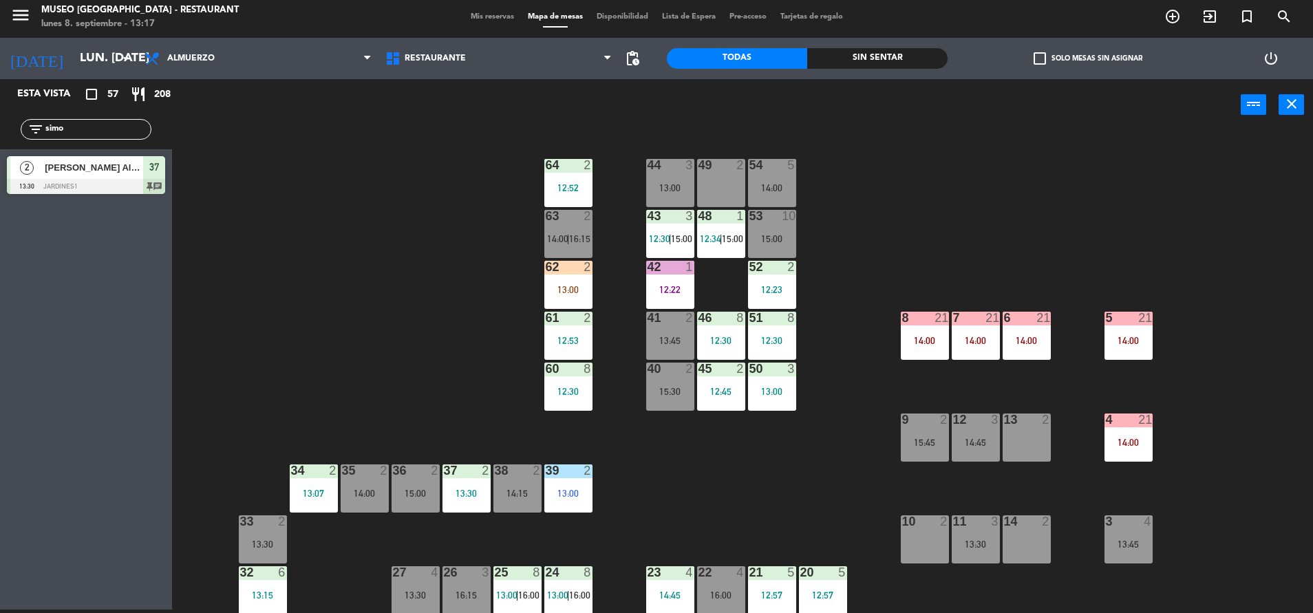
scroll to position [17, 0]
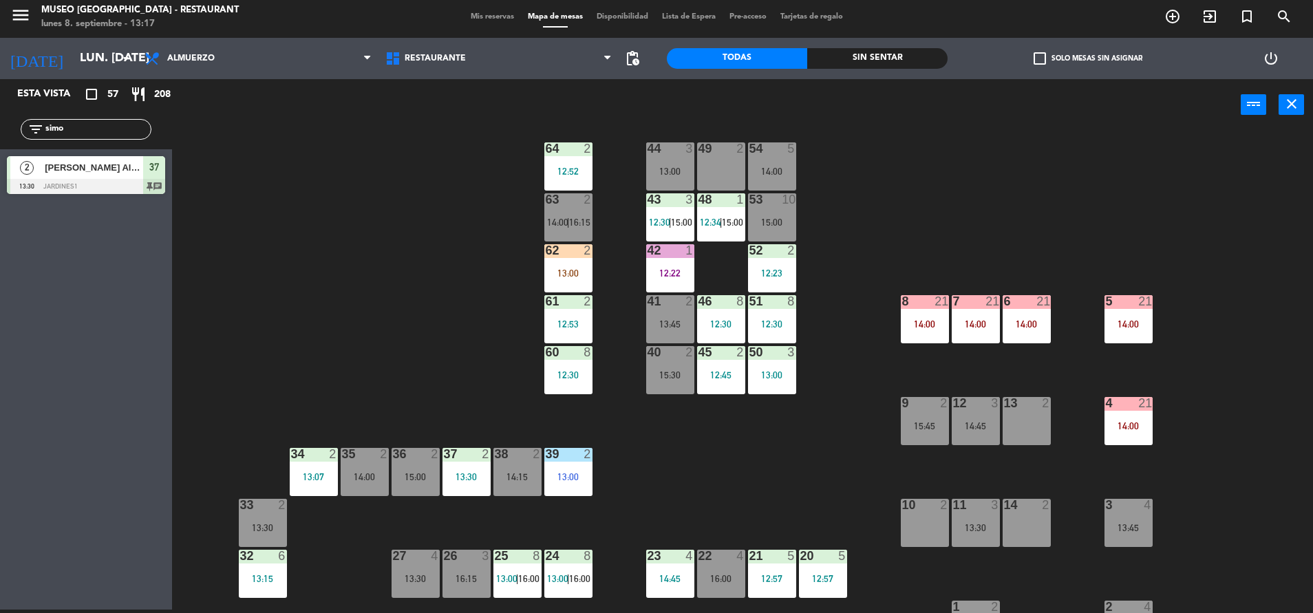
drag, startPoint x: 488, startPoint y: 385, endPoint x: 373, endPoint y: 322, distance: 131.2
click at [373, 322] on div "44 3 13:00 49 2 54 5 14:00 64 2 12:52 48 1 12:34 | 15:00 53 10 15:00 63 2 14:00…" at bounding box center [749, 373] width 1128 height 479
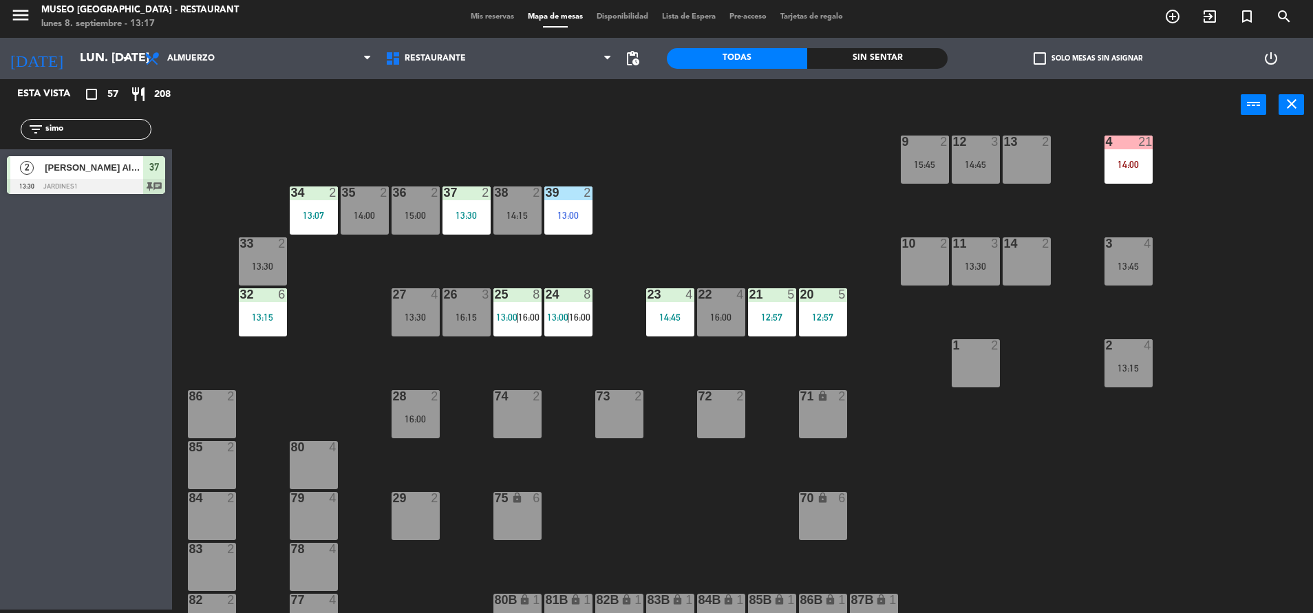
scroll to position [277, 0]
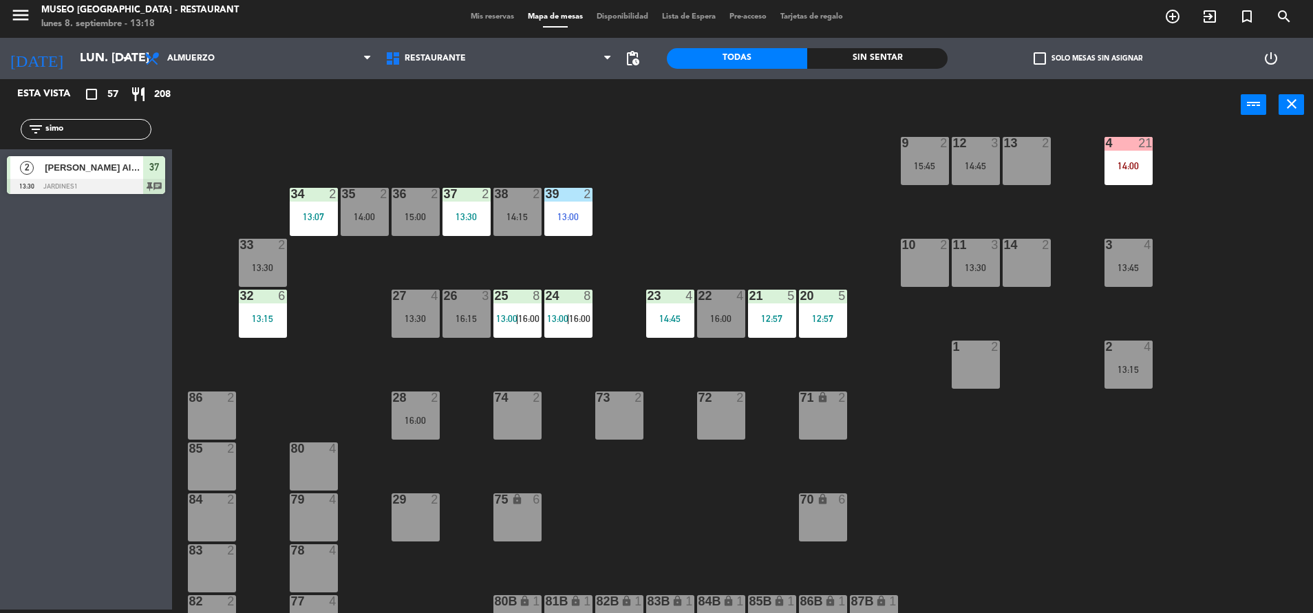
click at [412, 427] on div "28 2 16:00" at bounding box center [416, 416] width 48 height 48
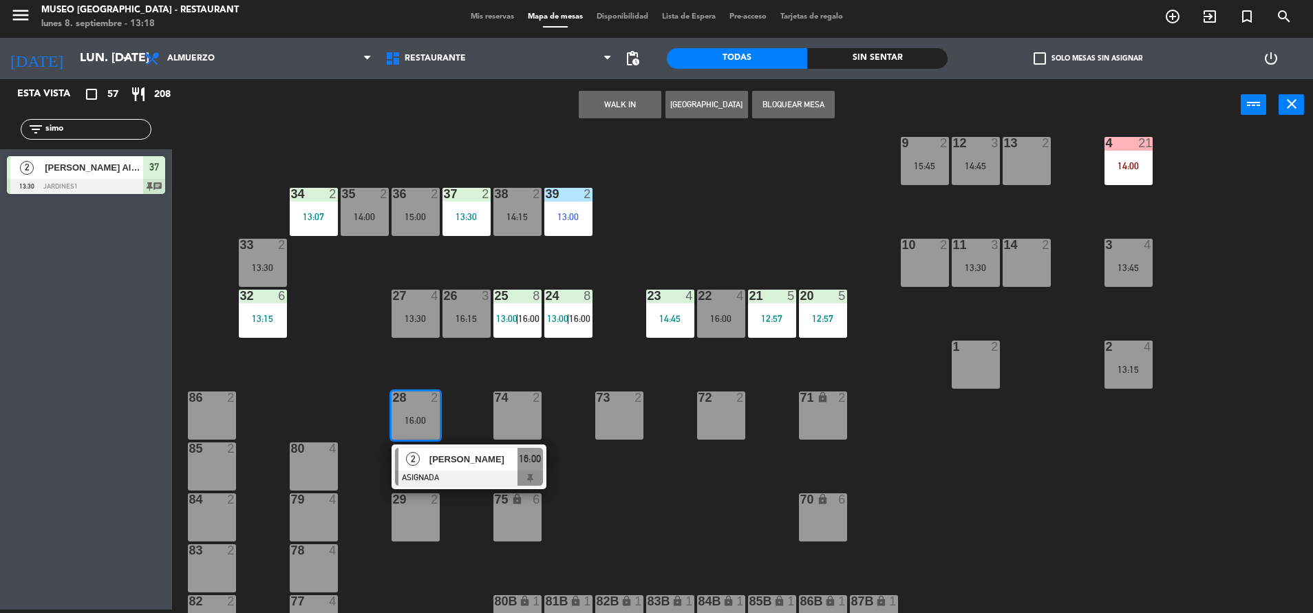
click at [460, 476] on div at bounding box center [469, 478] width 148 height 15
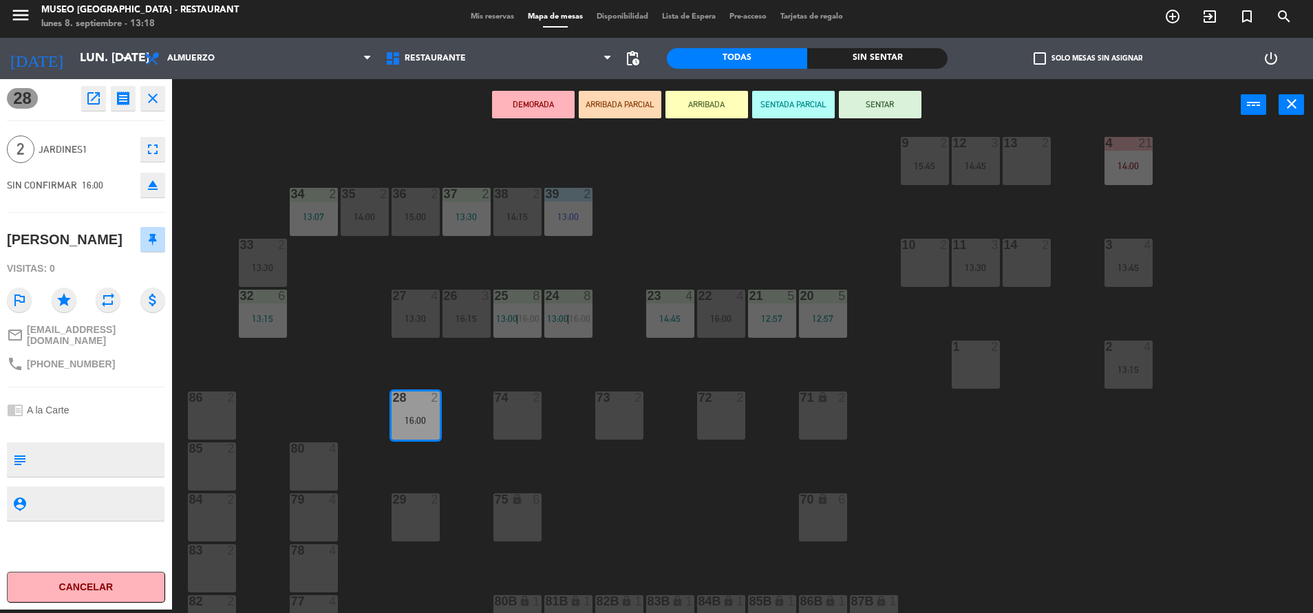
click at [701, 255] on div "44 3 13:00 49 2 54 5 14:00 64 2 12:52 48 1 12:34 | 15:00 53 10 15:00 63 2 14:00…" at bounding box center [749, 373] width 1128 height 479
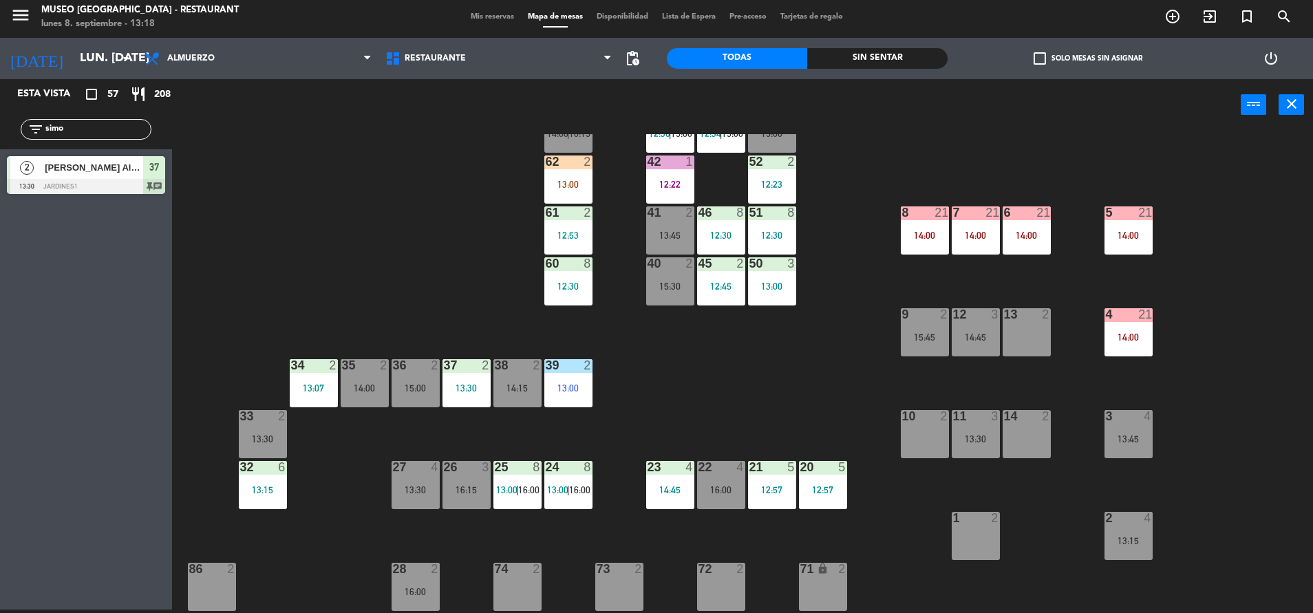
scroll to position [91, 0]
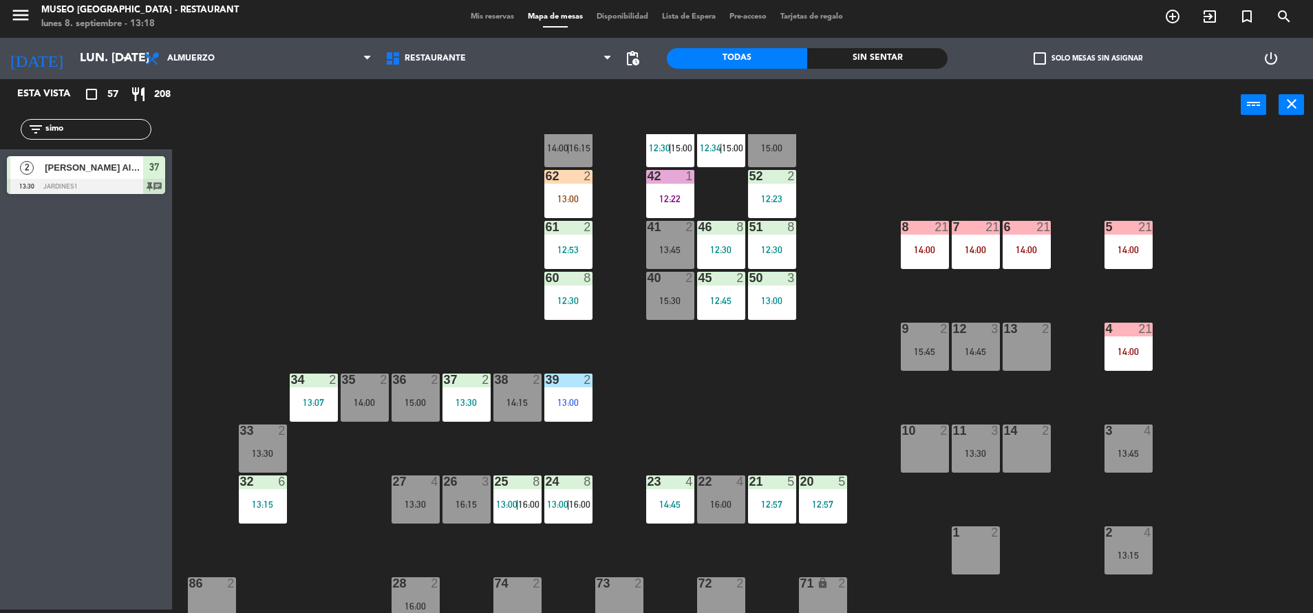
click at [1035, 248] on div "14:00" at bounding box center [1027, 250] width 48 height 10
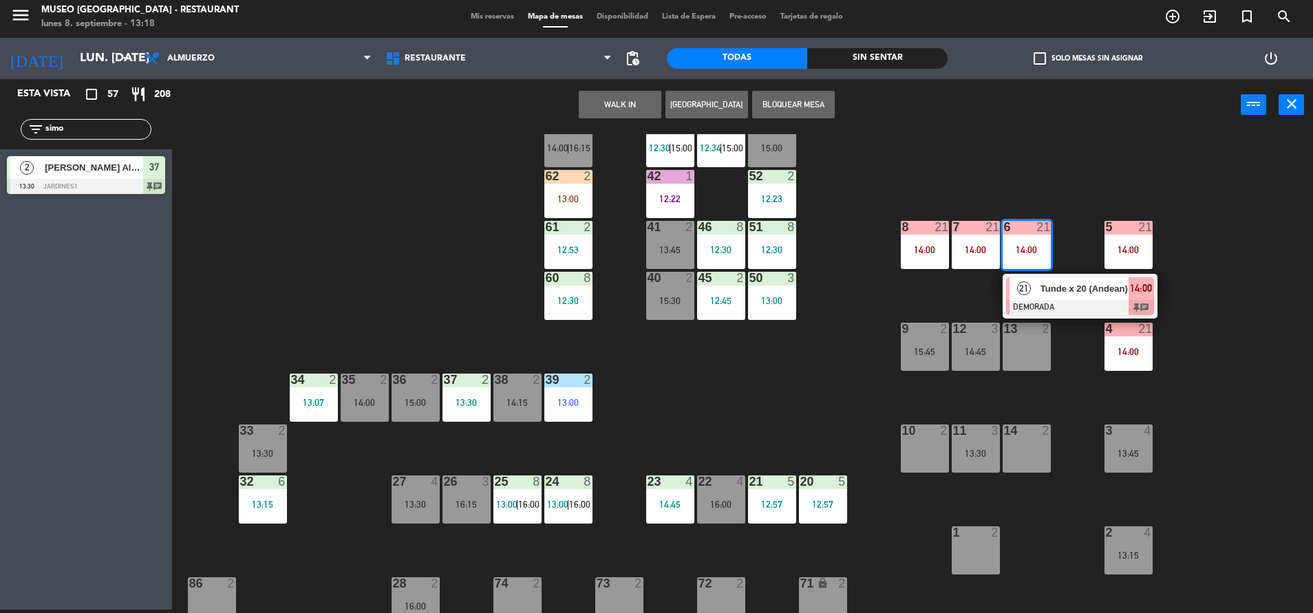
click at [1082, 295] on span "Tunde x 20 (Andean)" at bounding box center [1084, 288] width 88 height 14
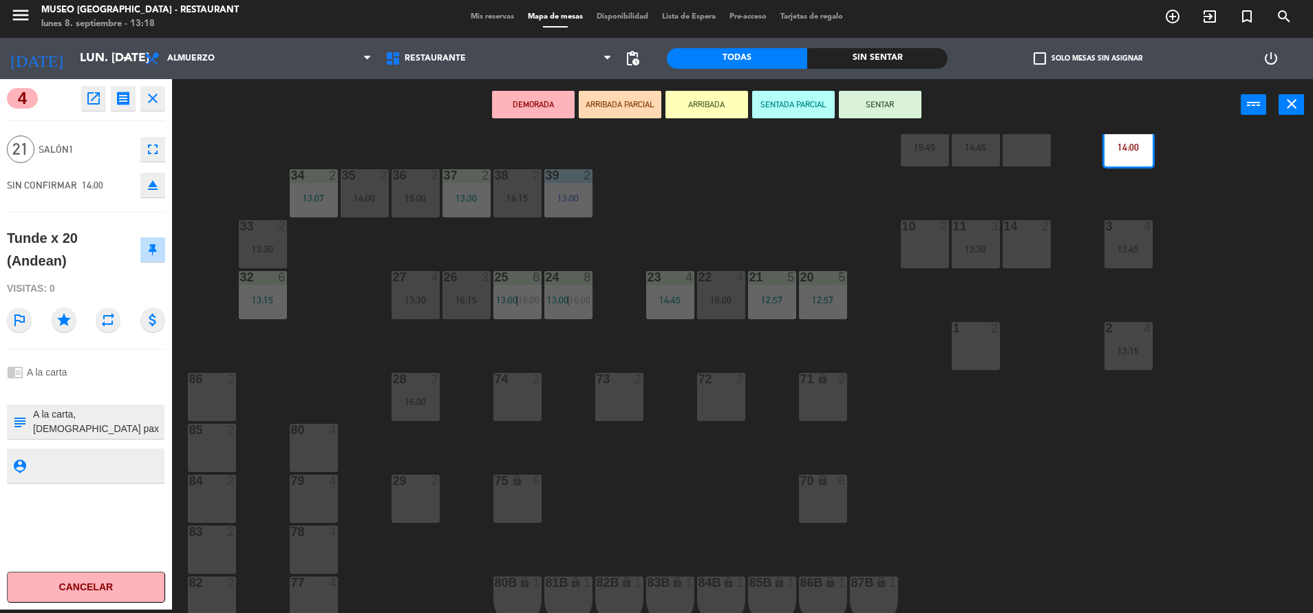
scroll to position [0, 0]
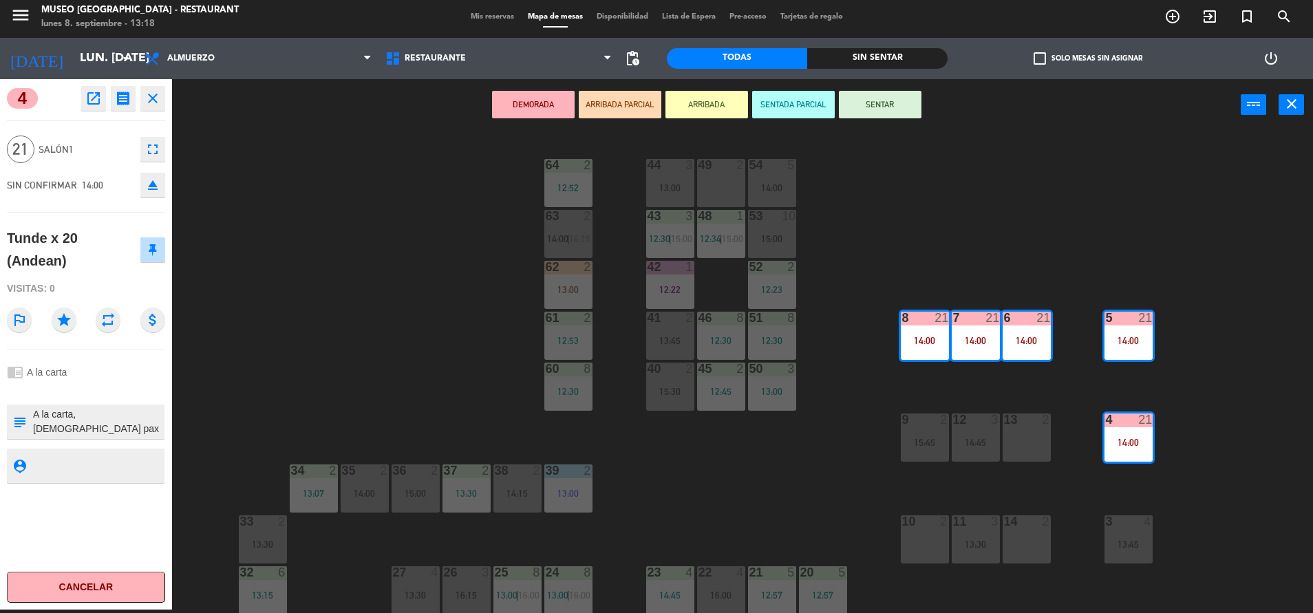
click at [776, 504] on div "44 3 13:00 49 2 54 5 14:00 64 2 12:52 48 1 12:34 | 15:00 53 10 15:00 63 2 14:00…" at bounding box center [749, 373] width 1128 height 479
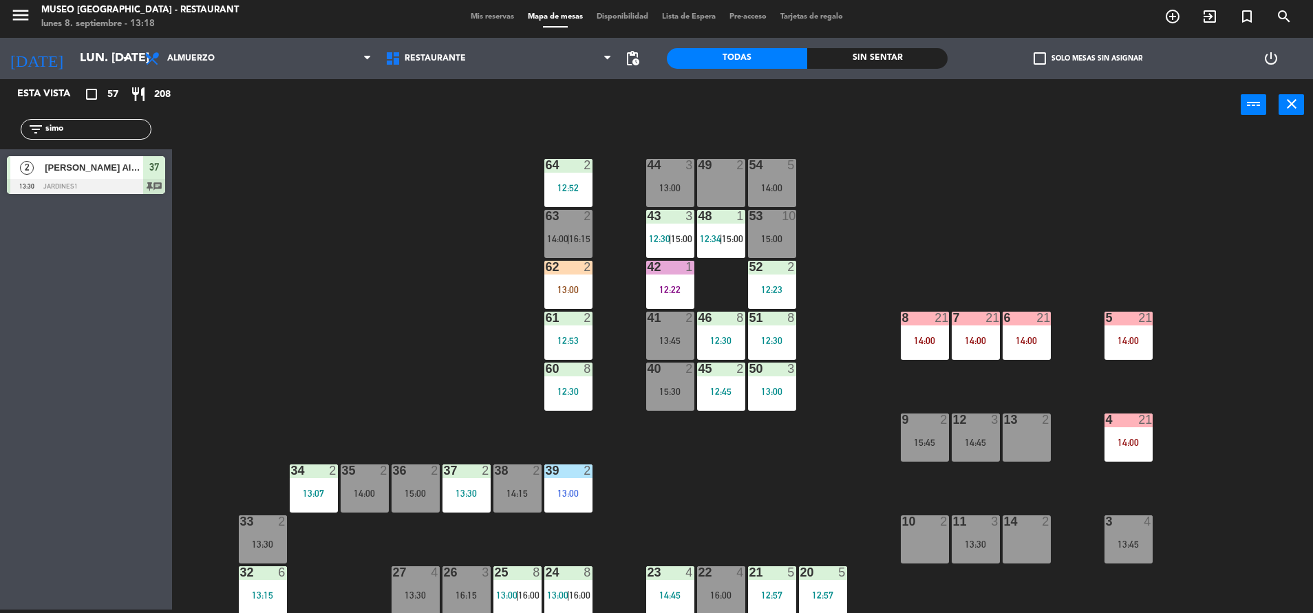
click at [675, 273] on div at bounding box center [670, 267] width 23 height 12
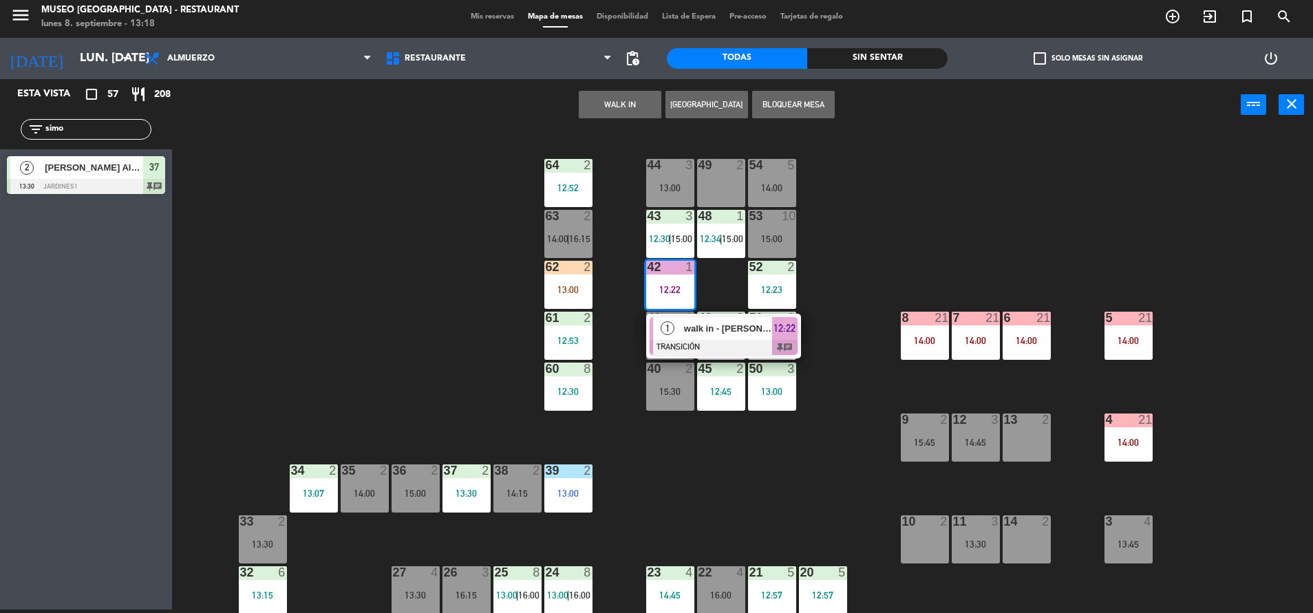
click at [828, 267] on div "44 3 13:00 49 2 54 5 14:00 64 2 12:52 48 1 12:34 | 15:00 53 10 15:00 63 2 14:00…" at bounding box center [749, 373] width 1128 height 479
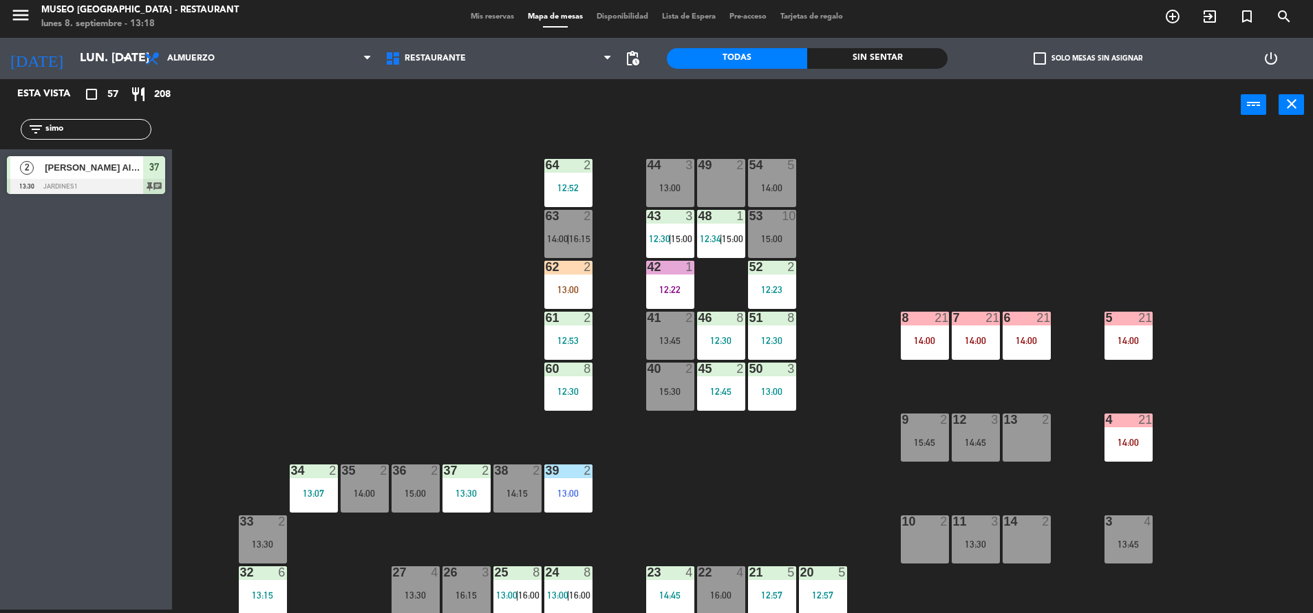
click at [638, 273] on div "44 3 13:00 49 2 54 5 14:00 64 2 12:52 48 1 12:34 | 15:00 53 10 15:00 63 2 14:00…" at bounding box center [749, 373] width 1128 height 479
click at [653, 280] on div "42 1 12:22" at bounding box center [670, 285] width 48 height 48
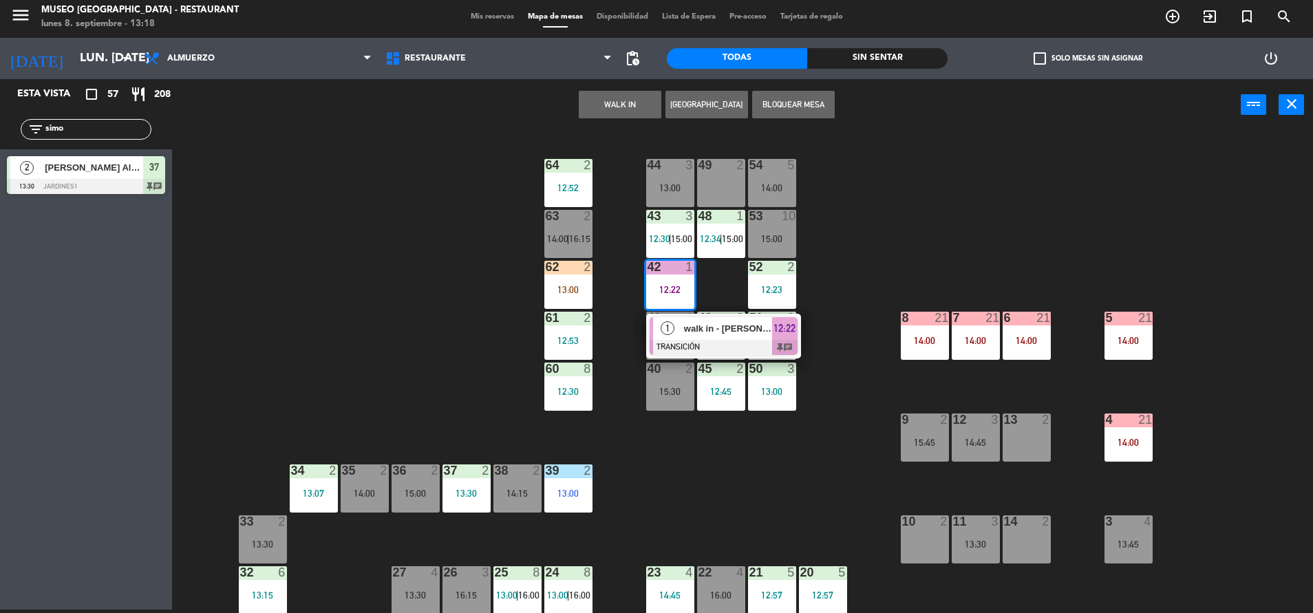
click at [921, 253] on div "44 3 13:00 49 2 54 5 14:00 64 2 12:52 48 1 12:34 | 15:00 53 10 15:00 63 2 14:00…" at bounding box center [749, 373] width 1128 height 479
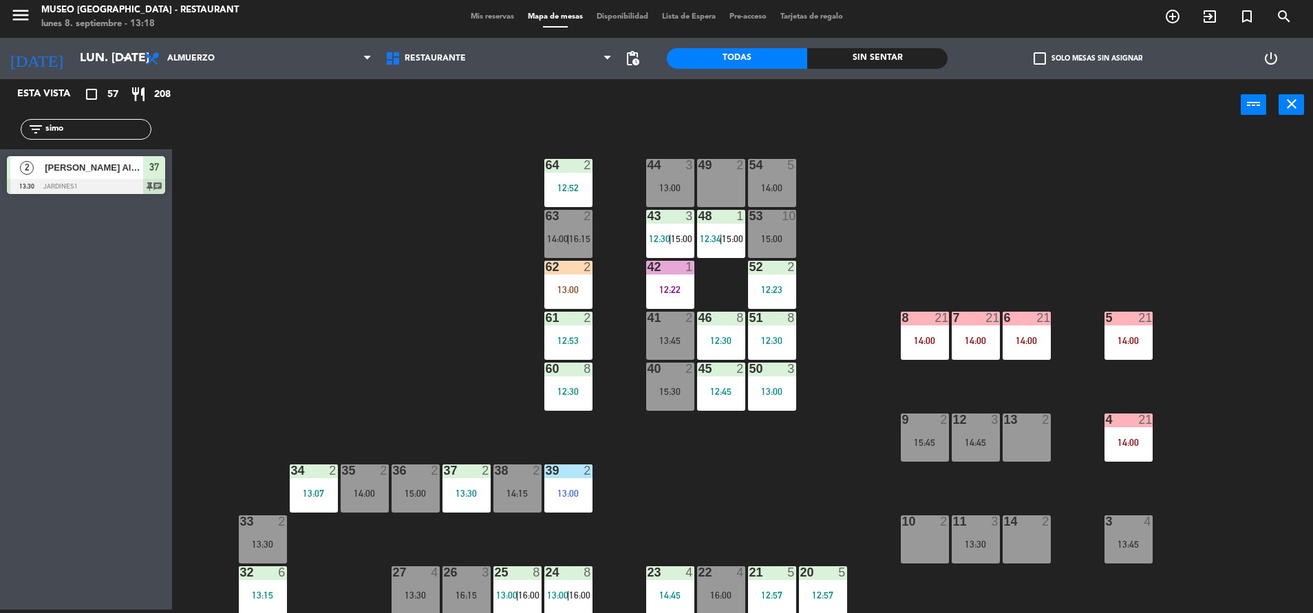
click at [663, 283] on div "42 1 12:22" at bounding box center [670, 285] width 48 height 48
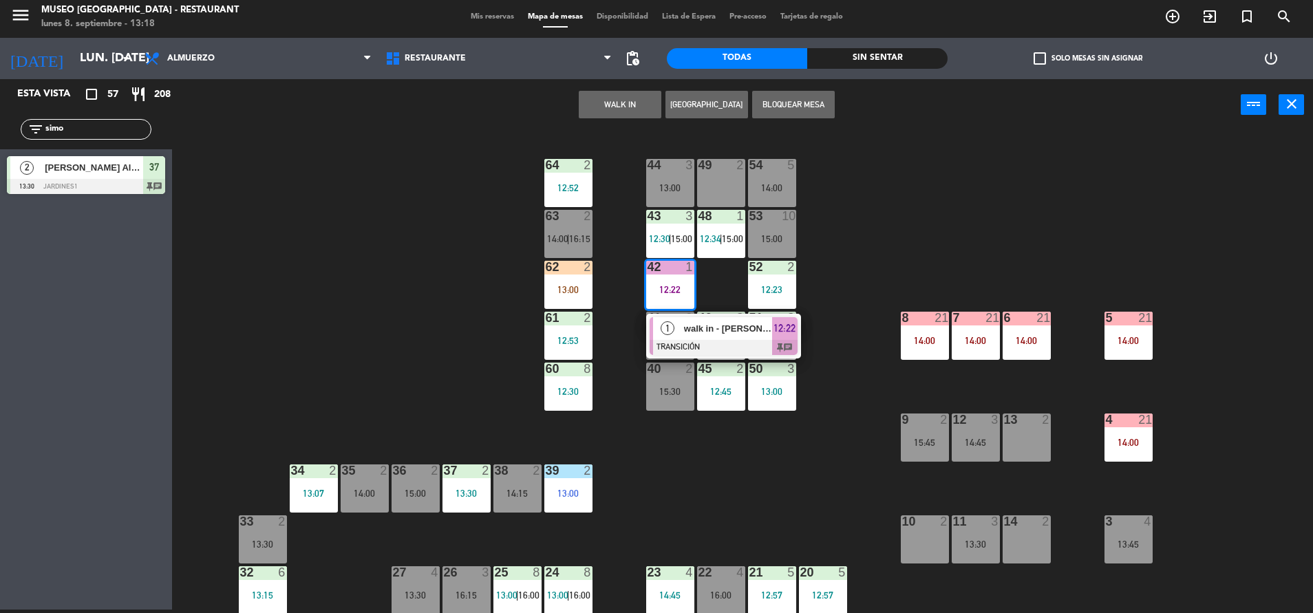
click at [967, 247] on div "44 3 13:00 49 2 54 5 14:00 64 2 12:52 48 1 12:34 | 15:00 53 10 15:00 63 2 14:00…" at bounding box center [749, 373] width 1128 height 479
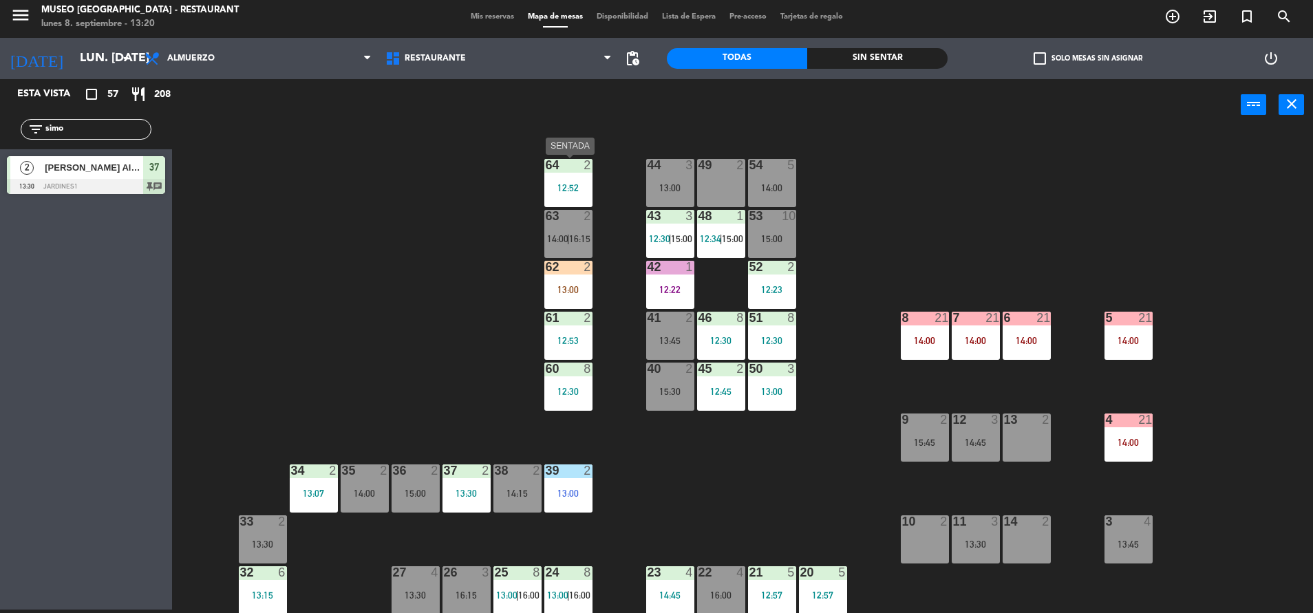
click at [557, 166] on div at bounding box center [568, 165] width 23 height 12
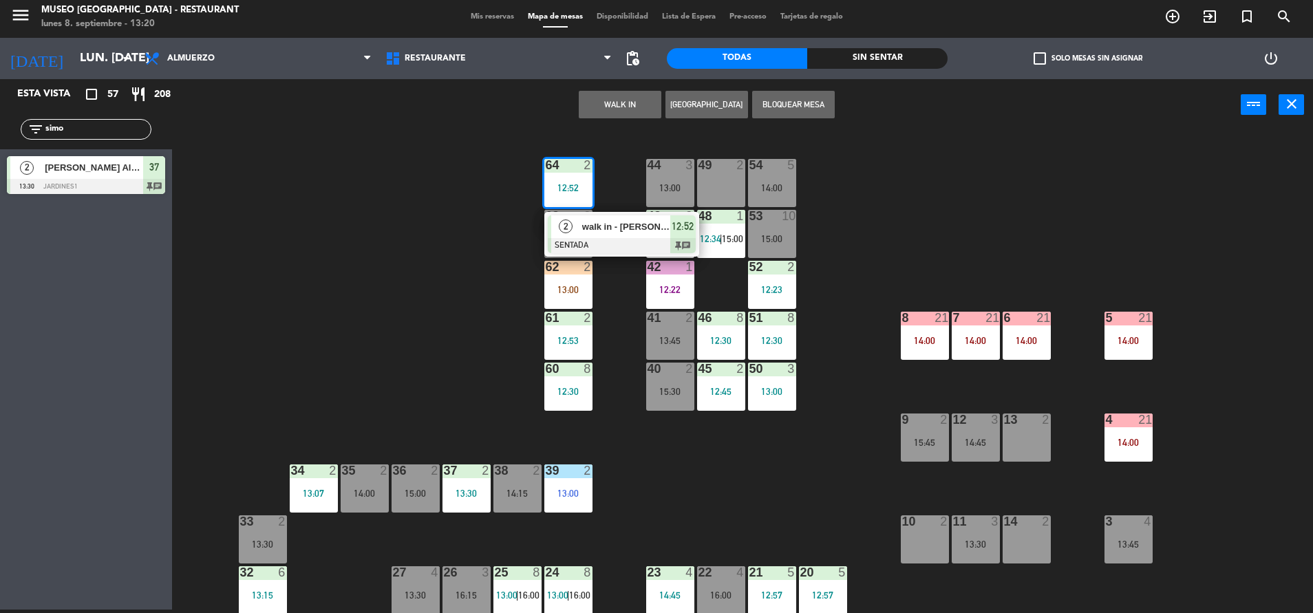
click at [489, 289] on div "44 3 13:00 49 2 54 5 14:00 64 2 12:52 2 walk in - [PERSON_NAME] [PERSON_NAME] S…" at bounding box center [749, 373] width 1128 height 479
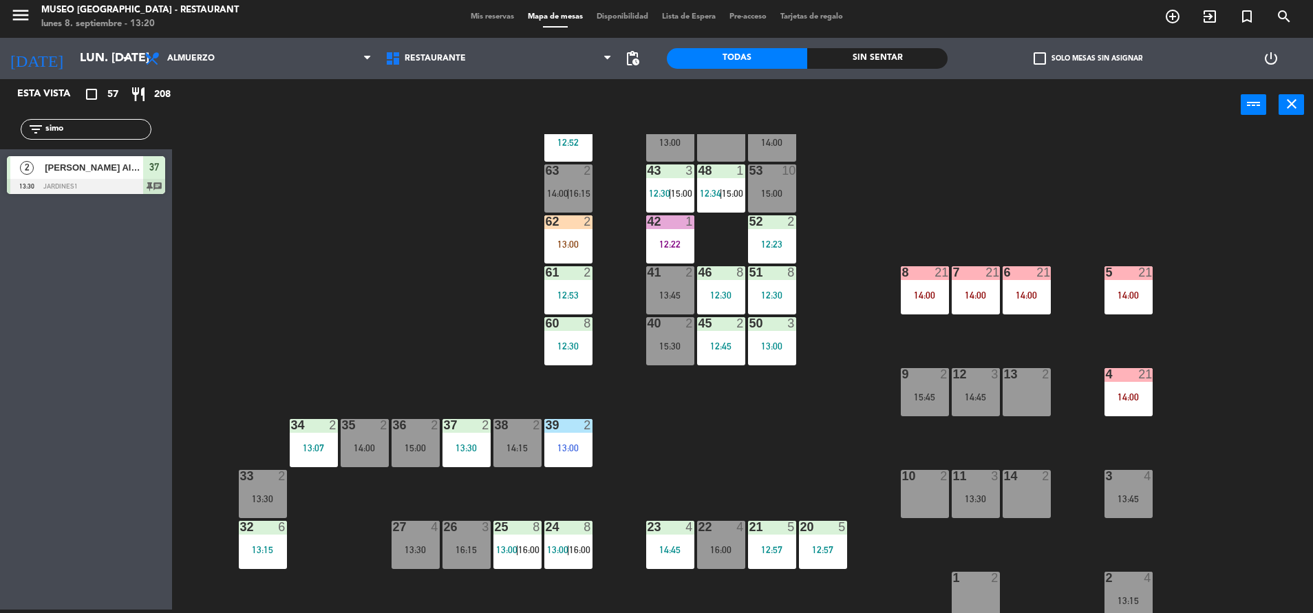
scroll to position [33, 0]
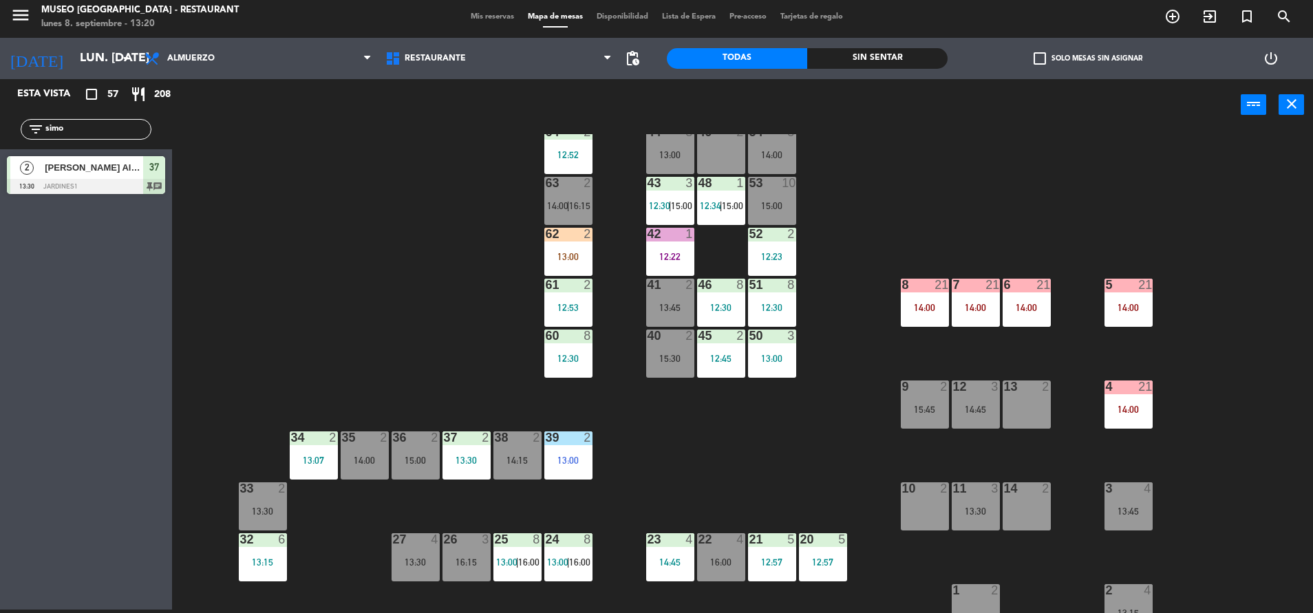
click at [572, 307] on div "12:53" at bounding box center [568, 308] width 48 height 10
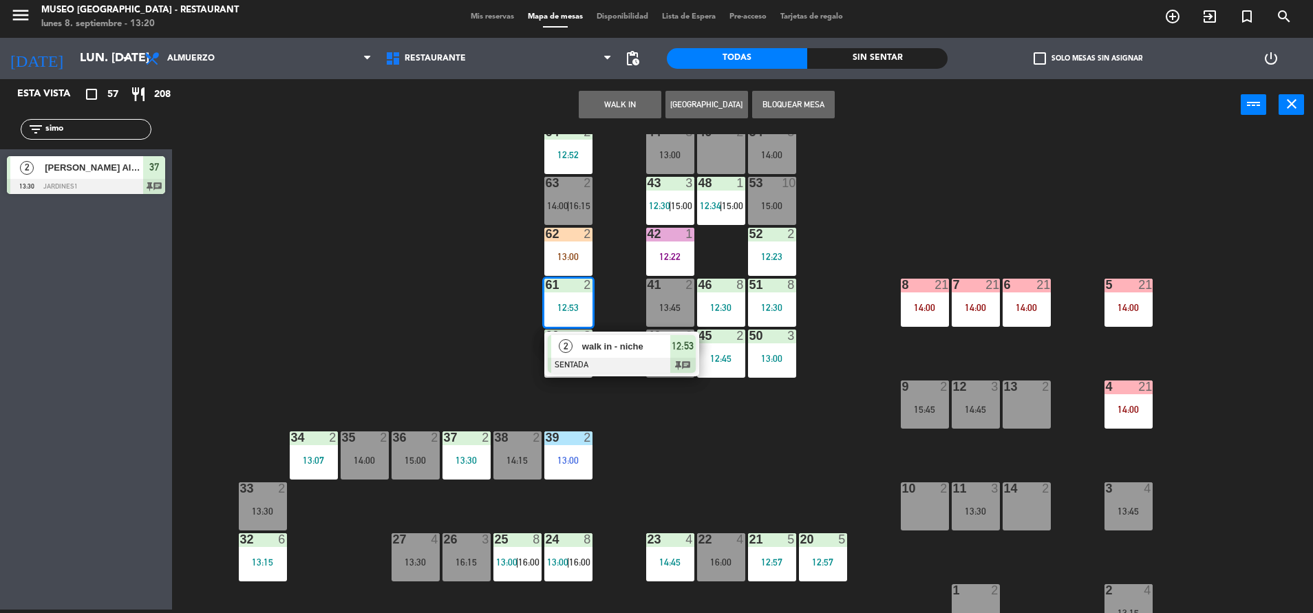
click at [776, 429] on div "44 3 13:00 49 2 54 5 14:00 64 2 12:52 48 1 12:34 | 15:00 53 10 15:00 63 2 14:00…" at bounding box center [749, 373] width 1128 height 479
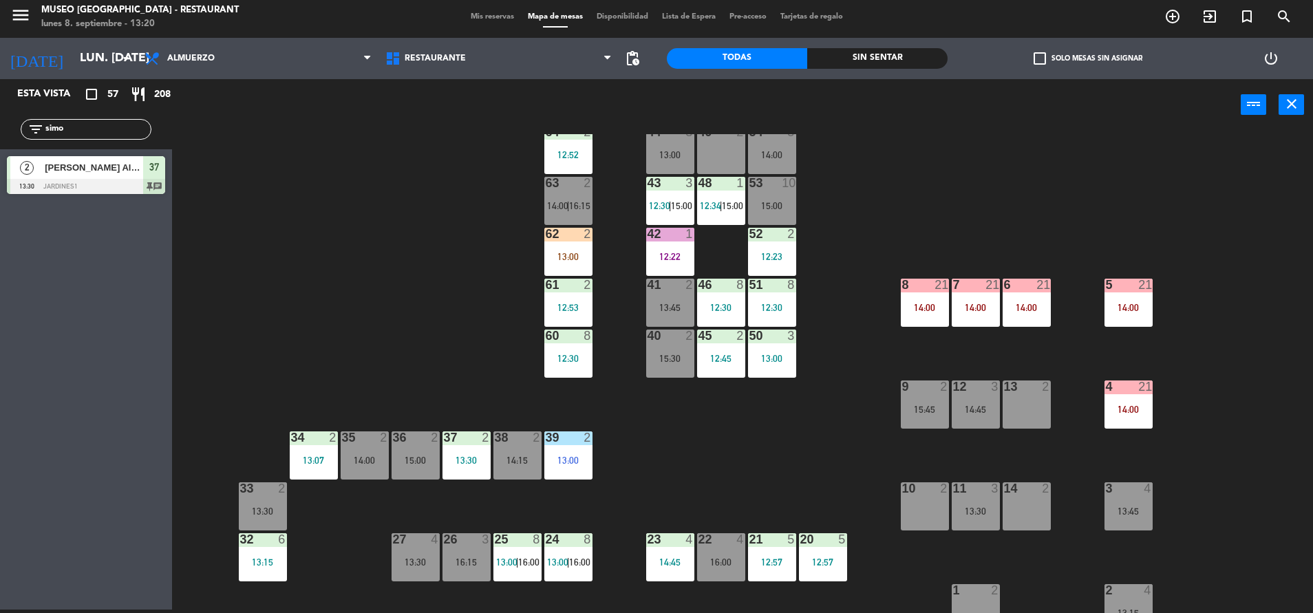
scroll to position [0, 0]
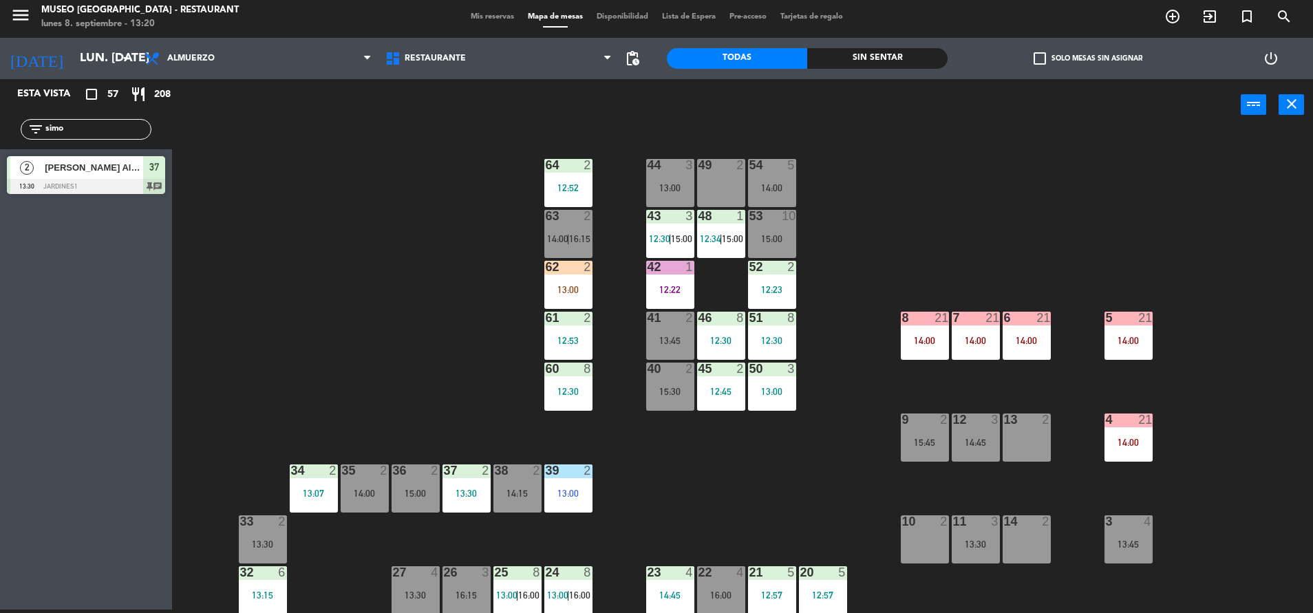
click at [566, 234] on span "14:00" at bounding box center [557, 238] width 21 height 11
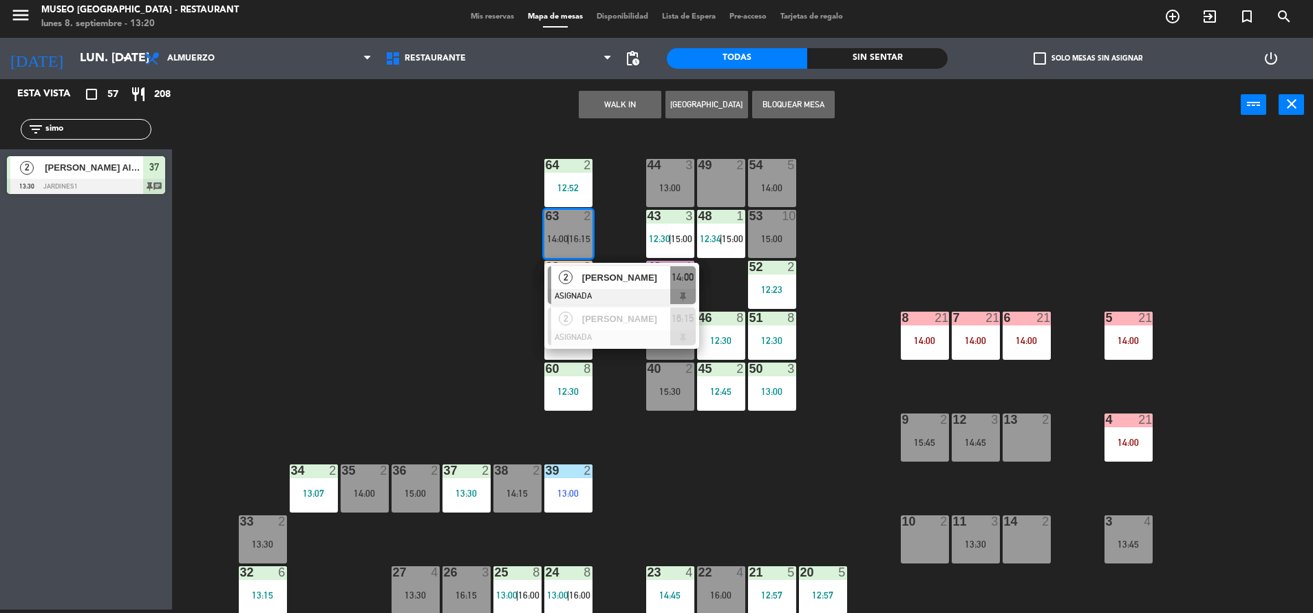
click at [383, 273] on div "44 3 13:00 49 2 54 5 14:00 64 2 12:52 48 1 12:34 | 15:00 53 10 15:00 63 2 14:00…" at bounding box center [749, 373] width 1128 height 479
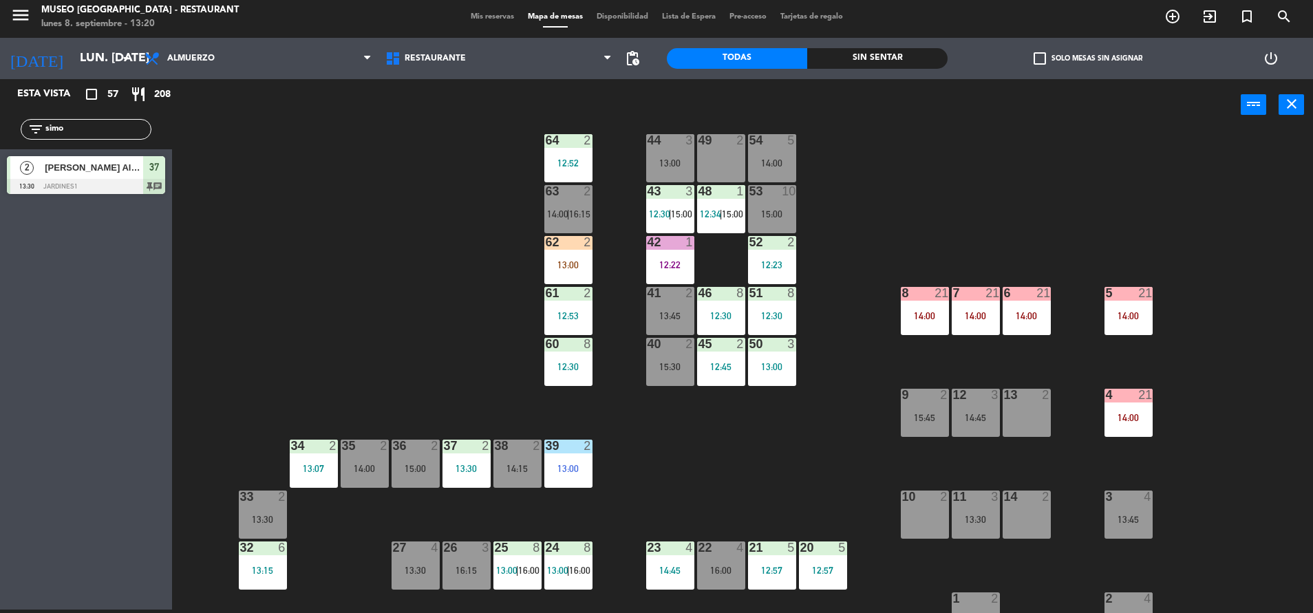
scroll to position [147, 0]
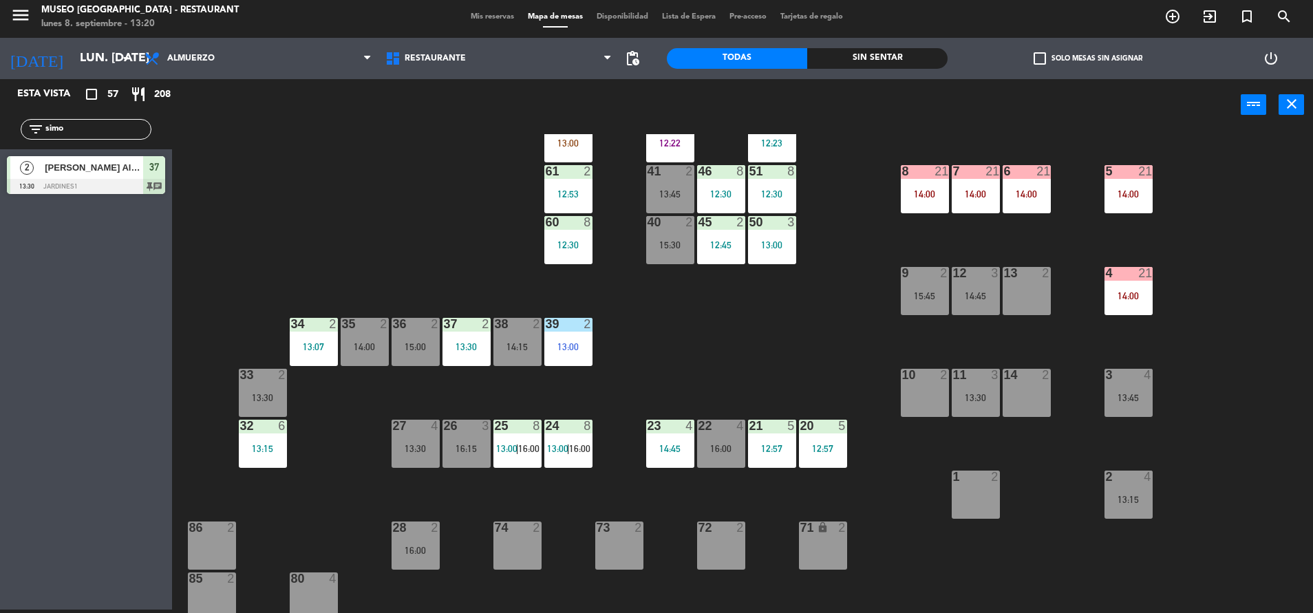
drag, startPoint x: 99, startPoint y: 129, endPoint x: 0, endPoint y: 140, distance: 99.7
click at [0, 140] on html "close × Museo Larco Café - Restaurant × chrome_reader_mode Listado de Reservas …" at bounding box center [656, 306] width 1313 height 613
